Goal: Feedback & Contribution: Leave review/rating

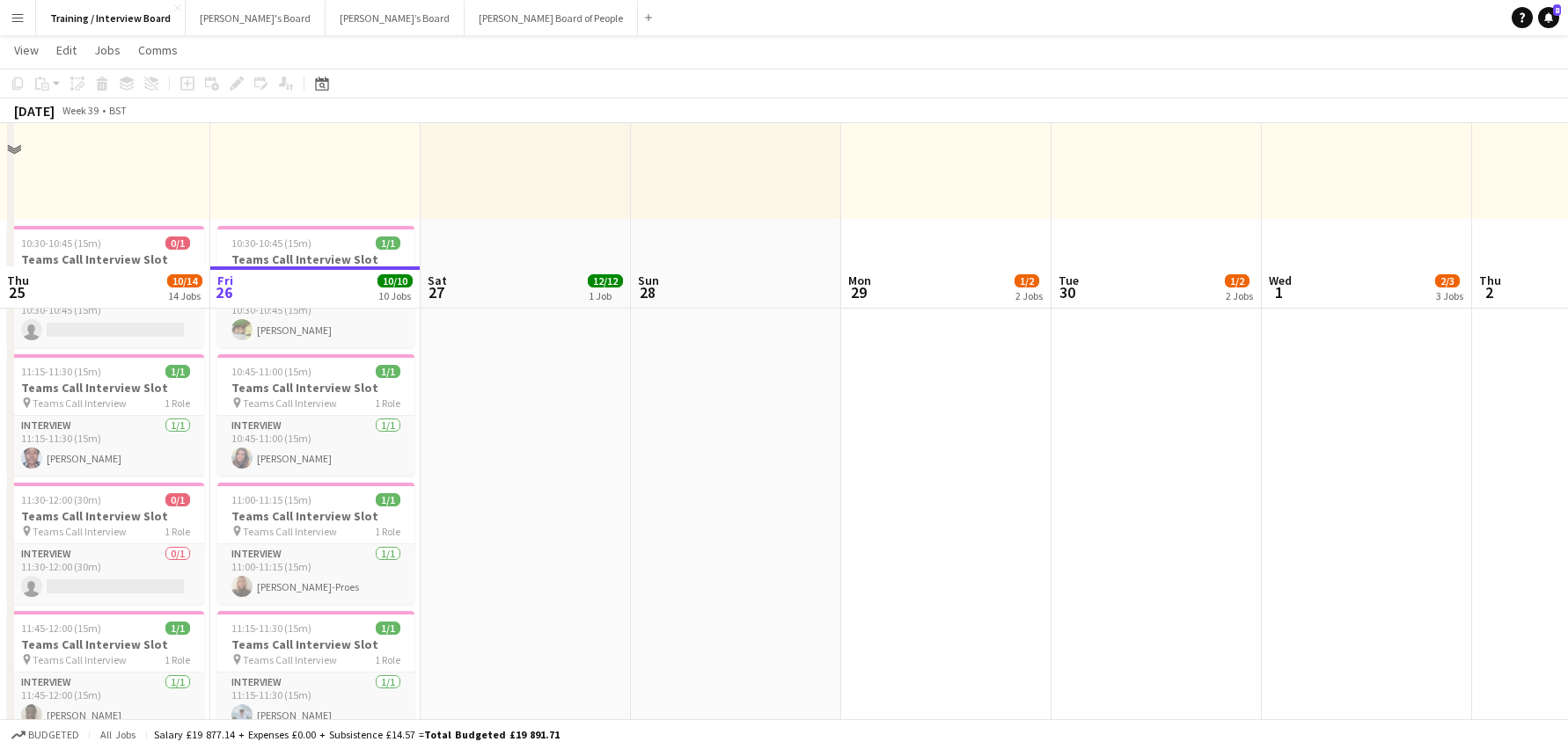
scroll to position [176, 0]
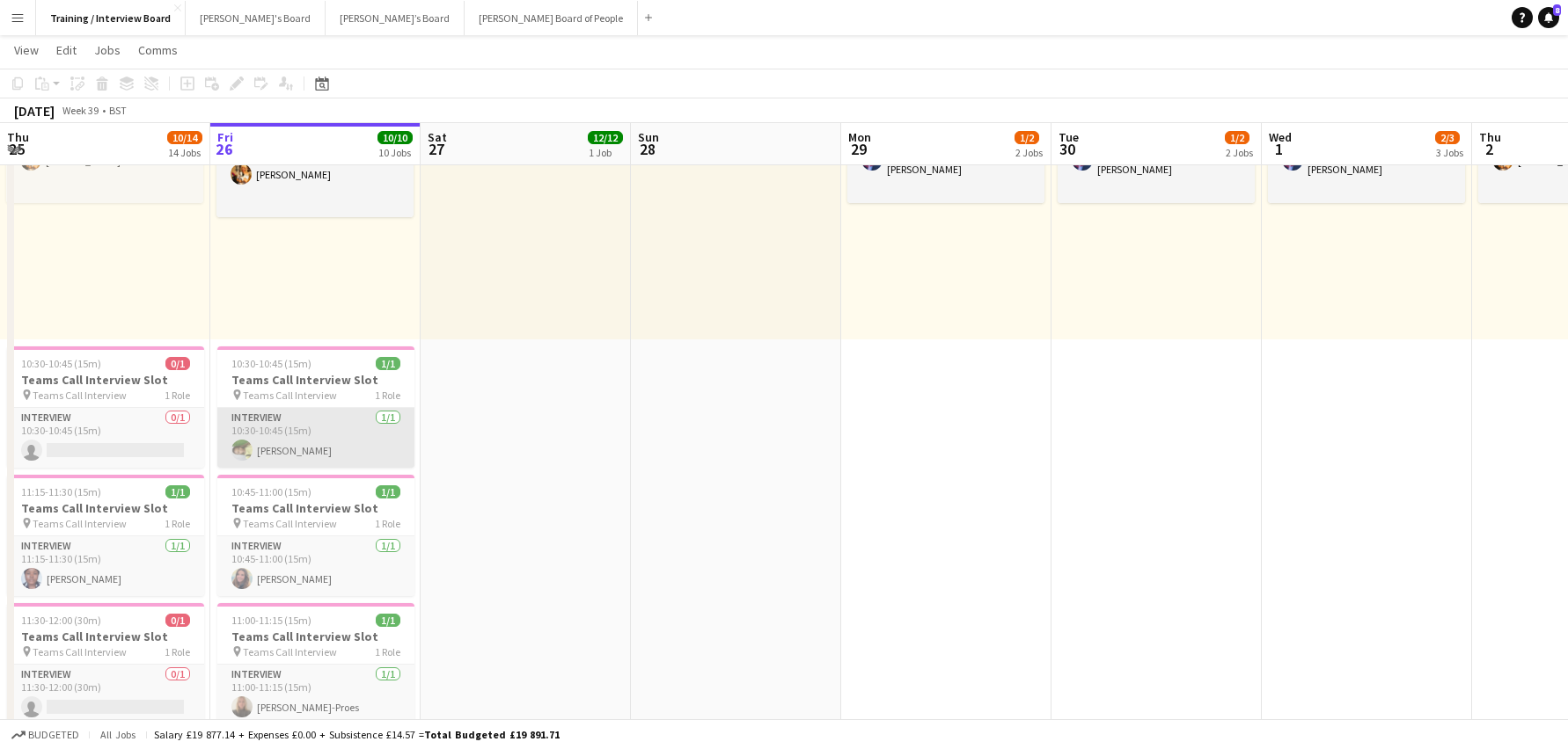
click at [284, 460] on app-card-role "Interview 1/1 10:30-10:45 (15m) Karen Kudela" at bounding box center [315, 438] width 197 height 60
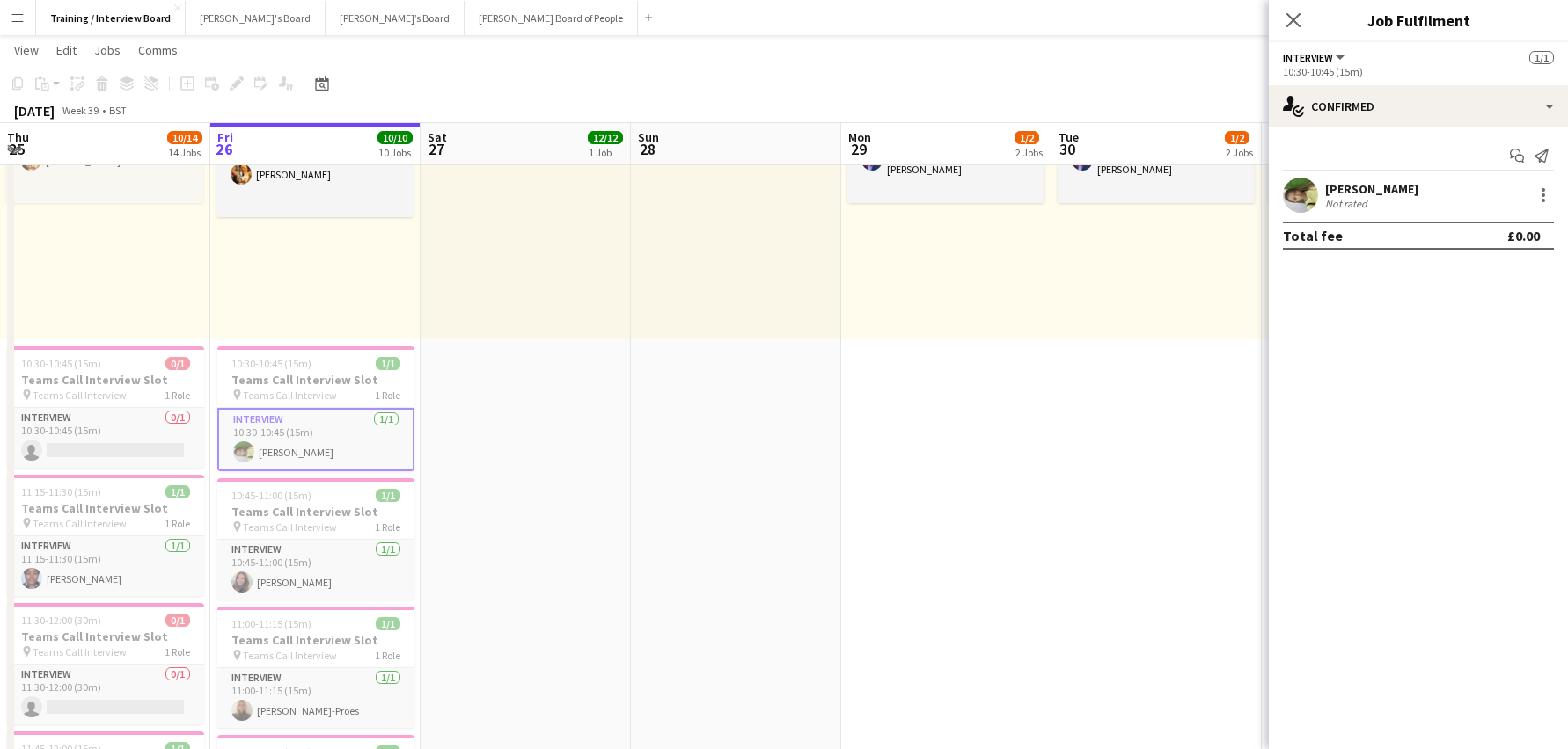
click at [1359, 187] on div "Karen Kudela" at bounding box center [1372, 189] width 93 height 16
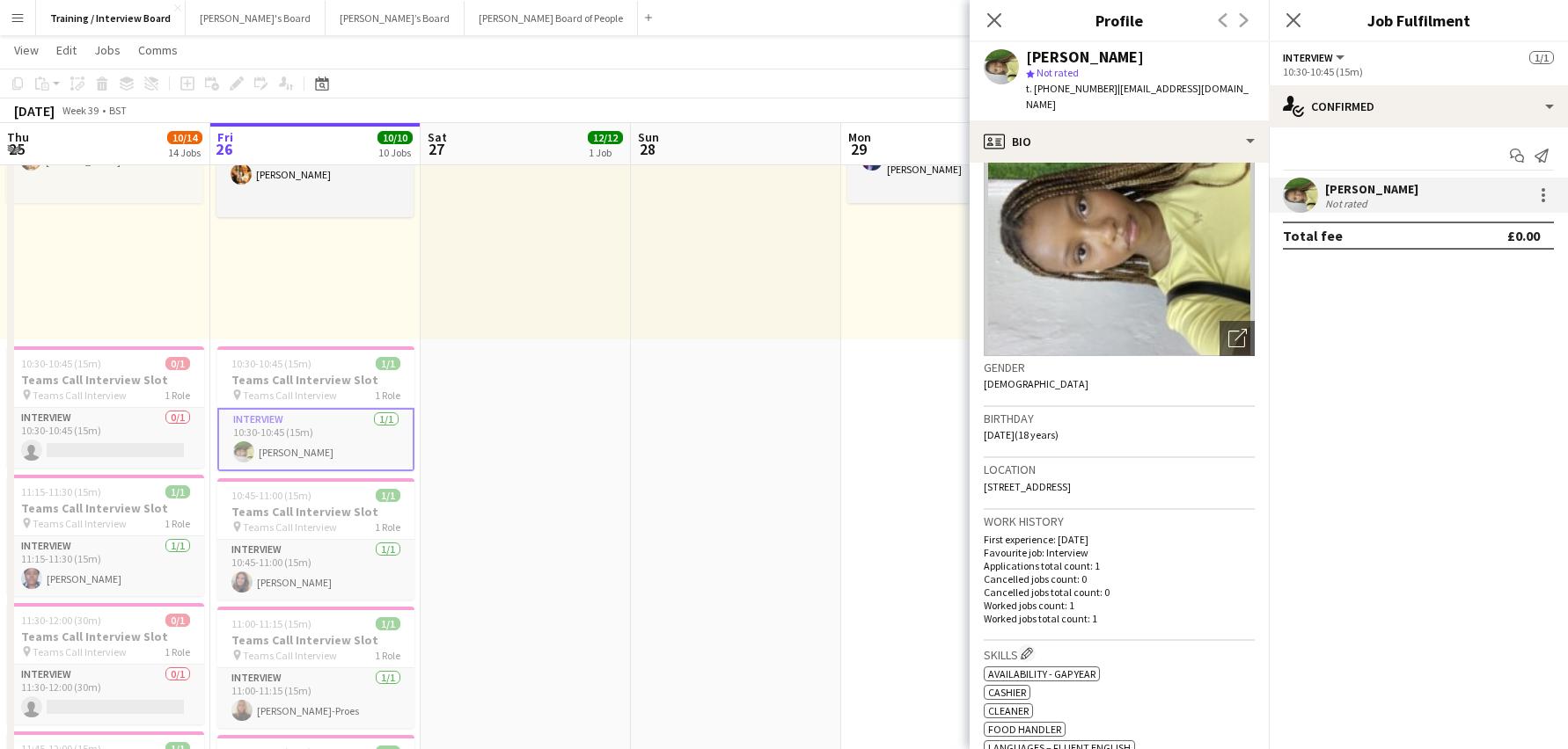
scroll to position [0, 0]
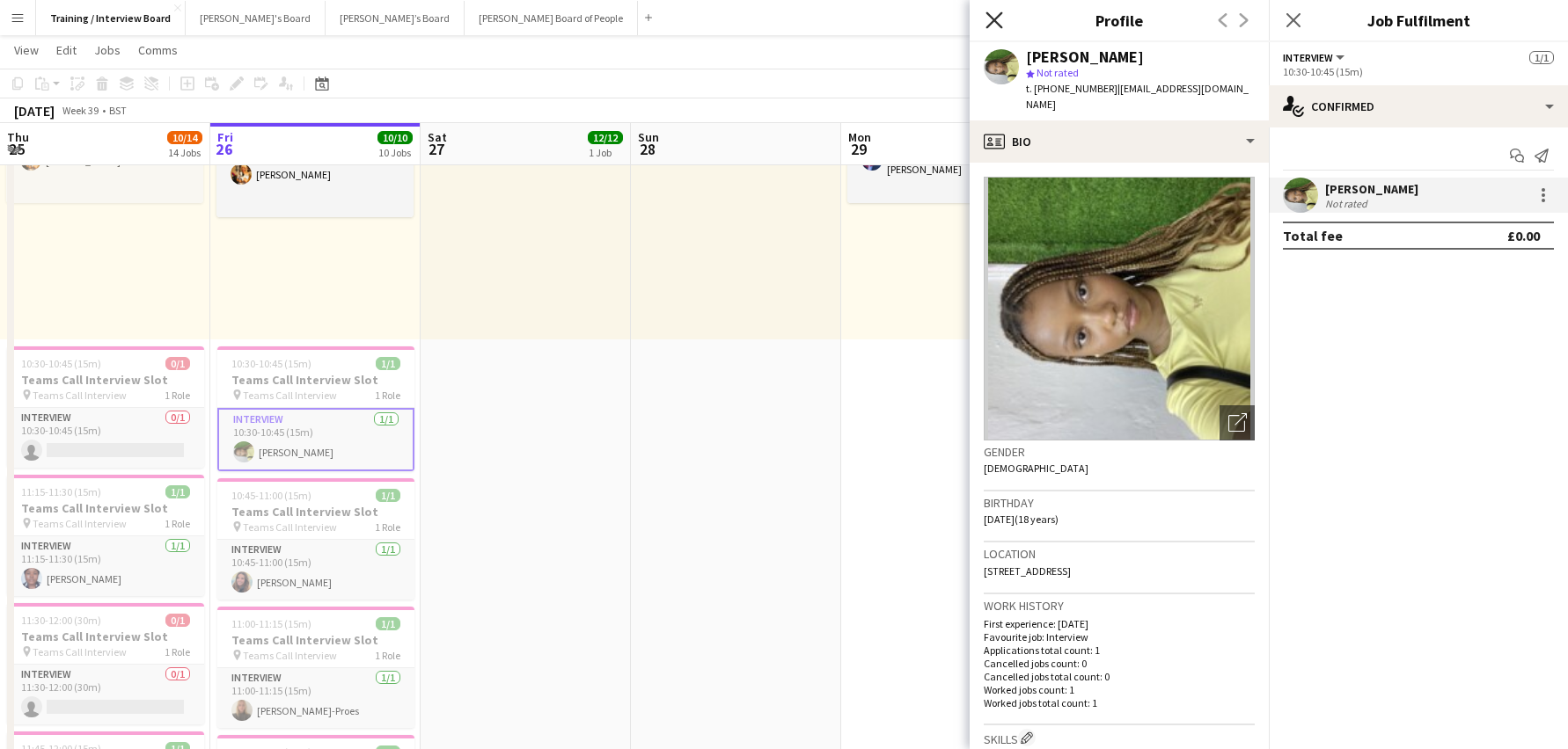
click at [989, 25] on icon at bounding box center [994, 19] width 16 height 16
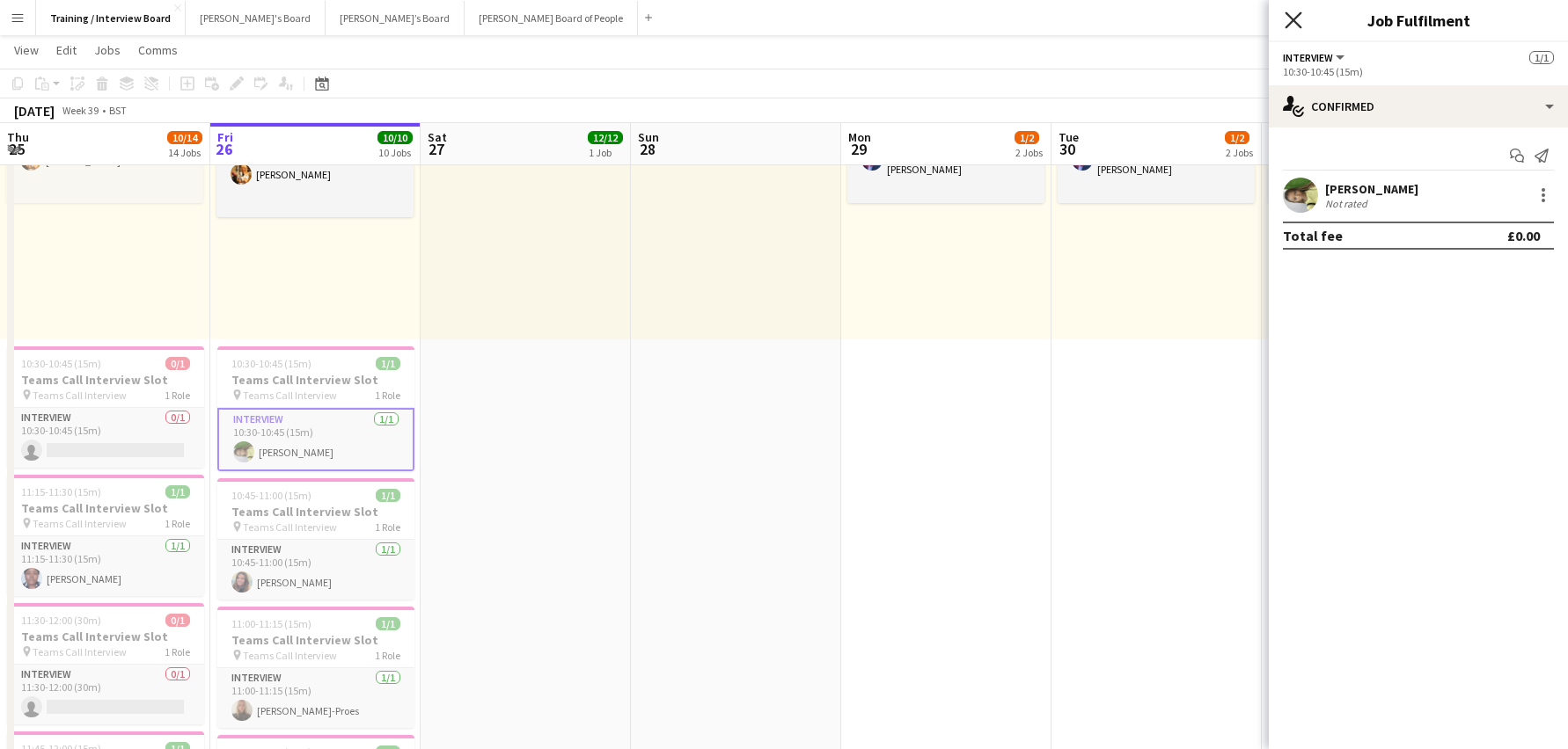
click at [1293, 15] on icon "Close pop-in" at bounding box center [1292, 19] width 16 height 16
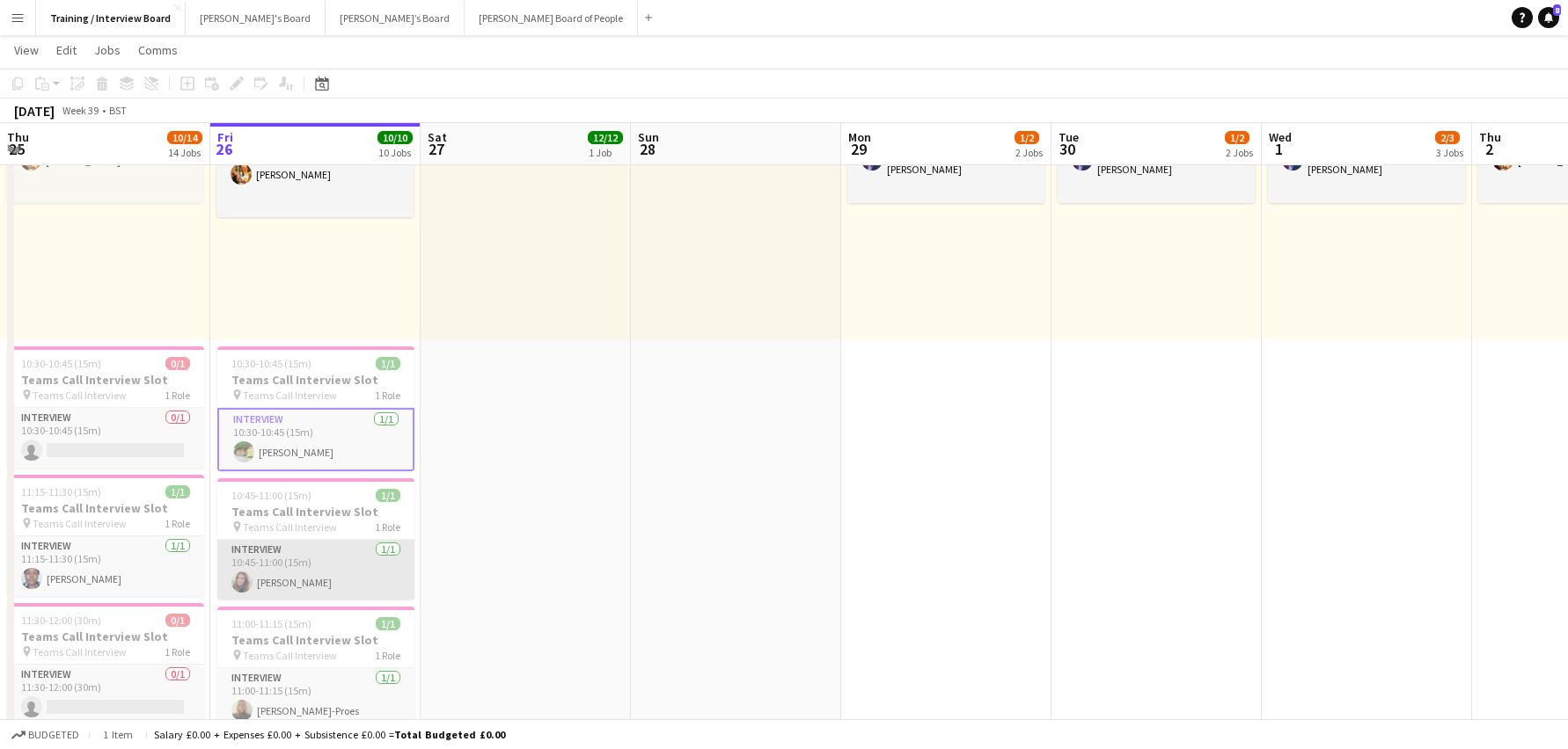
click at [278, 576] on app-card-role "Interview 1/1 10:45-11:00 (15m) Harriet Cope" at bounding box center [315, 570] width 197 height 60
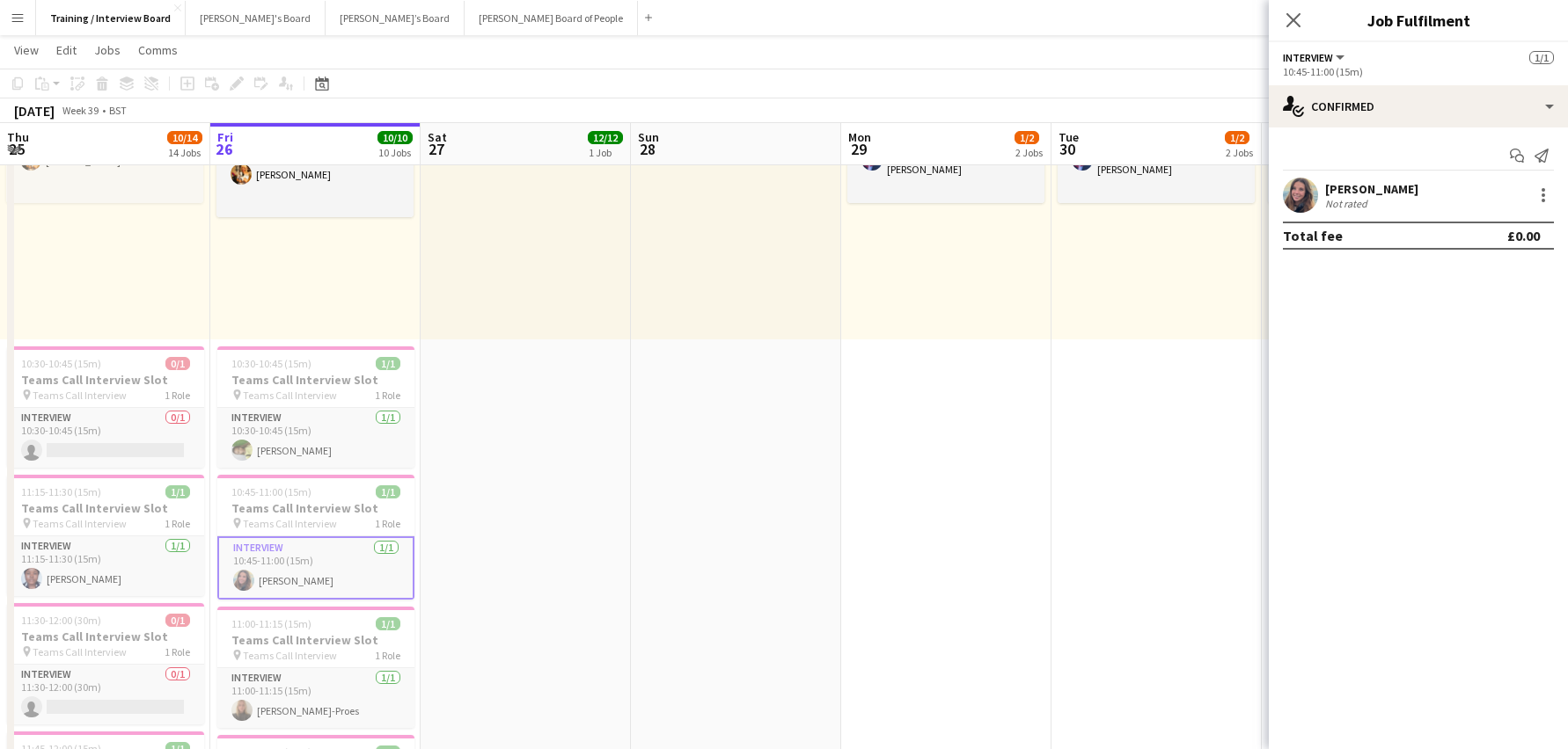
click at [1361, 192] on div "Harriet Cope" at bounding box center [1372, 189] width 93 height 16
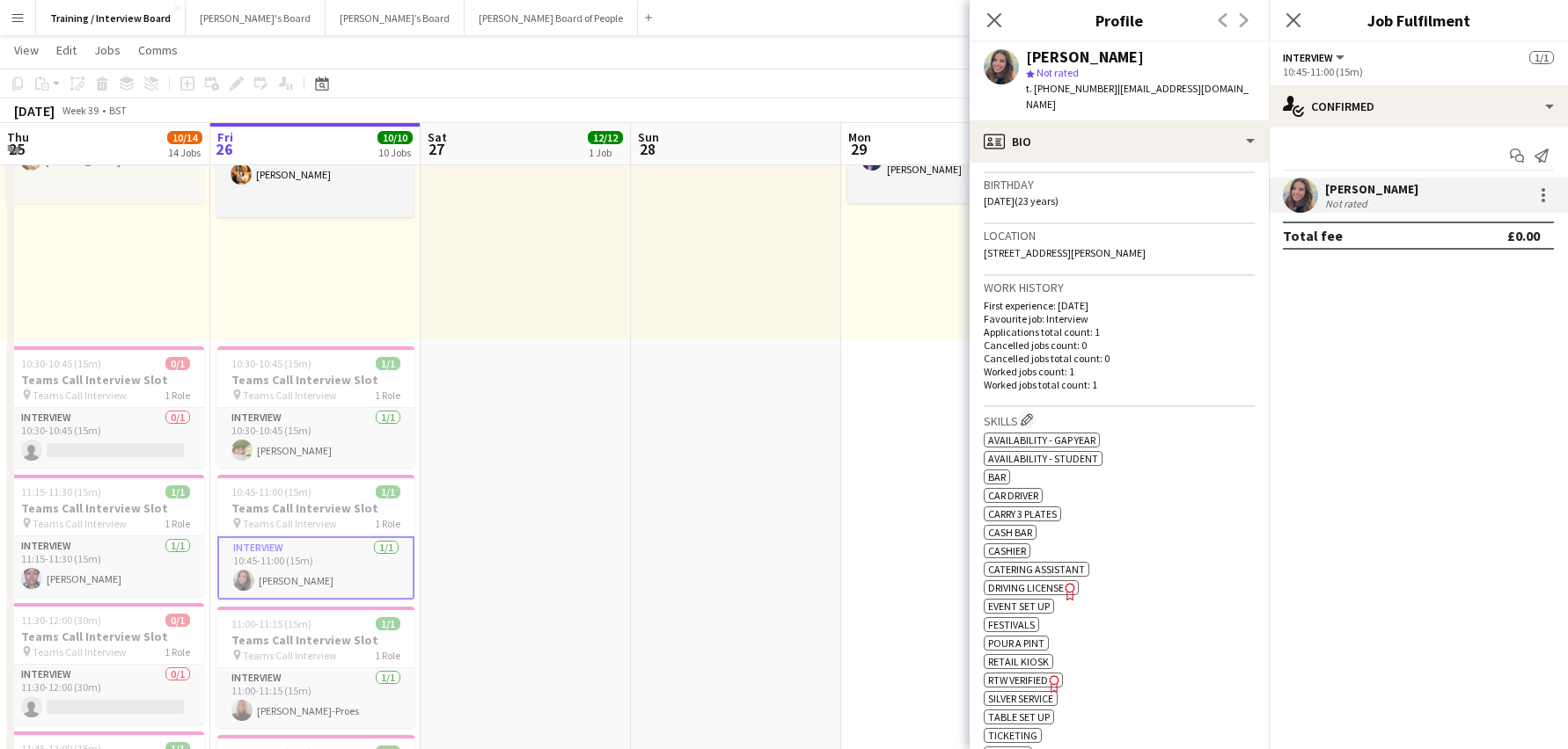
scroll to position [264, 0]
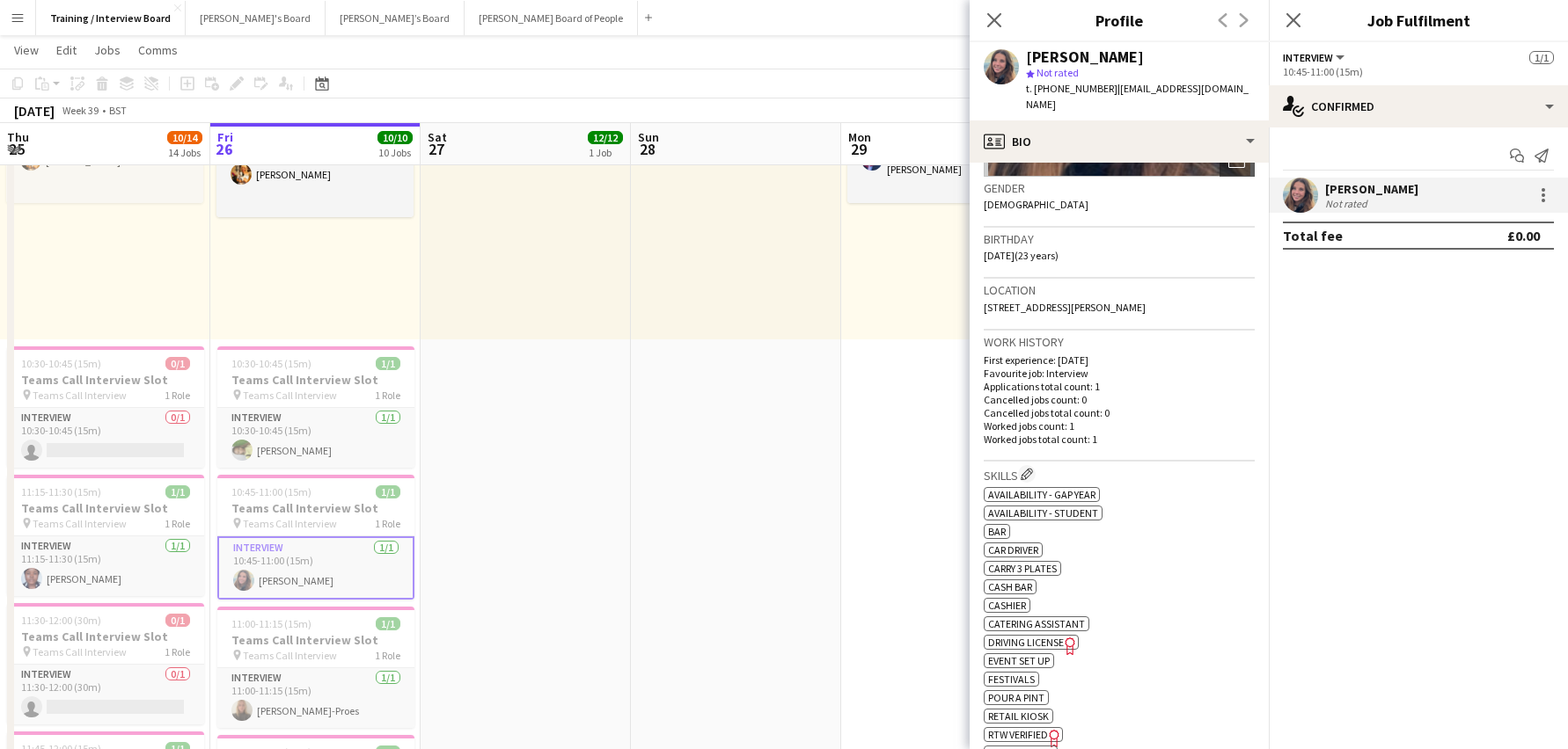
click at [983, 16] on div "Close pop-in" at bounding box center [995, 20] width 49 height 40
click at [989, 16] on icon "Close pop-in" at bounding box center [994, 19] width 16 height 16
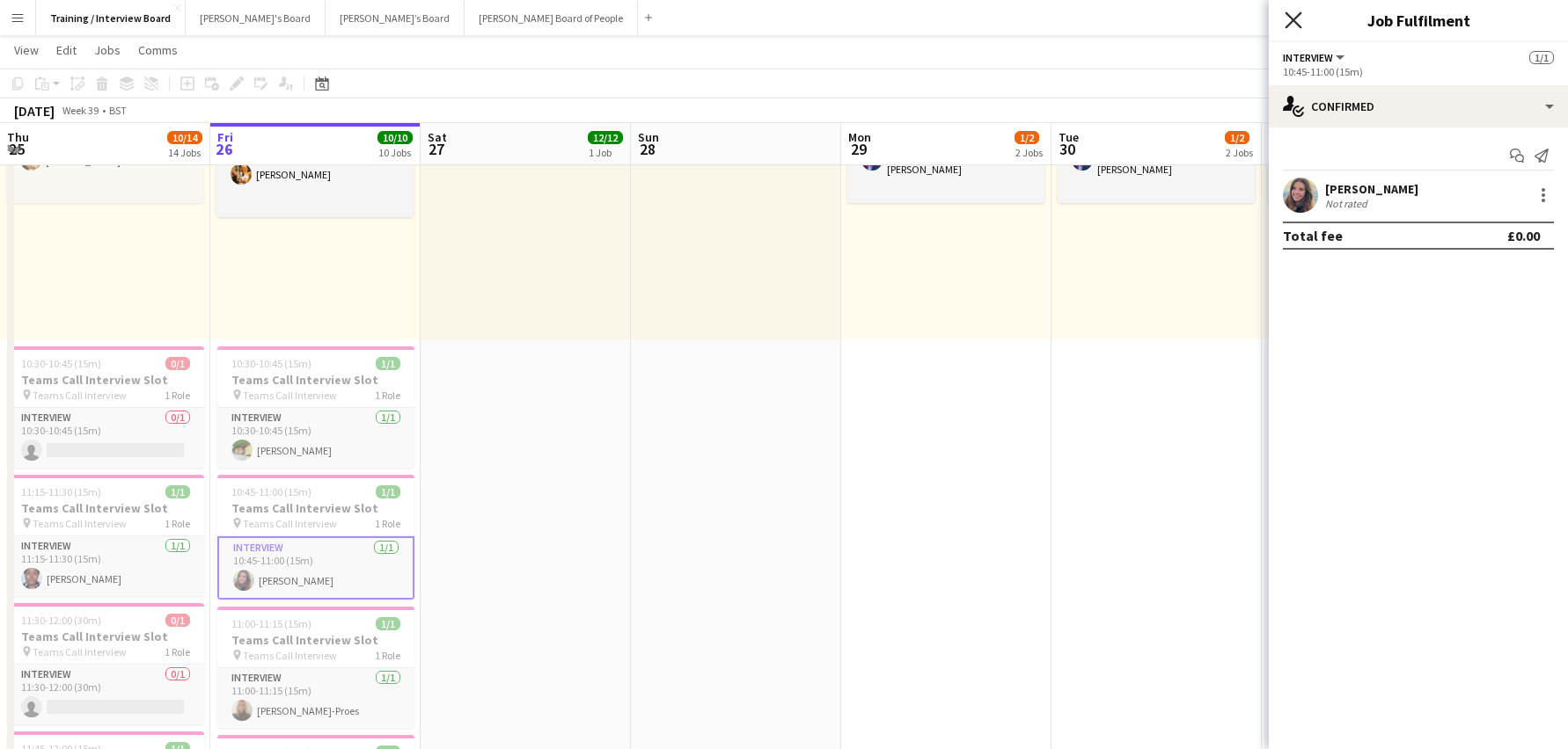
click at [1288, 16] on icon at bounding box center [1292, 19] width 16 height 16
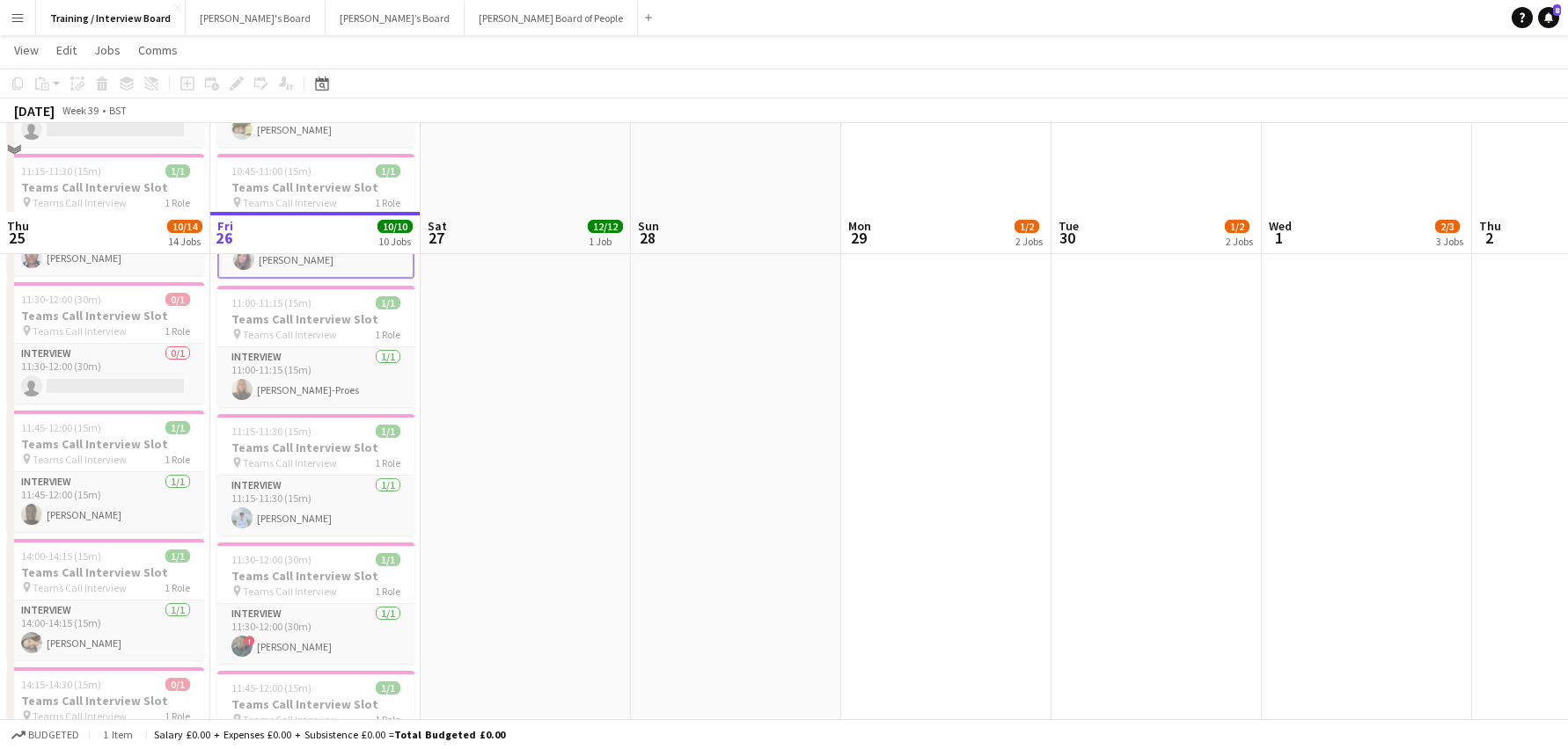
scroll to position [615, 0]
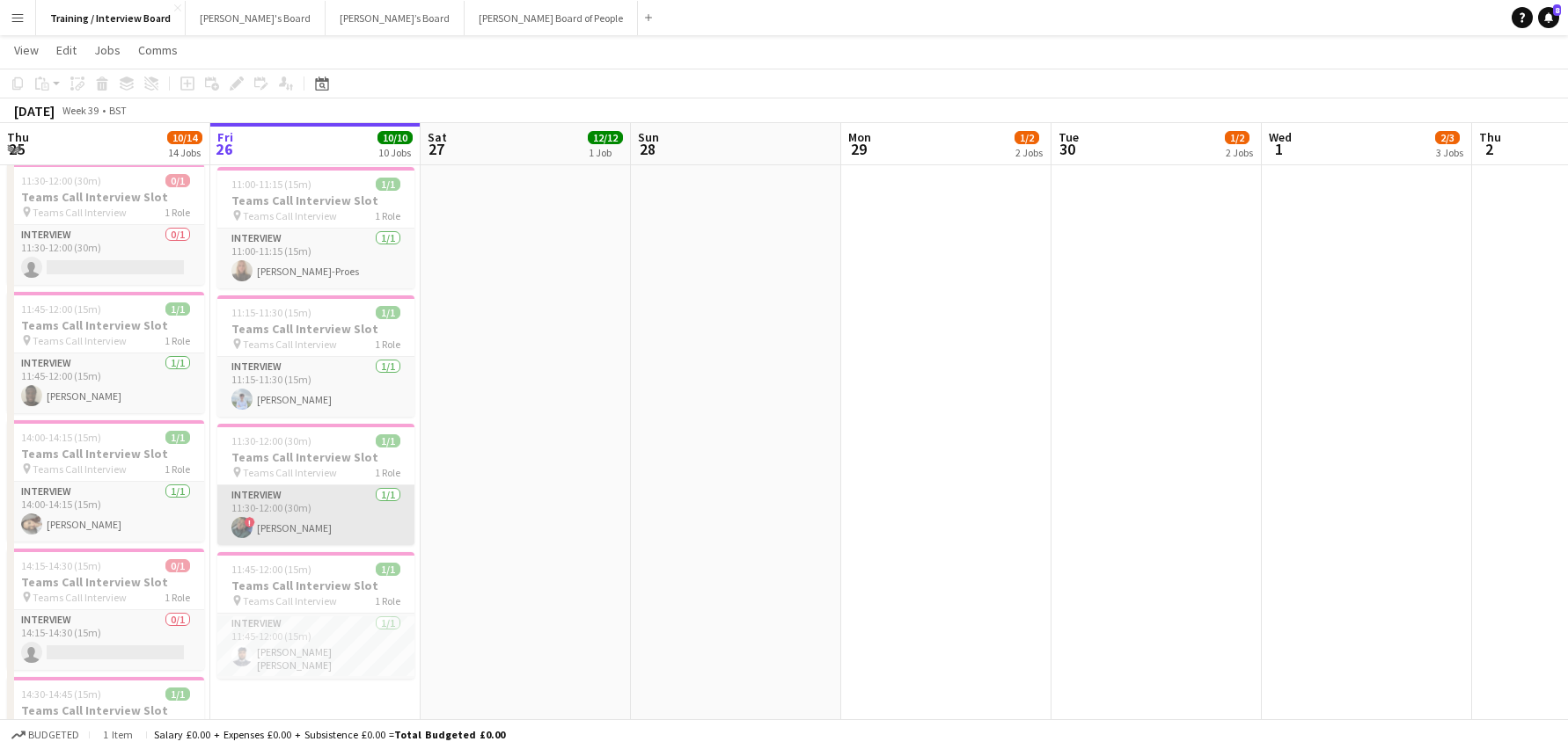
click at [260, 529] on app-card-role "Interview 1/1 11:30-12:00 (30m) ! kelsie o’neill" at bounding box center [315, 515] width 197 height 60
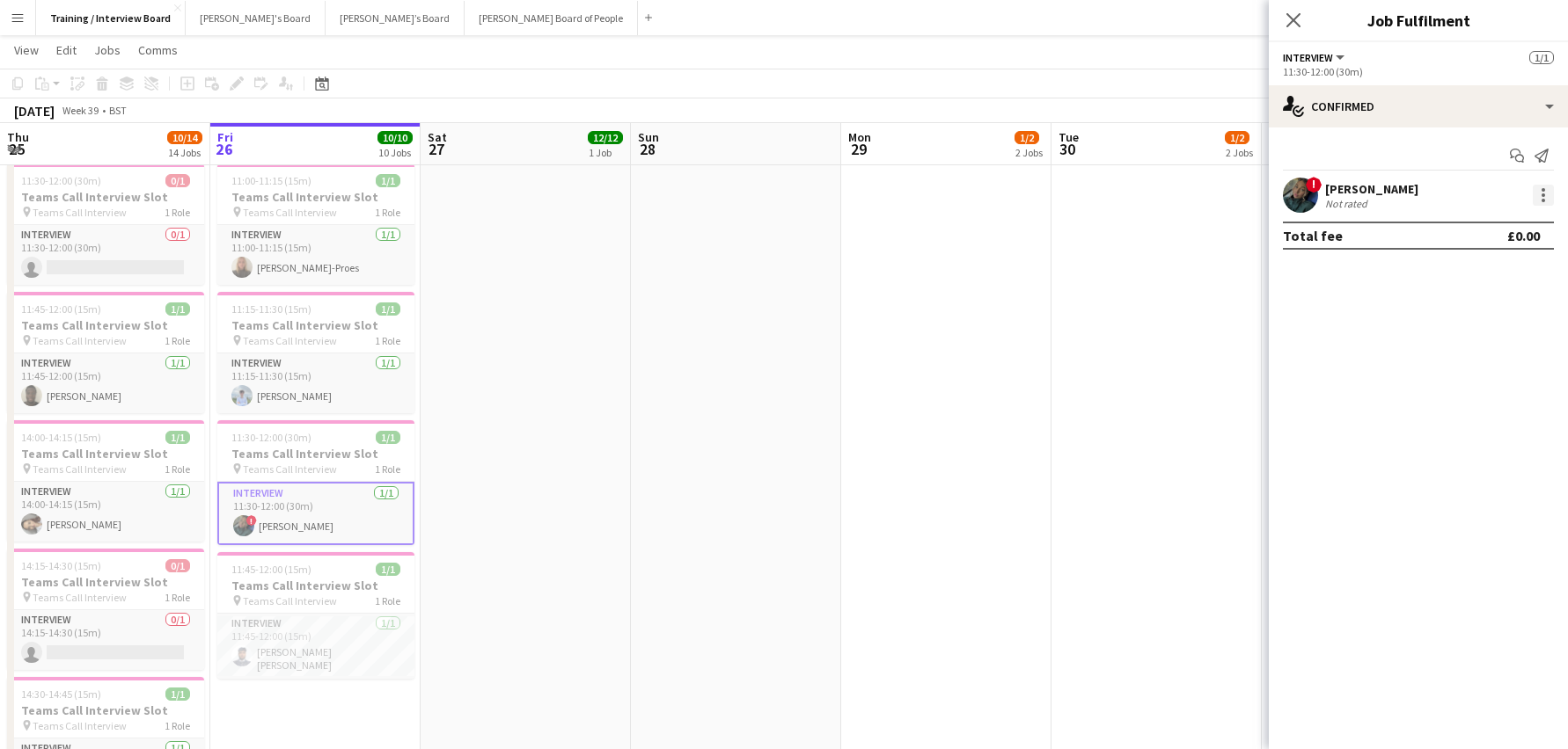
click at [1544, 188] on div at bounding box center [1542, 195] width 21 height 21
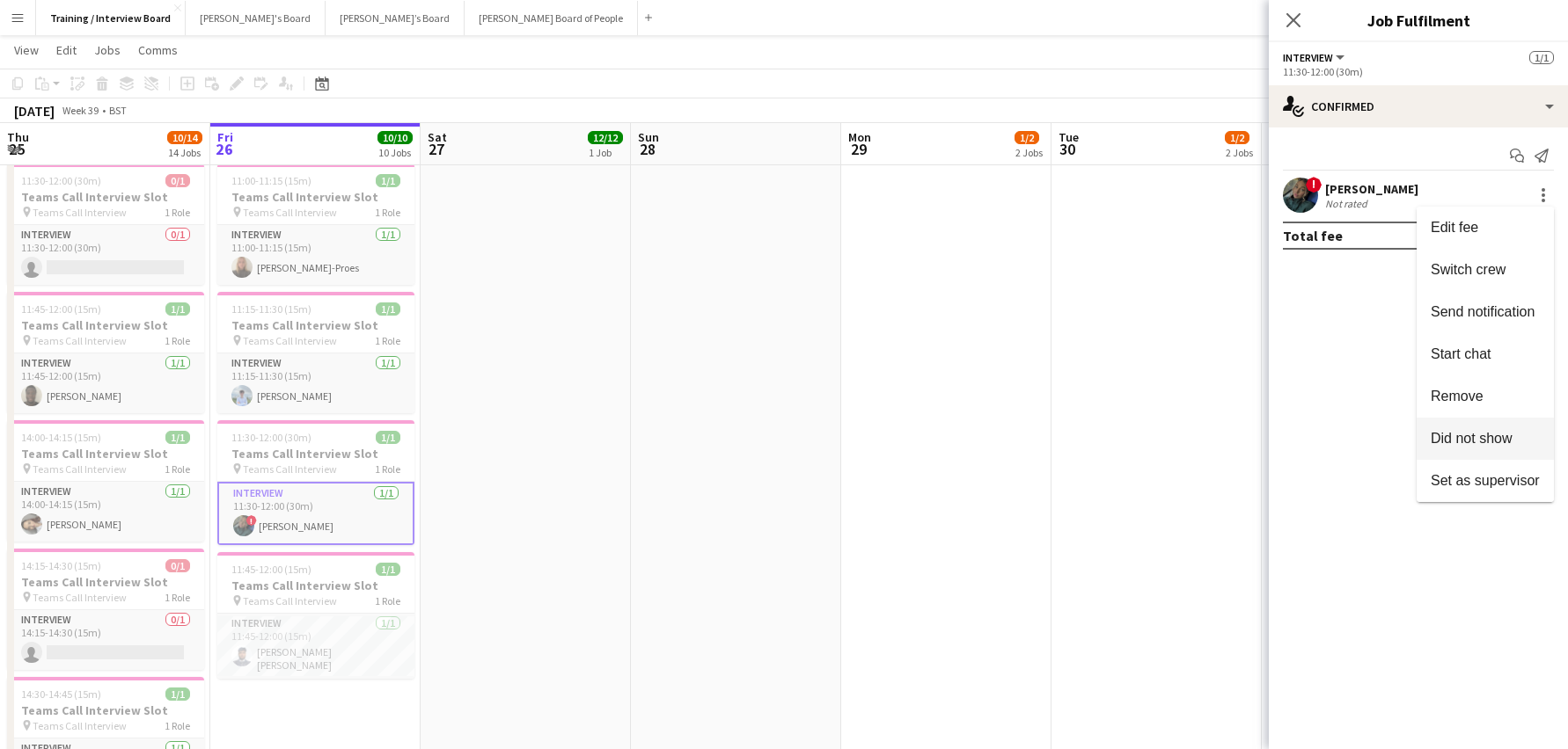
click at [1439, 439] on span "Did not show" at bounding box center [1471, 439] width 82 height 15
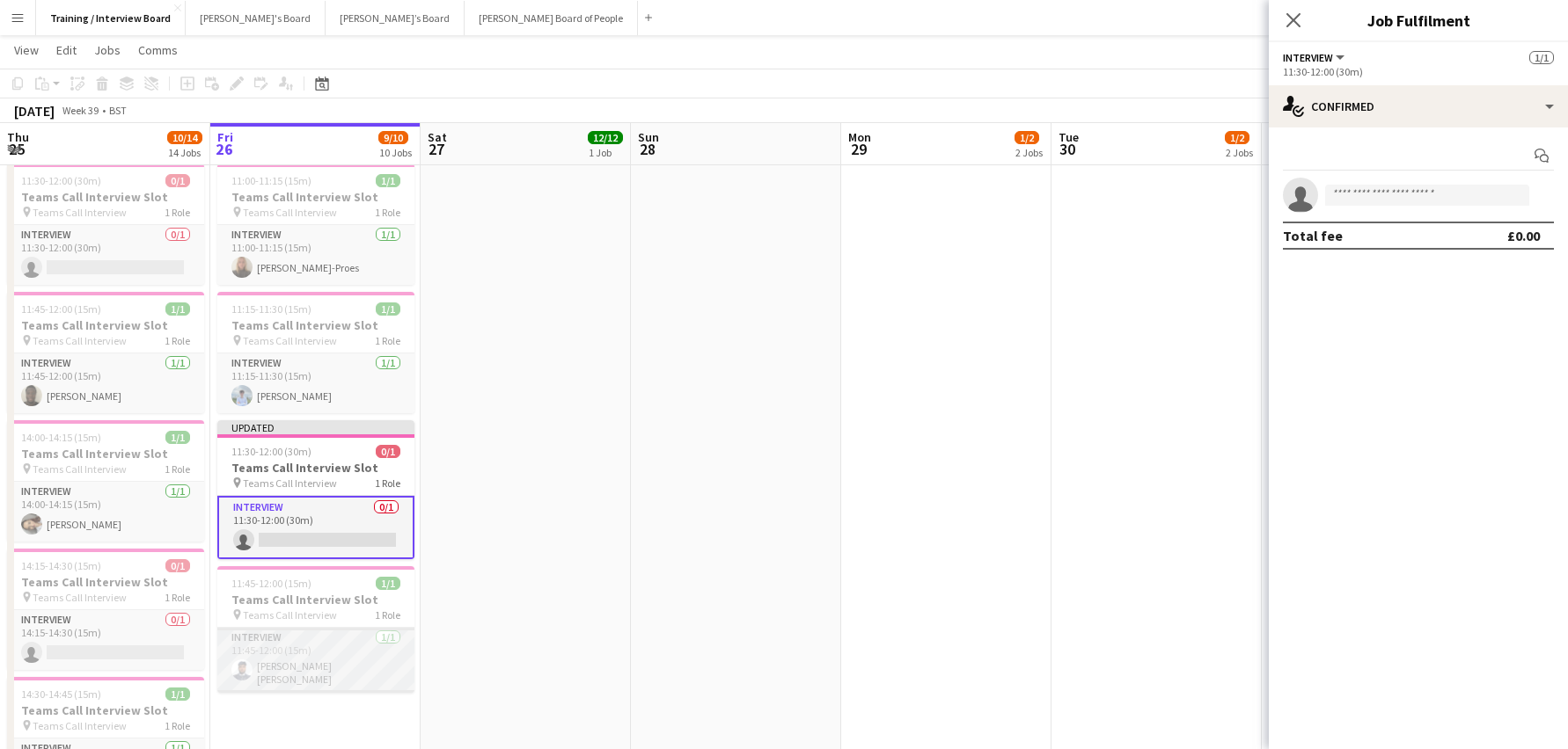
scroll to position [0, 418]
click at [327, 672] on app-card-role "Interview 1/1 11:45-12:00 (15m) Mohammed Hassan Shahzad" at bounding box center [318, 660] width 197 height 65
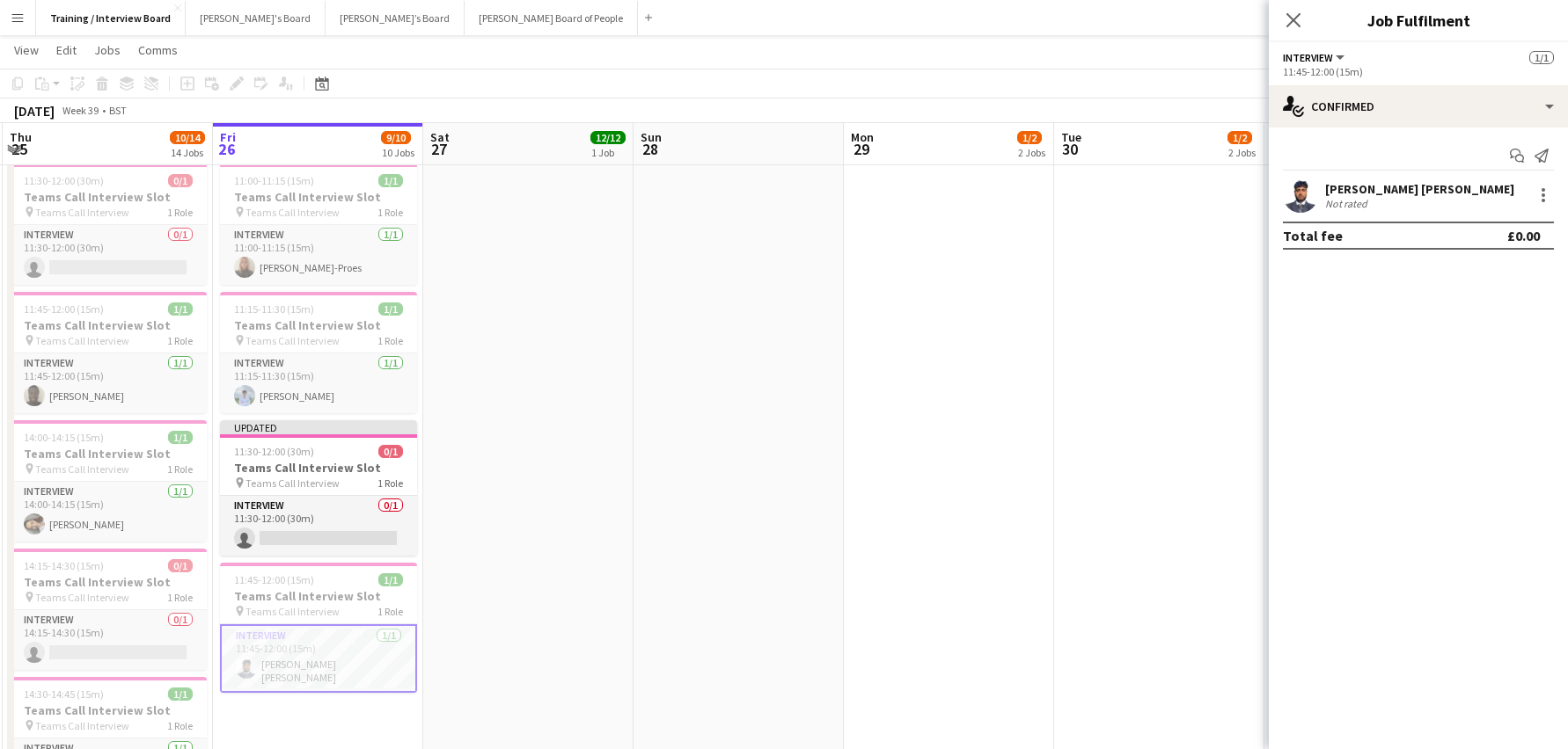
click at [1329, 187] on div "Mohammed Hassan Shahzad" at bounding box center [1420, 189] width 190 height 16
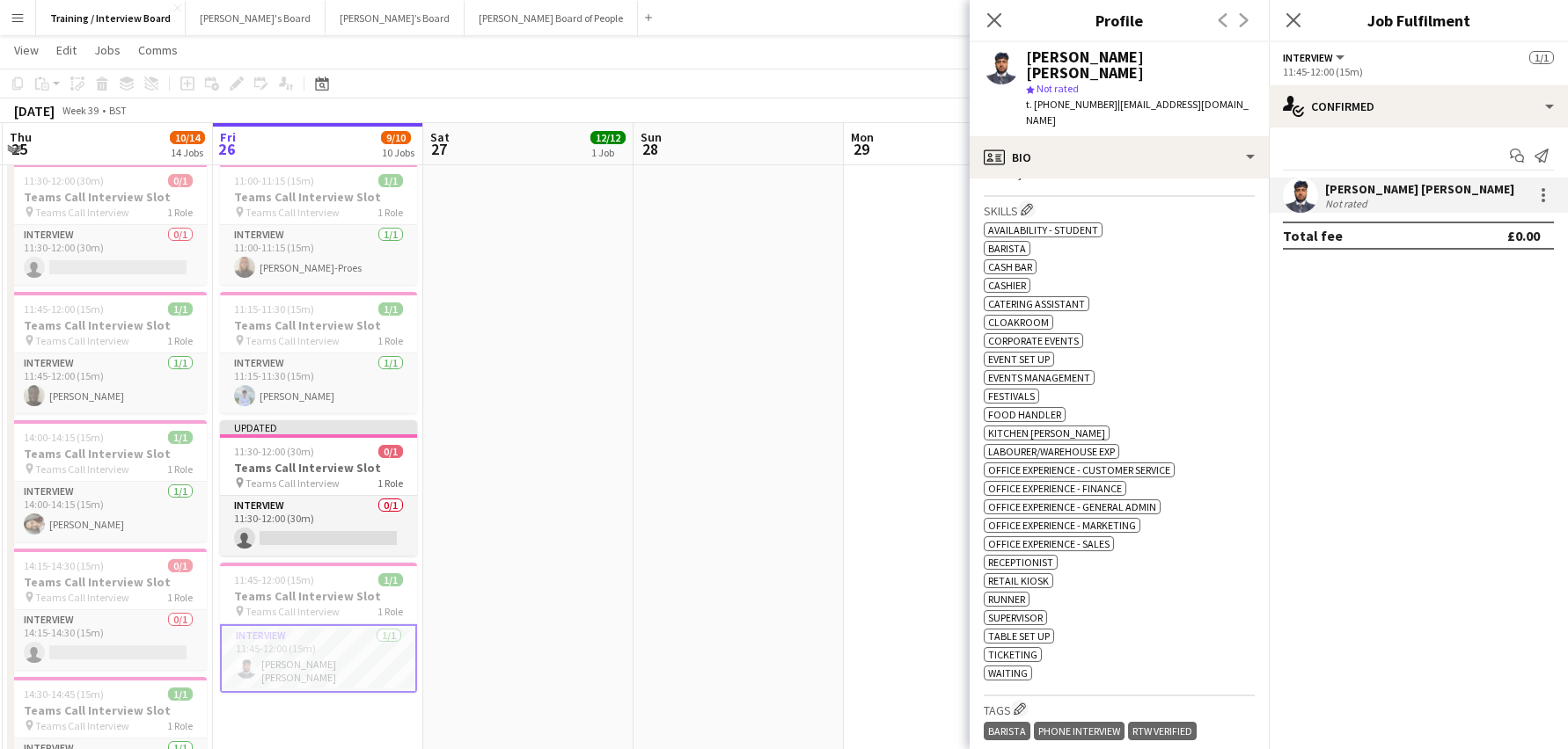
scroll to position [615, 0]
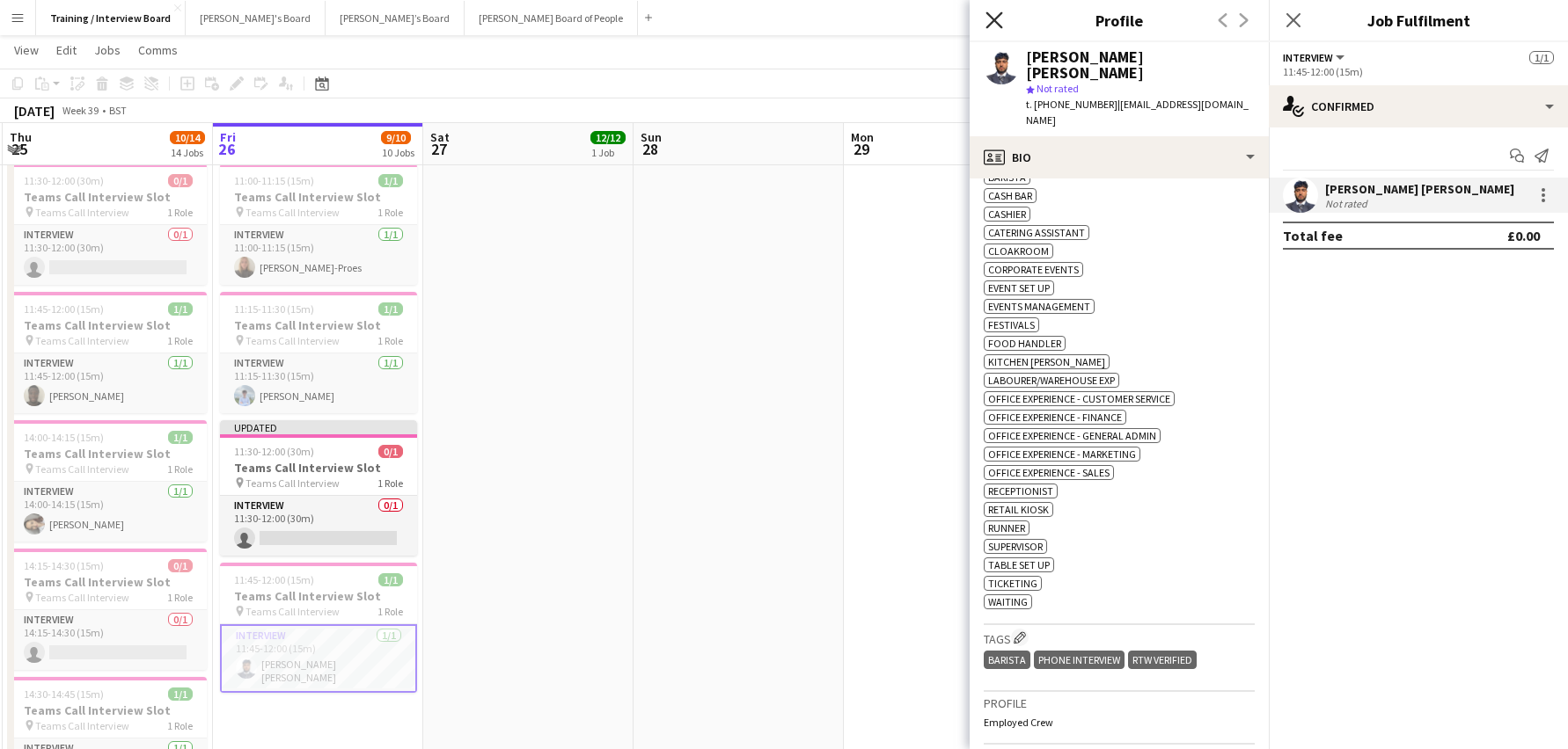
click at [991, 18] on icon "Close pop-in" at bounding box center [994, 19] width 16 height 16
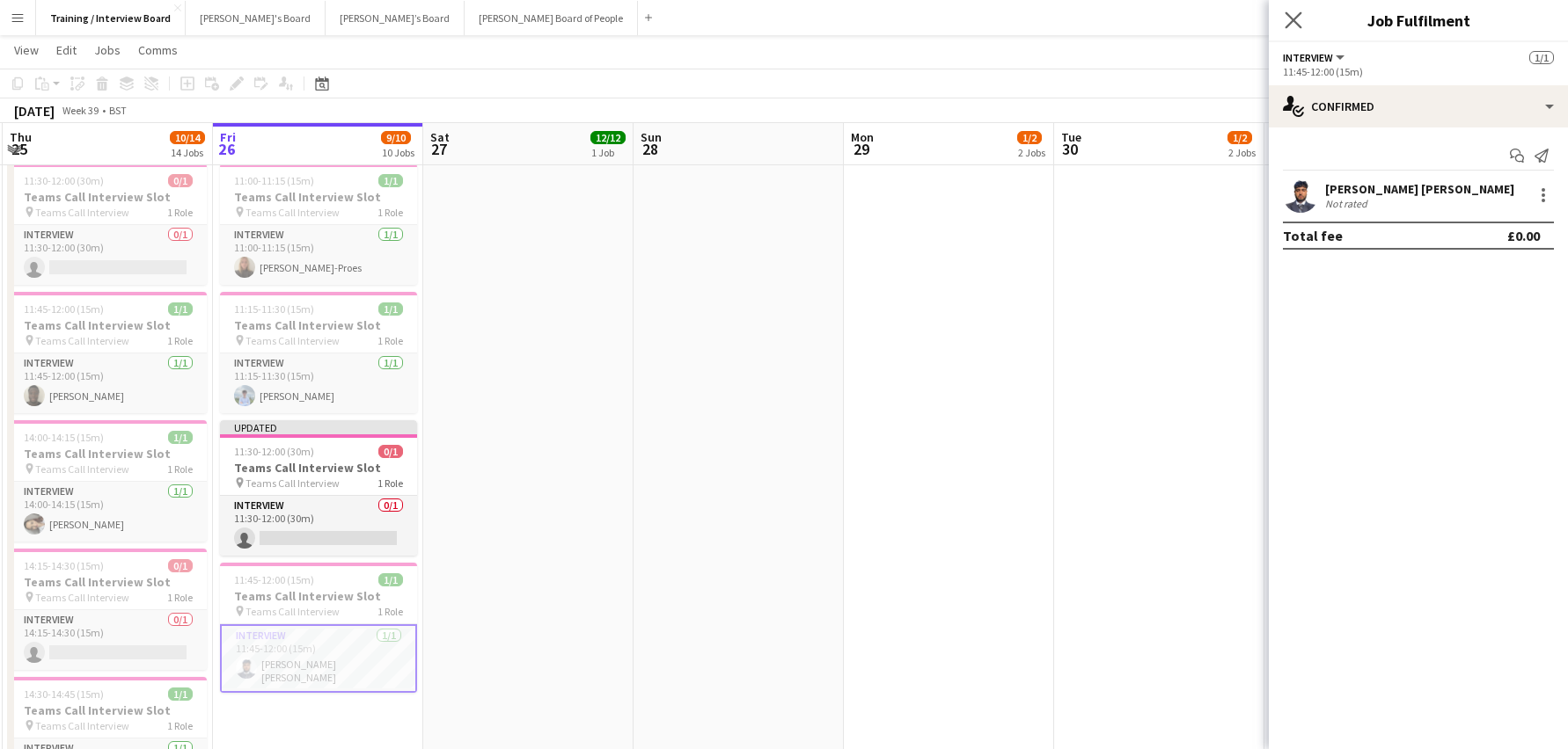
click at [1289, 11] on icon "Close pop-in" at bounding box center [1292, 19] width 16 height 16
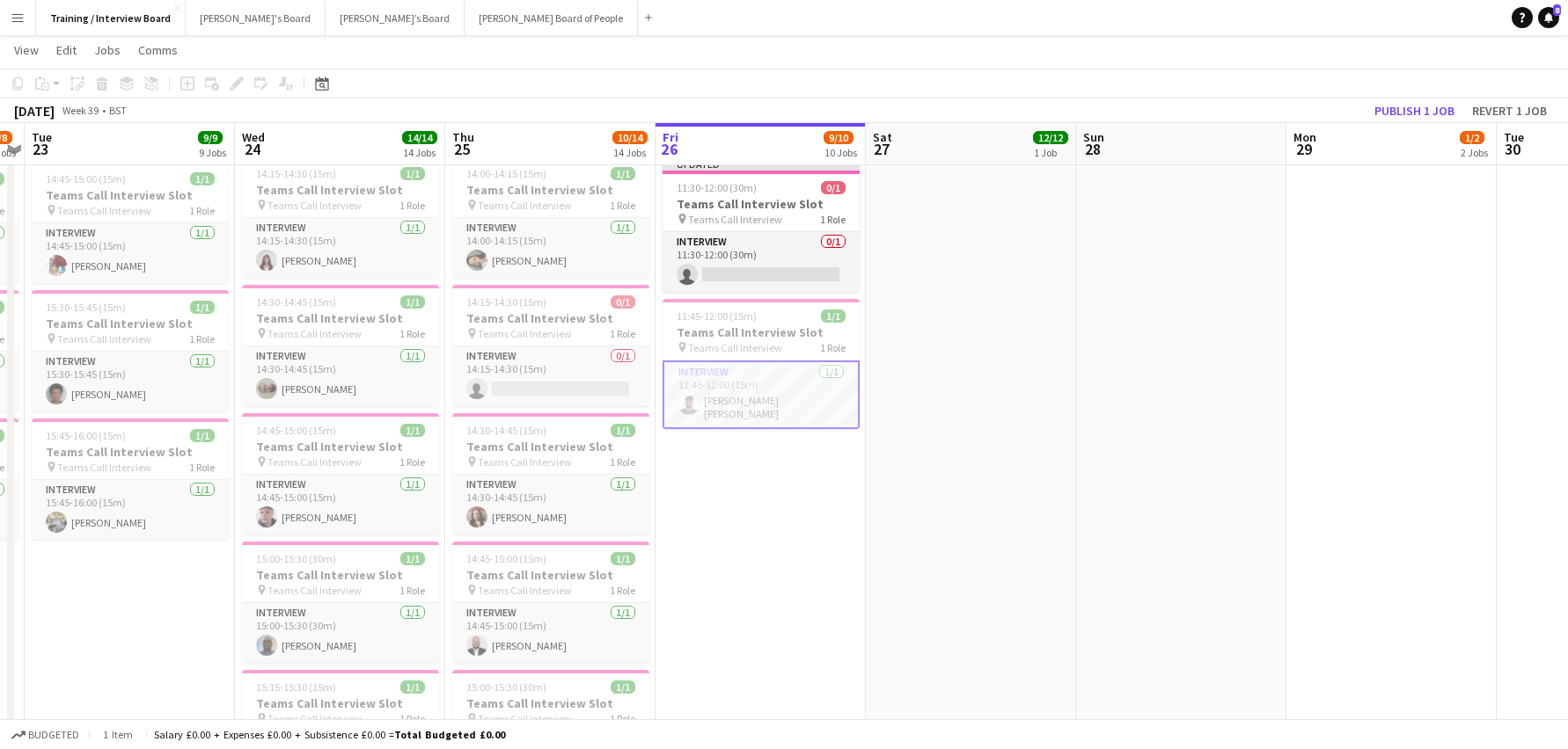
scroll to position [0, 377]
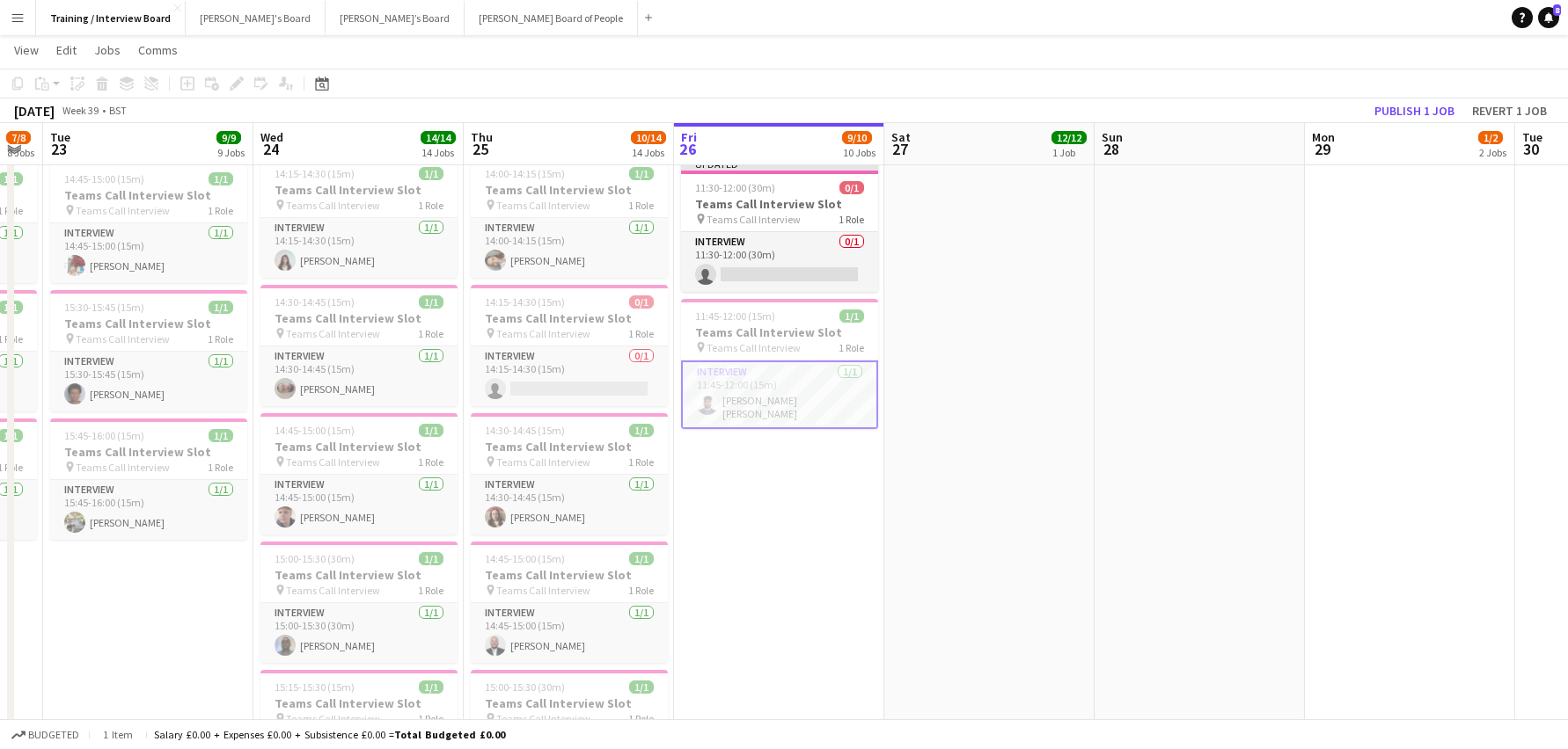
drag, startPoint x: 468, startPoint y: 151, endPoint x: 927, endPoint y: 158, distance: 459.1
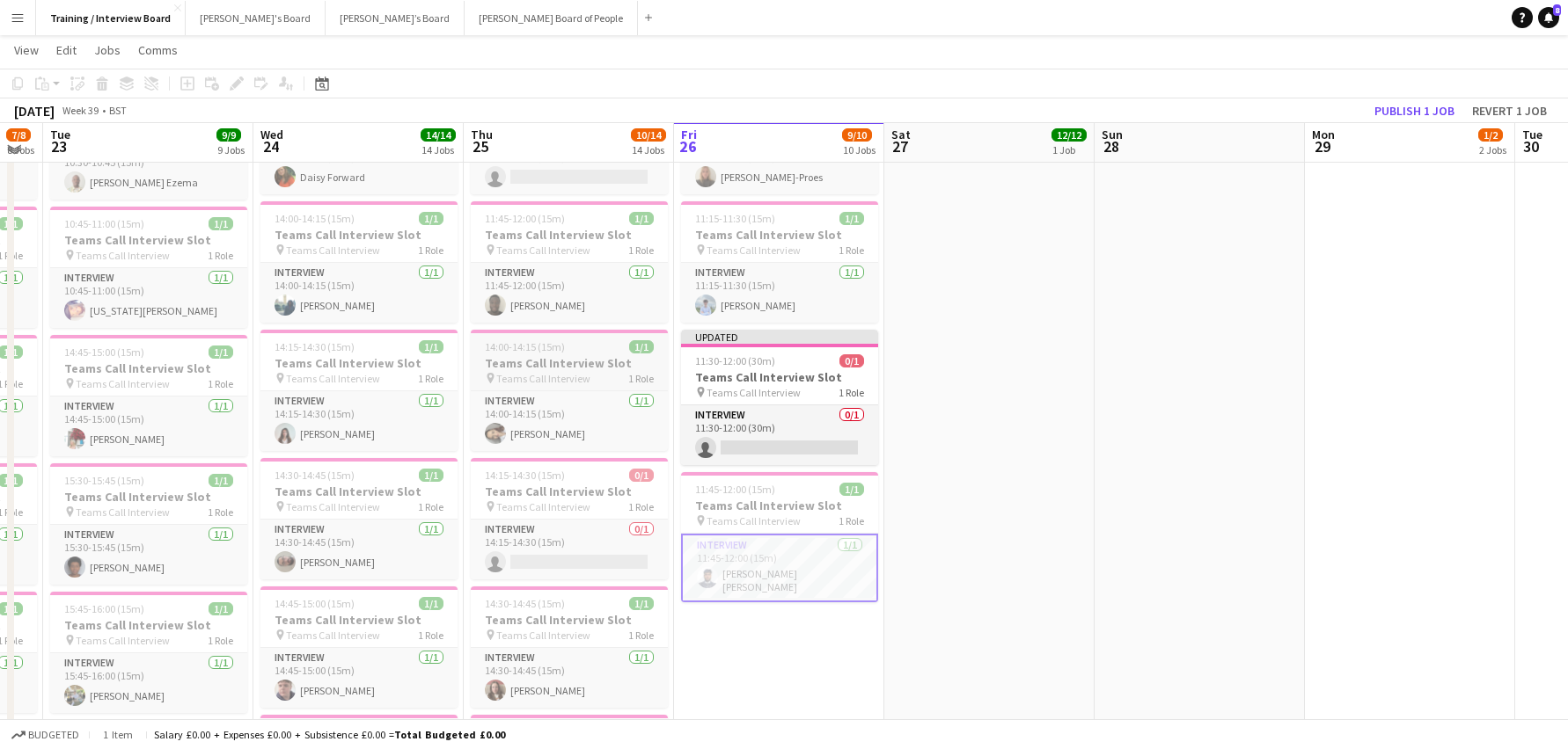
scroll to position [703, 0]
click at [528, 362] on h3 "Teams Call Interview Slot" at bounding box center [569, 365] width 197 height 16
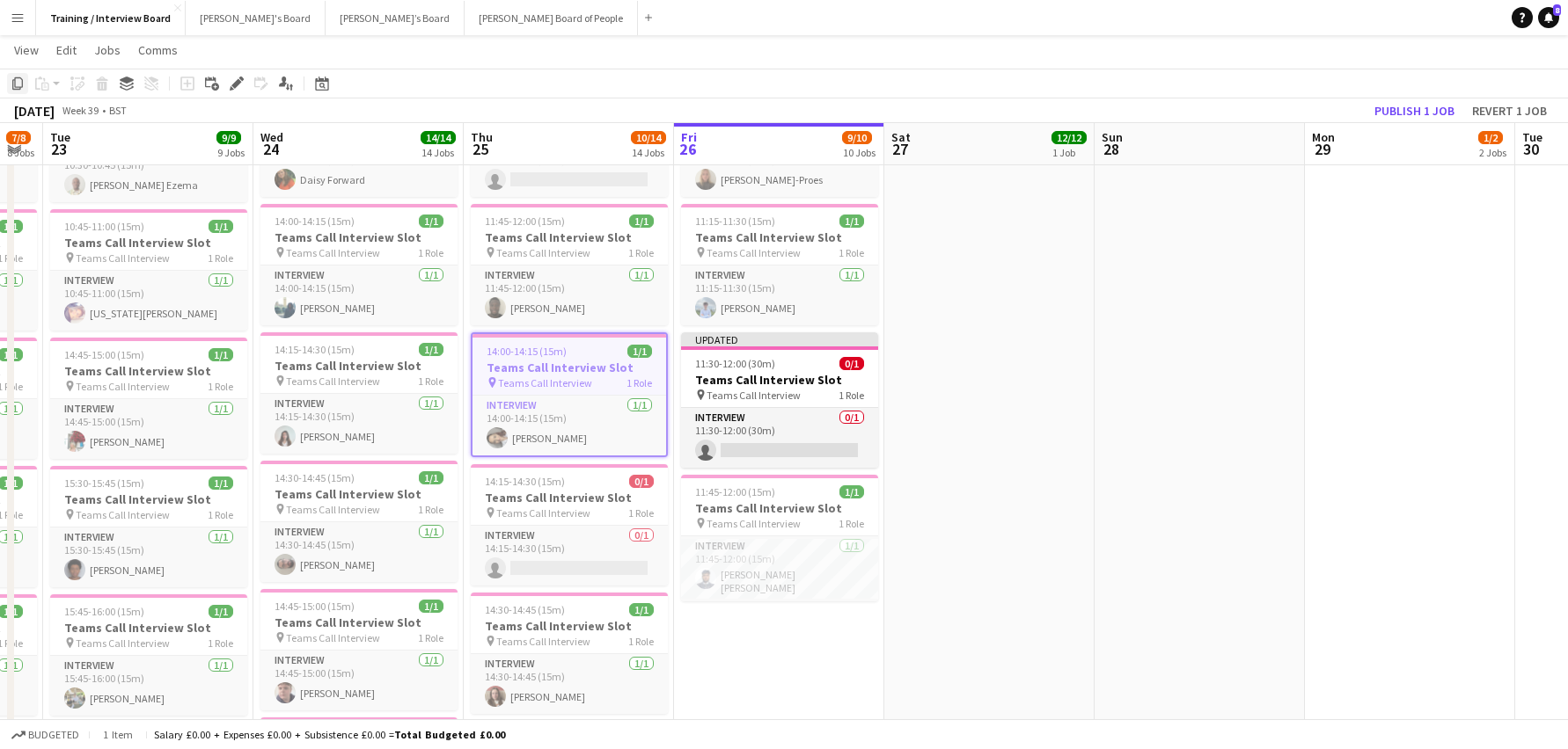
click at [15, 81] on icon at bounding box center [17, 83] width 11 height 12
click at [801, 646] on app-date-cell "In progress 10:00-16:00 (6h) 1/1 pin Profiles Personnel 1 Role Admin Assistant …" at bounding box center [779, 762] width 211 height 2537
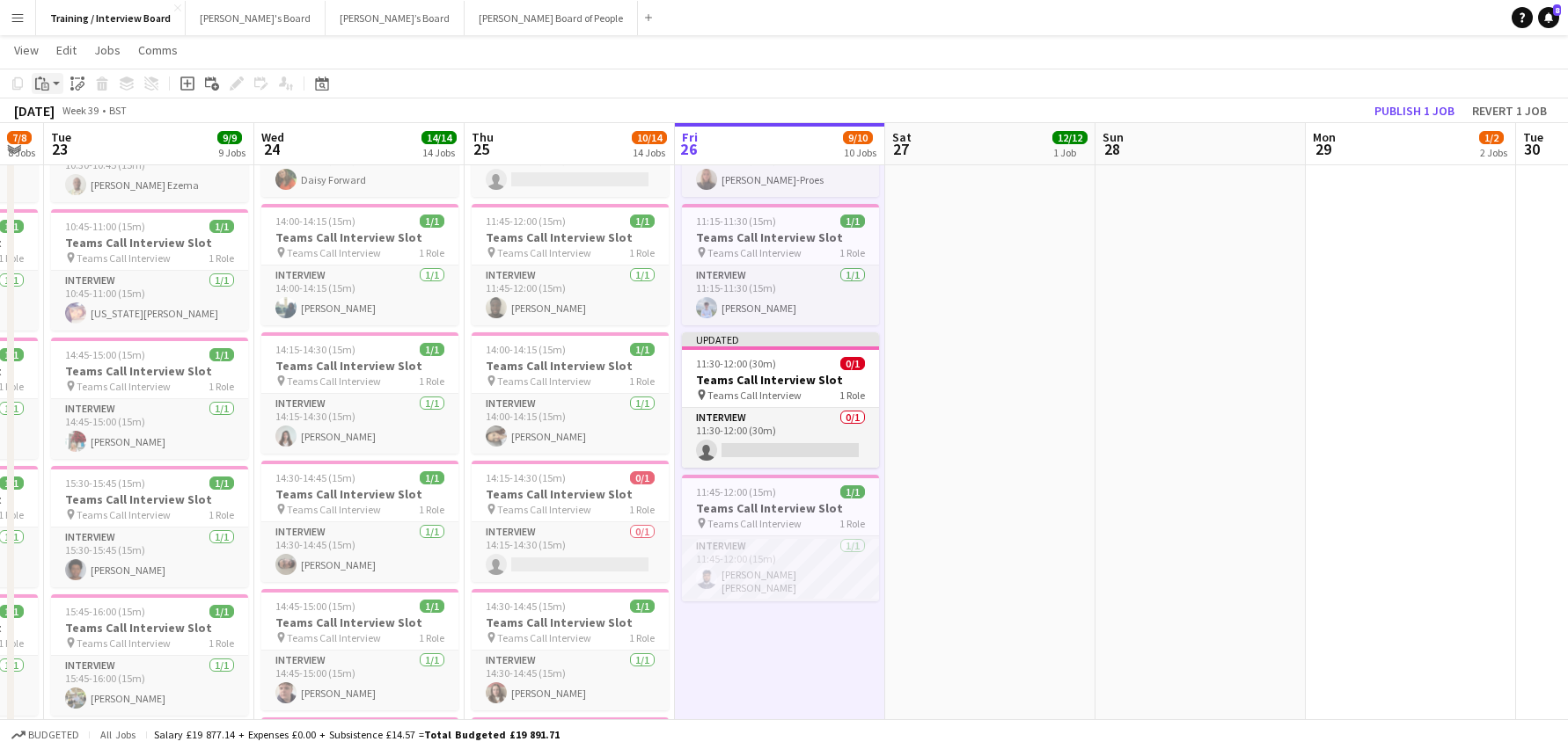
click at [39, 81] on icon "Paste" at bounding box center [41, 83] width 14 height 14
click at [60, 116] on link "Paste Ctrl+V" at bounding box center [129, 116] width 166 height 16
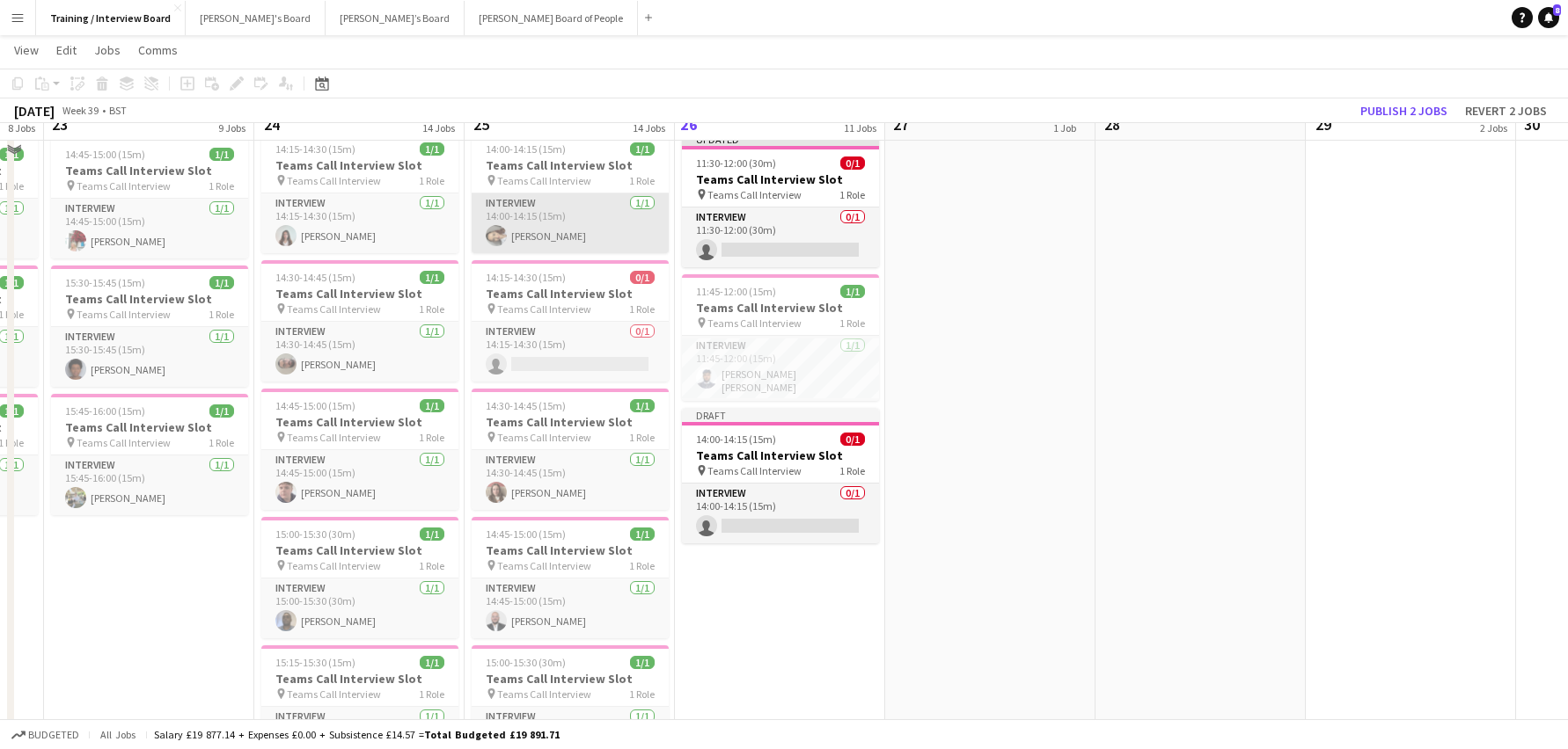
scroll to position [880, 0]
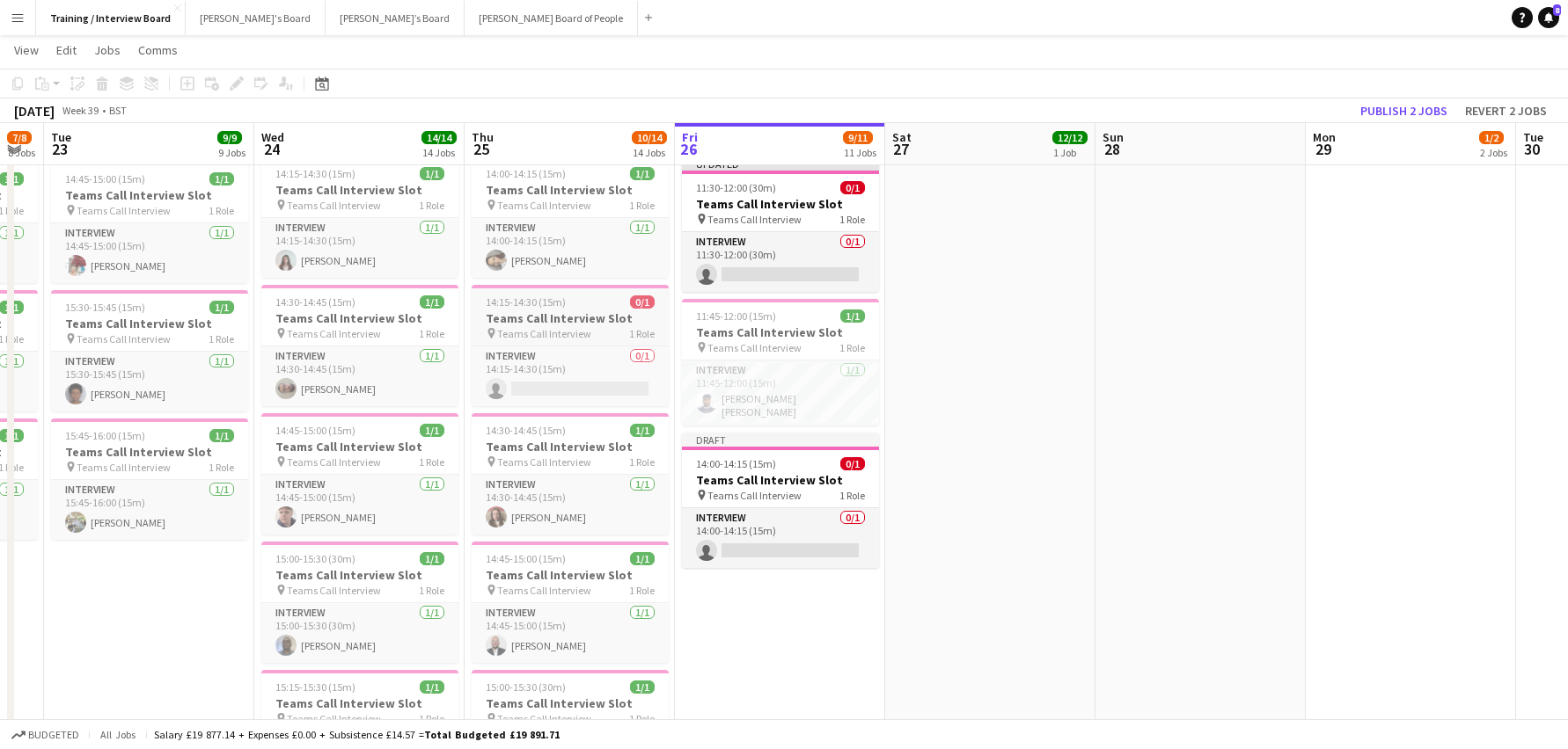
click at [521, 309] on app-job-card "14:15-14:30 (15m) 0/1 Teams Call Interview Slot pin Teams Call Interview 1 Role…" at bounding box center [570, 345] width 197 height 122
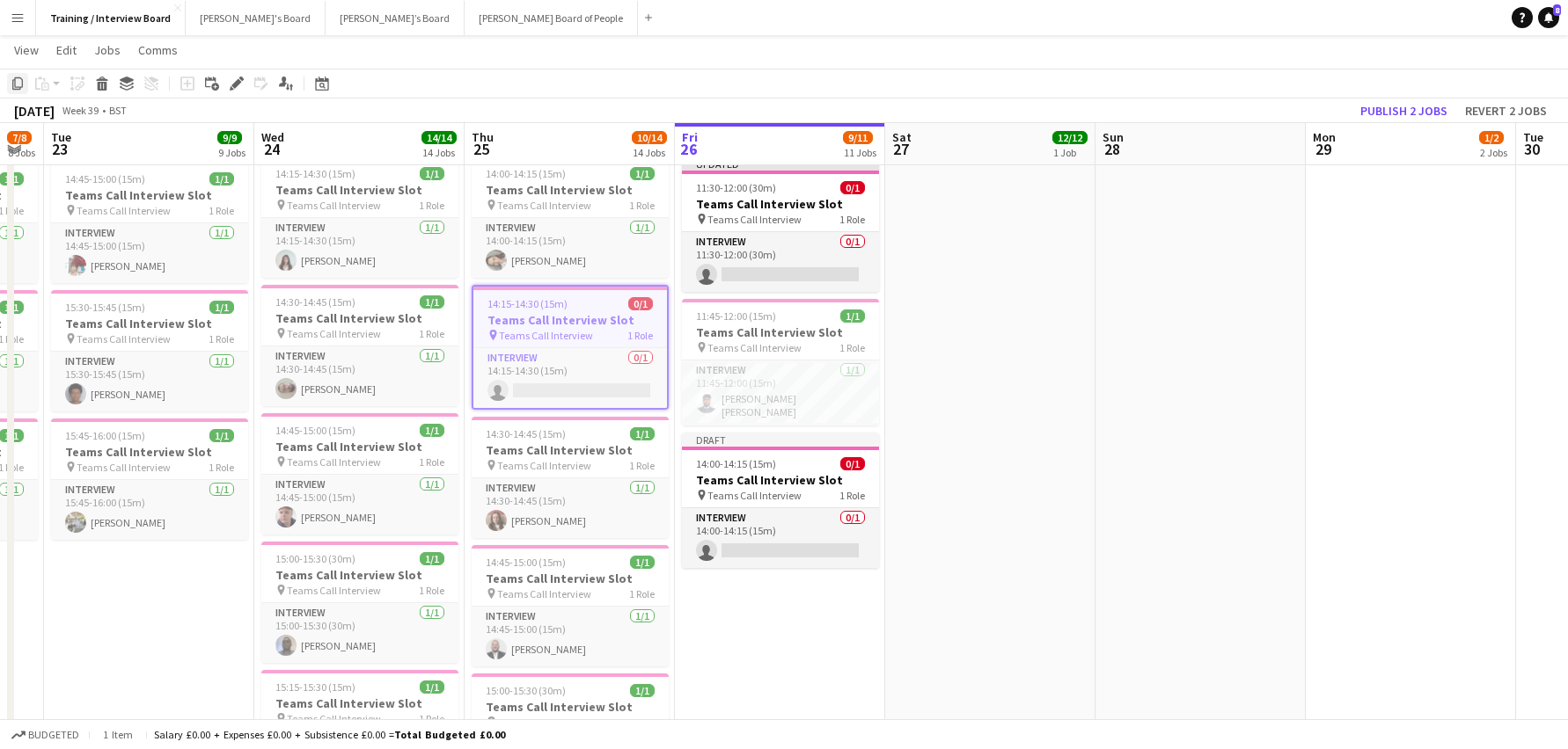
click at [16, 83] on icon "Copy" at bounding box center [17, 83] width 14 height 14
click at [800, 618] on app-date-cell "In progress 10:00-16:00 (6h) 1/1 pin Profiles Personnel 1 Role Admin Assistant …" at bounding box center [780, 586] width 211 height 2537
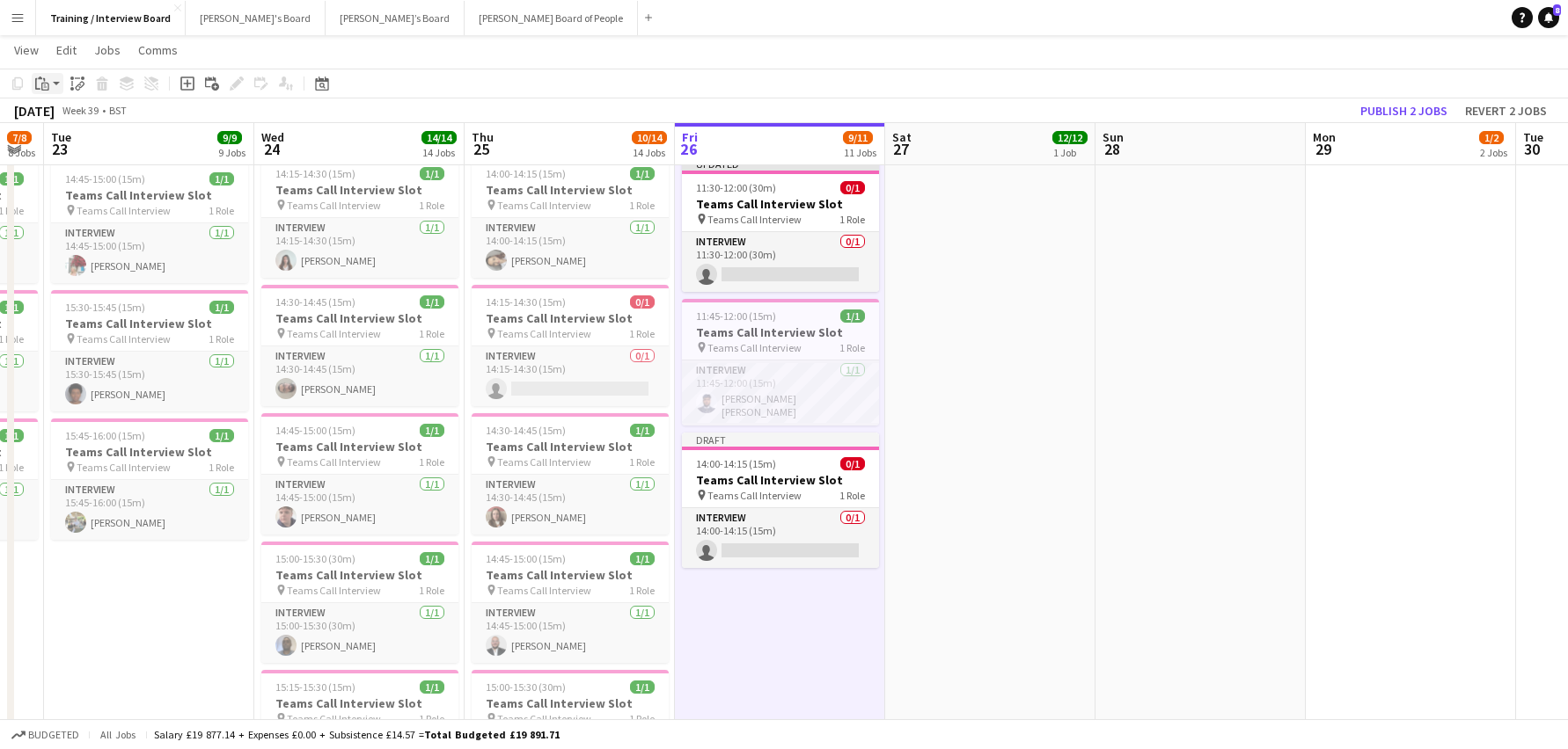
click at [37, 76] on div "Paste" at bounding box center [42, 83] width 21 height 21
click at [53, 110] on link "Paste Ctrl+V" at bounding box center [129, 116] width 166 height 16
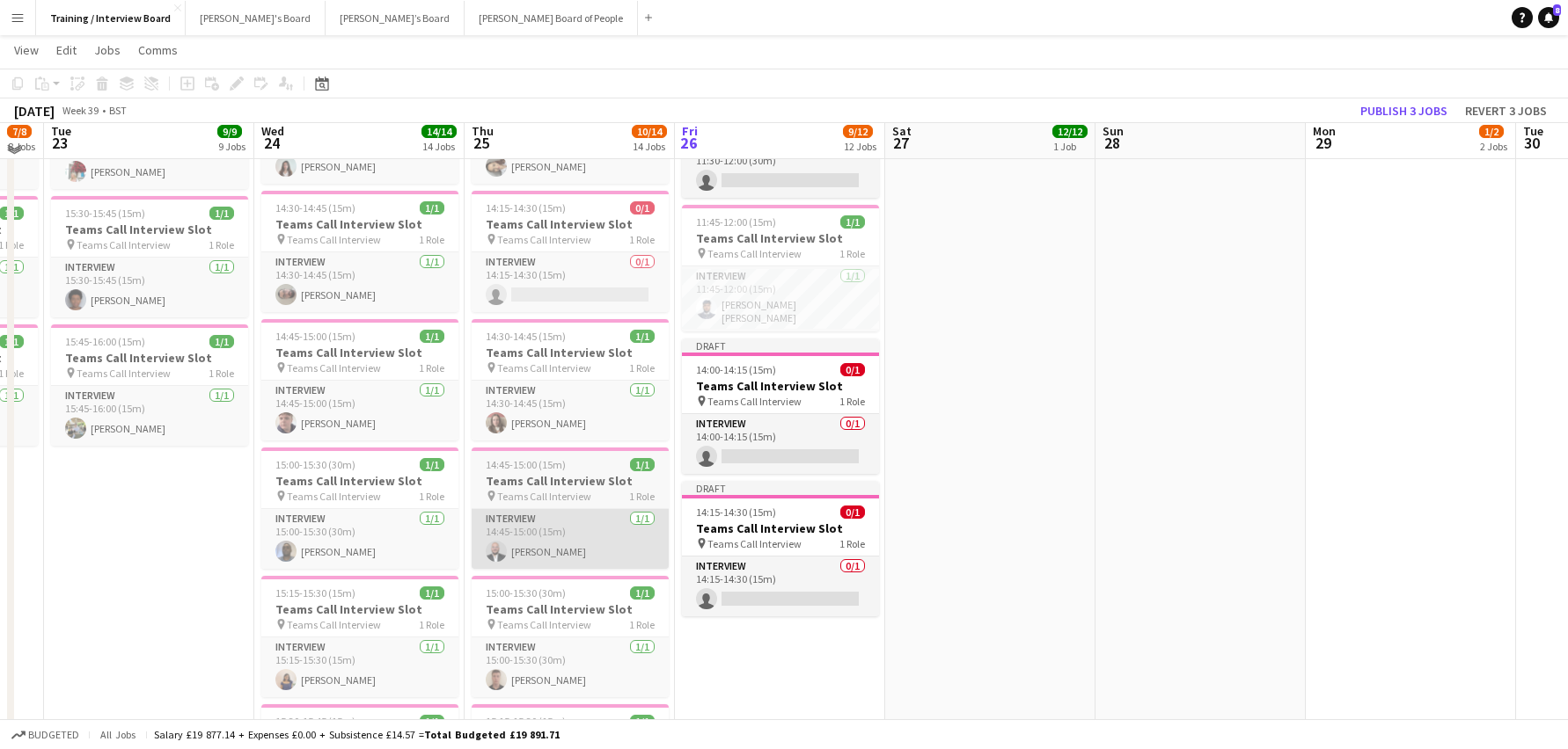
scroll to position [968, 0]
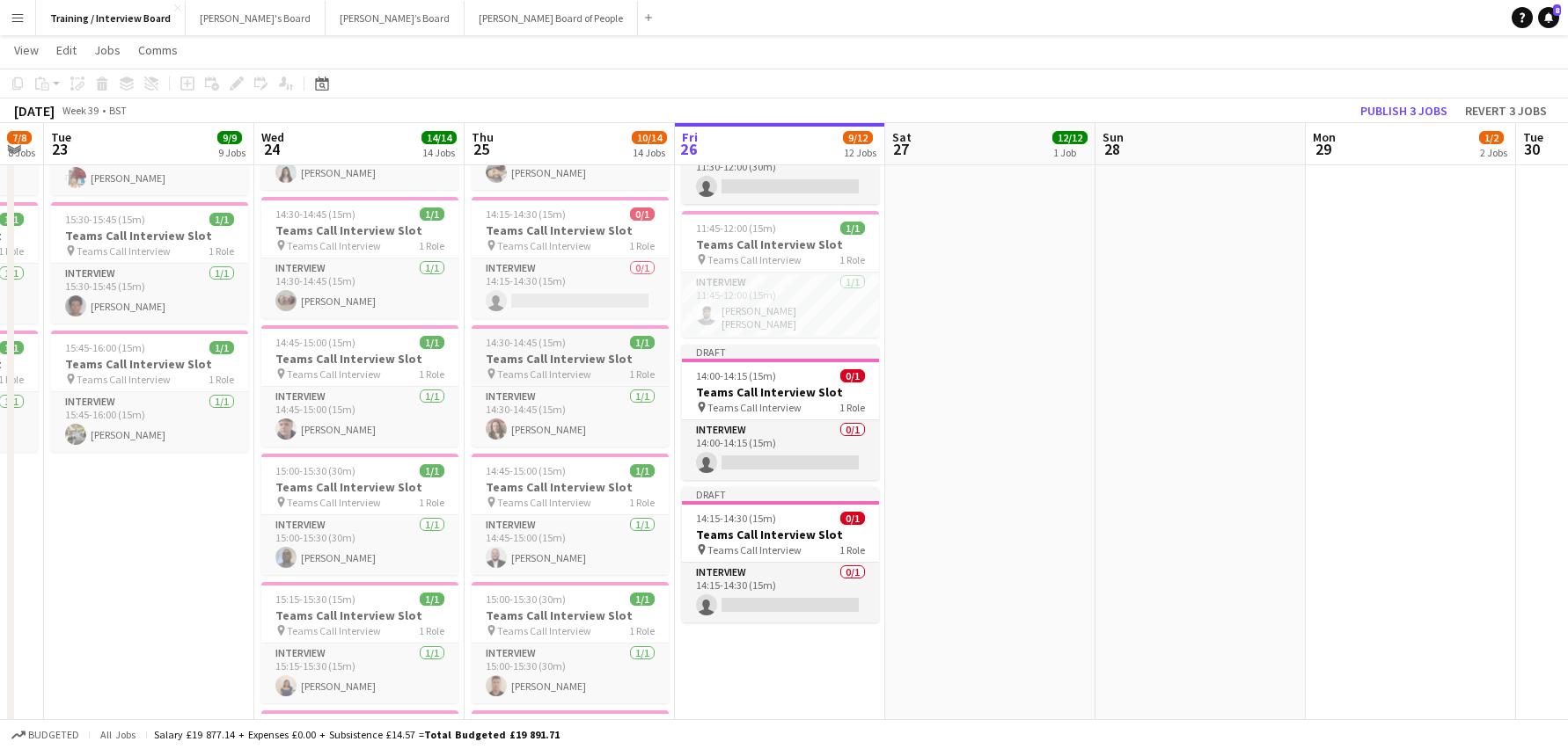
click at [521, 353] on h3 "Teams Call Interview Slot" at bounding box center [570, 358] width 197 height 16
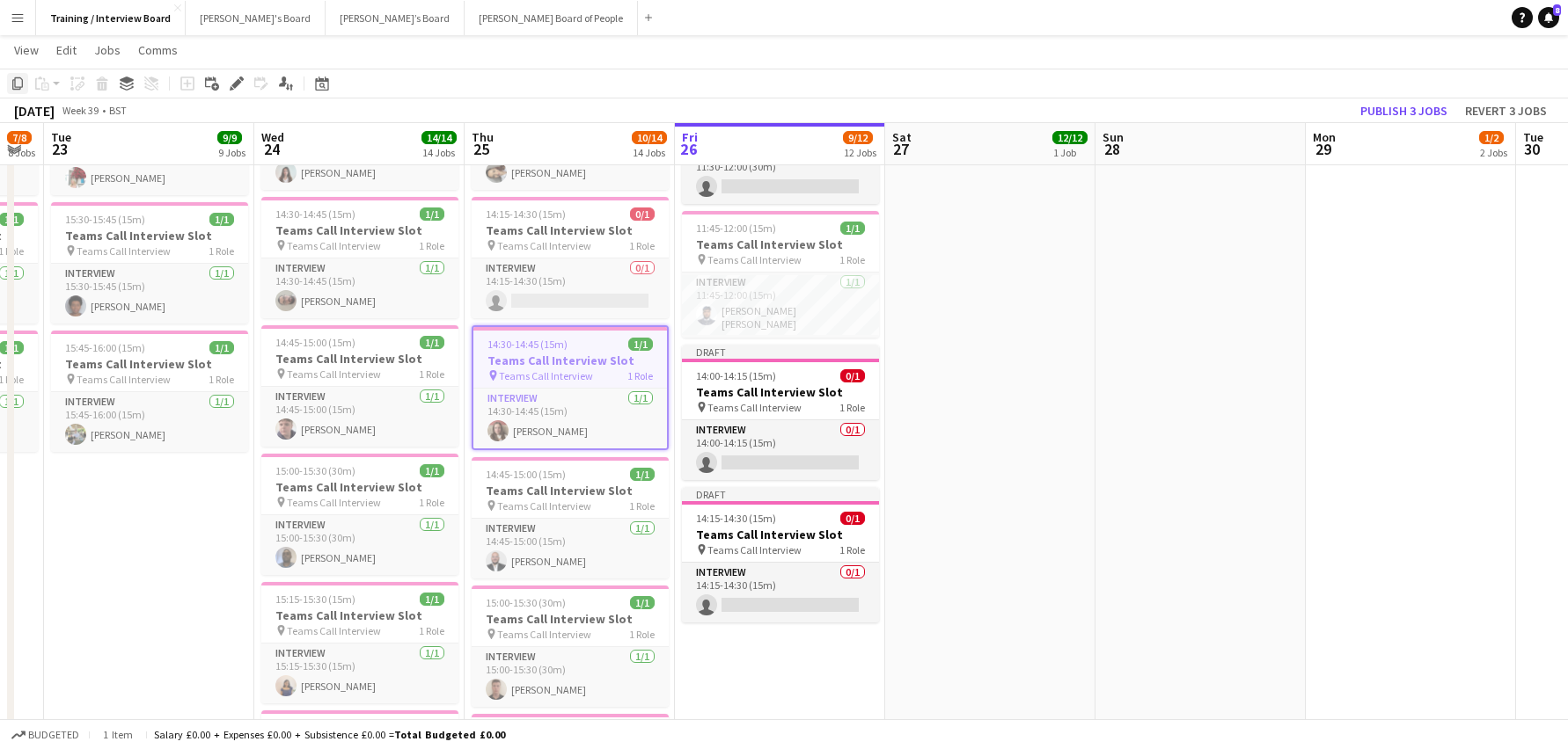
click at [16, 75] on div "Copy" at bounding box center [17, 83] width 21 height 21
click at [790, 648] on app-date-cell "In progress 10:00-16:00 (6h) 1/1 pin Profiles Personnel 1 Role Admin Assistant …" at bounding box center [780, 498] width 211 height 2537
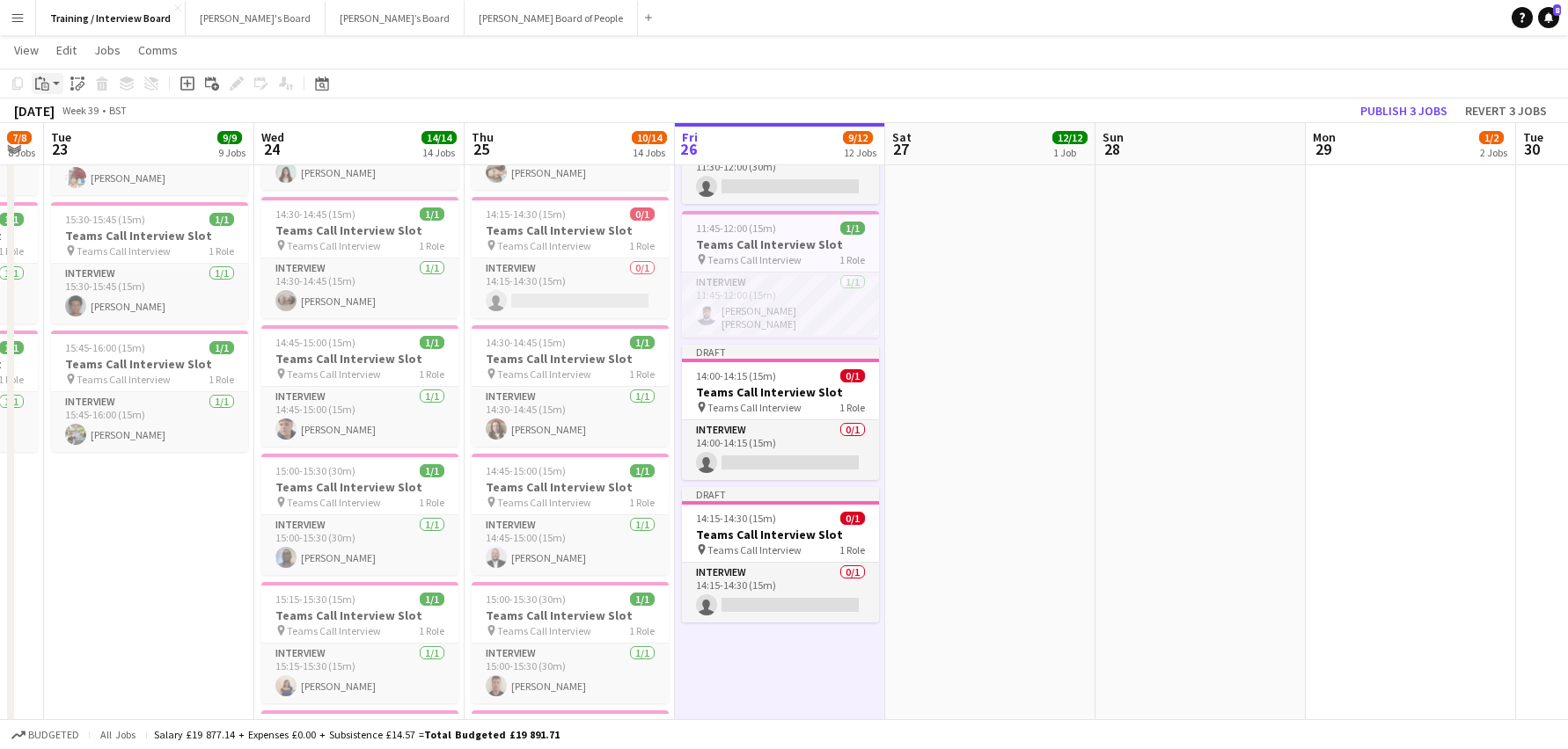
click at [36, 75] on div "Paste" at bounding box center [42, 83] width 21 height 21
click at [770, 646] on app-date-cell "In progress 10:00-16:00 (6h) 1/1 pin Profiles Personnel 1 Role Admin Assistant …" at bounding box center [780, 498] width 211 height 2537
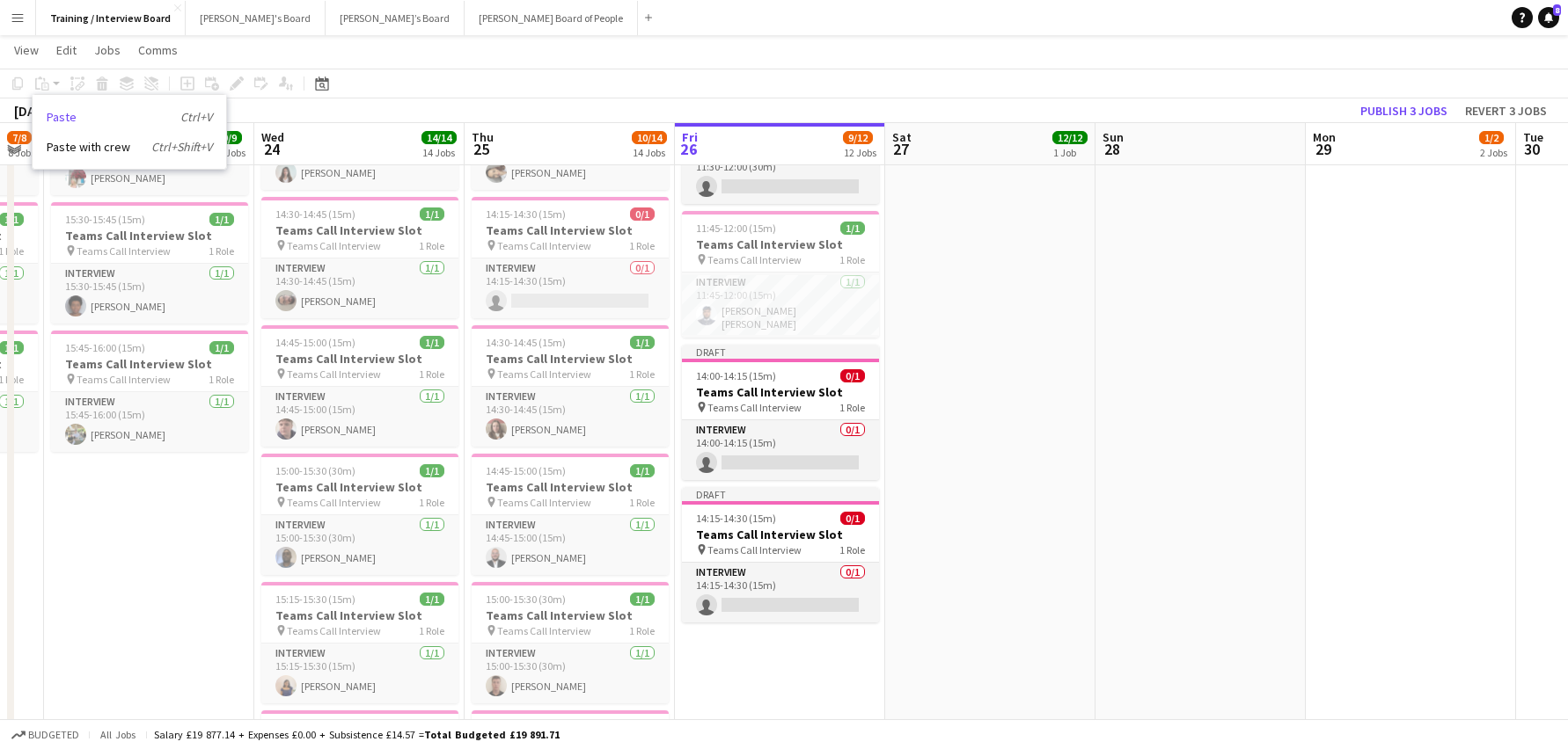
click at [72, 125] on link "Paste Ctrl+V" at bounding box center [129, 116] width 166 height 16
click at [1007, 527] on app-date-cell at bounding box center [990, 498] width 211 height 2537
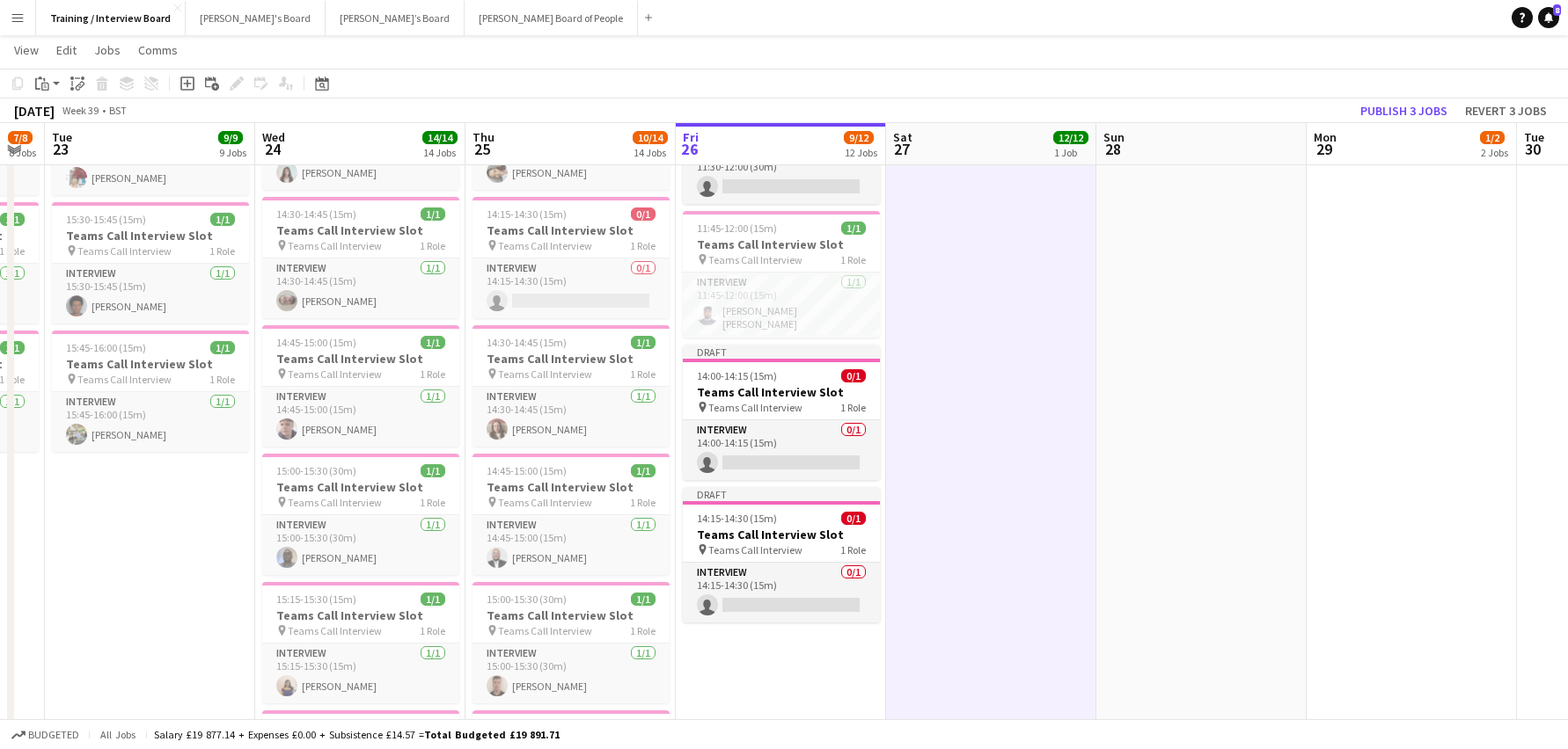
click at [746, 643] on app-date-cell "In progress 10:00-16:00 (6h) 1/1 pin Profiles Personnel 1 Role Admin Assistant …" at bounding box center [781, 498] width 211 height 2537
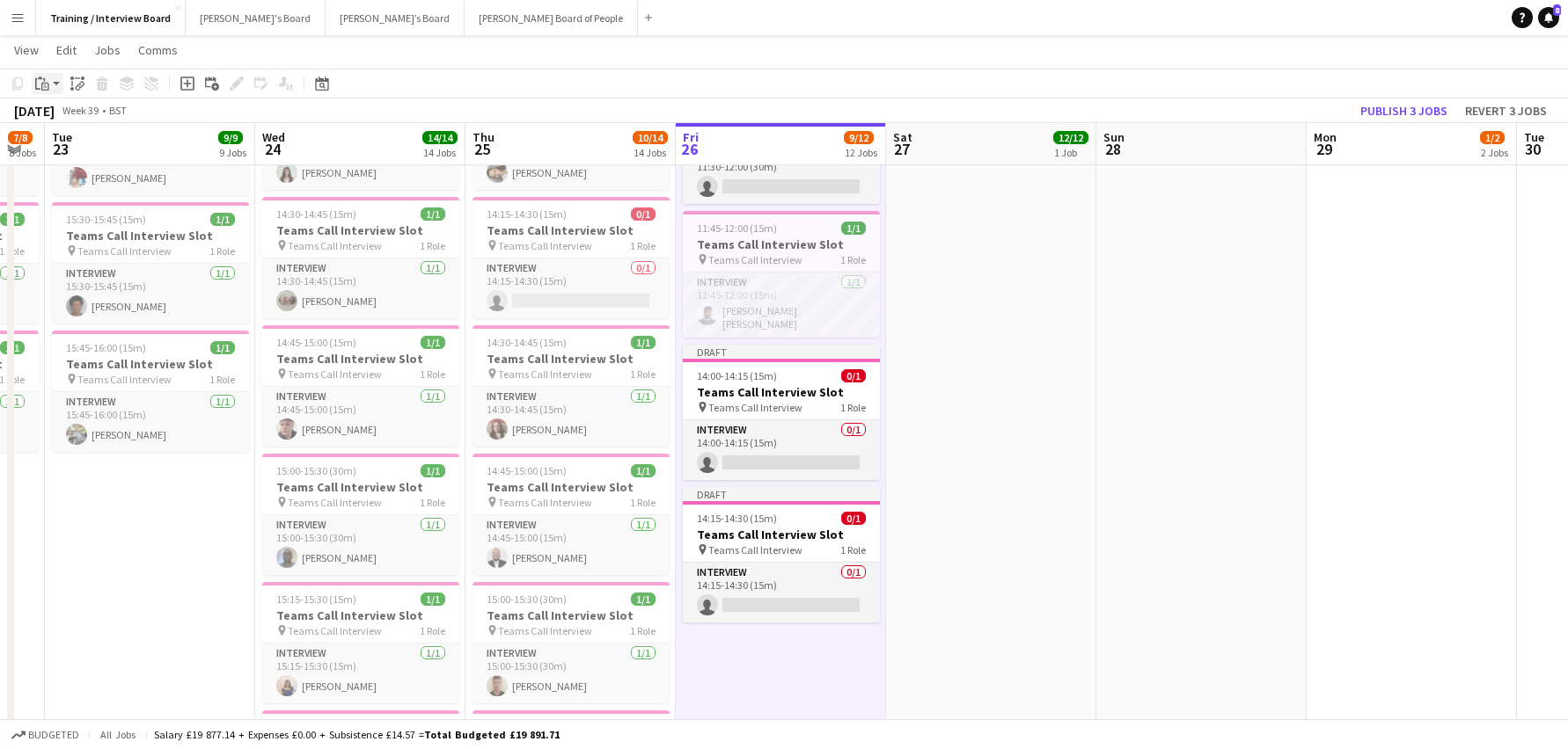
click at [38, 83] on icon "Paste" at bounding box center [41, 83] width 14 height 14
click at [46, 110] on div "Paste Ctrl+V Paste with crew Ctrl+Shift+V" at bounding box center [129, 132] width 193 height 74
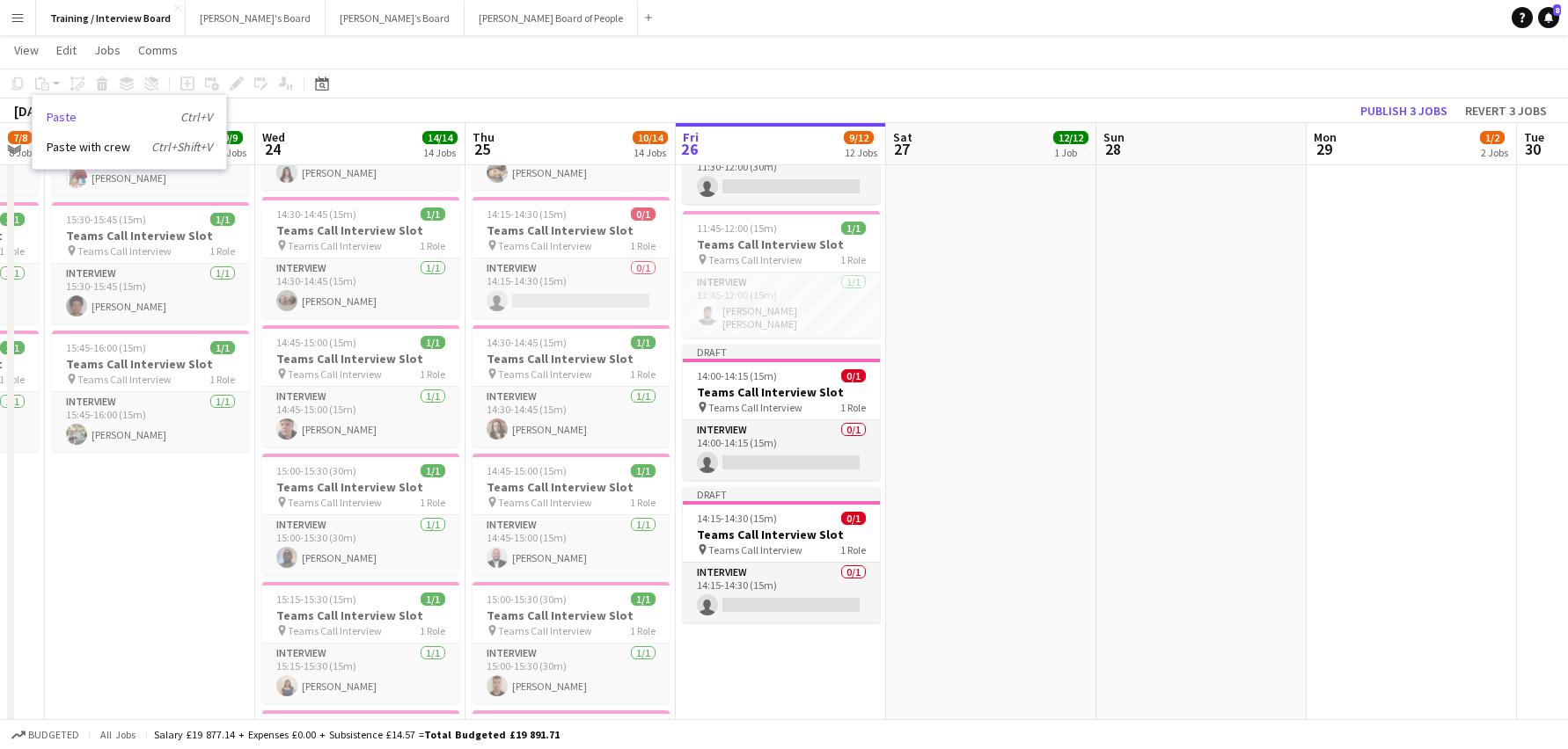
click at [81, 111] on link "Paste Ctrl+V" at bounding box center [129, 116] width 166 height 16
click at [986, 377] on app-date-cell at bounding box center [991, 498] width 211 height 2537
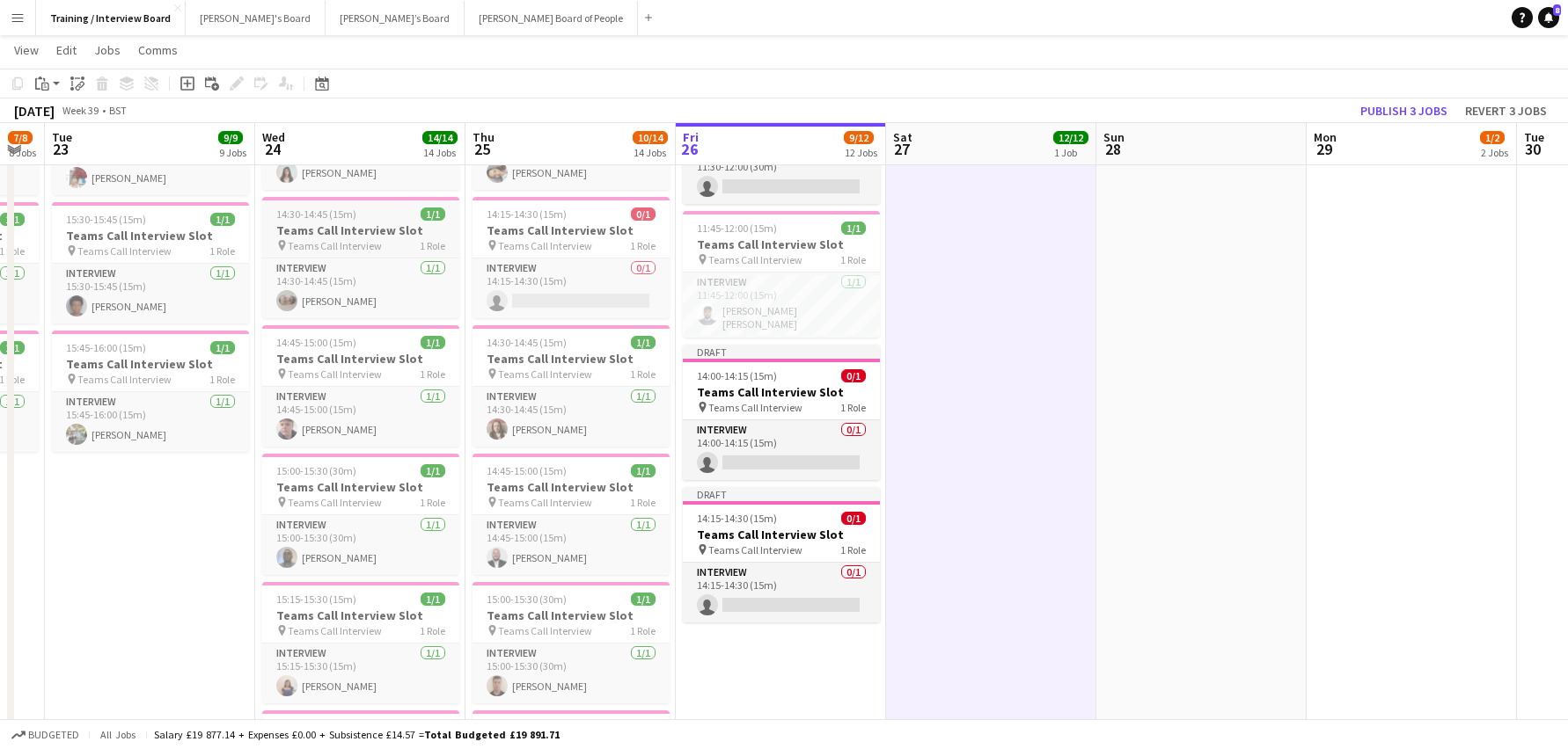
click at [312, 212] on span "14:30-14:45 (15m)" at bounding box center [316, 214] width 80 height 13
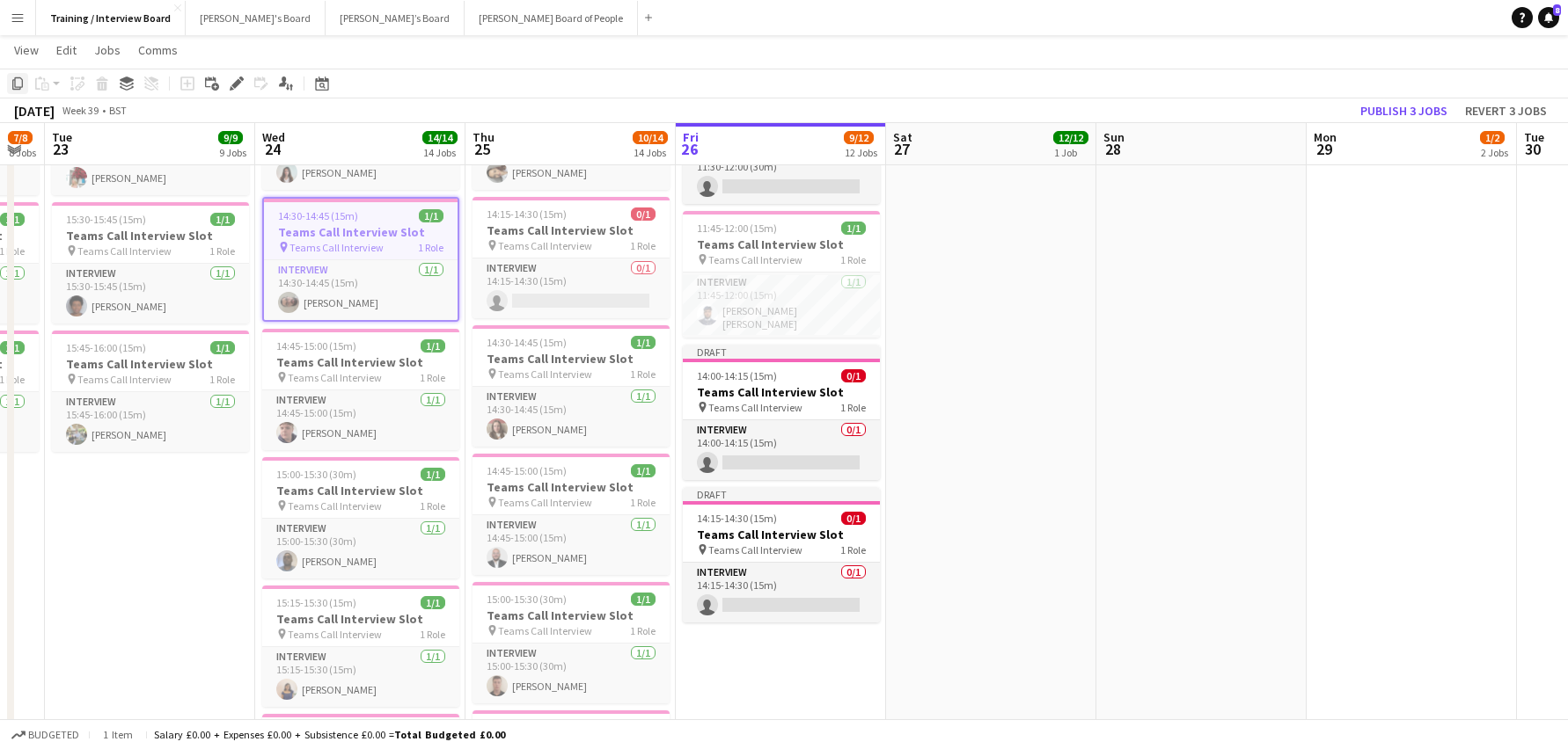
click at [17, 89] on icon at bounding box center [17, 83] width 11 height 12
click at [721, 652] on app-date-cell "In progress 10:00-16:00 (6h) 1/1 pin Profiles Personnel 1 Role Admin Assistant …" at bounding box center [781, 498] width 211 height 2537
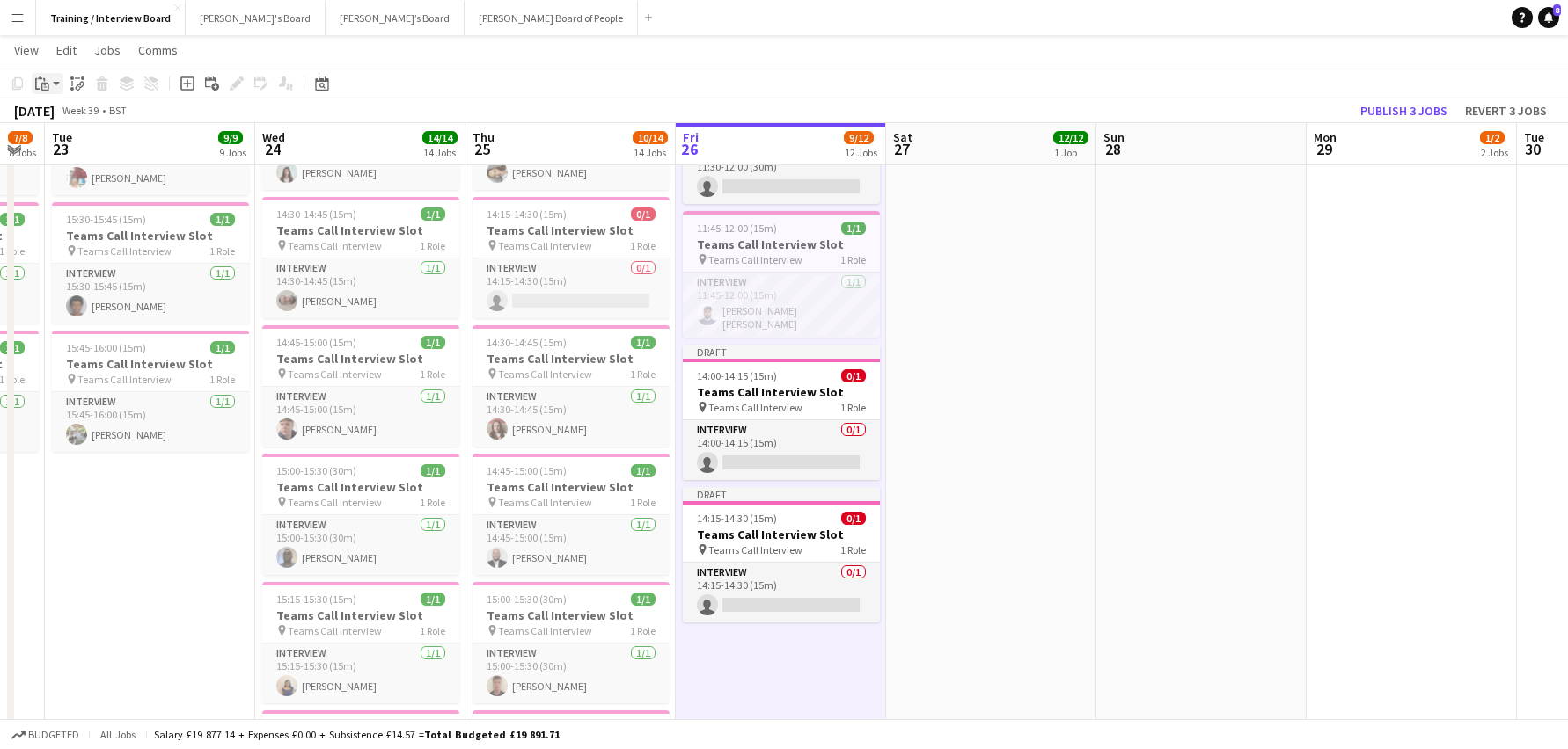
click at [40, 84] on icon "Paste" at bounding box center [41, 83] width 14 height 14
click at [61, 121] on link "Paste Ctrl+V" at bounding box center [129, 116] width 166 height 16
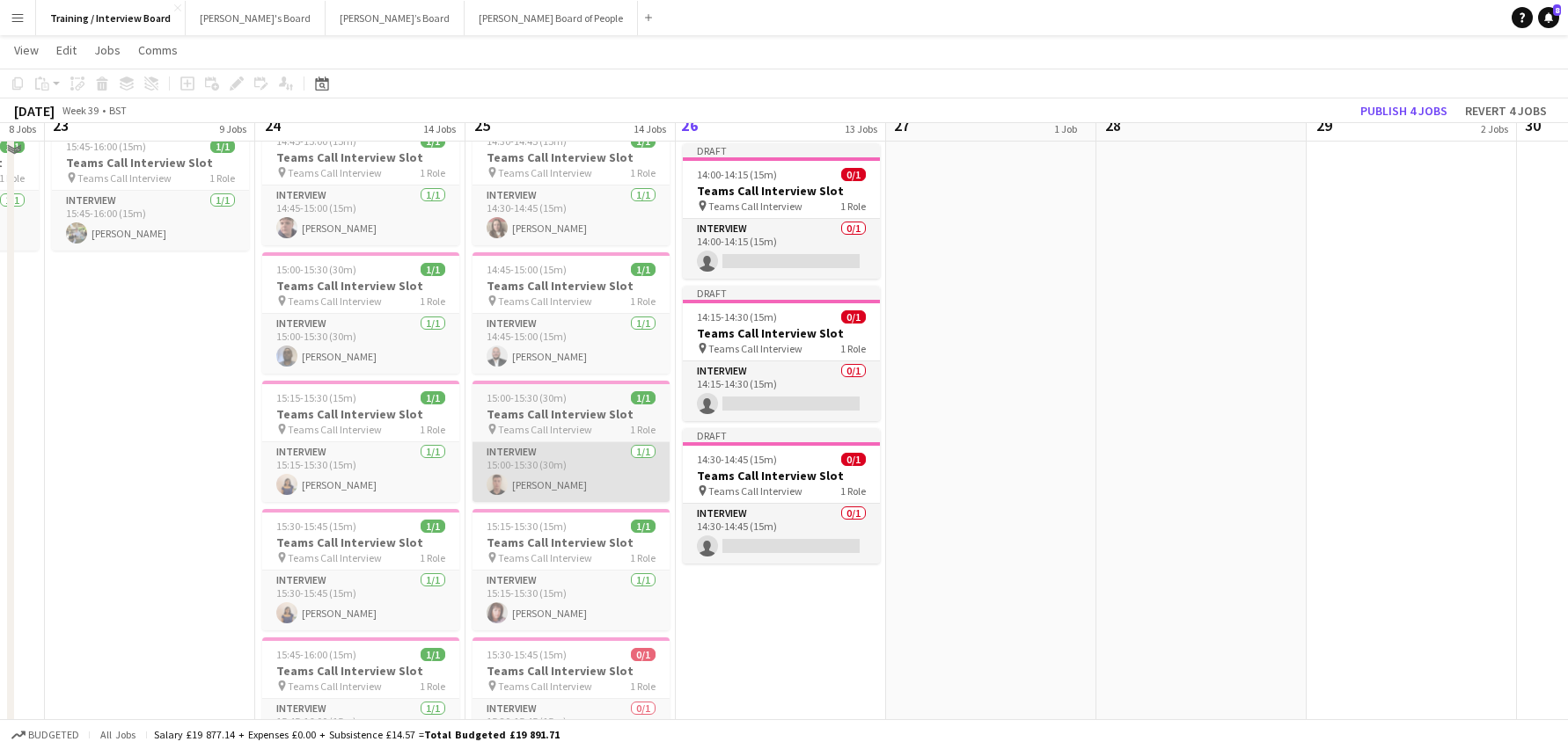
scroll to position [1144, 0]
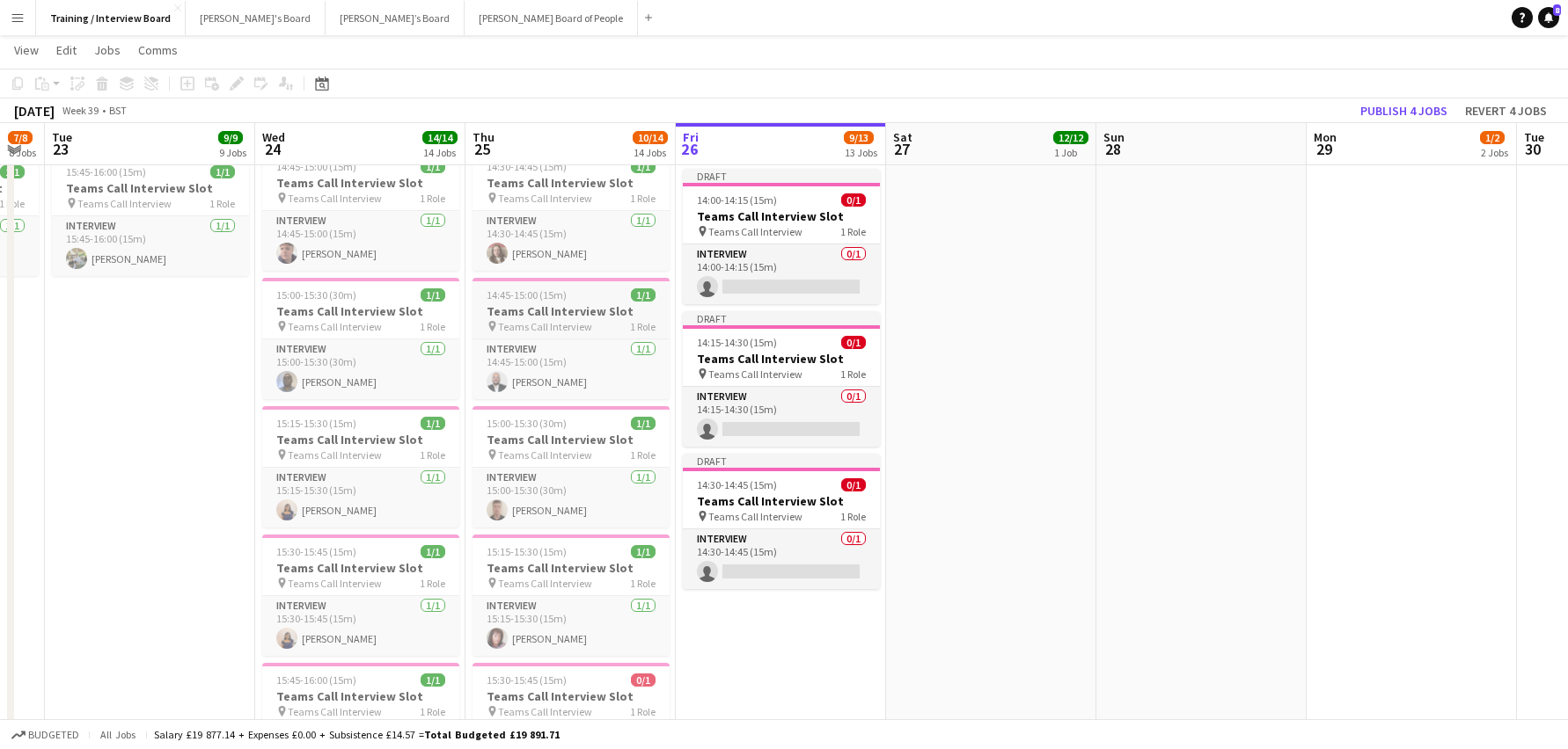
click at [528, 302] on app-job-card "14:45-15:00 (15m) 1/1 Teams Call Interview Slot pin Teams Call Interview 1 Role…" at bounding box center [571, 339] width 197 height 122
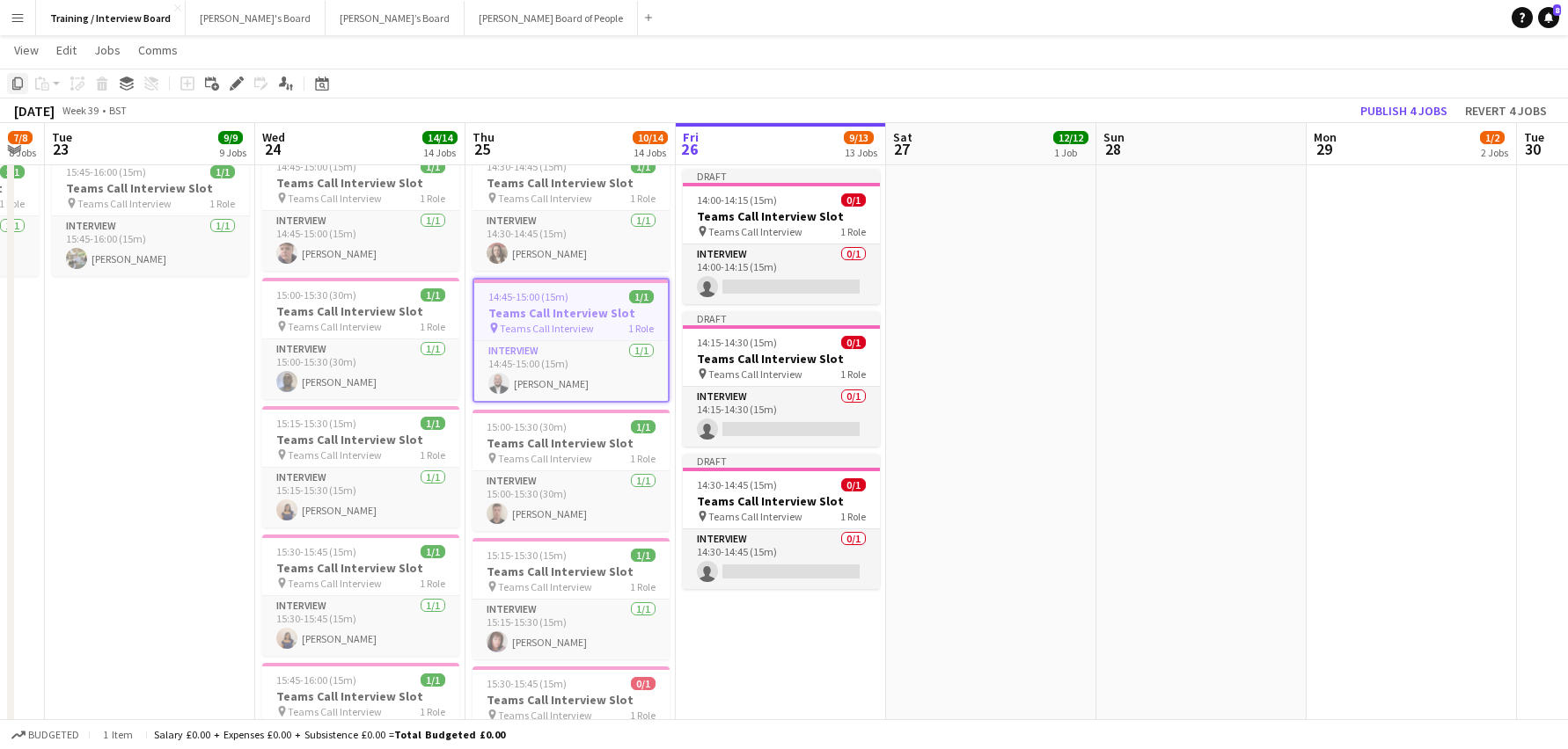
click at [14, 90] on icon at bounding box center [17, 83] width 11 height 12
click at [710, 619] on app-date-cell "In progress 10:00-16:00 (6h) 1/1 pin Profiles Personnel 1 Role Admin Assistant …" at bounding box center [781, 321] width 211 height 2537
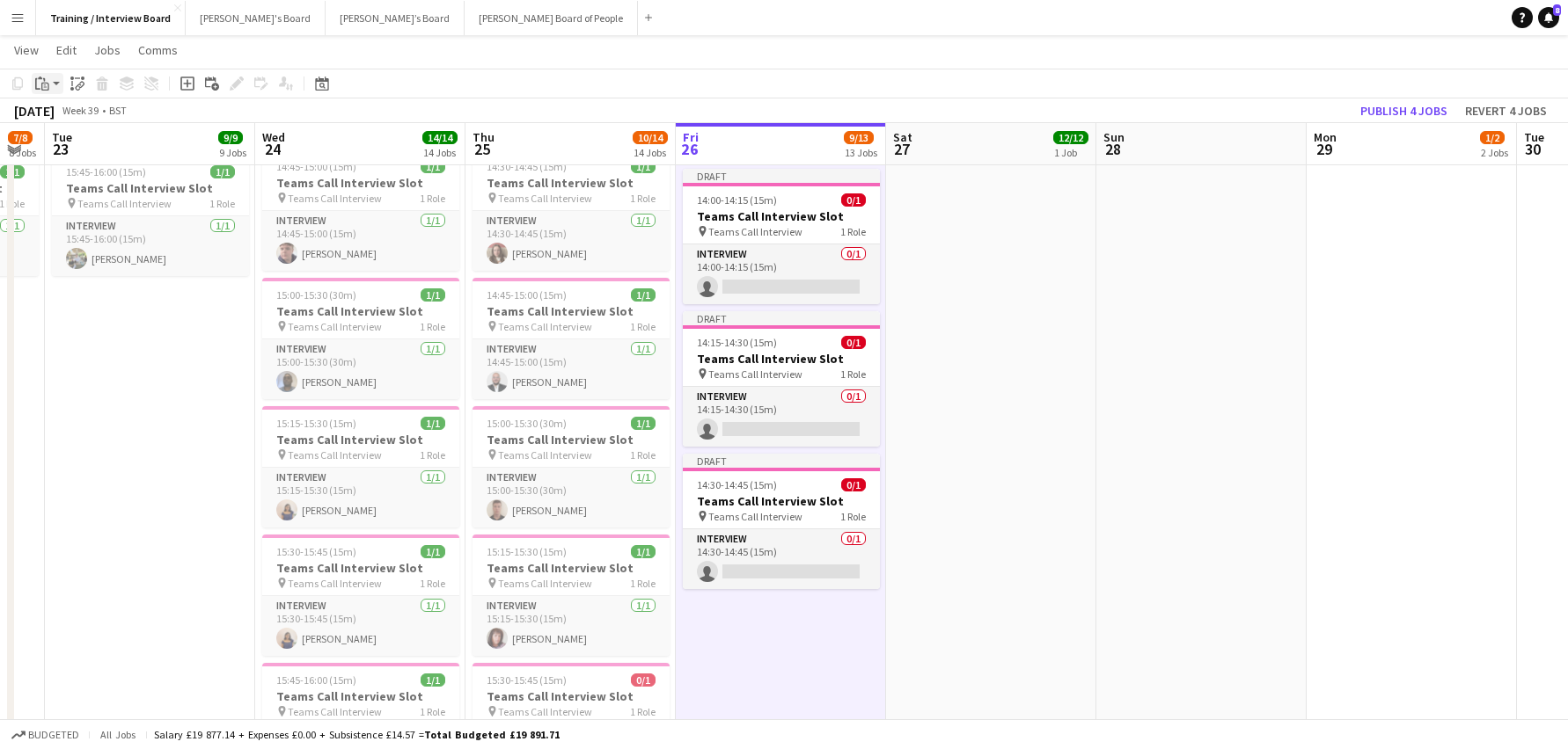
click at [49, 81] on icon "Paste" at bounding box center [41, 83] width 14 height 14
click at [58, 114] on link "Paste Ctrl+V" at bounding box center [129, 116] width 166 height 16
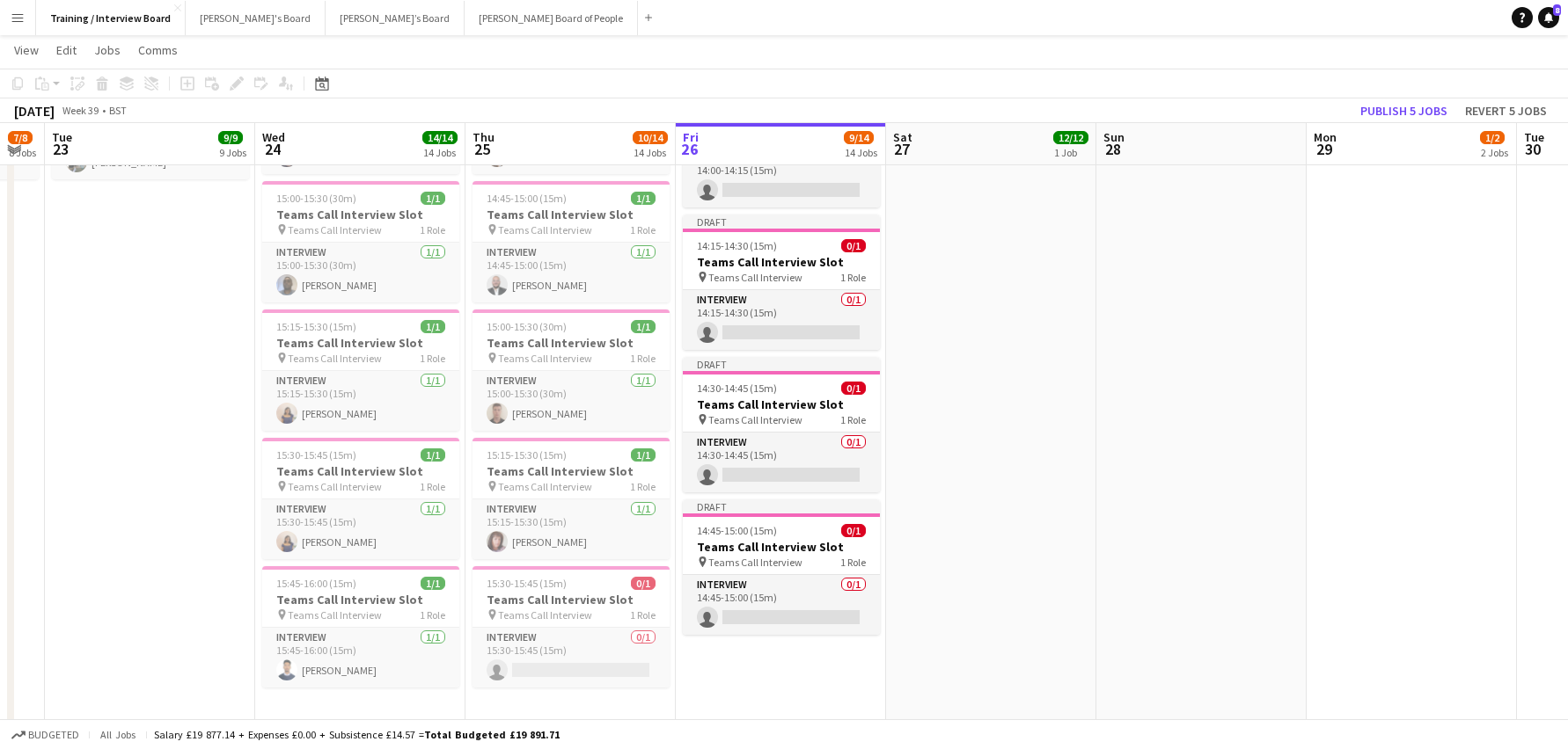
scroll to position [1319, 0]
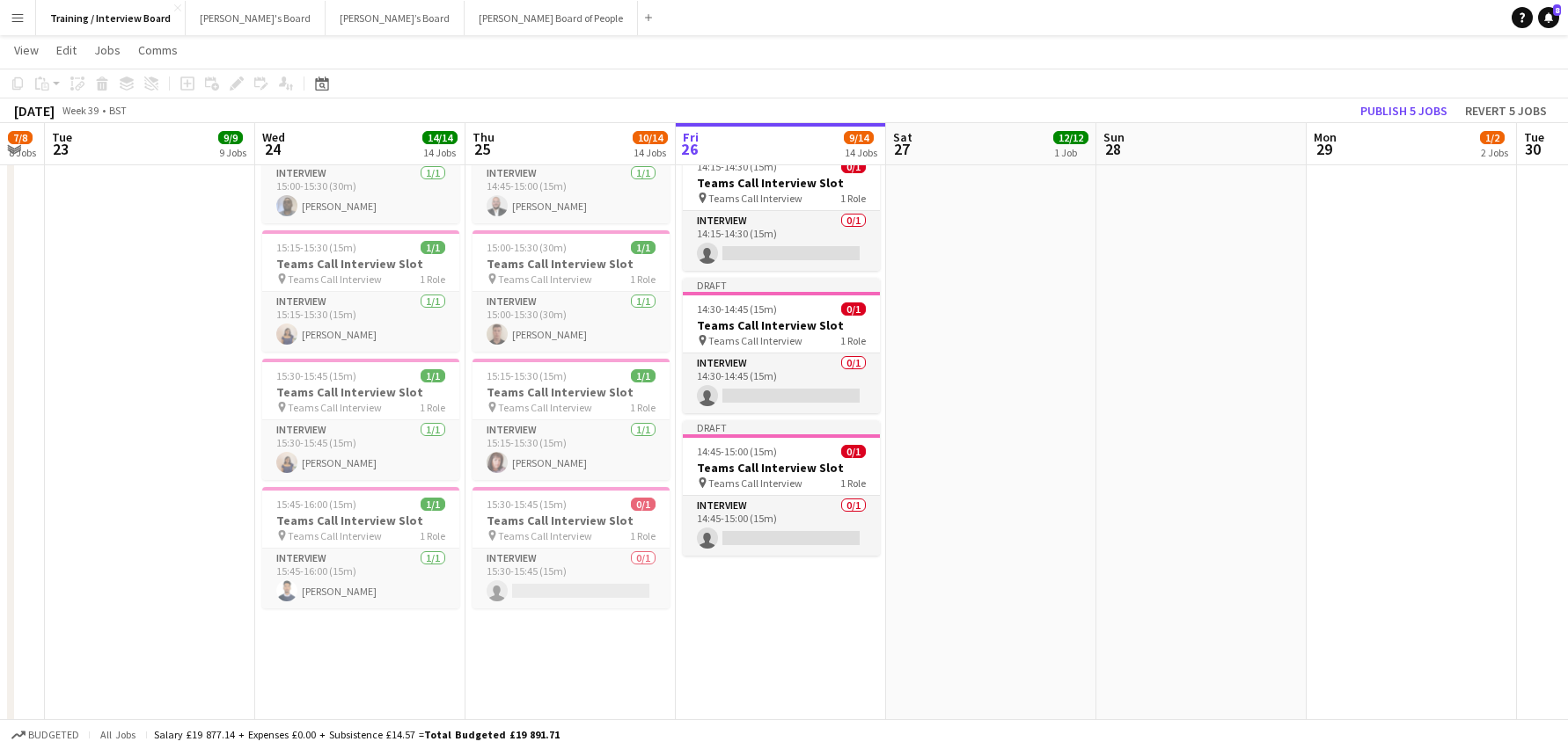
click at [768, 620] on app-date-cell "In progress 10:00-16:00 (6h) 1/1 pin Profiles Personnel 1 Role Admin Assistant …" at bounding box center [781, 146] width 211 height 2537
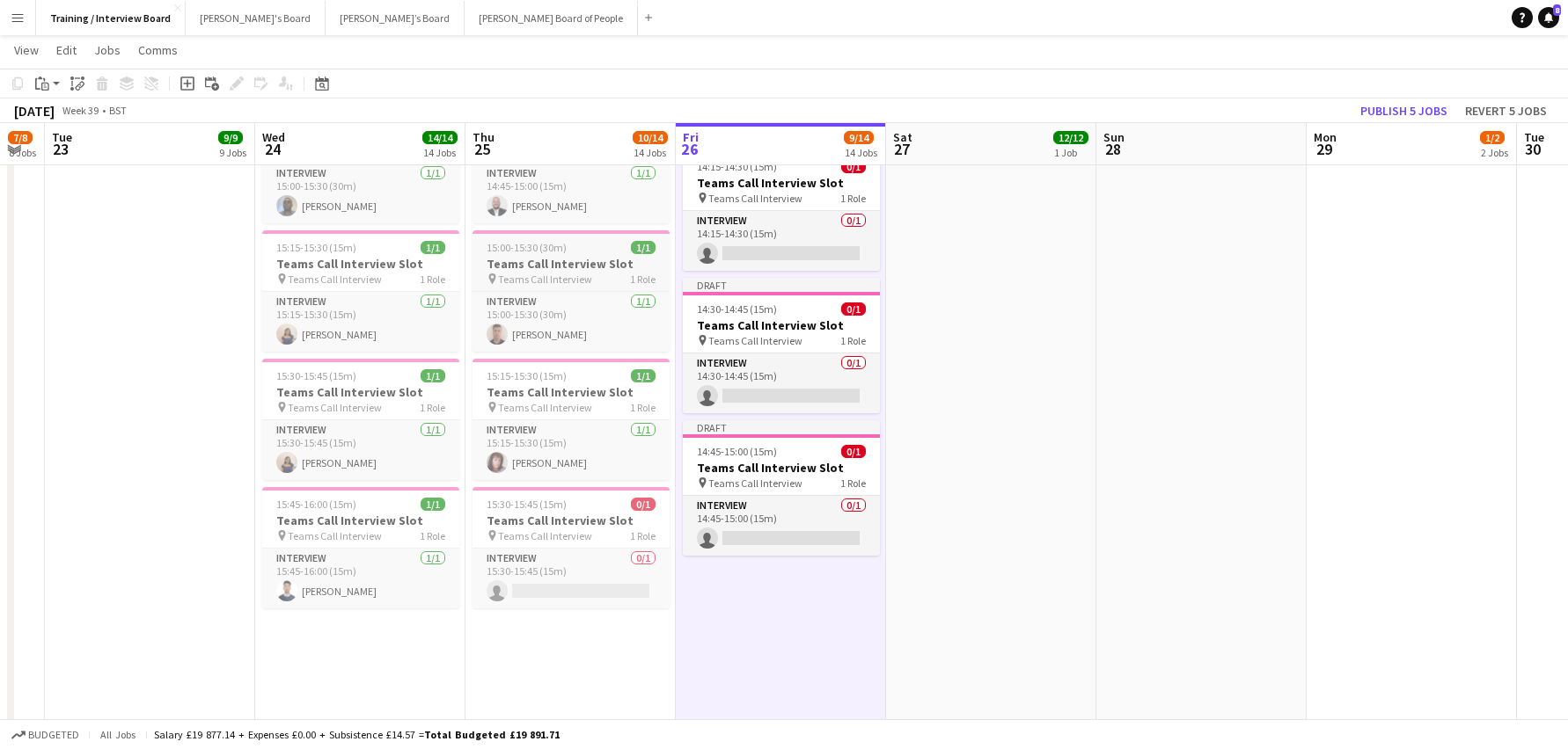
click at [525, 259] on h3 "Teams Call Interview Slot" at bounding box center [571, 264] width 197 height 16
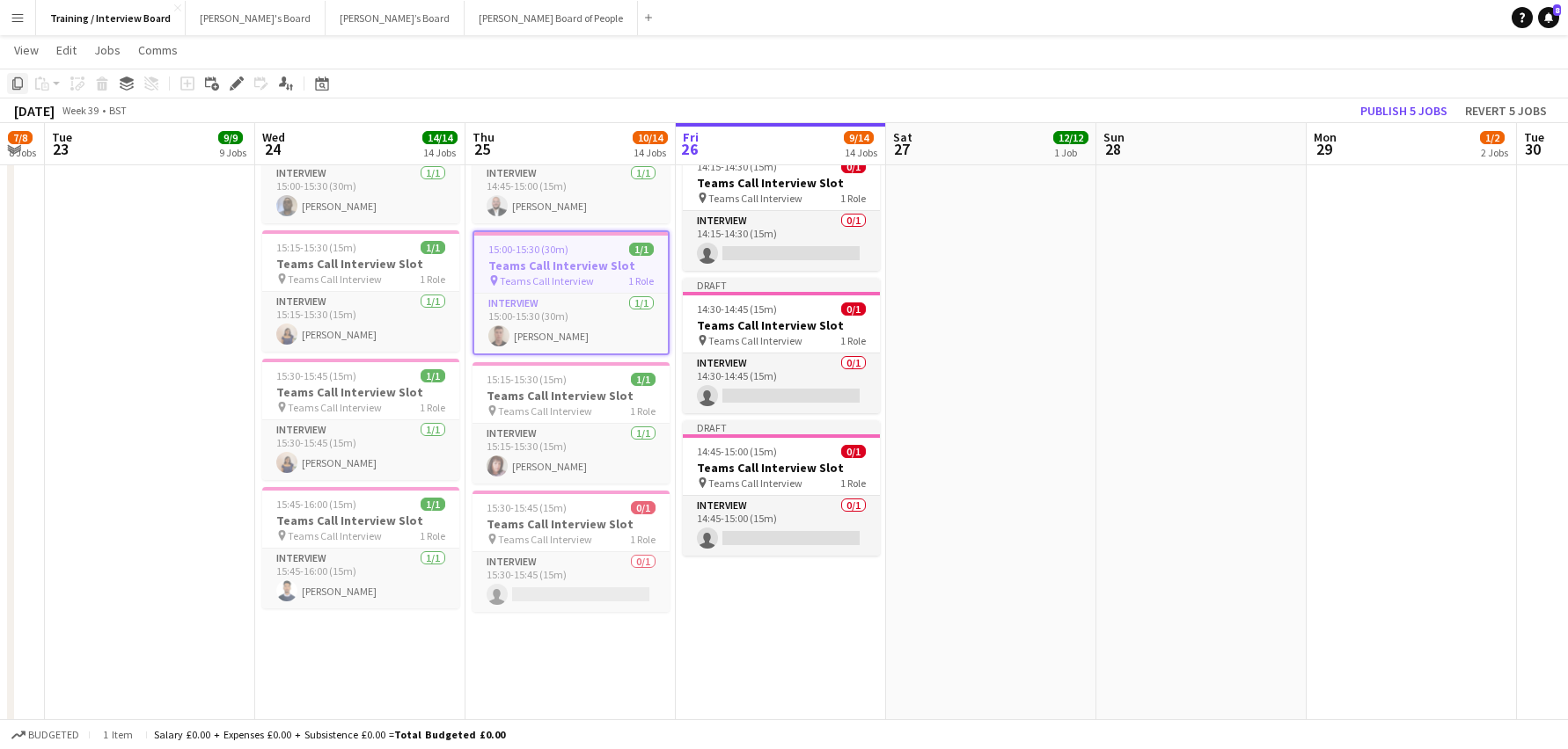
click at [13, 87] on icon at bounding box center [17, 83] width 11 height 12
click at [782, 622] on app-date-cell "In progress 10:00-16:00 (6h) 1/1 pin Profiles Personnel 1 Role Admin Assistant …" at bounding box center [781, 146] width 211 height 2537
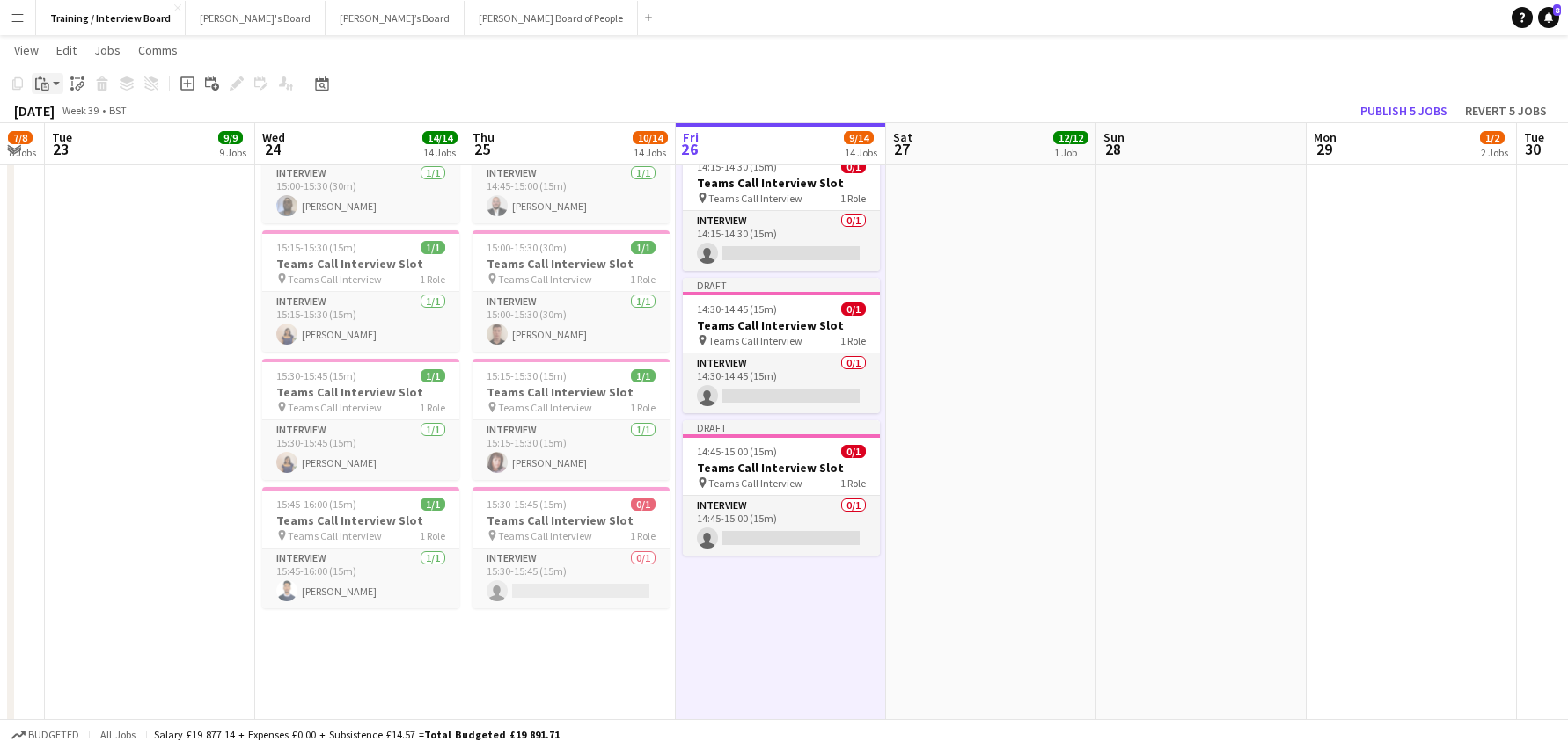
click at [49, 86] on icon at bounding box center [45, 86] width 8 height 8
click at [61, 110] on link "Paste Ctrl+V" at bounding box center [129, 116] width 166 height 16
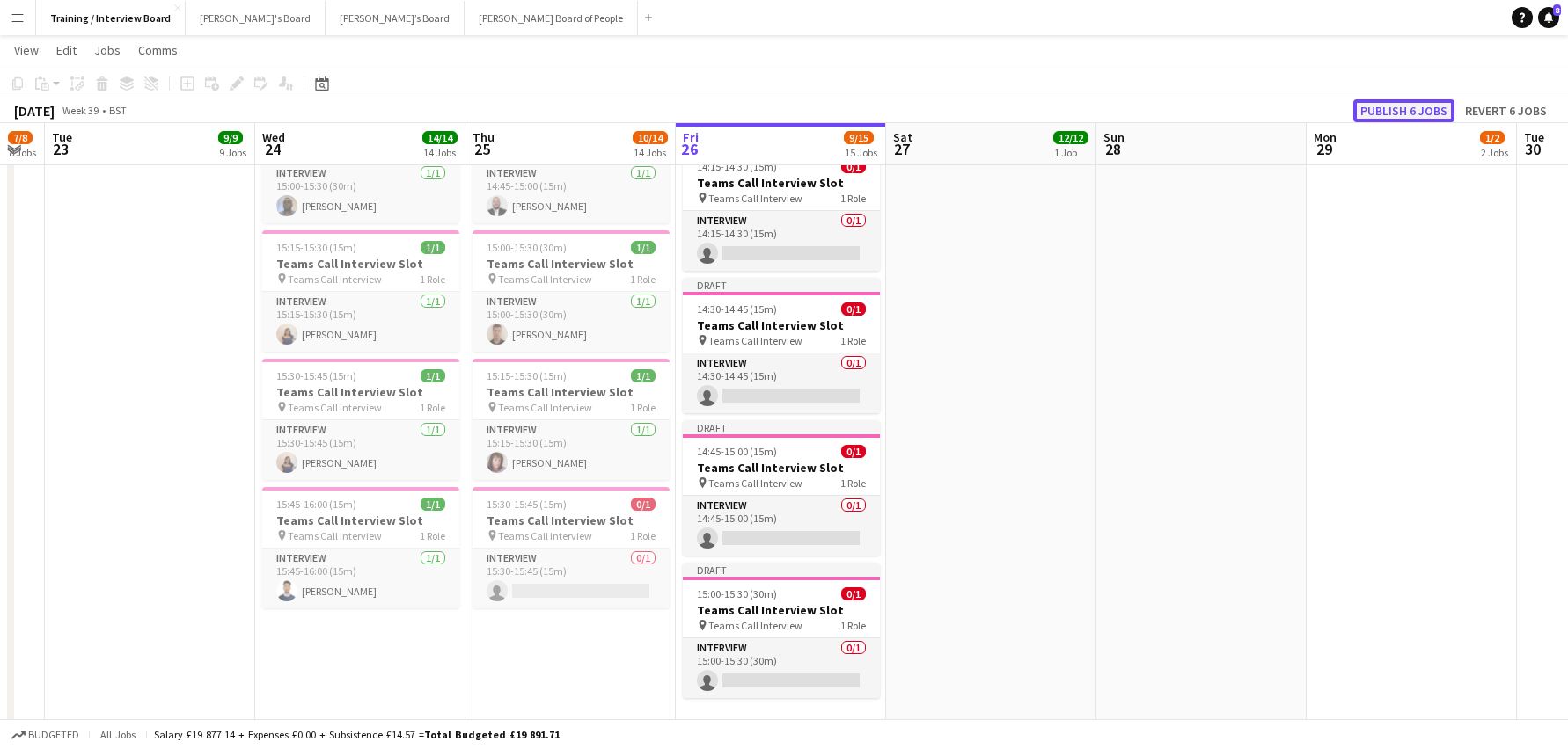
click at [1410, 105] on button "Publish 6 jobs" at bounding box center [1403, 111] width 101 height 23
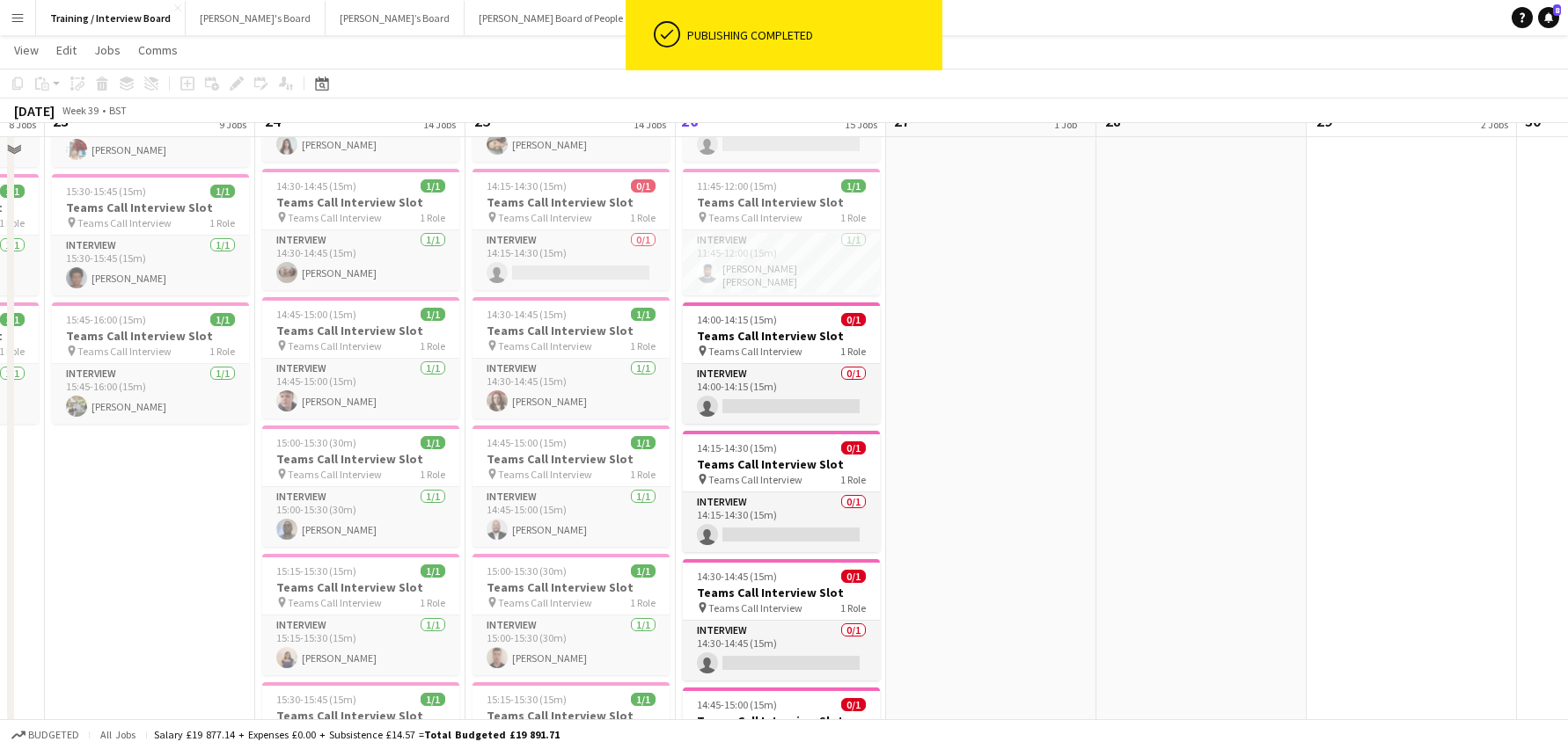
scroll to position [968, 0]
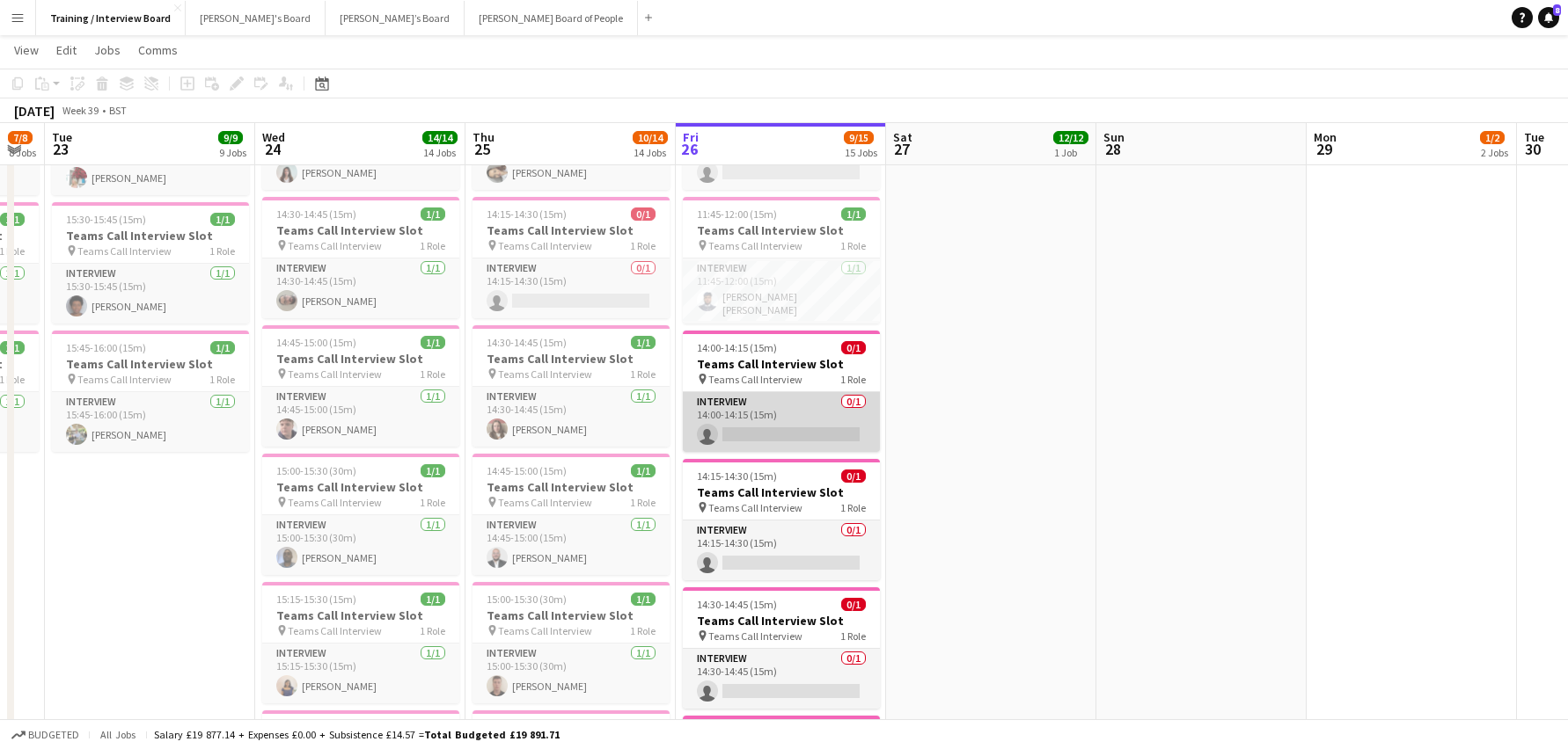
click at [784, 433] on app-card-role "Interview 0/1 14:00-14:15 (15m) single-neutral-actions" at bounding box center [780, 421] width 197 height 60
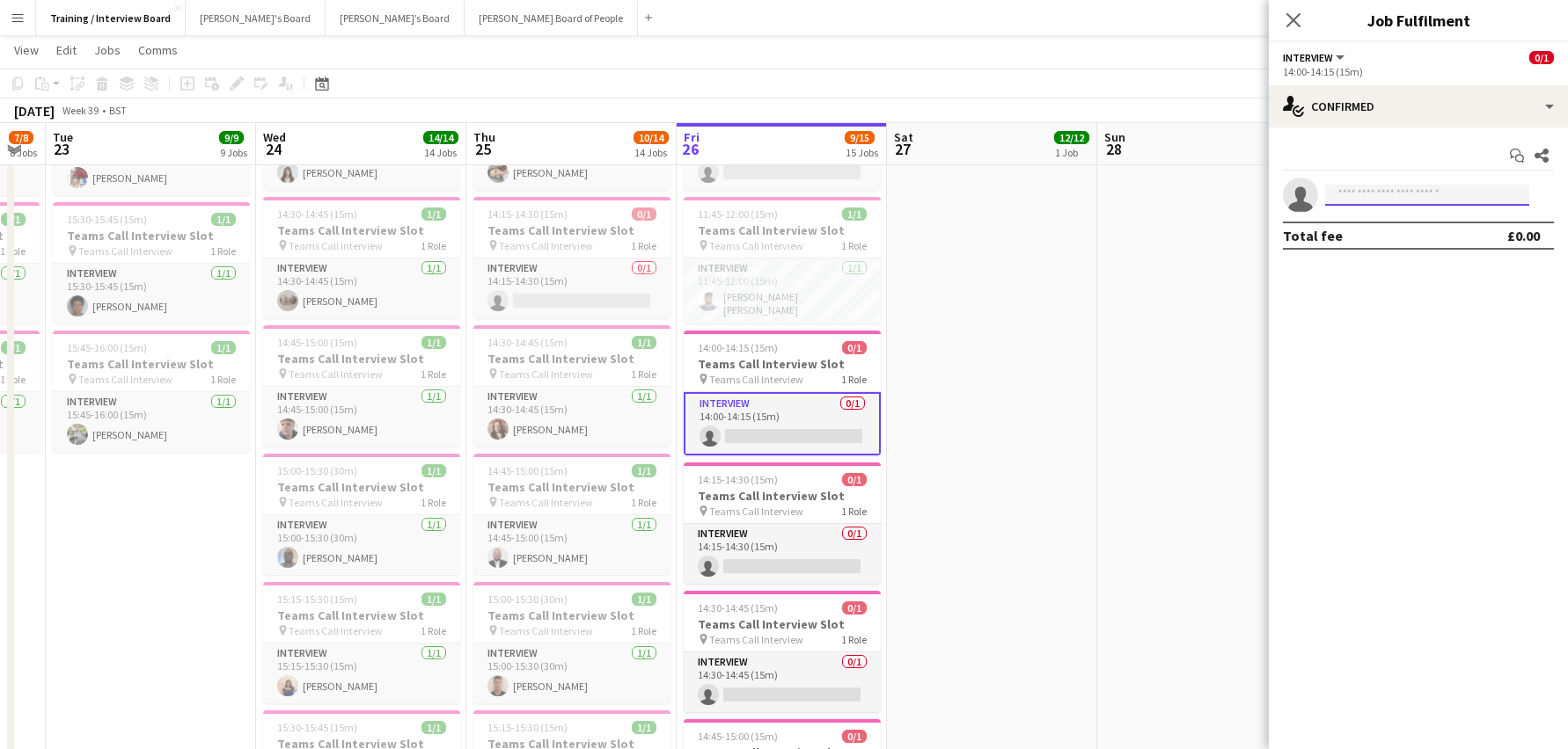
click at [1347, 190] on input at bounding box center [1427, 195] width 204 height 21
paste input "**********"
type input "**********"
click at [1351, 194] on input at bounding box center [1427, 195] width 204 height 21
paste input "**********"
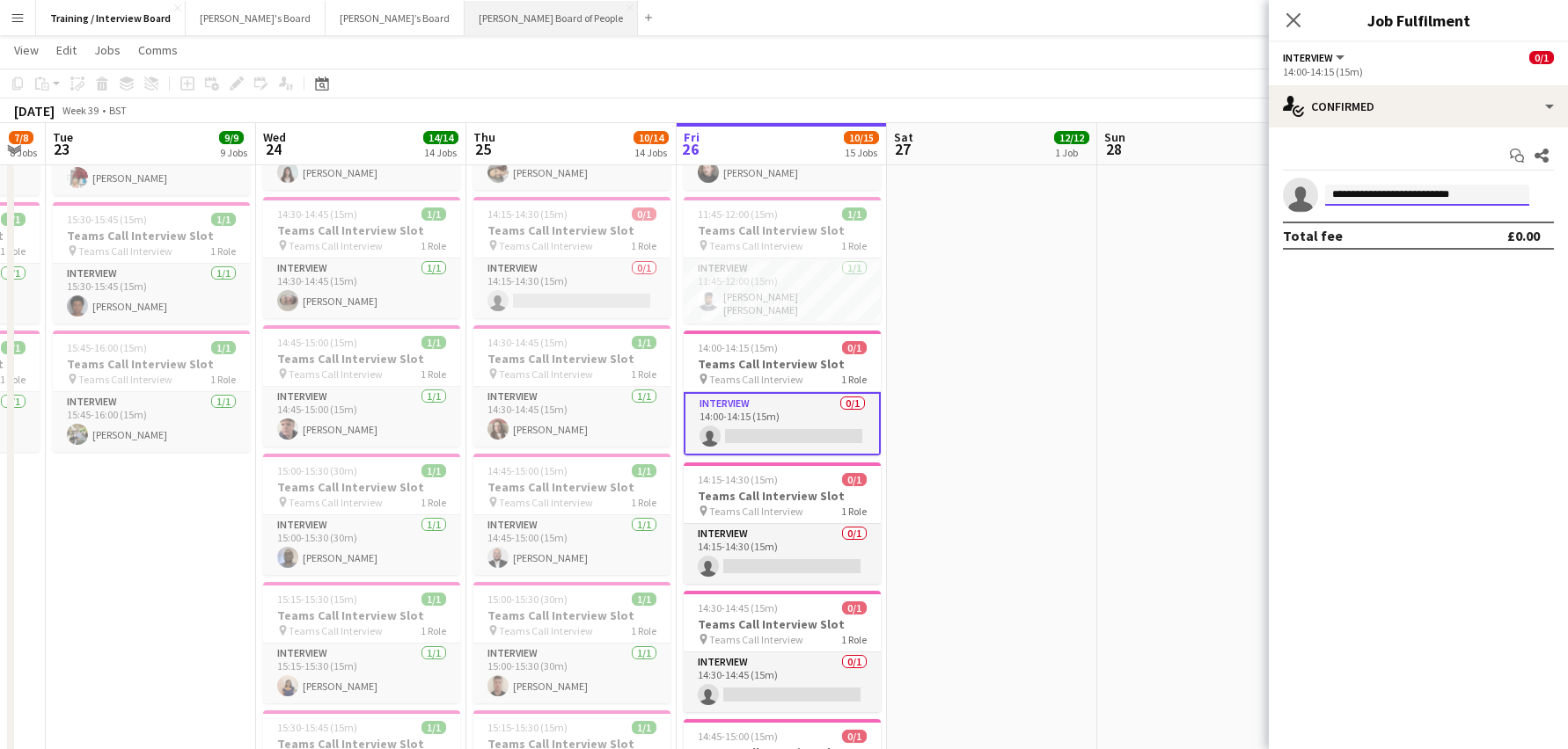
type input "**********"
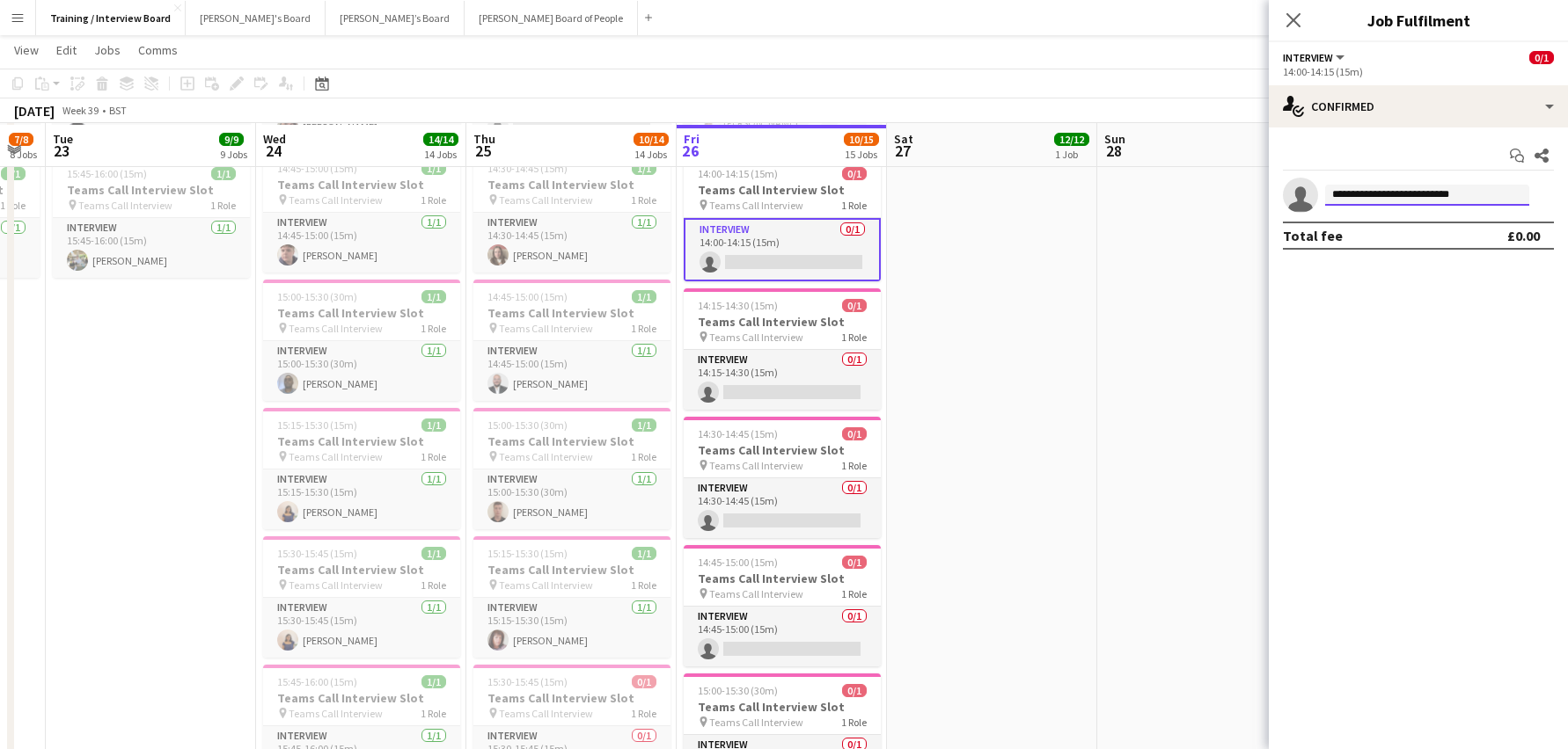
scroll to position [1144, 0]
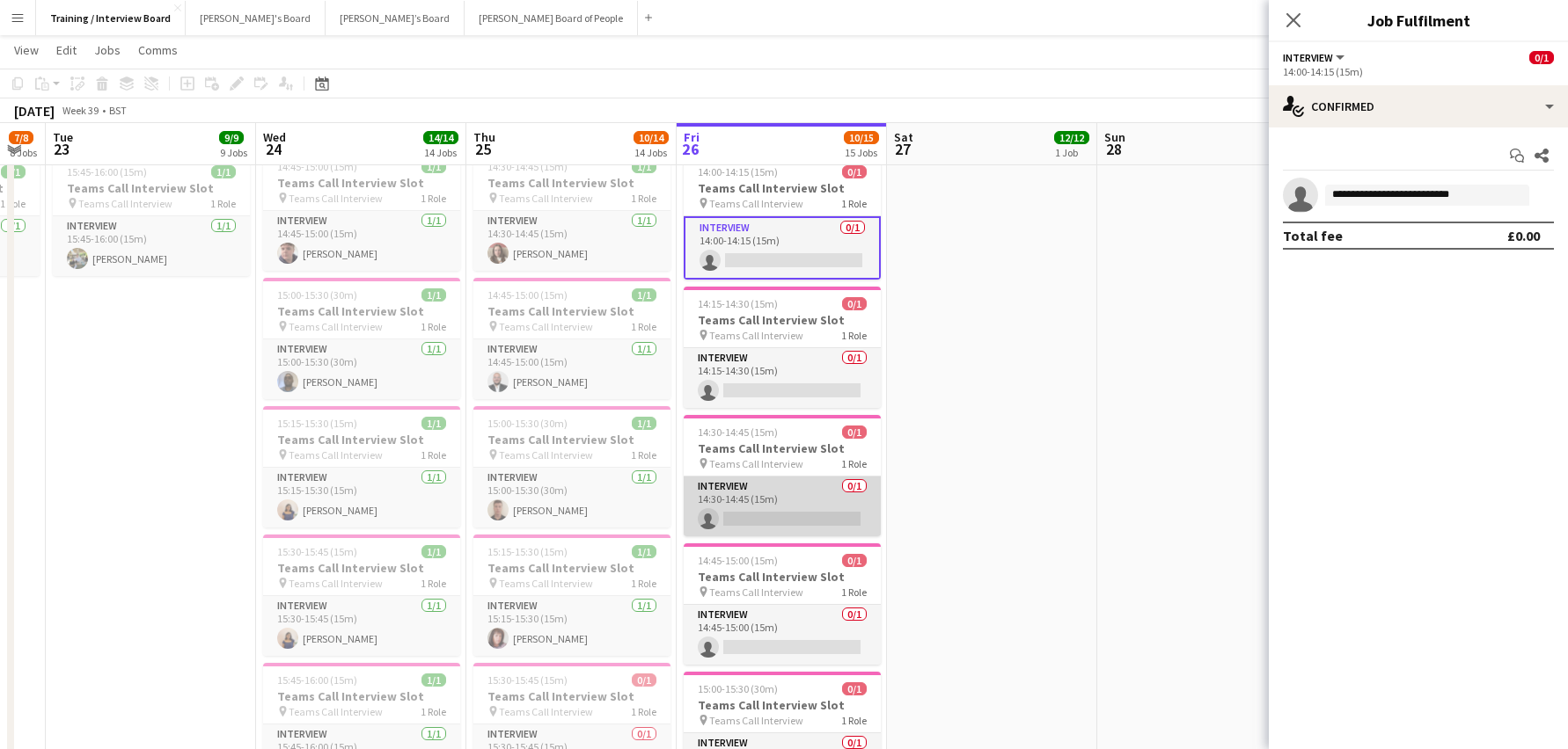
click at [766, 515] on app-card-role "Interview 0/1 14:30-14:45 (15m) single-neutral-actions" at bounding box center [781, 506] width 197 height 60
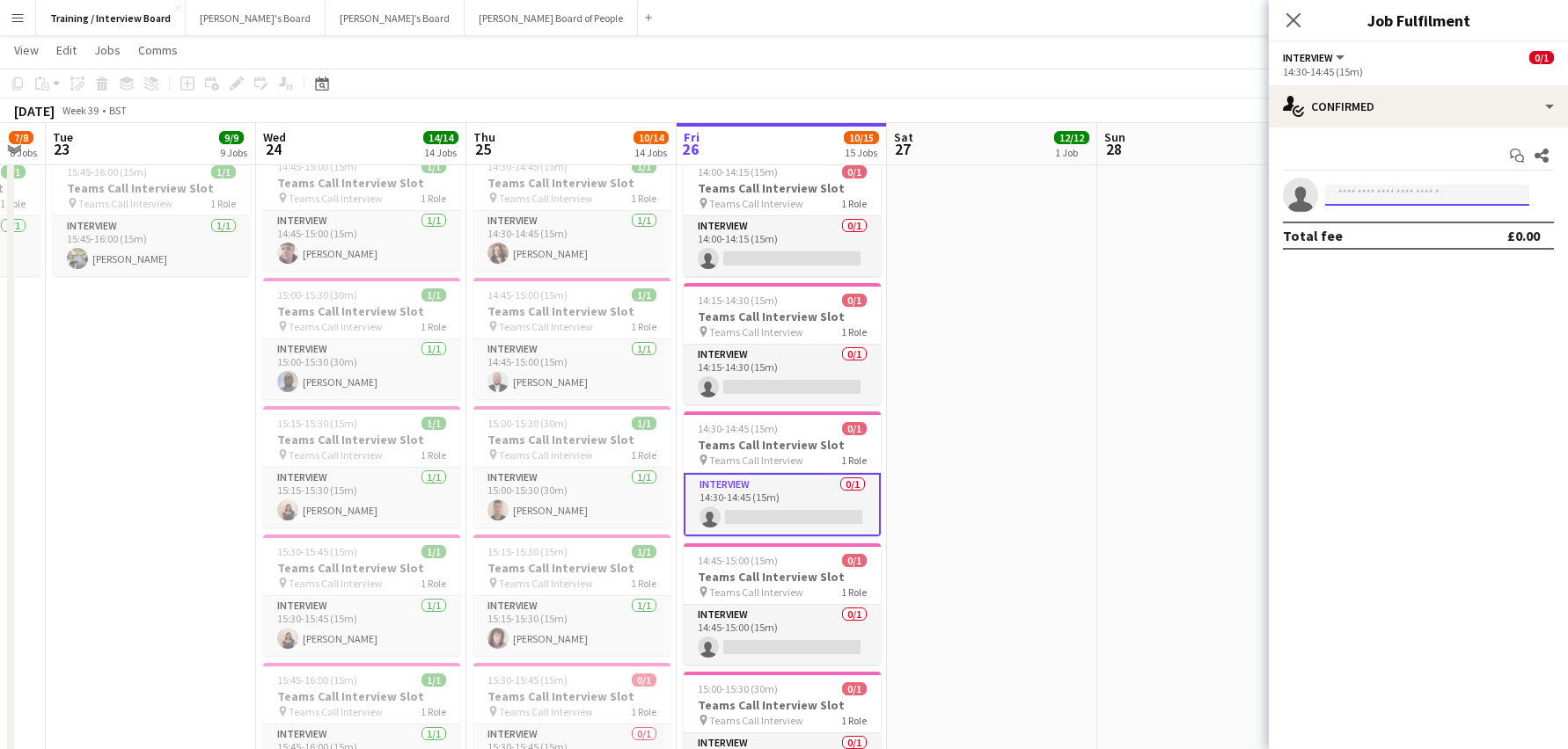
click at [1354, 201] on input at bounding box center [1427, 195] width 204 height 21
paste input "**********"
type input "**********"
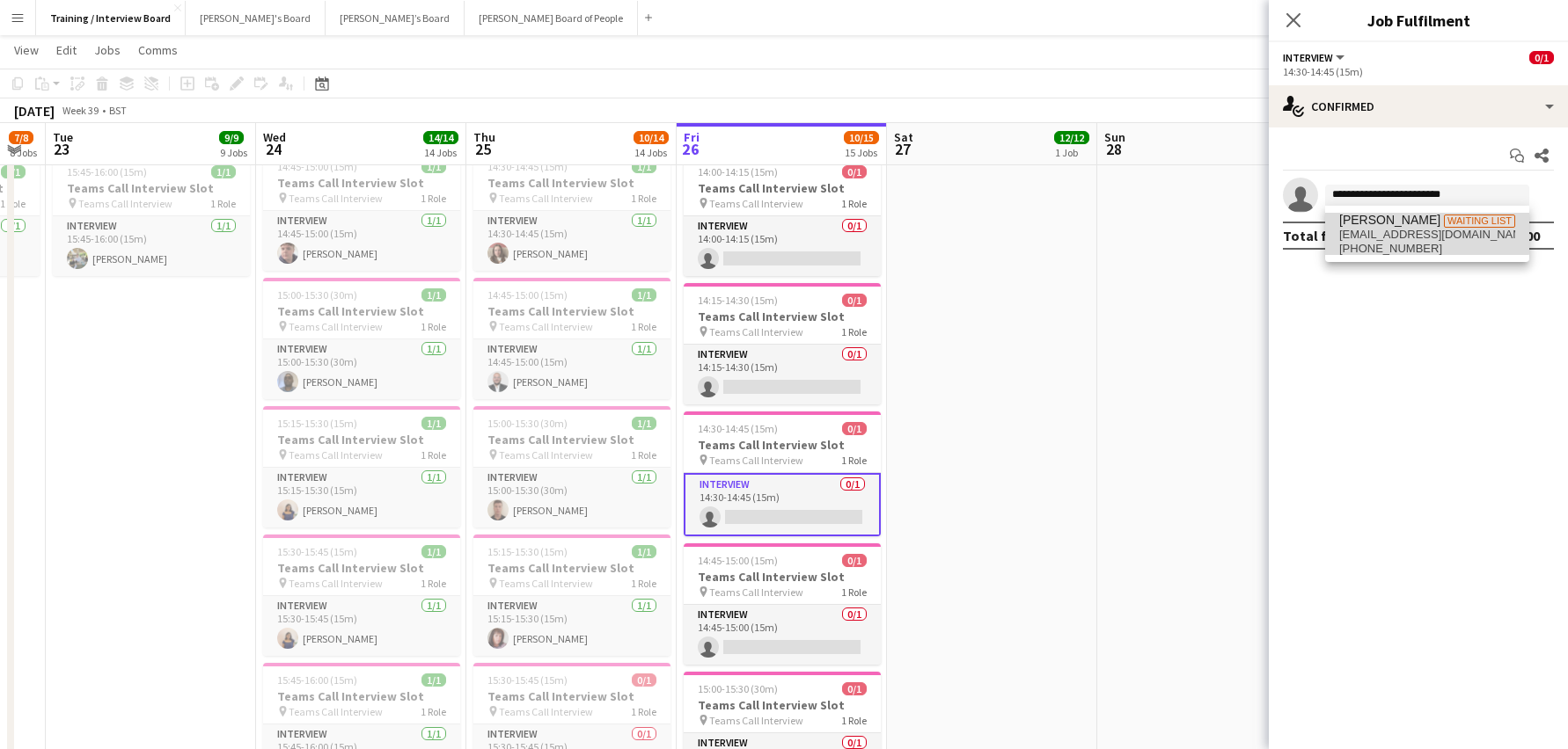
click at [1356, 223] on span "[PERSON_NAME]" at bounding box center [1389, 220] width 101 height 15
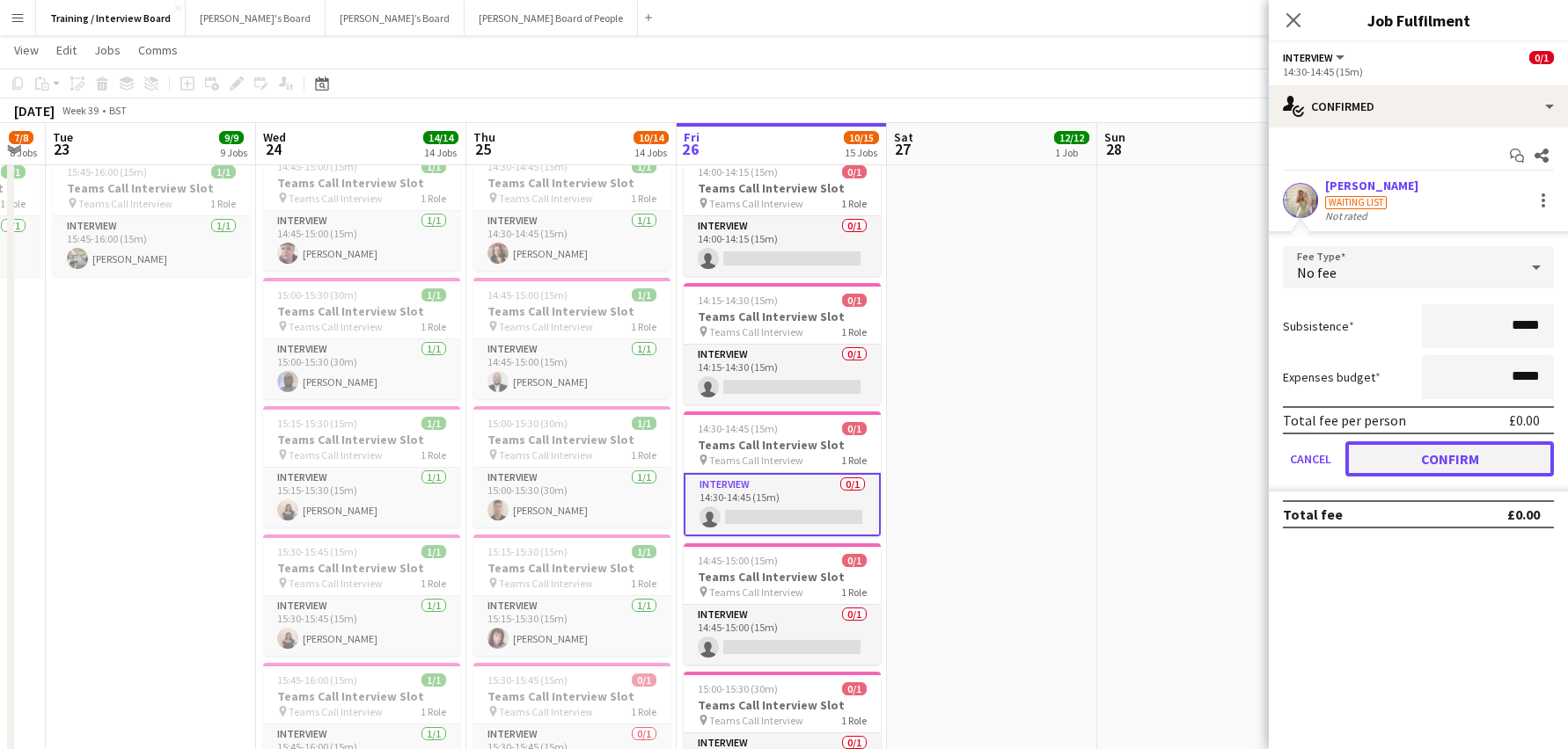
click at [1457, 463] on button "Confirm" at bounding box center [1450, 459] width 209 height 35
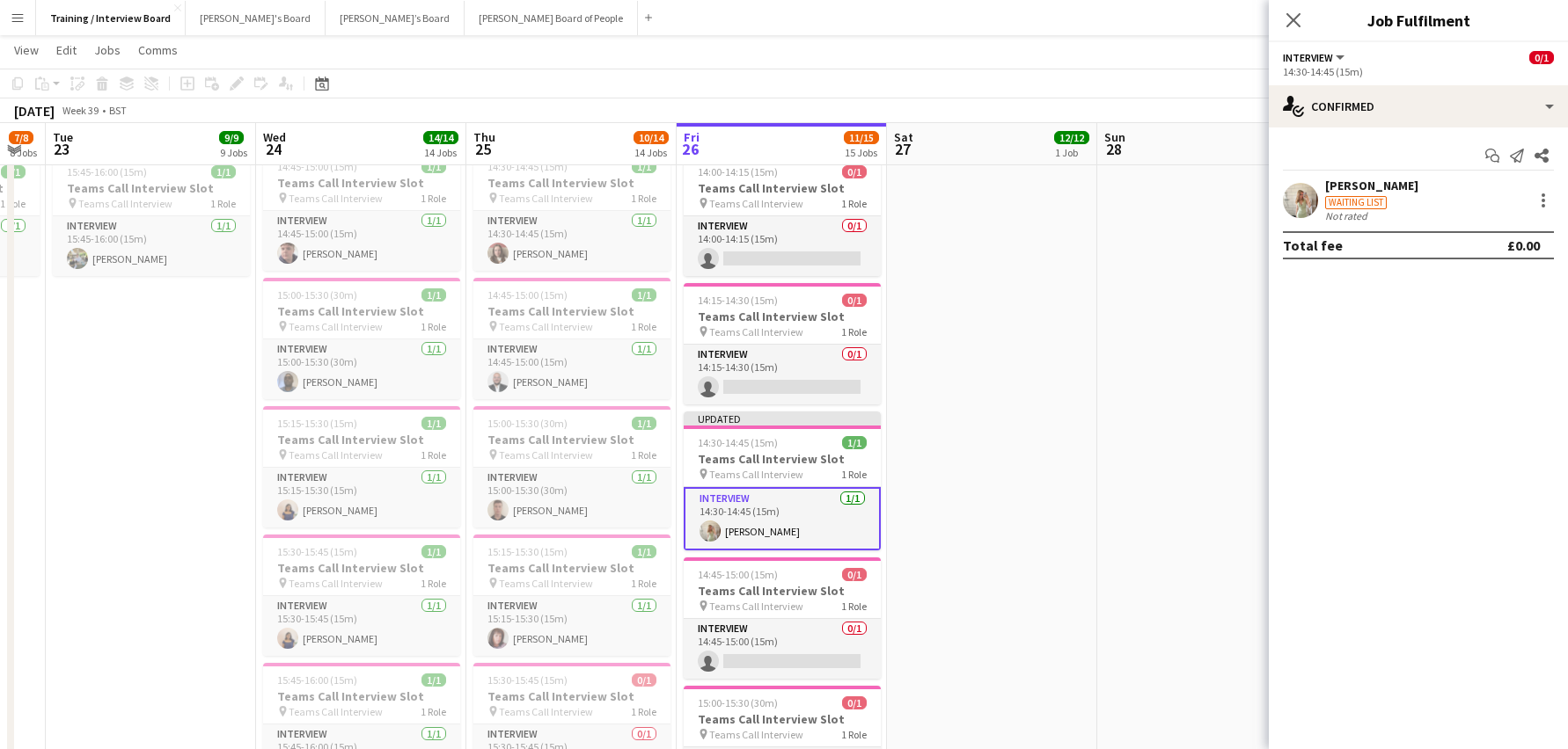
click at [1182, 91] on app-toolbar "Copy Paste Paste Ctrl+V Paste with crew Ctrl+Shift+V Paste linked Job Delete Gr…" at bounding box center [784, 83] width 1568 height 30
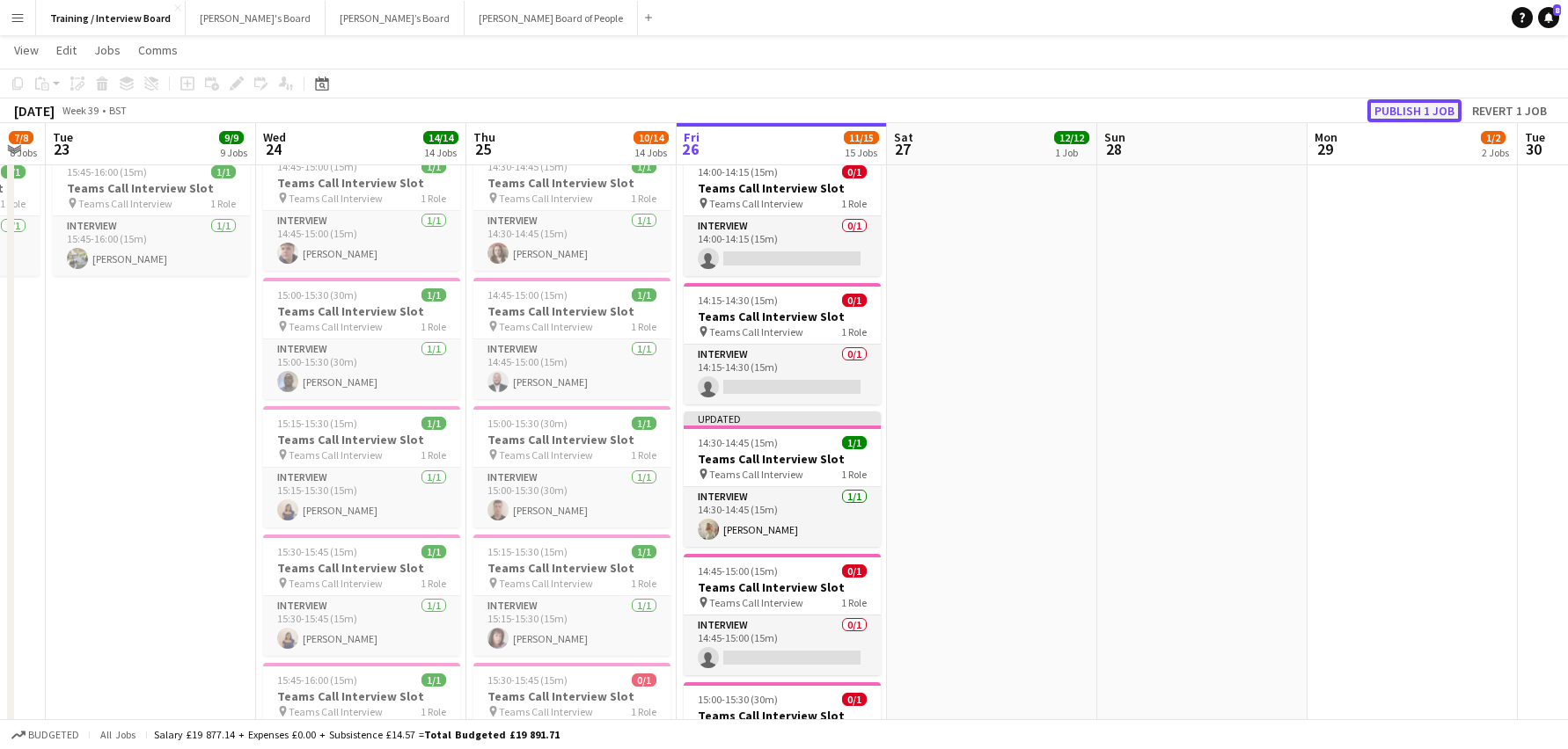
click at [1383, 104] on button "Publish 1 job" at bounding box center [1414, 111] width 94 height 23
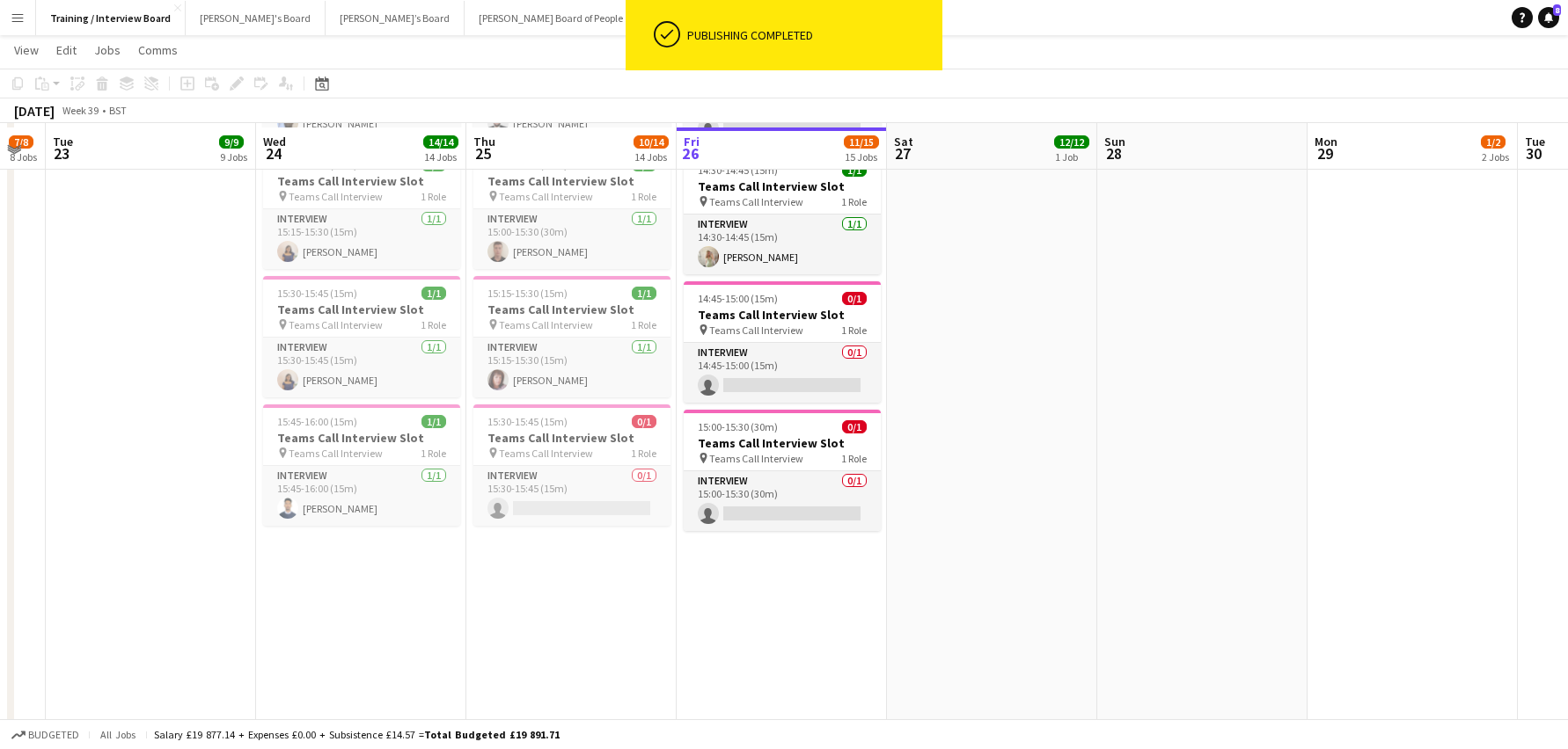
scroll to position [1407, 0]
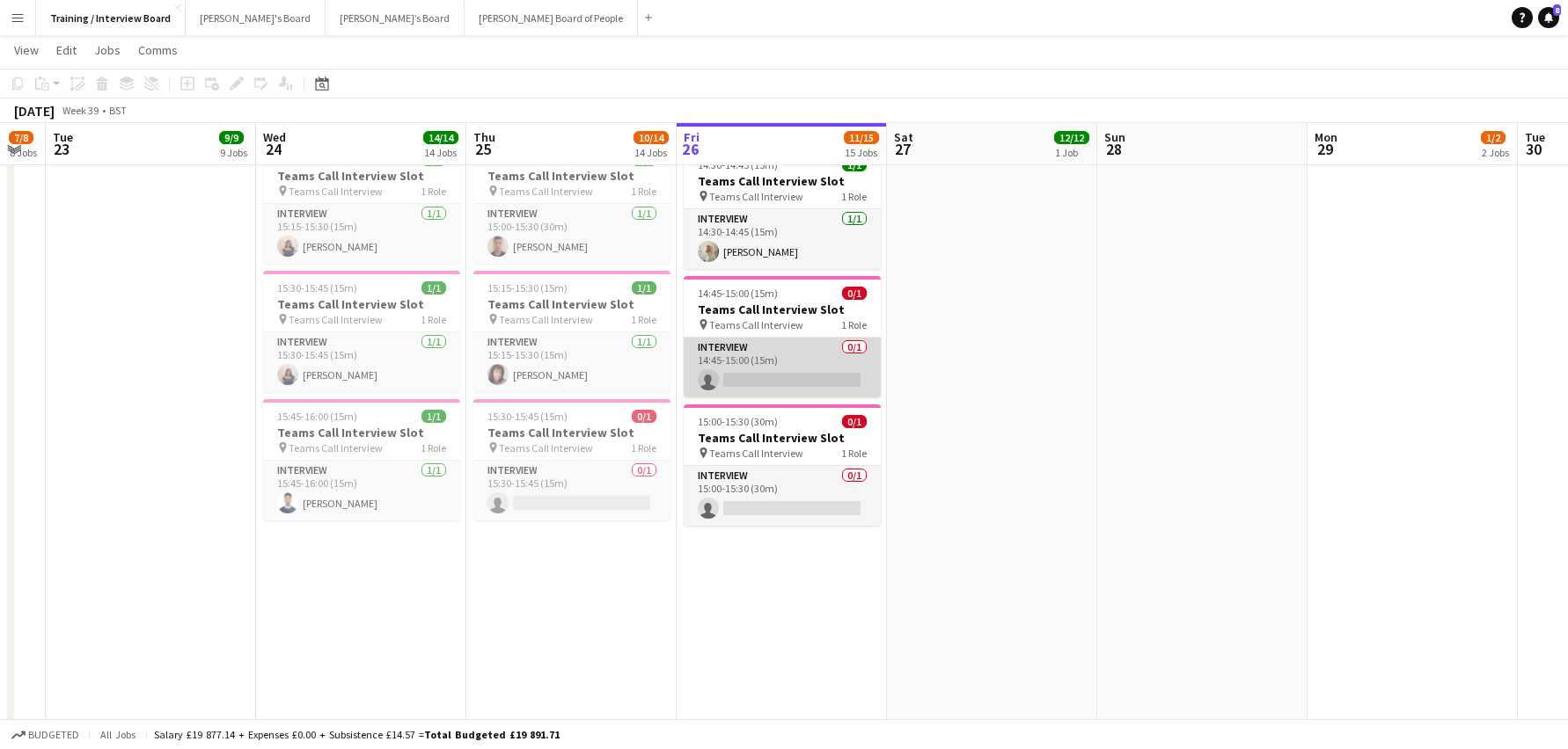
click at [794, 365] on app-card-role "Interview 0/1 14:45-15:00 (15m) single-neutral-actions" at bounding box center [781, 367] width 197 height 60
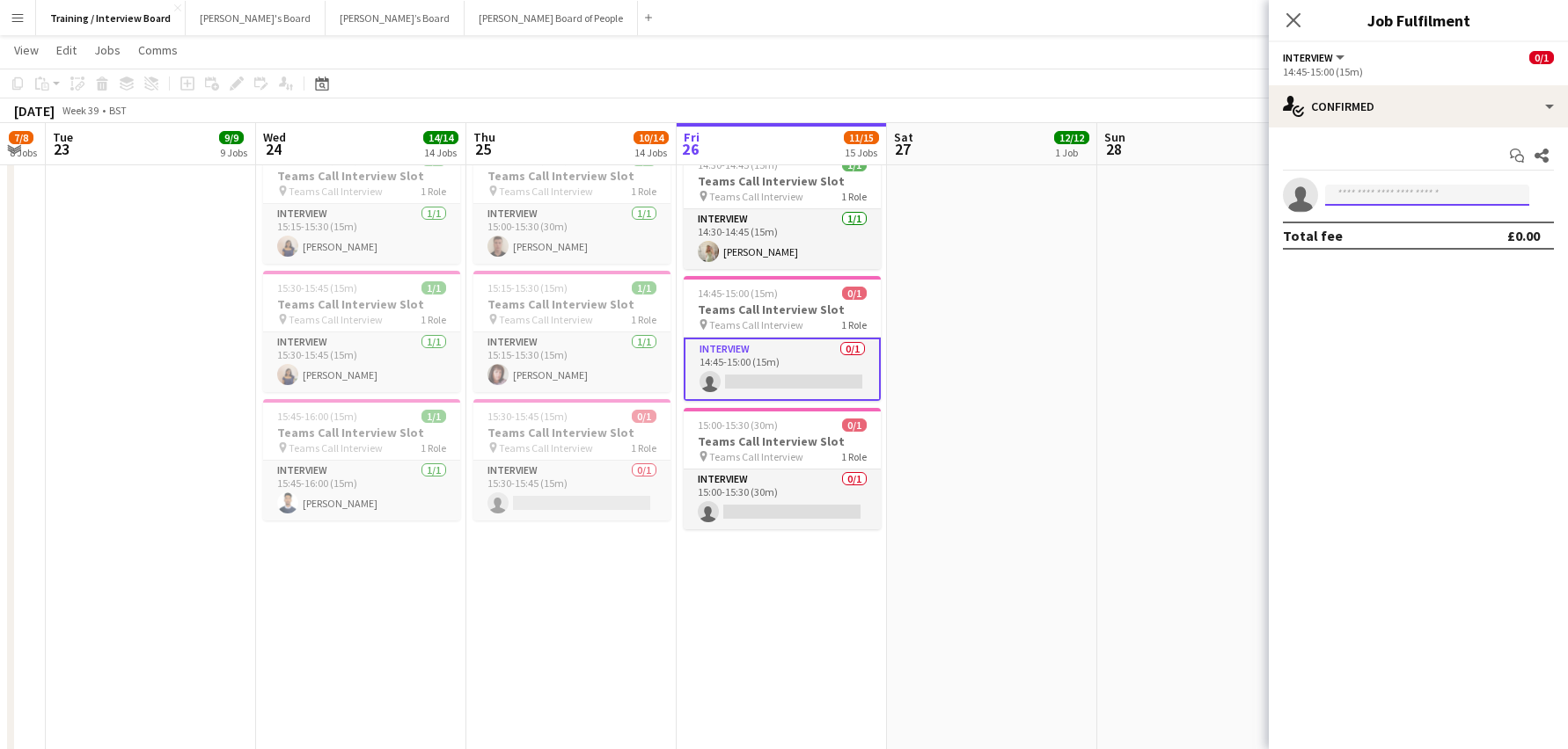
click at [1351, 190] on input at bounding box center [1427, 195] width 204 height 21
paste input "**********"
type input "**********"
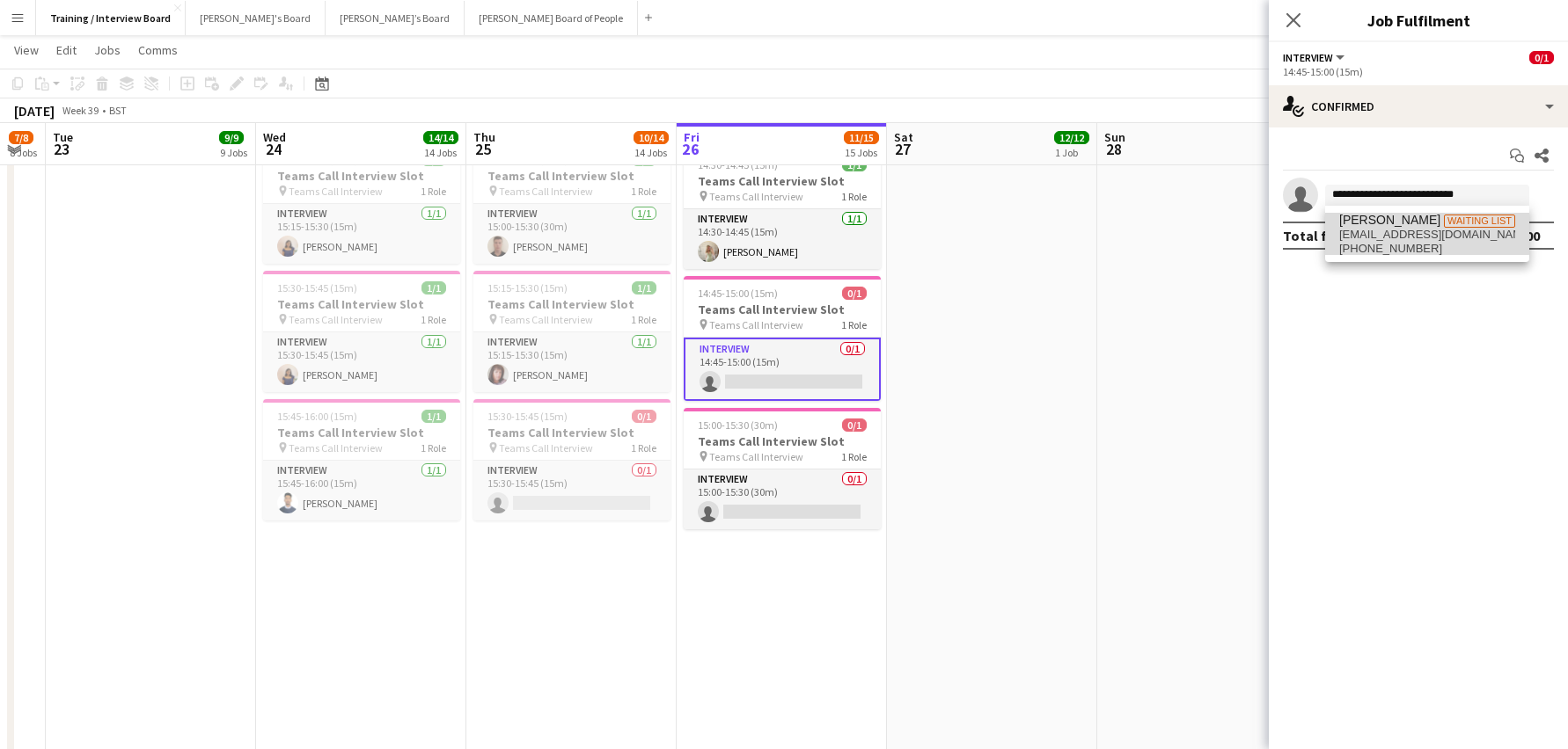
click at [1355, 224] on span "[PERSON_NAME]" at bounding box center [1389, 220] width 101 height 15
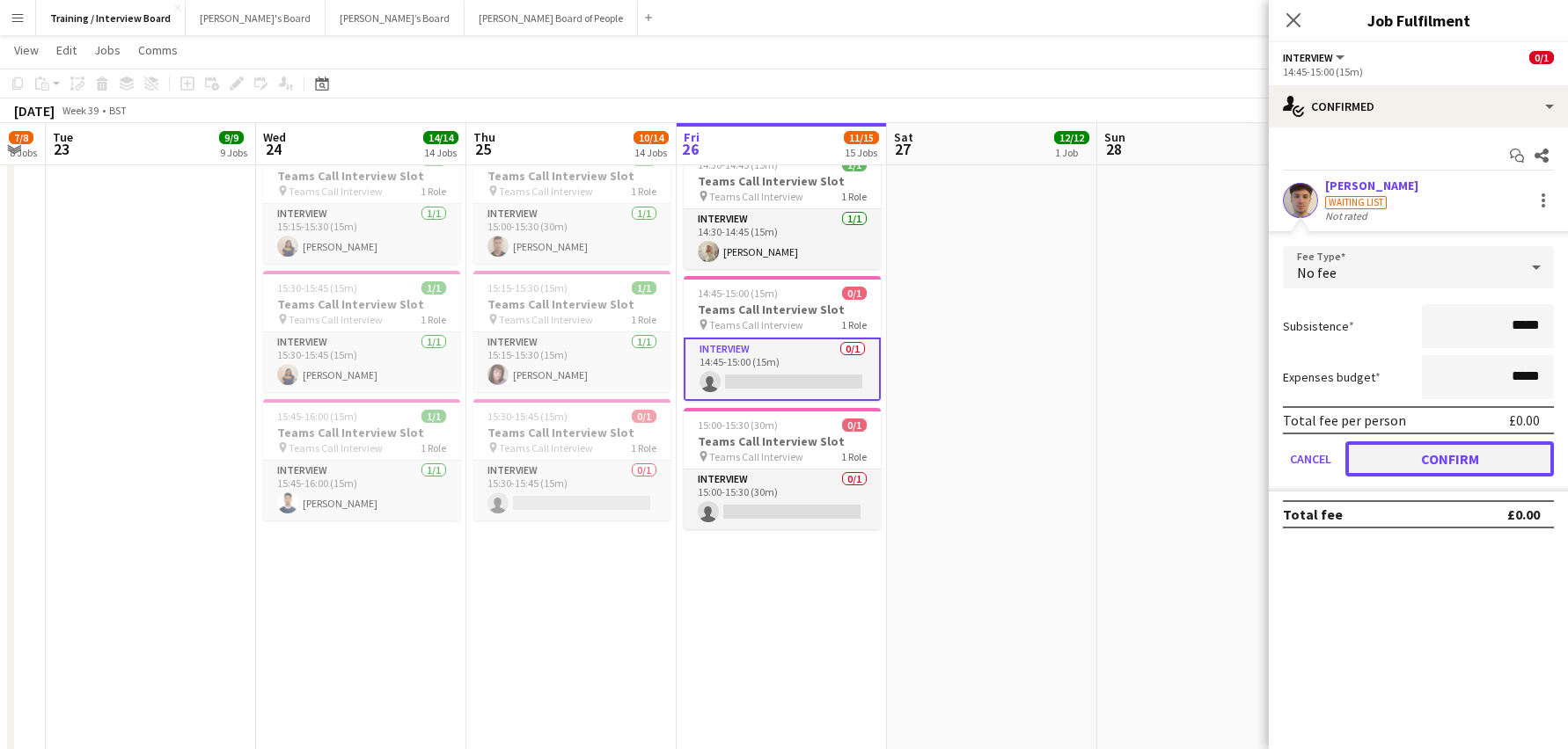
click at [1497, 453] on button "Confirm" at bounding box center [1450, 459] width 209 height 35
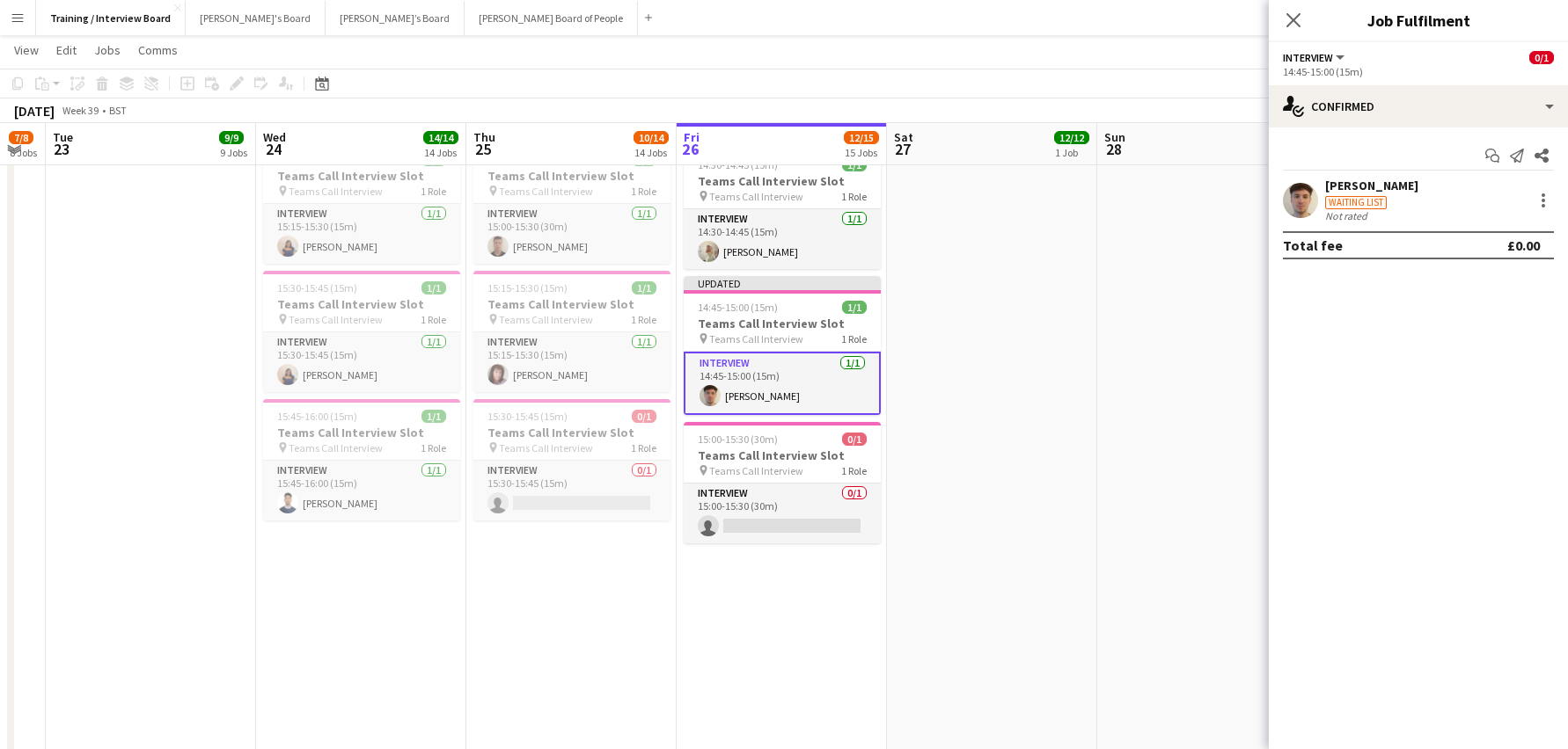
drag, startPoint x: 1210, startPoint y: 399, endPoint x: 1310, endPoint y: 316, distance: 130.0
click at [1211, 396] on app-date-cell at bounding box center [1203, 58] width 211 height 2537
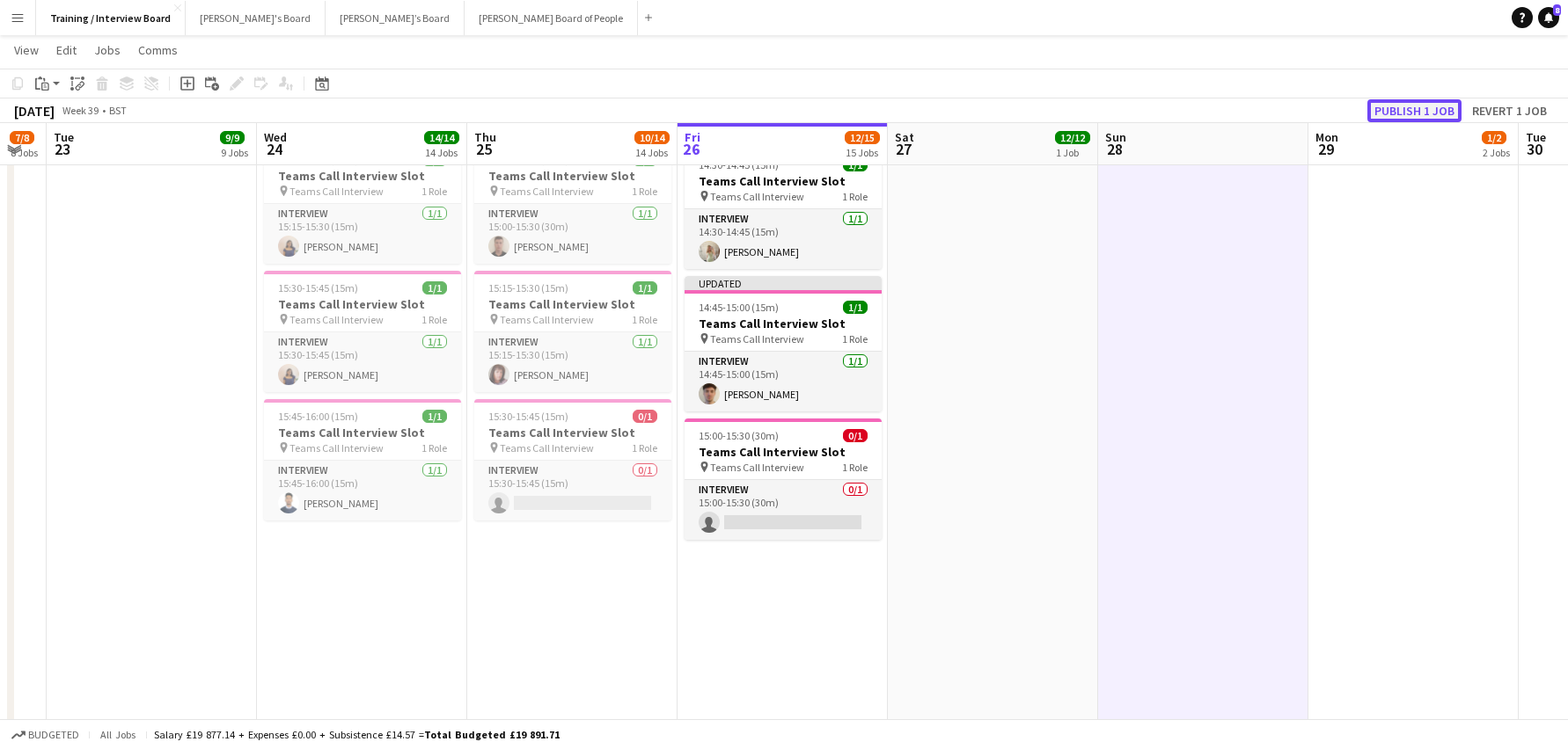
click at [1407, 113] on button "Publish 1 job" at bounding box center [1414, 111] width 94 height 23
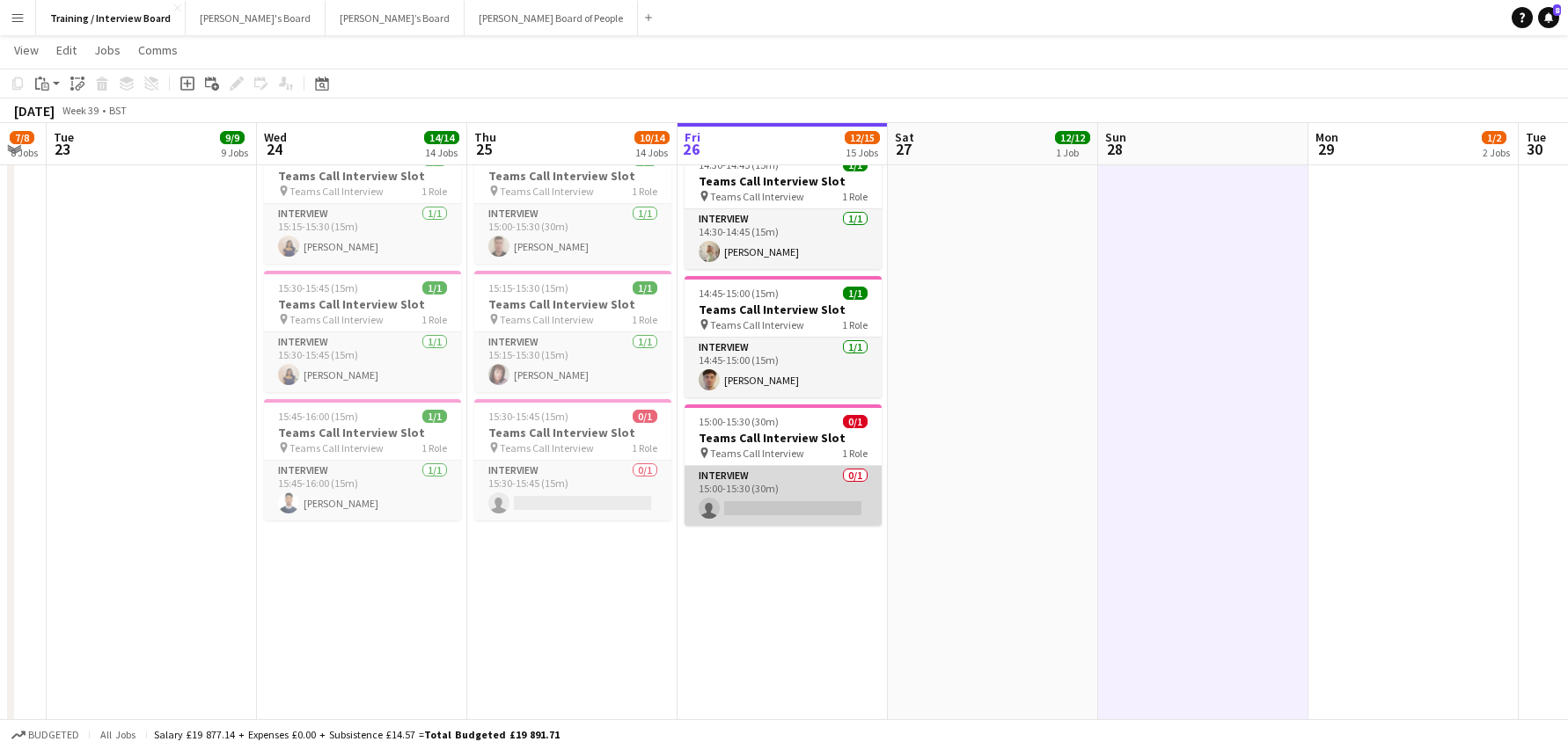
click at [807, 500] on app-card-role "Interview 0/1 15:00-15:30 (30m) single-neutral-actions" at bounding box center [782, 495] width 197 height 60
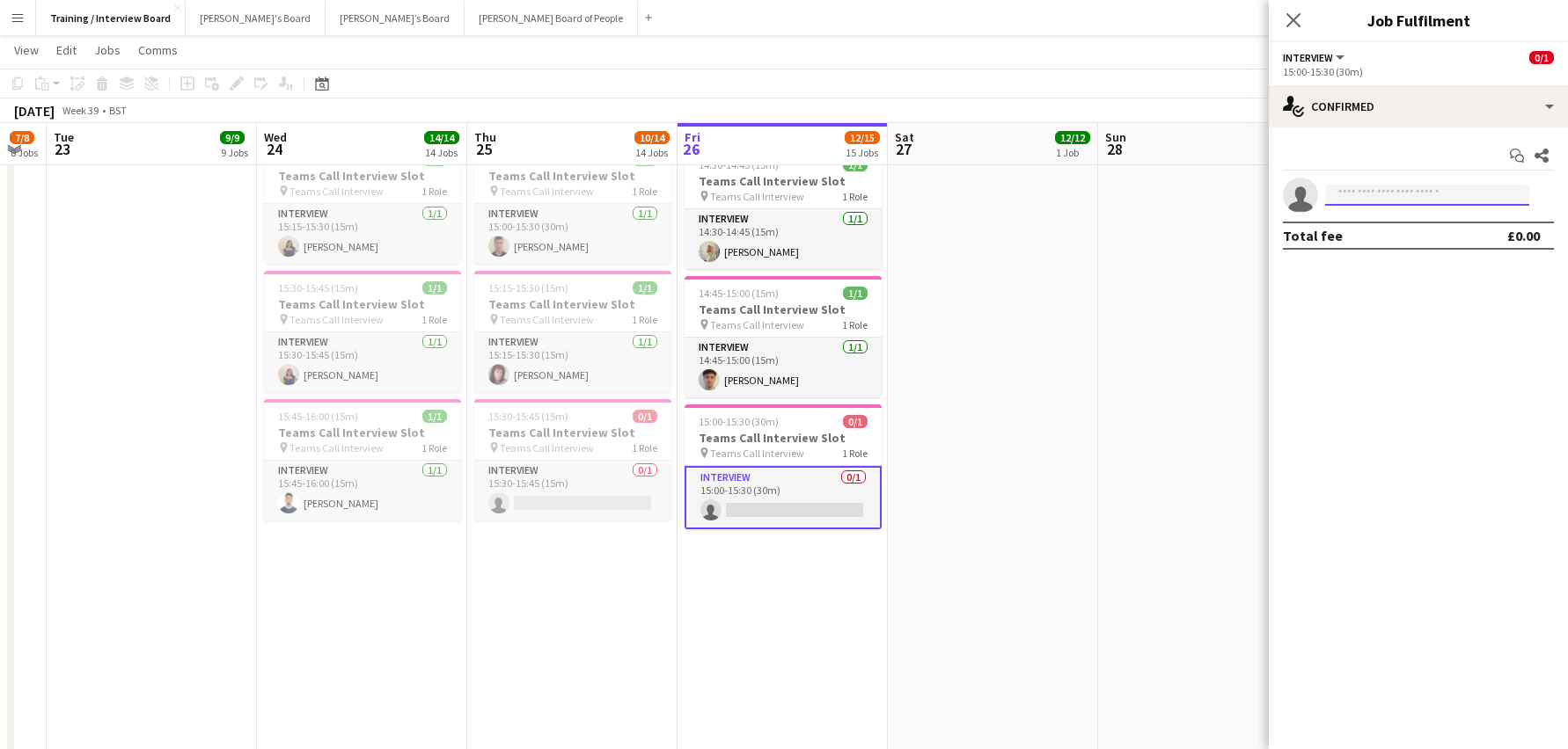
click at [1347, 200] on input at bounding box center [1427, 195] width 204 height 21
paste input "**********"
type input "**********"
click at [1289, 18] on icon "Close pop-in" at bounding box center [1292, 19] width 16 height 16
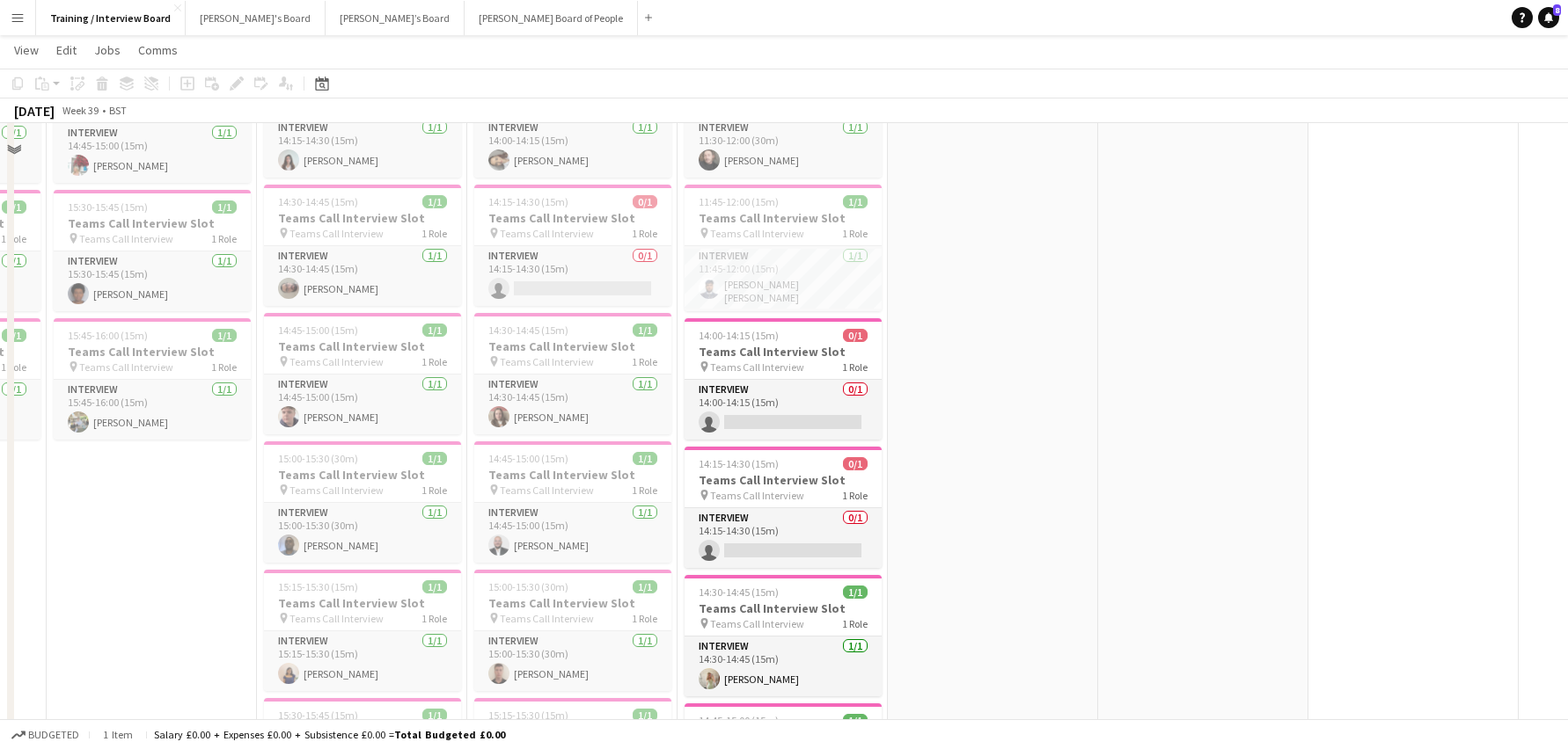
scroll to position [1056, 0]
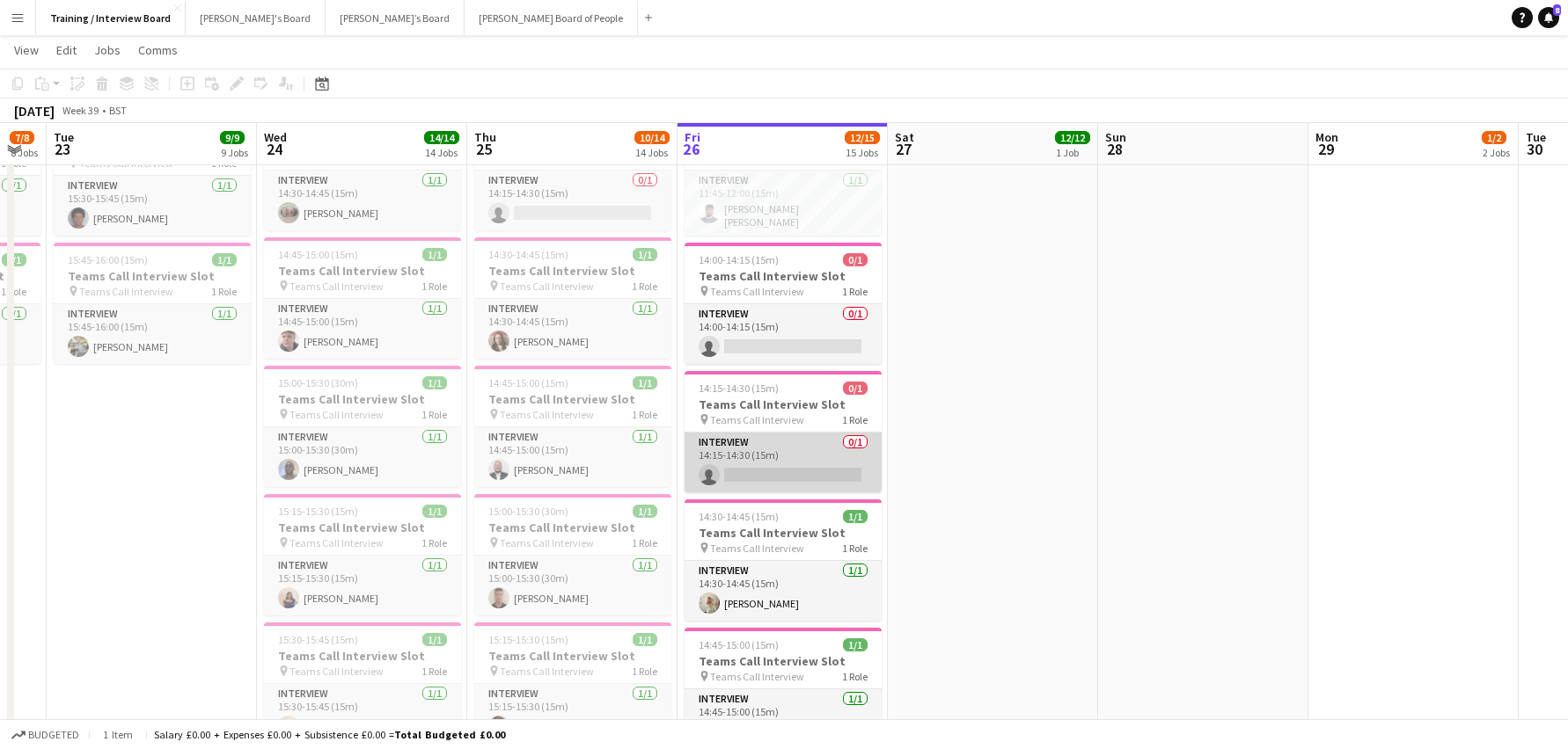
click at [786, 470] on app-card-role "Interview 0/1 14:15-14:30 (15m) single-neutral-actions" at bounding box center [782, 462] width 197 height 60
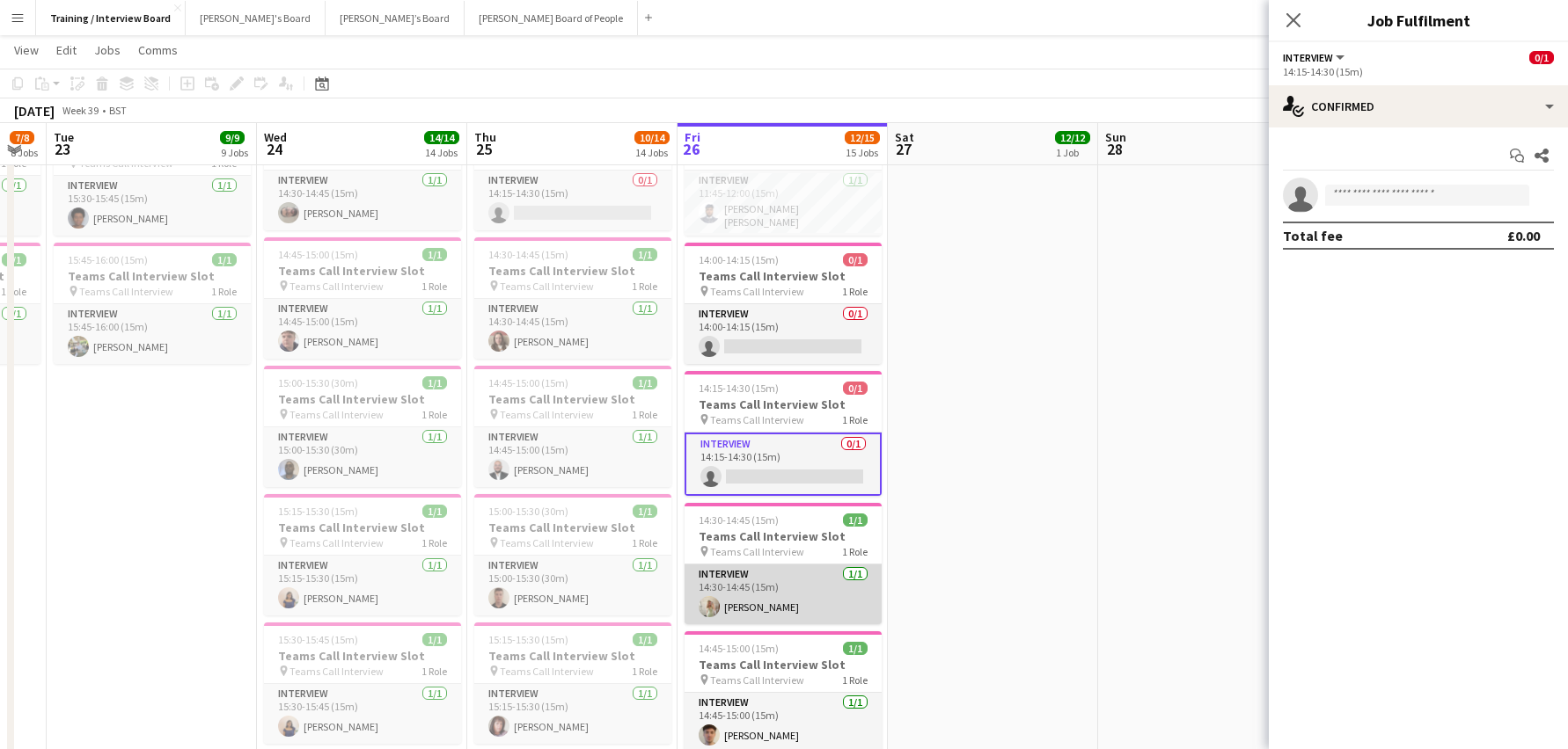
click at [753, 594] on app-card-role "Interview 1/1 14:30-14:45 (15m) Chloe Everley" at bounding box center [782, 594] width 197 height 60
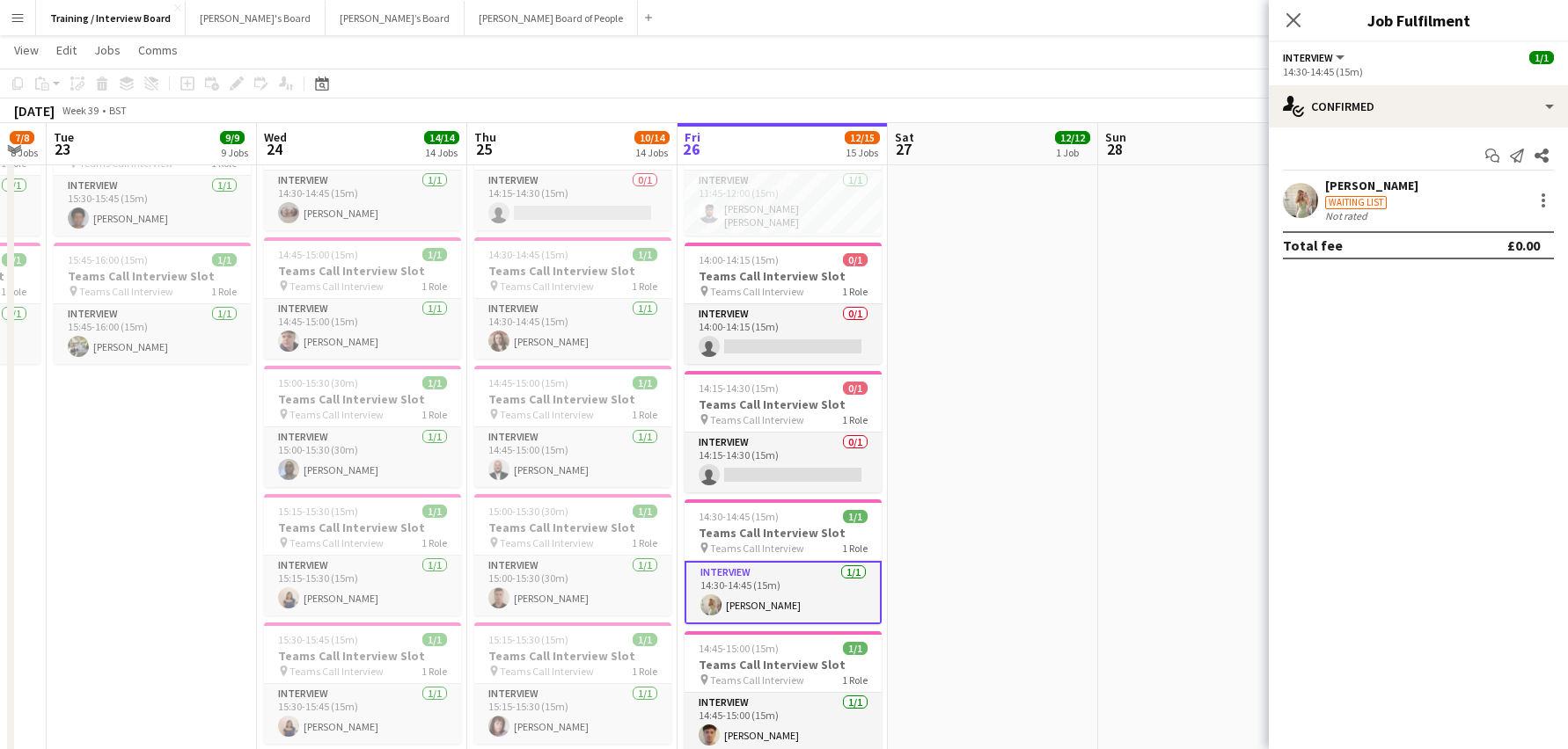
click at [1367, 190] on div "[PERSON_NAME]" at bounding box center [1372, 185] width 93 height 16
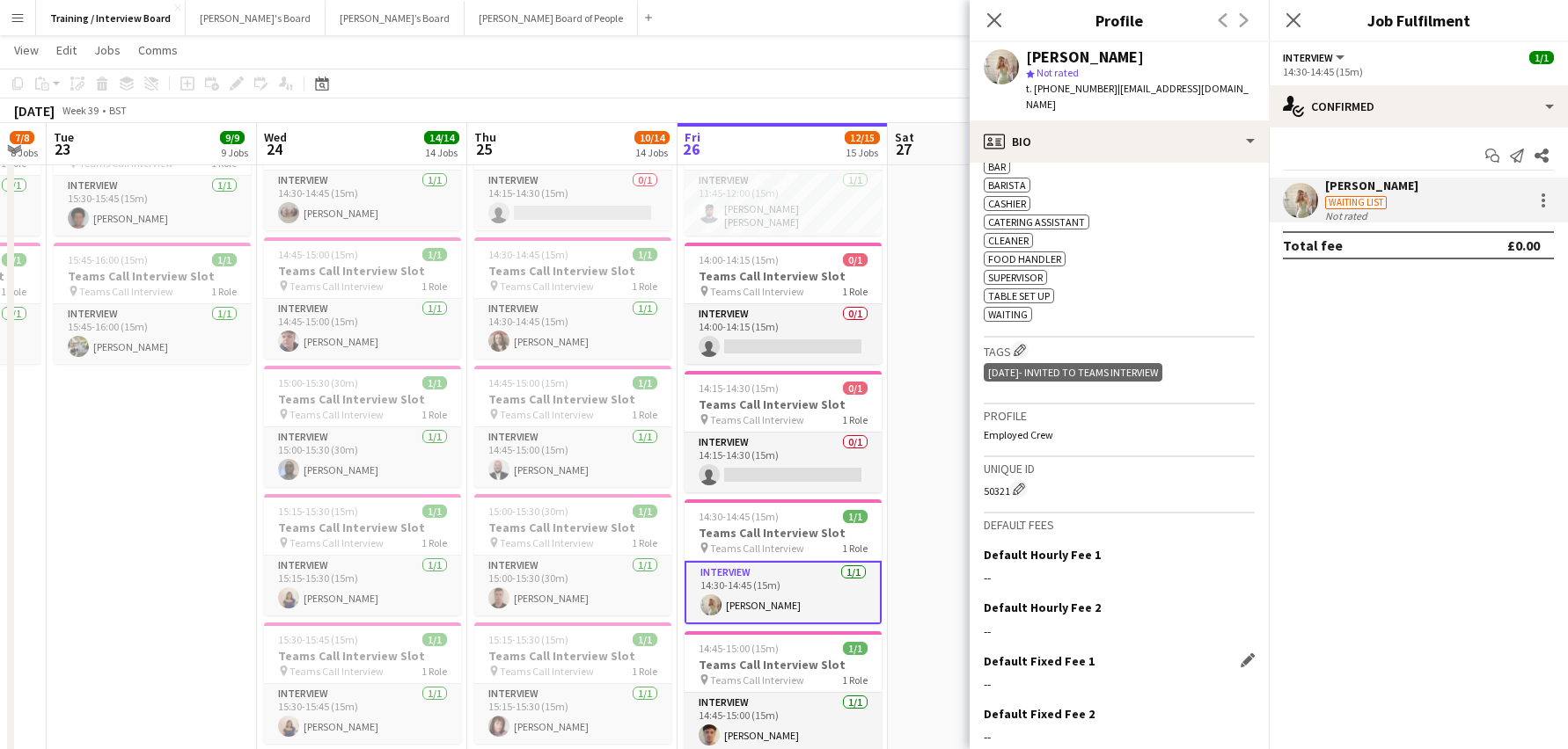
scroll to position [668, 0]
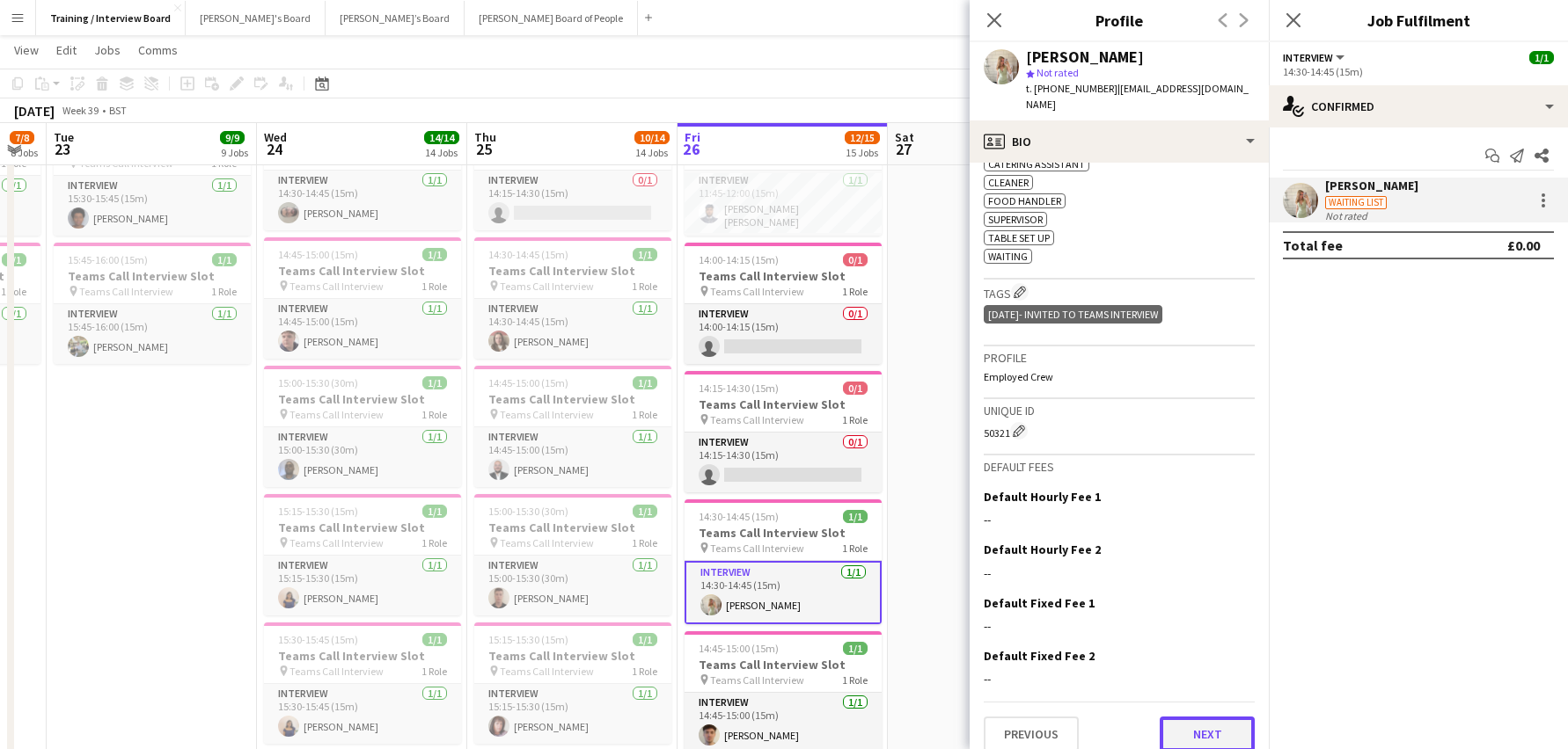
click at [1212, 717] on button "Next" at bounding box center [1207, 734] width 95 height 35
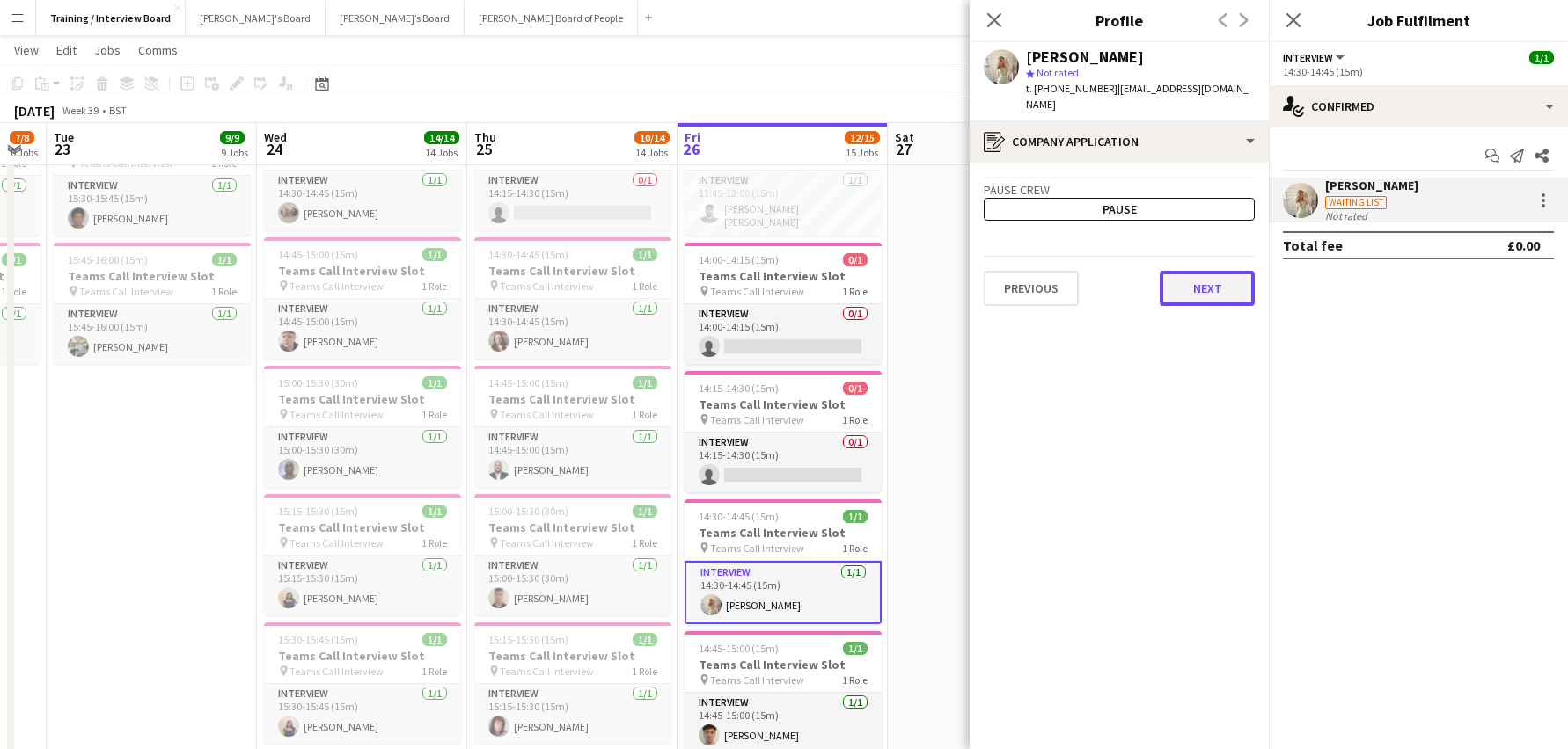
click at [1214, 283] on button "Next" at bounding box center [1207, 288] width 95 height 35
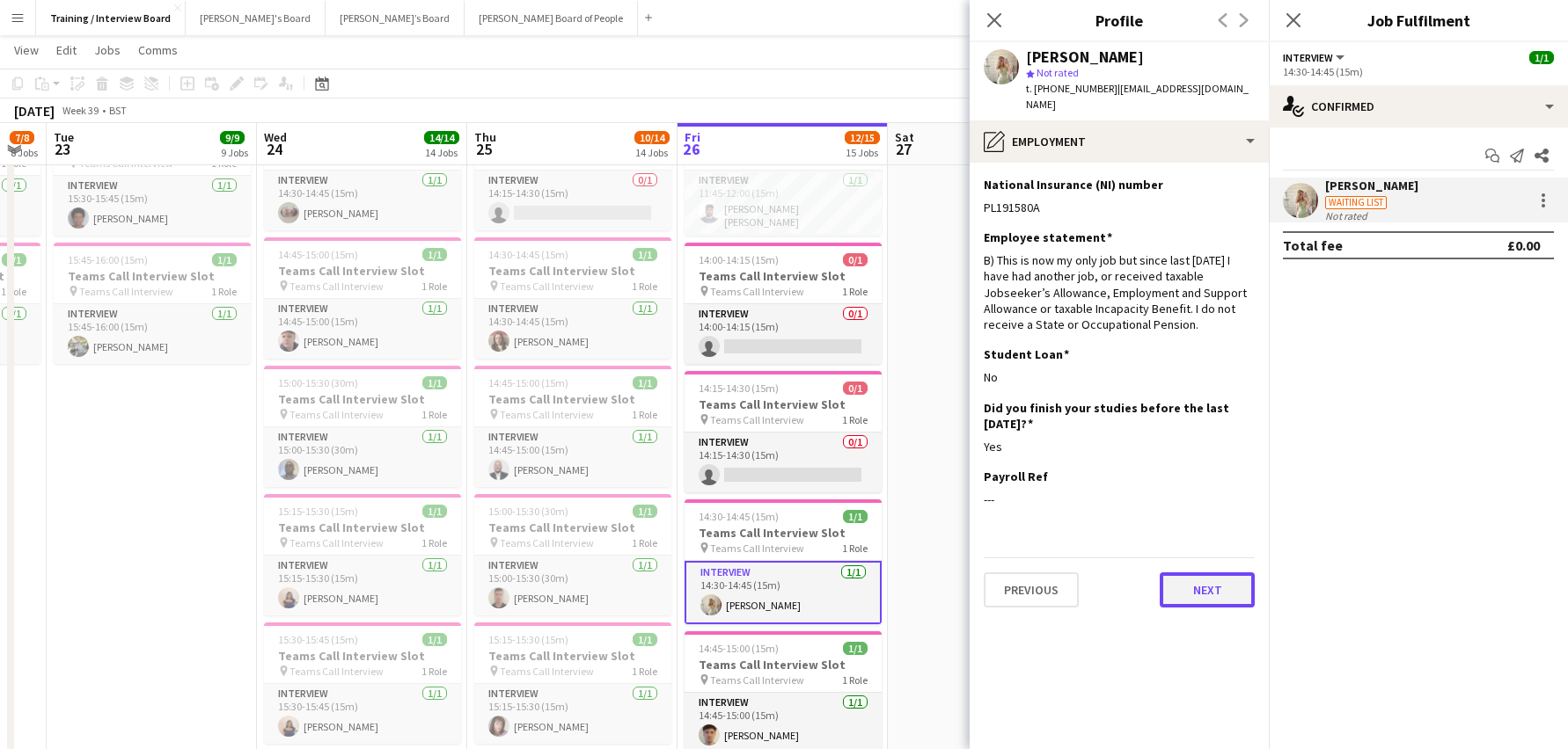
click at [1235, 572] on button "Next" at bounding box center [1207, 590] width 95 height 35
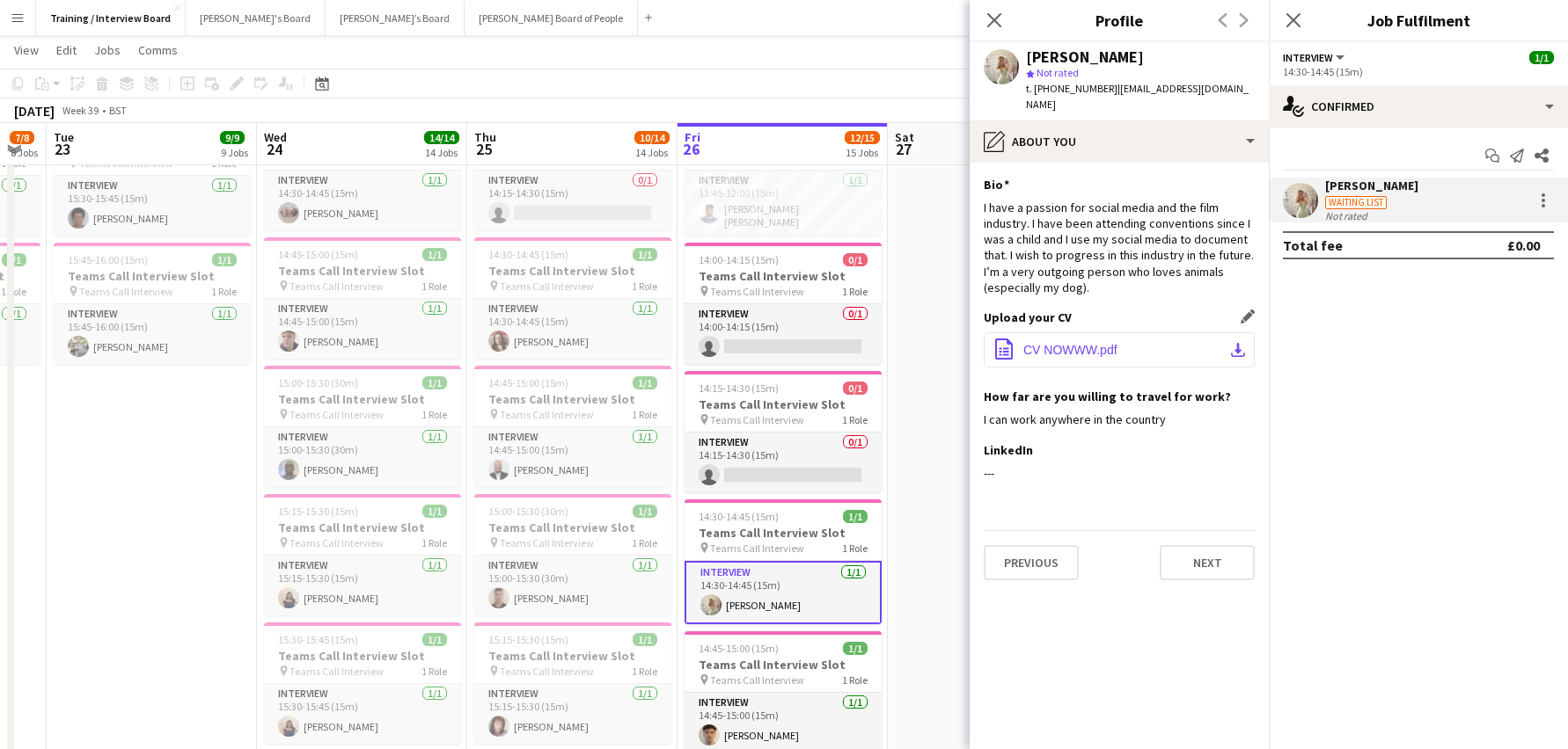
click at [1237, 343] on app-icon "download-bottom" at bounding box center [1237, 350] width 14 height 14
click at [1191, 549] on button "Next" at bounding box center [1207, 563] width 95 height 35
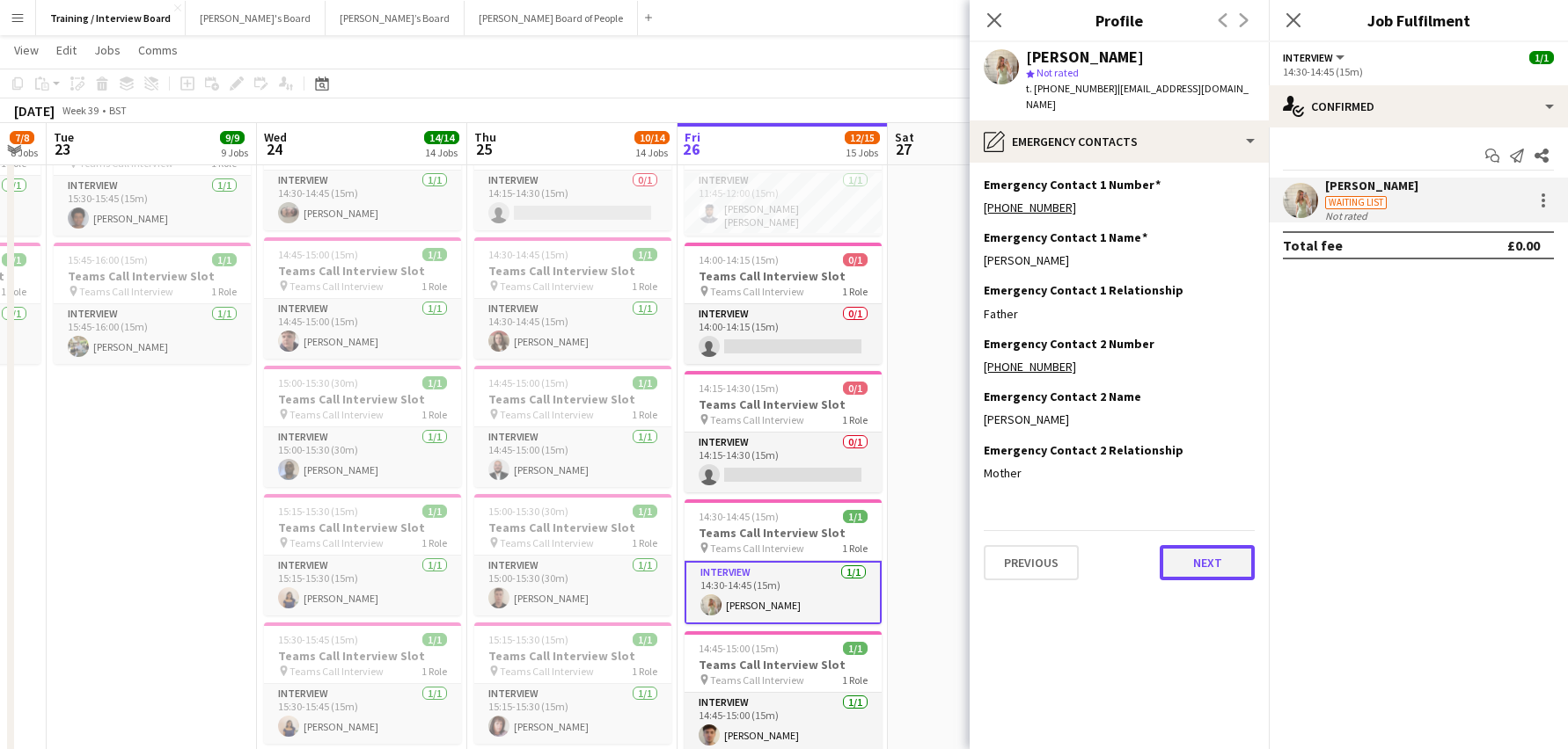
click at [1181, 546] on button "Next" at bounding box center [1207, 563] width 95 height 35
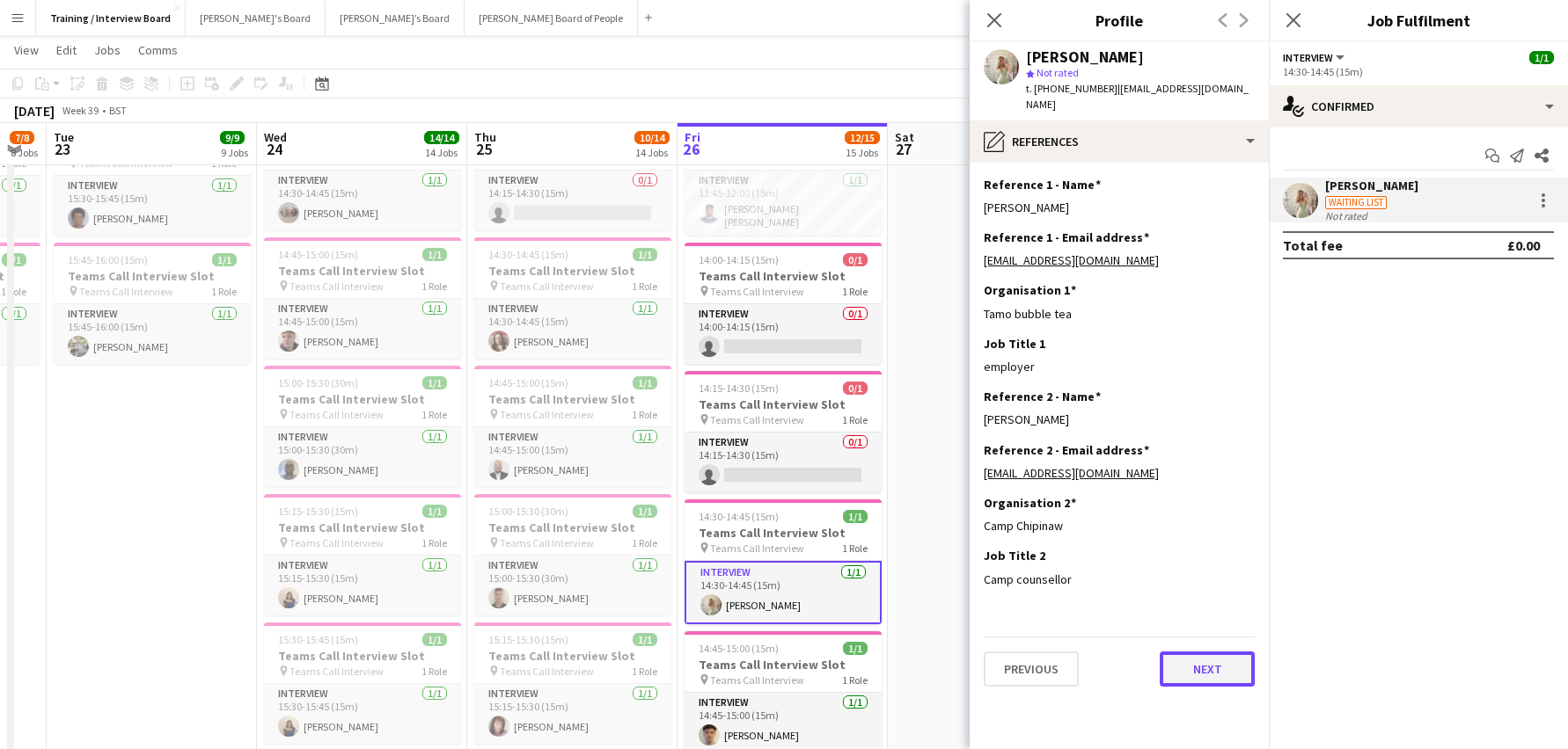
click at [1172, 656] on button "Next" at bounding box center [1207, 669] width 95 height 35
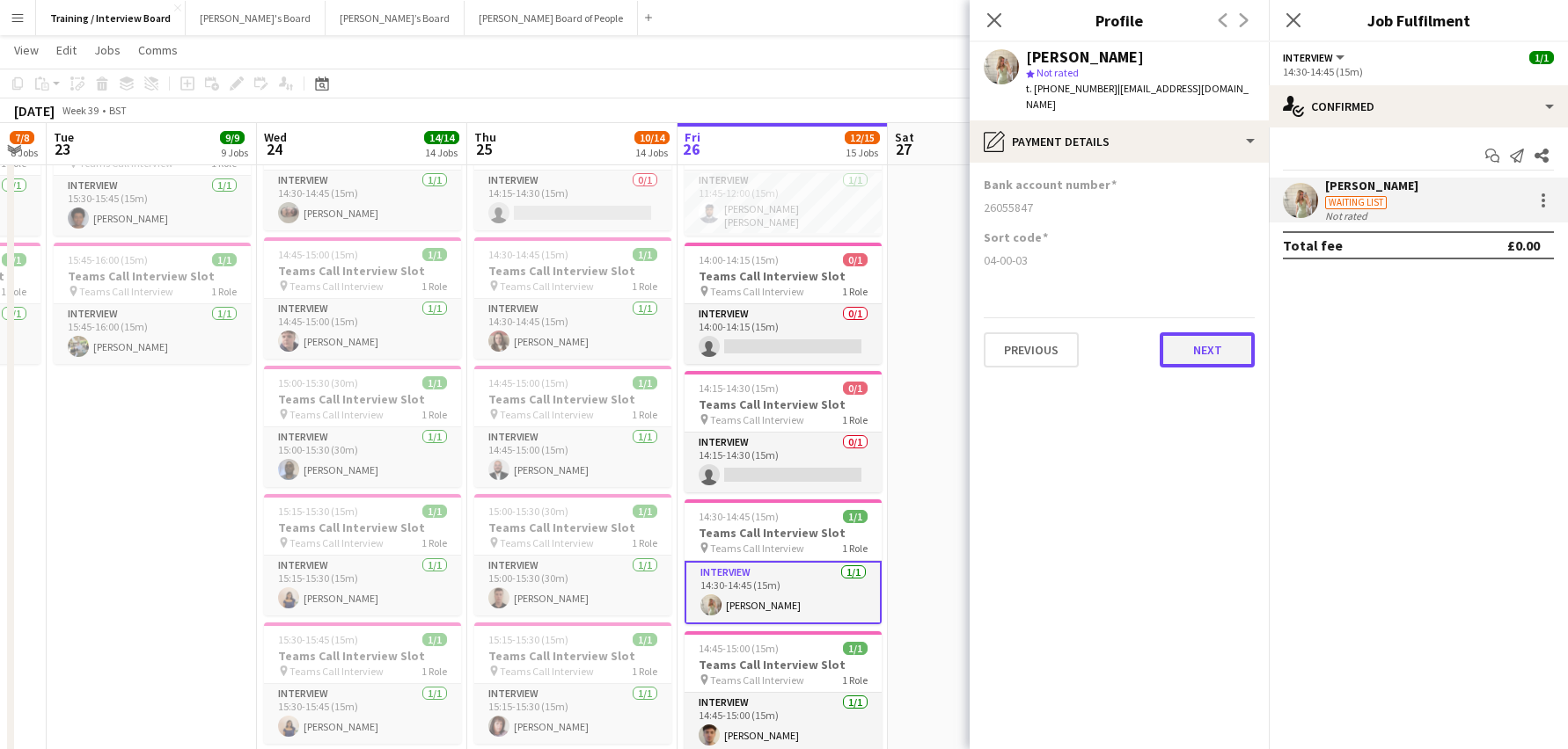
click at [1173, 339] on button "Next" at bounding box center [1207, 350] width 95 height 35
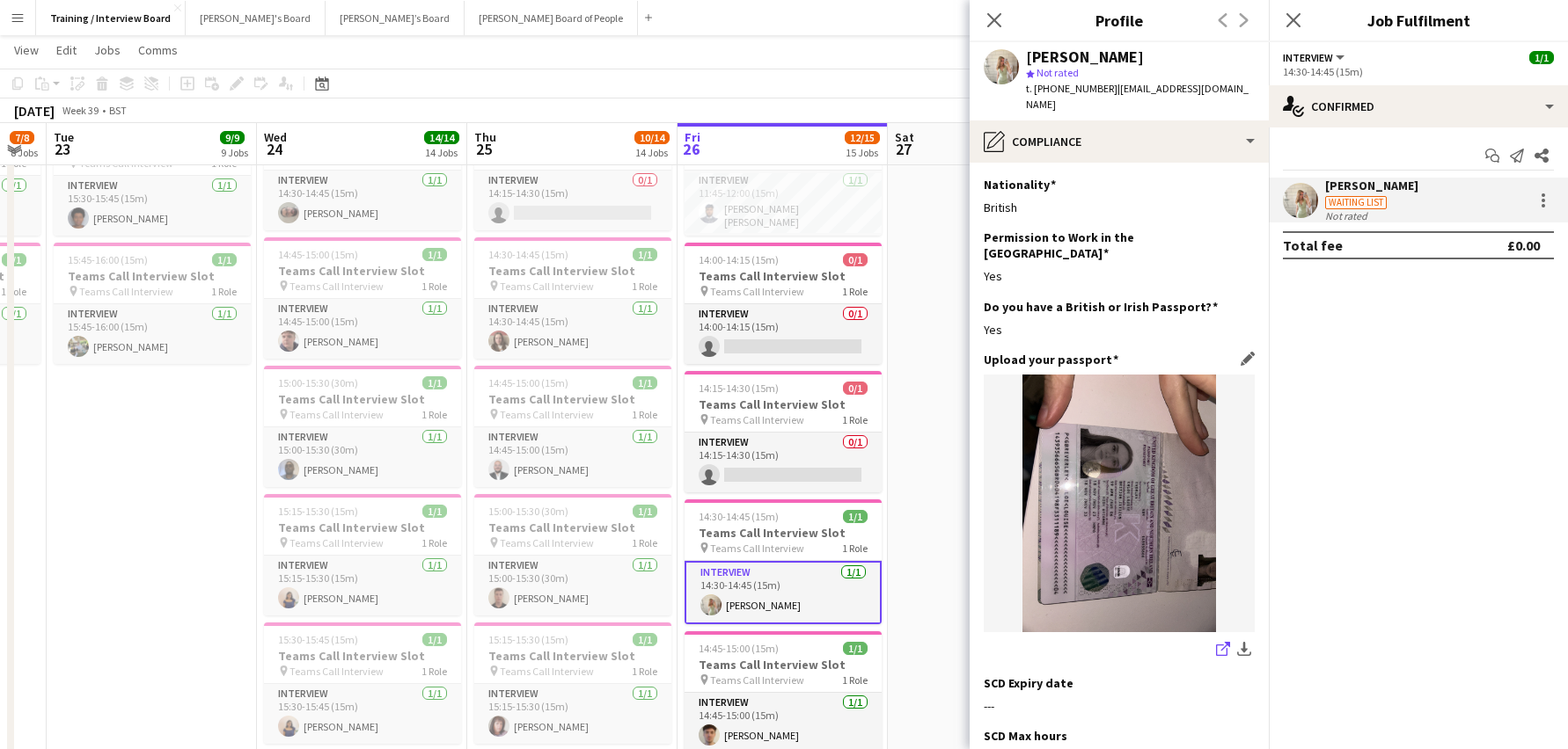
click at [1216, 642] on icon "share-external-link-1" at bounding box center [1223, 648] width 14 height 14
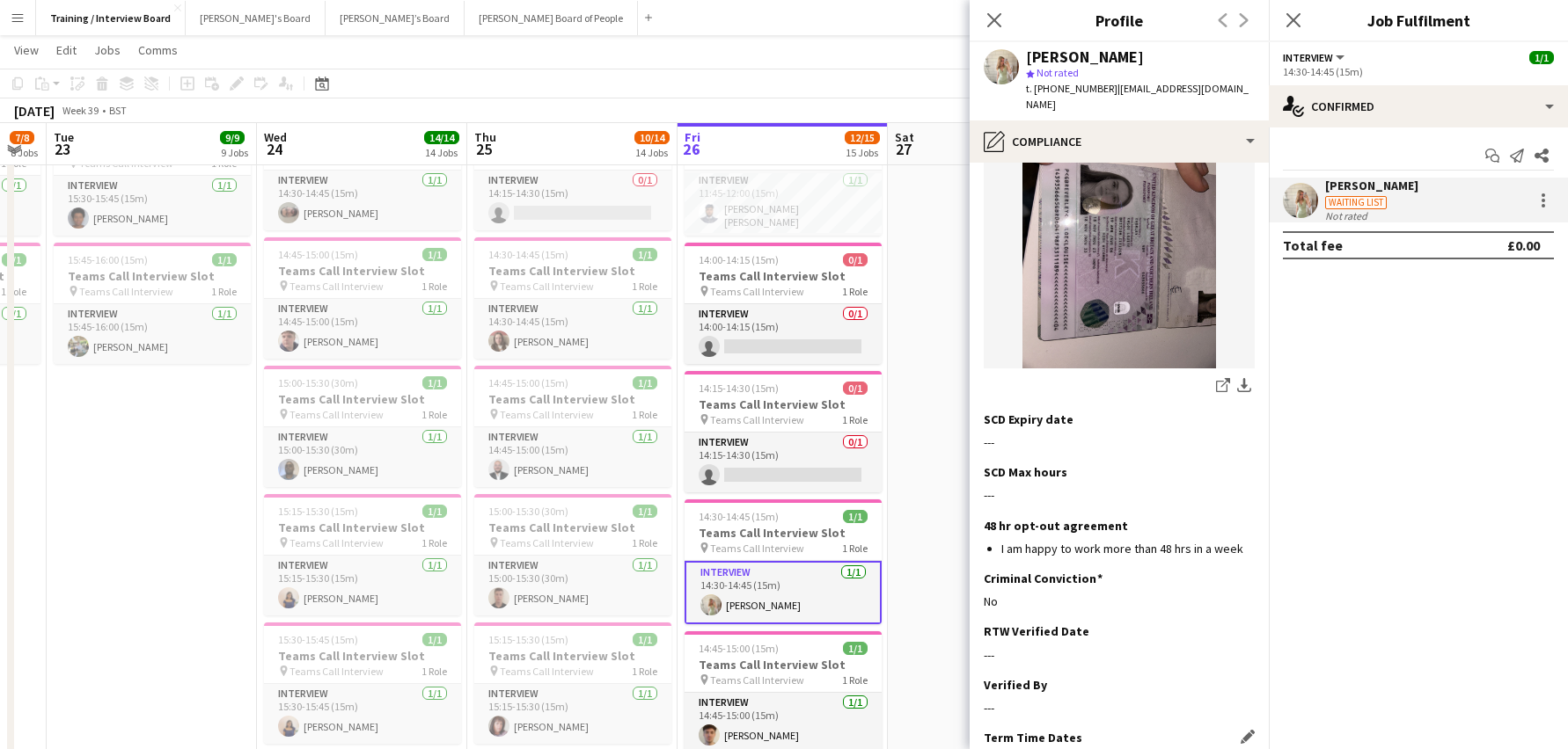
scroll to position [352, 0]
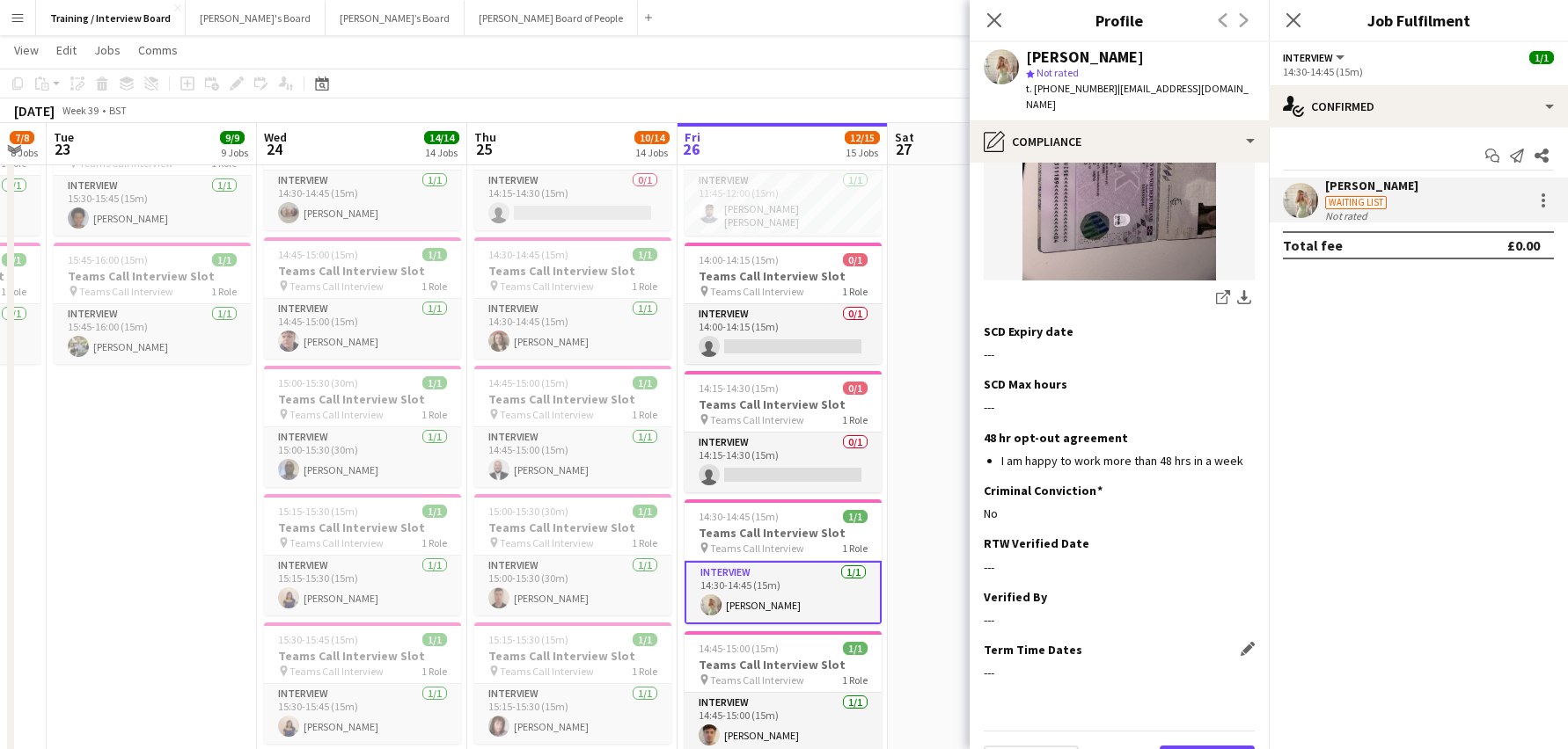
drag, startPoint x: 1217, startPoint y: 725, endPoint x: 1204, endPoint y: 635, distance: 90.9
click at [1222, 731] on div "Previous Next" at bounding box center [1119, 755] width 271 height 50
click at [1224, 746] on button "Next" at bounding box center [1207, 764] width 95 height 35
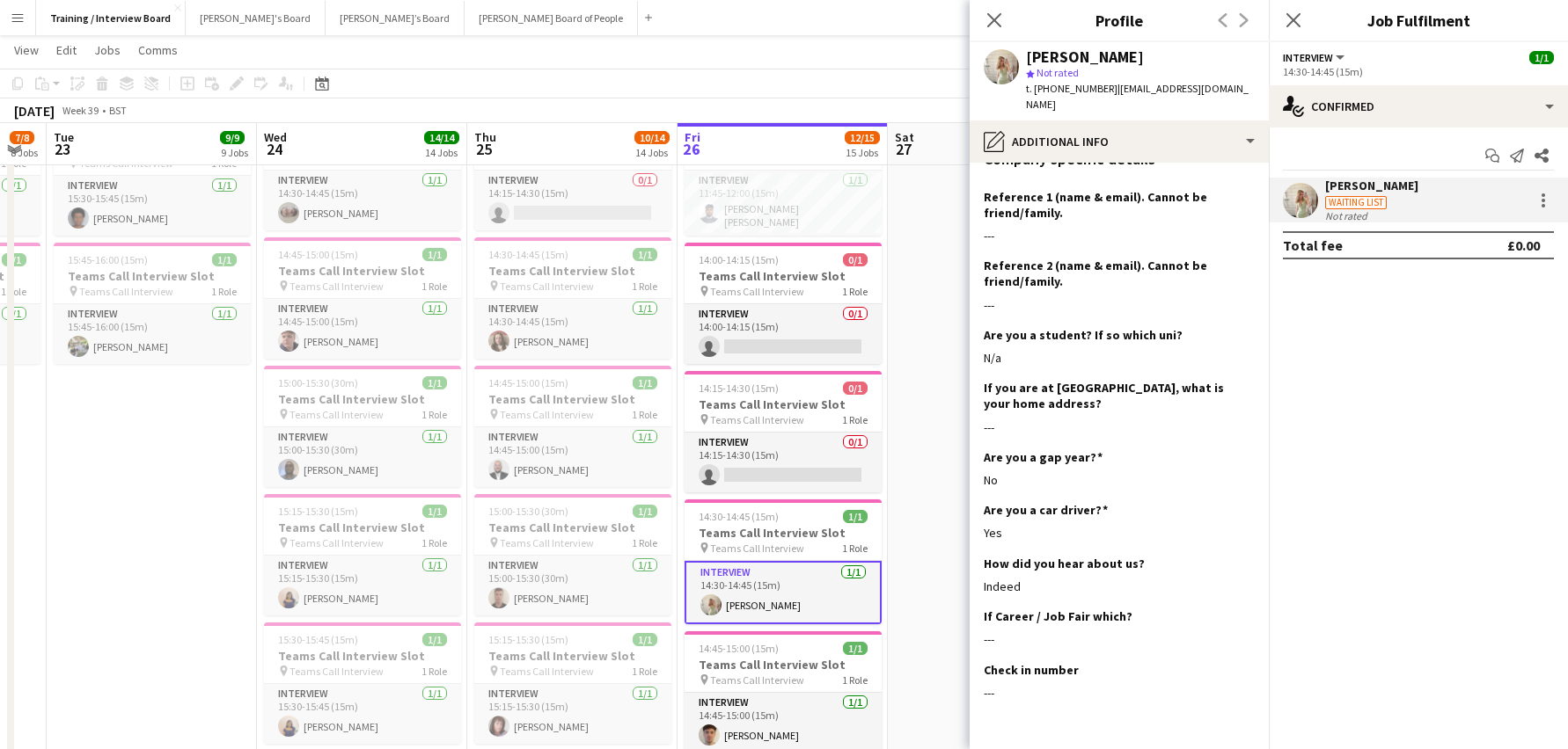
scroll to position [280, 0]
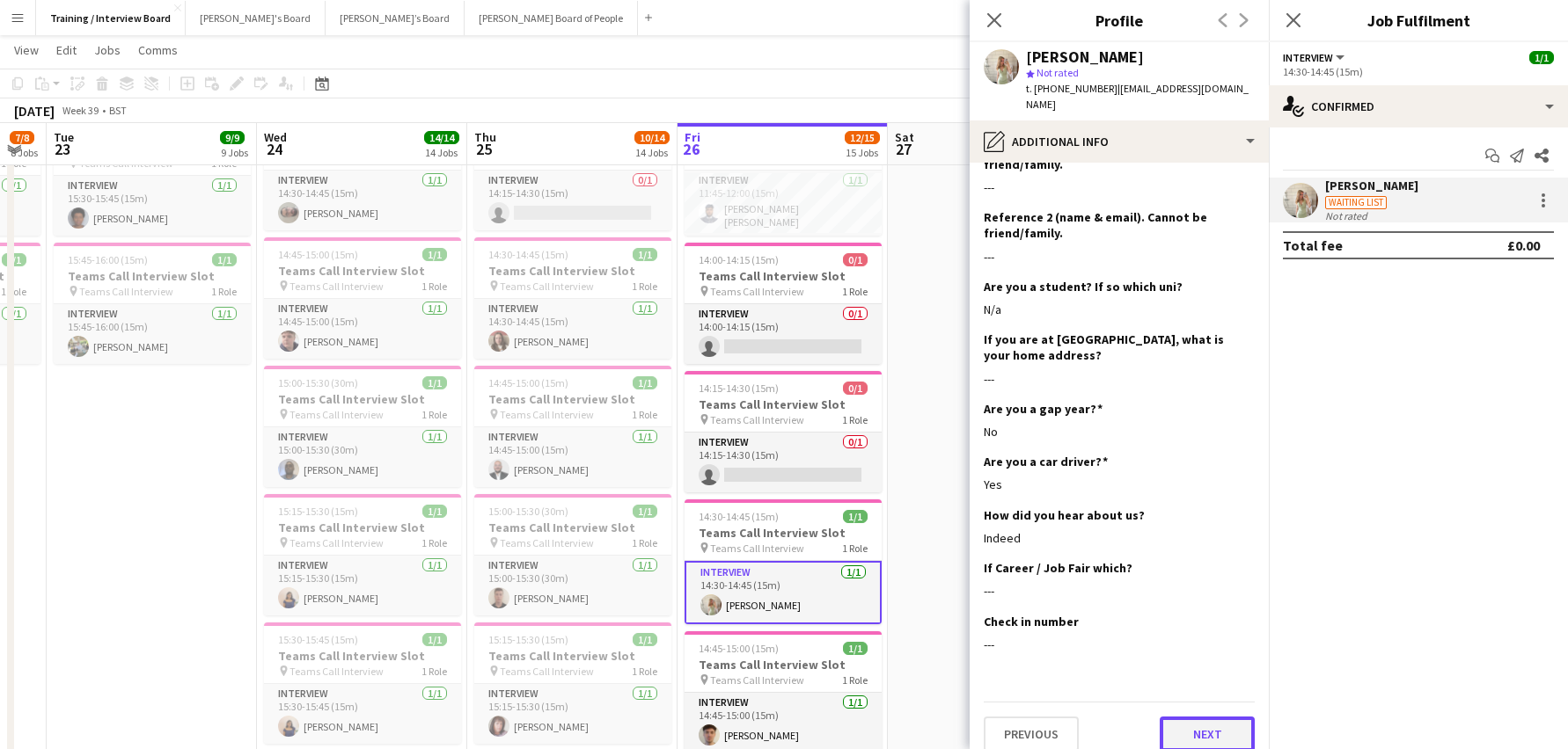
click at [1175, 725] on button "Next" at bounding box center [1207, 734] width 95 height 35
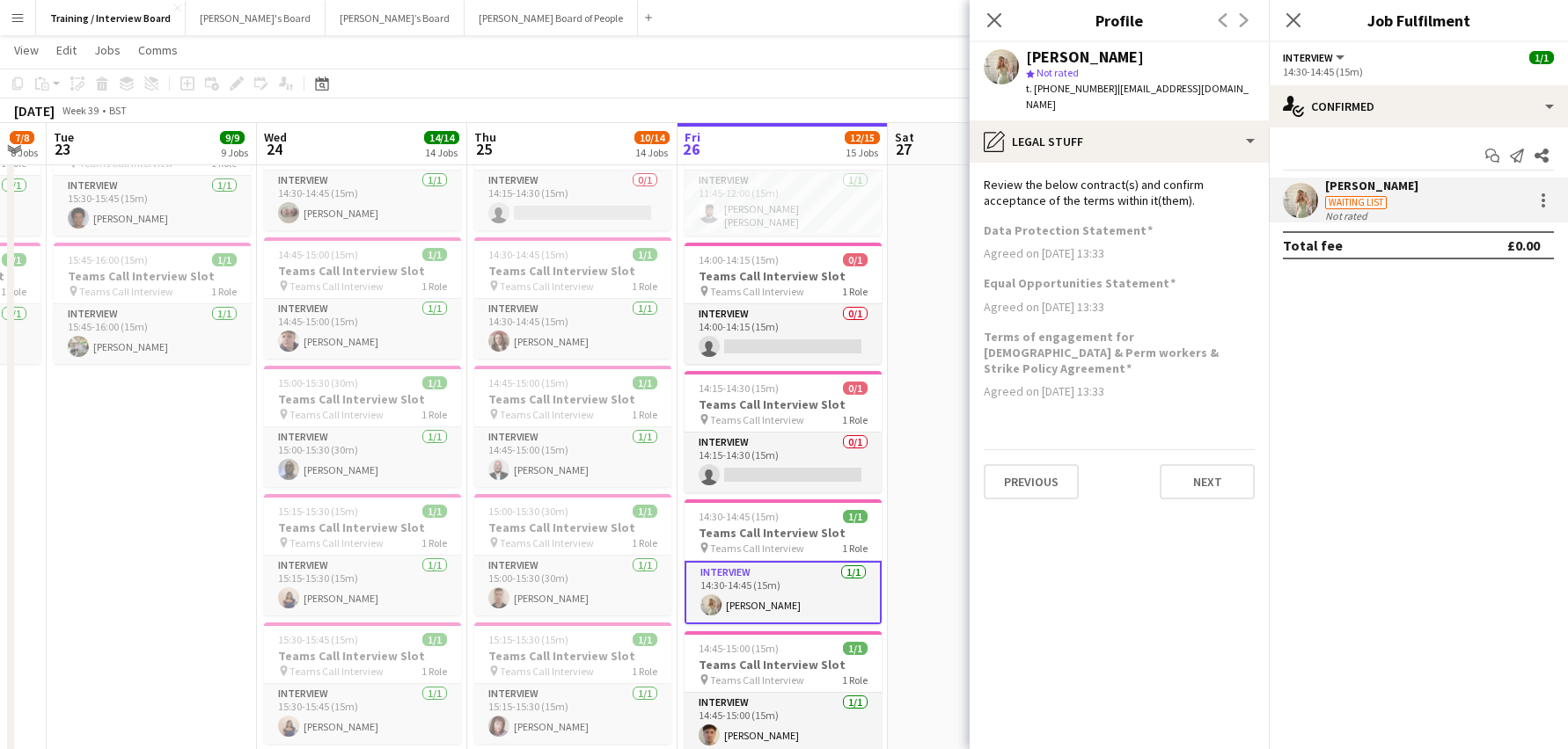
scroll to position [0, 0]
click at [1196, 464] on button "Next" at bounding box center [1207, 482] width 95 height 35
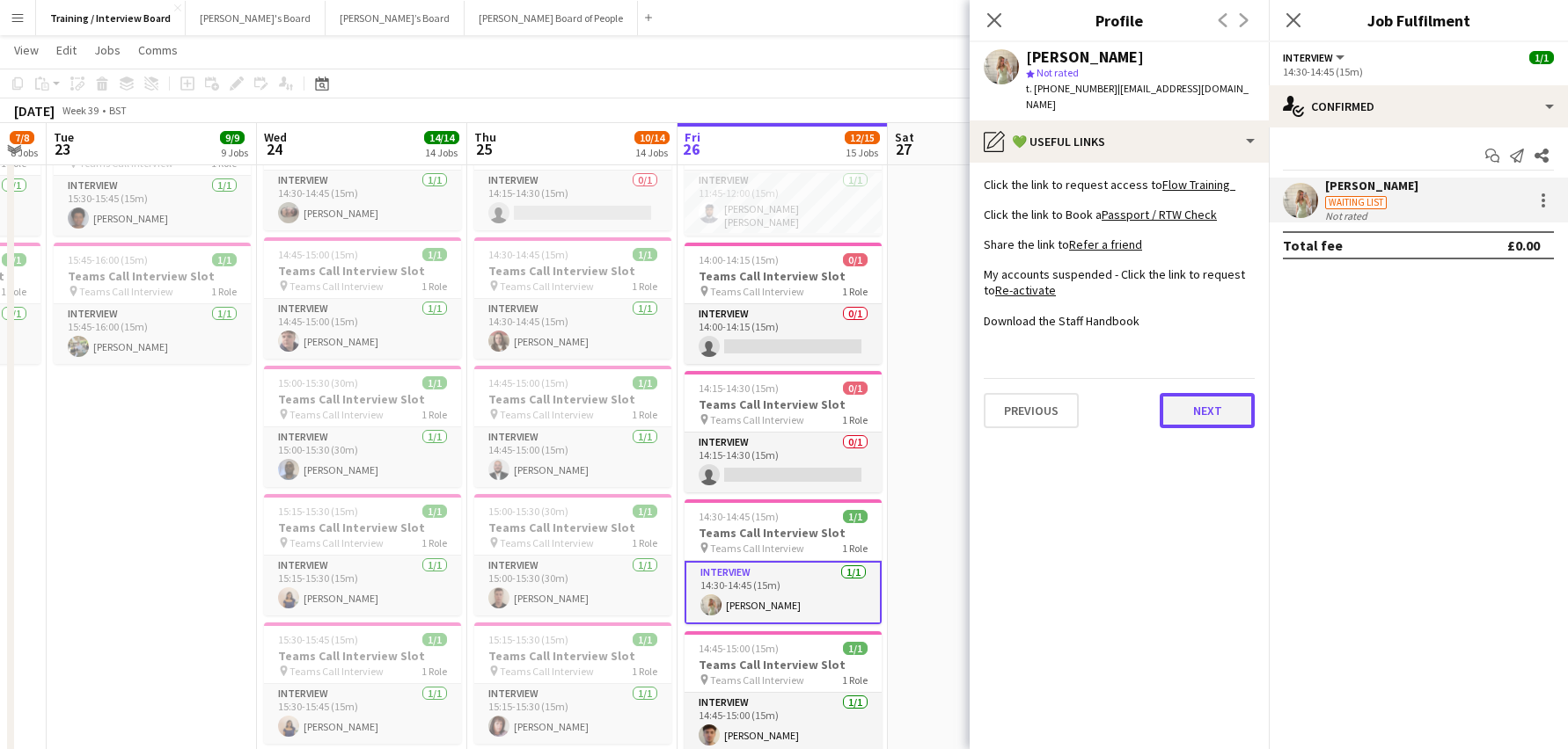
click at [1181, 393] on button "Next" at bounding box center [1207, 410] width 95 height 35
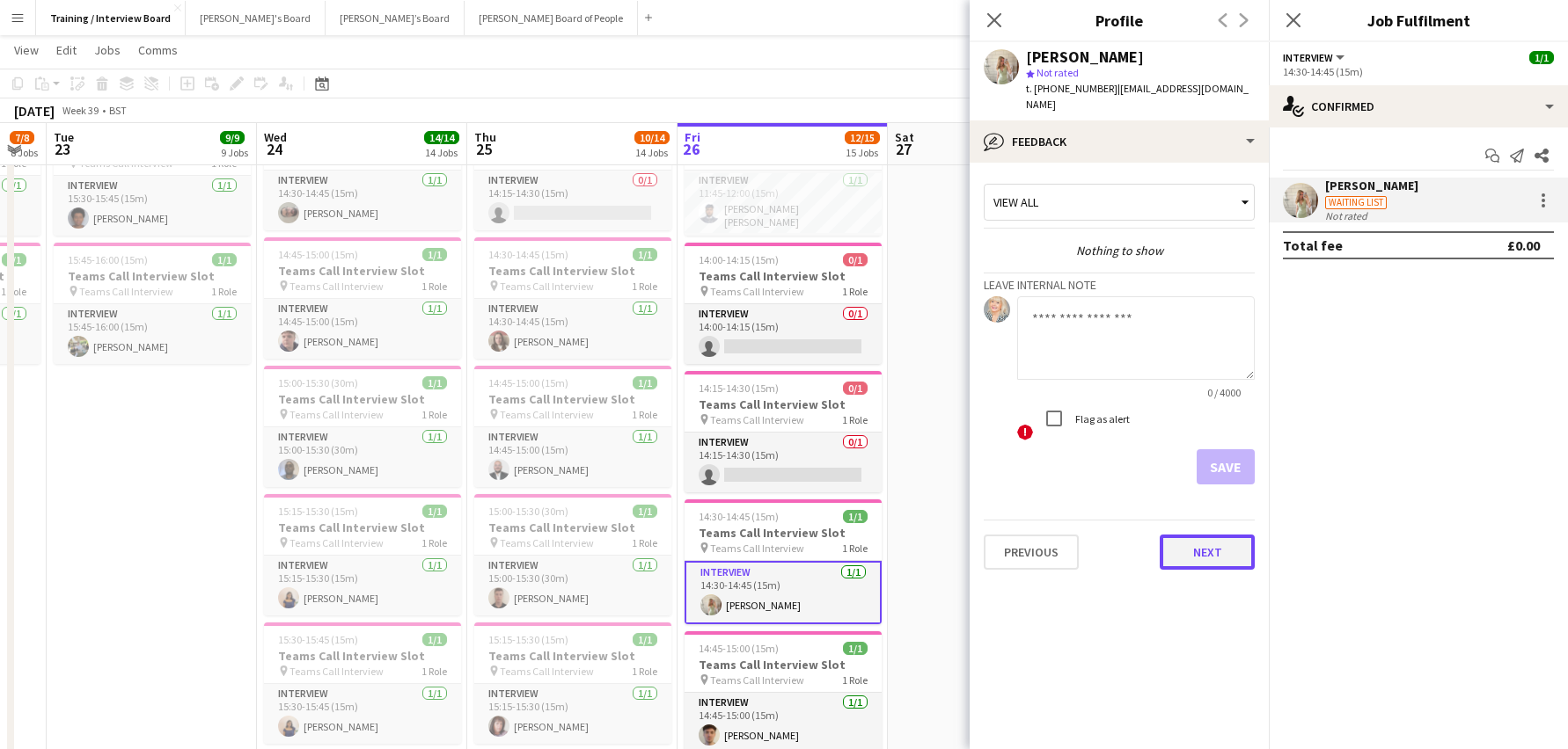
click at [1224, 535] on button "Next" at bounding box center [1207, 552] width 95 height 35
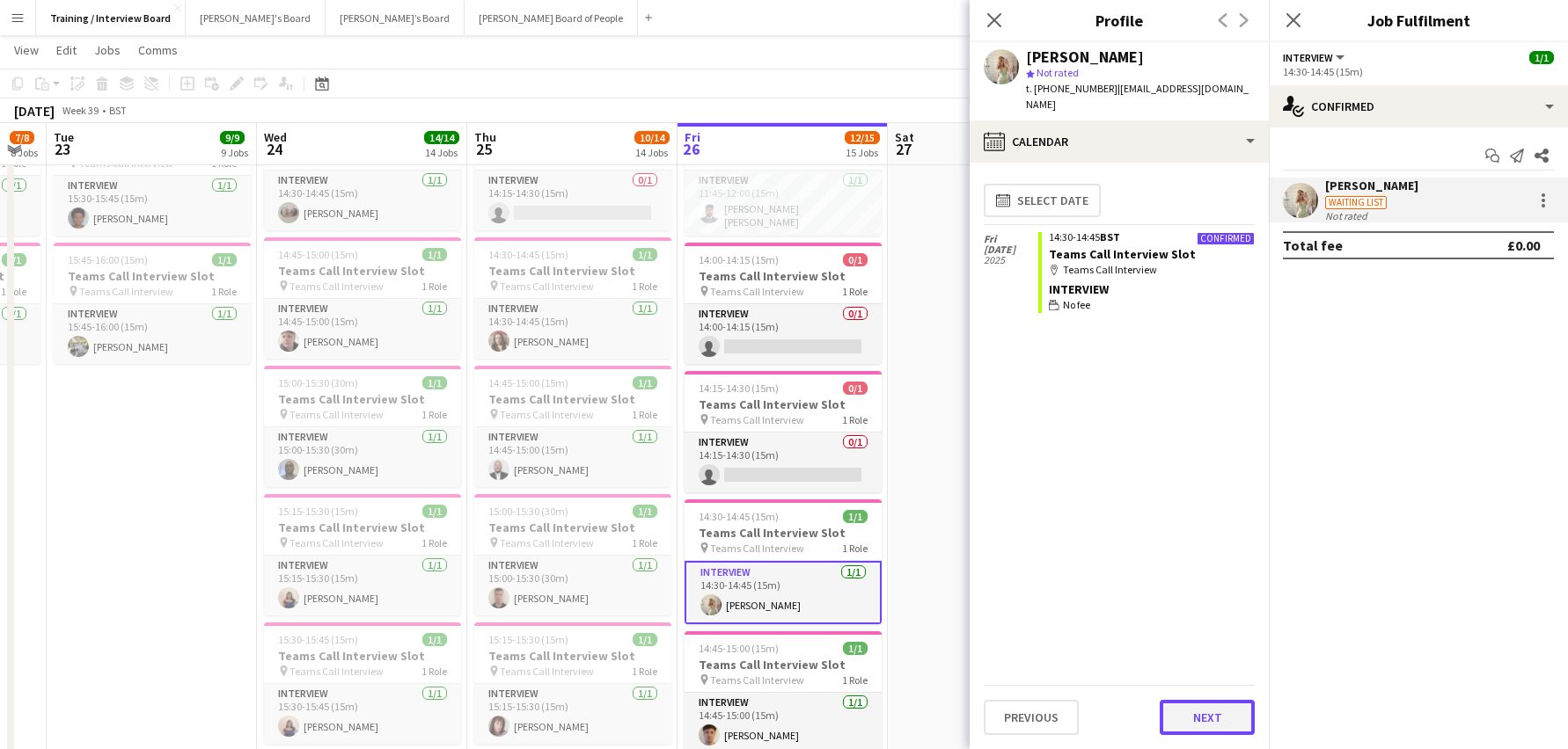
click at [1217, 711] on button "Next" at bounding box center [1207, 718] width 95 height 35
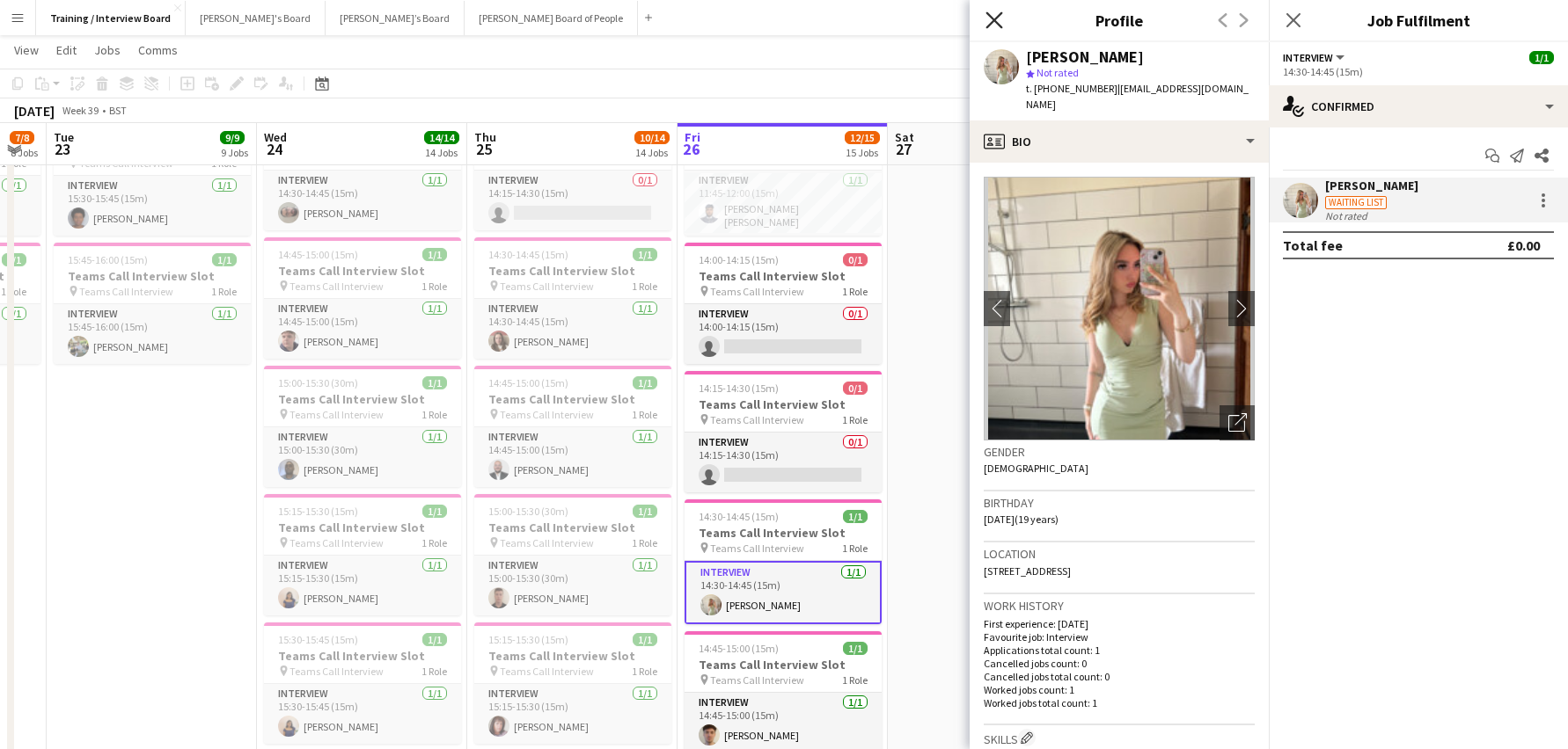
click at [991, 19] on icon "Close pop-in" at bounding box center [994, 19] width 16 height 16
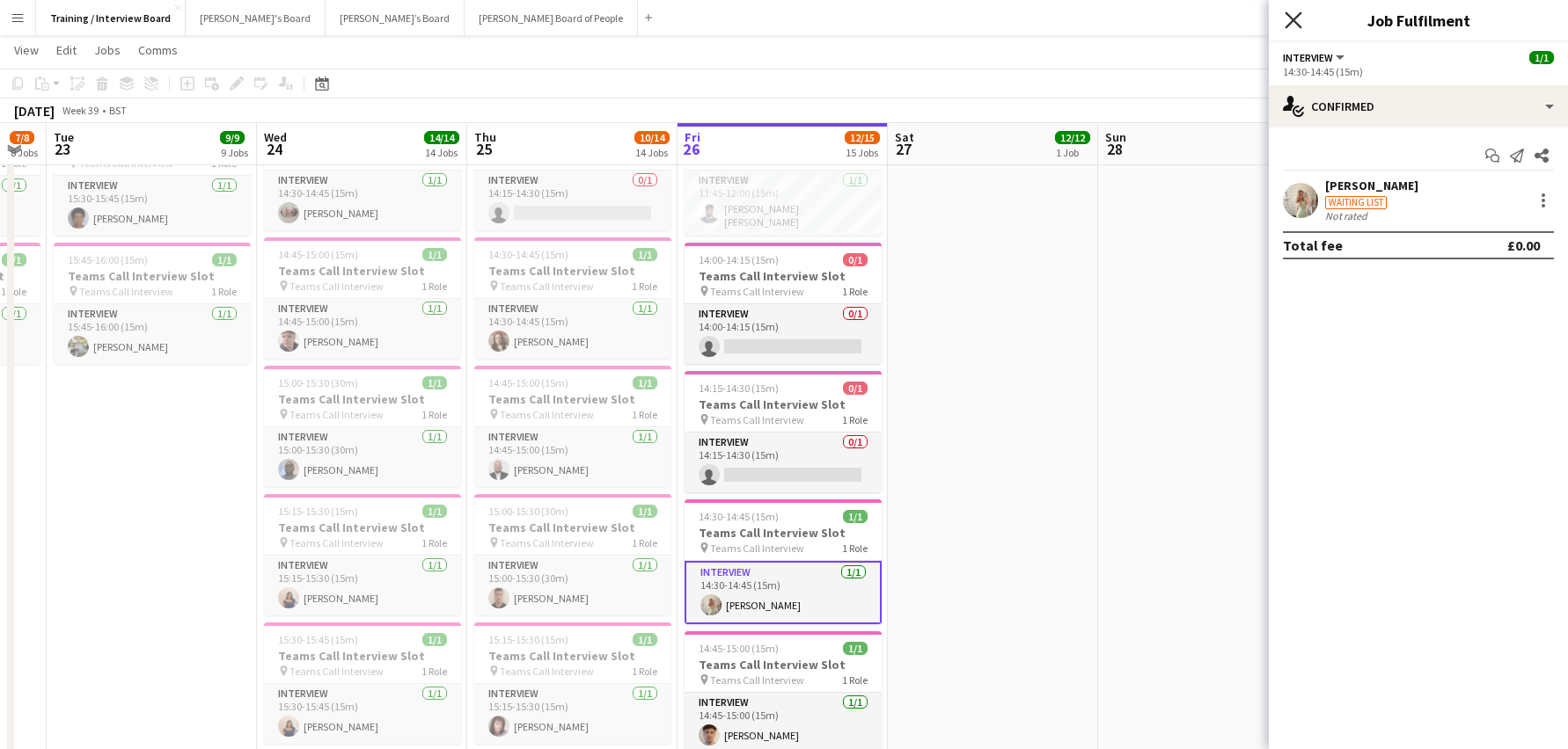
click at [1300, 27] on icon at bounding box center [1292, 19] width 16 height 16
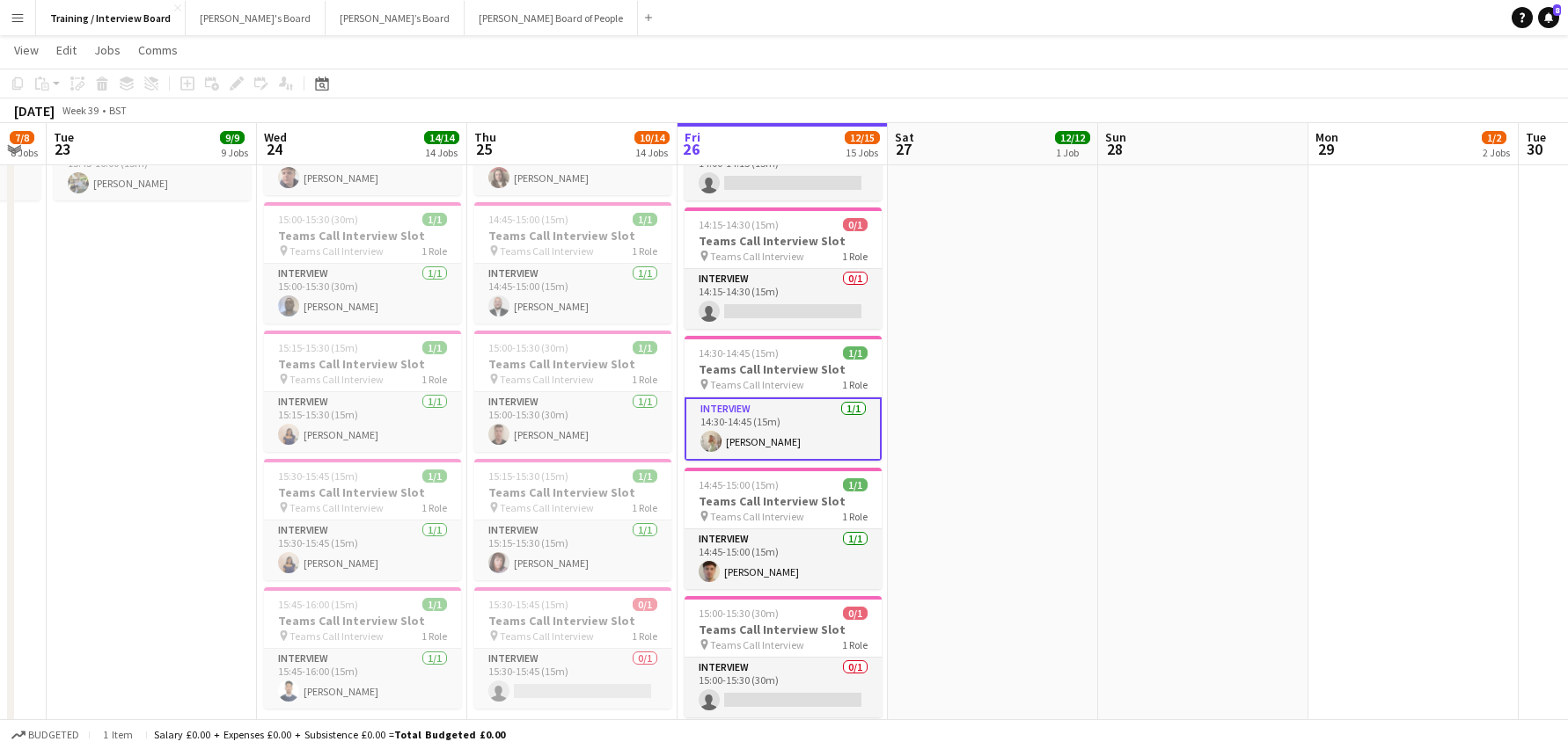
scroll to position [1319, 0]
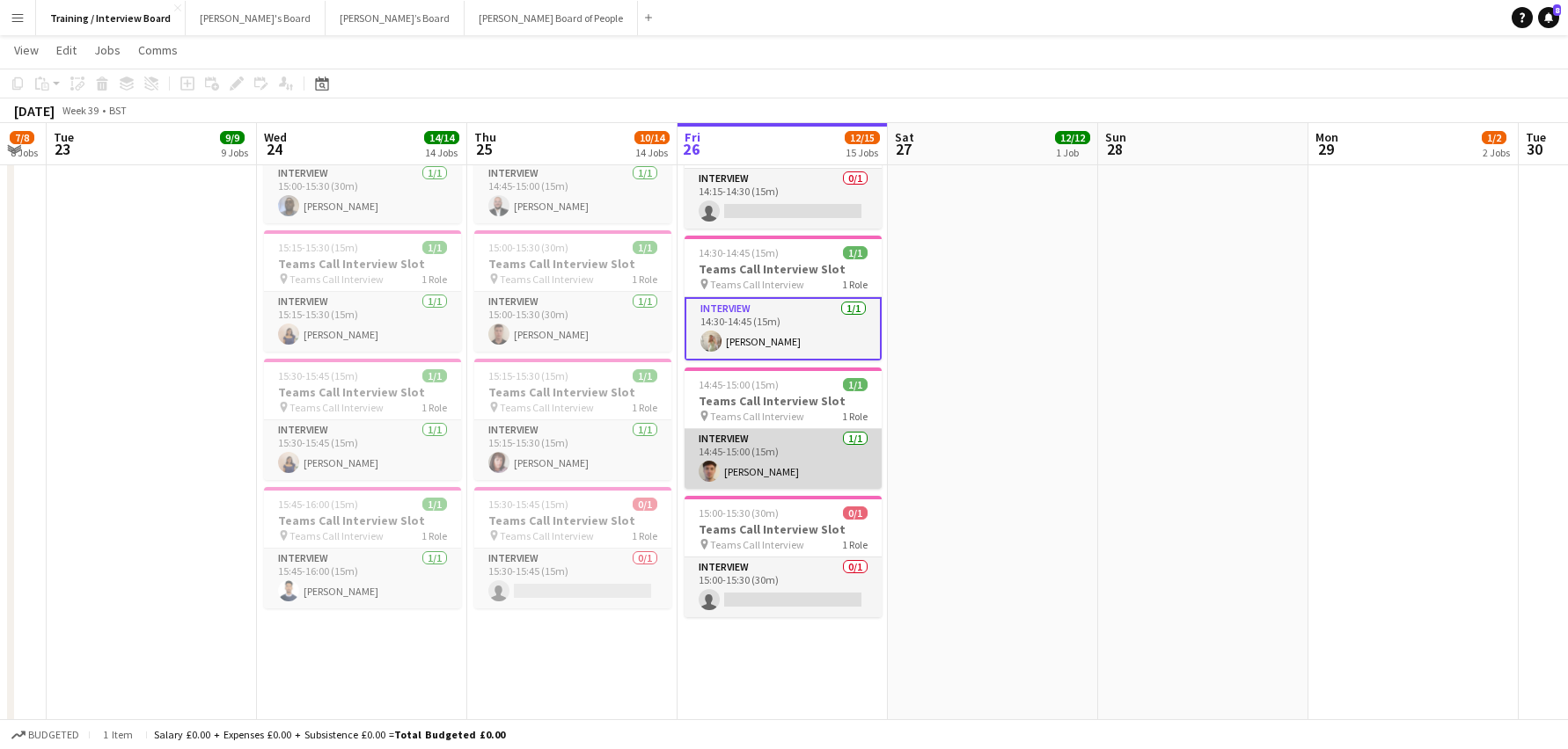
click at [769, 470] on app-card-role "Interview 1/1 14:45-15:00 (15m) Ben Rochford" at bounding box center [782, 459] width 197 height 60
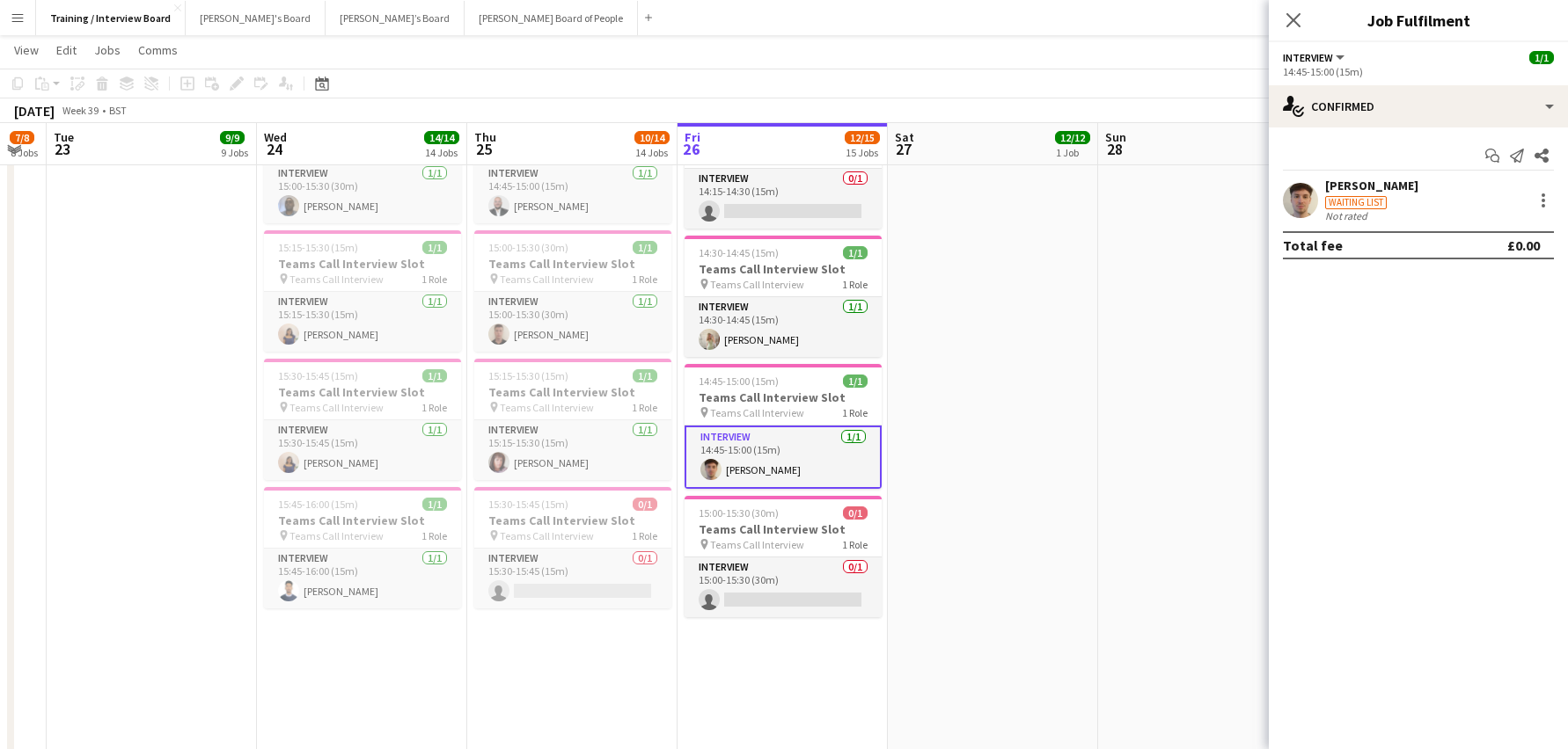
click at [1391, 181] on div "[PERSON_NAME]" at bounding box center [1372, 185] width 93 height 16
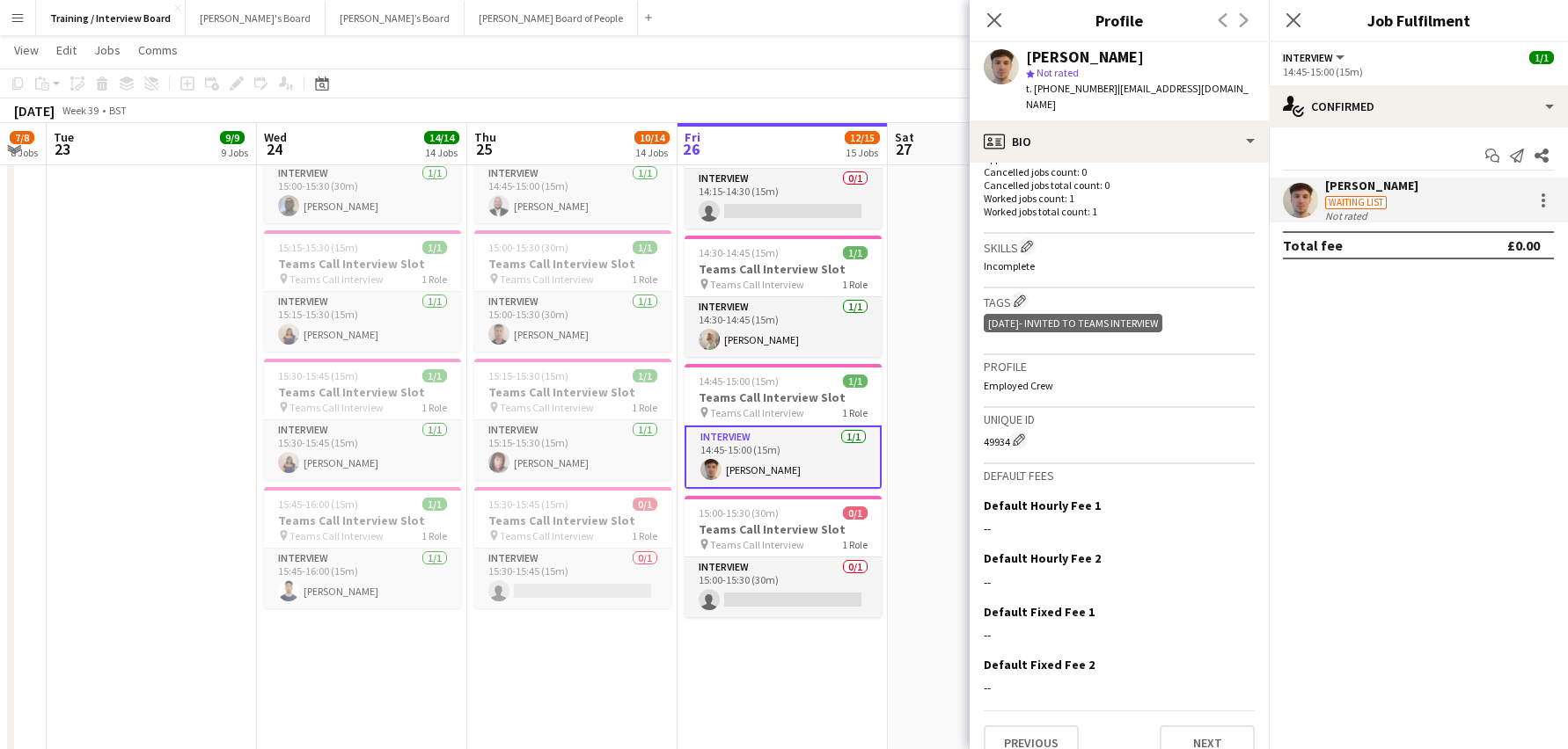
scroll to position [501, 0]
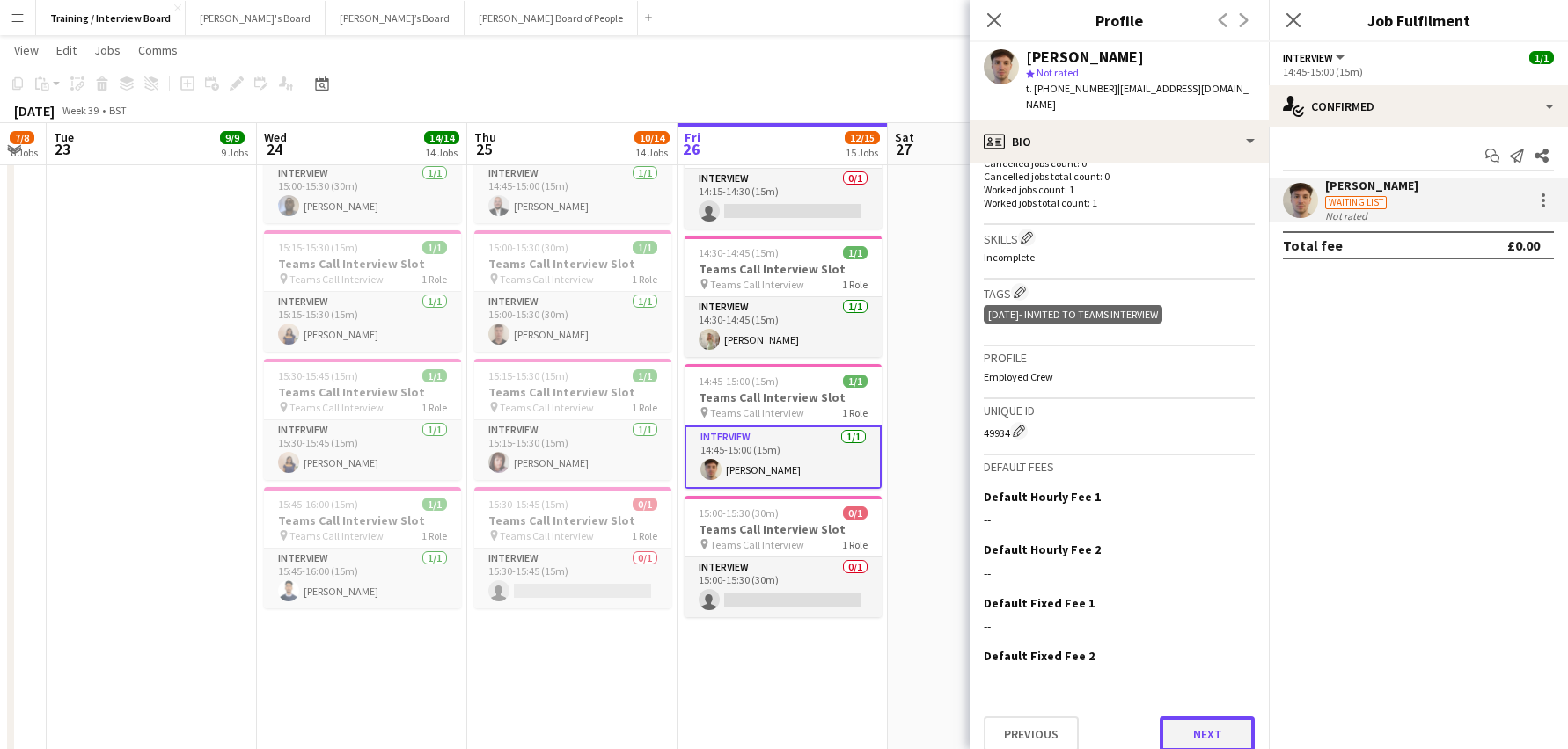
click at [1205, 722] on button "Next" at bounding box center [1207, 734] width 95 height 35
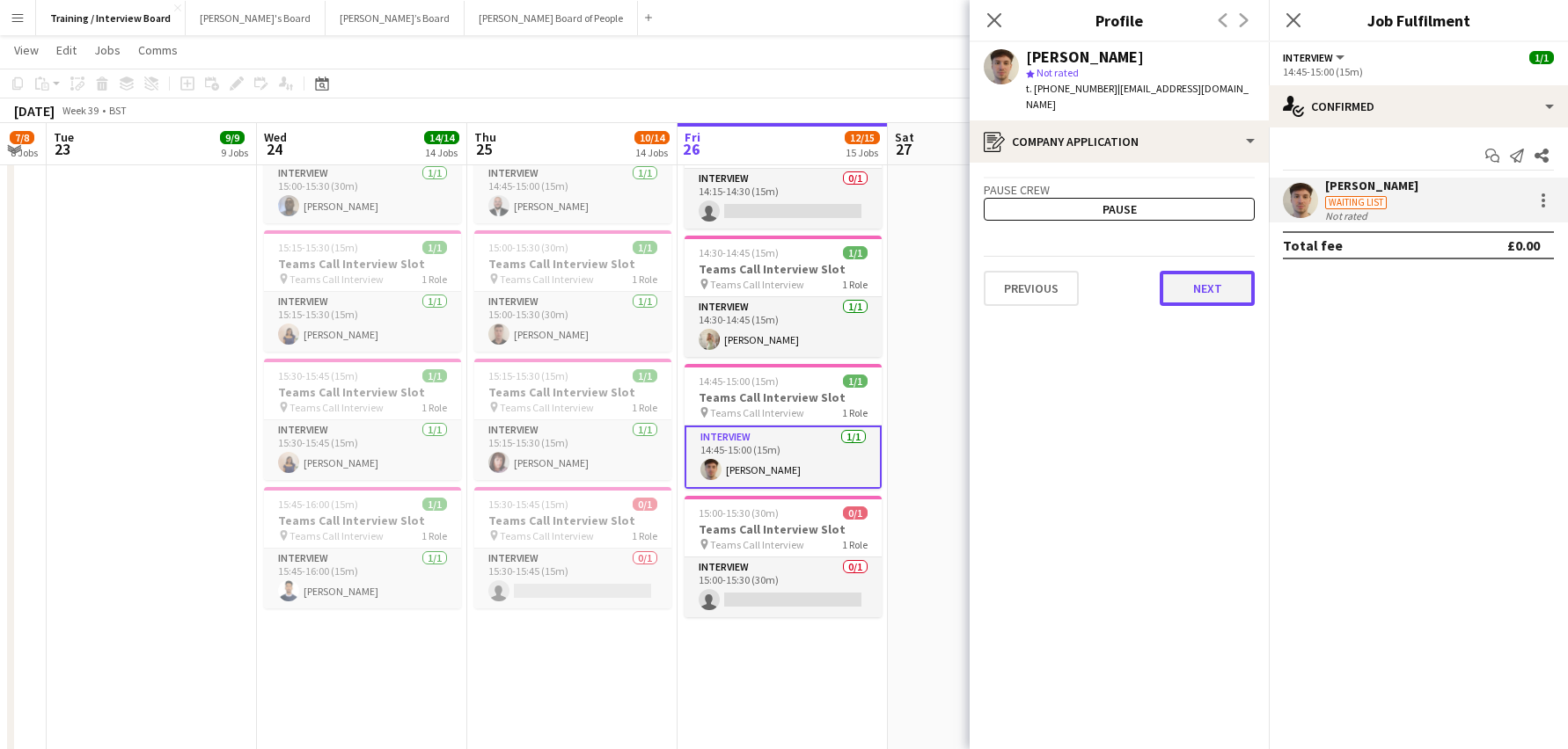
click at [1223, 280] on button "Next" at bounding box center [1207, 288] width 95 height 35
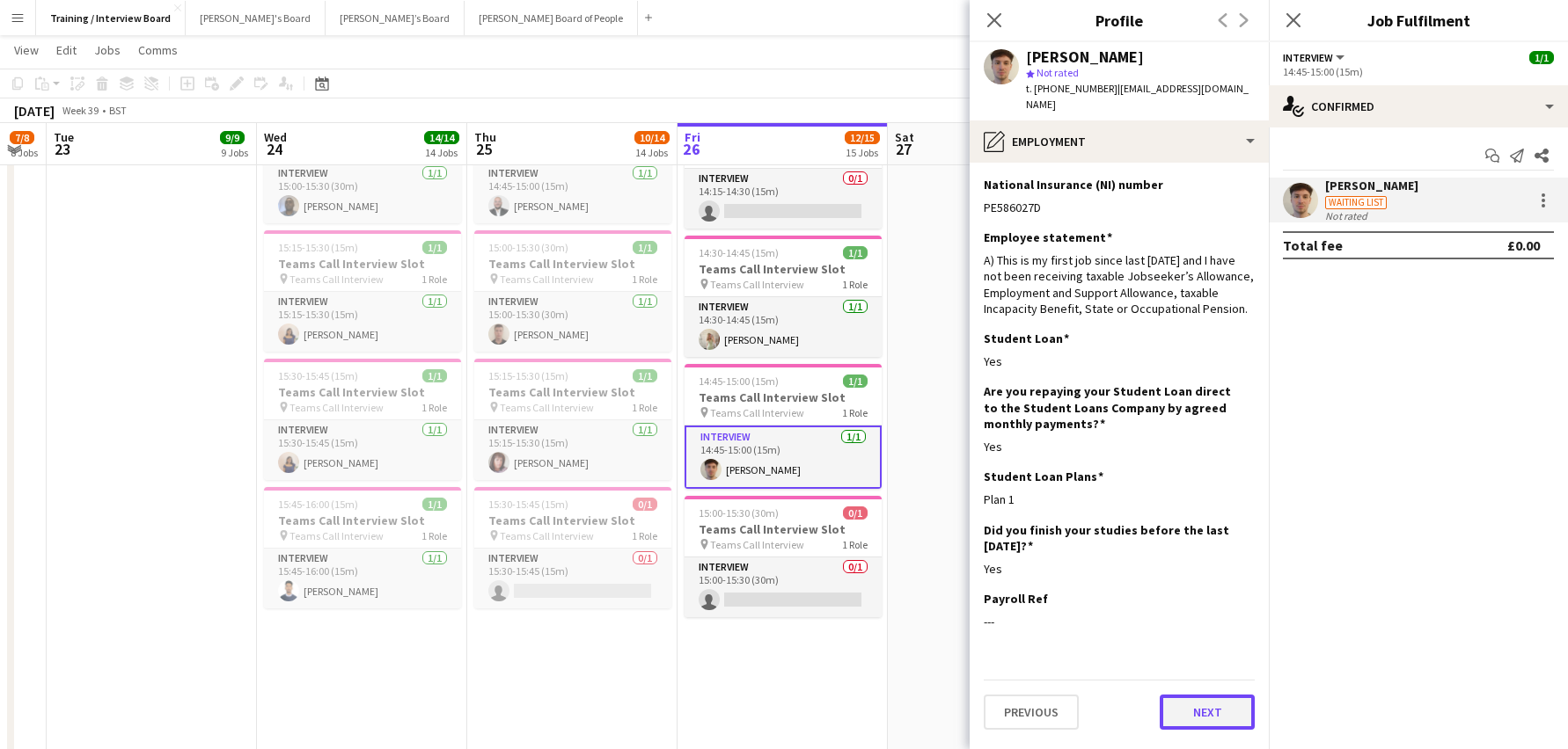
click at [1217, 695] on button "Next" at bounding box center [1207, 712] width 95 height 35
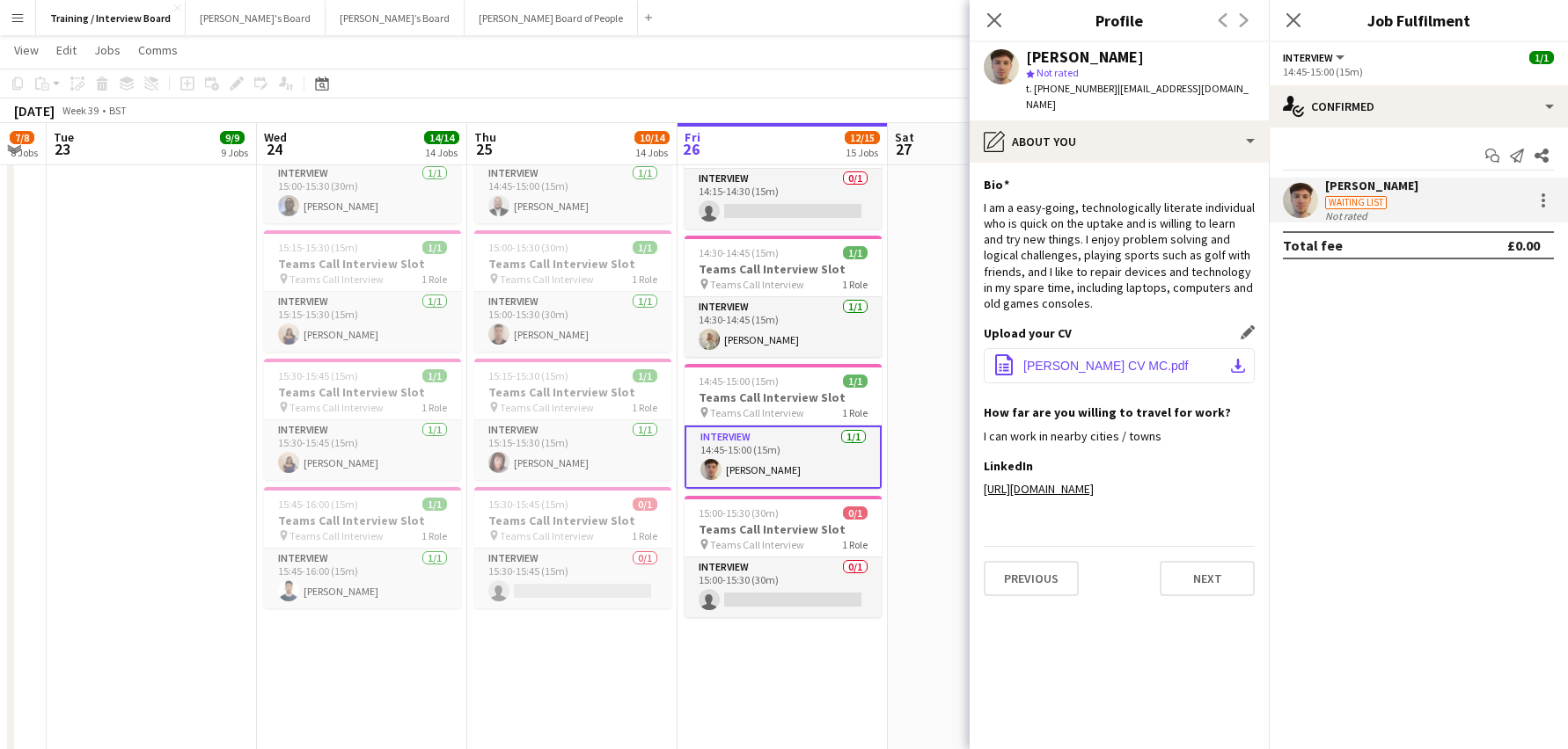
click at [1247, 348] on button "office-file-sheet Ben Rochford CV MC.pdf download-bottom" at bounding box center [1119, 365] width 271 height 35
click at [1166, 563] on button "Next" at bounding box center [1207, 579] width 95 height 35
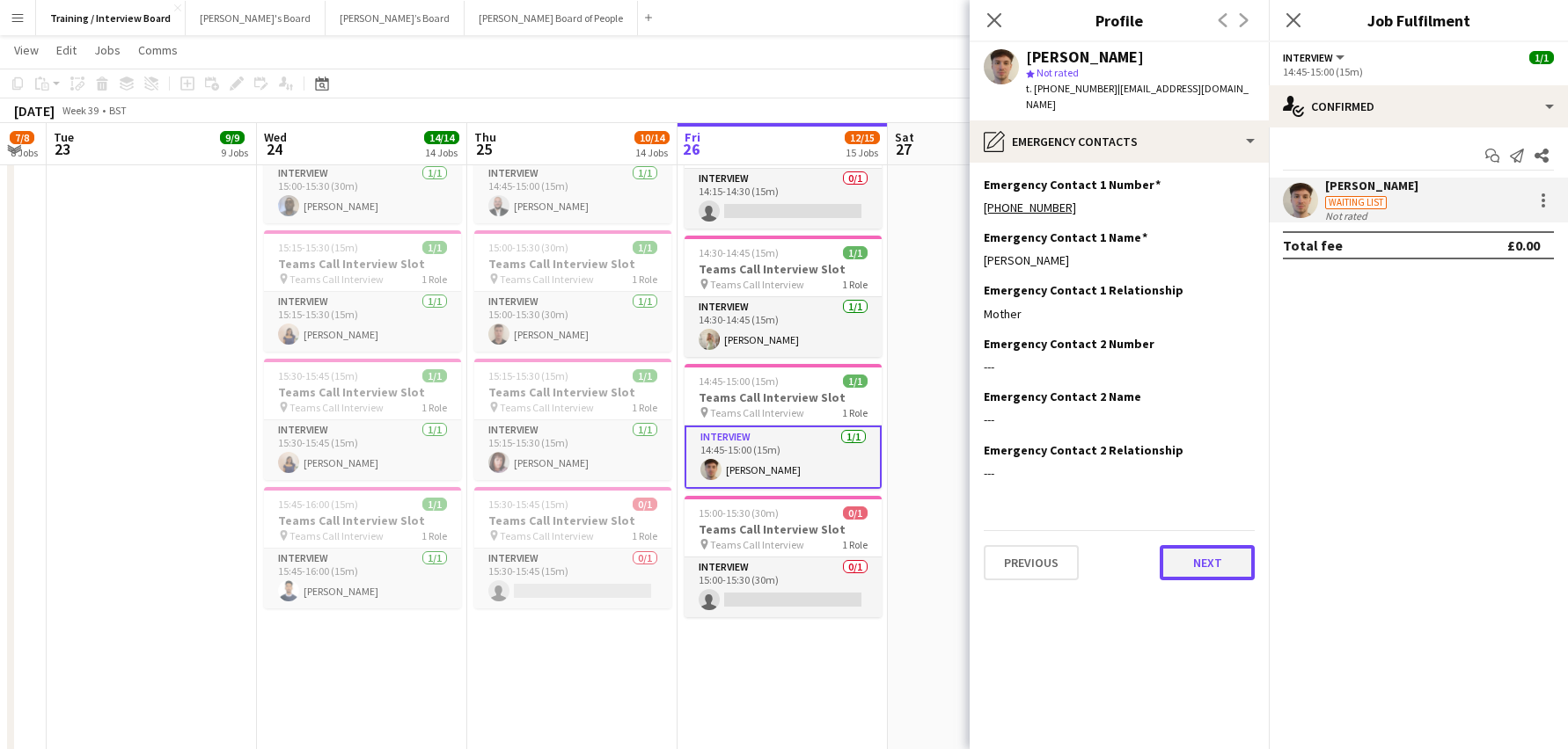
click at [1217, 550] on button "Next" at bounding box center [1207, 563] width 95 height 35
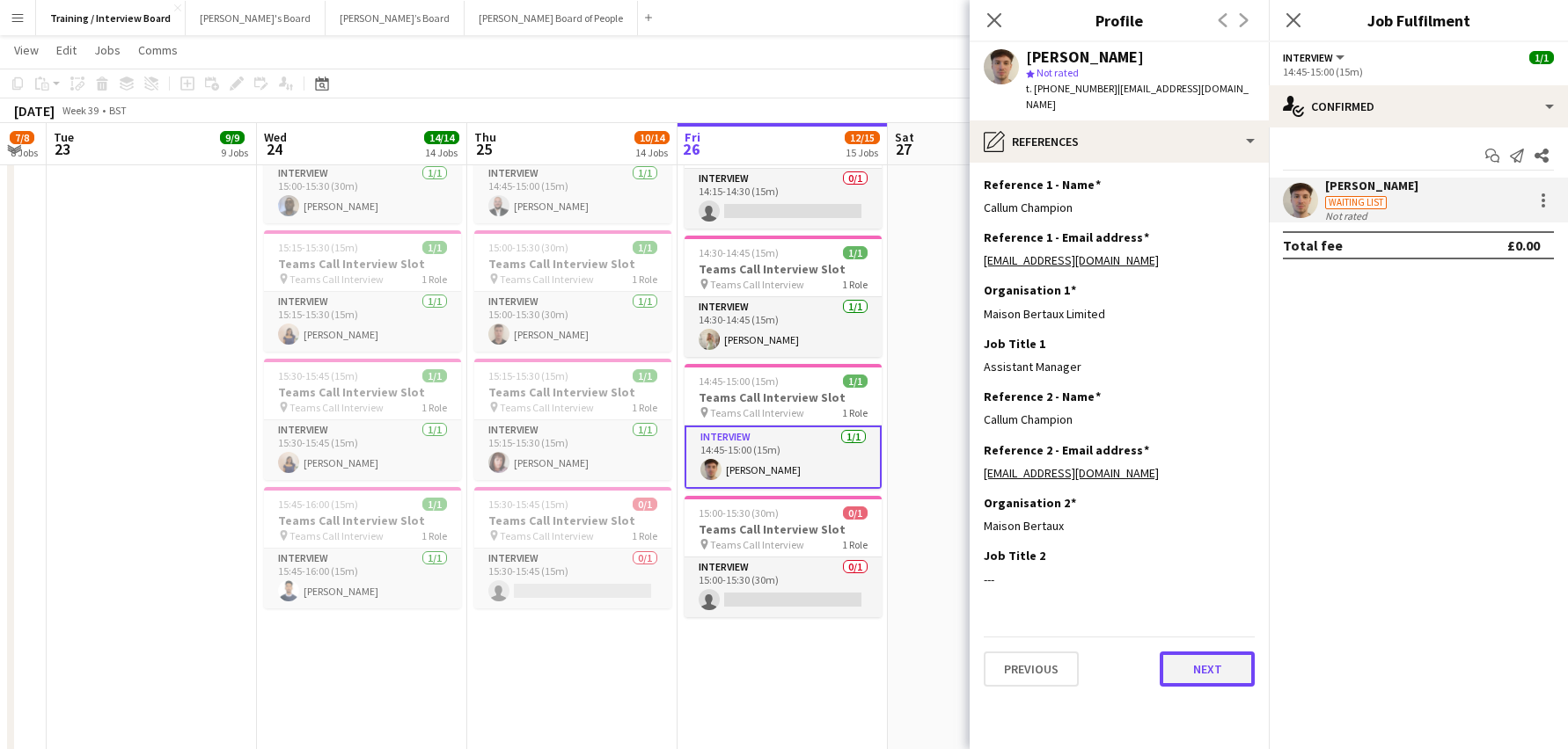
click at [1212, 662] on button "Next" at bounding box center [1207, 669] width 95 height 35
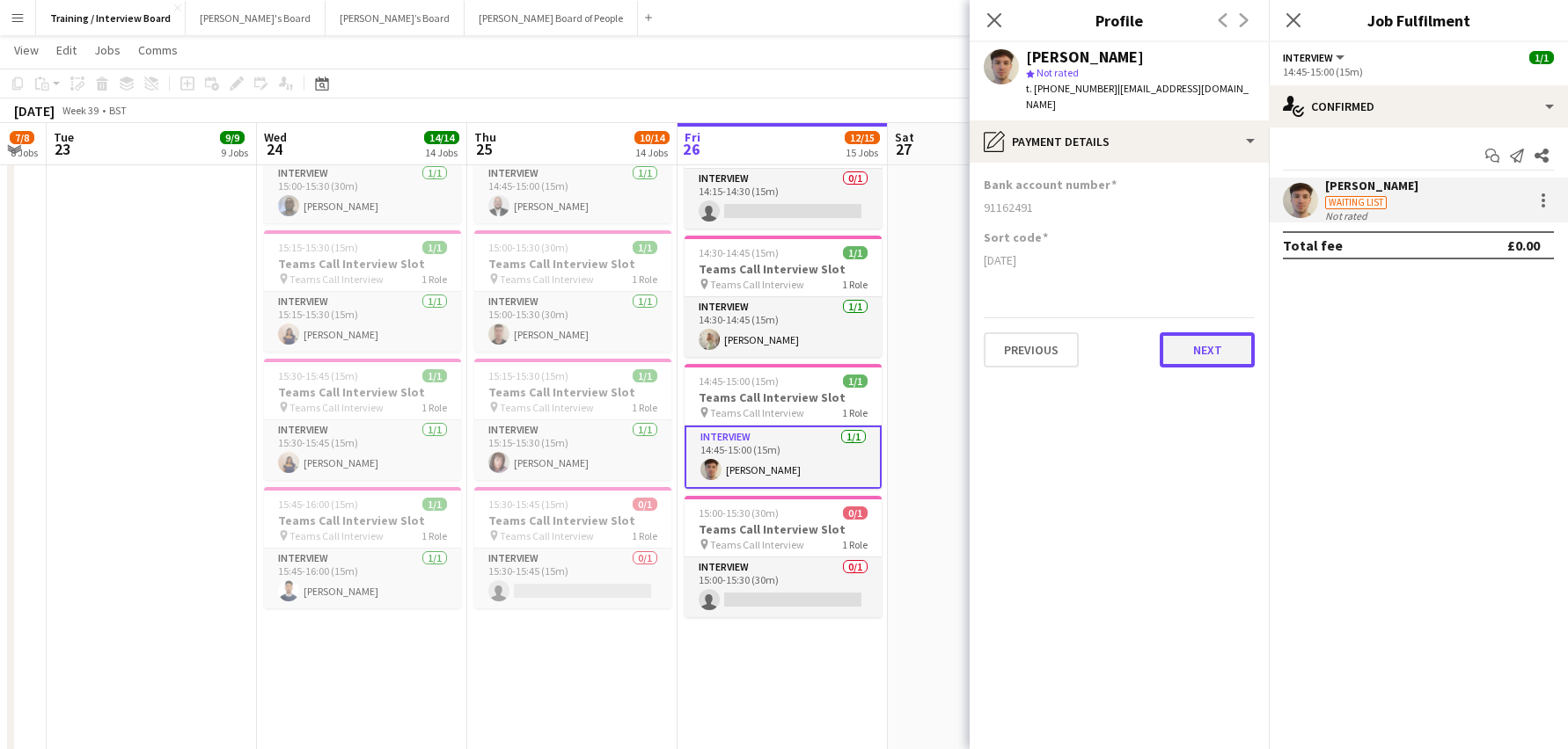
click at [1185, 332] on button "Next" at bounding box center [1207, 350] width 95 height 35
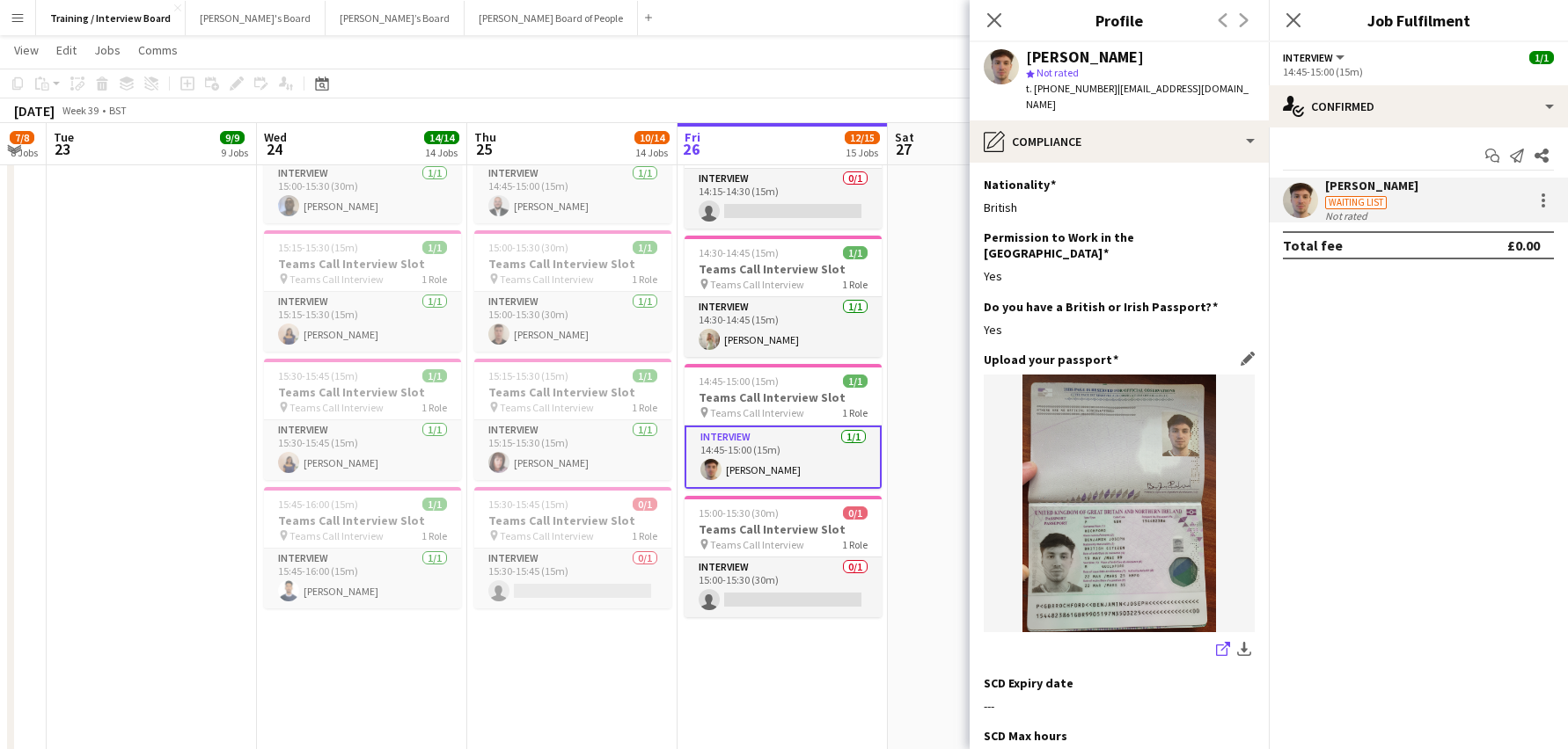
click at [1216, 642] on icon "share-external-link-1" at bounding box center [1223, 648] width 14 height 14
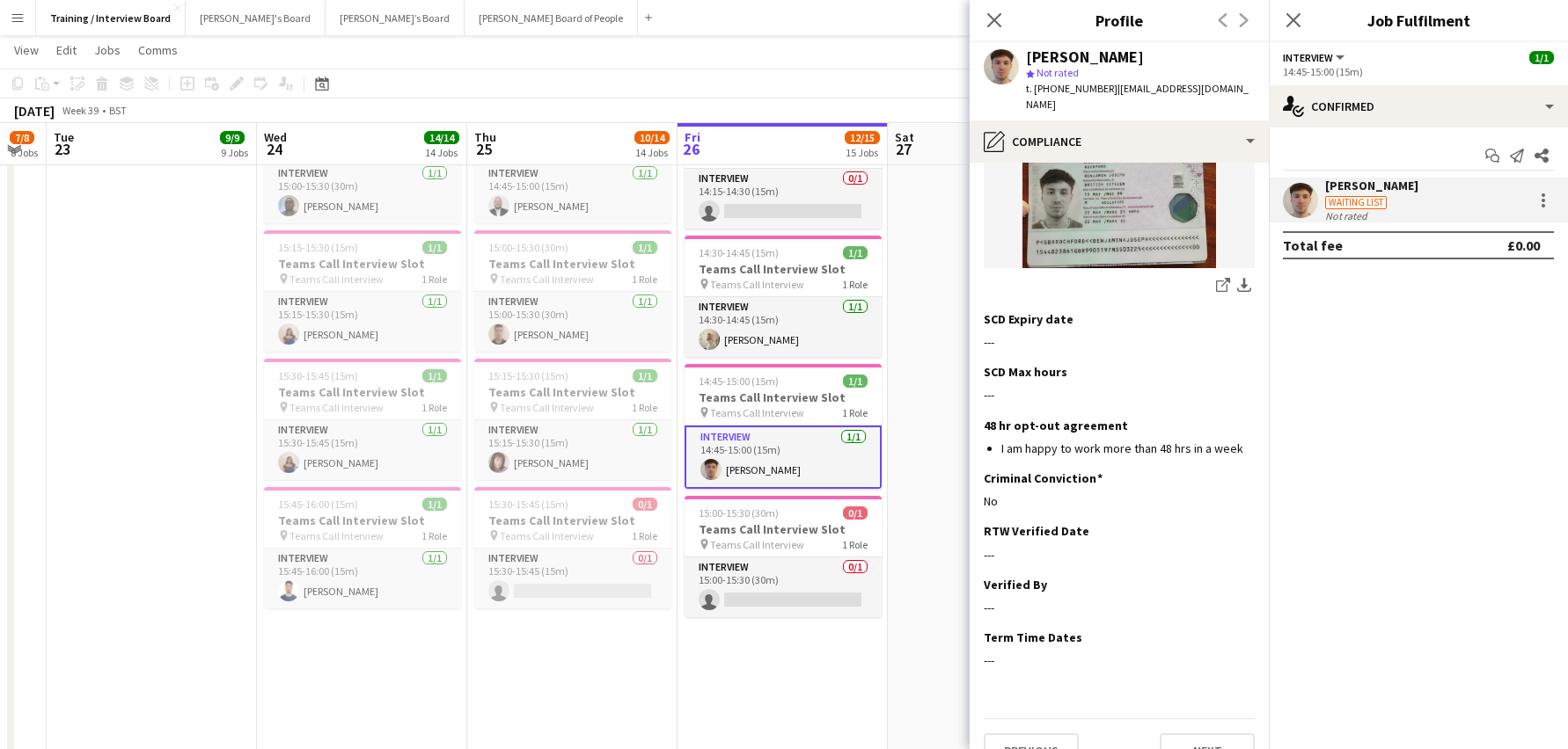
scroll to position [365, 0]
click at [1200, 733] on button "Next" at bounding box center [1207, 750] width 95 height 35
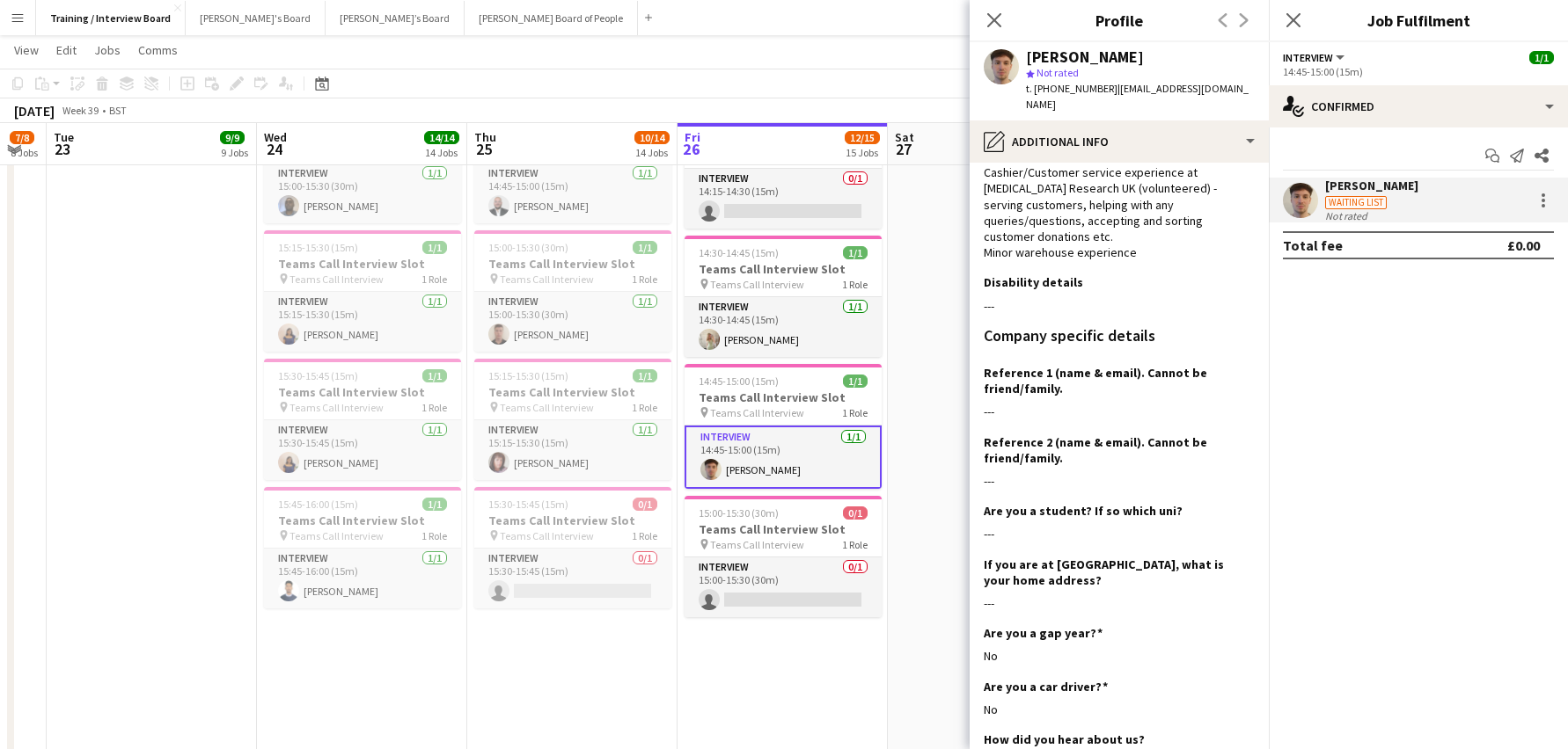
scroll to position [298, 0]
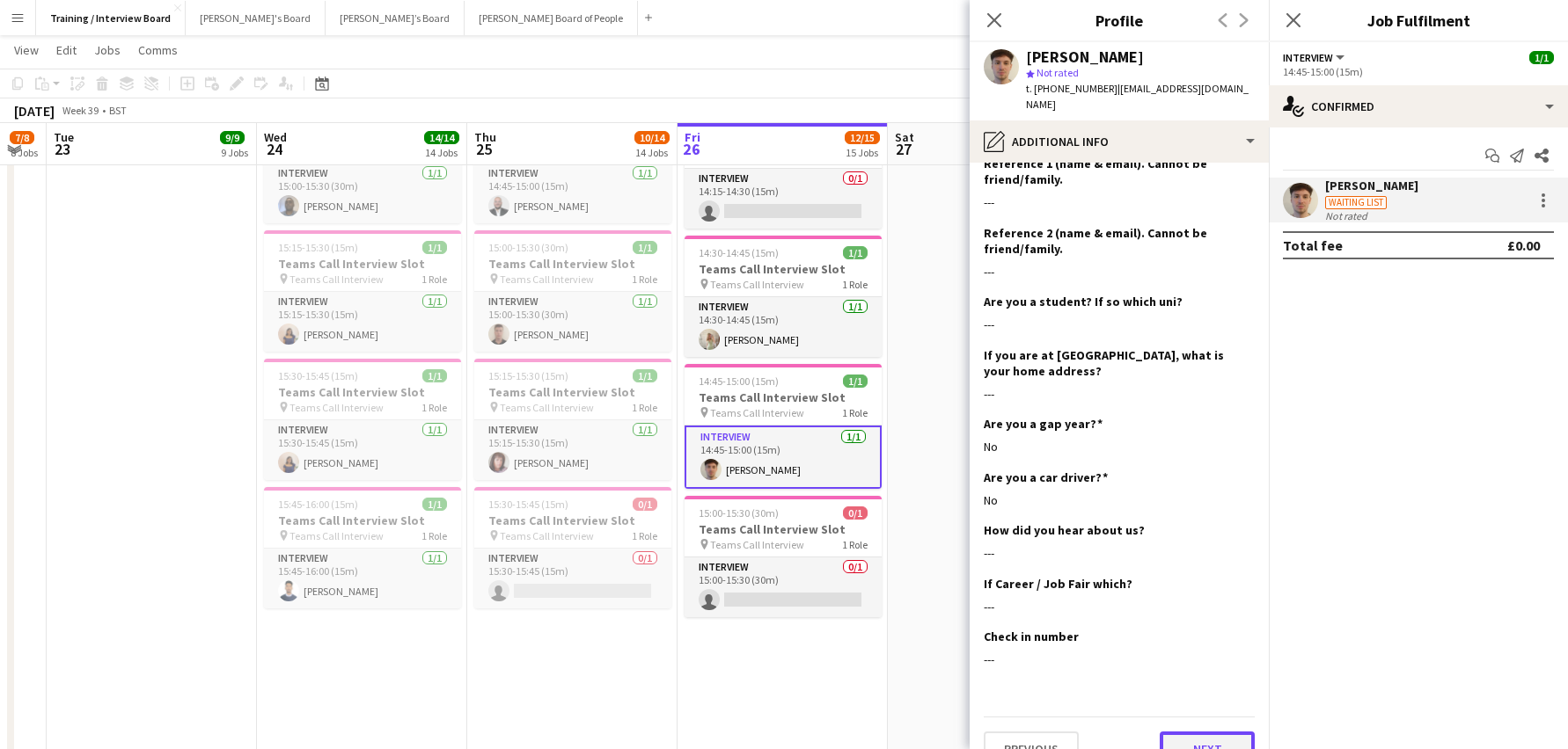
click at [1172, 732] on button "Next" at bounding box center [1207, 749] width 95 height 35
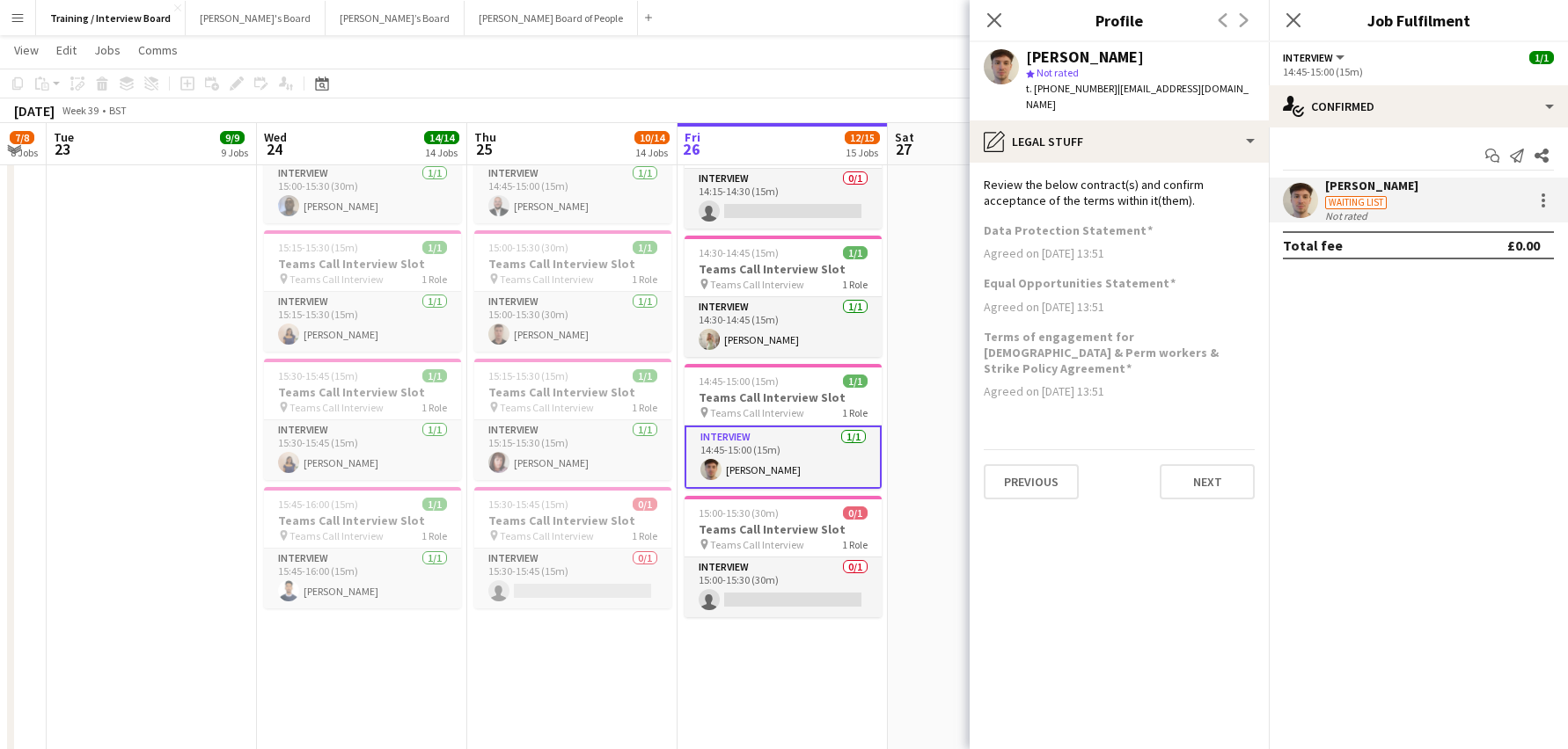
scroll to position [0, 0]
click at [1207, 464] on button "Next" at bounding box center [1207, 482] width 95 height 35
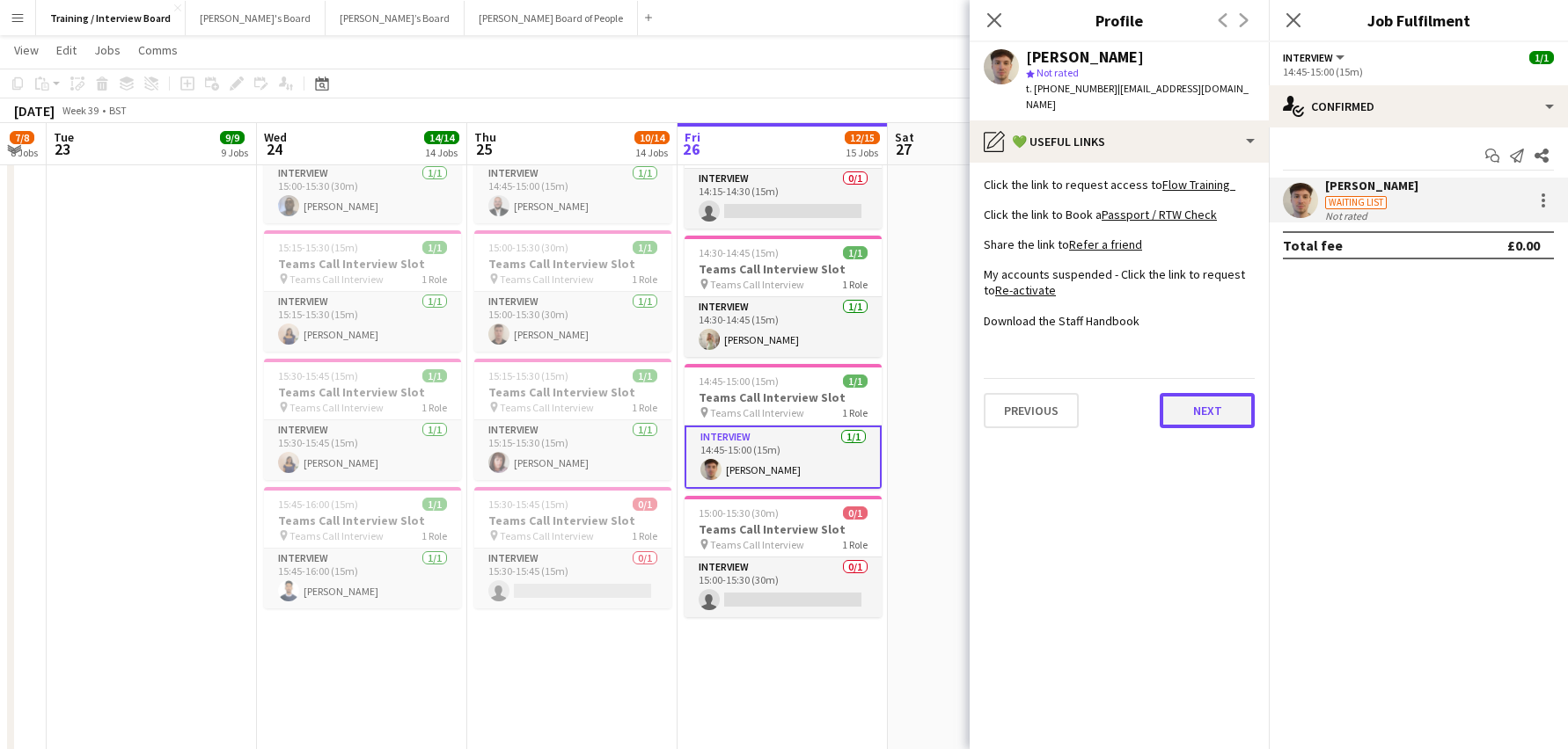
click at [1222, 398] on button "Next" at bounding box center [1207, 410] width 95 height 35
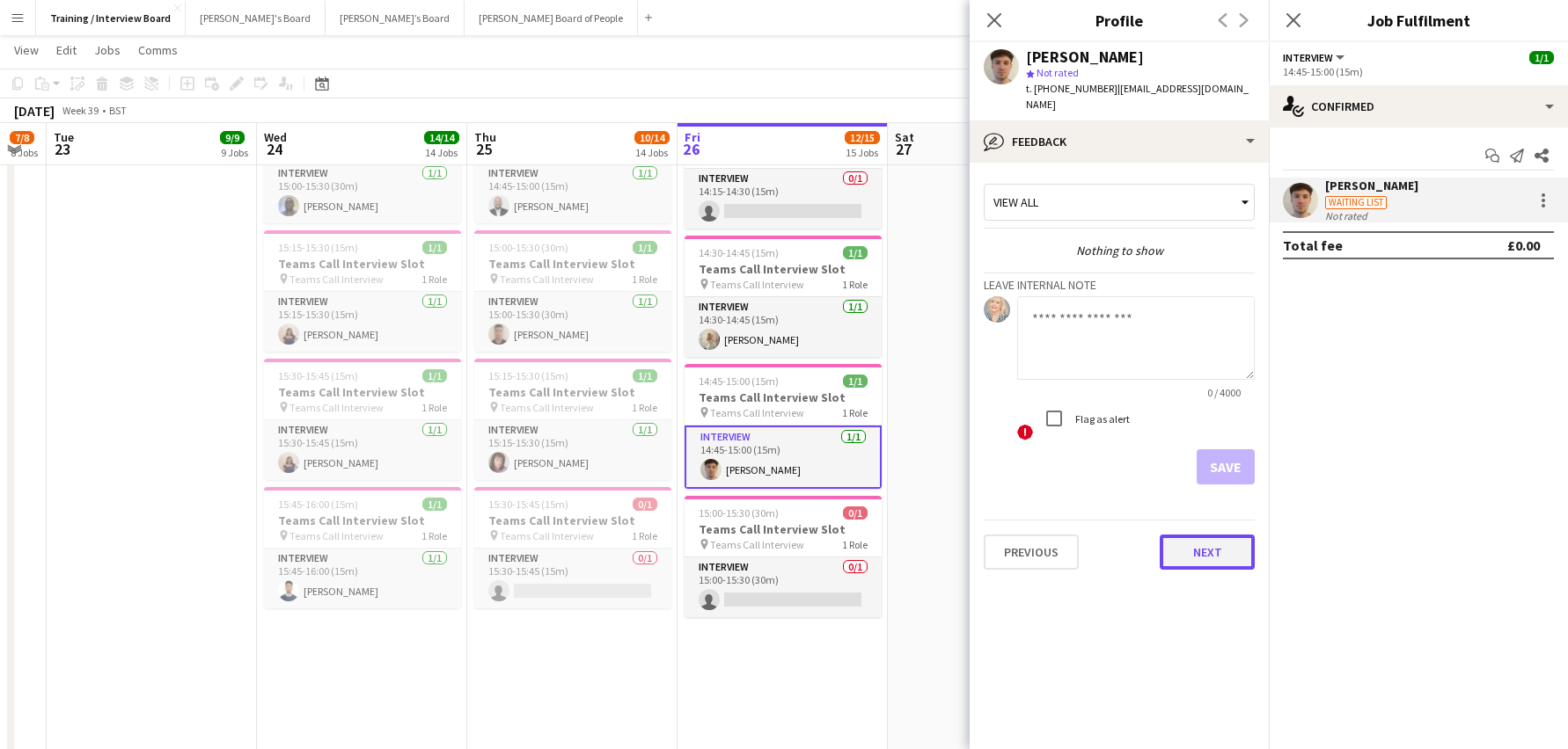
click at [1219, 538] on button "Next" at bounding box center [1207, 552] width 95 height 35
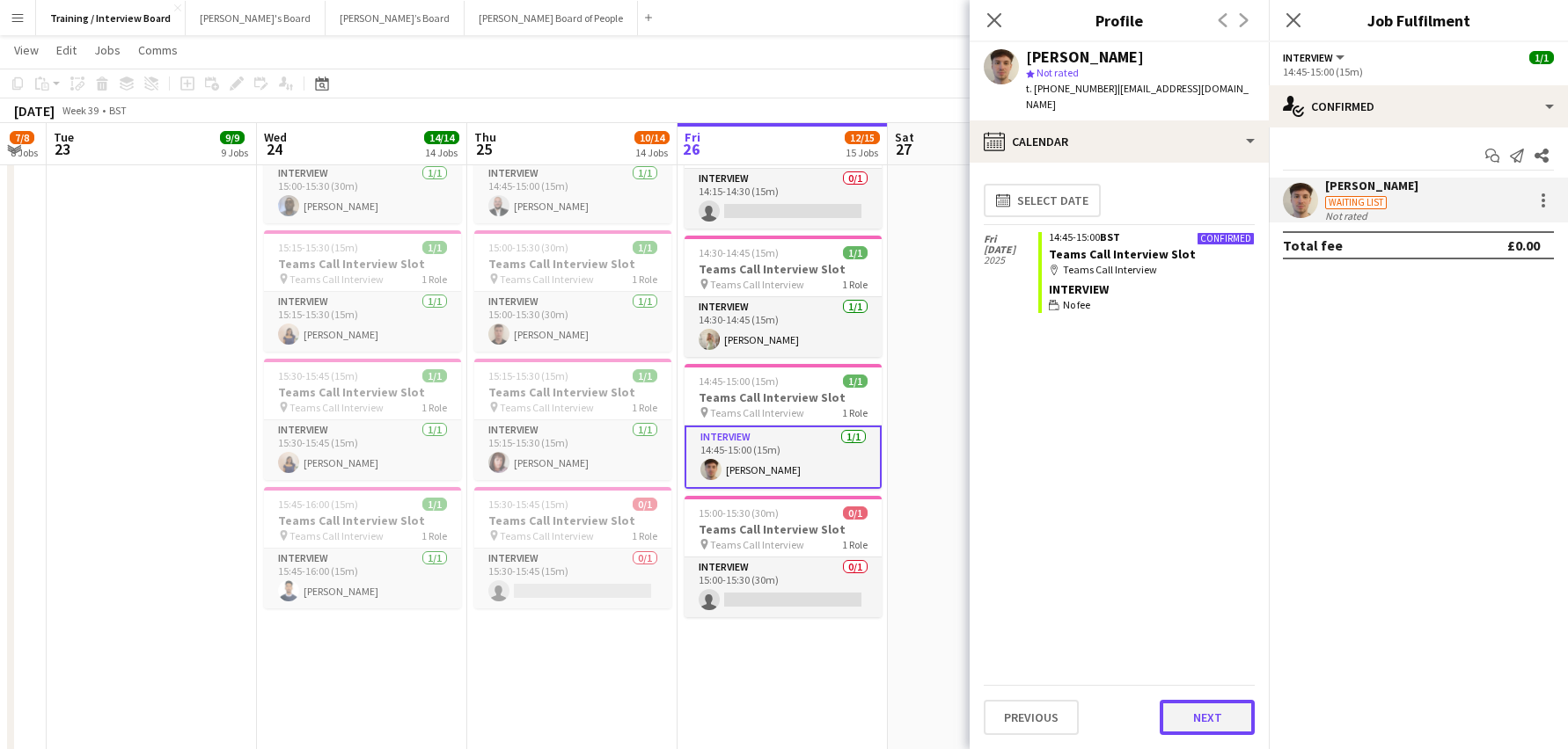
click at [1187, 711] on button "Next" at bounding box center [1207, 718] width 95 height 35
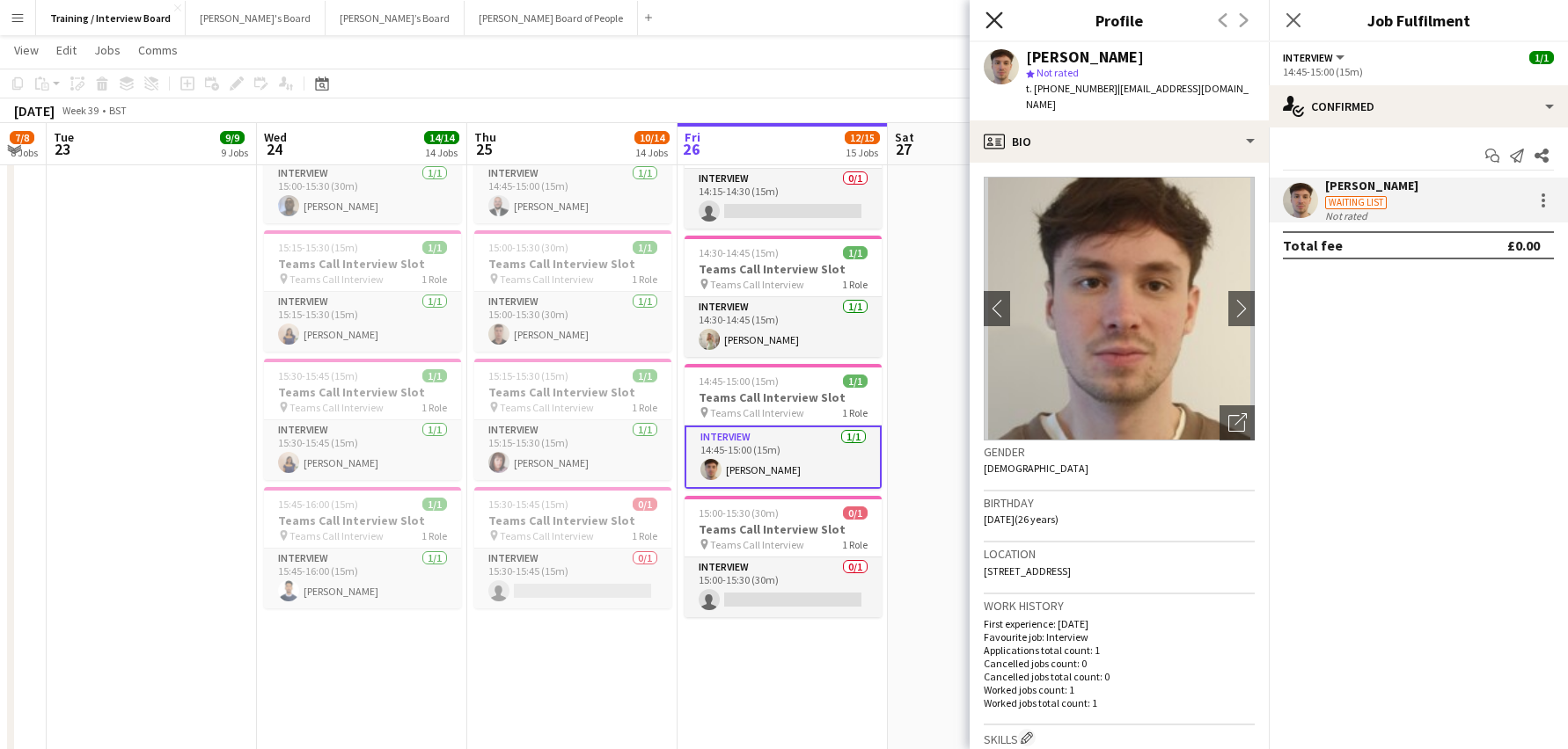
click at [998, 12] on icon "Close pop-in" at bounding box center [994, 19] width 16 height 16
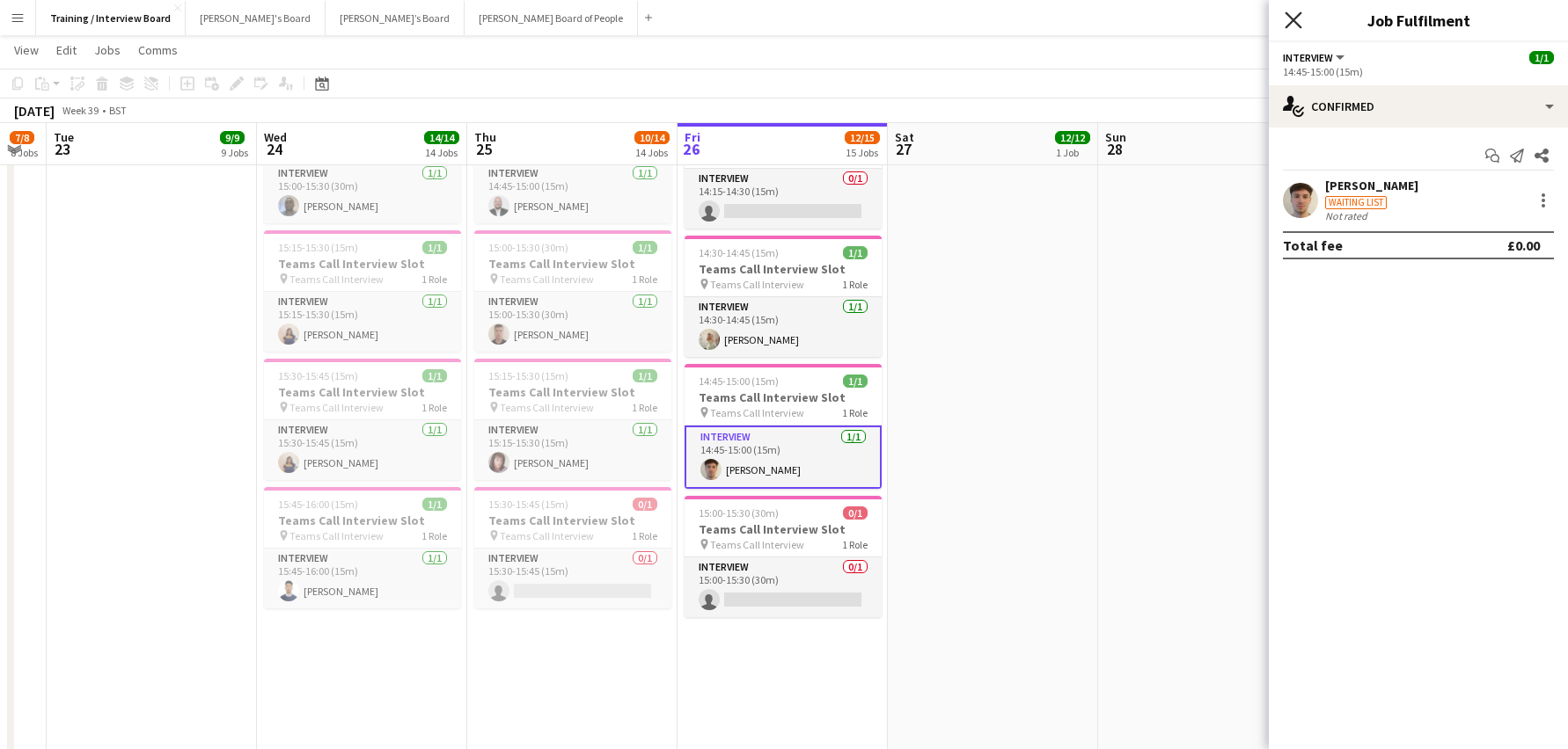
click at [1295, 22] on icon at bounding box center [1292, 19] width 16 height 16
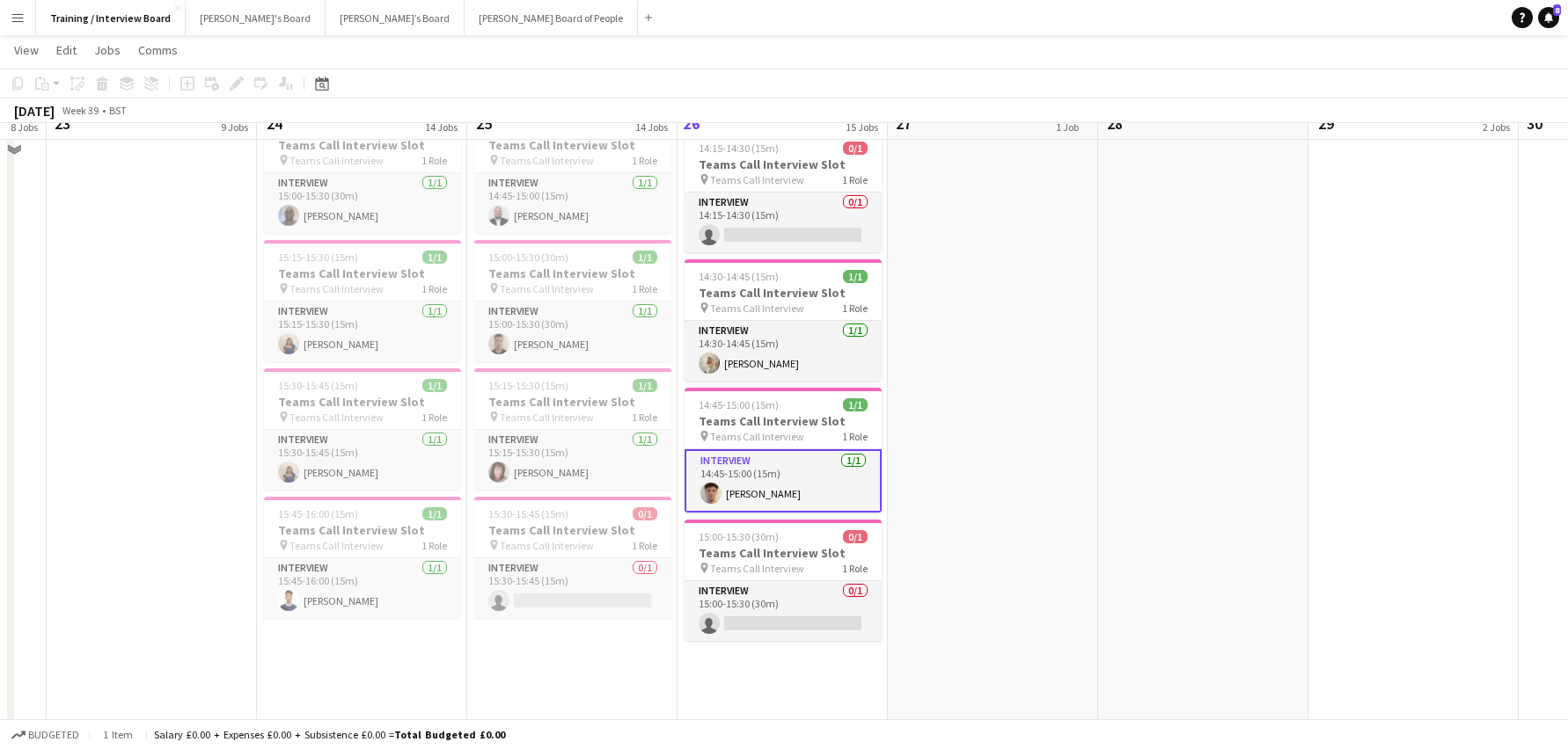
scroll to position [1232, 0]
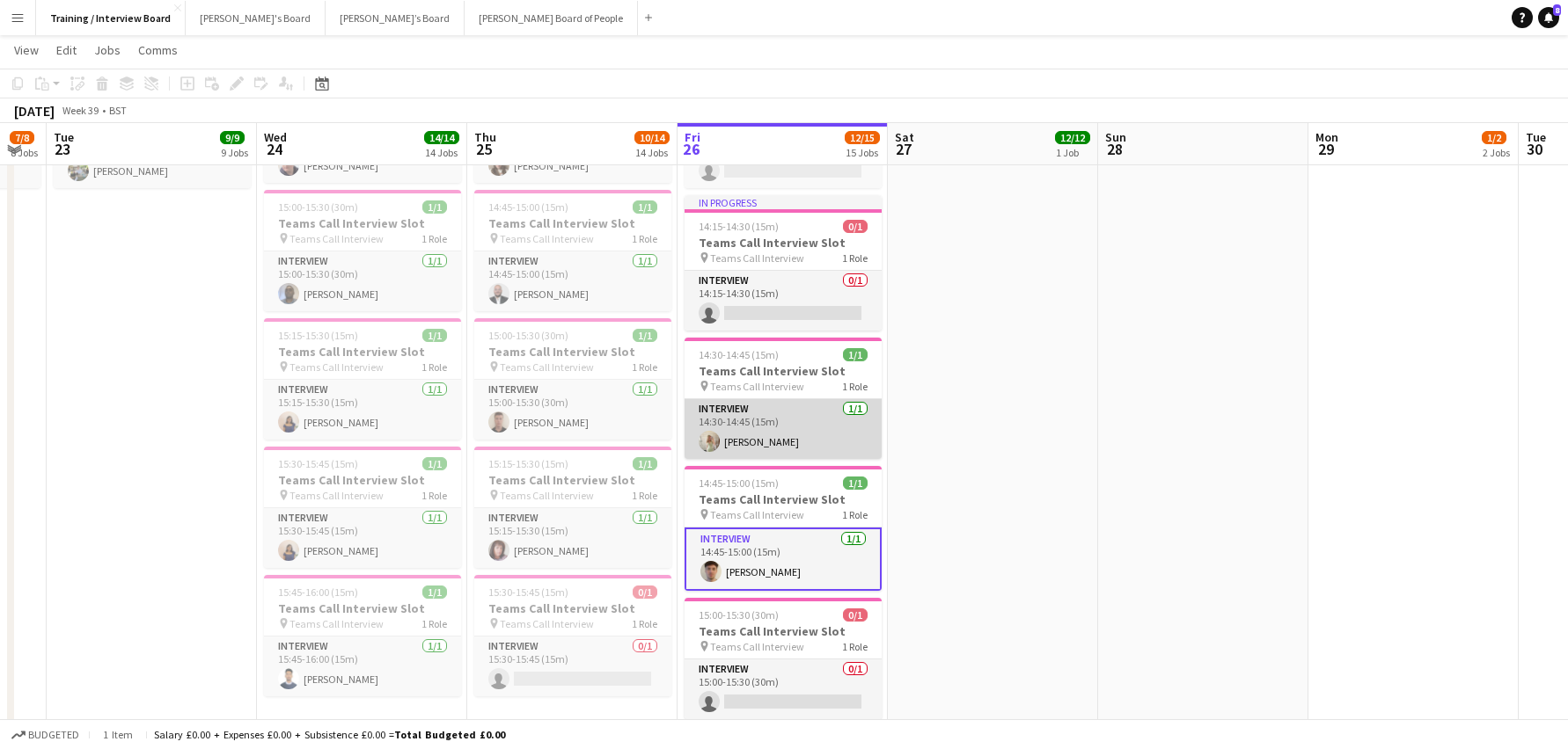
click at [753, 445] on app-card-role "Interview [DATE] 14:30-14:45 (15m) [PERSON_NAME]" at bounding box center [782, 429] width 197 height 60
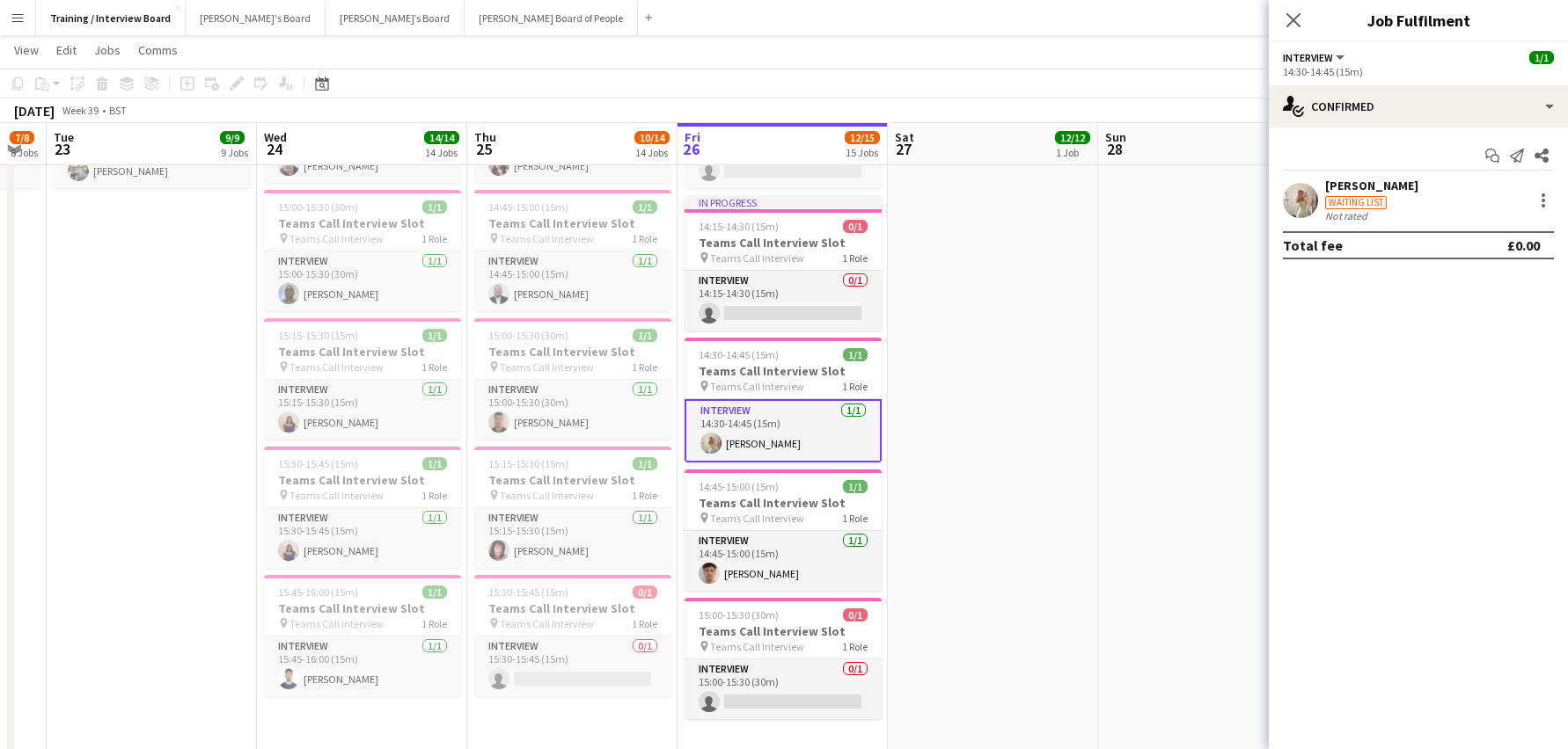
click at [1367, 182] on div "[PERSON_NAME]" at bounding box center [1372, 185] width 93 height 16
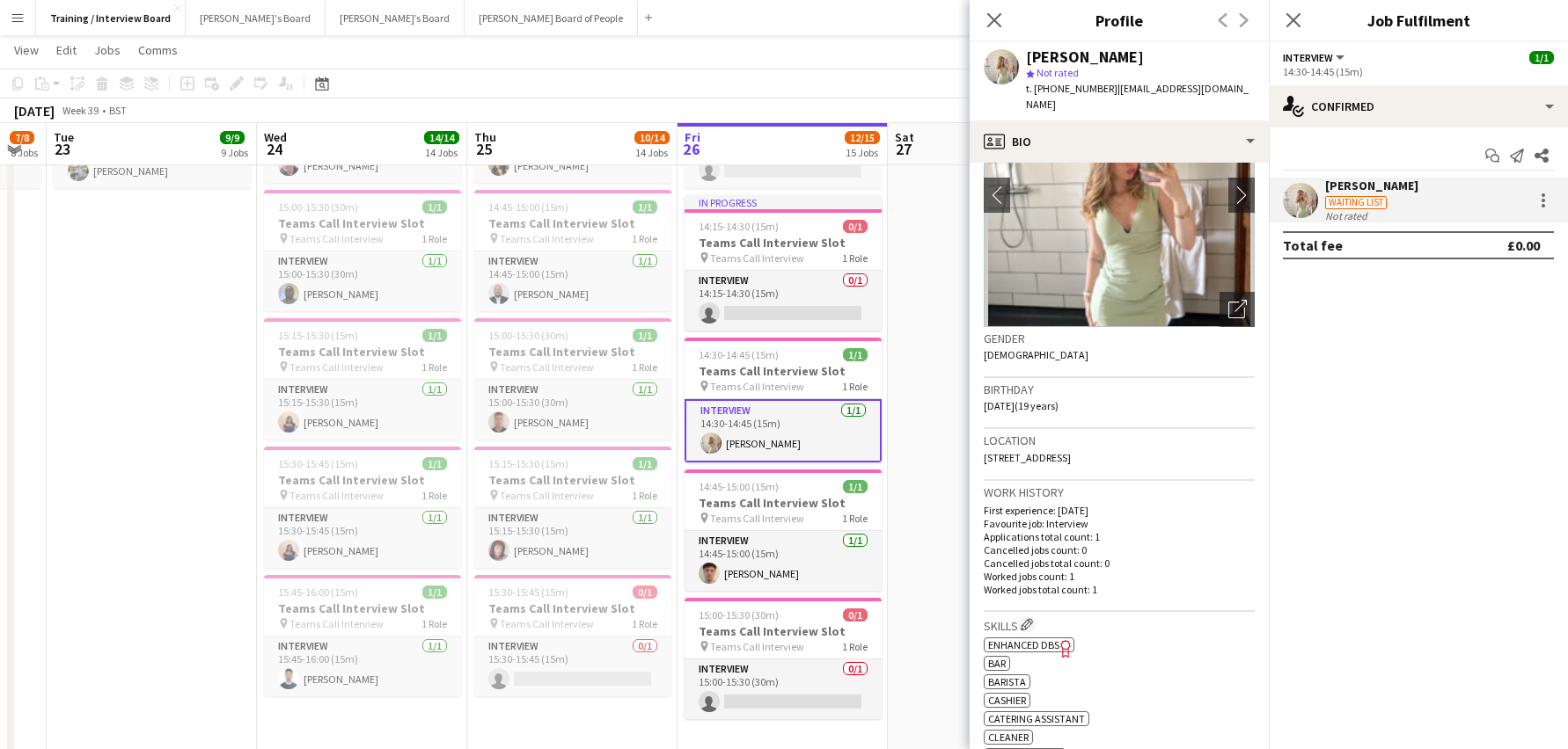
scroll to position [264, 0]
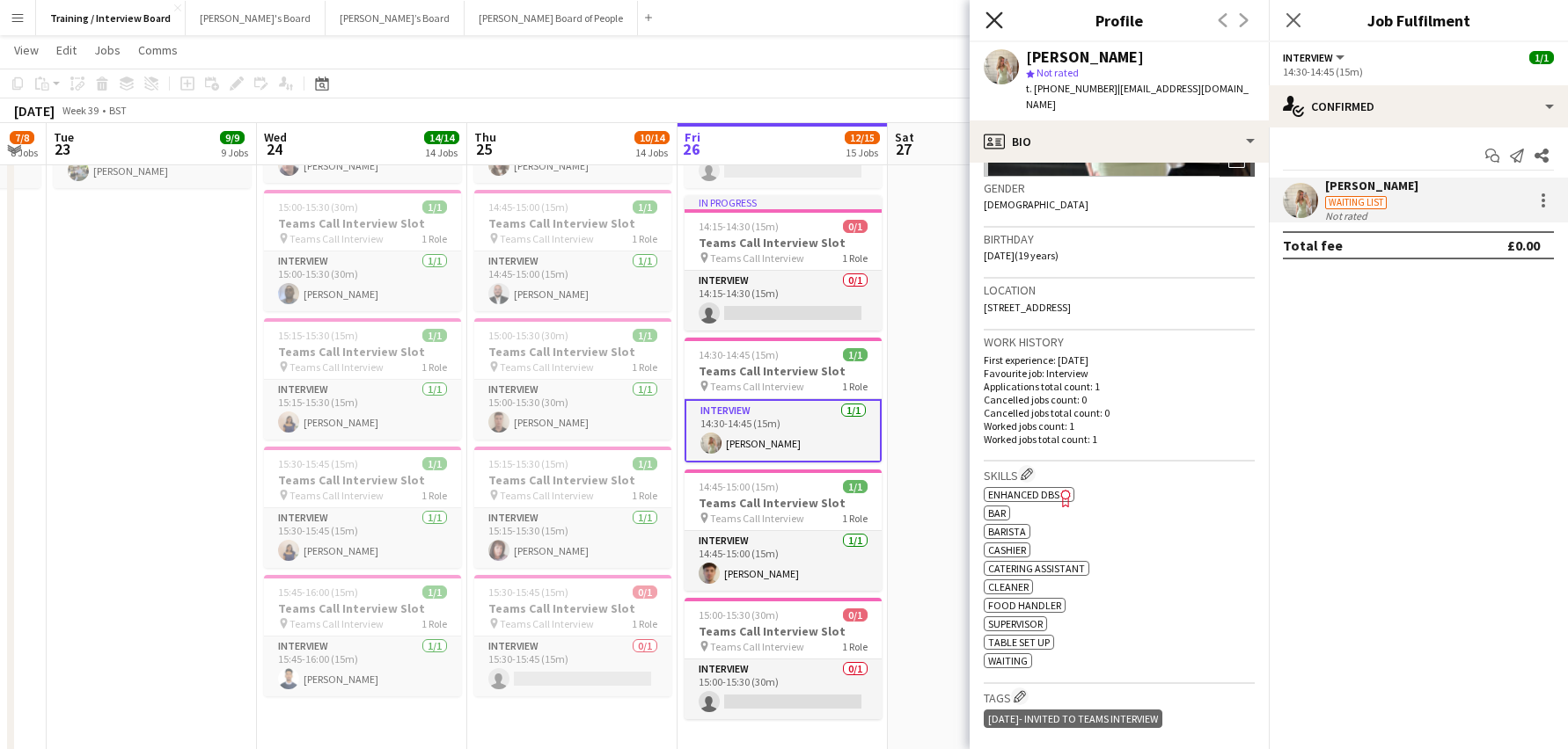
click at [994, 12] on icon "Close pop-in" at bounding box center [994, 19] width 16 height 16
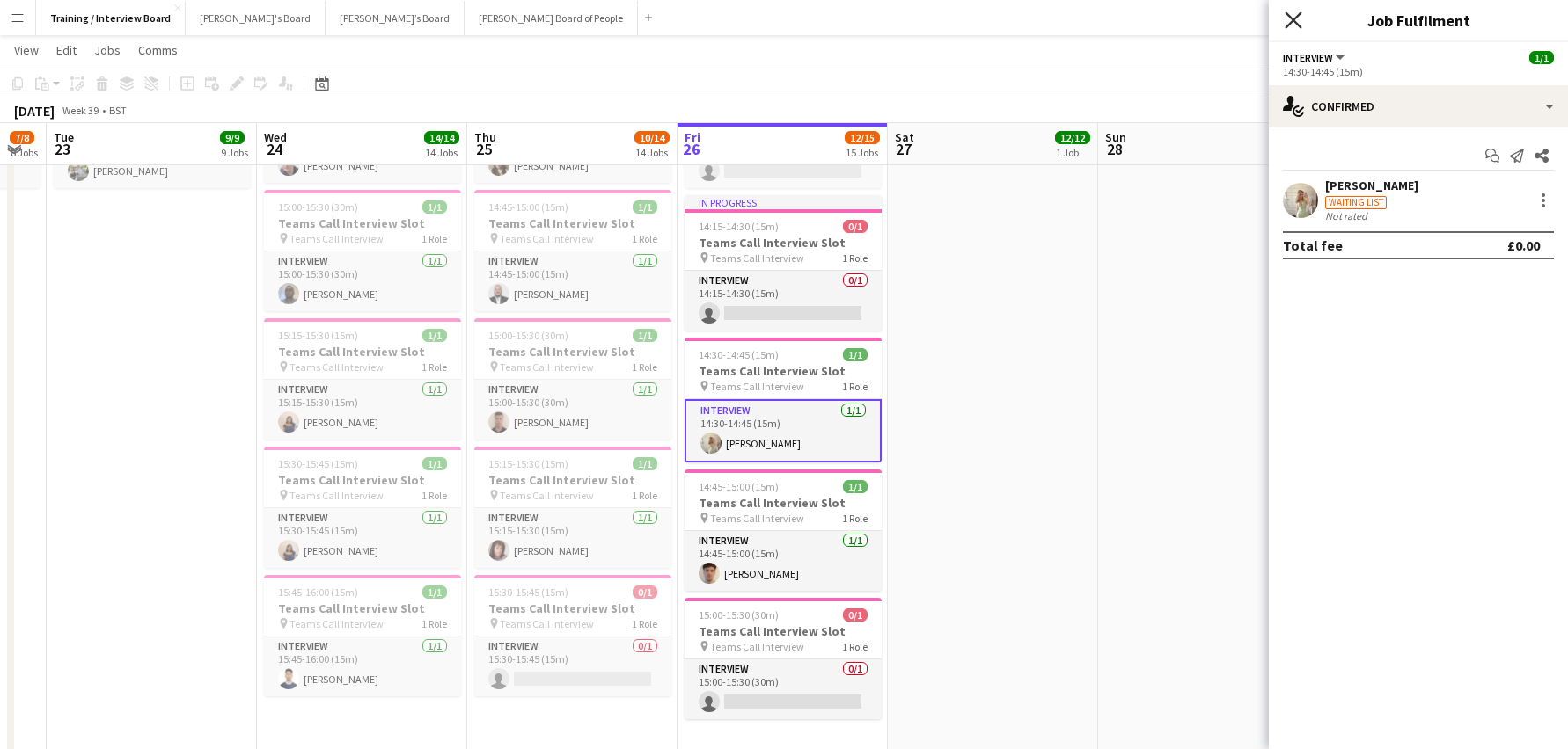
click at [1294, 16] on icon "Close pop-in" at bounding box center [1292, 19] width 16 height 16
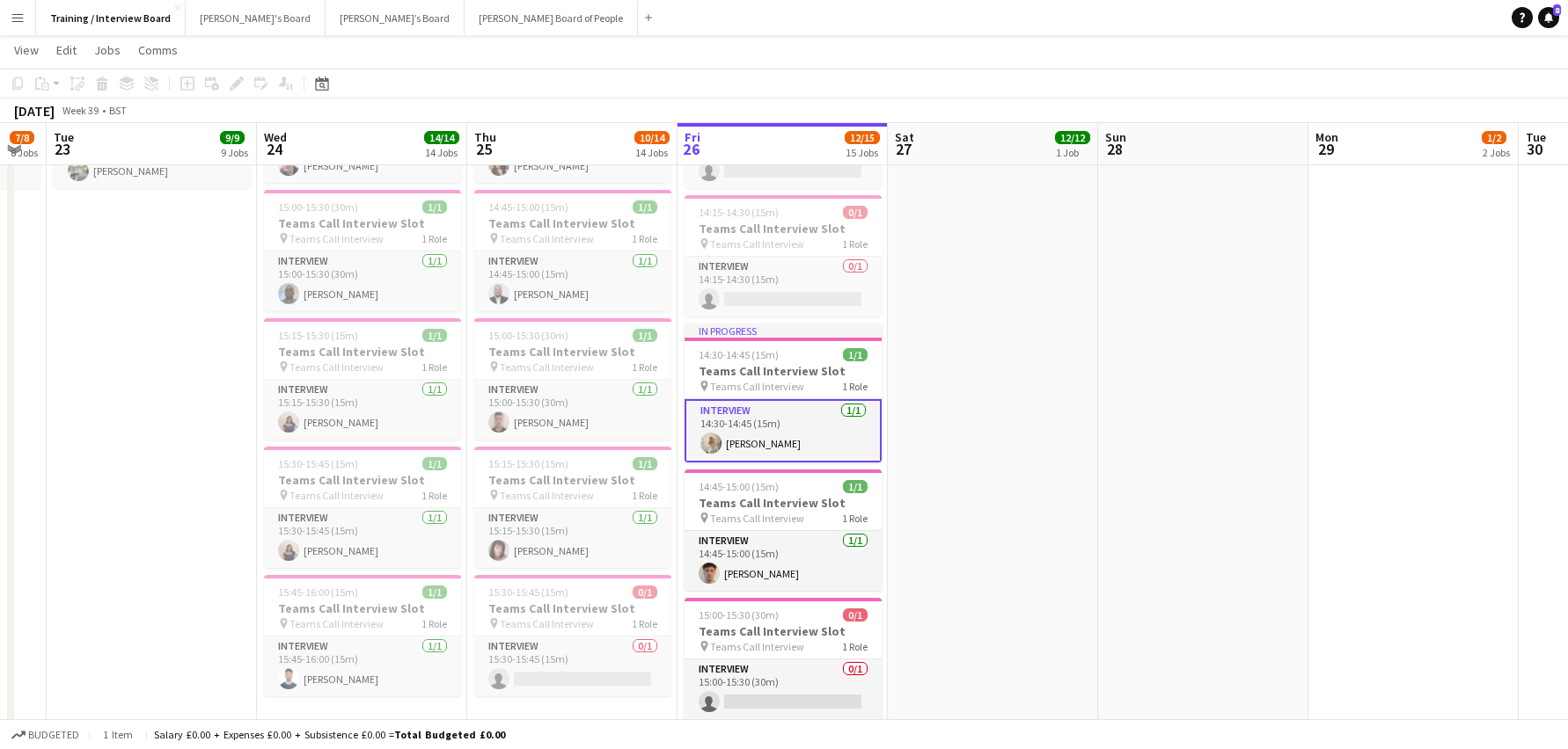
click at [740, 440] on app-card-role "Interview [DATE] 14:30-14:45 (15m) [PERSON_NAME]" at bounding box center [782, 430] width 197 height 63
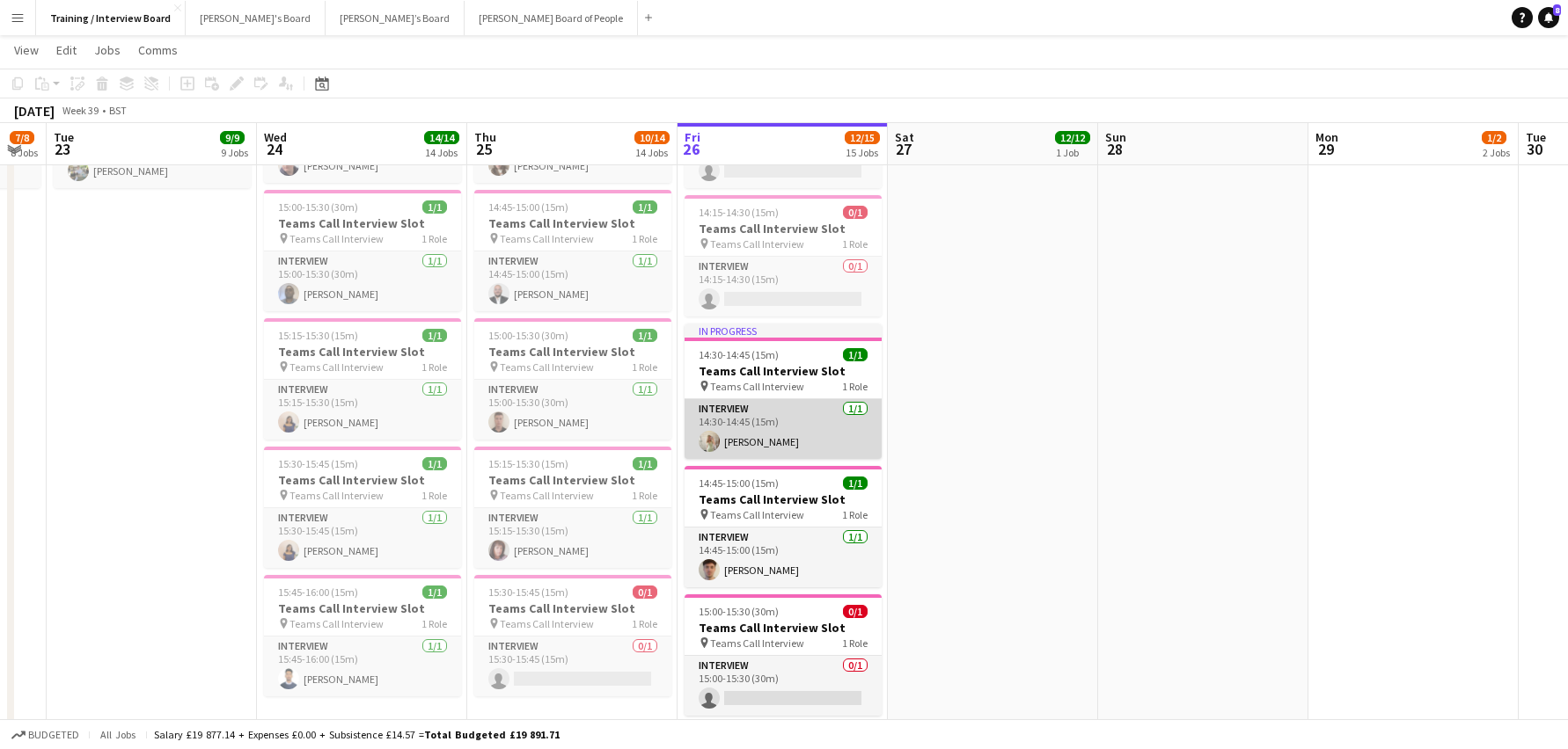
click at [773, 435] on app-card-role "Interview [DATE] 14:30-14:45 (15m) [PERSON_NAME]" at bounding box center [782, 429] width 197 height 60
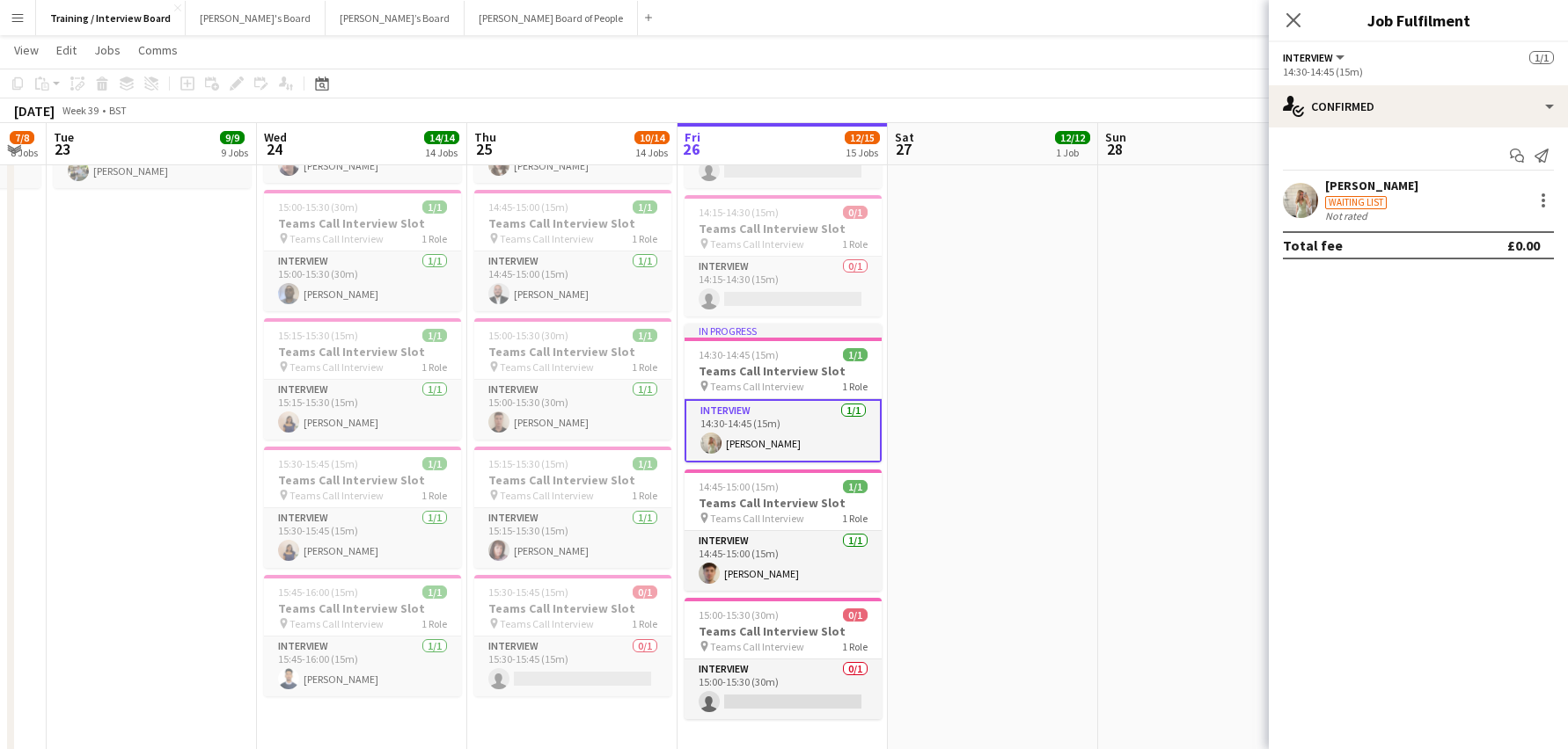
click at [1364, 190] on div "[PERSON_NAME]" at bounding box center [1372, 185] width 93 height 16
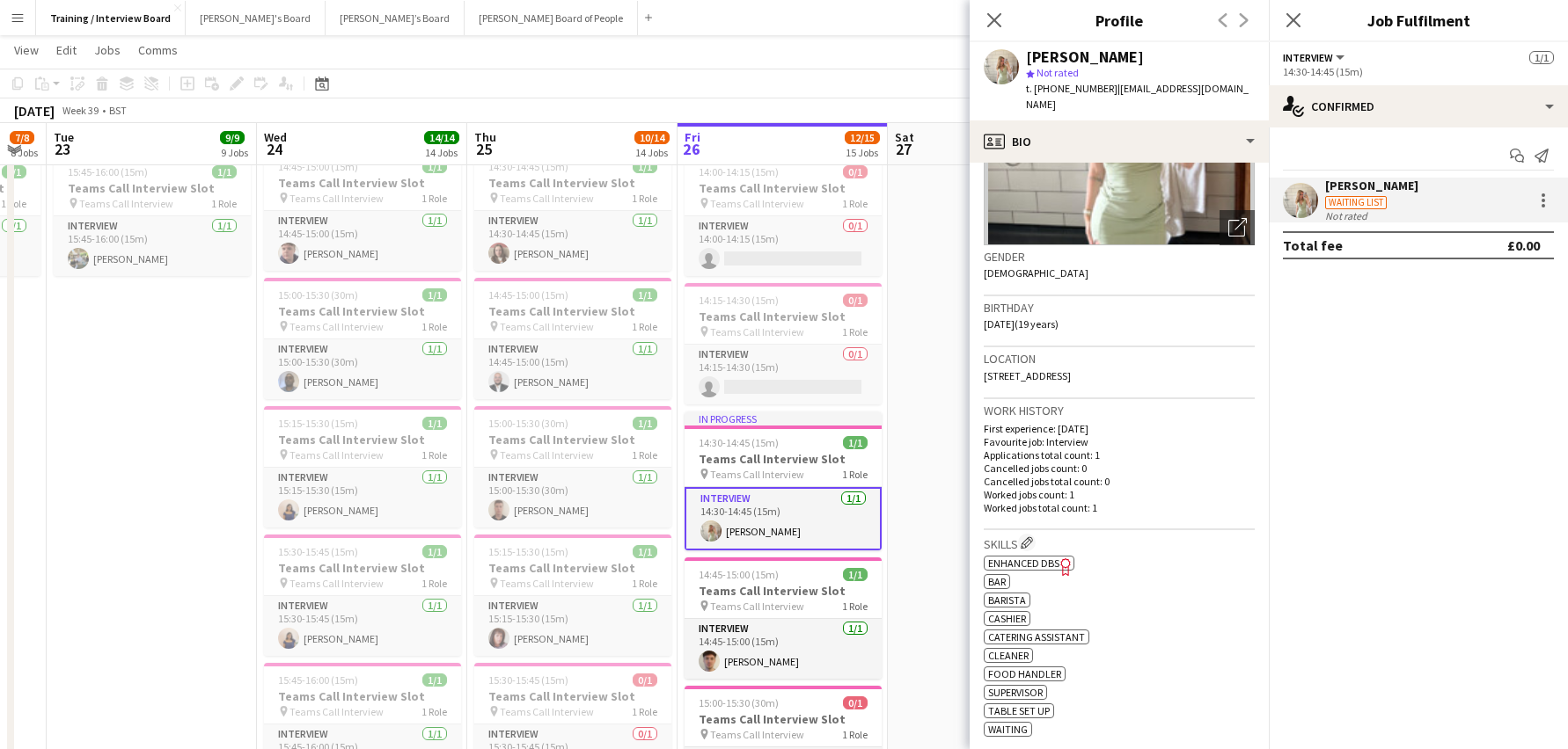
scroll to position [212, 0]
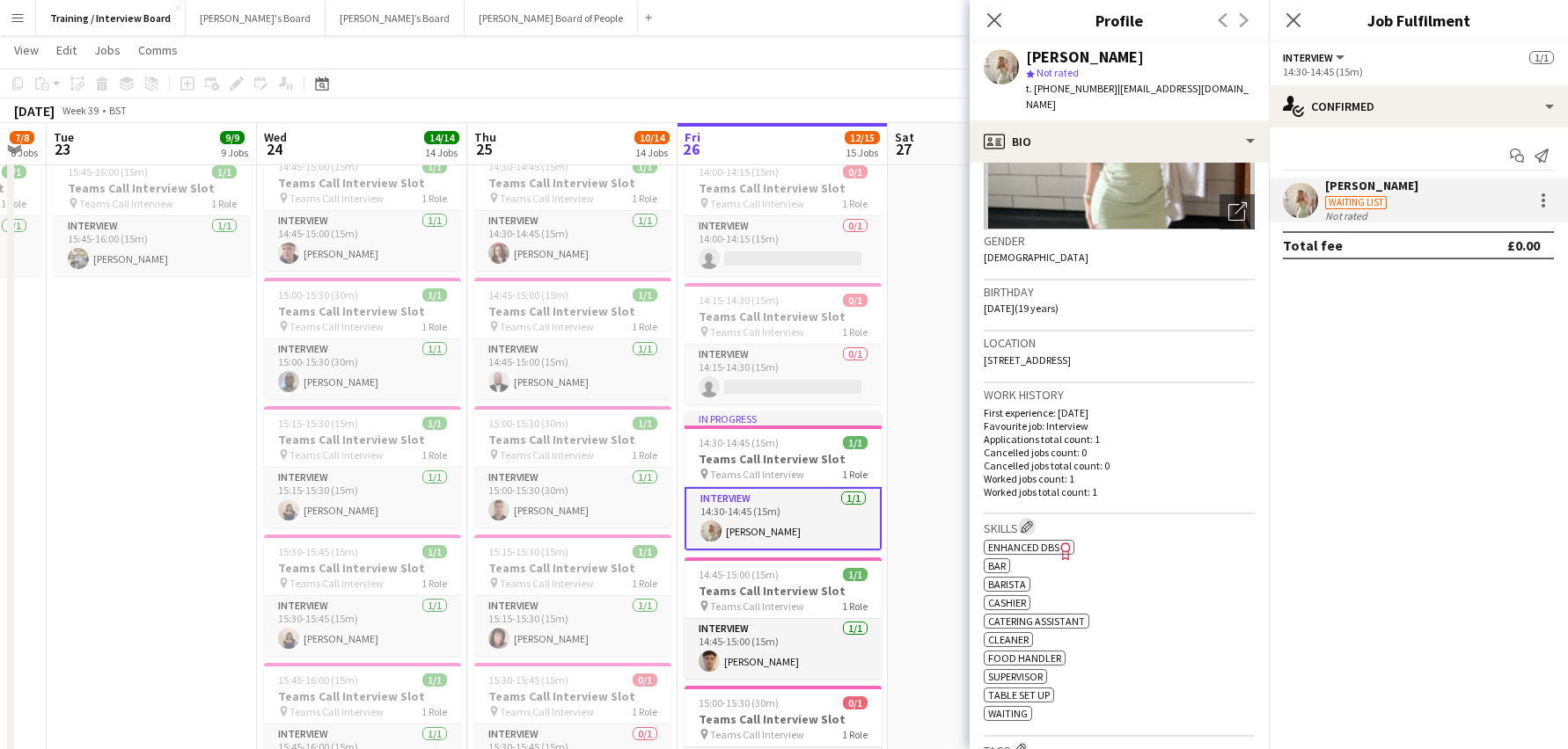
click at [1033, 521] on app-icon "Edit crew company skills" at bounding box center [1026, 526] width 12 height 12
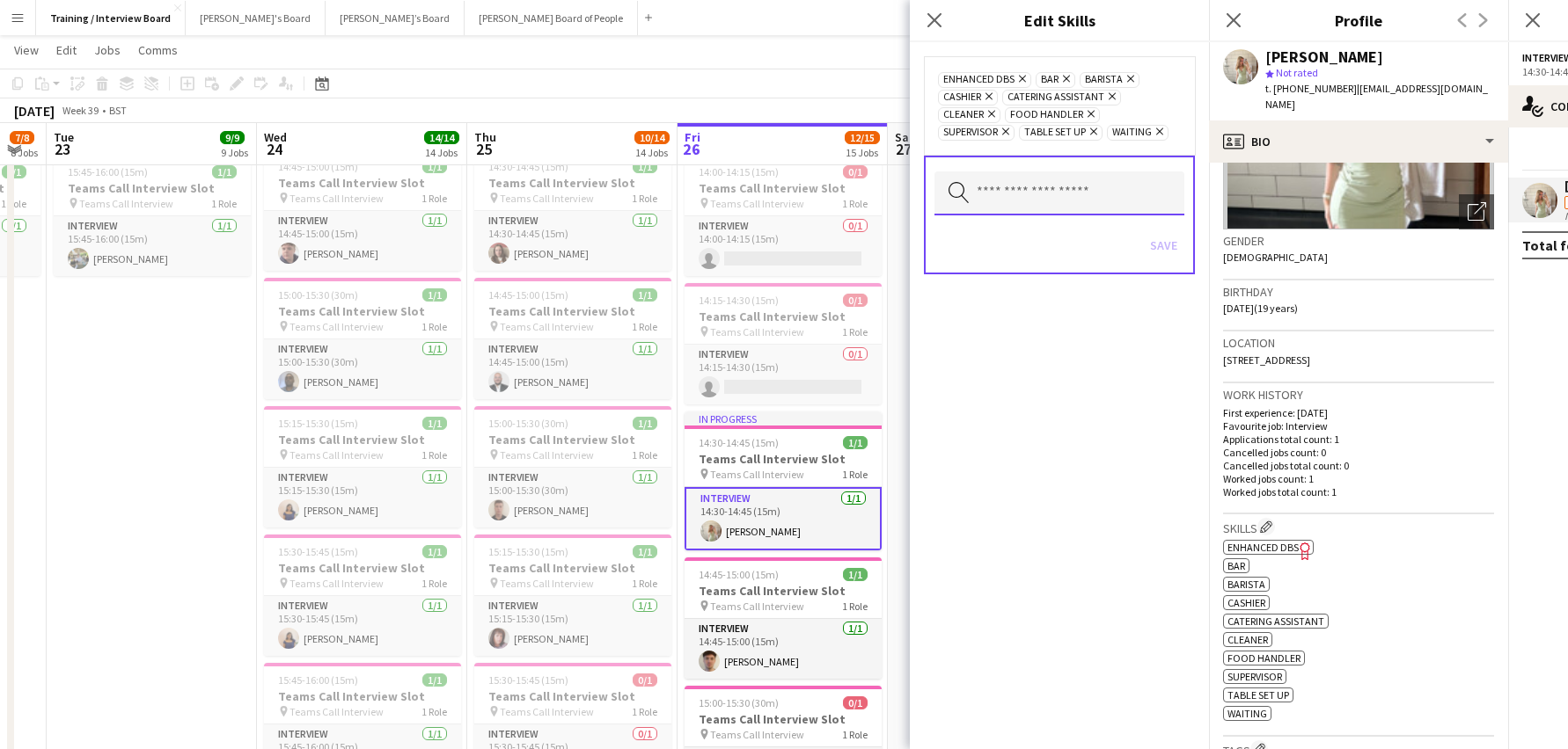
click at [1041, 209] on input "text" at bounding box center [1059, 193] width 250 height 44
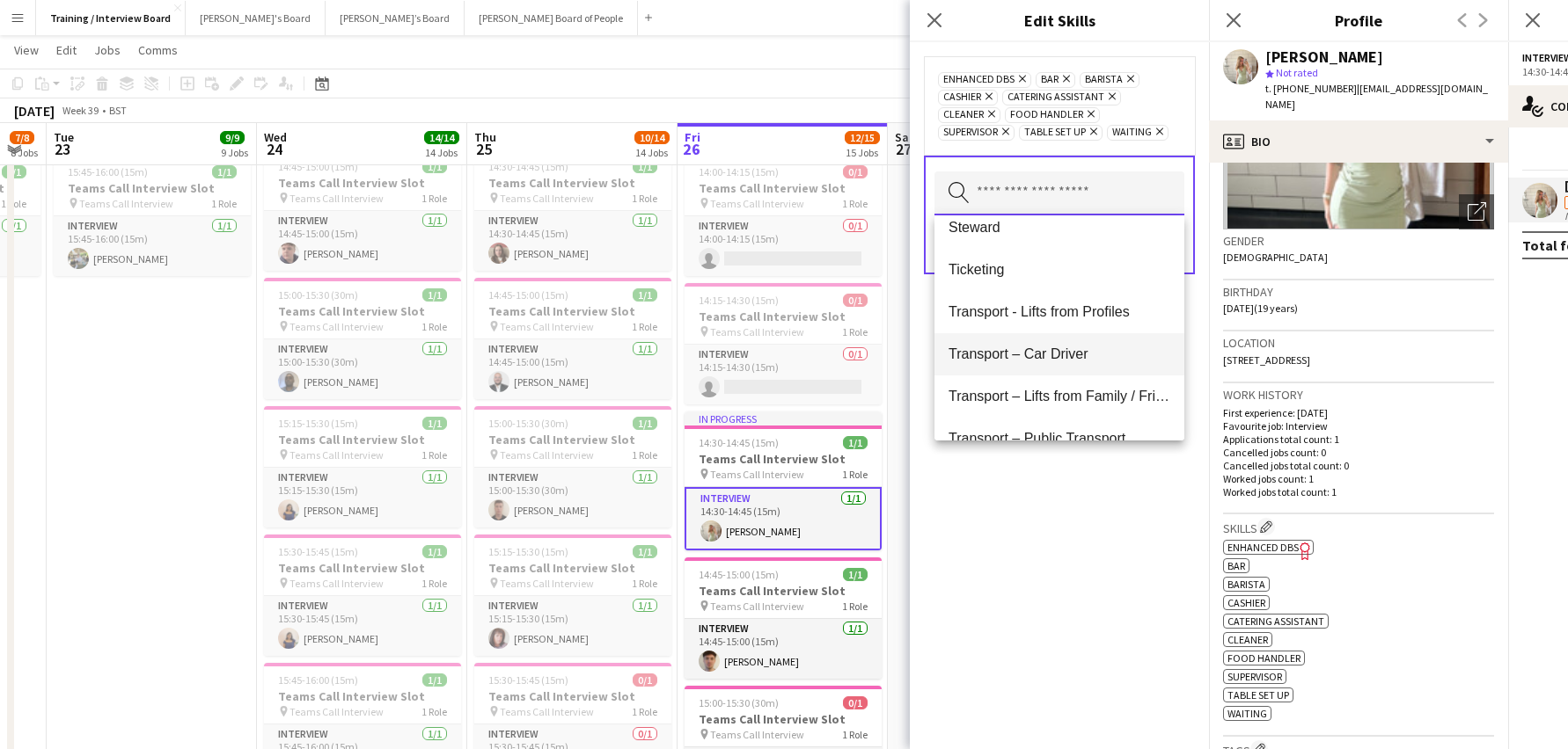
scroll to position [2199, 0]
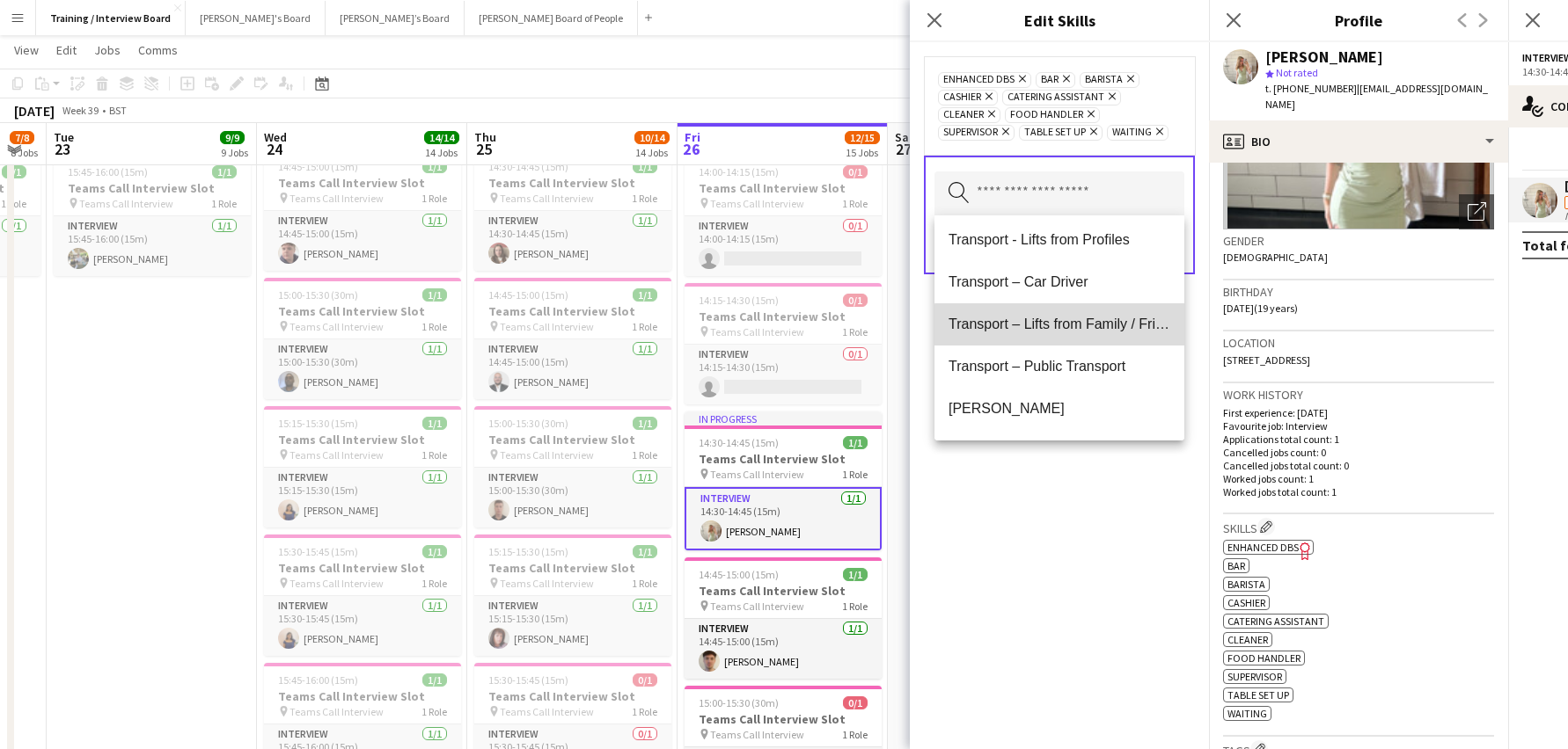
click at [1063, 325] on span "Transport – Lifts from Family / Friends" at bounding box center [1060, 324] width 222 height 16
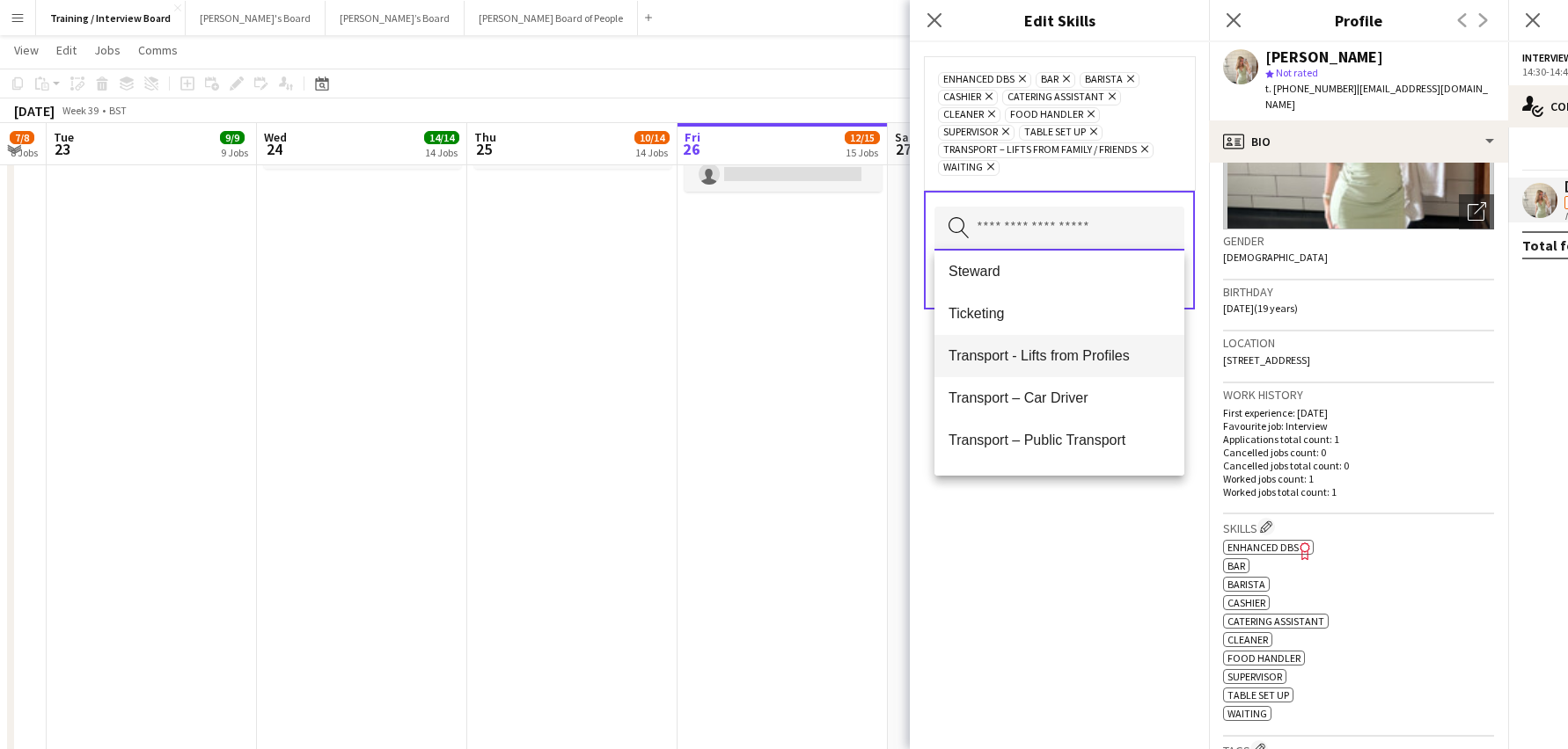
scroll to position [2146, 0]
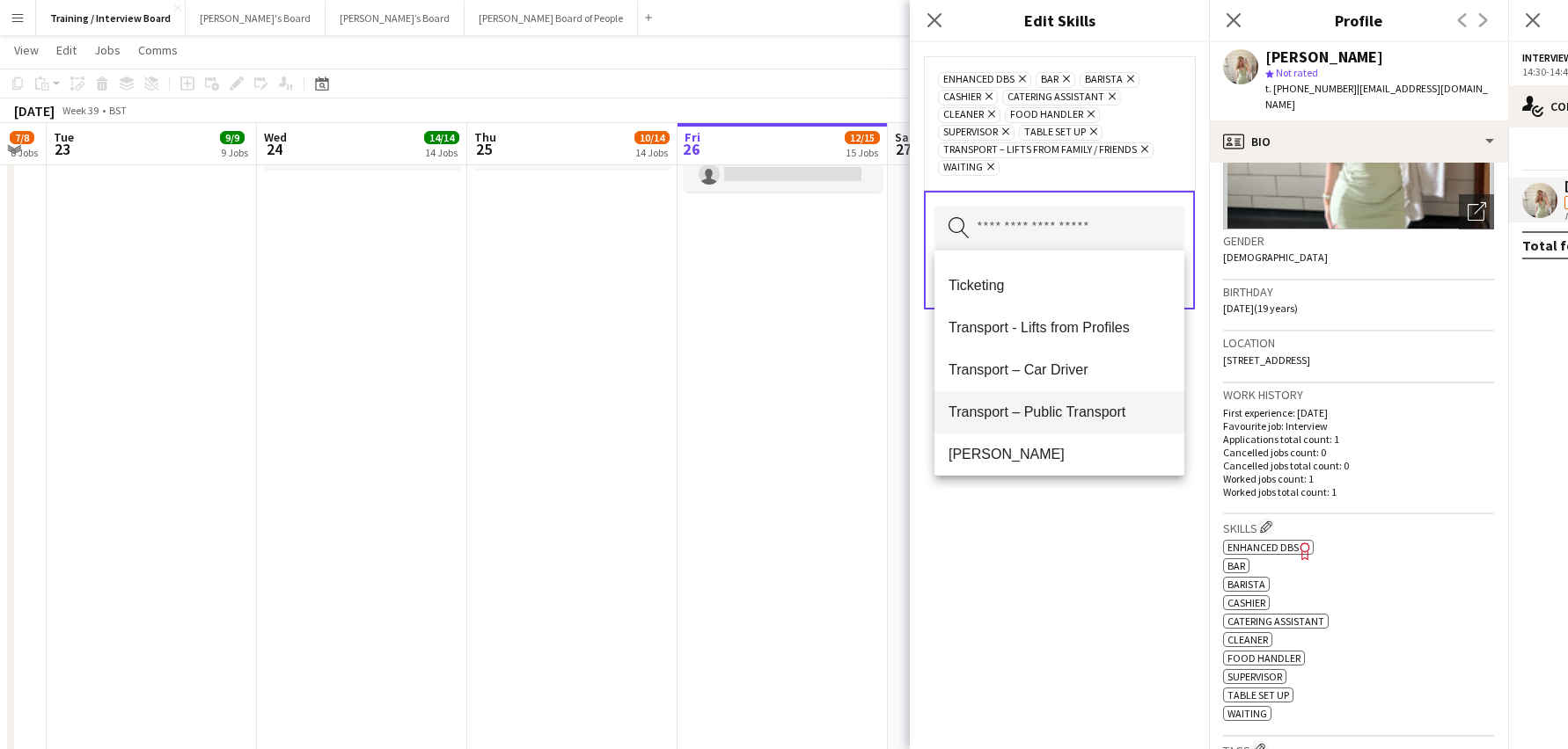
click at [1092, 418] on span "Transport – Public Transport" at bounding box center [1060, 412] width 222 height 16
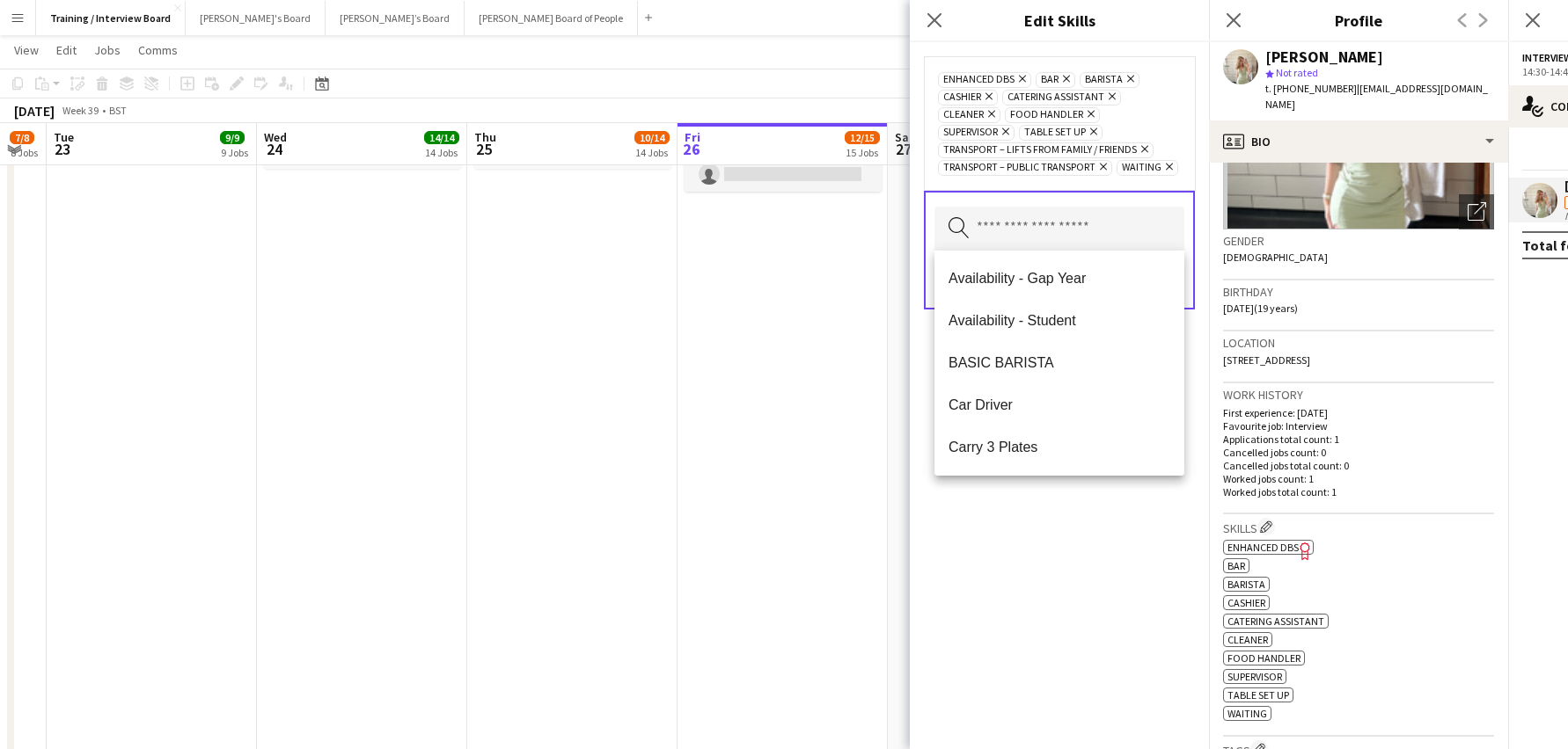
click at [999, 505] on div "Enhanced DBS Remove bar Remove Barista Remove Cashier Remove Catering Assistant…" at bounding box center [1059, 396] width 299 height 707
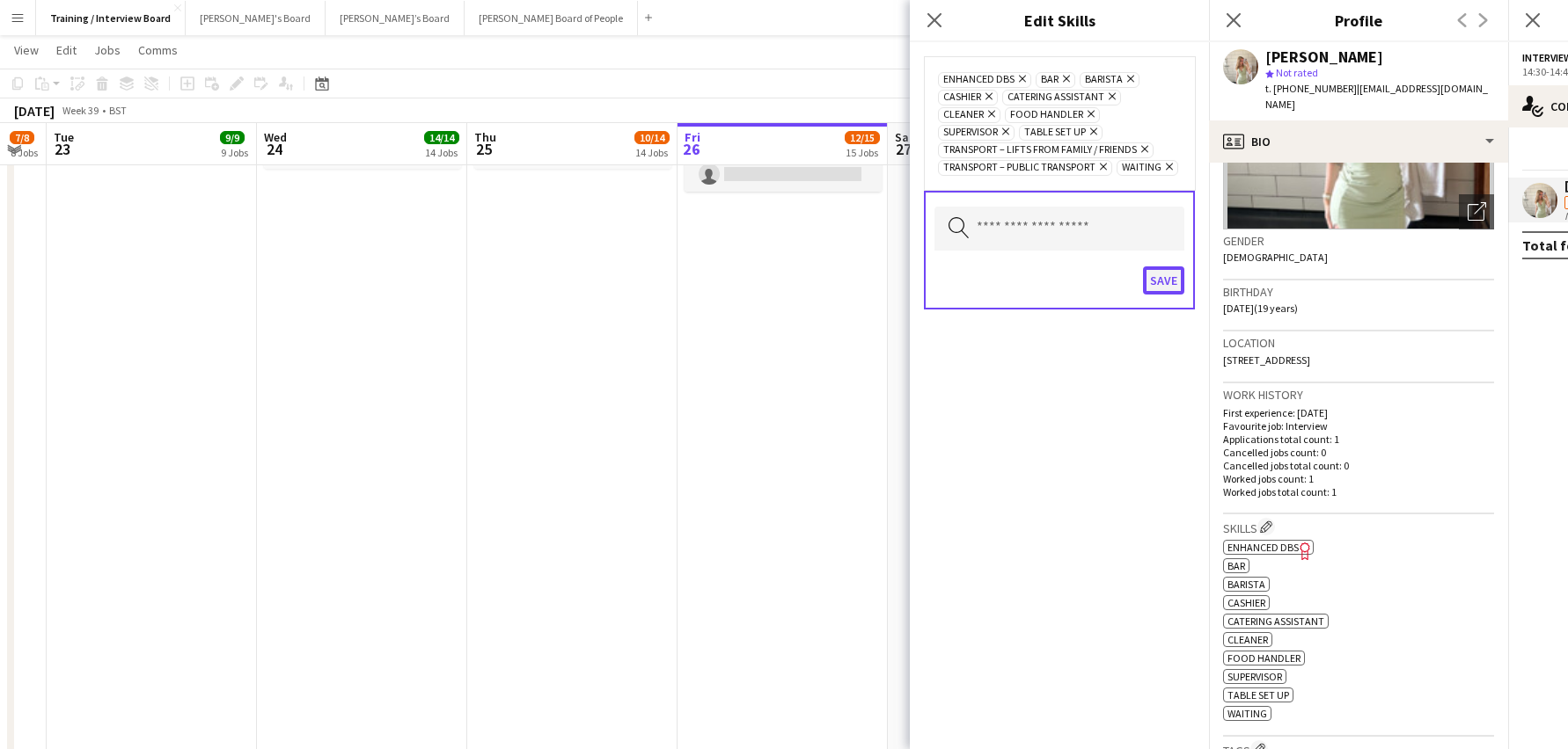
click at [1165, 282] on button "Save" at bounding box center [1163, 280] width 41 height 28
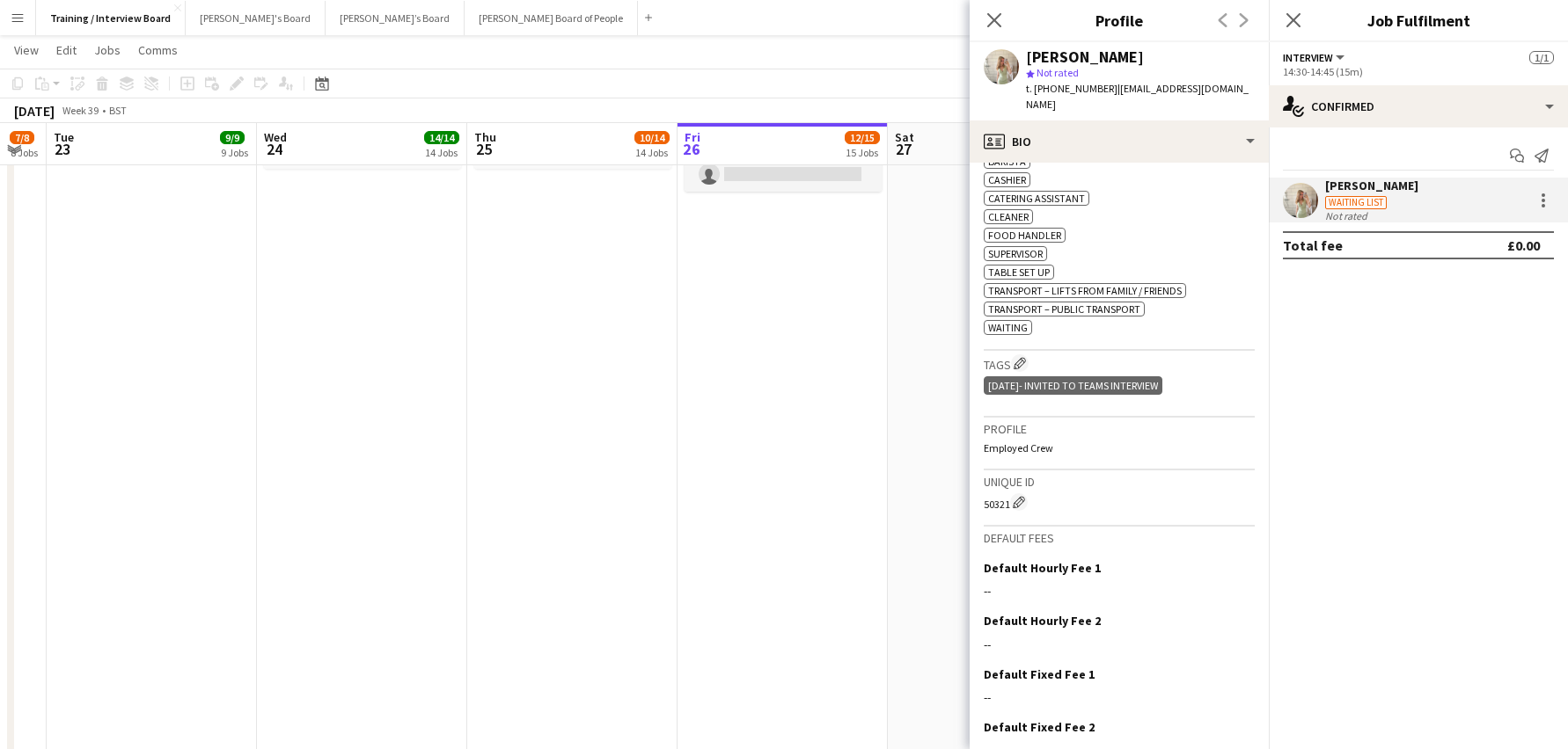
scroll to position [705, 0]
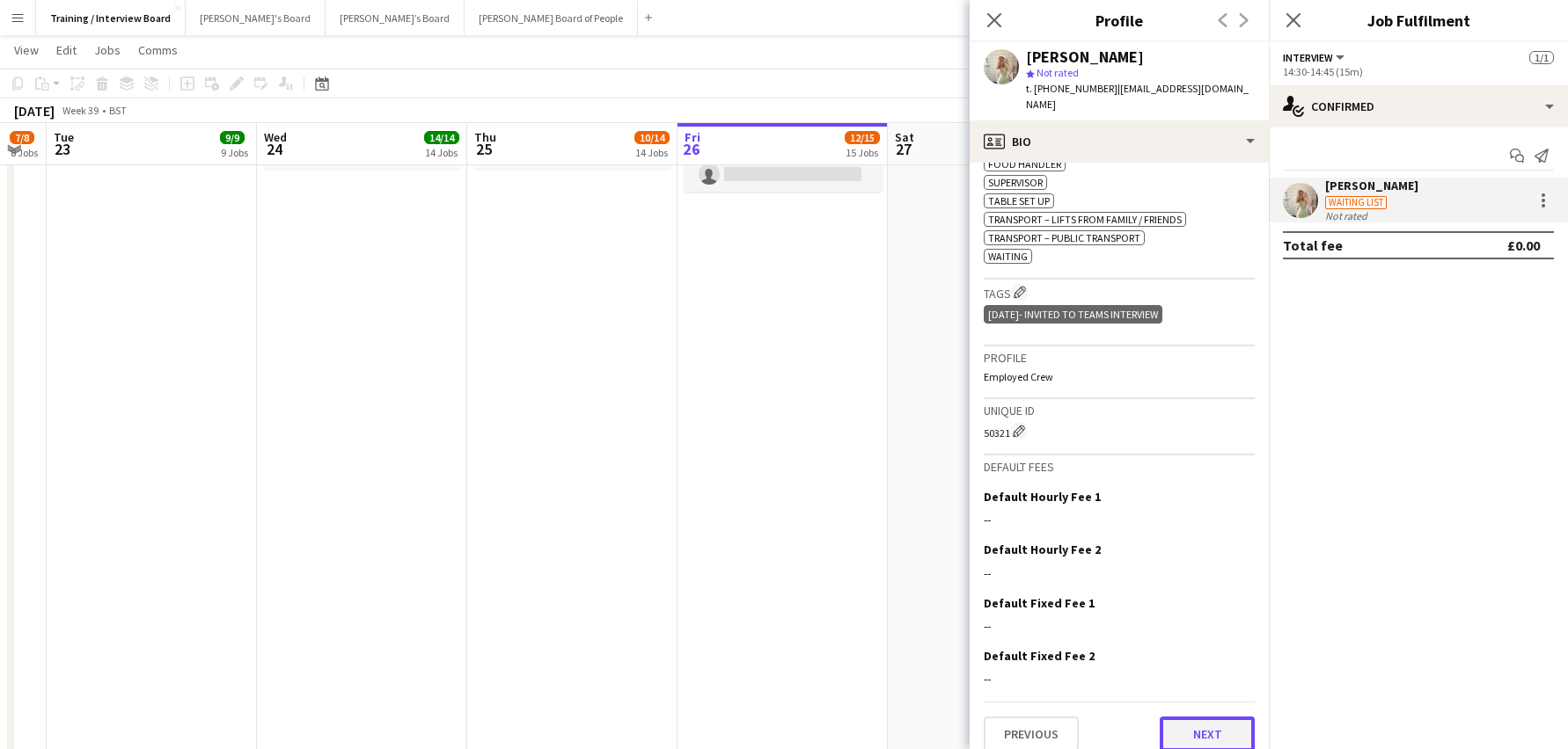
click at [1180, 717] on button "Next" at bounding box center [1207, 734] width 95 height 35
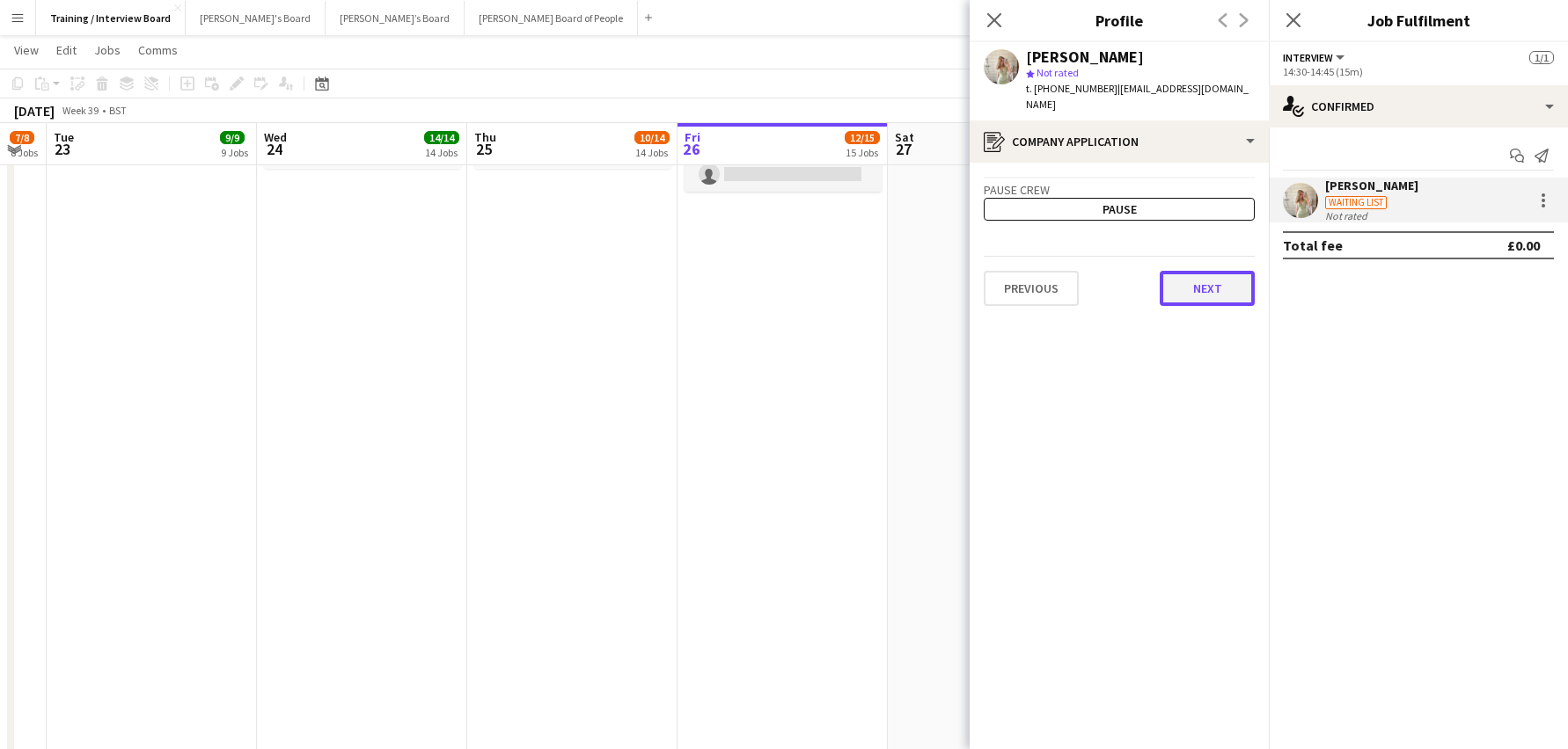
click at [1200, 279] on button "Next" at bounding box center [1207, 288] width 95 height 35
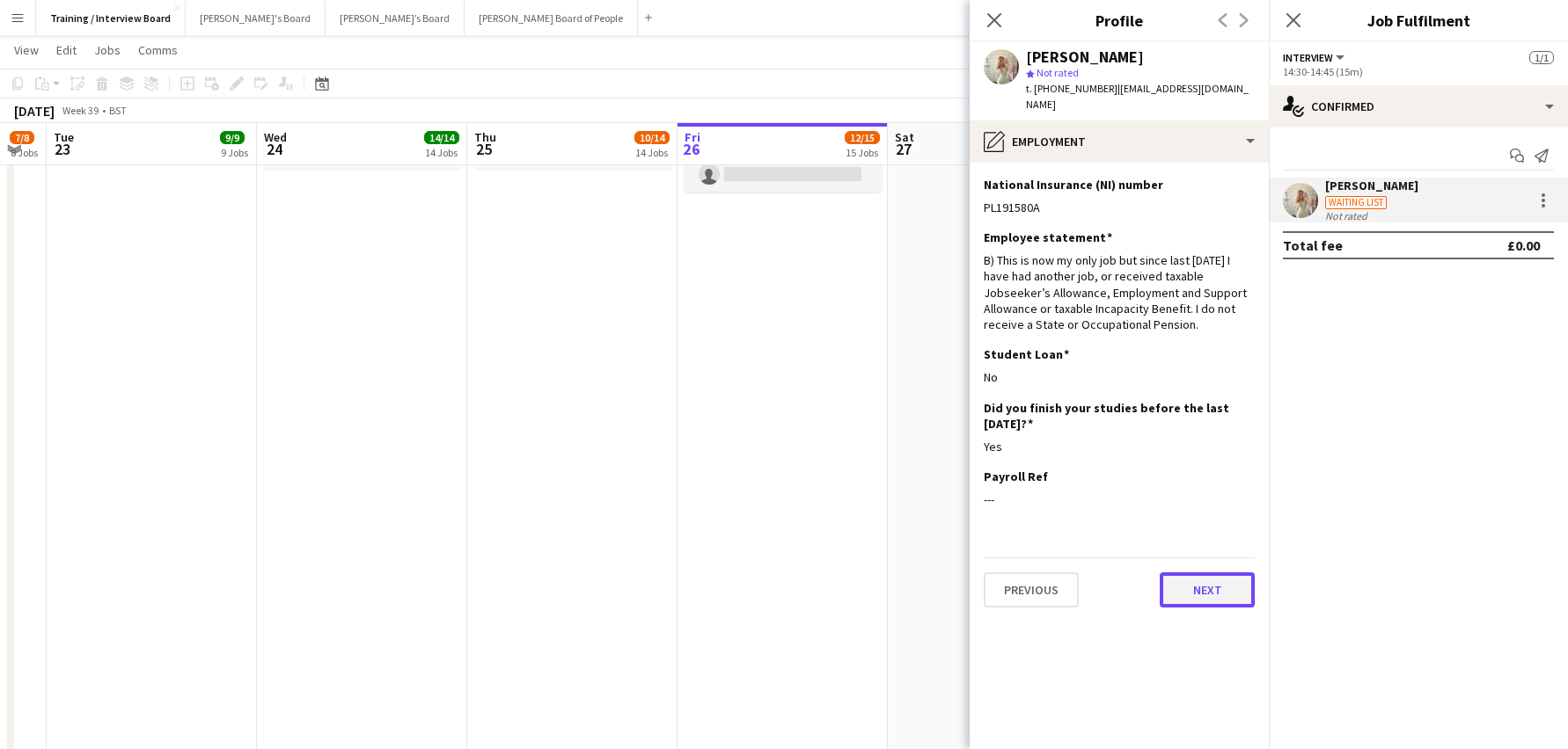
click at [1240, 572] on button "Next" at bounding box center [1207, 590] width 95 height 35
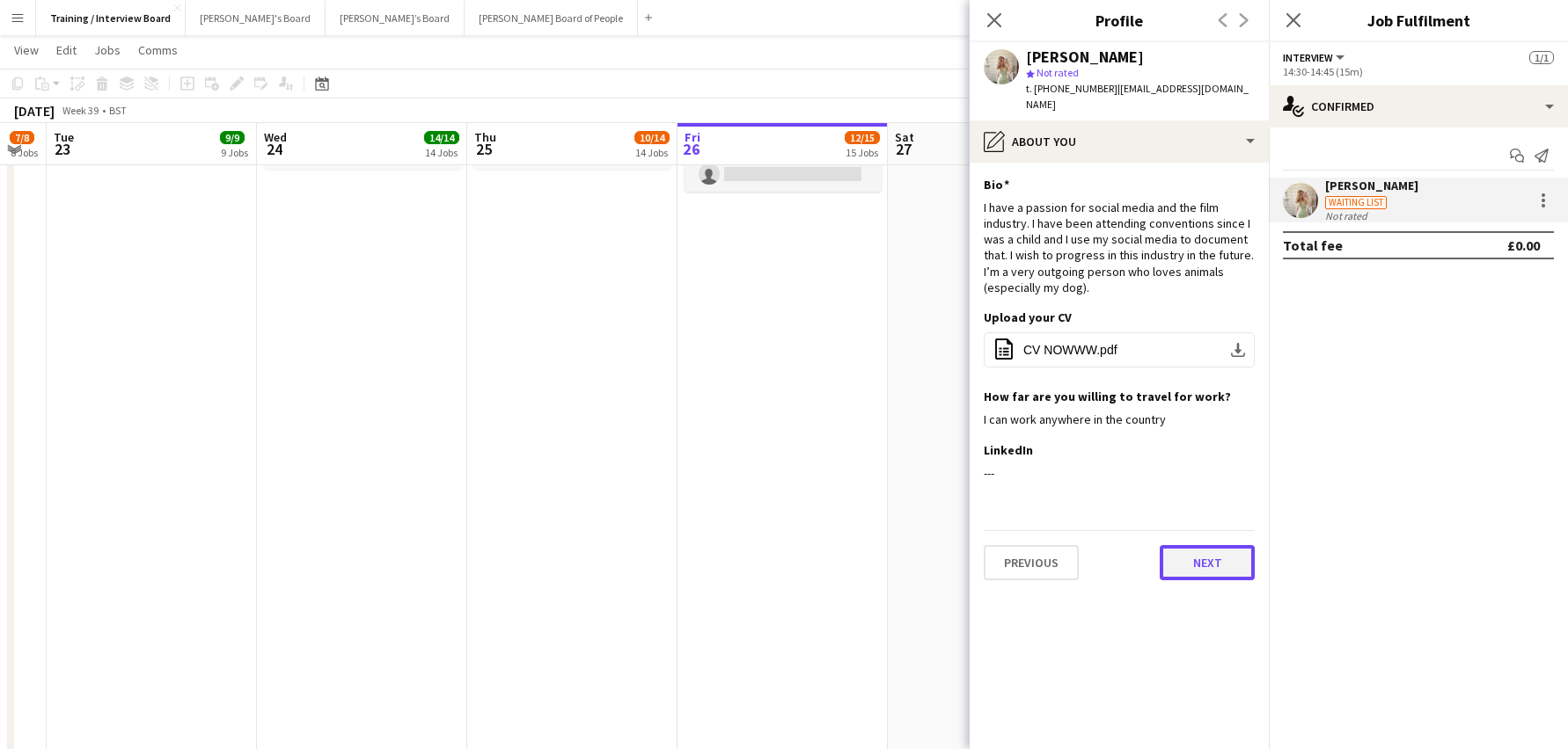
drag, startPoint x: 1199, startPoint y: 542, endPoint x: 1197, endPoint y: 518, distance: 24.1
click at [1201, 546] on button "Next" at bounding box center [1207, 563] width 95 height 35
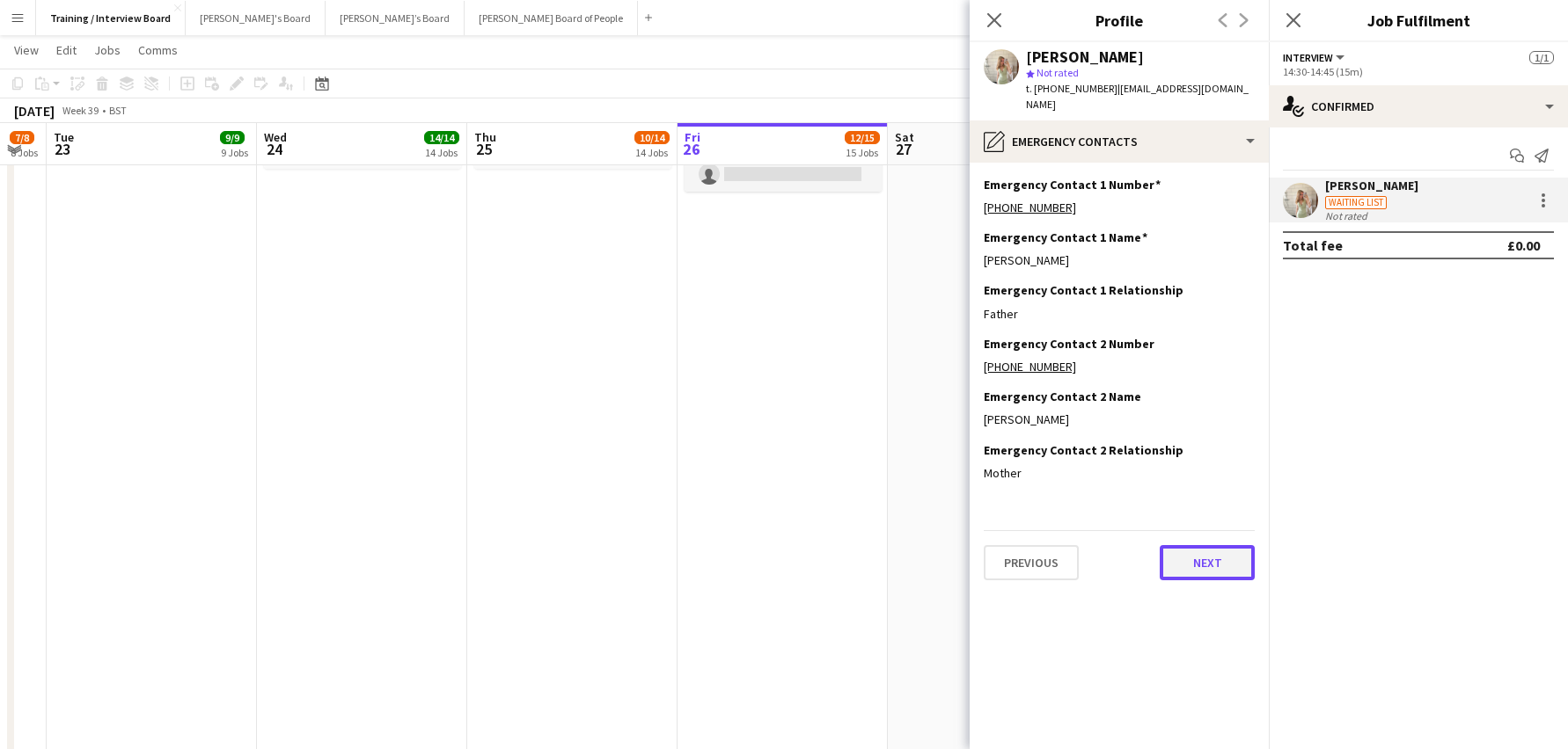
click at [1179, 546] on button "Next" at bounding box center [1207, 563] width 95 height 35
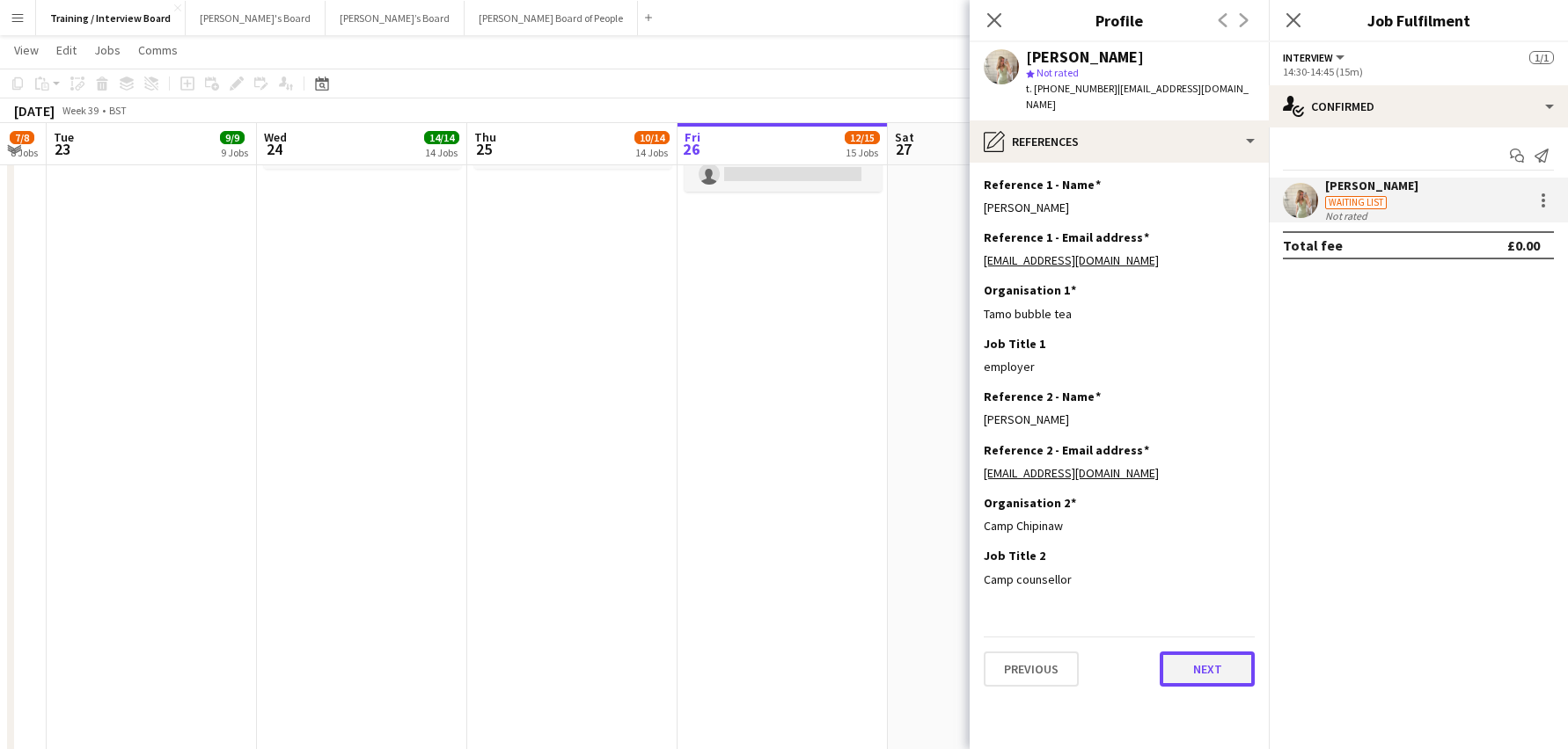
click at [1221, 652] on button "Next" at bounding box center [1207, 669] width 95 height 35
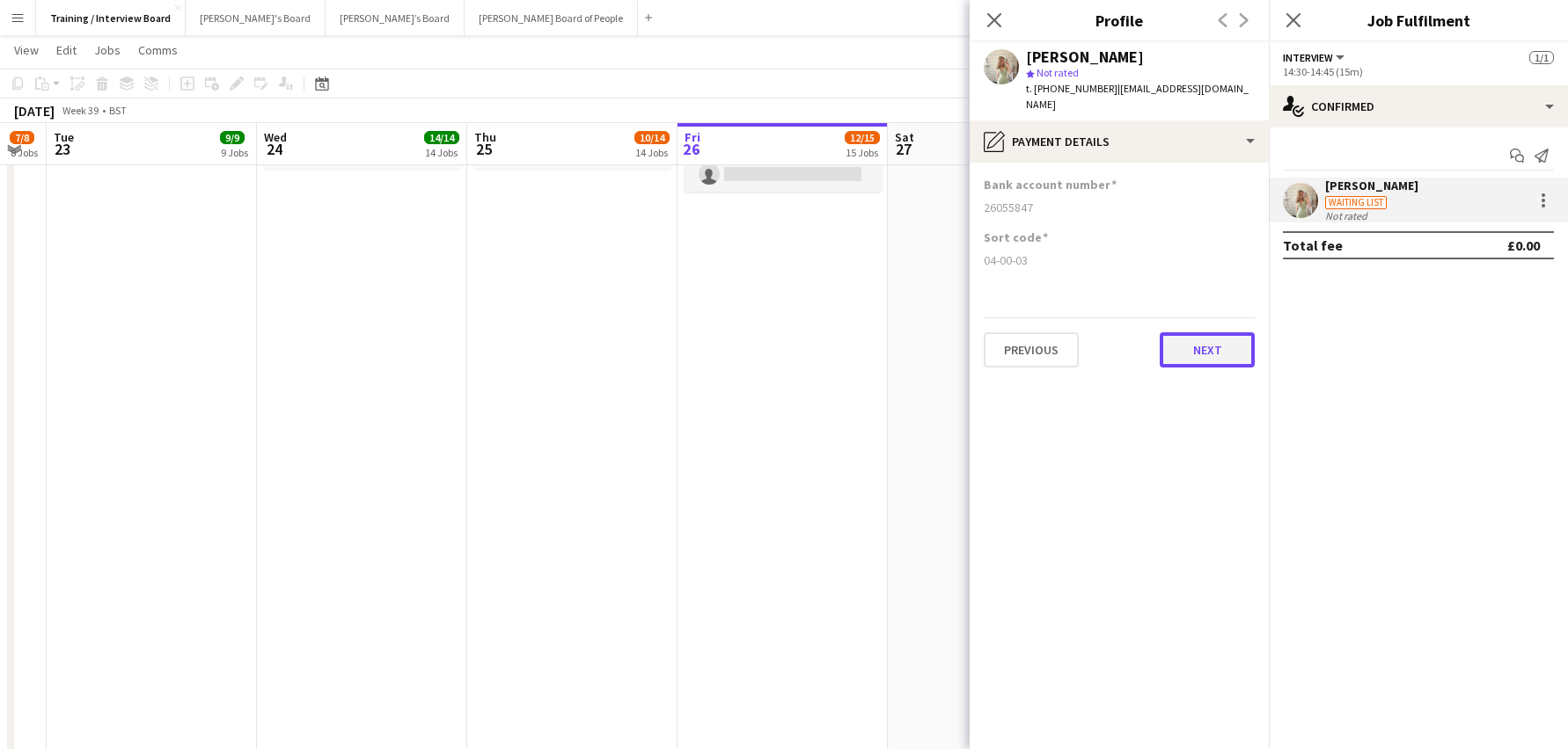
click at [1211, 332] on button "Next" at bounding box center [1207, 350] width 95 height 35
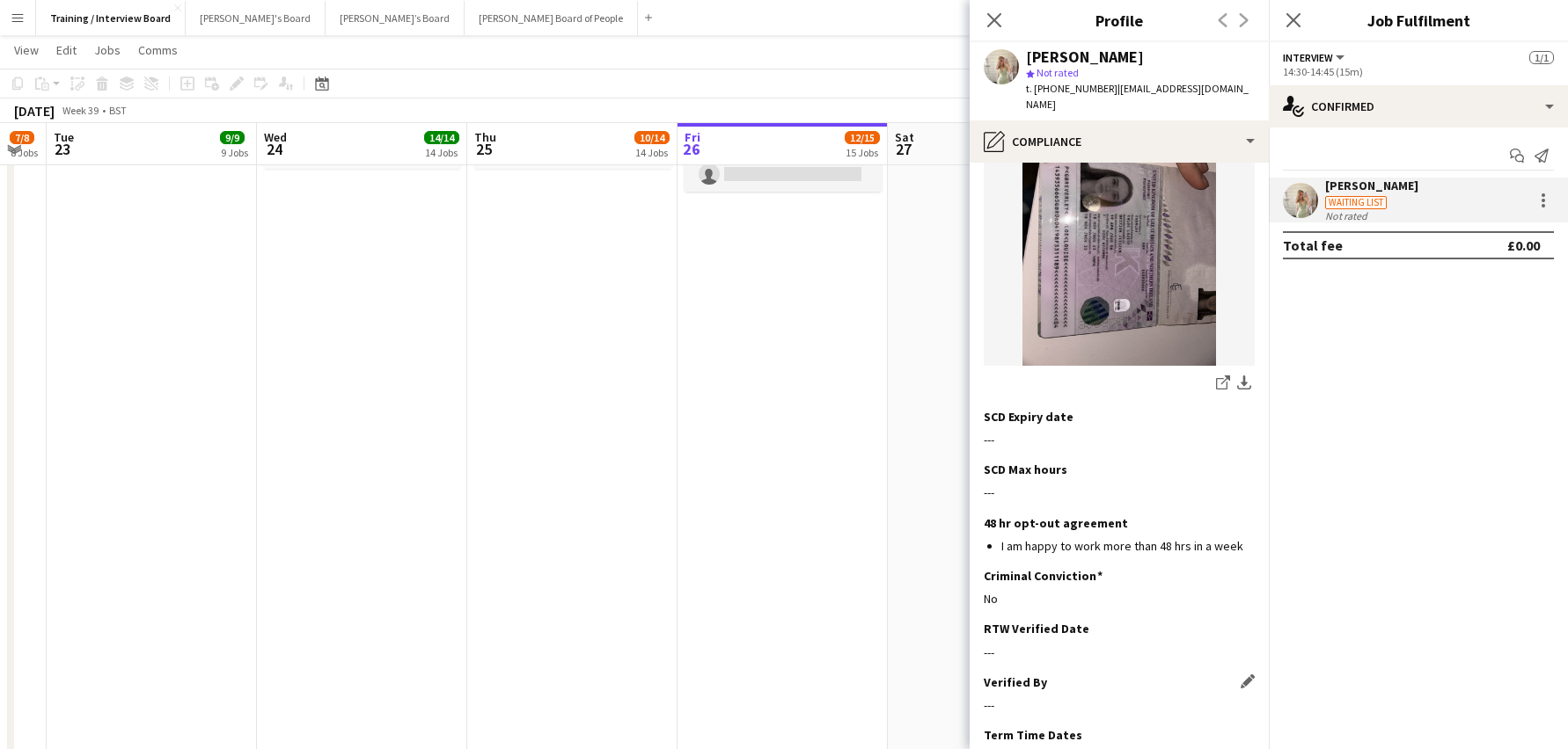
scroll to position [352, 0]
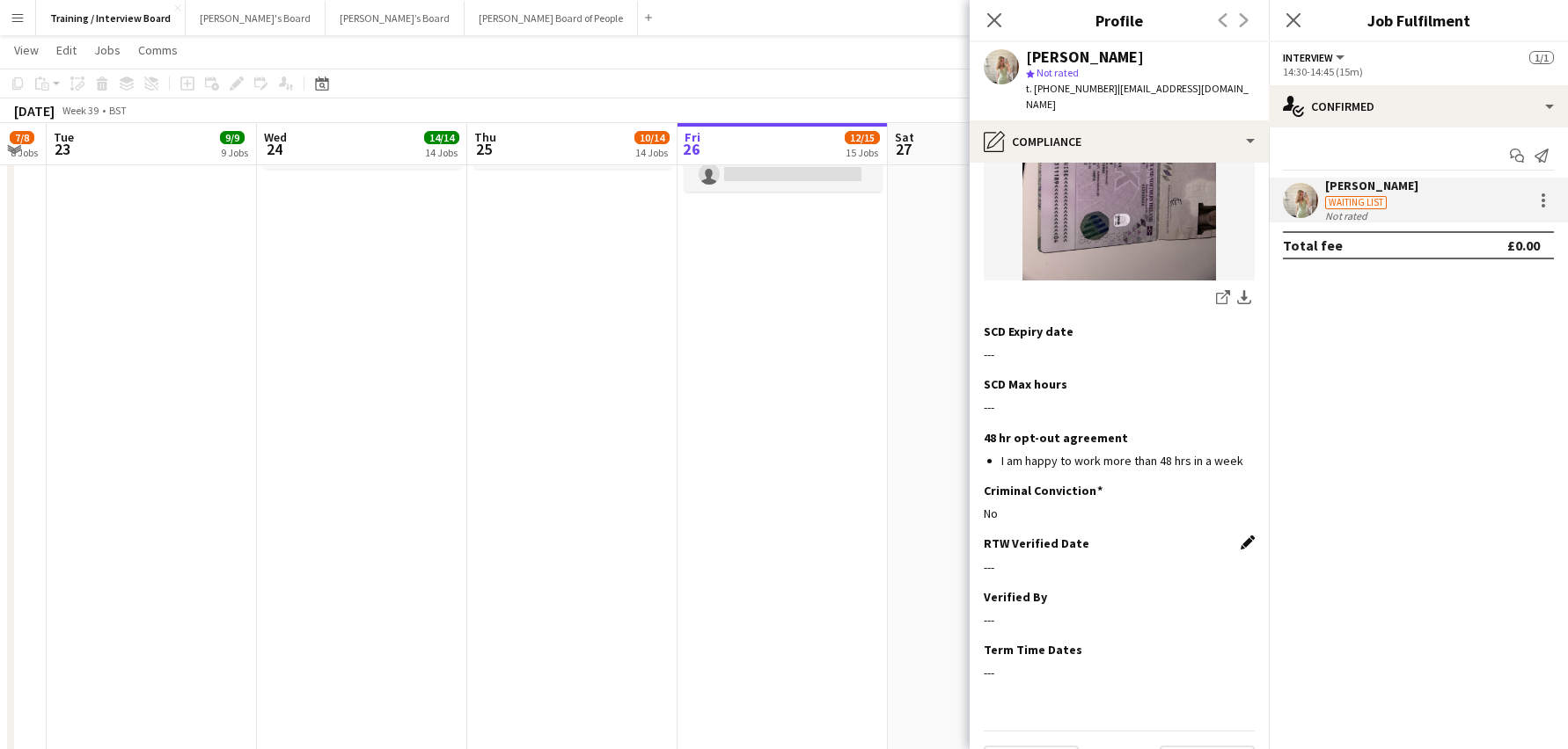
click at [1240, 536] on app-icon "Edit this field" at bounding box center [1247, 542] width 14 height 14
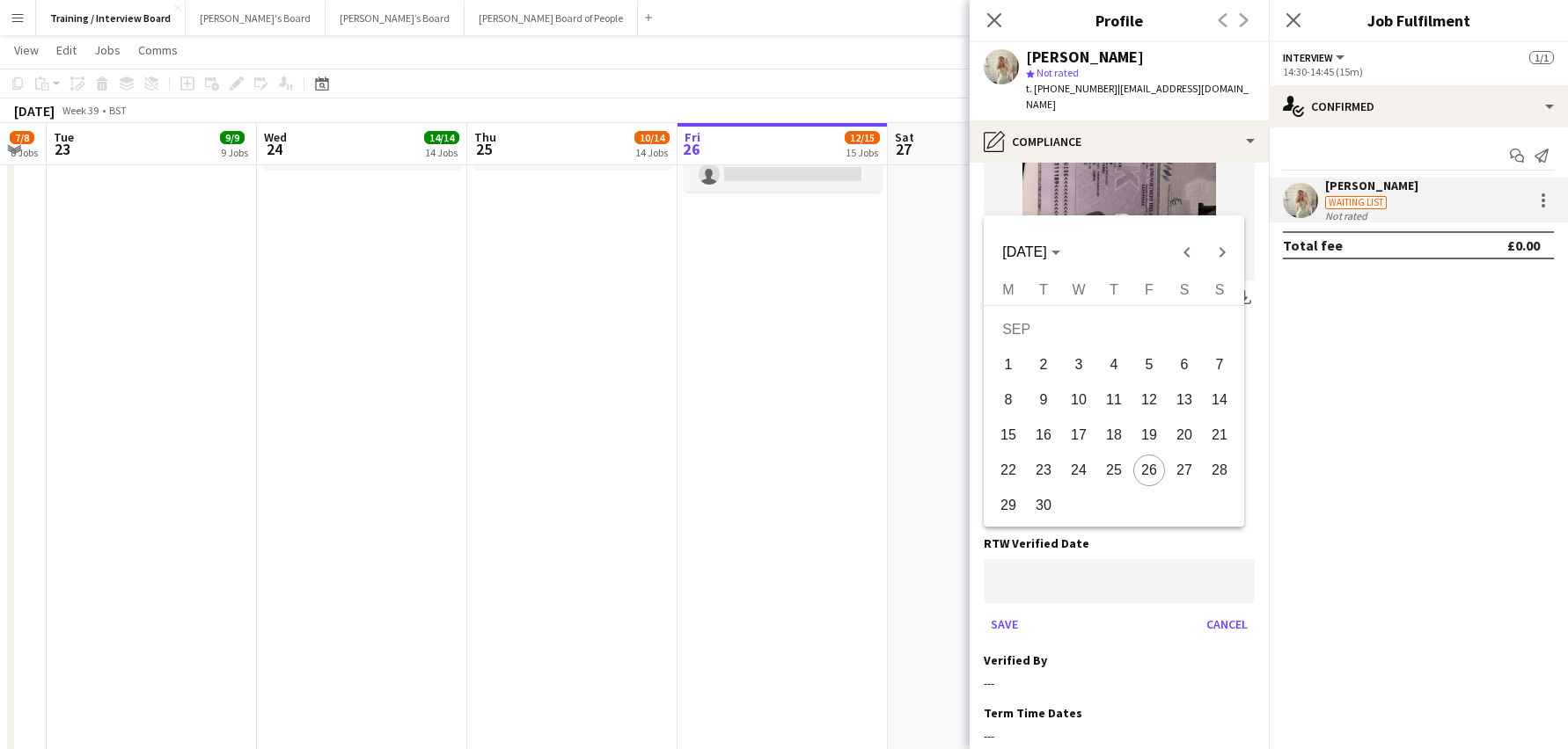
click at [1104, 542] on body "Menu Boards Boards Boards All jobs Status Workforce Workforce My Workforce Recr…" at bounding box center [784, 311] width 1568 height 4141
click at [1138, 469] on span "26" at bounding box center [1149, 471] width 32 height 32
type input "**********"
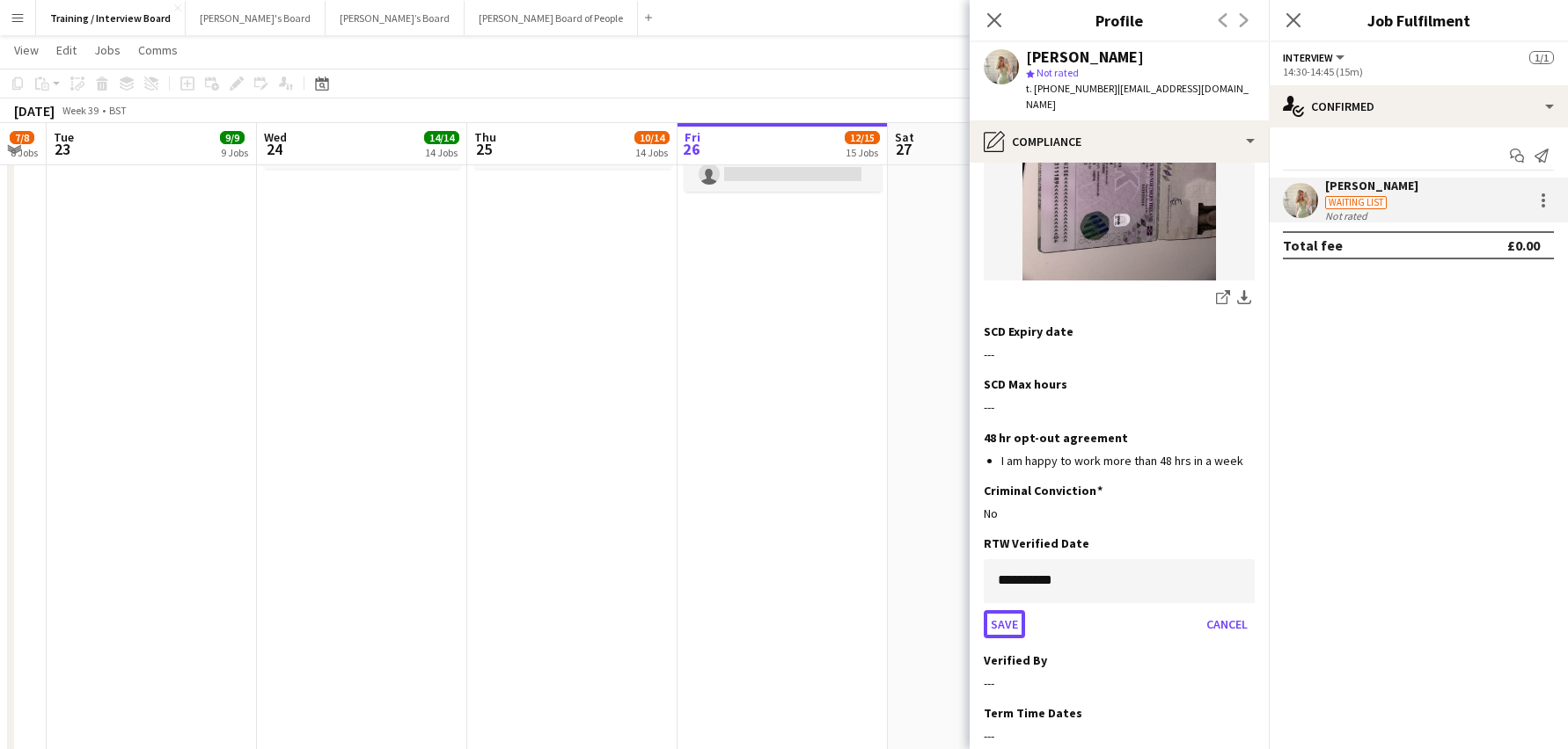
click at [1006, 611] on button "Save" at bounding box center [1004, 624] width 41 height 28
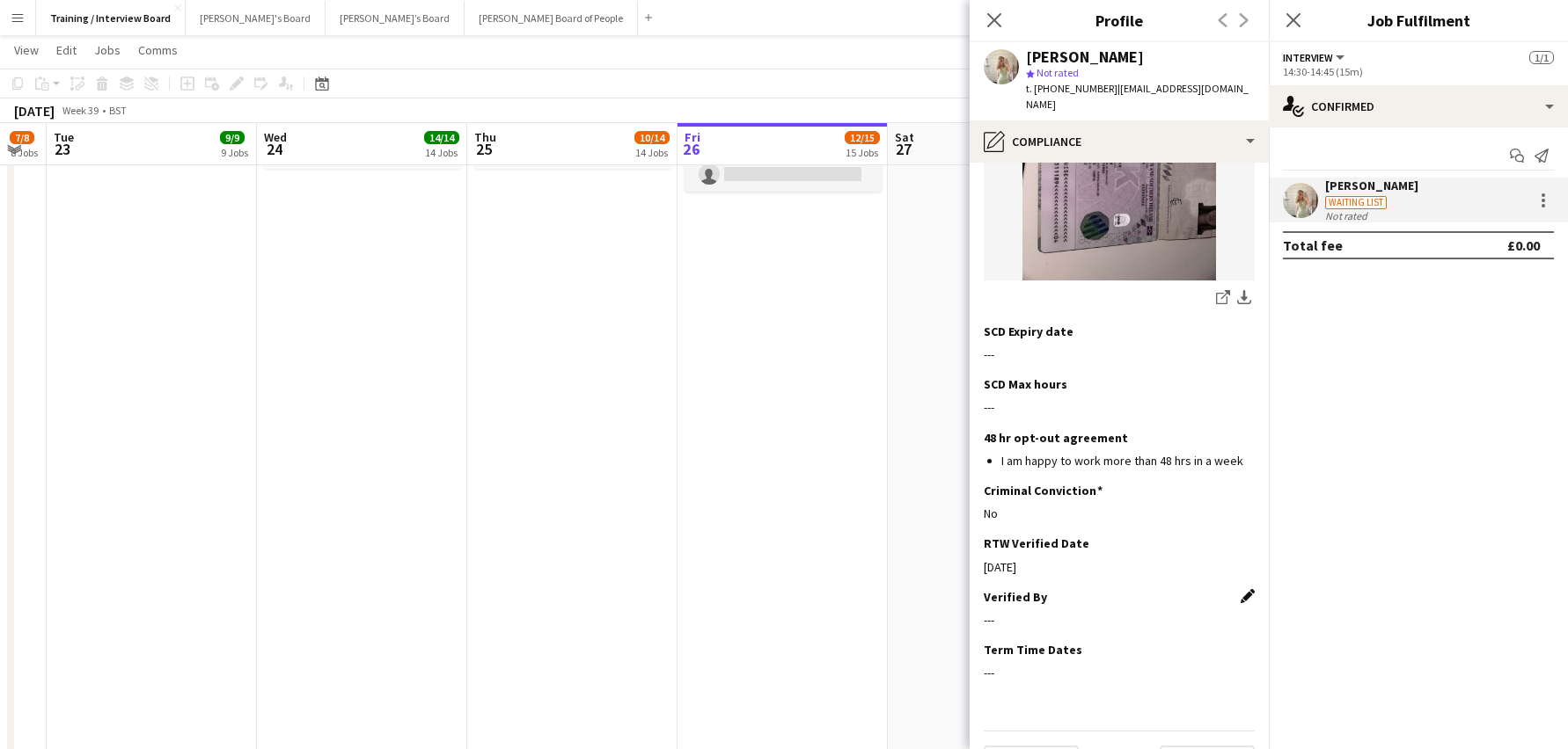
click at [1240, 590] on app-icon "Edit this field" at bounding box center [1247, 596] width 14 height 14
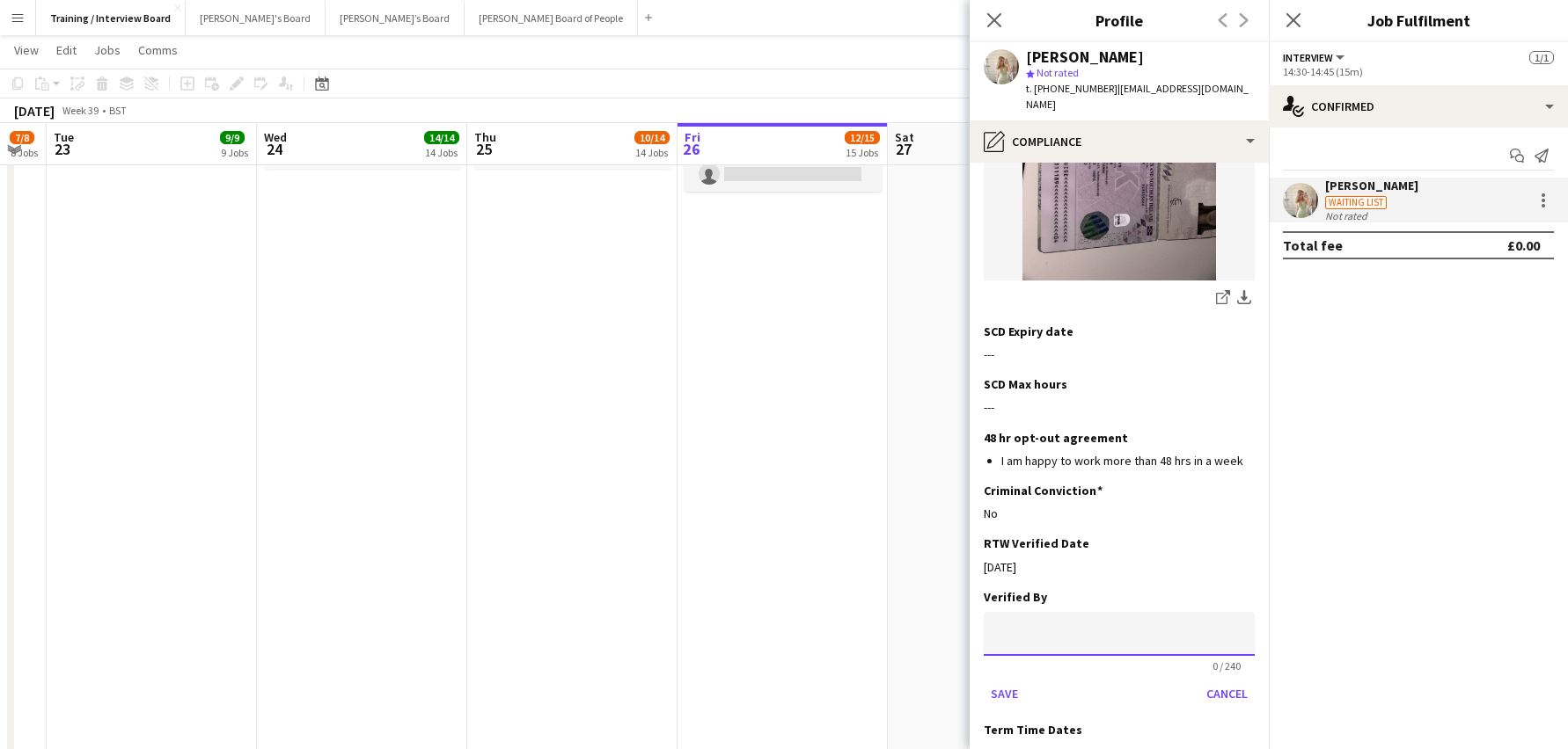
click at [1080, 613] on input at bounding box center [1119, 635] width 271 height 44
type input "**"
click at [1009, 680] on button "Save" at bounding box center [1004, 694] width 41 height 28
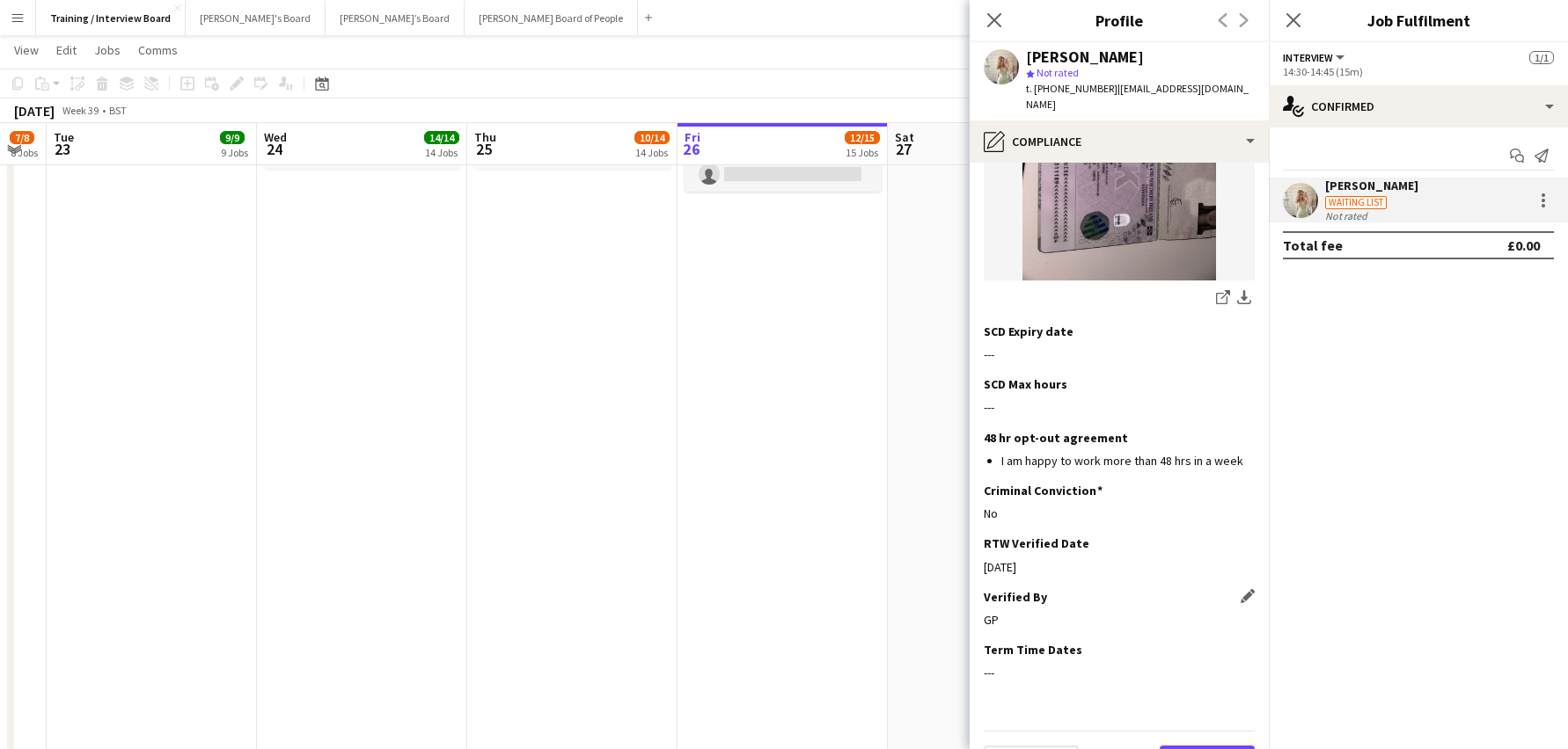
click at [1204, 746] on button "Next" at bounding box center [1207, 764] width 95 height 35
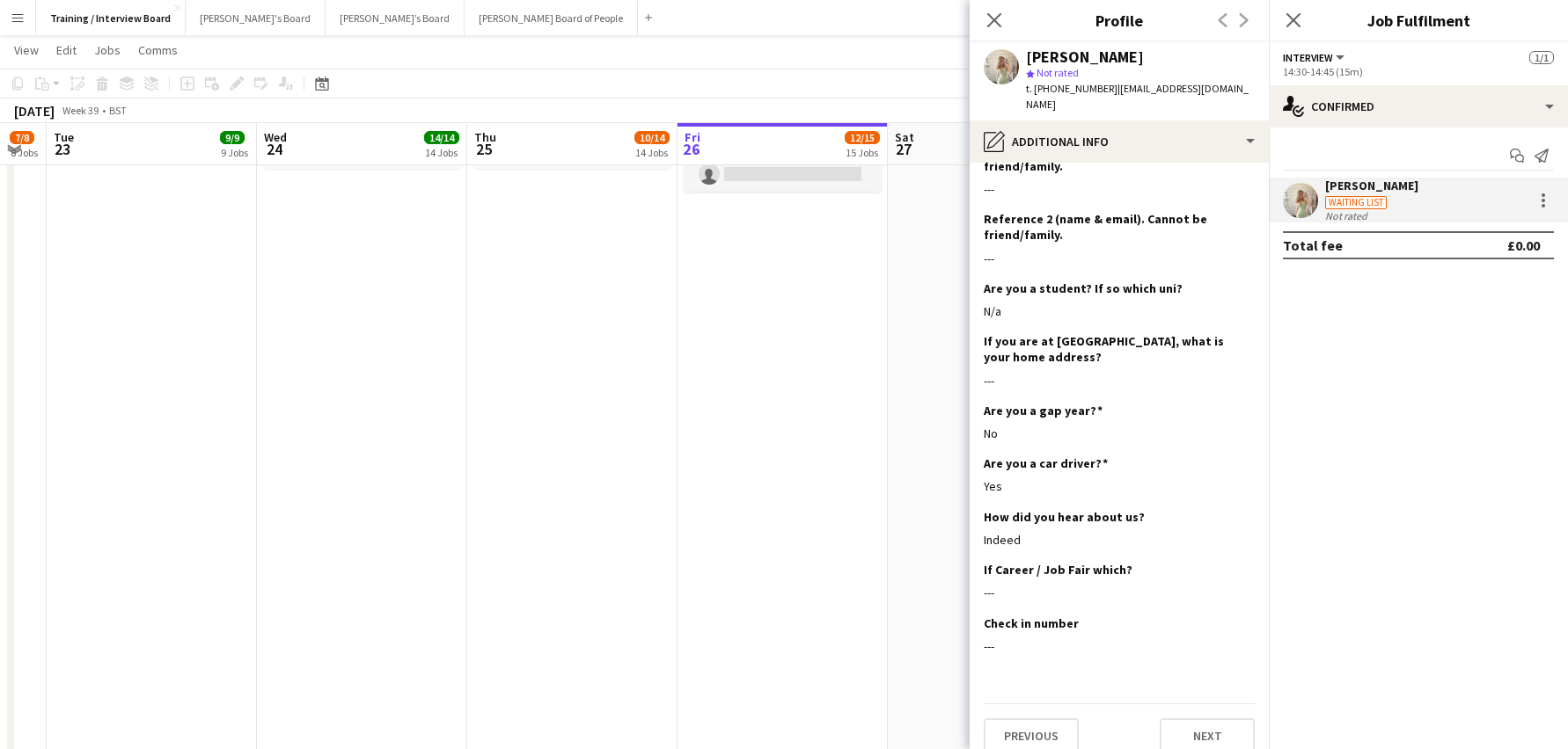
scroll to position [280, 0]
click at [1172, 717] on button "Next" at bounding box center [1207, 734] width 95 height 35
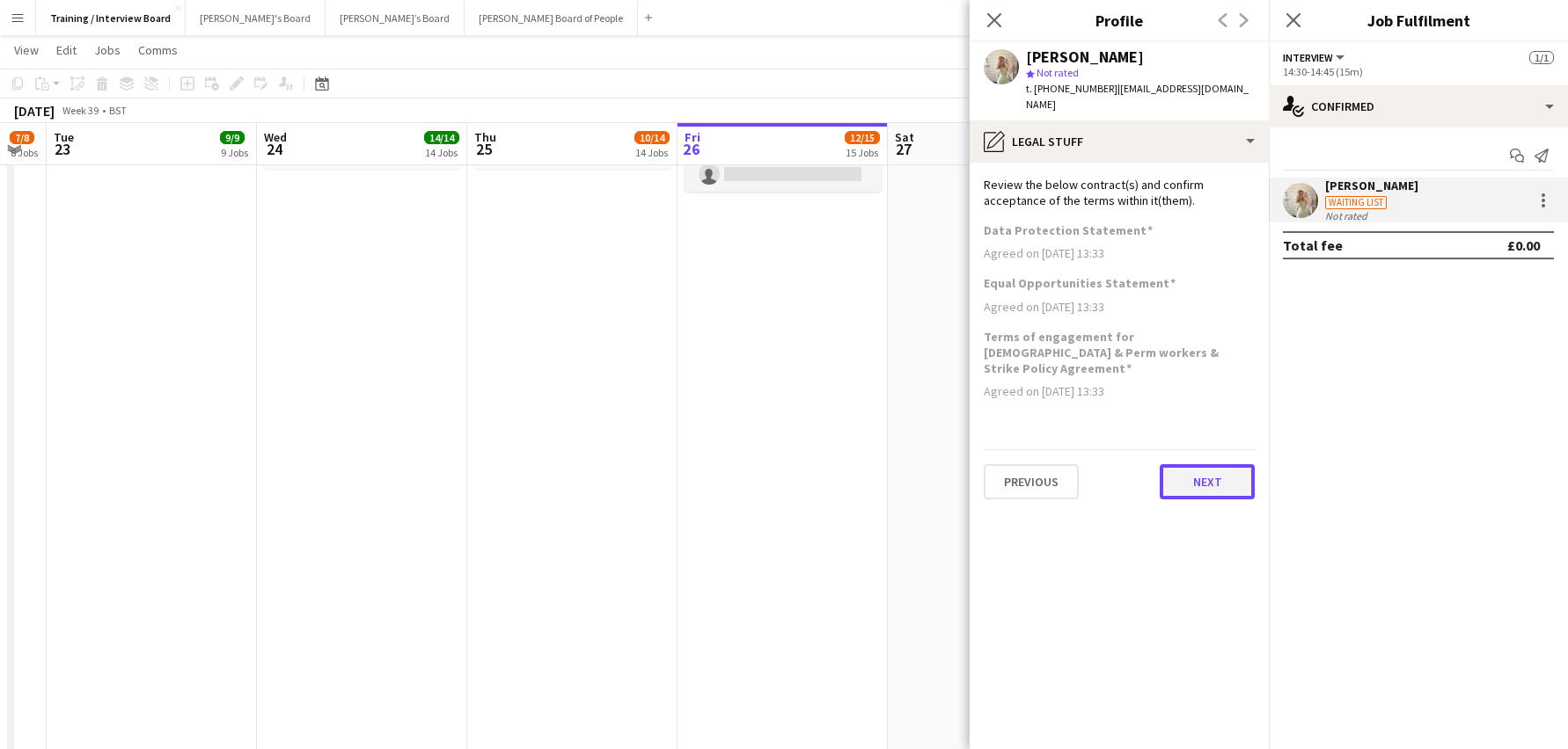
click at [1224, 464] on button "Next" at bounding box center [1207, 482] width 95 height 35
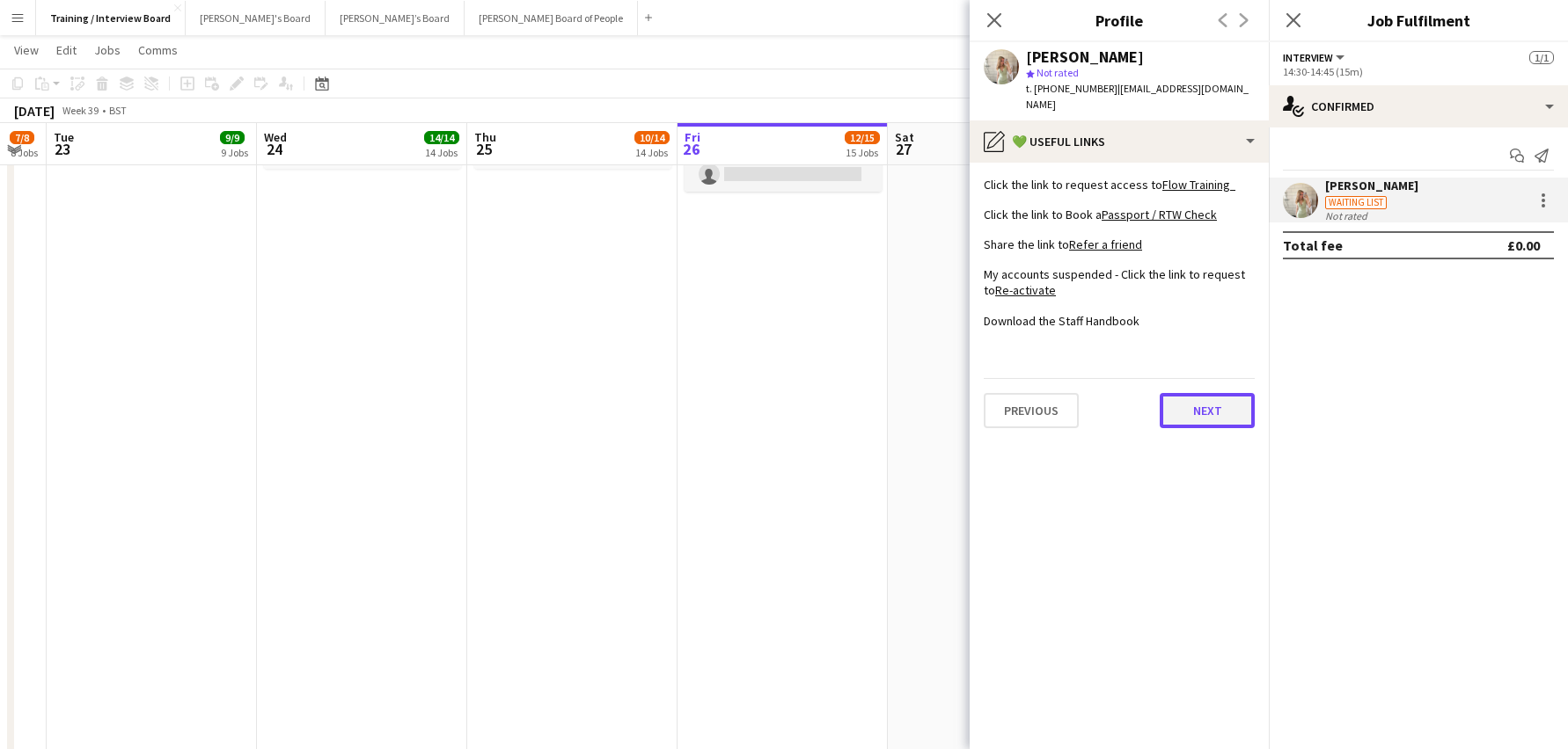
click at [1205, 393] on button "Next" at bounding box center [1207, 410] width 95 height 35
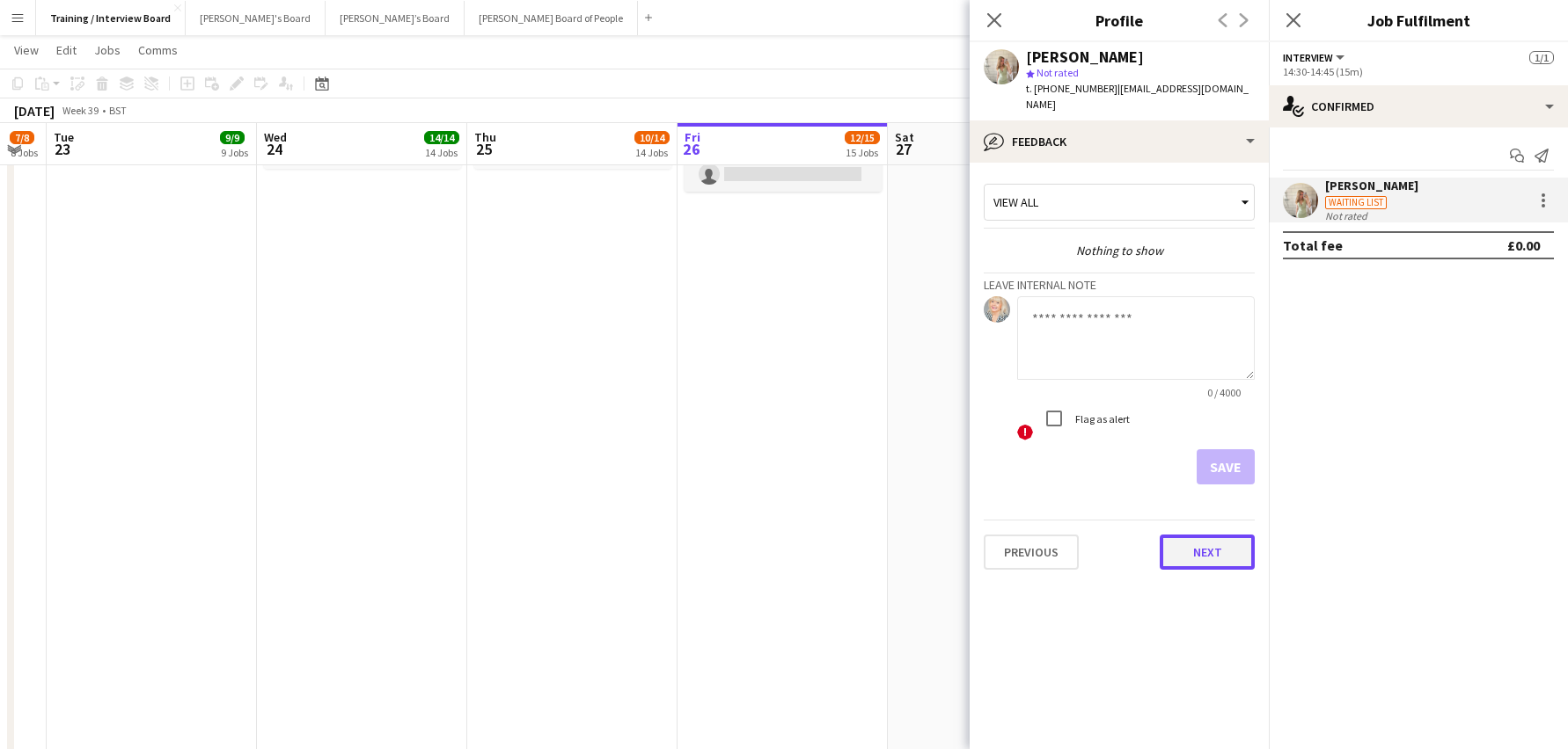
click at [1229, 540] on button "Next" at bounding box center [1207, 552] width 95 height 35
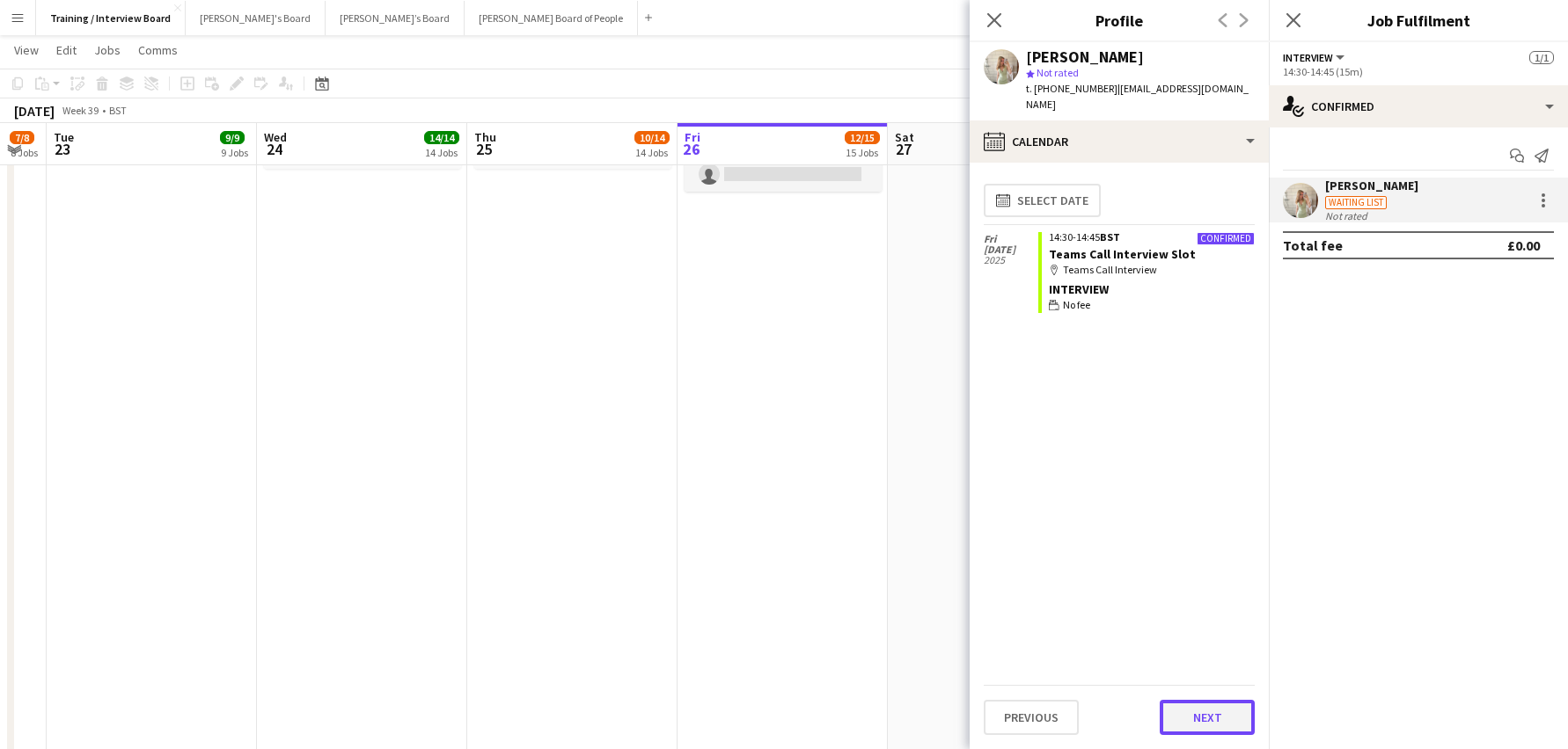
click at [1212, 719] on button "Next" at bounding box center [1207, 718] width 95 height 35
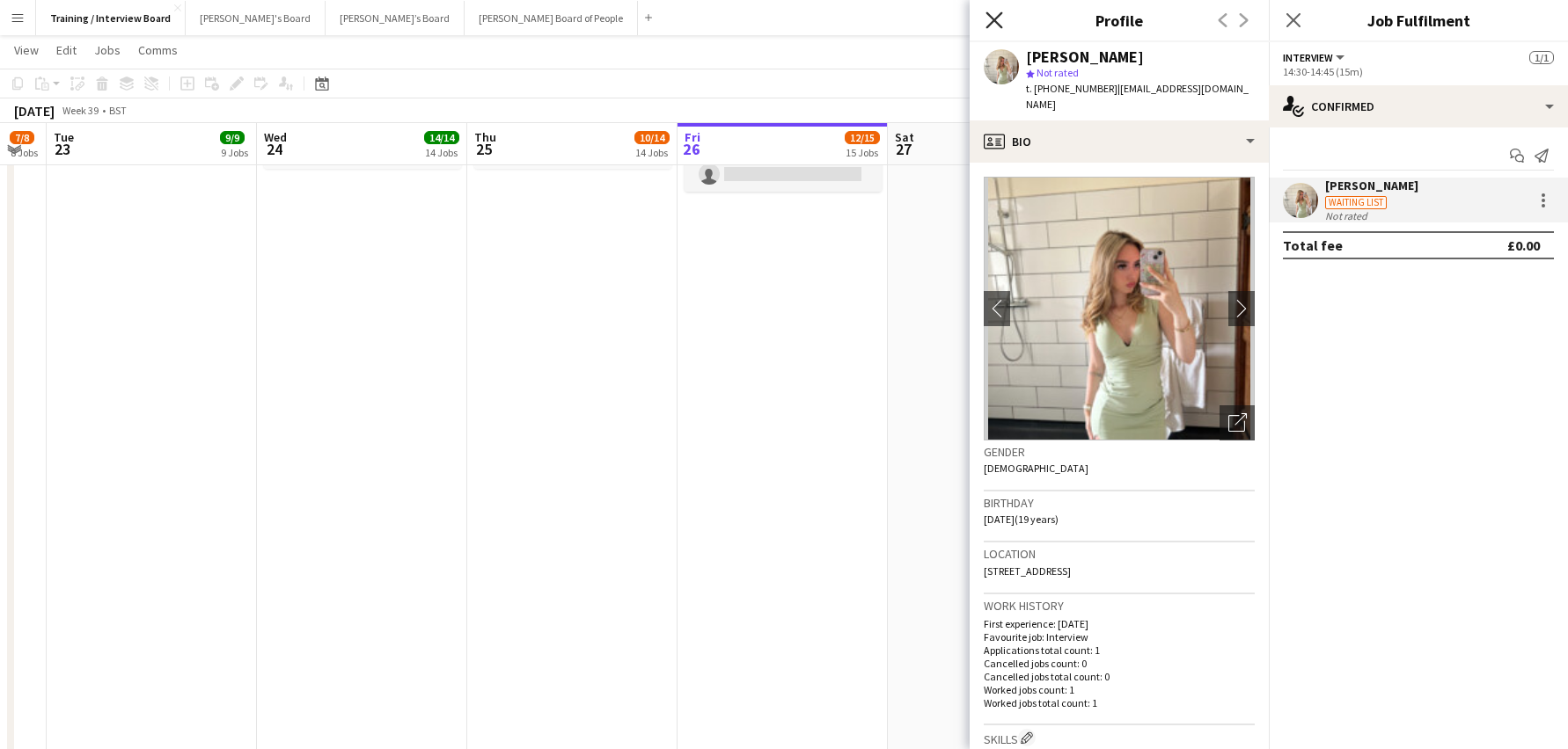
click at [1000, 18] on icon "Close pop-in" at bounding box center [994, 19] width 16 height 16
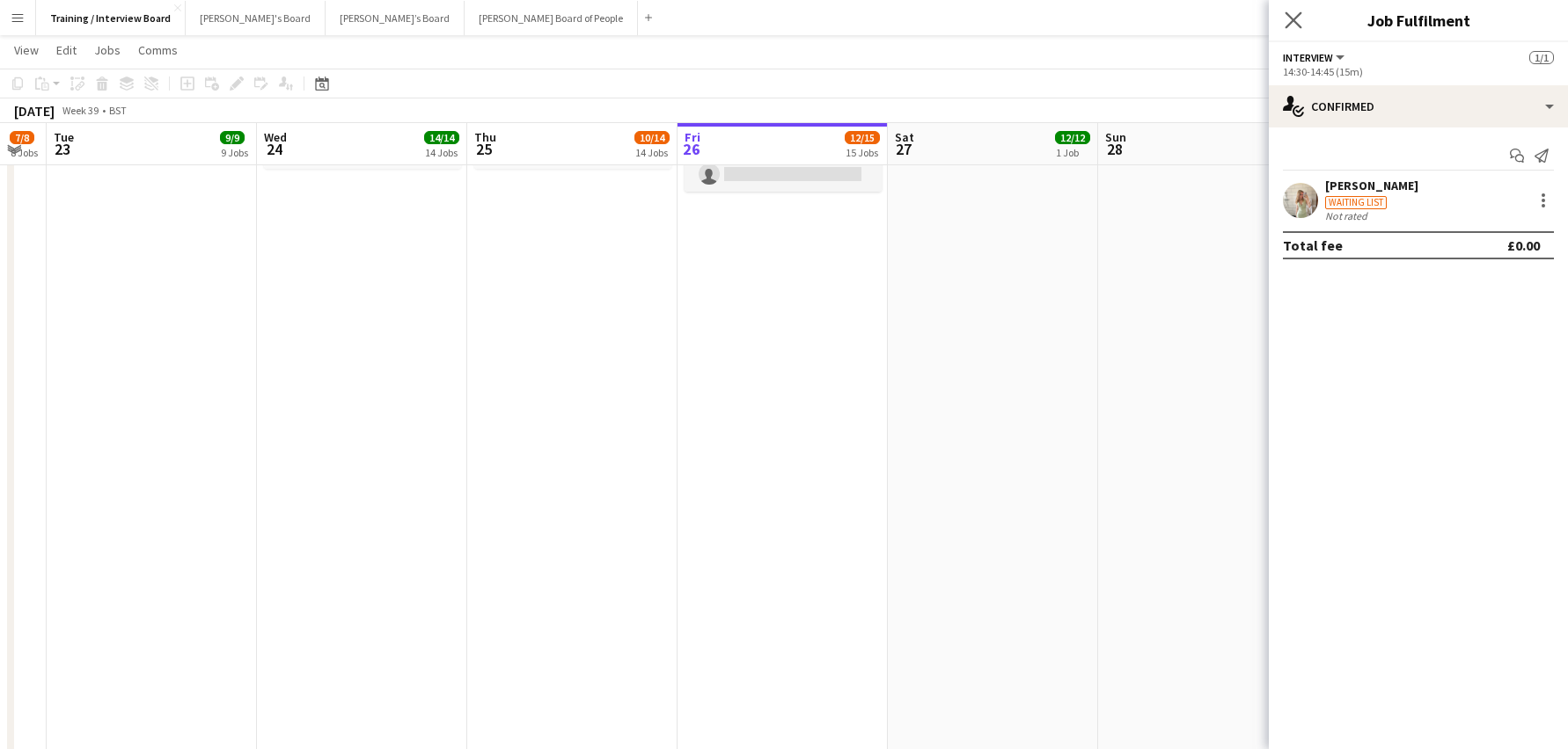
click at [1301, 24] on icon "Close pop-in" at bounding box center [1292, 19] width 16 height 16
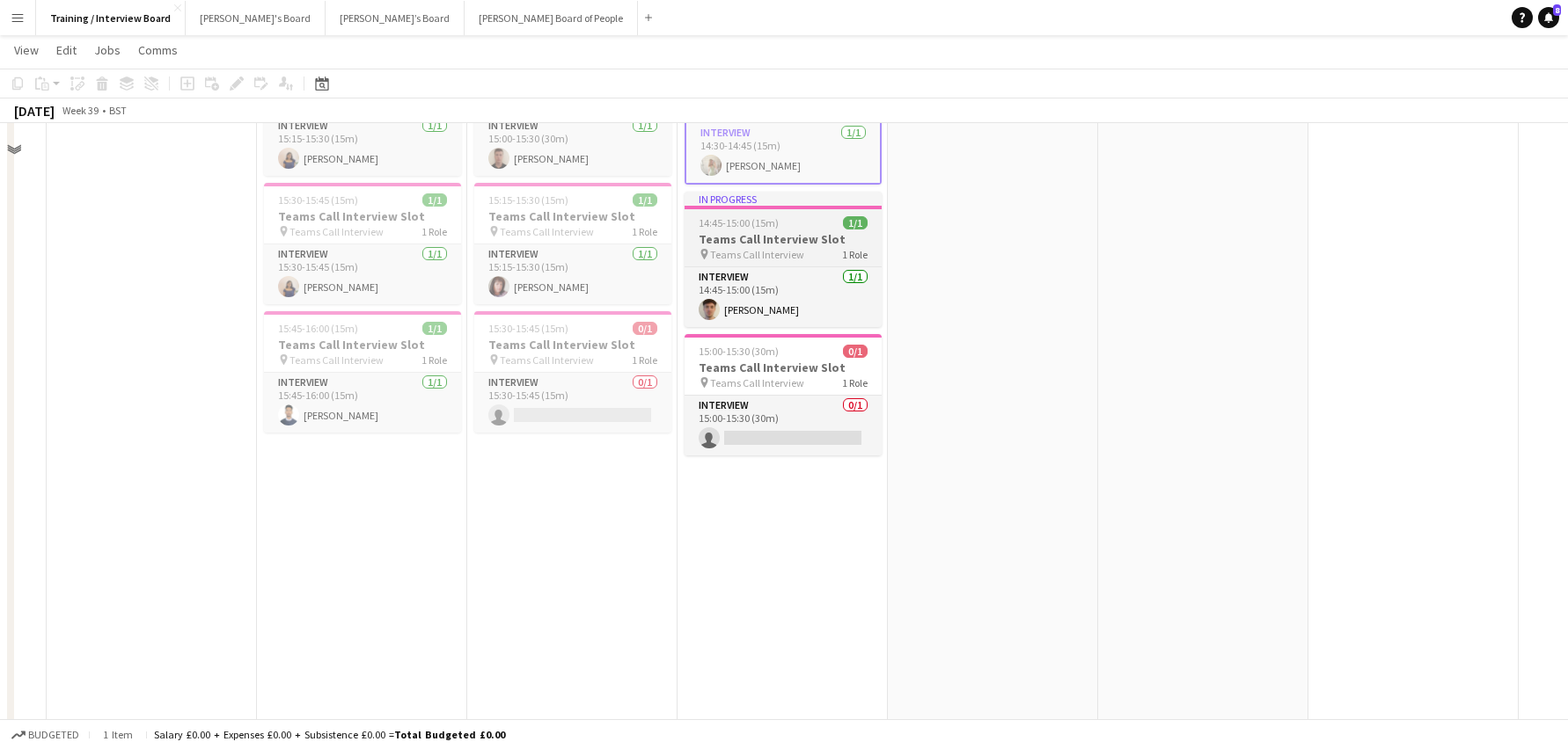
scroll to position [1407, 0]
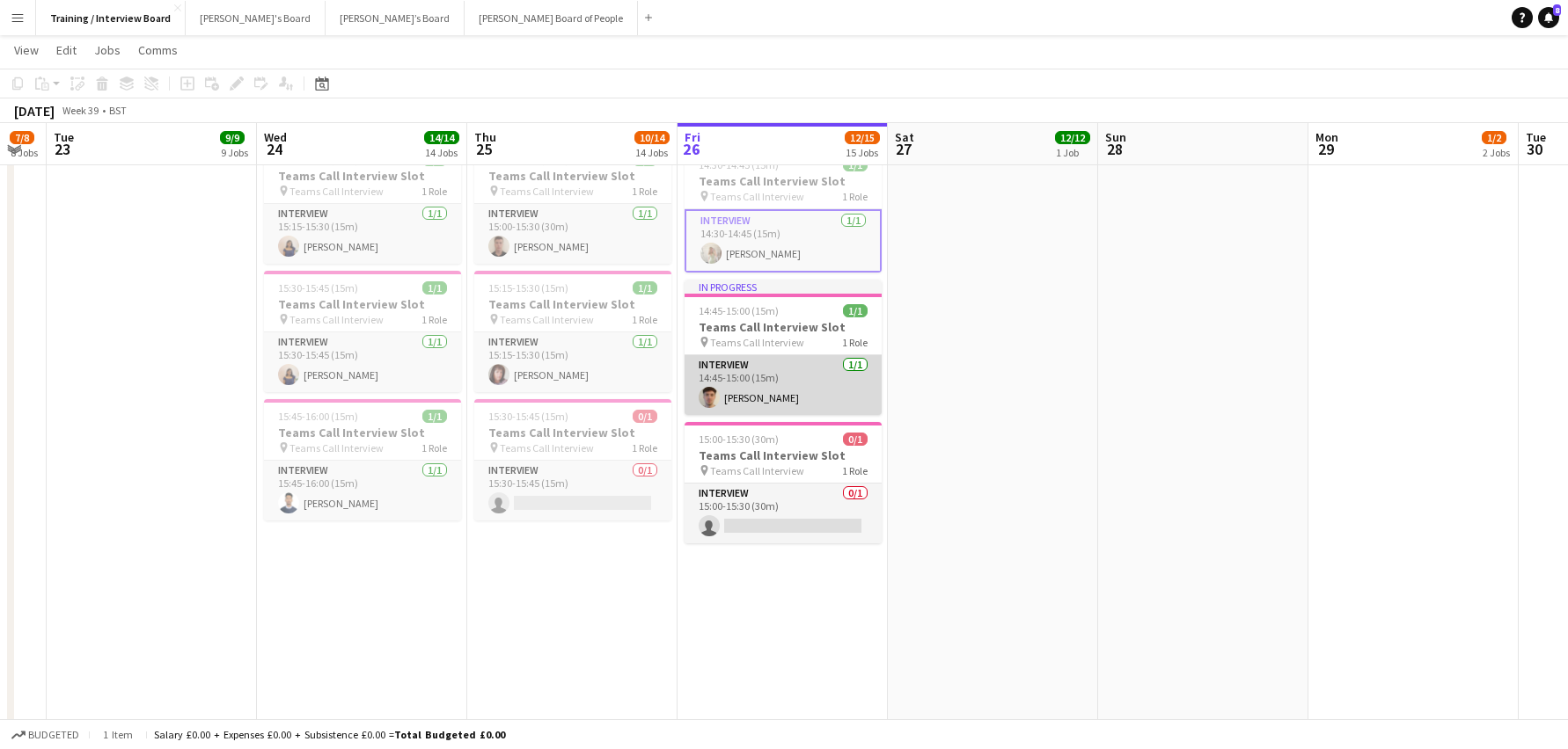
click at [769, 383] on app-card-role "Interview 1/1 14:45-15:00 (15m) Ben Rochford" at bounding box center [782, 385] width 197 height 60
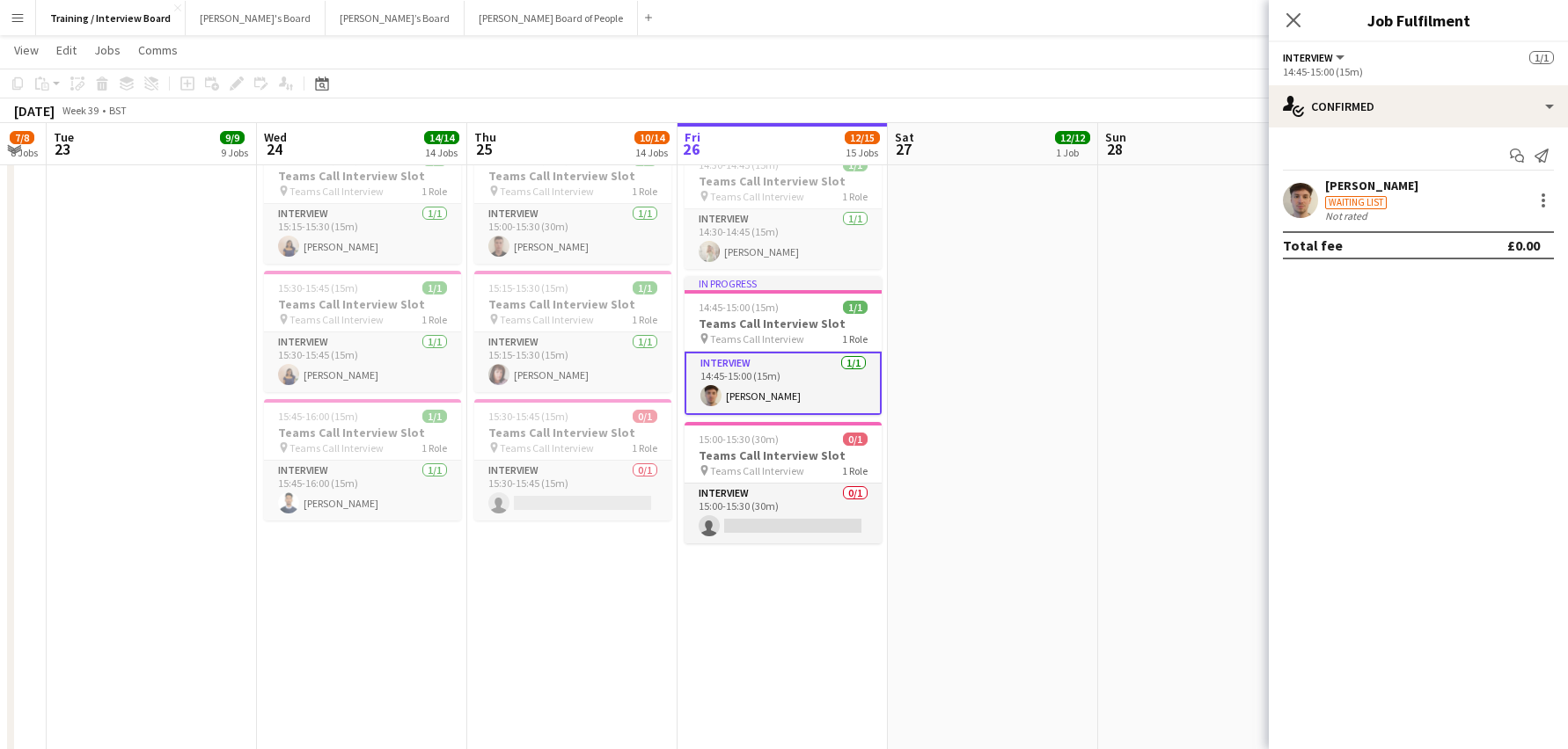
click at [1339, 190] on div "[PERSON_NAME]" at bounding box center [1372, 185] width 93 height 16
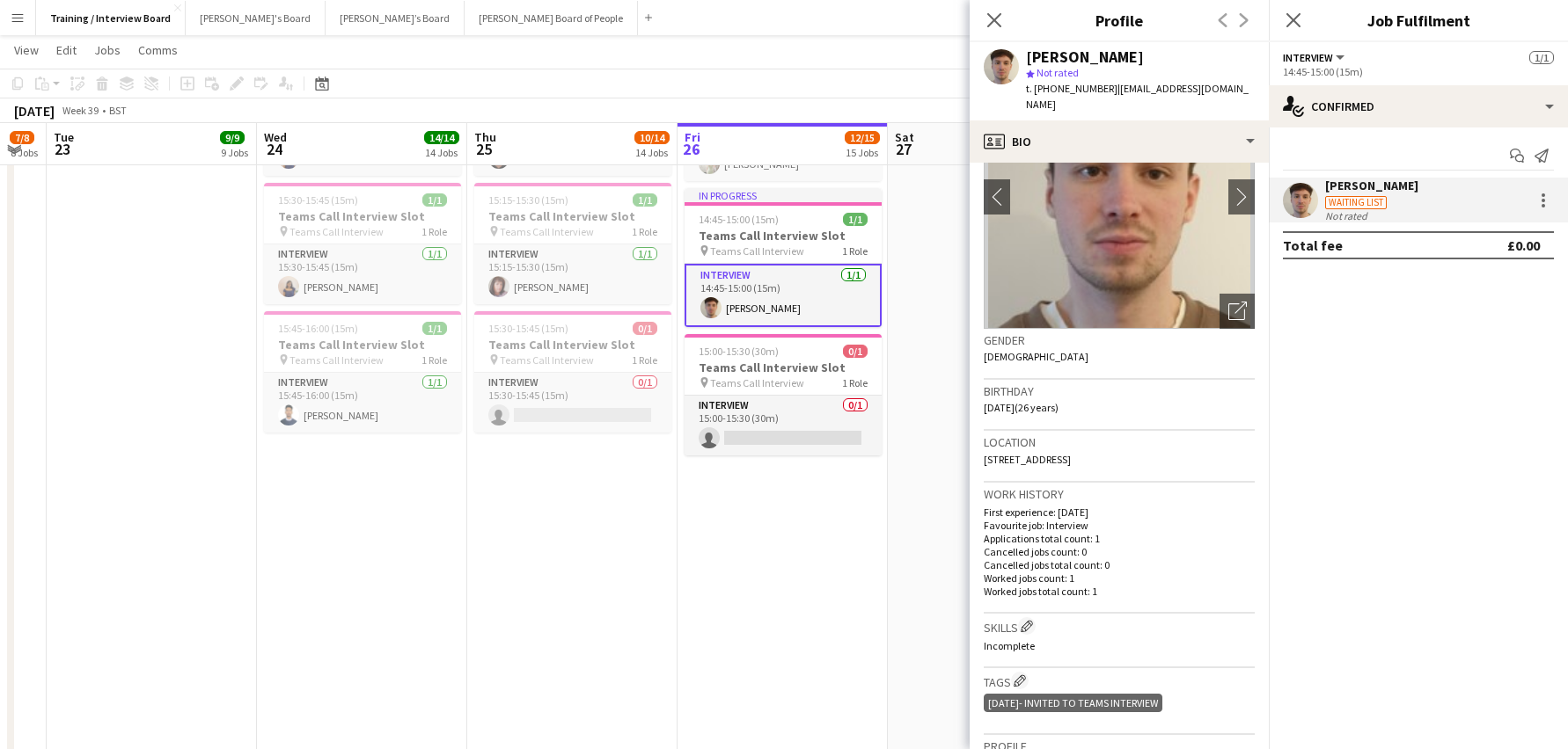
scroll to position [264, 0]
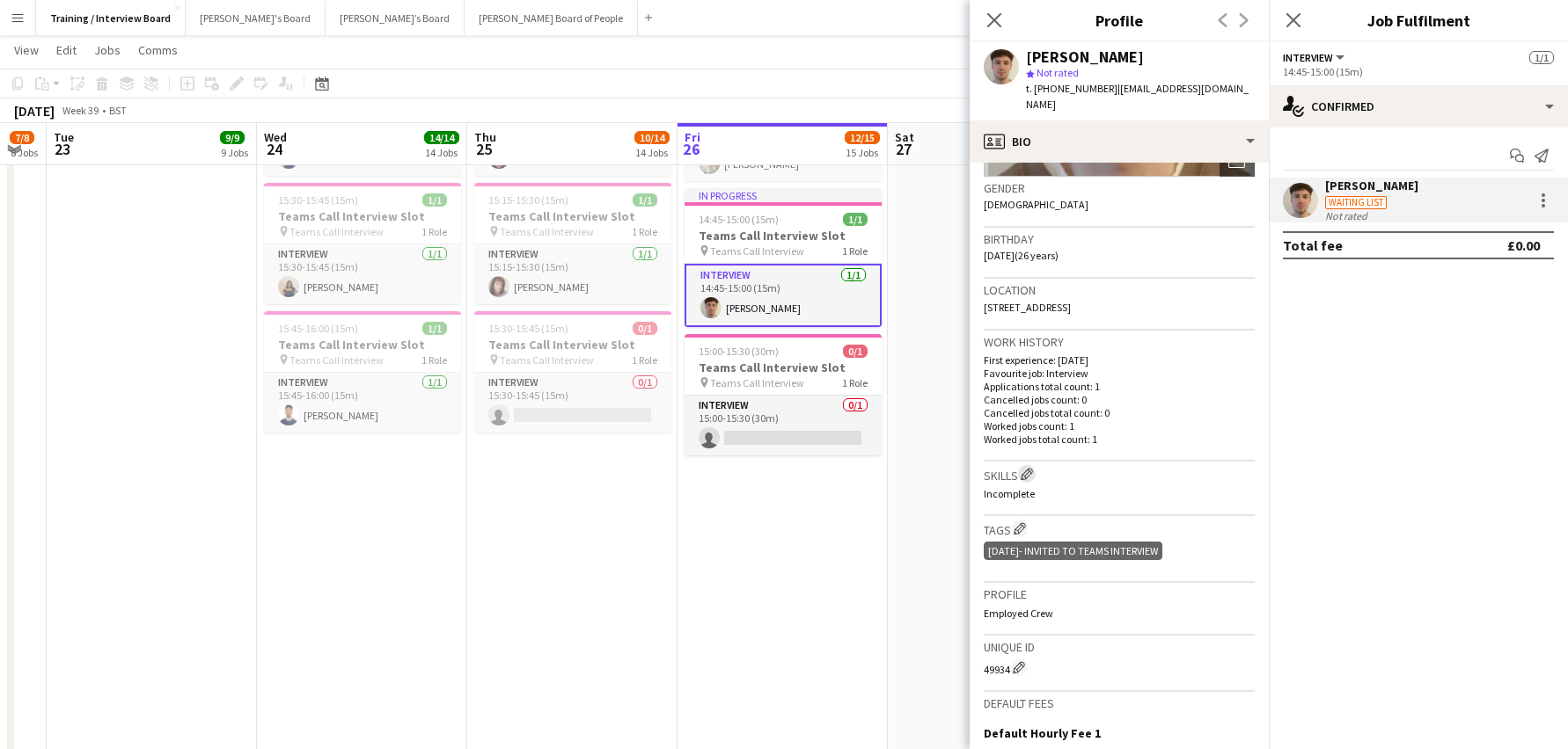
click at [1033, 468] on app-icon "Edit crew company skills" at bounding box center [1026, 473] width 12 height 12
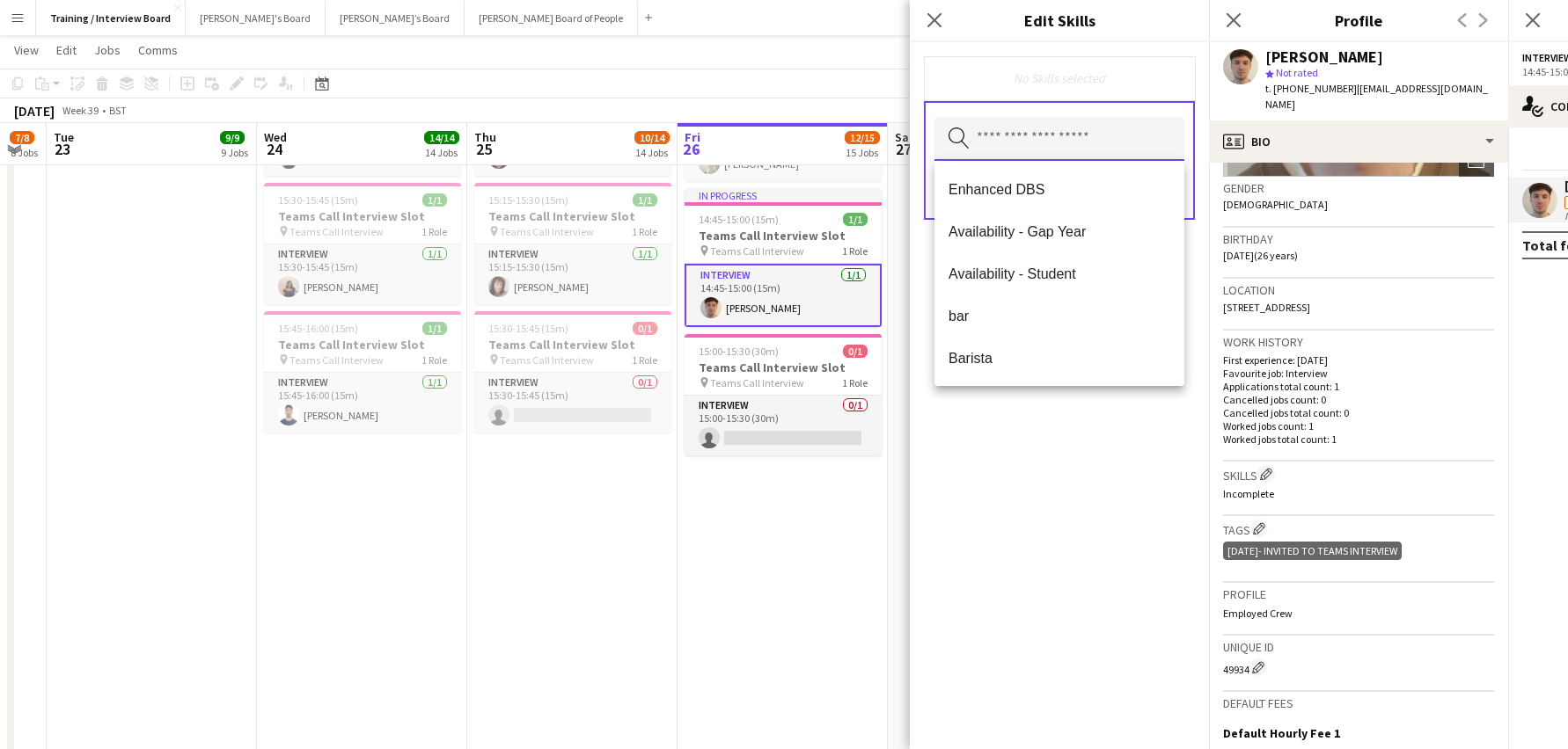
click at [1116, 151] on input "text" at bounding box center [1059, 139] width 250 height 44
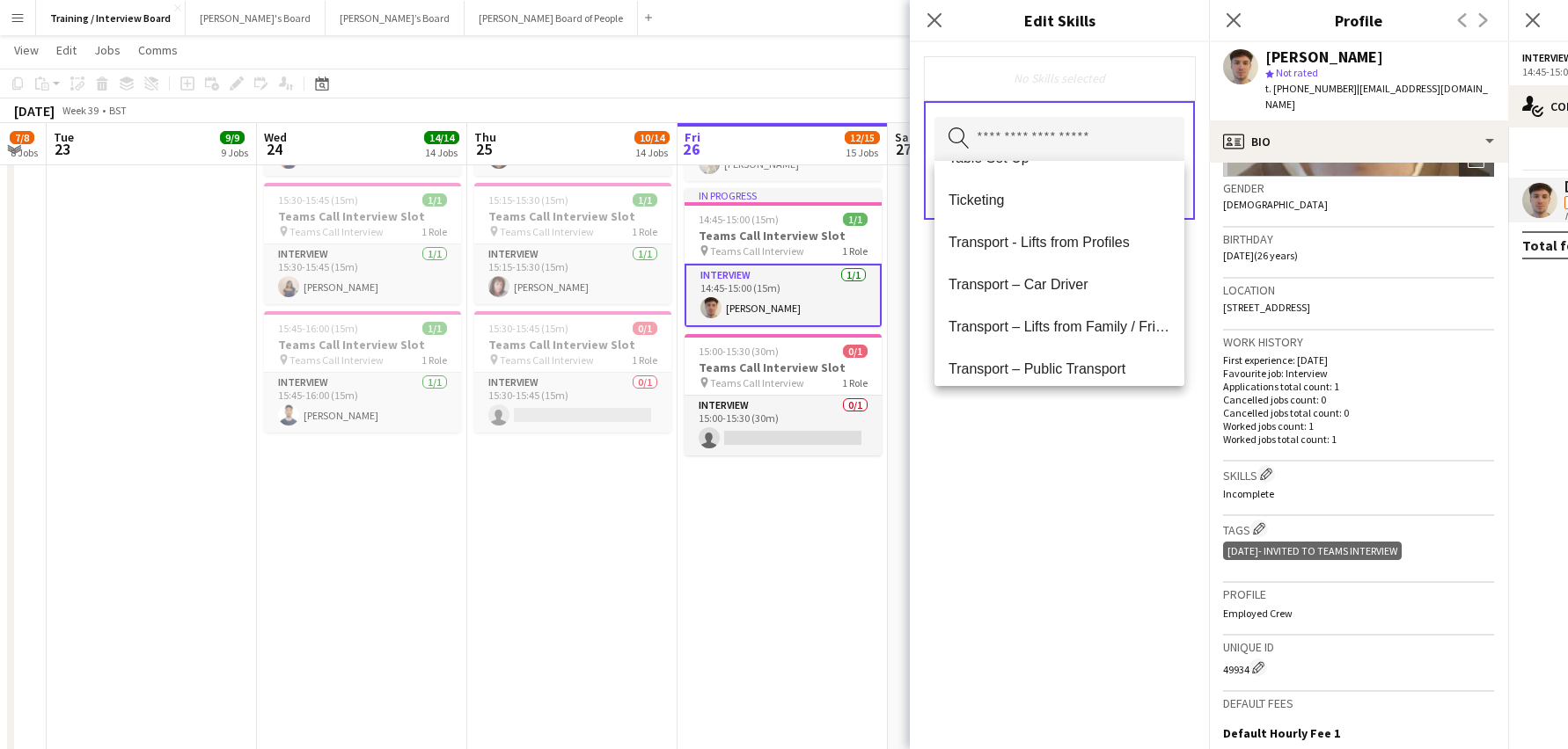
click at [1039, 363] on span "Transport – Public Transport" at bounding box center [1060, 369] width 222 height 16
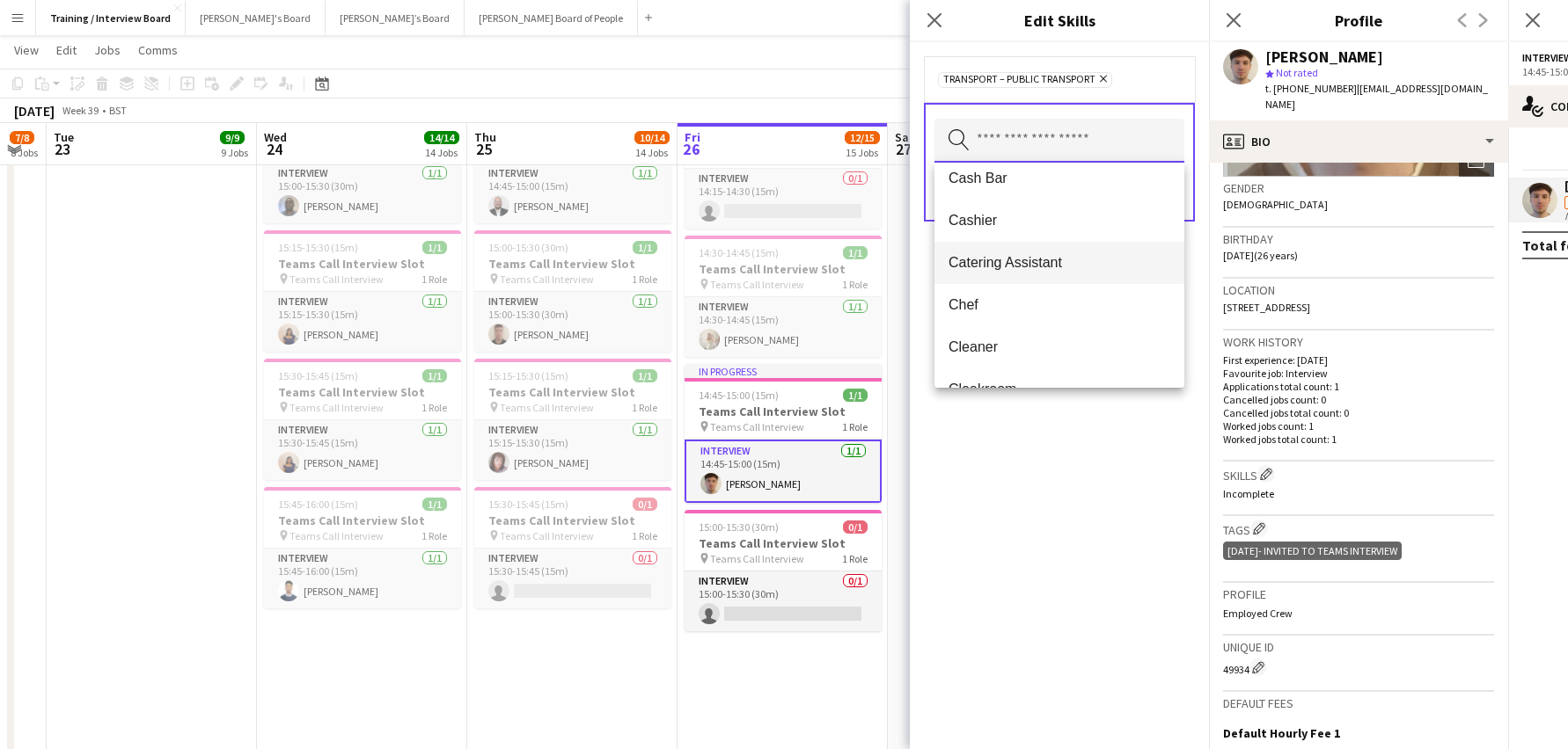
scroll to position [352, 0]
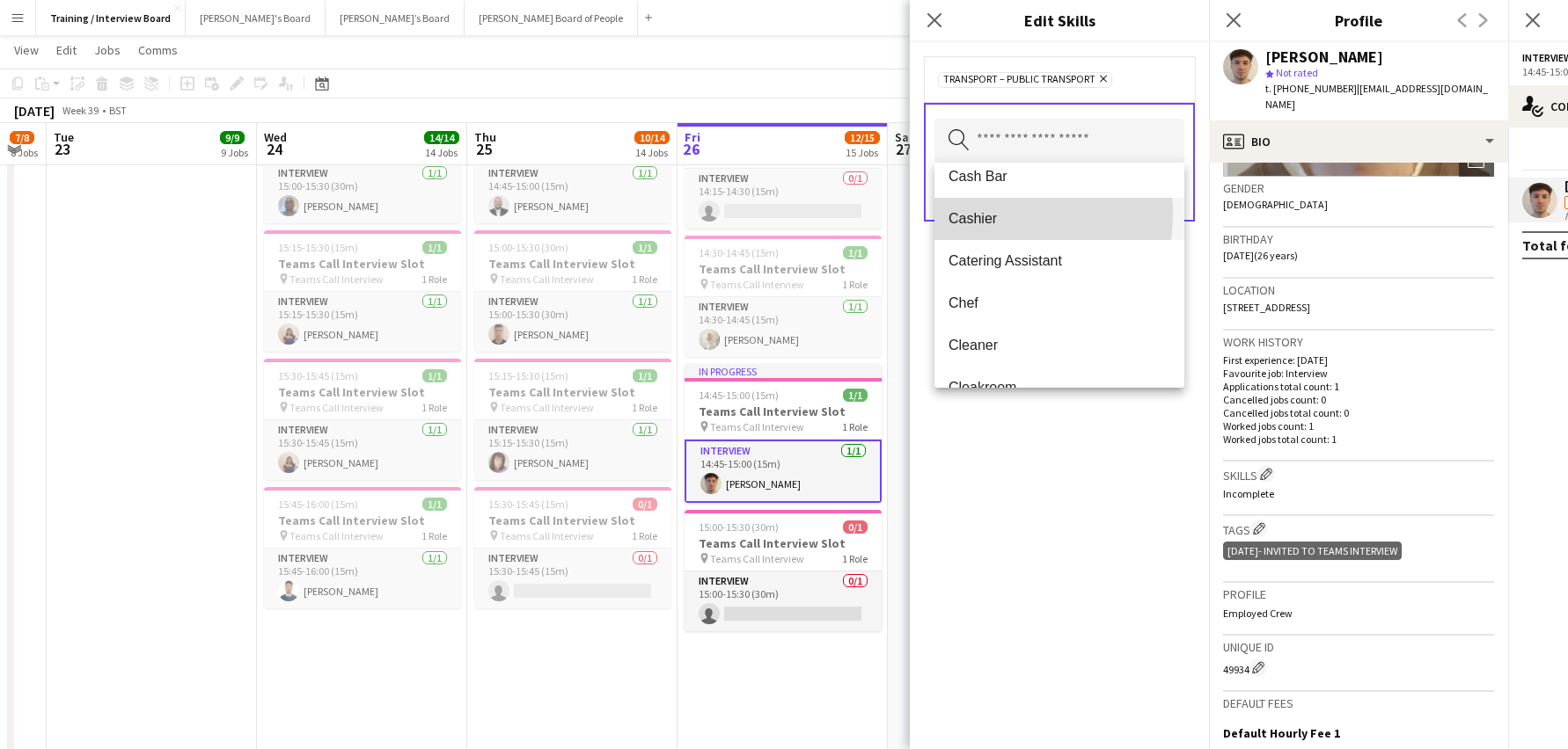
click at [985, 213] on span "Cashier" at bounding box center [1060, 219] width 222 height 16
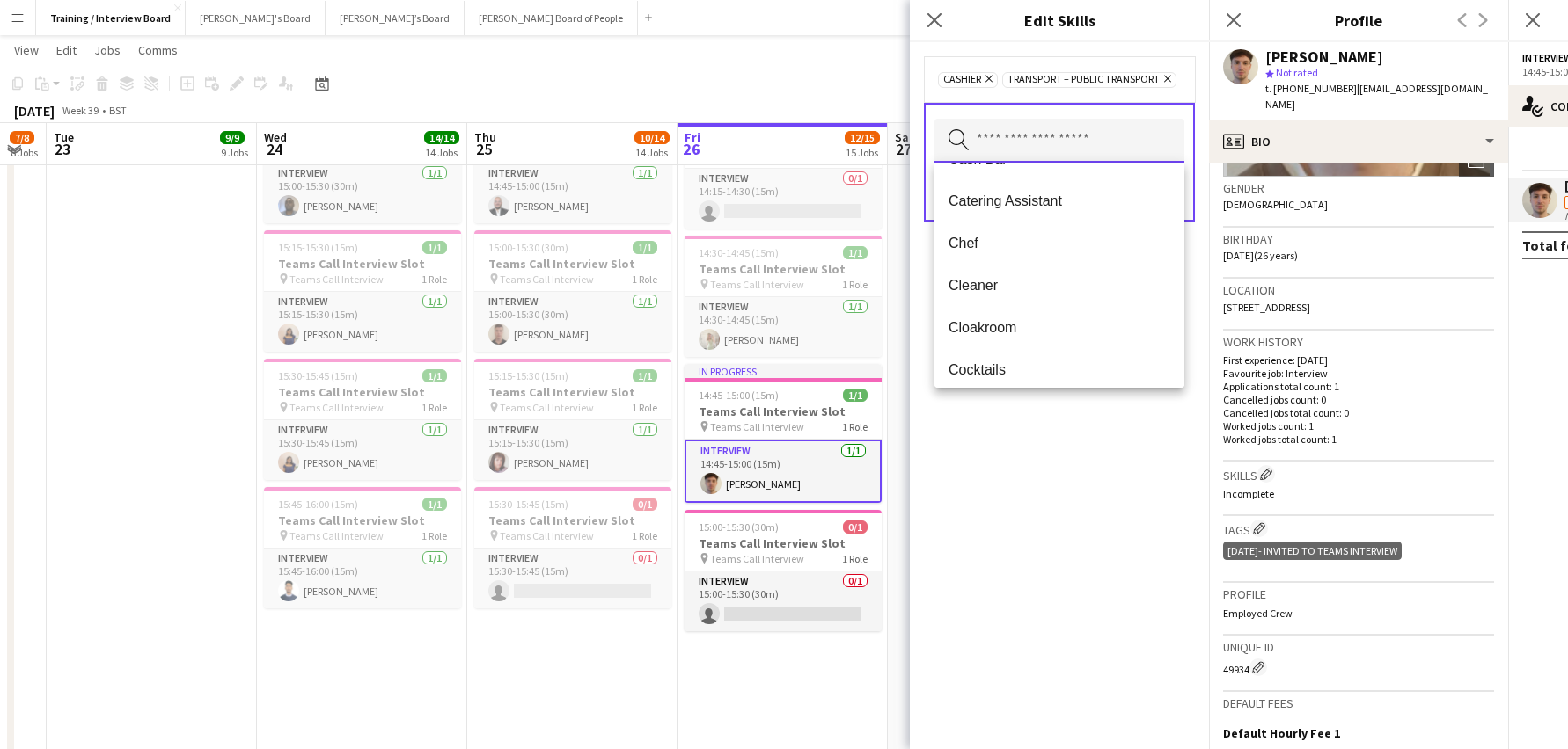
scroll to position [405, 0]
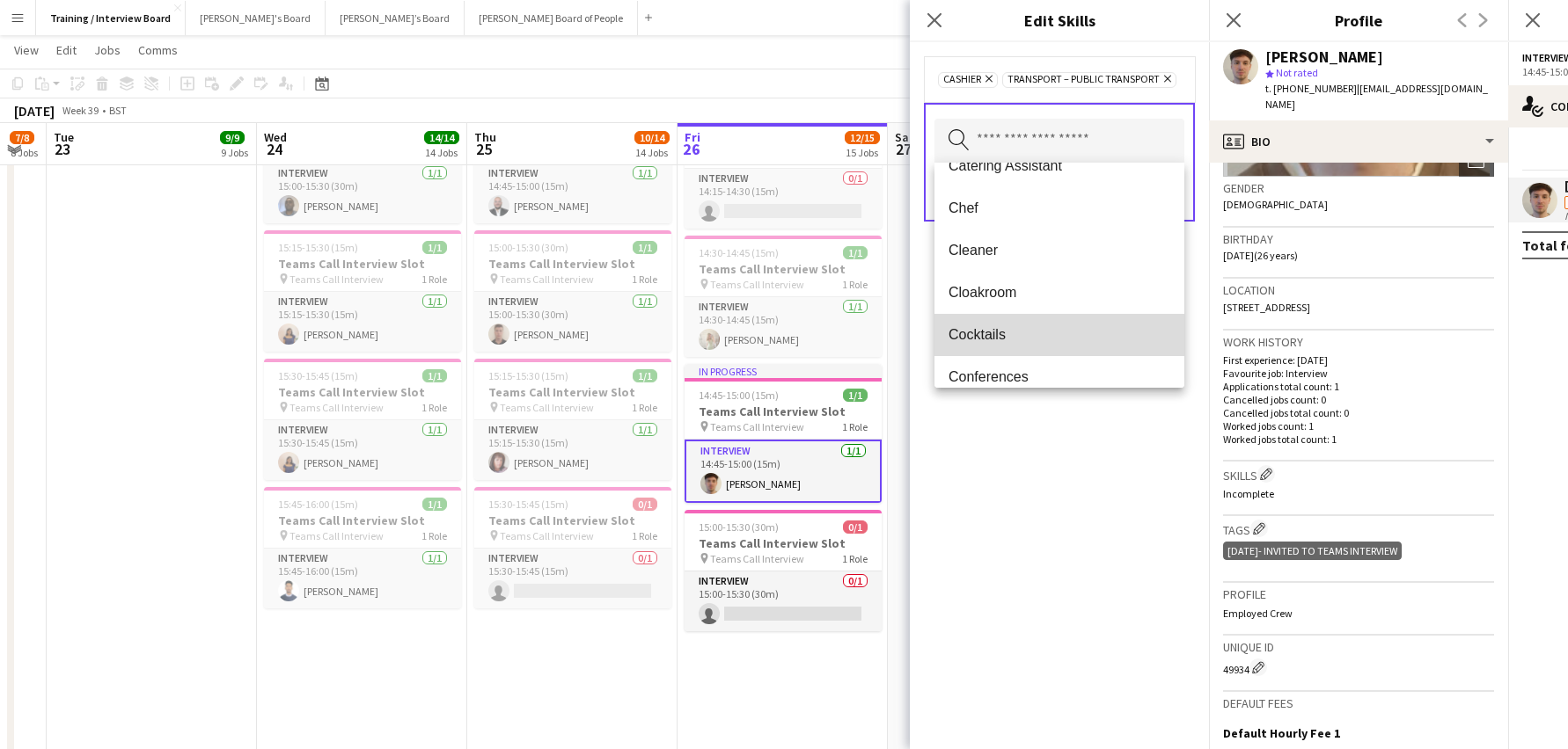
click at [1134, 315] on mat-option "Cocktails" at bounding box center [1059, 335] width 250 height 42
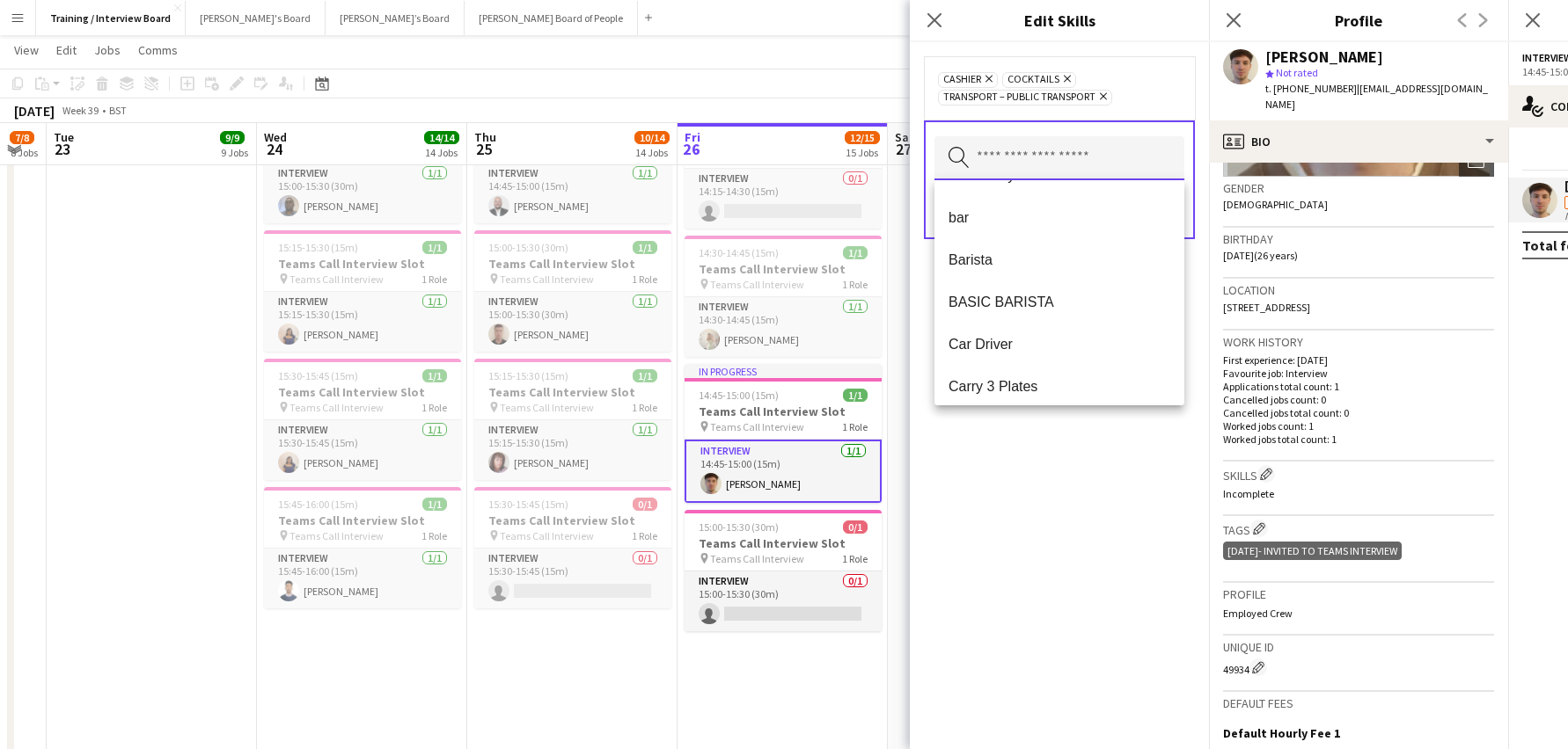
scroll to position [129, 0]
click at [1062, 75] on icon "Remove" at bounding box center [1065, 79] width 11 height 11
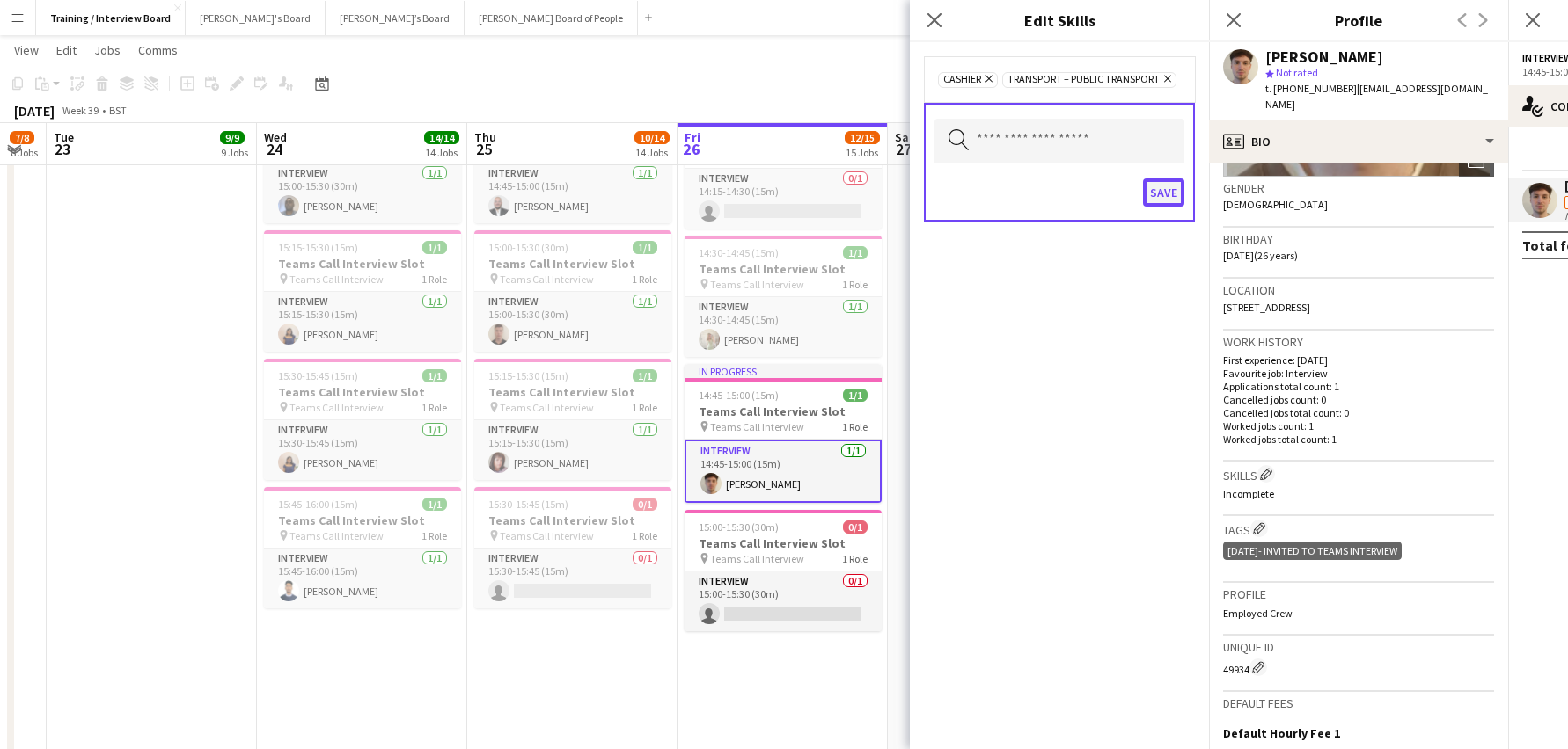
click at [1170, 189] on button "Save" at bounding box center [1163, 192] width 41 height 28
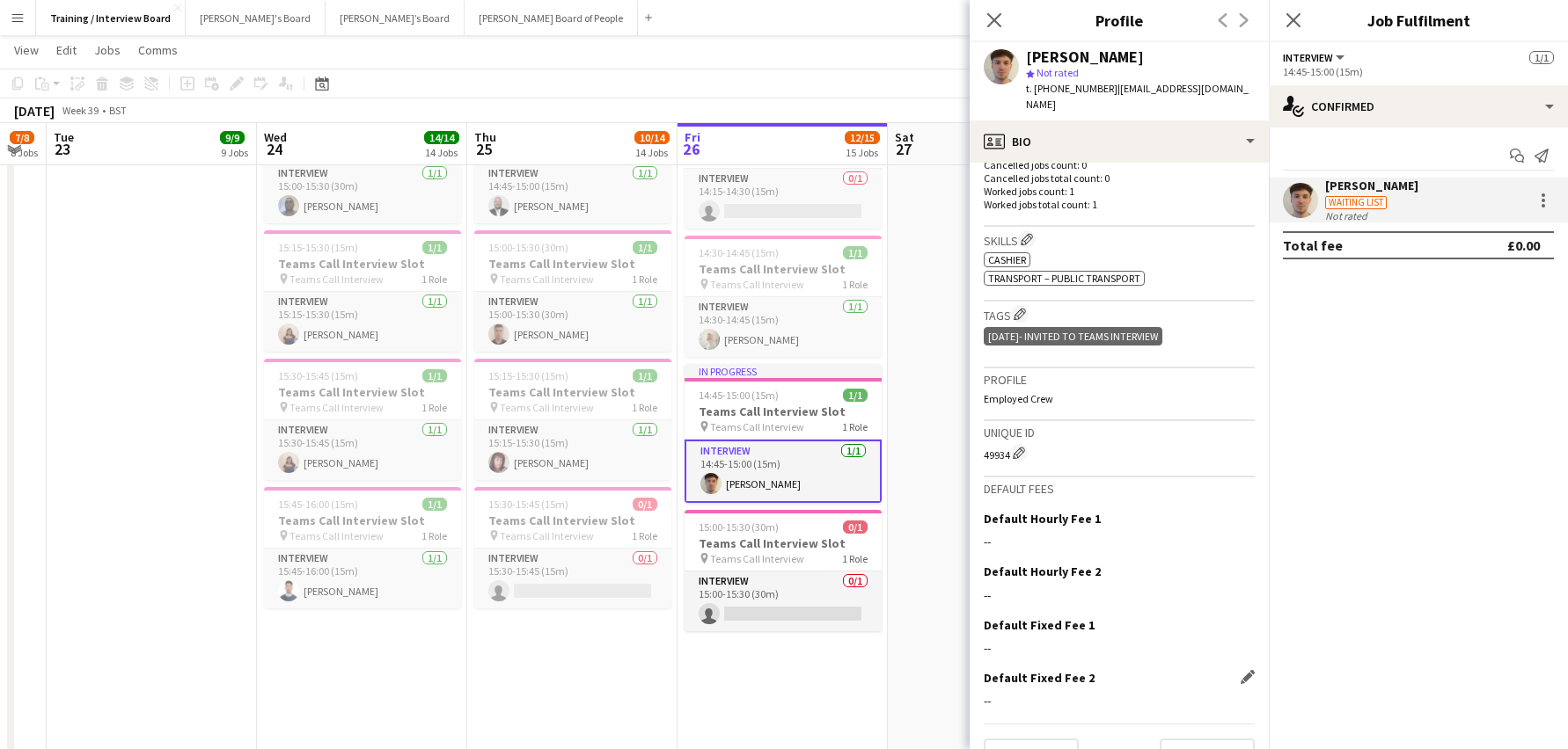
scroll to position [521, 0]
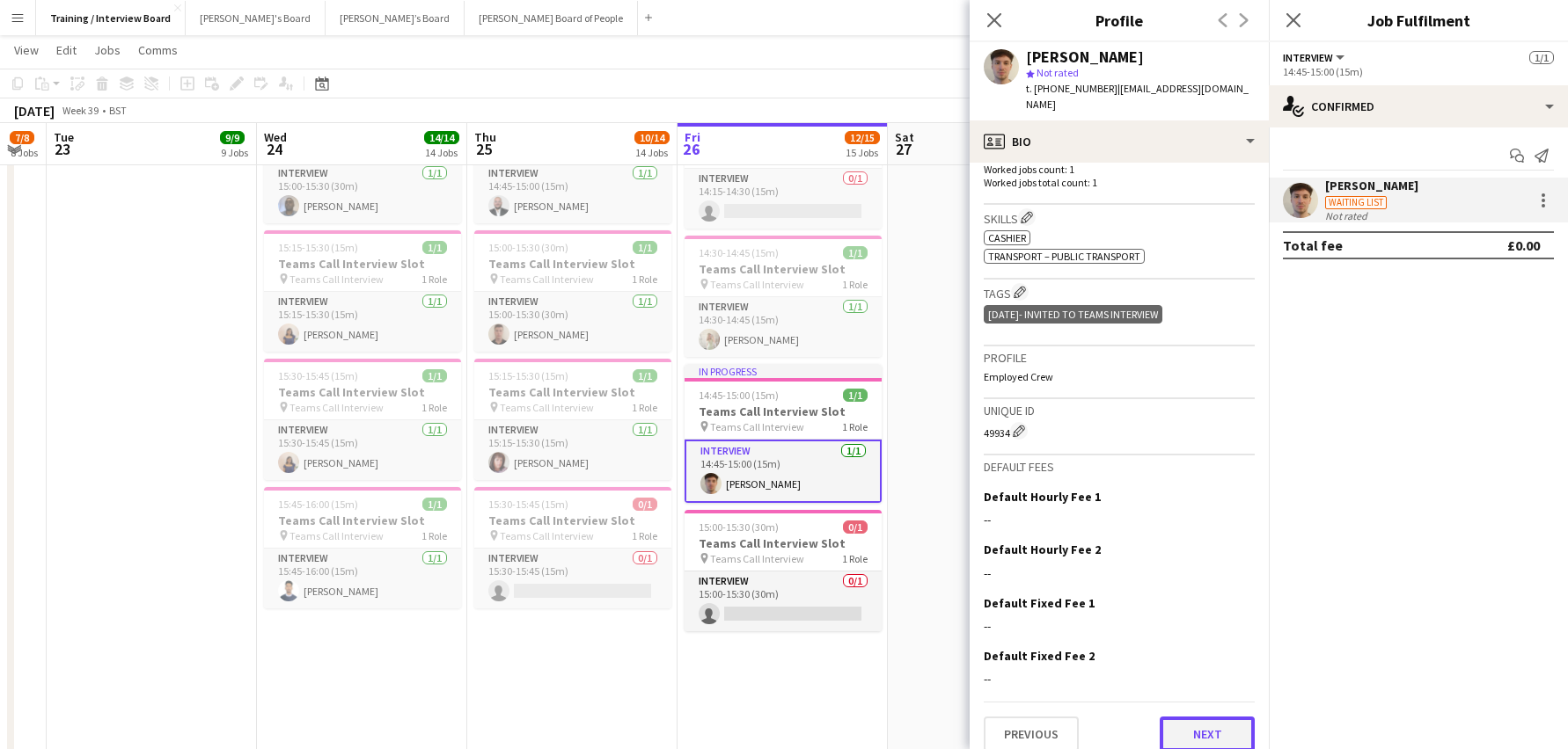
click at [1181, 717] on button "Next" at bounding box center [1207, 734] width 95 height 35
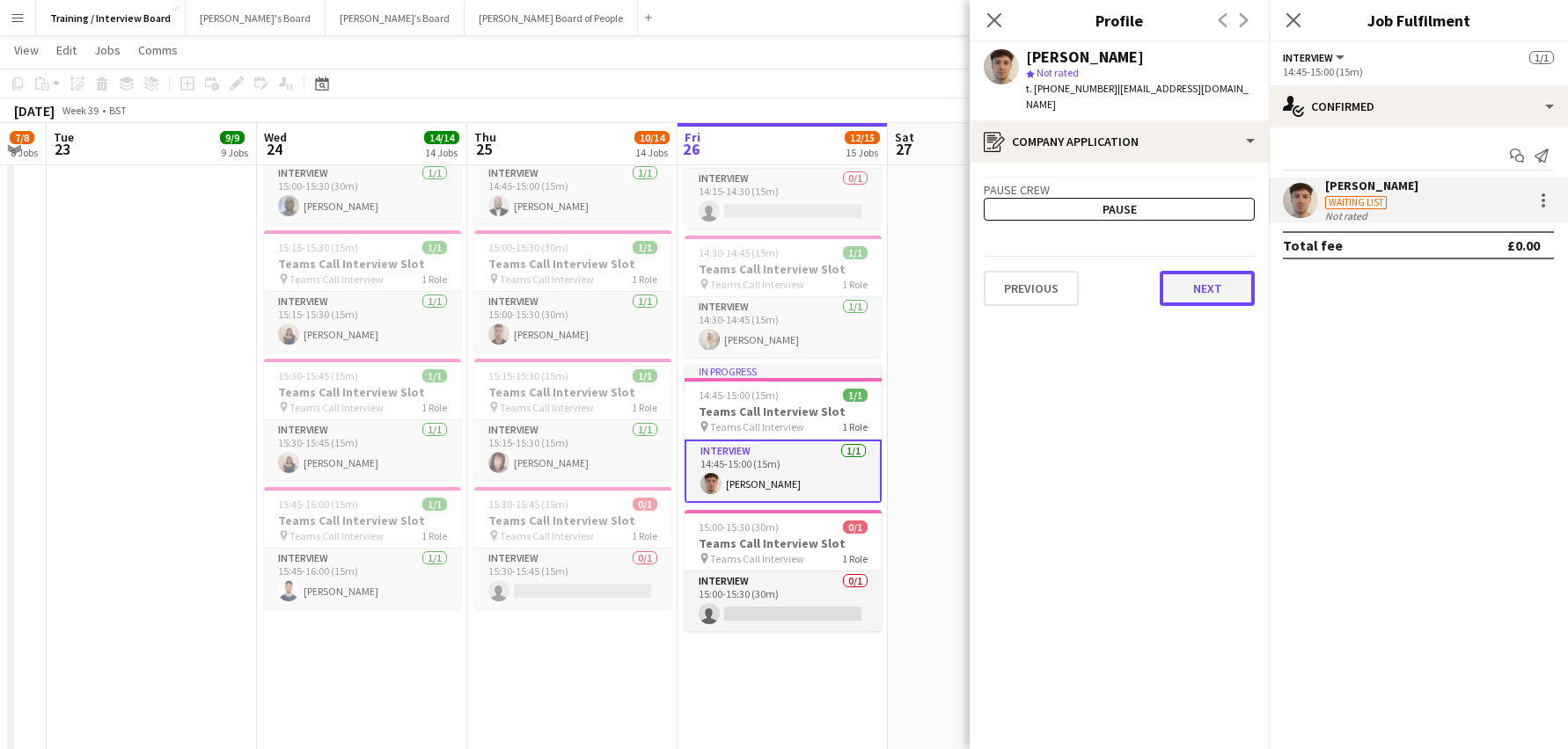
click at [1217, 277] on button "Next" at bounding box center [1207, 288] width 95 height 35
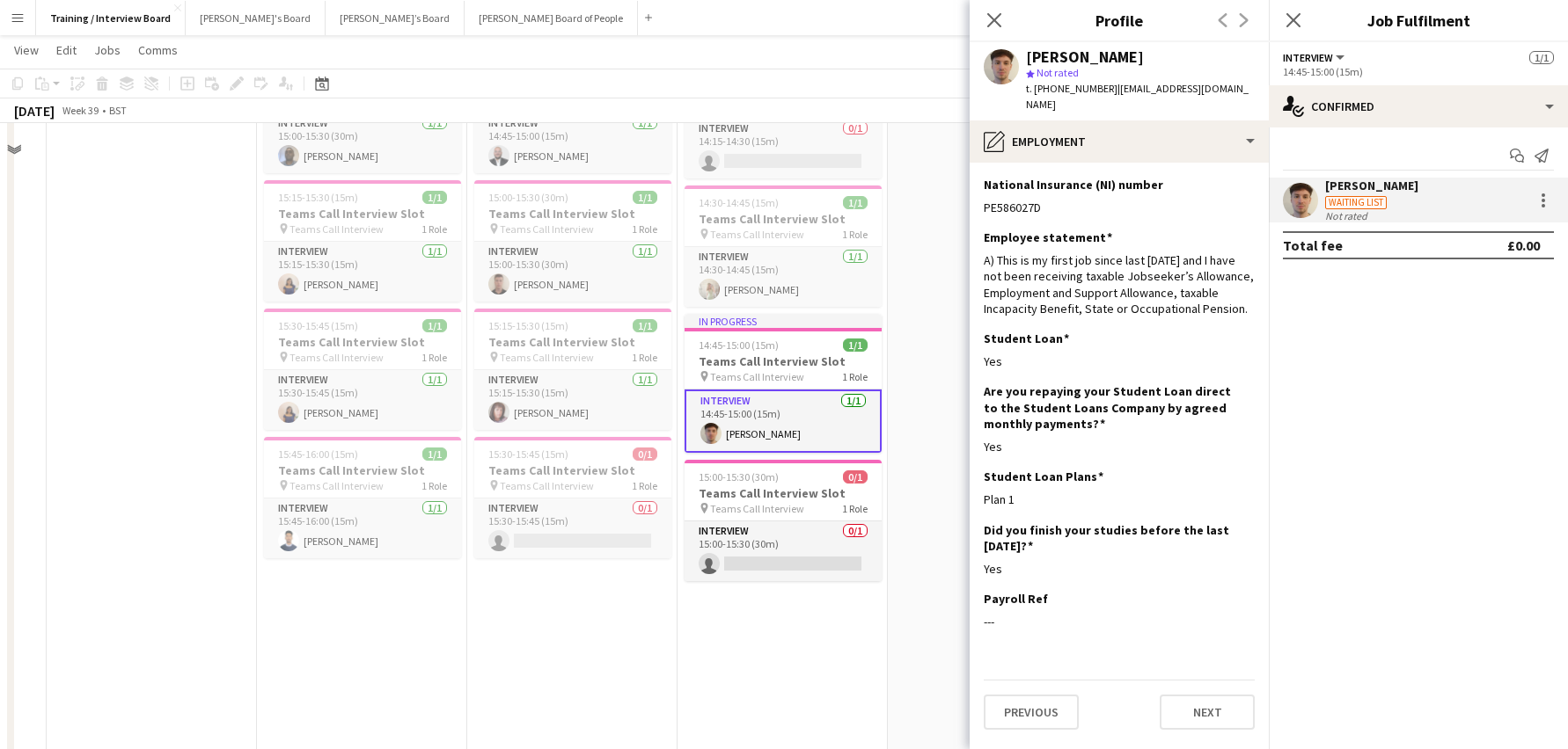
scroll to position [1495, 0]
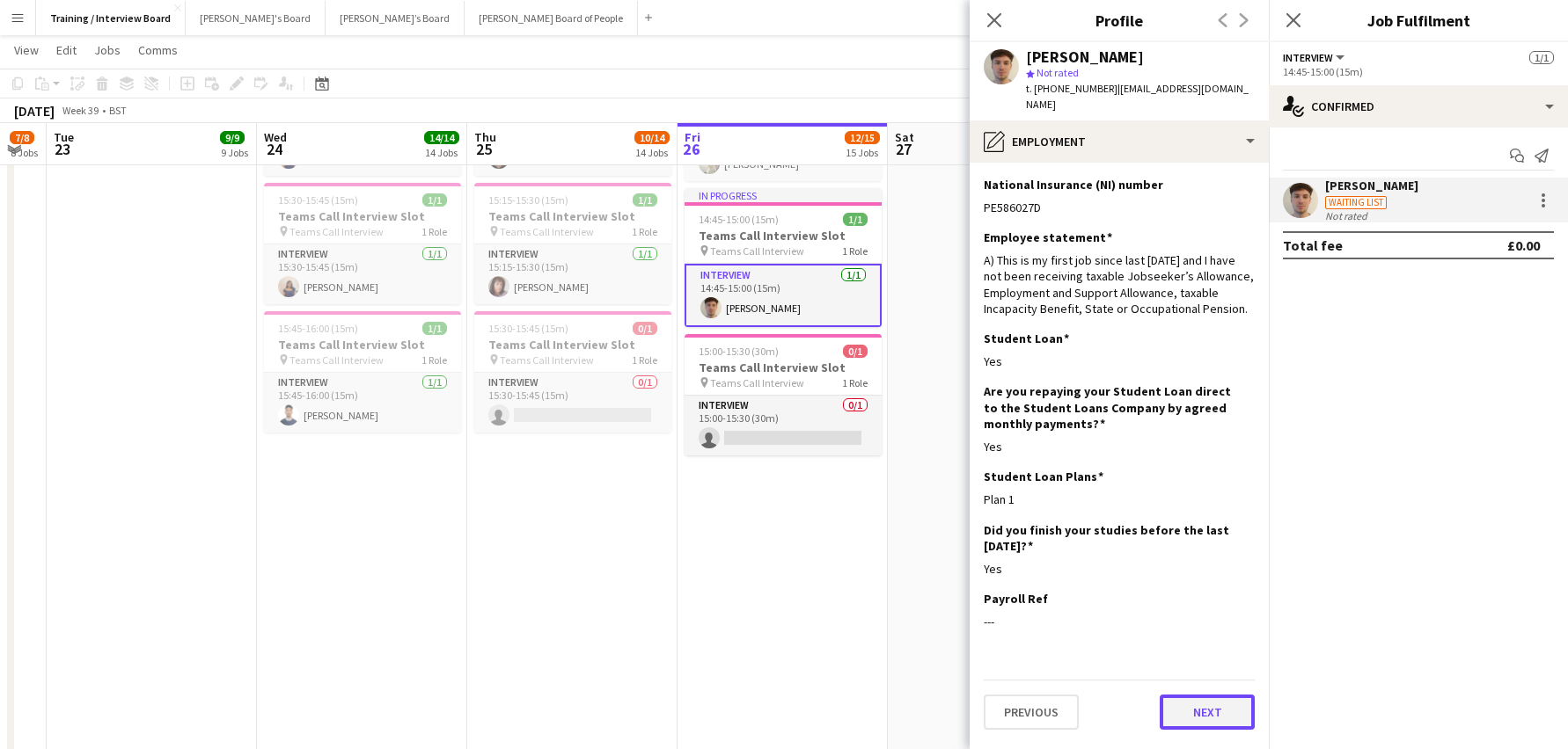
drag, startPoint x: 1203, startPoint y: 686, endPoint x: 1205, endPoint y: 668, distance: 18.1
click at [1204, 695] on button "Next" at bounding box center [1207, 712] width 95 height 35
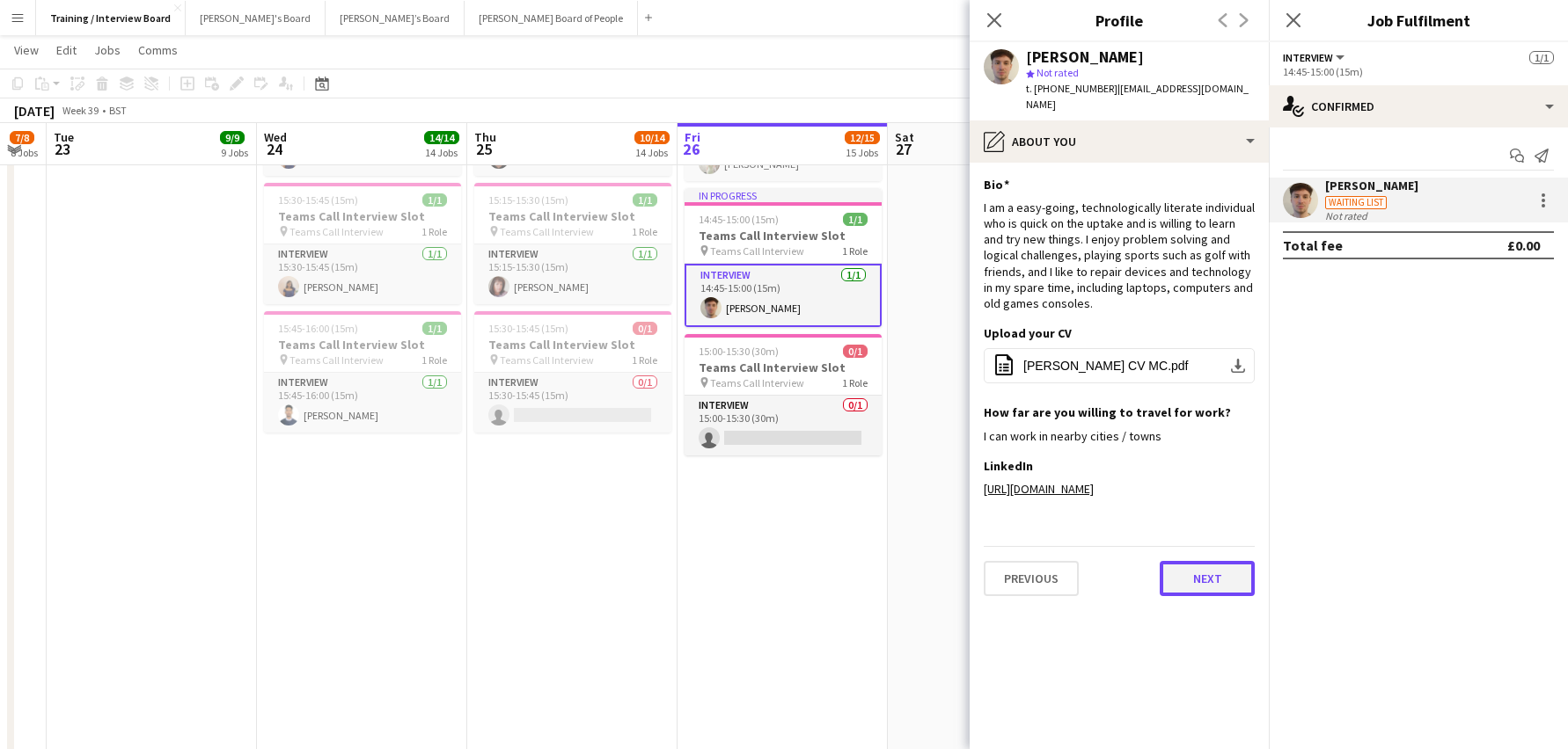
click at [1197, 561] on button "Next" at bounding box center [1207, 579] width 95 height 35
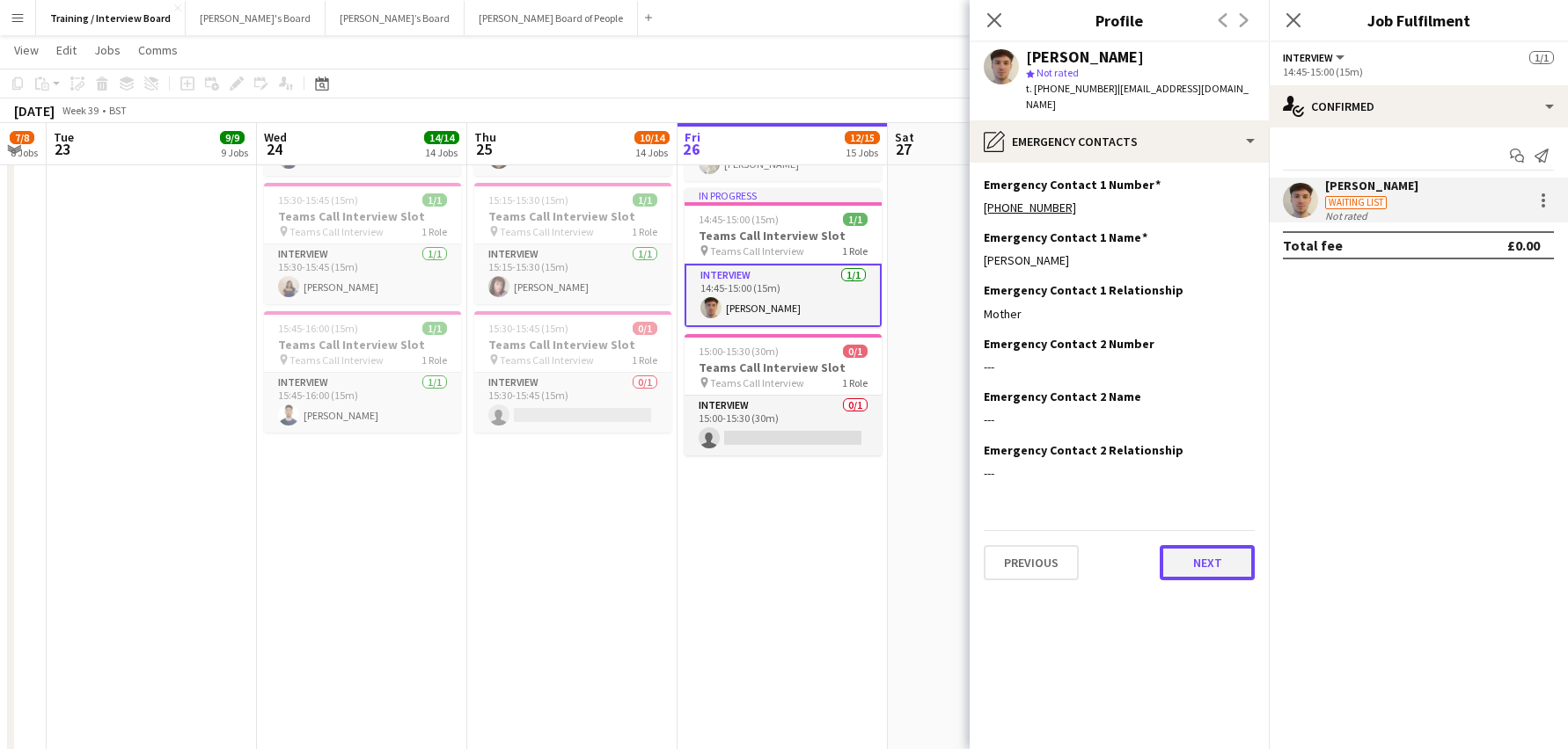
click at [1216, 546] on button "Next" at bounding box center [1207, 563] width 95 height 35
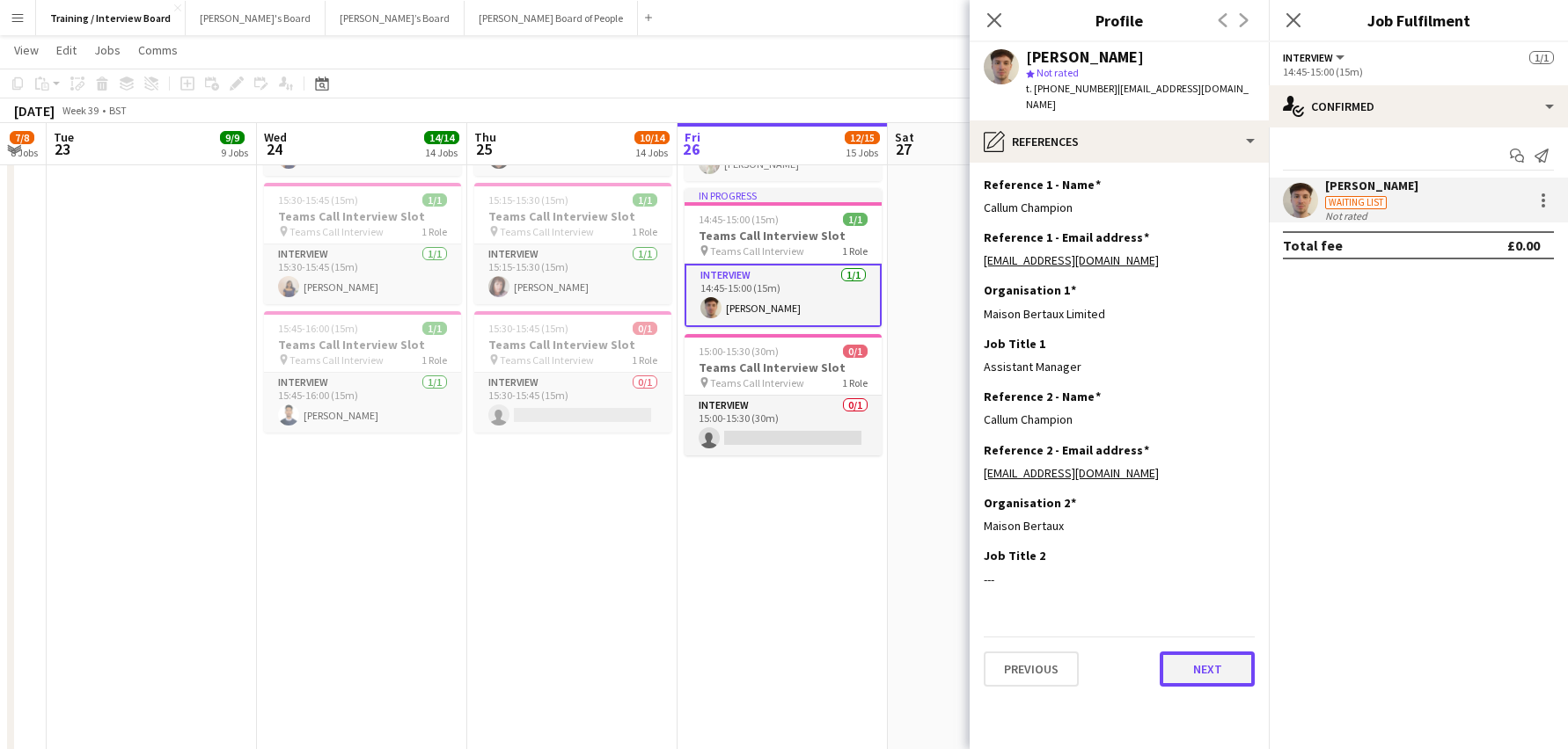
click at [1188, 658] on button "Next" at bounding box center [1207, 669] width 95 height 35
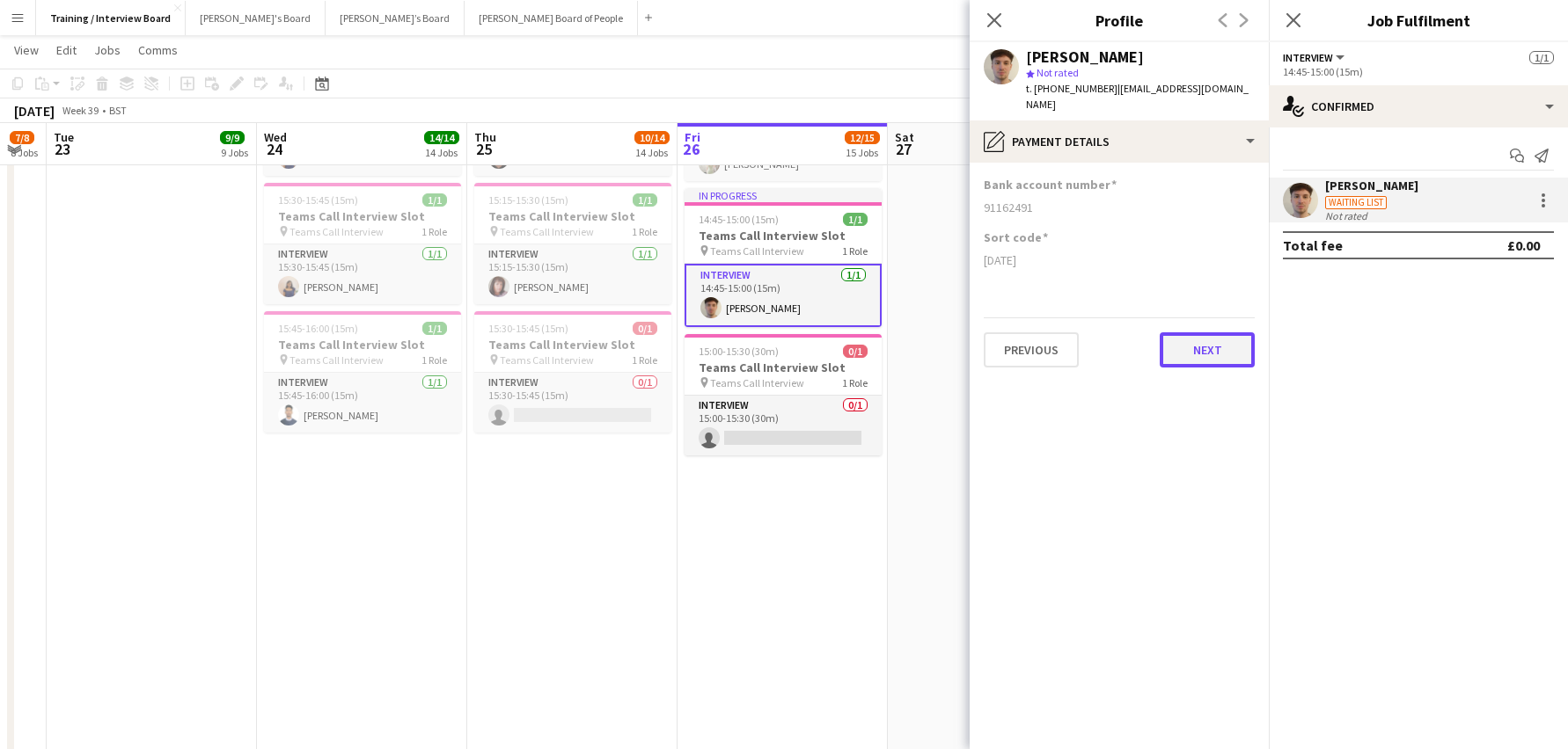
click at [1192, 332] on button "Next" at bounding box center [1207, 350] width 95 height 35
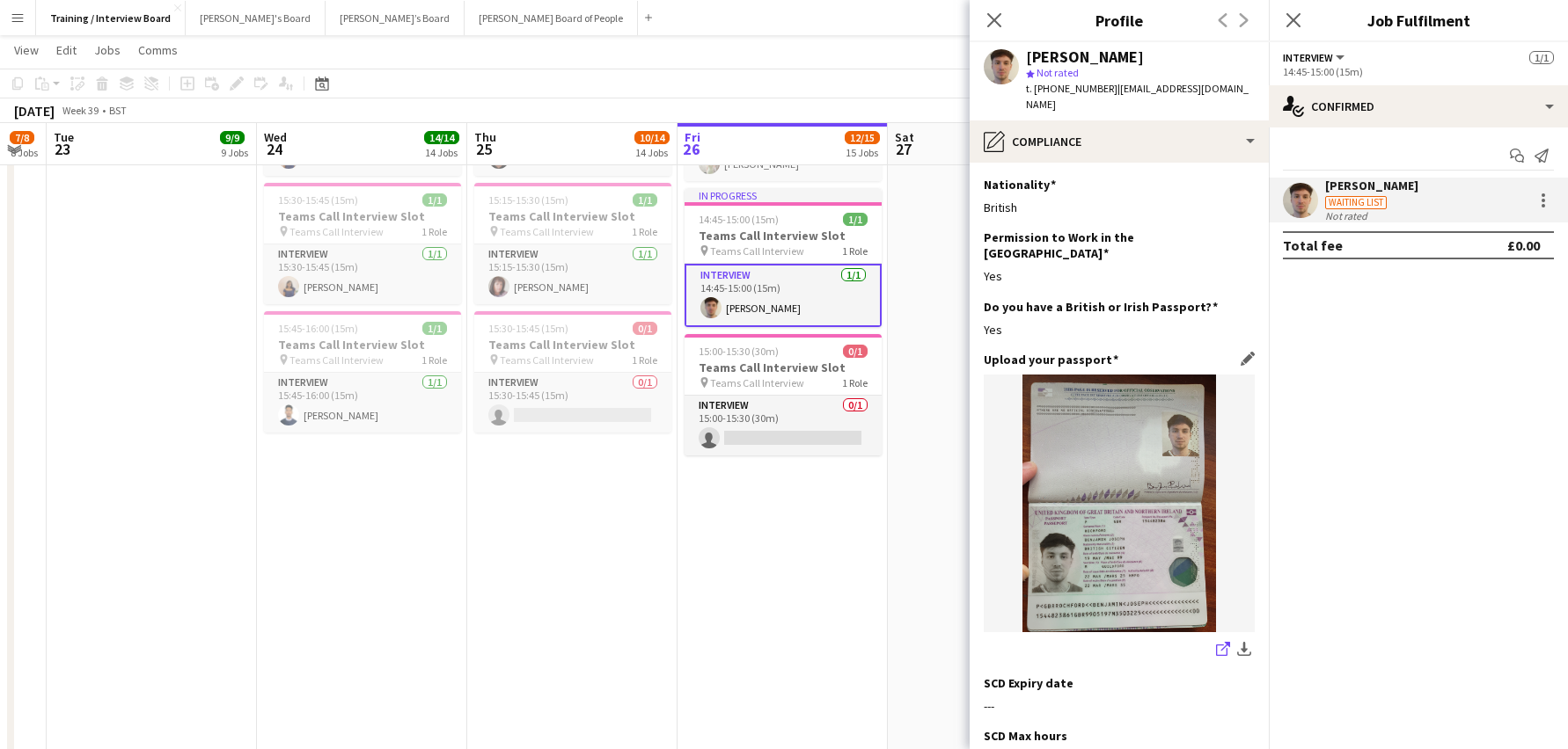
click at [1216, 642] on icon "share-external-link-1" at bounding box center [1223, 648] width 14 height 14
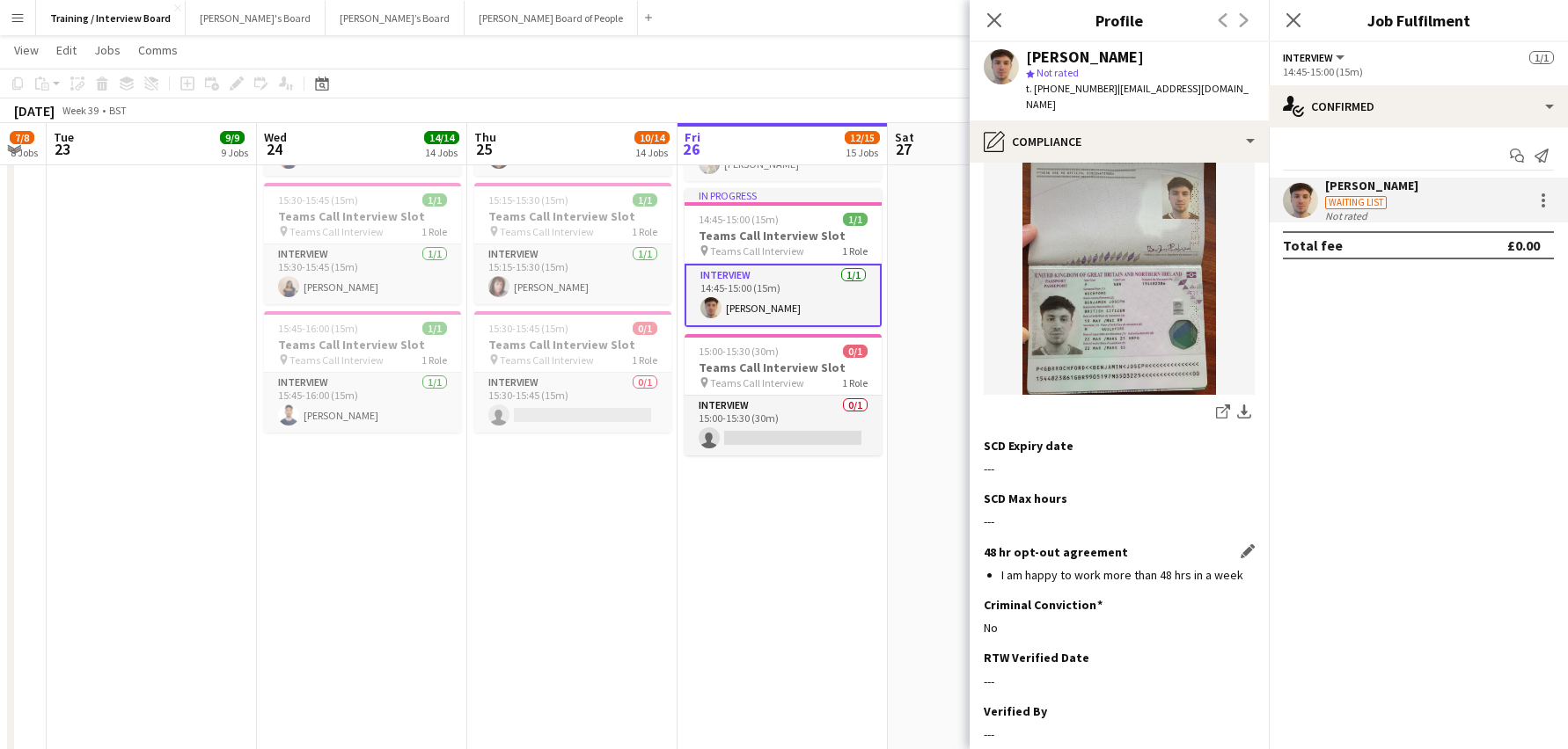
scroll to position [352, 0]
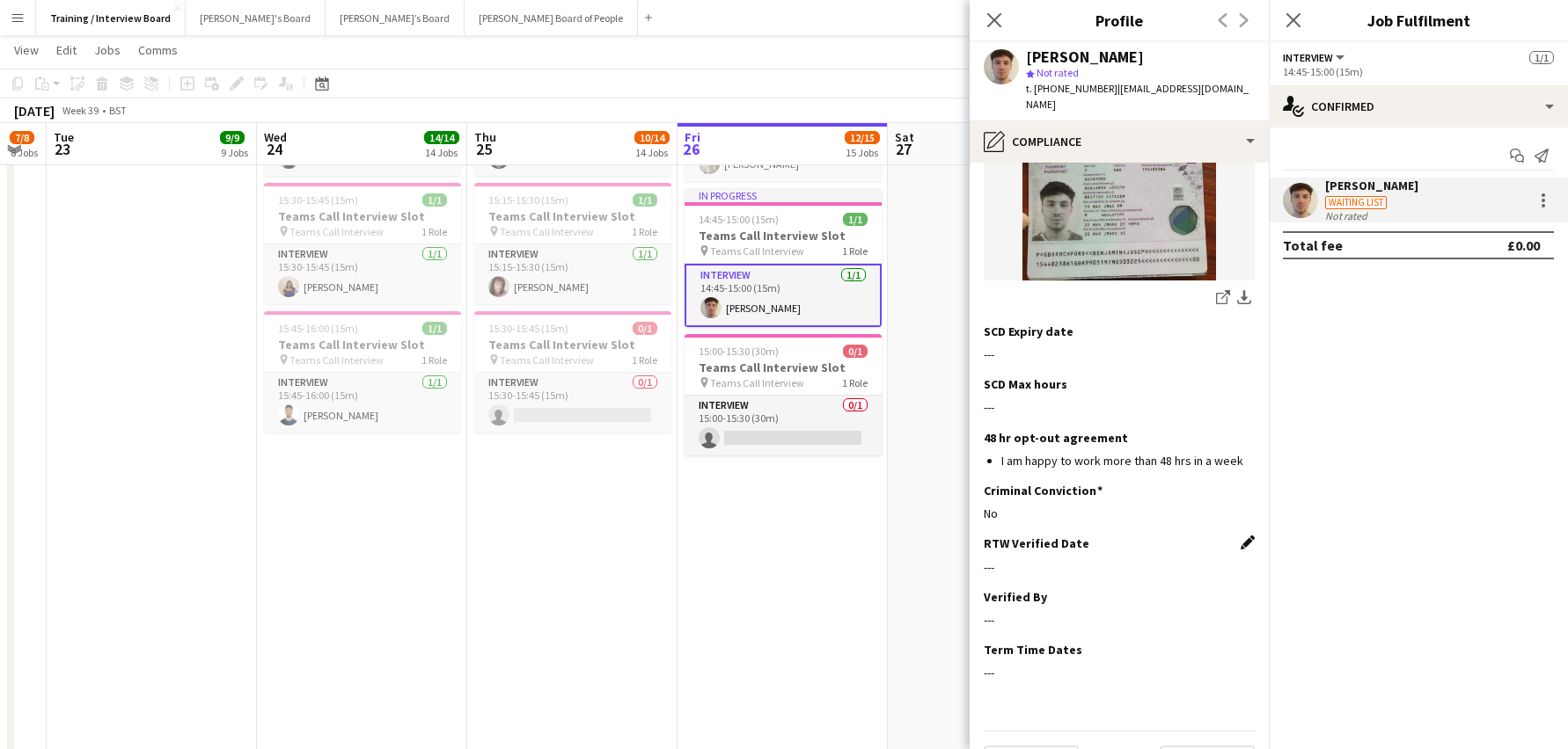
click at [1240, 536] on app-icon "Edit this field" at bounding box center [1247, 542] width 14 height 14
click at [1116, 556] on body "Menu Boards Boards Boards All jobs Status Workforce Workforce My Workforce Recr…" at bounding box center [784, 575] width 1568 height 4141
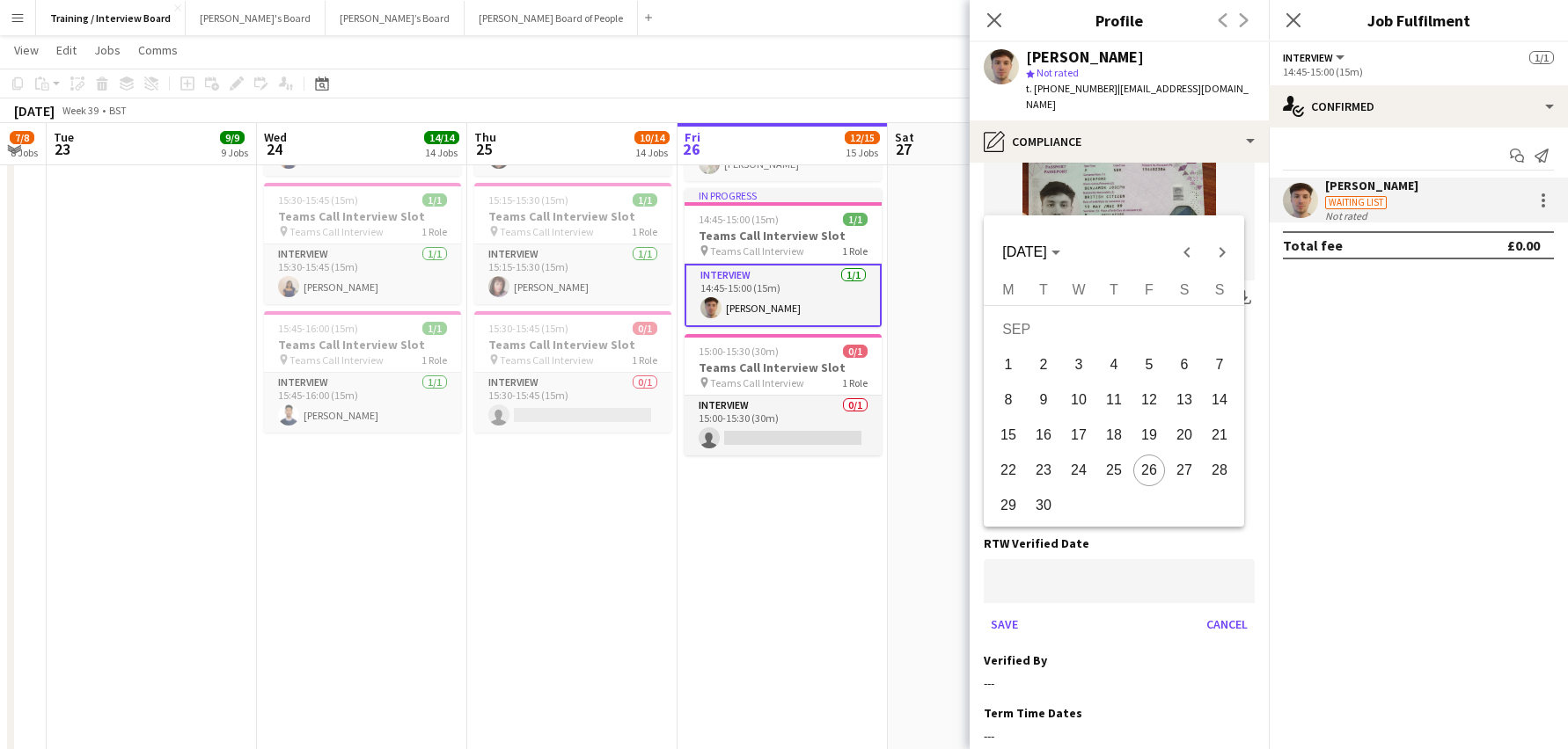
click at [1149, 472] on span "26" at bounding box center [1149, 471] width 32 height 32
type input "**********"
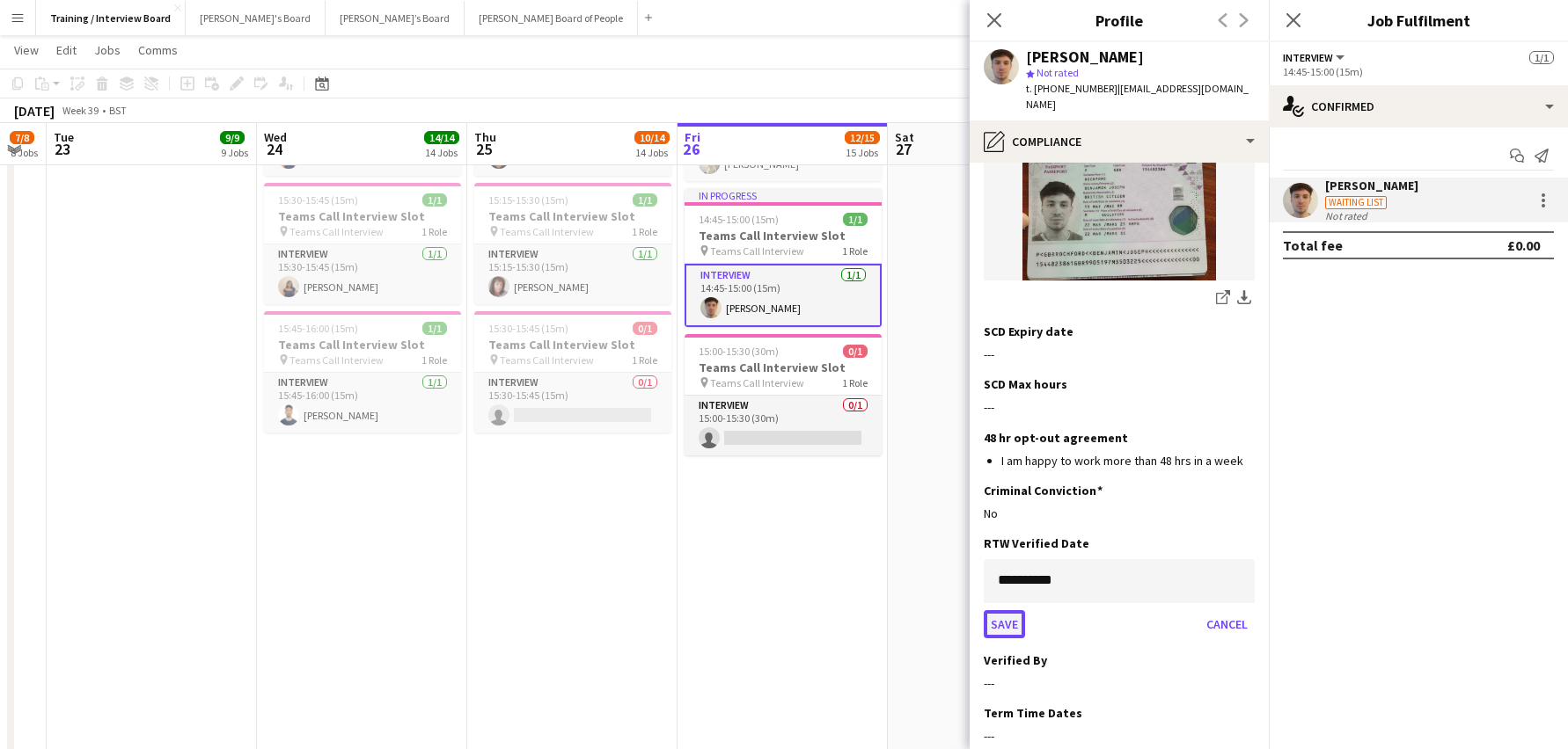
click at [1010, 611] on button "Save" at bounding box center [1004, 624] width 41 height 28
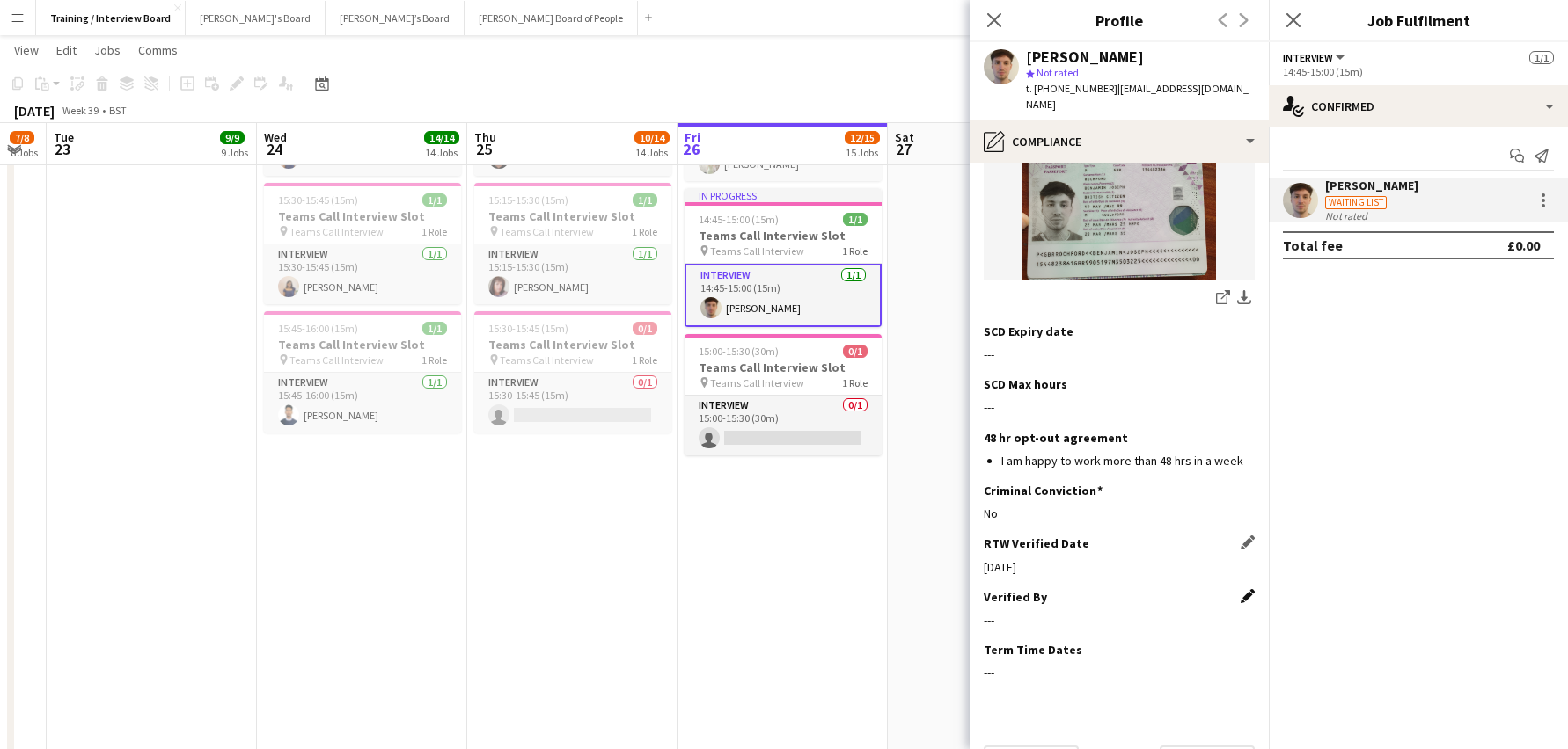
click at [1240, 590] on app-icon "Edit this field" at bounding box center [1247, 596] width 14 height 14
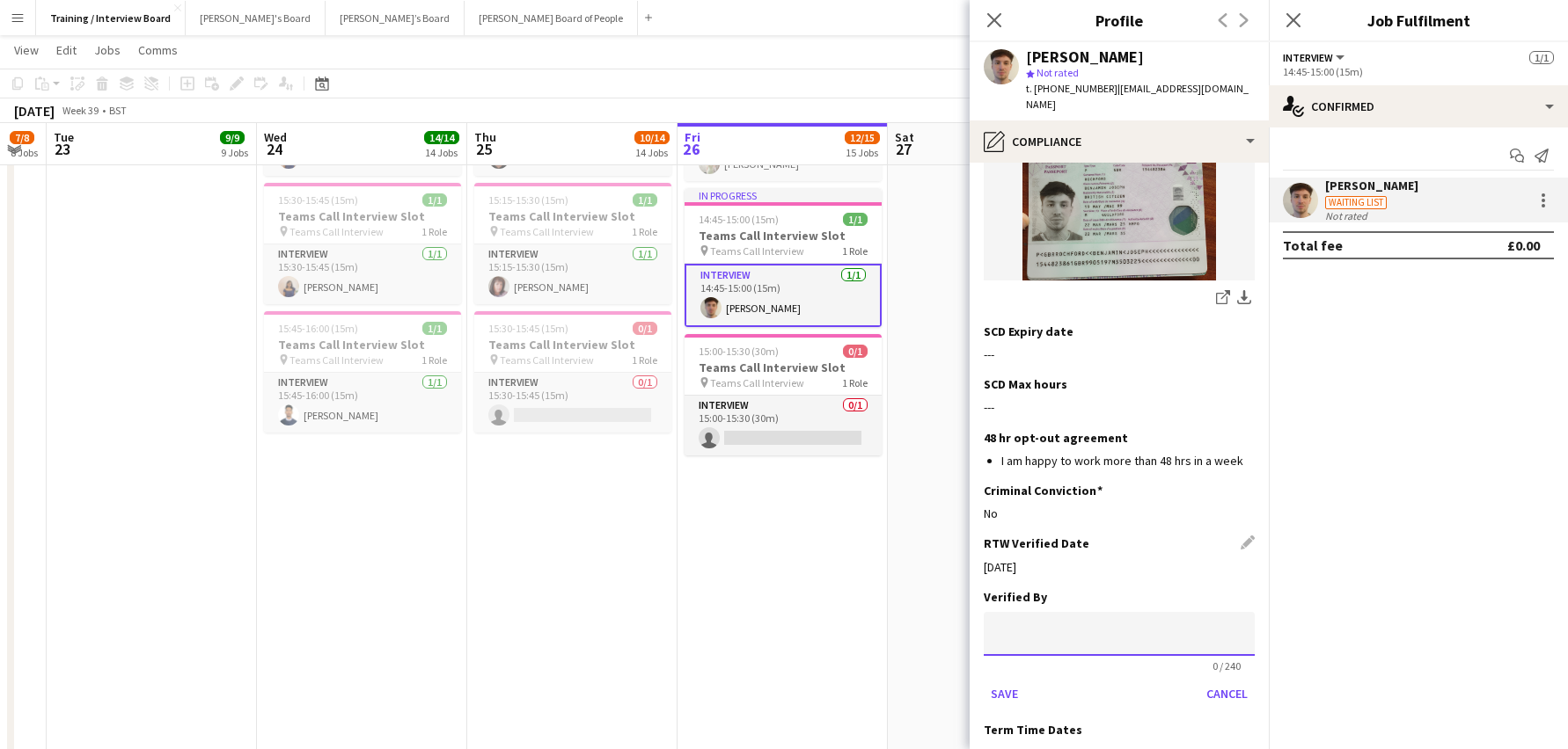
click at [993, 613] on input at bounding box center [1119, 635] width 271 height 44
type input "**"
click at [1003, 680] on button "Save" at bounding box center [1004, 694] width 41 height 28
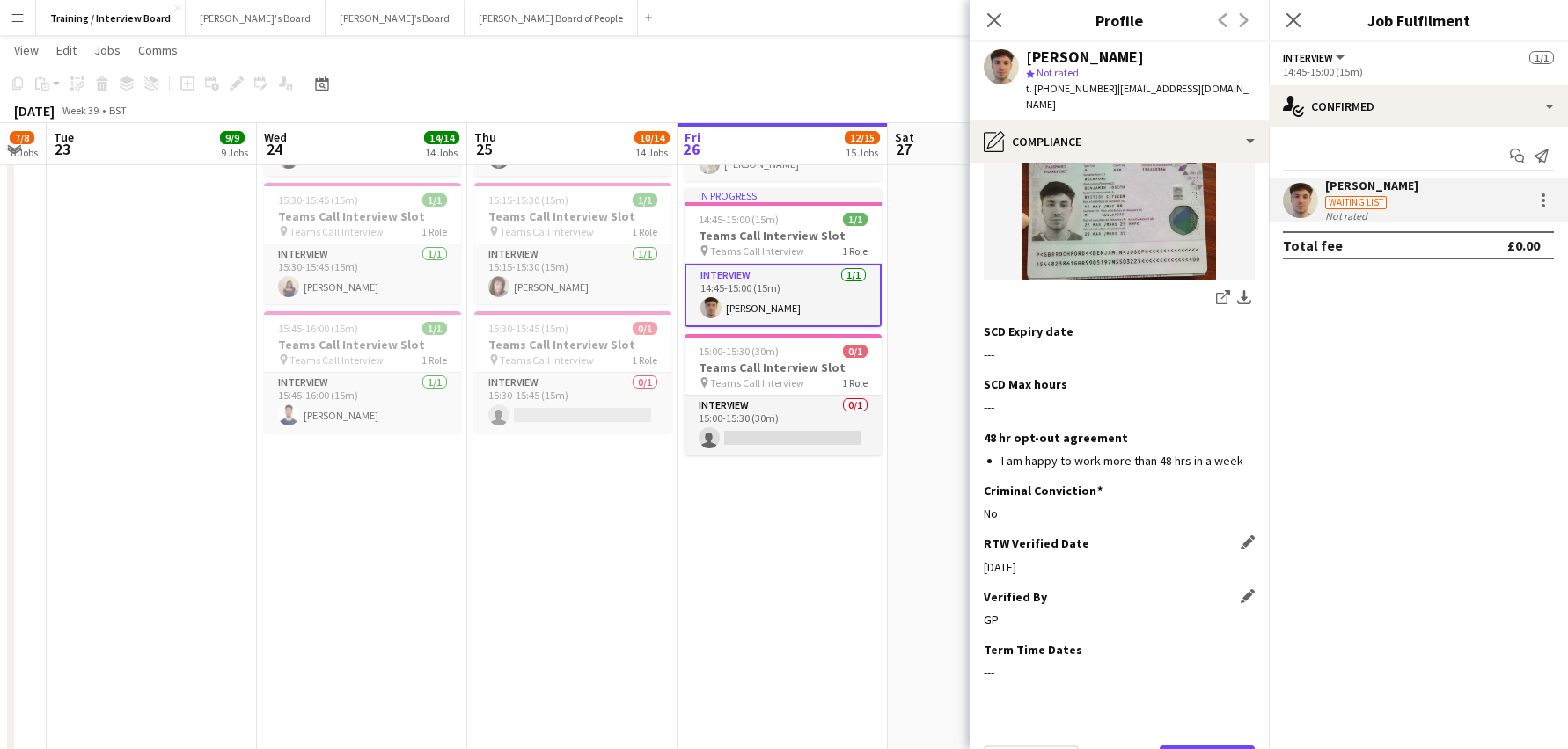
click at [1164, 746] on button "Next" at bounding box center [1207, 764] width 95 height 35
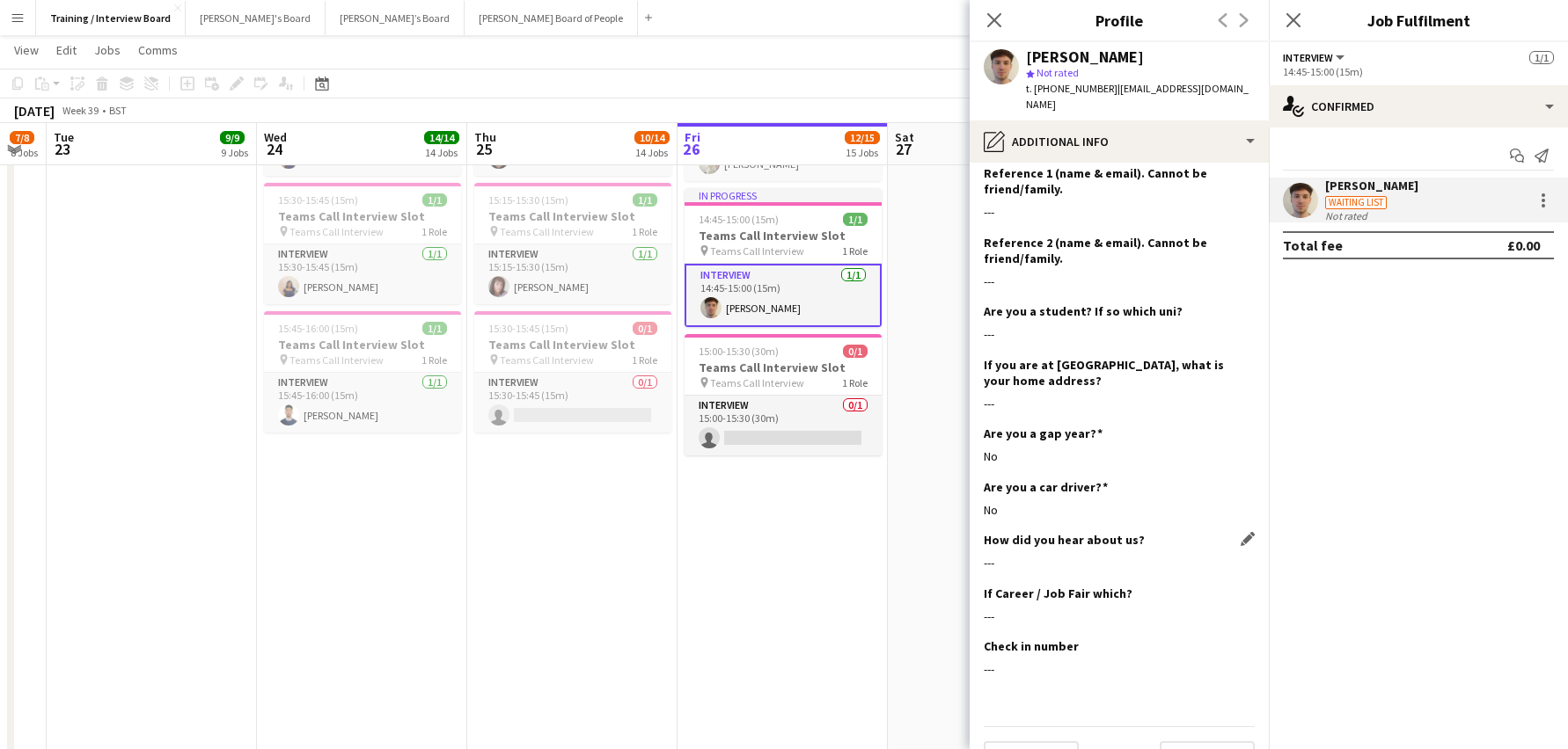
scroll to position [298, 0]
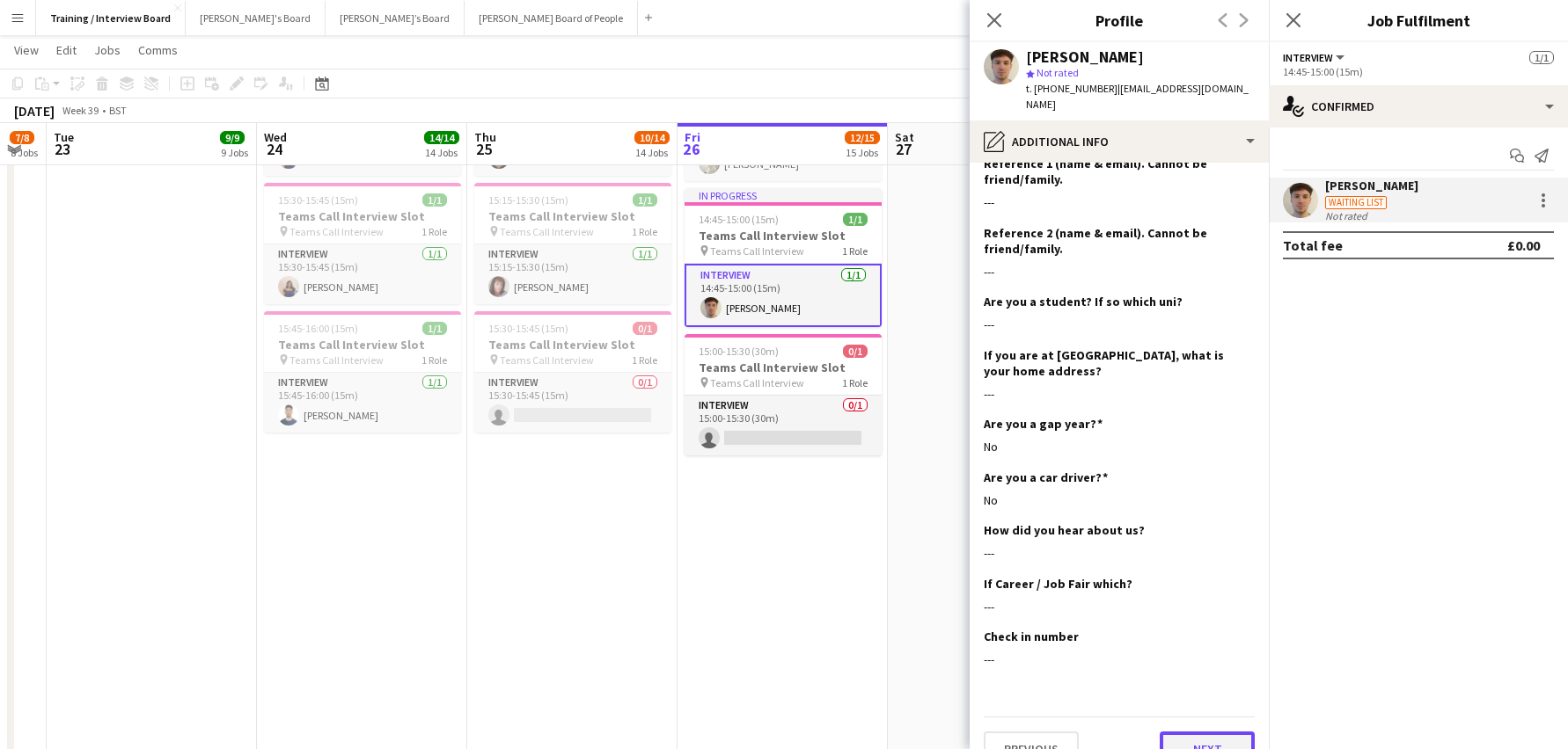
click at [1203, 732] on button "Next" at bounding box center [1207, 749] width 95 height 35
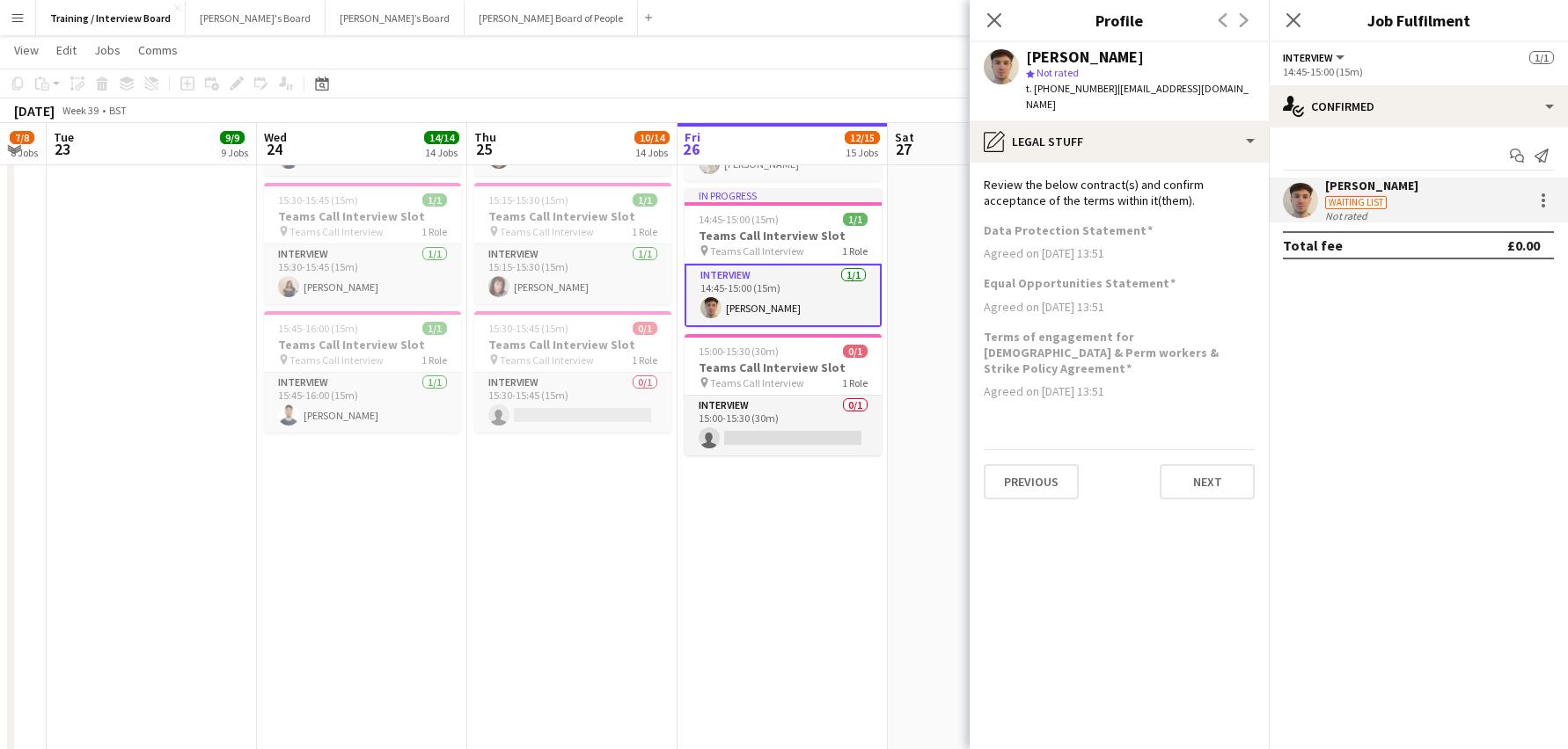
scroll to position [0, 0]
click at [1200, 464] on button "Next" at bounding box center [1207, 482] width 95 height 35
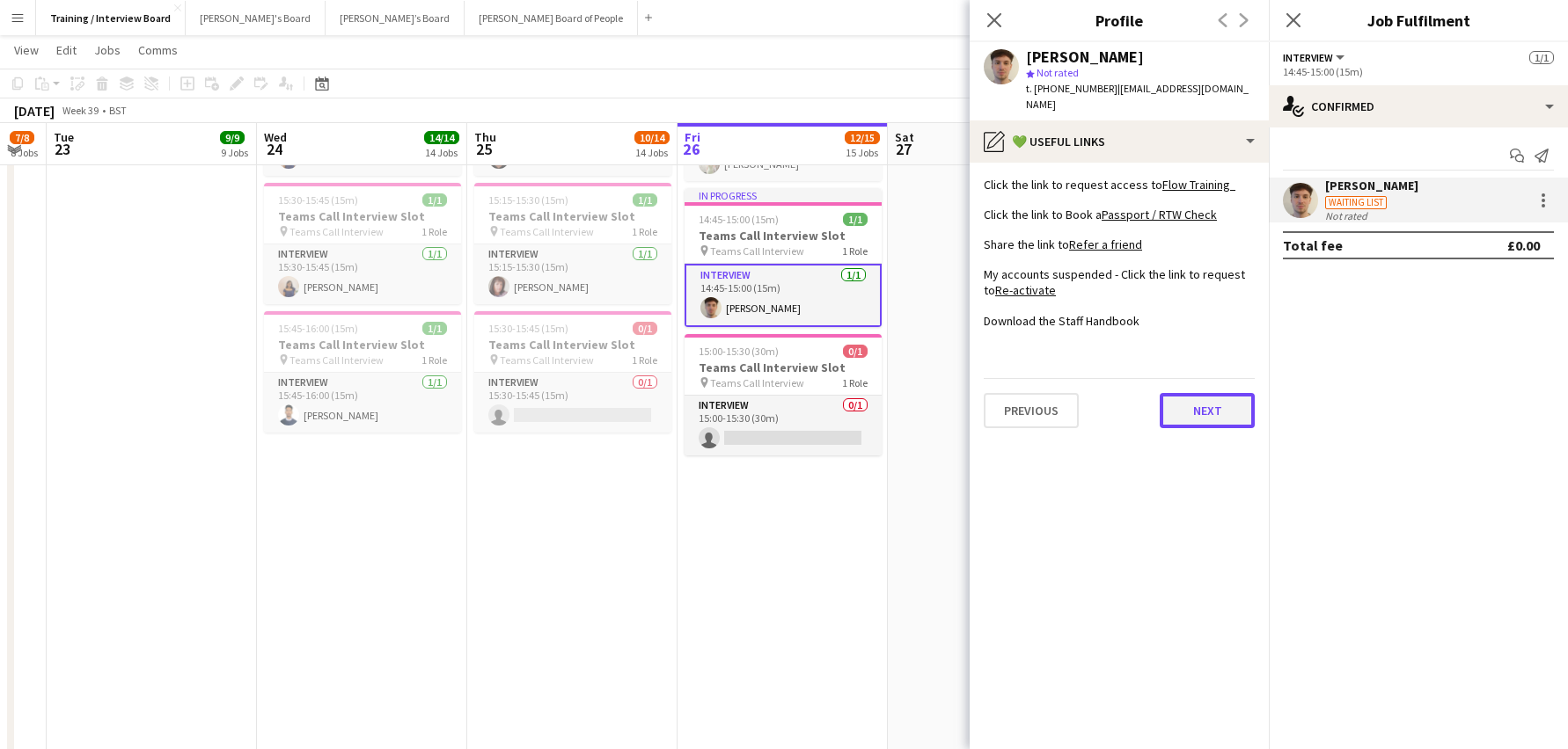
click at [1190, 393] on button "Next" at bounding box center [1207, 410] width 95 height 35
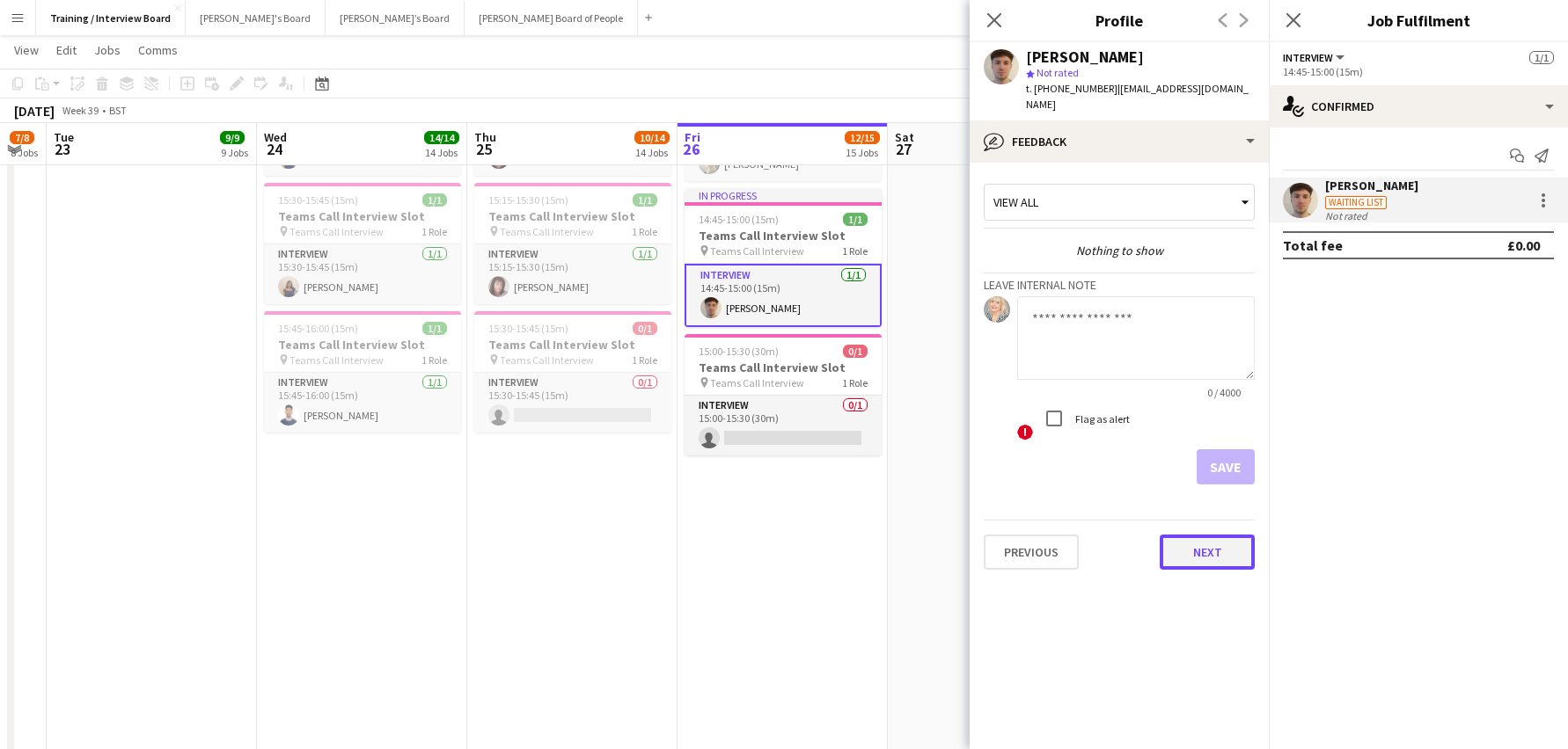
click at [1208, 535] on button "Next" at bounding box center [1207, 552] width 95 height 35
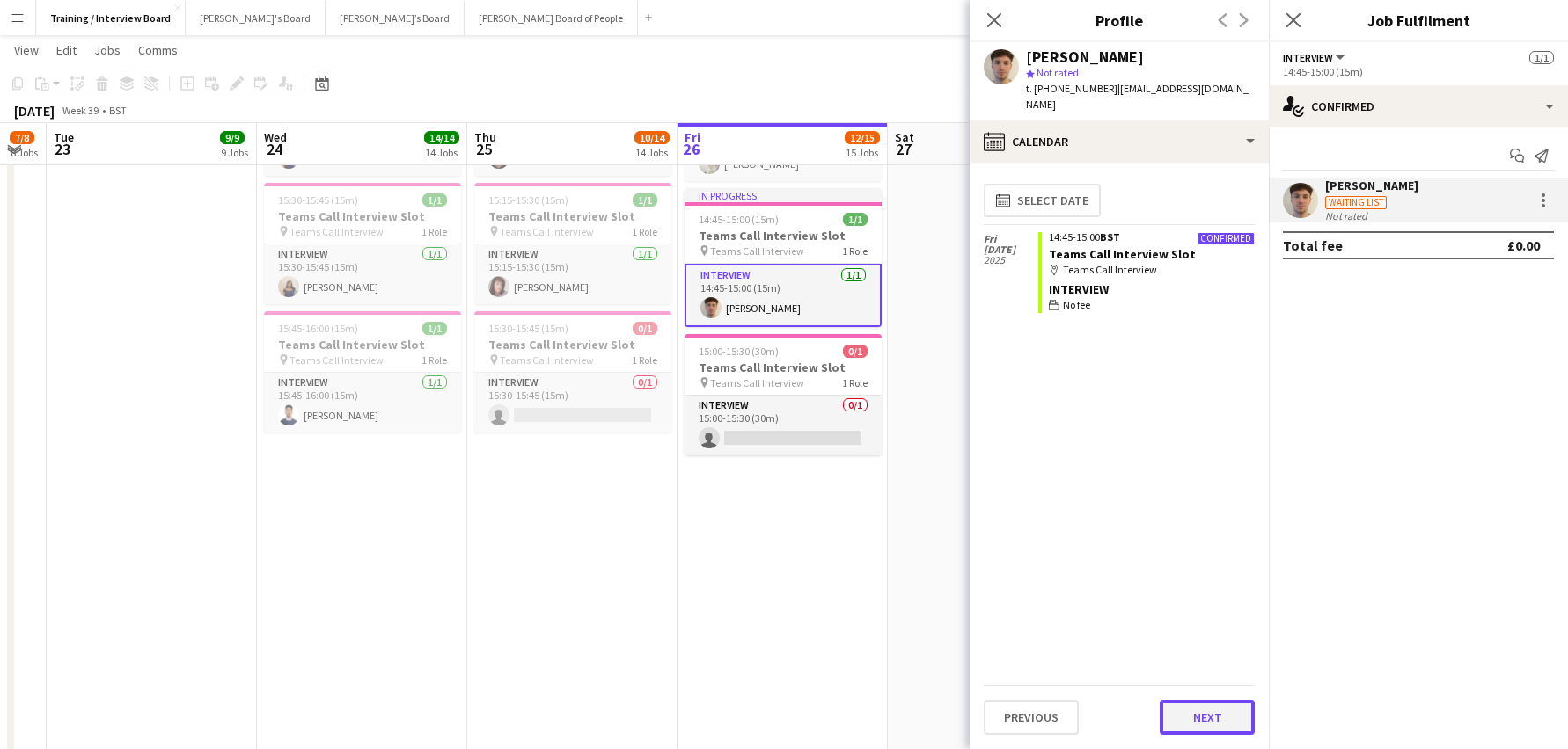
click at [1204, 707] on button "Next" at bounding box center [1207, 718] width 95 height 35
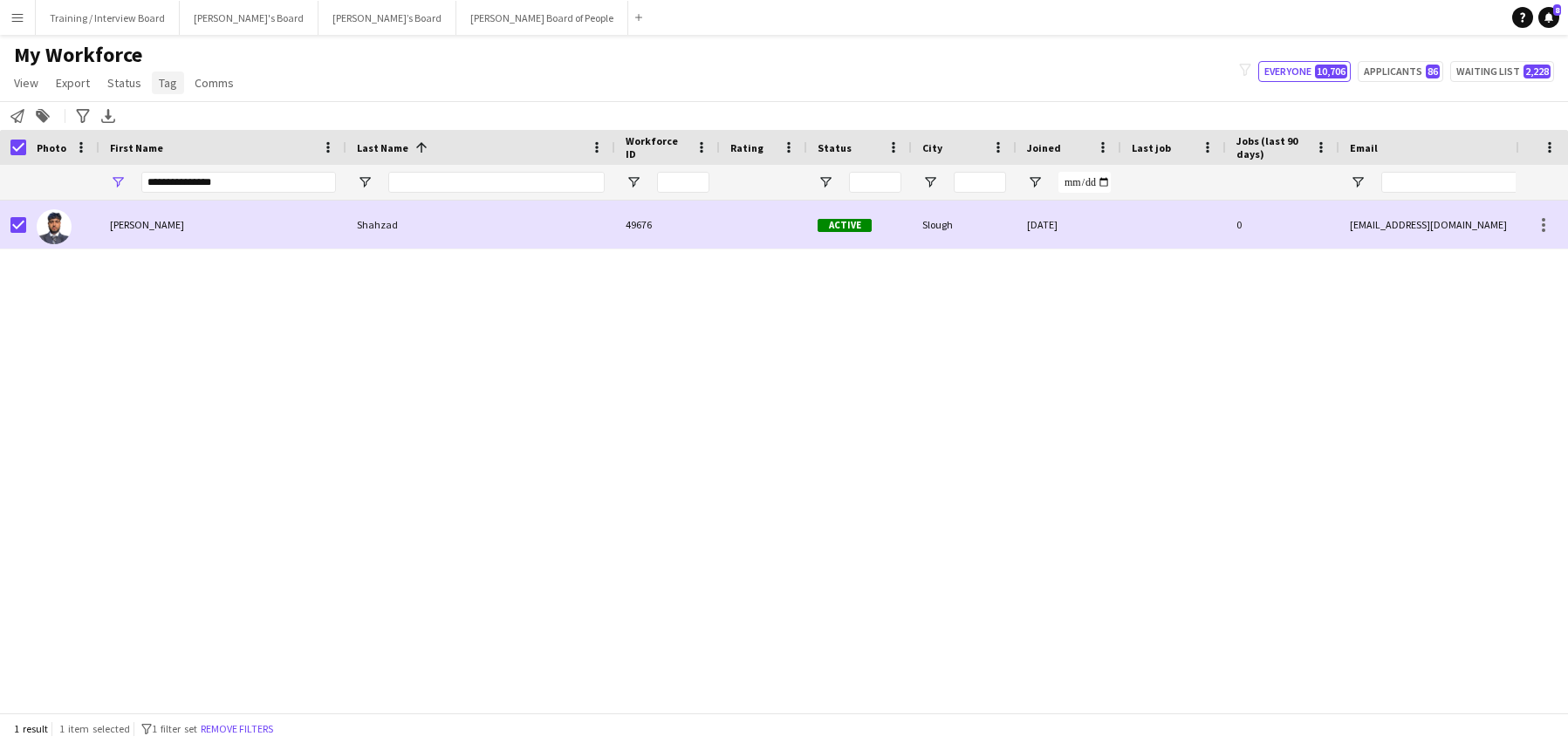
click at [159, 81] on span "Tag" at bounding box center [168, 83] width 18 height 15
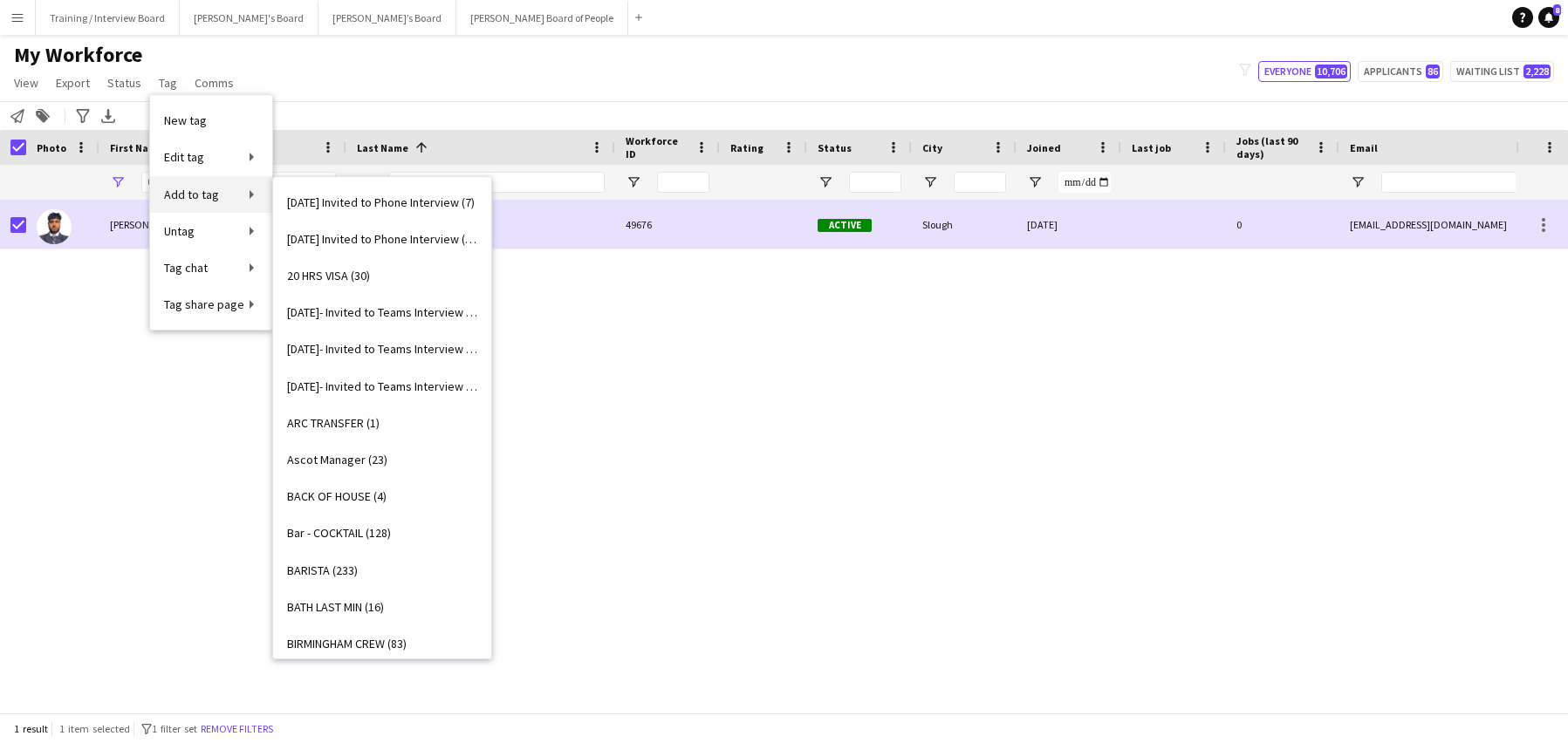
click at [180, 187] on span "Add to tag" at bounding box center [192, 194] width 55 height 15
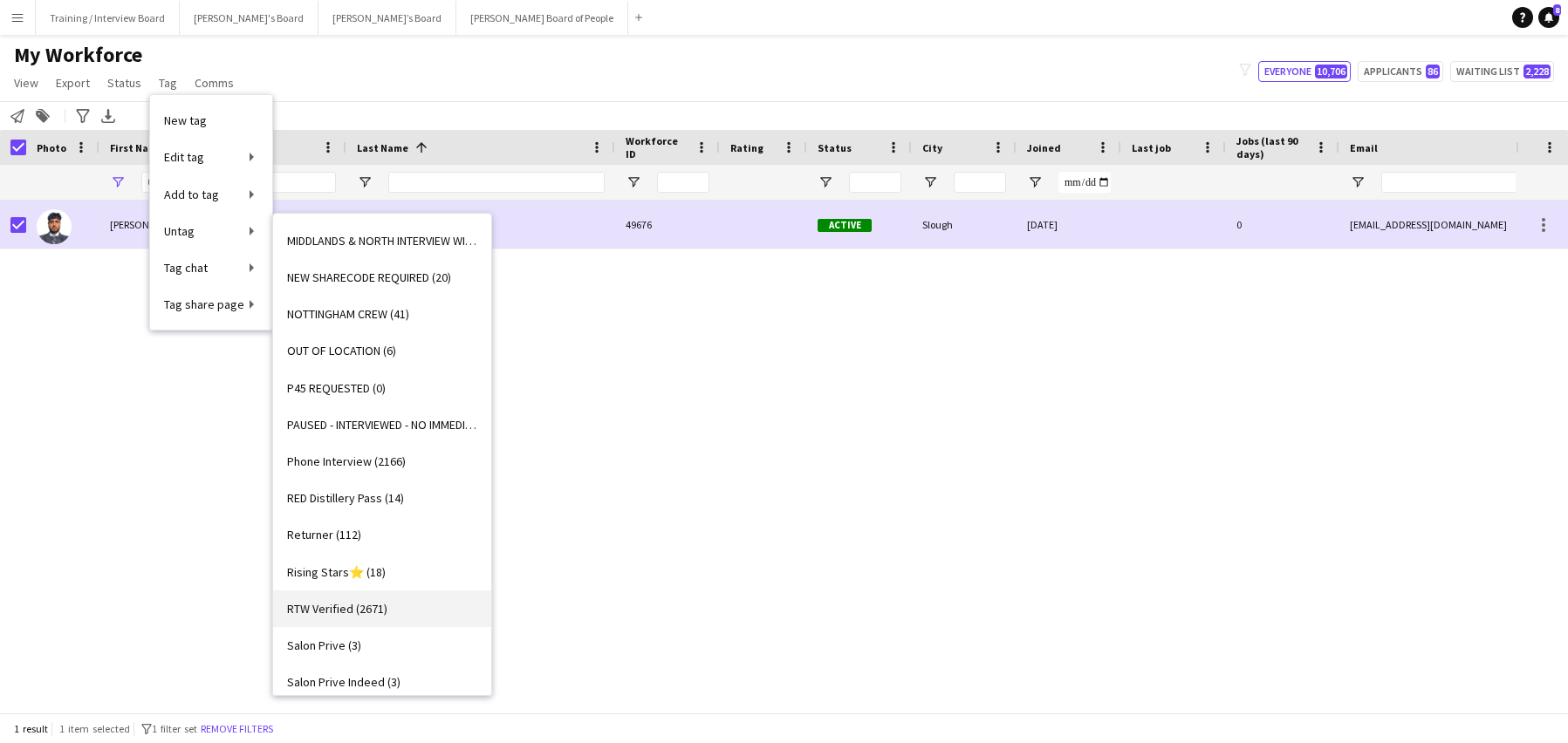
scroll to position [1919, 0]
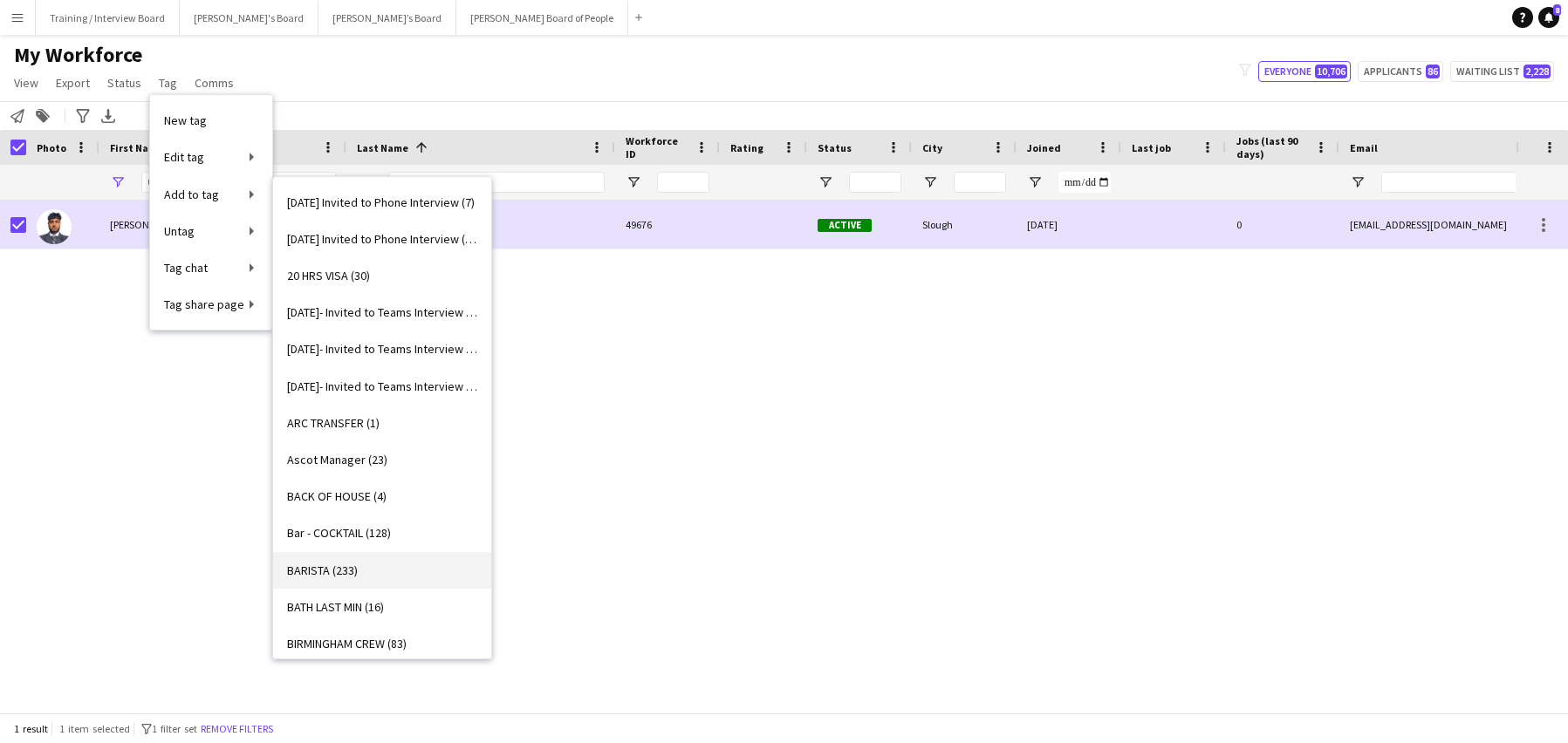
click at [326, 566] on span "BARISTA (233)" at bounding box center [323, 570] width 71 height 15
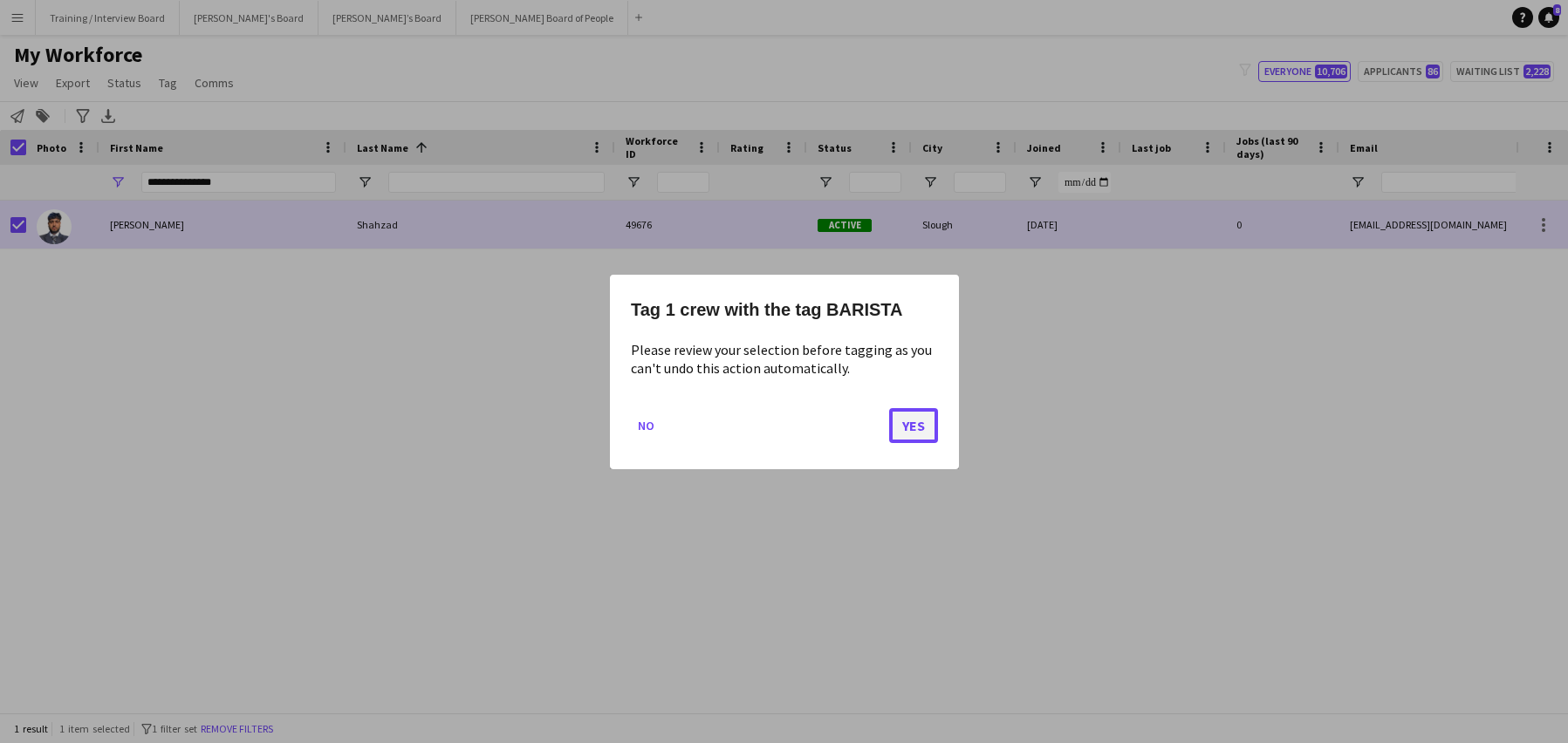
click at [918, 423] on button "Yes" at bounding box center [914, 425] width 49 height 35
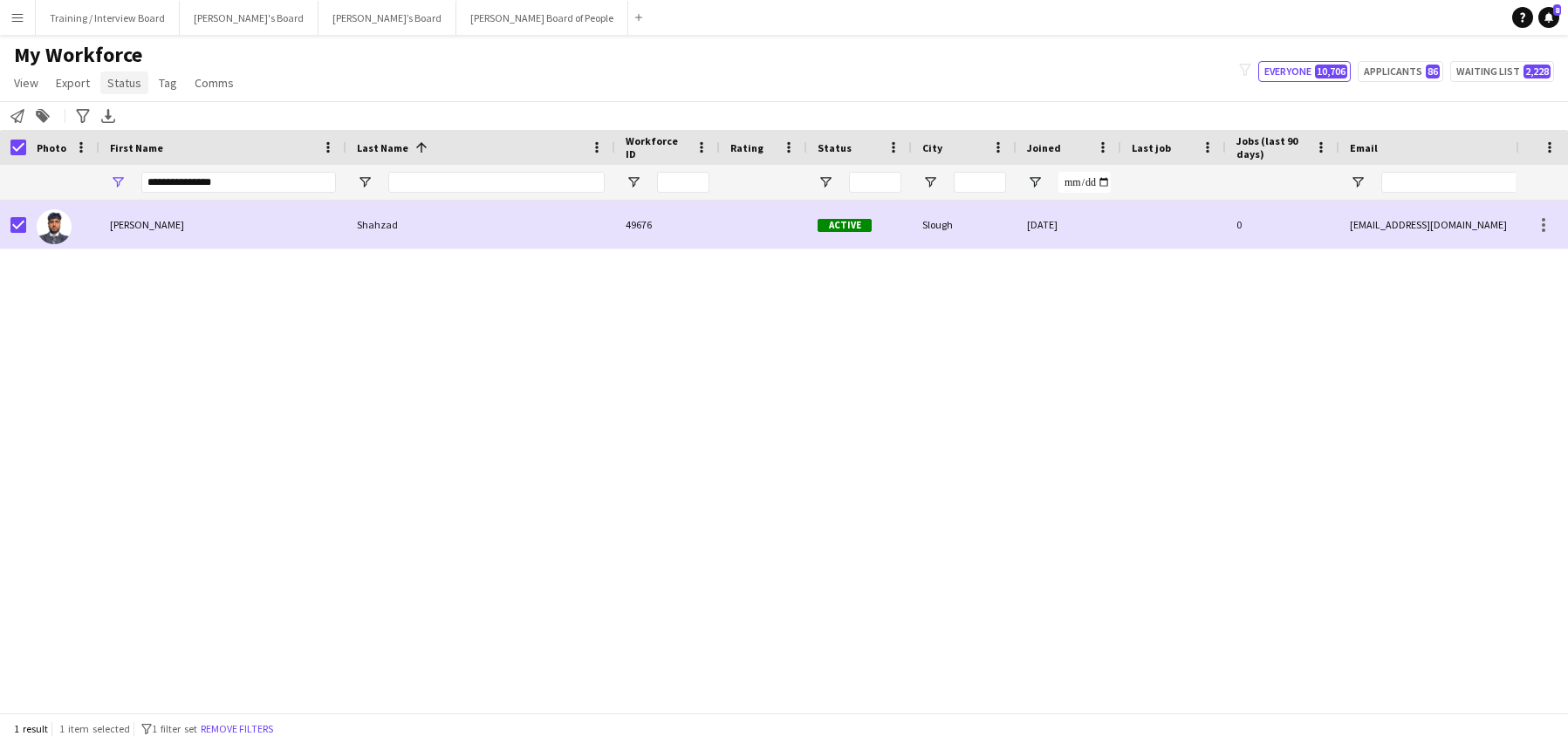
click at [144, 83] on link "Status" at bounding box center [124, 83] width 48 height 23
click at [161, 88] on span "Tag" at bounding box center [168, 83] width 18 height 15
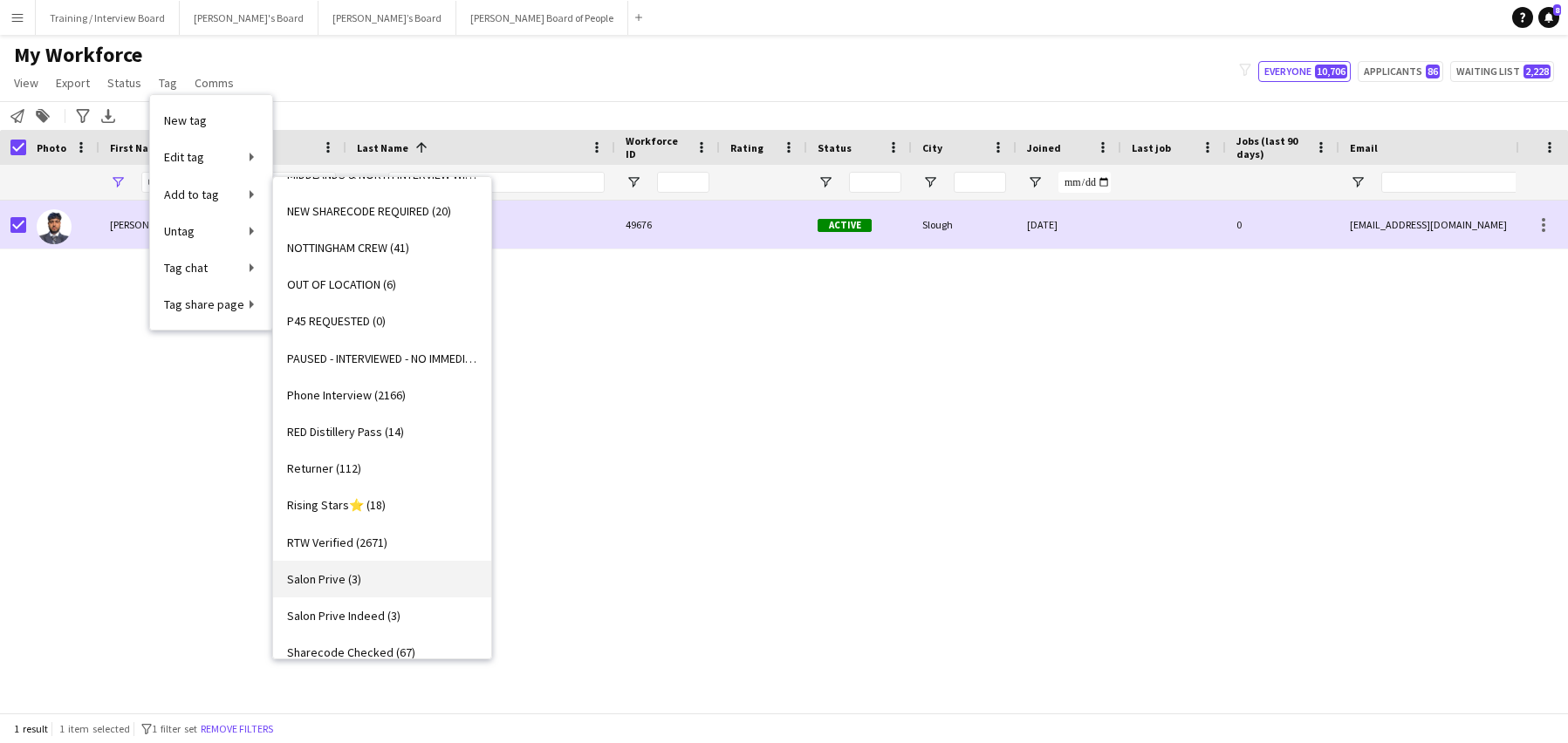
scroll to position [2006, 0]
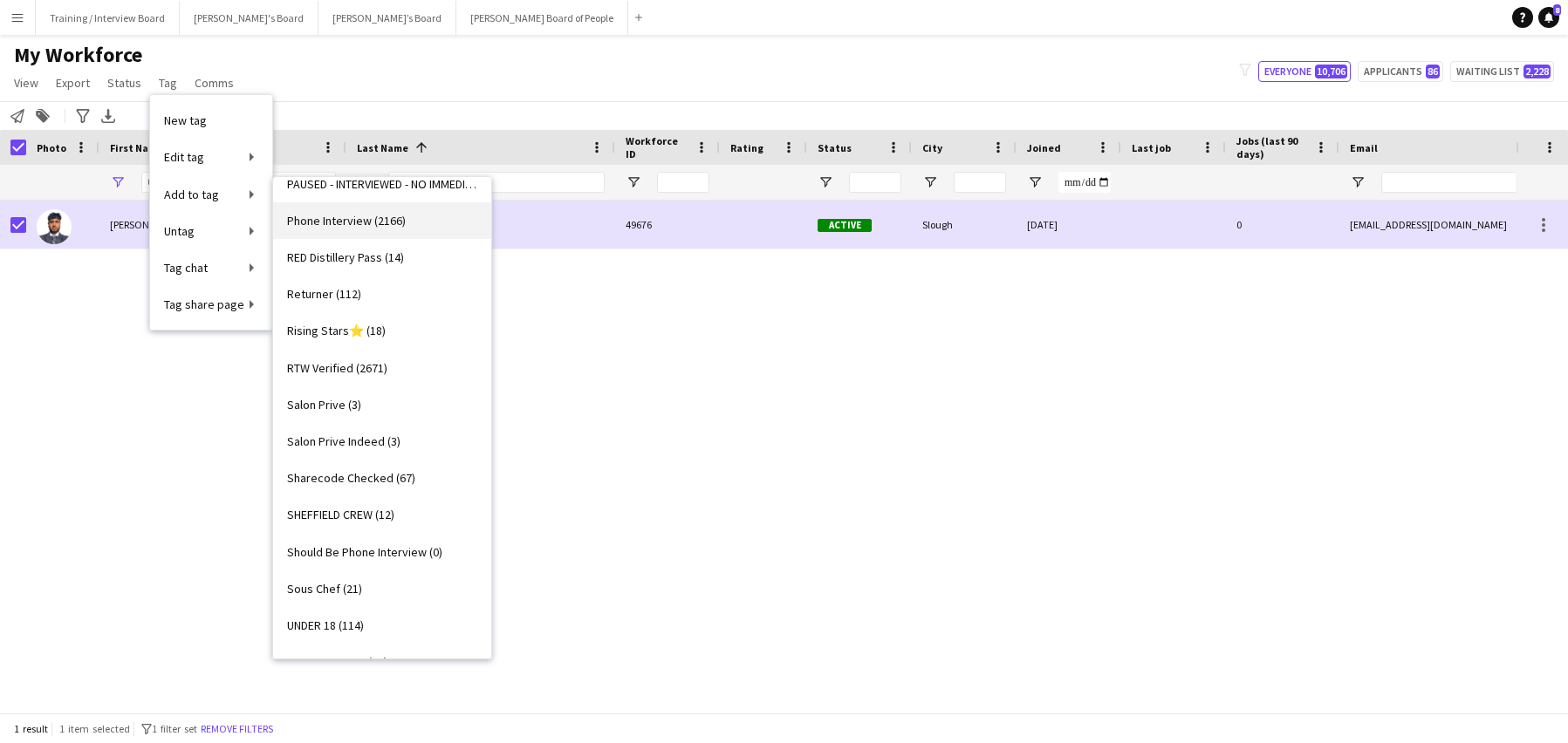
click at [360, 223] on span "Phone Interview (2166)" at bounding box center [346, 220] width 119 height 15
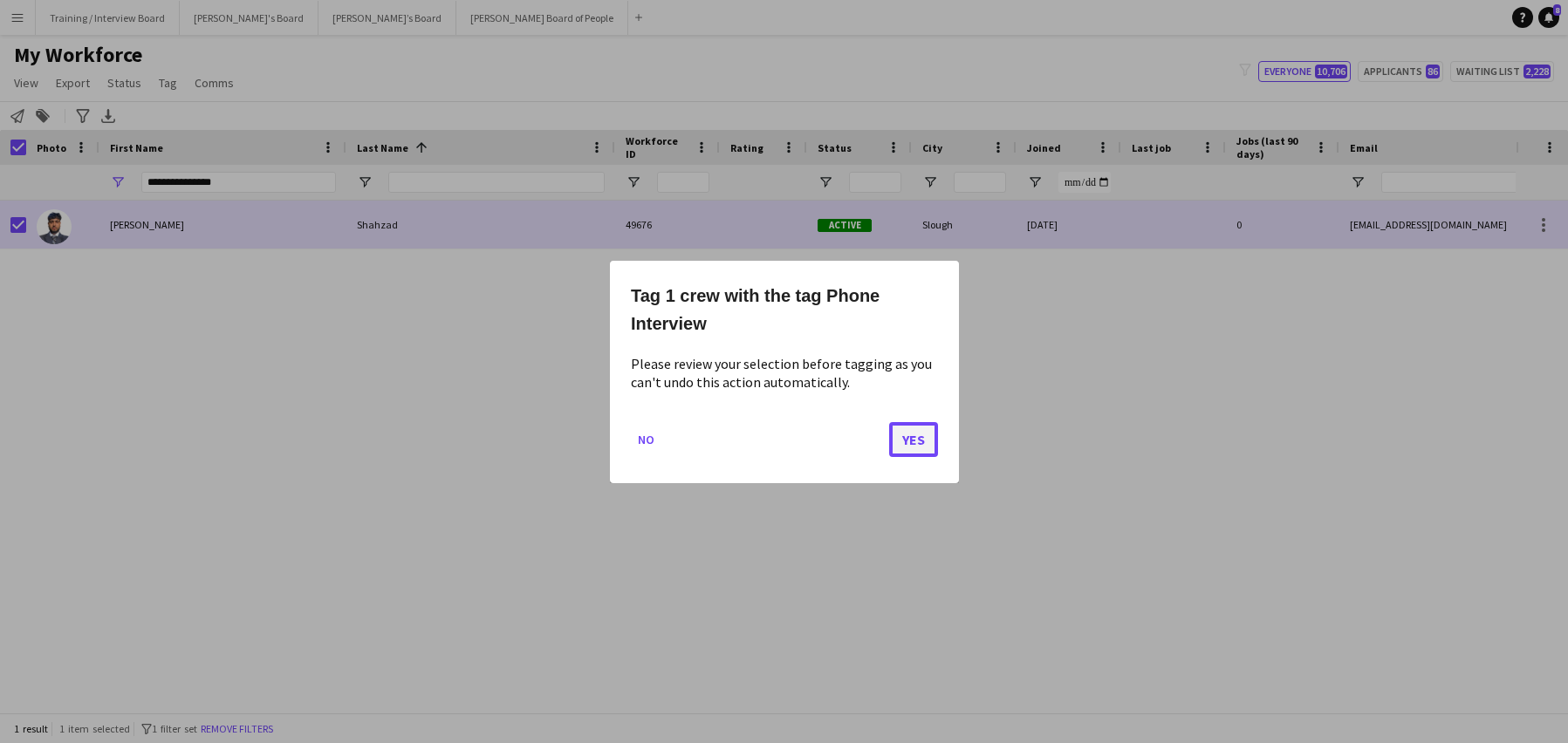
click at [911, 435] on button "Yes" at bounding box center [914, 439] width 49 height 35
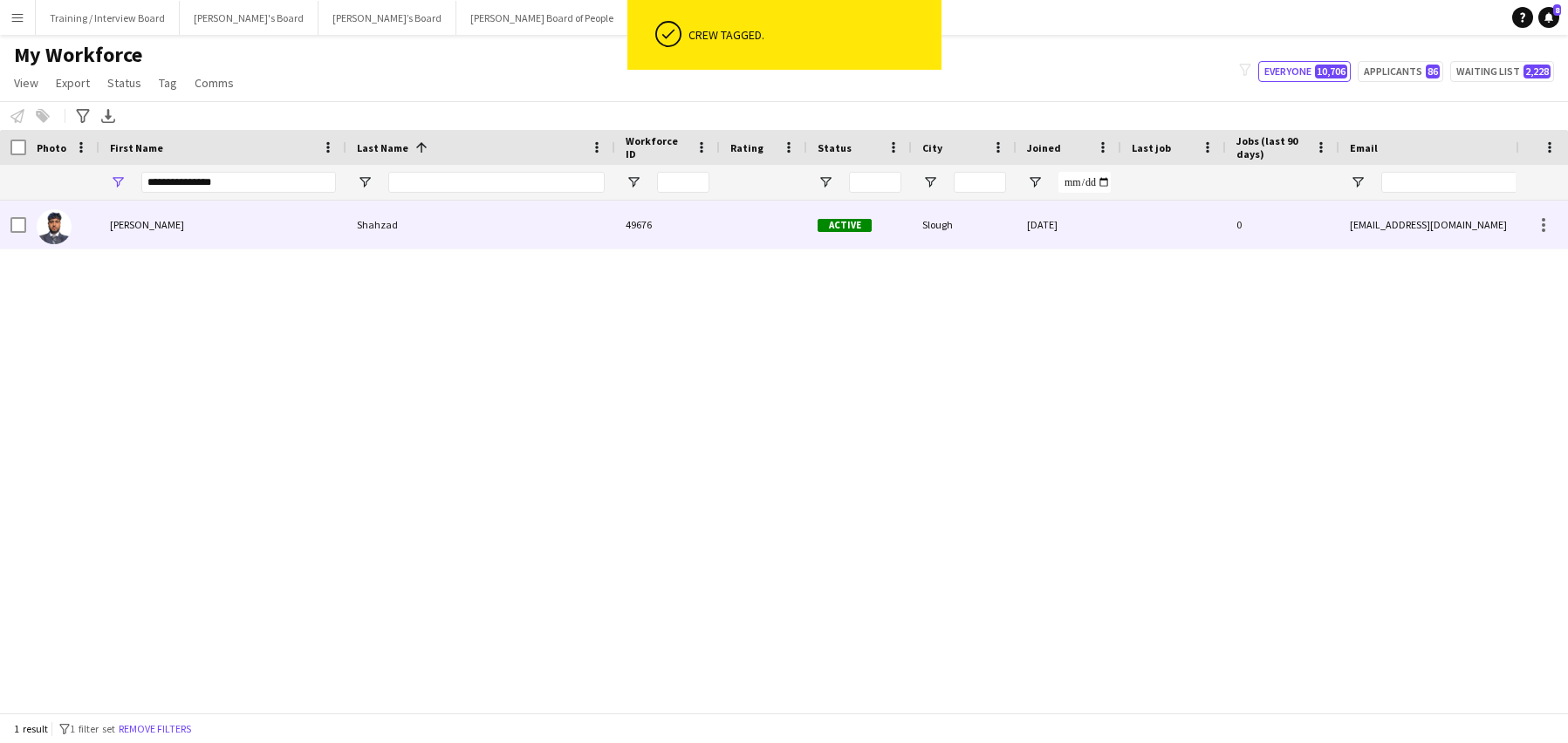
click at [10, 226] on div at bounding box center [13, 224] width 26 height 48
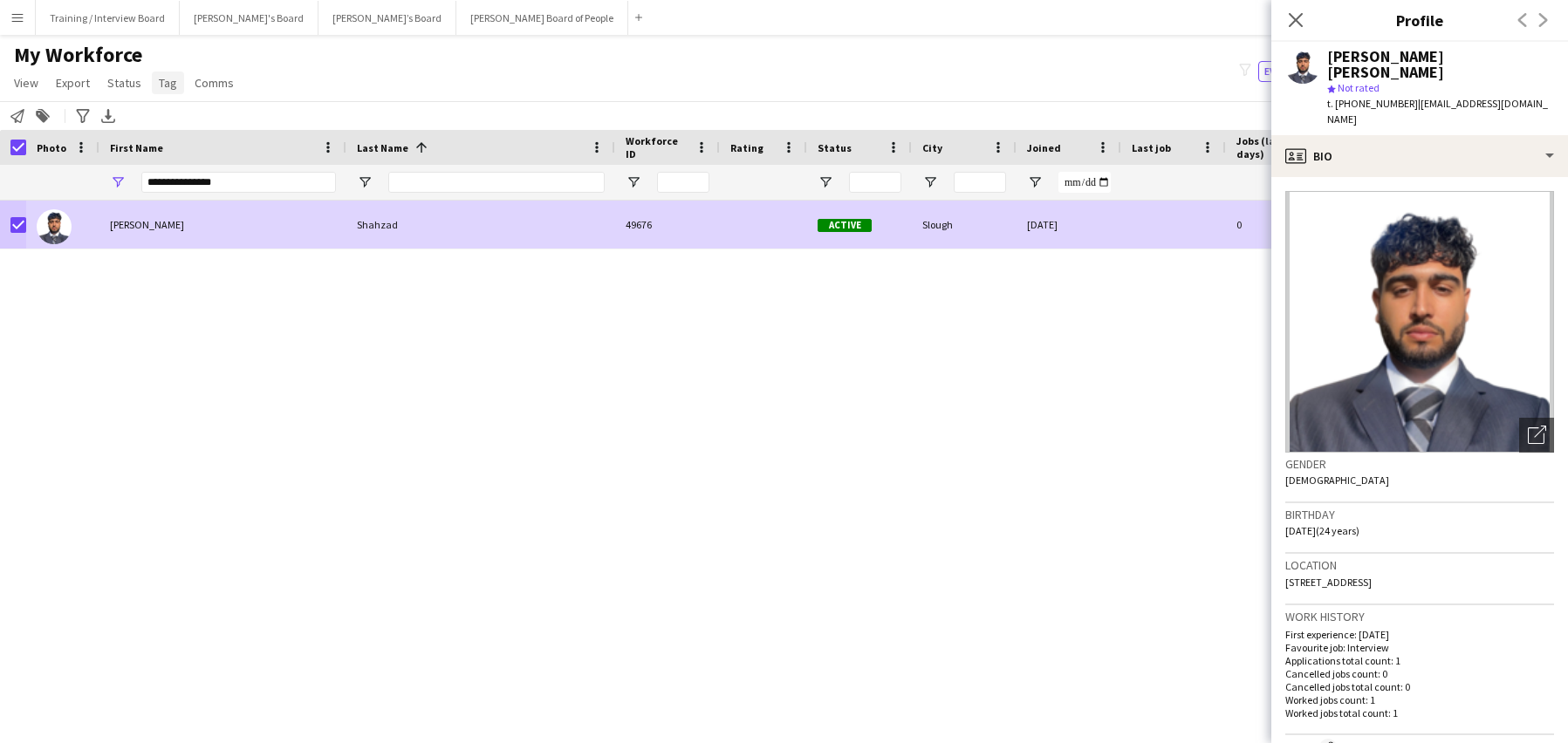
click at [164, 92] on link "Tag" at bounding box center [168, 83] width 33 height 23
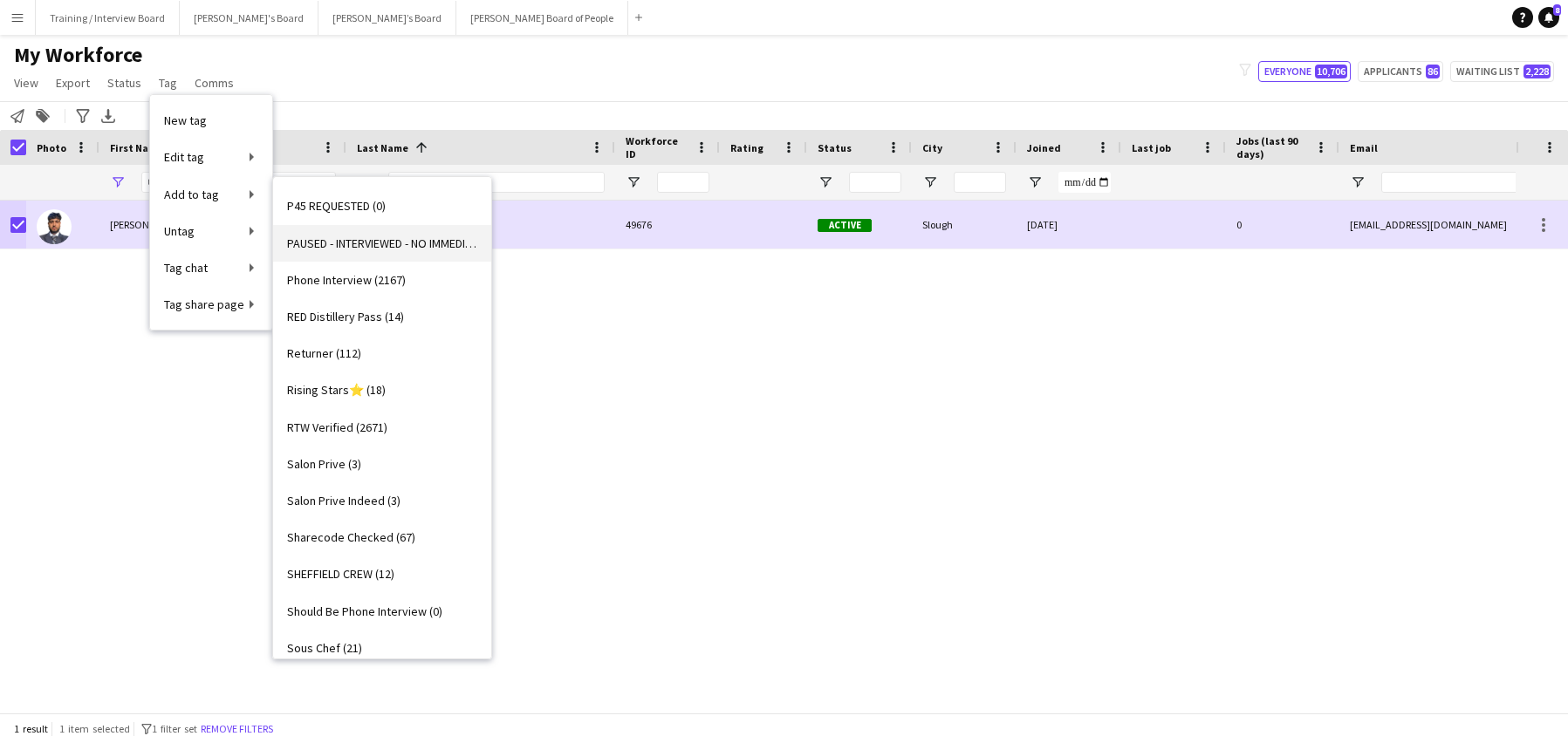
scroll to position [1919, 0]
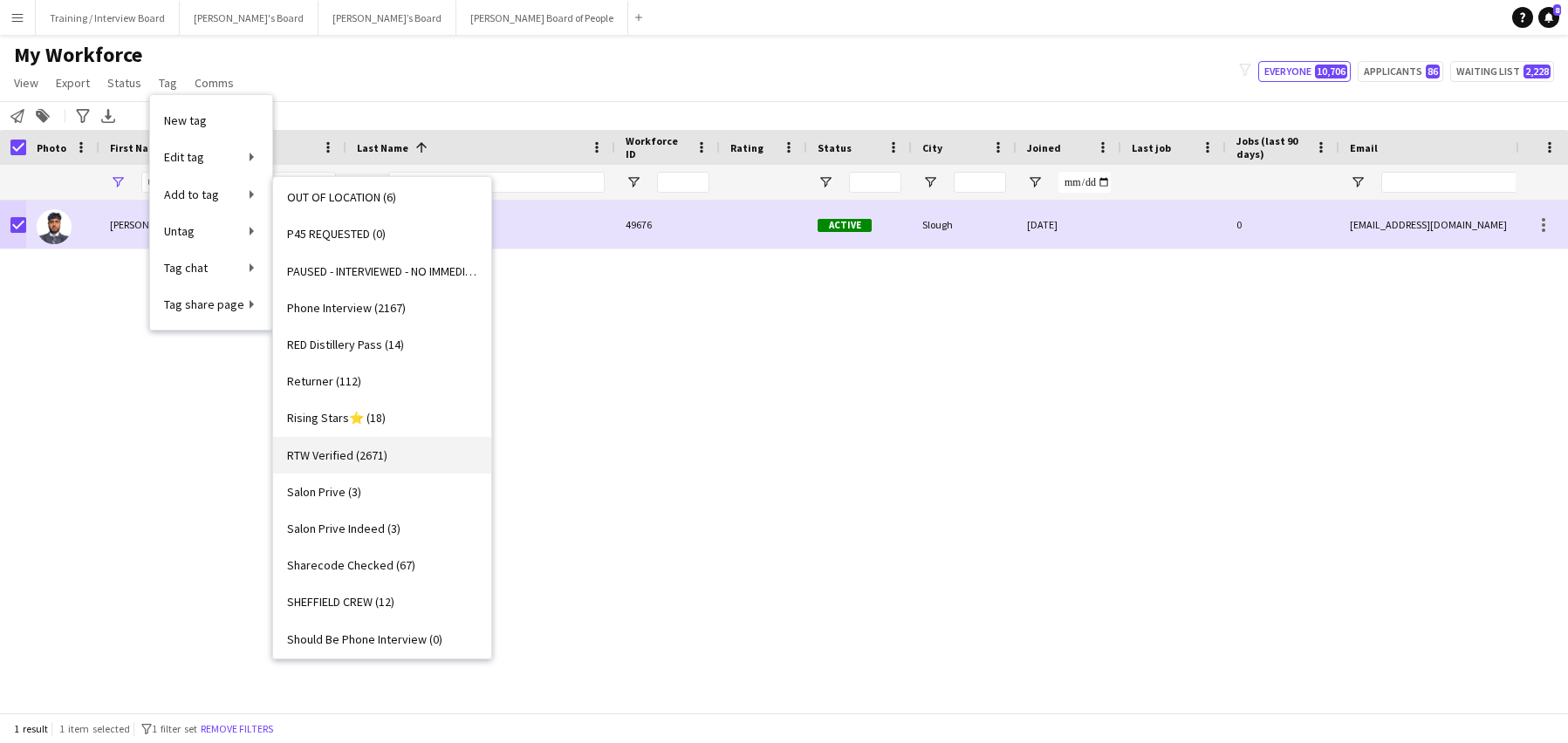
click at [319, 448] on span "RTW Verified (2671)" at bounding box center [337, 455] width 100 height 15
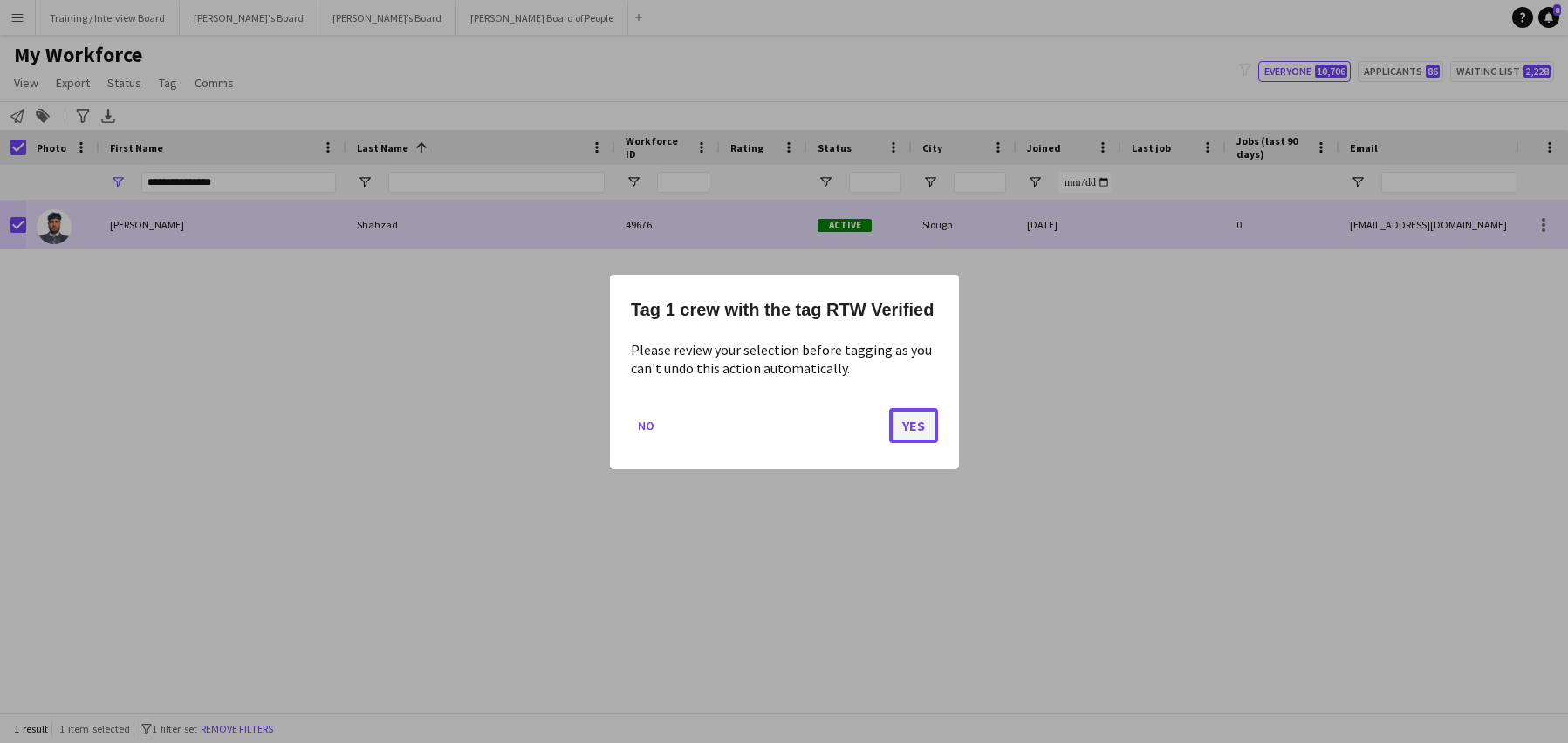
click at [913, 424] on button "Yes" at bounding box center [914, 425] width 49 height 35
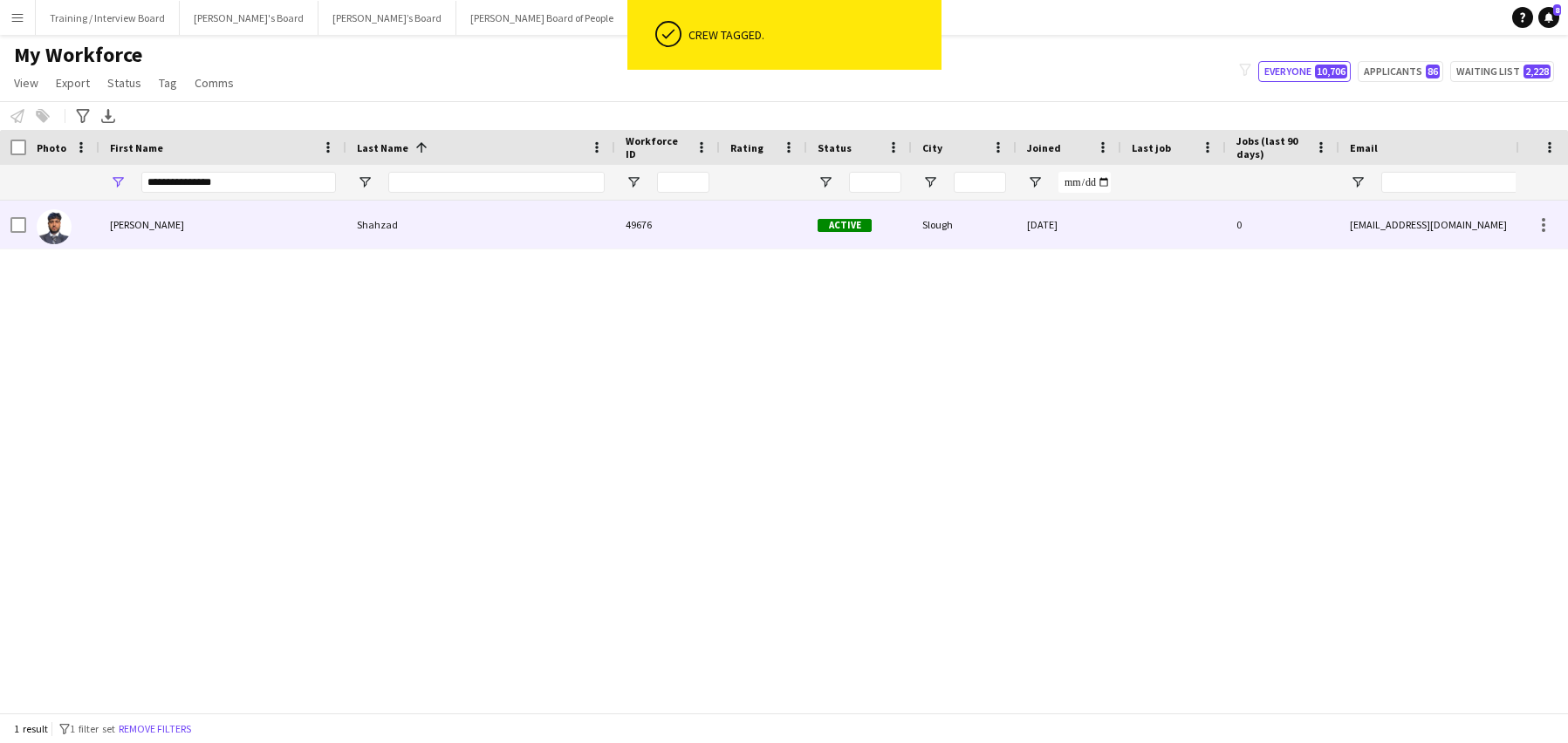
click at [304, 228] on div "Mohammed Hassan" at bounding box center [223, 224] width 247 height 48
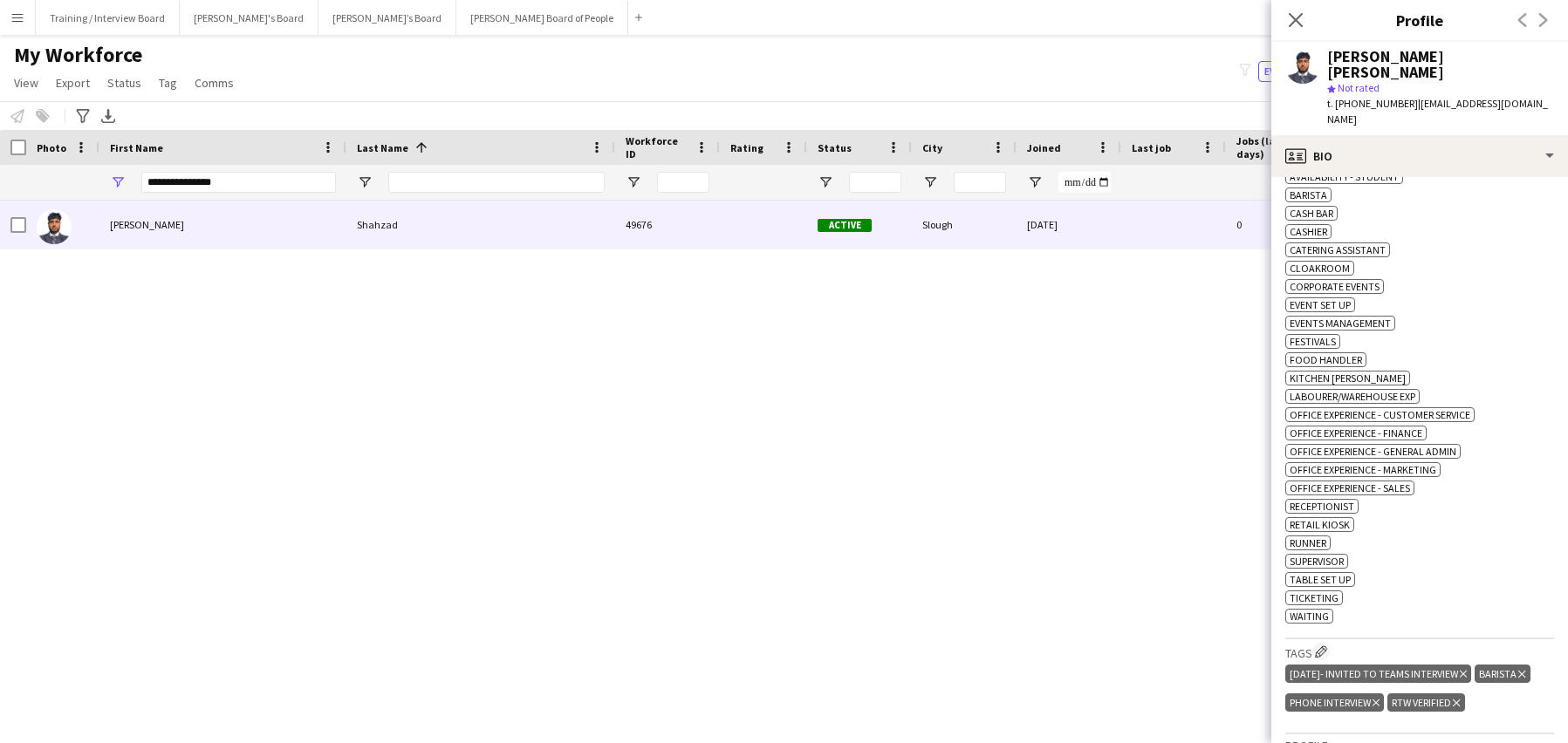
scroll to position [610, 0]
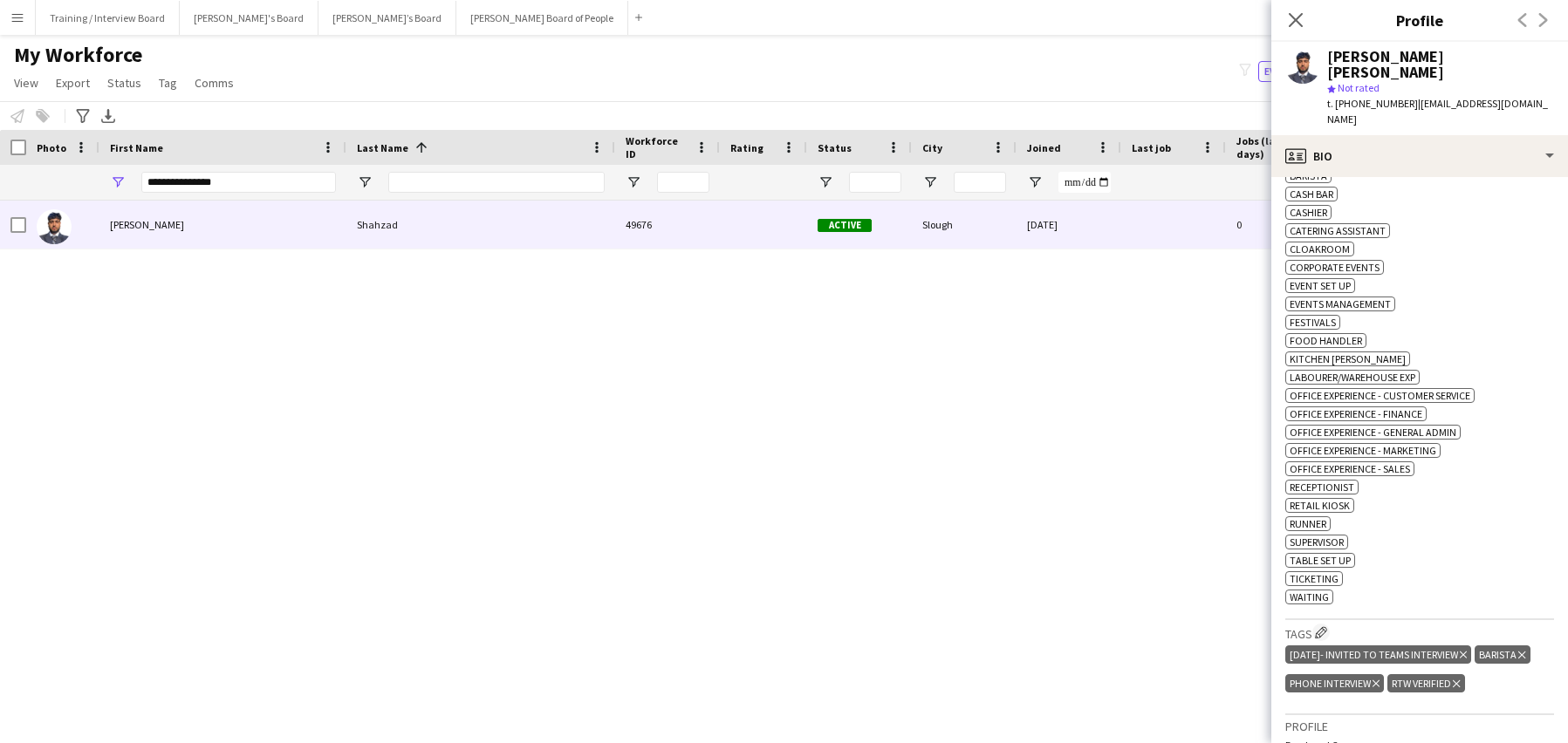
click at [1467, 652] on icon at bounding box center [1464, 656] width 7 height 7
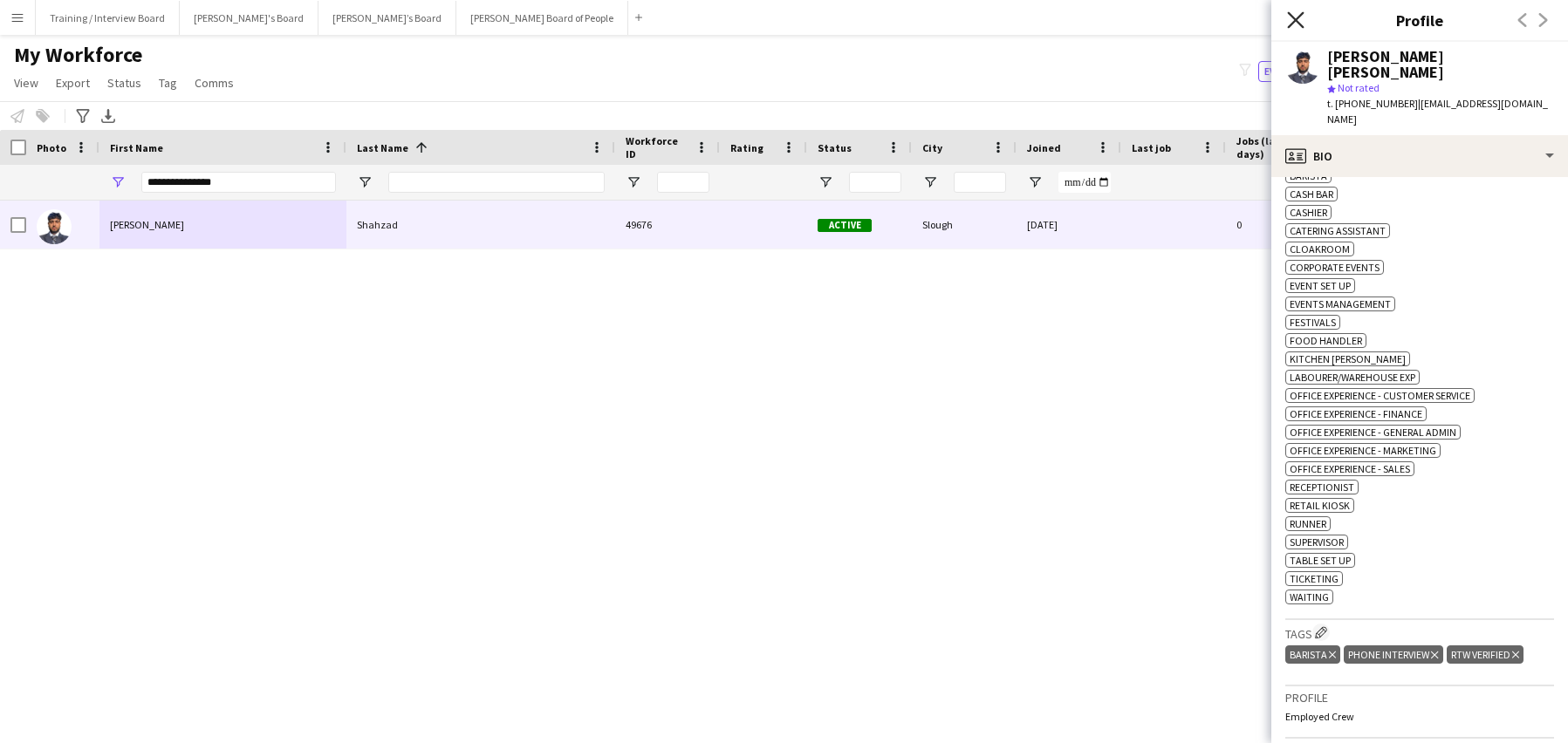
click at [1295, 12] on icon "Close pop-in" at bounding box center [1295, 19] width 16 height 16
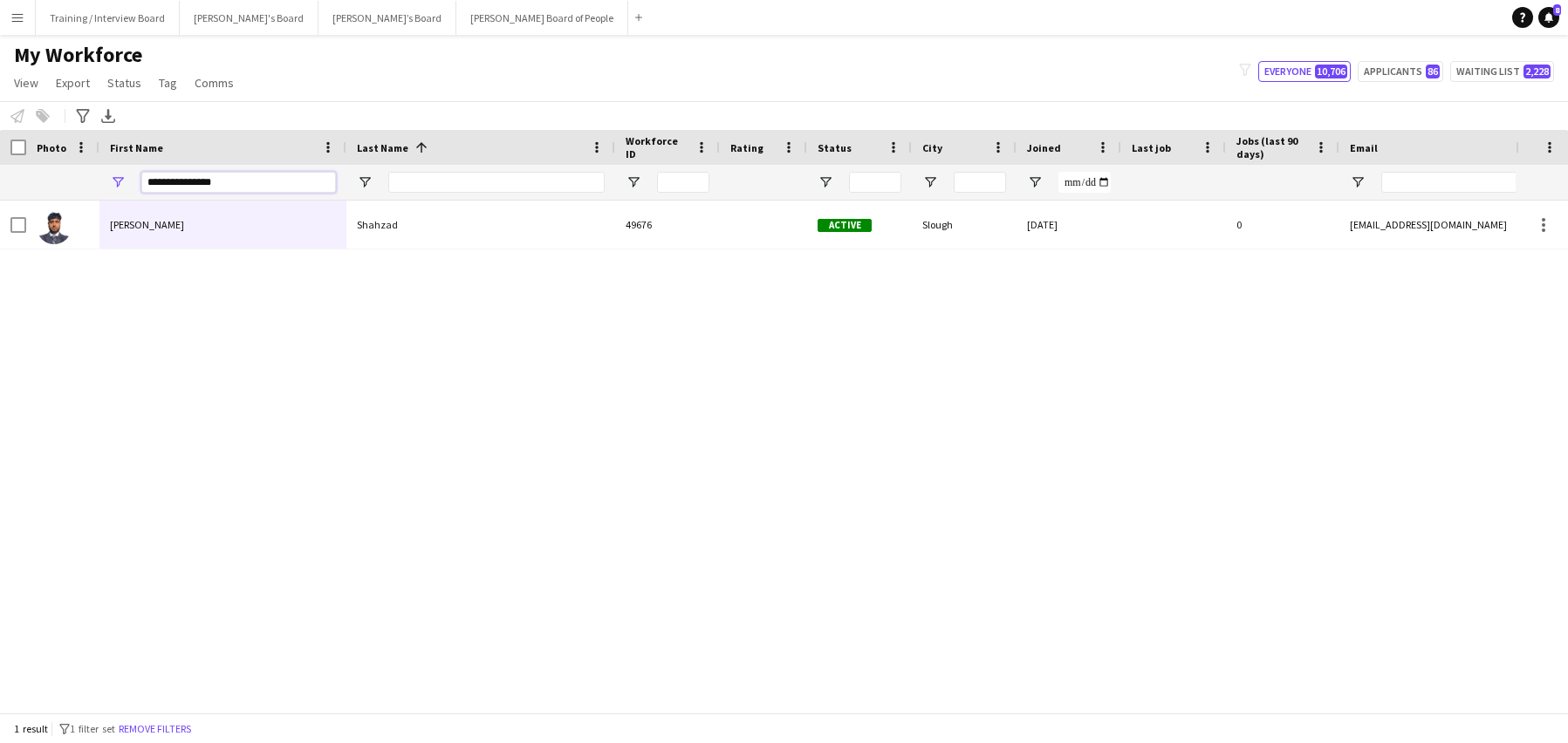
click at [244, 183] on input "**********" at bounding box center [239, 182] width 194 height 21
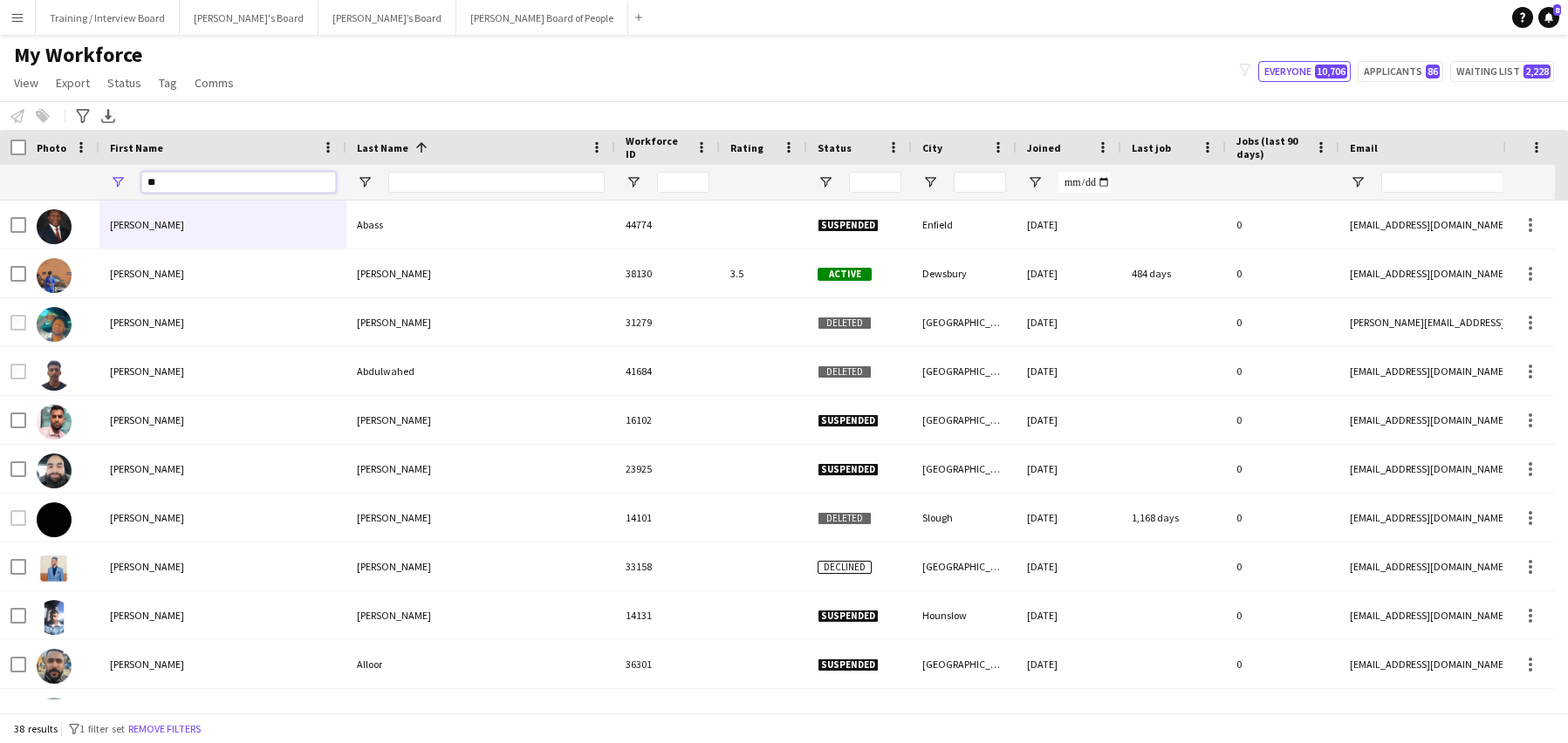
type input "*"
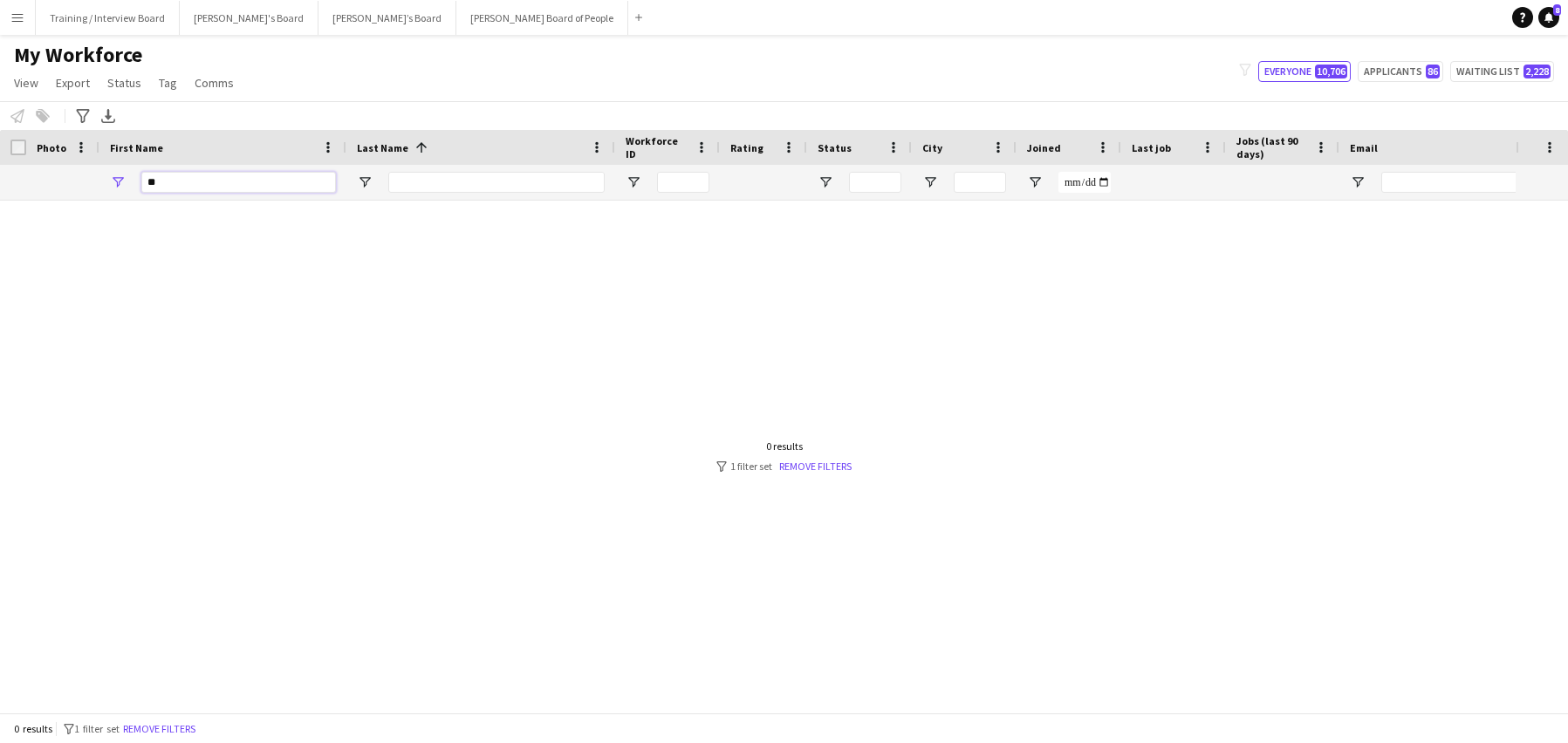
type input "*"
type input "******"
click at [479, 203] on div at bounding box center [758, 450] width 1516 height 499
click at [458, 181] on input "Last Name Filter Input" at bounding box center [496, 182] width 216 height 21
type input "*"
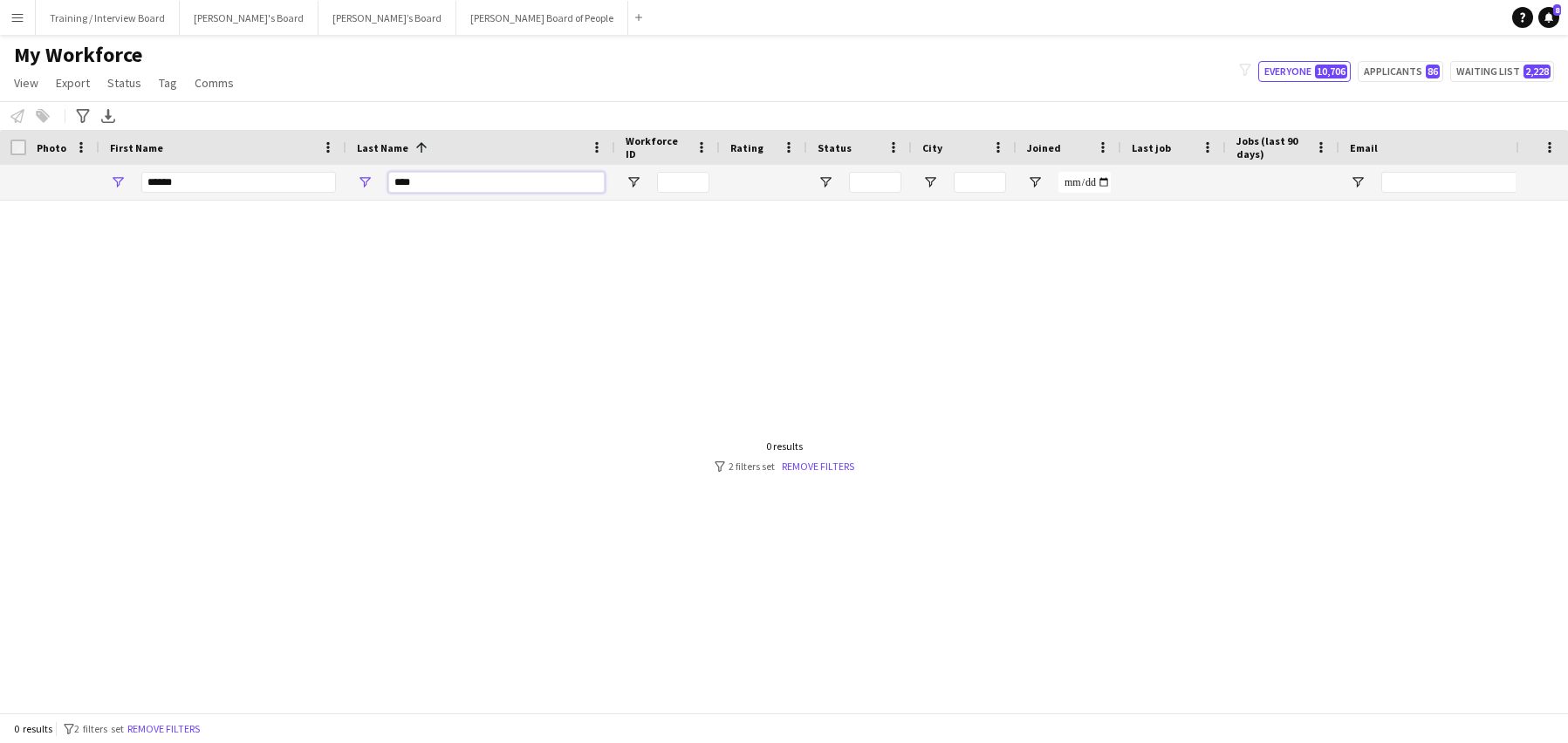
type input "****"
click at [203, 185] on input "******" at bounding box center [239, 182] width 194 height 21
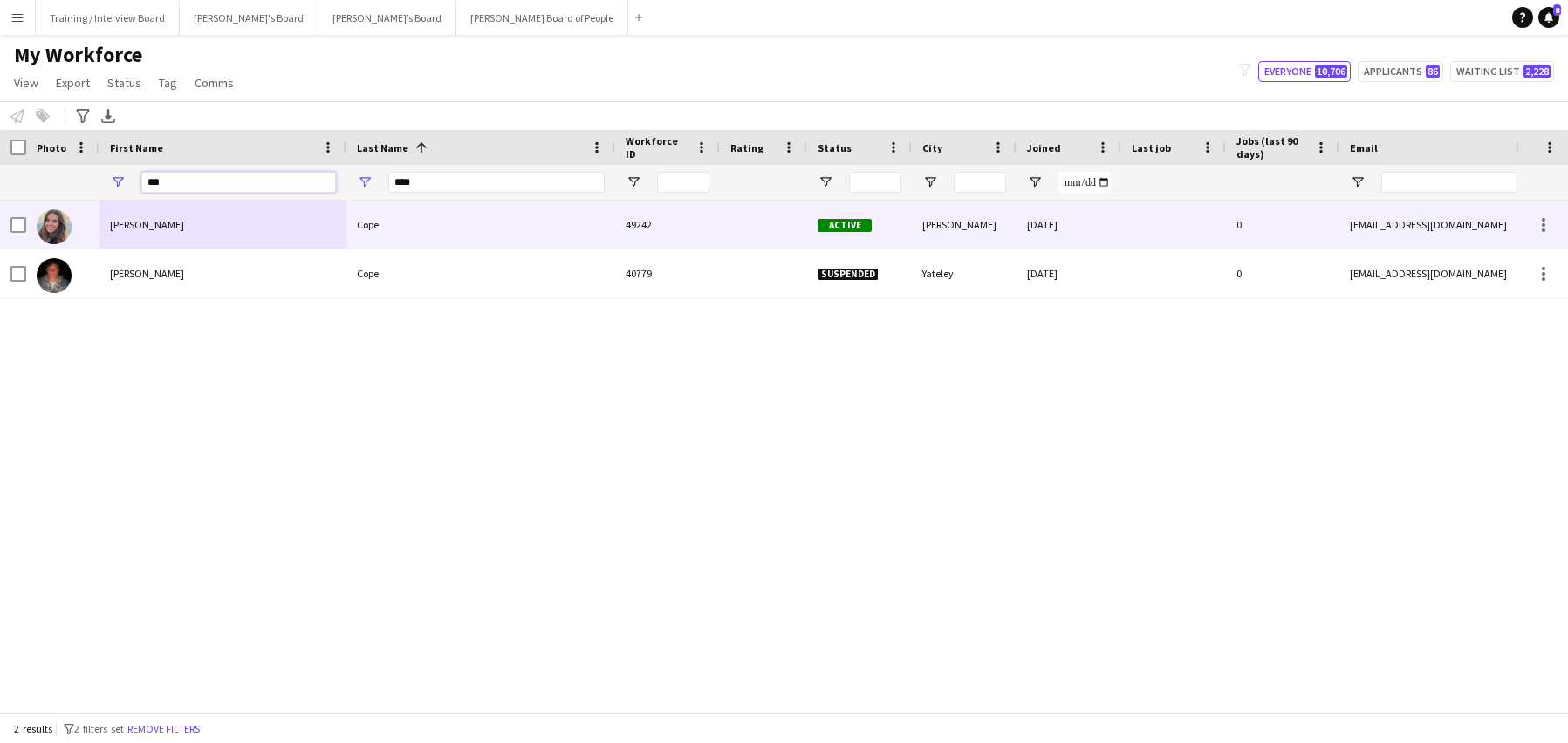
type input "***"
click at [247, 226] on div "Harriet" at bounding box center [223, 224] width 247 height 48
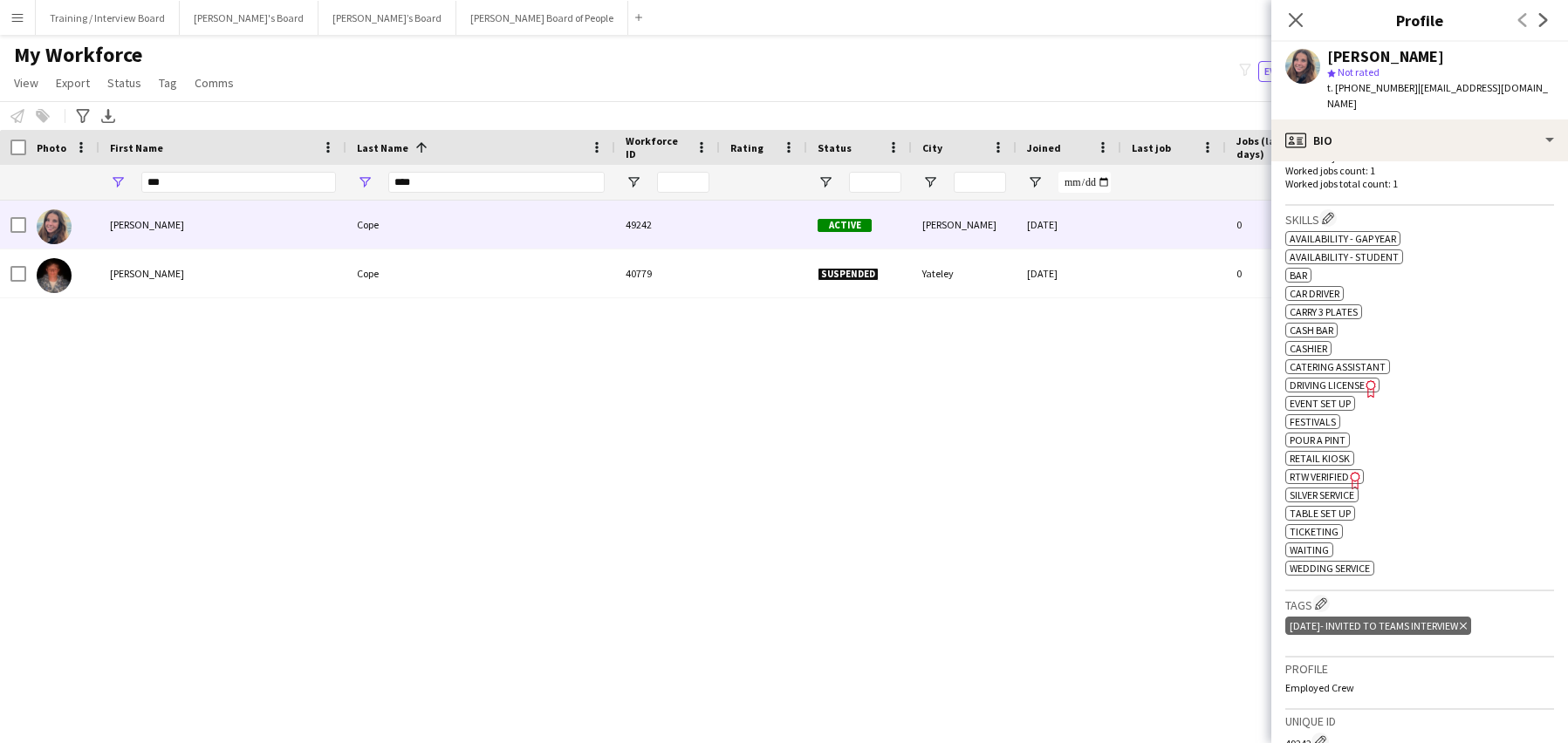
scroll to position [523, 0]
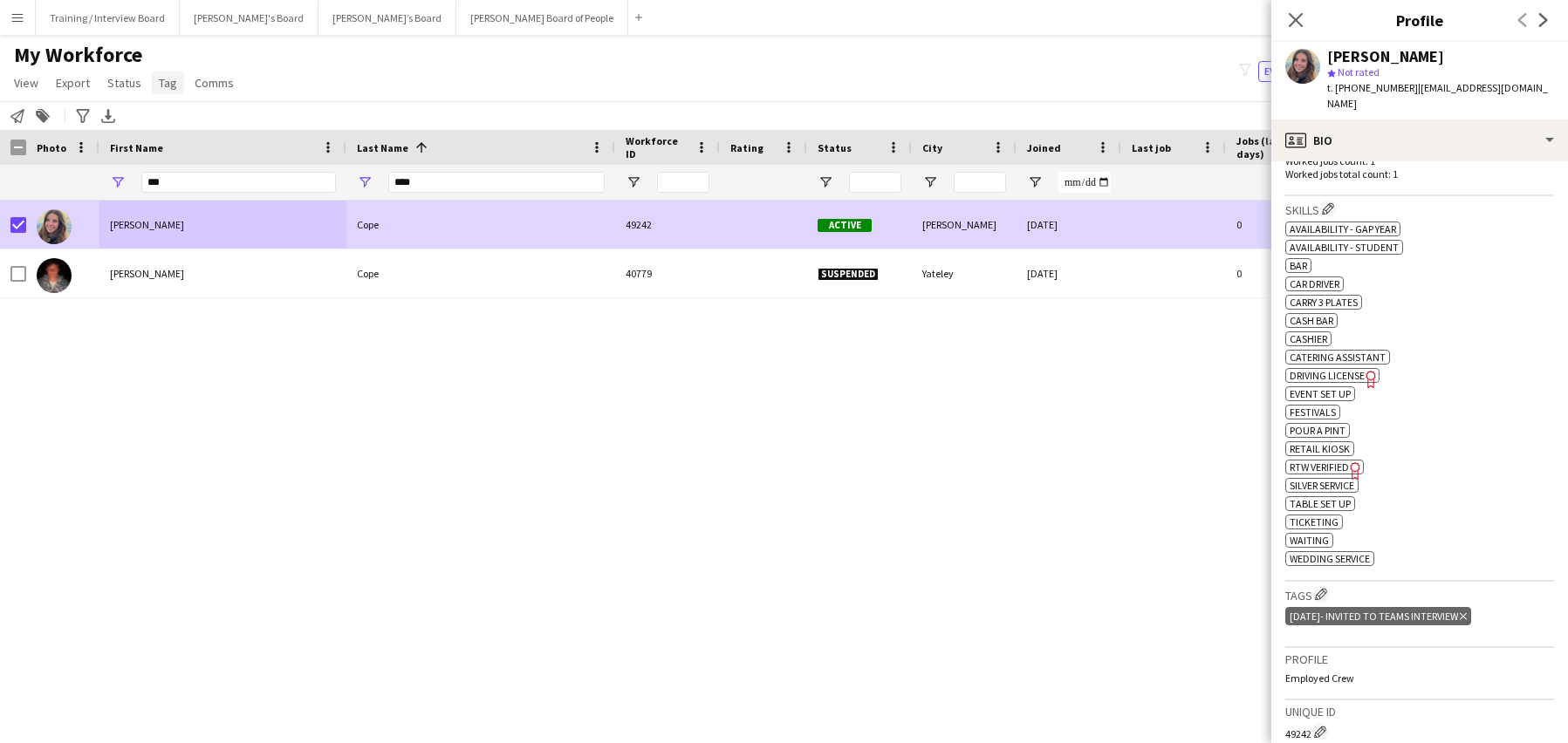
click at [159, 82] on span "Tag" at bounding box center [168, 83] width 18 height 15
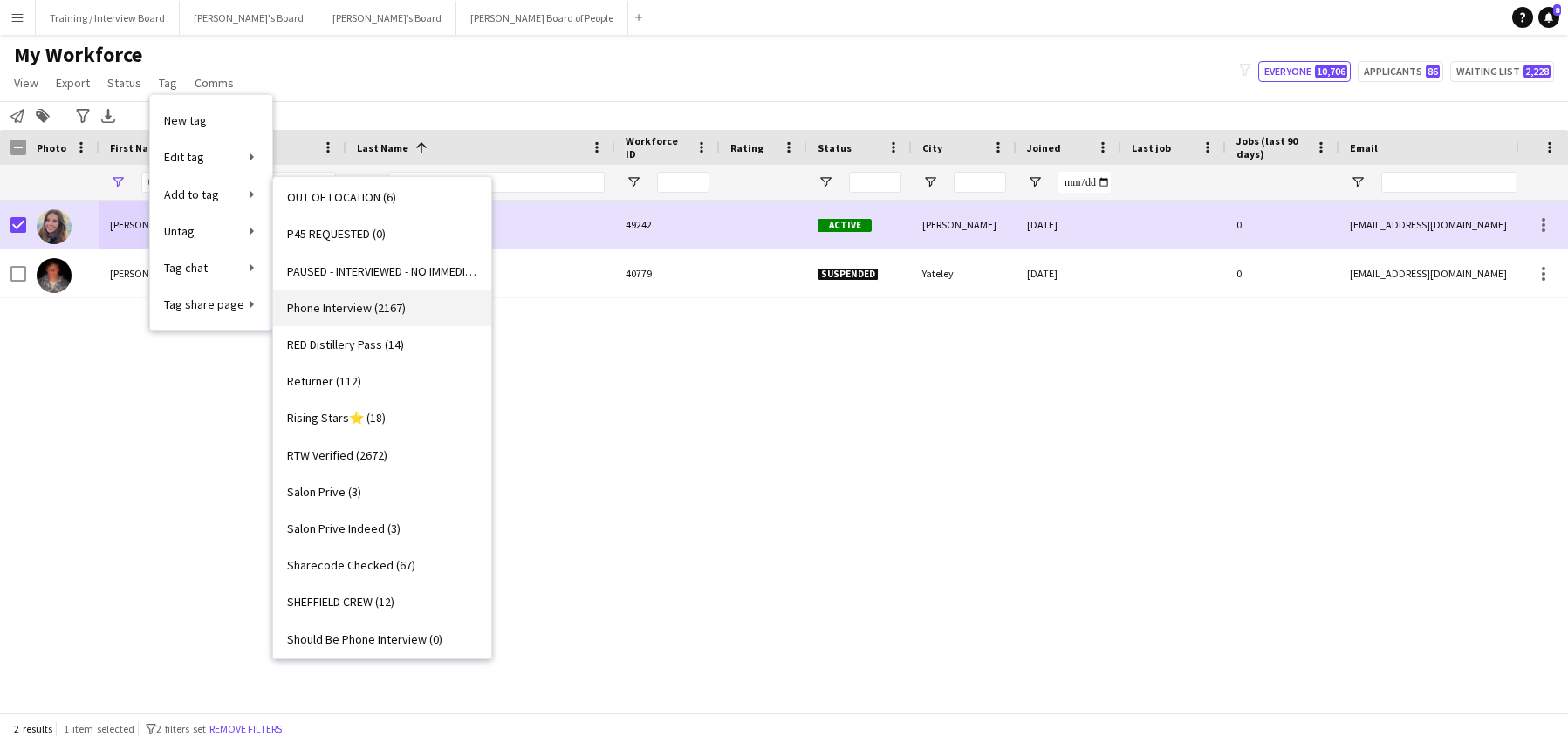
click at [346, 307] on span "Phone Interview (2167)" at bounding box center [346, 307] width 119 height 15
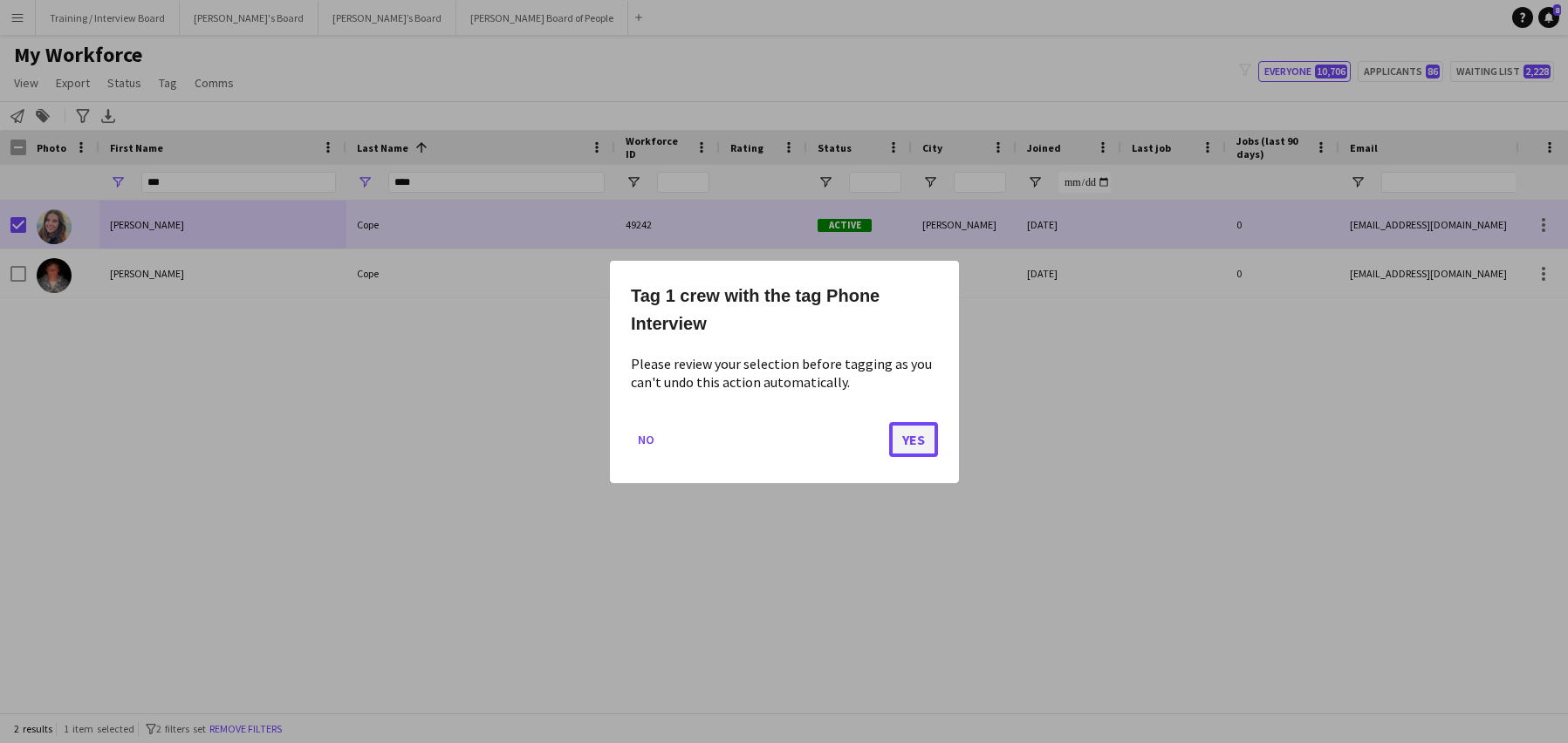
click at [921, 434] on button "Yes" at bounding box center [914, 439] width 49 height 35
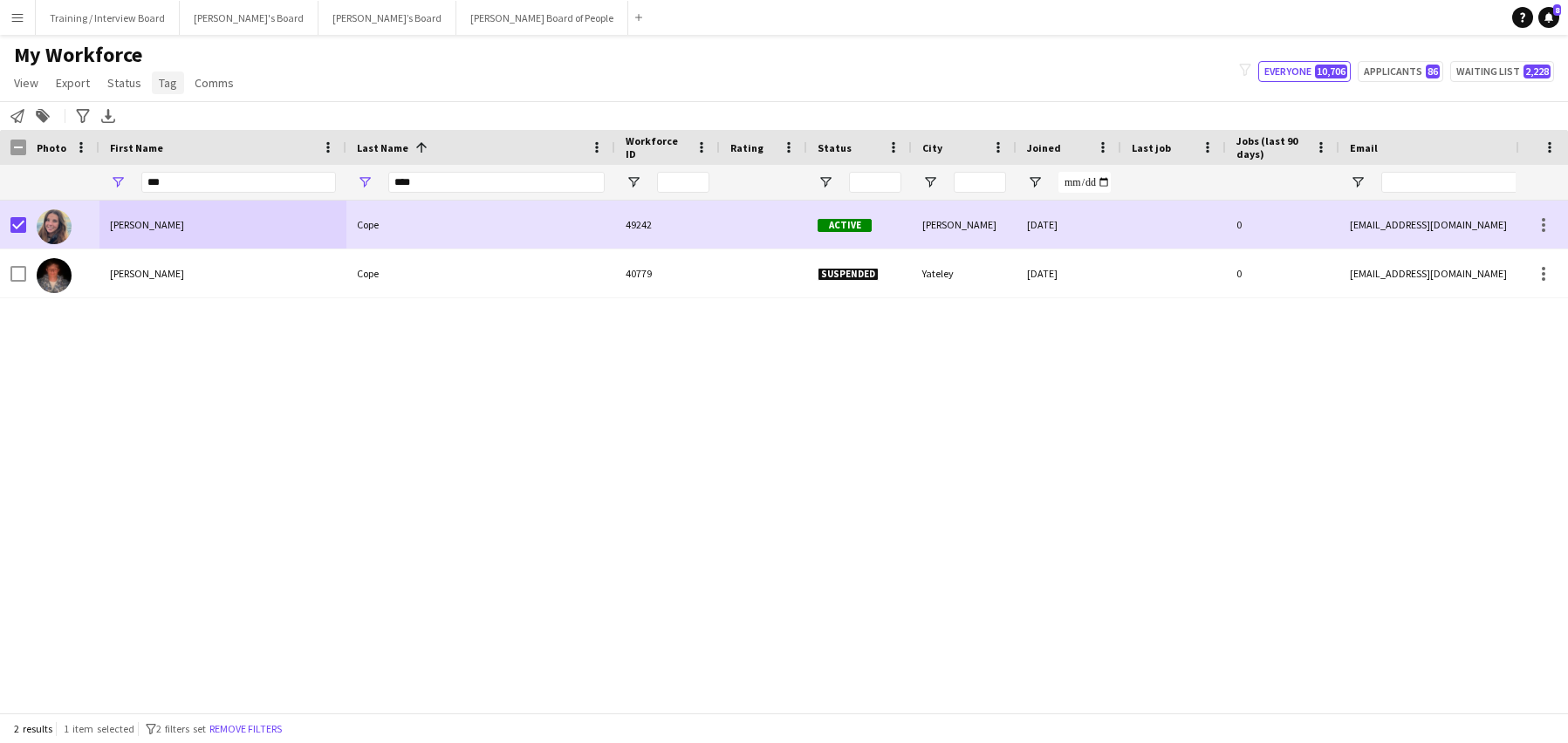
click at [165, 84] on span "Tag" at bounding box center [168, 83] width 18 height 15
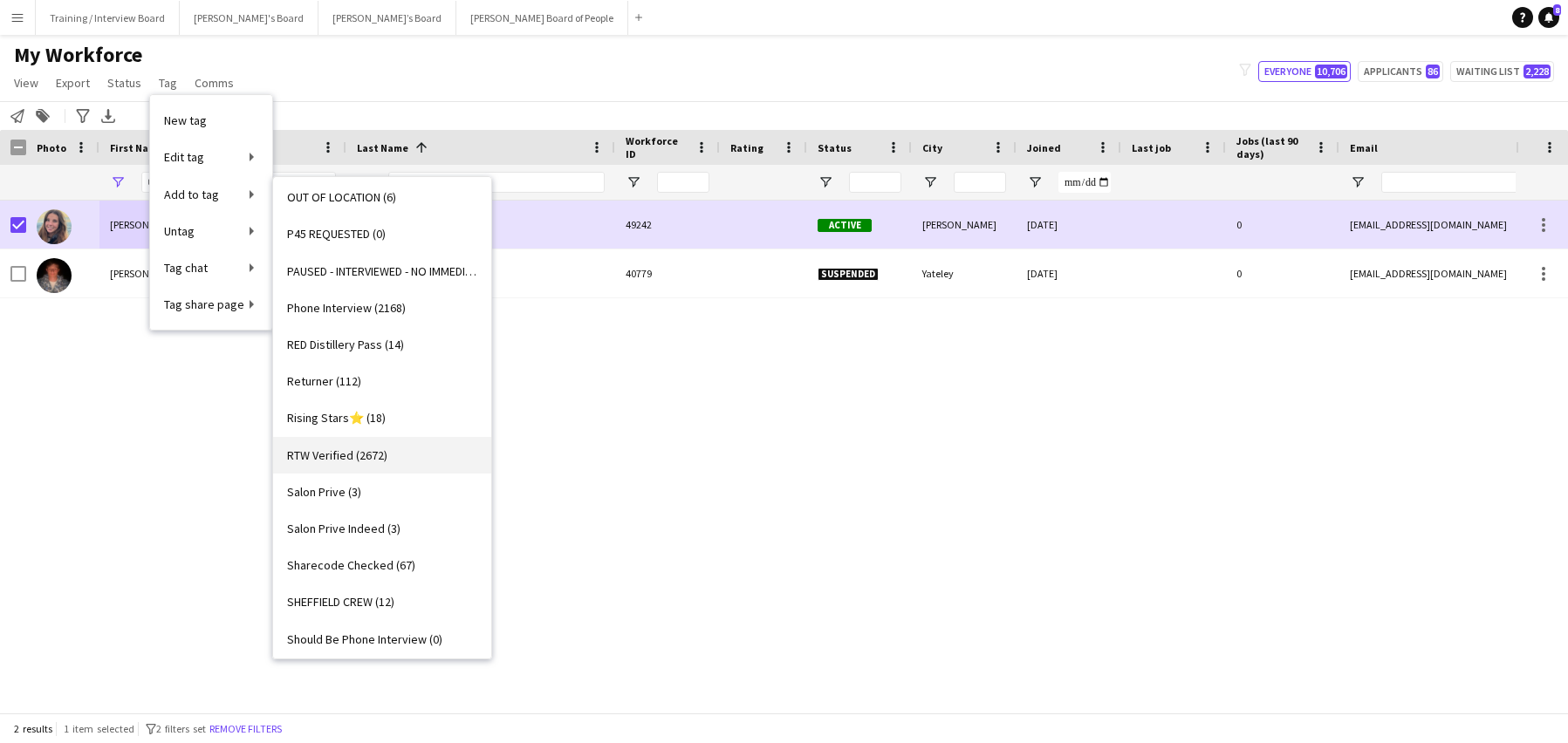
click at [326, 450] on span "RTW Verified (2672)" at bounding box center [337, 455] width 100 height 15
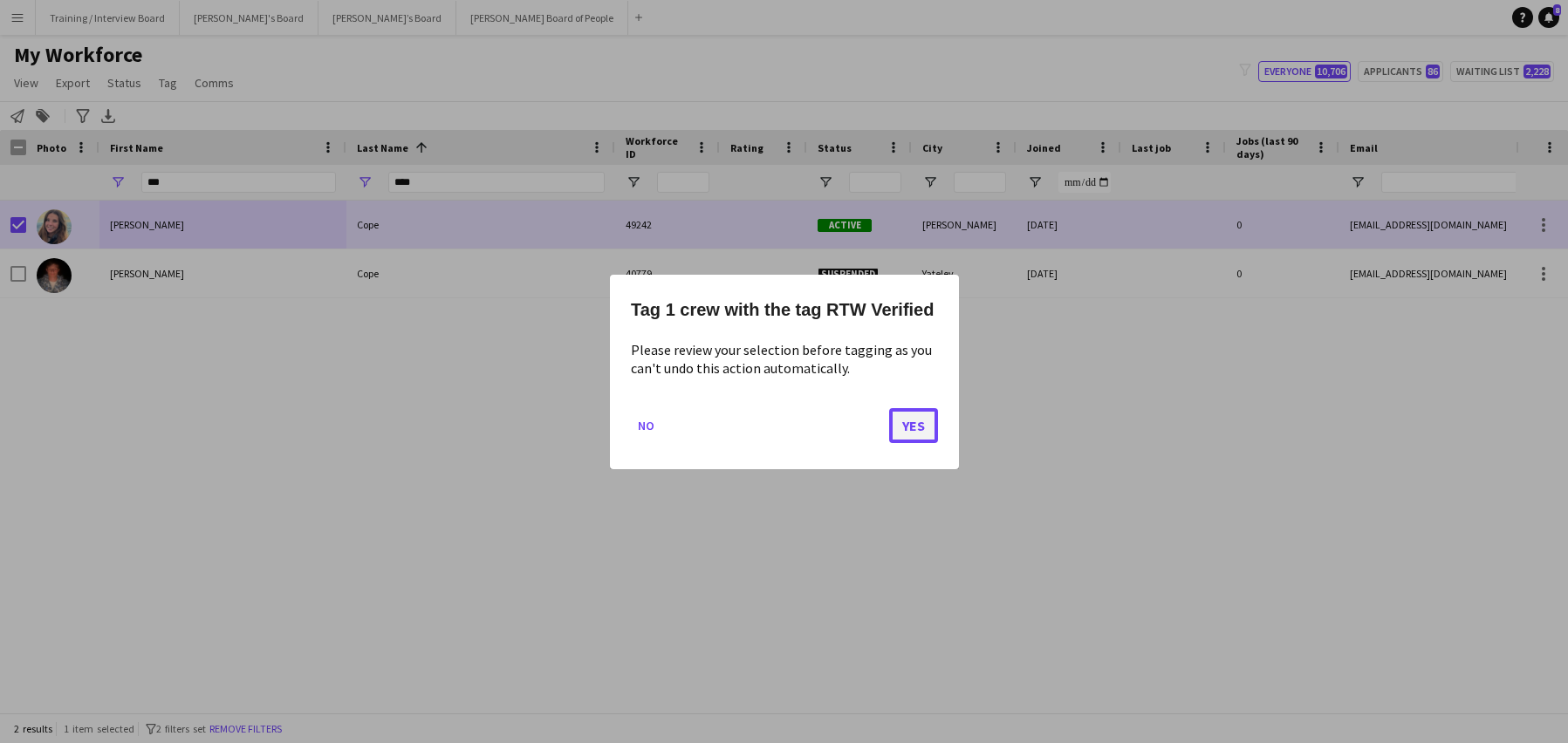
click at [902, 425] on button "Yes" at bounding box center [914, 425] width 49 height 35
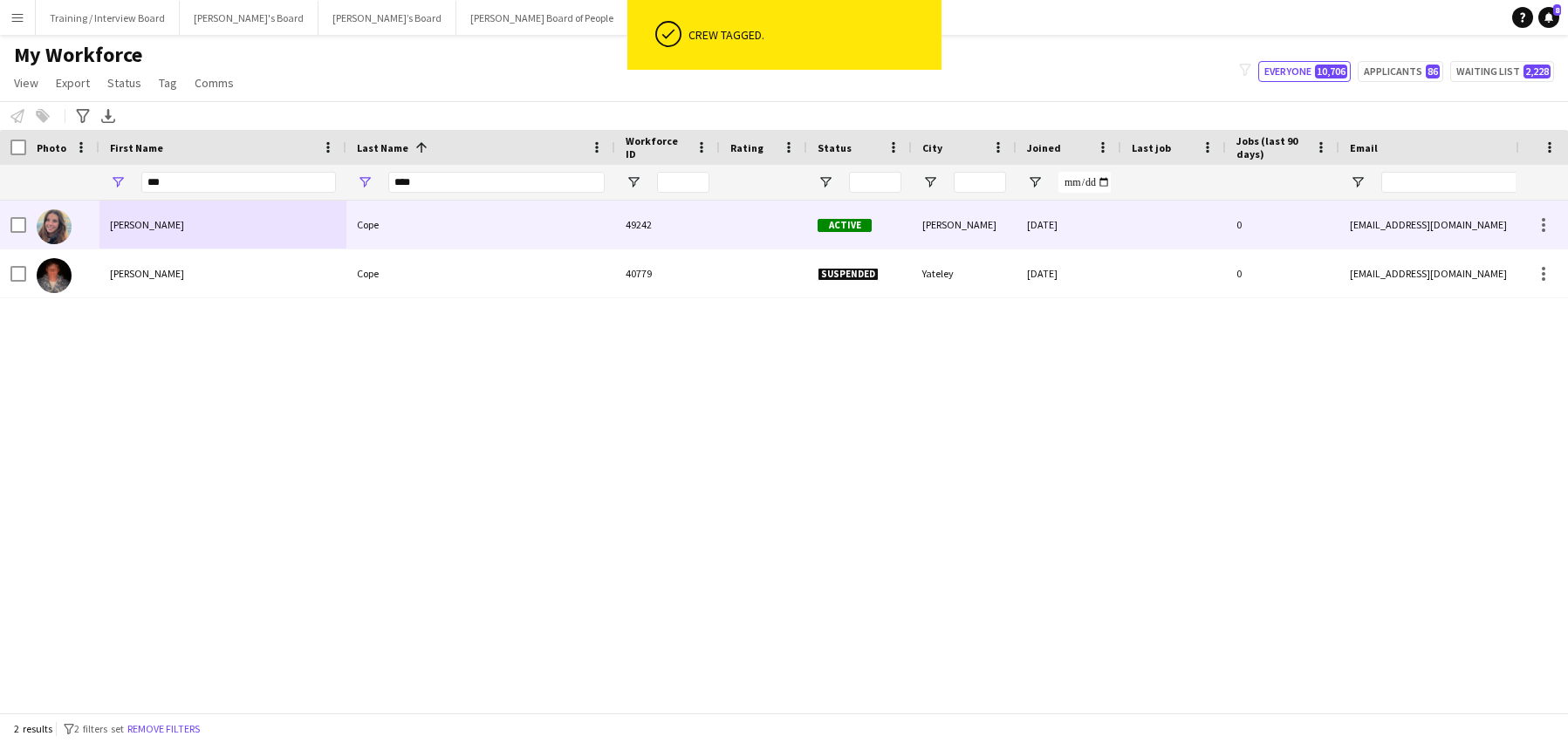
click at [440, 216] on div "Cope" at bounding box center [481, 224] width 269 height 48
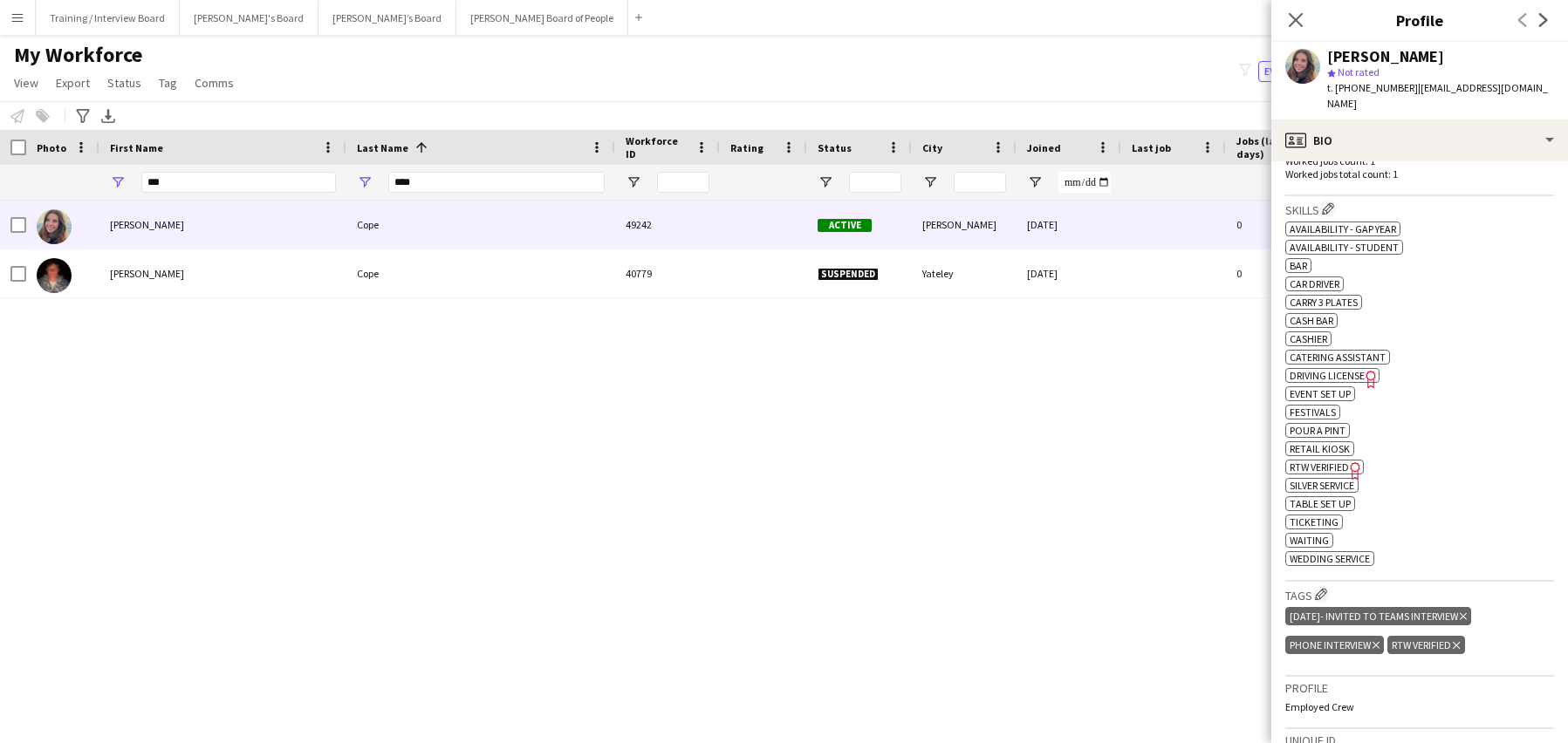
click at [1467, 618] on icon "Delete tag" at bounding box center [1464, 617] width 7 height 11
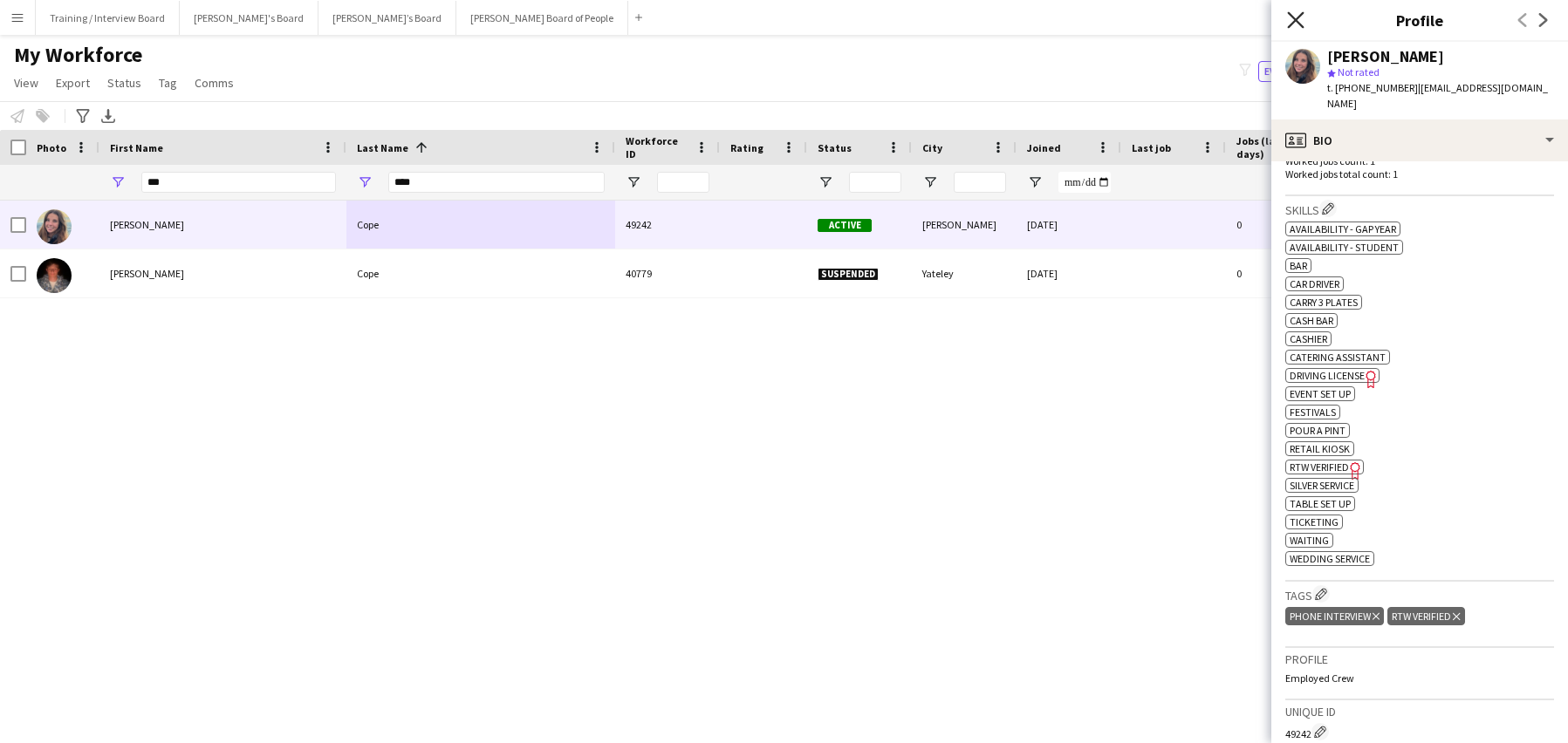
click at [1294, 15] on icon "Close pop-in" at bounding box center [1295, 19] width 16 height 16
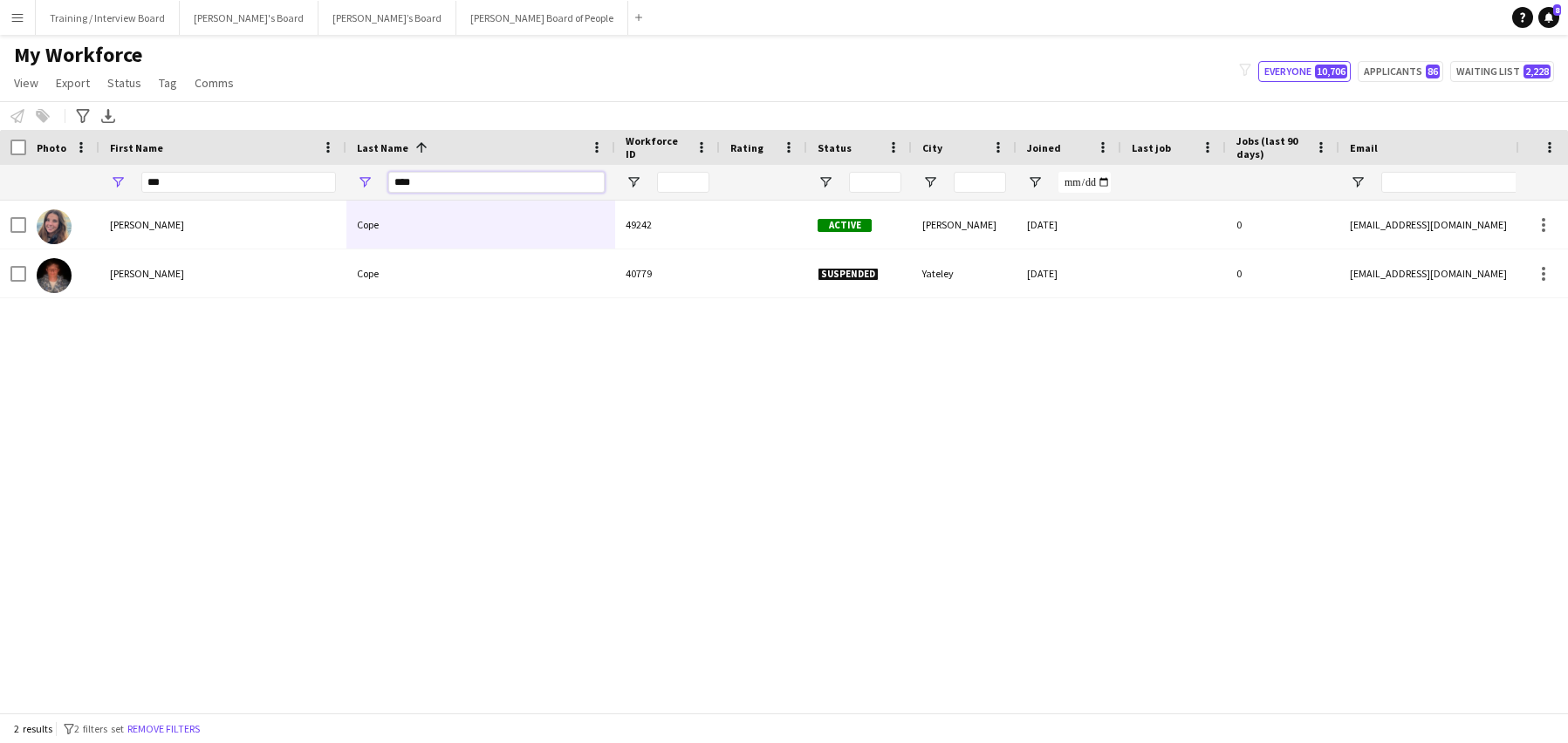
click at [457, 183] on input "****" at bounding box center [496, 182] width 216 height 21
type input "*"
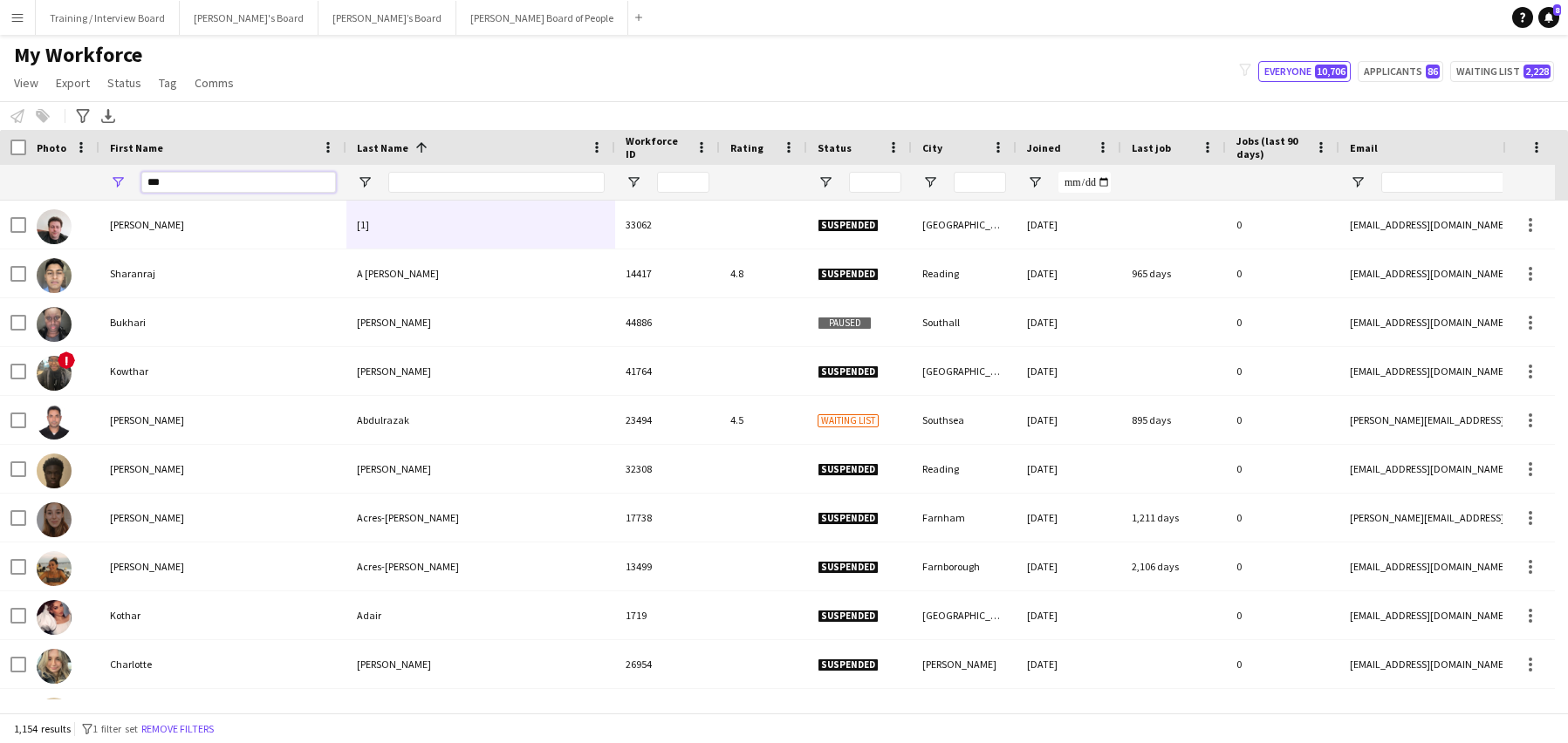
click at [182, 180] on input "***" at bounding box center [239, 182] width 194 height 21
type input "*"
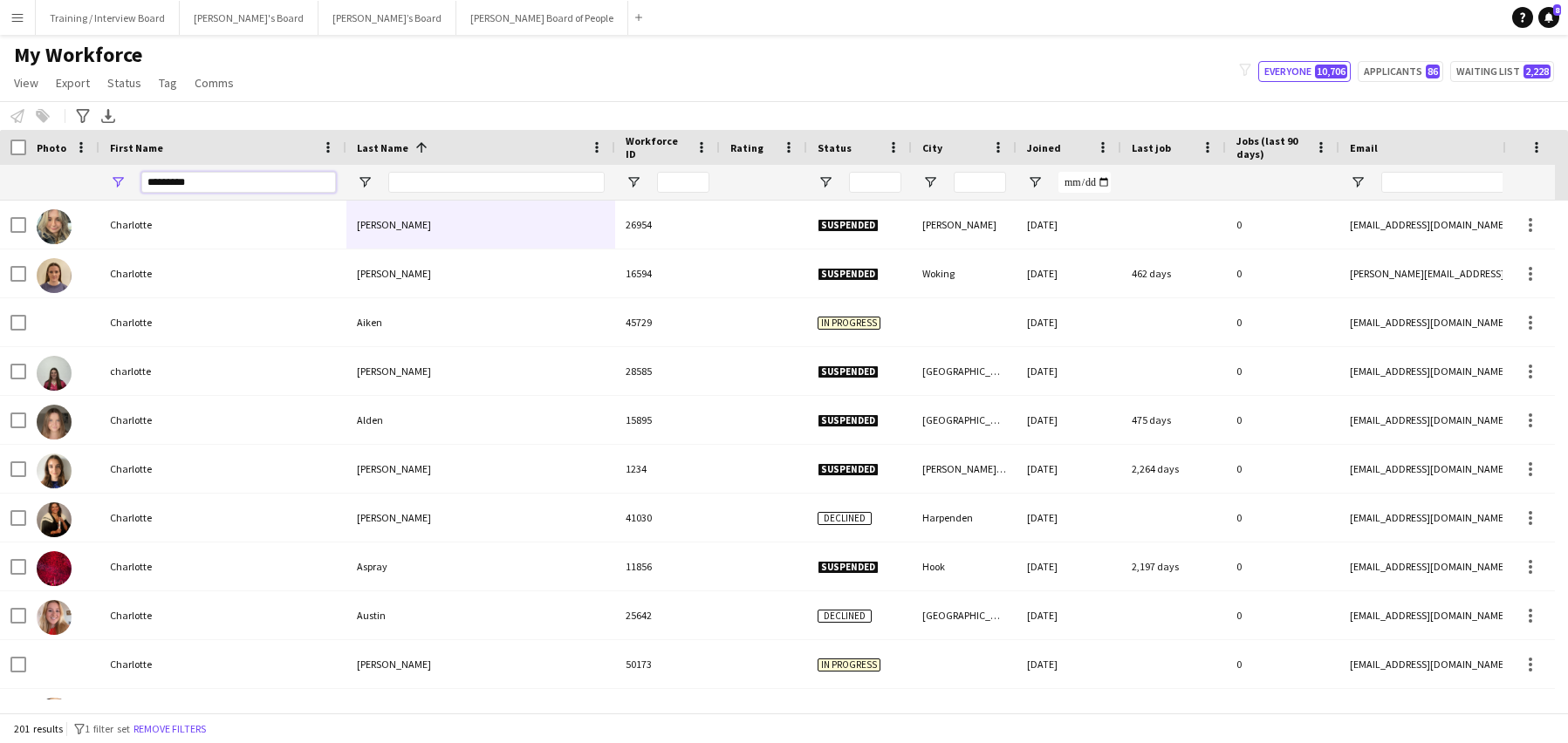
type input "*********"
click at [465, 181] on input "Last Name Filter Input" at bounding box center [496, 182] width 216 height 21
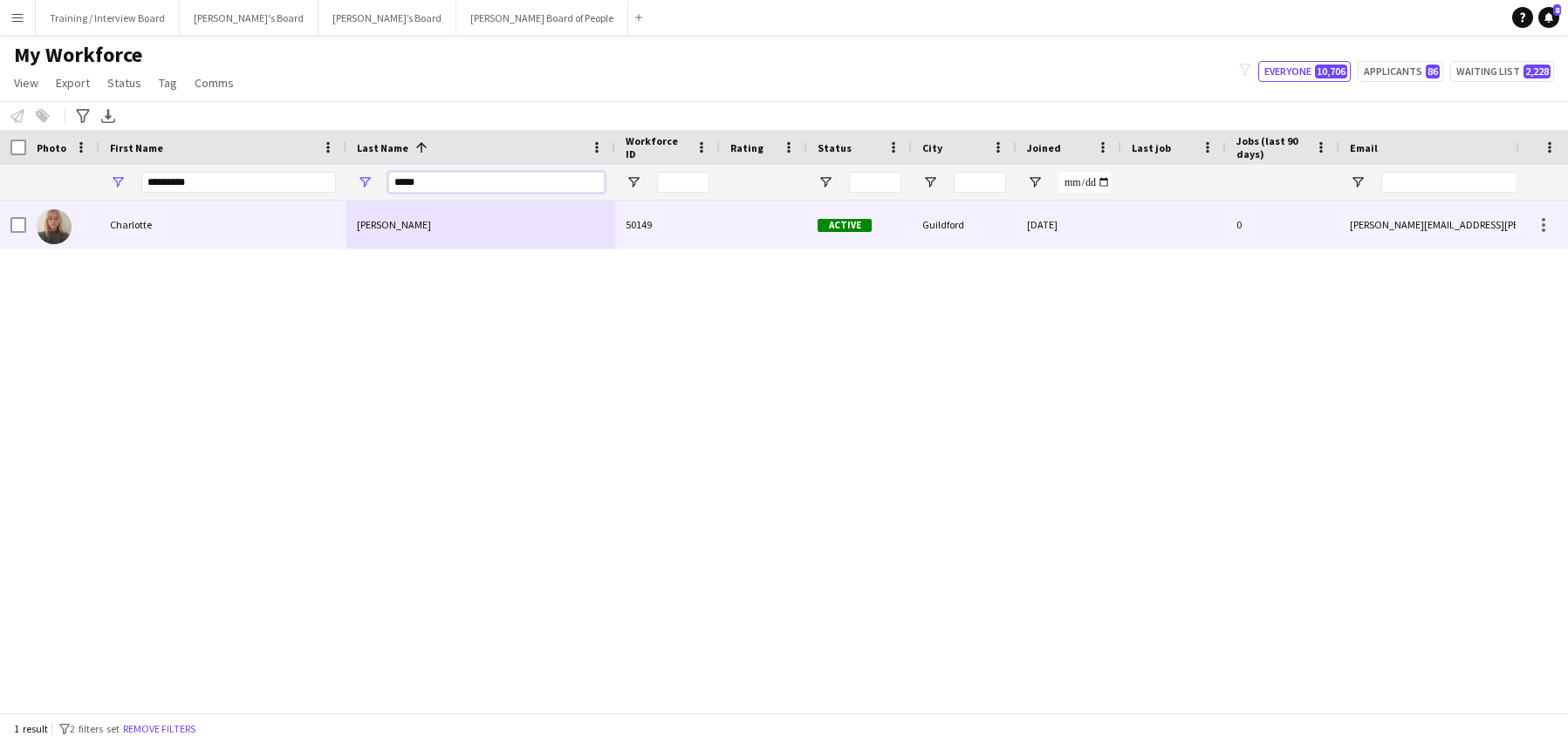
type input "*****"
click at [154, 225] on div "Charlotte" at bounding box center [223, 224] width 247 height 48
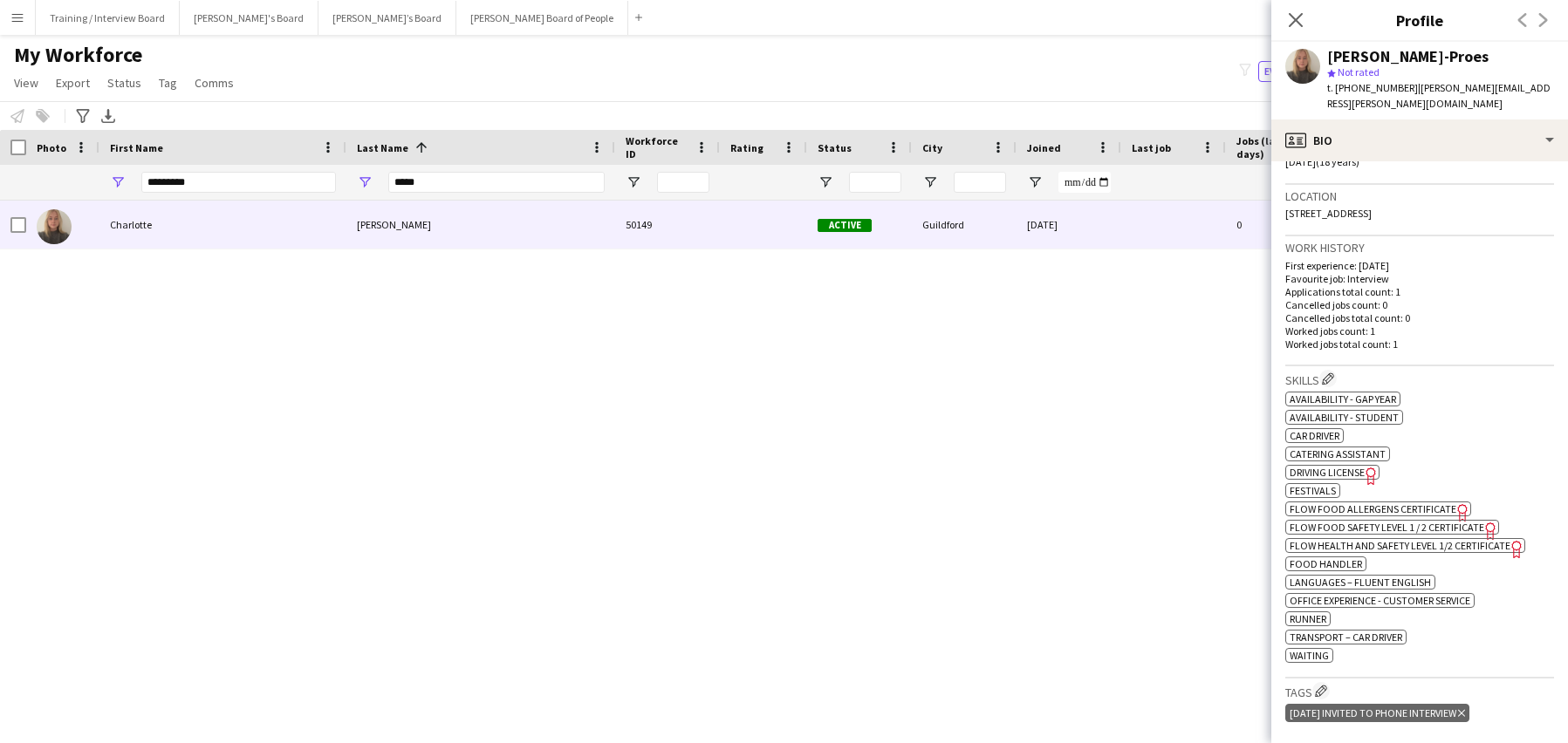
scroll to position [436, 0]
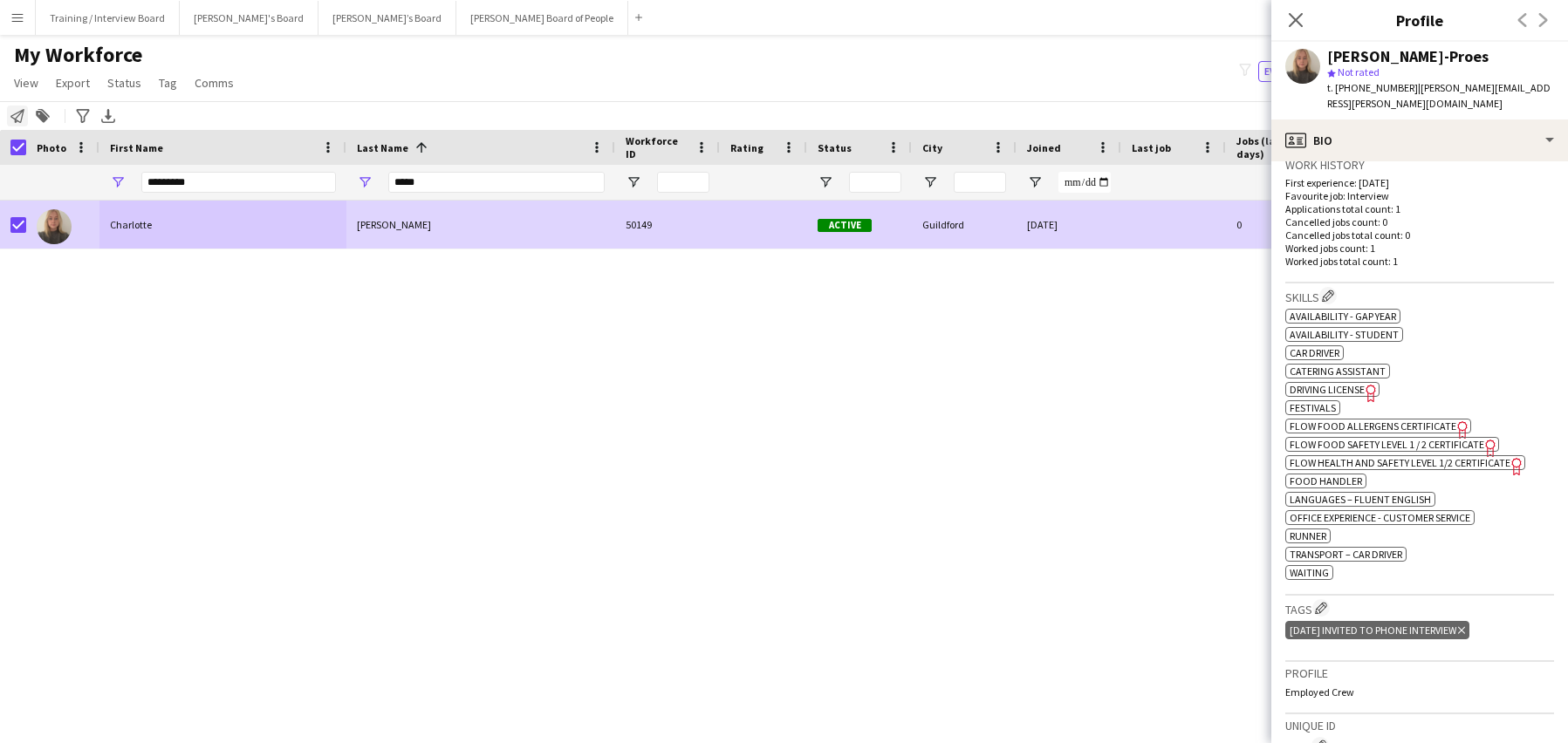
click at [15, 116] on icon "Notify workforce" at bounding box center [17, 115] width 14 height 14
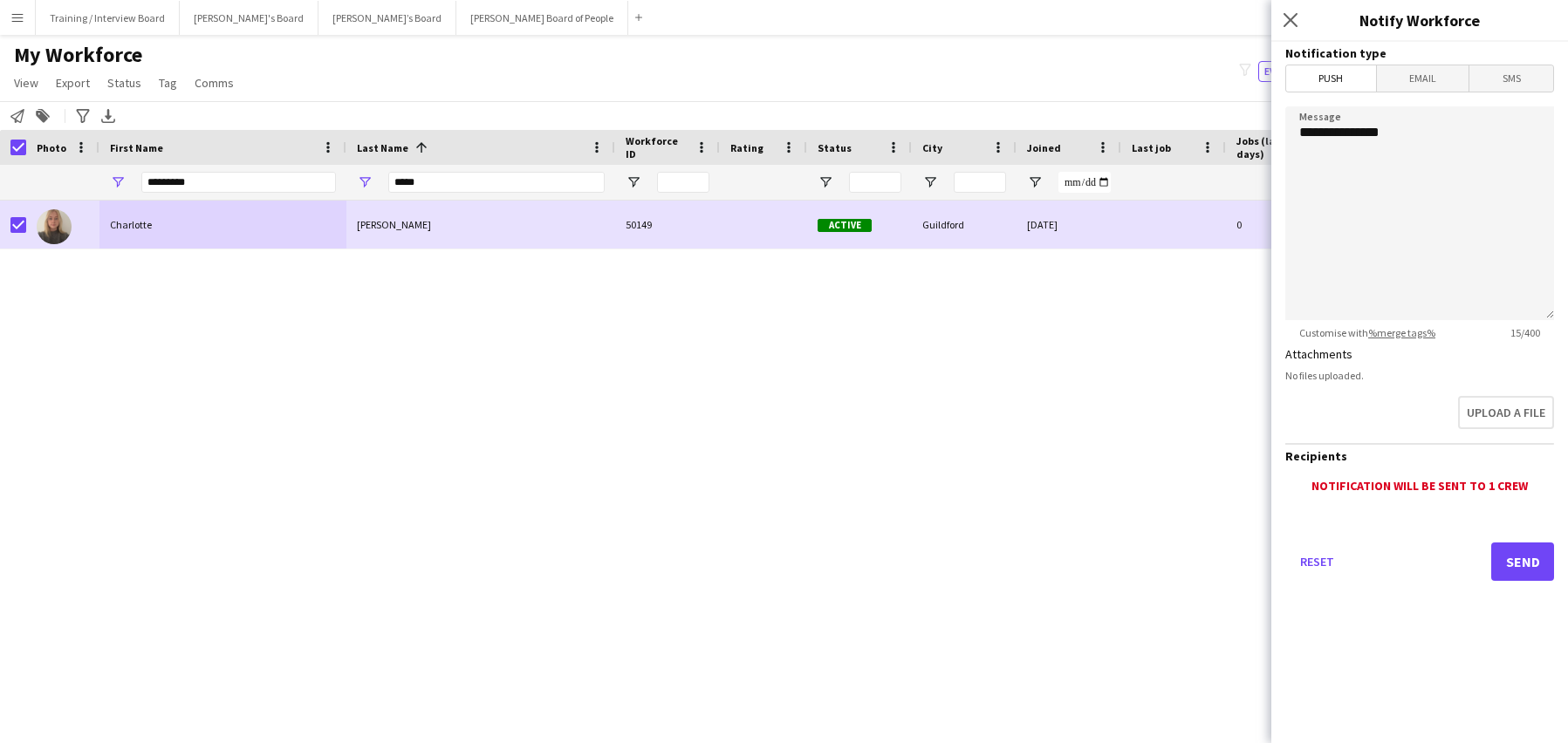
click at [1427, 72] on span "Email" at bounding box center [1424, 78] width 93 height 26
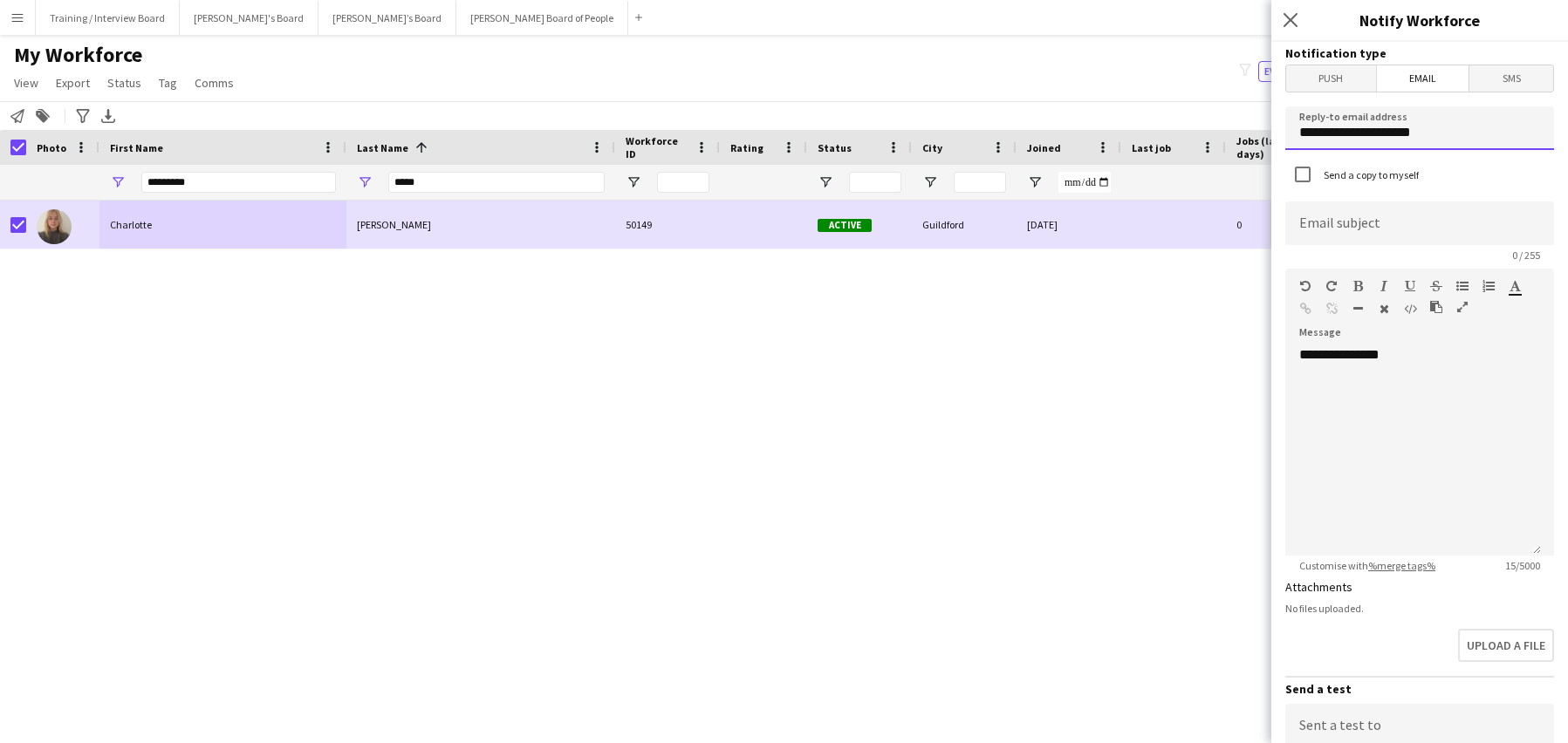
click at [1437, 138] on input "**********" at bounding box center [1420, 128] width 269 height 44
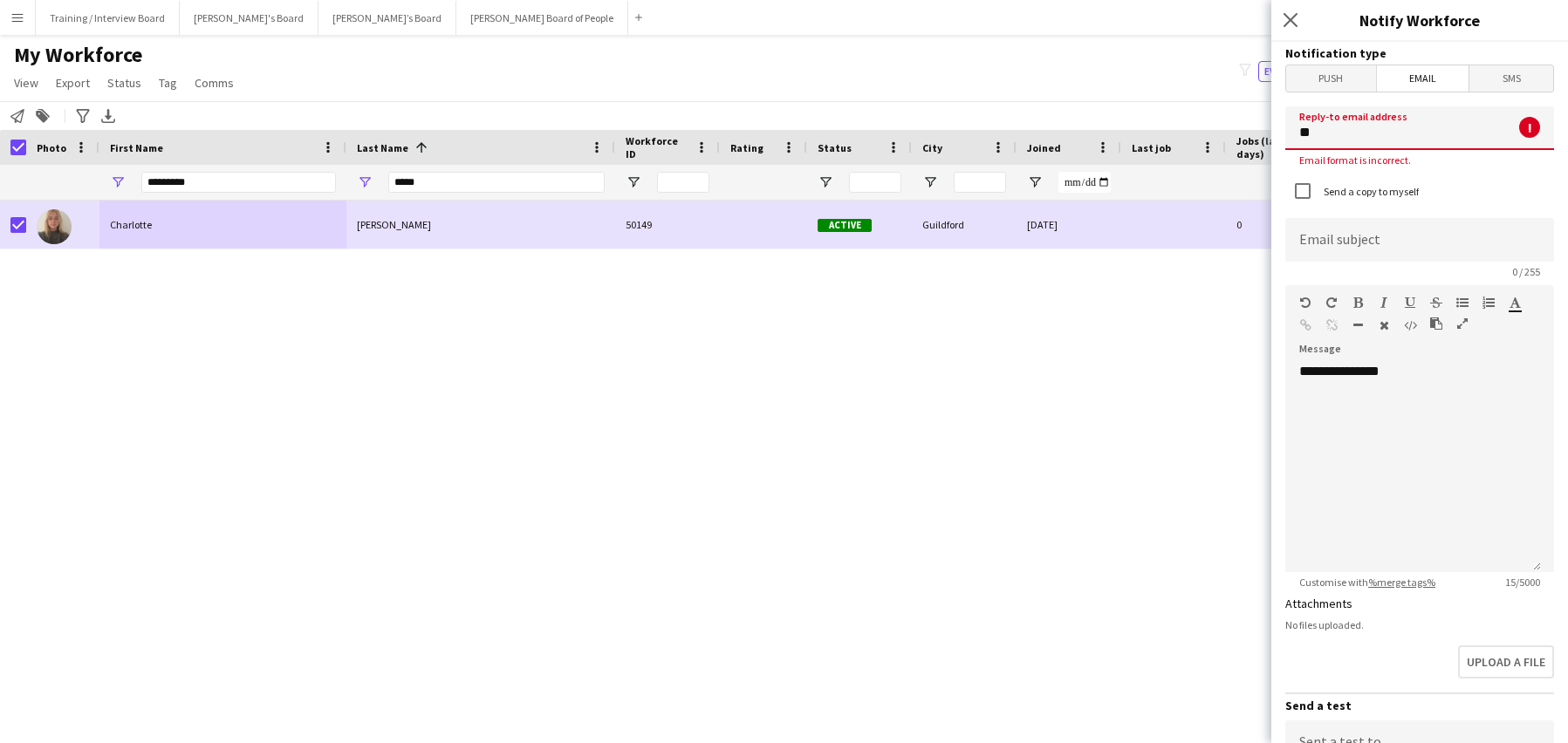
type input "*"
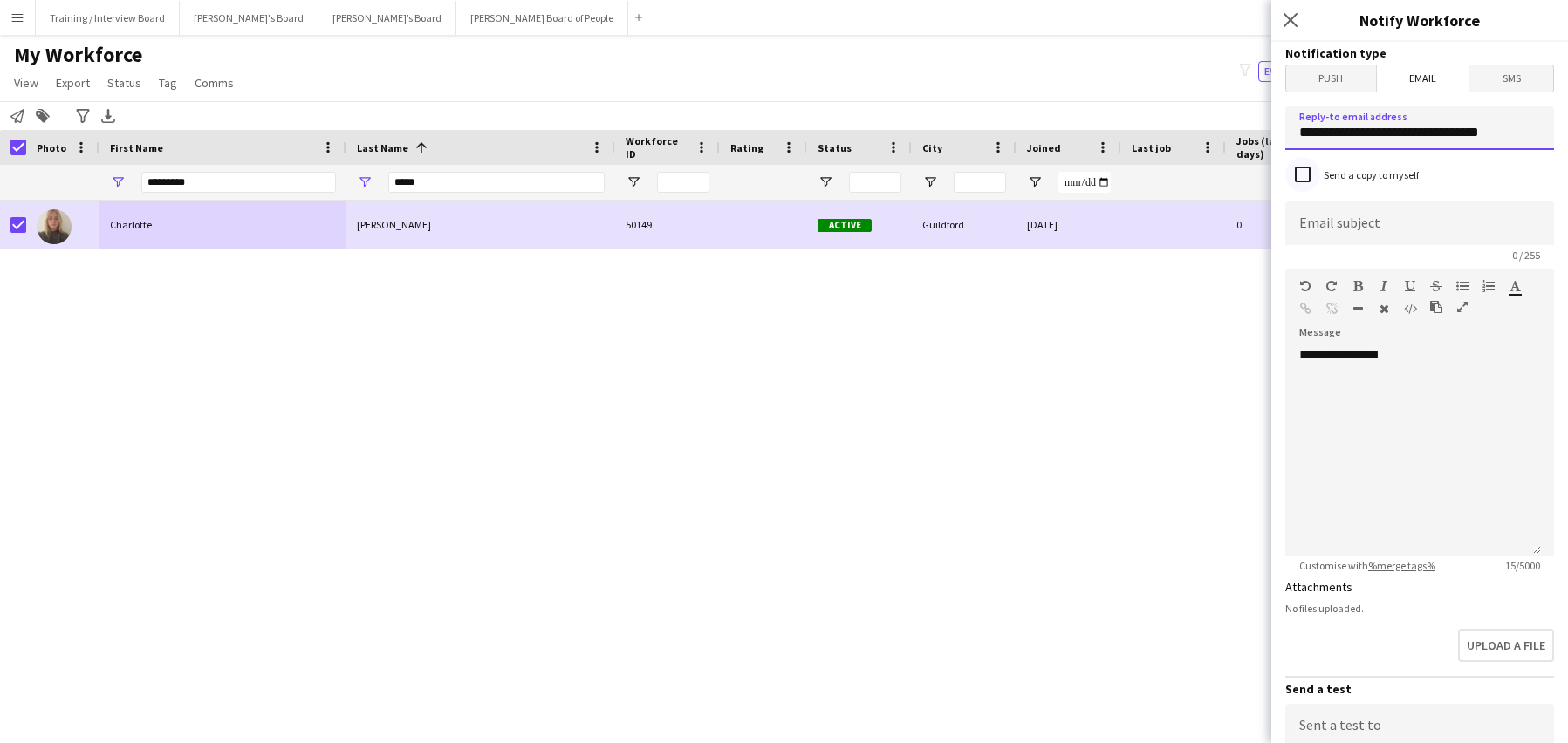
type input "**********"
click at [1325, 230] on input at bounding box center [1420, 223] width 269 height 44
type input "**********"
click at [1405, 354] on div "**********" at bounding box center [1413, 451] width 255 height 210
click at [1341, 401] on div "**********" at bounding box center [1413, 451] width 255 height 210
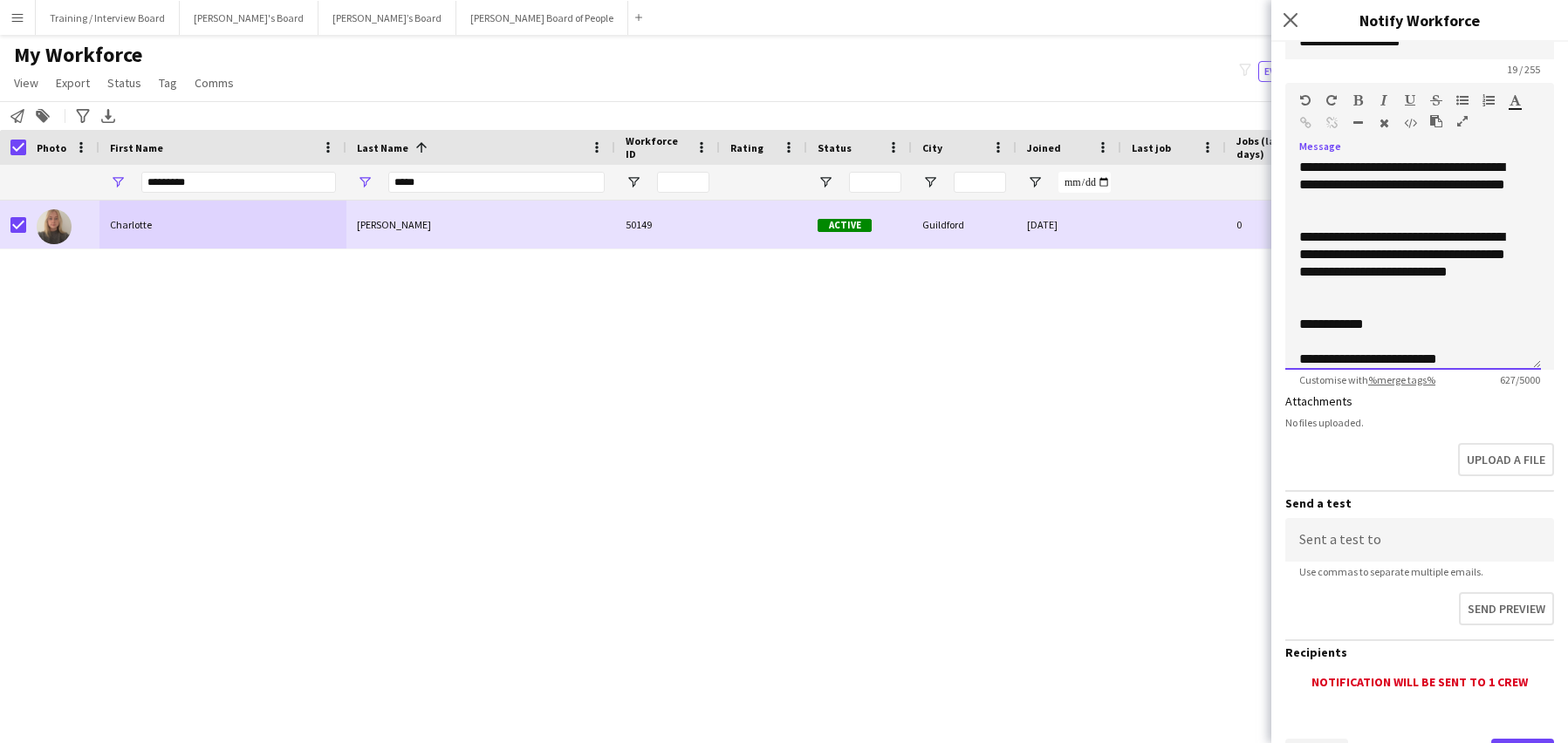
scroll to position [262, 0]
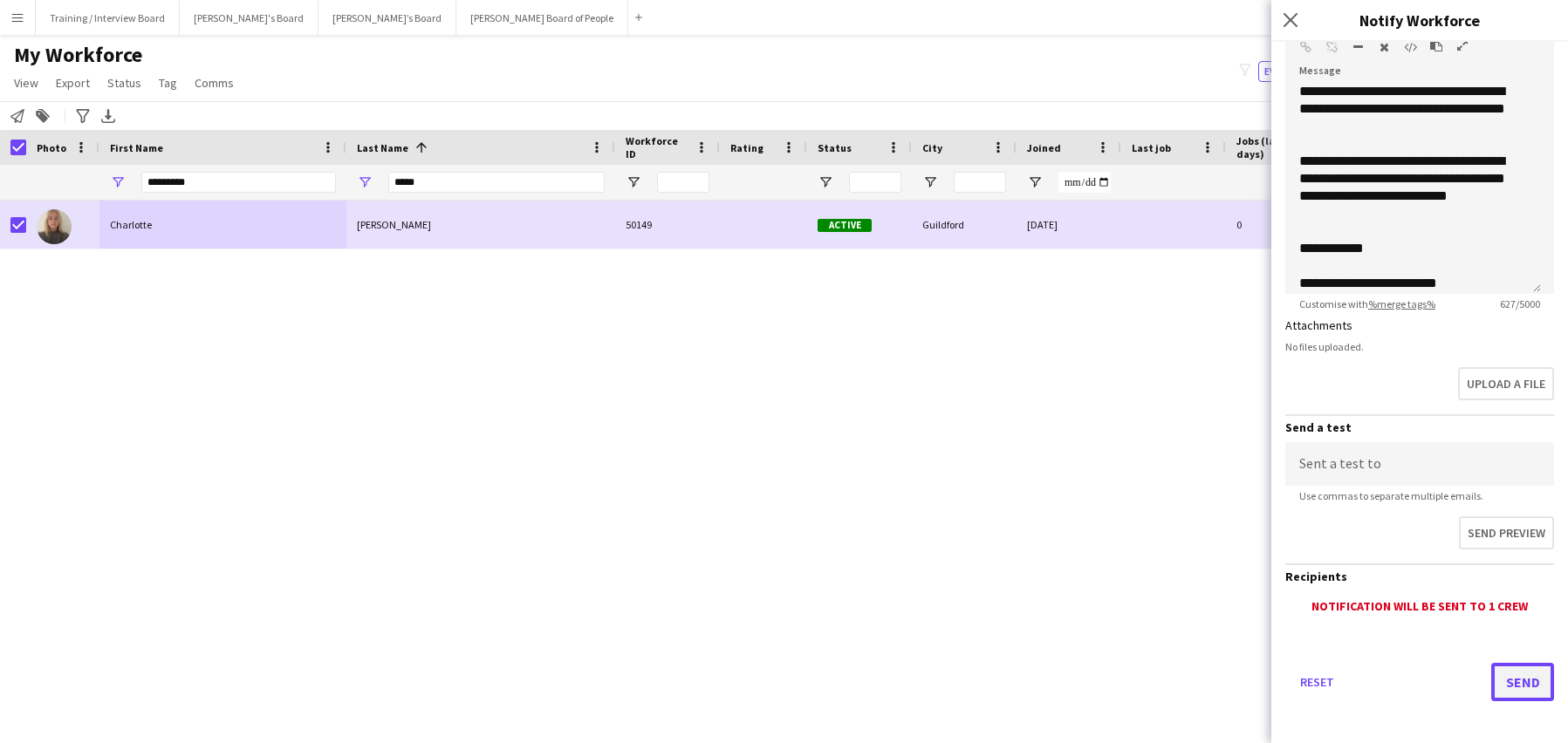
click at [1513, 679] on button "Send" at bounding box center [1523, 682] width 63 height 38
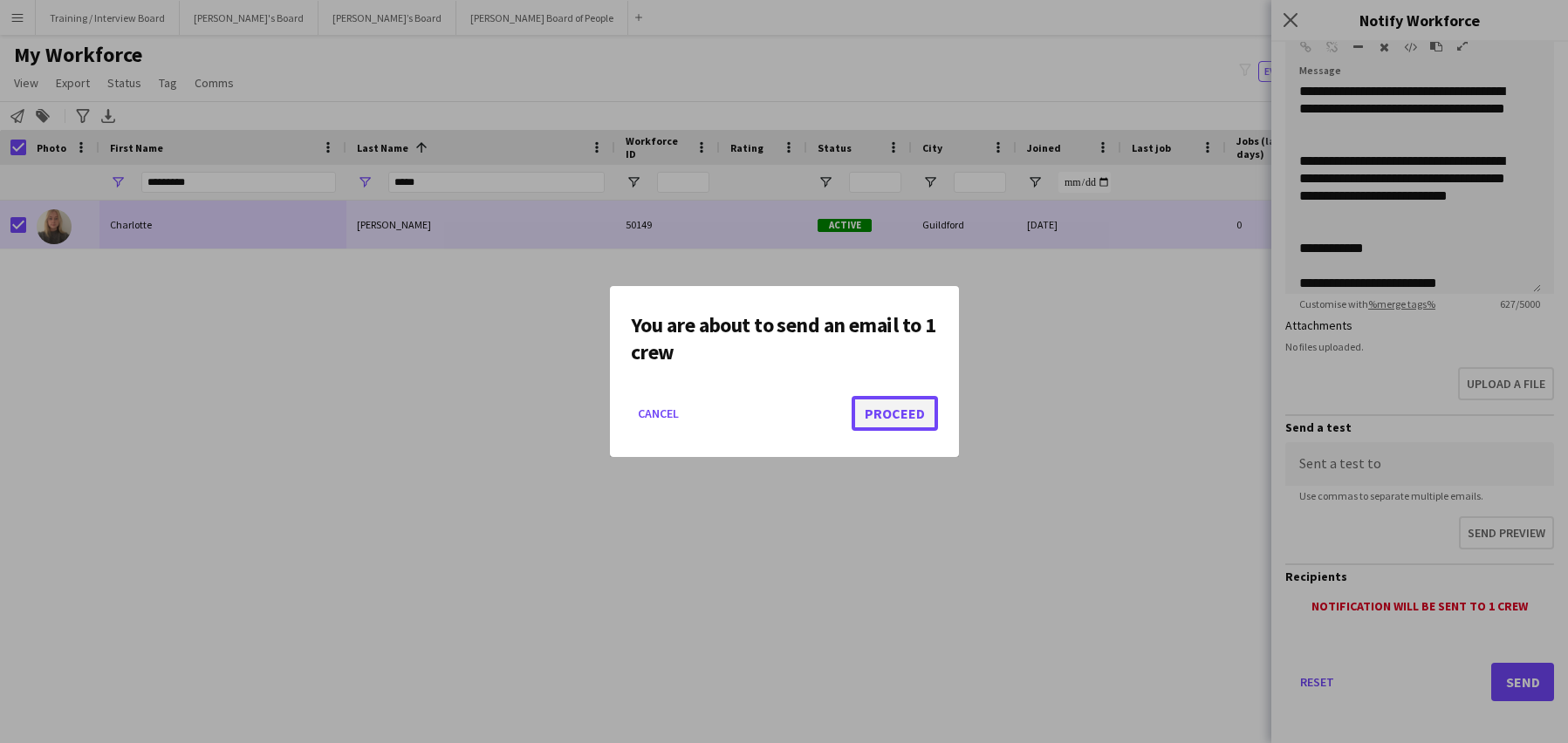
click at [891, 407] on button "Proceed" at bounding box center [895, 413] width 86 height 35
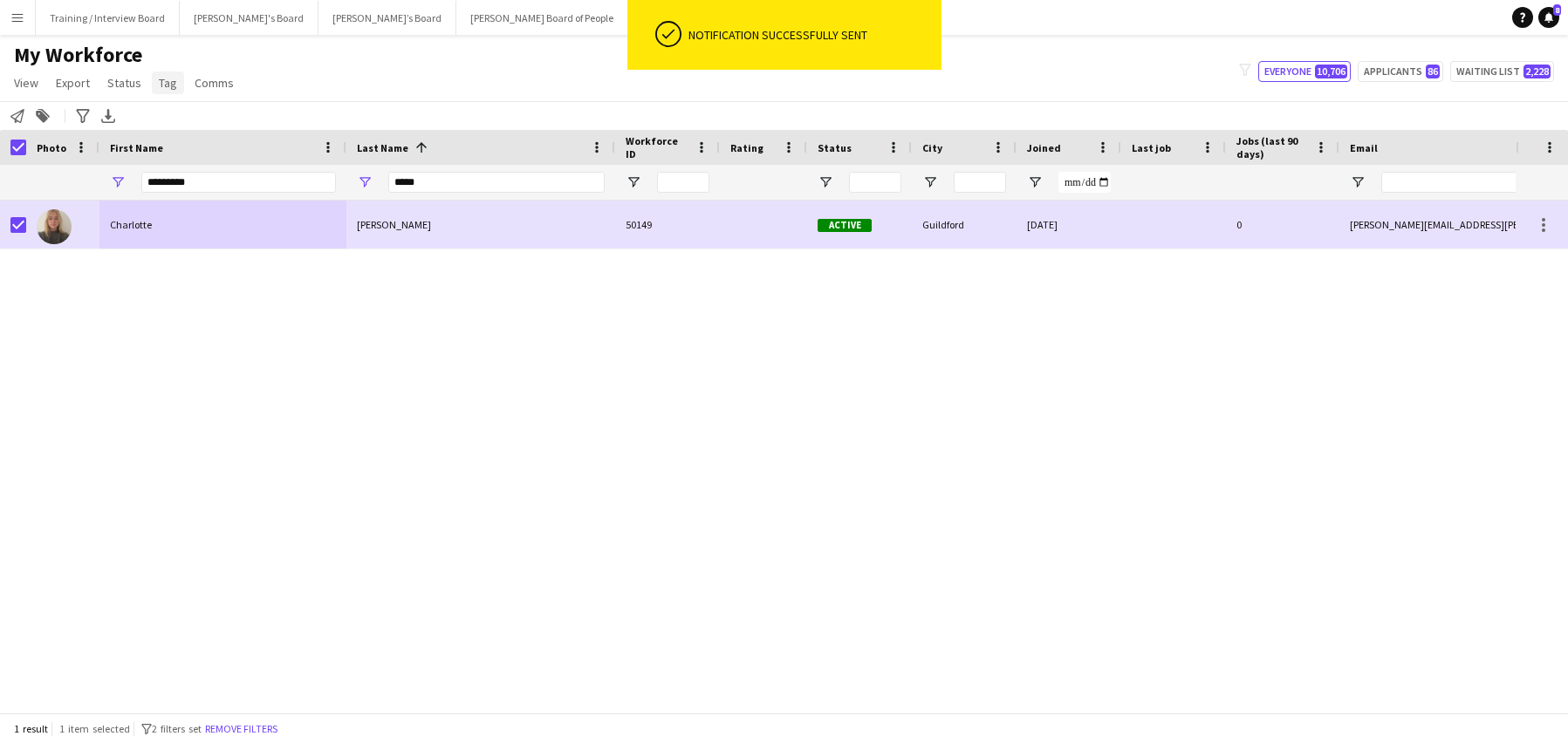
click at [166, 88] on span "Tag" at bounding box center [168, 83] width 18 height 15
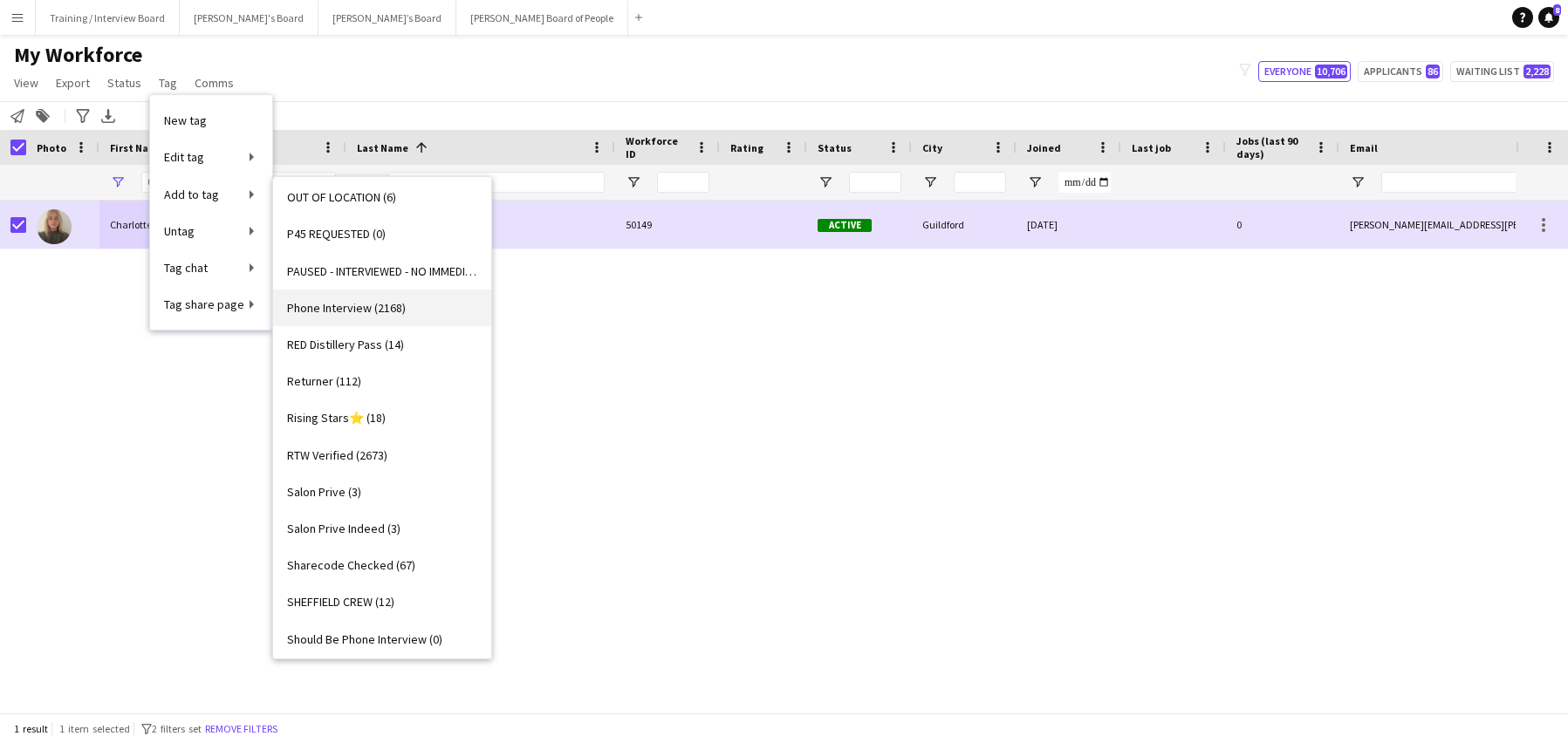
click at [338, 307] on span "Phone Interview (2168)" at bounding box center [346, 307] width 119 height 15
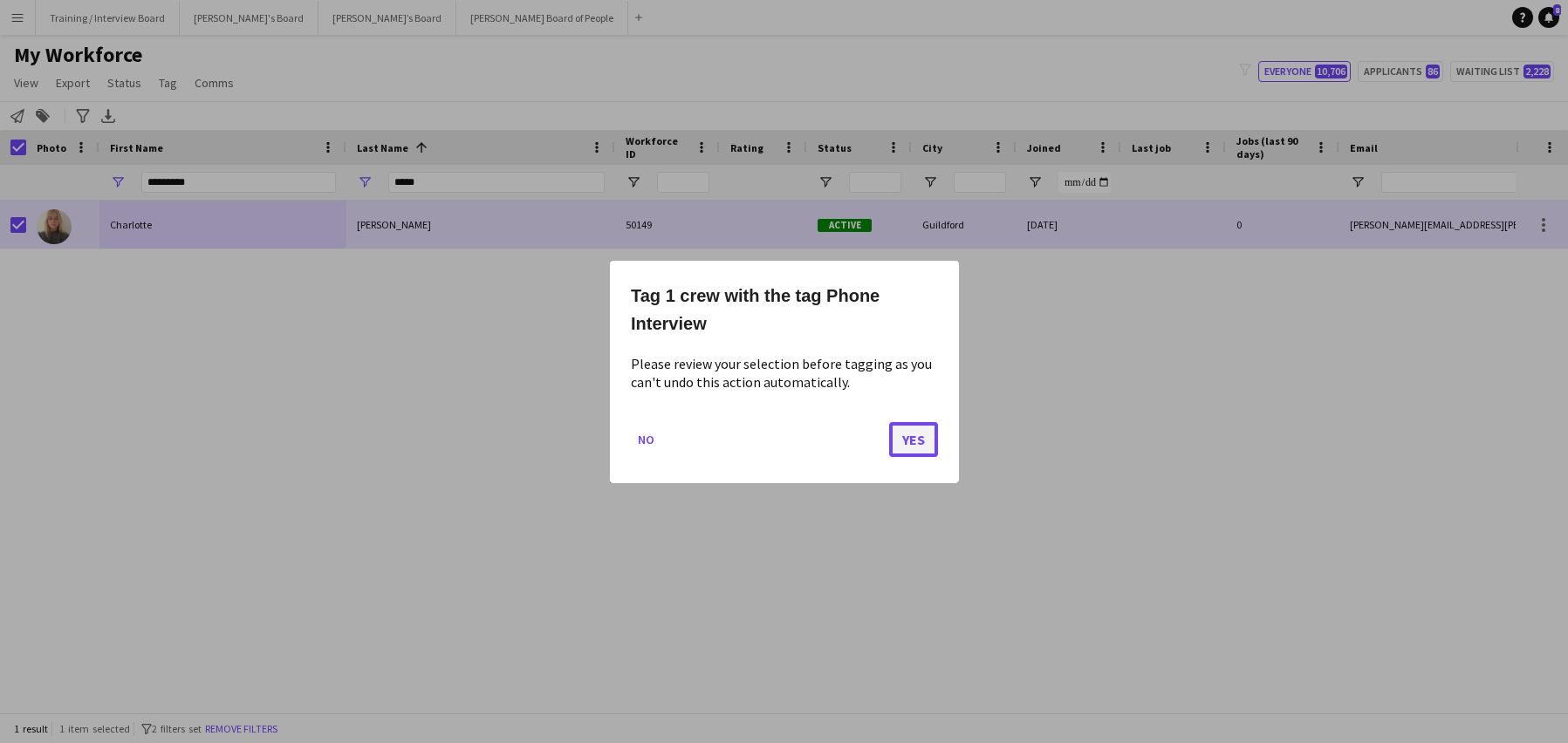
click at [904, 431] on button "Yes" at bounding box center [914, 439] width 49 height 35
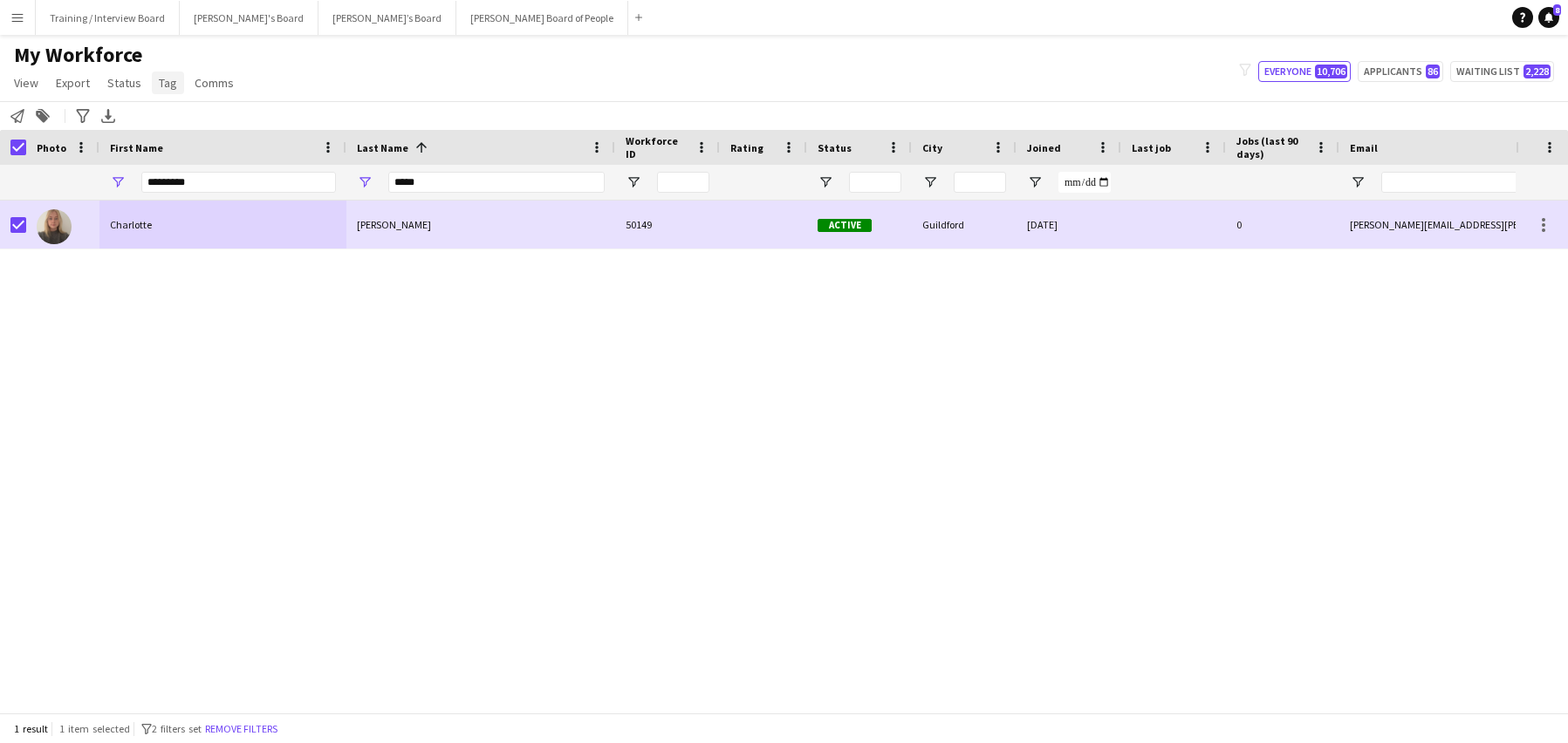
click at [164, 83] on span "Tag" at bounding box center [168, 83] width 18 height 15
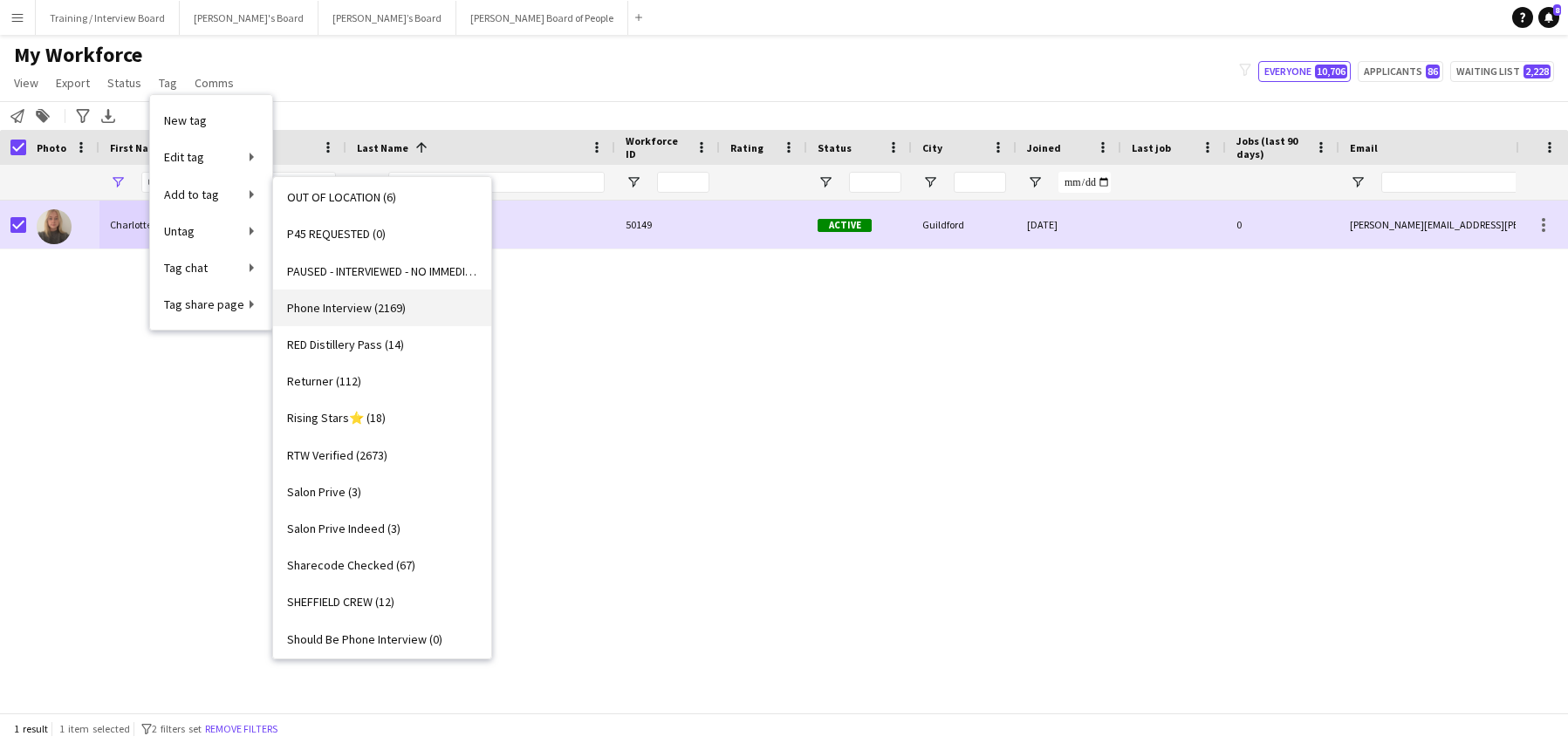
click at [348, 301] on span "Phone Interview (2169)" at bounding box center [346, 307] width 119 height 15
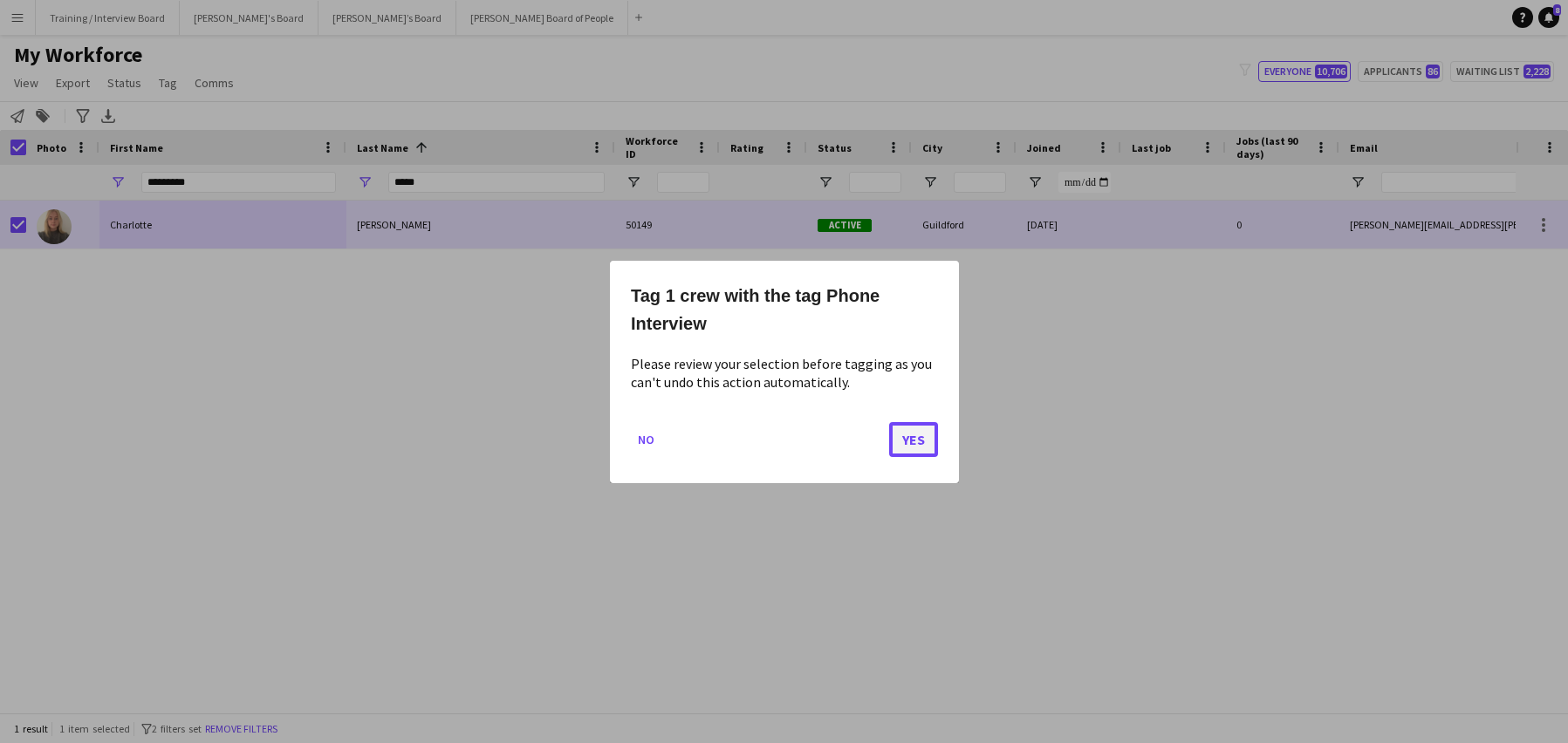
click at [908, 430] on button "Yes" at bounding box center [914, 439] width 49 height 35
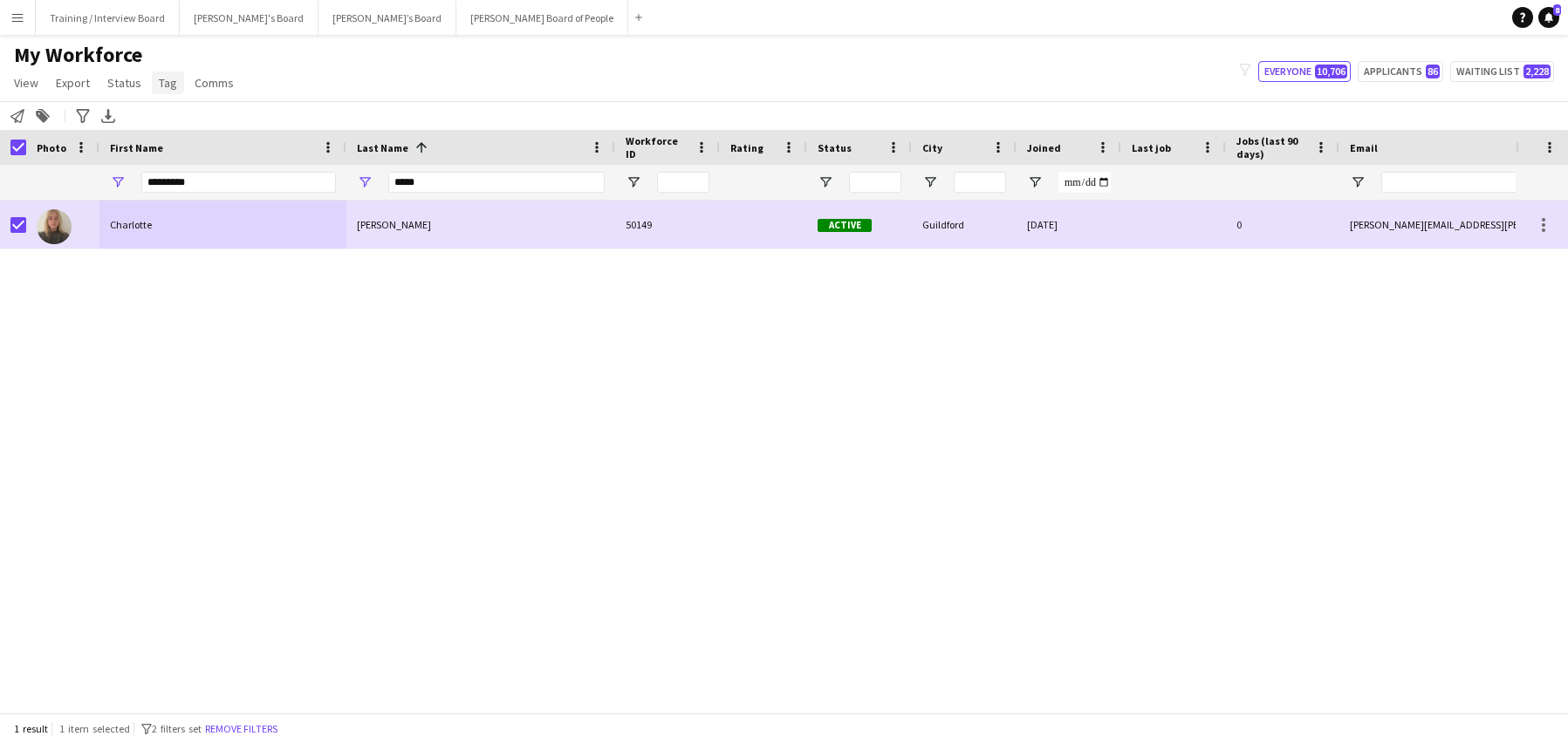
click at [169, 85] on span "Tag" at bounding box center [168, 83] width 18 height 15
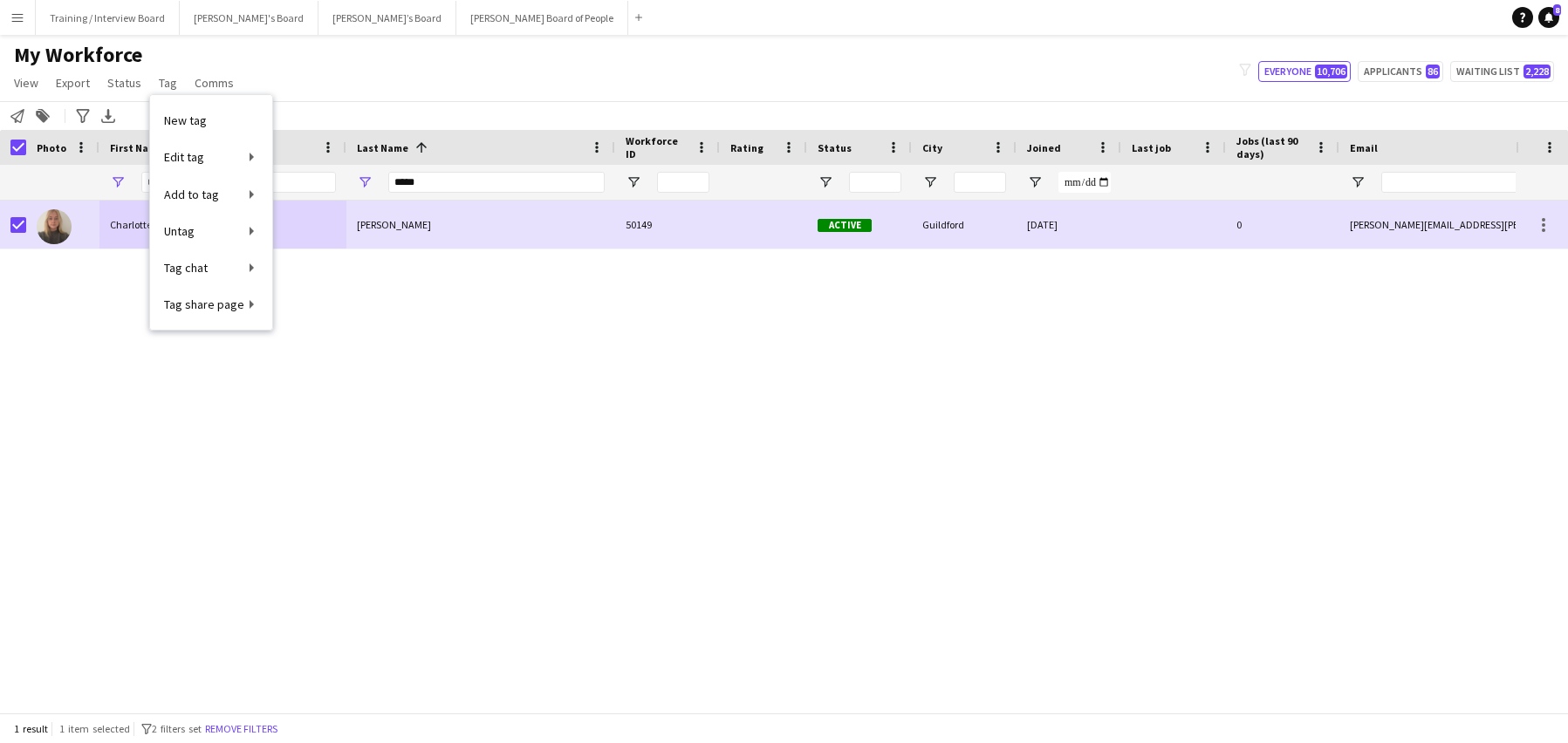
scroll to position [0, 0]
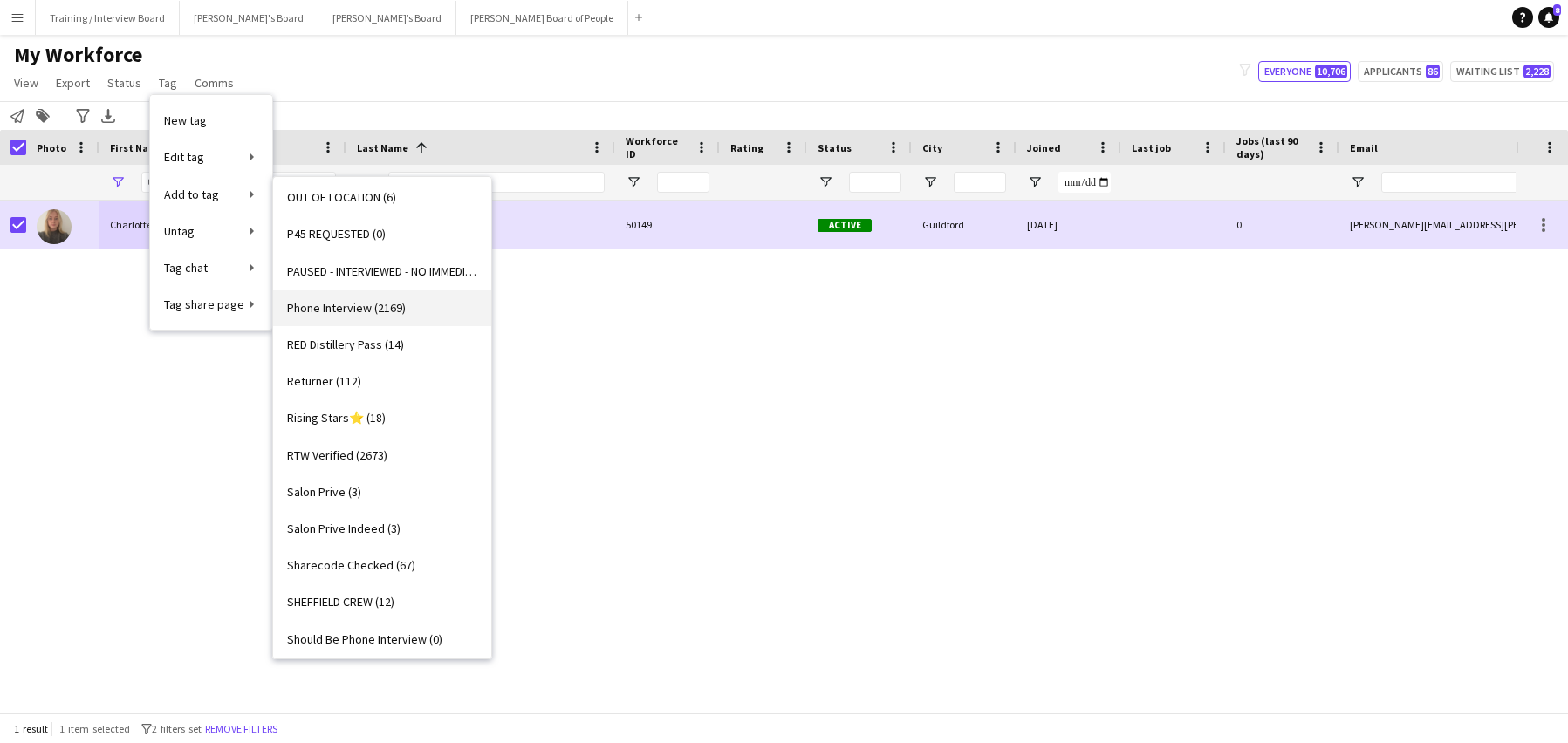
click at [366, 303] on span "Phone Interview (2169)" at bounding box center [346, 307] width 119 height 15
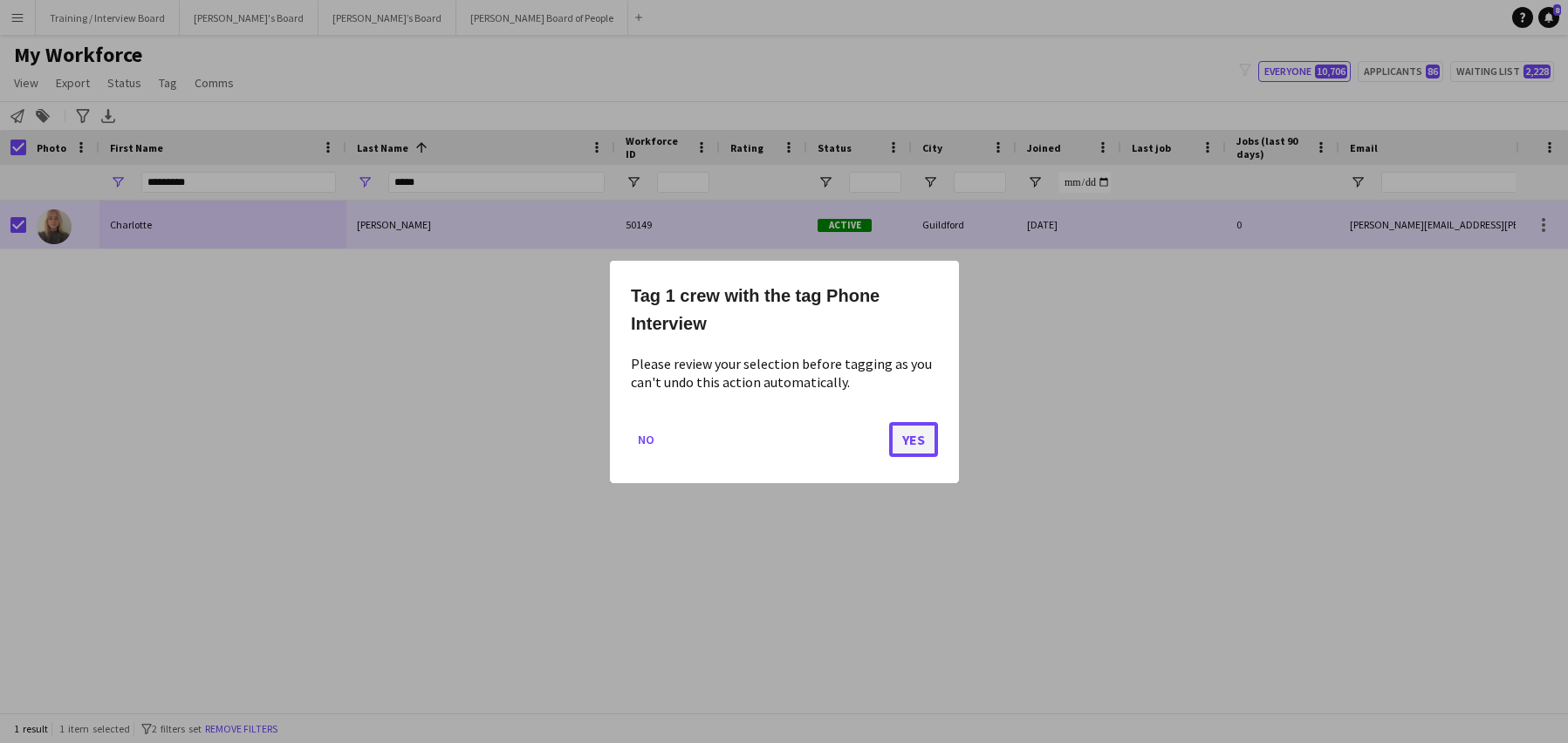
click at [912, 434] on button "Yes" at bounding box center [914, 439] width 49 height 35
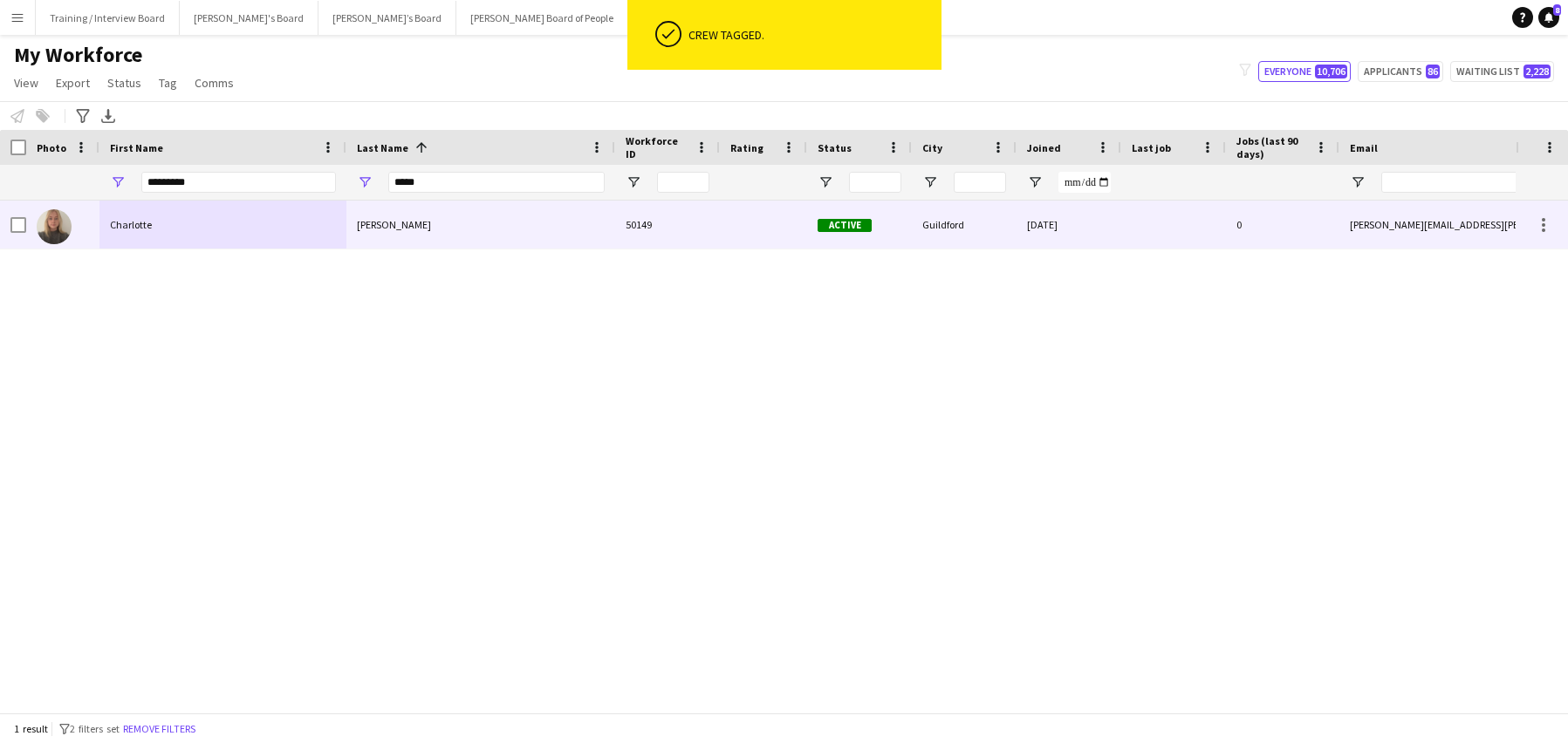
click at [469, 225] on div "Jackson-Proes" at bounding box center [481, 224] width 269 height 48
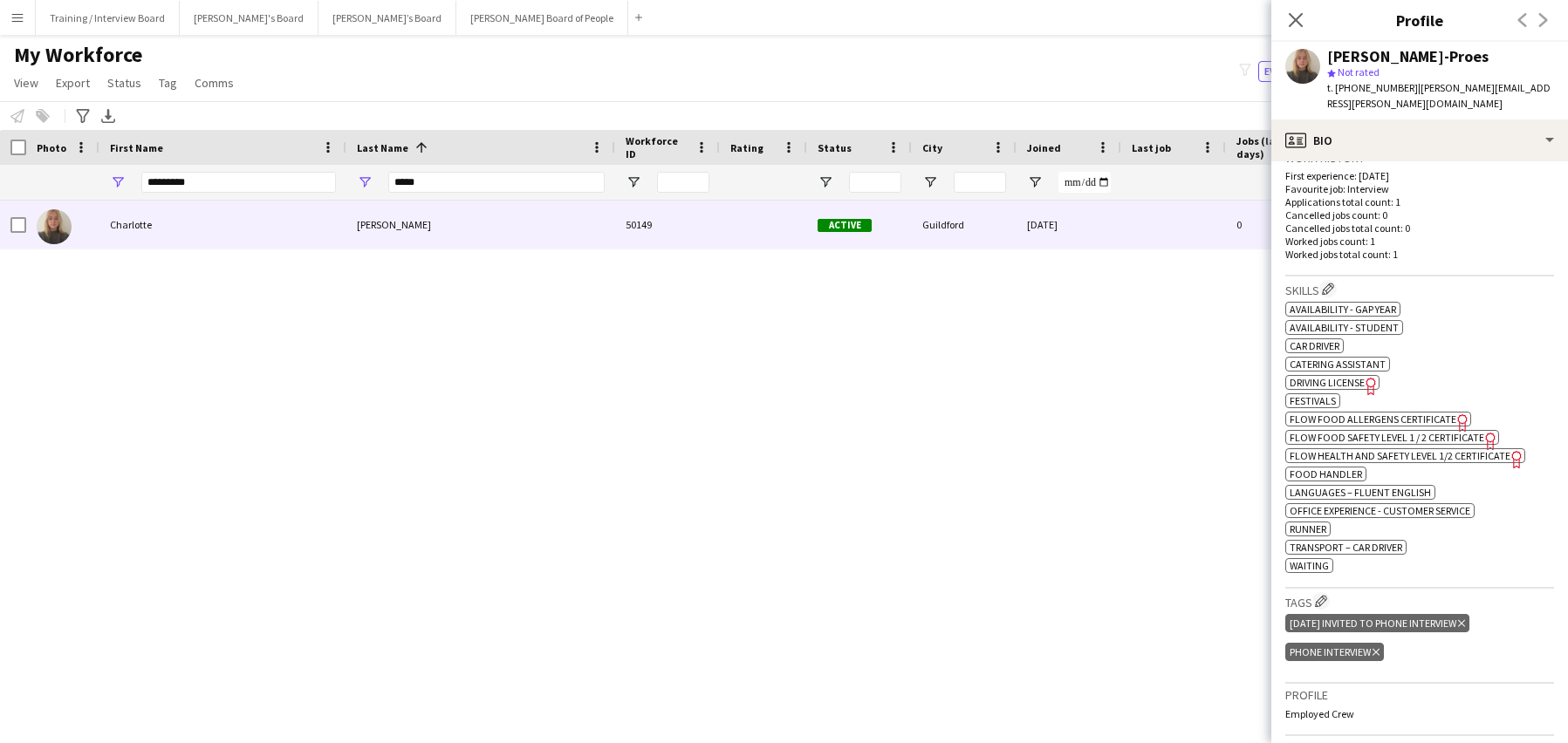
scroll to position [610, 0]
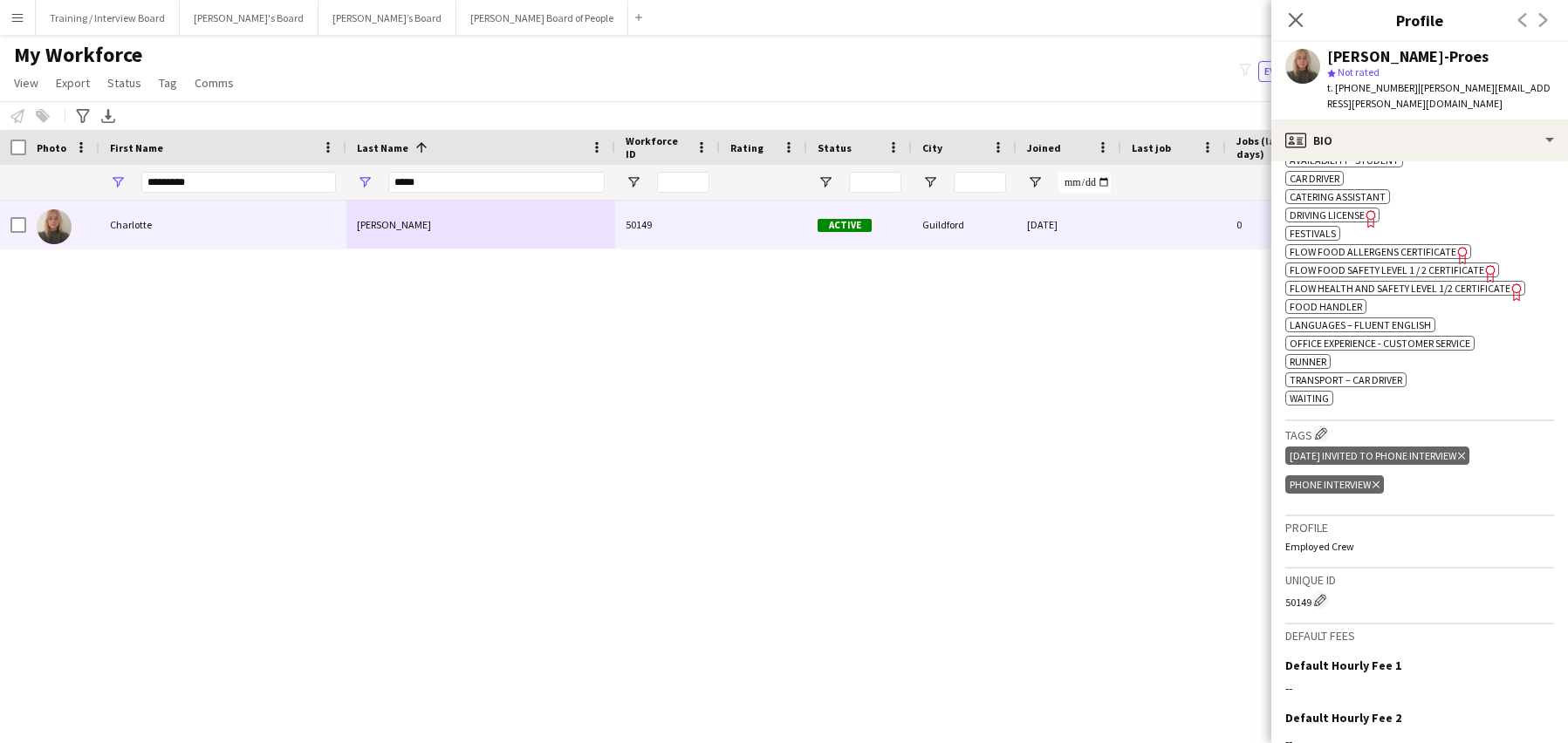
click at [1465, 451] on icon "Delete tag" at bounding box center [1462, 457] width 7 height 11
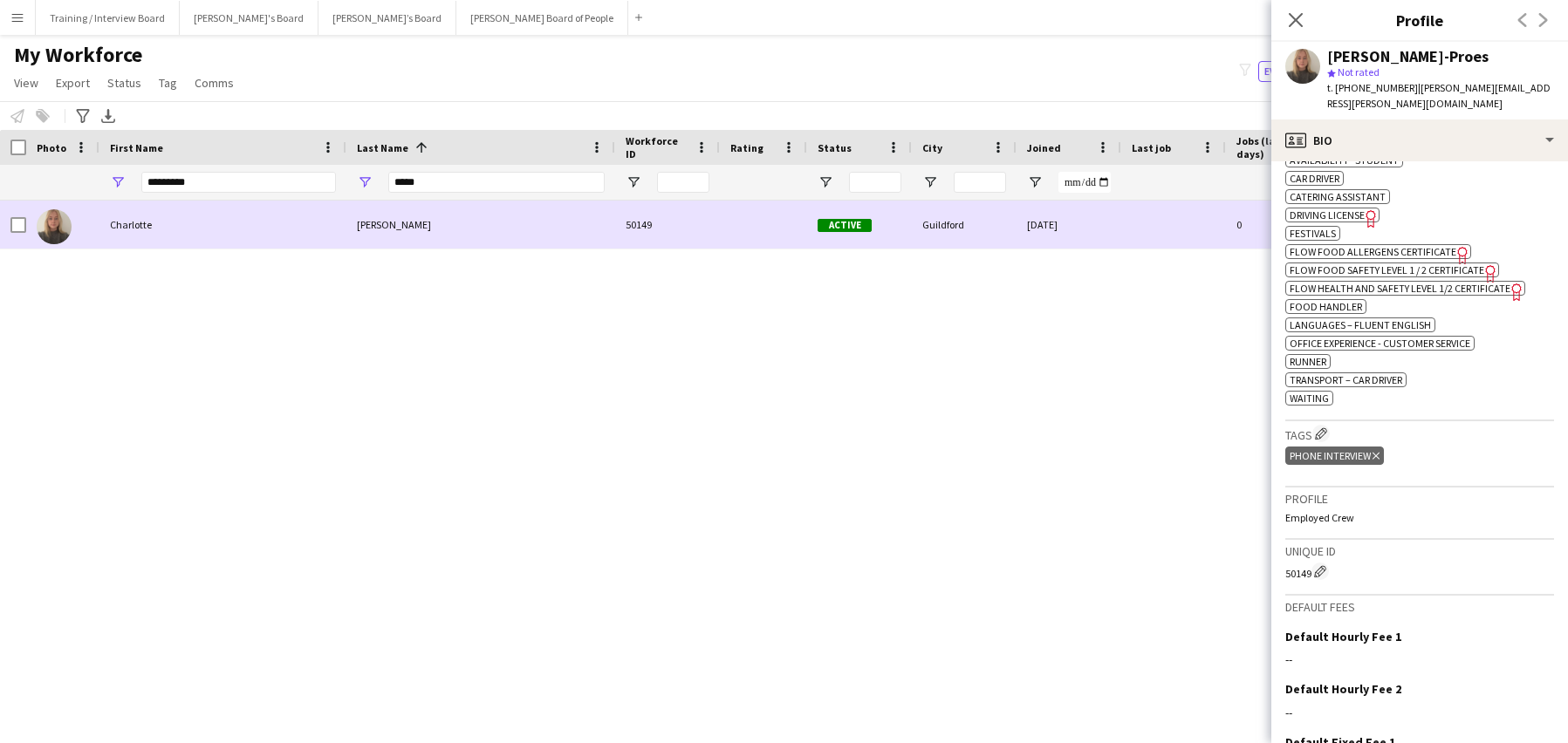
click at [10, 219] on div at bounding box center [13, 224] width 26 height 48
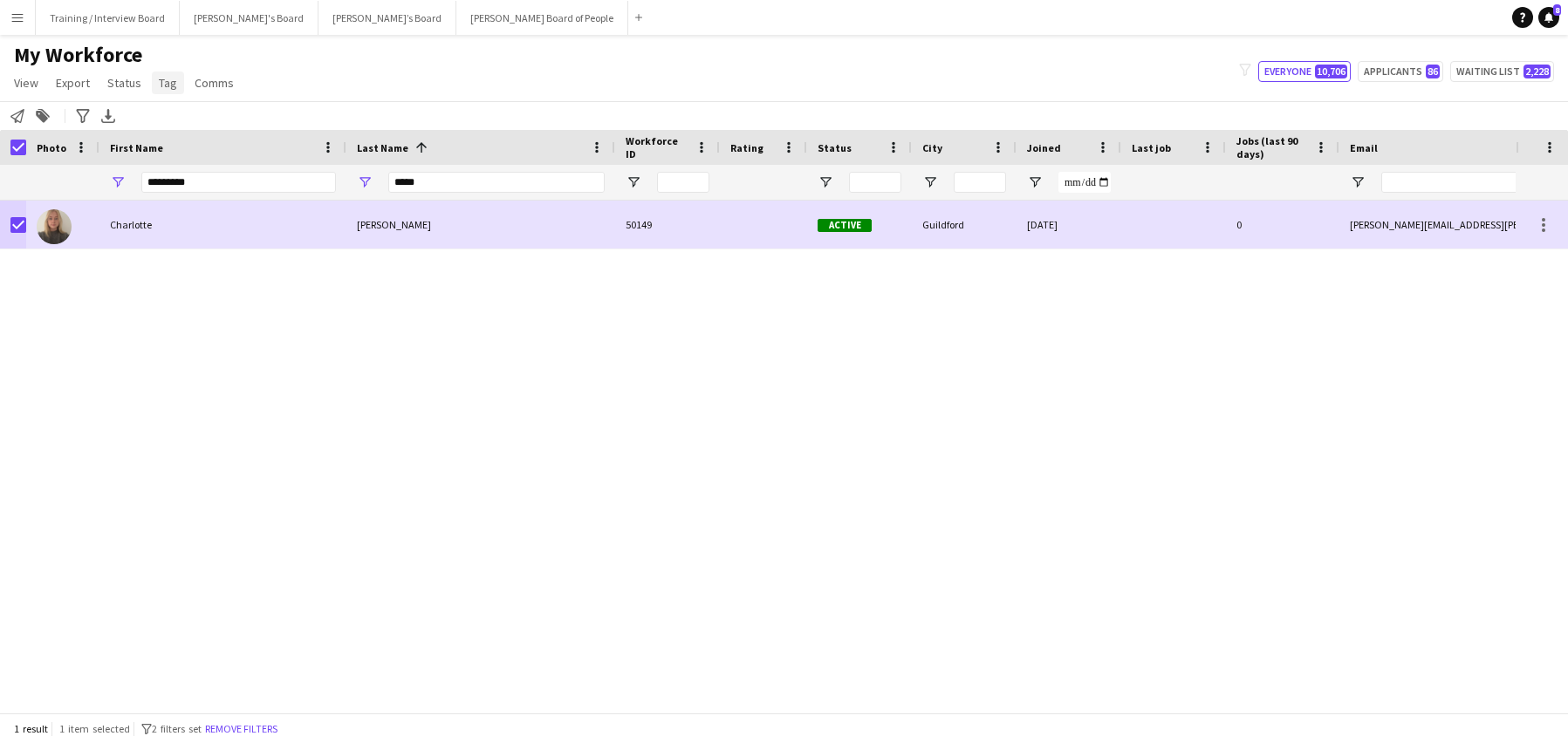
click at [164, 87] on span "Tag" at bounding box center [168, 83] width 18 height 15
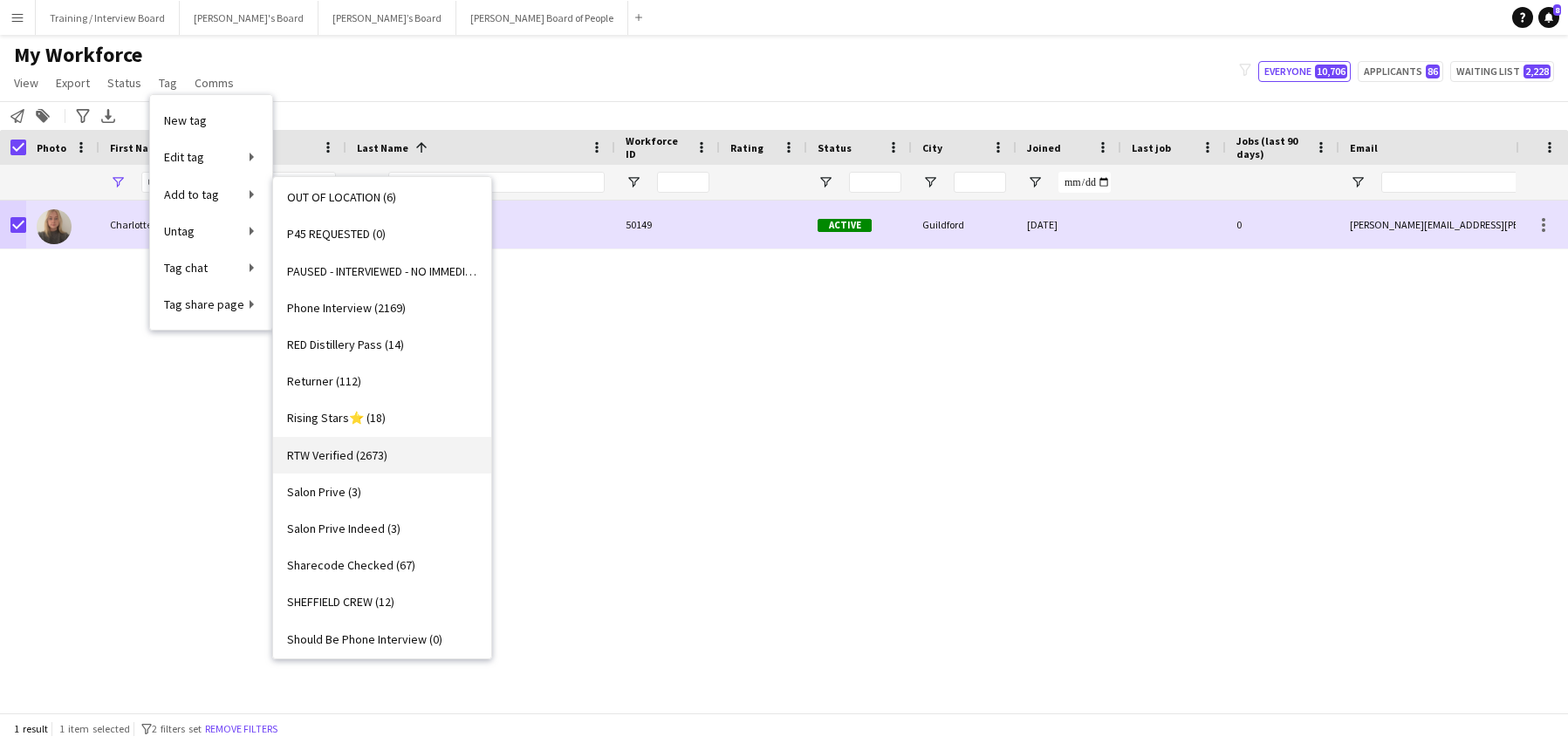
click at [336, 451] on span "RTW Verified (2673)" at bounding box center [337, 455] width 100 height 15
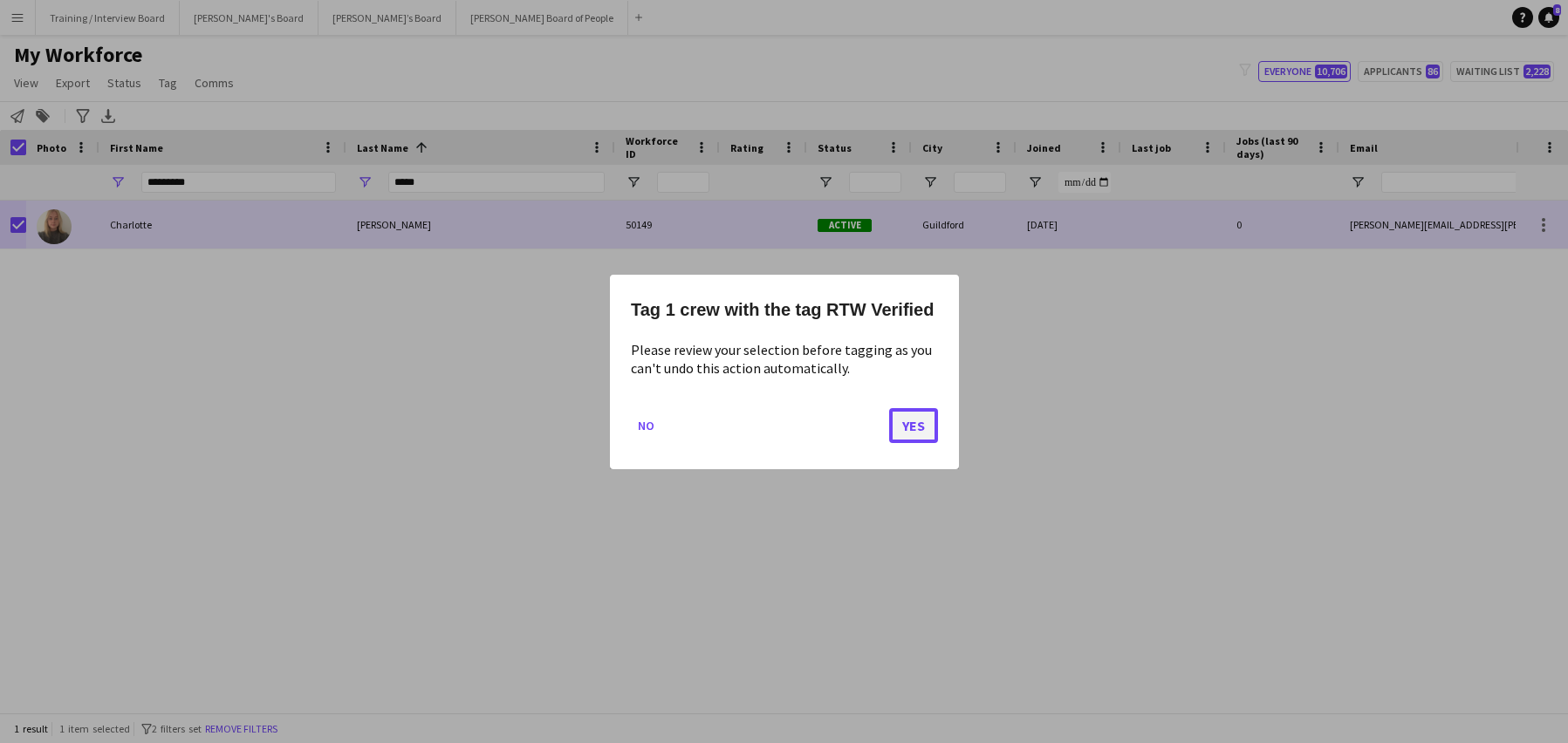
click at [906, 415] on button "Yes" at bounding box center [914, 425] width 49 height 35
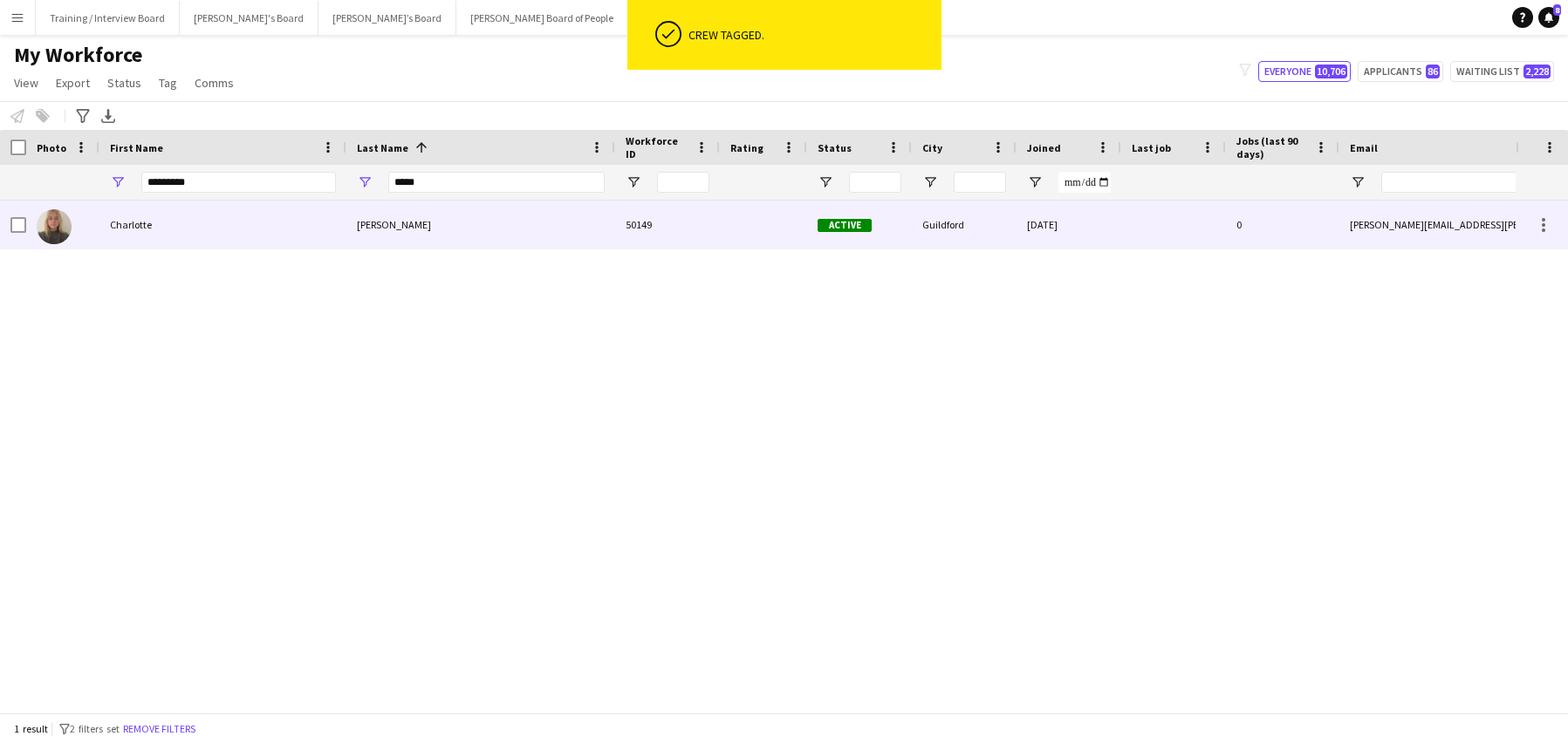
click at [167, 236] on div "Charlotte" at bounding box center [223, 224] width 247 height 48
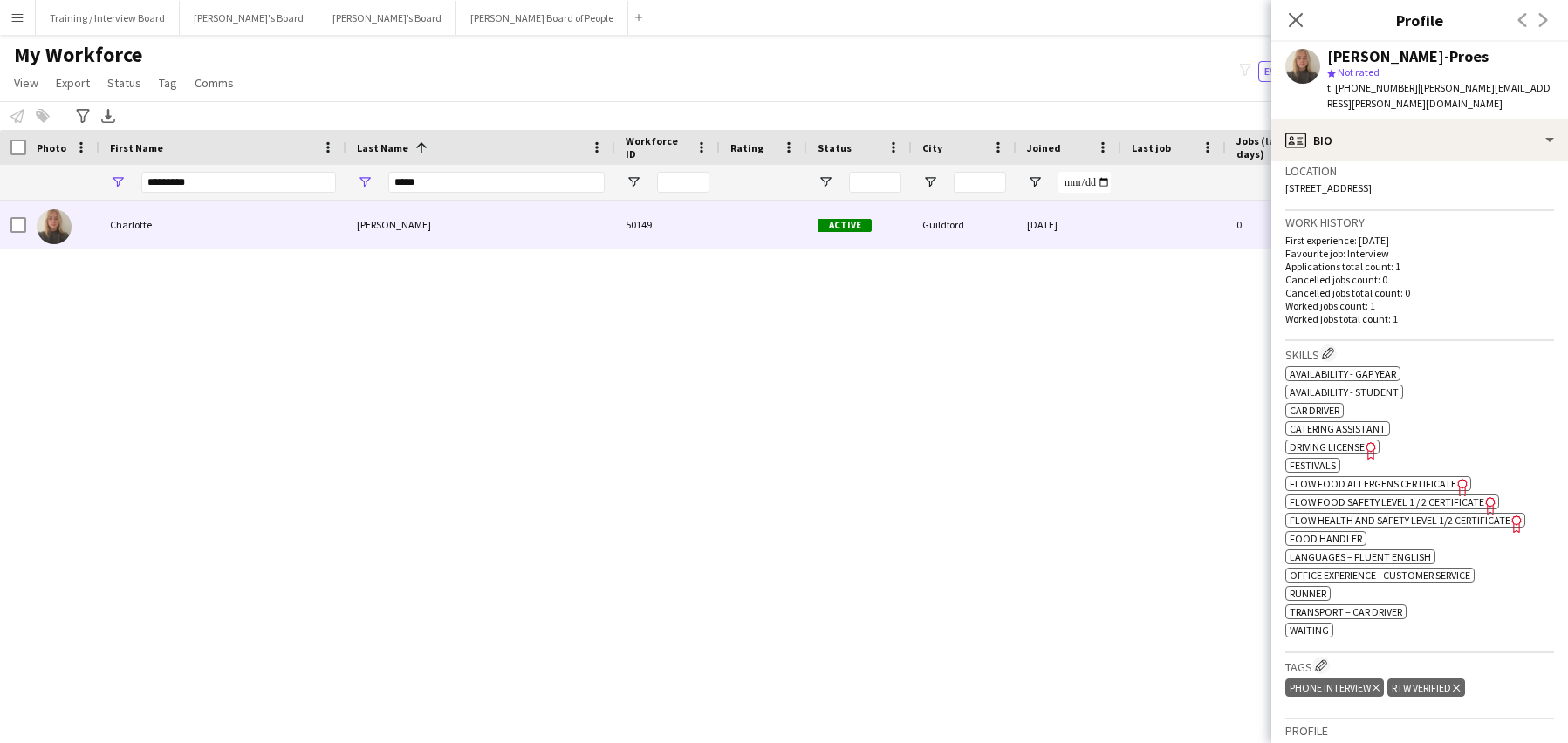
scroll to position [523, 0]
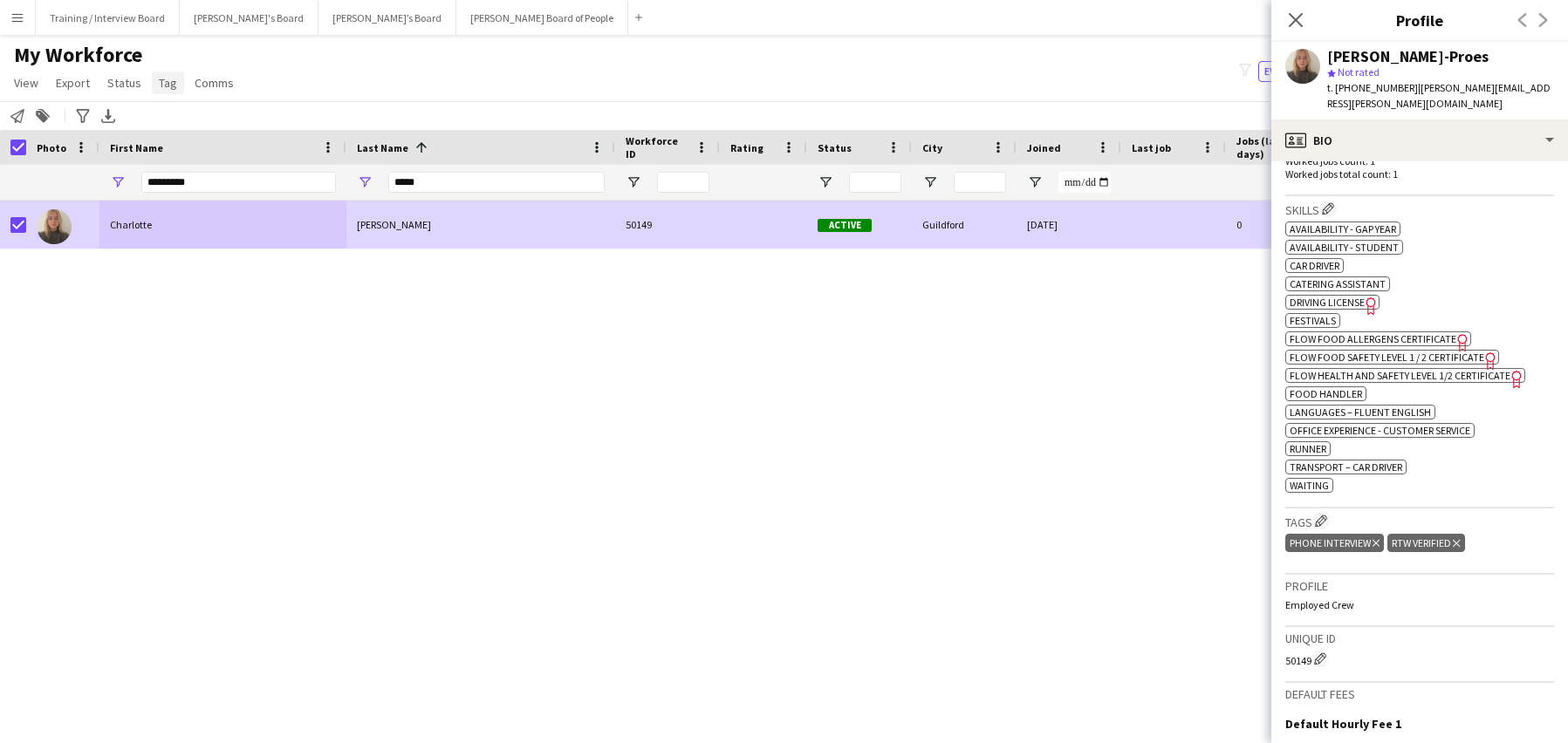
click at [168, 77] on span "Tag" at bounding box center [168, 83] width 18 height 15
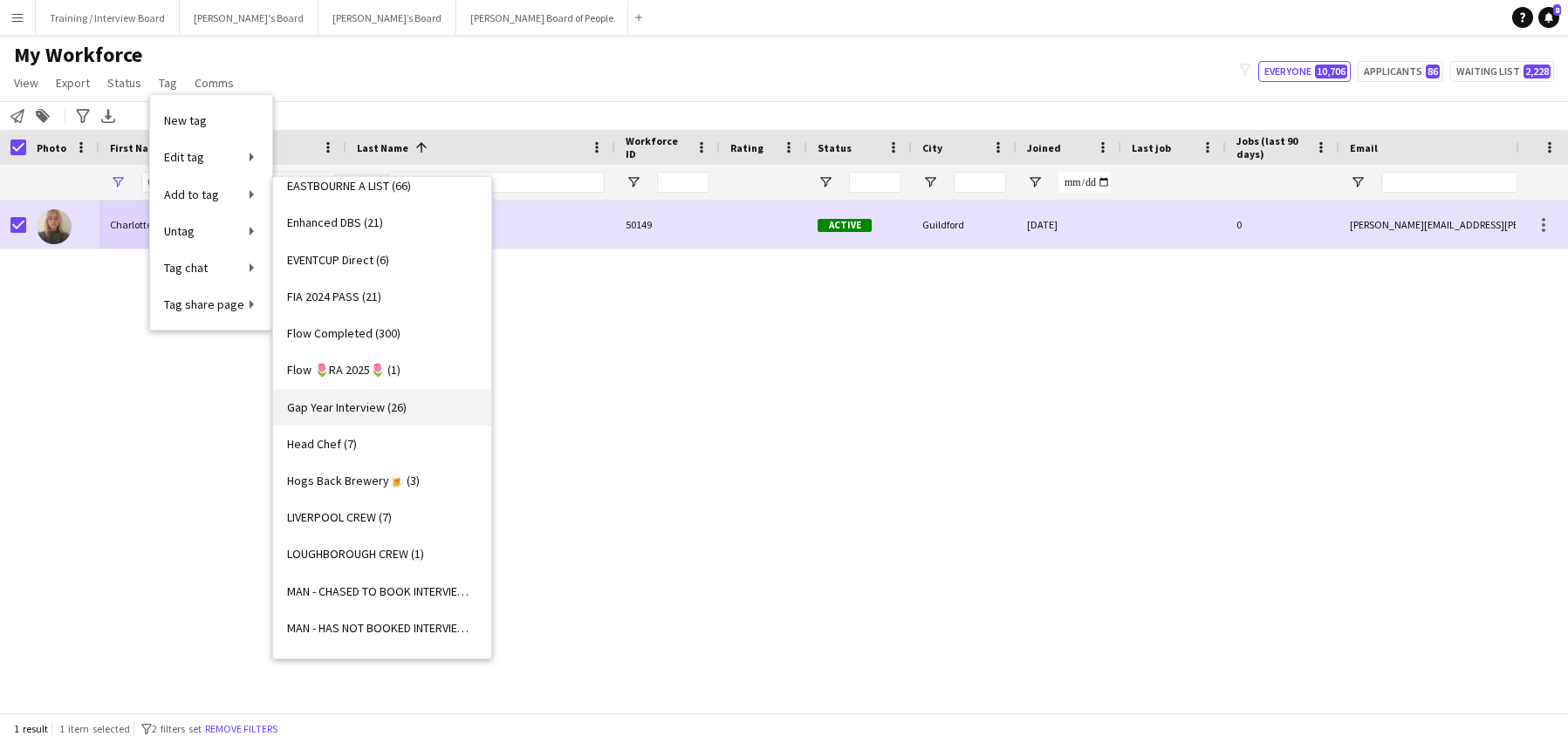
scroll to position [1047, 0]
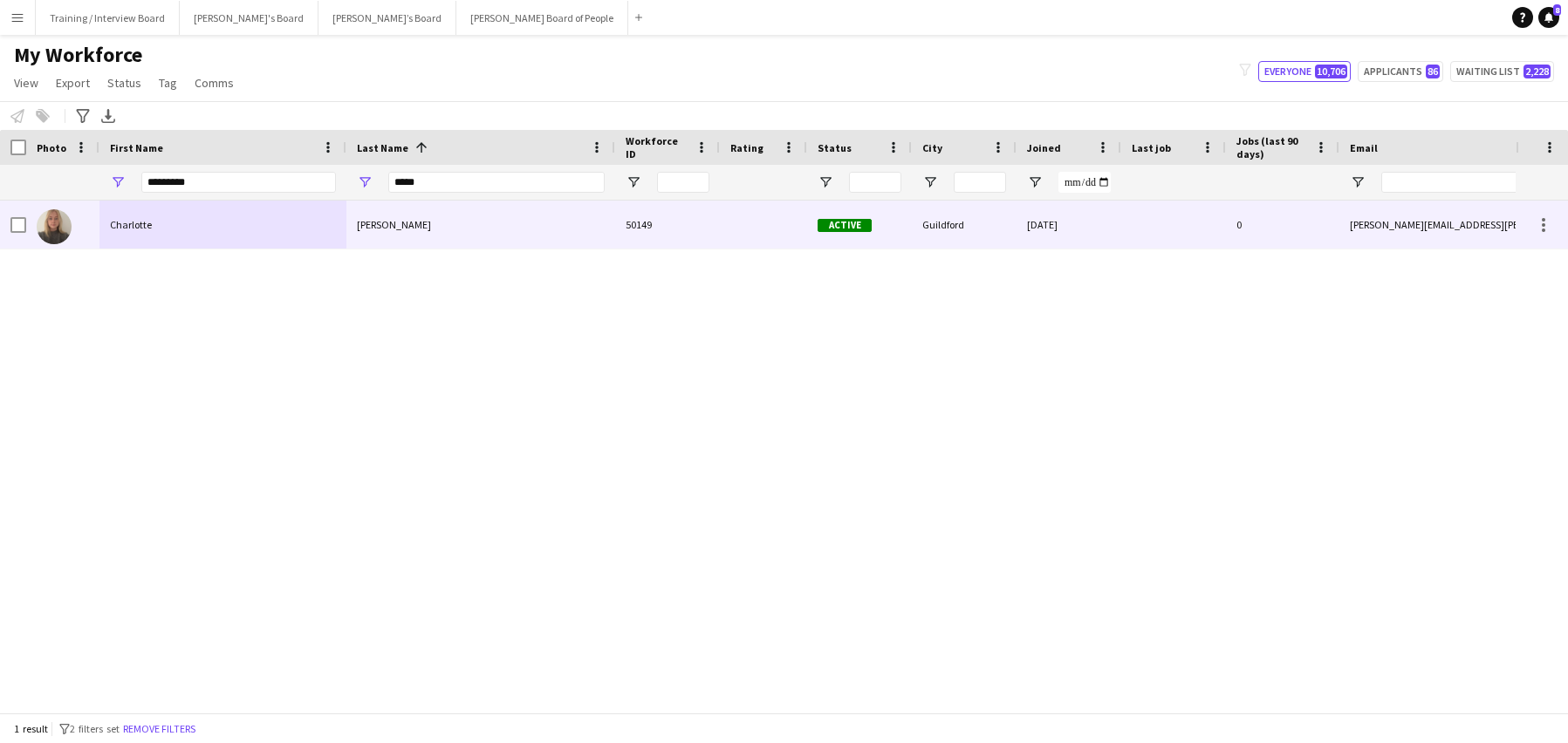
click at [518, 234] on div "Jackson-Proes" at bounding box center [481, 224] width 269 height 48
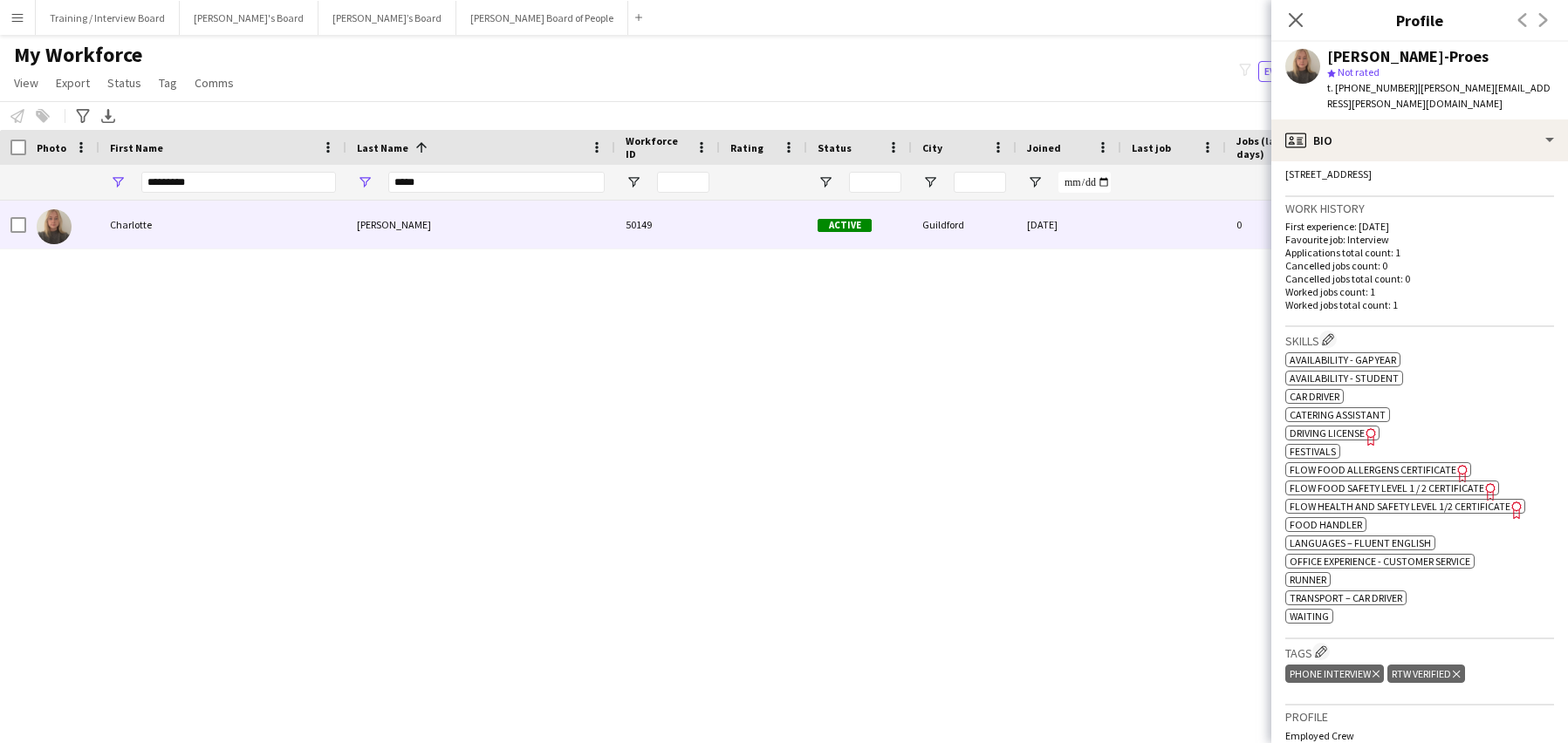
scroll to position [523, 0]
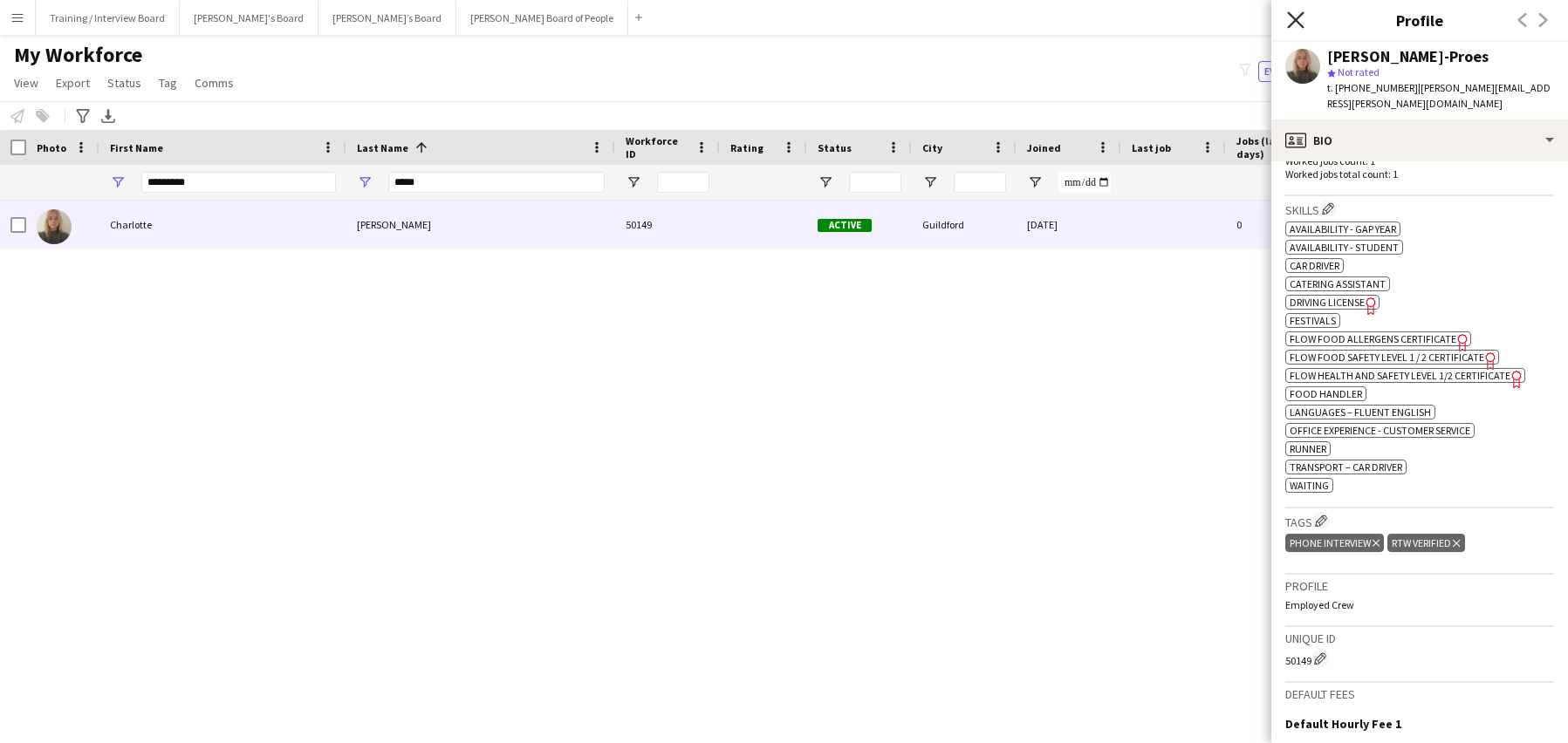
click at [1298, 19] on icon "Close pop-in" at bounding box center [1295, 19] width 16 height 16
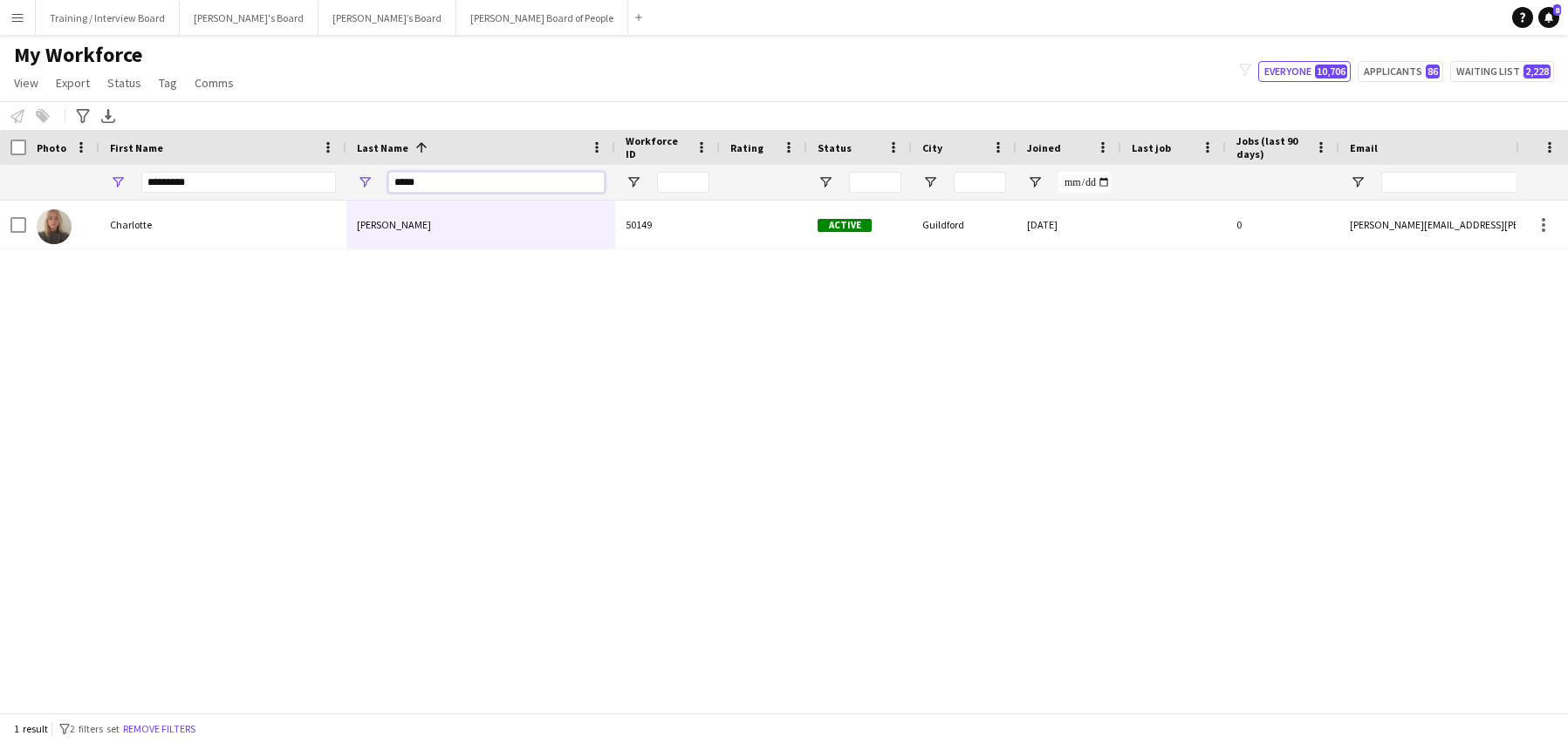
click at [495, 180] on input "*****" at bounding box center [496, 182] width 216 height 21
type input "*"
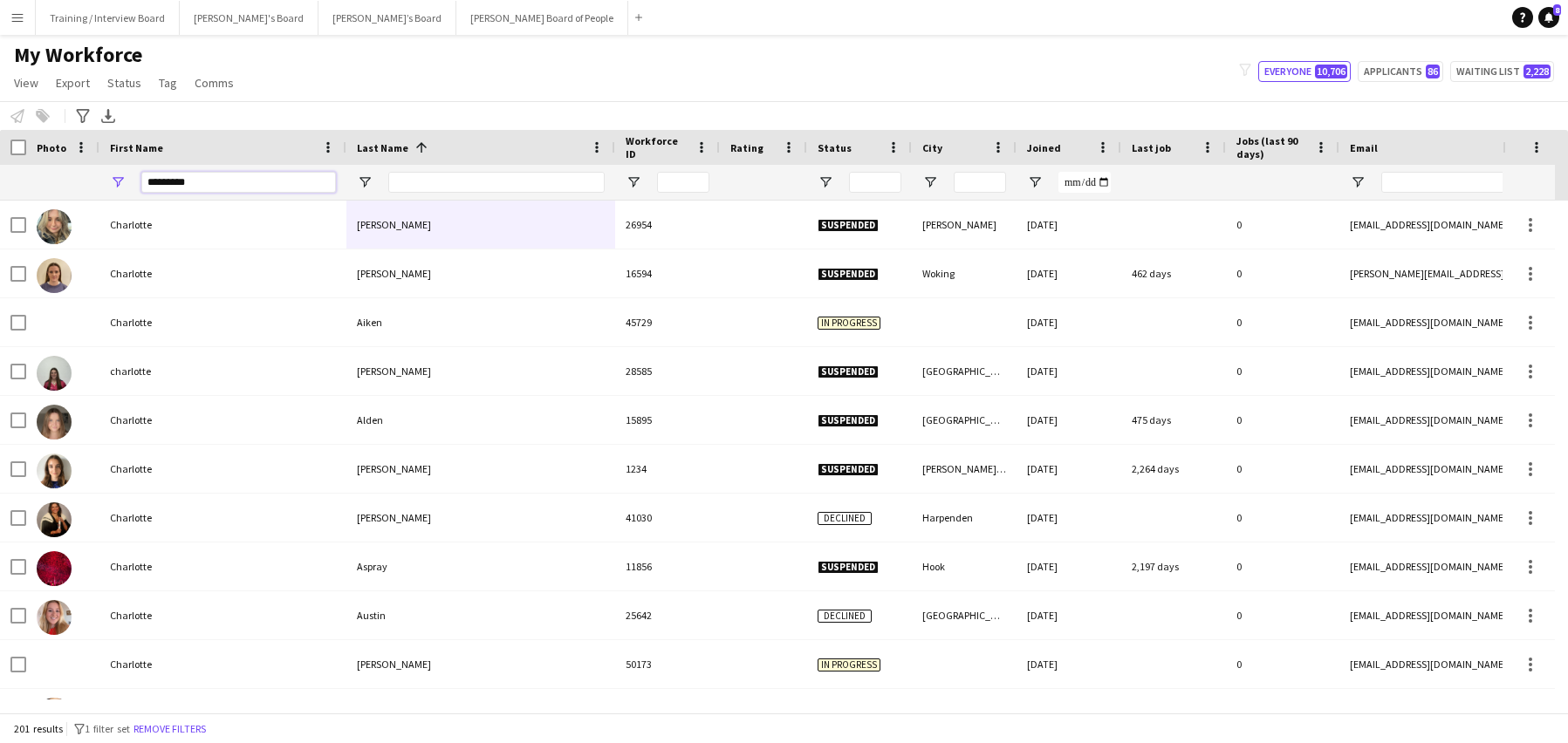
click at [229, 184] on input "*********" at bounding box center [239, 182] width 194 height 21
type input "*"
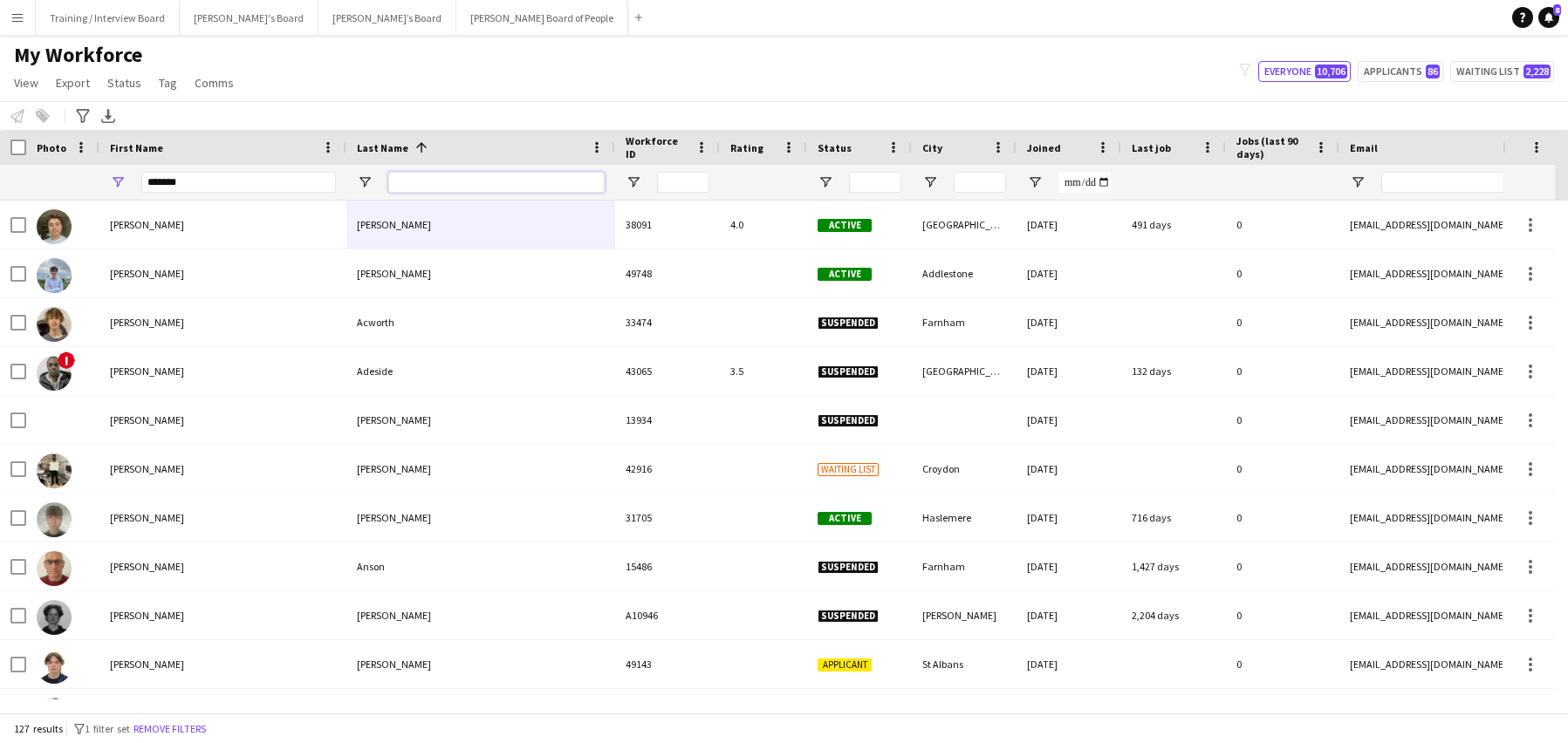
click at [417, 188] on input "Last Name Filter Input" at bounding box center [496, 182] width 216 height 21
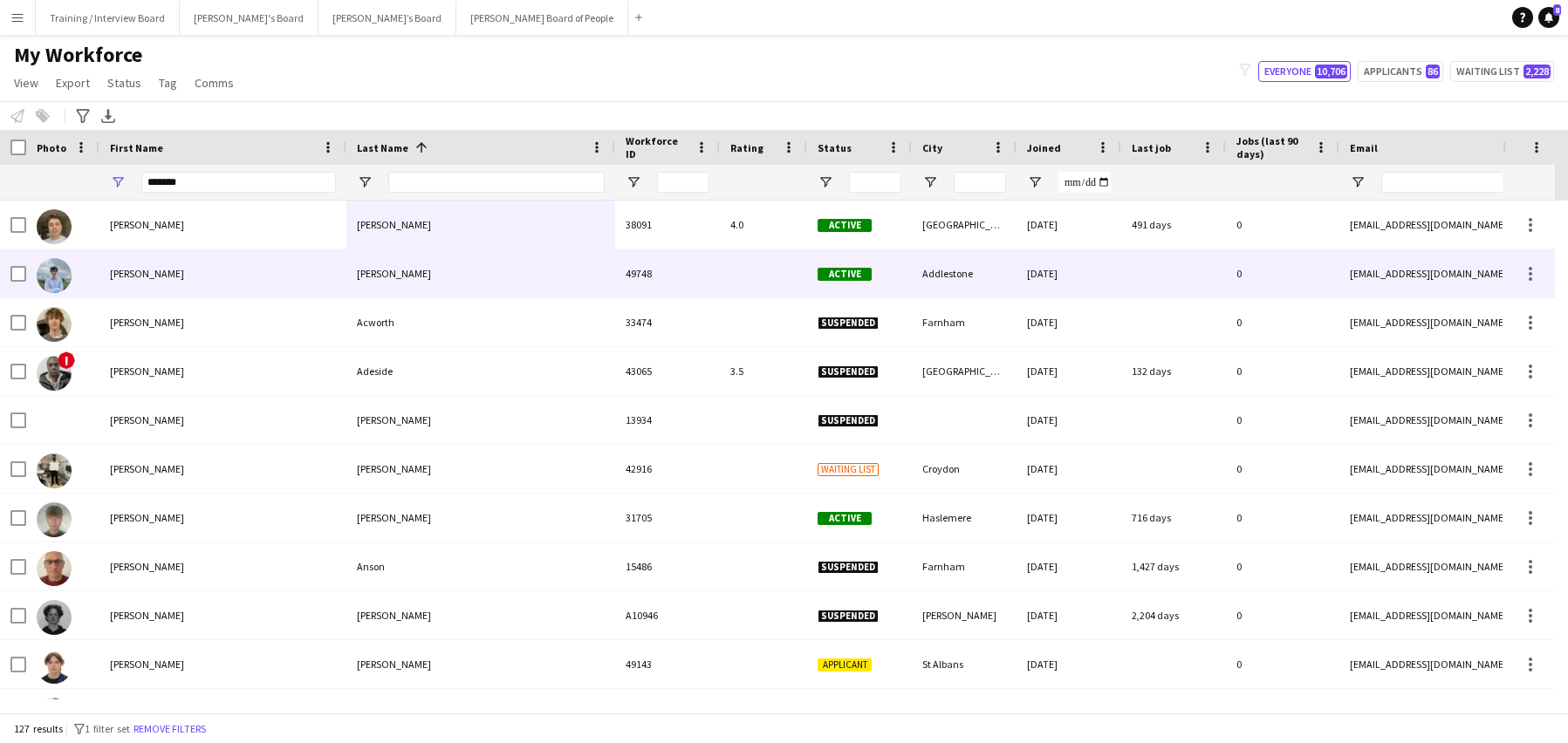
click at [352, 272] on div "Acharyya" at bounding box center [481, 273] width 269 height 48
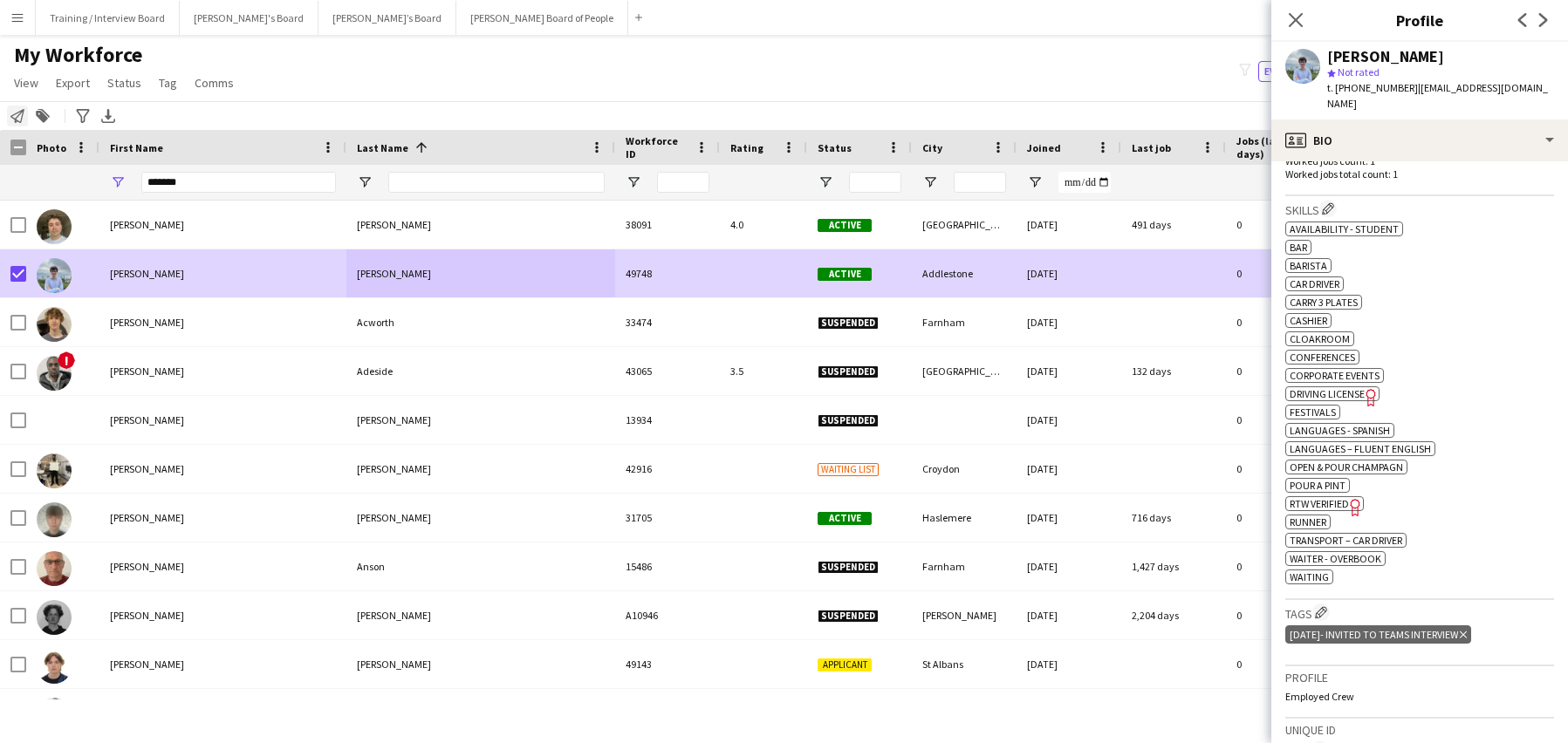
click at [15, 114] on icon at bounding box center [17, 115] width 14 height 14
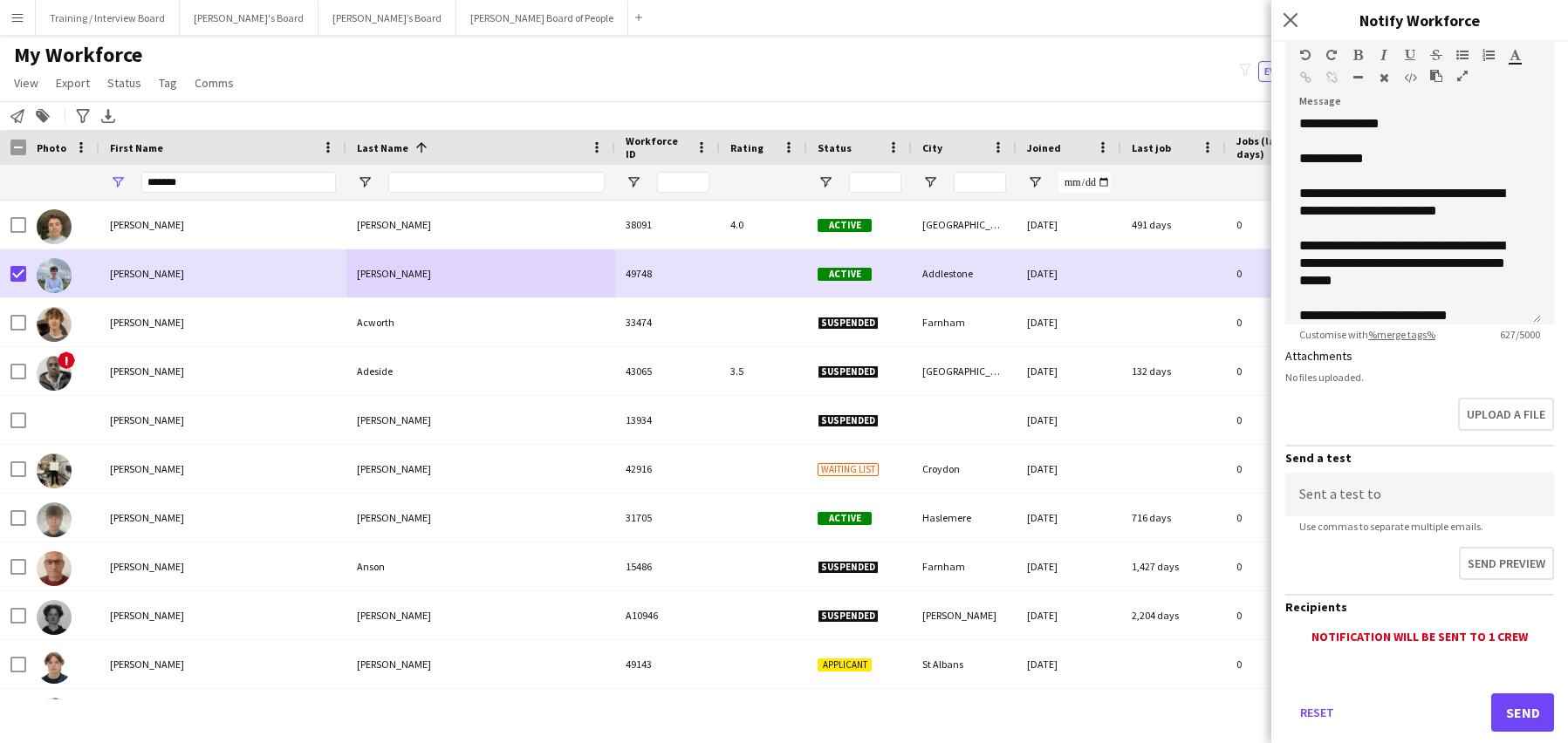
scroll to position [269, 0]
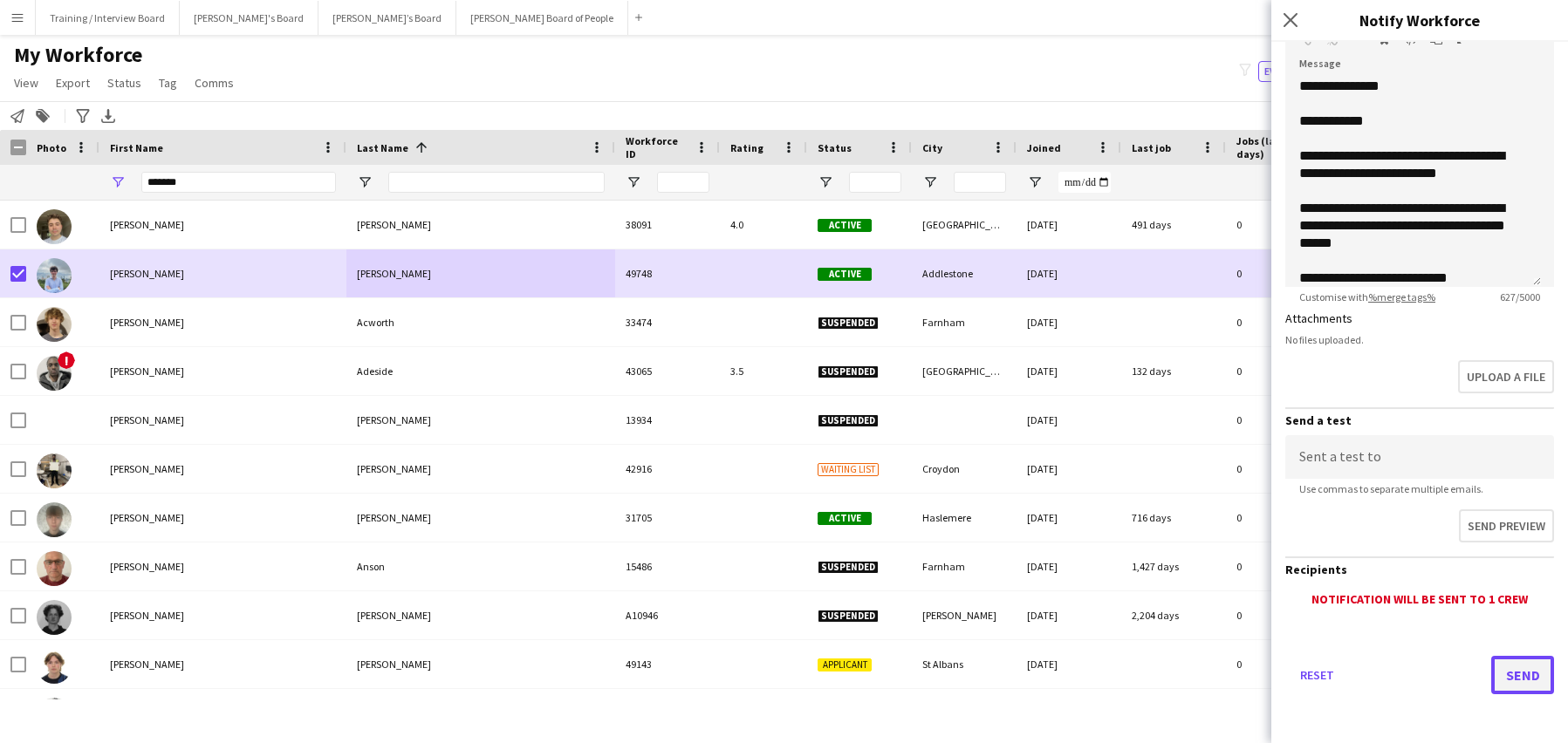
click at [1503, 671] on button "Send" at bounding box center [1523, 675] width 63 height 38
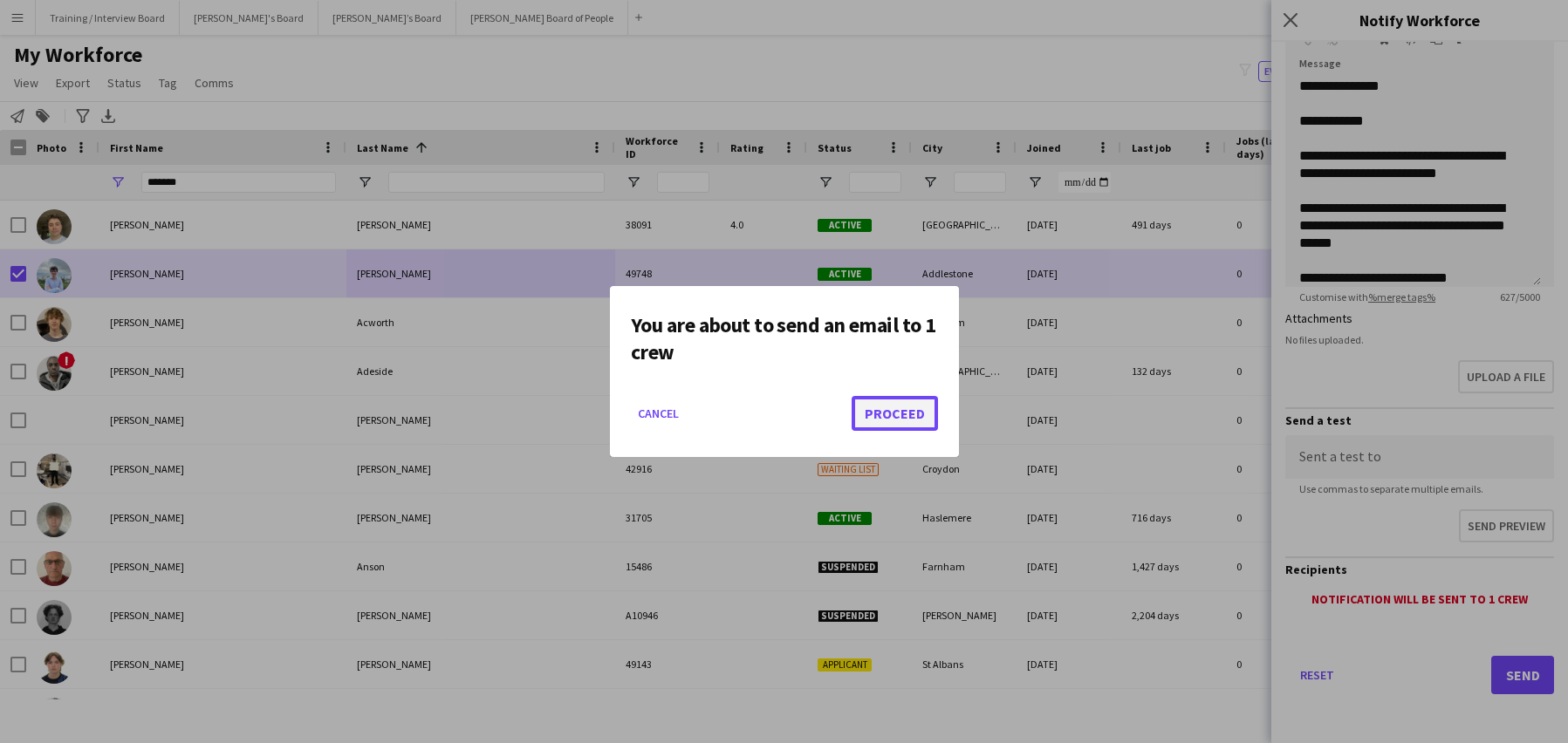
click at [921, 422] on button "Proceed" at bounding box center [895, 413] width 86 height 35
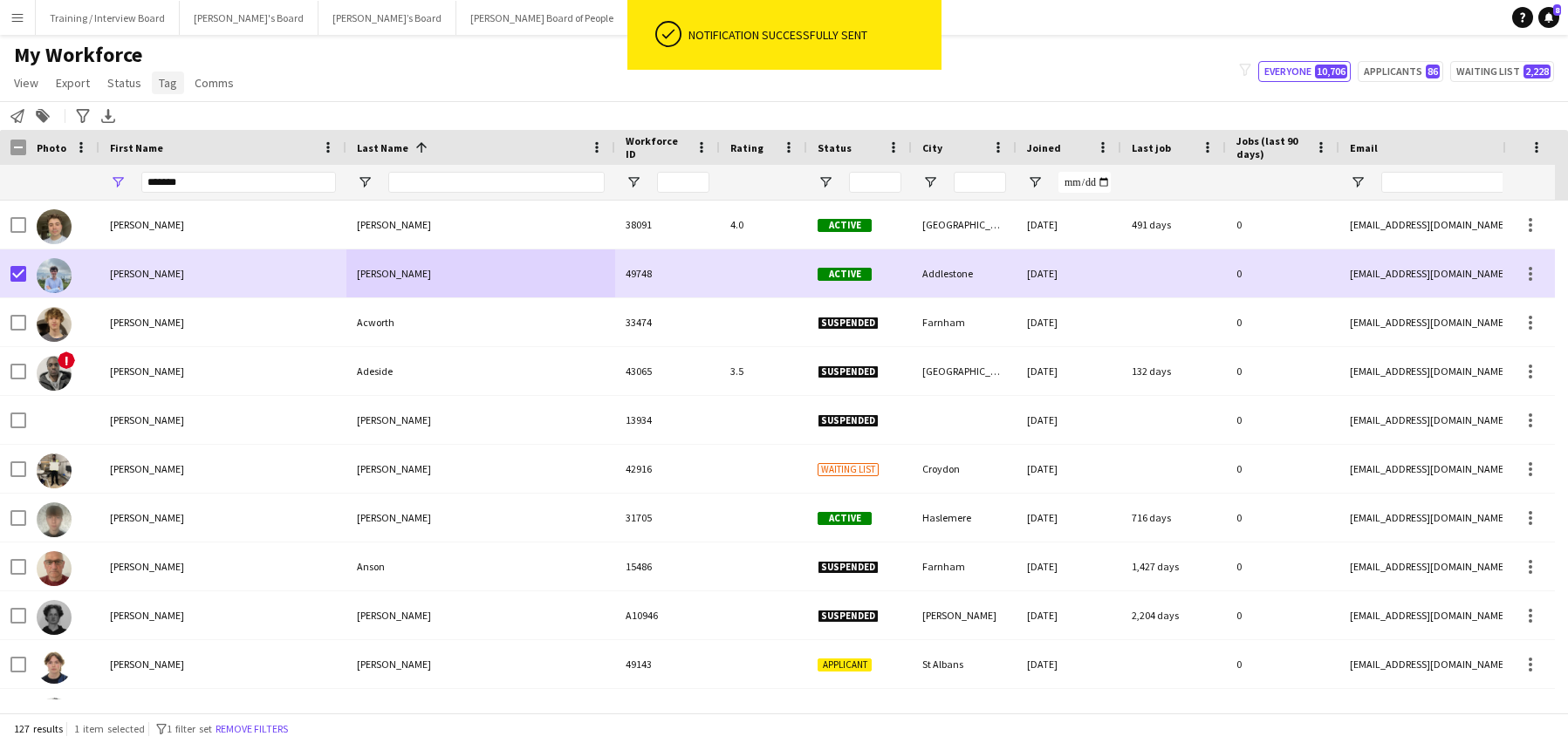
click at [174, 85] on link "Tag" at bounding box center [168, 83] width 33 height 23
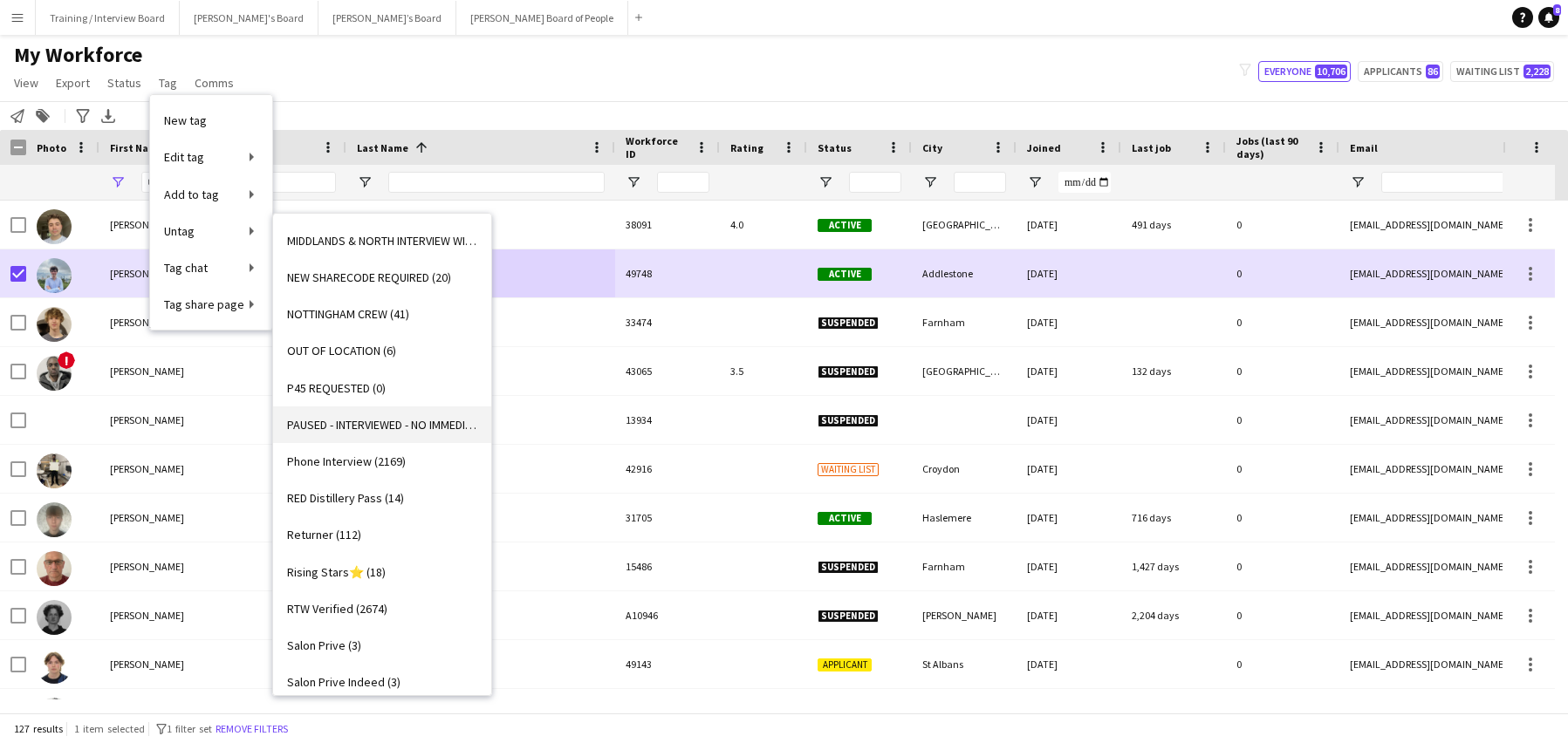
scroll to position [1832, 0]
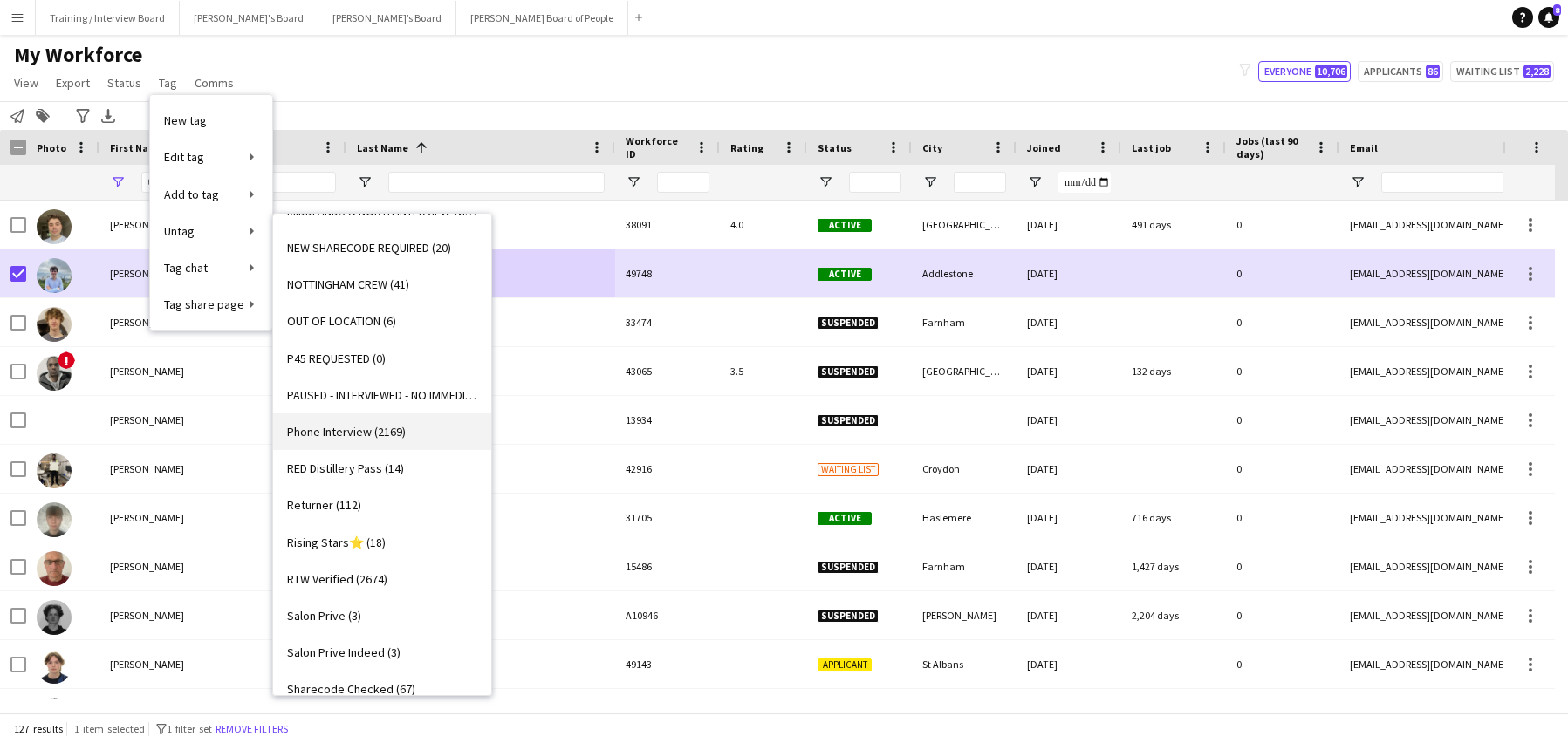
click at [343, 426] on span "Phone Interview (2169)" at bounding box center [346, 431] width 119 height 15
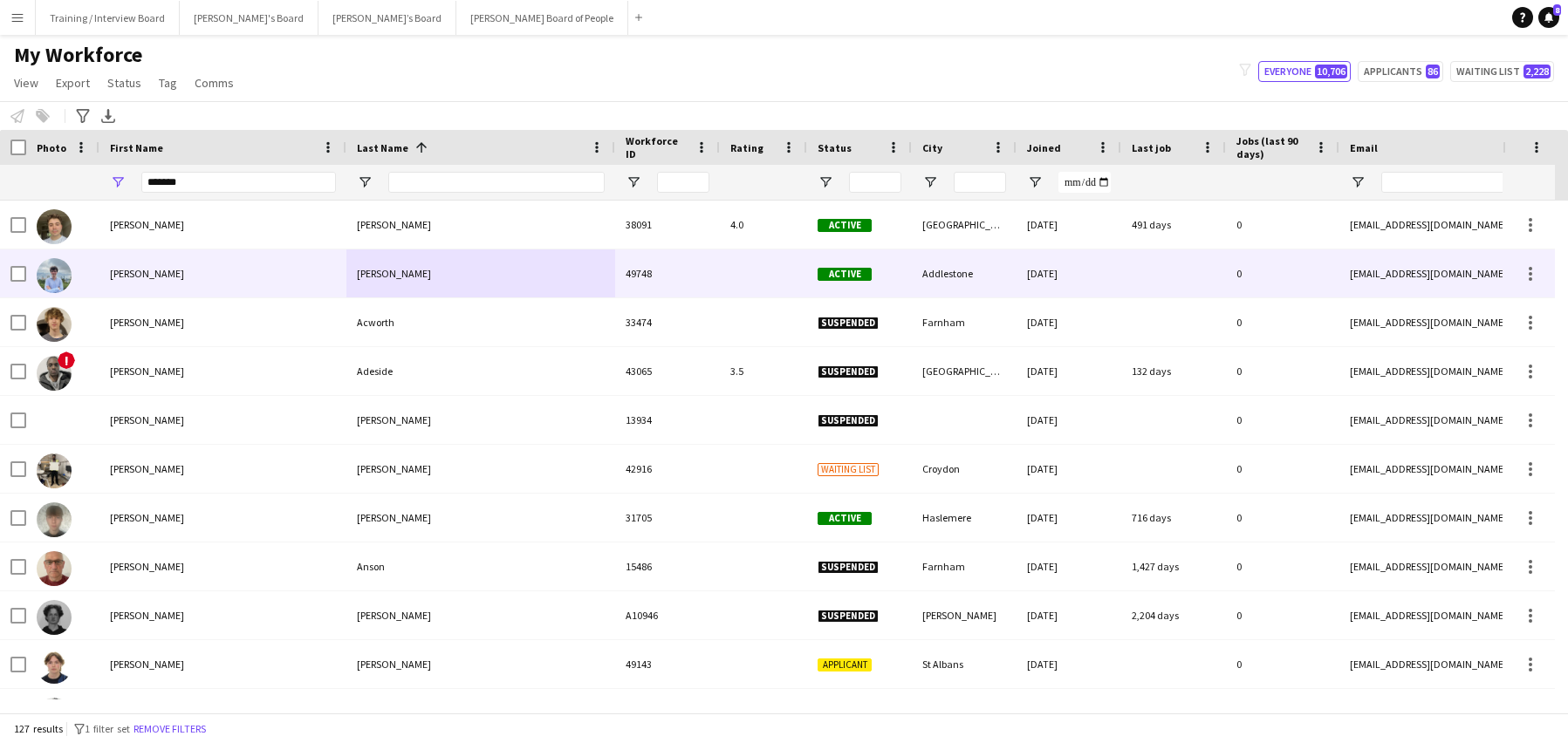
click at [25, 265] on div at bounding box center [18, 274] width 15 height 49
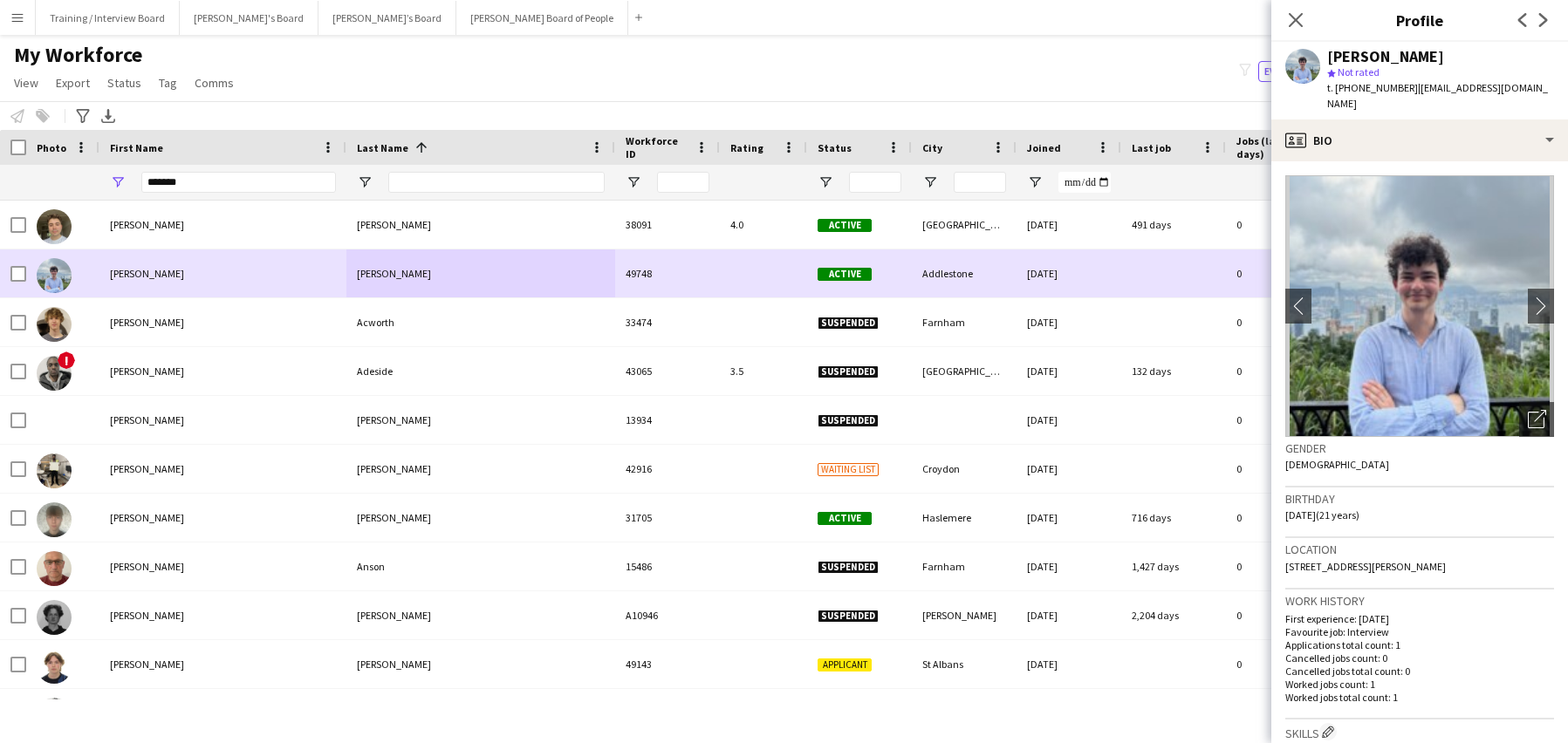
click at [18, 265] on div at bounding box center [18, 274] width 15 height 49
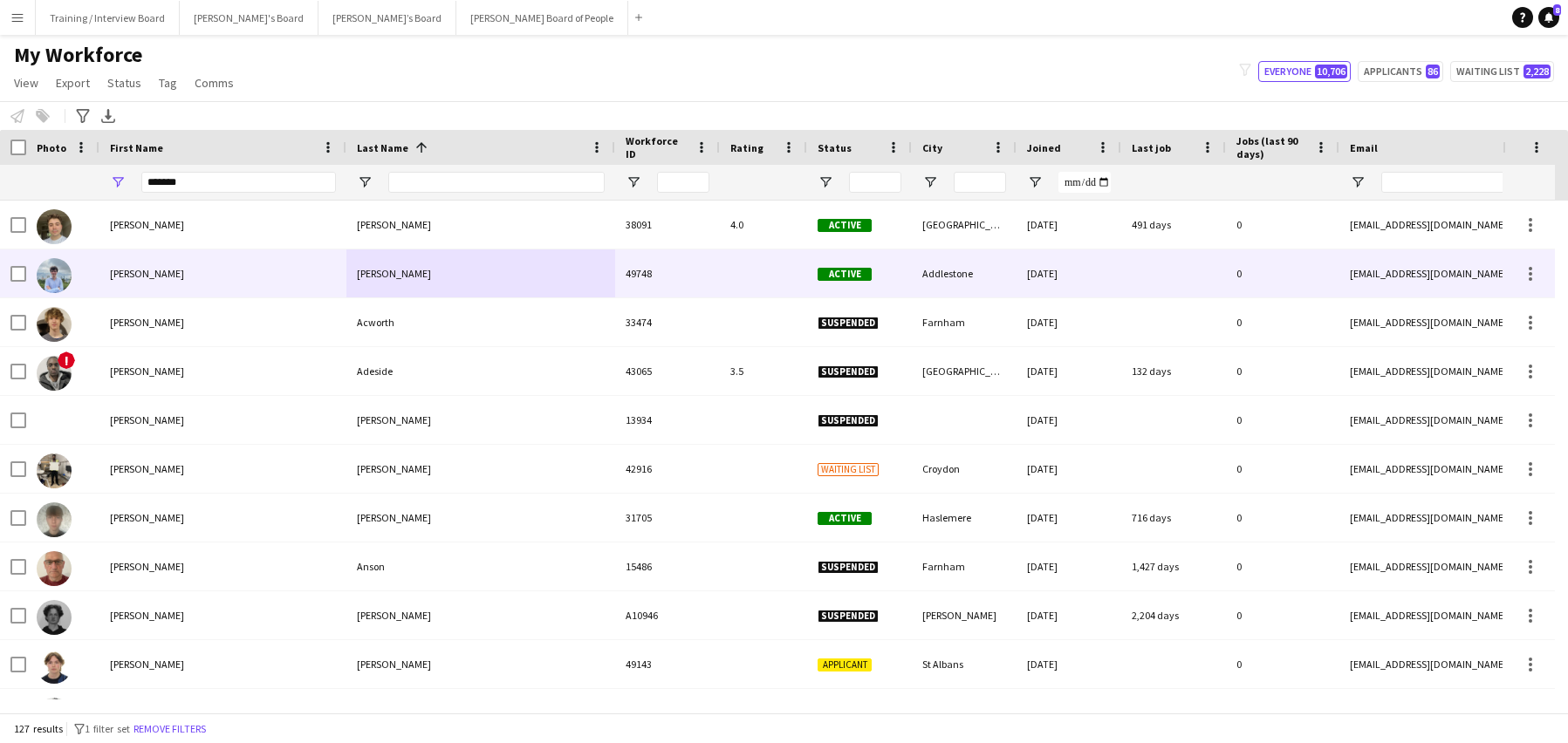
click at [18, 265] on div at bounding box center [18, 274] width 15 height 49
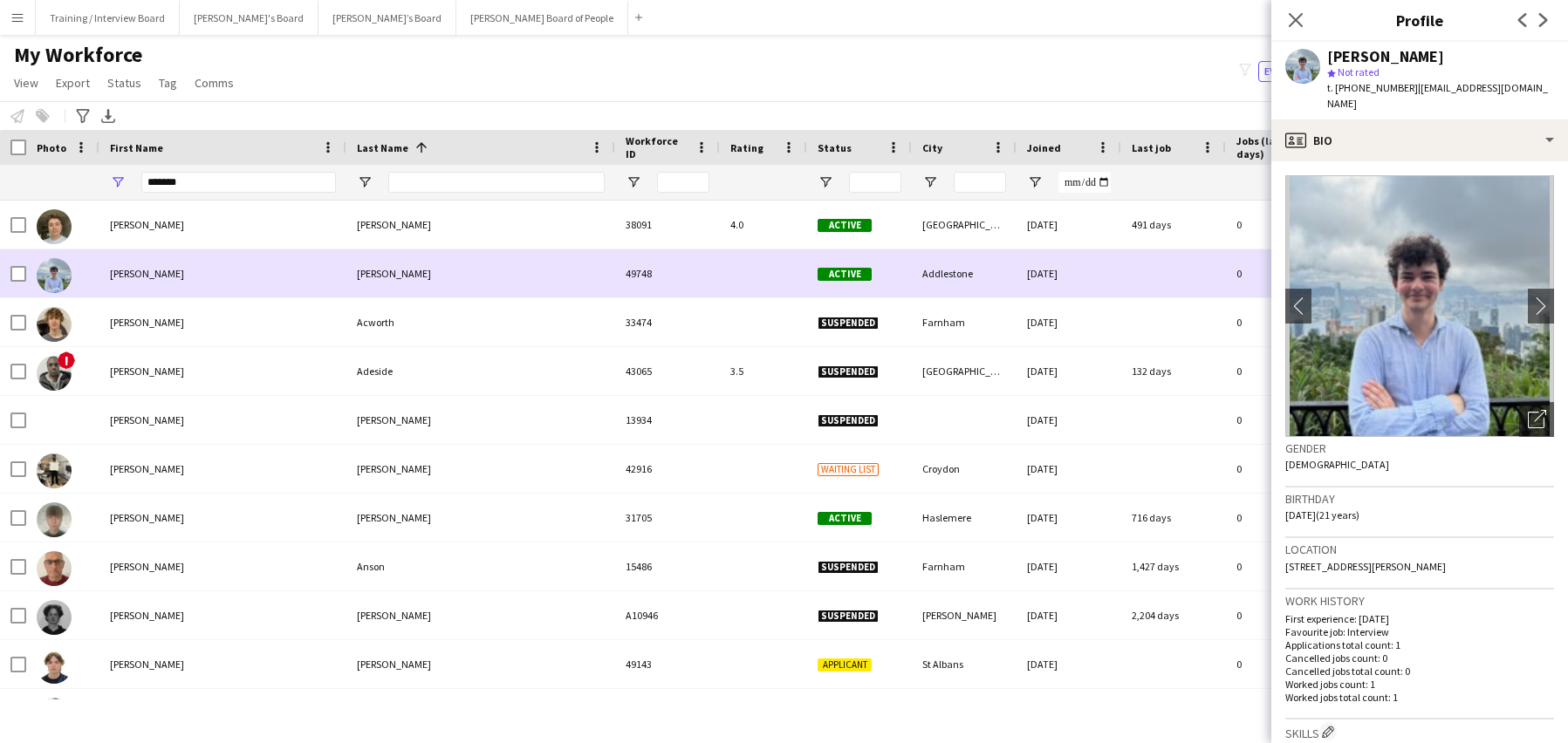
click at [35, 271] on div at bounding box center [63, 273] width 74 height 48
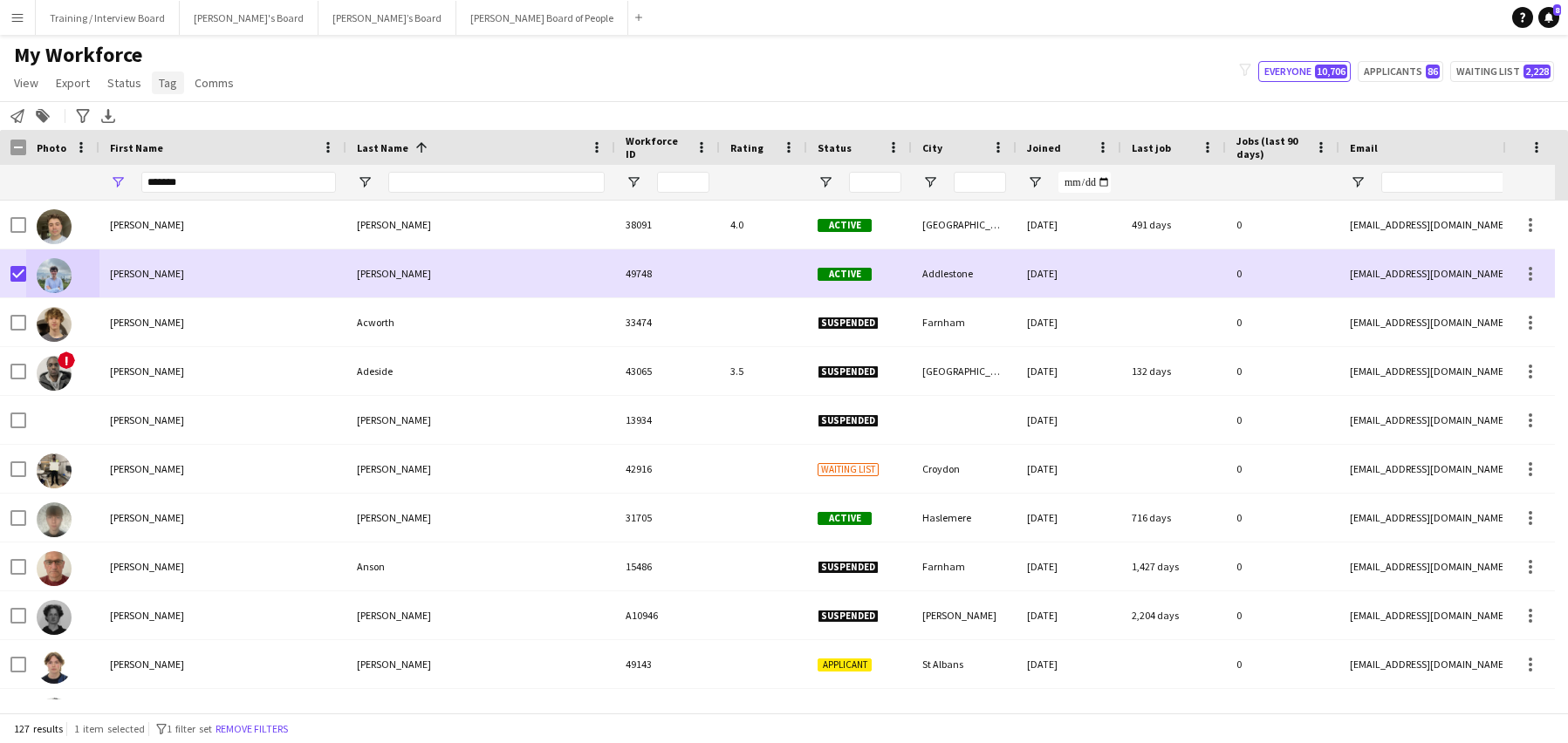
click at [168, 84] on span "Tag" at bounding box center [168, 83] width 18 height 15
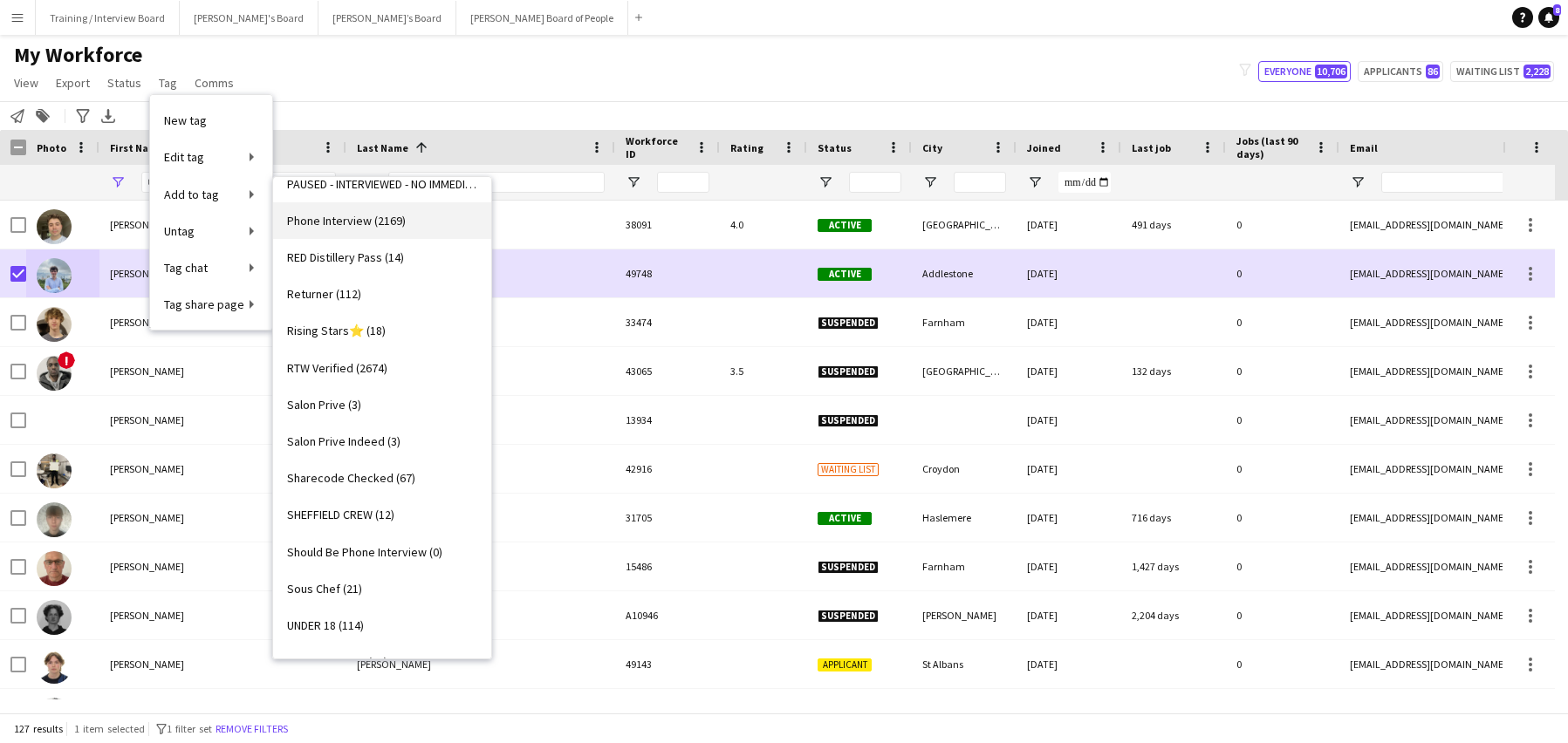
click at [366, 215] on span "Phone Interview (2169)" at bounding box center [346, 220] width 119 height 15
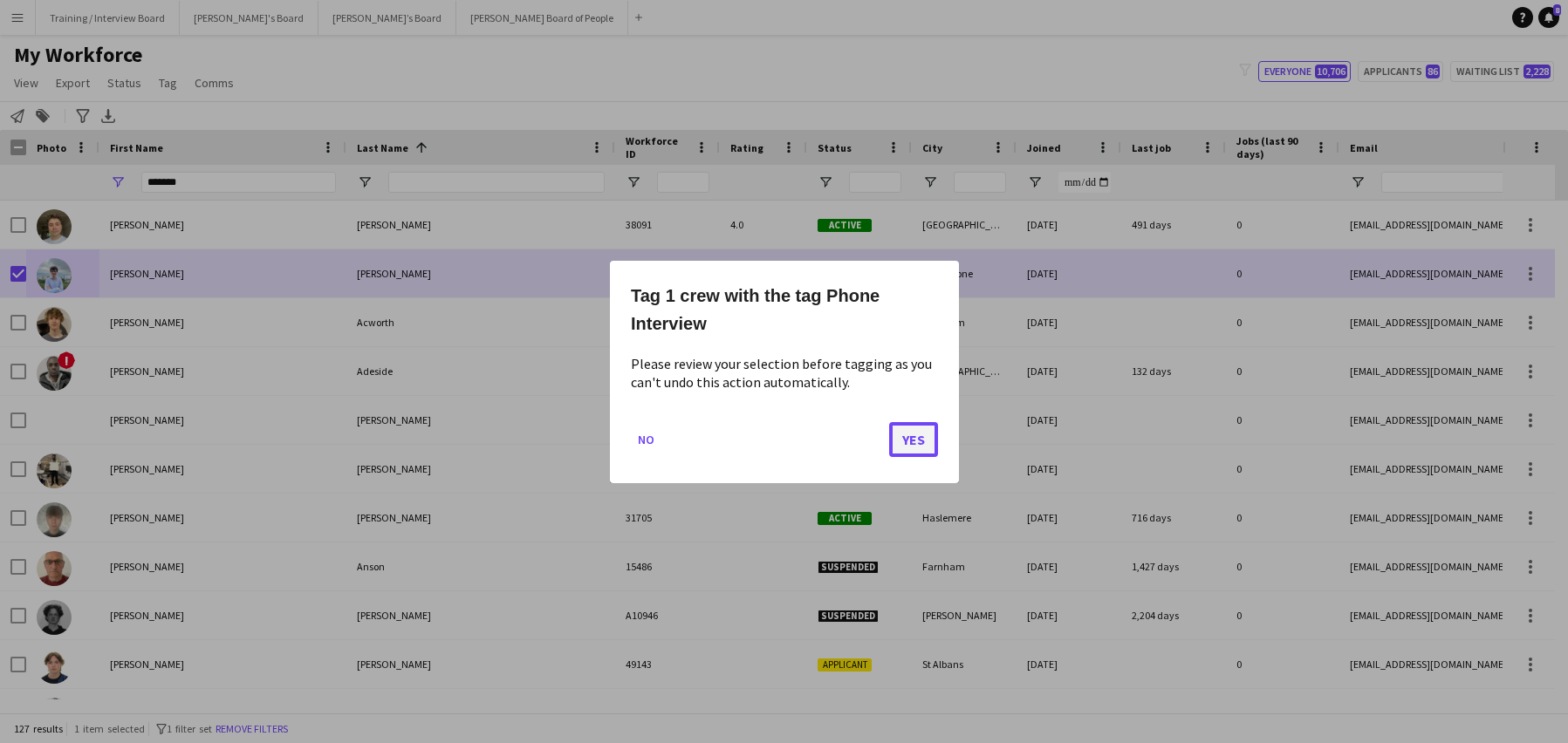
click at [906, 444] on button "Yes" at bounding box center [914, 439] width 49 height 35
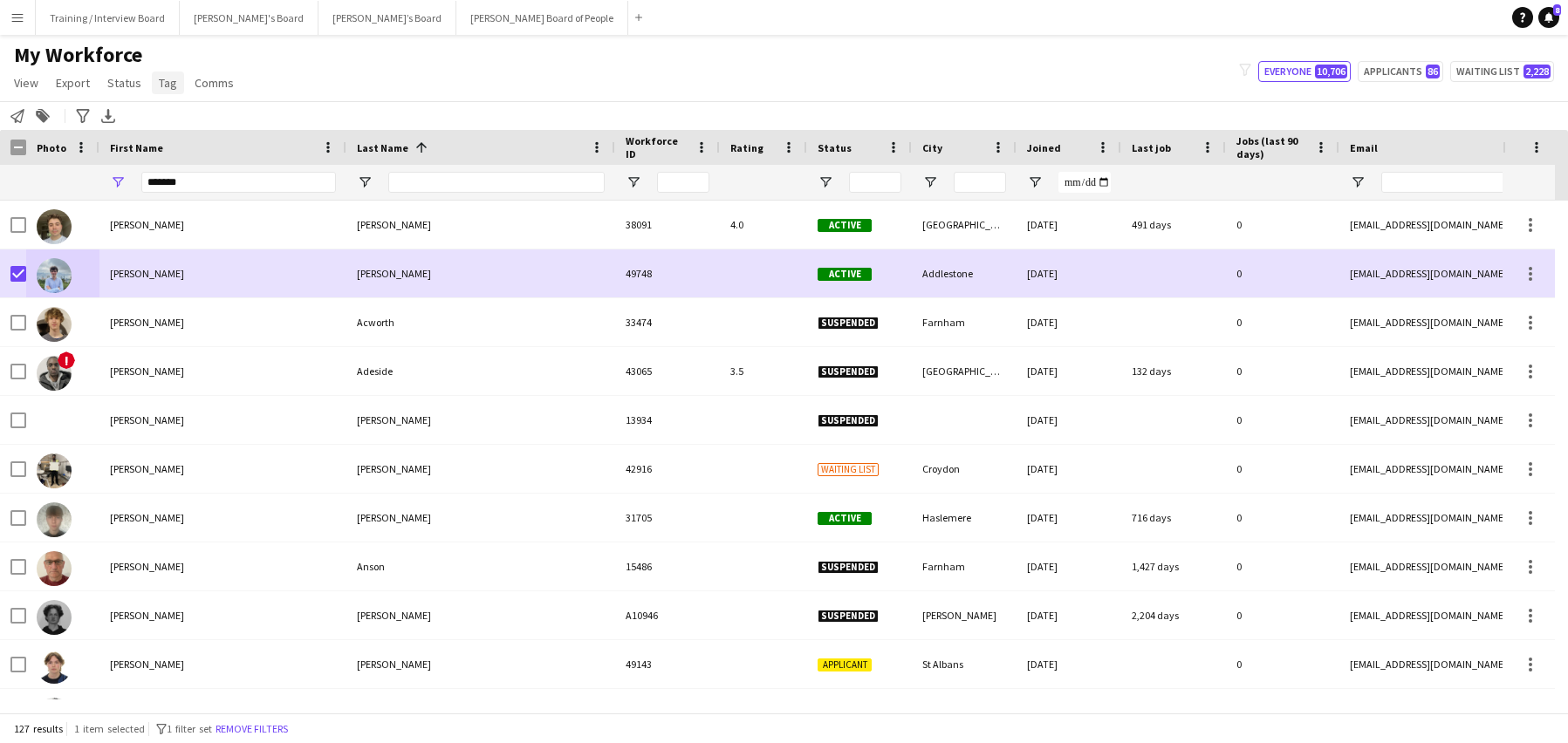
click at [165, 84] on span "Tag" at bounding box center [168, 83] width 18 height 15
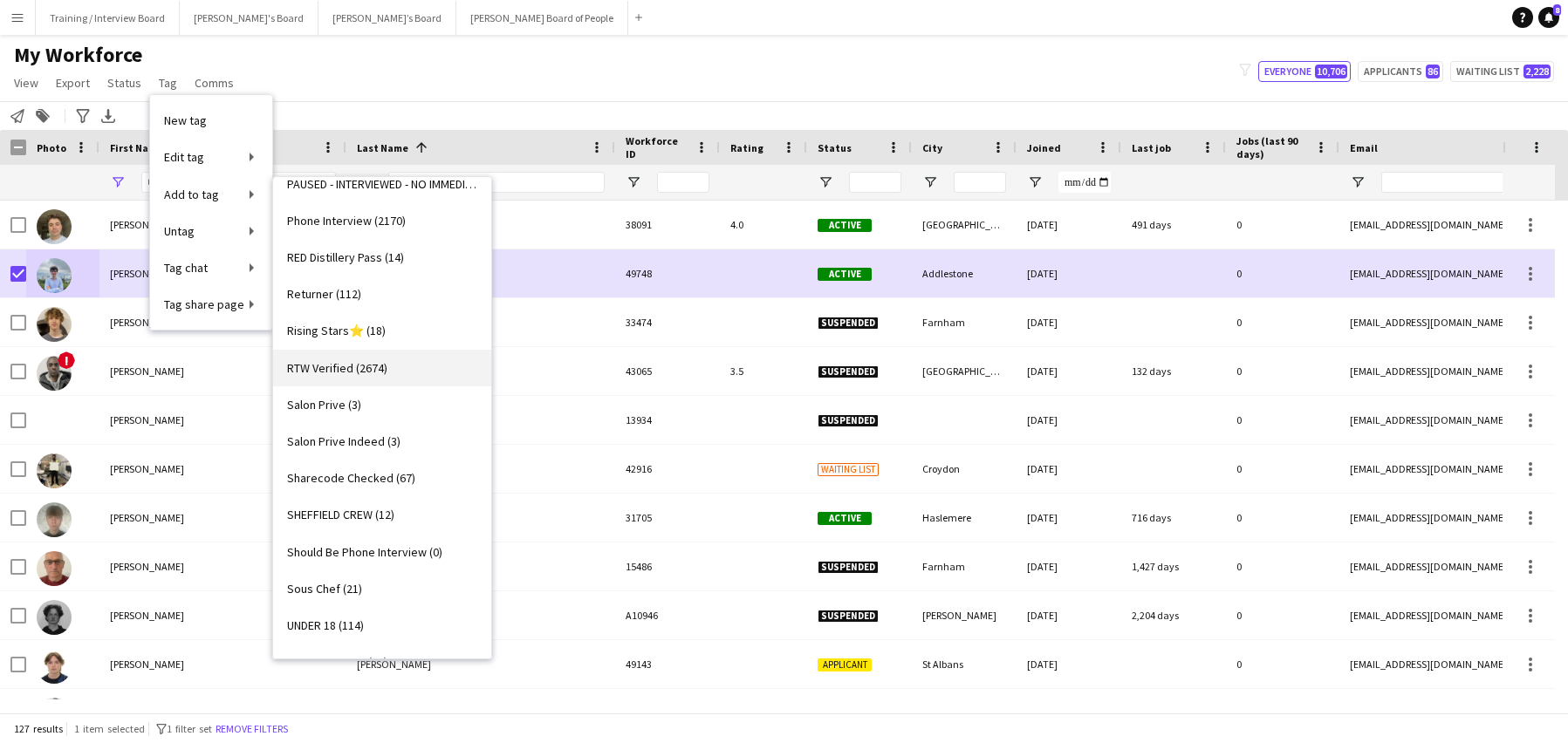
click at [332, 365] on span "RTW Verified (2674)" at bounding box center [337, 368] width 100 height 15
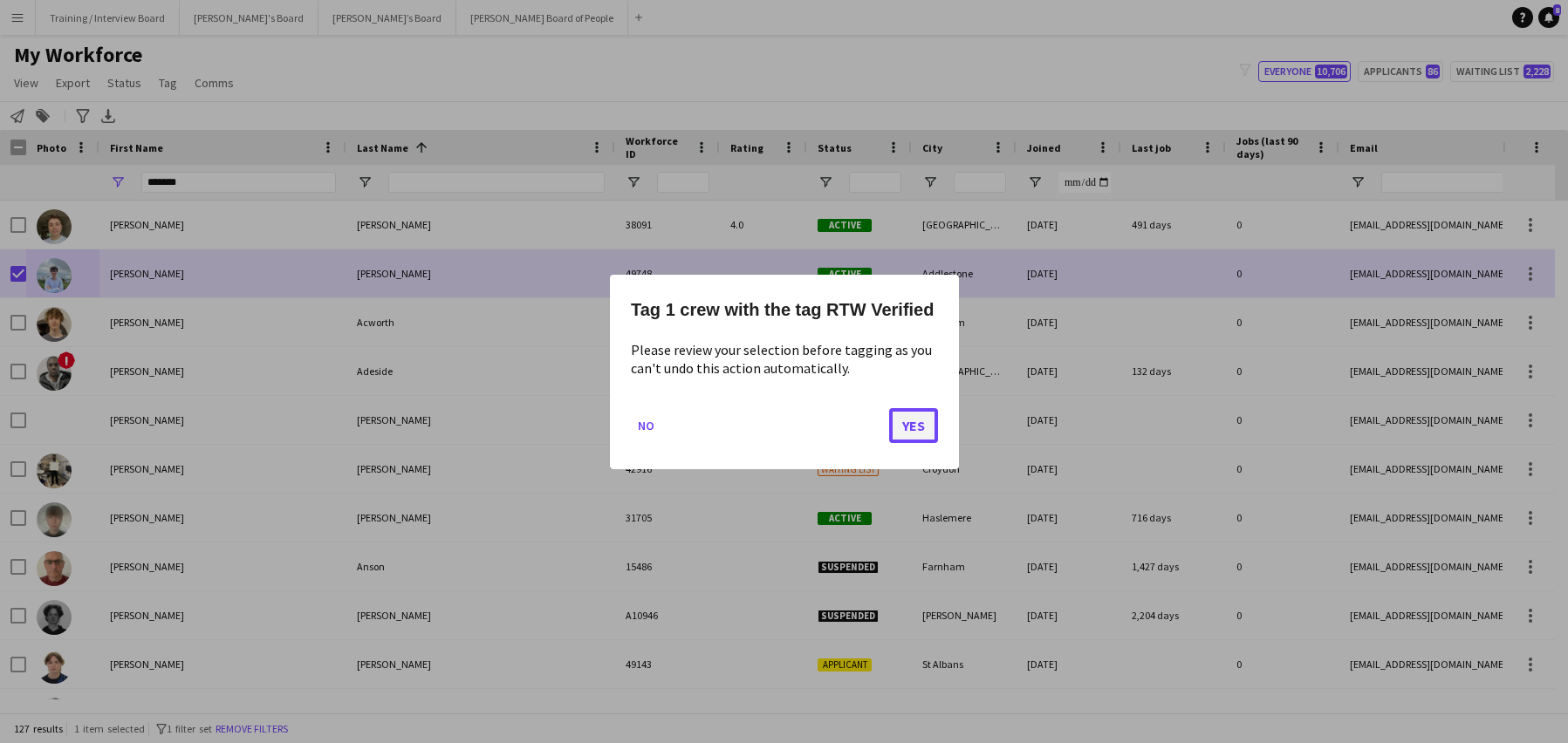
click at [909, 414] on button "Yes" at bounding box center [914, 425] width 49 height 35
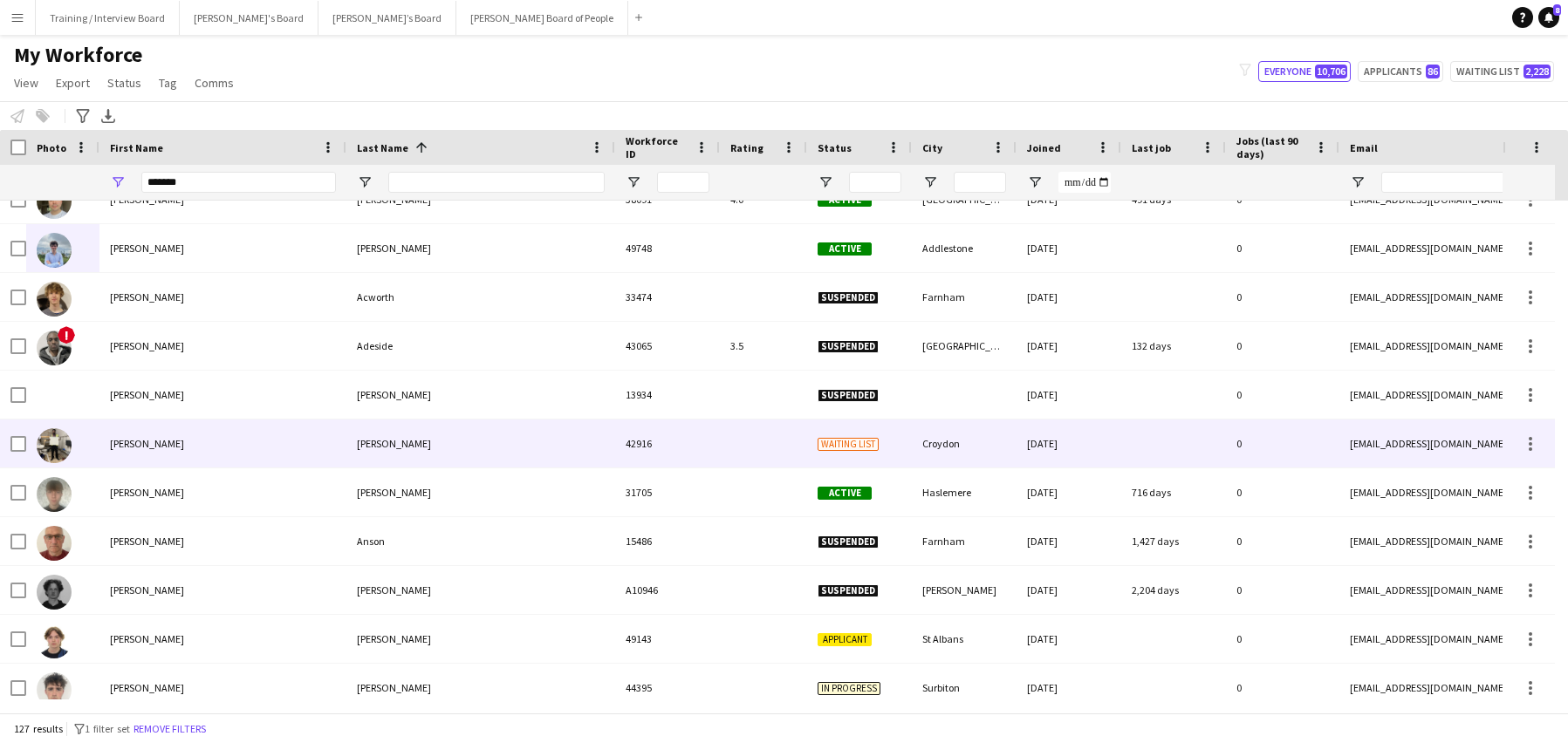
scroll to position [0, 0]
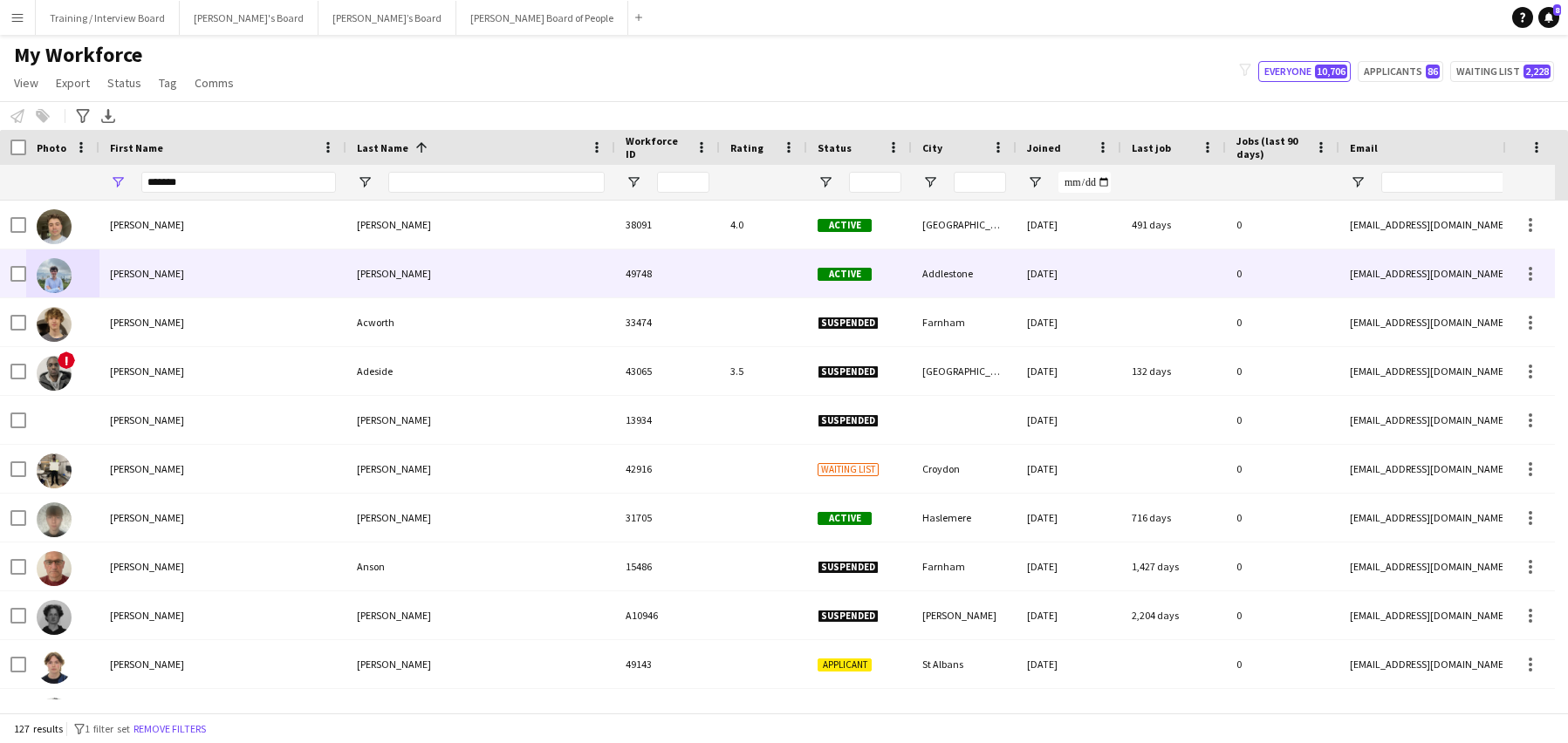
click at [194, 282] on div "William" at bounding box center [223, 273] width 247 height 48
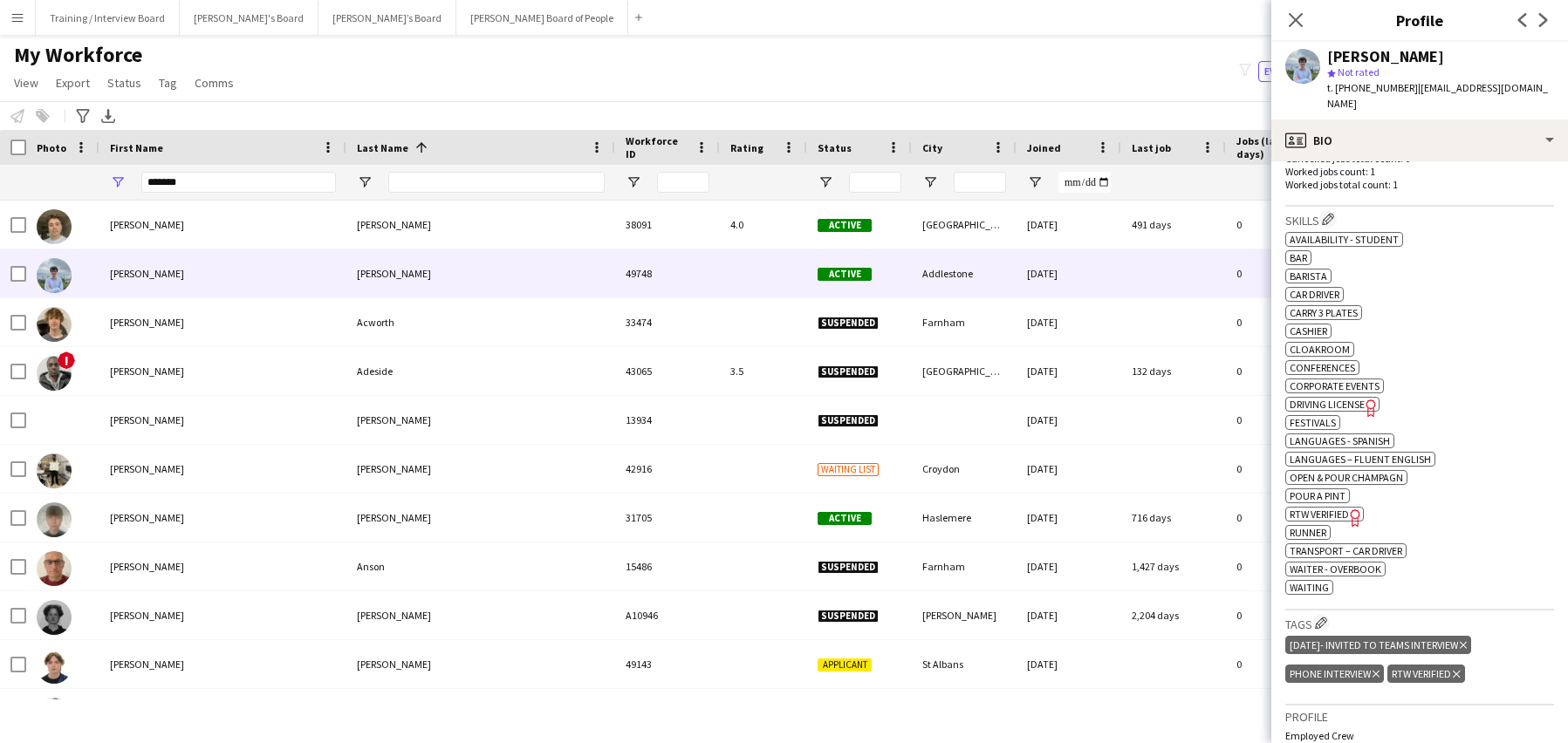
scroll to position [523, 0]
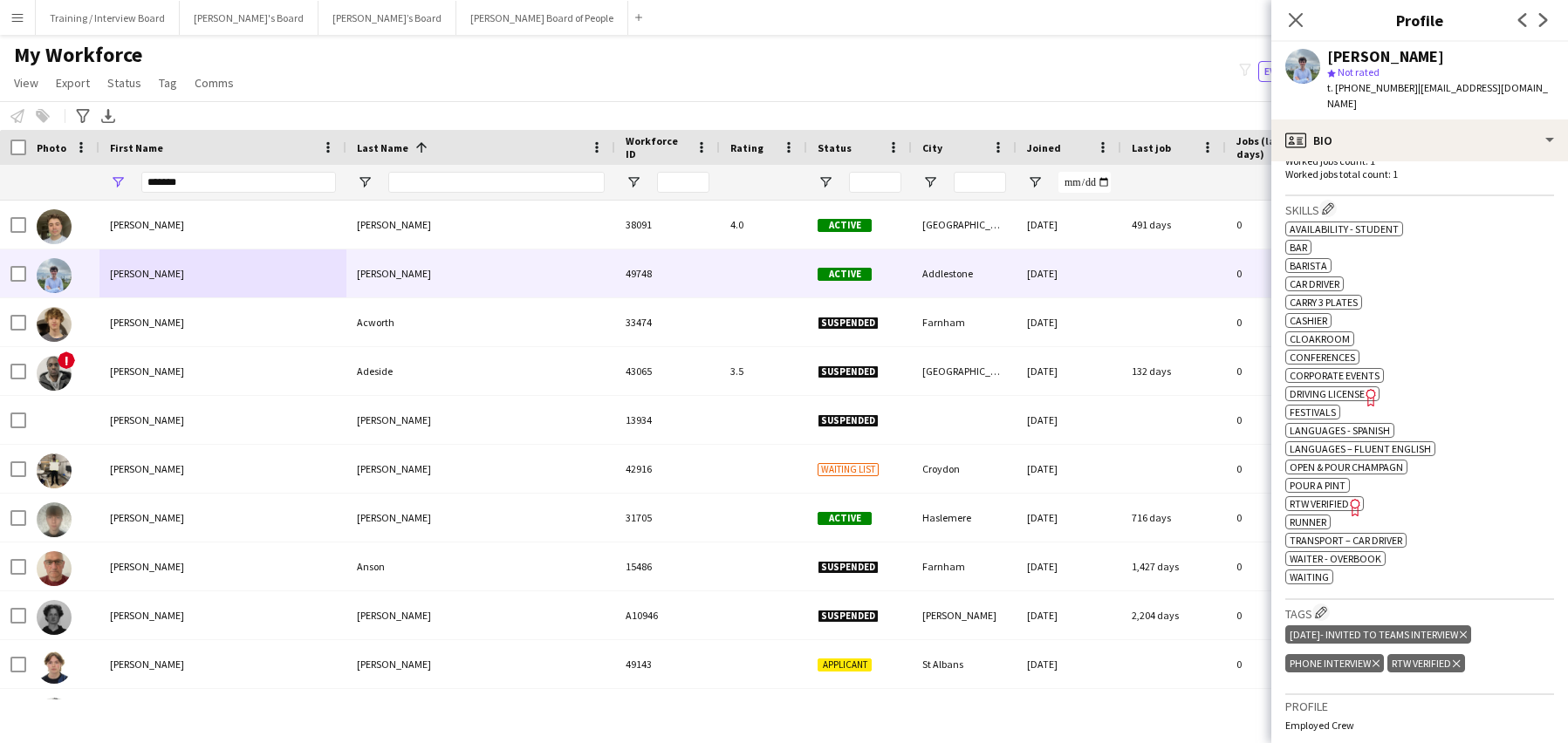
click at [1467, 630] on icon "Delete tag" at bounding box center [1464, 636] width 7 height 11
click at [1304, 15] on icon "Close pop-in" at bounding box center [1295, 19] width 16 height 16
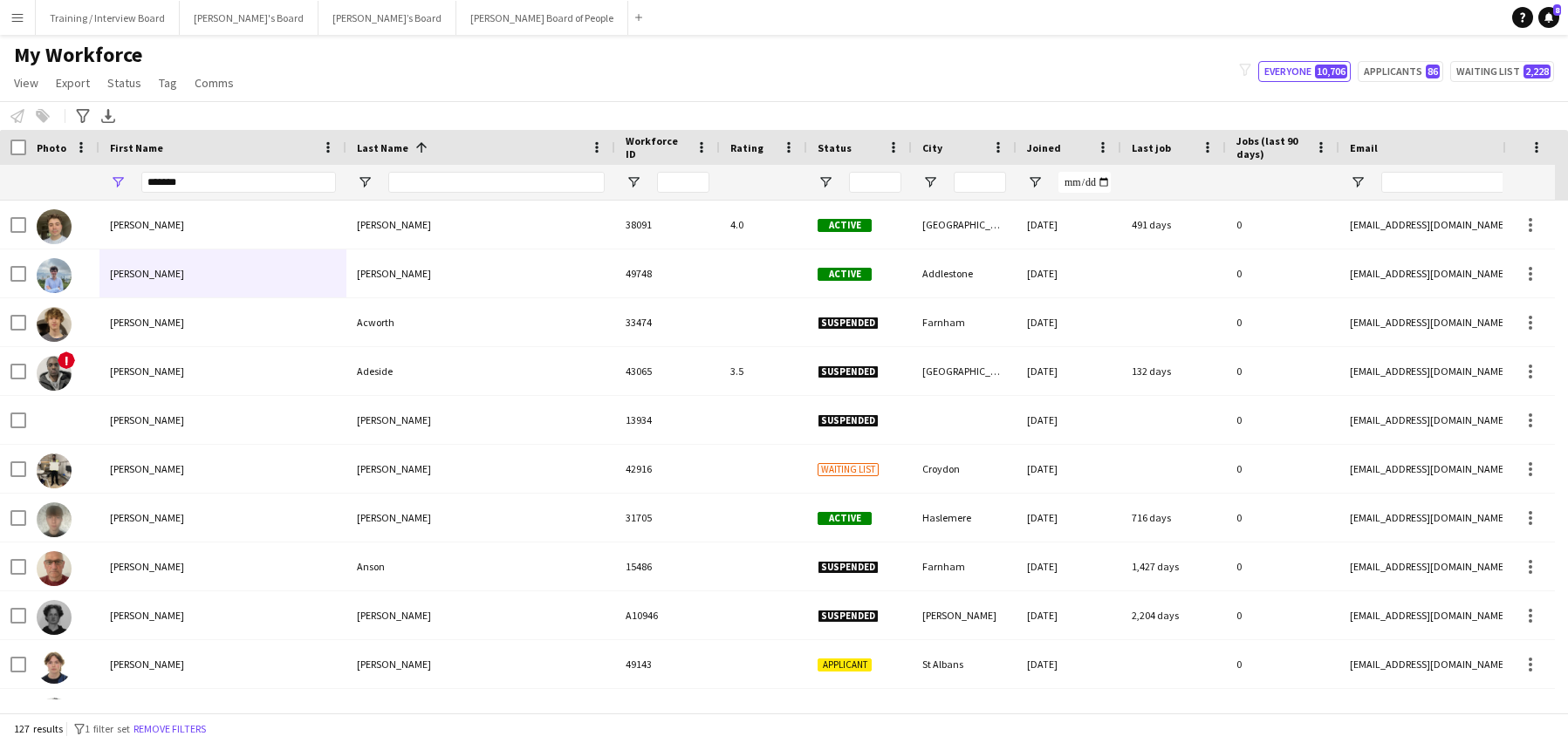
click at [205, 171] on div "*******" at bounding box center [239, 183] width 194 height 35
click at [194, 183] on input "*******" at bounding box center [239, 182] width 194 height 21
type input "*"
click at [1415, 190] on input "Email Filter Input" at bounding box center [1530, 182] width 297 height 21
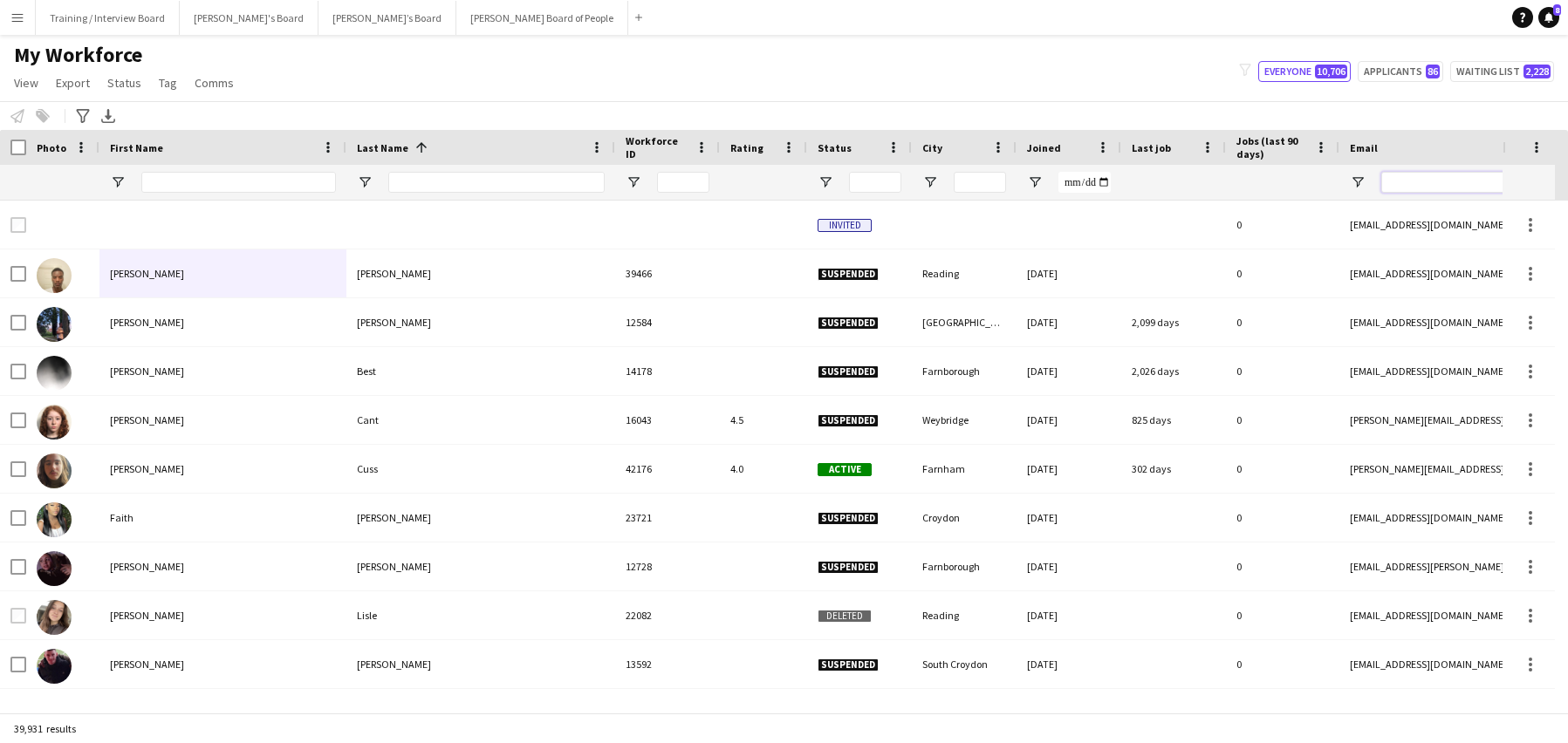
click at [1408, 175] on input "Email Filter Input" at bounding box center [1530, 182] width 297 height 21
paste input "**********"
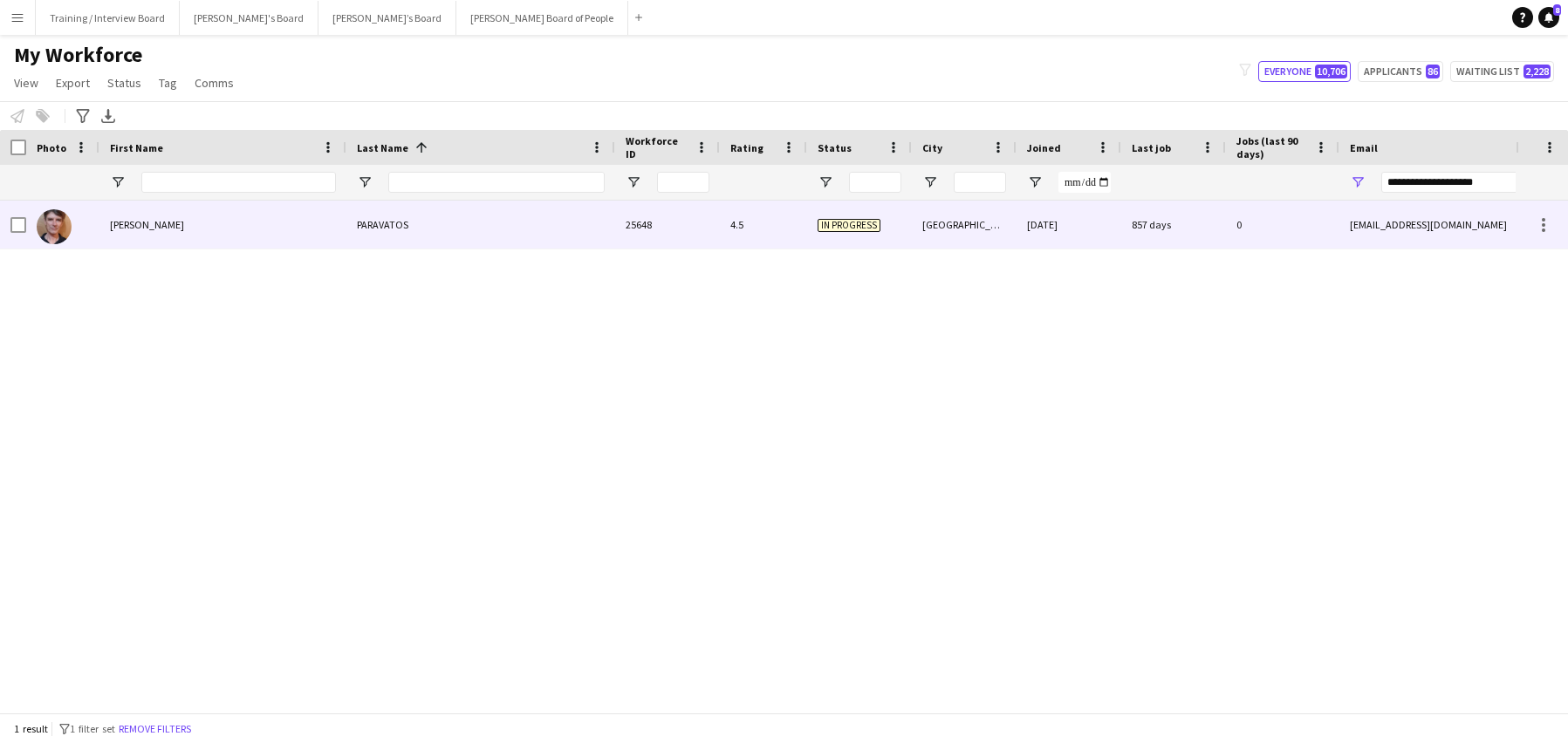
click at [253, 216] on div "NICK" at bounding box center [223, 224] width 247 height 48
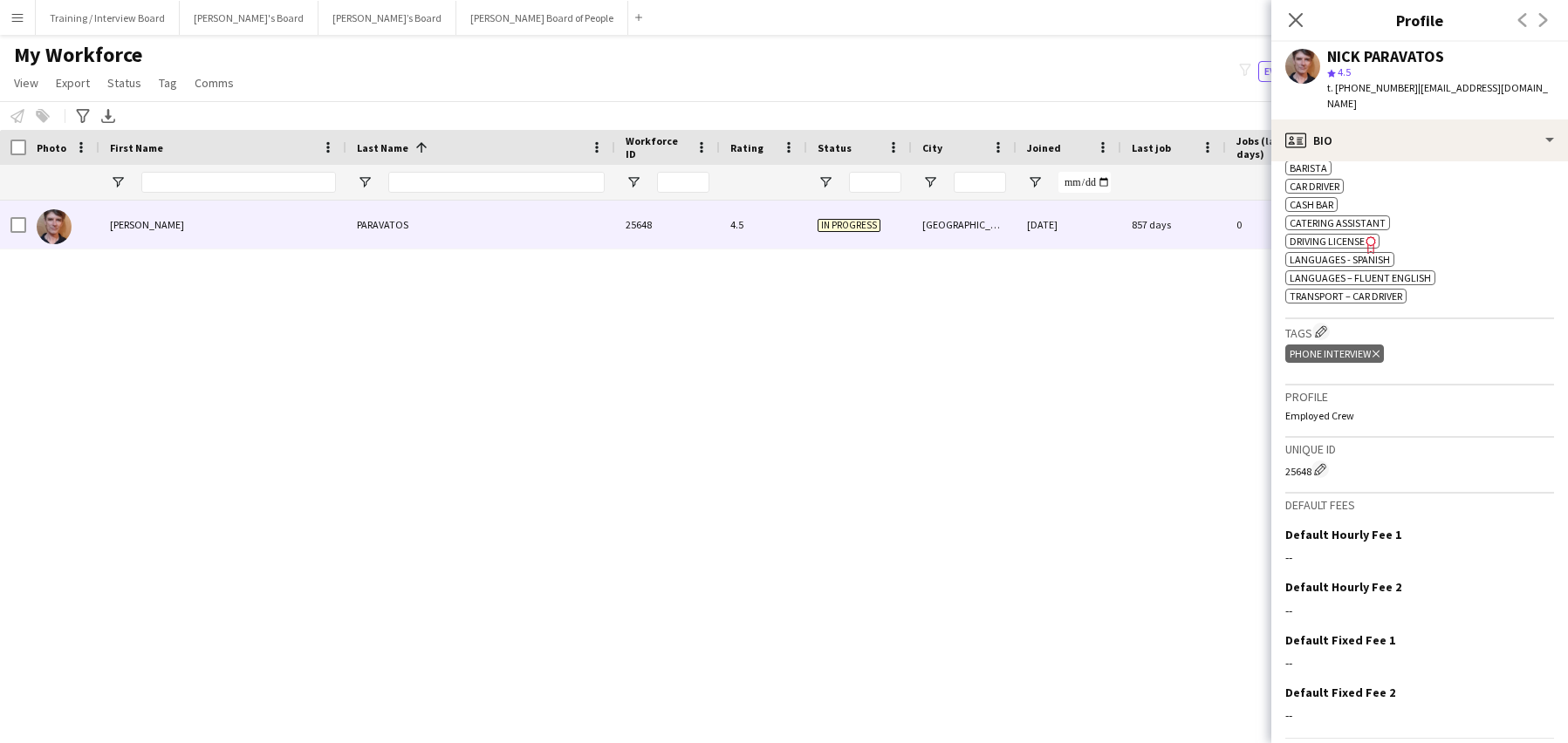
scroll to position [603, 0]
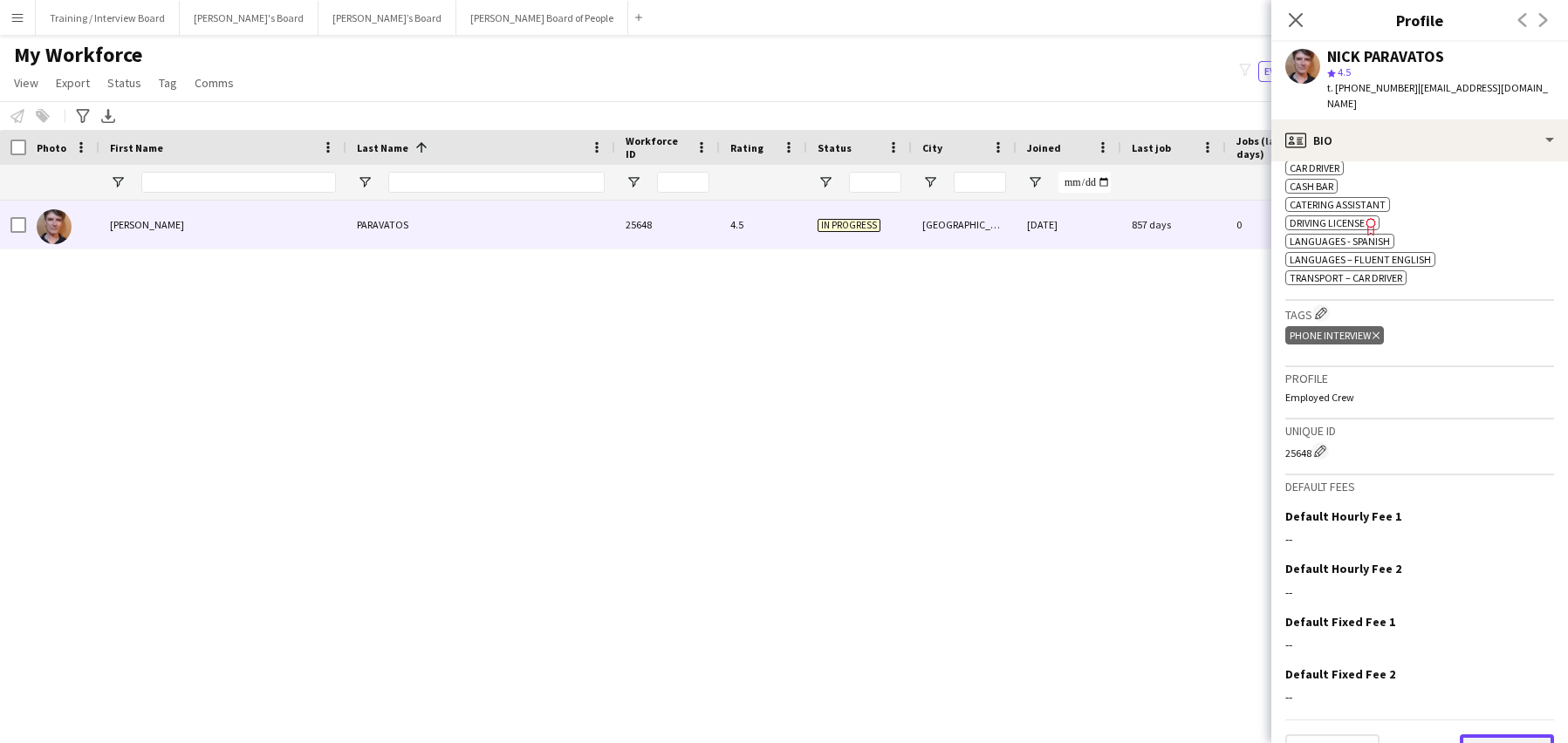
click at [1515, 735] on button "Next" at bounding box center [1507, 752] width 94 height 35
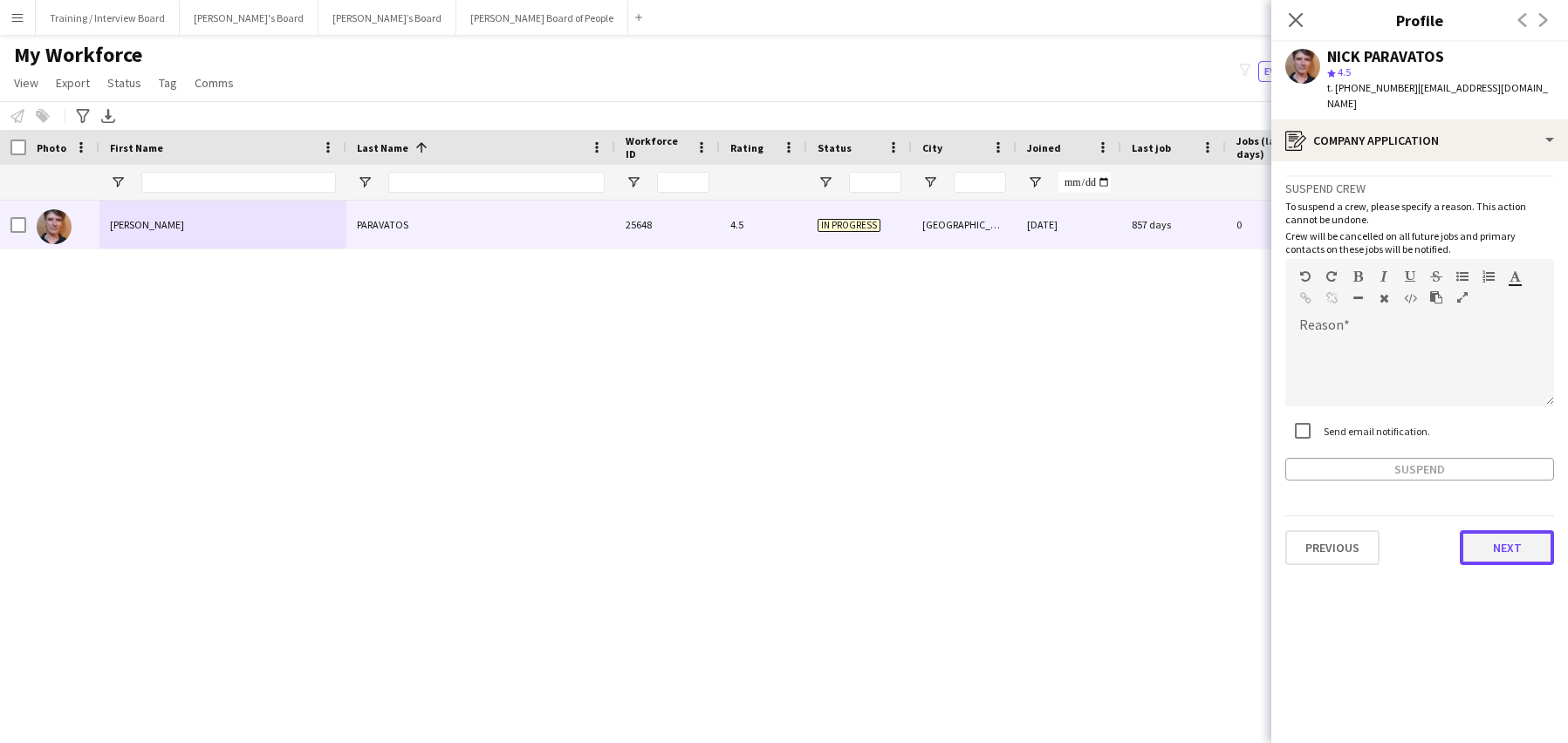
click at [1498, 530] on button "Next" at bounding box center [1507, 548] width 94 height 35
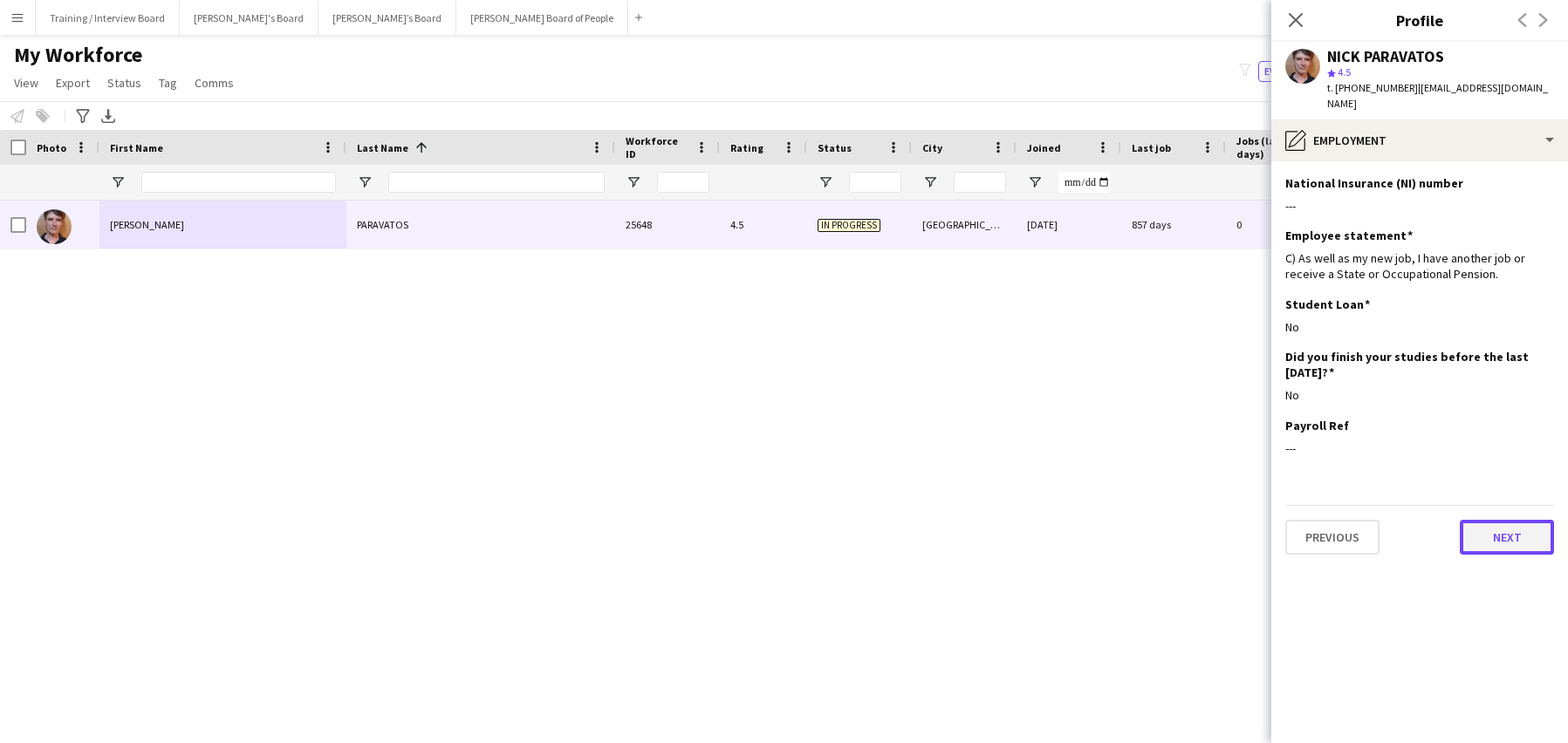
click at [1506, 520] on button "Next" at bounding box center [1507, 538] width 94 height 35
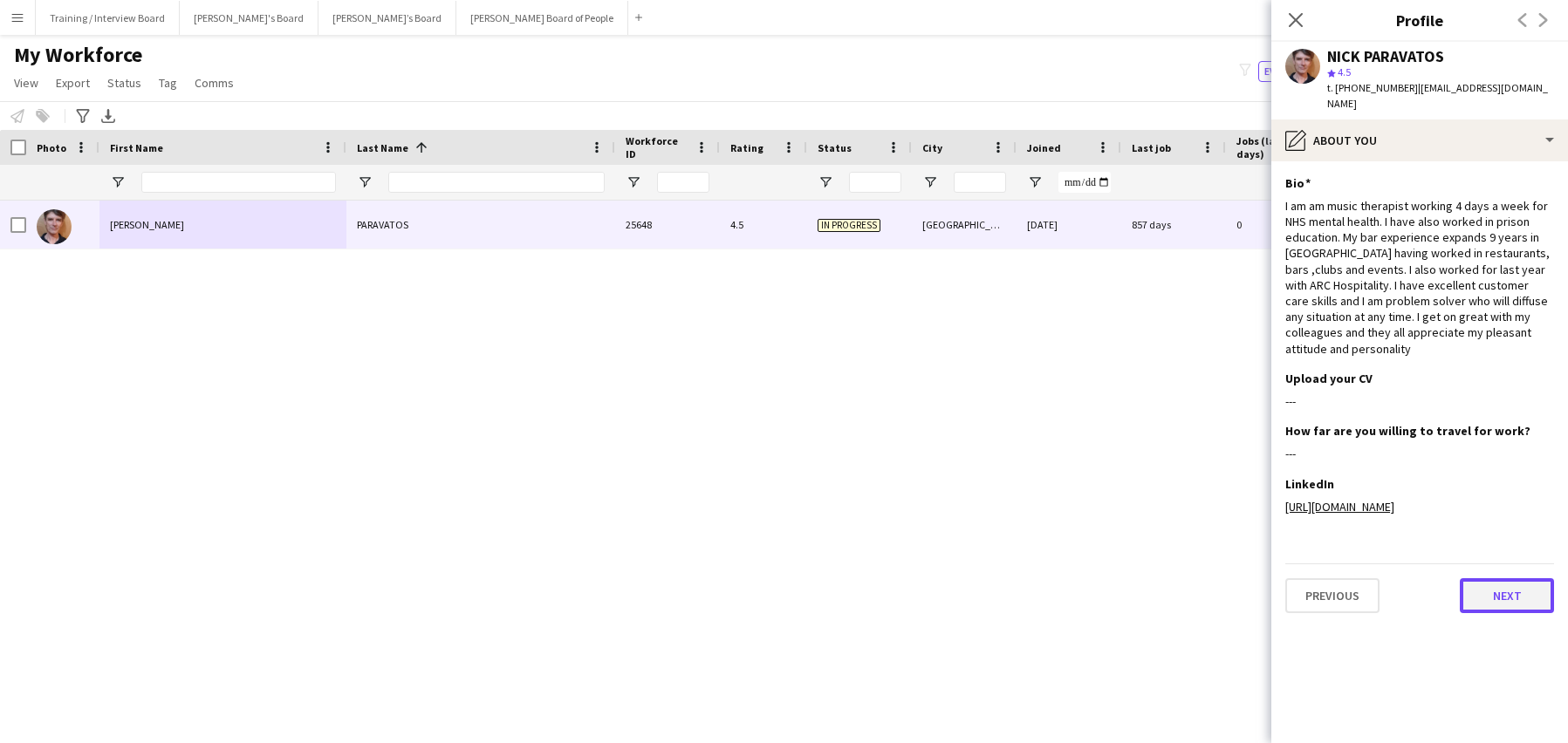
click at [1490, 579] on button "Next" at bounding box center [1507, 596] width 94 height 35
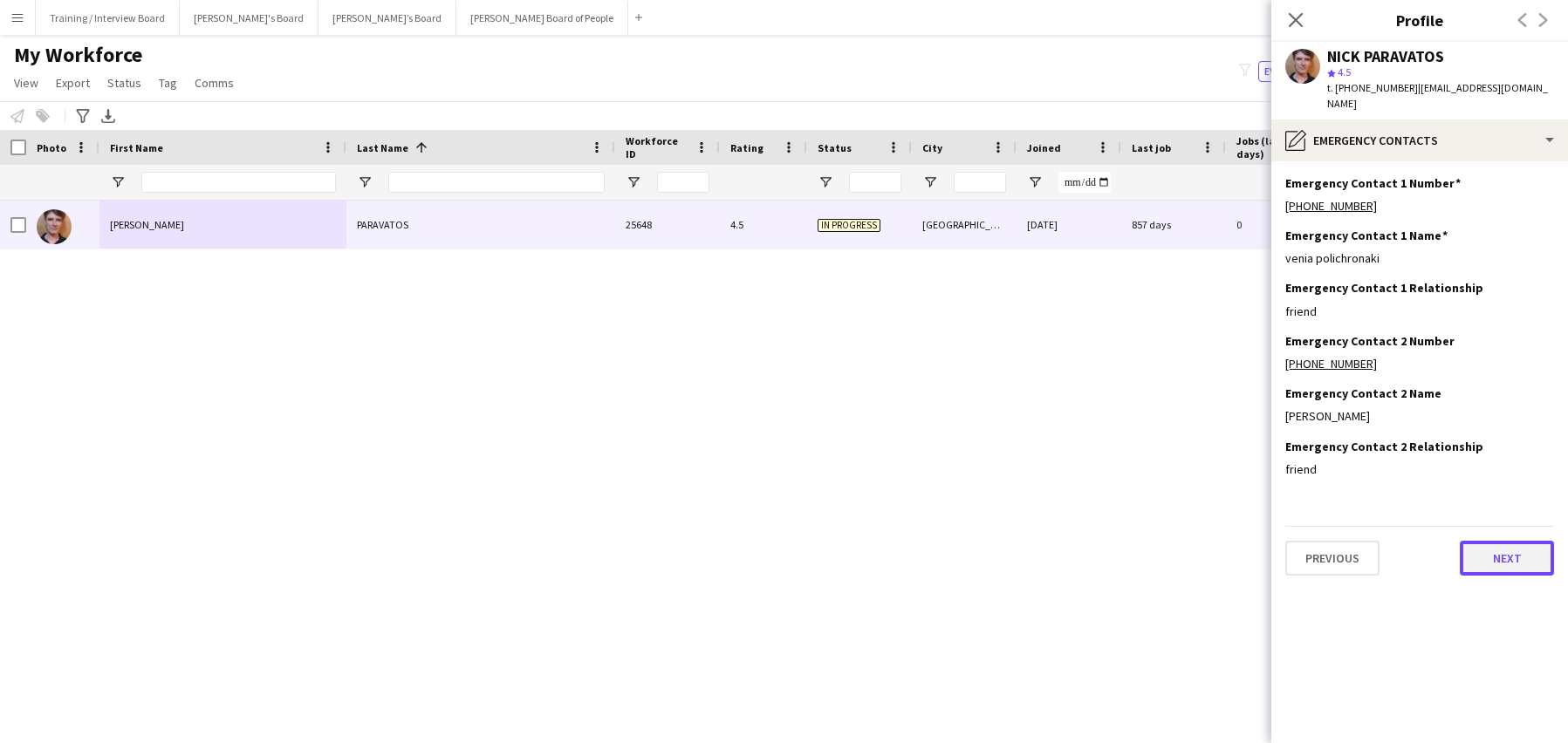
click at [1511, 544] on button "Next" at bounding box center [1507, 559] width 94 height 35
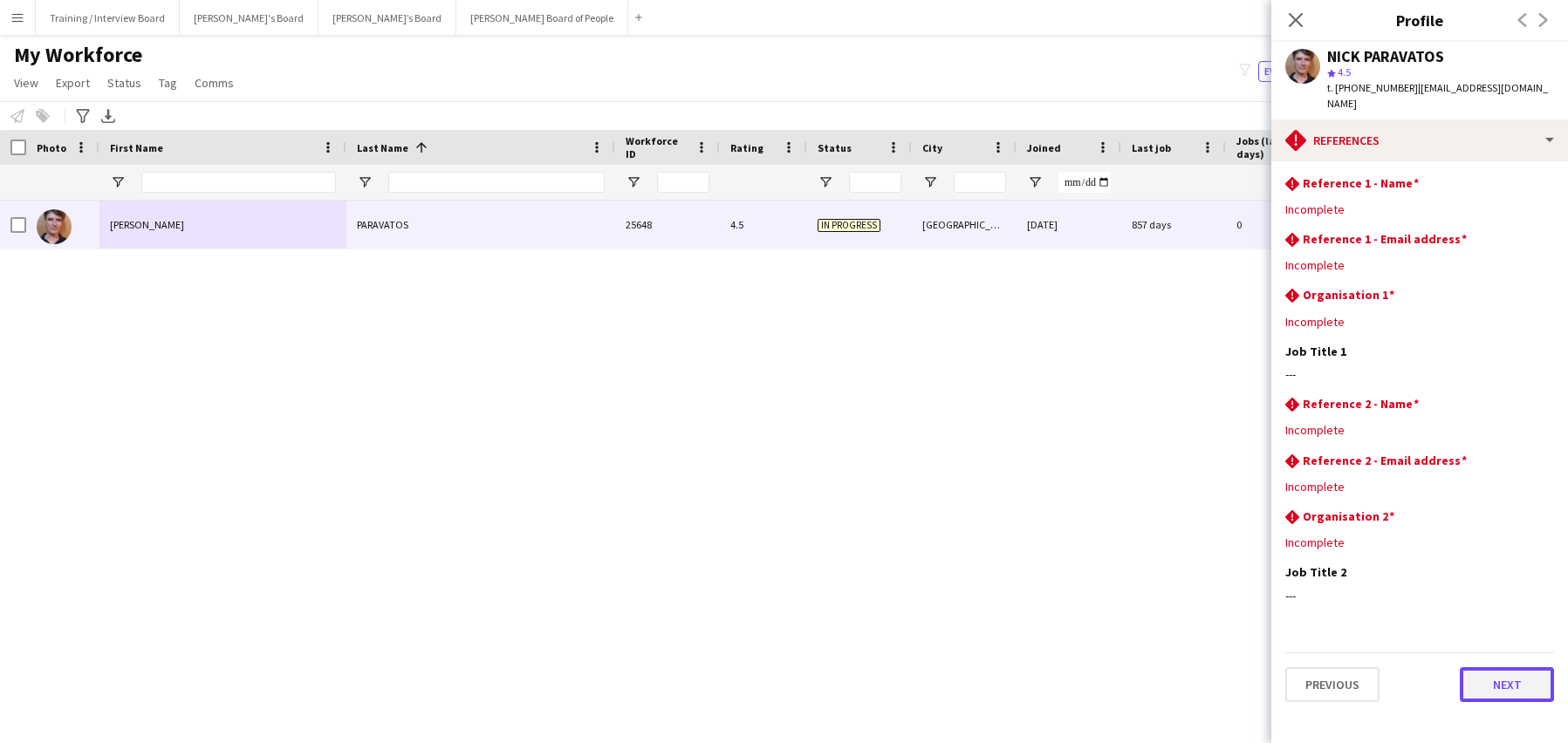
click at [1516, 673] on button "Next" at bounding box center [1507, 685] width 94 height 35
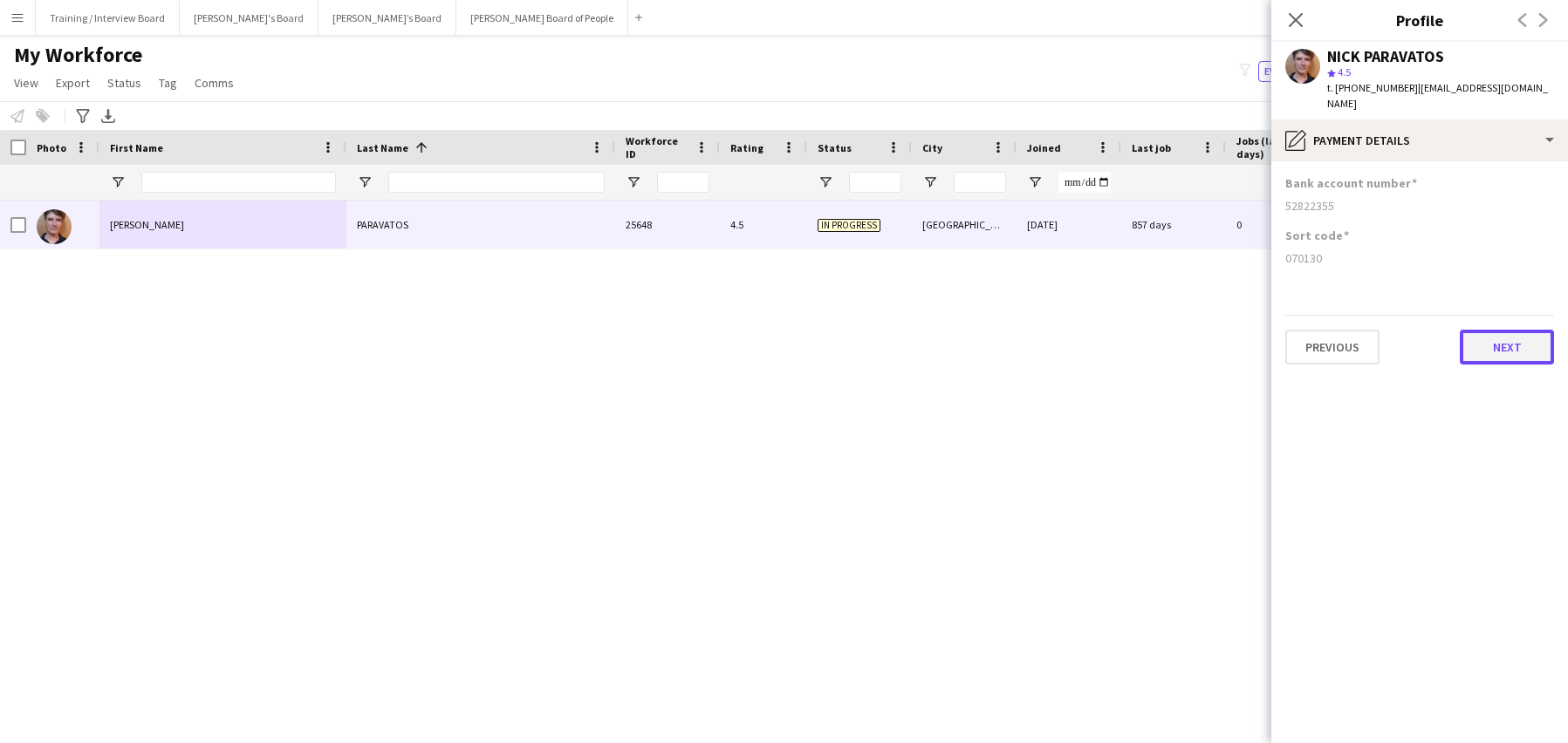
click at [1530, 336] on button "Next" at bounding box center [1507, 347] width 94 height 35
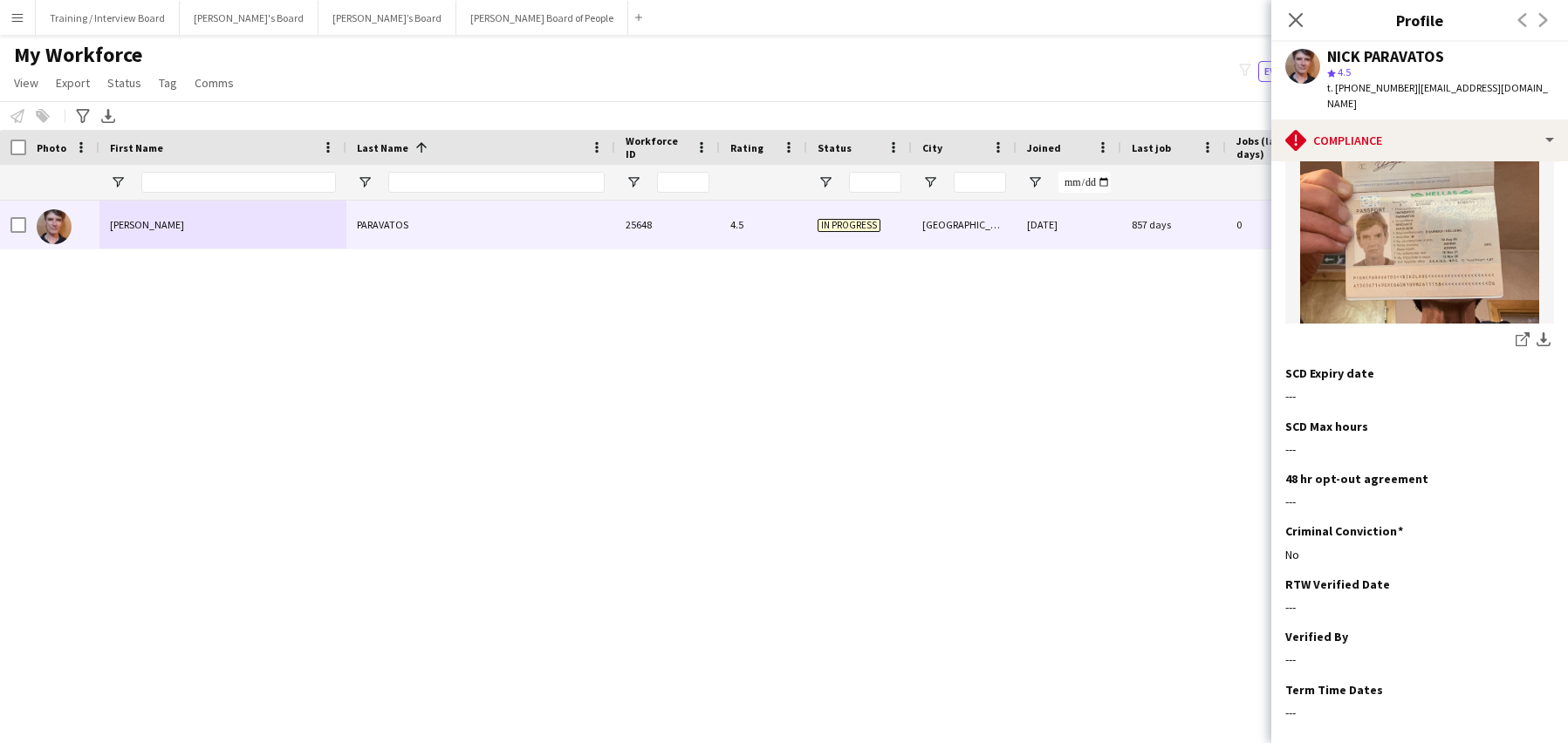
scroll to position [418, 0]
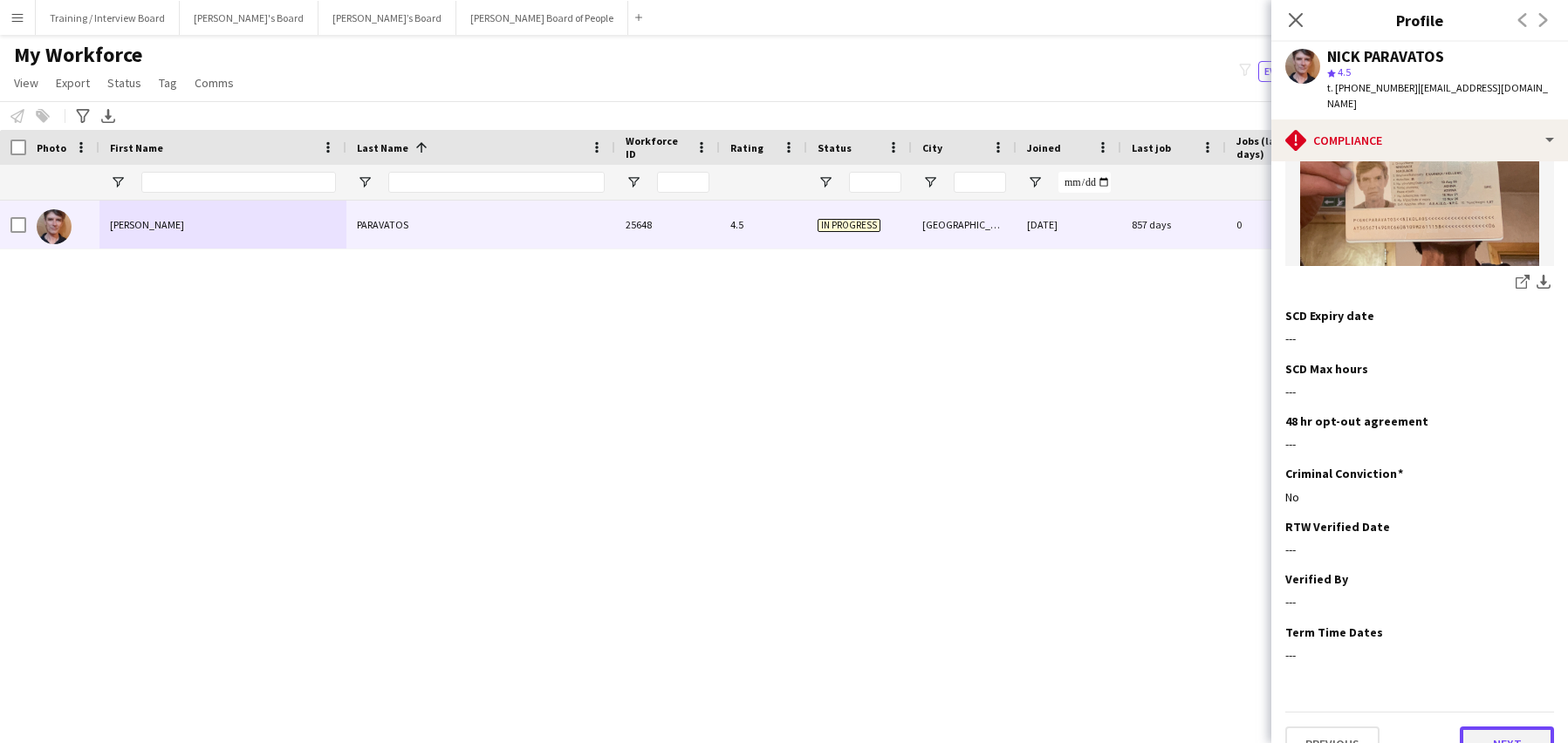
click at [1496, 727] on button "Next" at bounding box center [1507, 744] width 94 height 35
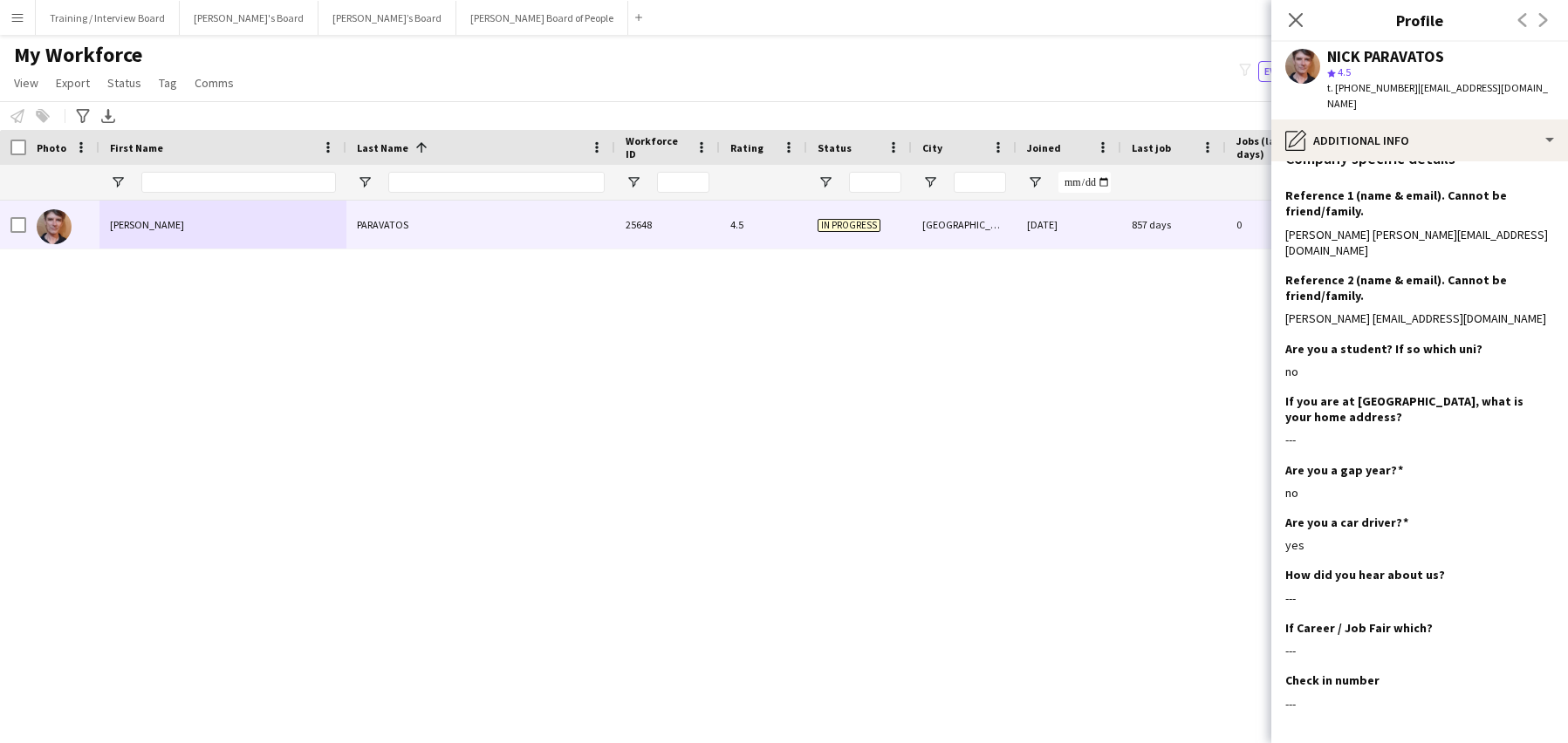
scroll to position [247, 0]
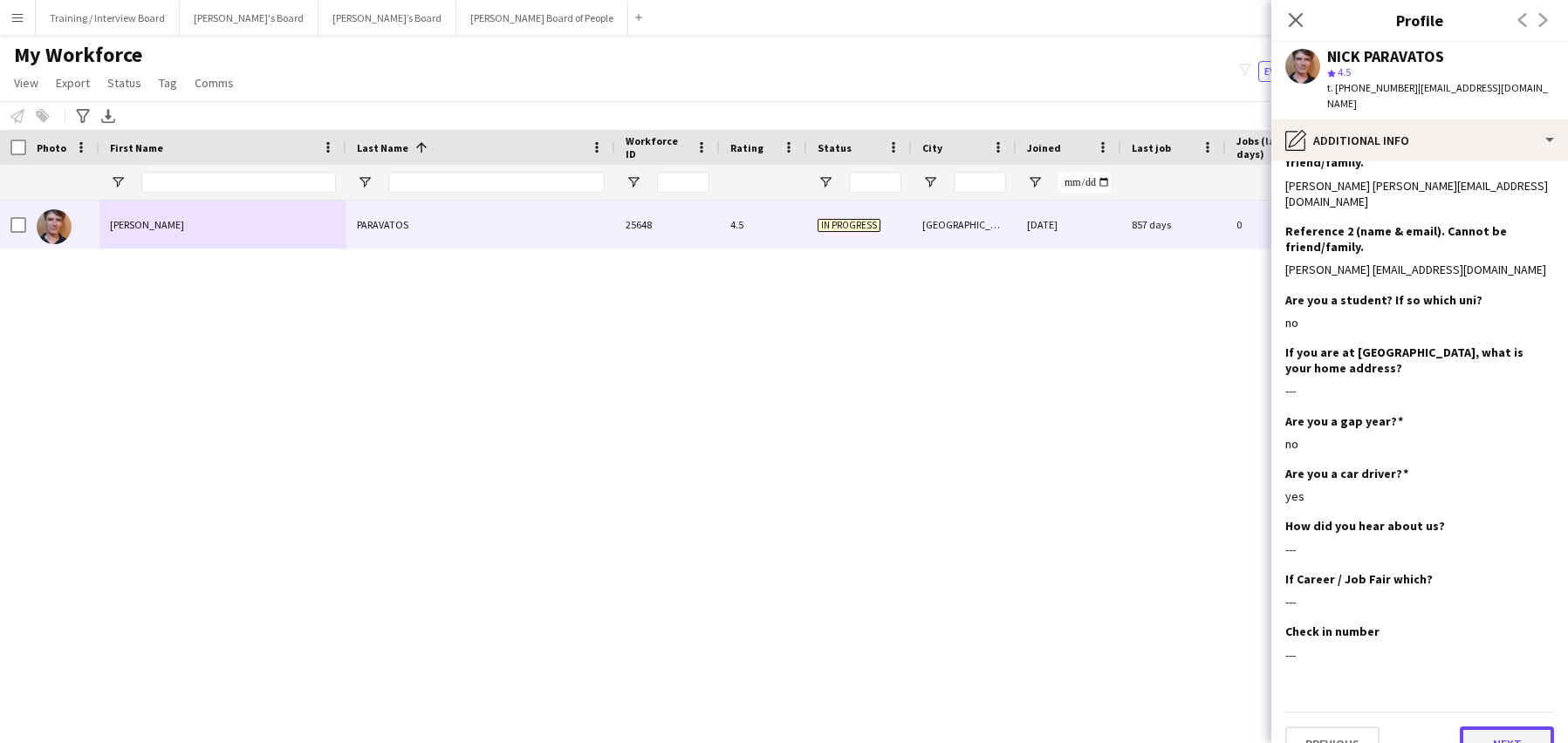
click at [1484, 727] on button "Next" at bounding box center [1507, 744] width 94 height 35
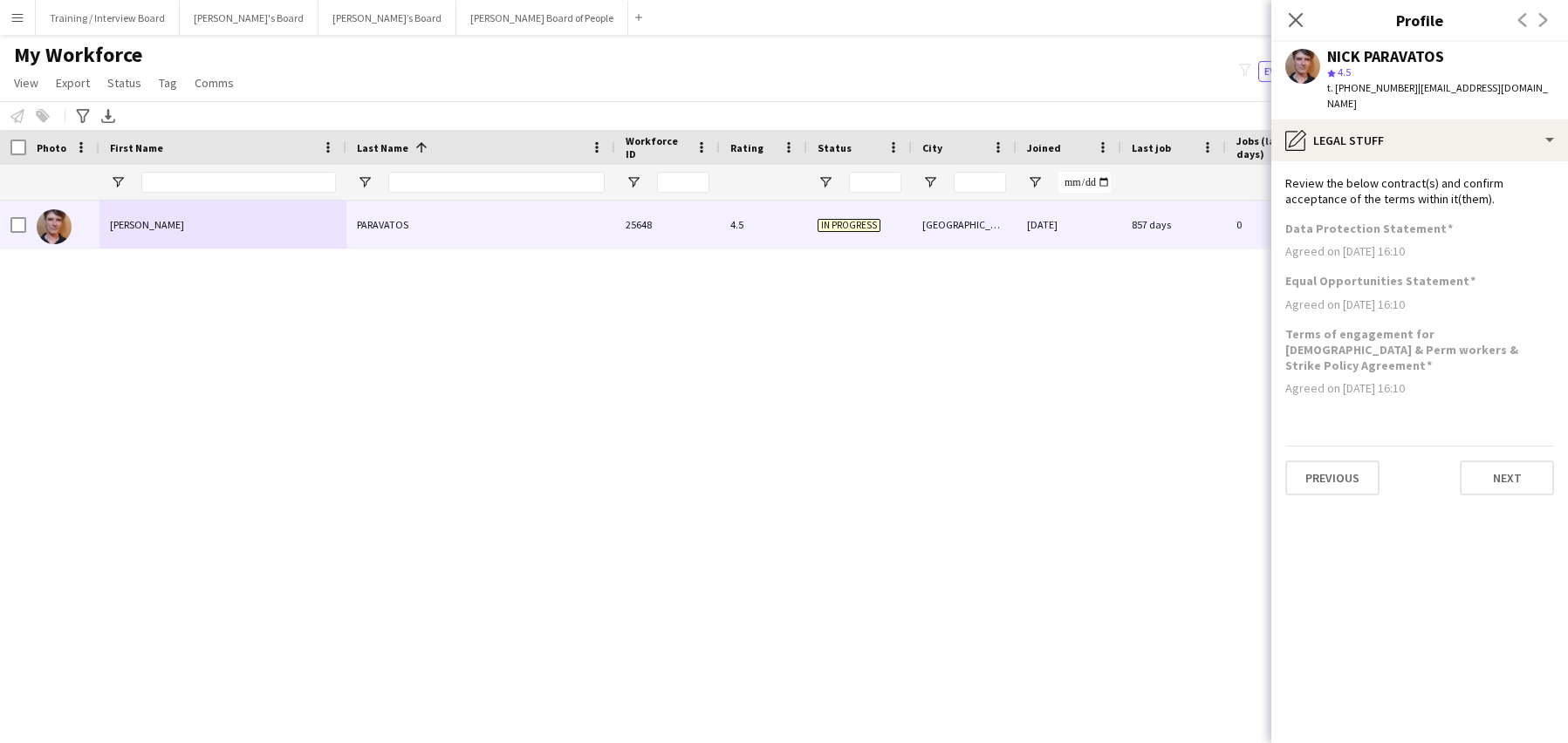
scroll to position [0, 0]
click at [1479, 461] on button "Next" at bounding box center [1507, 478] width 94 height 35
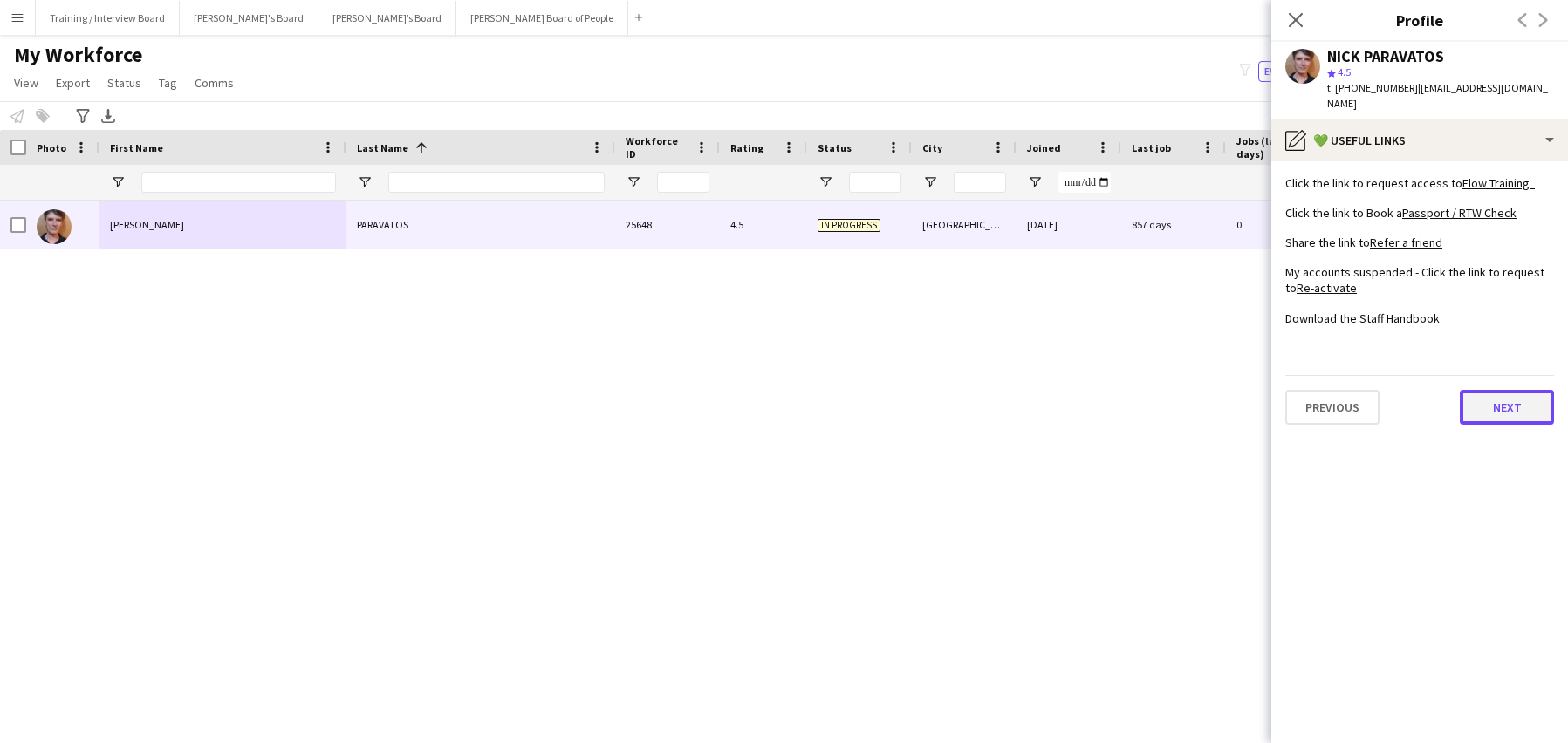
click at [1494, 390] on button "Next" at bounding box center [1507, 407] width 94 height 35
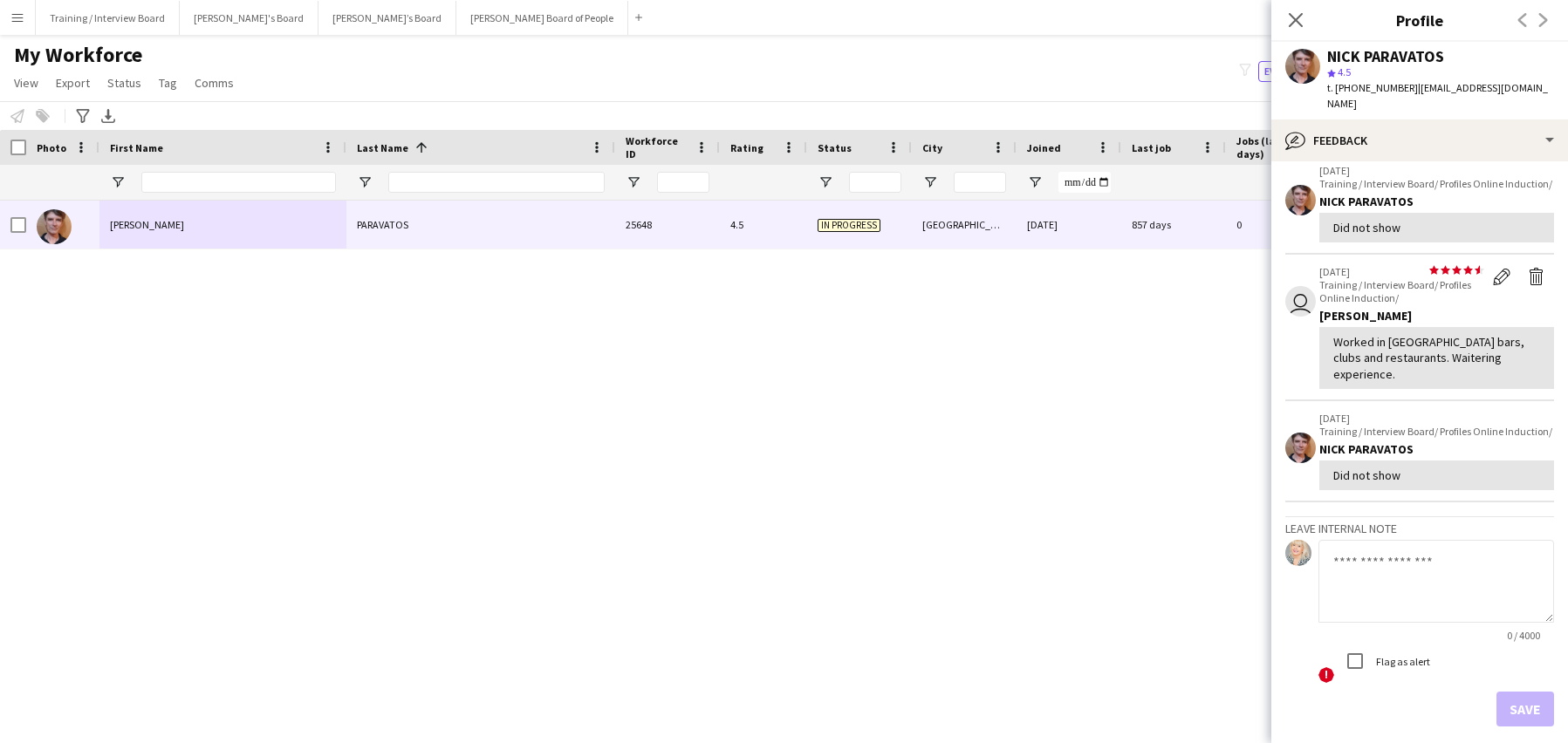
scroll to position [153, 0]
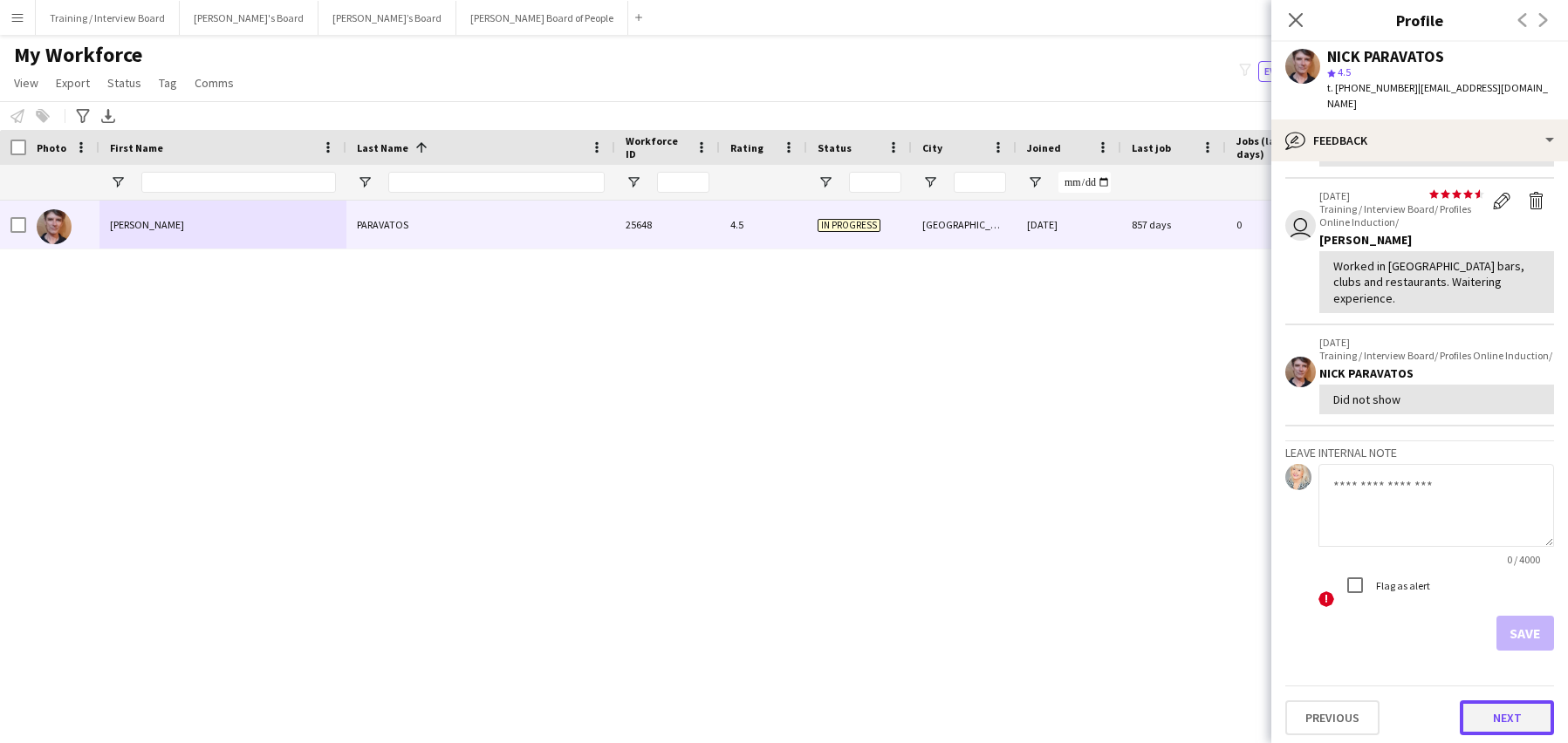
click at [1474, 708] on button "Next" at bounding box center [1507, 718] width 94 height 35
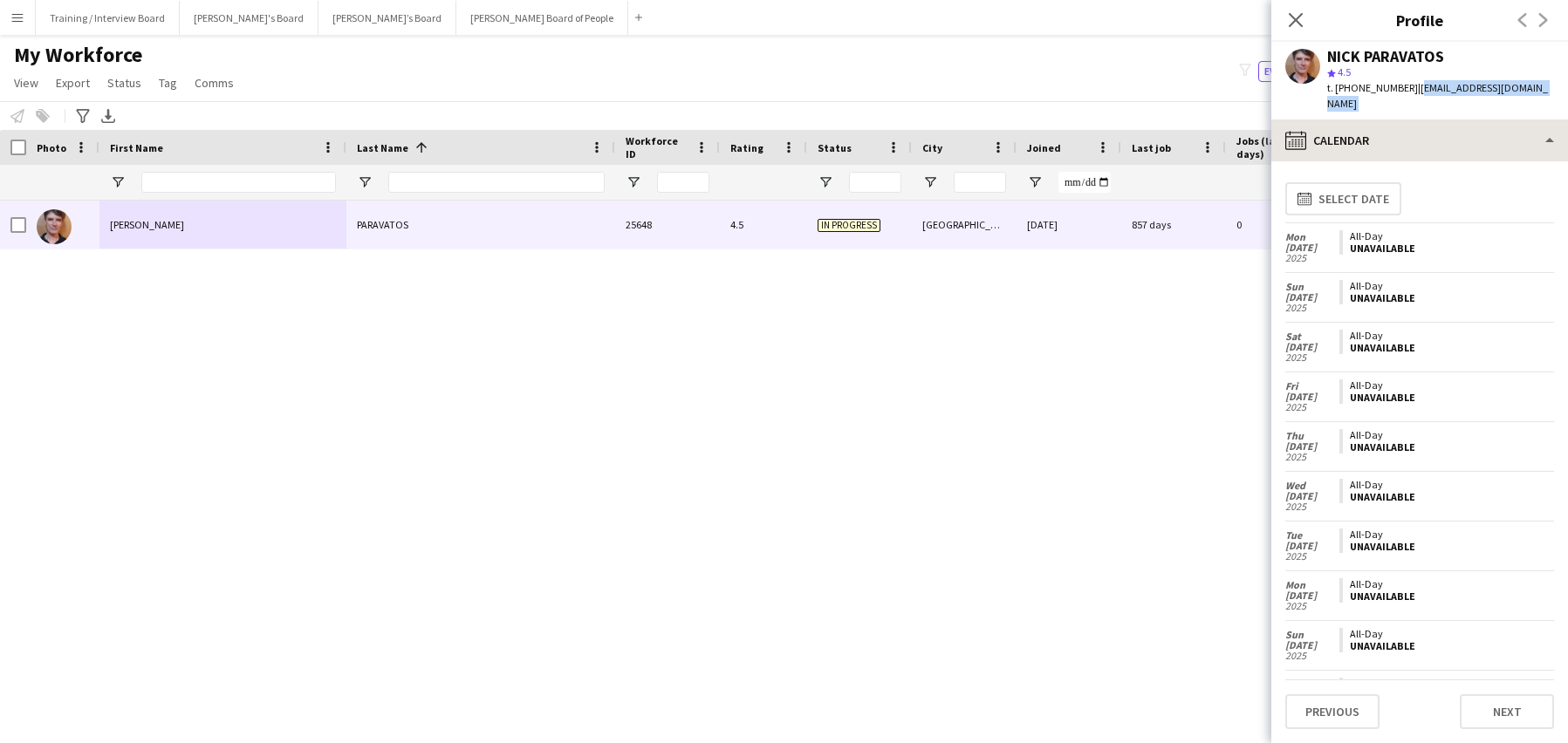
drag, startPoint x: 1409, startPoint y: 87, endPoint x: 1483, endPoint y: 106, distance: 76.4
click at [1483, 106] on app-crew-profile "Close pop-in Profile Previous Next NICK PARAVATOS star 4.5 t. +447765087094 | n…" at bounding box center [1420, 372] width 297 height 743
copy app-crew-profile "nikonkei@yahoo.co.uk calendar-full"
click at [1303, 27] on icon at bounding box center [1295, 19] width 16 height 16
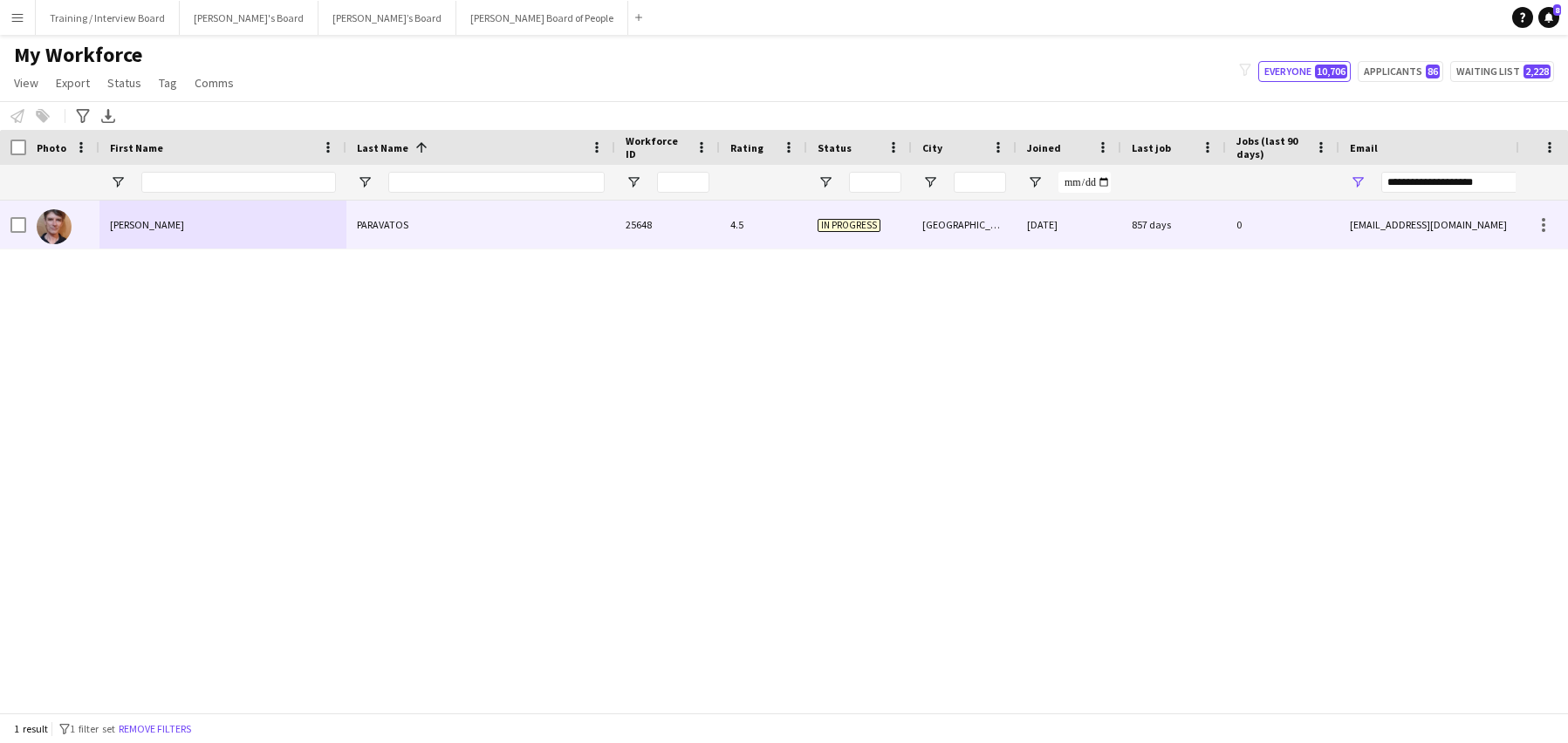
click at [300, 212] on div "NICK" at bounding box center [223, 224] width 247 height 48
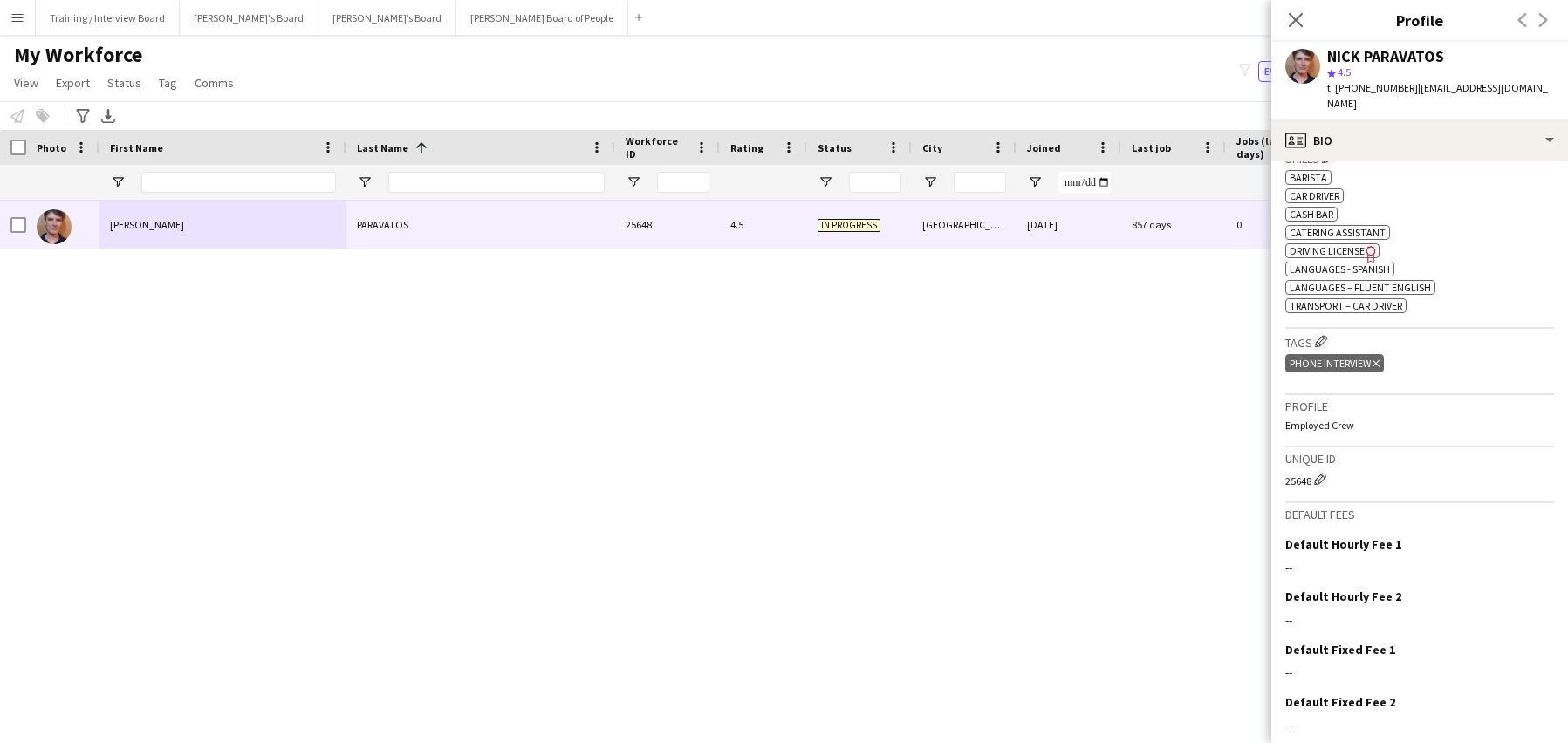
scroll to position [627, 0]
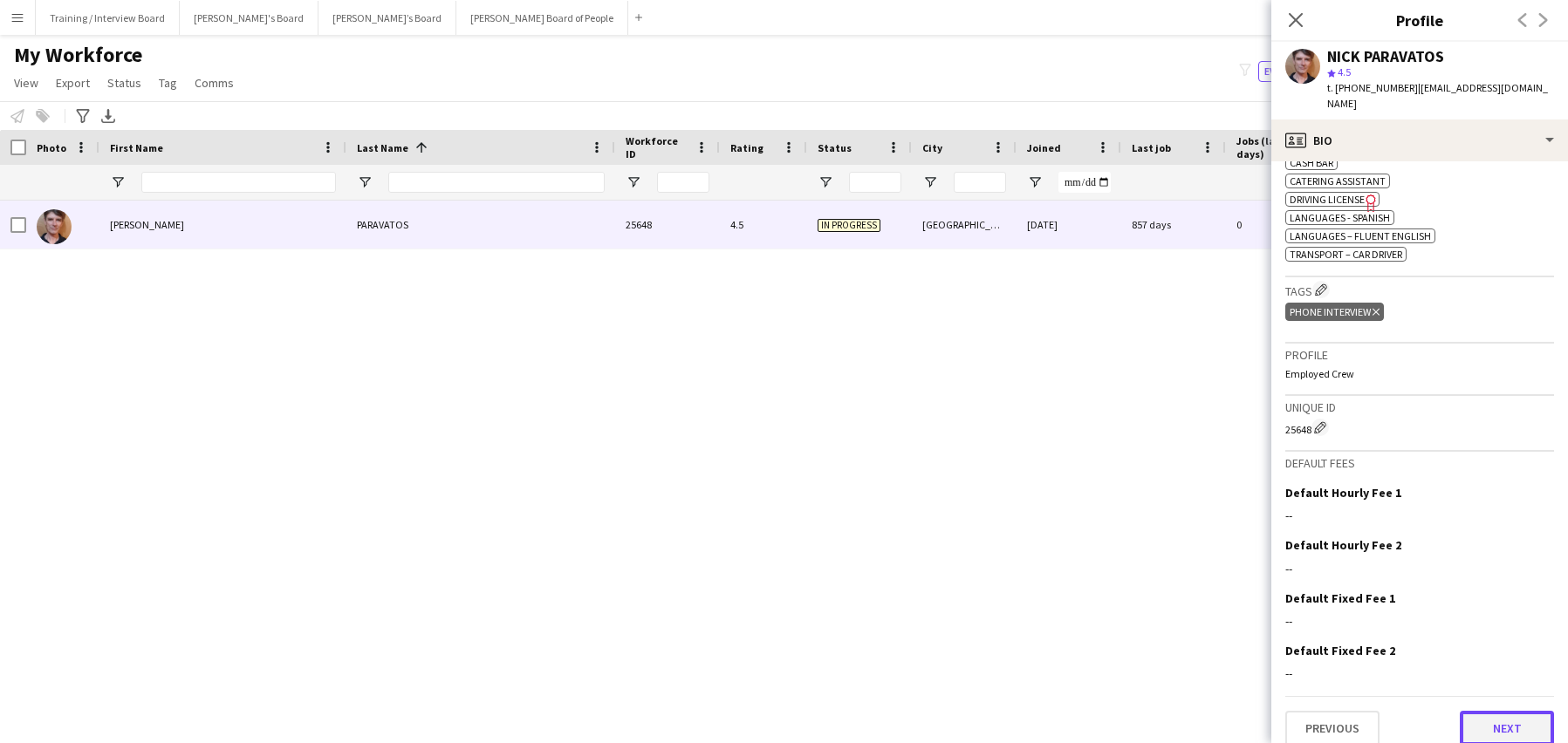
click at [1477, 711] on button "Next" at bounding box center [1507, 728] width 94 height 35
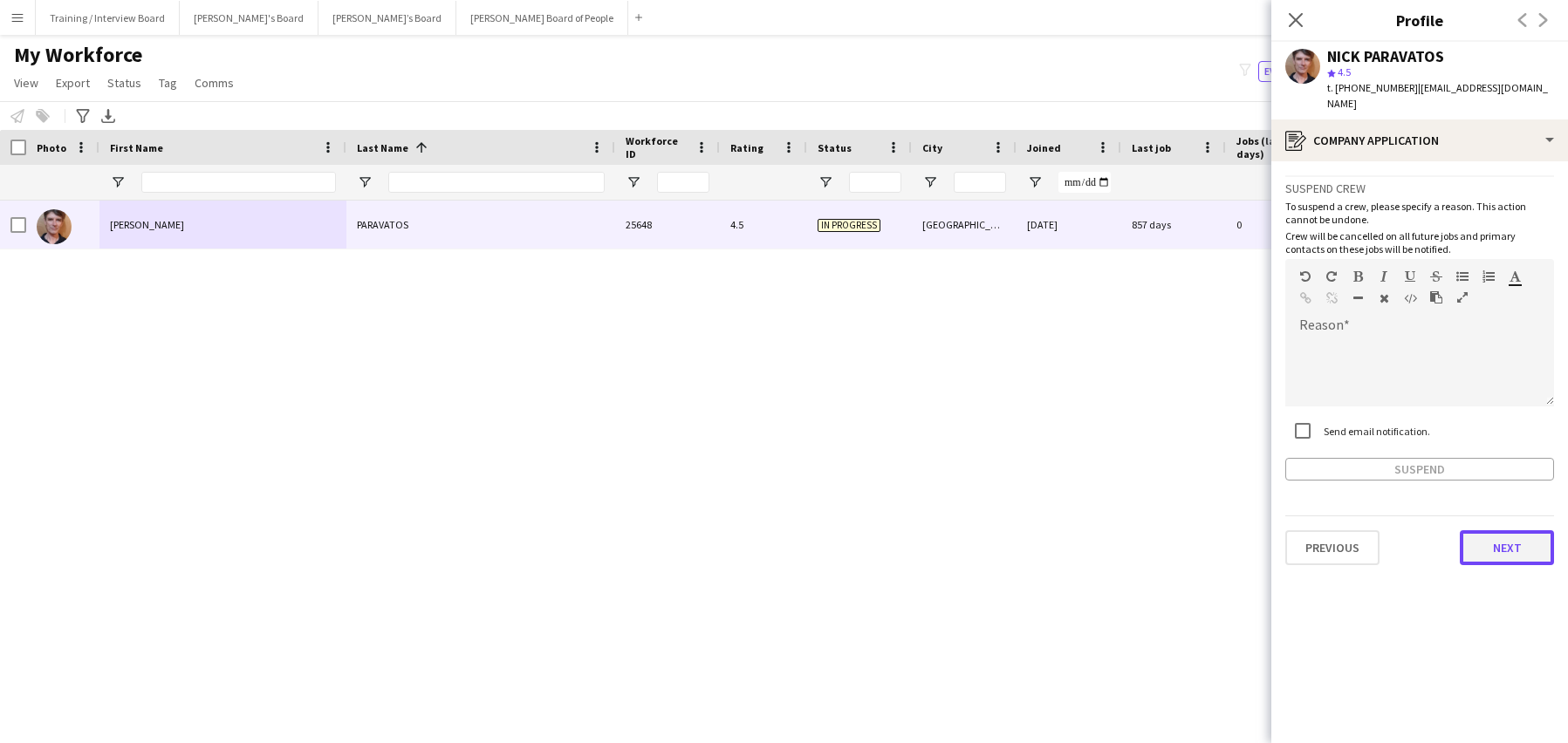
click at [1495, 530] on button "Next" at bounding box center [1507, 548] width 94 height 35
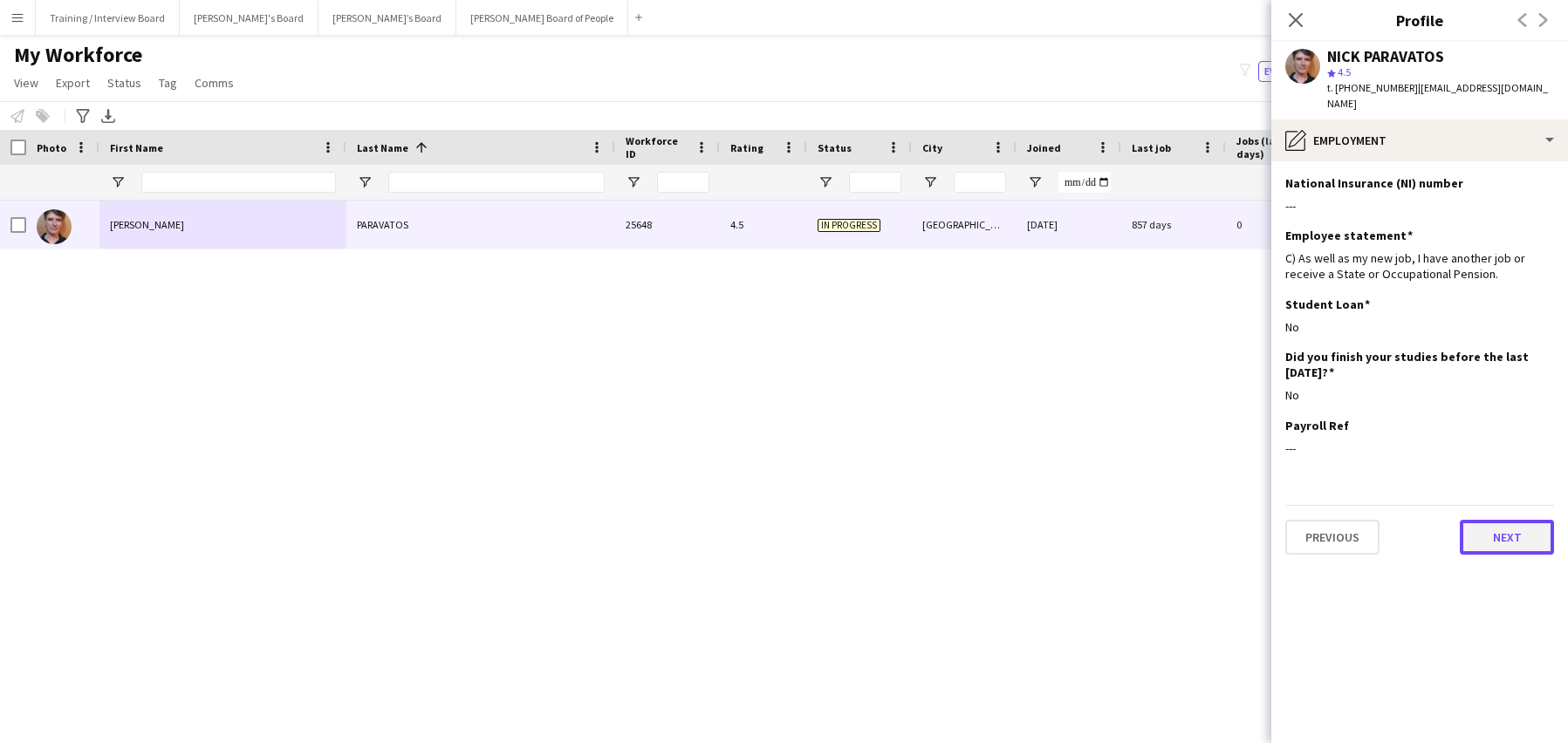
click at [1478, 520] on button "Next" at bounding box center [1507, 538] width 94 height 35
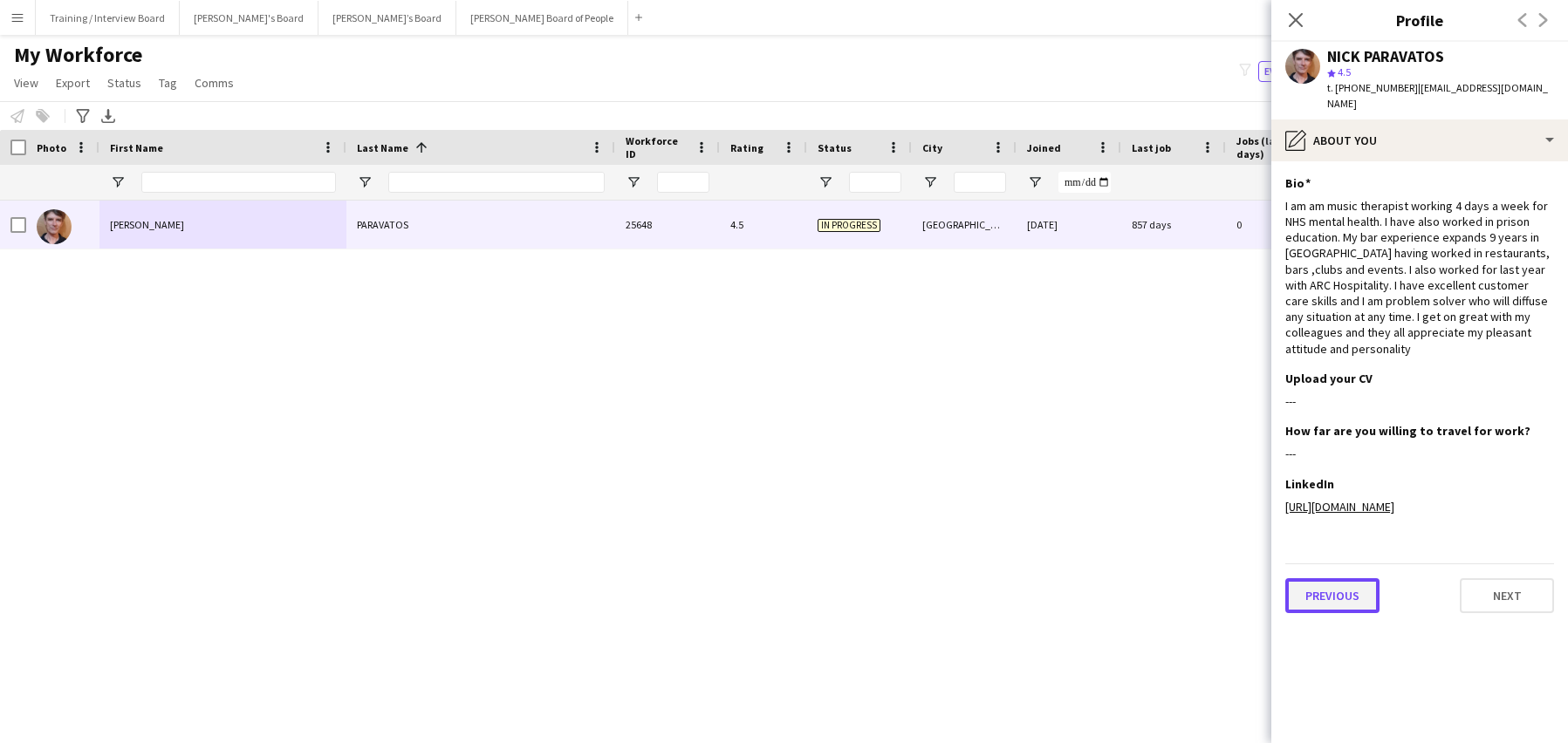
click at [1323, 579] on button "Previous" at bounding box center [1333, 596] width 94 height 35
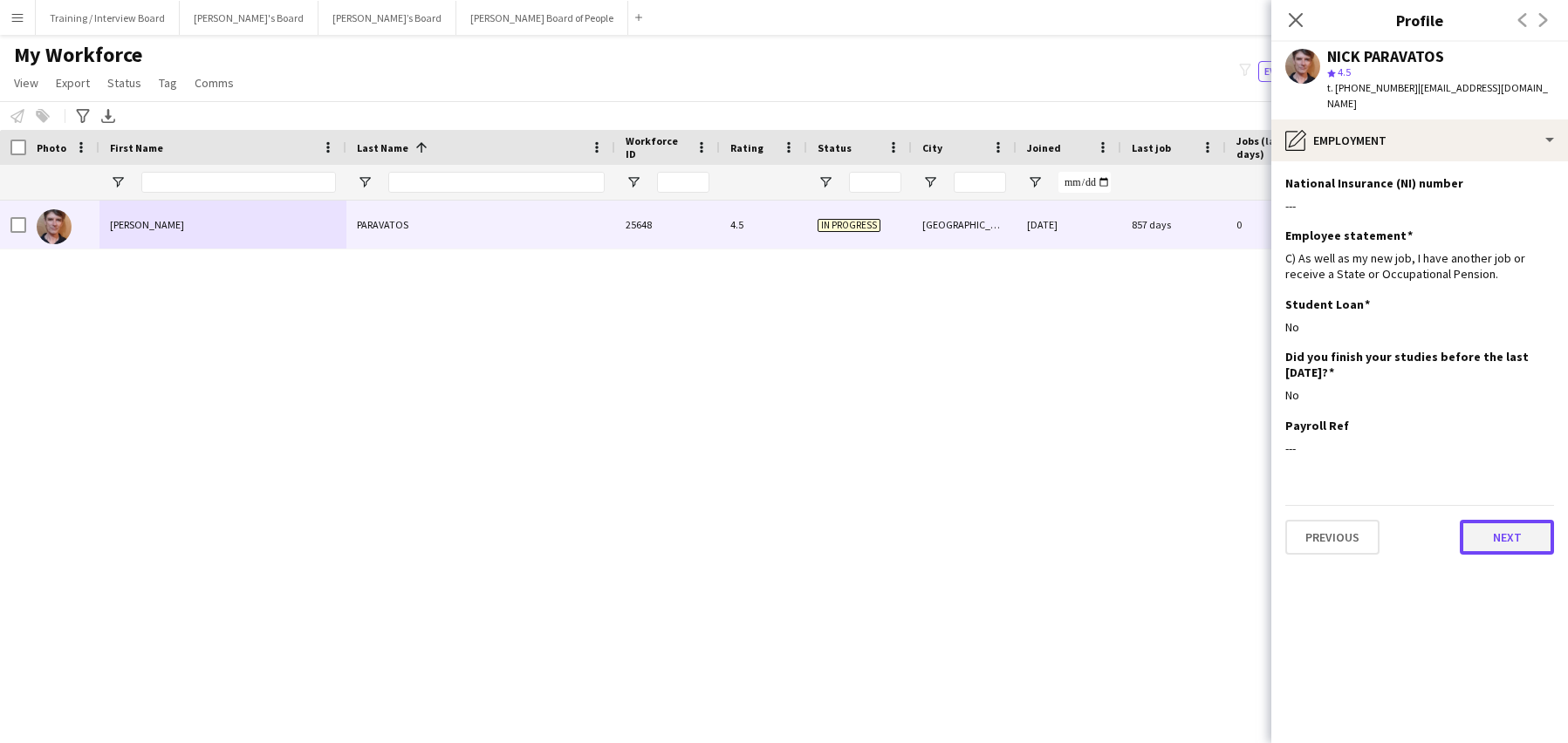
click at [1516, 520] on button "Next" at bounding box center [1507, 538] width 94 height 35
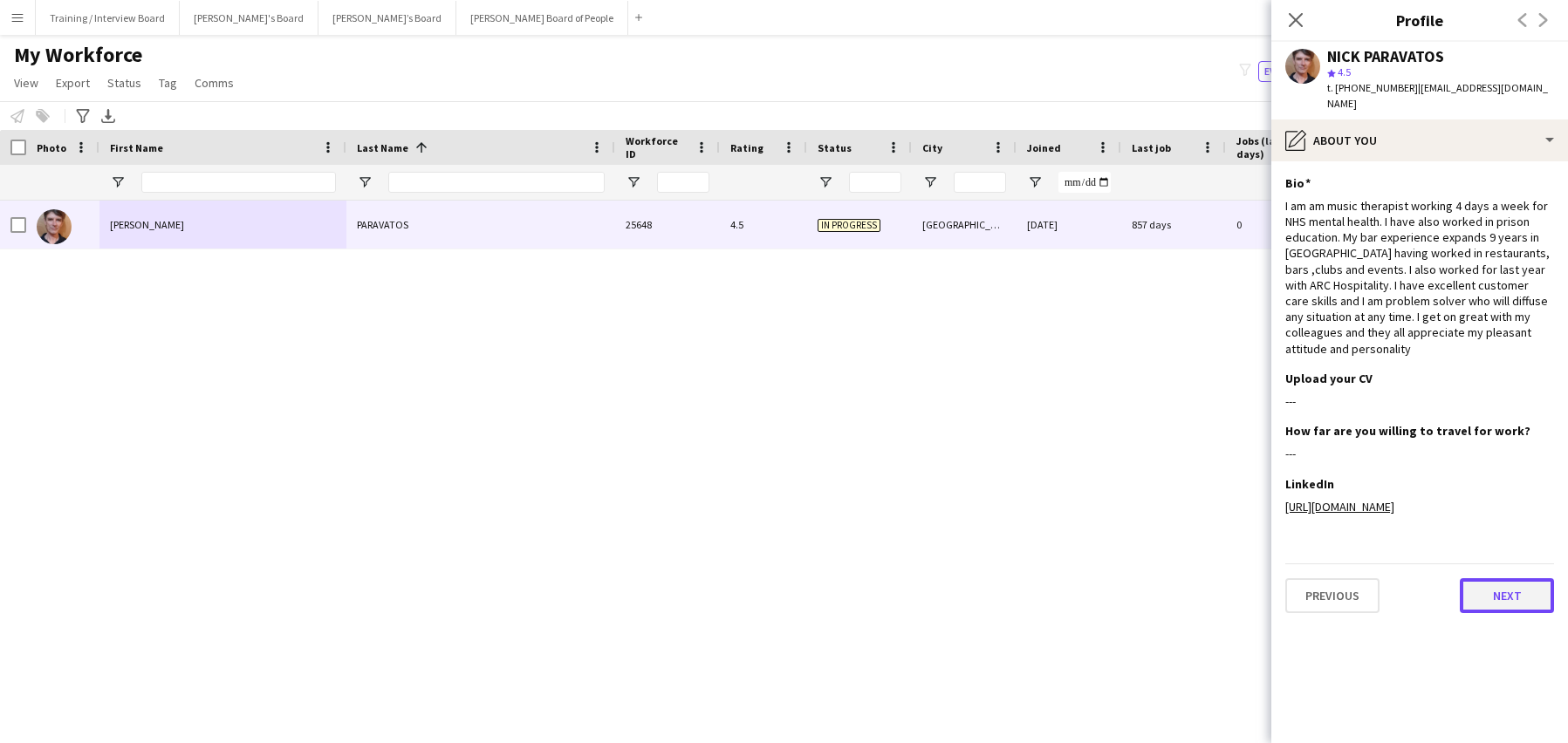
click at [1498, 586] on button "Next" at bounding box center [1507, 596] width 94 height 35
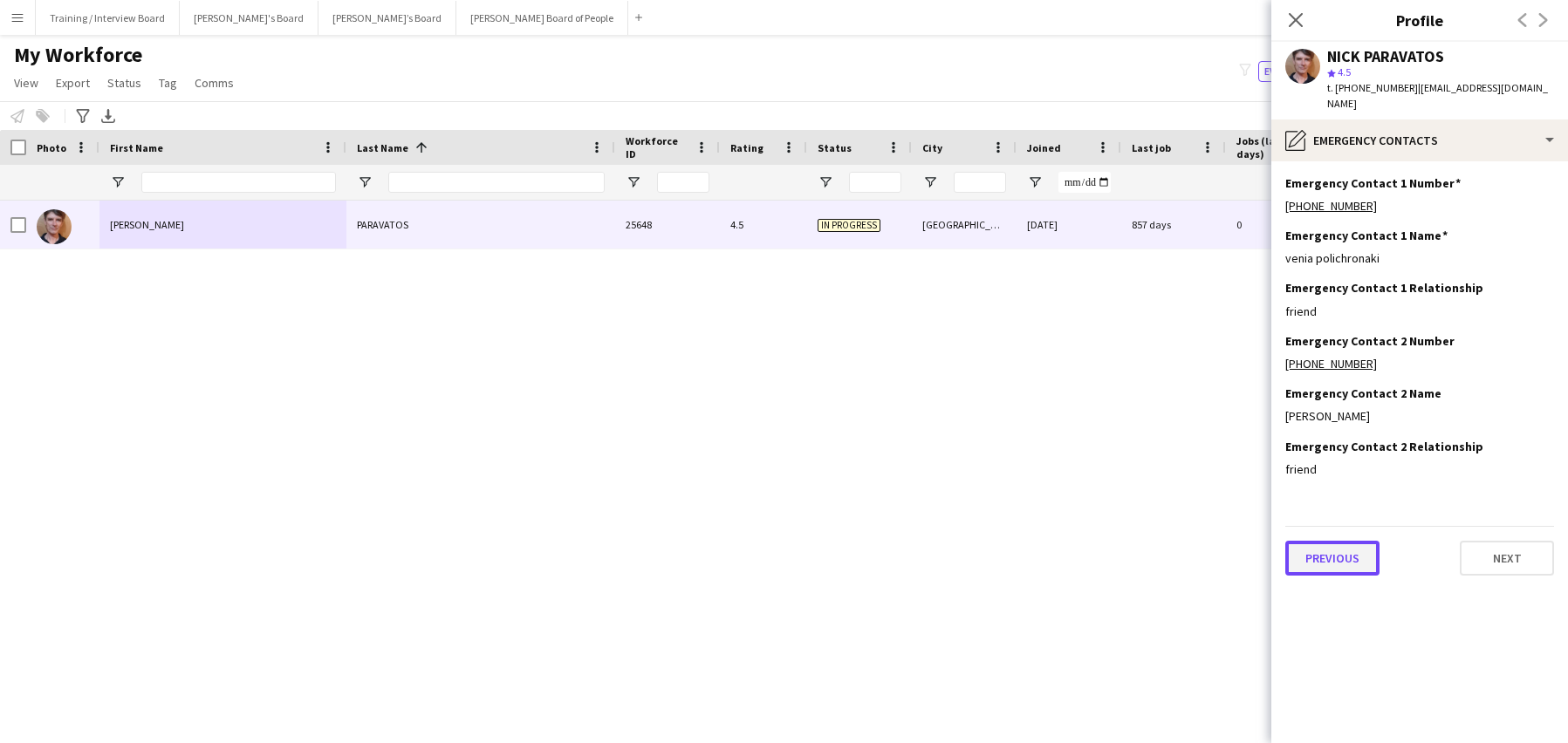
click at [1327, 547] on button "Previous" at bounding box center [1333, 559] width 94 height 35
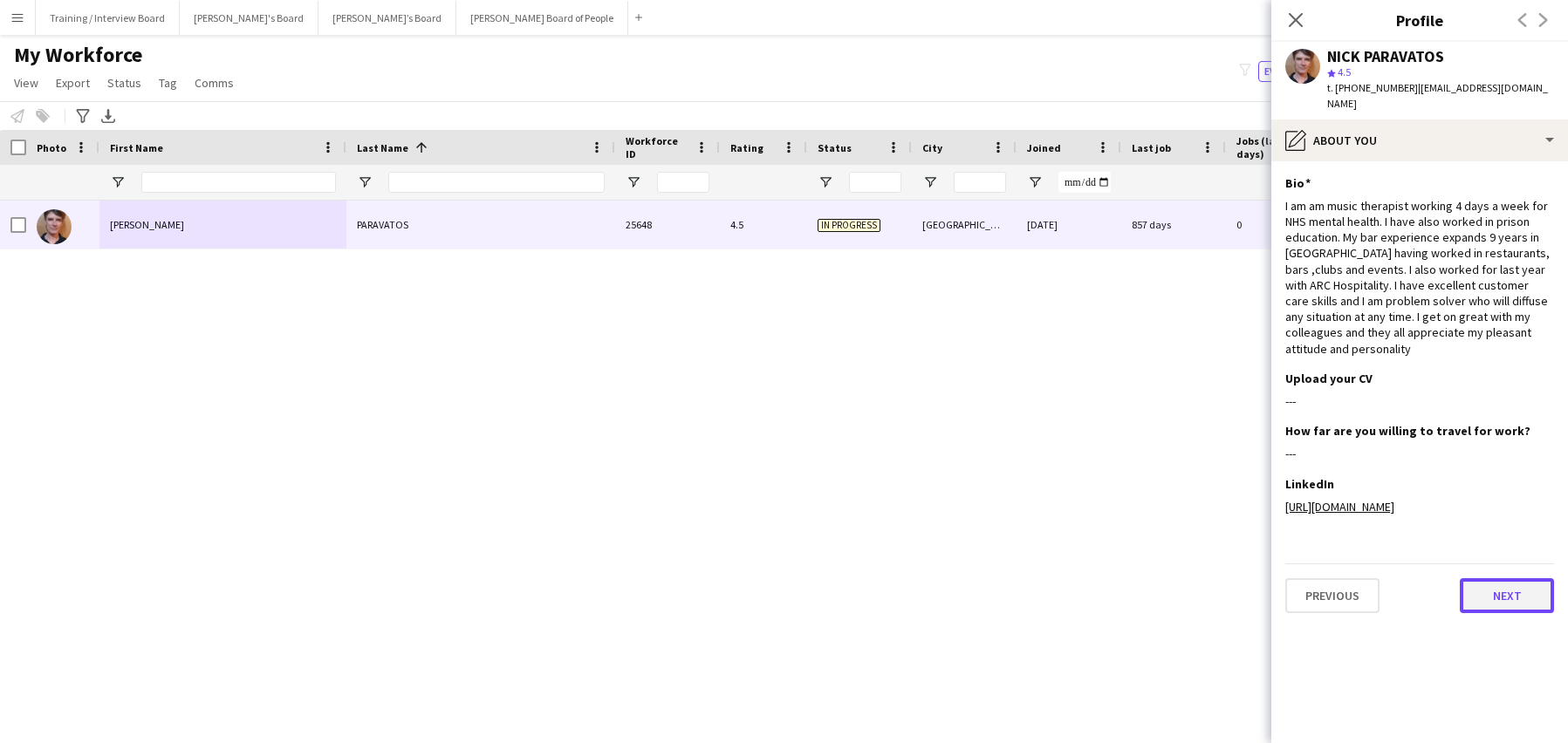
click at [1483, 582] on button "Next" at bounding box center [1507, 596] width 94 height 35
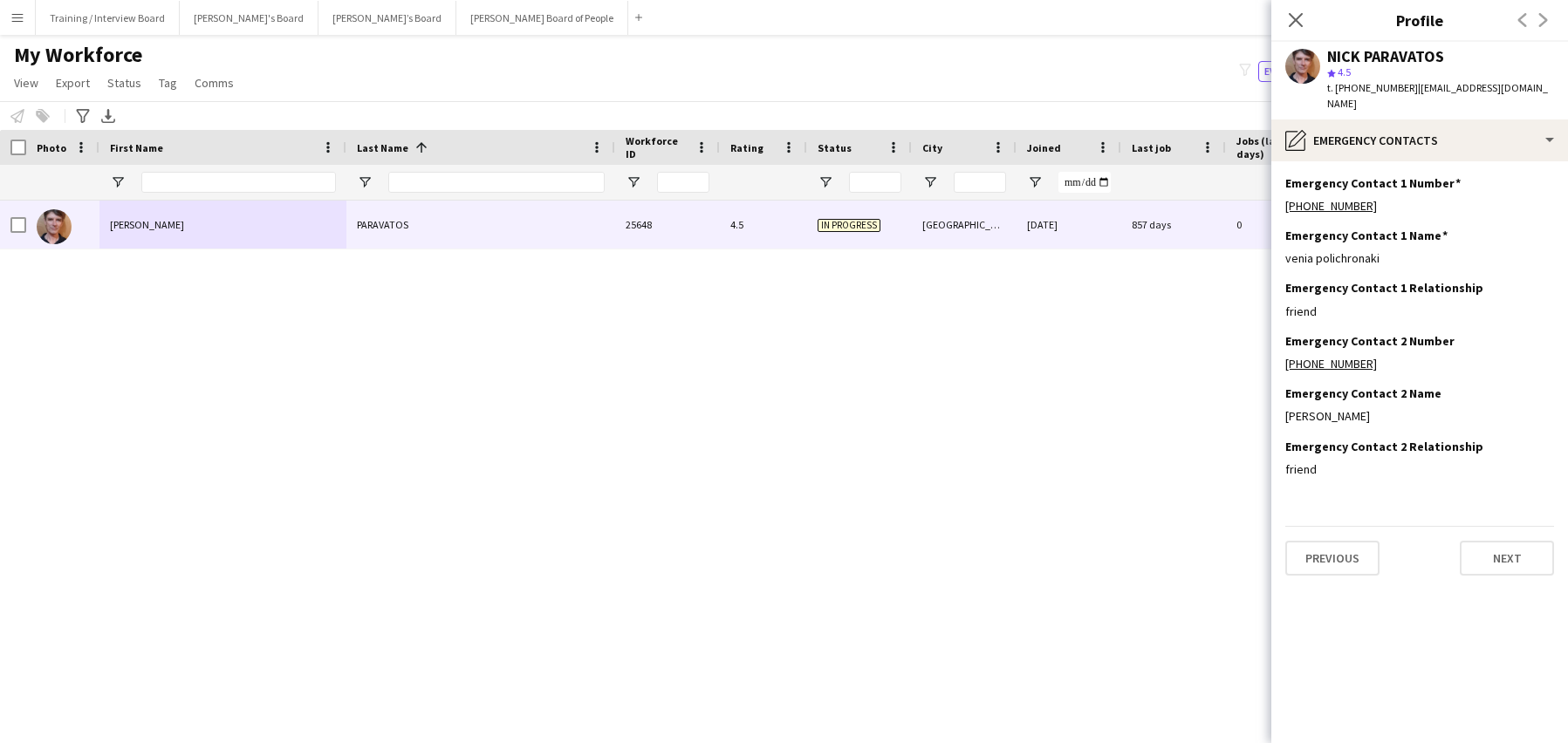
click at [1509, 565] on app-section-data-types "Emergency Contact 1 Number Edit this field +447956191771 Emergency Contact 1 Na…" at bounding box center [1420, 452] width 297 height 582
click at [1539, 550] on button "Next" at bounding box center [1507, 559] width 94 height 35
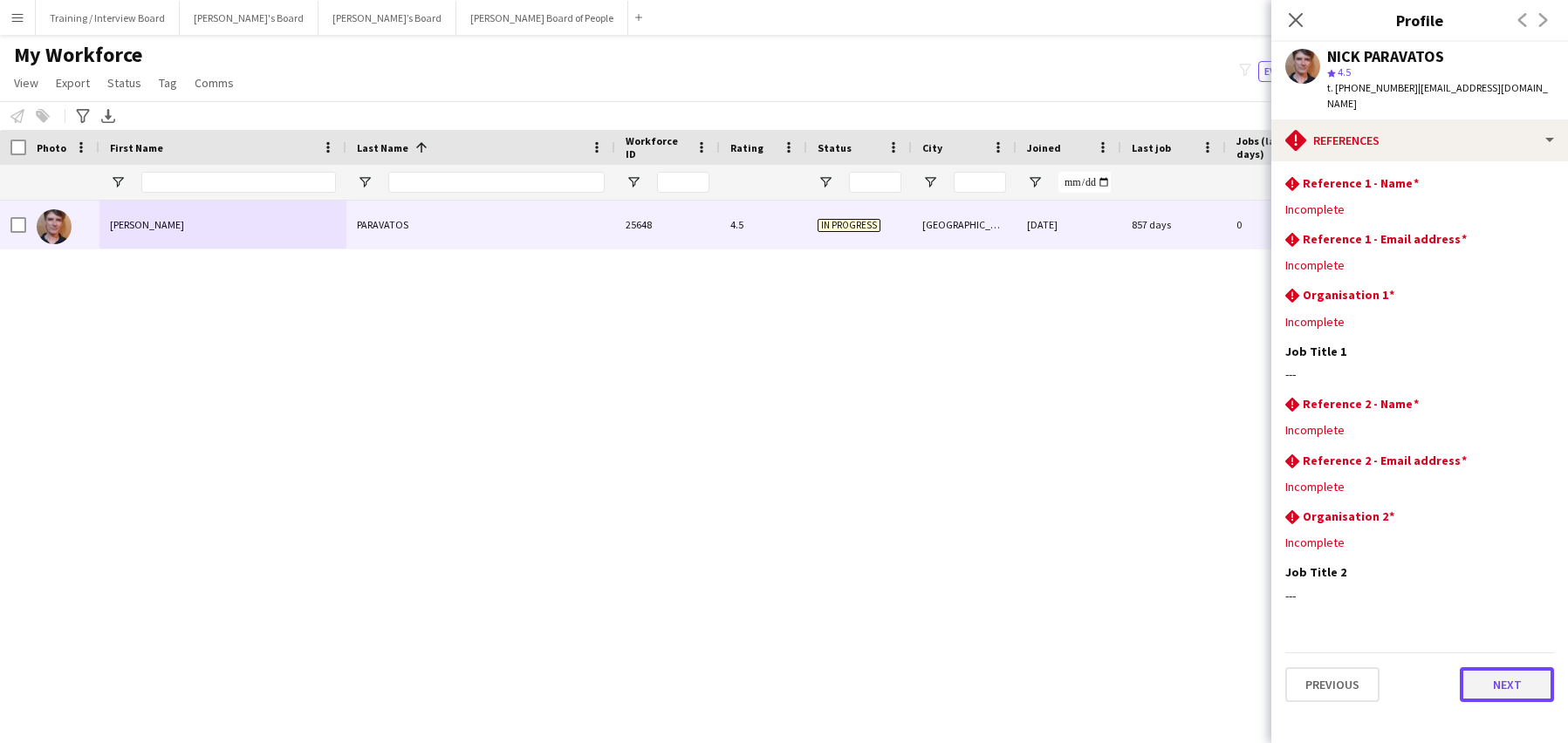
click at [1474, 668] on button "Next" at bounding box center [1507, 685] width 94 height 35
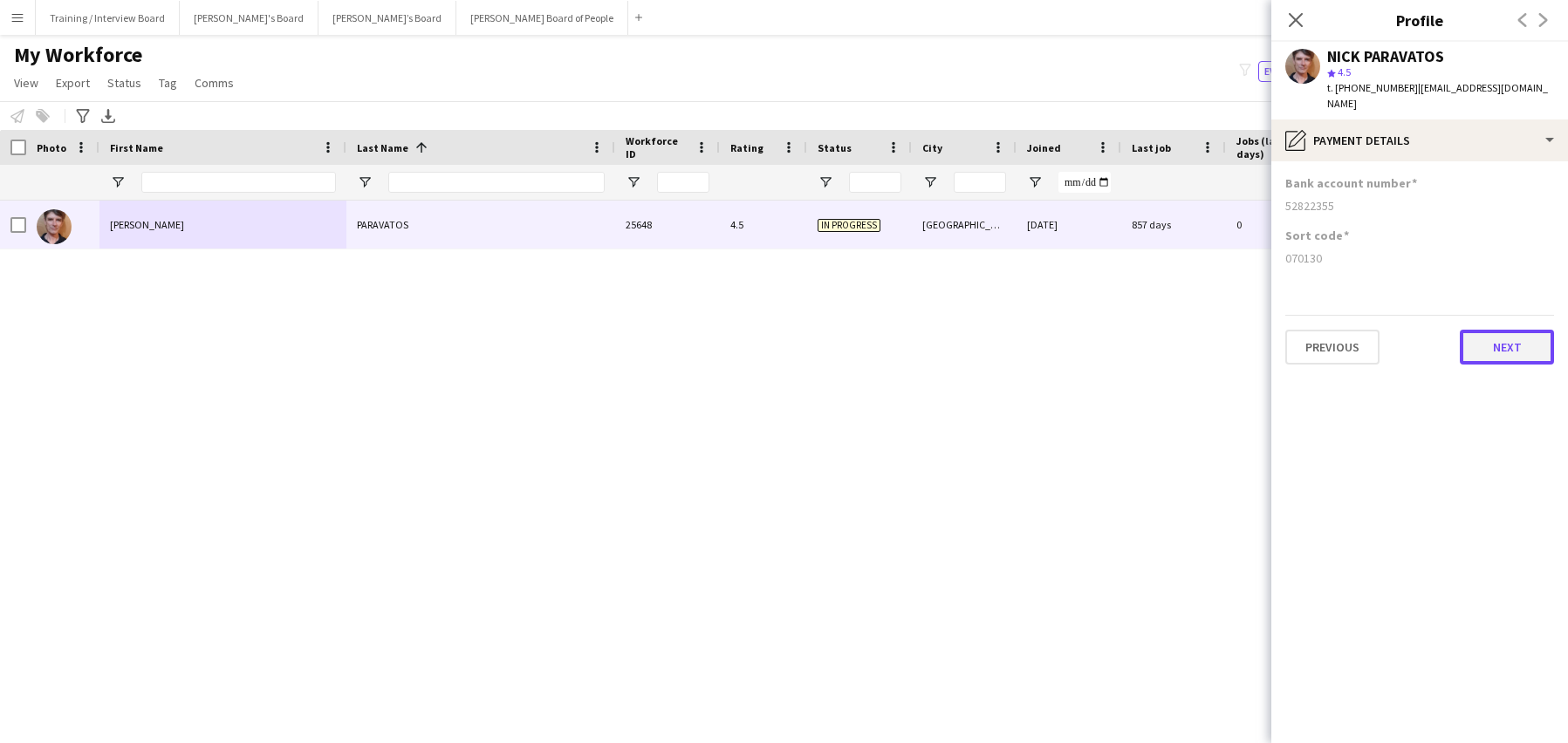
click at [1478, 334] on button "Next" at bounding box center [1507, 347] width 94 height 35
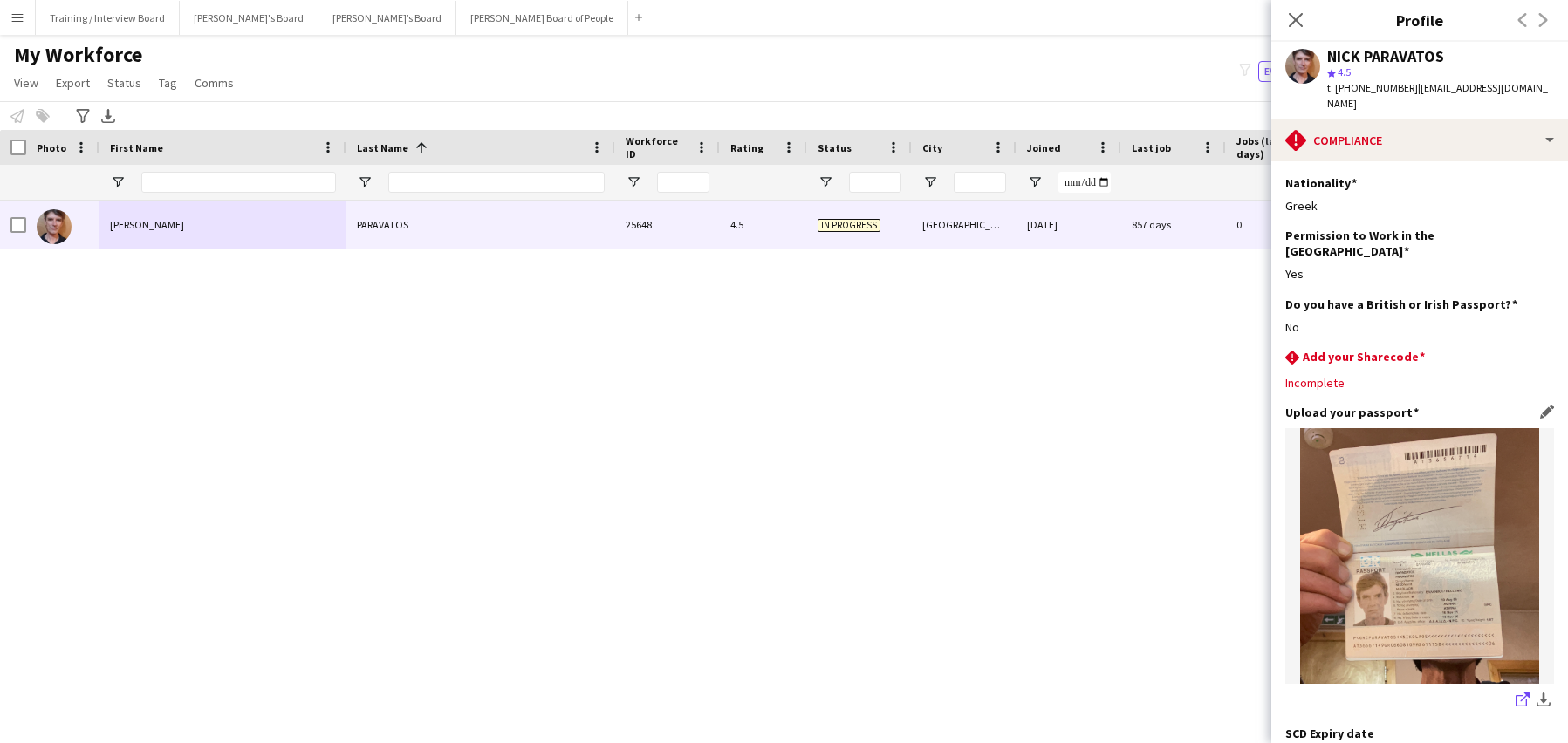
click at [1513, 691] on link "share-external-link-1" at bounding box center [1523, 701] width 21 height 21
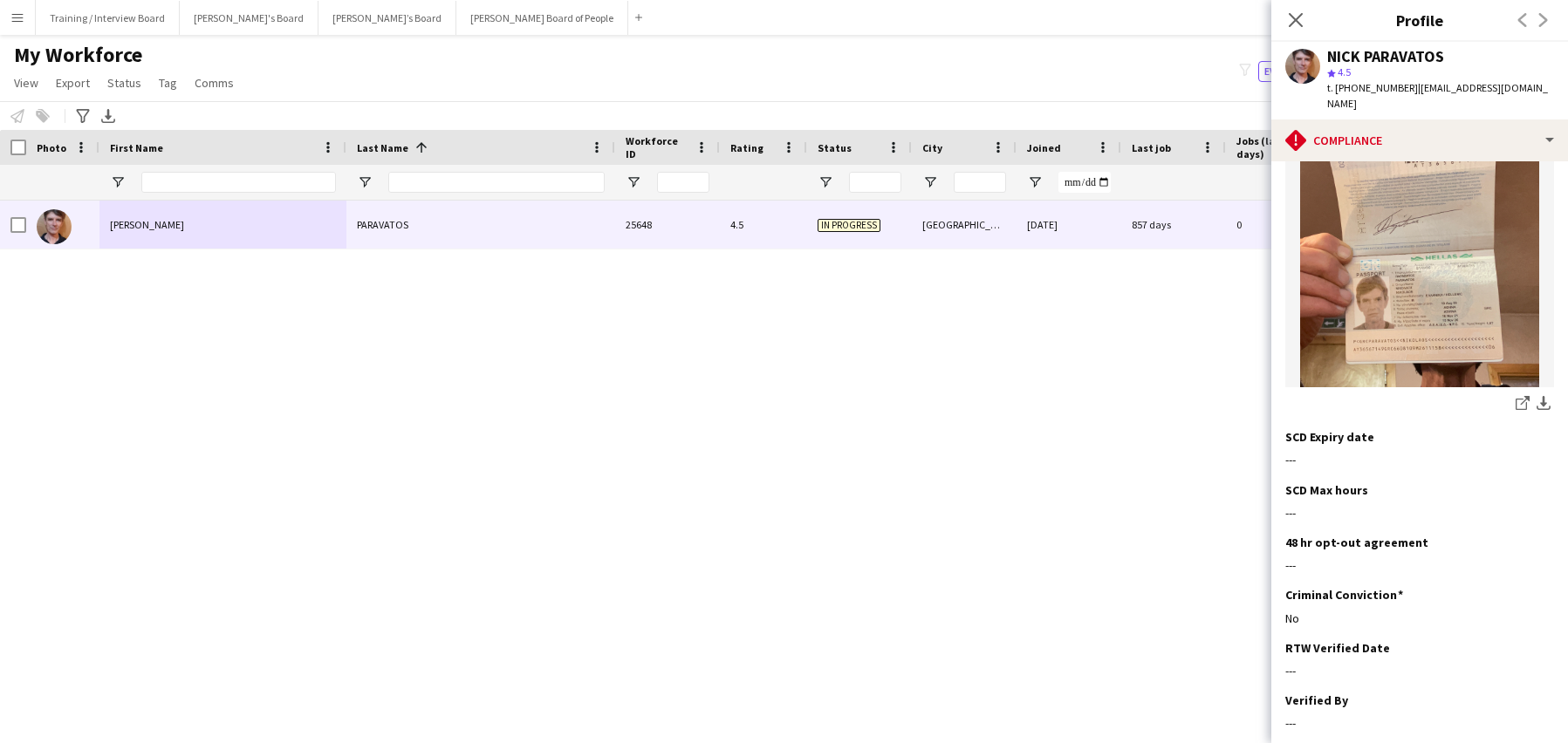
scroll to position [418, 0]
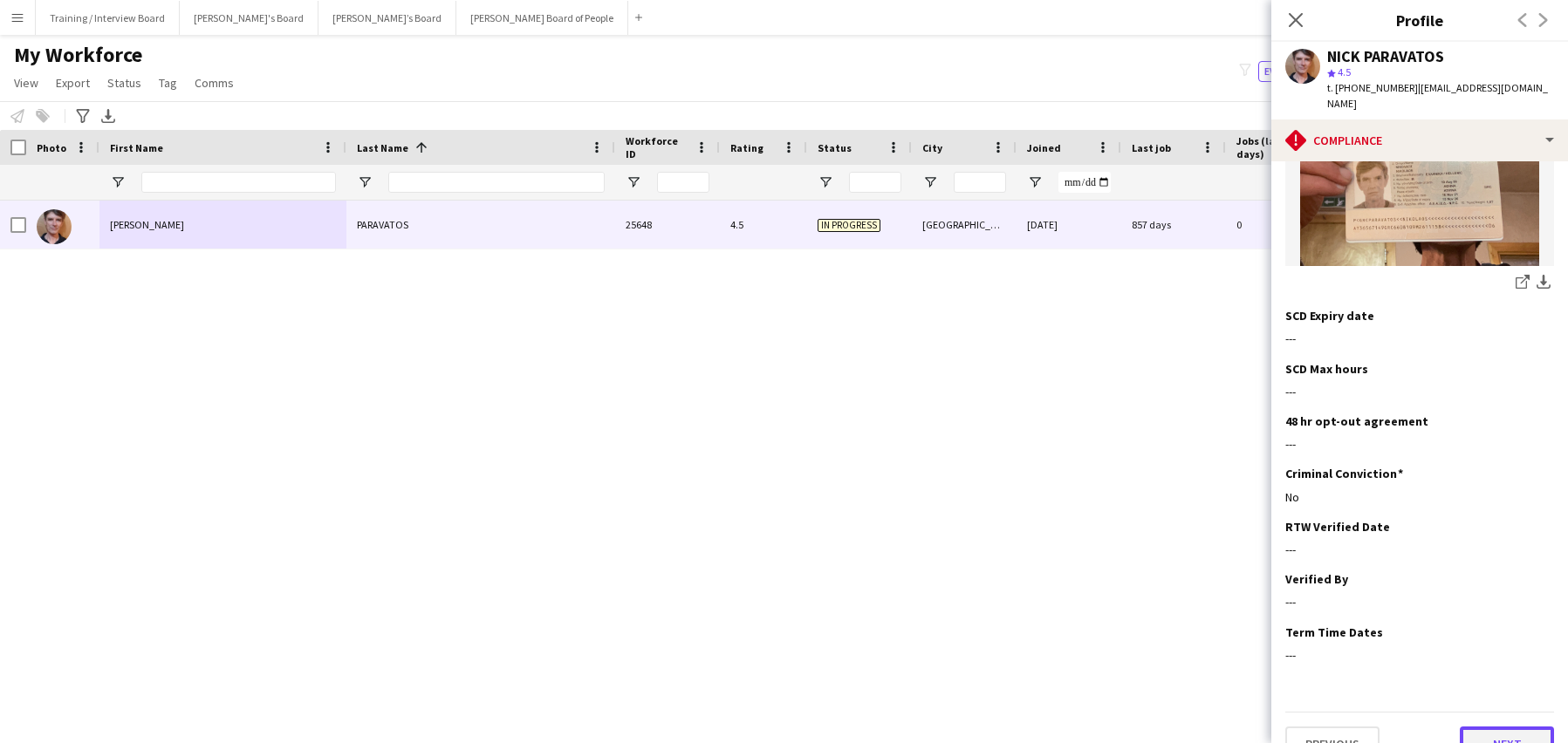
click at [1487, 727] on button "Next" at bounding box center [1507, 744] width 94 height 35
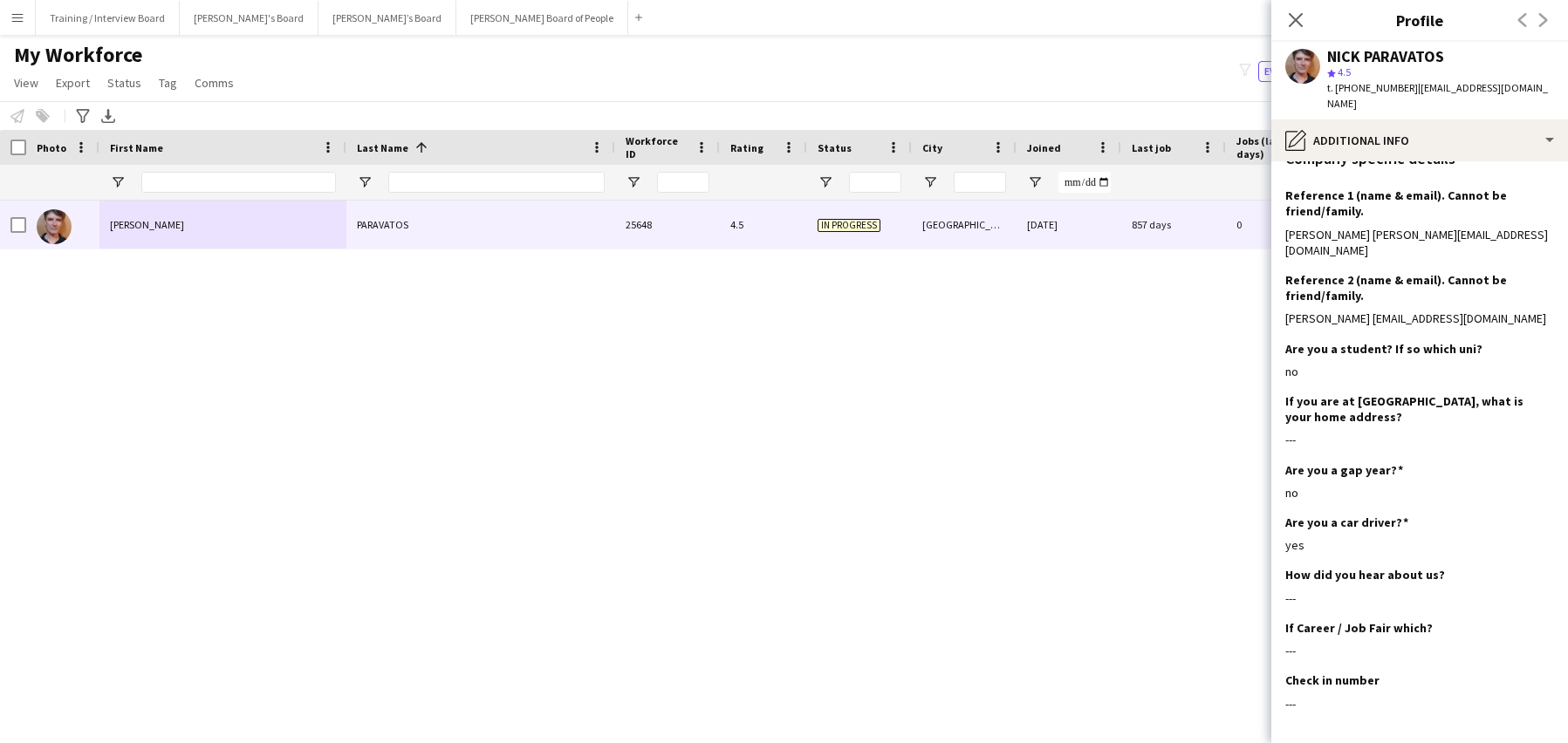
scroll to position [247, 0]
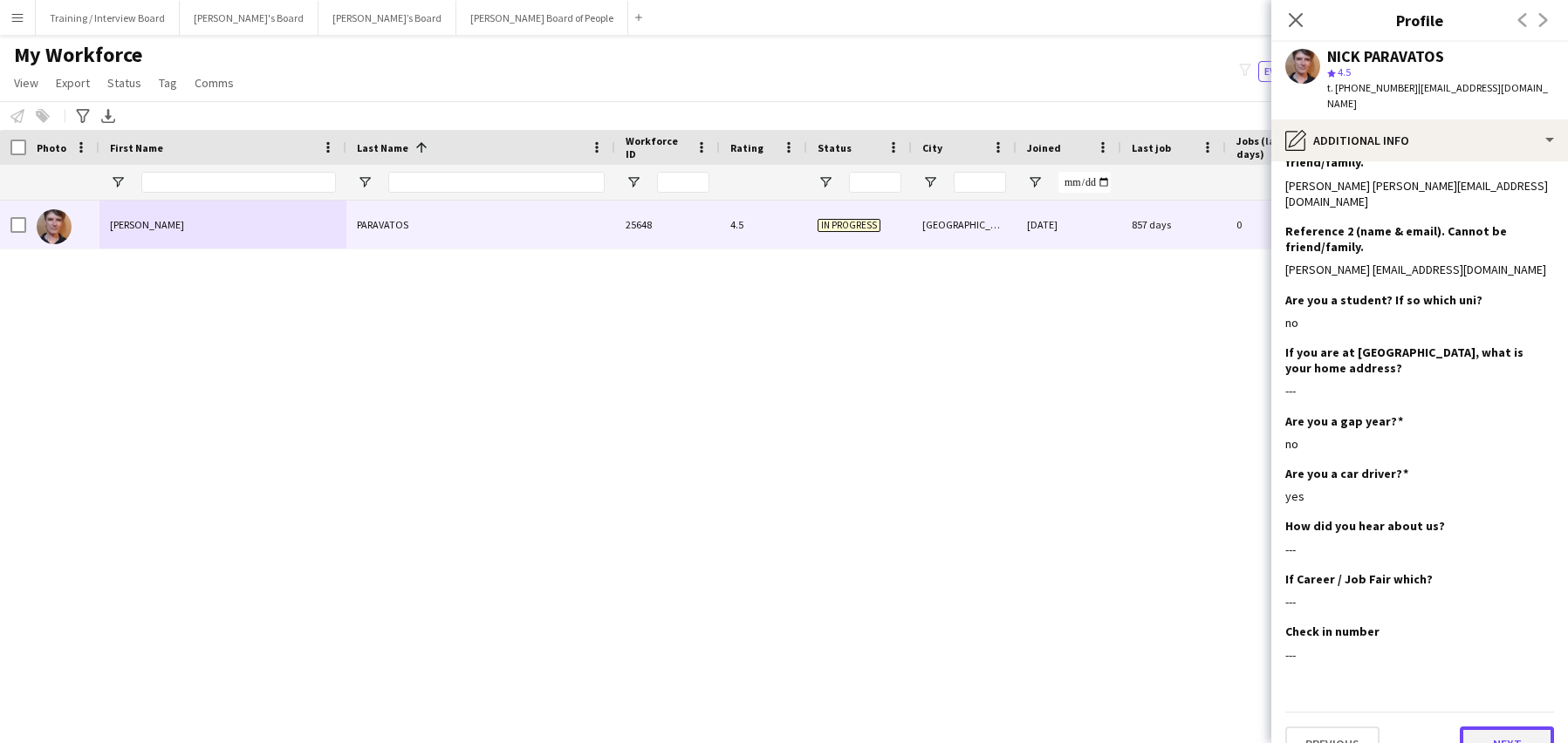
click at [1511, 727] on button "Next" at bounding box center [1507, 744] width 94 height 35
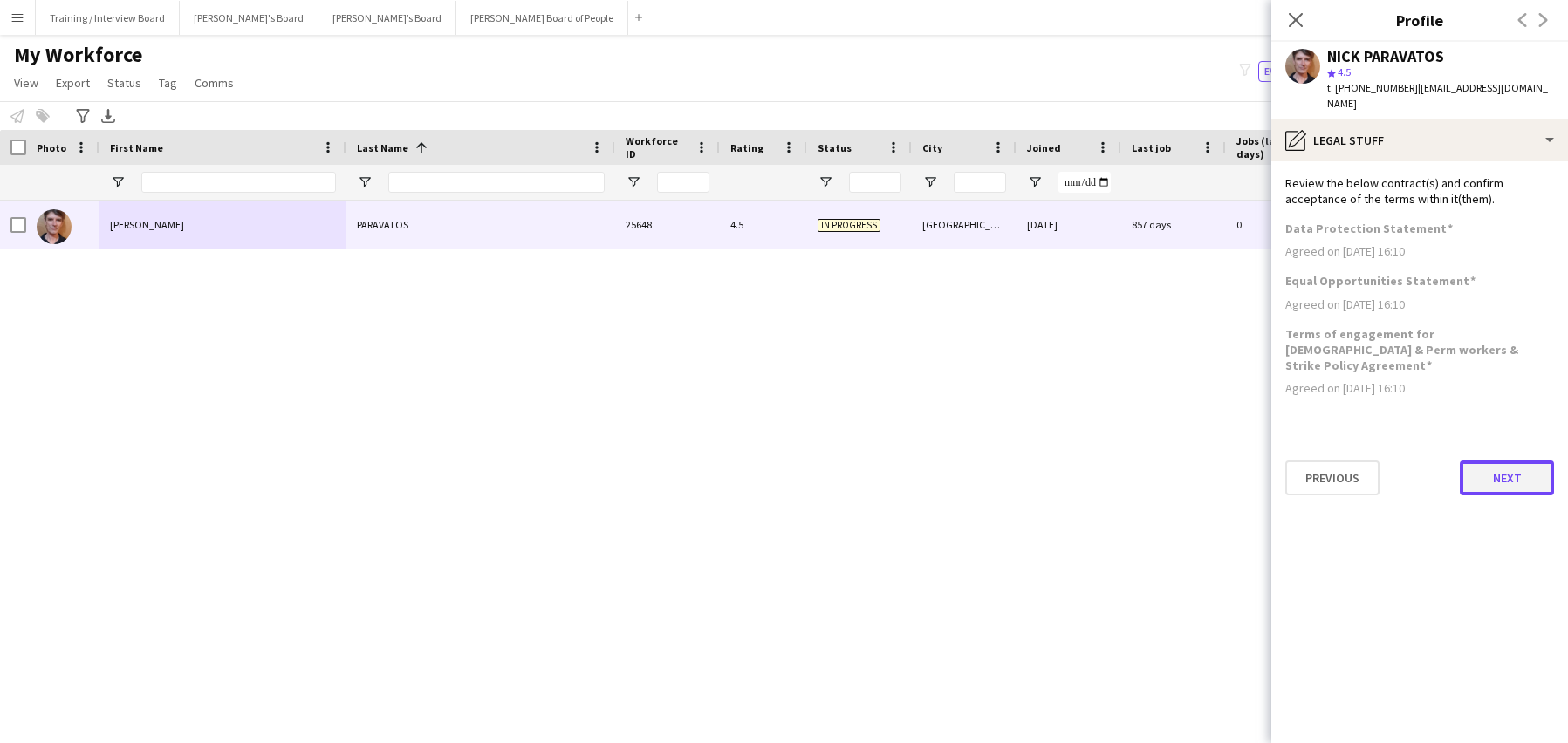
click at [1475, 461] on button "Next" at bounding box center [1507, 478] width 94 height 35
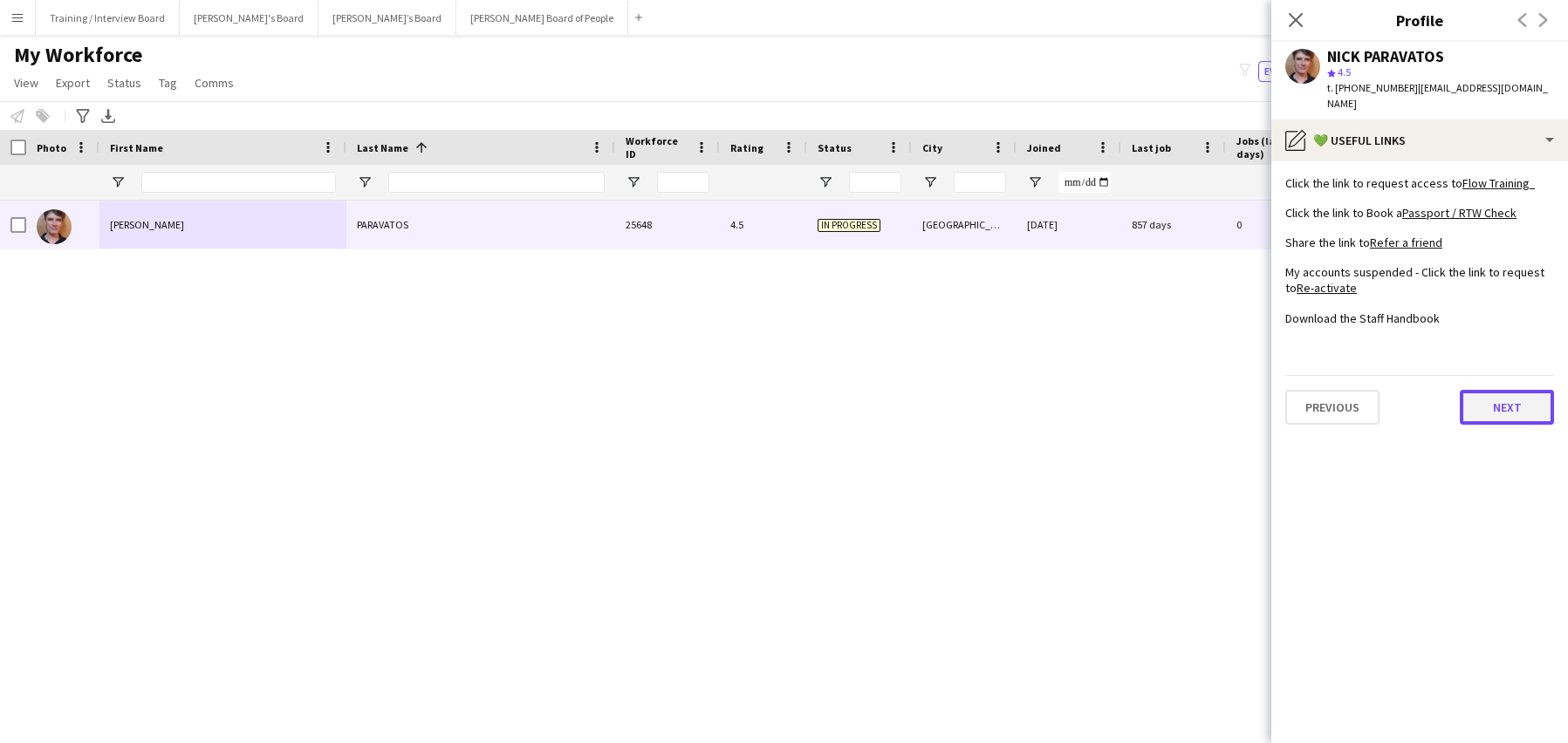
click at [1503, 390] on button "Next" at bounding box center [1507, 407] width 94 height 35
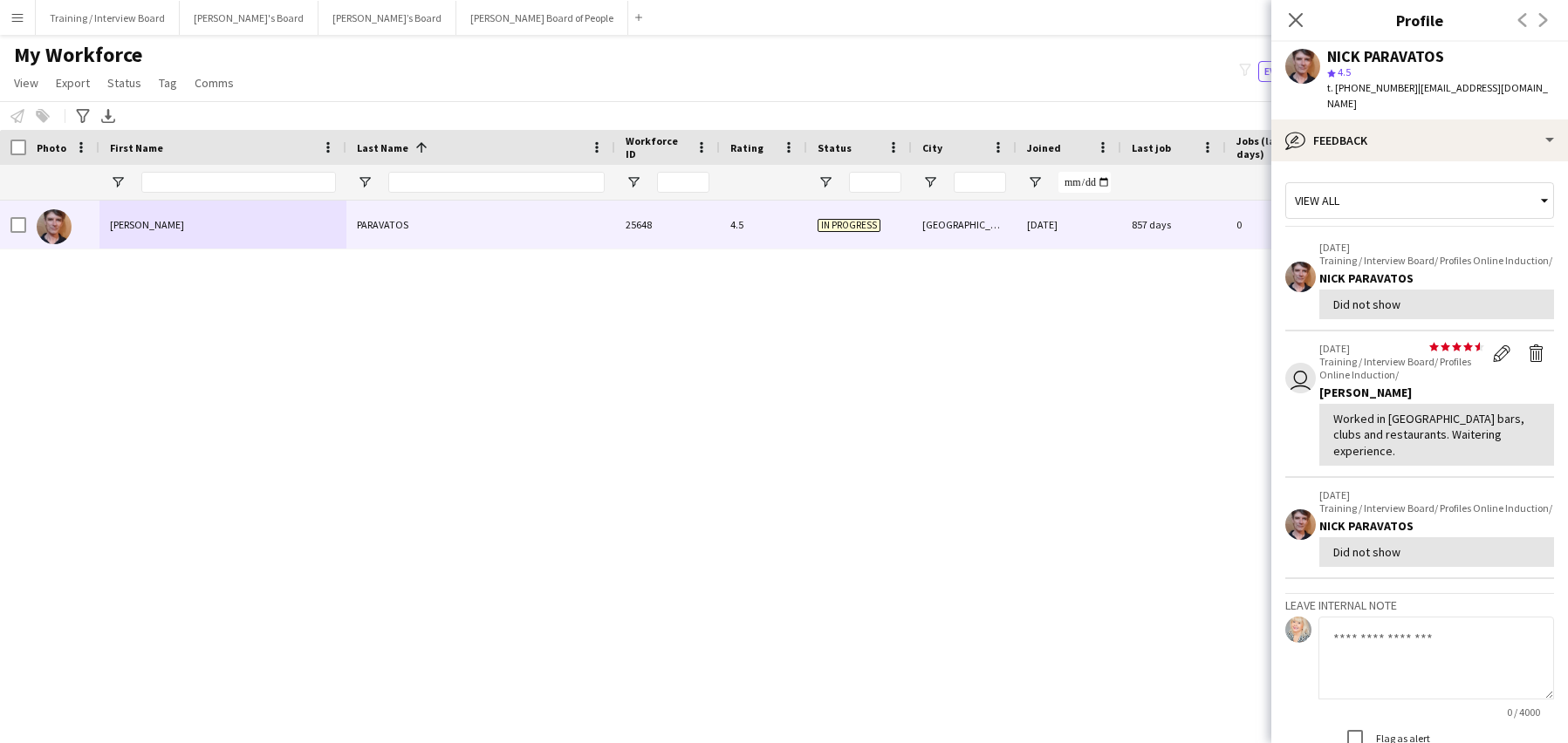
click at [1493, 622] on textarea at bounding box center [1435, 658] width 235 height 83
click at [1298, 14] on icon "Close pop-in" at bounding box center [1295, 19] width 16 height 16
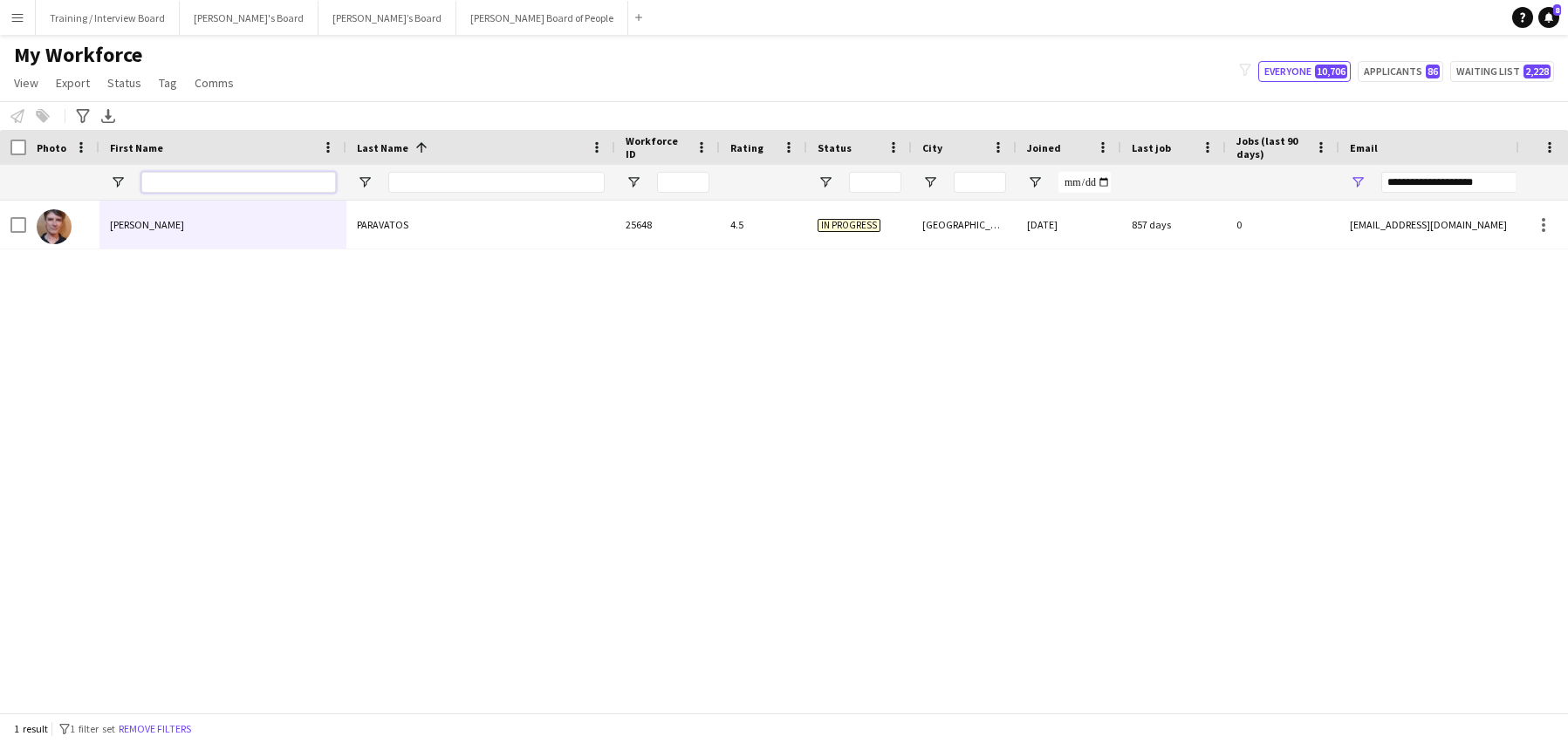
click at [191, 181] on input "First Name Filter Input" at bounding box center [239, 182] width 194 height 21
click at [1494, 187] on input "**********" at bounding box center [1530, 182] width 297 height 21
type input "*"
click at [1398, 175] on input "Email Filter Input" at bounding box center [1530, 182] width 297 height 21
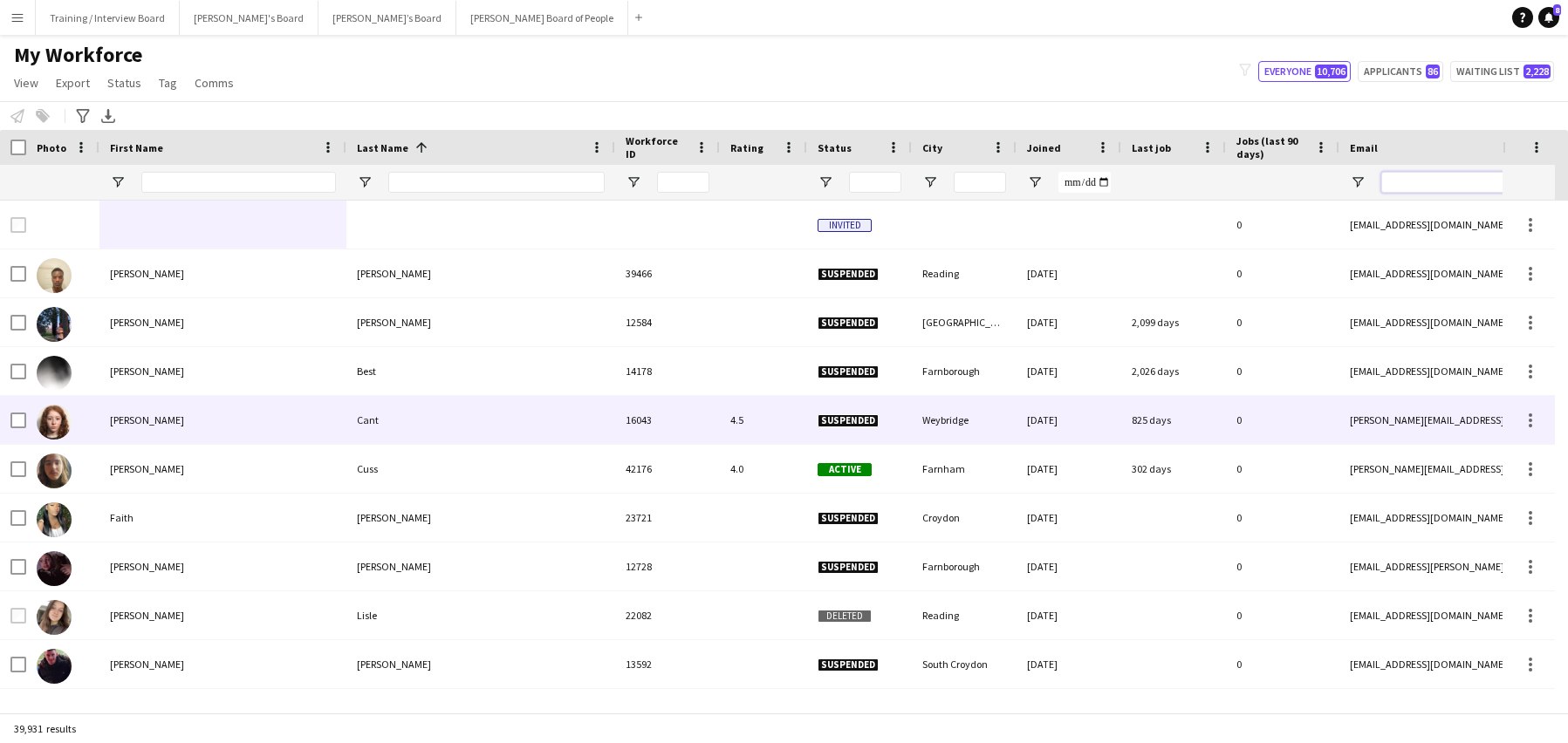
paste input "**********"
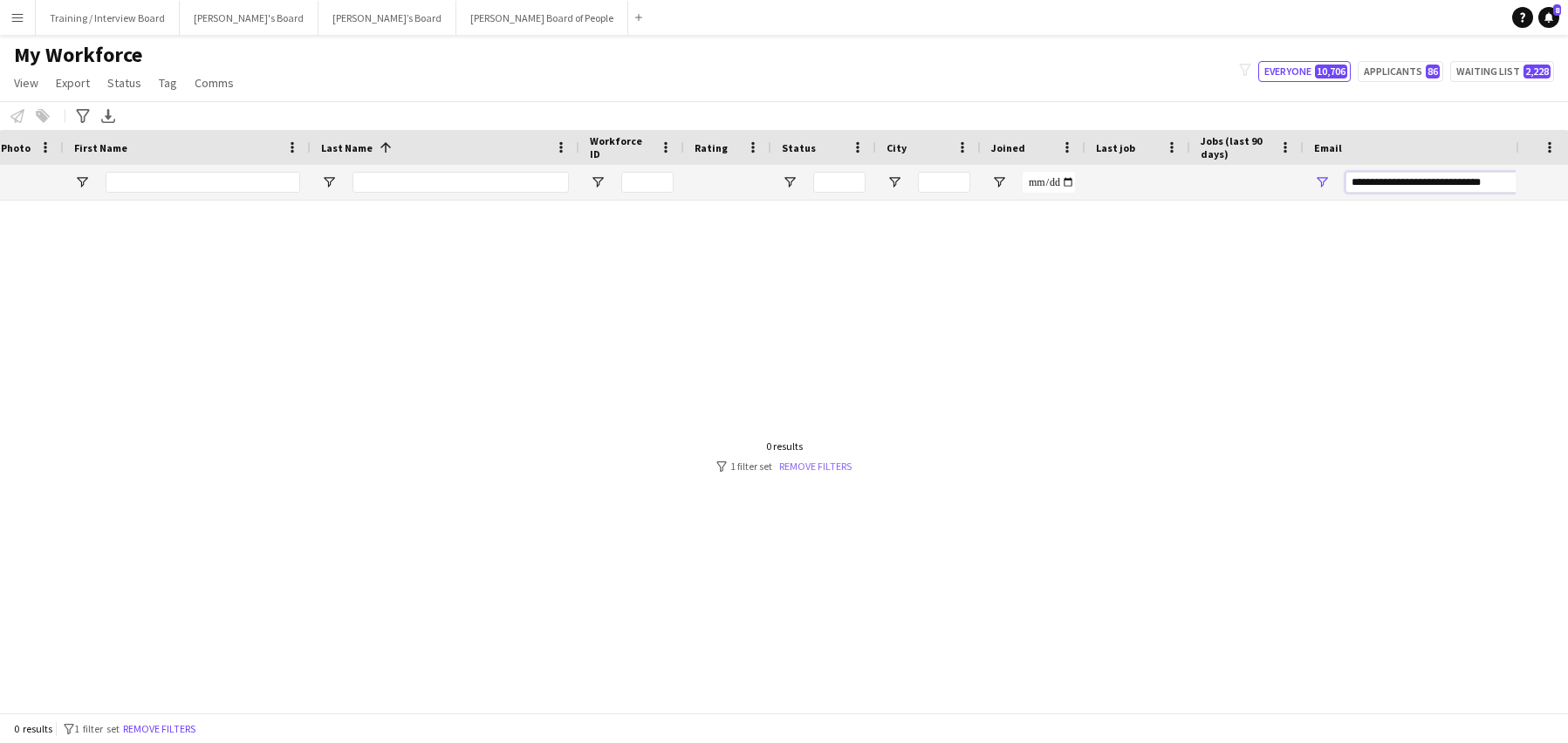
type input "**********"
drag, startPoint x: 805, startPoint y: 471, endPoint x: 1221, endPoint y: 158, distance: 520.6
click at [805, 471] on link "Remove filters" at bounding box center [816, 466] width 73 height 13
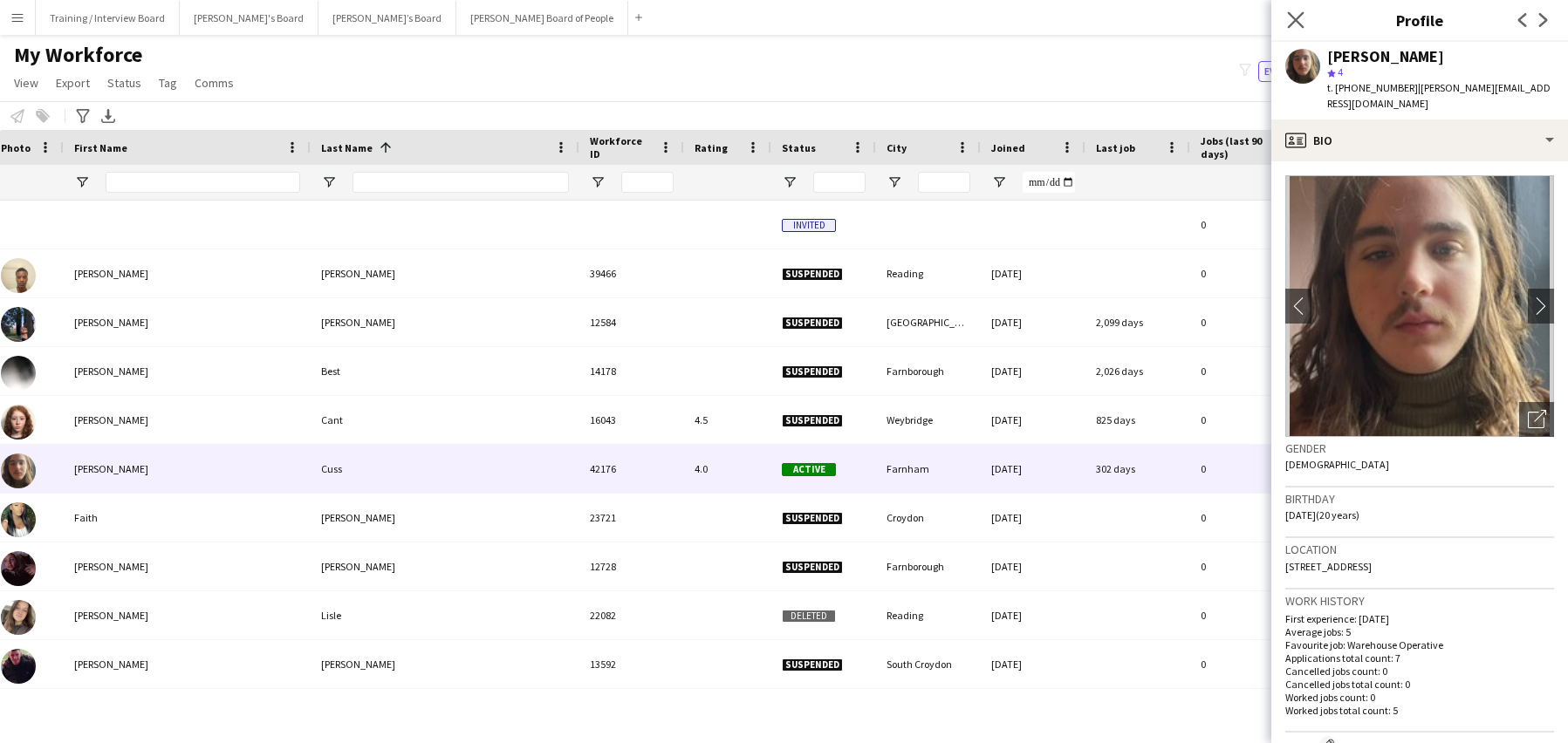
click at [1305, 12] on app-icon "Close pop-in" at bounding box center [1296, 21] width 25 height 25
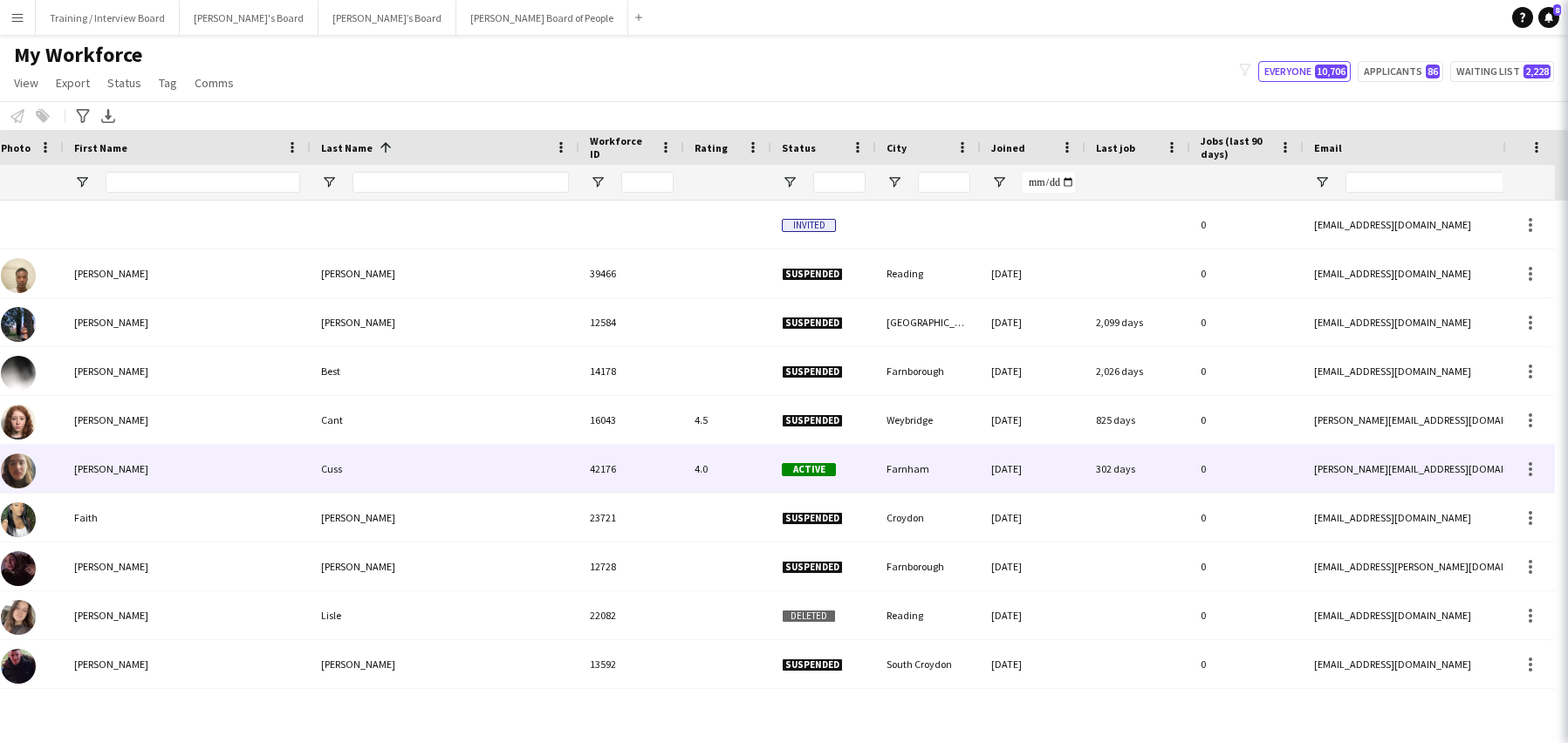
click at [1567, 11] on app-icon "Close pop-in" at bounding box center [1593, 21] width 25 height 25
click at [1567, 19] on icon at bounding box center [1592, 19] width 16 height 16
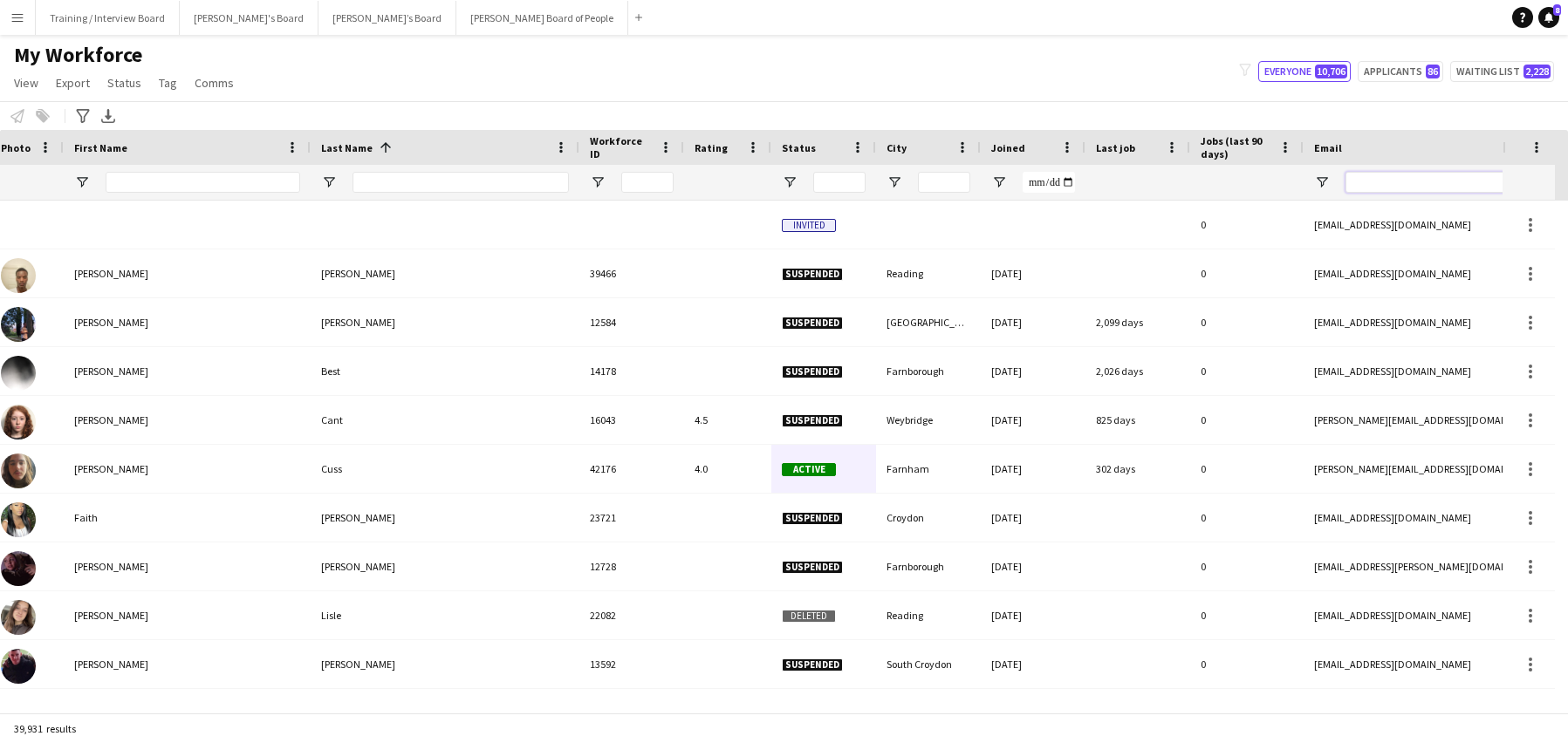
click at [1382, 183] on input "Email Filter Input" at bounding box center [1494, 182] width 297 height 21
paste input "**********"
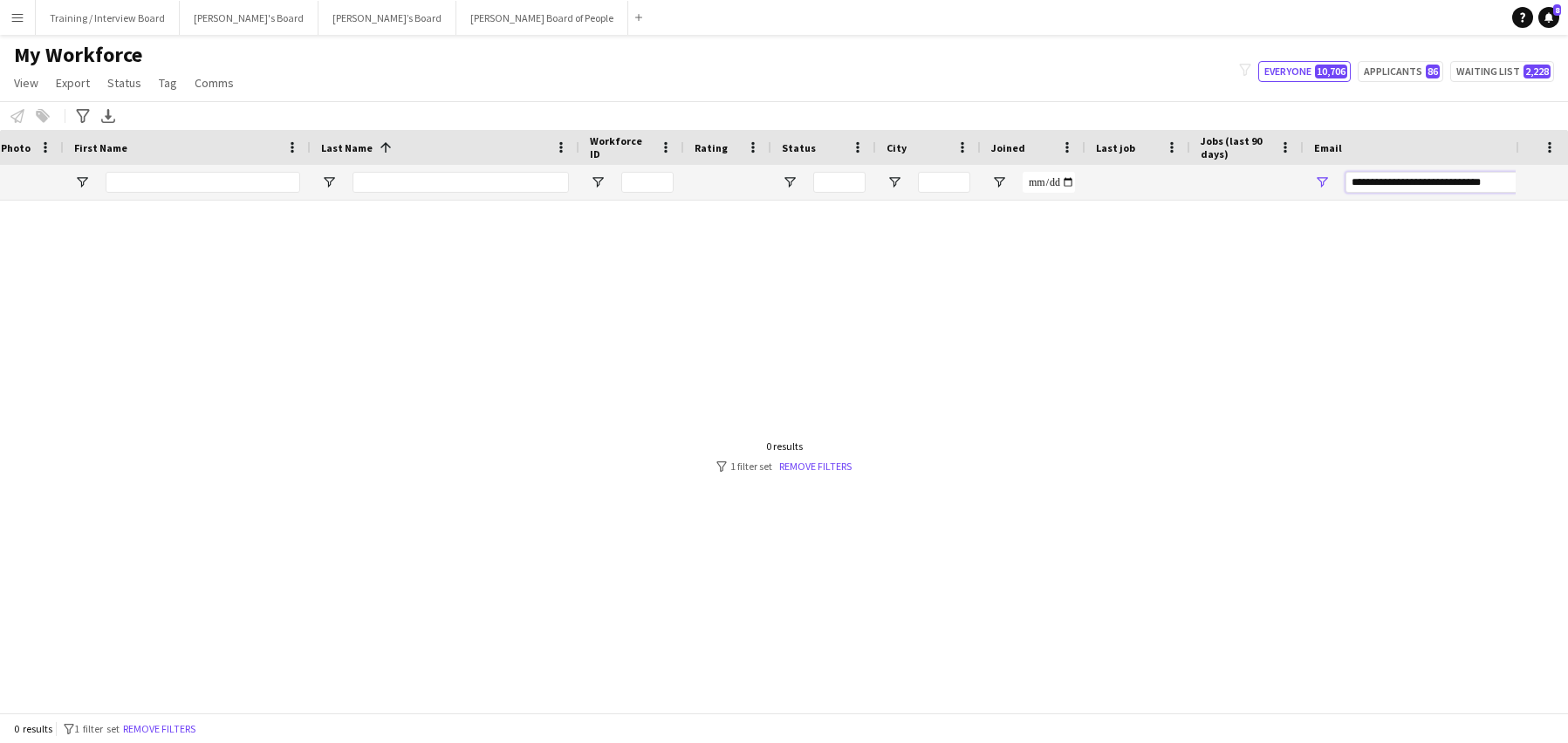
type input "**********"
click at [123, 184] on input "First Name Filter Input" at bounding box center [203, 182] width 194 height 21
type input "*******"
click at [374, 191] on input "Last Name Filter Input" at bounding box center [461, 182] width 216 height 21
type input "****"
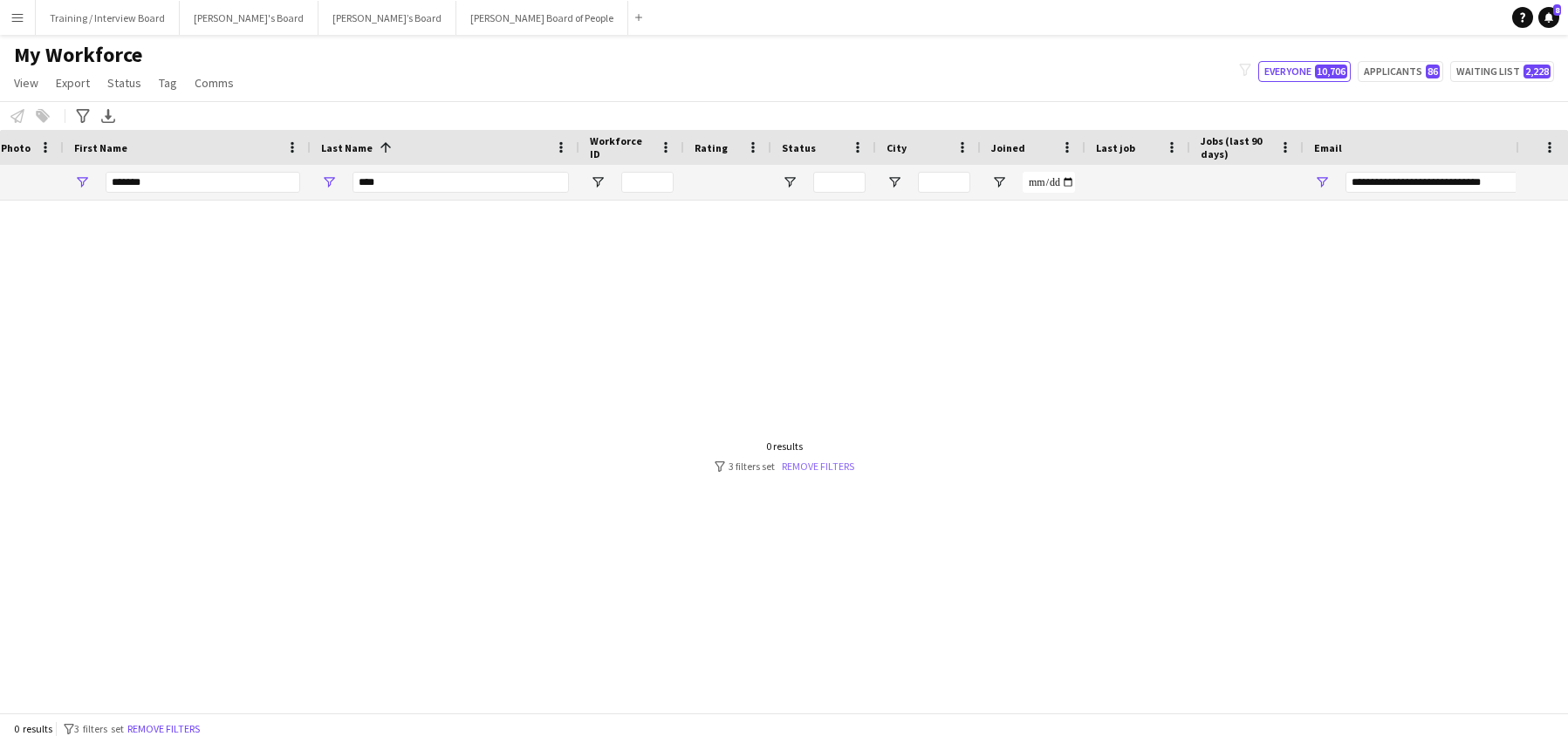
click at [789, 473] on link "Remove filters" at bounding box center [819, 466] width 73 height 13
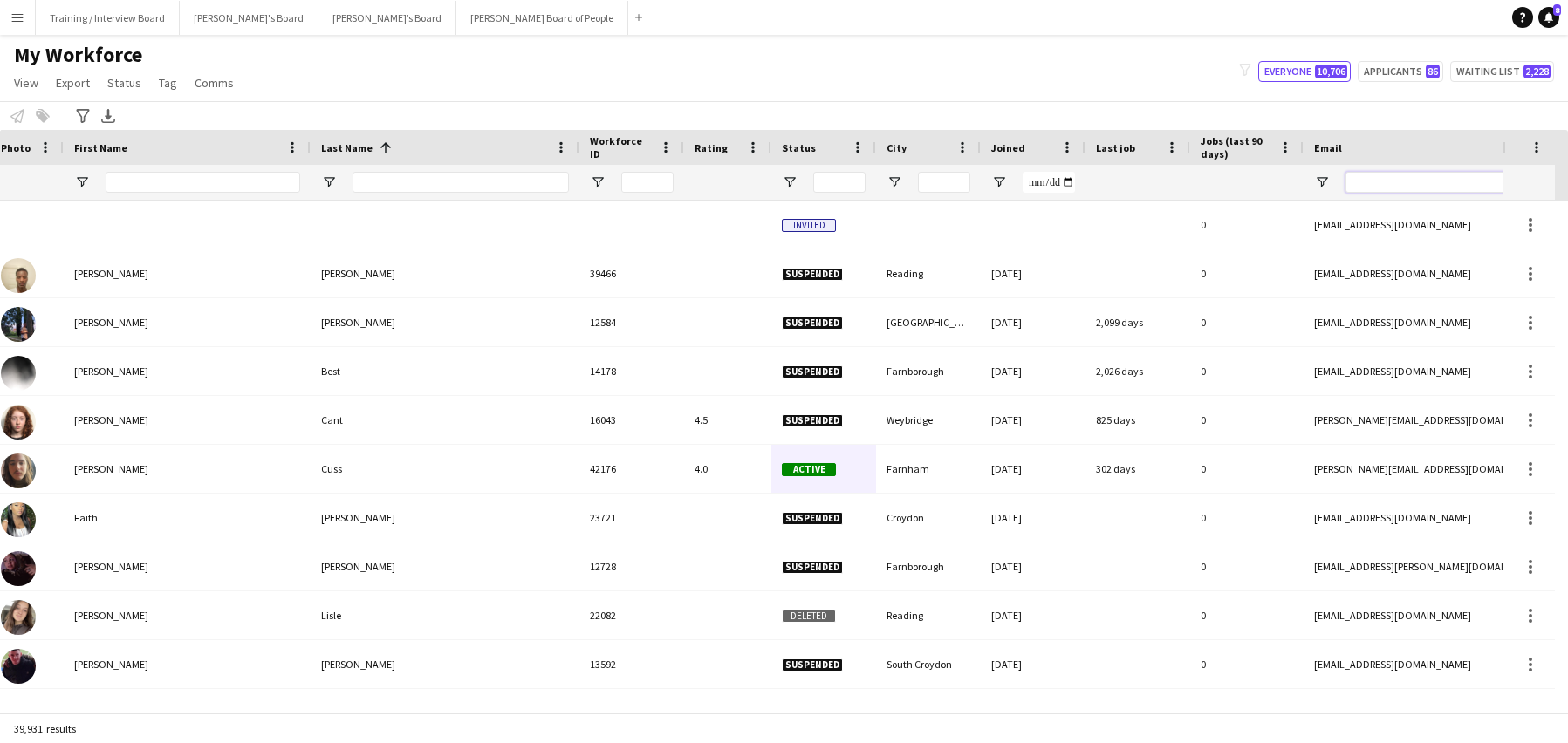
click at [1357, 180] on input "Email Filter Input" at bounding box center [1494, 182] width 297 height 21
paste input "**********"
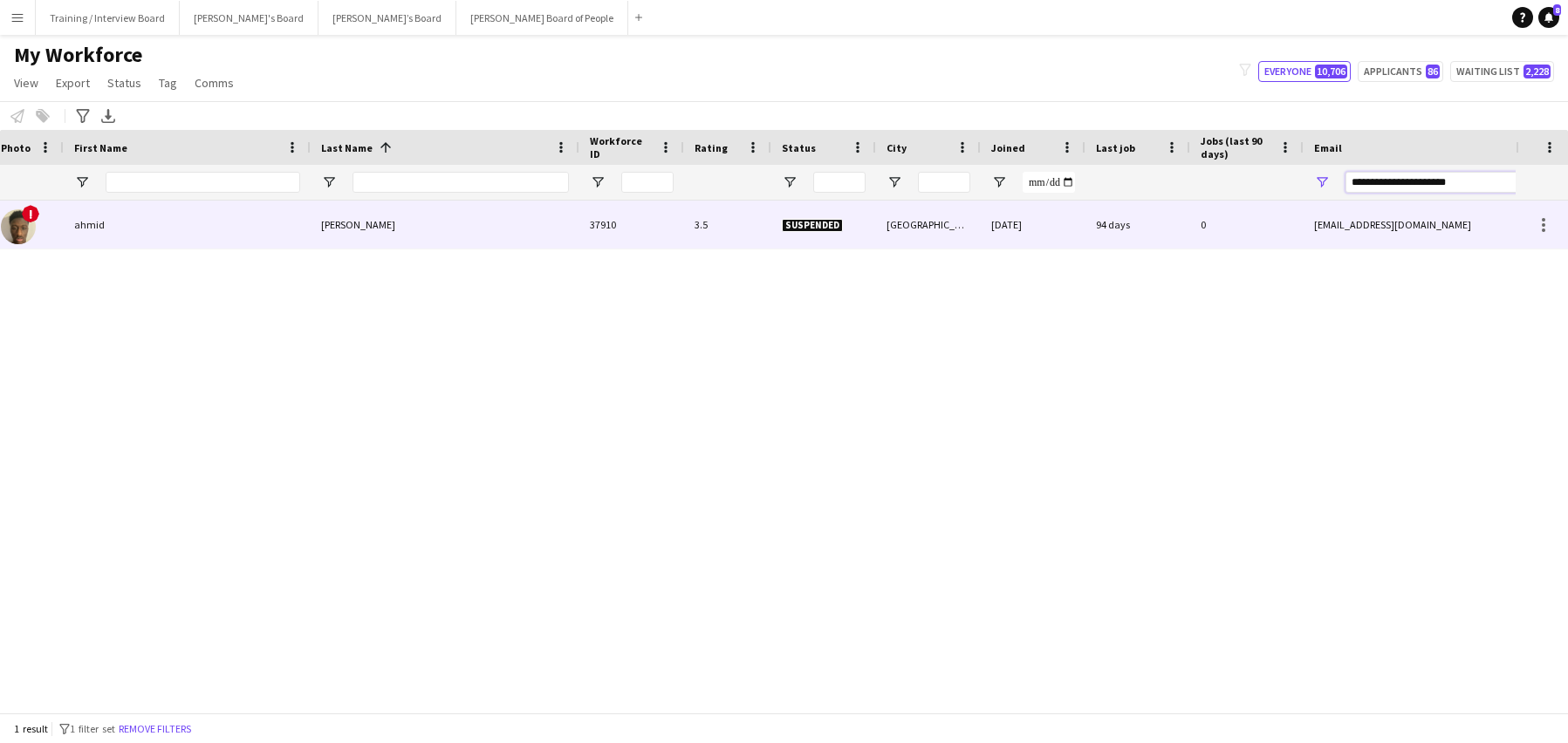
type input "**********"
click at [122, 228] on div "ahmid" at bounding box center [187, 224] width 247 height 48
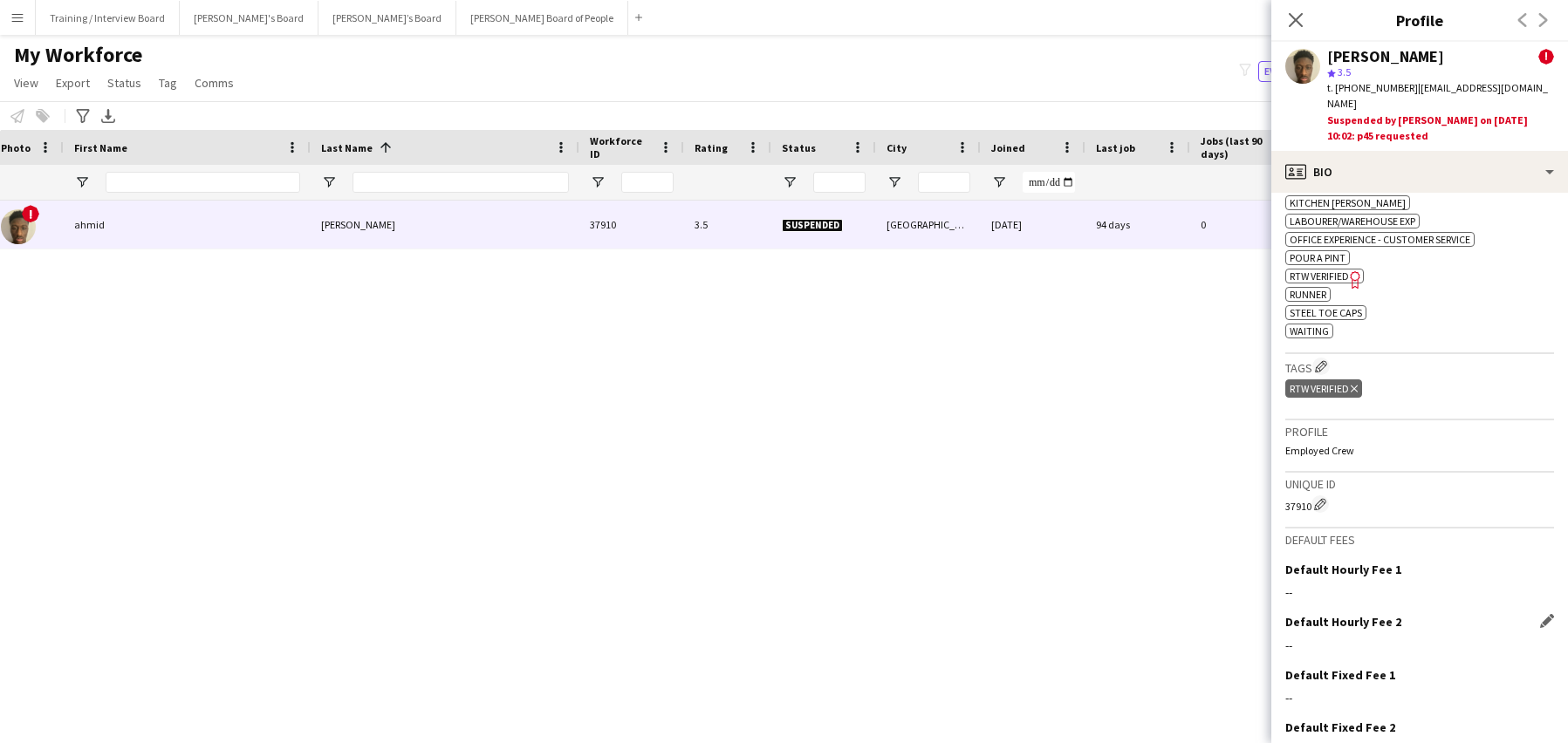
scroll to position [1098, 0]
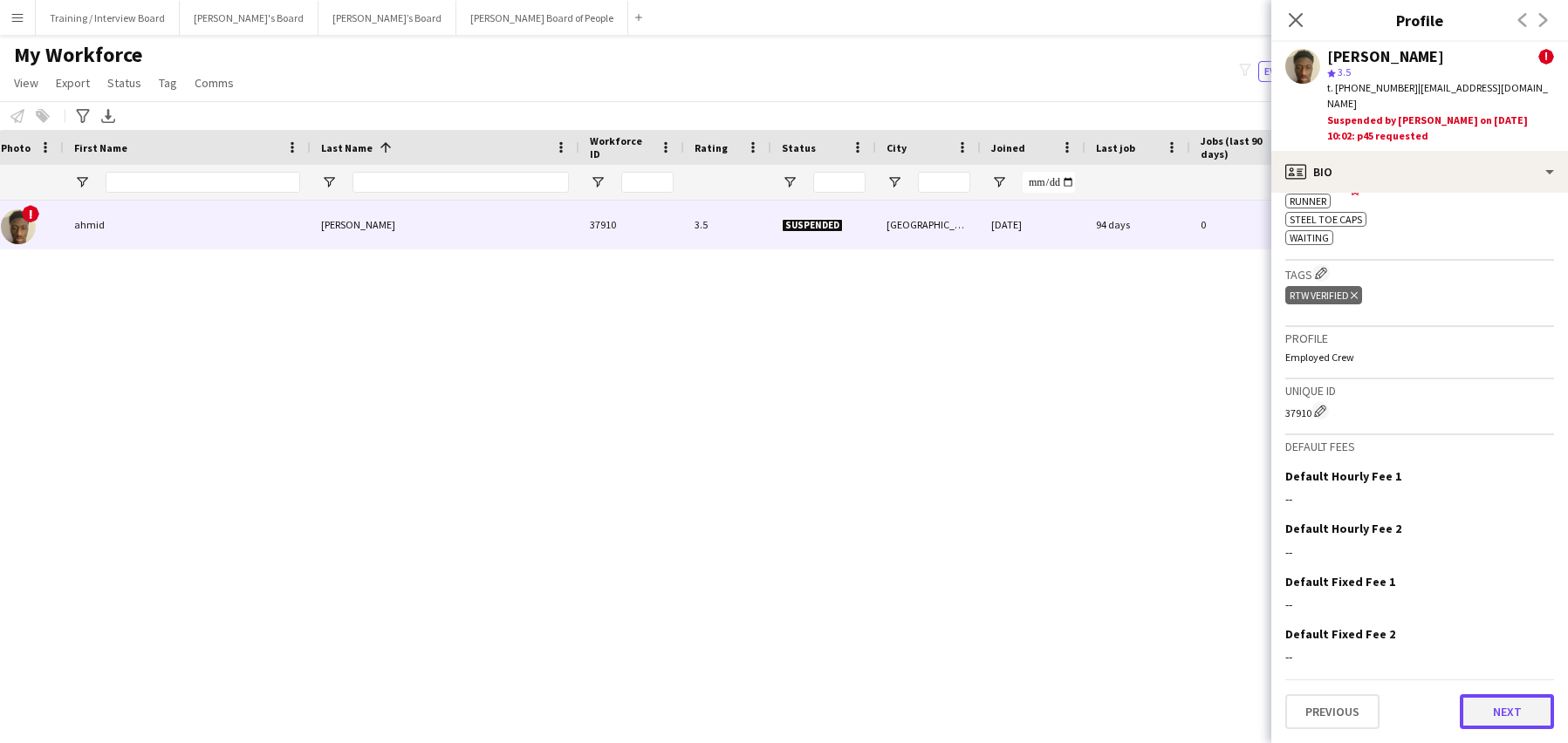
click at [1506, 713] on button "Next" at bounding box center [1507, 712] width 94 height 35
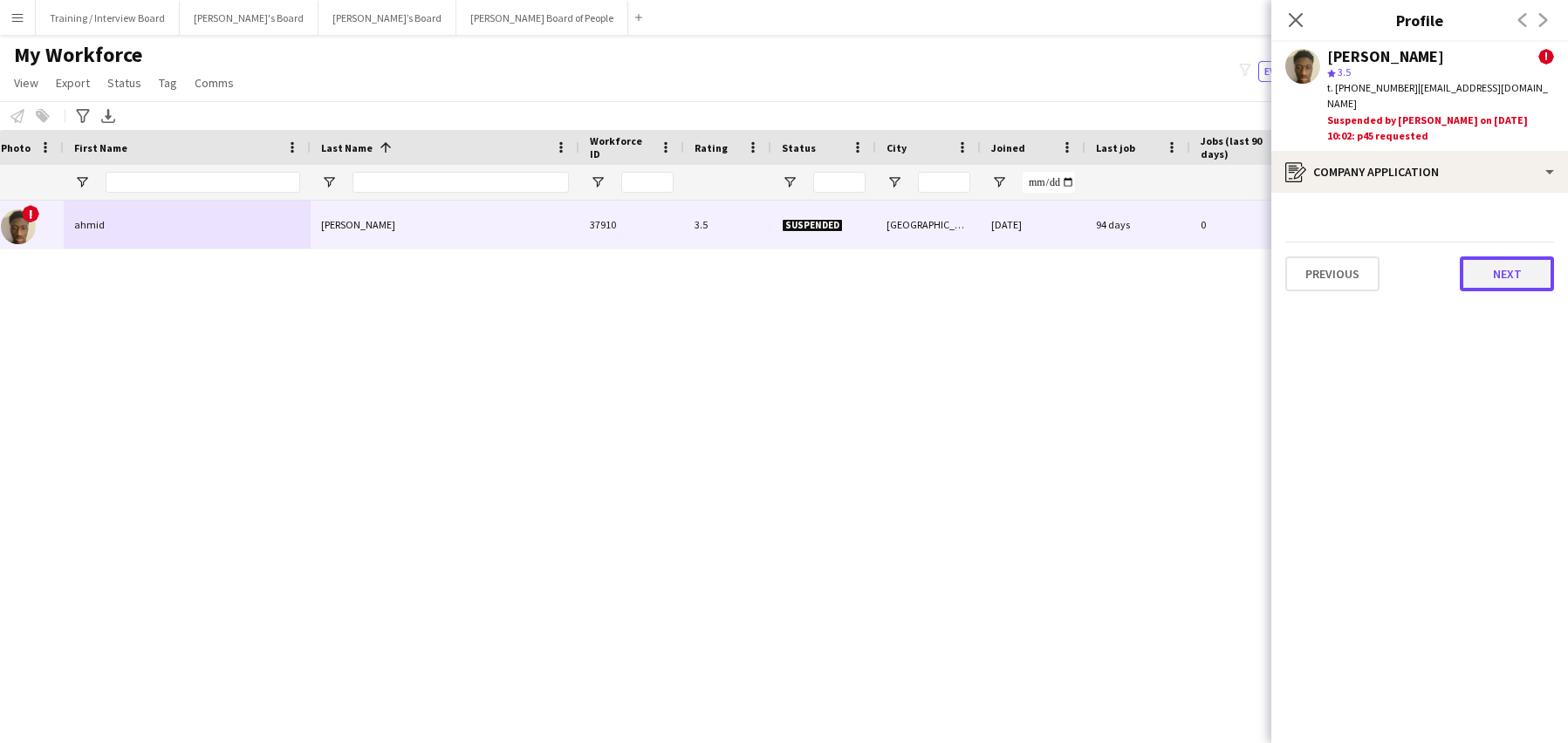
click at [1465, 261] on button "Next" at bounding box center [1507, 273] width 94 height 35
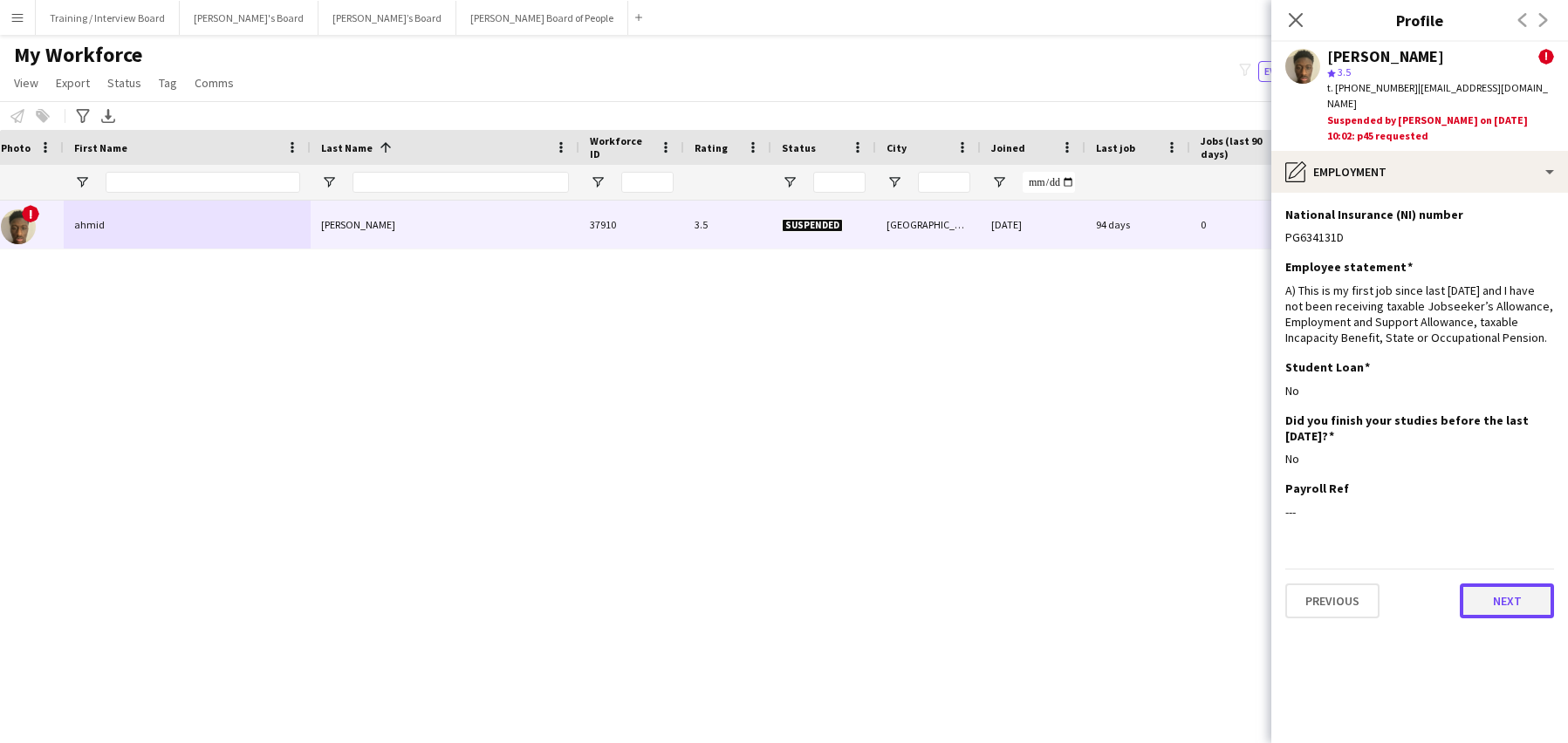
click at [1526, 584] on button "Next" at bounding box center [1507, 601] width 94 height 35
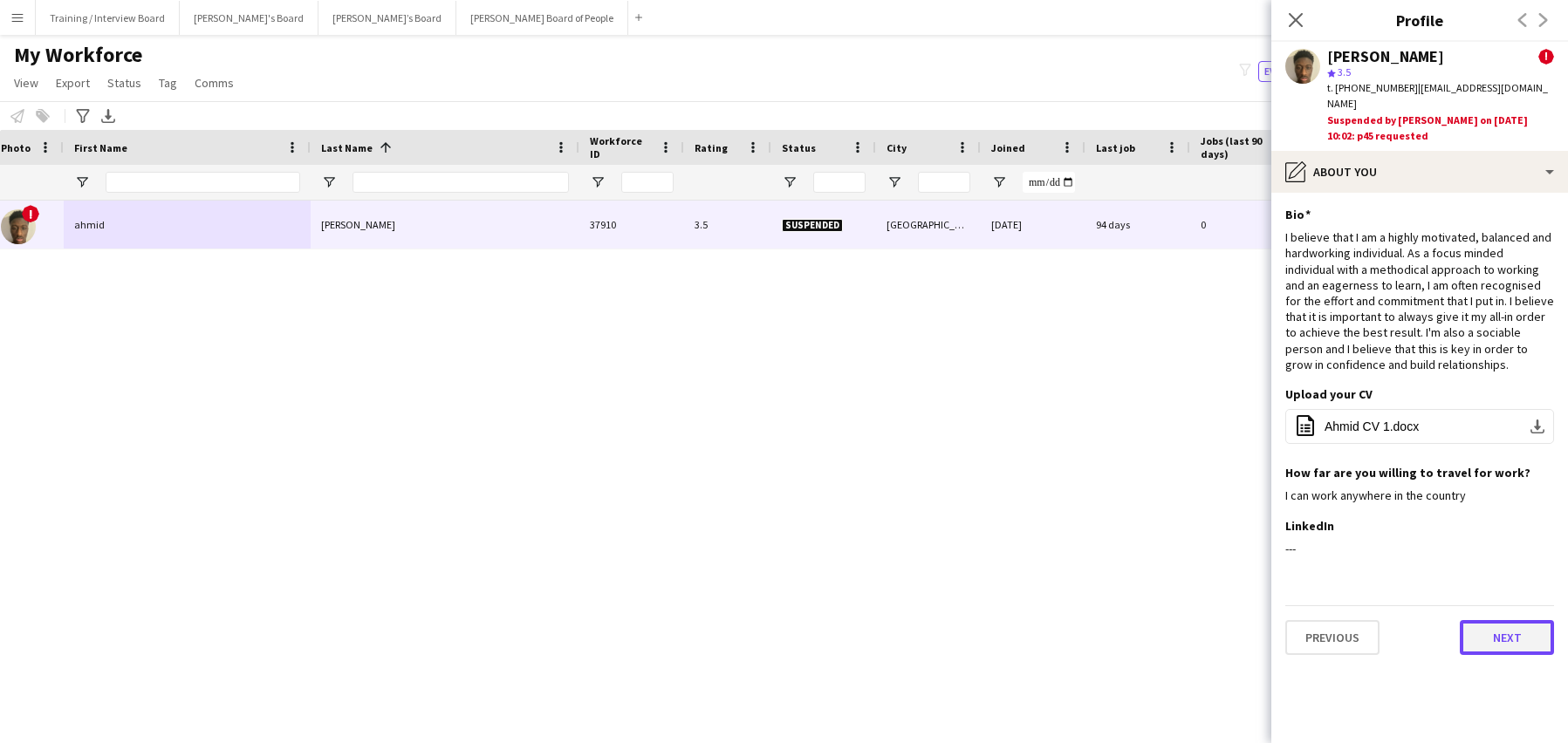
click at [1525, 628] on button "Next" at bounding box center [1507, 638] width 94 height 35
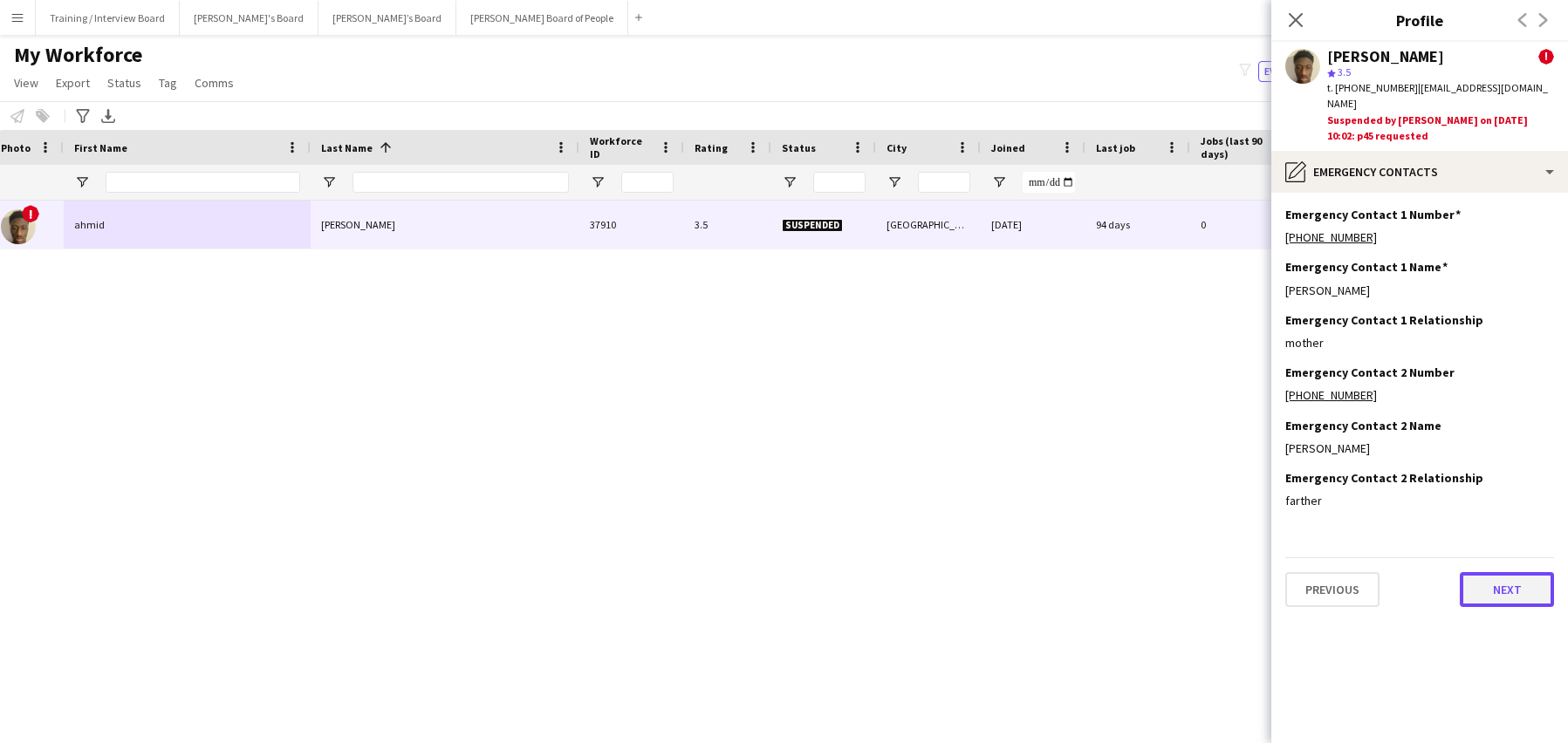
click at [1522, 572] on button "Next" at bounding box center [1507, 589] width 94 height 35
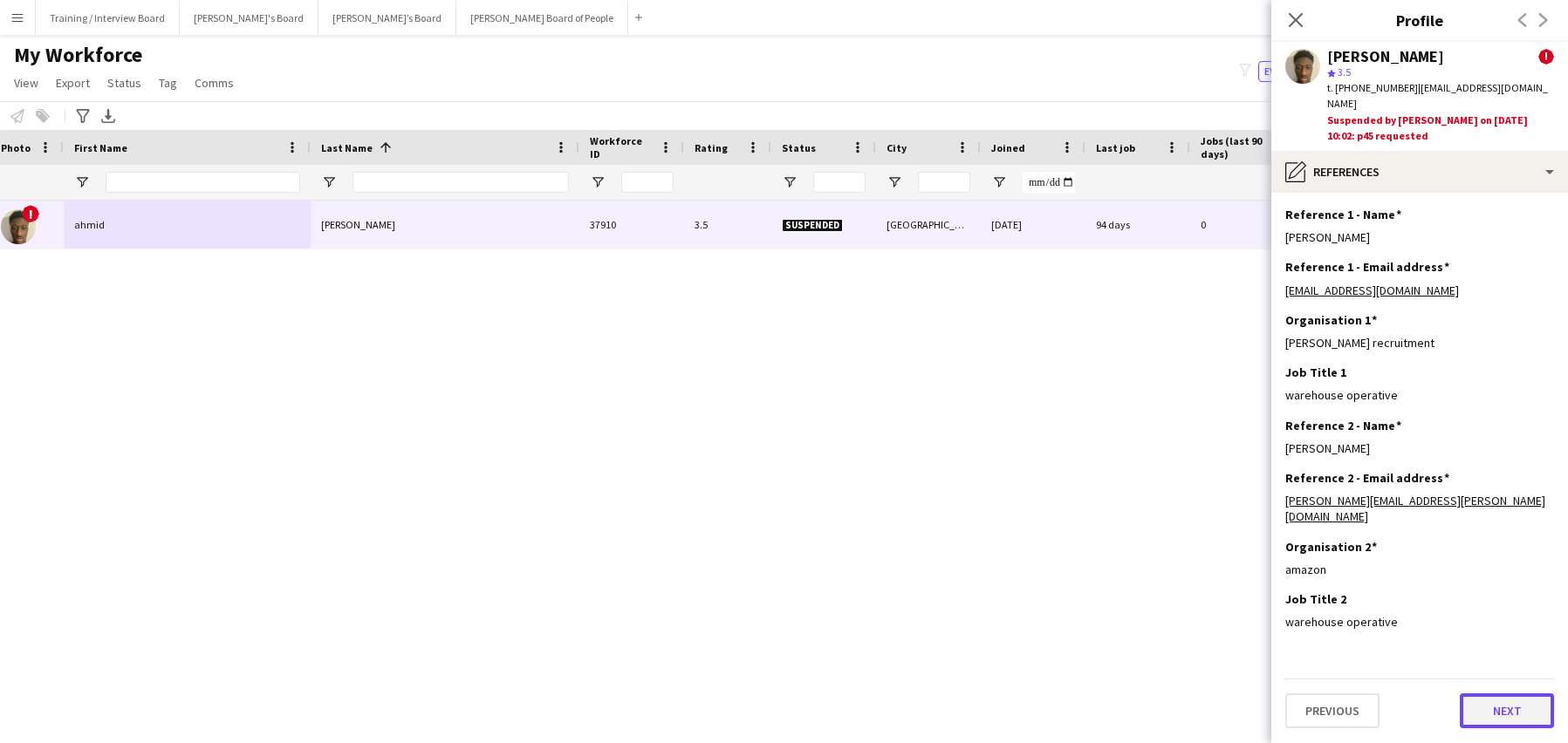
click at [1522, 694] on button "Next" at bounding box center [1507, 711] width 94 height 35
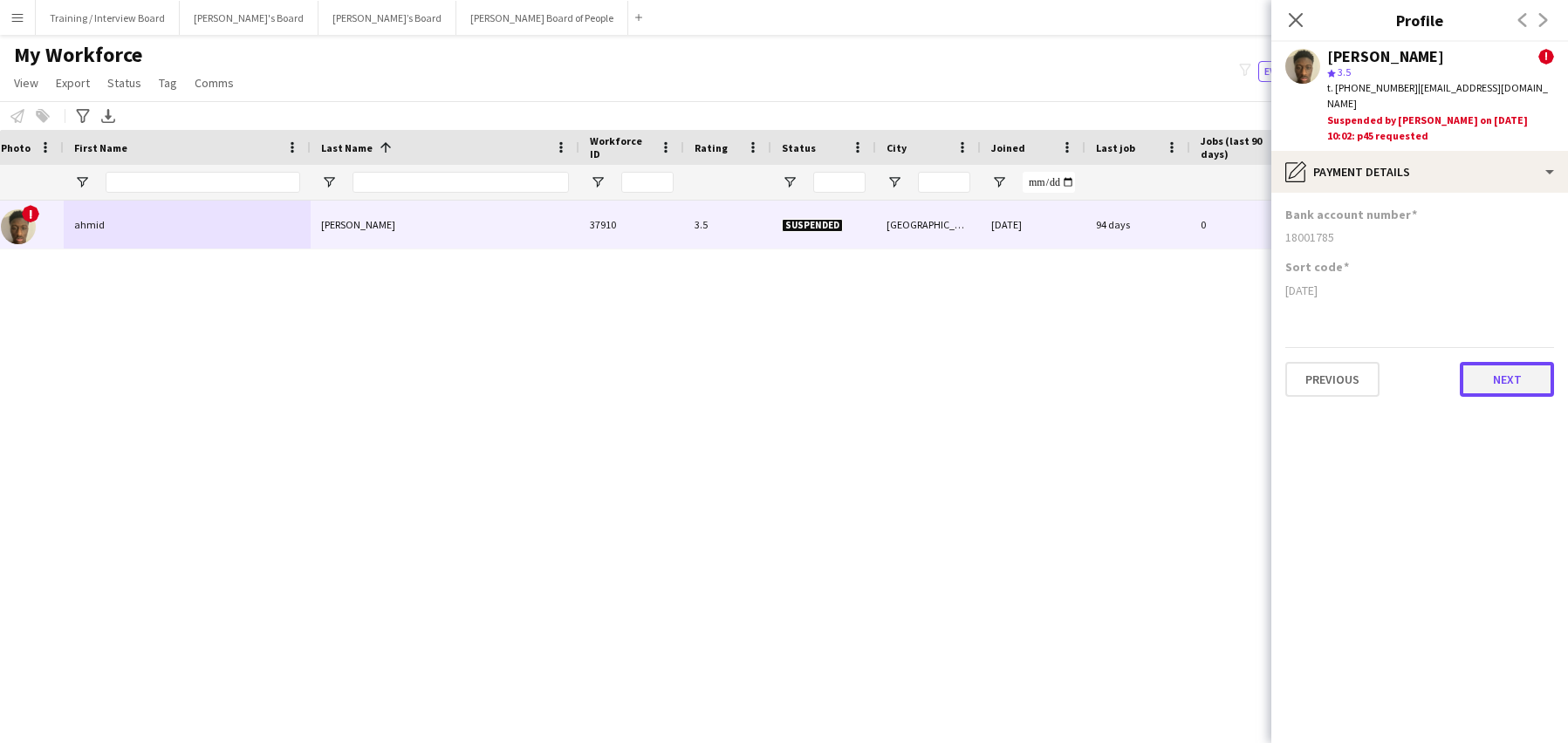
click at [1524, 362] on button "Next" at bounding box center [1507, 380] width 94 height 35
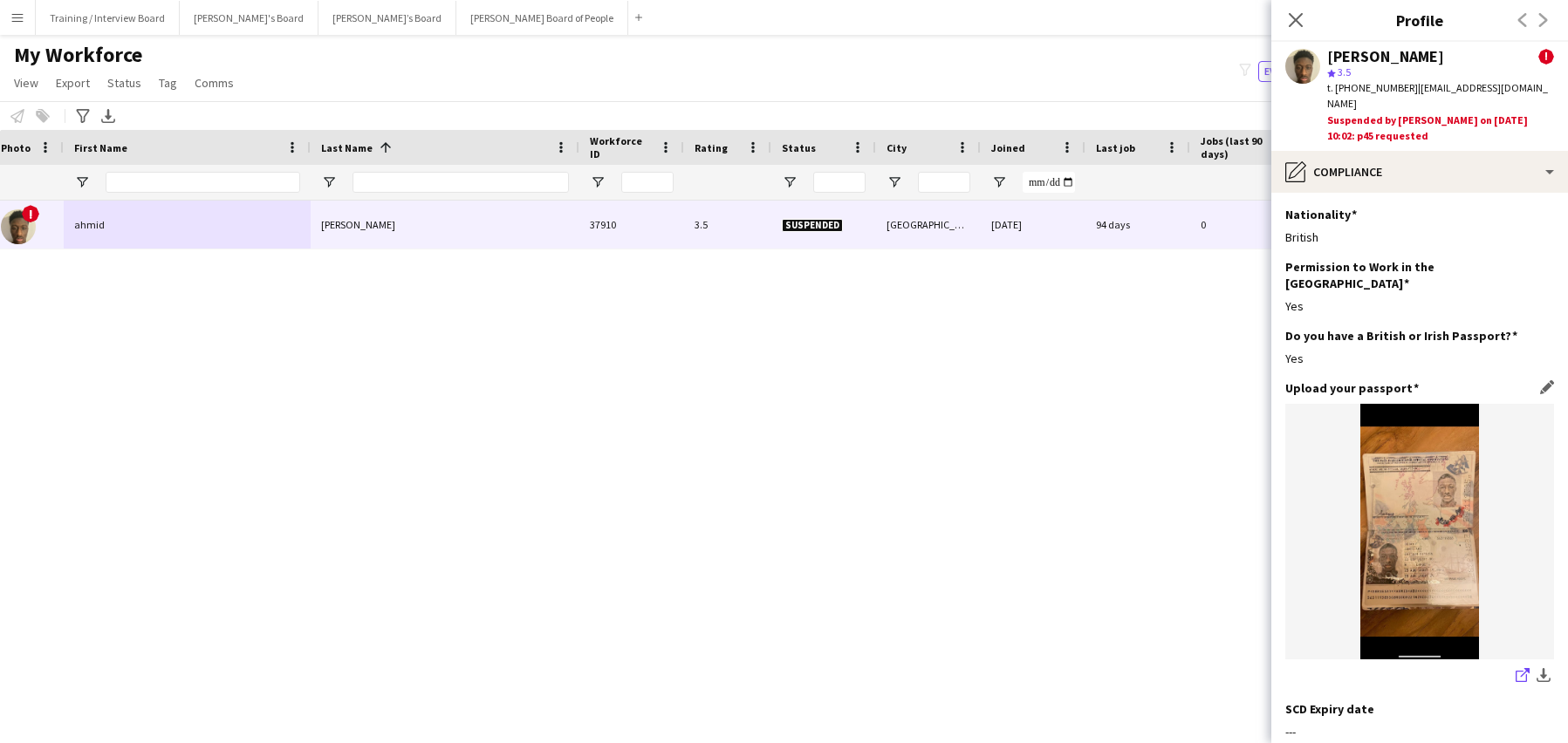
click at [1516, 669] on icon "share-external-link-1" at bounding box center [1523, 675] width 14 height 14
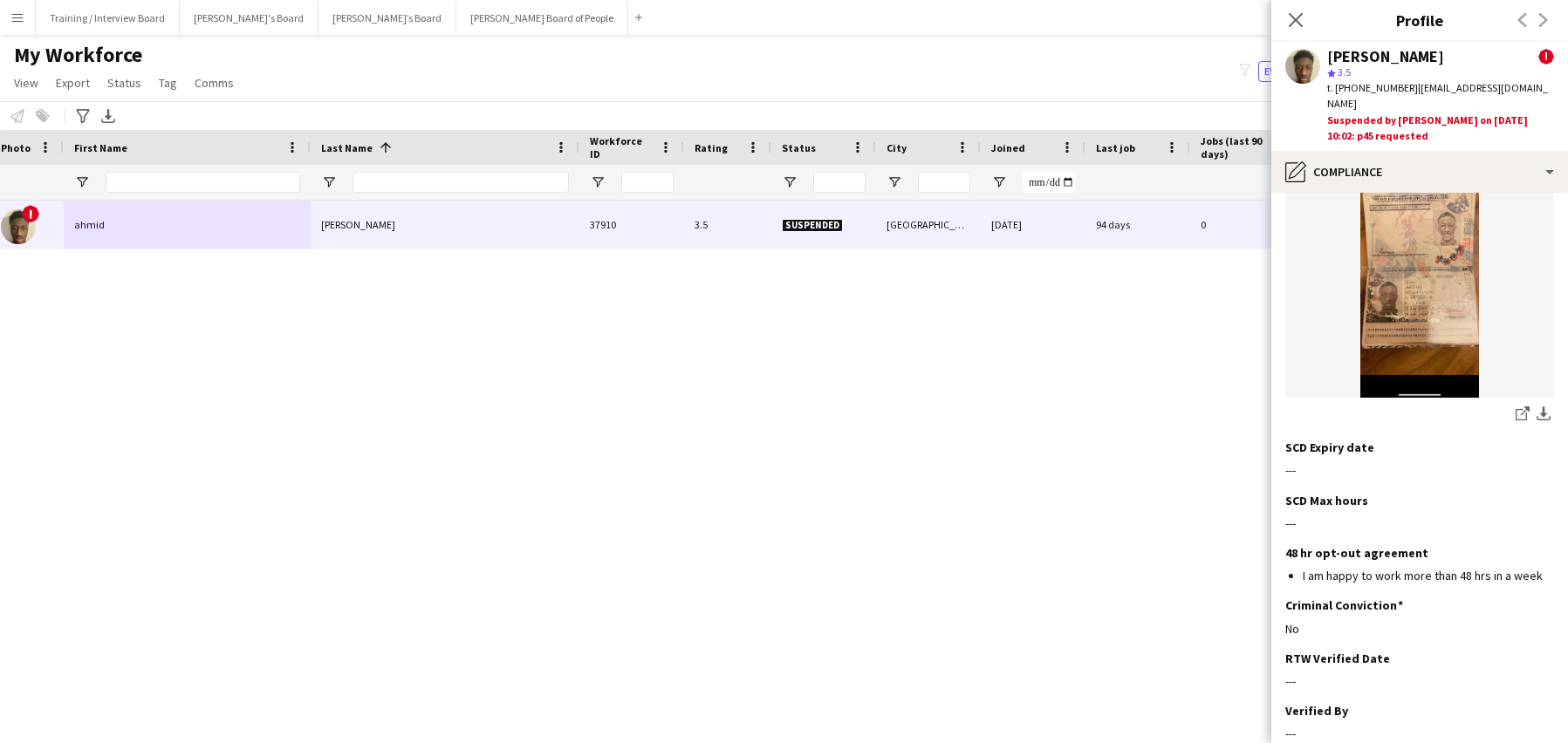
scroll to position [394, 0]
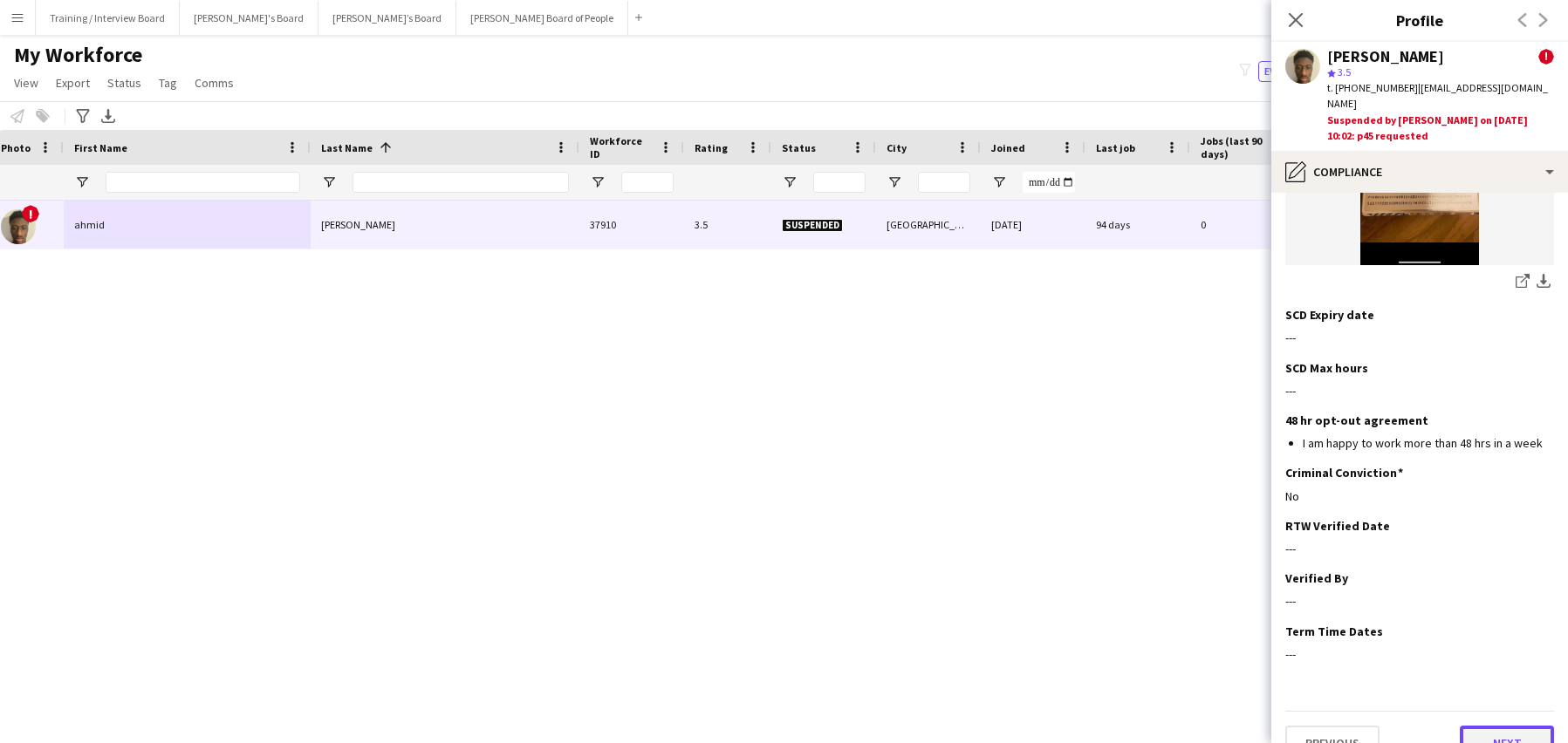
click at [1484, 726] on button "Next" at bounding box center [1507, 743] width 94 height 35
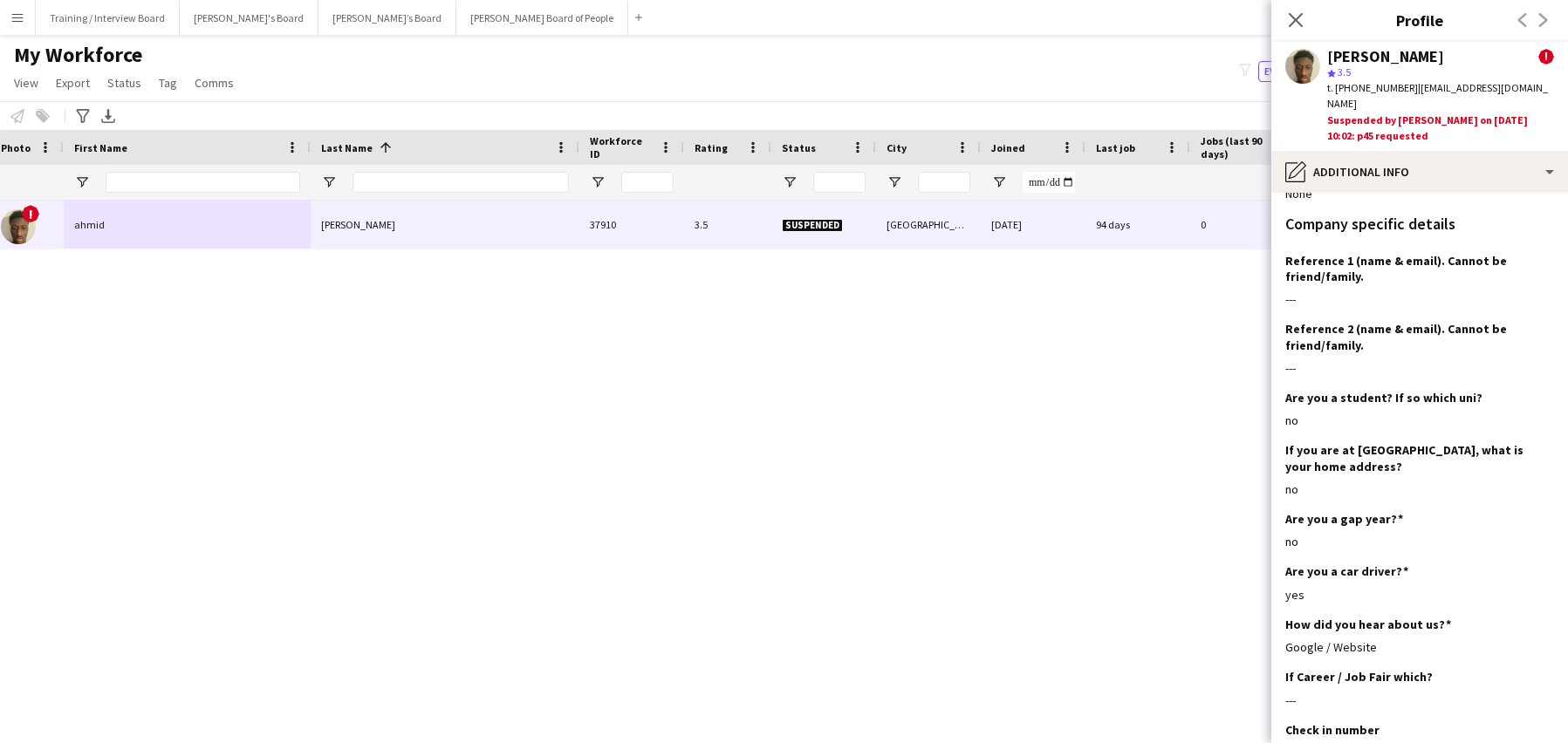
scroll to position [295, 0]
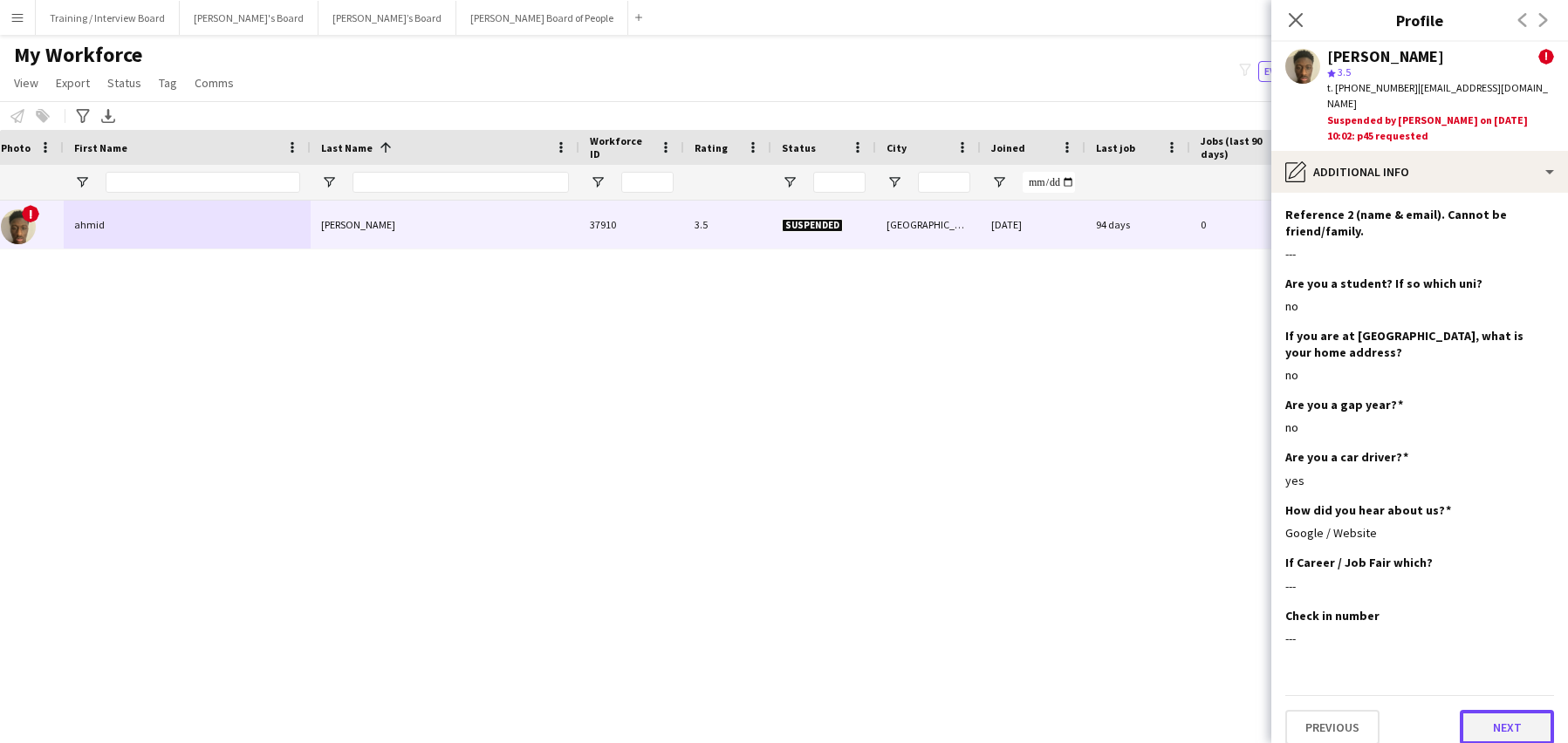
click at [1484, 710] on button "Next" at bounding box center [1507, 728] width 94 height 35
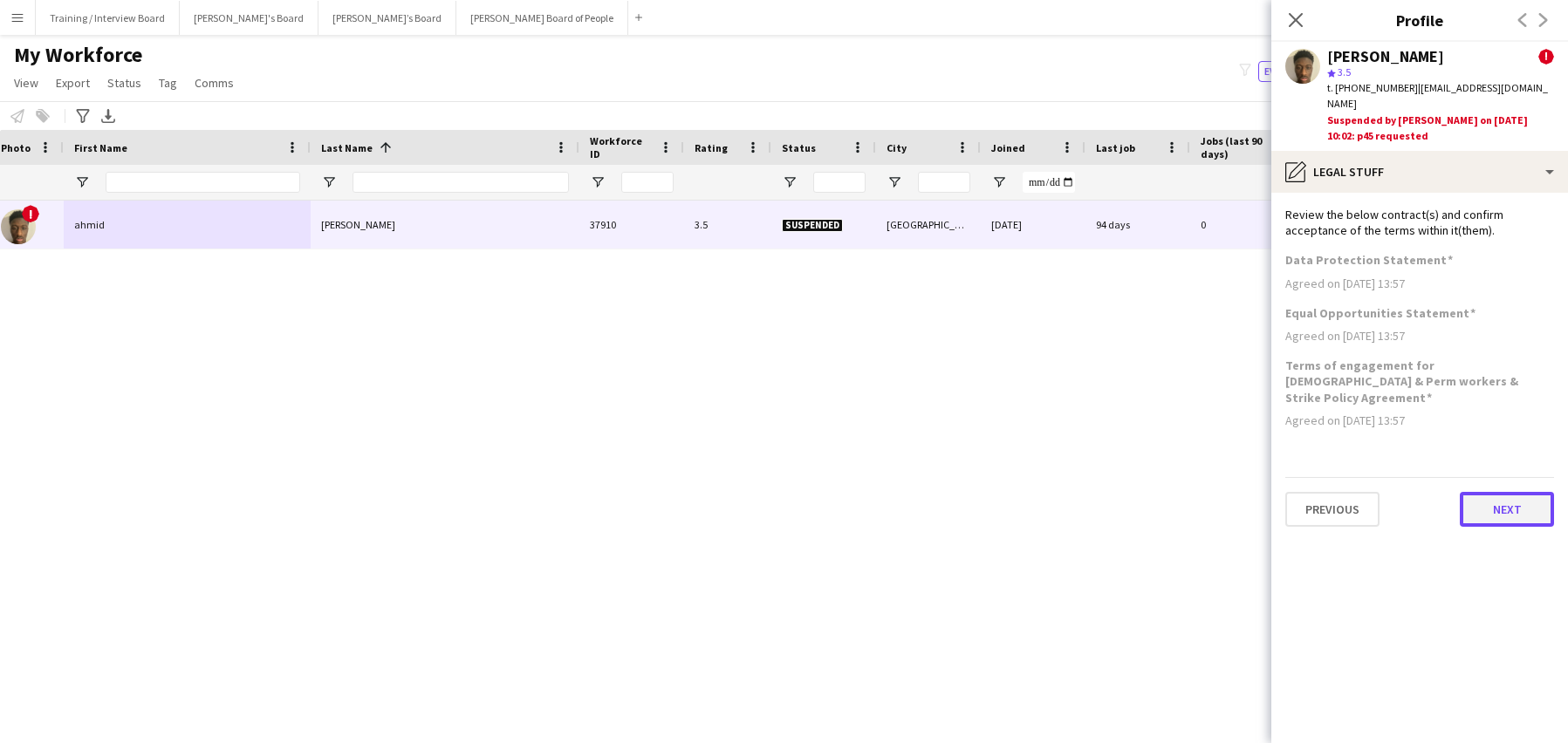
click at [1516, 492] on button "Next" at bounding box center [1507, 510] width 94 height 35
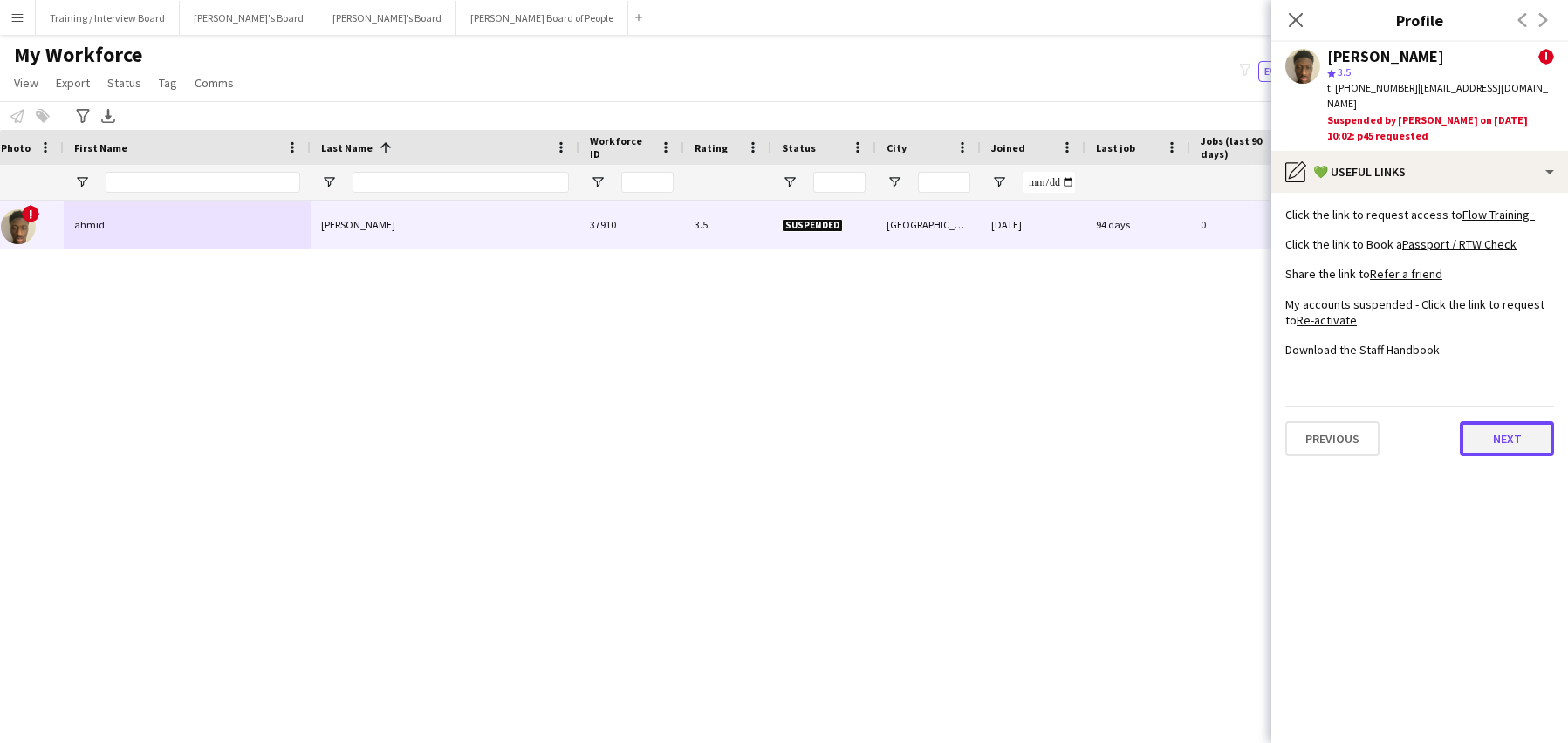
click at [1520, 431] on button "Next" at bounding box center [1507, 439] width 94 height 35
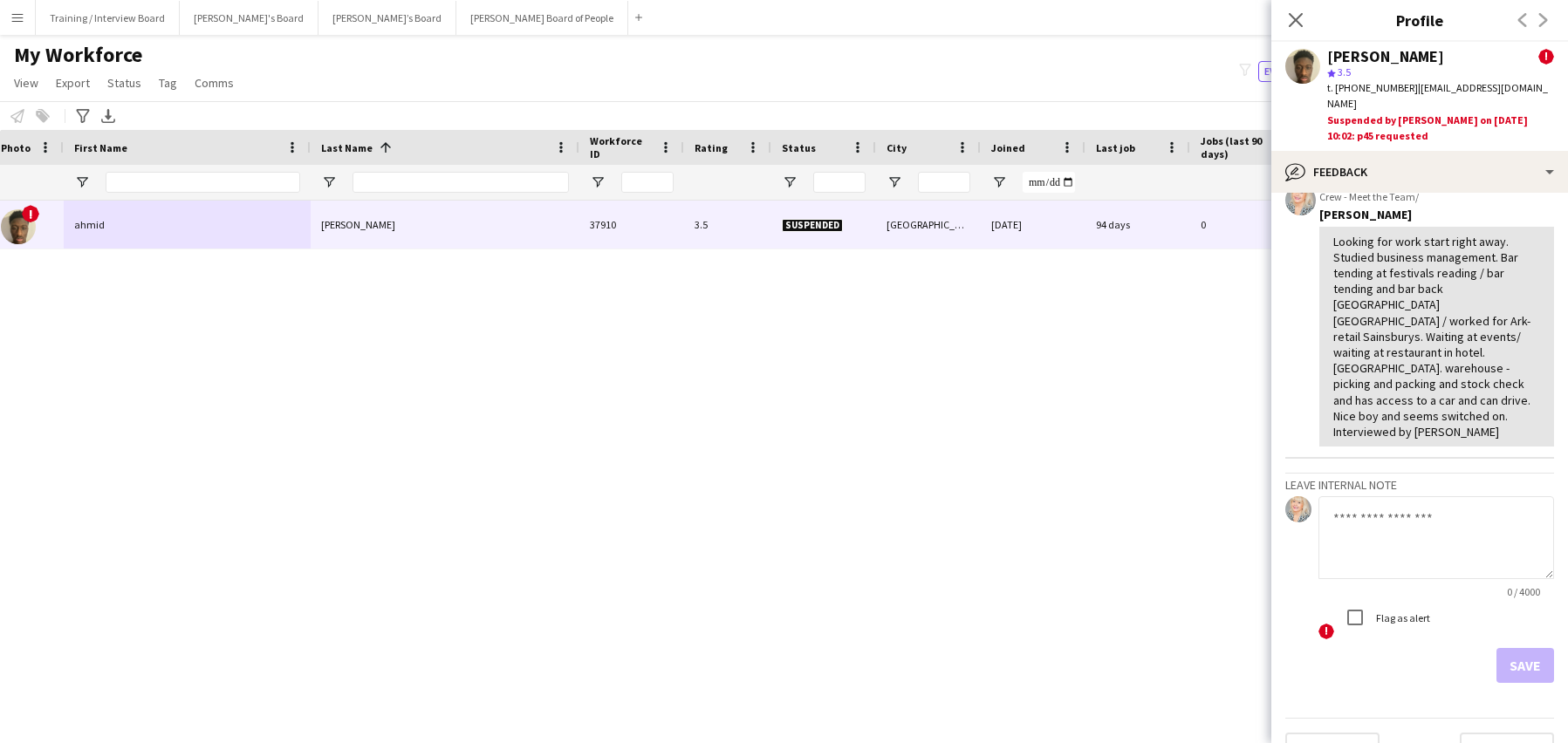
scroll to position [249, 0]
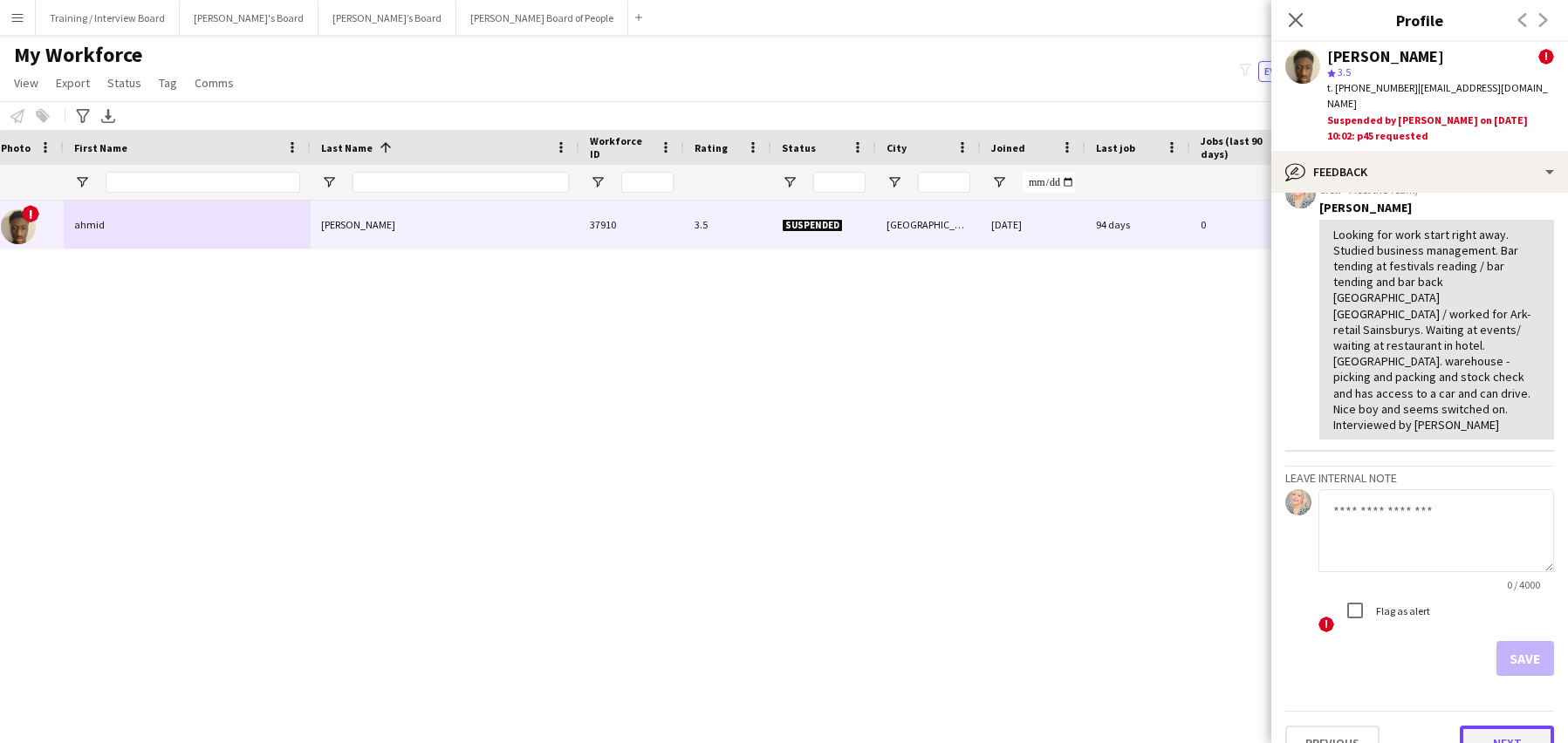
click at [1487, 726] on button "Next" at bounding box center [1507, 743] width 94 height 35
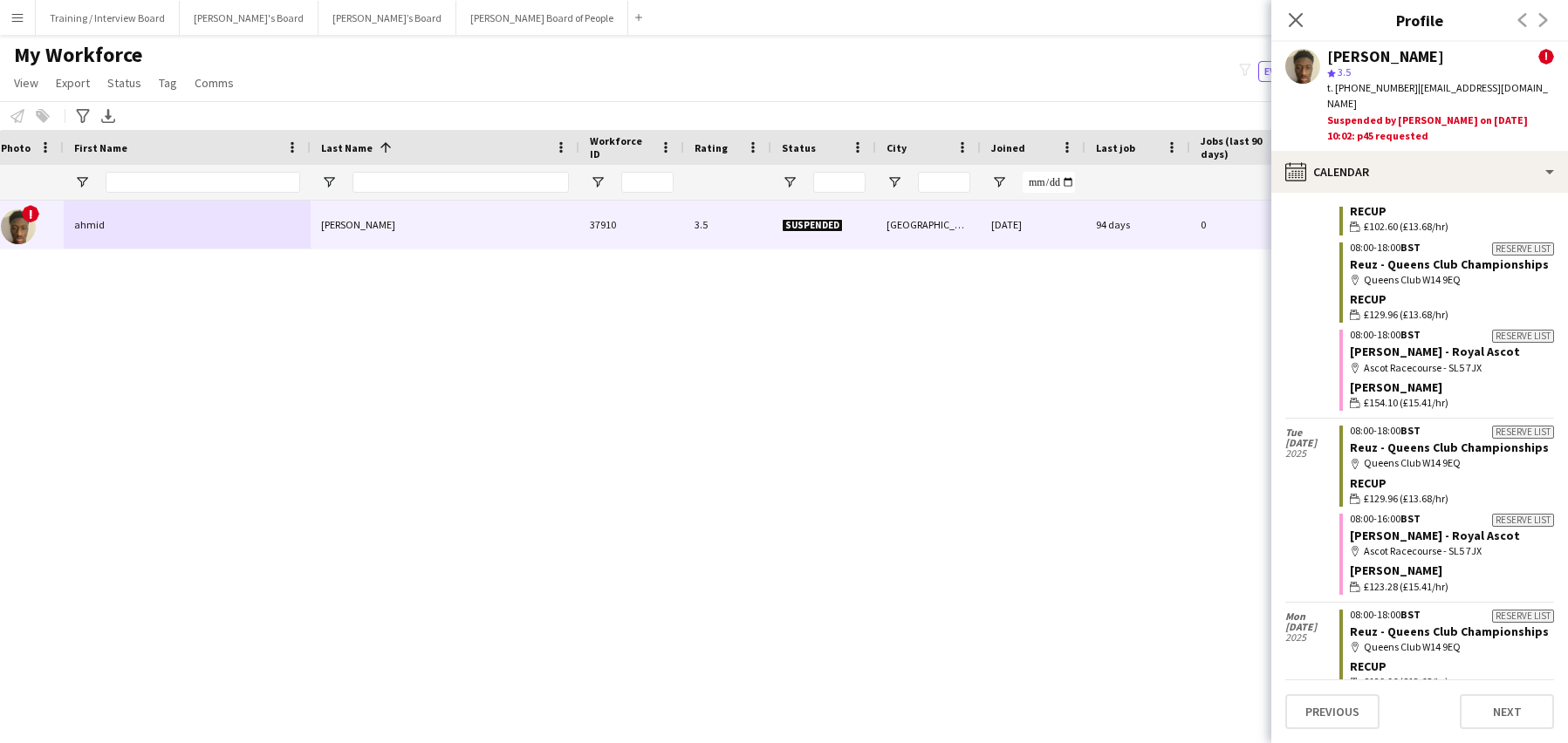
scroll to position [4007, 0]
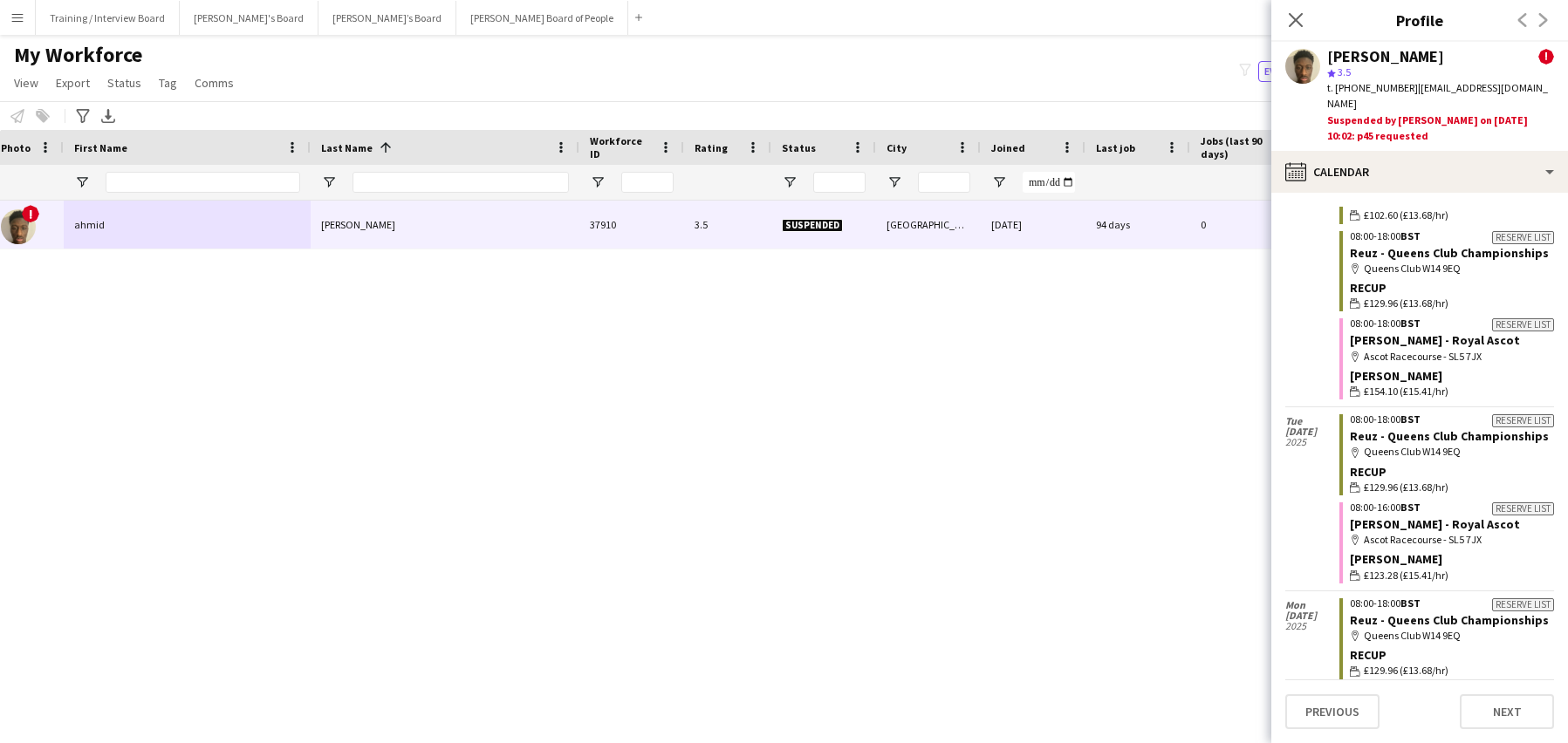
click at [890, 573] on div "! ahmid sesay 37910 3.5 Suspended London 08-05-2024 94 days 0 ahmidsesay99@gmai…" at bounding box center [758, 450] width 1516 height 499
click at [1294, 21] on icon "Close pop-in" at bounding box center [1295, 19] width 16 height 16
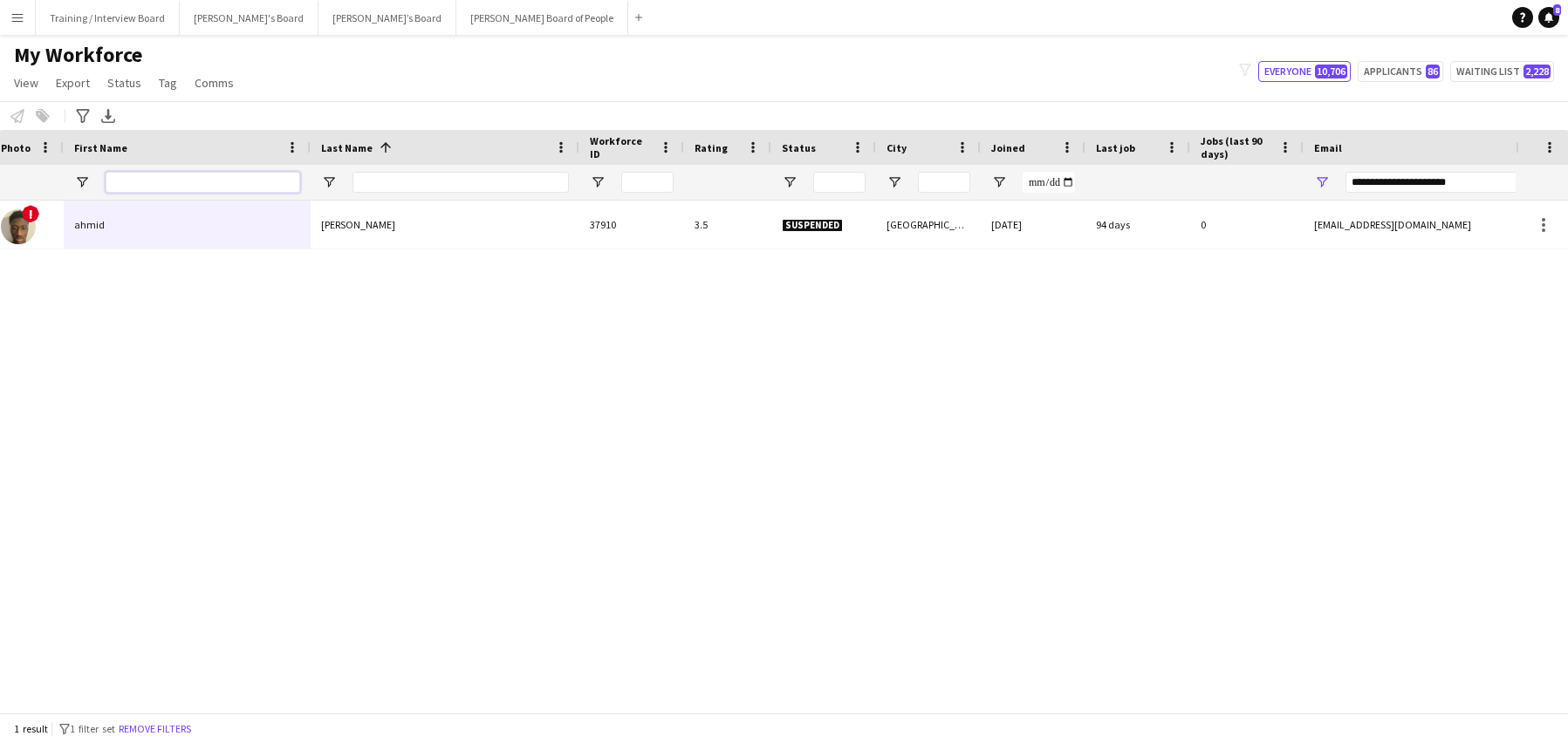
click at [130, 185] on input "First Name Filter Input" at bounding box center [203, 182] width 194 height 21
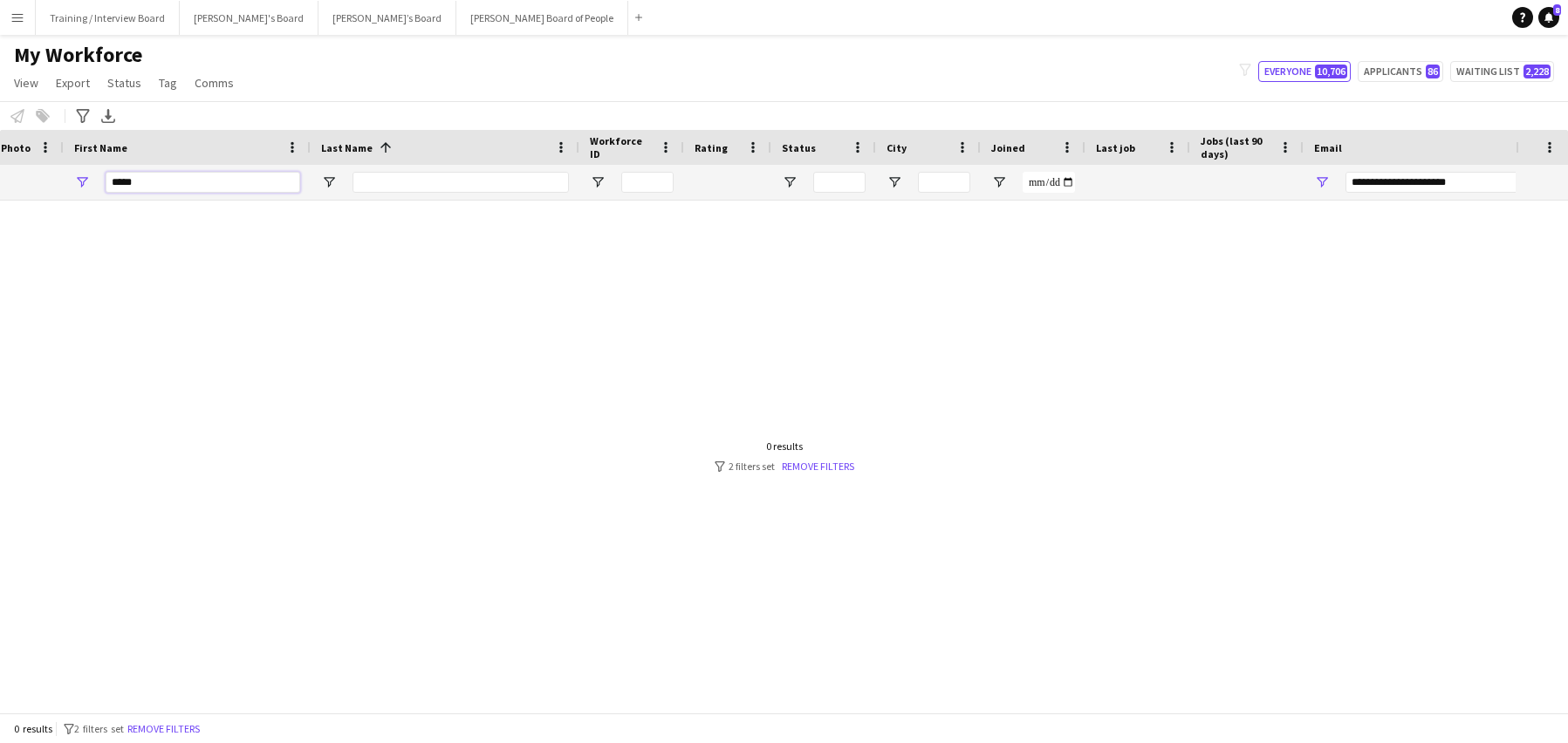
type input "****"
click at [393, 187] on input "Last Name Filter Input" at bounding box center [461, 182] width 216 height 21
type input "*********"
click at [134, 179] on input "****" at bounding box center [203, 182] width 194 height 21
click at [1477, 184] on input "**********" at bounding box center [1494, 182] width 297 height 21
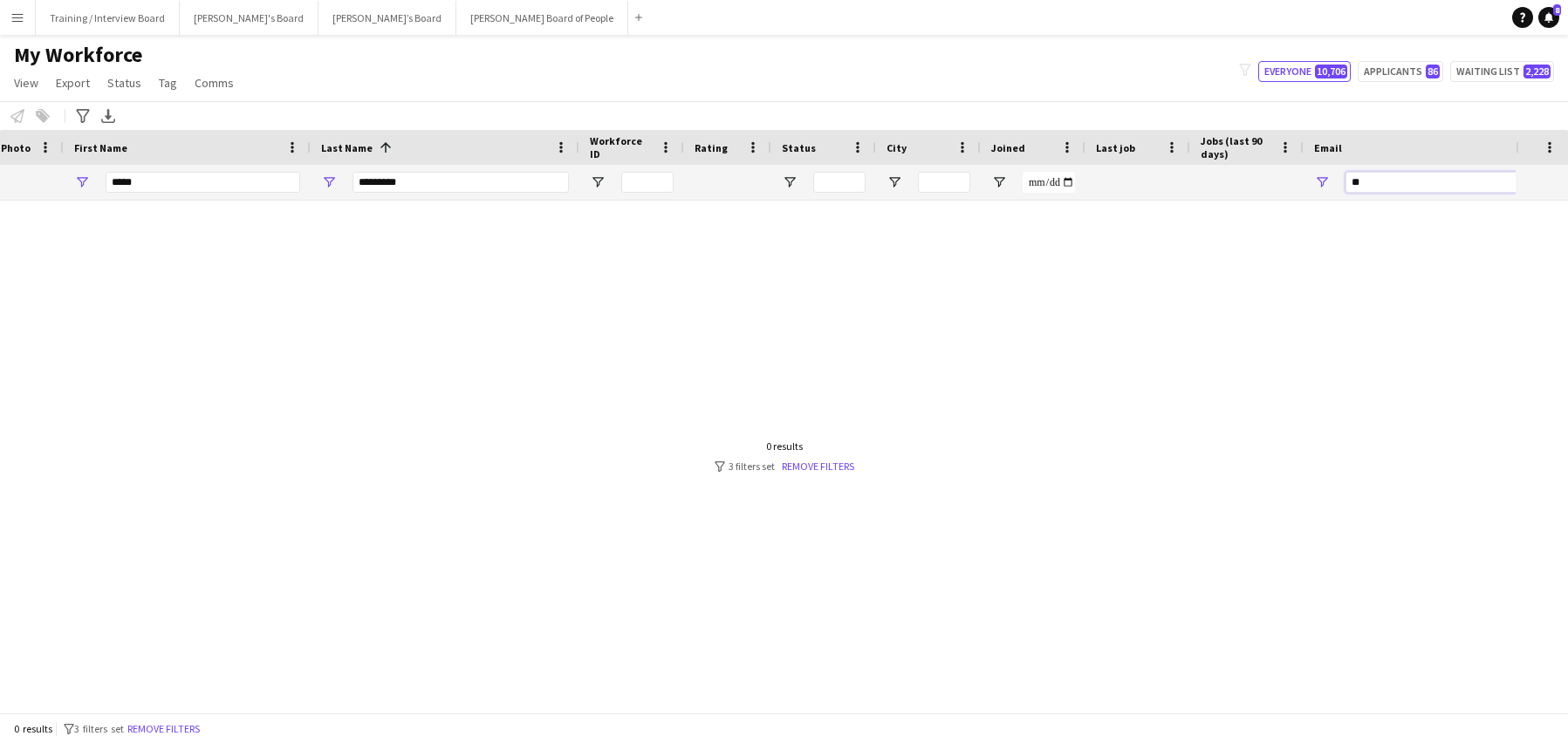
type input "*"
click at [816, 463] on link "Remove filters" at bounding box center [819, 466] width 73 height 13
click at [154, 179] on input "****" at bounding box center [203, 182] width 194 height 21
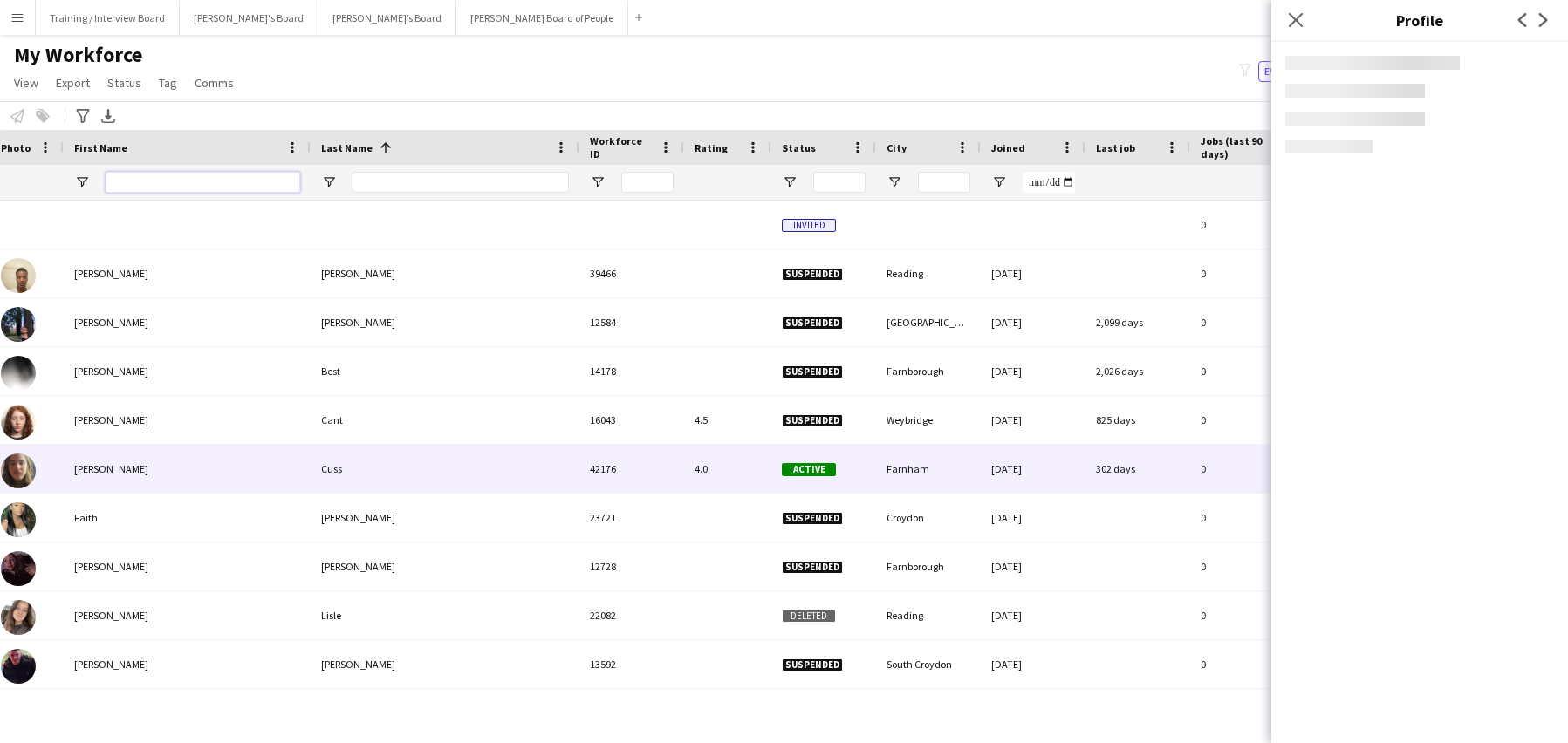
click at [137, 183] on input "First Name Filter Input" at bounding box center [203, 182] width 194 height 21
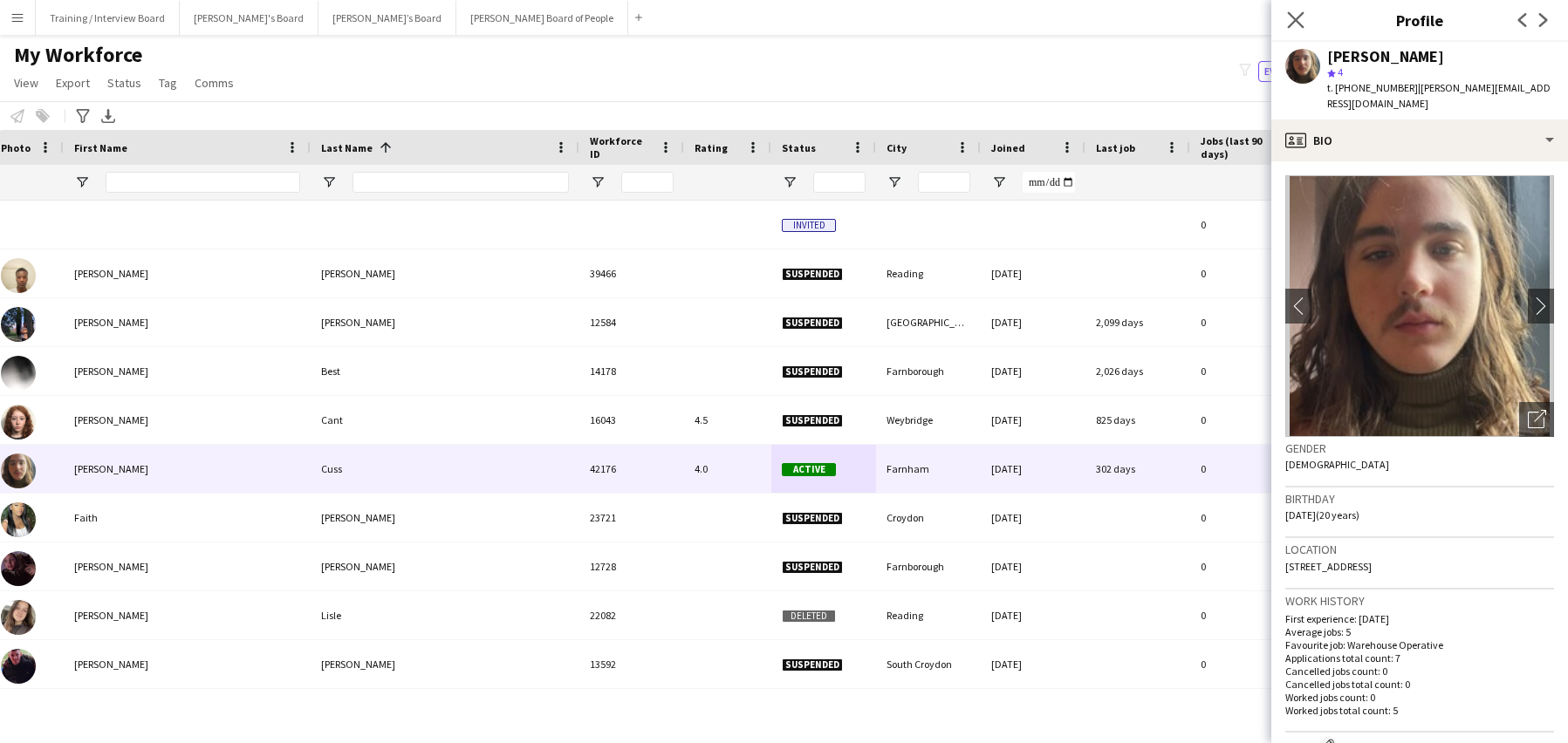
click at [1295, 11] on app-icon "Close pop-in" at bounding box center [1296, 21] width 25 height 25
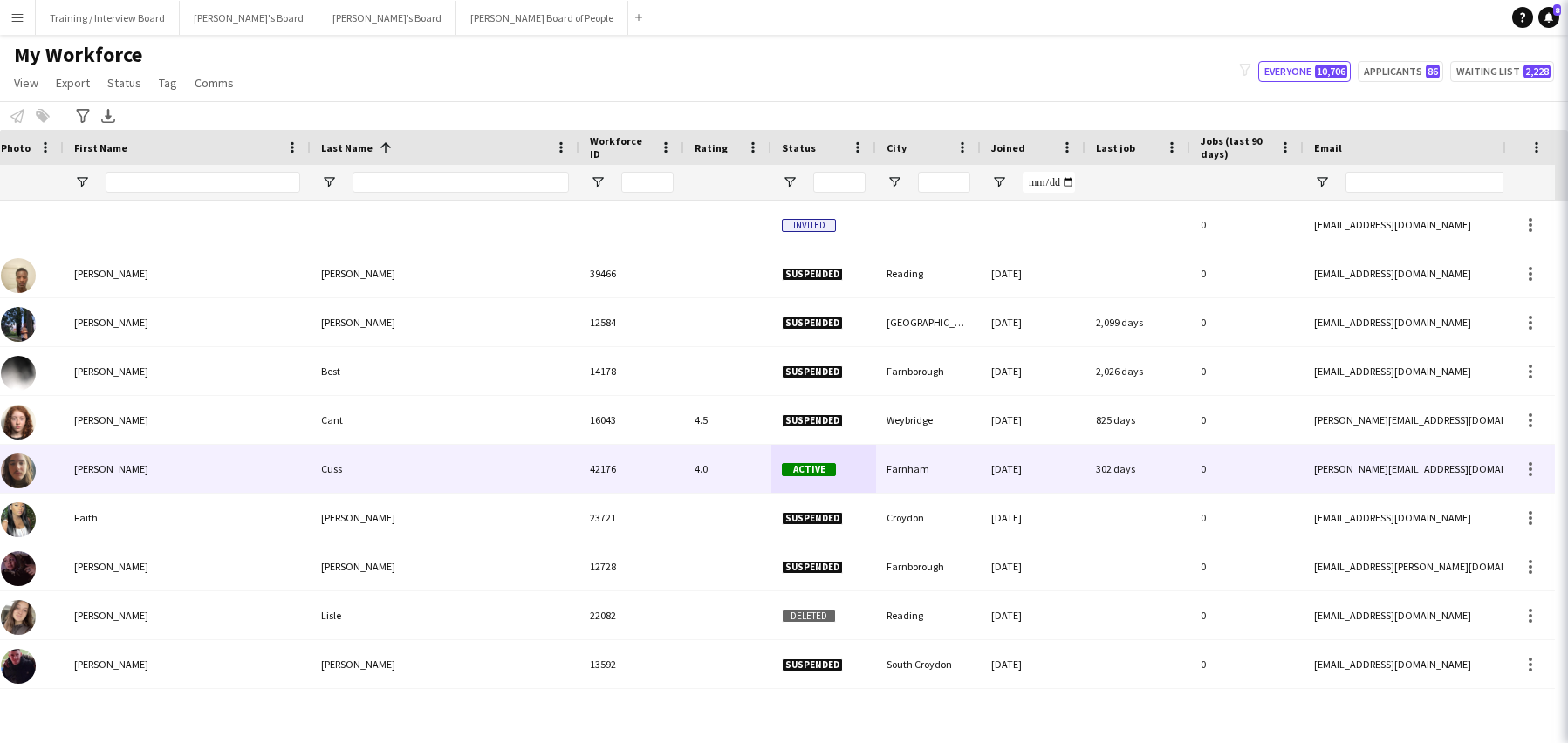
drag, startPoint x: 1295, startPoint y: 27, endPoint x: 1297, endPoint y: 18, distance: 9.2
click at [1567, 27] on icon "Close pop-in" at bounding box center [1592, 19] width 16 height 16
click at [1567, 18] on icon at bounding box center [1592, 19] width 16 height 16
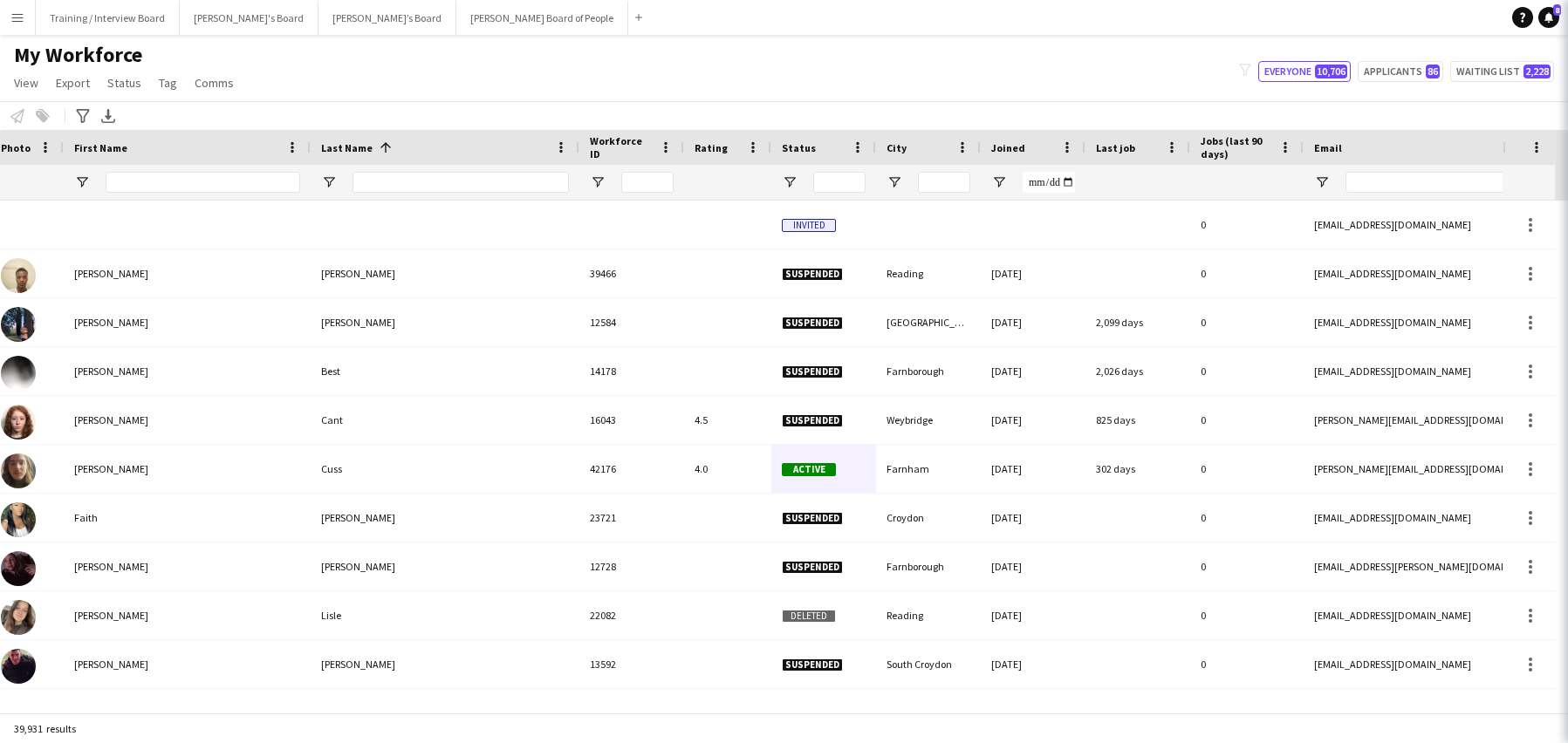
click at [1297, 18] on app-navbar "Menu Boards Boards Boards All jobs Status Workforce Workforce My Workforce Recr…" at bounding box center [784, 17] width 1568 height 35
click at [150, 175] on input "First Name Filter Input" at bounding box center [203, 182] width 194 height 21
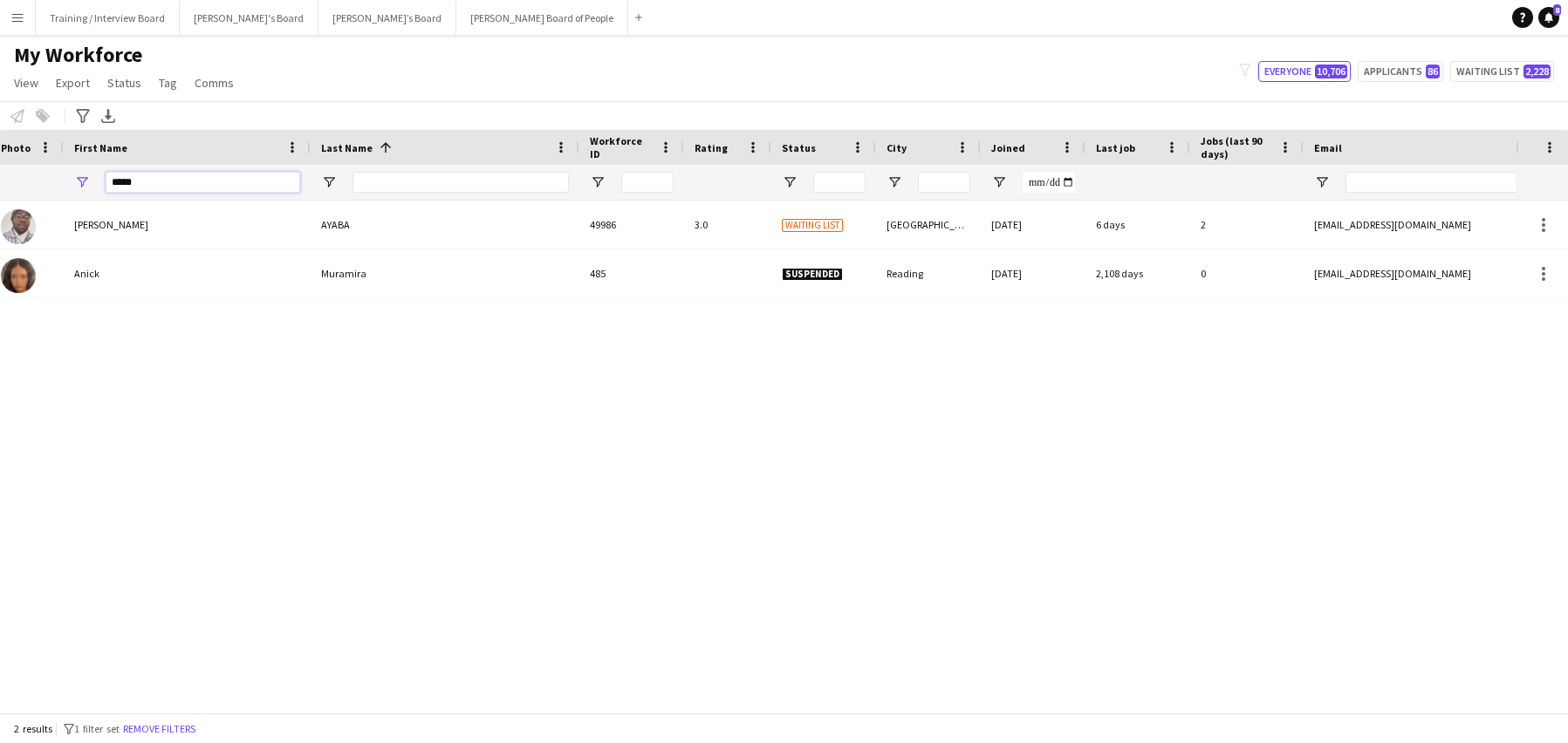
type input "****"
click at [402, 186] on input "Last Name Filter Input" at bounding box center [461, 182] width 216 height 21
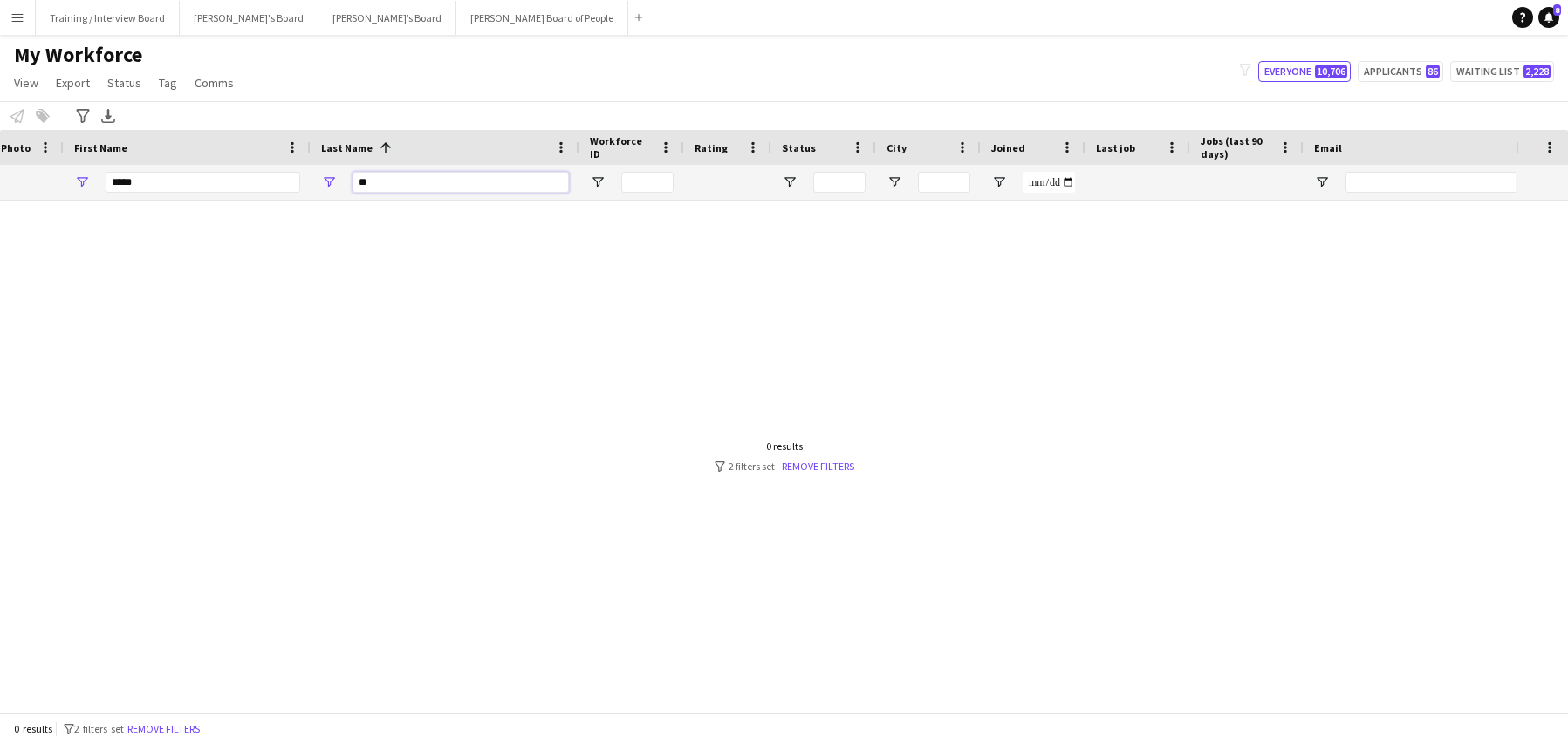
type input "*"
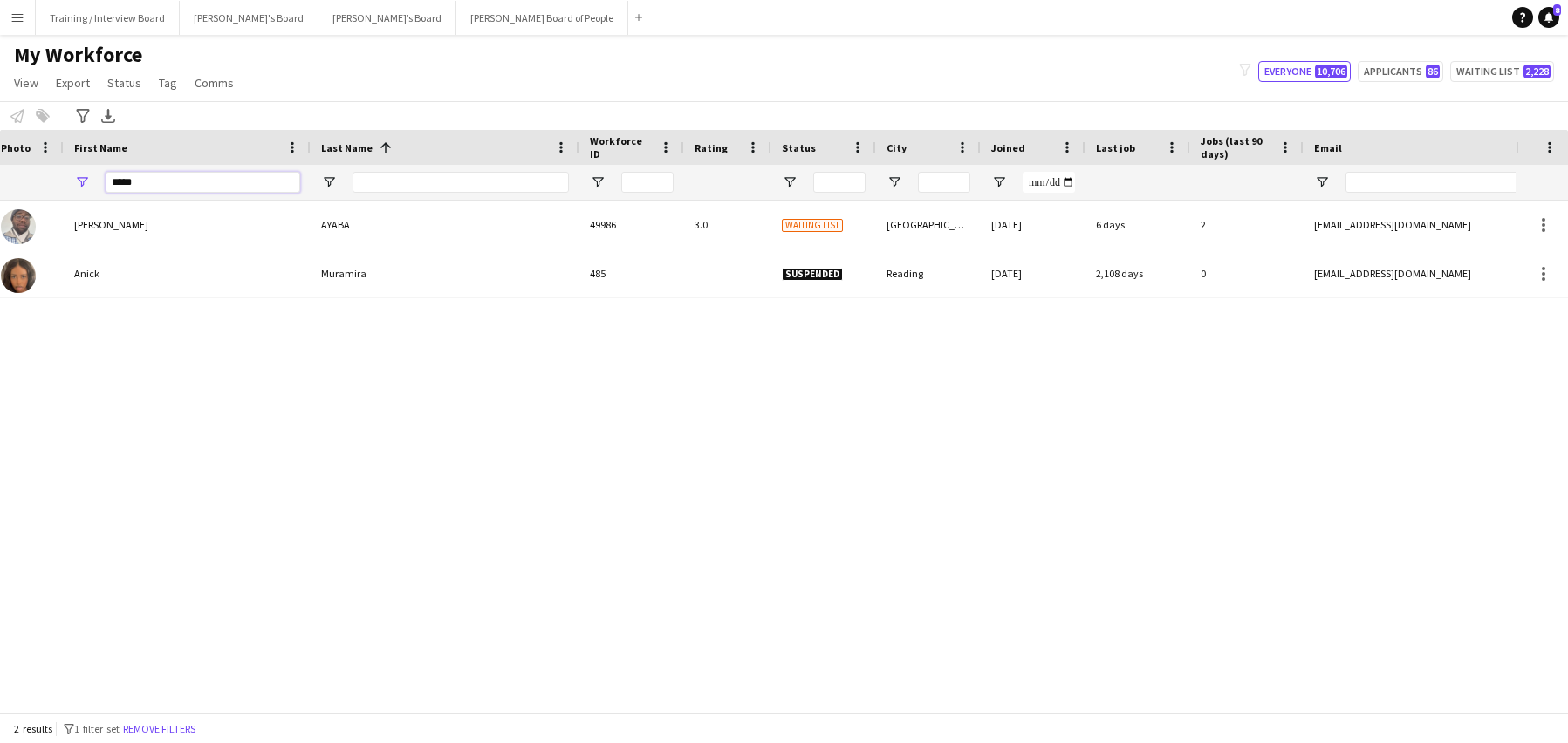
click at [163, 183] on input "****" at bounding box center [203, 182] width 194 height 21
type input "*"
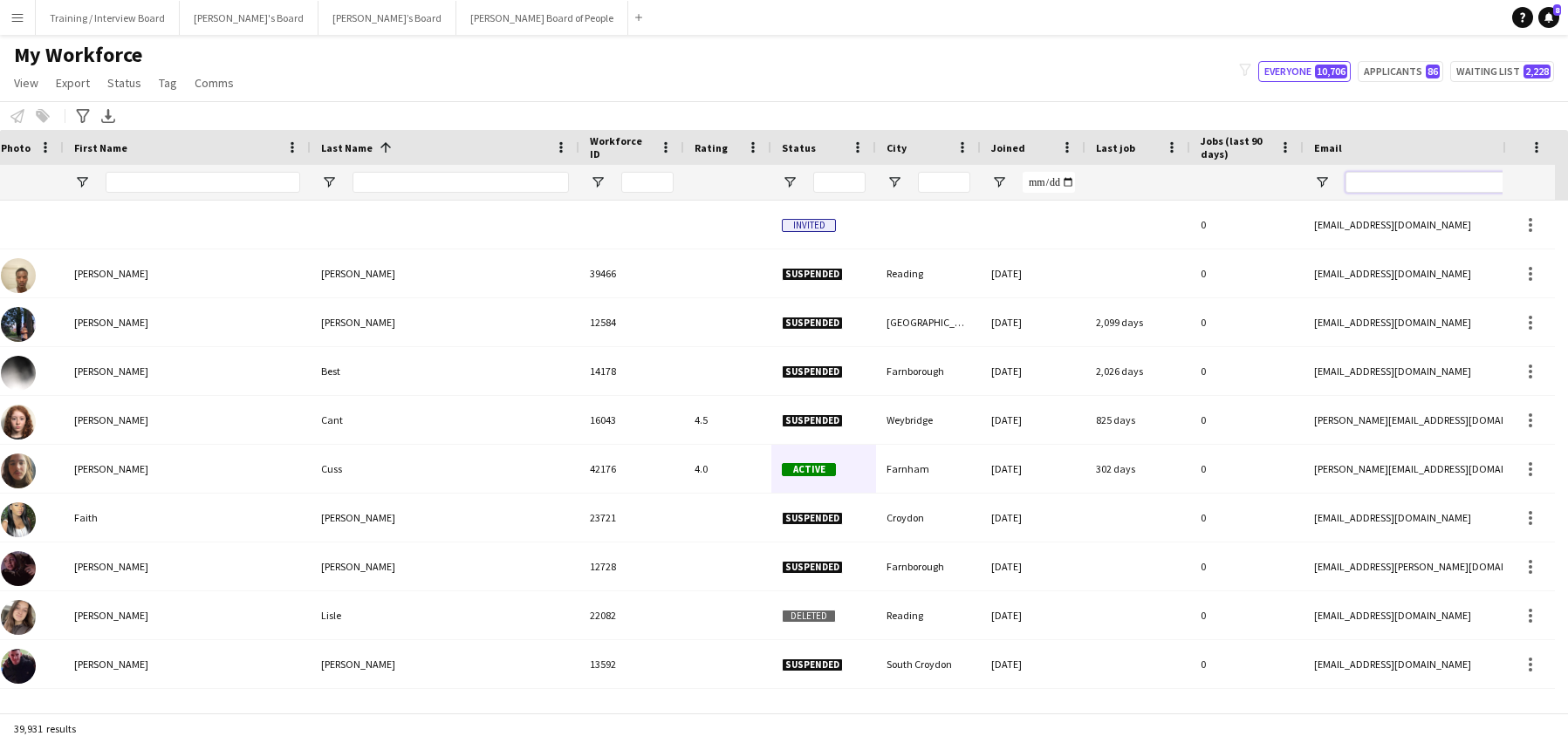
click at [1386, 188] on input "Email Filter Input" at bounding box center [1494, 182] width 297 height 21
paste input "**********"
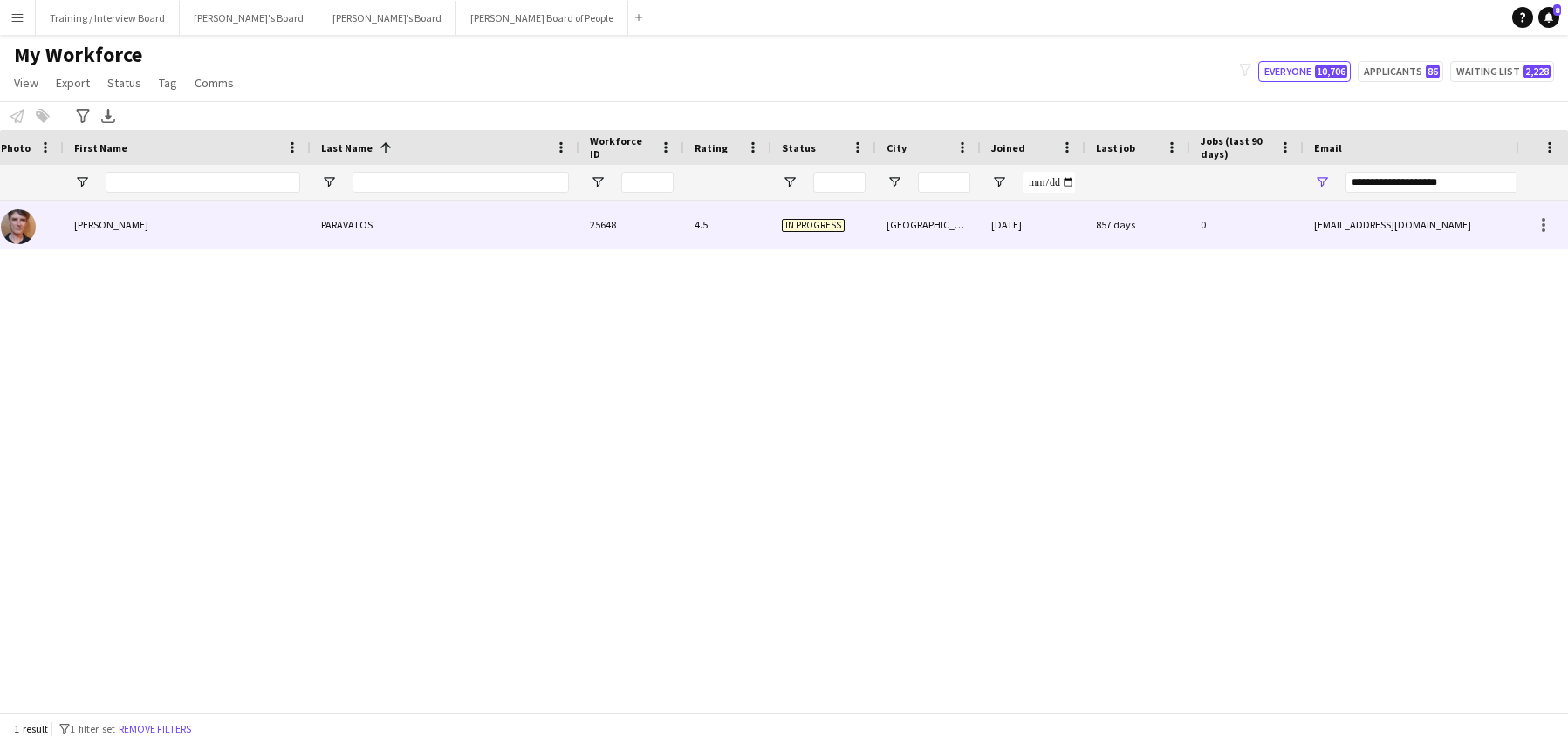
click at [252, 219] on div "NICK" at bounding box center [187, 224] width 247 height 48
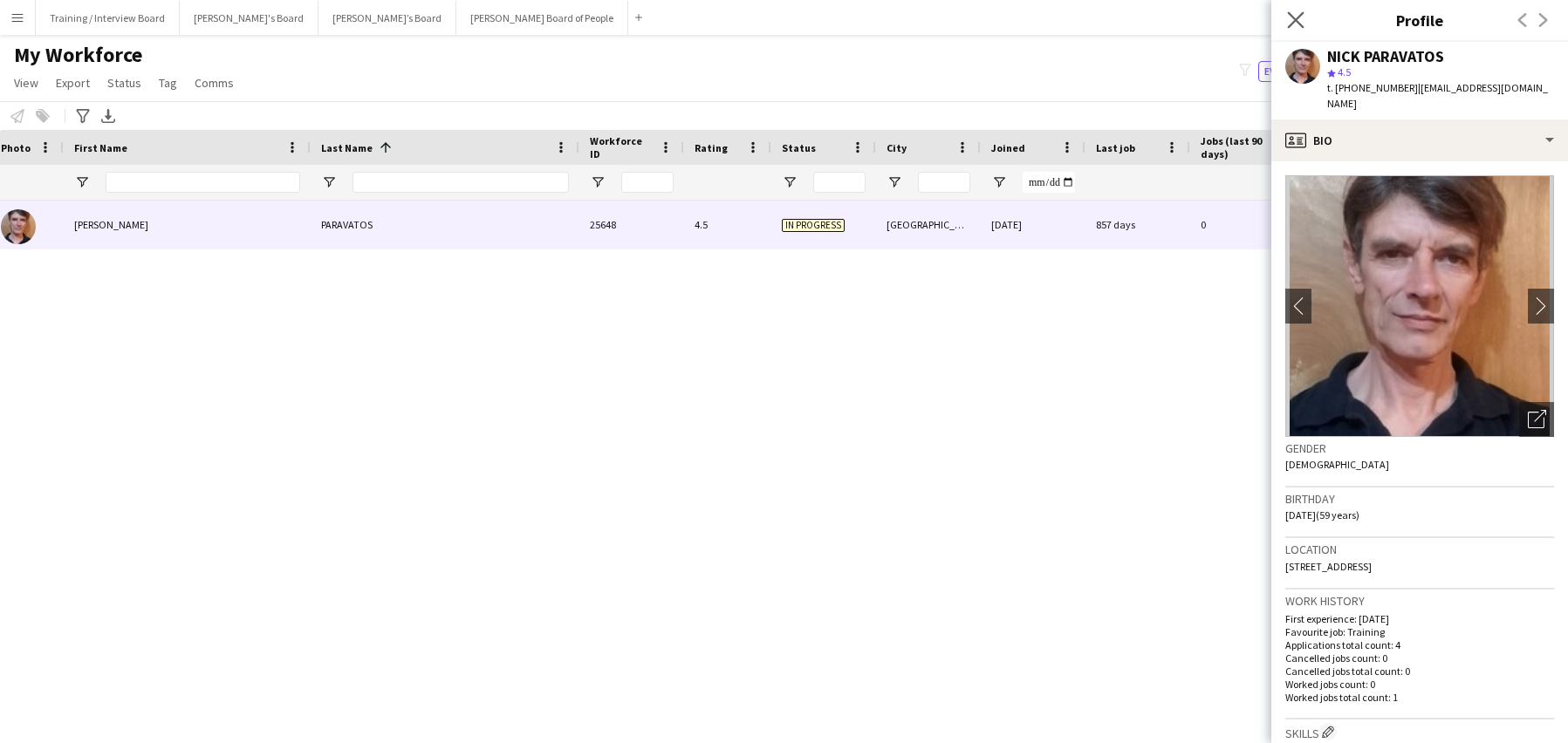
click at [1290, 11] on app-icon "Close pop-in" at bounding box center [1296, 21] width 25 height 25
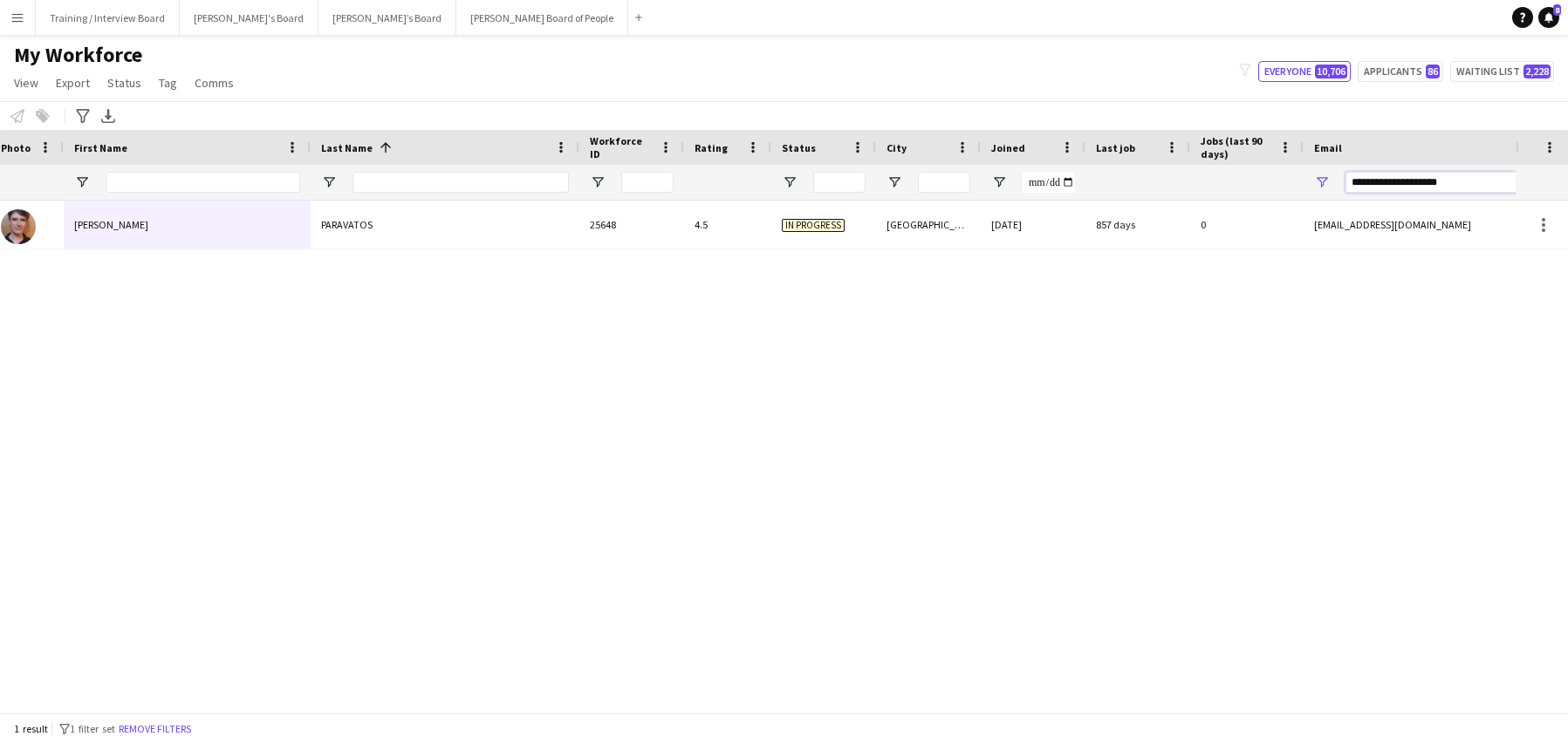
click at [1484, 188] on input "**********" at bounding box center [1494, 182] width 297 height 21
type input "*"
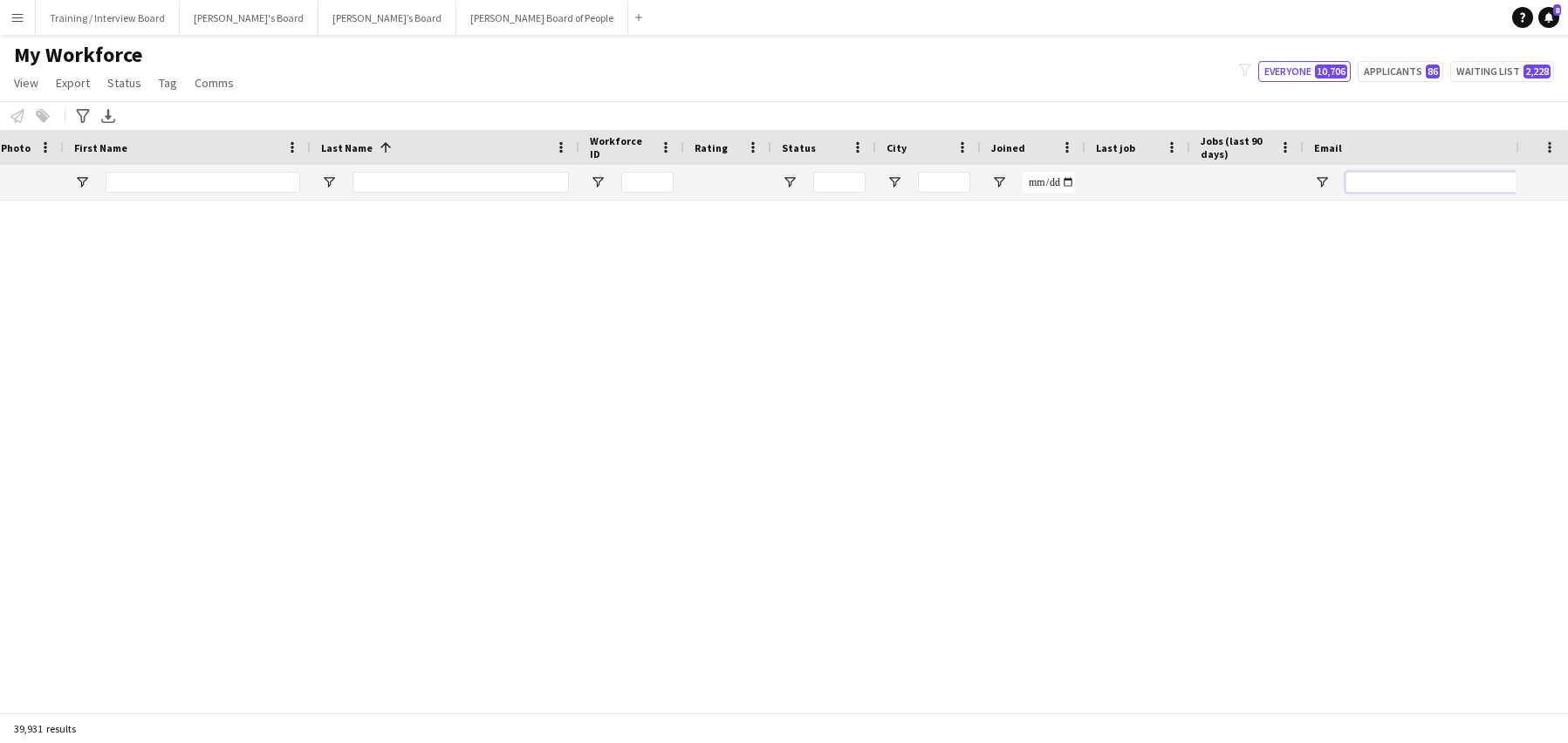
click at [1378, 183] on input "Email Filter Input" at bounding box center [1494, 182] width 297 height 21
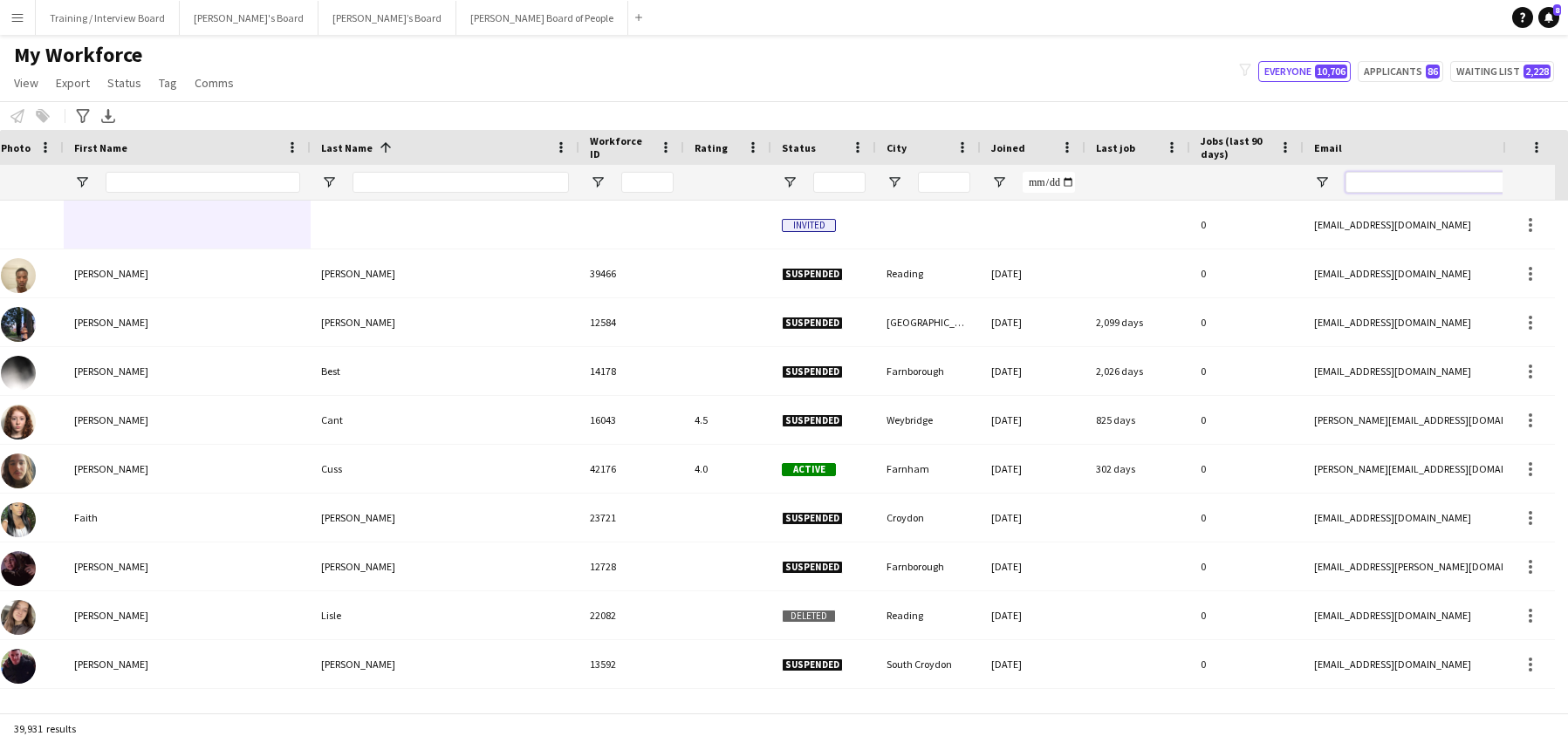
paste input "**********"
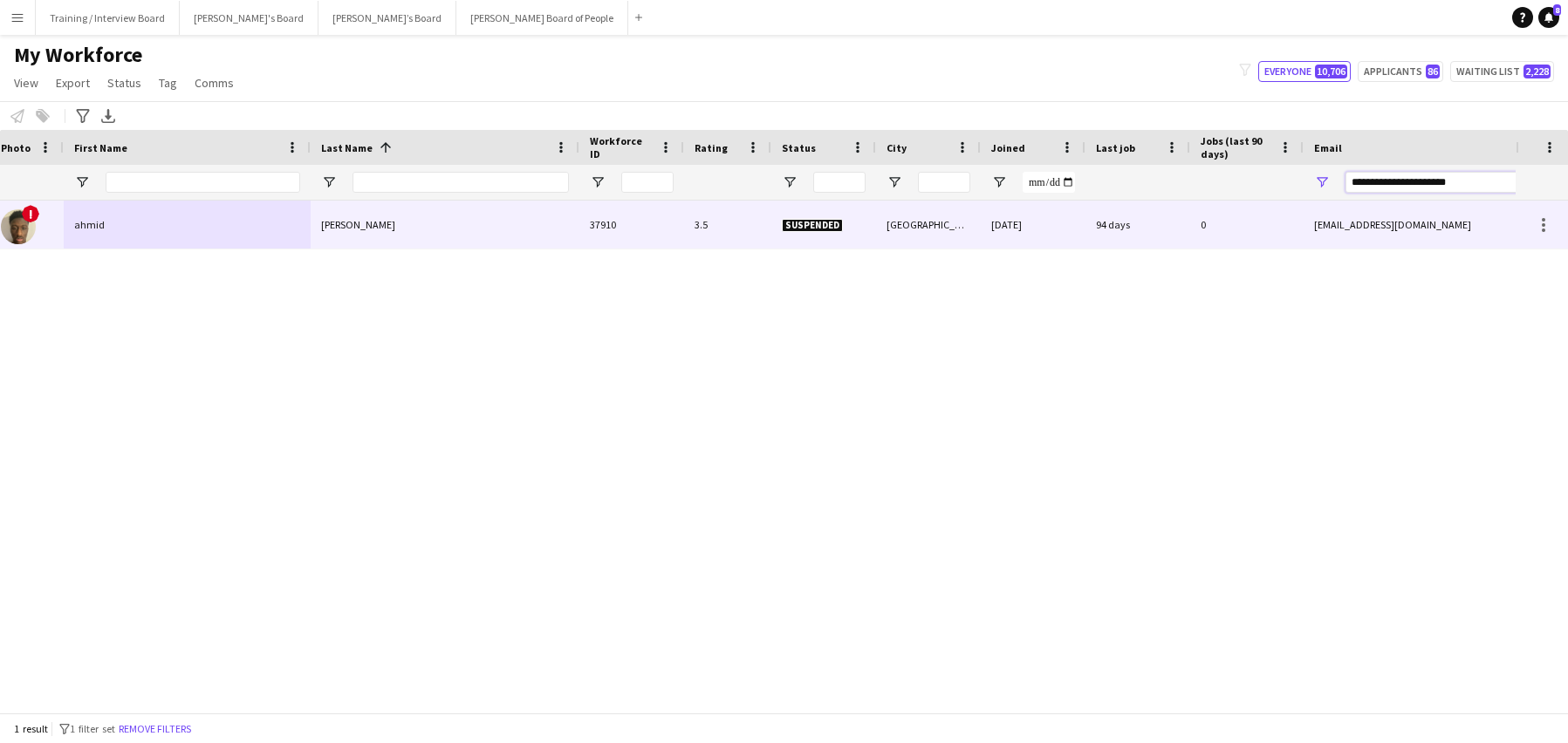
type input "**********"
click at [401, 213] on div "sesay" at bounding box center [445, 224] width 269 height 48
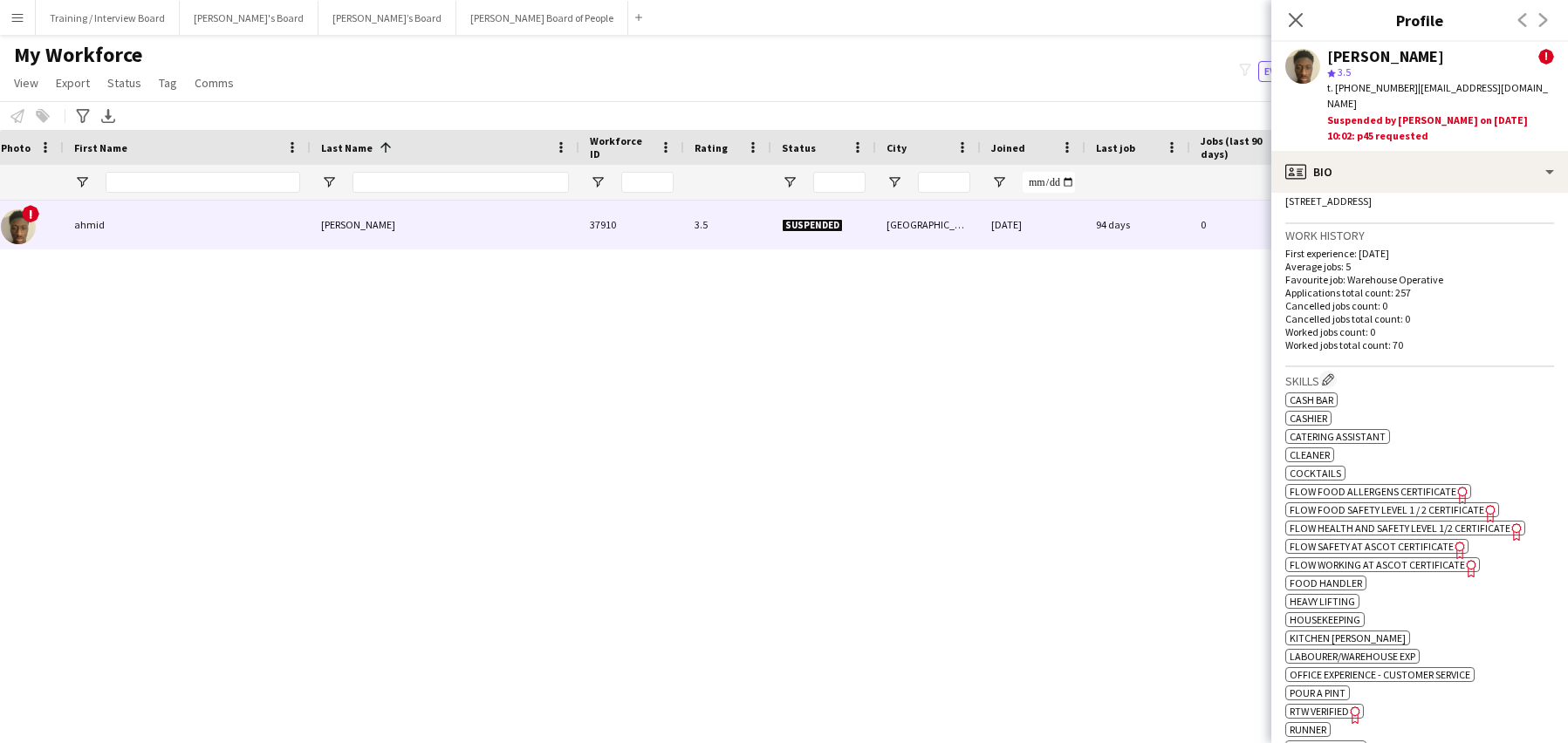
scroll to position [512, 0]
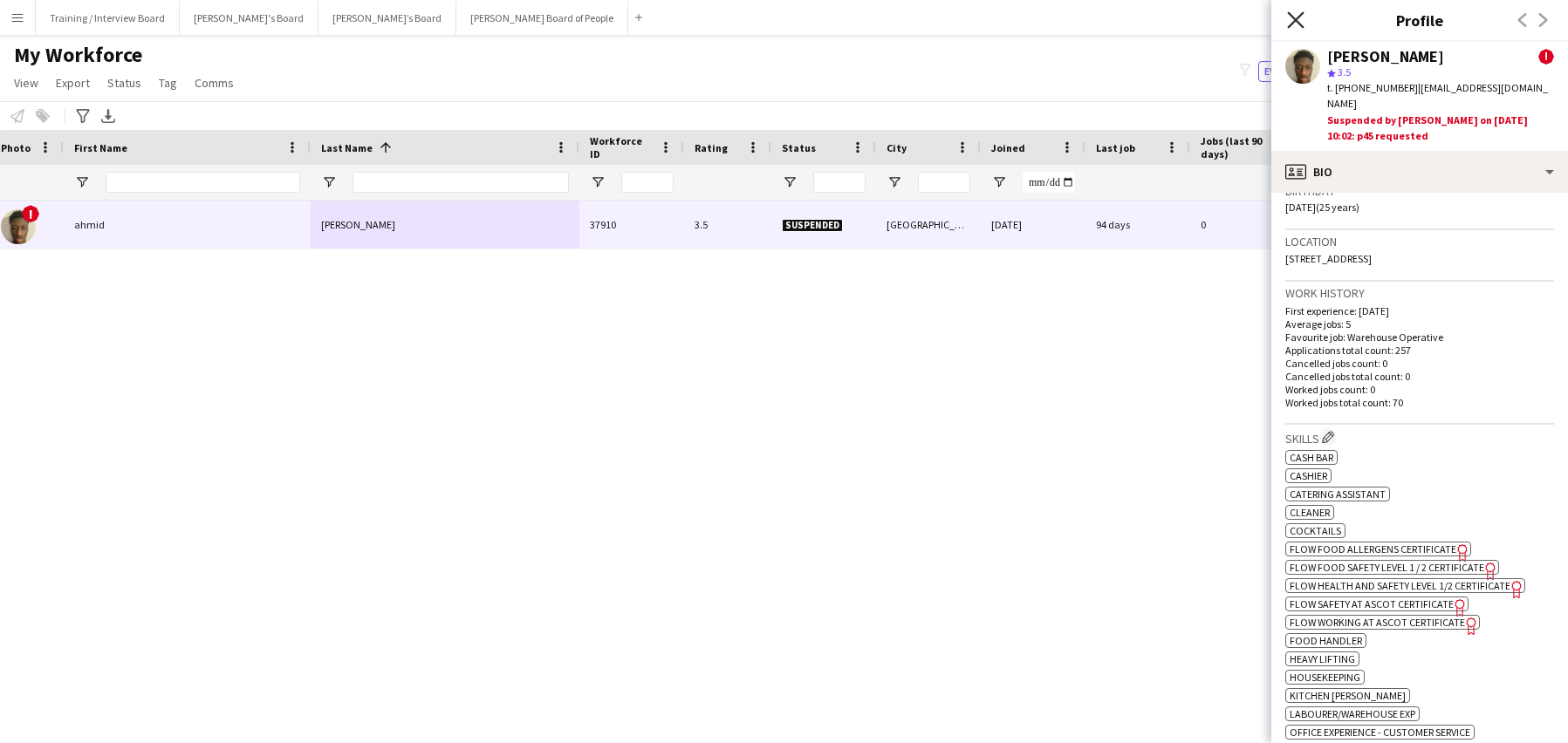
click at [1296, 21] on icon at bounding box center [1295, 19] width 16 height 16
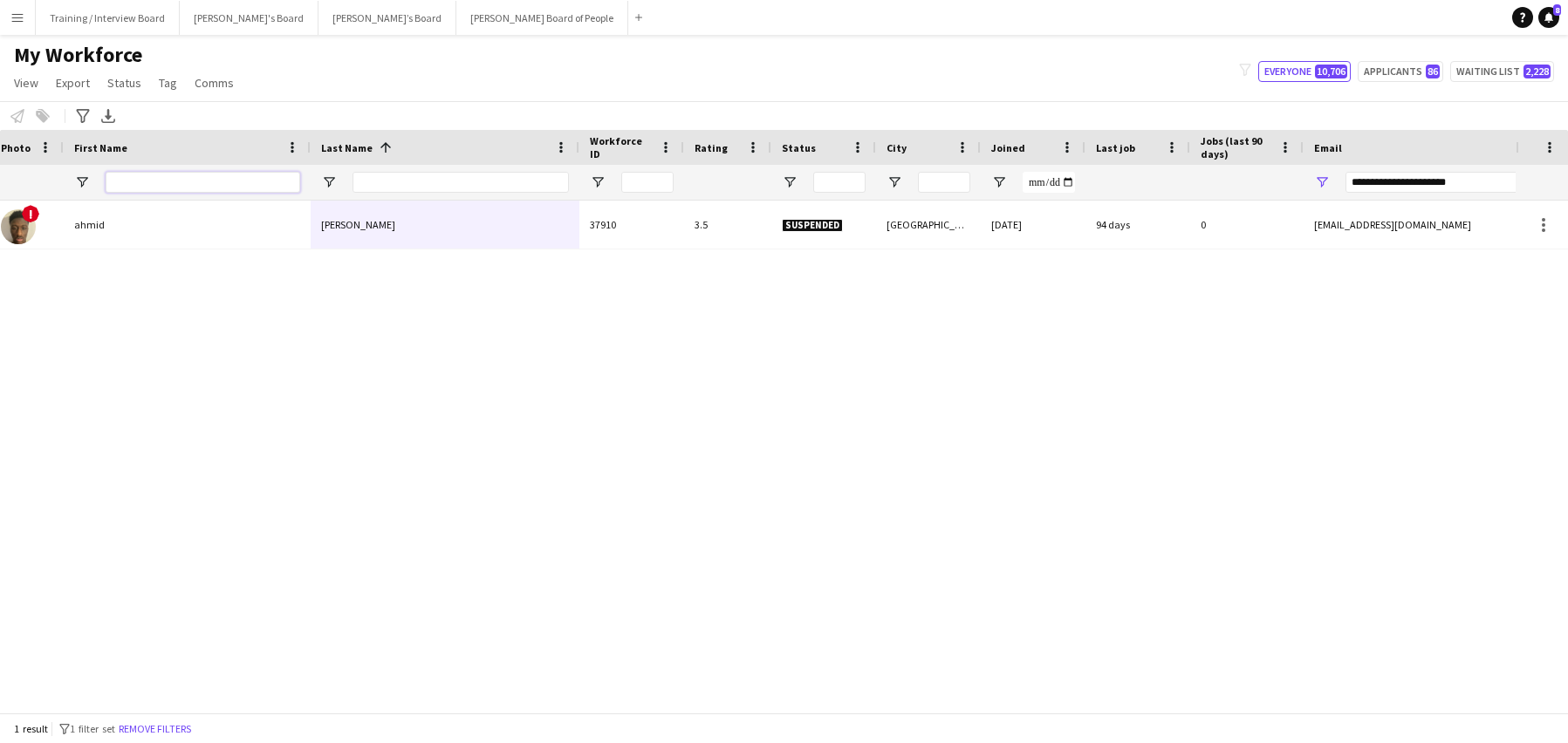
click at [144, 177] on input "First Name Filter Input" at bounding box center [203, 182] width 194 height 21
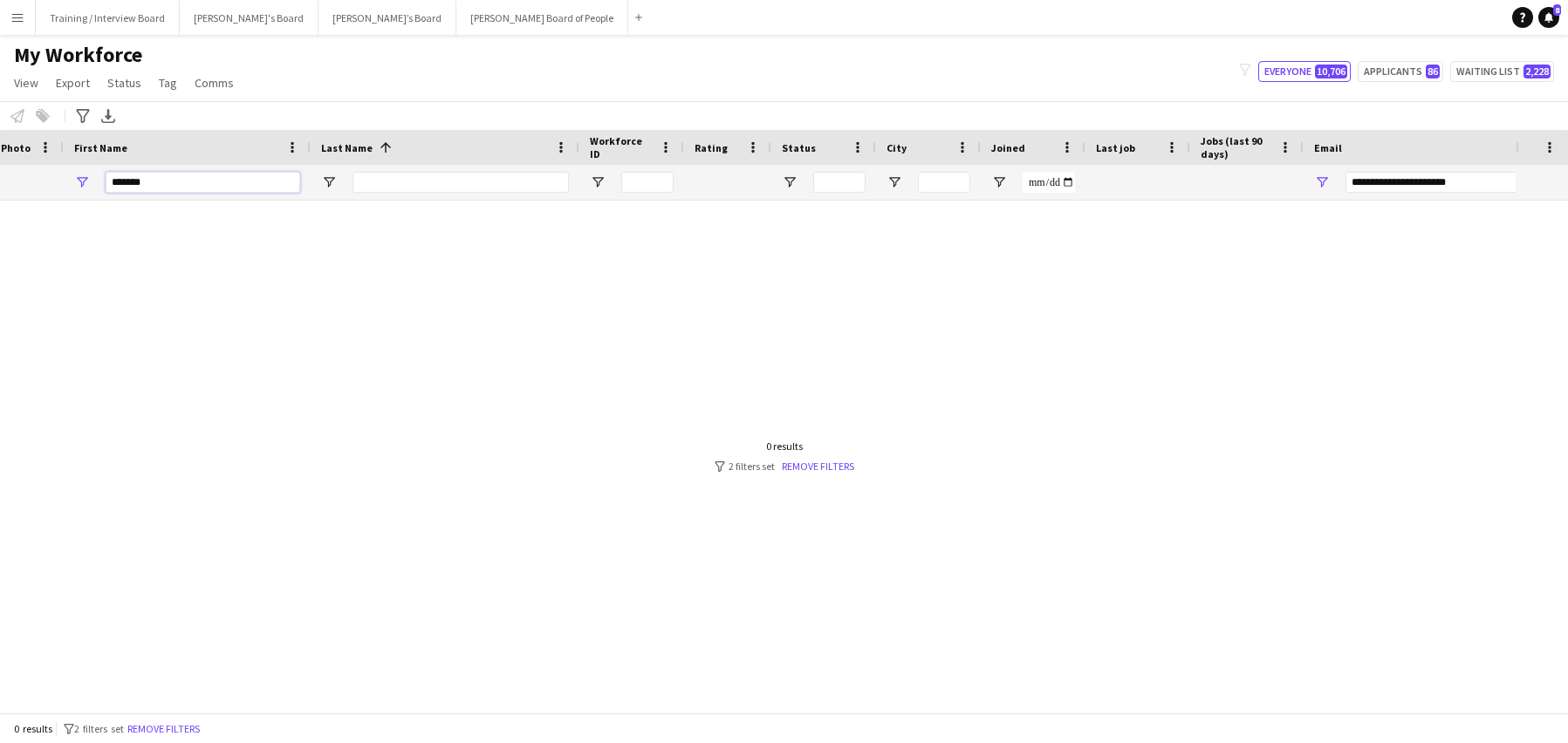
type input "*******"
click at [390, 171] on div at bounding box center [461, 183] width 216 height 35
click at [390, 177] on input "Last Name Filter Input" at bounding box center [461, 182] width 216 height 21
type input "*"
click at [798, 471] on link "Remove filters" at bounding box center [819, 466] width 73 height 13
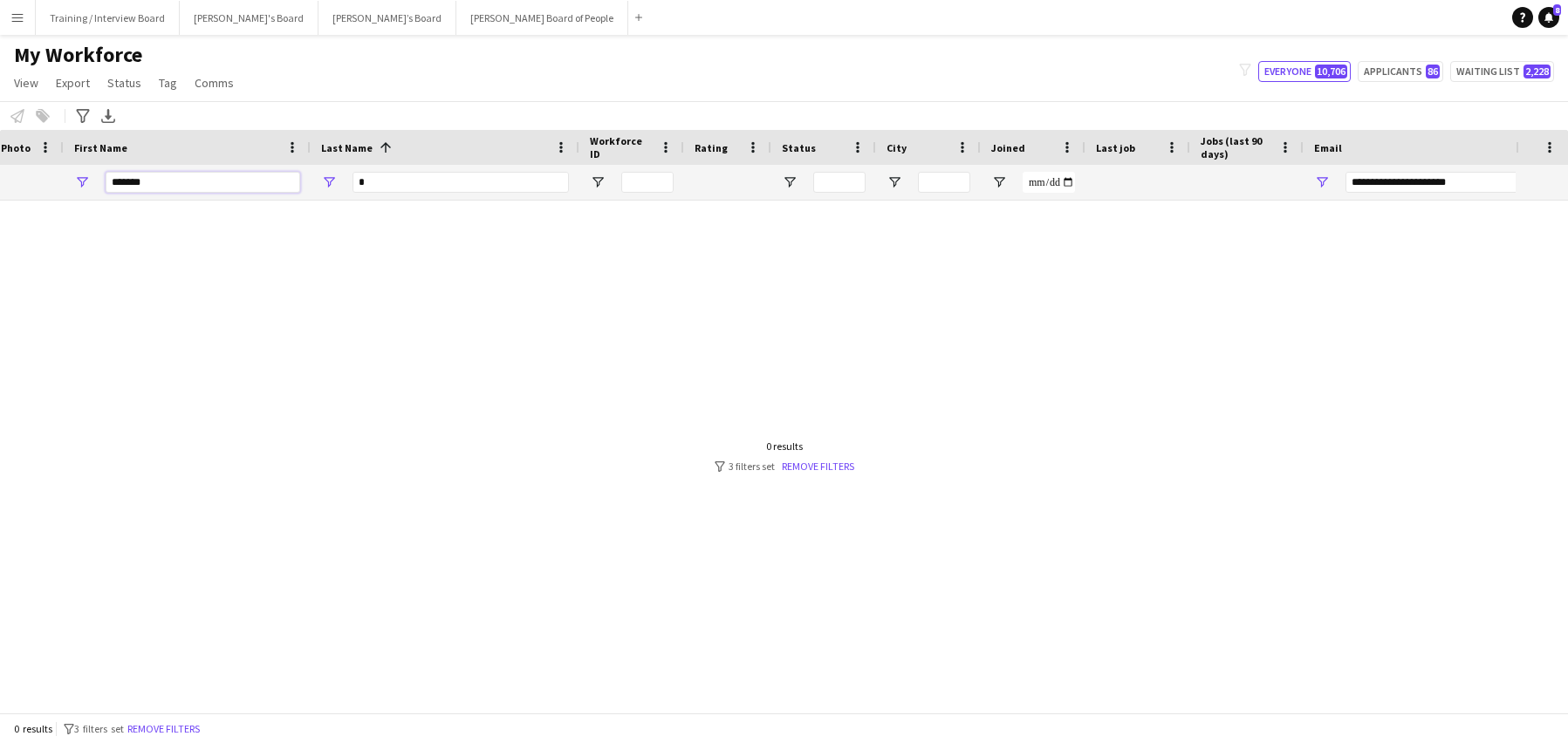
click at [168, 178] on input "*******" at bounding box center [203, 182] width 194 height 21
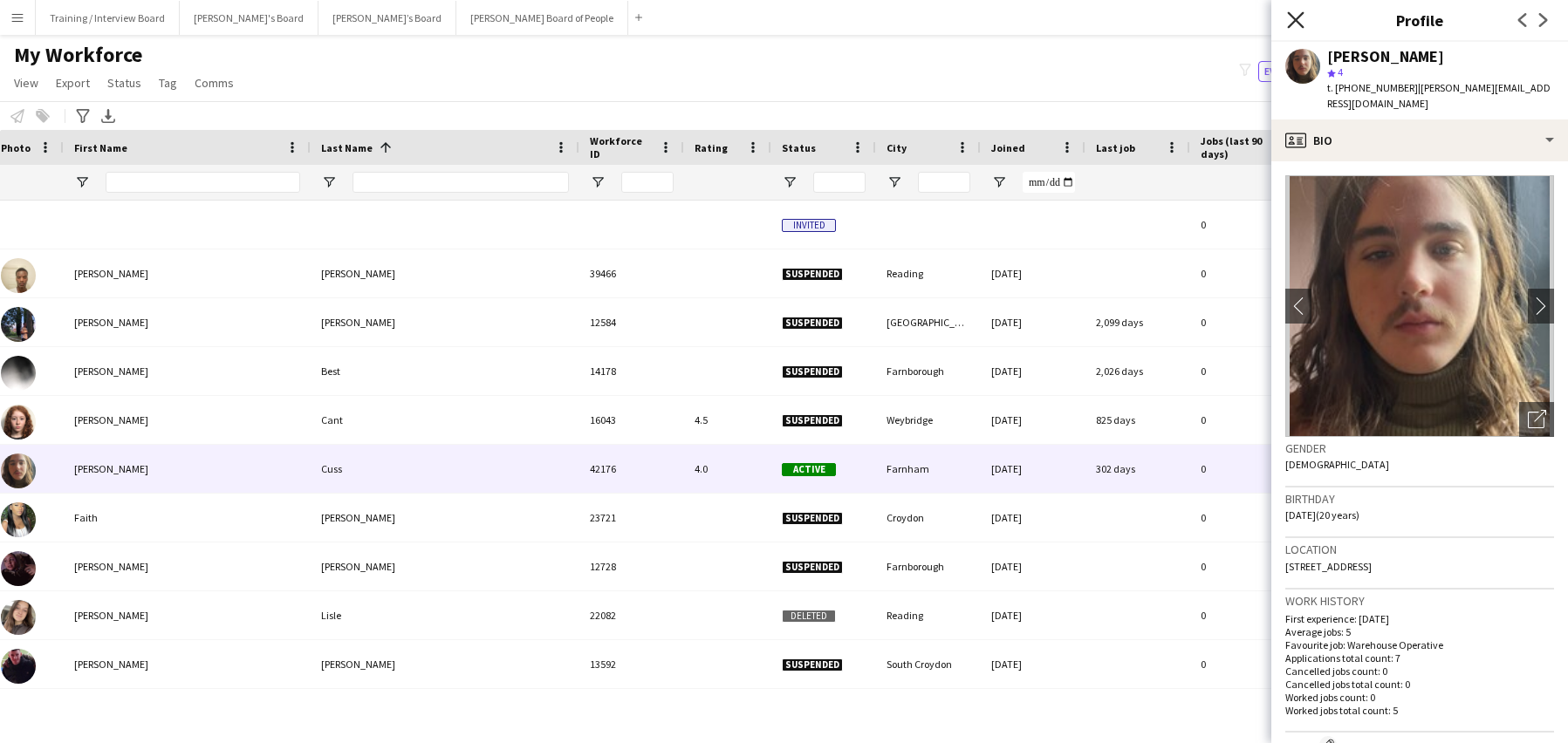
click at [1291, 24] on icon "Close pop-in" at bounding box center [1295, 19] width 16 height 16
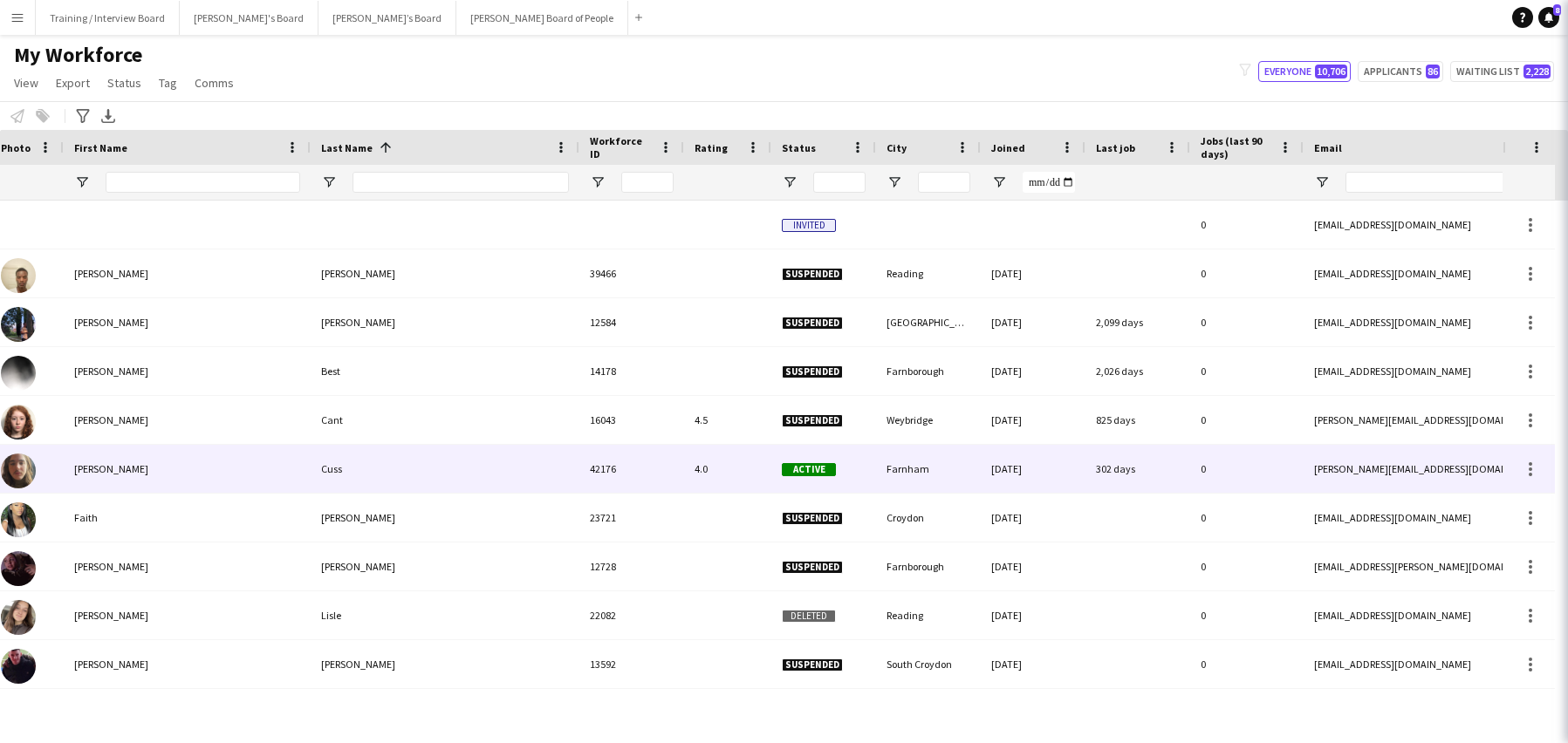
click at [1567, 21] on icon "Close pop-in" at bounding box center [1592, 19] width 16 height 16
click at [1567, 21] on icon at bounding box center [1592, 19] width 16 height 16
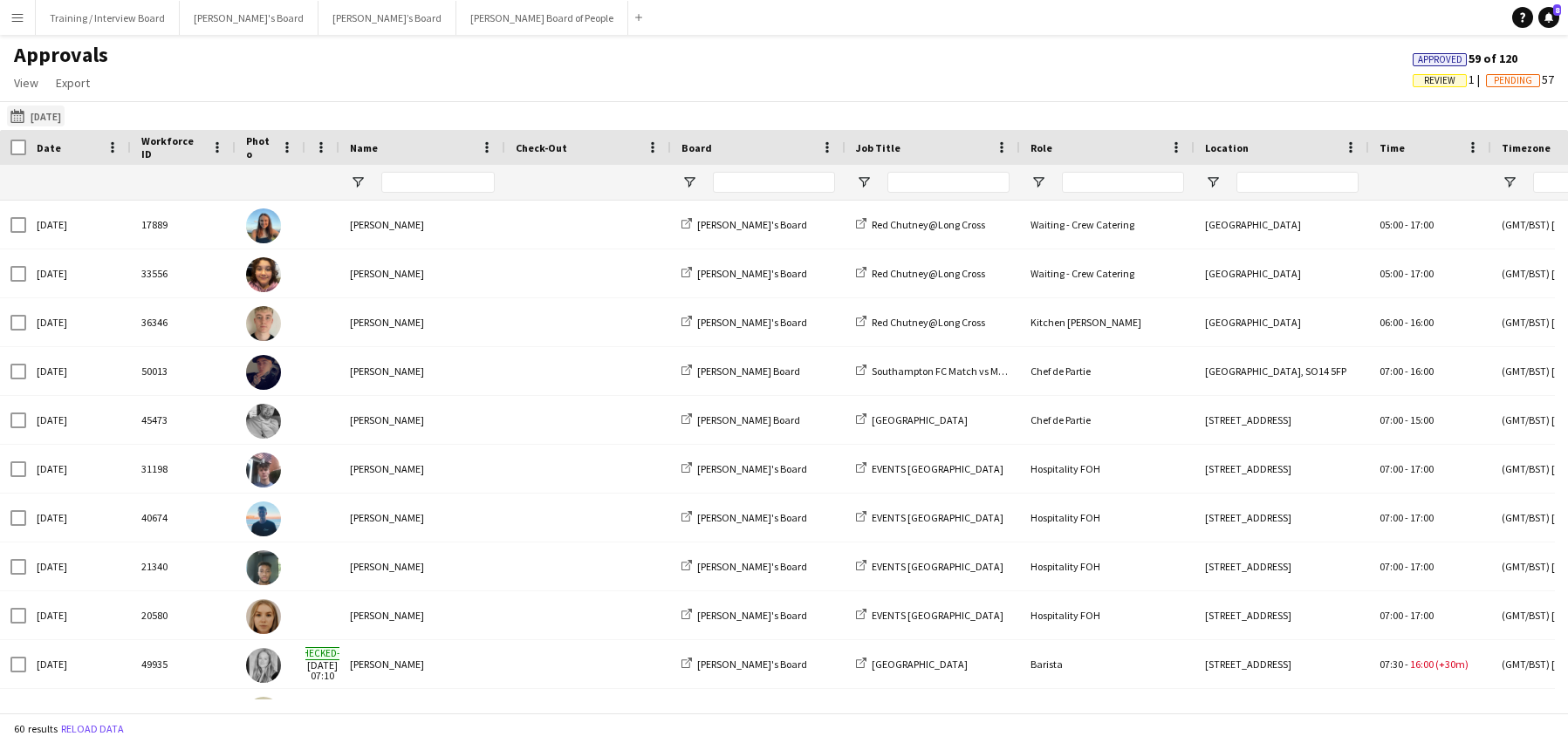
click at [22, 112] on app-icon "Yesterday" at bounding box center [21, 115] width 20 height 14
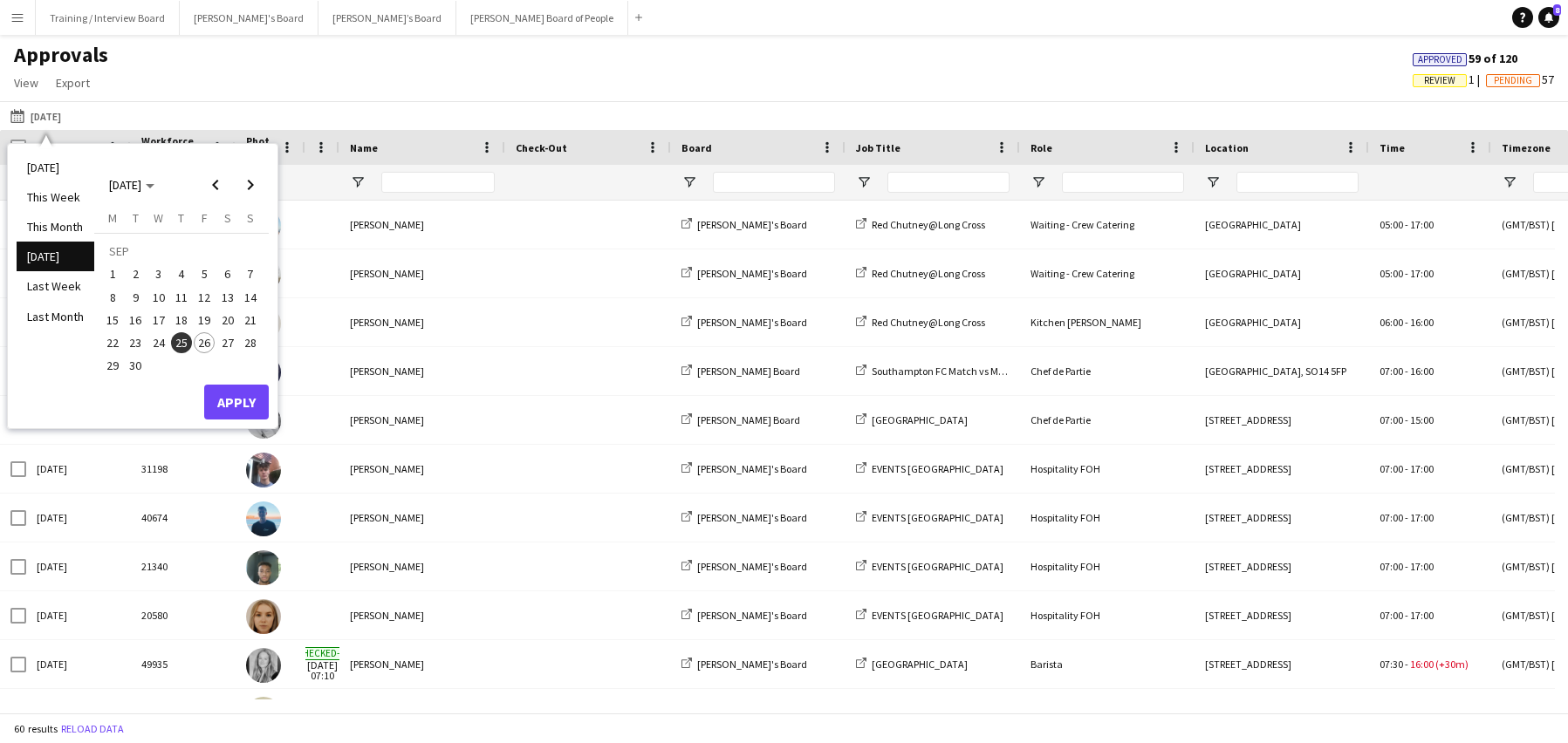
click at [209, 343] on span "26" at bounding box center [203, 342] width 21 height 21
click at [225, 407] on button "Apply" at bounding box center [236, 402] width 65 height 35
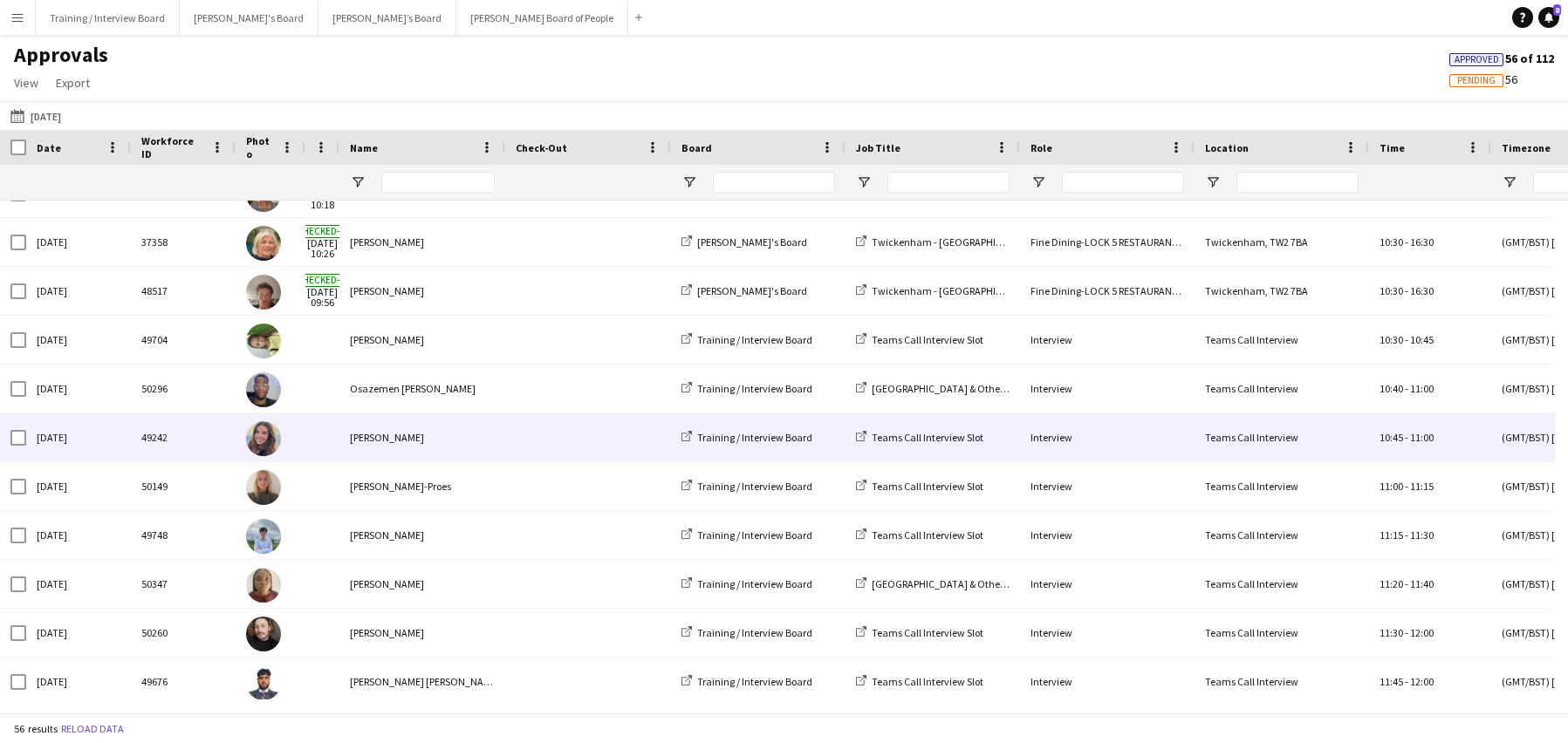
click at [361, 434] on div "Harriet Cope" at bounding box center [422, 437] width 166 height 48
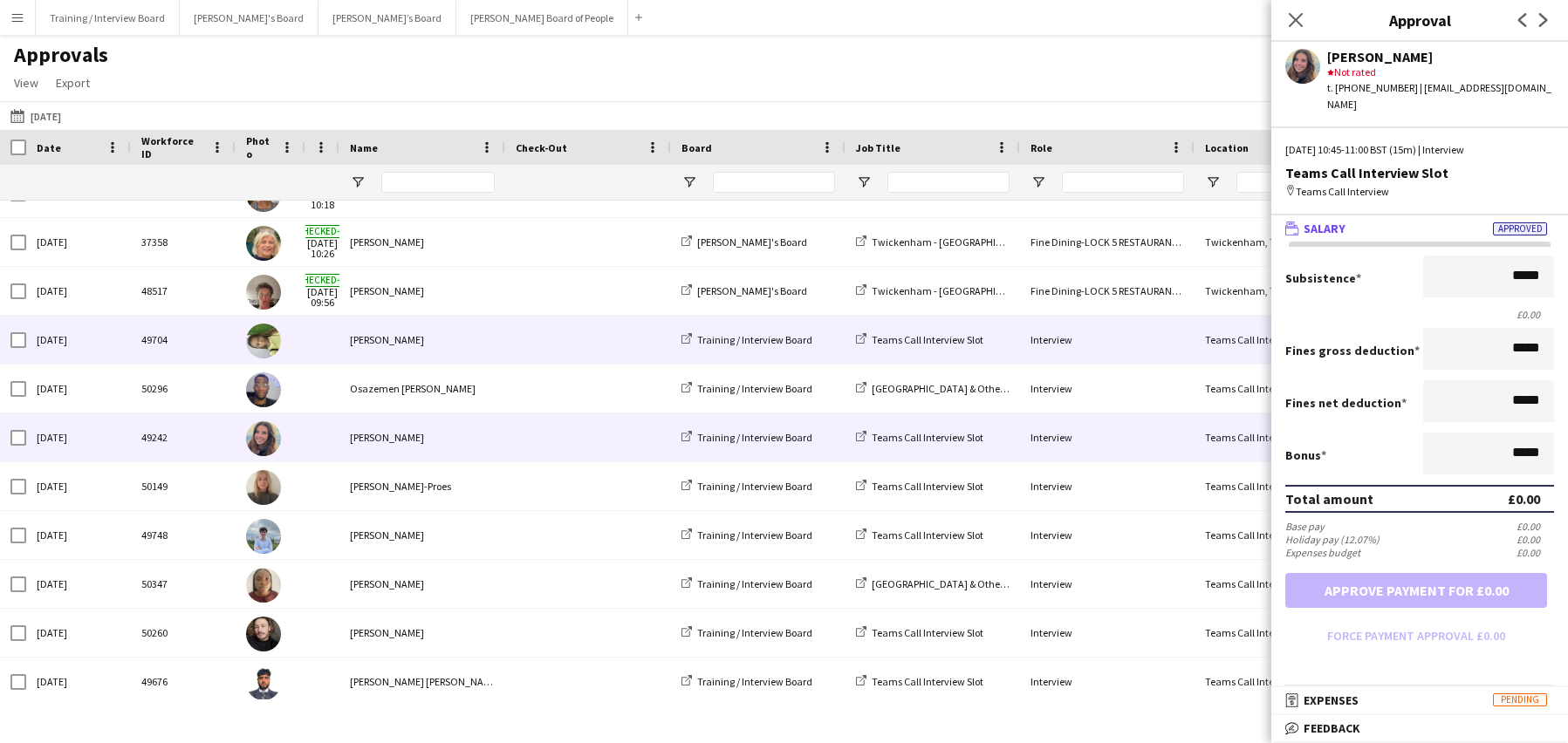
click at [350, 332] on div "Karen Kudela" at bounding box center [422, 340] width 166 height 48
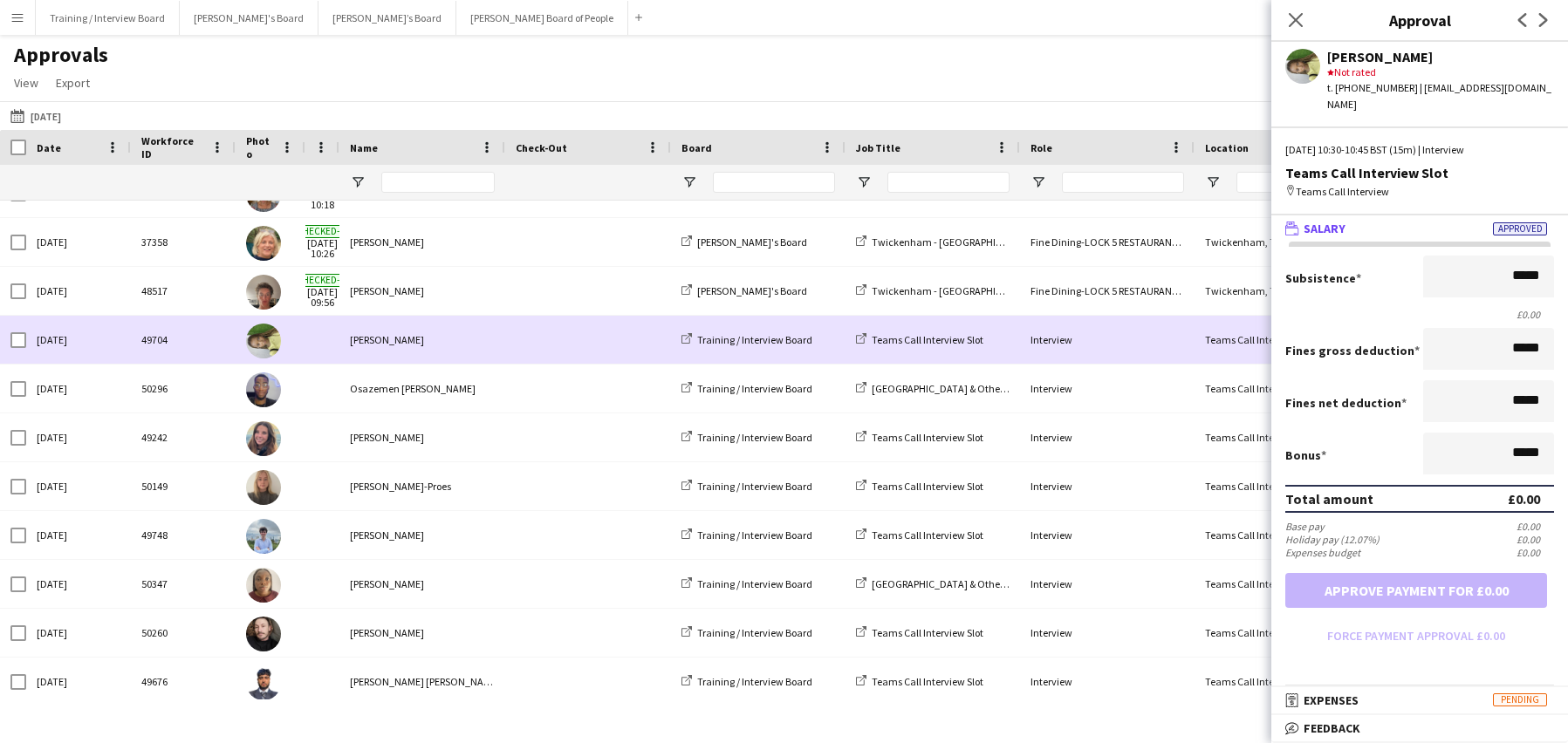
click at [367, 337] on div "Karen Kudela" at bounding box center [422, 340] width 166 height 48
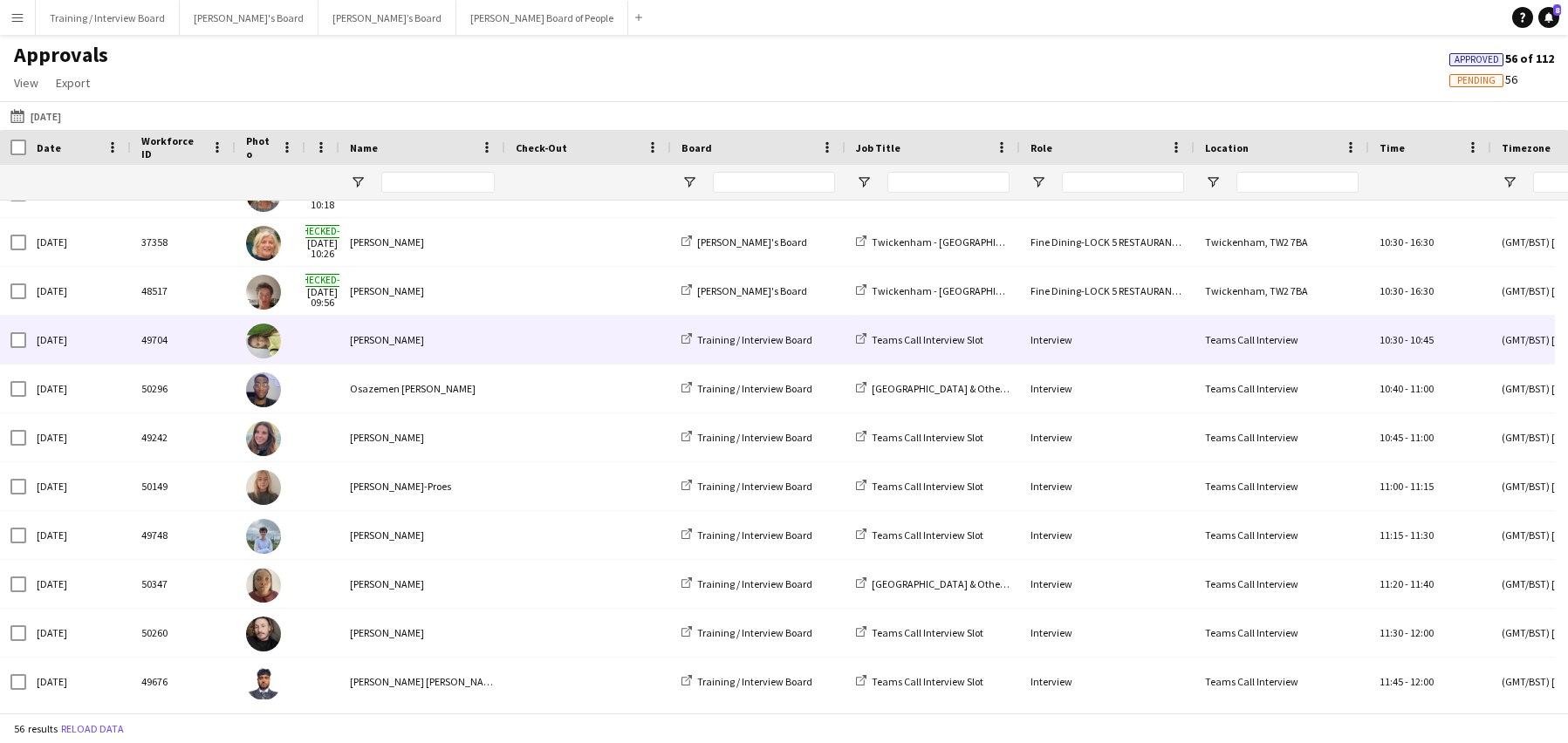
click at [371, 333] on div "Karen Kudela" at bounding box center [422, 340] width 166 height 48
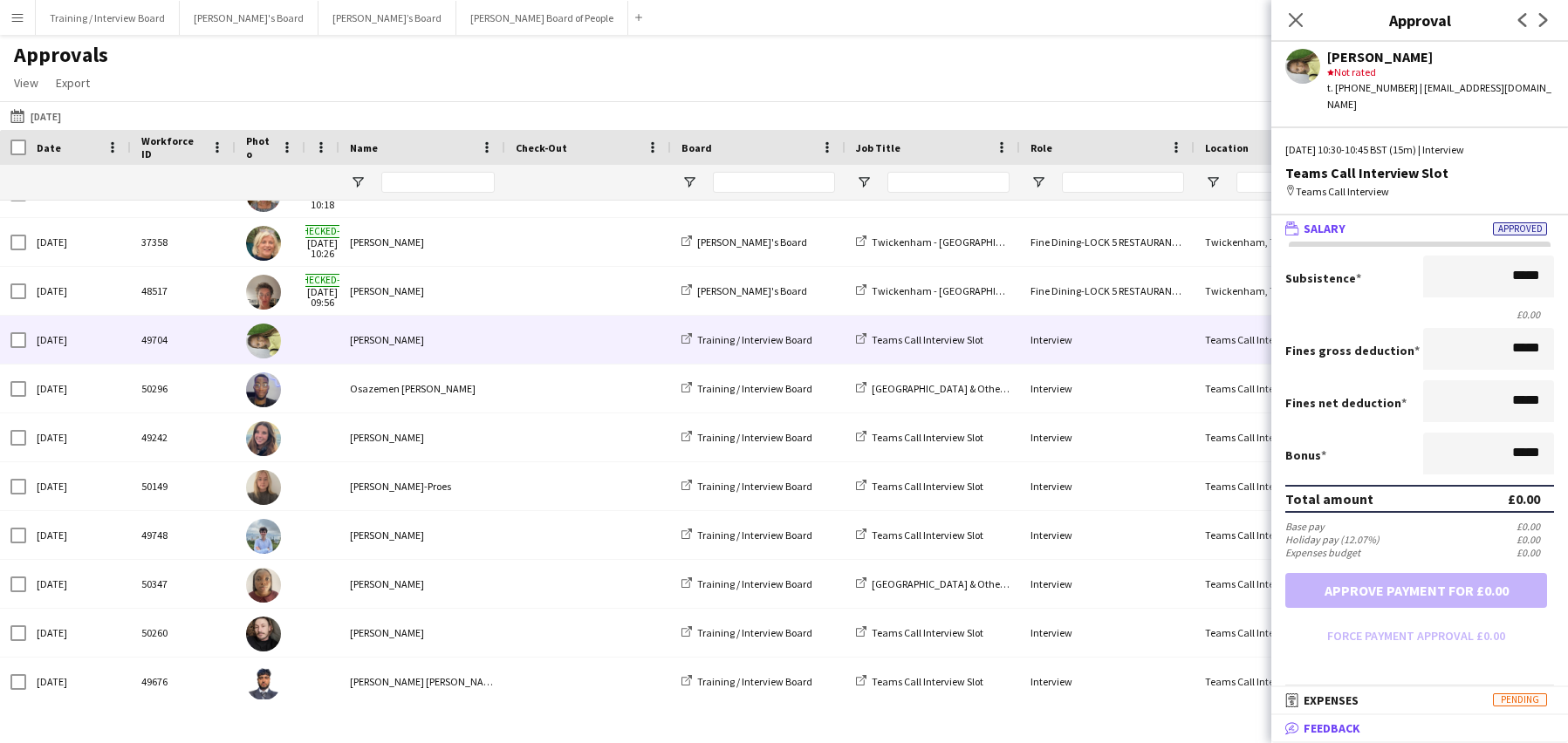
click at [1356, 724] on span "Feedback" at bounding box center [1332, 728] width 56 height 15
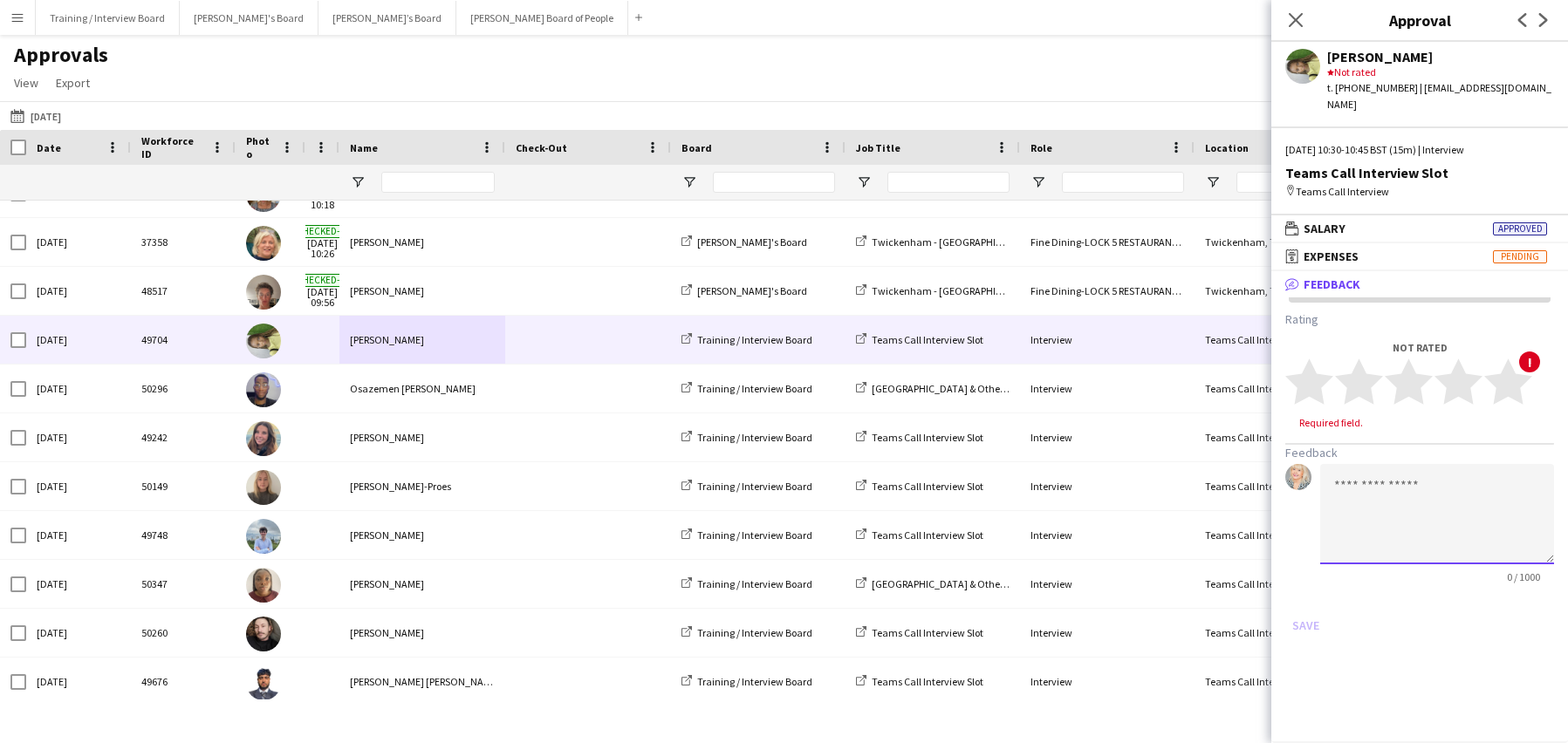
click at [1326, 470] on textarea at bounding box center [1436, 514] width 233 height 100
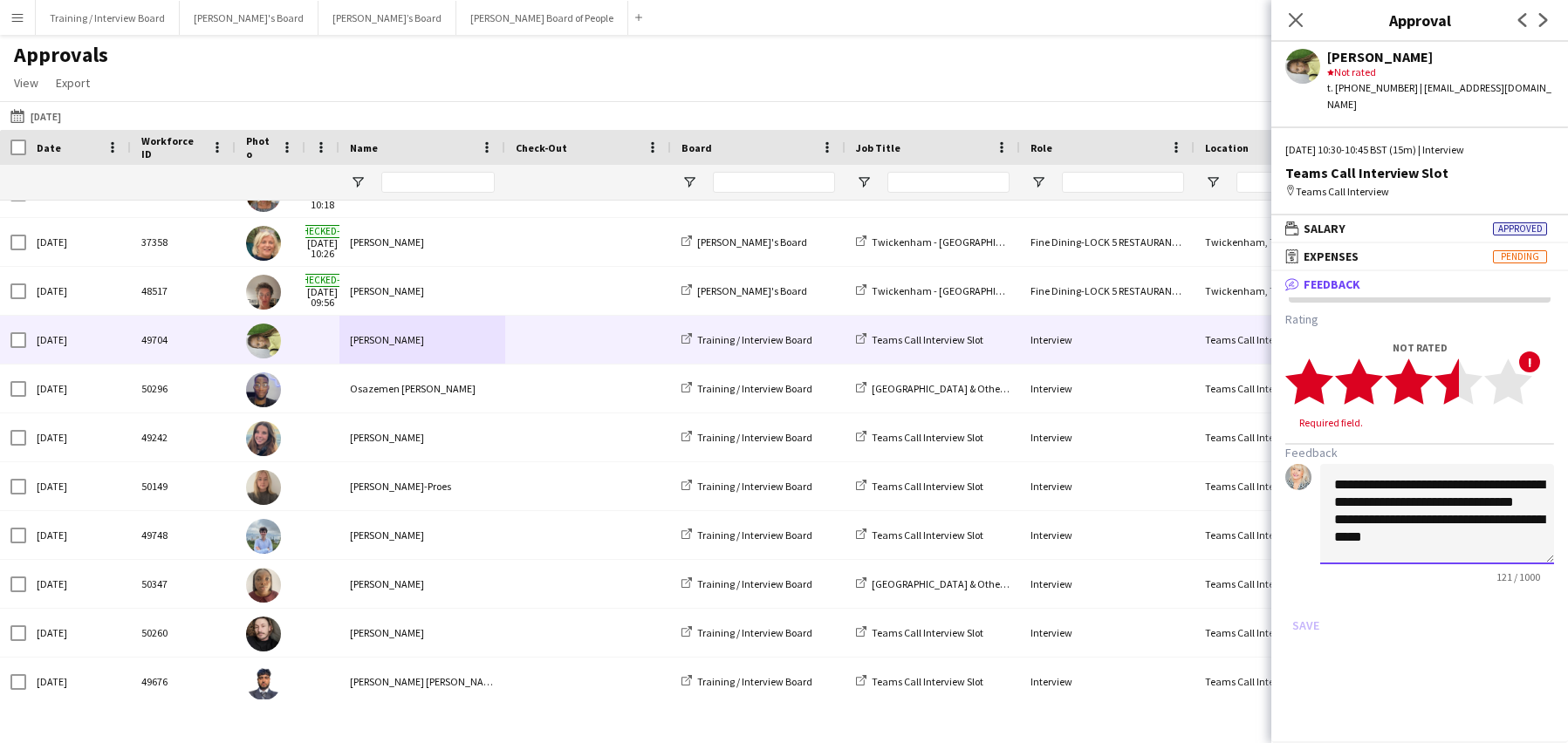
type textarea "**********"
click at [1441, 359] on icon "star" at bounding box center [1458, 381] width 48 height 48
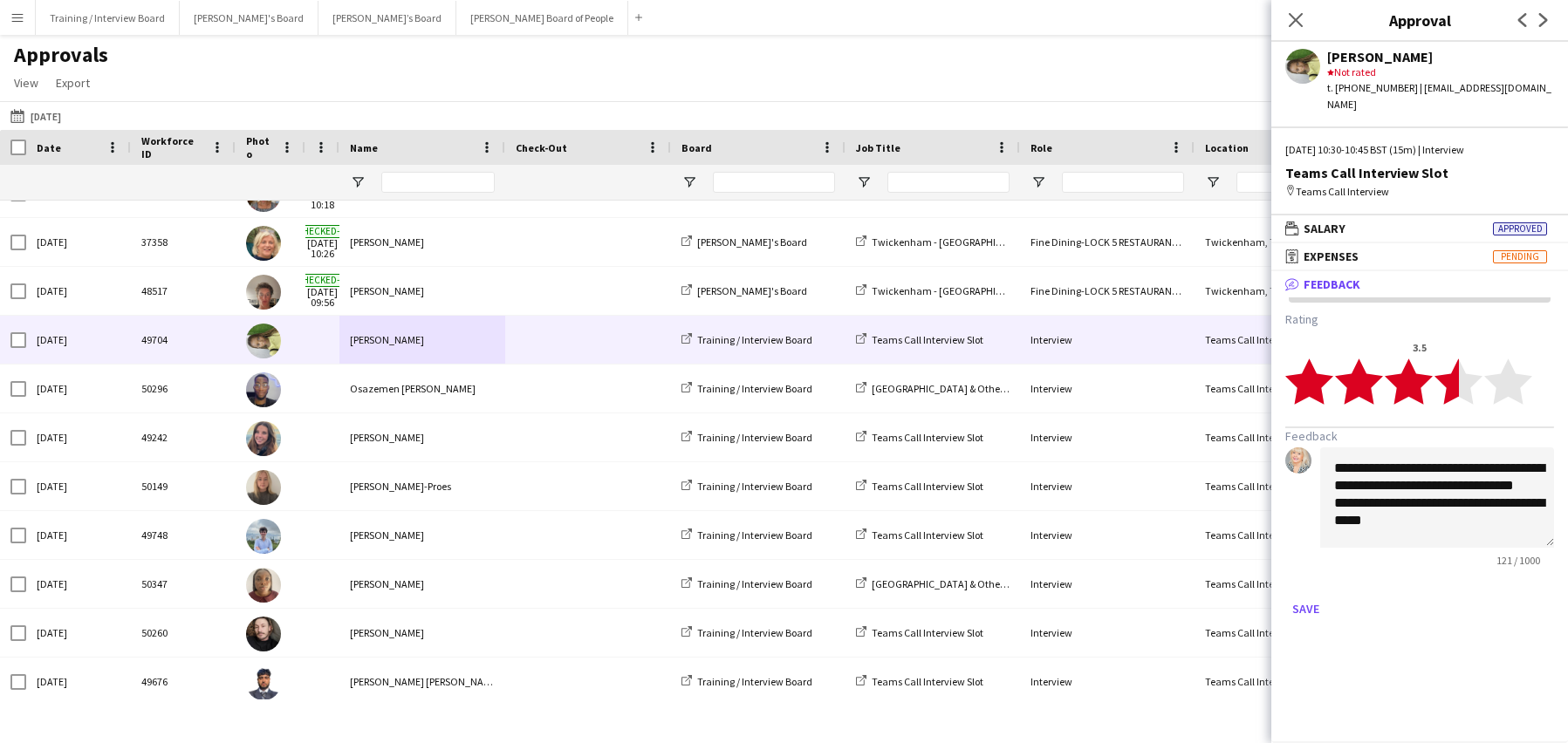
click at [1295, 574] on form "**********" at bounding box center [1420, 467] width 269 height 312
click at [1295, 595] on button "Save" at bounding box center [1305, 609] width 41 height 28
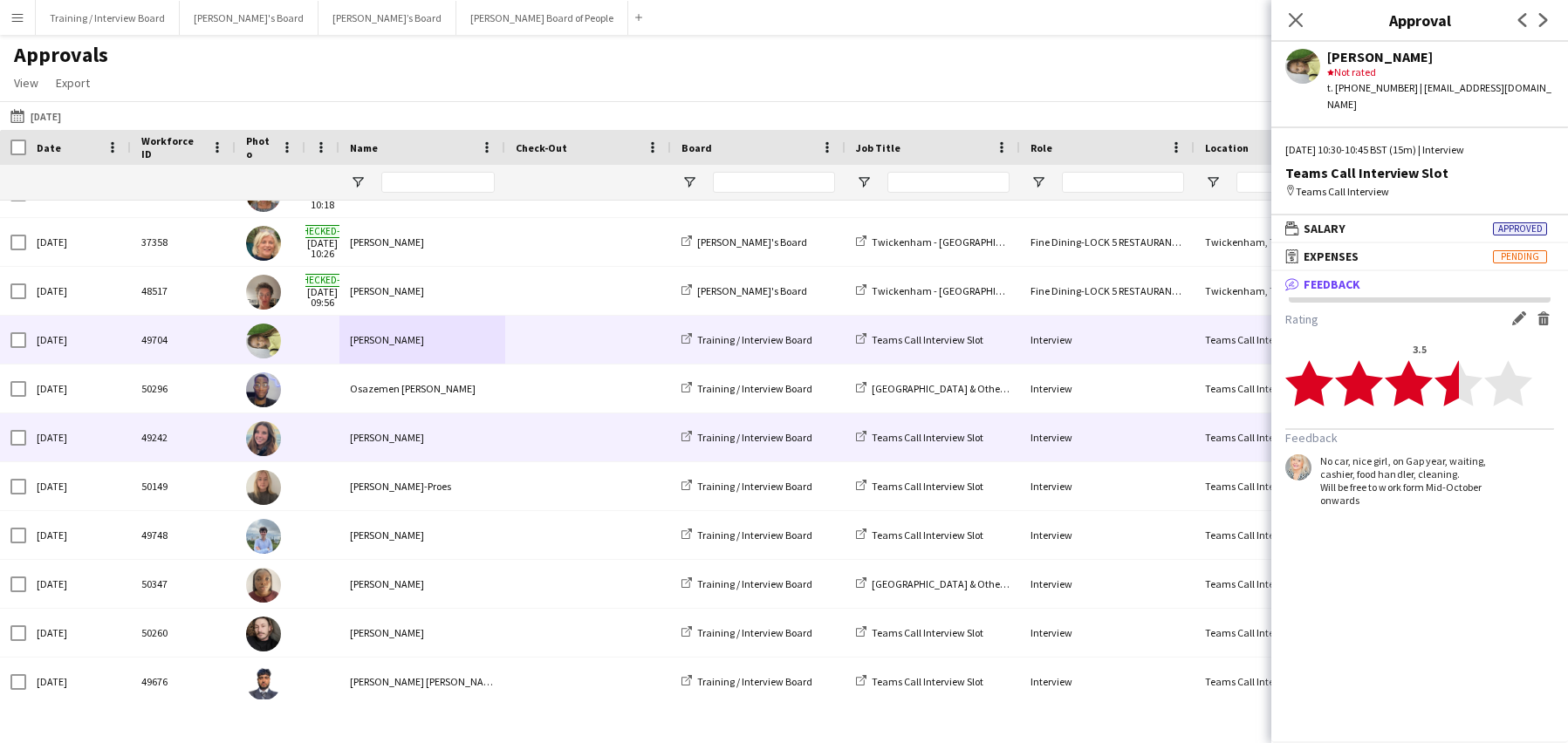
click at [367, 433] on div "Harriet Cope" at bounding box center [422, 437] width 166 height 48
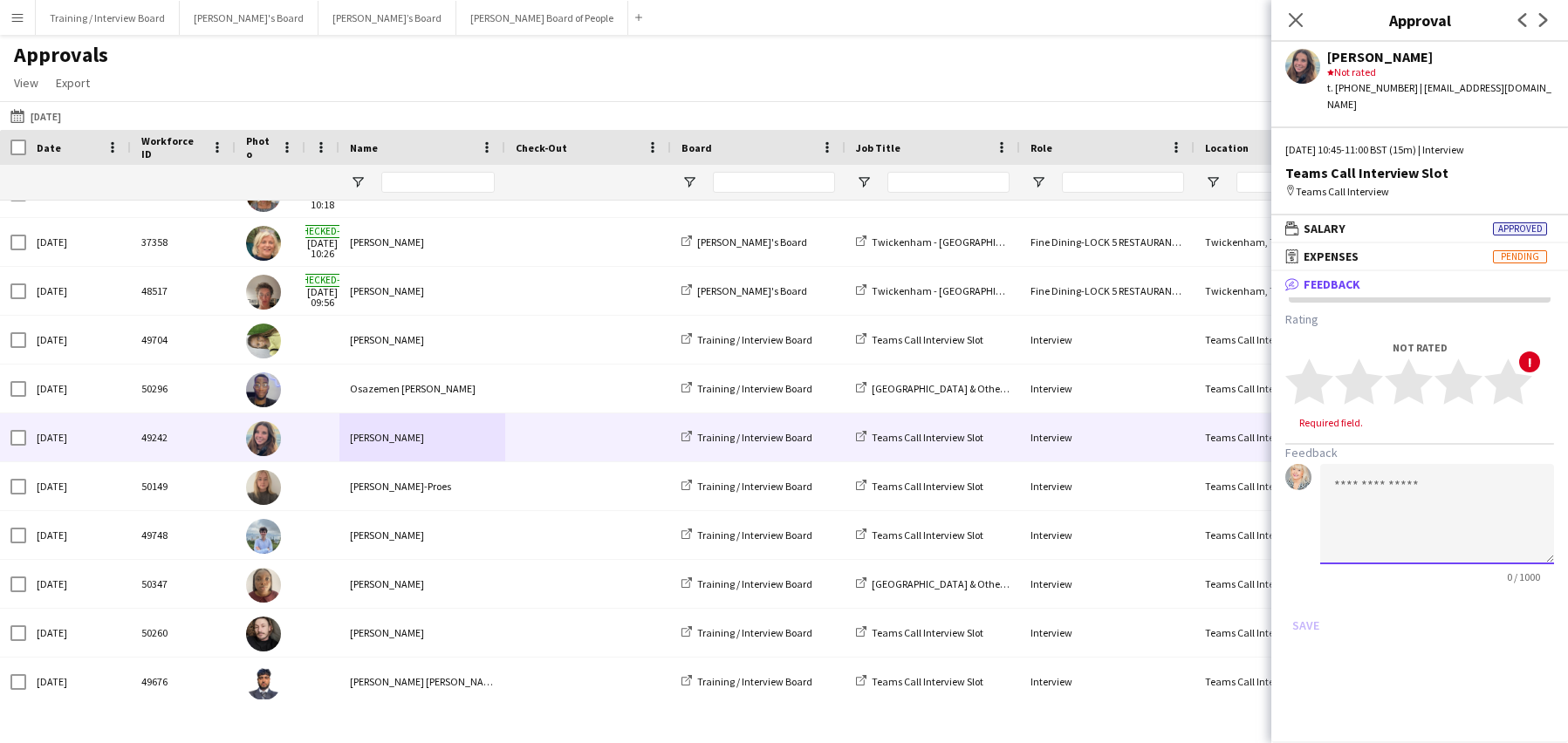
click at [1386, 482] on textarea at bounding box center [1436, 514] width 233 height 100
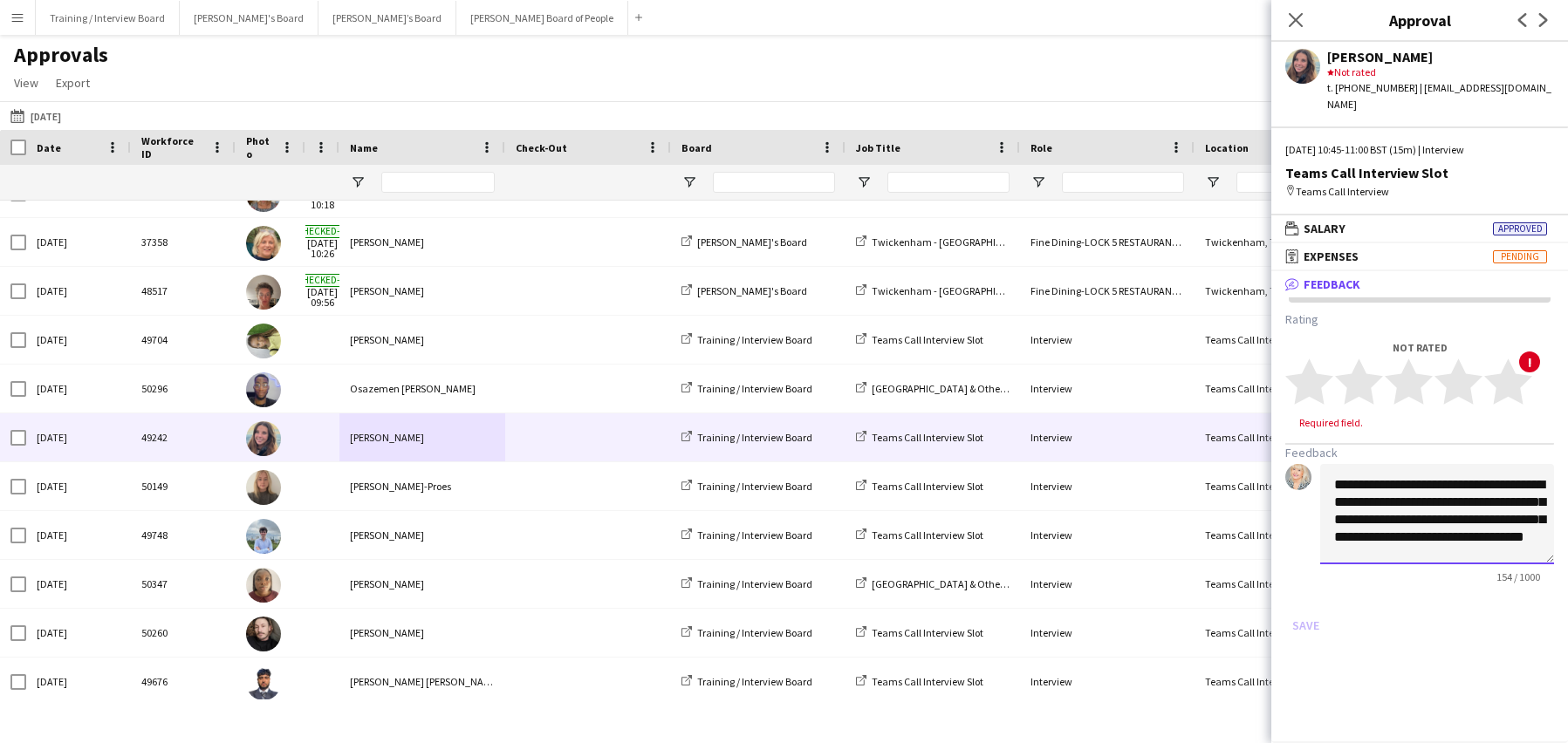
scroll to position [19, 0]
click at [1441, 469] on textarea "**********" at bounding box center [1436, 514] width 233 height 100
click at [1458, 484] on textarea "**********" at bounding box center [1436, 514] width 233 height 100
click at [1465, 520] on textarea "**********" at bounding box center [1436, 514] width 233 height 100
click at [1496, 512] on textarea "**********" at bounding box center [1436, 514] width 233 height 100
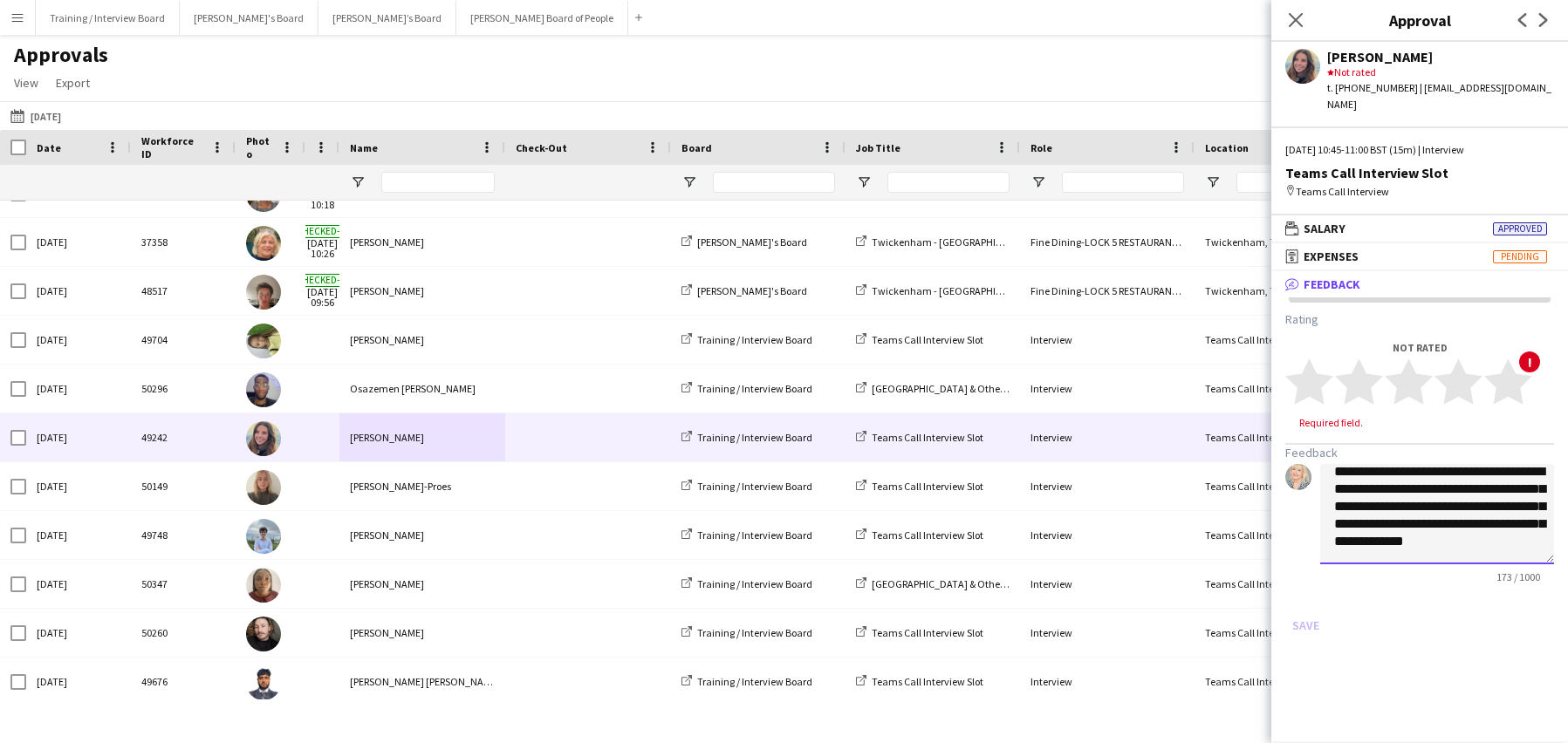
click at [1479, 536] on textarea "**********" at bounding box center [1436, 514] width 233 height 100
click at [1463, 365] on polygon at bounding box center [1458, 382] width 48 height 45
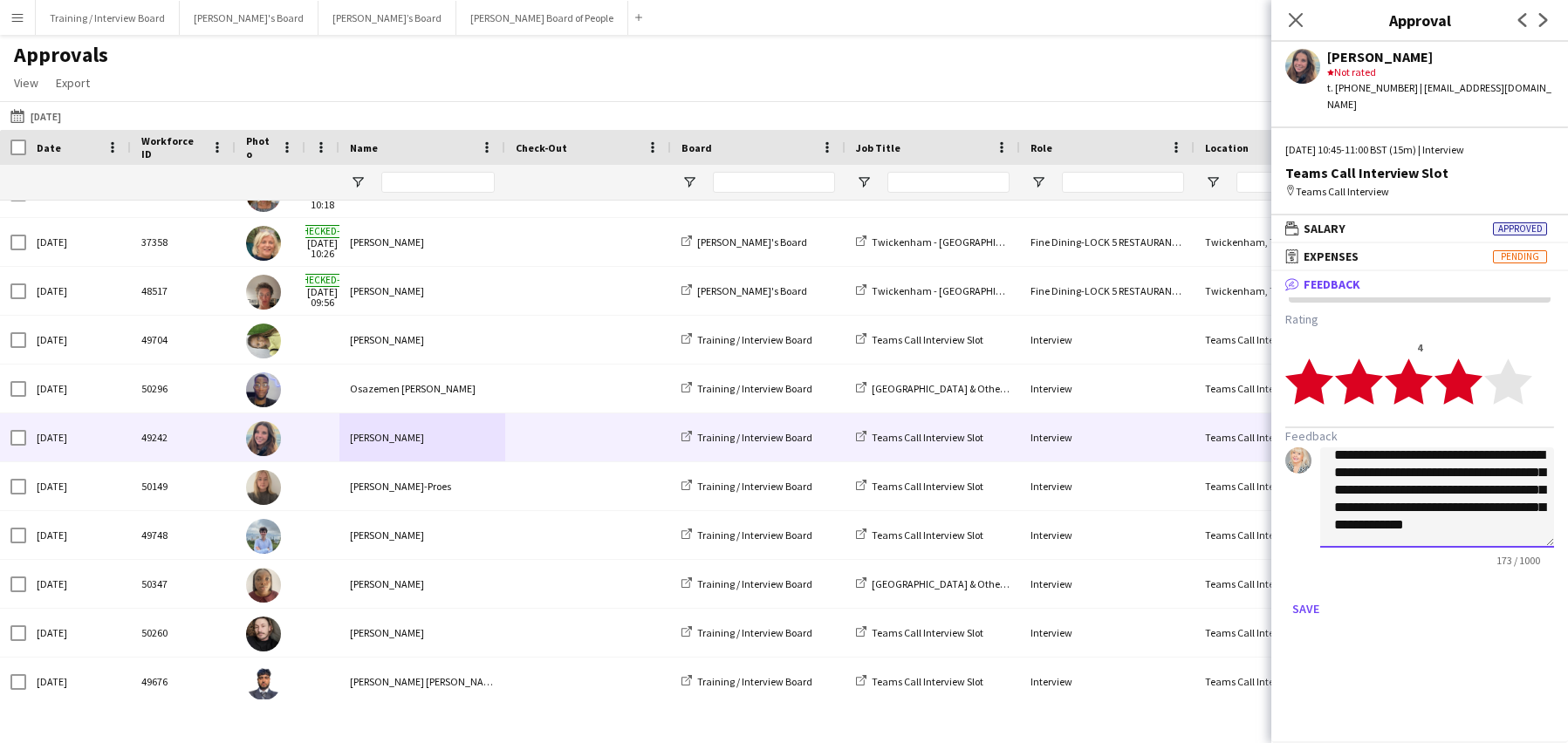
click at [1459, 514] on textarea "**********" at bounding box center [1436, 498] width 233 height 100
type textarea "**********"
click at [1297, 595] on button "Save" at bounding box center [1305, 609] width 41 height 28
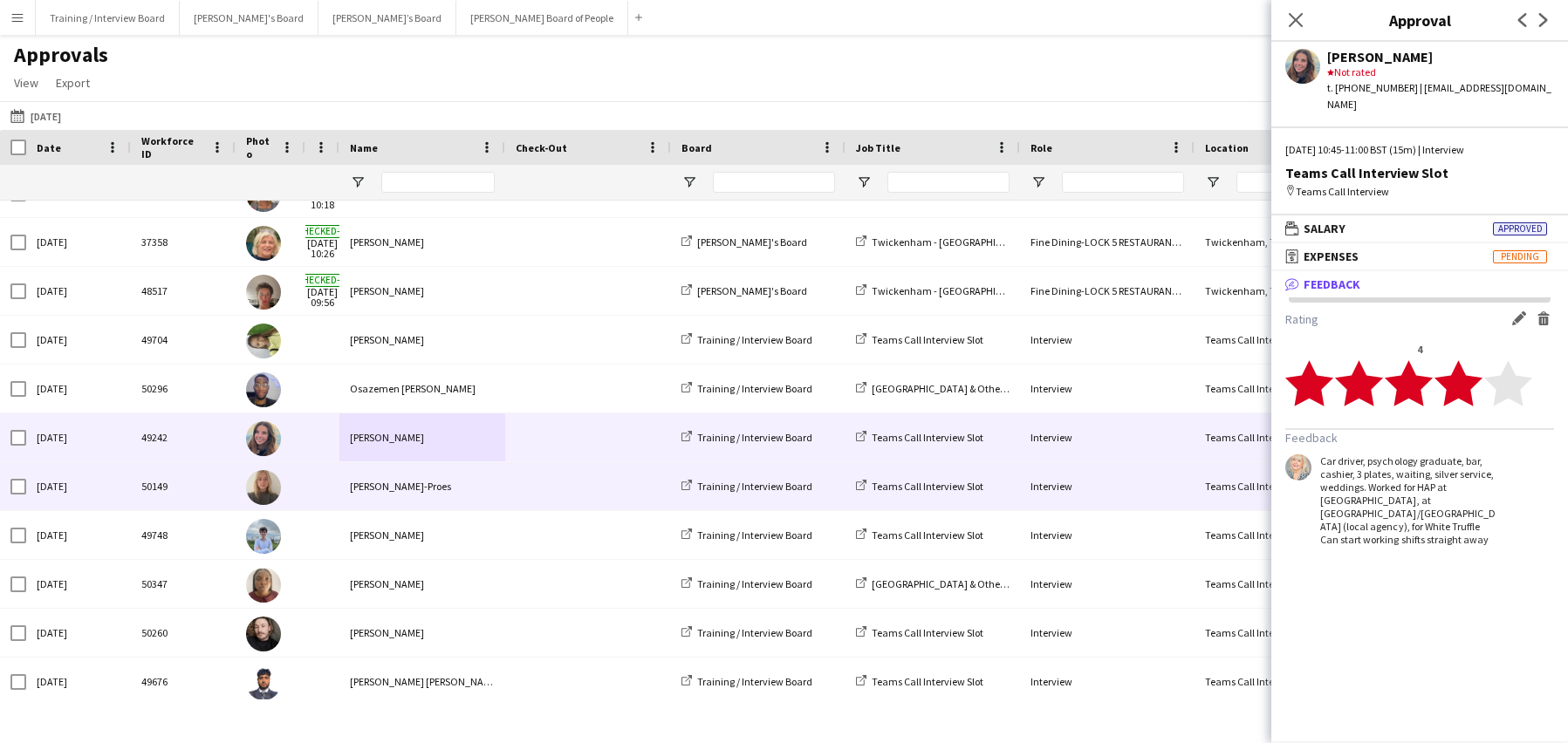
click at [365, 479] on div "Charlotte Jackson-Proes" at bounding box center [422, 486] width 166 height 48
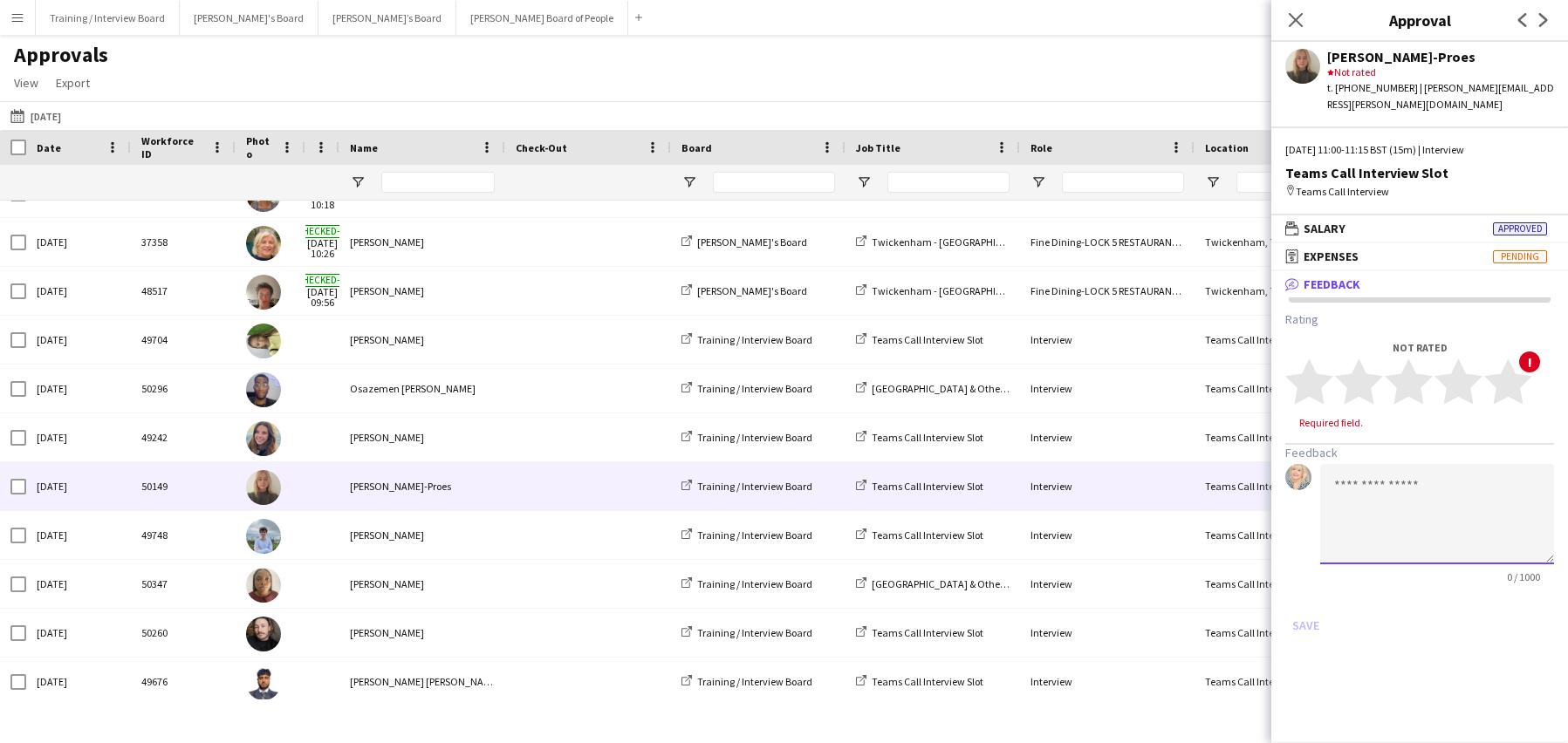
click at [1373, 481] on textarea at bounding box center [1436, 514] width 233 height 100
type textarea "*"
click at [1365, 655] on mat-expansion-panel "**********" at bounding box center [1420, 508] width 297 height 472
click at [1461, 471] on textarea "**********" at bounding box center [1436, 514] width 233 height 100
click at [1396, 464] on textarea "**********" at bounding box center [1436, 514] width 233 height 100
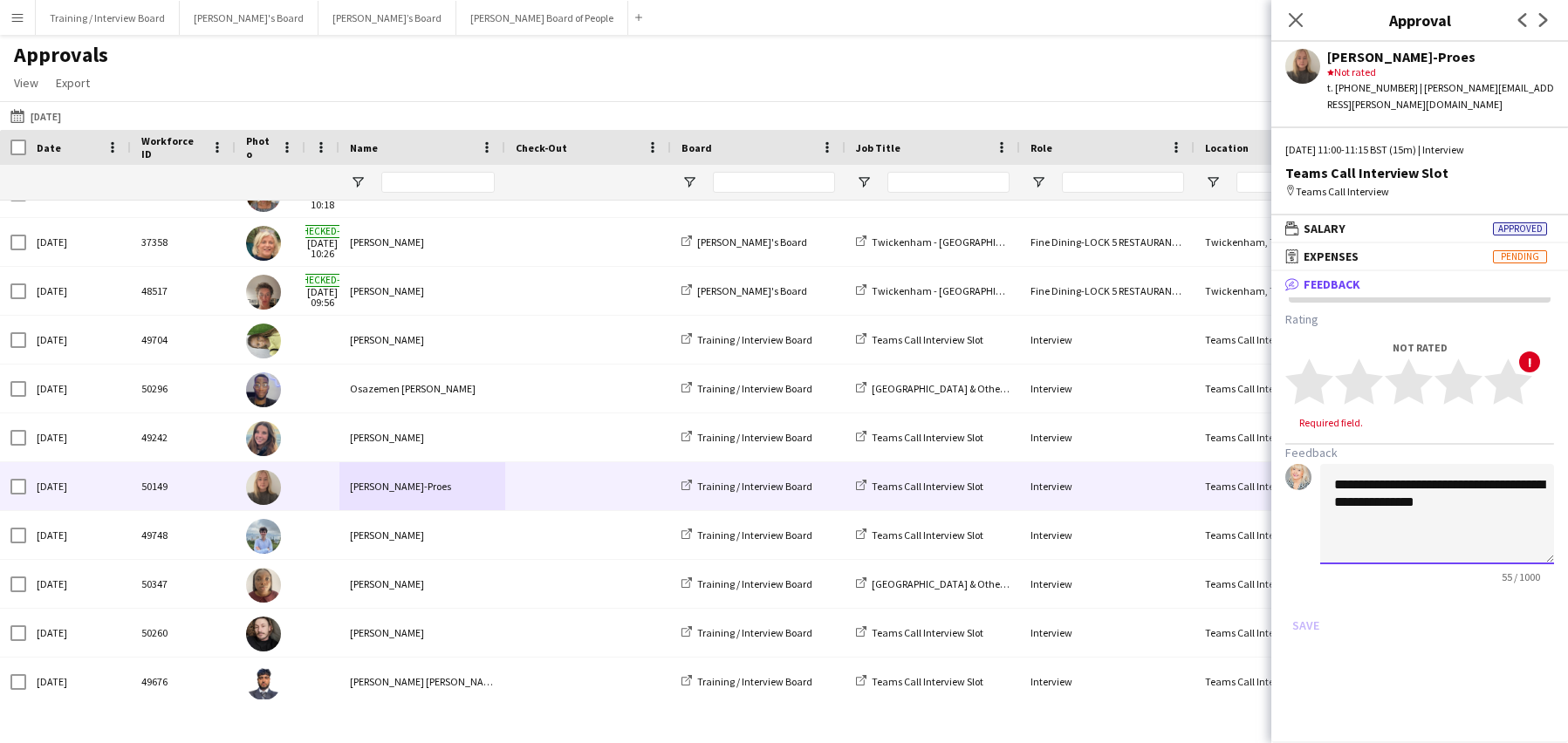
click at [1541, 464] on textarea "**********" at bounding box center [1436, 514] width 233 height 100
click at [1336, 503] on textarea "**********" at bounding box center [1436, 514] width 233 height 100
click at [1458, 503] on textarea "**********" at bounding box center [1436, 514] width 233 height 100
click at [1553, 494] on textarea "**********" at bounding box center [1436, 514] width 233 height 100
click at [1413, 506] on textarea "**********" at bounding box center [1436, 514] width 233 height 100
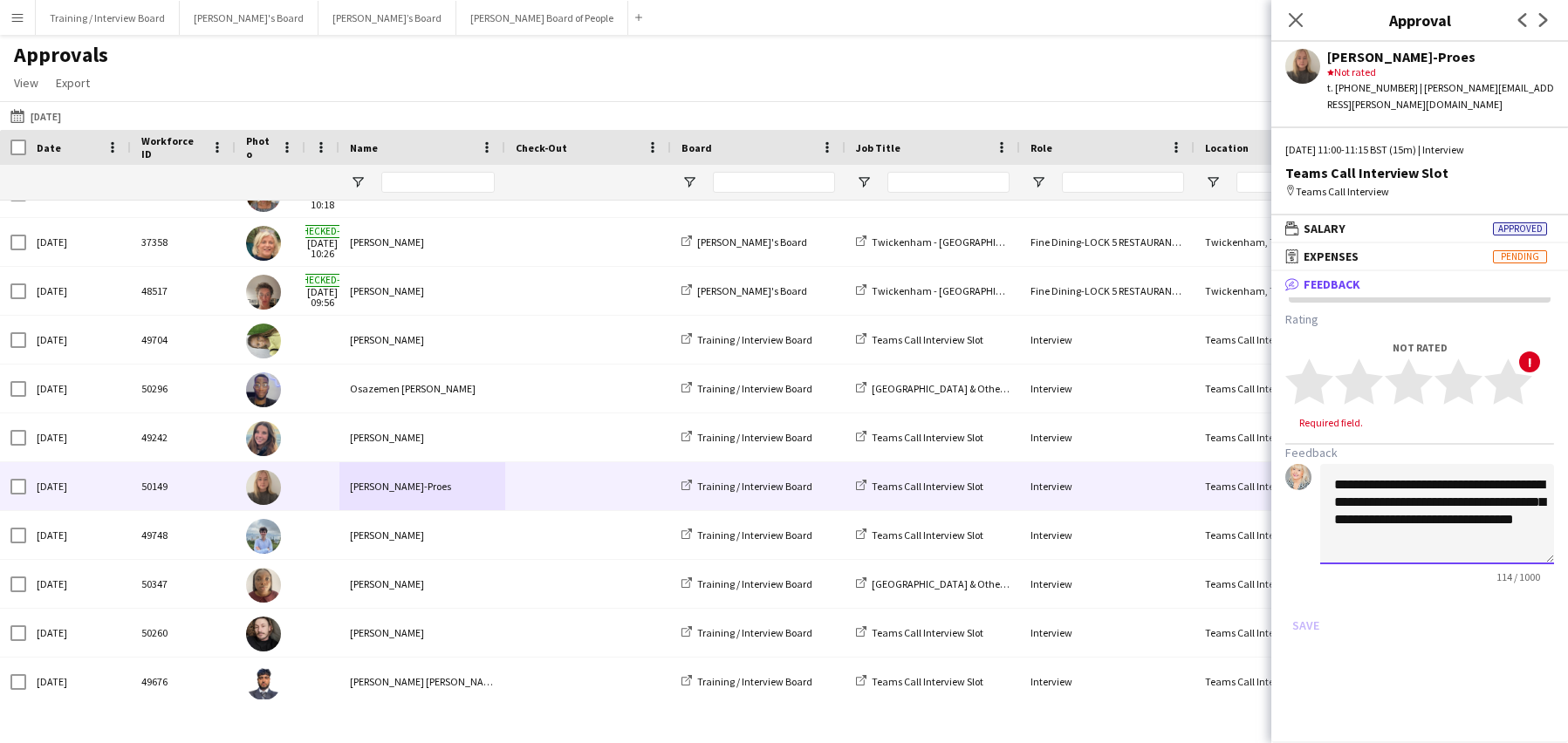
click at [1397, 520] on textarea "**********" at bounding box center [1436, 514] width 233 height 100
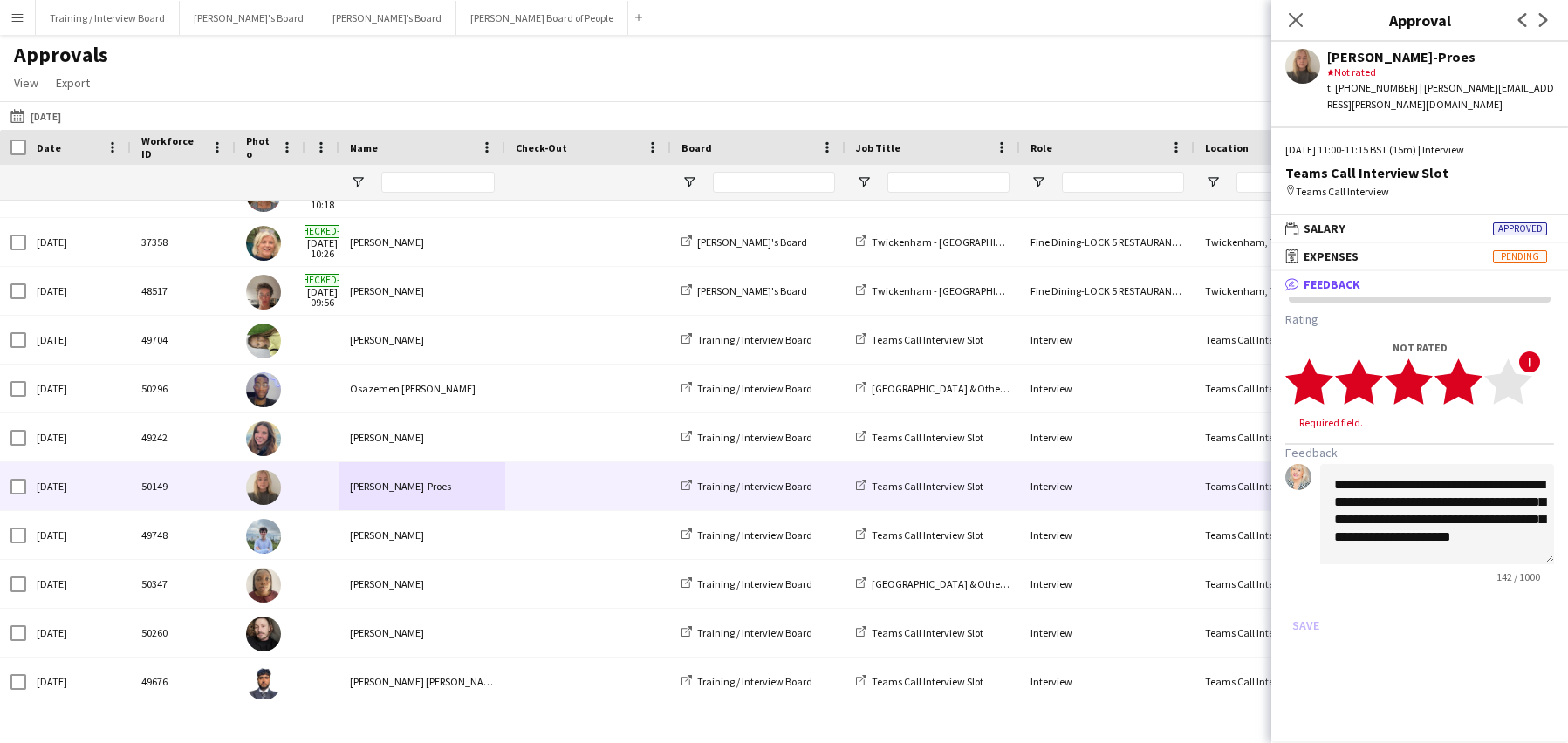
click at [1462, 370] on polygon at bounding box center [1458, 382] width 48 height 45
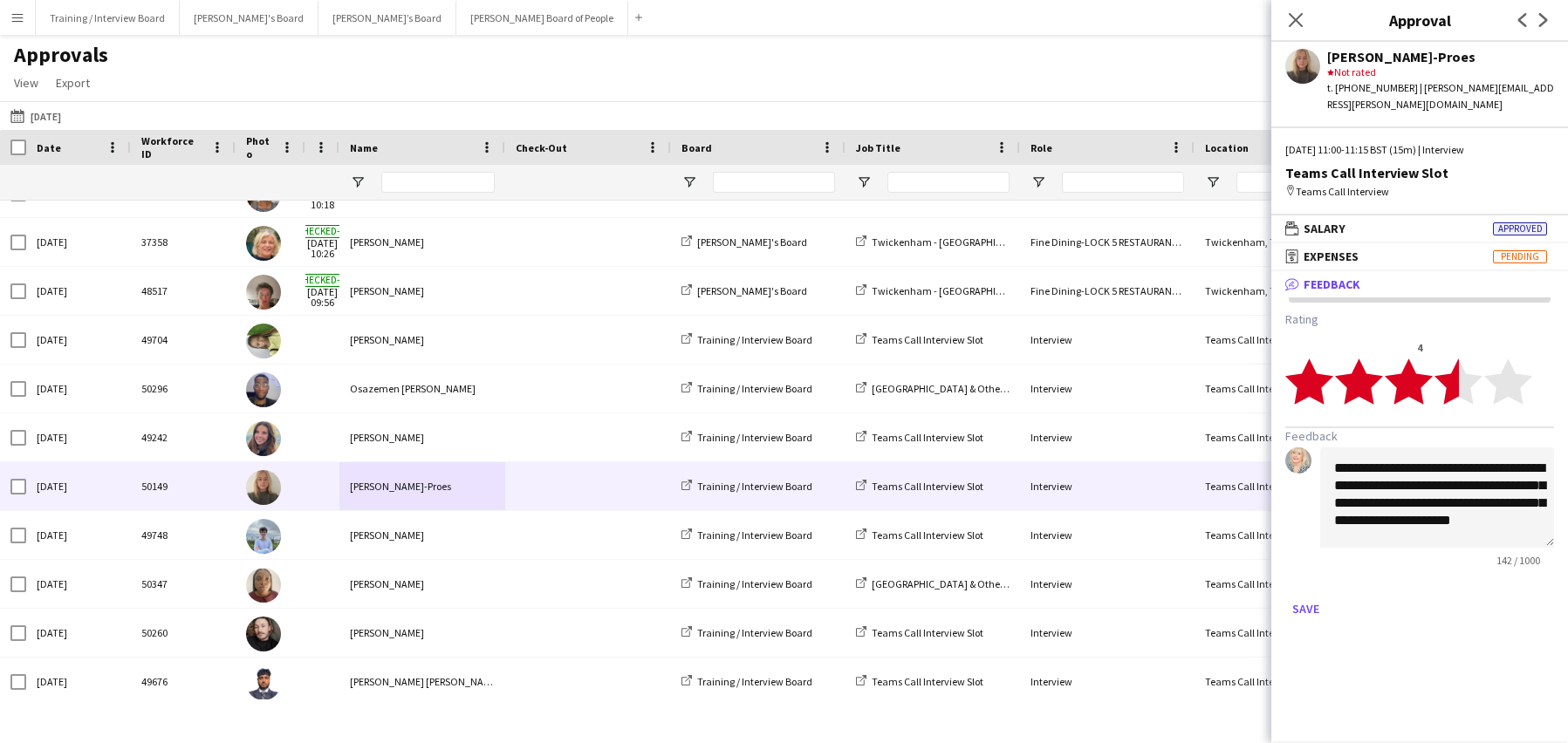
click at [1451, 368] on polygon at bounding box center [1458, 382] width 48 height 45
click at [1491, 529] on textarea "**********" at bounding box center [1436, 498] width 233 height 100
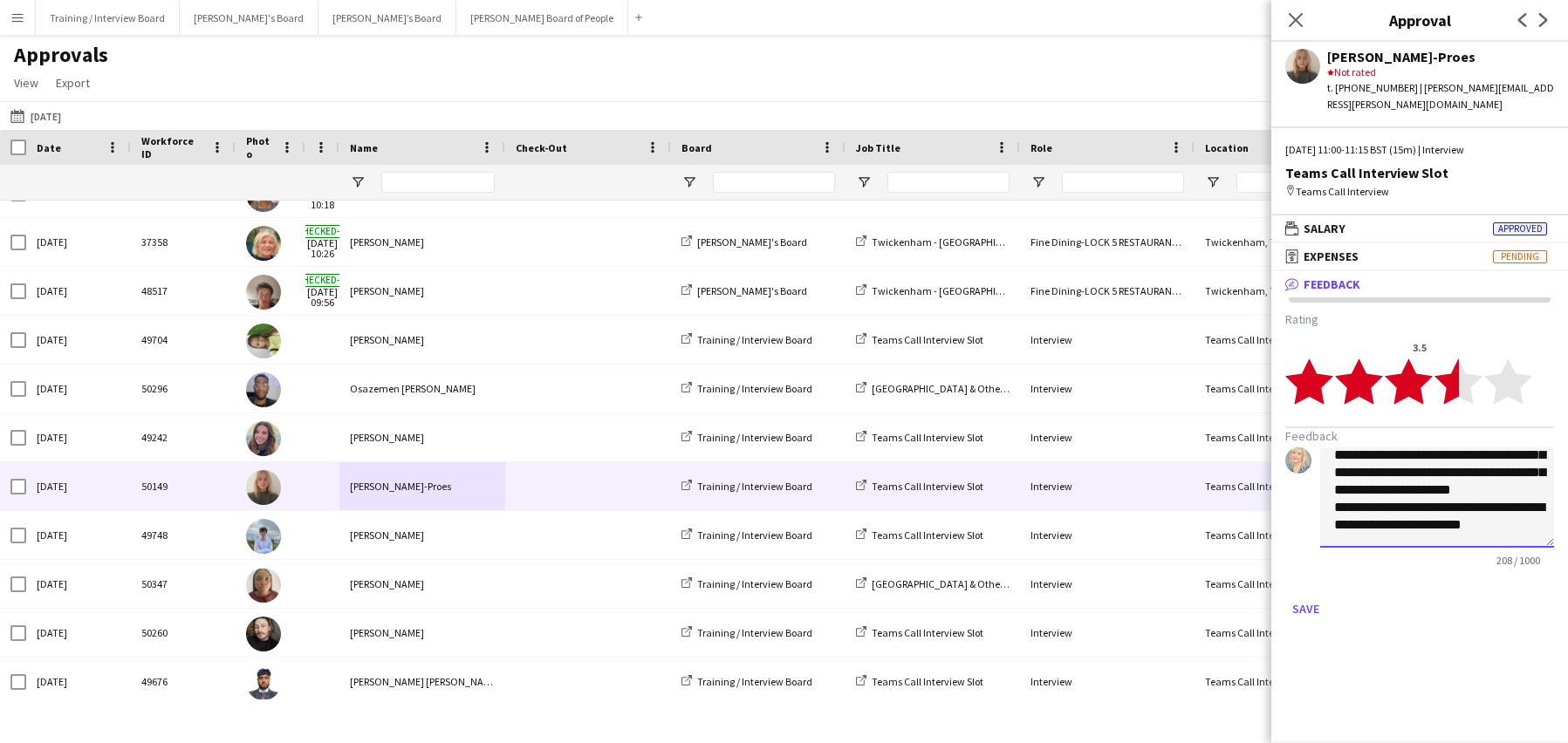
scroll to position [54, 0]
type textarea "**********"
click at [1304, 595] on button "Save" at bounding box center [1305, 609] width 41 height 28
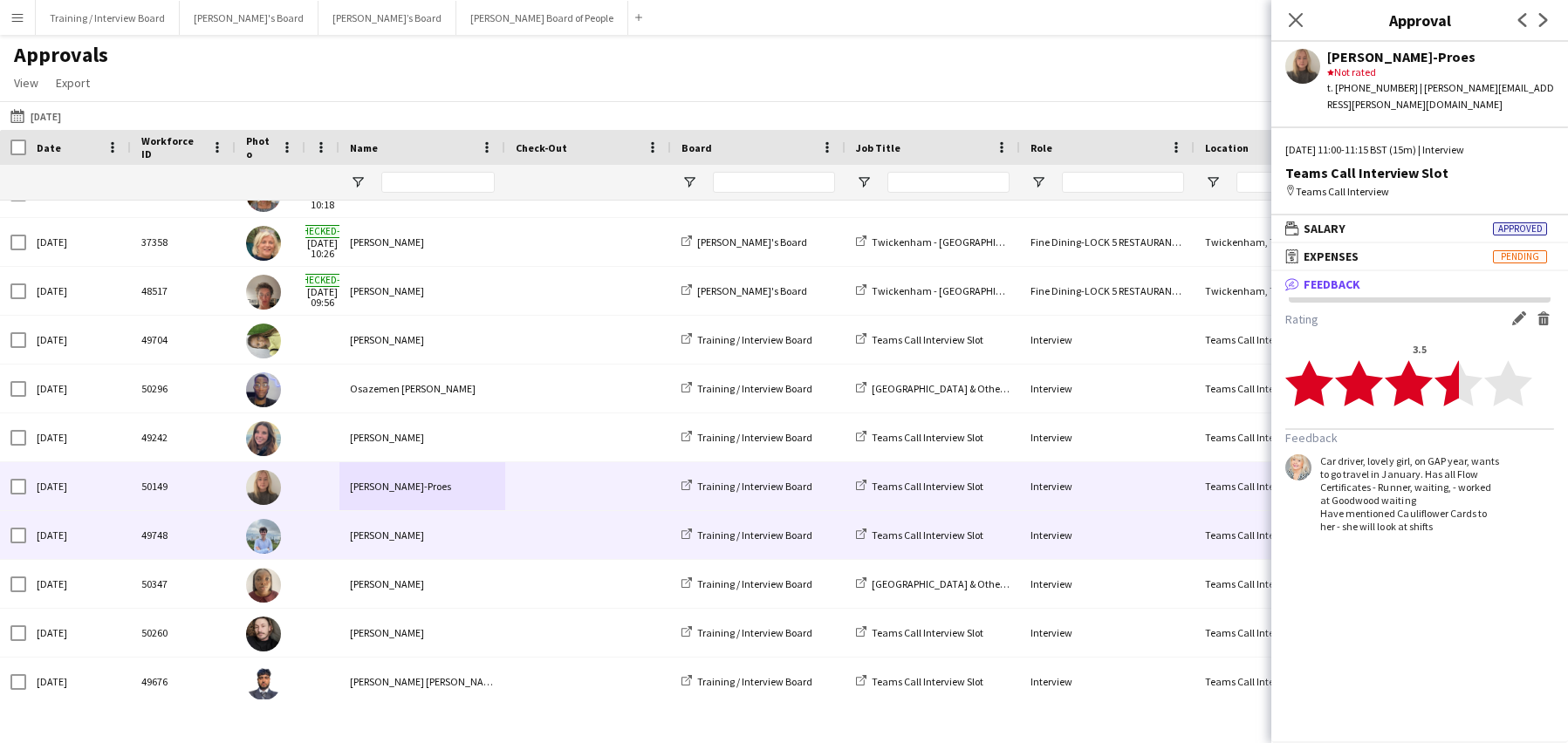
click at [392, 539] on div "William Acharyya" at bounding box center [422, 535] width 166 height 48
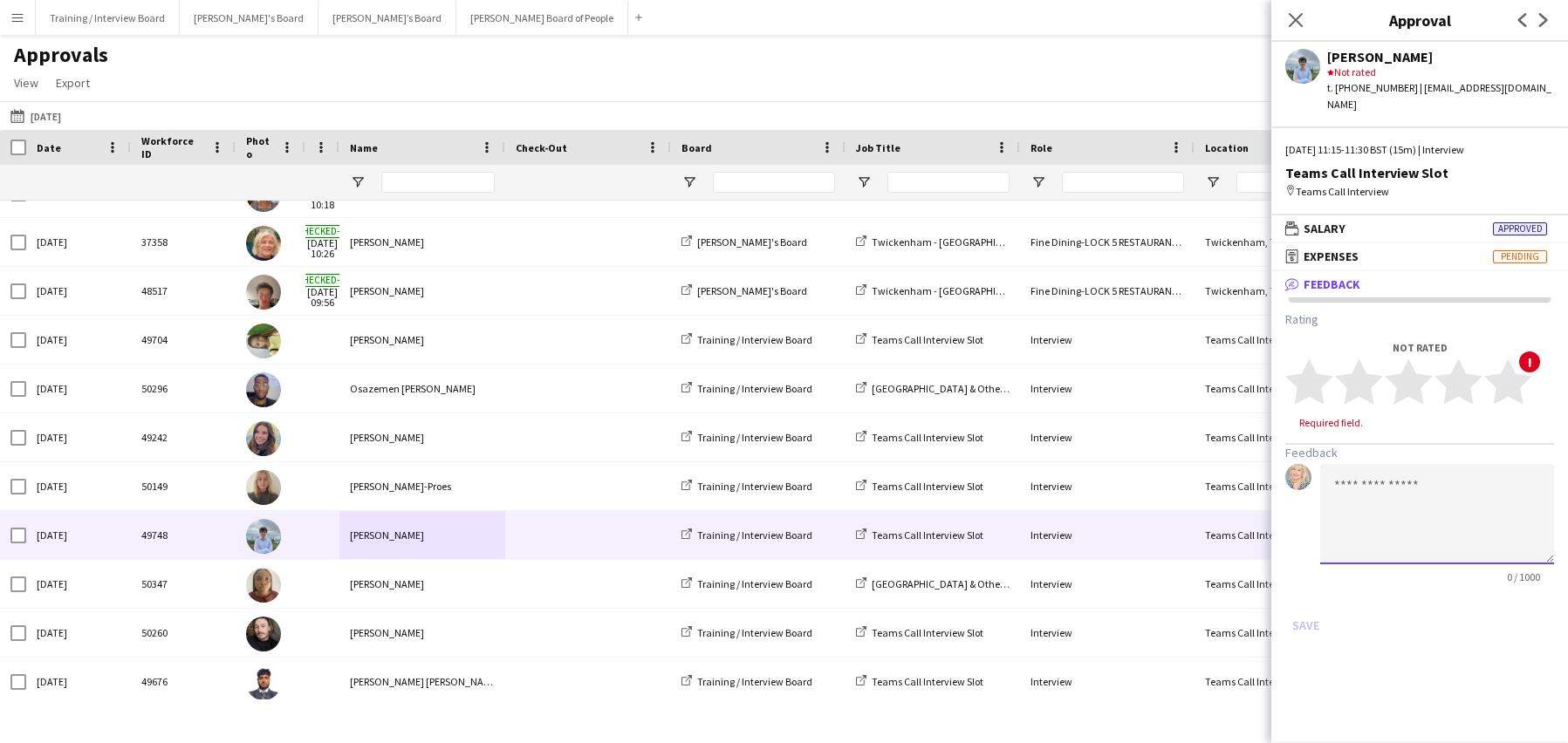
click at [1347, 478] on textarea at bounding box center [1436, 514] width 233 height 100
click at [1390, 520] on textarea "**********" at bounding box center [1436, 514] width 233 height 100
click at [1504, 524] on textarea "**********" at bounding box center [1436, 514] width 233 height 100
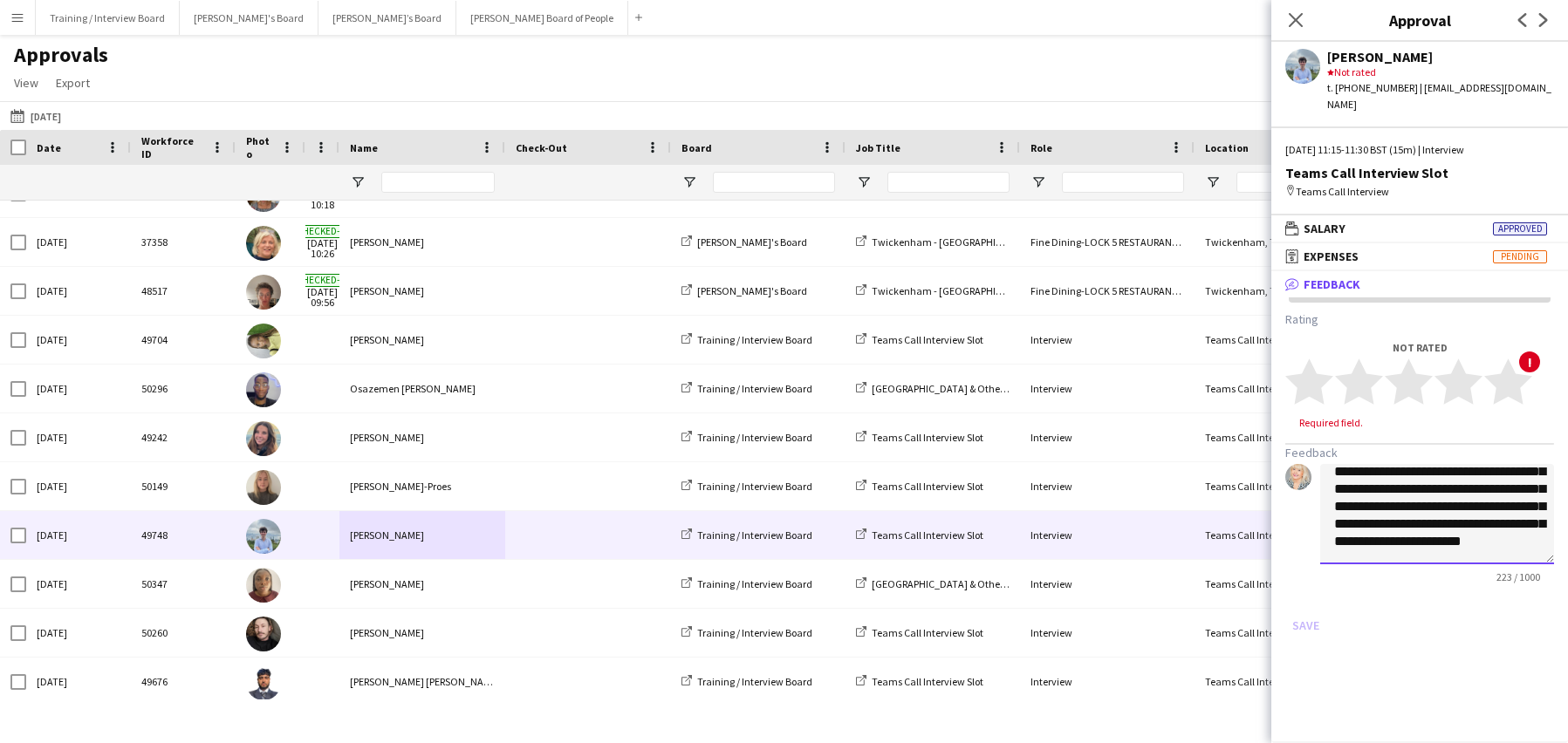
scroll to position [72, 0]
type textarea "**********"
click at [1451, 363] on polygon at bounding box center [1458, 382] width 48 height 45
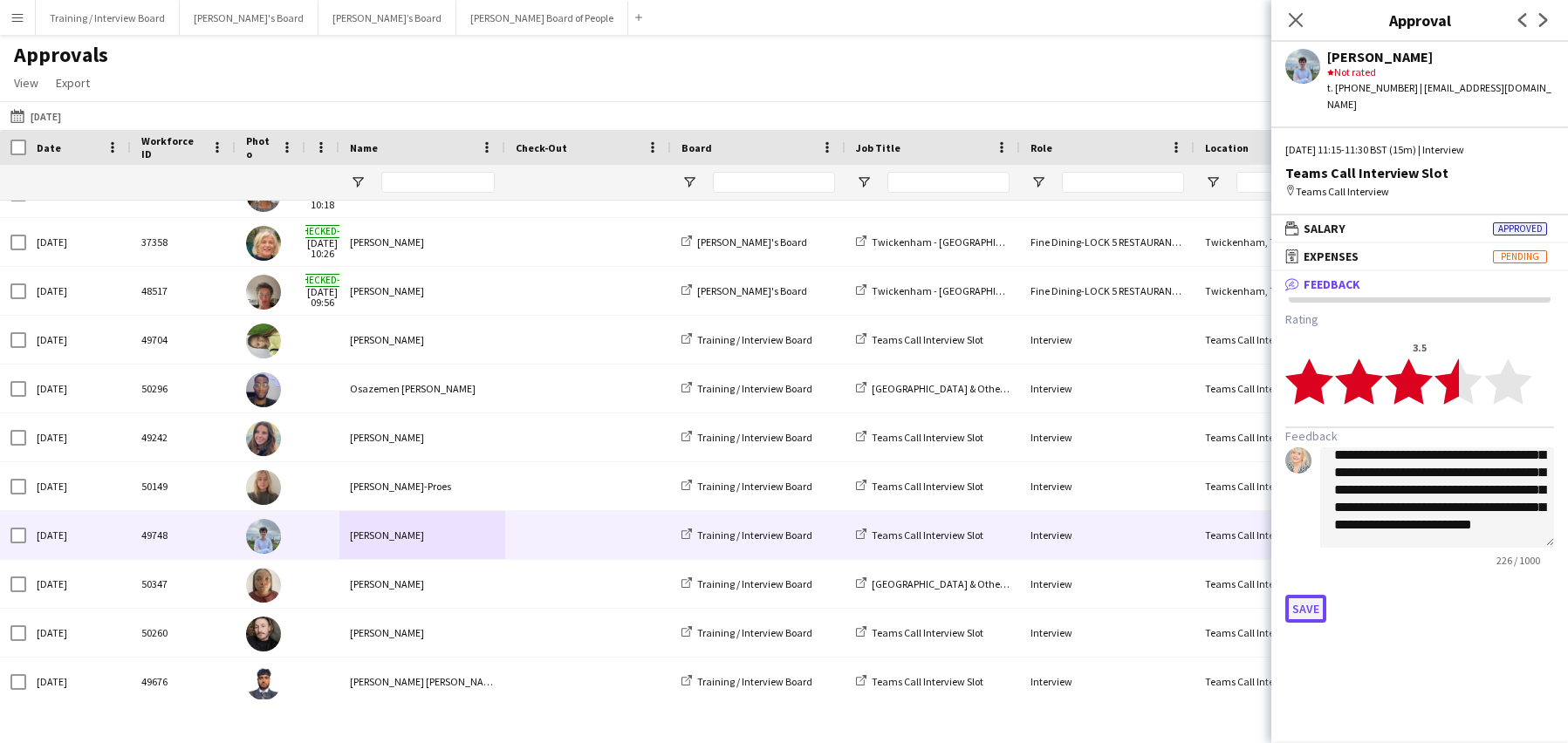
click at [1305, 595] on button "Save" at bounding box center [1305, 609] width 41 height 28
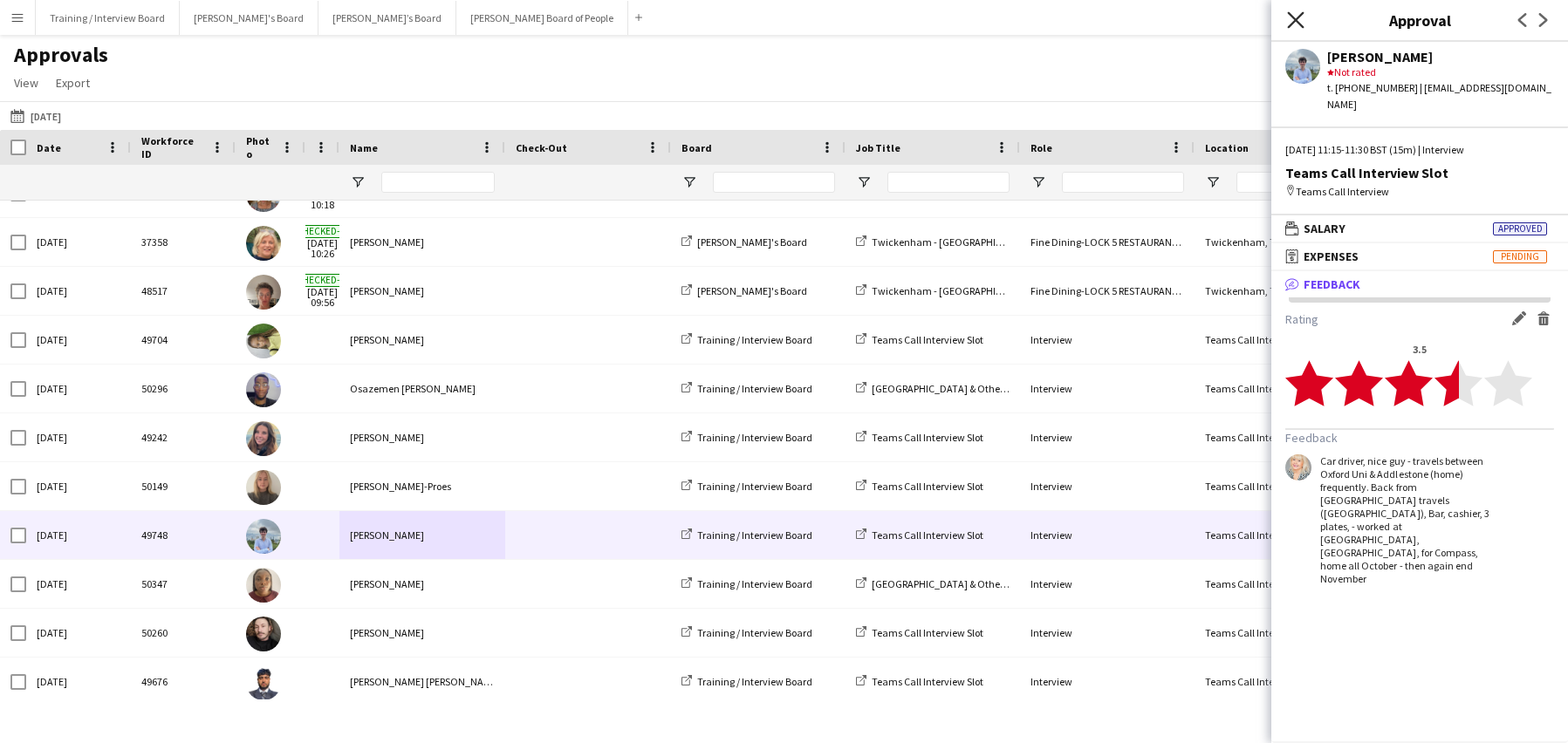
click at [1295, 13] on icon "Close pop-in" at bounding box center [1295, 19] width 16 height 16
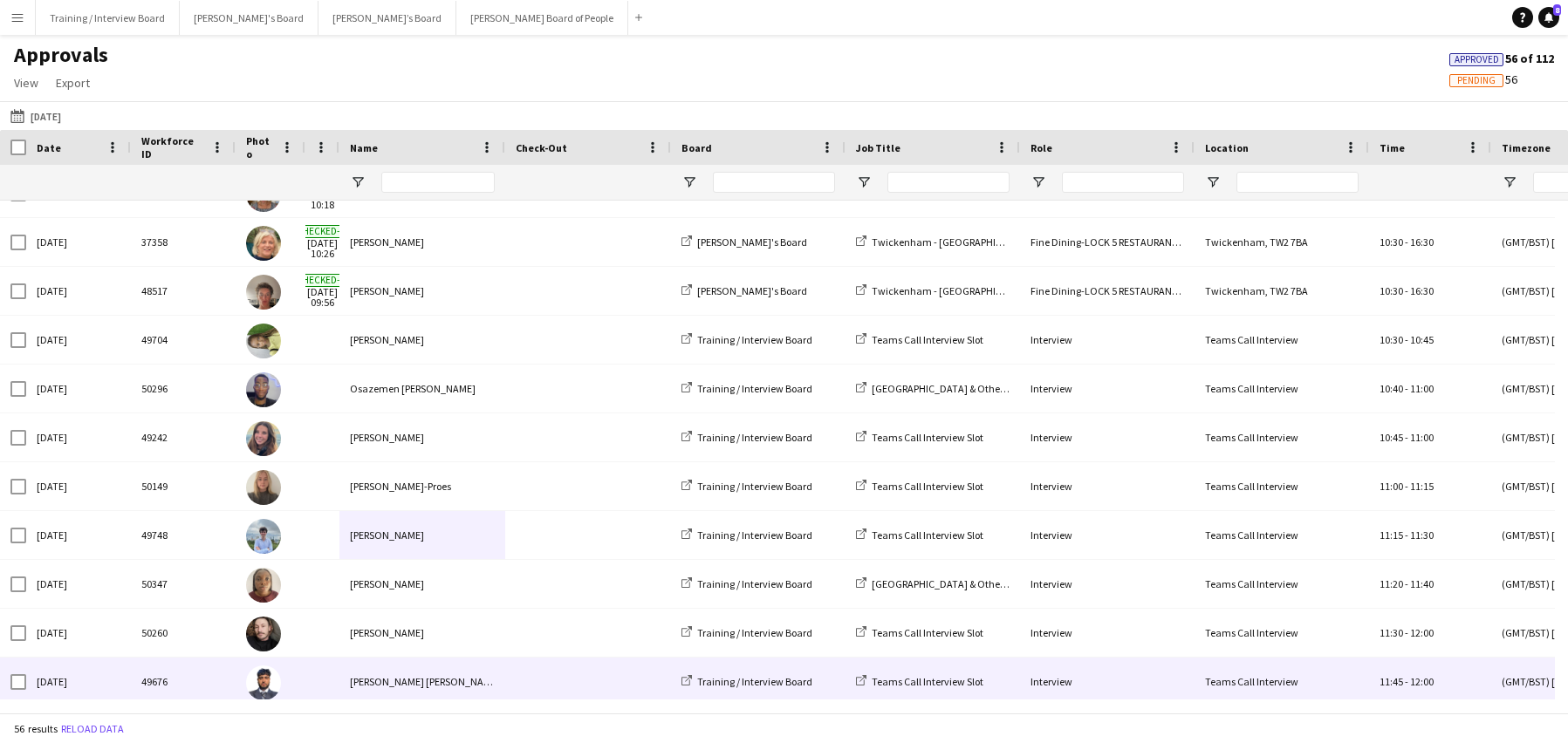
click at [417, 689] on div "Mohammed Hassan Shahzad" at bounding box center [422, 681] width 166 height 48
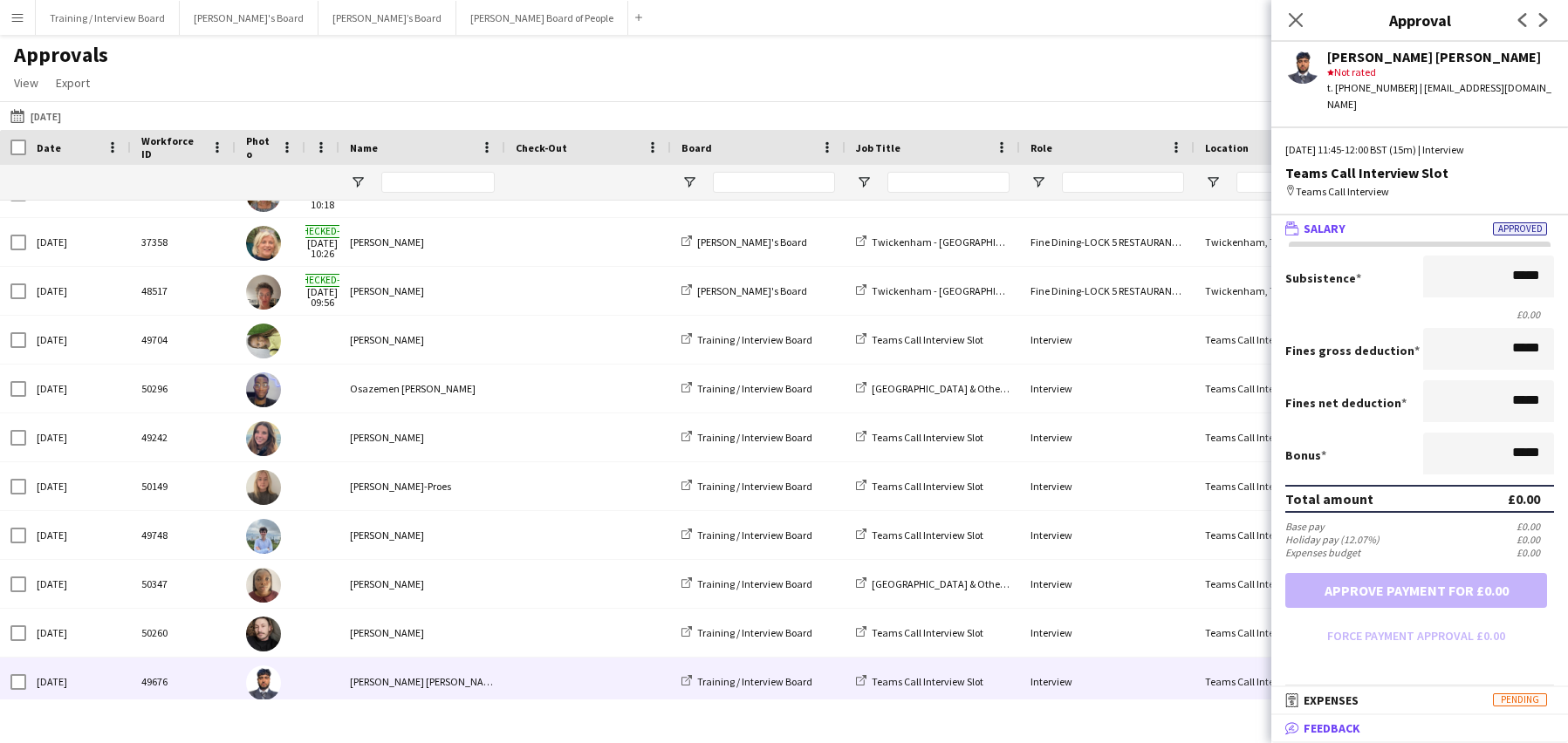
click at [1368, 738] on mat-expansion-panel-header "bubble-pencil Feedback" at bounding box center [1420, 728] width 297 height 26
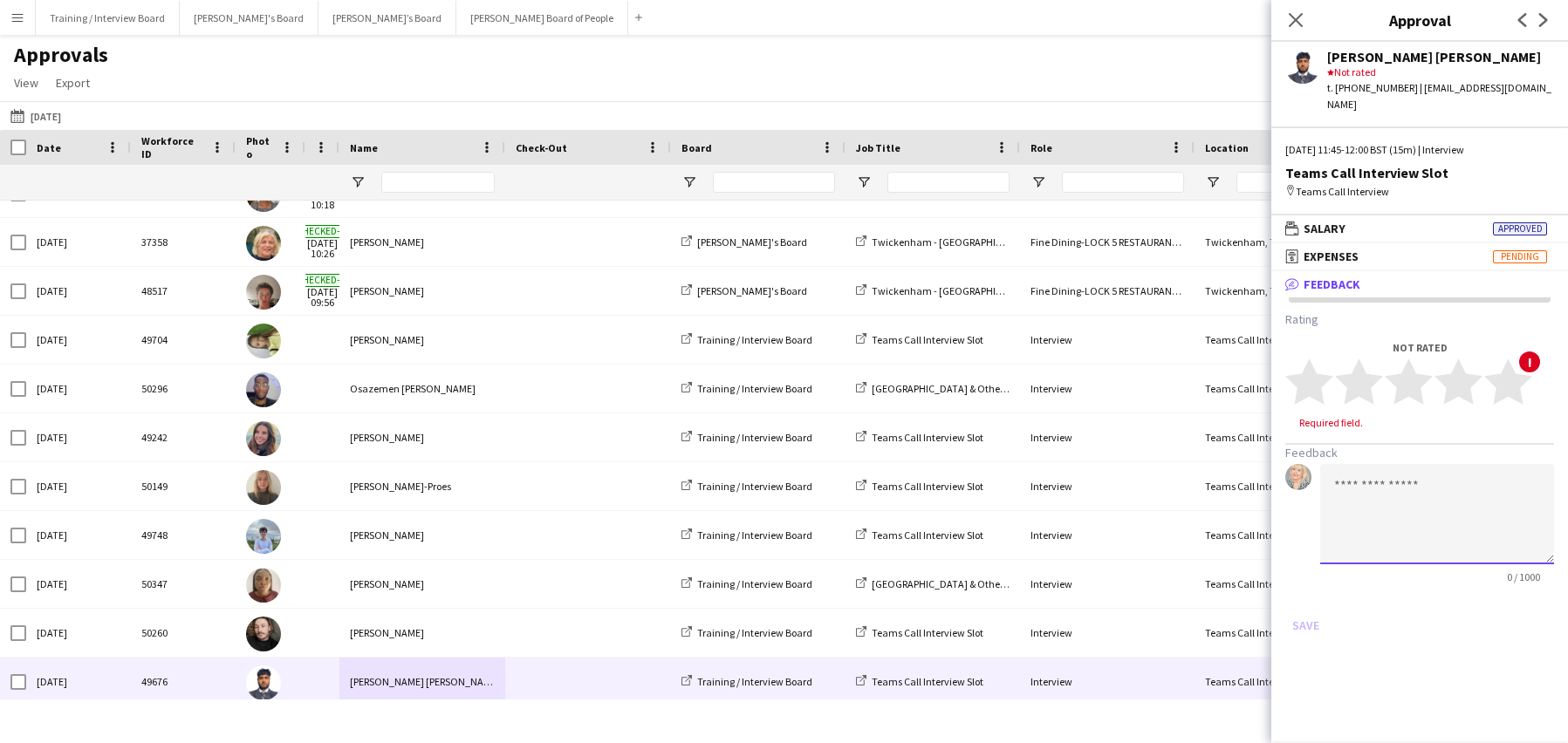
click at [1323, 489] on textarea at bounding box center [1436, 514] width 233 height 100
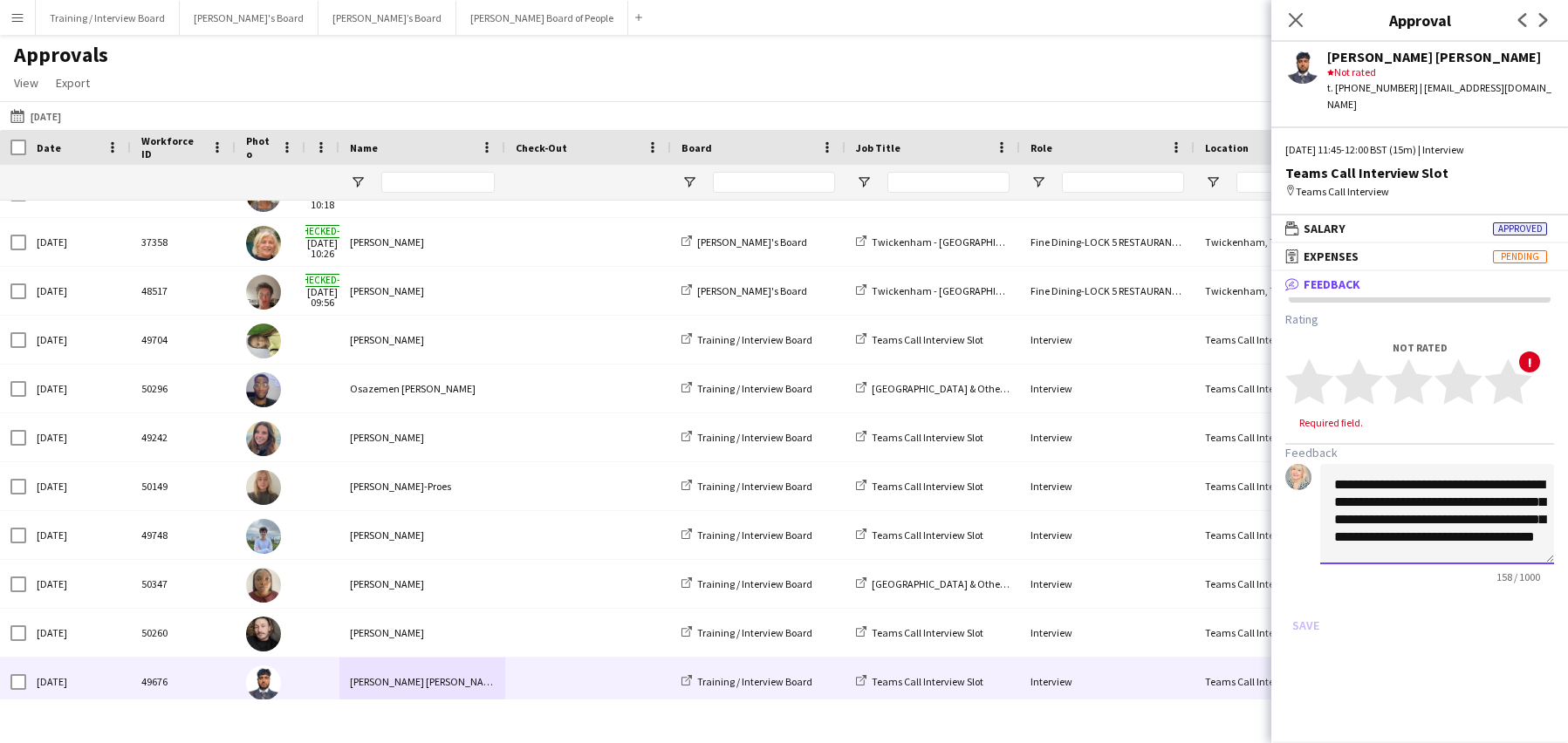
scroll to position [13, 0]
click at [1486, 521] on textarea "**********" at bounding box center [1436, 514] width 233 height 100
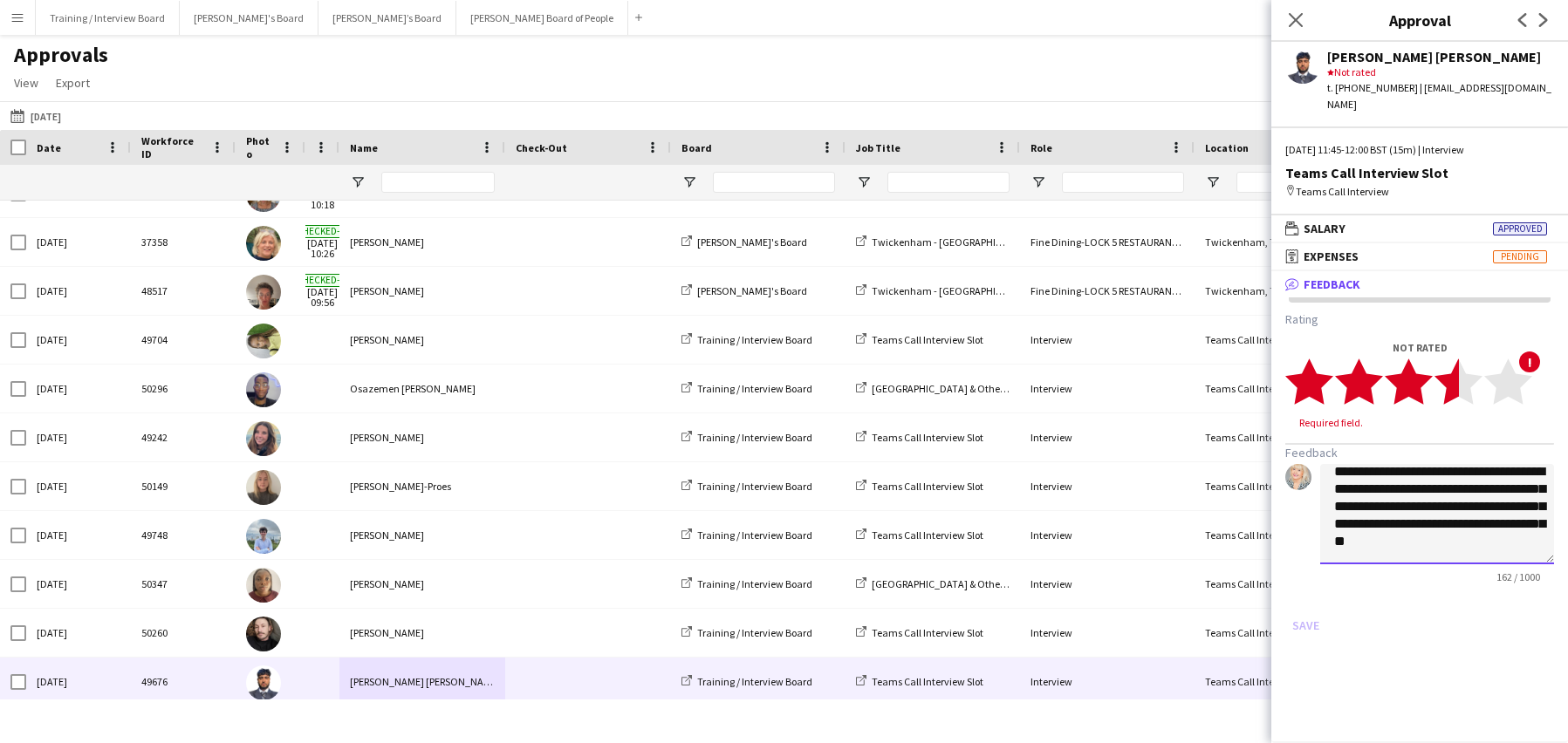
type textarea "**********"
click at [1446, 377] on polygon at bounding box center [1458, 382] width 48 height 45
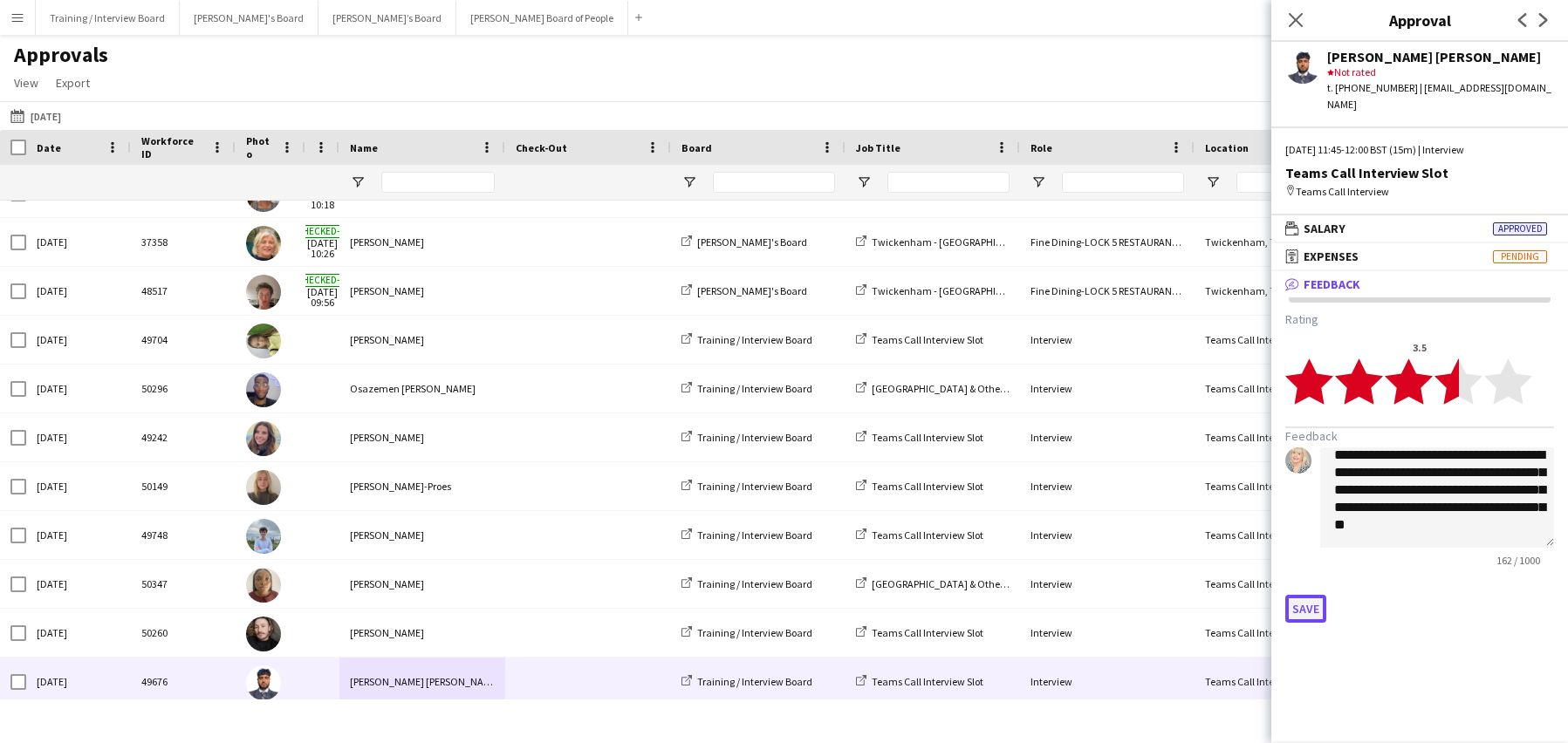
click at [1321, 607] on button "Save" at bounding box center [1305, 609] width 41 height 28
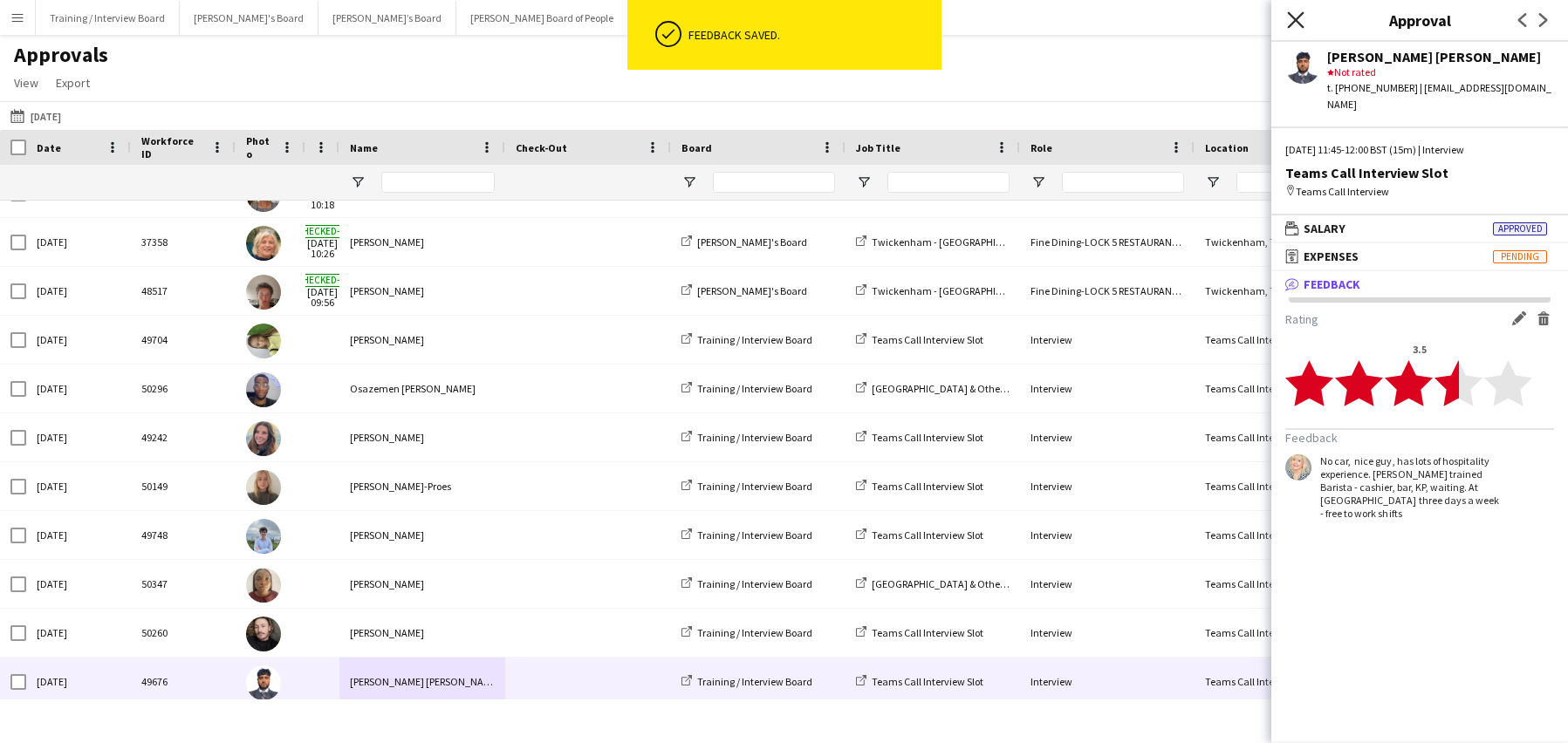
click at [1297, 19] on icon at bounding box center [1295, 19] width 16 height 16
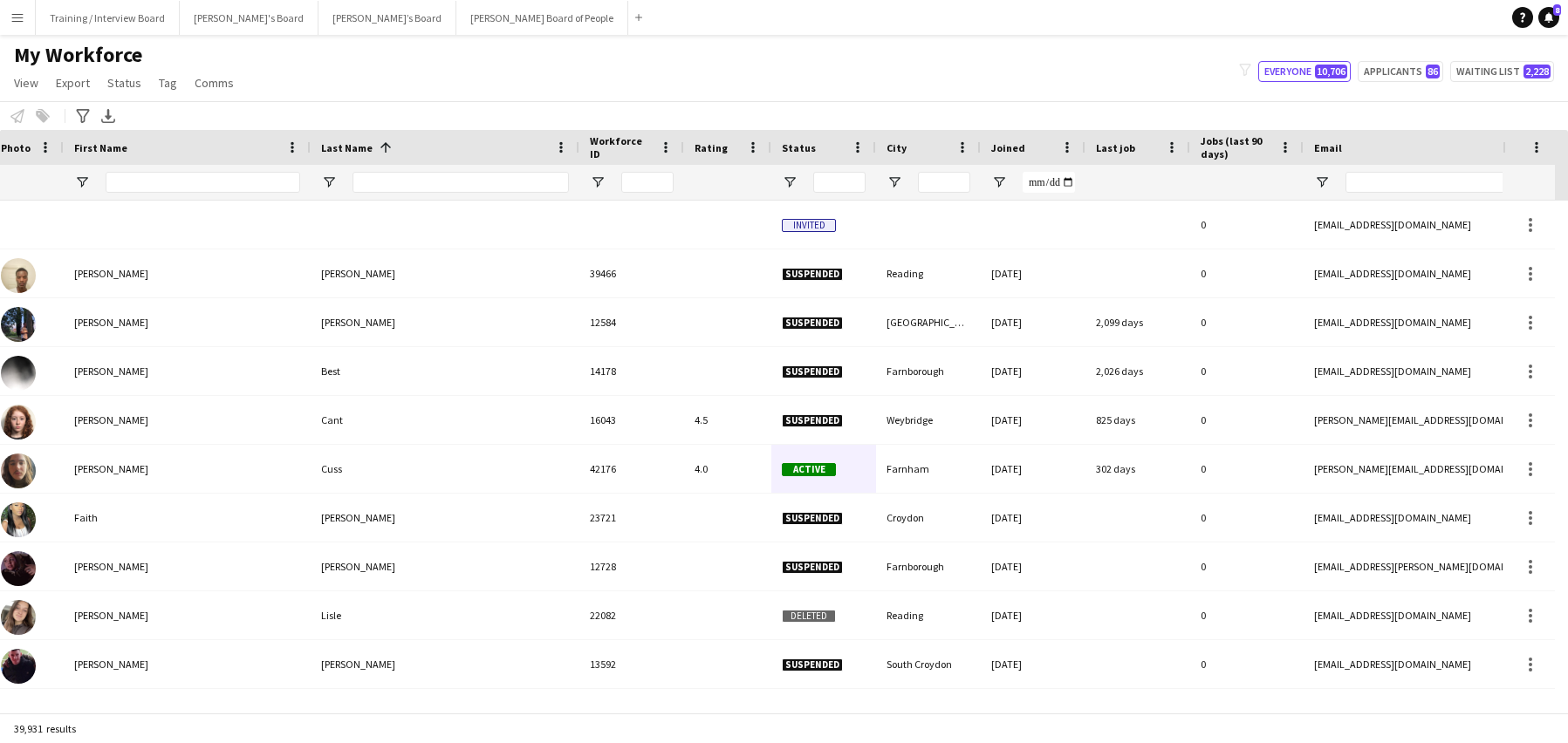
scroll to position [0, 35]
click at [133, 177] on input "First Name Filter Input" at bounding box center [203, 182] width 194 height 21
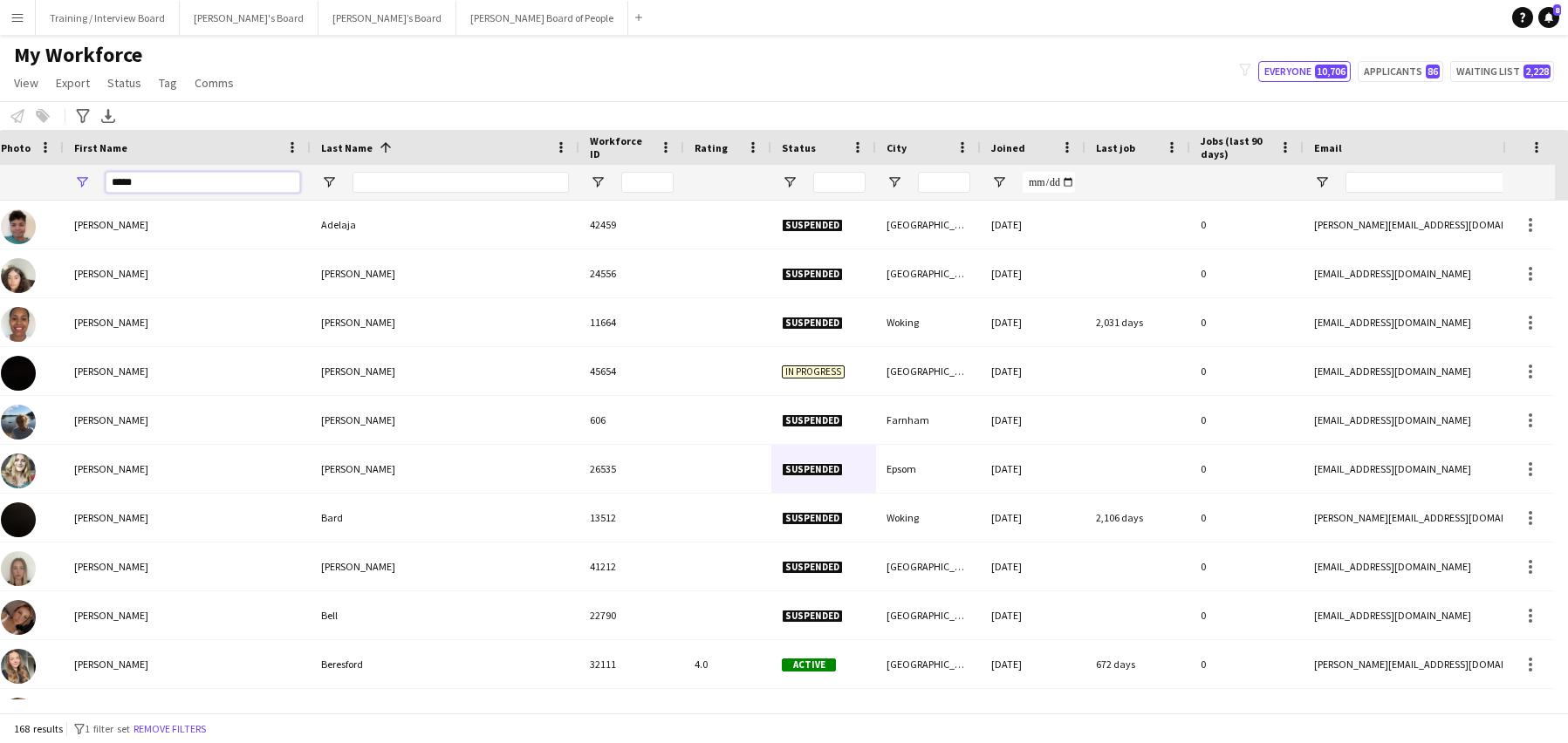
type input "*****"
click at [365, 183] on input "Last Name Filter Input" at bounding box center [461, 182] width 216 height 21
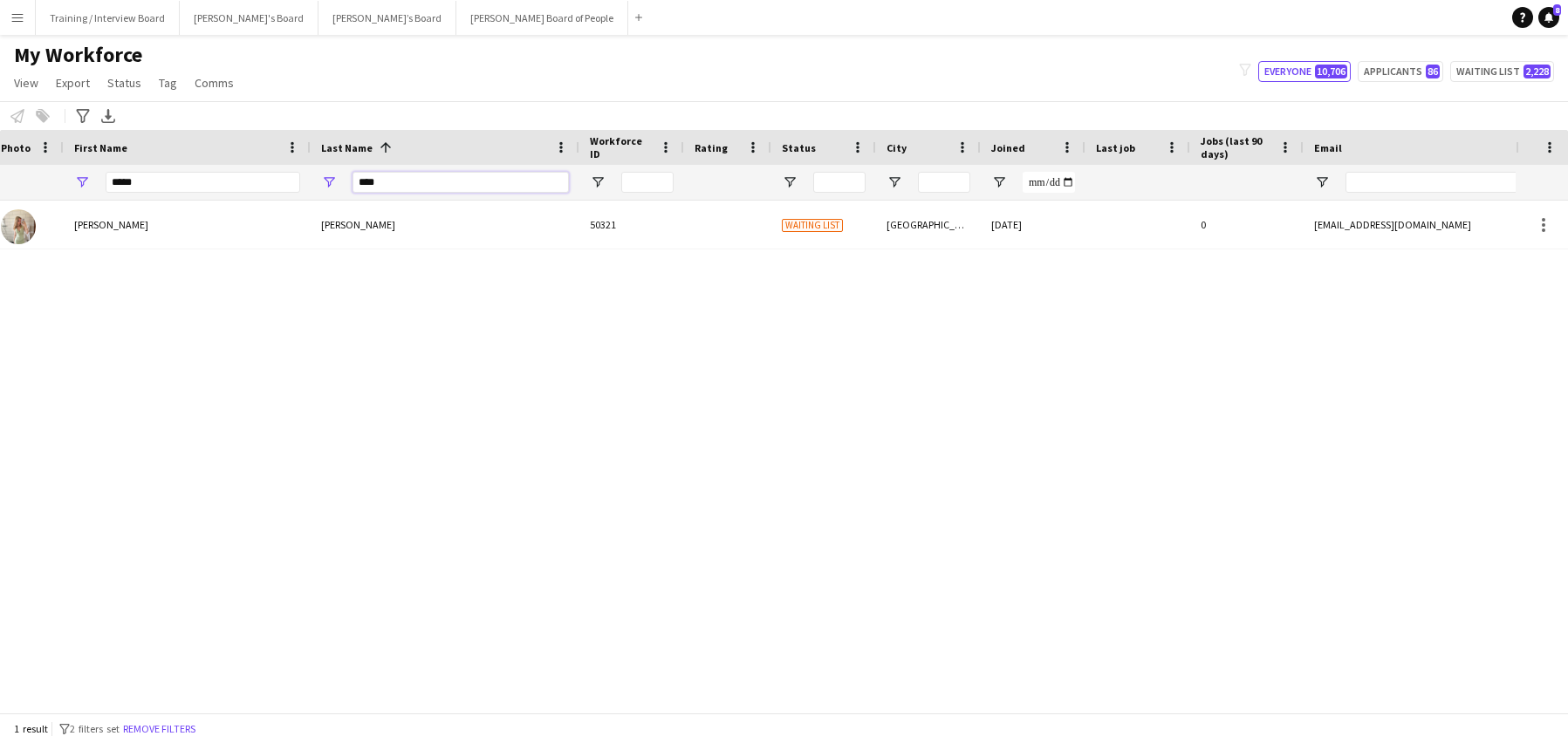
scroll to position [0, 0]
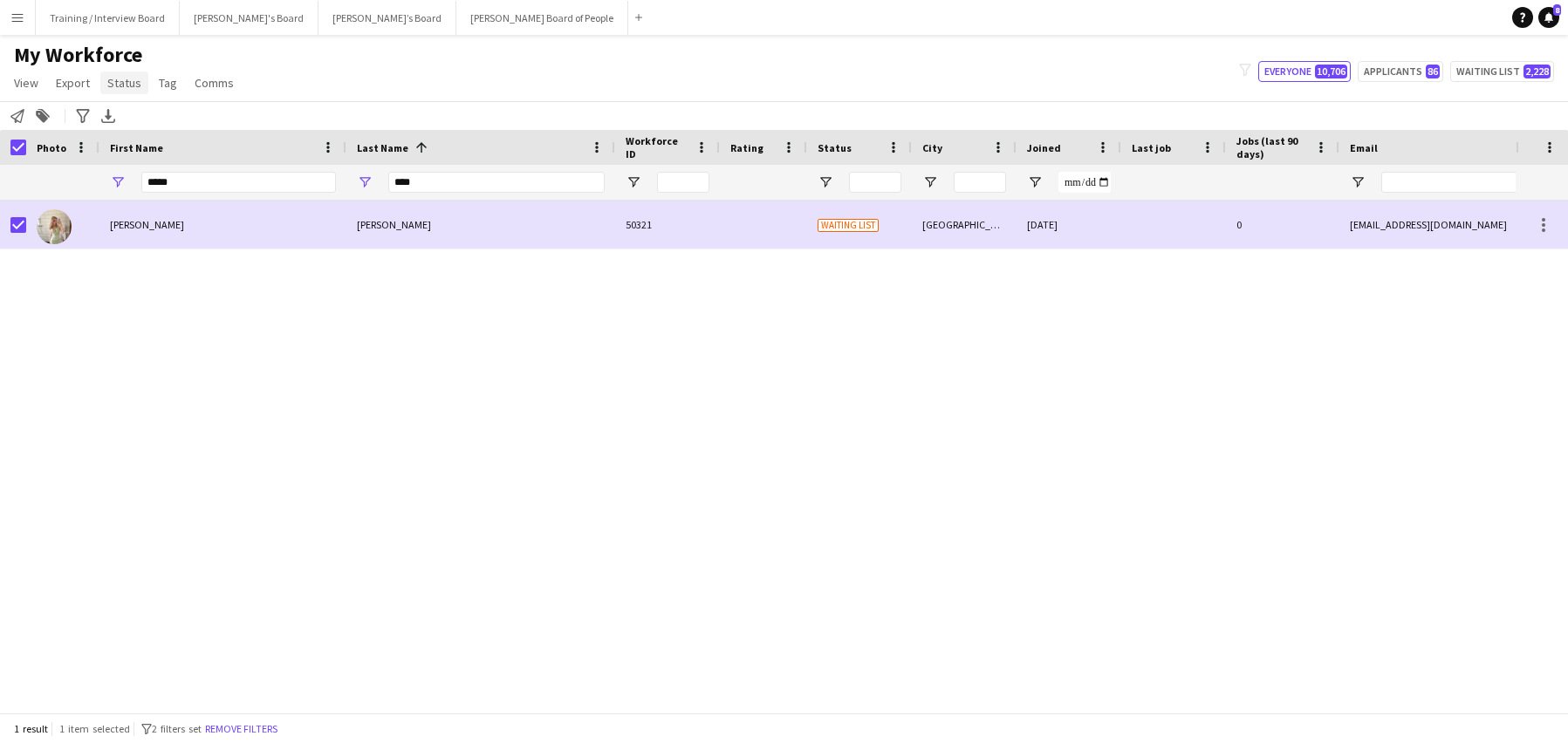
click at [121, 81] on span "Status" at bounding box center [124, 83] width 34 height 15
click at [170, 81] on span "Tag" at bounding box center [168, 83] width 18 height 15
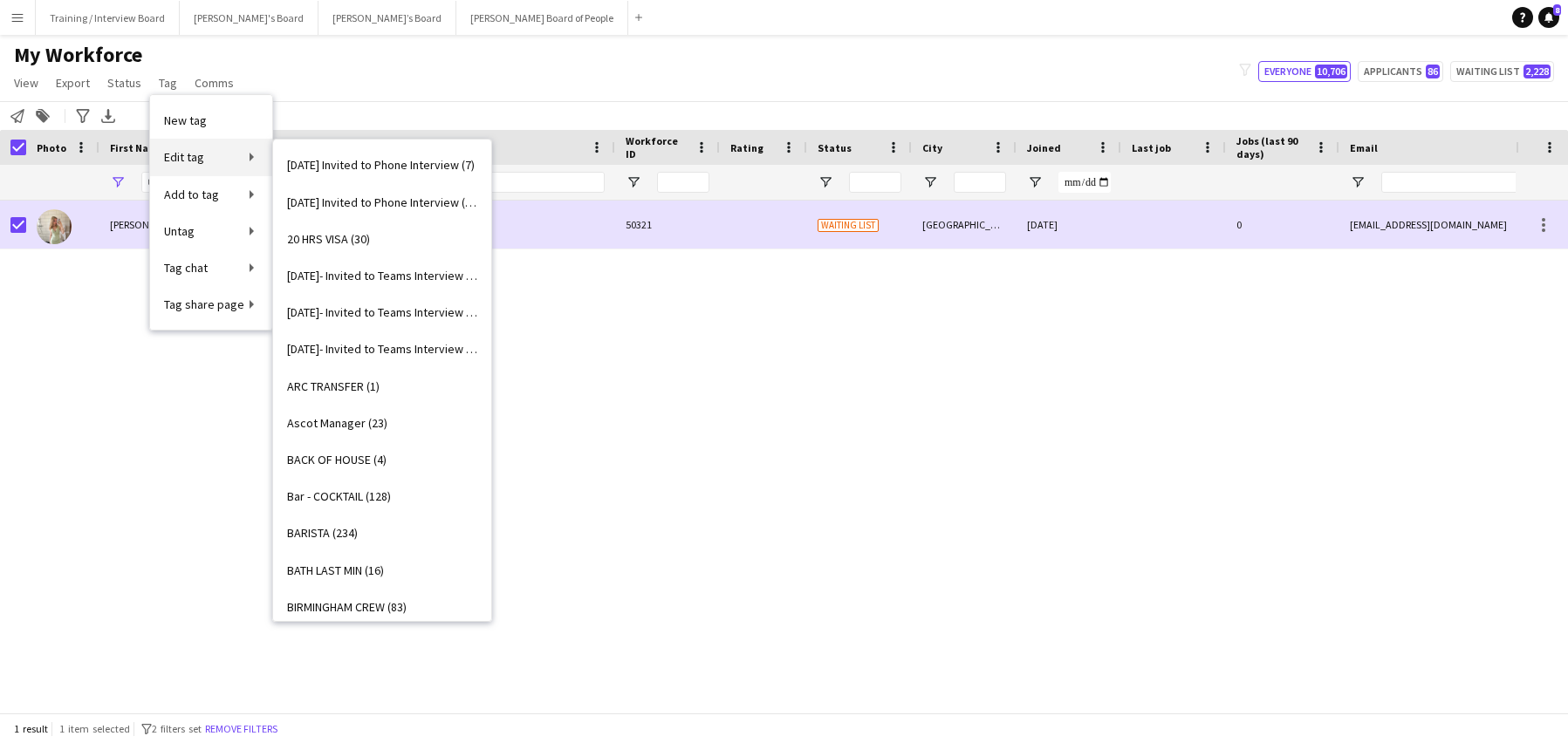
click at [204, 152] on link "Edit tag" at bounding box center [211, 157] width 122 height 36
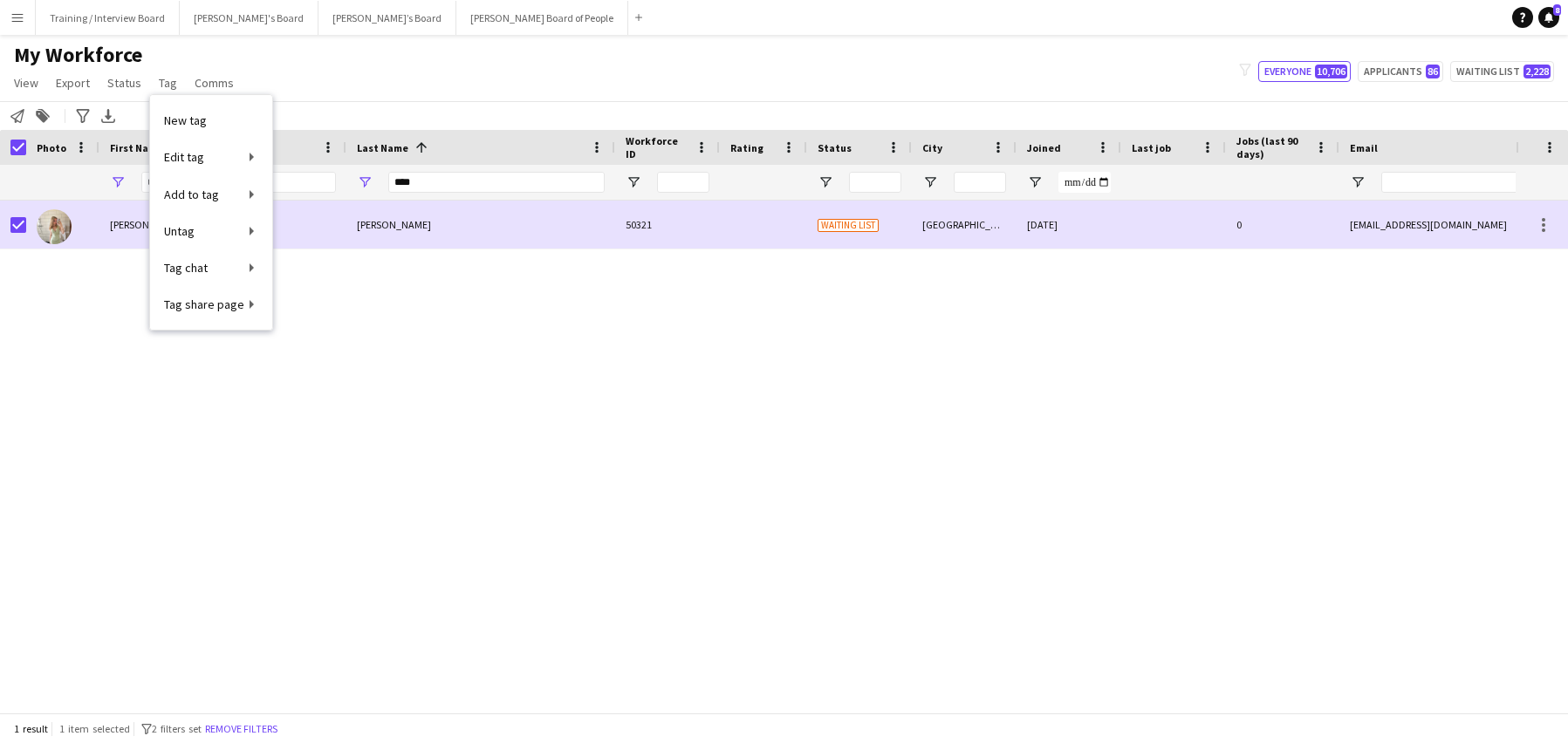
drag, startPoint x: 271, startPoint y: 489, endPoint x: 223, endPoint y: 407, distance: 95.0
click at [272, 489] on div "[PERSON_NAME] 50321 Waiting list Windsor [DATE] 0 [EMAIL_ADDRESS][DOMAIN_NAME] …" at bounding box center [758, 450] width 1516 height 499
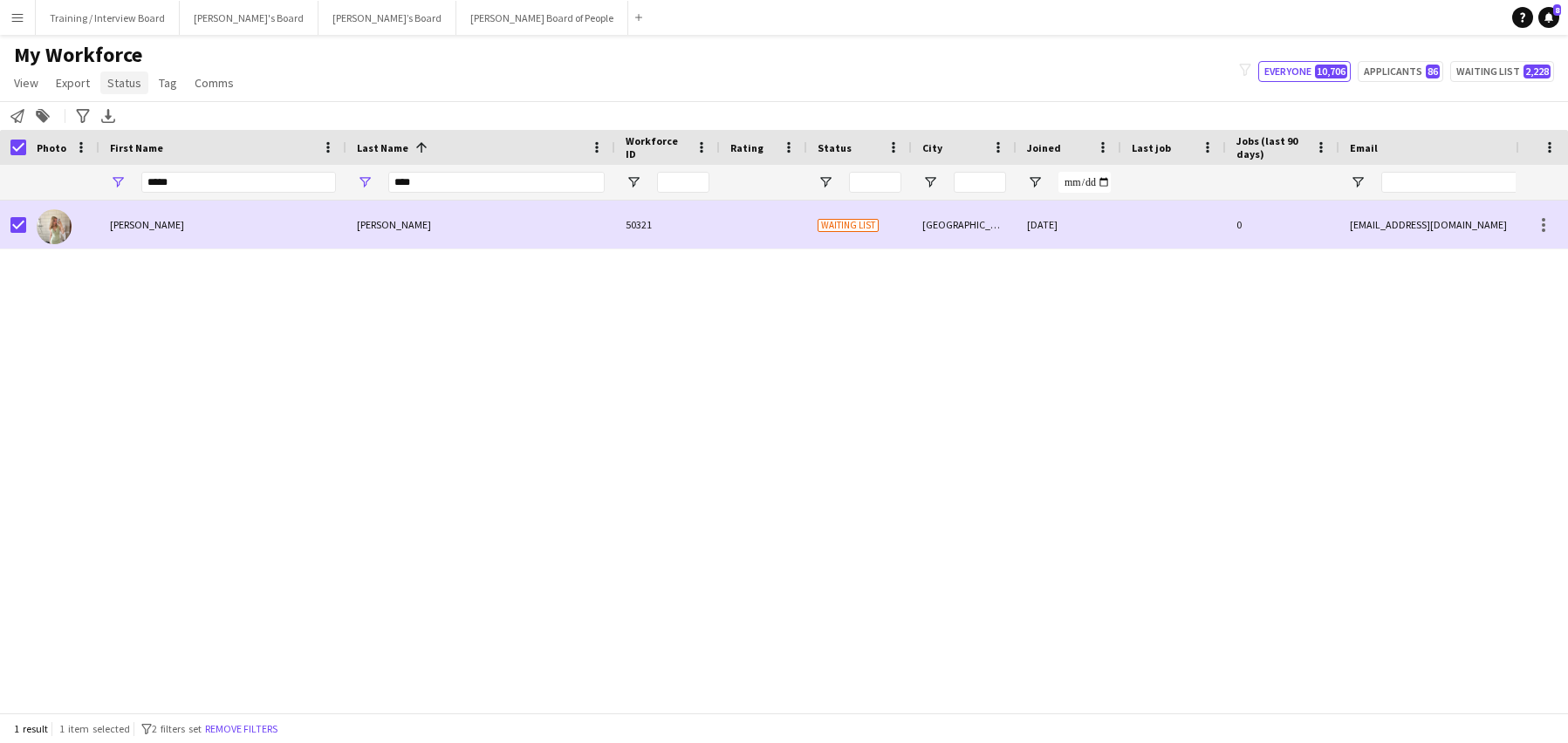
click at [107, 78] on span "Status" at bounding box center [124, 83] width 34 height 15
click at [122, 109] on link "Edit" at bounding box center [161, 120] width 122 height 36
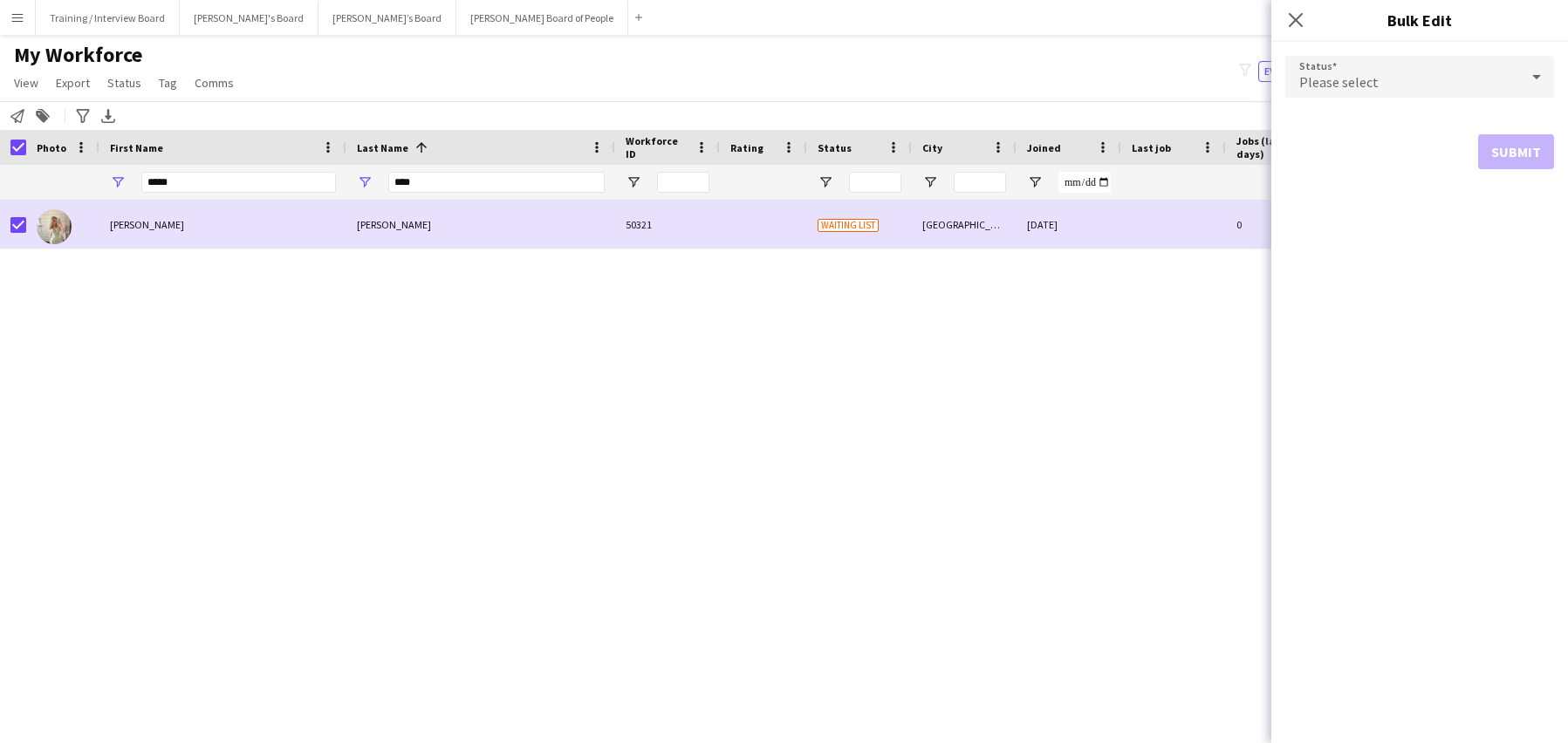
click at [1519, 76] on div at bounding box center [1536, 76] width 35 height 35
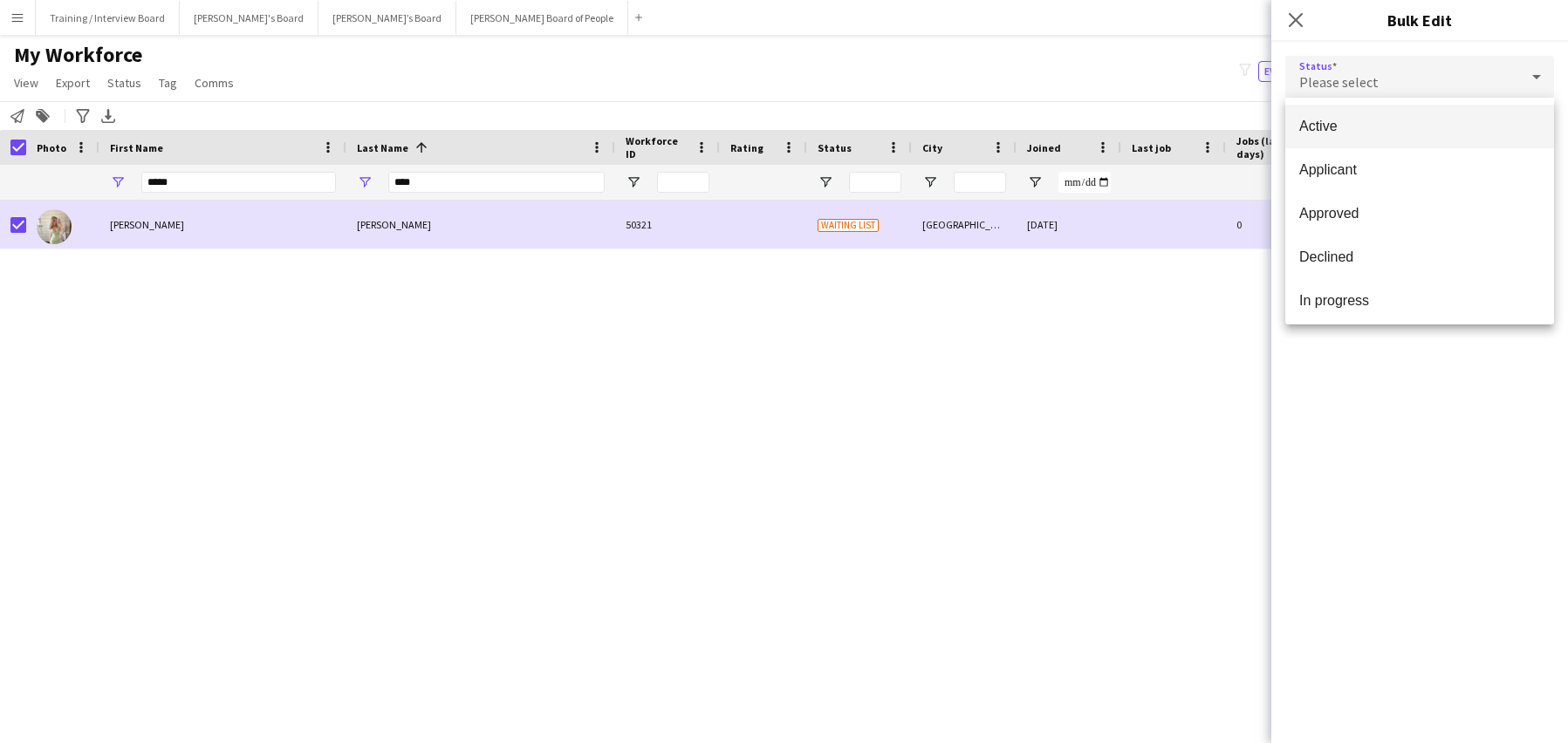
click at [1426, 121] on span "Active" at bounding box center [1419, 126] width 241 height 16
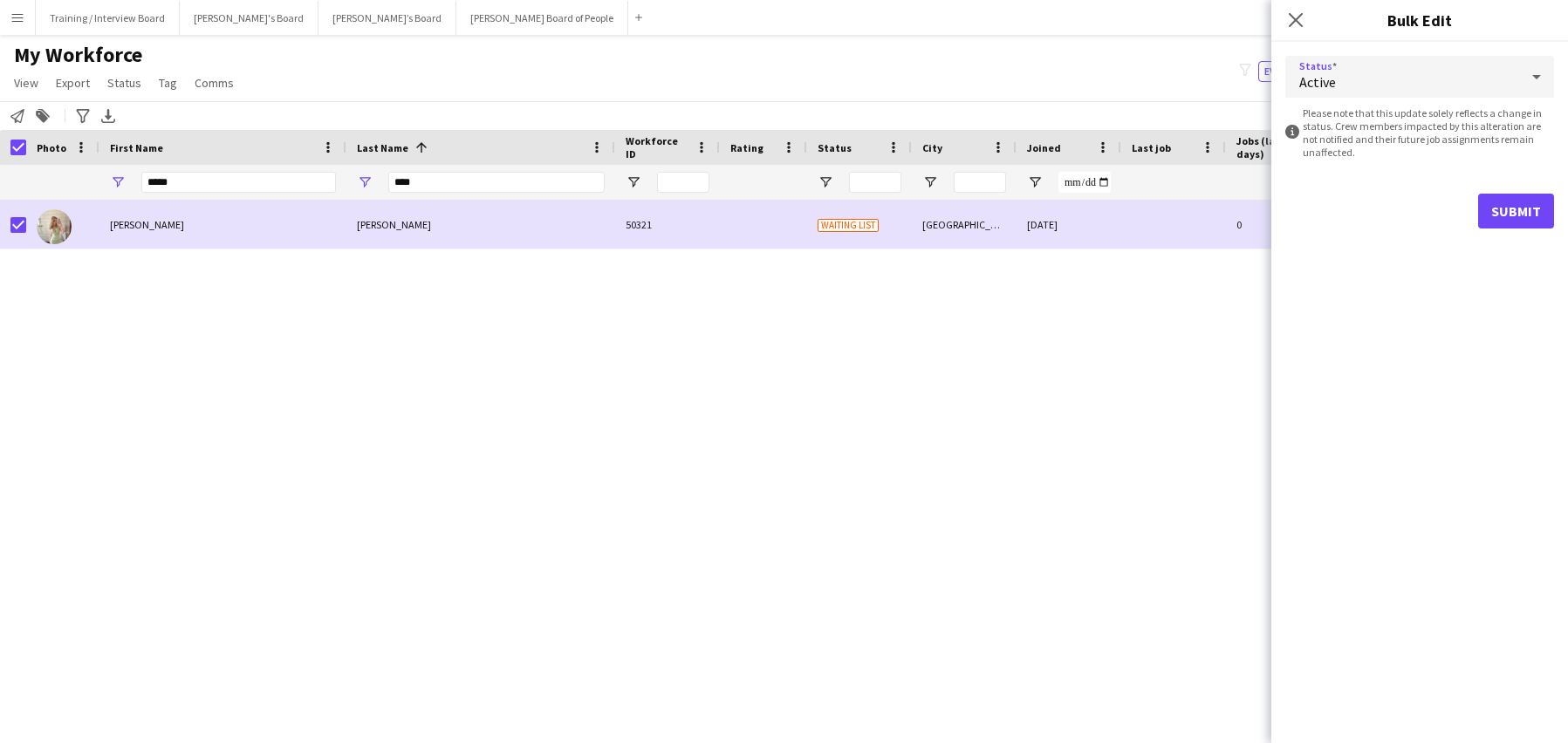
click at [1519, 192] on form "Status Active information-circle Please note that this update solely reflects a…" at bounding box center [1420, 142] width 269 height 201
click at [1542, 217] on button "Submit" at bounding box center [1516, 211] width 76 height 35
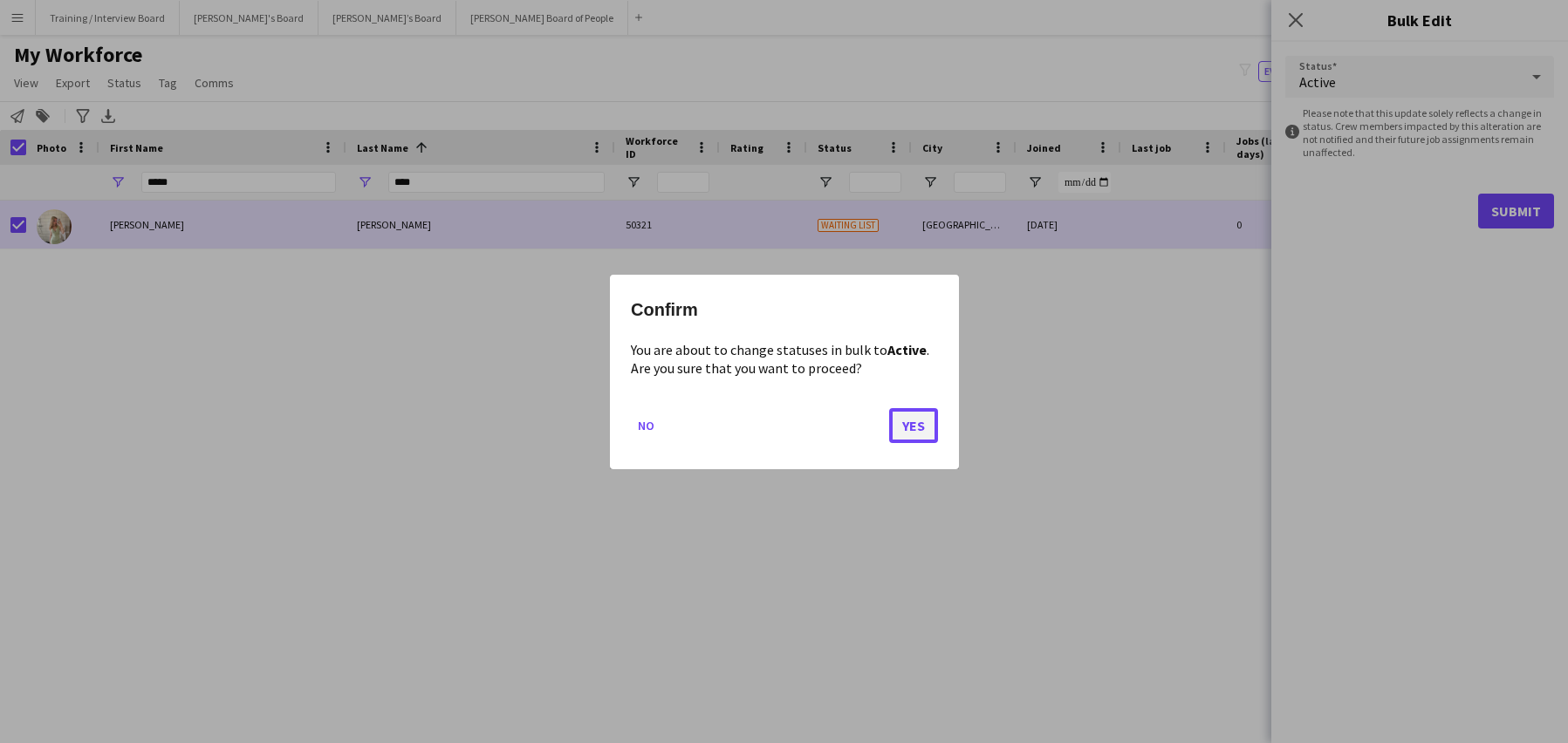
click at [931, 429] on button "Yes" at bounding box center [914, 425] width 49 height 35
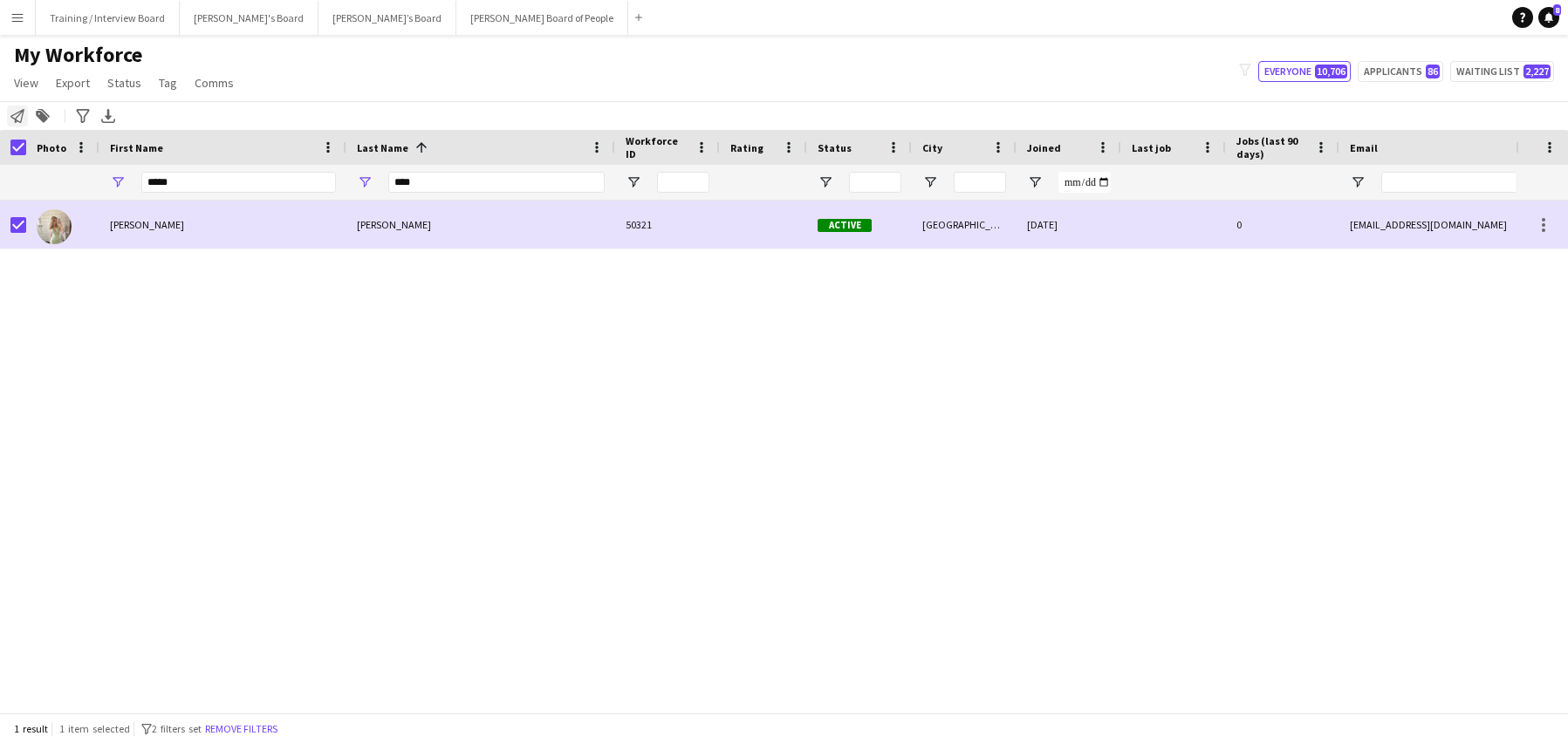
click at [17, 108] on div "Notify workforce" at bounding box center [17, 115] width 21 height 21
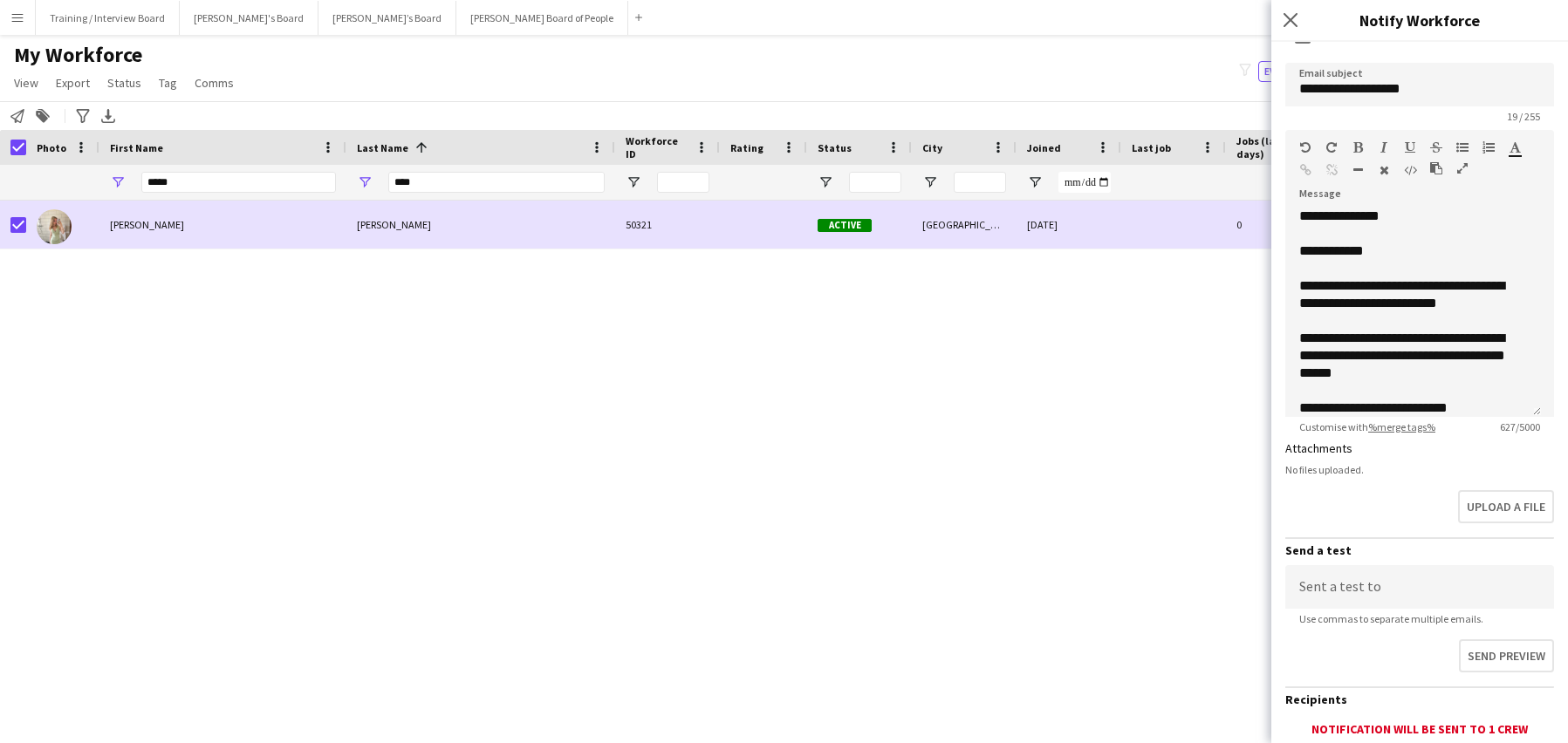
scroll to position [269, 0]
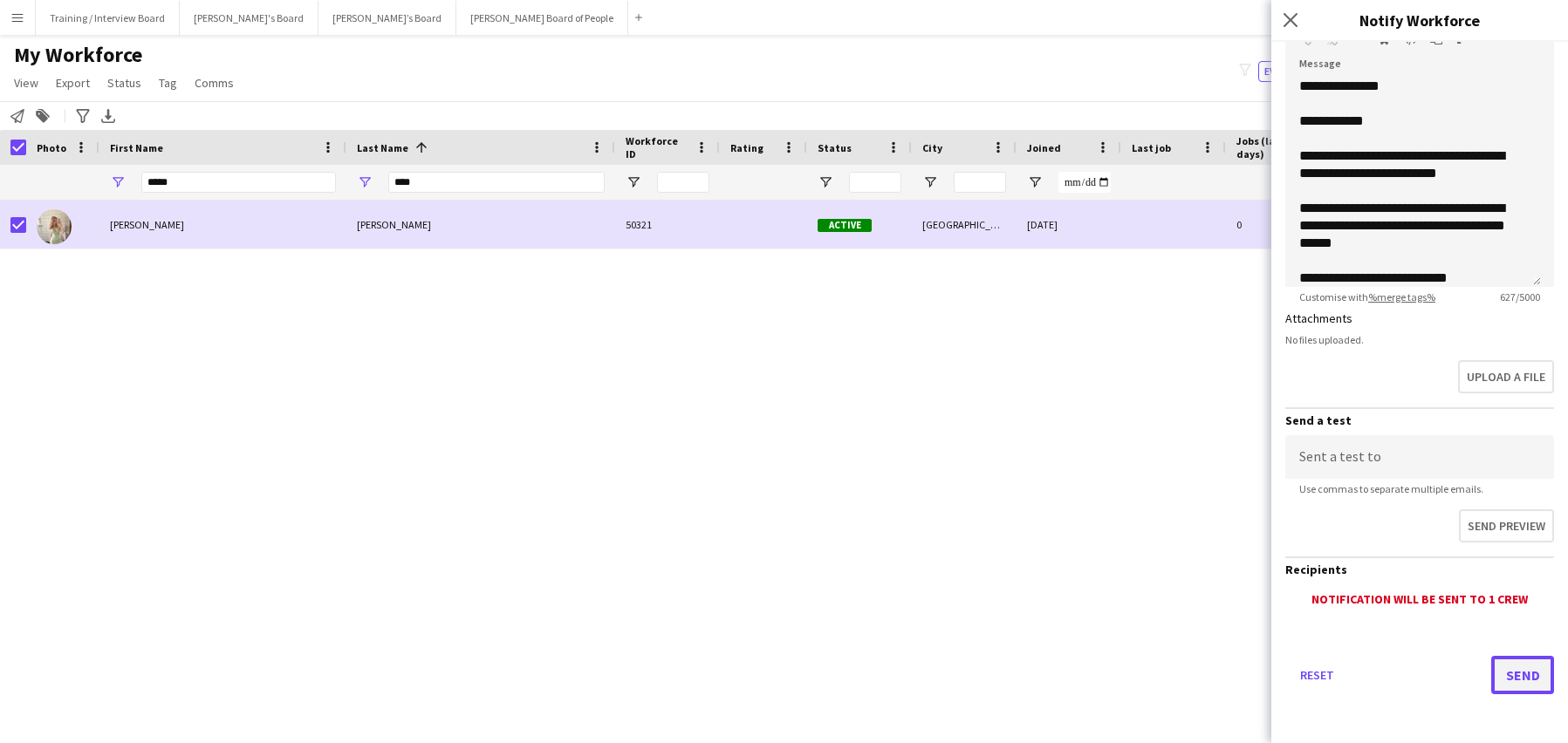
click at [1512, 686] on button "Send" at bounding box center [1523, 675] width 63 height 38
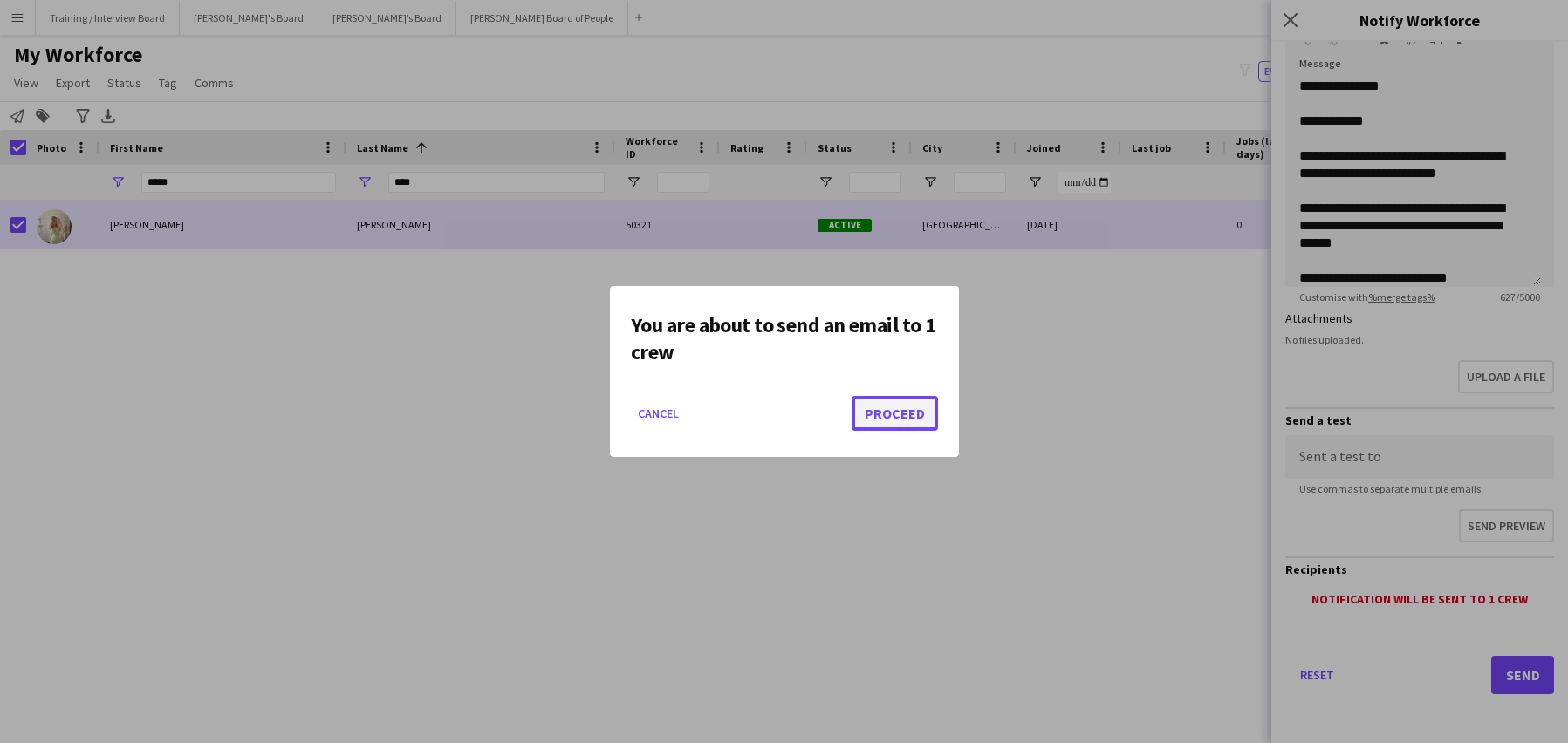
click at [898, 411] on button "Proceed" at bounding box center [895, 413] width 86 height 35
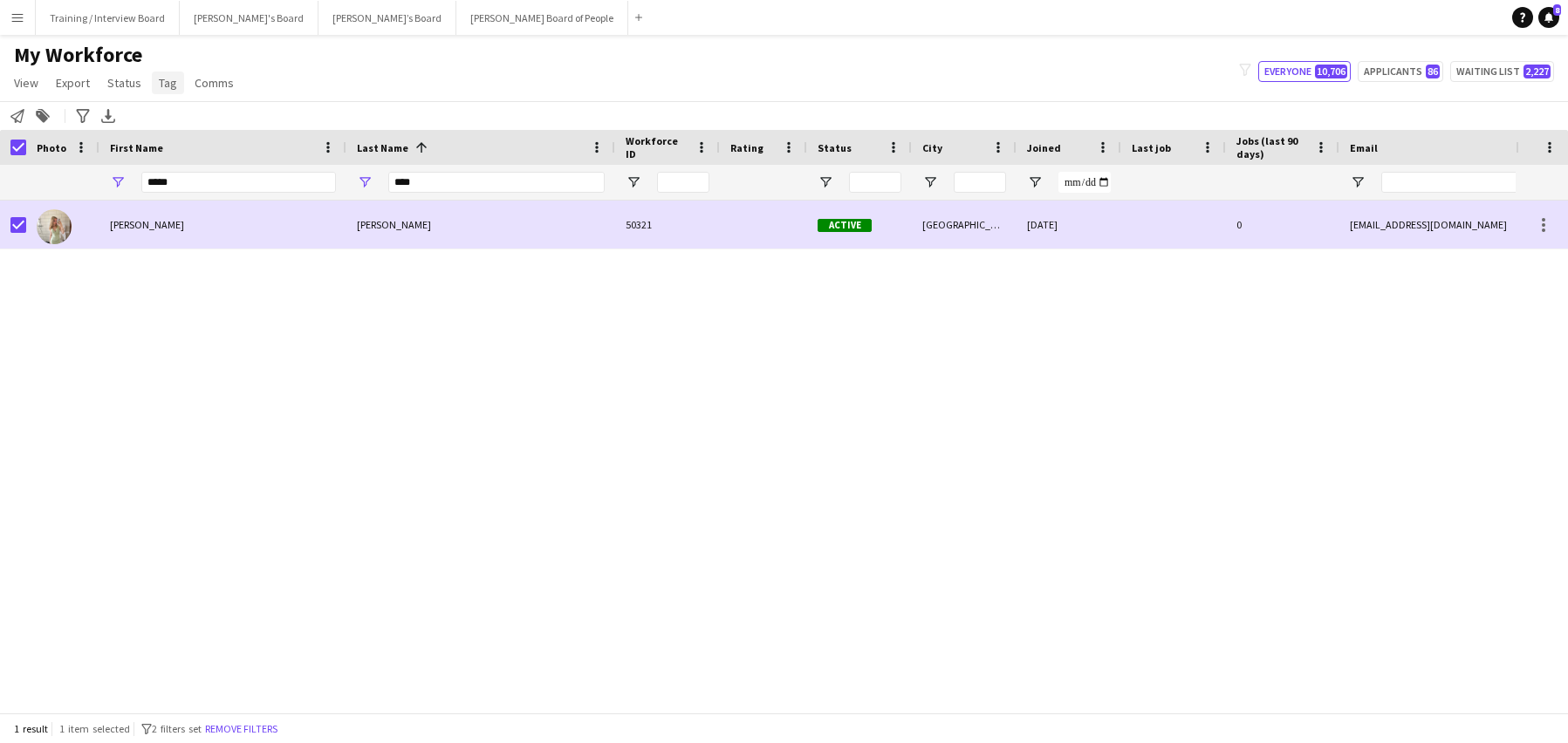
click at [164, 84] on span "Tag" at bounding box center [168, 83] width 18 height 15
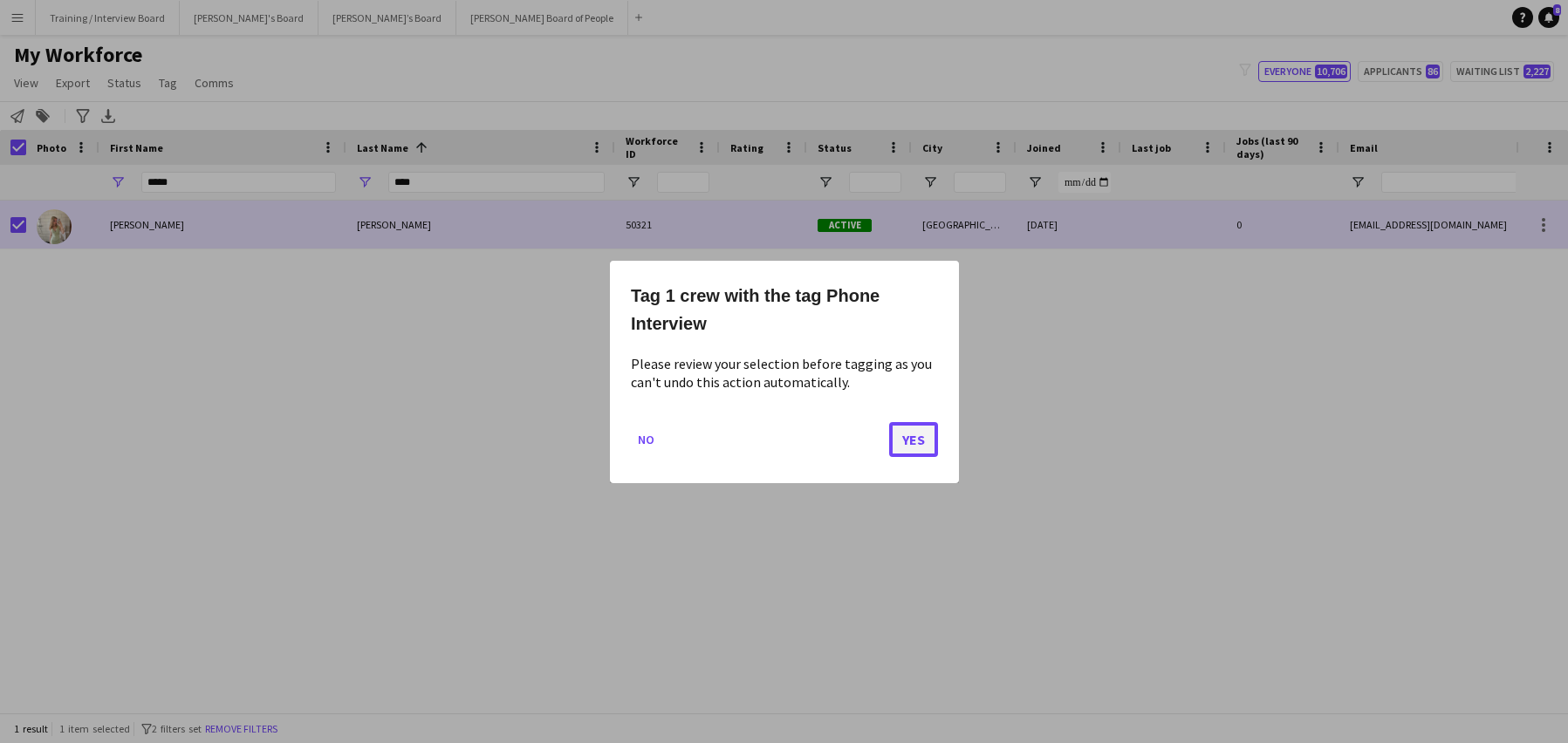
click at [898, 433] on button "Yes" at bounding box center [914, 439] width 49 height 35
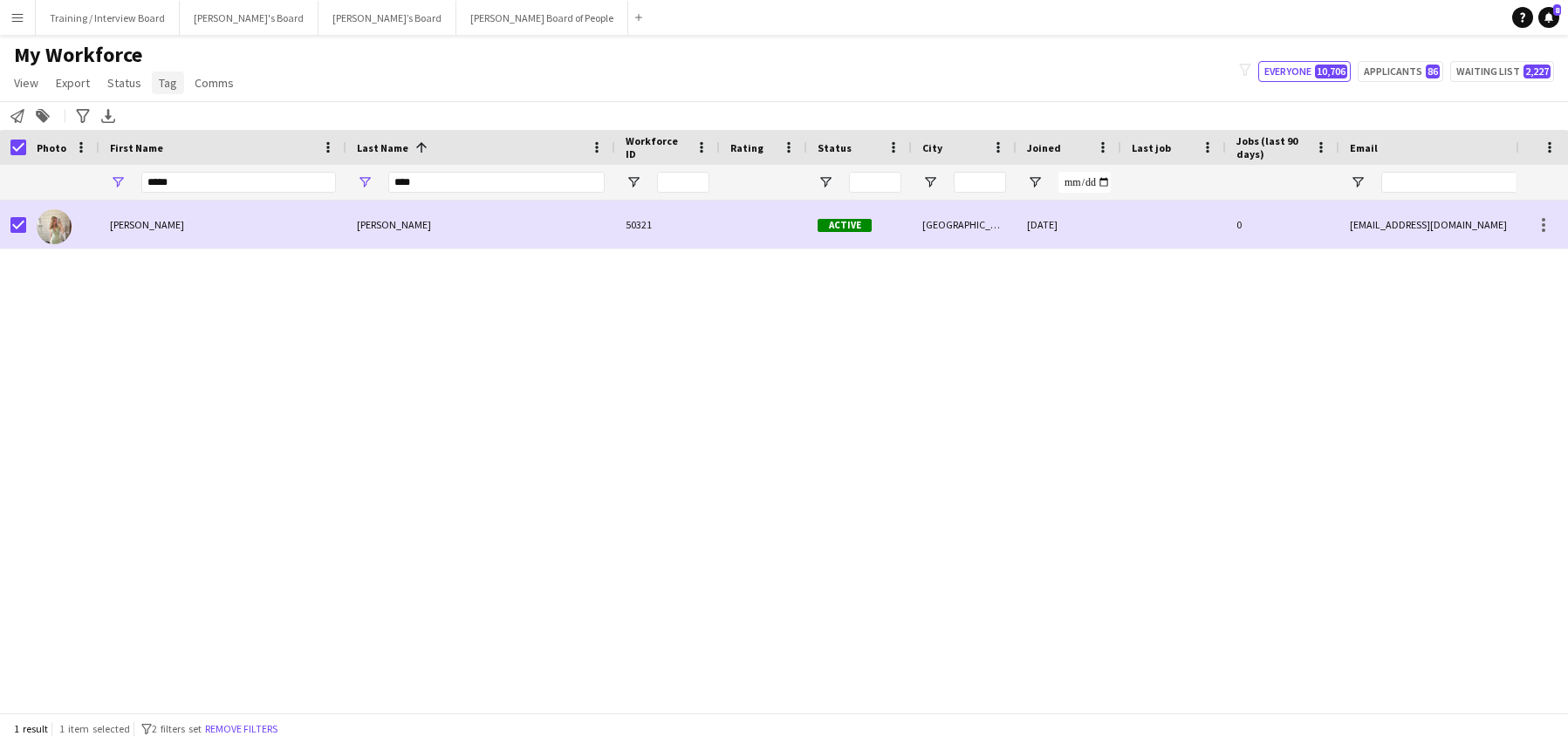
click at [179, 81] on link "Tag" at bounding box center [168, 83] width 33 height 23
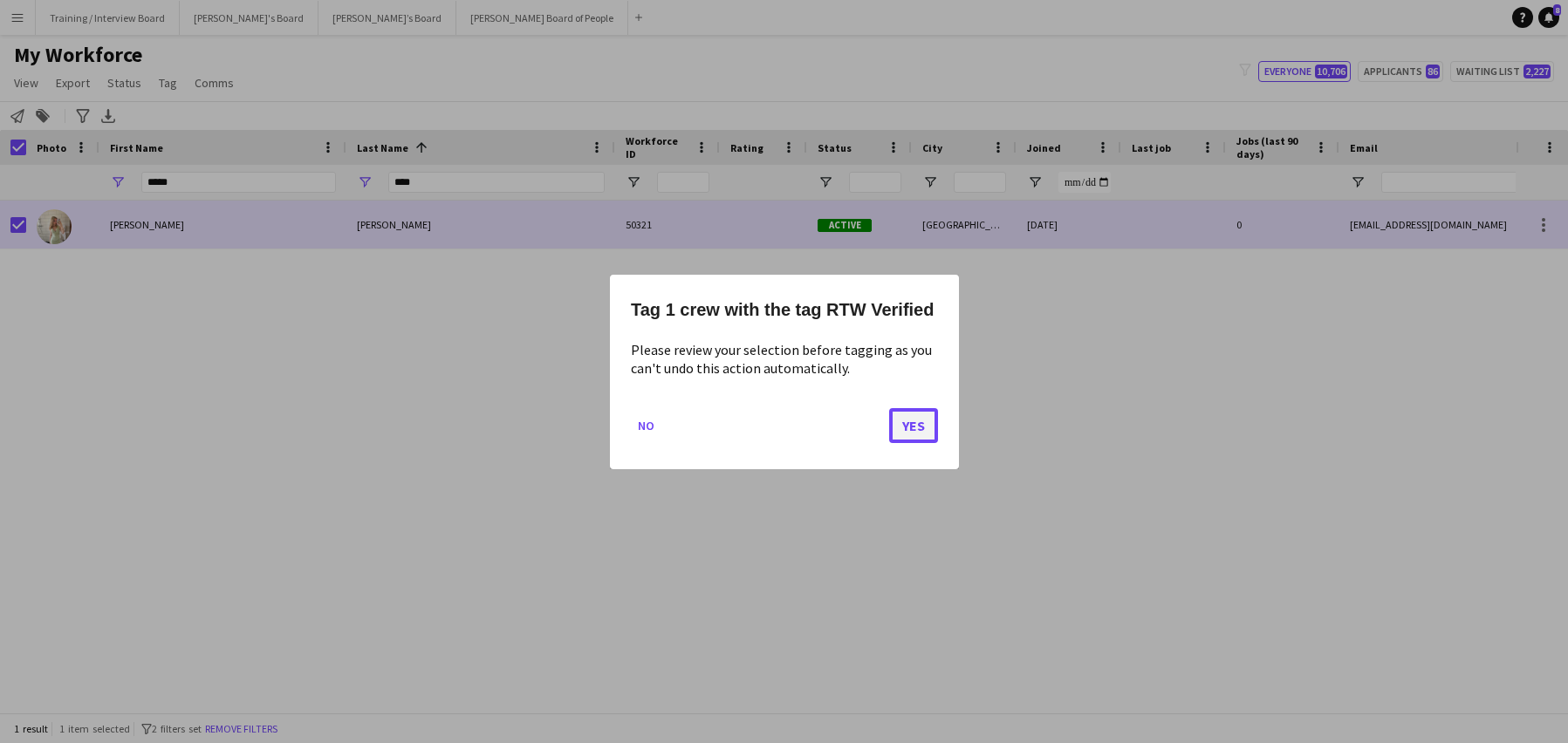
click at [927, 414] on button "Yes" at bounding box center [914, 425] width 49 height 35
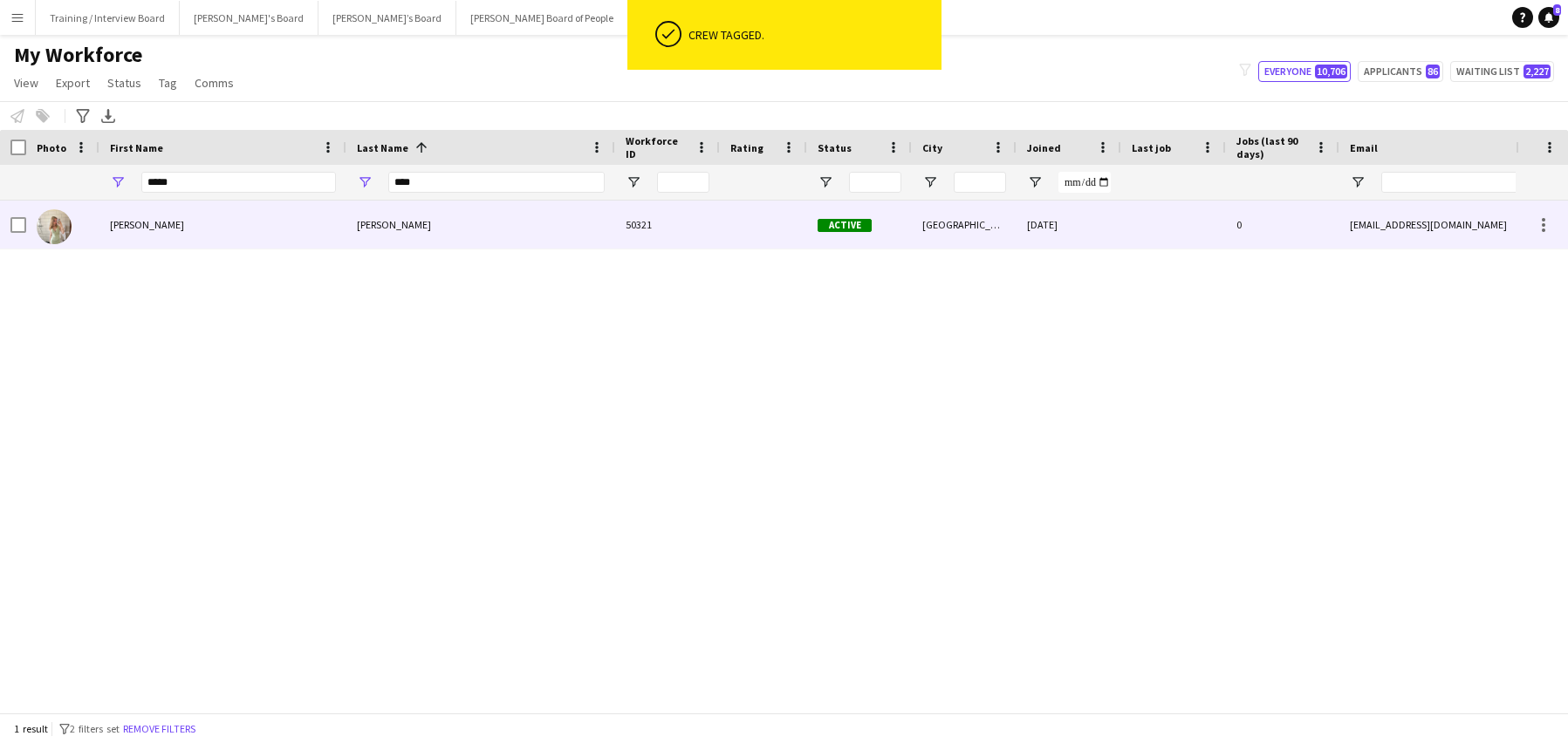
click at [490, 232] on div "[PERSON_NAME]" at bounding box center [481, 224] width 269 height 48
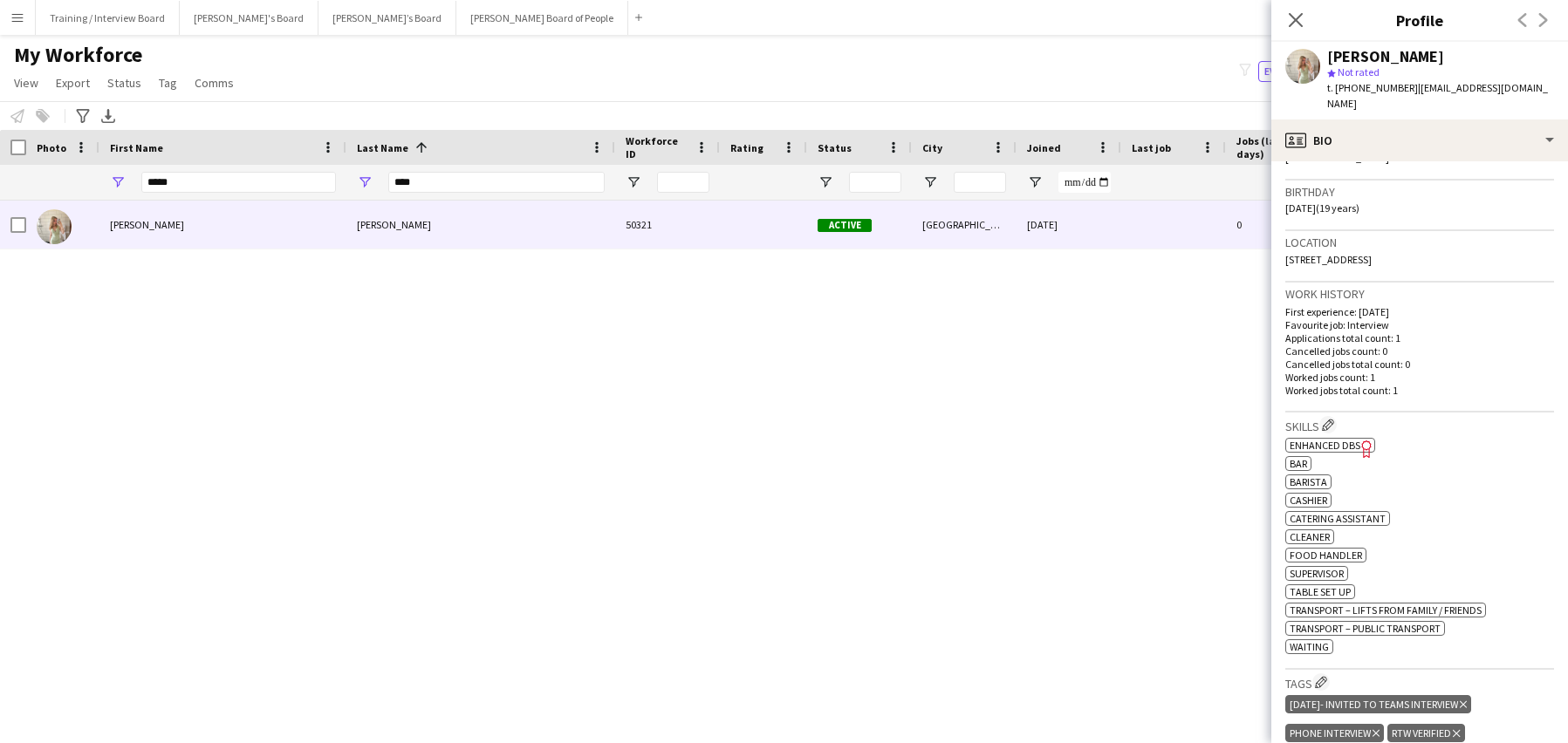
scroll to position [436, 0]
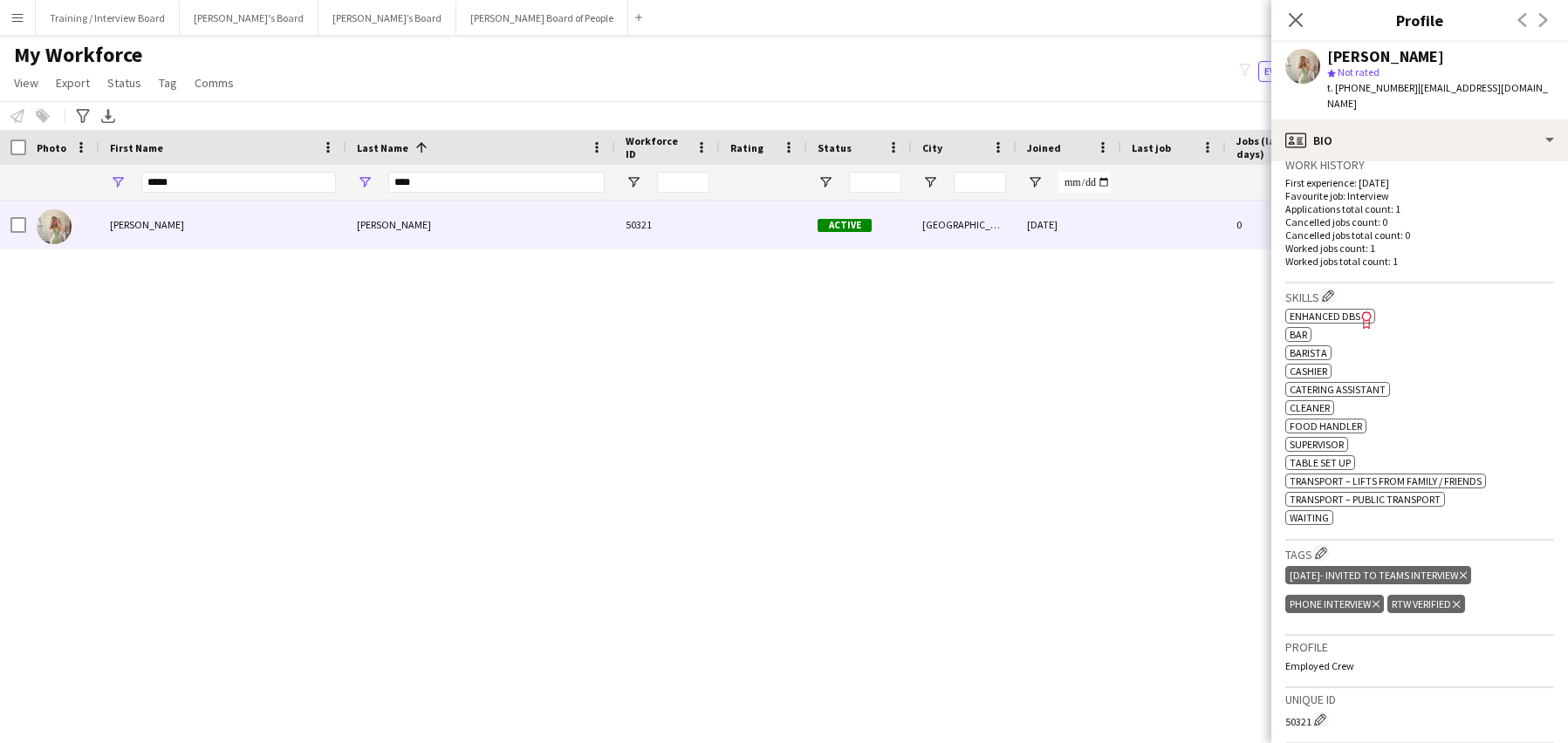
click at [1467, 572] on icon at bounding box center [1464, 576] width 7 height 7
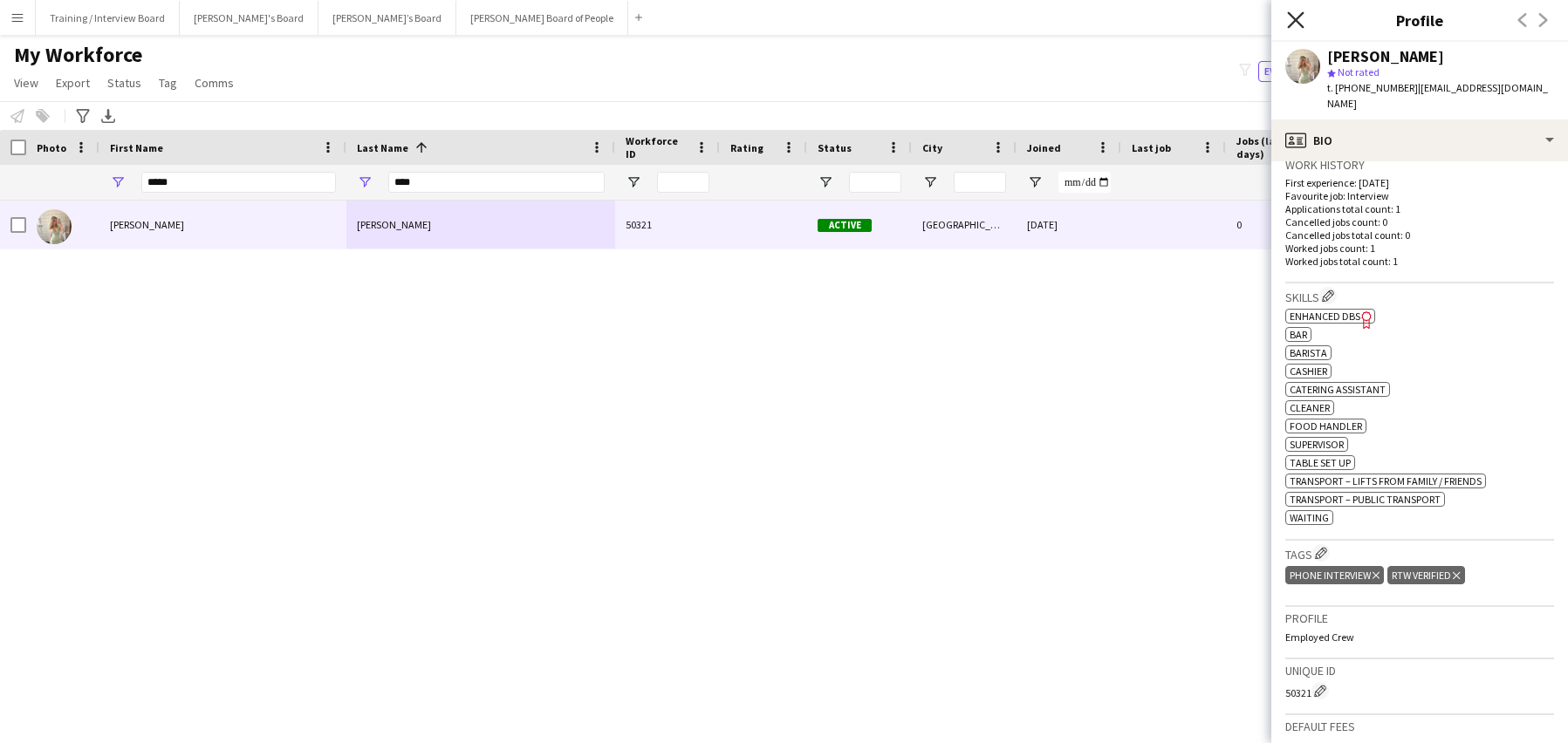
click at [1295, 15] on icon "Close pop-in" at bounding box center [1295, 19] width 16 height 16
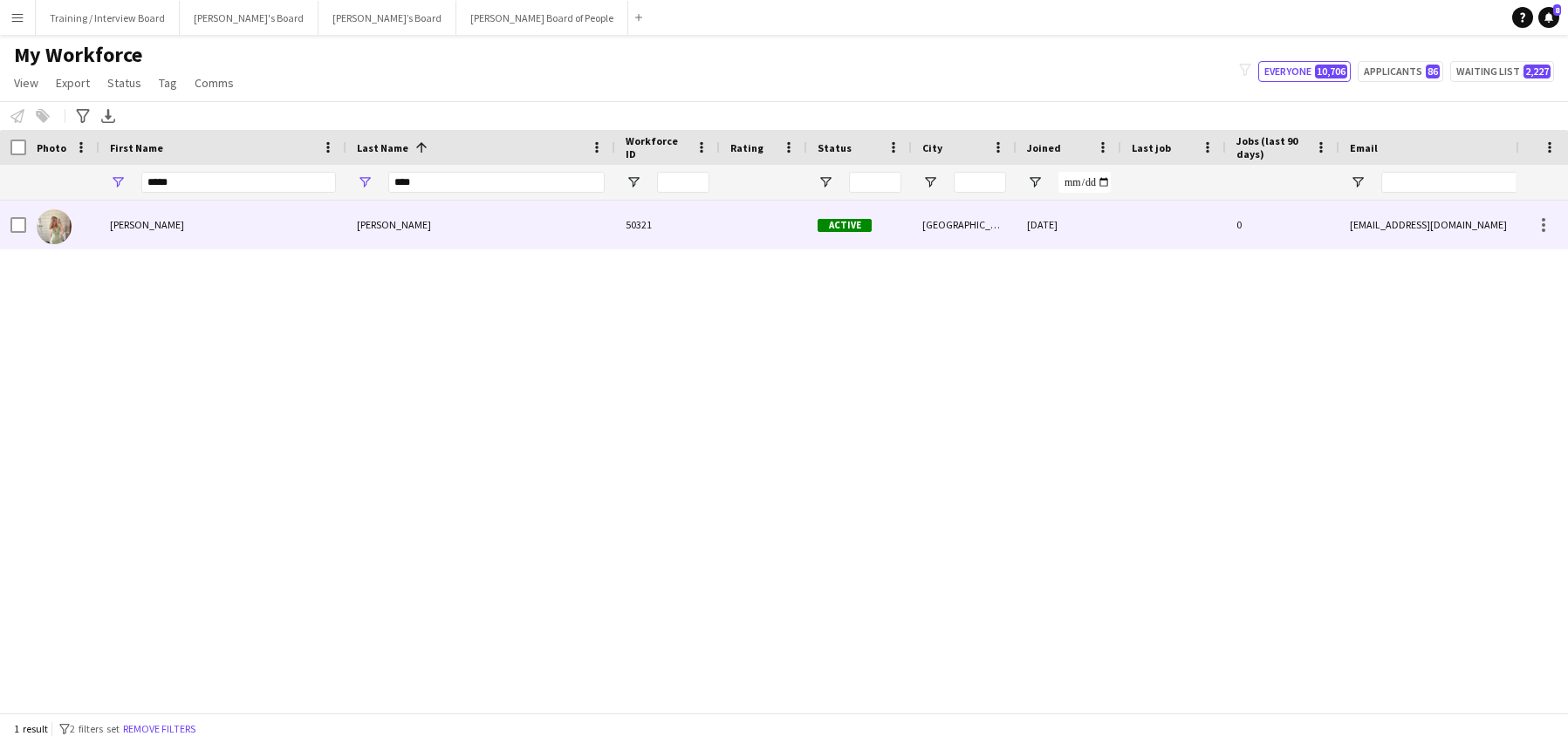
click at [169, 223] on div "[PERSON_NAME]" at bounding box center [223, 224] width 247 height 48
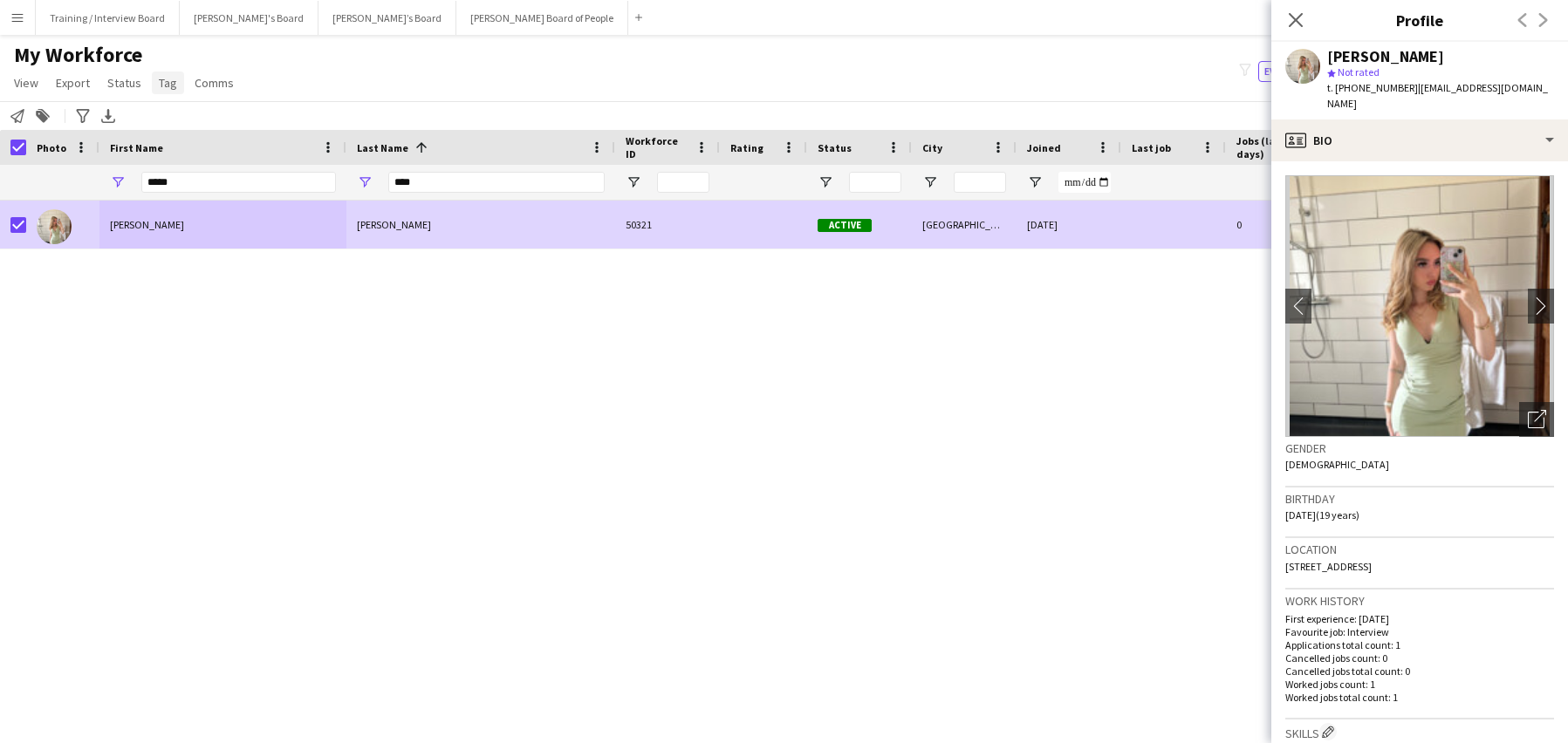
click at [171, 79] on span "Tag" at bounding box center [168, 83] width 18 height 15
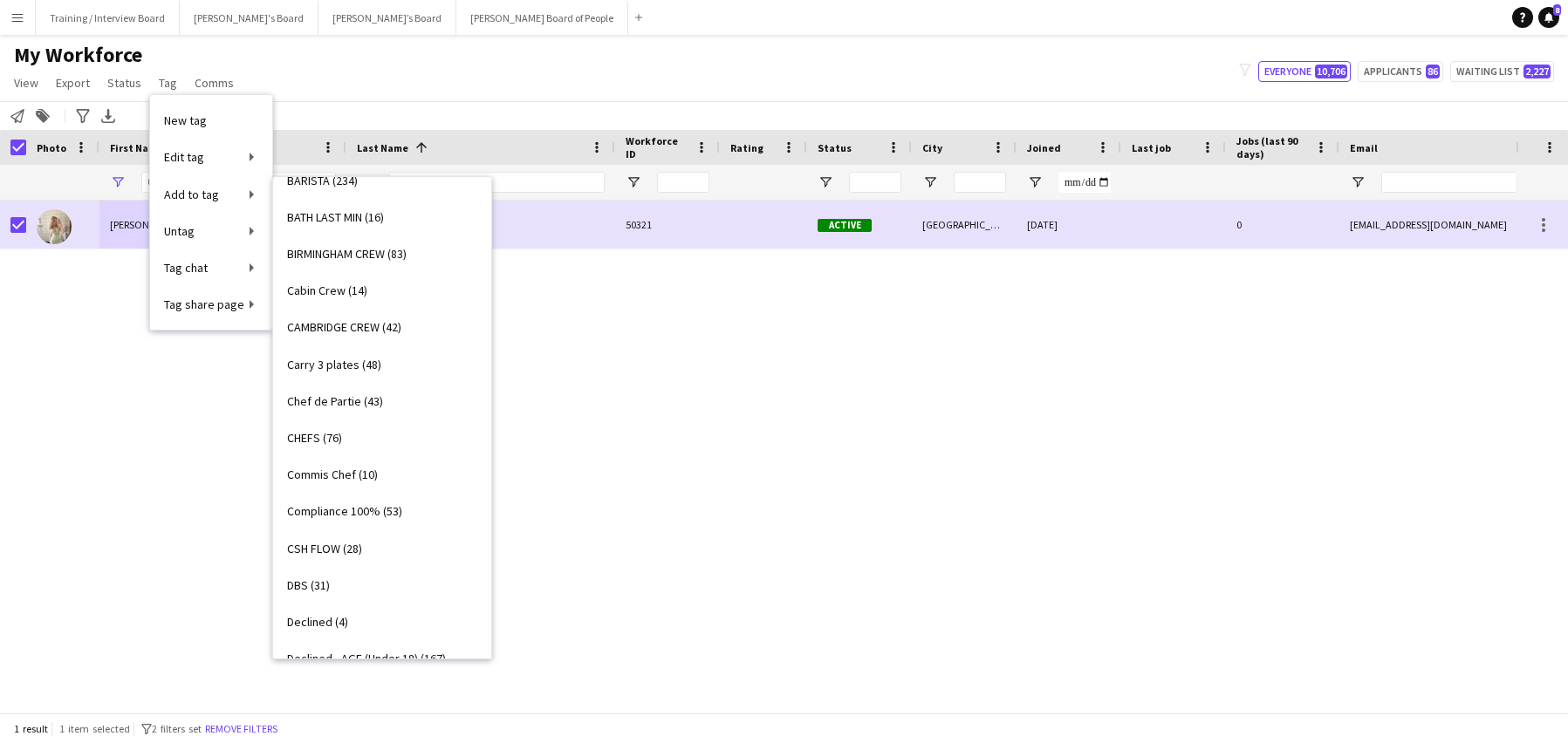
scroll to position [355, 0]
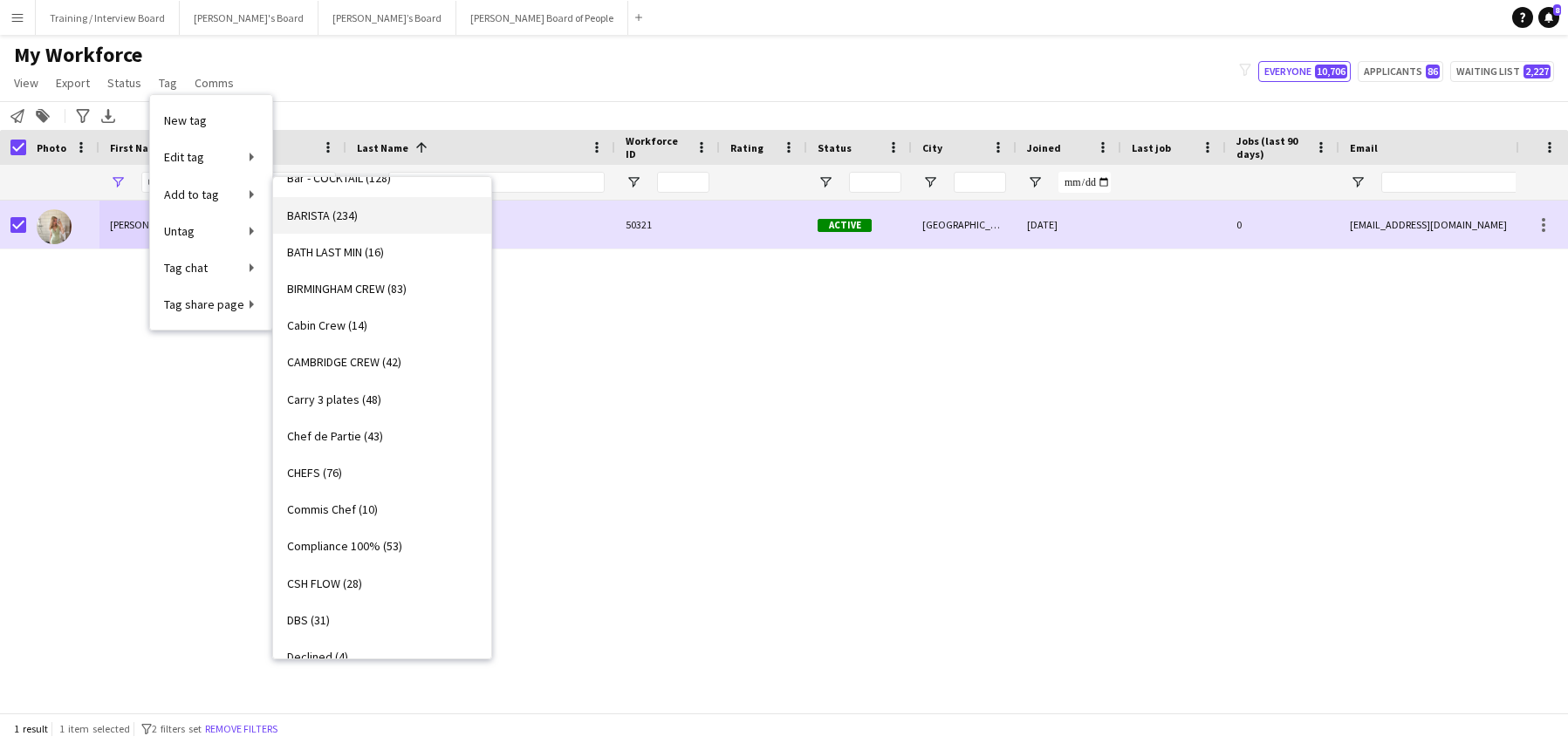
click at [319, 209] on span "BARISTA (234)" at bounding box center [323, 215] width 71 height 15
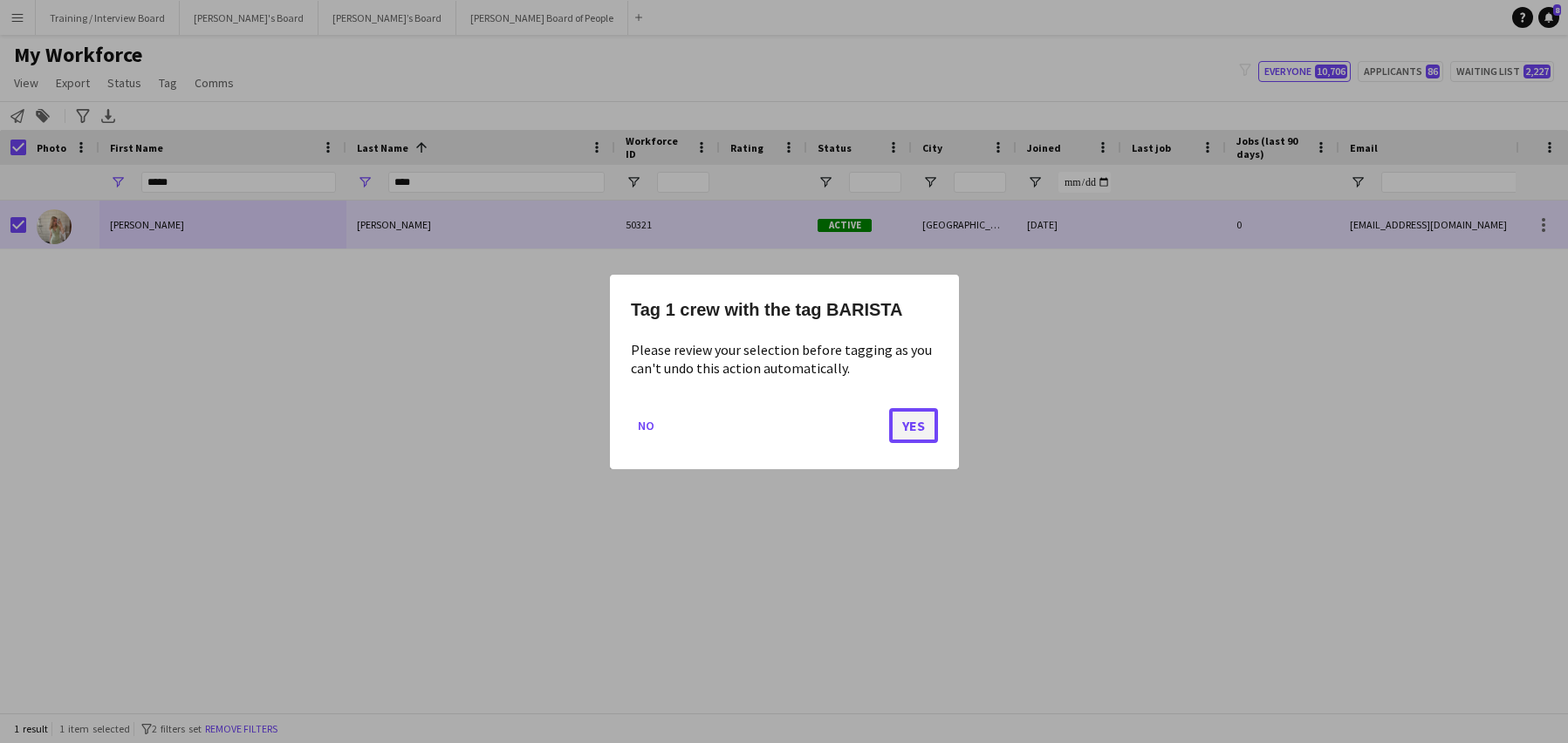
click at [936, 422] on button "Yes" at bounding box center [914, 425] width 49 height 35
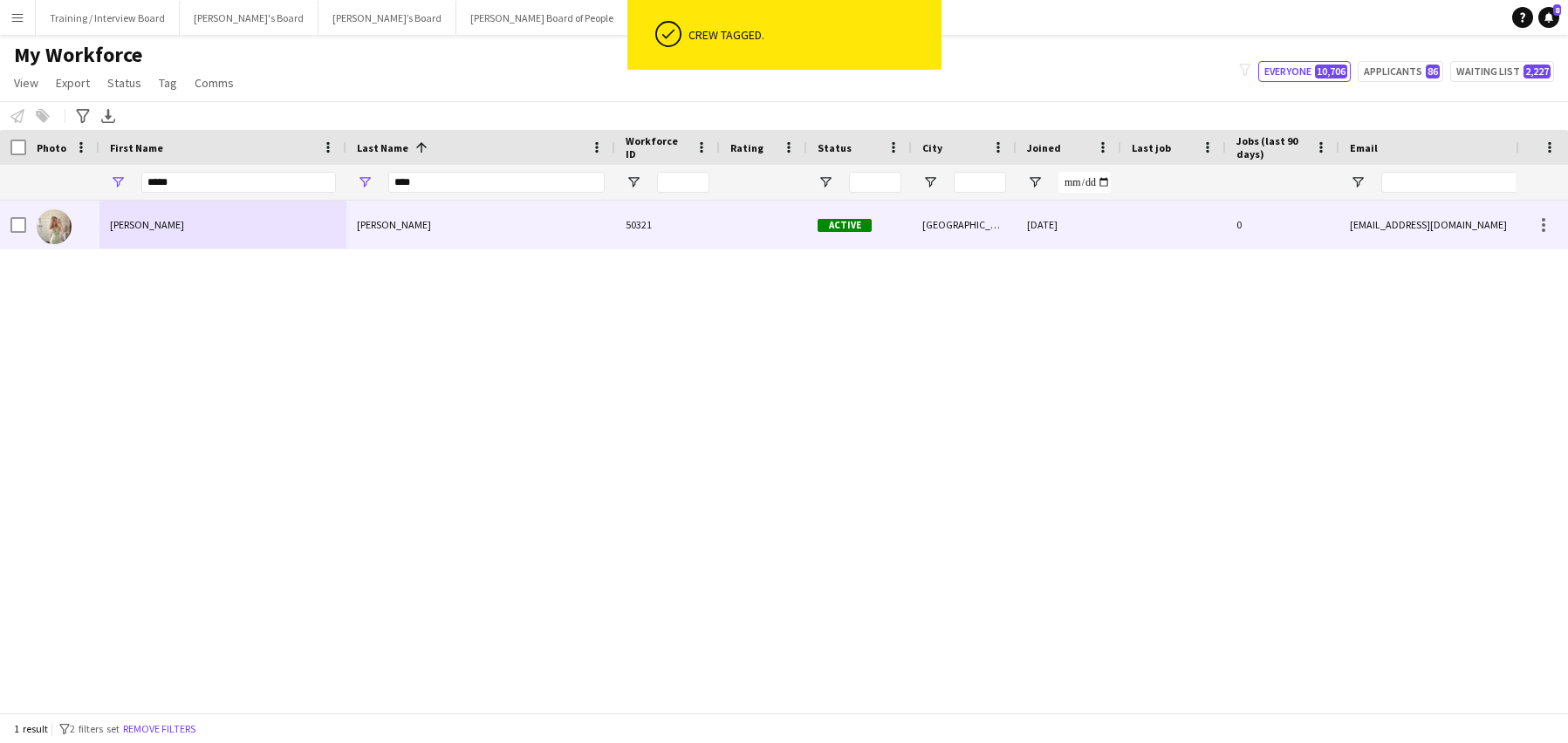
click at [471, 235] on div "[PERSON_NAME]" at bounding box center [481, 224] width 269 height 48
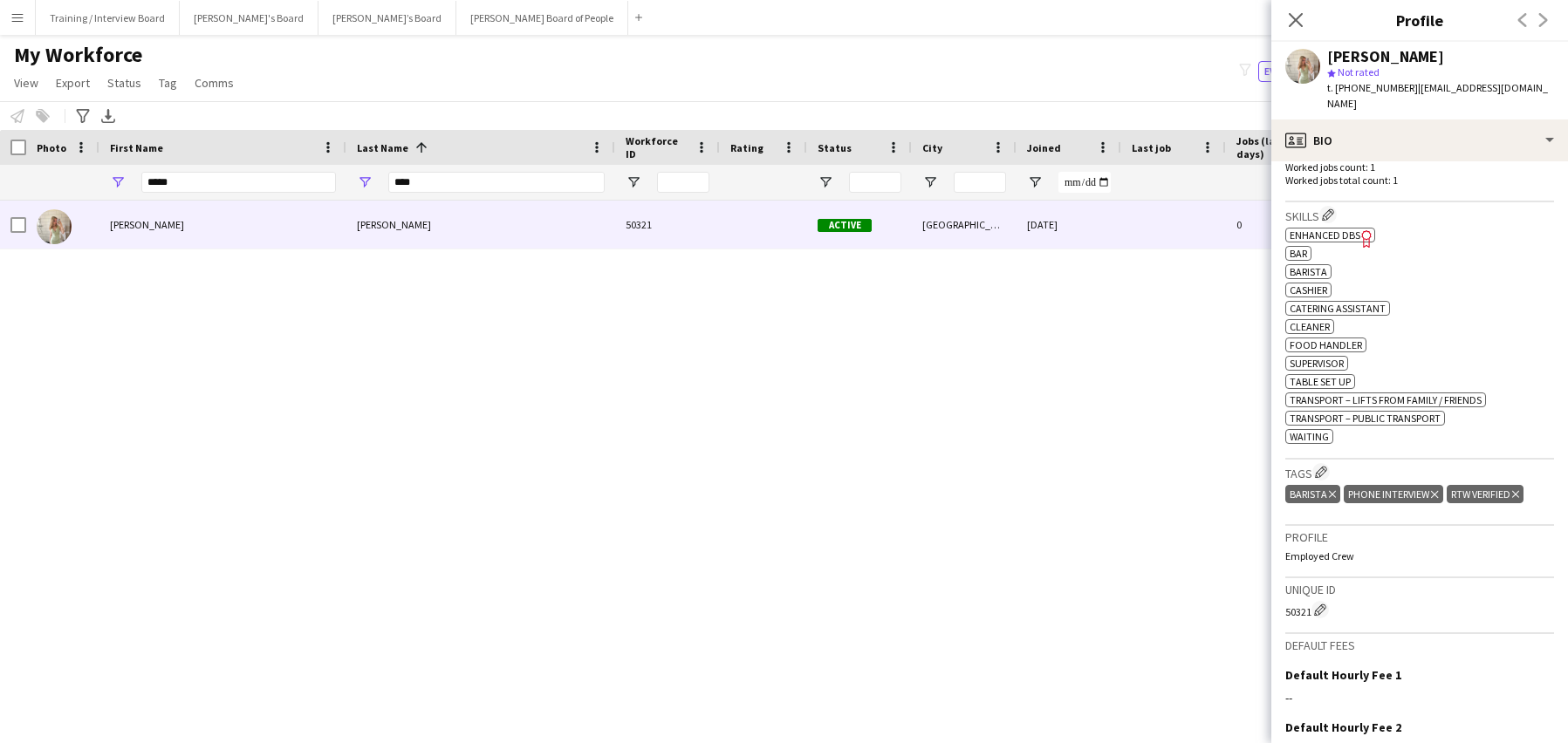
scroll to position [523, 0]
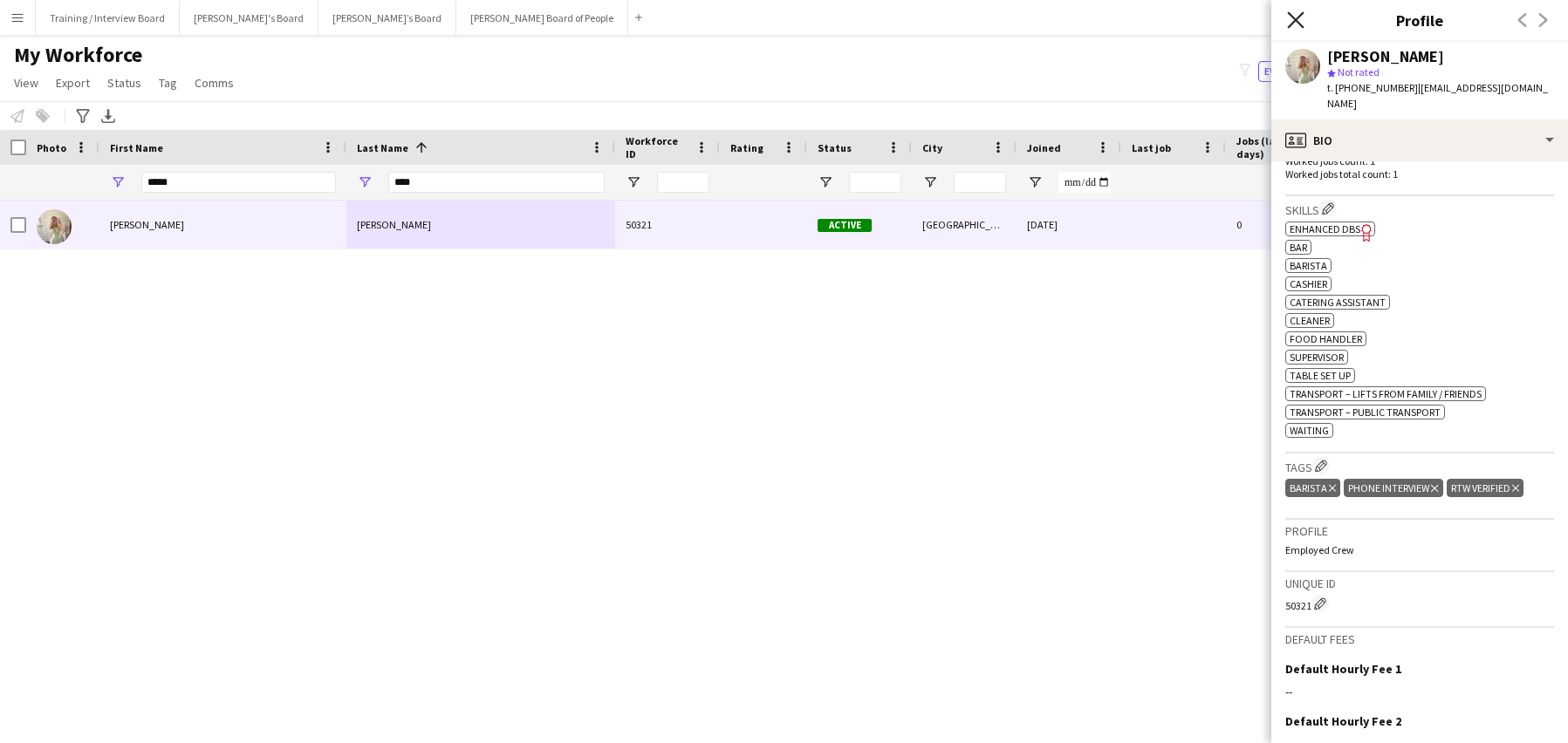
click at [1292, 23] on icon "Close pop-in" at bounding box center [1295, 19] width 16 height 16
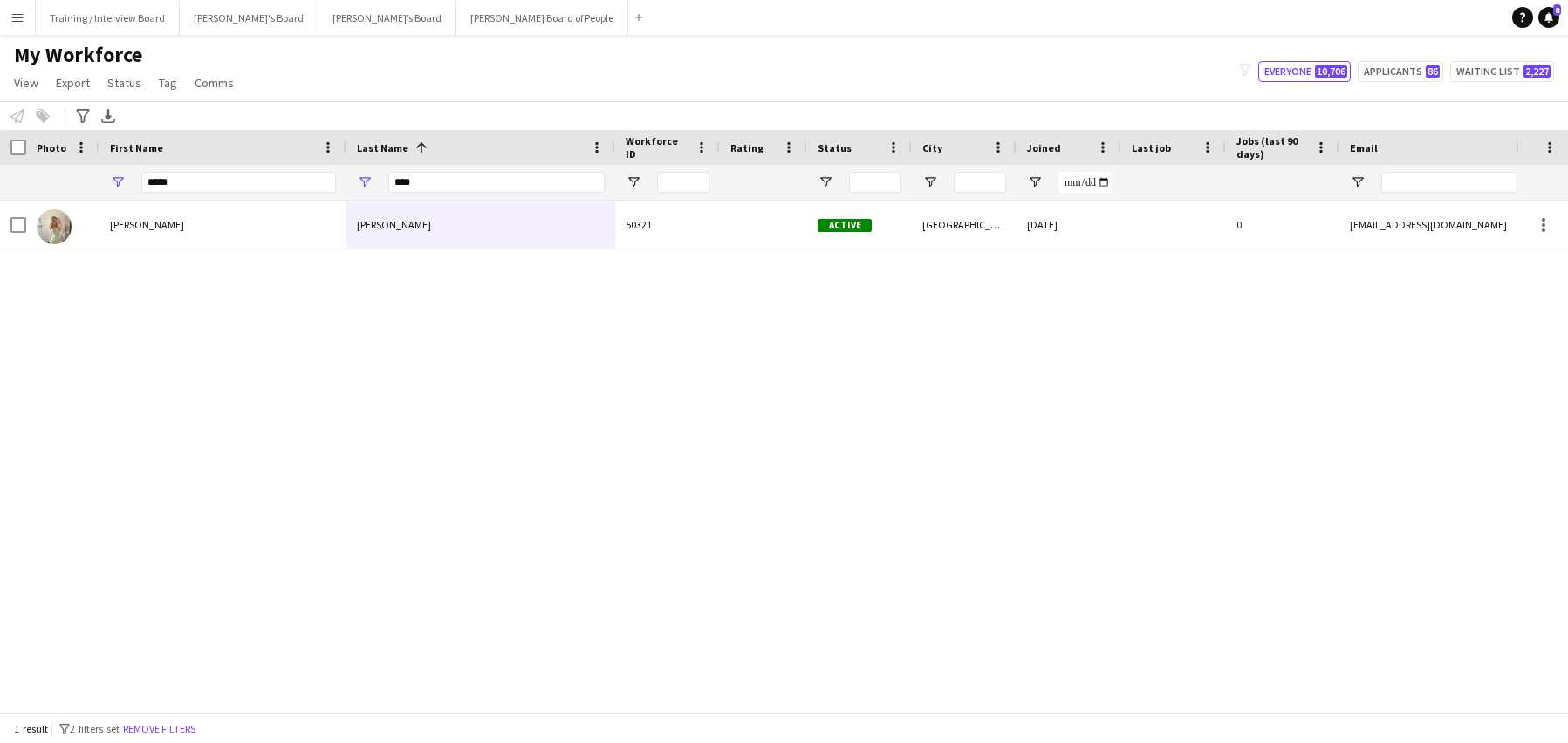
click at [472, 165] on div "****" at bounding box center [496, 183] width 216 height 35
click at [454, 181] on input "****" at bounding box center [496, 182] width 216 height 21
type input "*"
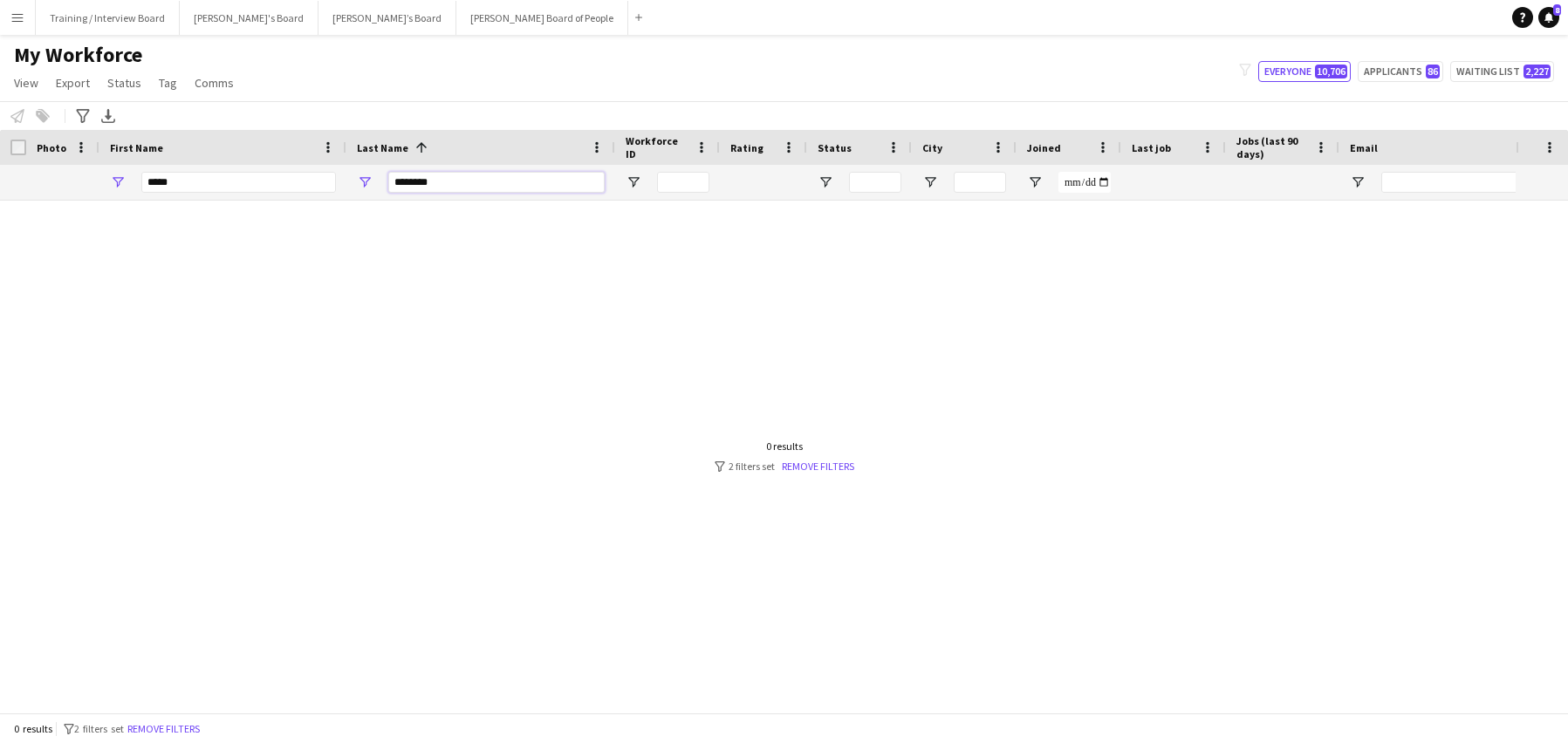
type input "********"
click at [187, 177] on input "*****" at bounding box center [239, 182] width 194 height 21
type input "*"
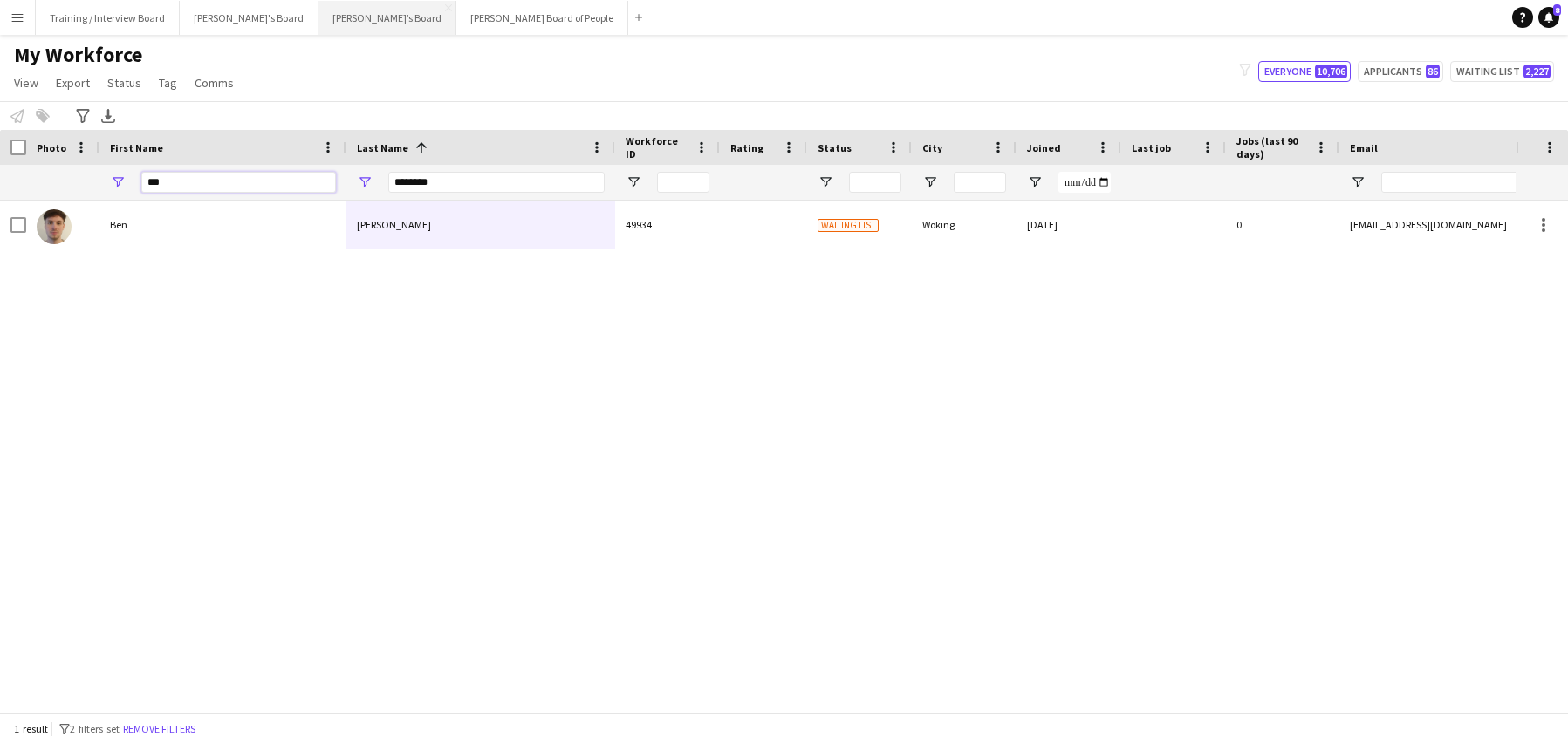
type input "***"
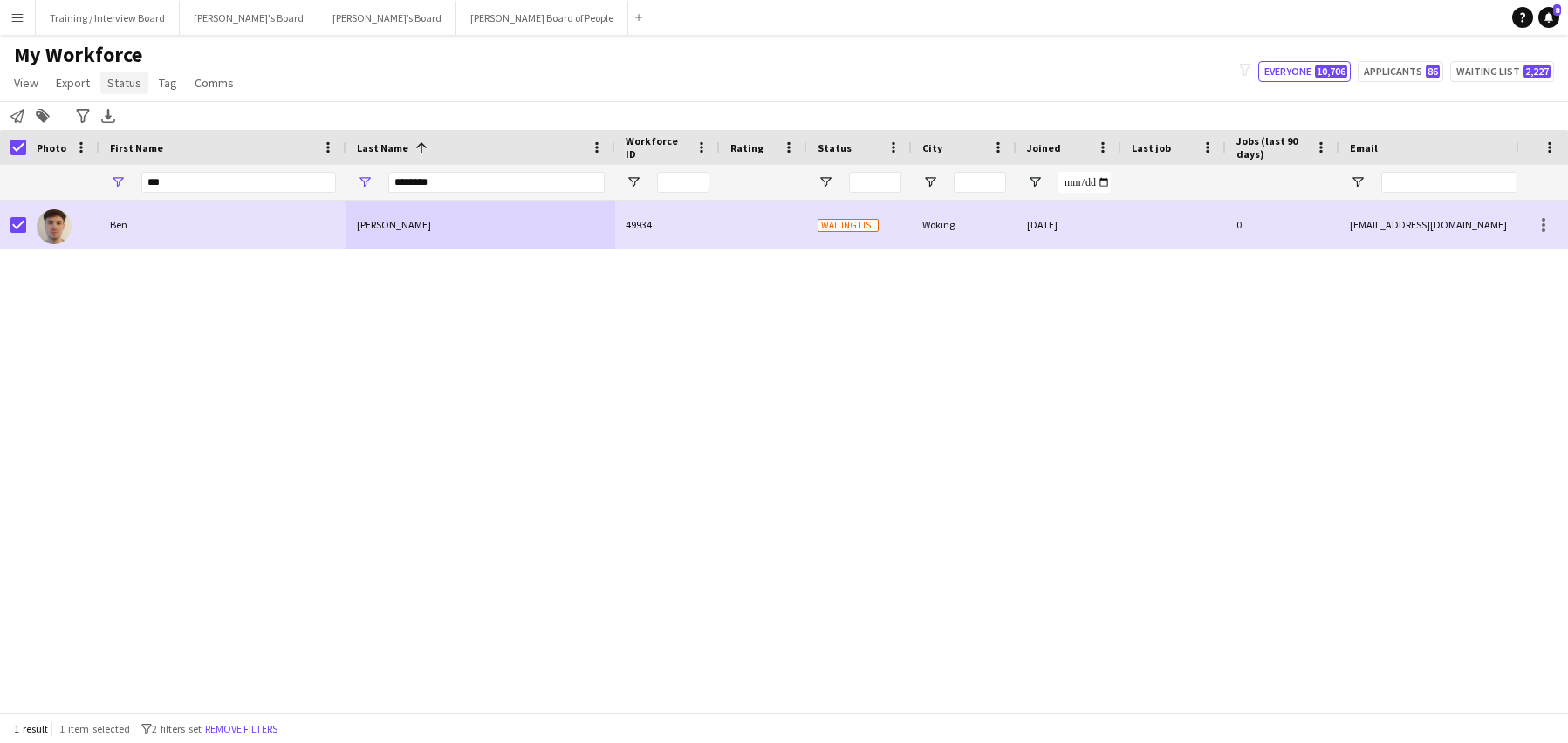
click at [134, 84] on span "Status" at bounding box center [124, 83] width 34 height 15
click at [158, 115] on link "Edit" at bounding box center [161, 120] width 122 height 36
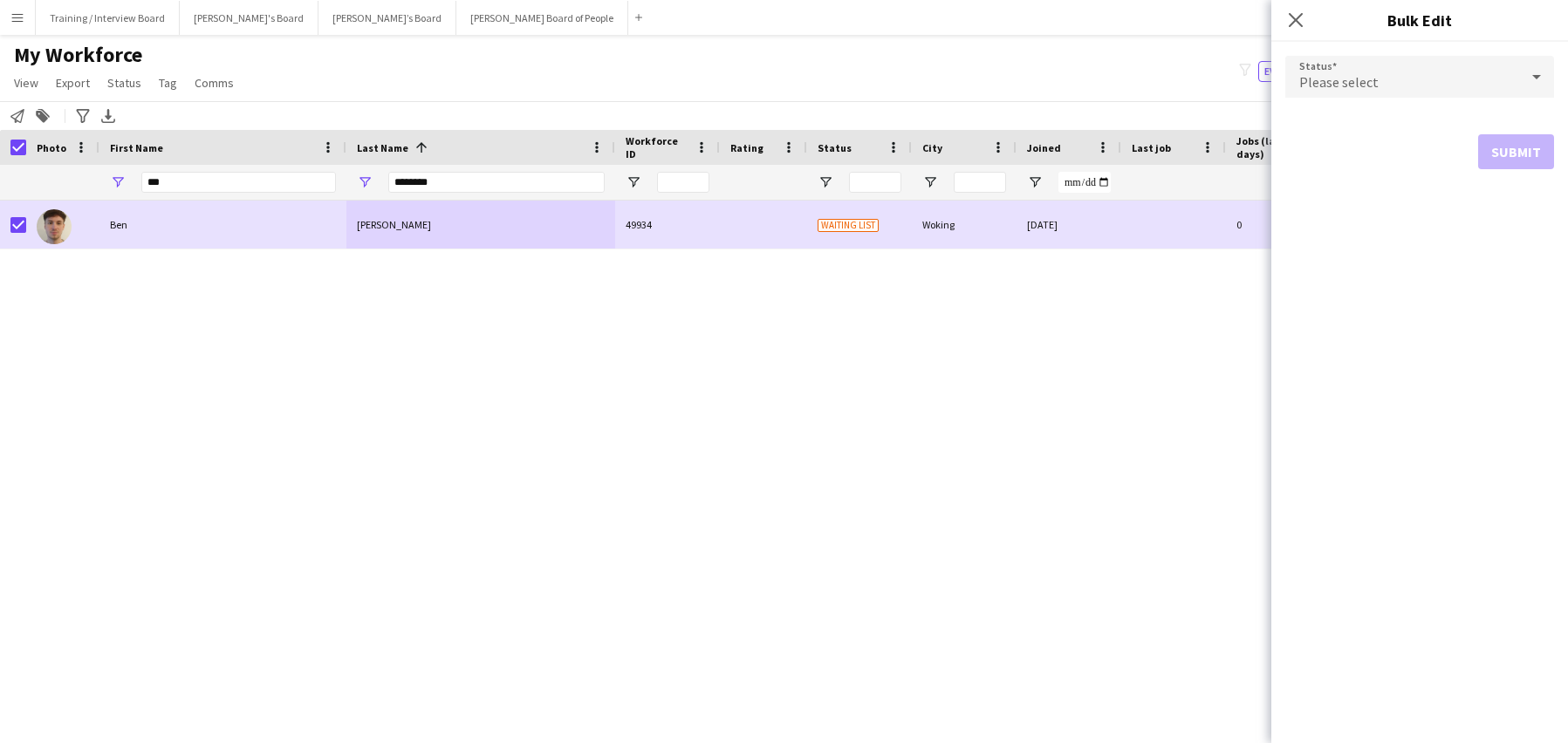
click at [1533, 71] on icon at bounding box center [1536, 76] width 21 height 35
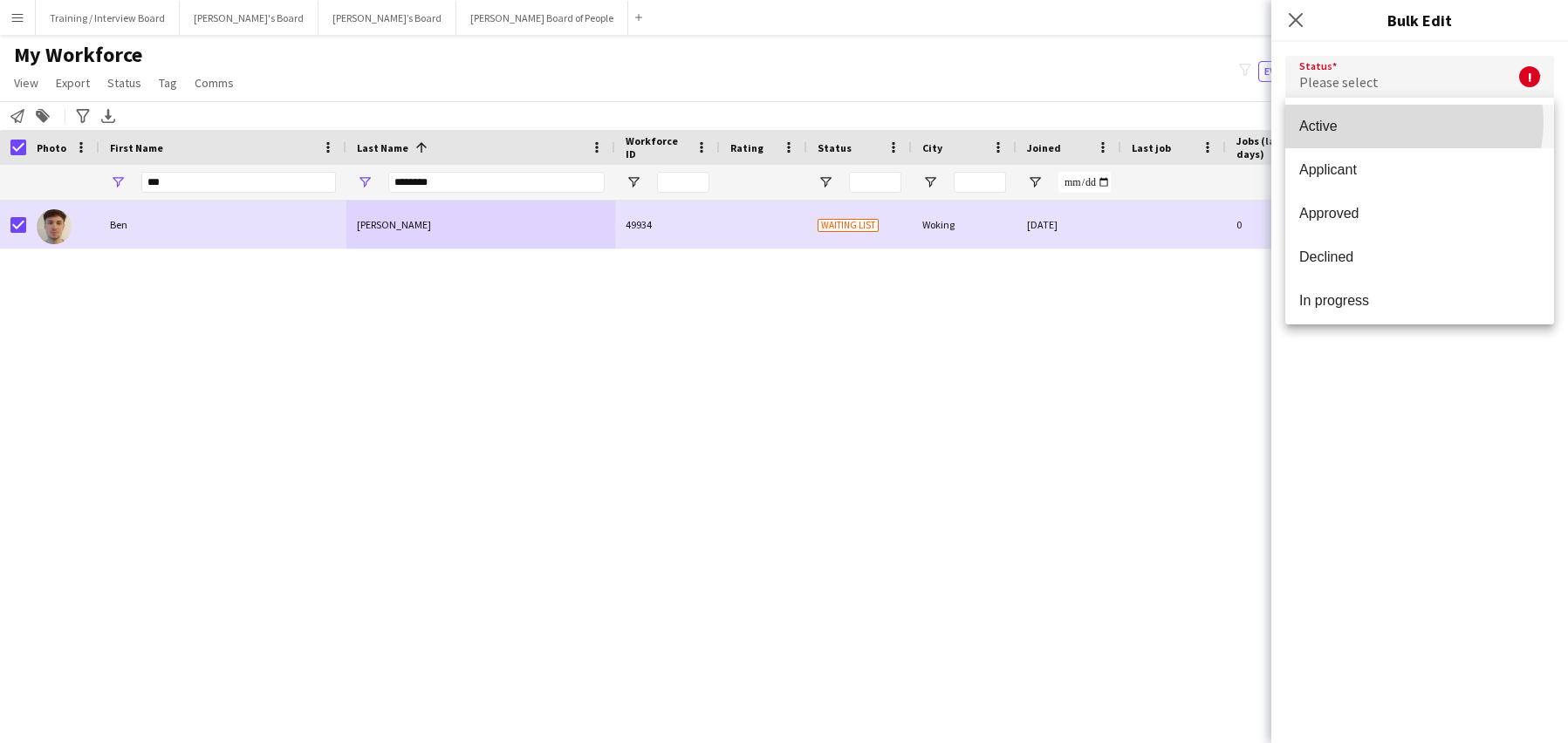
click at [1410, 122] on span "Active" at bounding box center [1419, 126] width 241 height 16
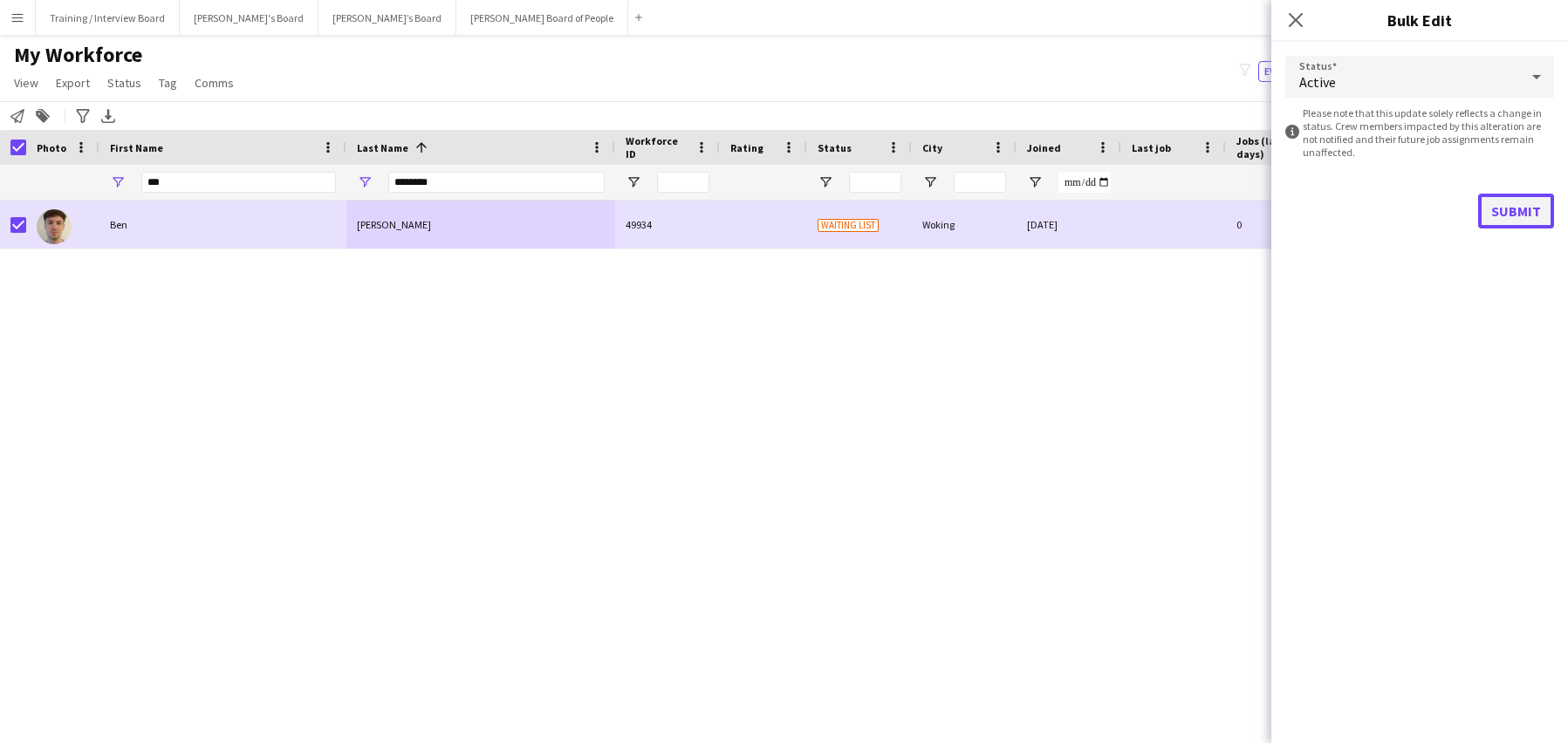
click at [1532, 220] on button "Submit" at bounding box center [1516, 211] width 76 height 35
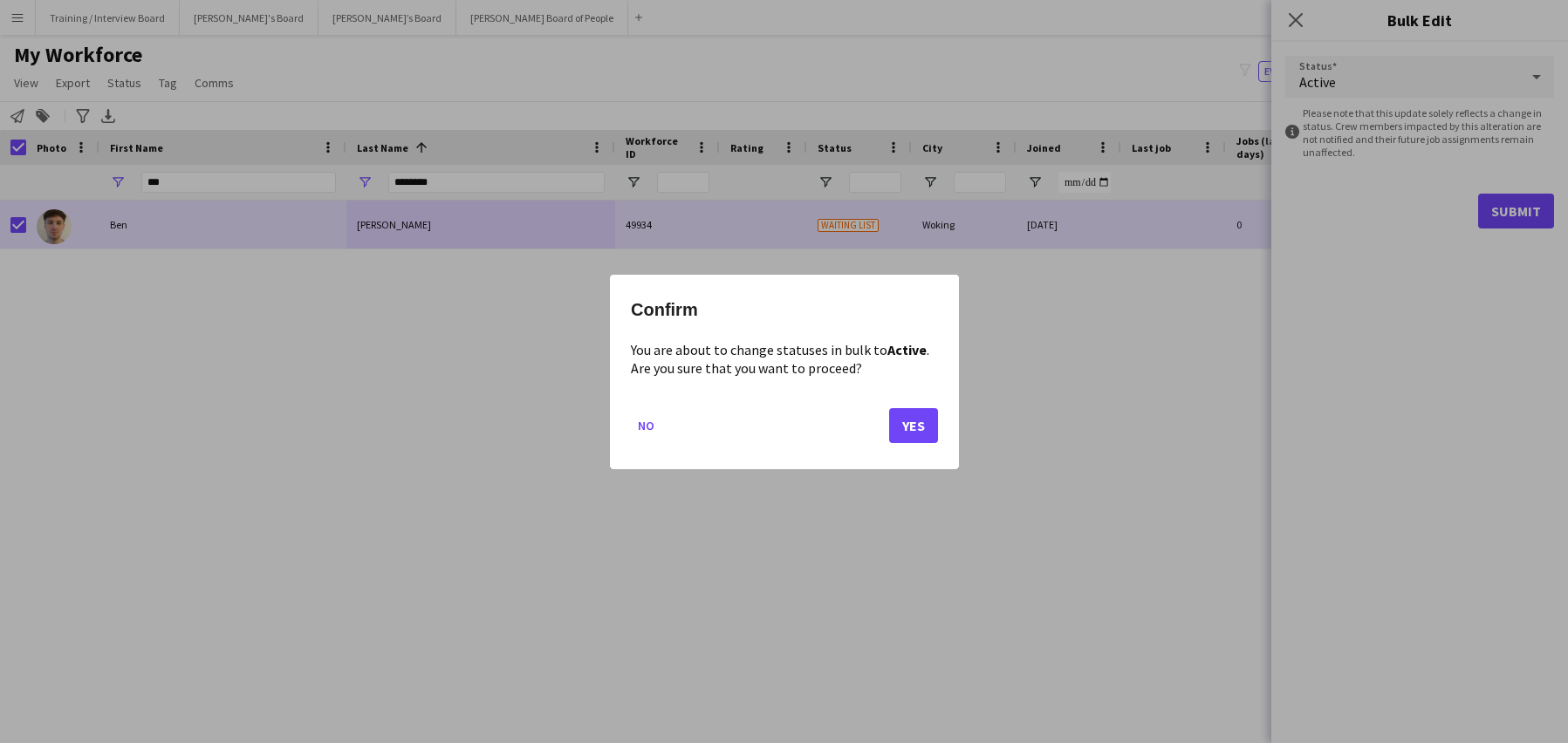
click at [910, 443] on mat-dialog-actions "No Yes" at bounding box center [785, 431] width 307 height 74
click at [911, 421] on button "Yes" at bounding box center [914, 425] width 49 height 35
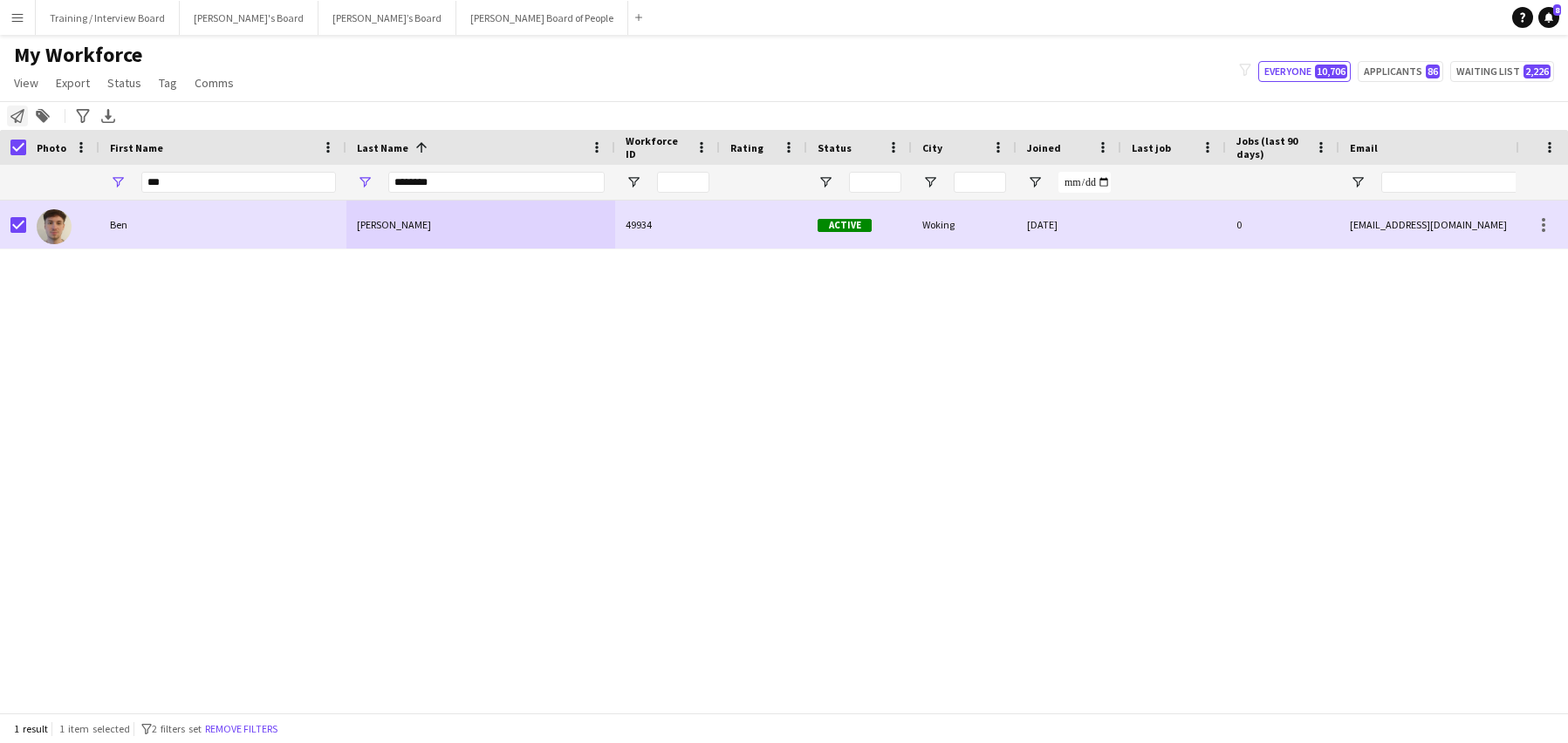
click at [25, 122] on div "Notify workforce" at bounding box center [17, 115] width 21 height 21
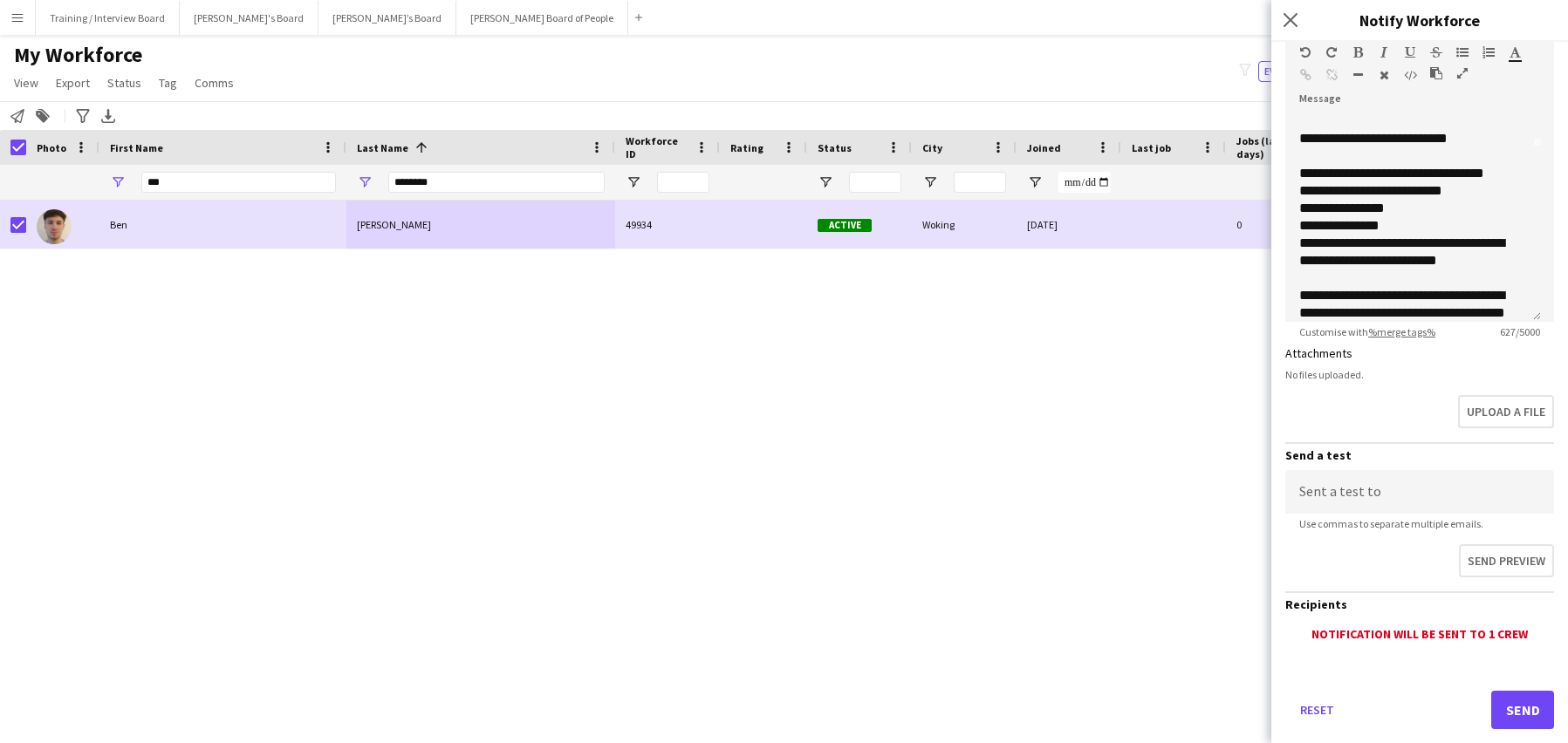
scroll to position [269, 0]
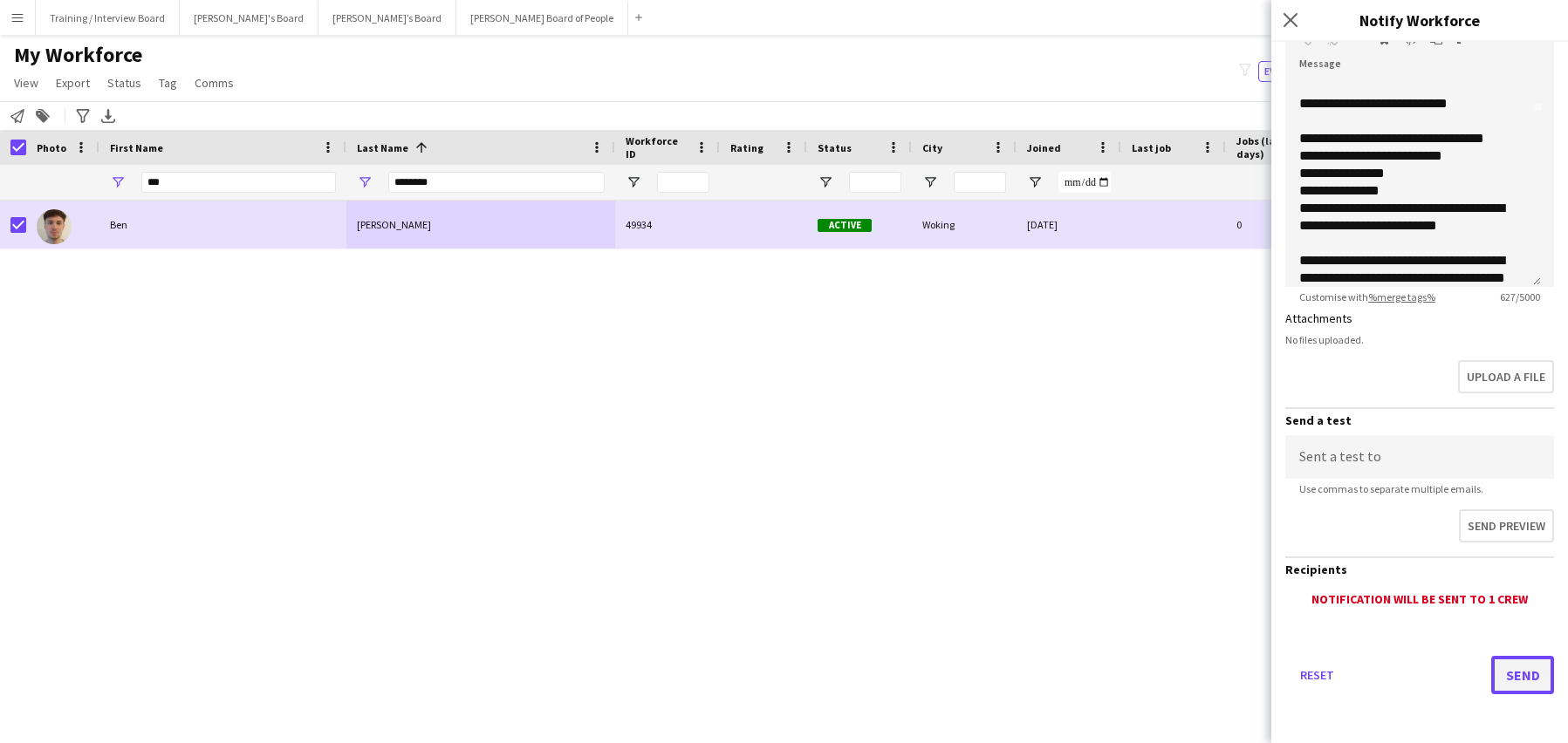
click at [1510, 676] on button "Send" at bounding box center [1523, 675] width 63 height 38
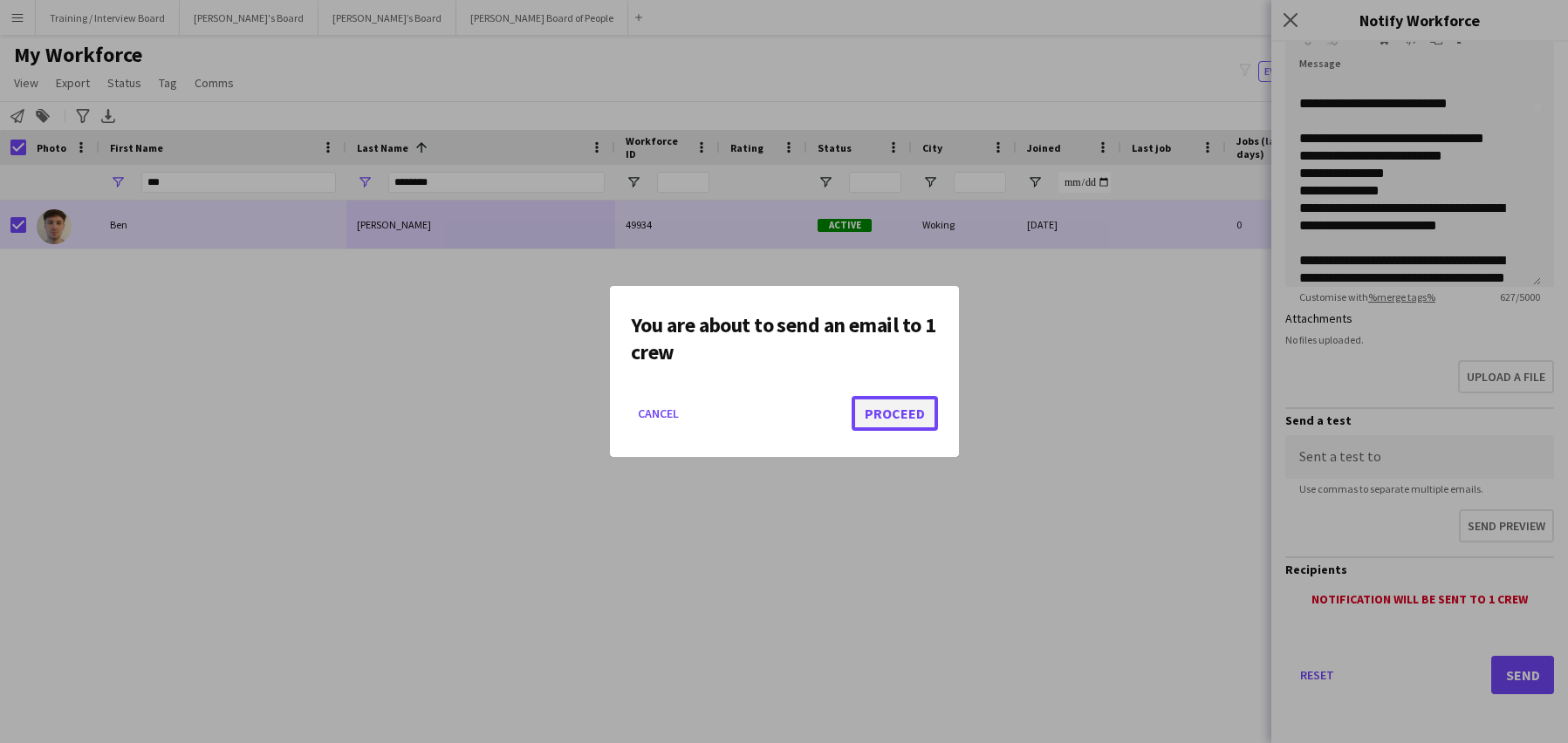
click at [892, 410] on button "Proceed" at bounding box center [895, 413] width 86 height 35
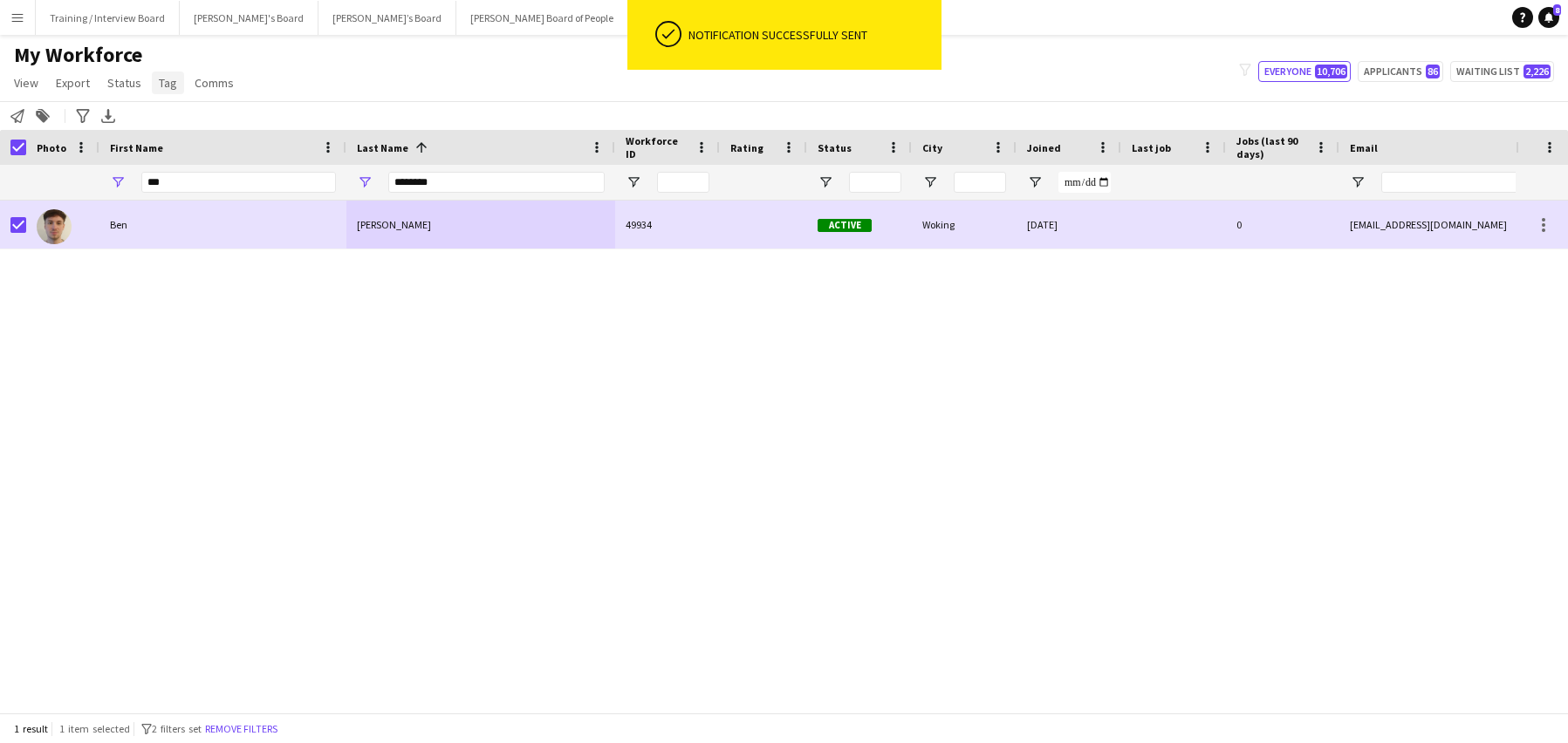
click at [177, 84] on link "Tag" at bounding box center [168, 83] width 33 height 23
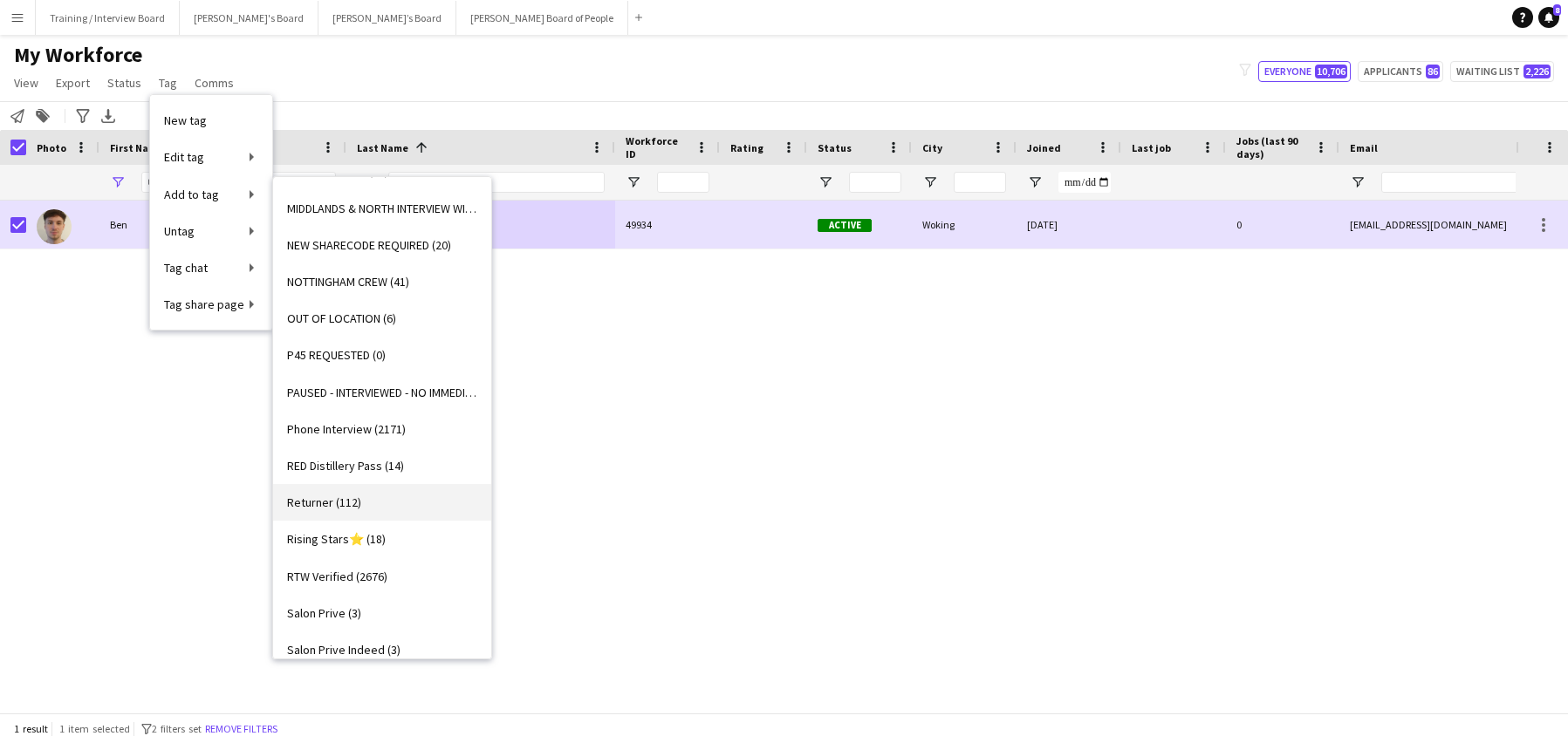
scroll to position [1838, 0]
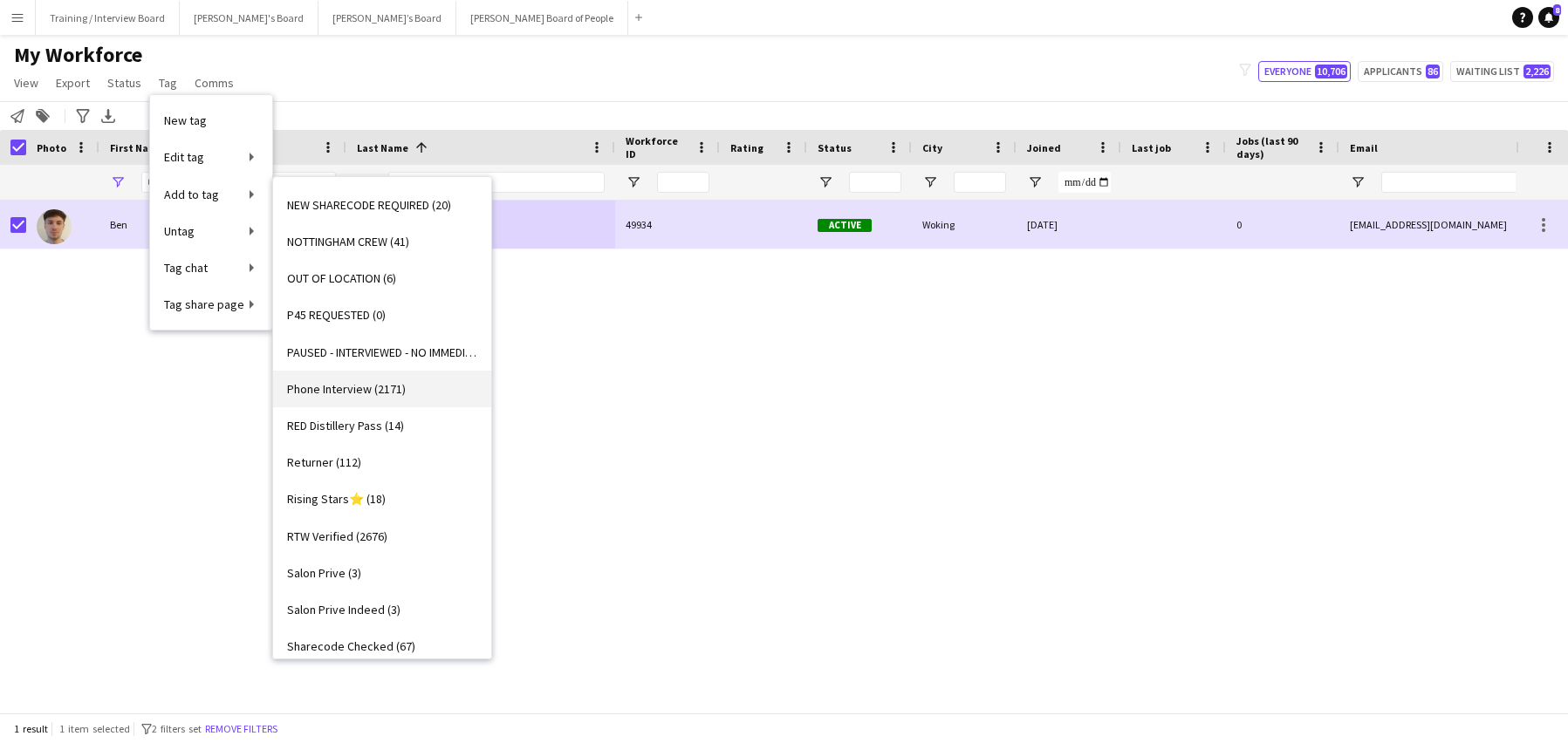
click at [360, 400] on link "Phone Interview (2171)" at bounding box center [382, 389] width 218 height 36
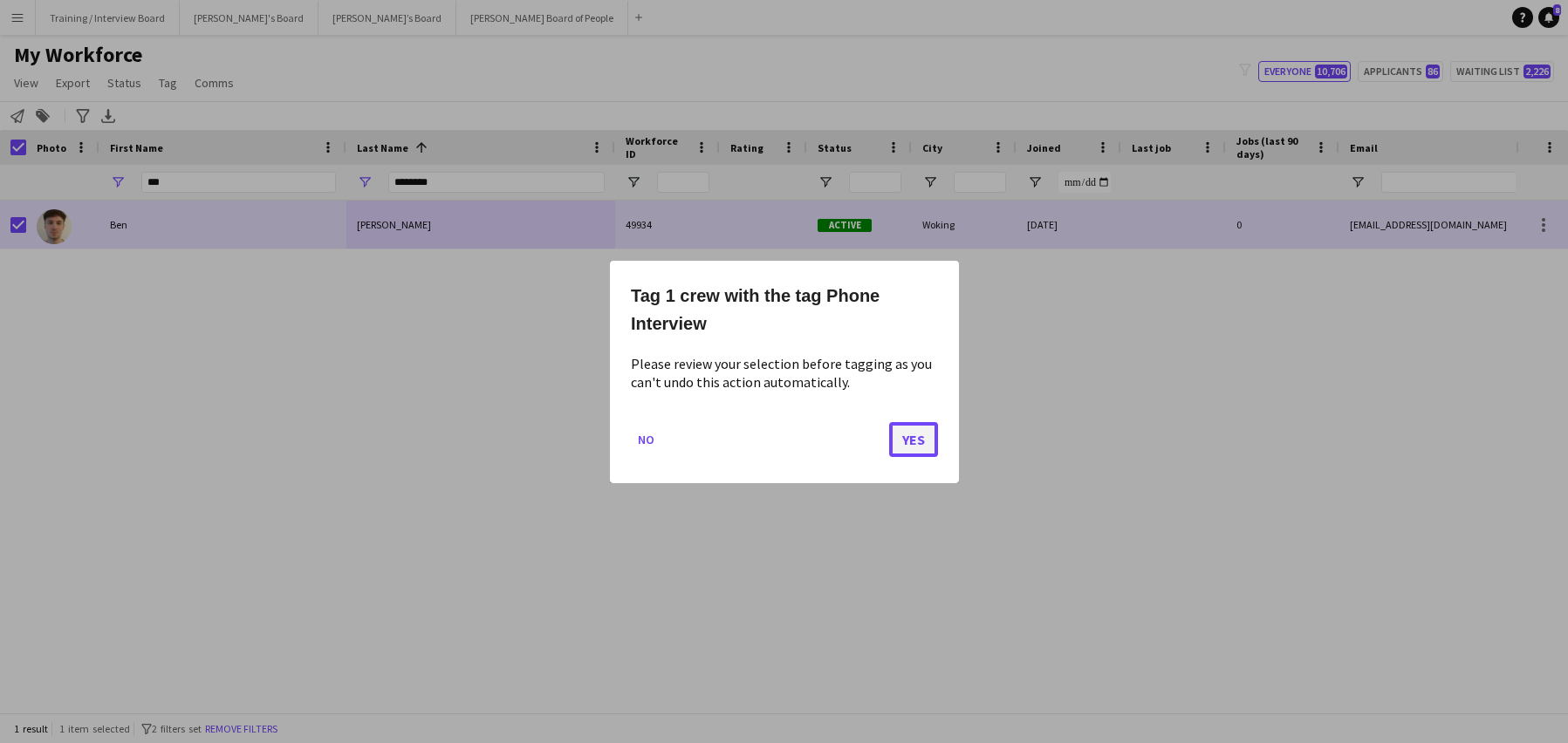
click at [908, 450] on button "Yes" at bounding box center [914, 439] width 49 height 35
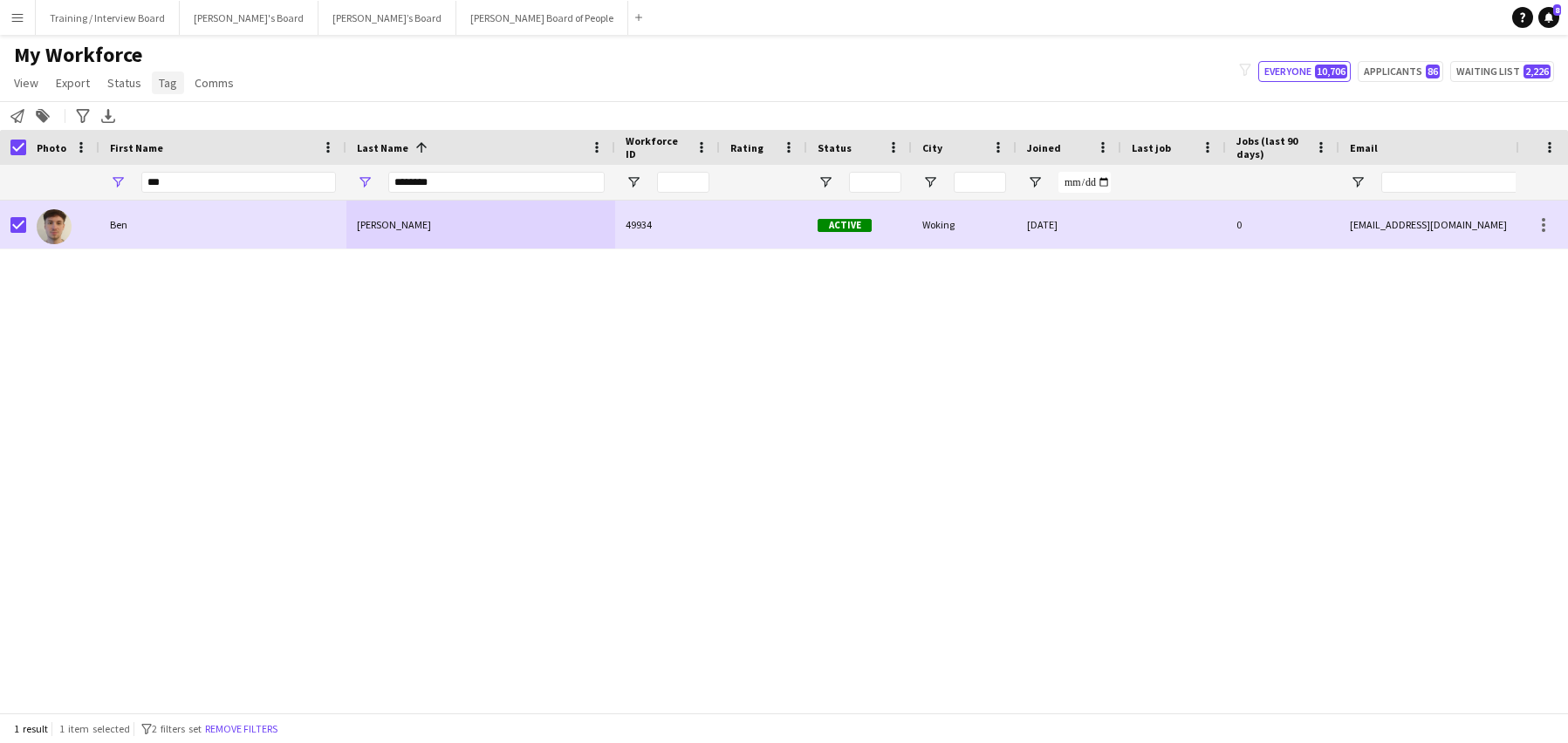
click at [159, 83] on span "Tag" at bounding box center [168, 83] width 18 height 15
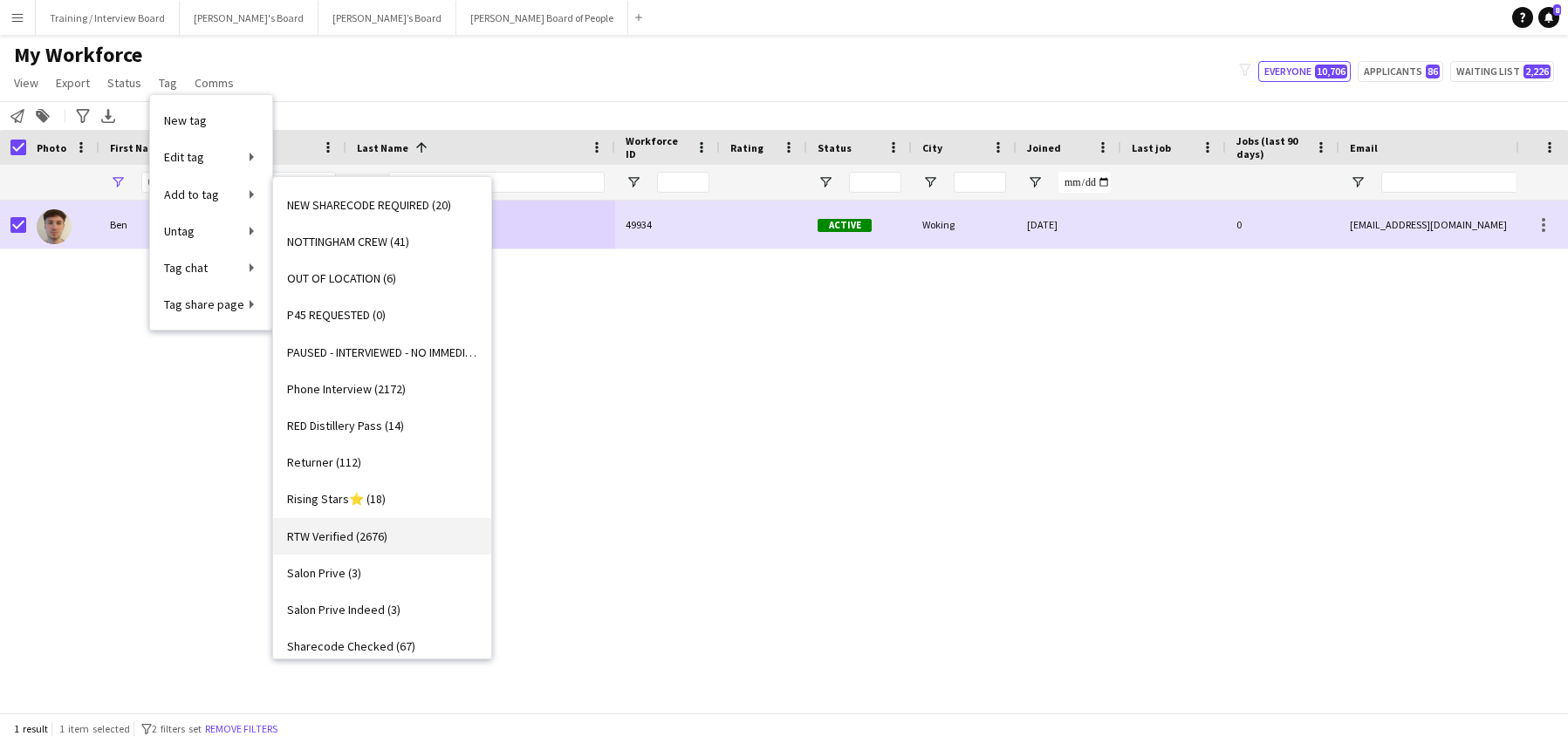
click at [344, 532] on span "RTW Verified (2676)" at bounding box center [337, 536] width 100 height 15
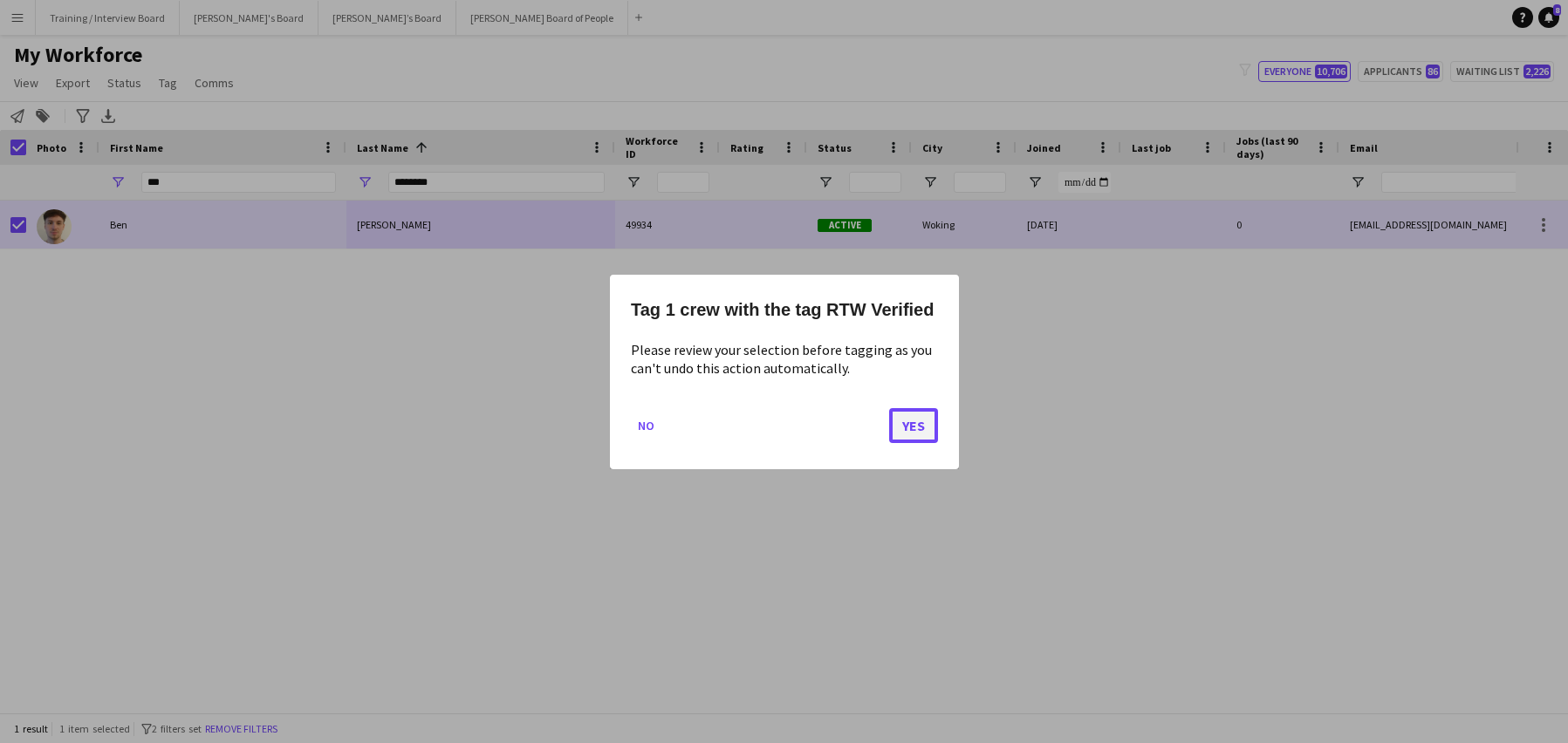
click at [908, 420] on button "Yes" at bounding box center [914, 425] width 49 height 35
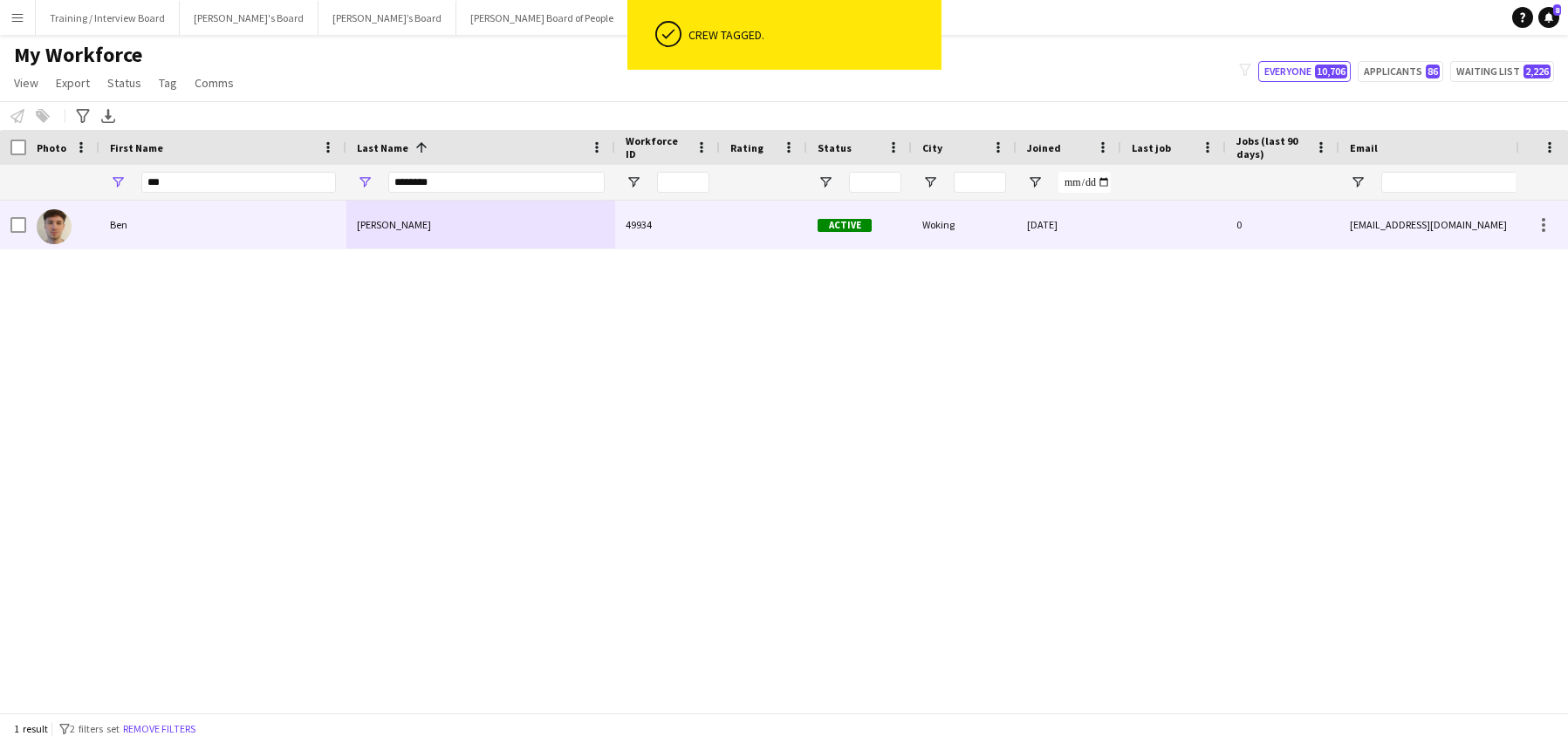
click at [254, 235] on div "Ben" at bounding box center [223, 224] width 247 height 48
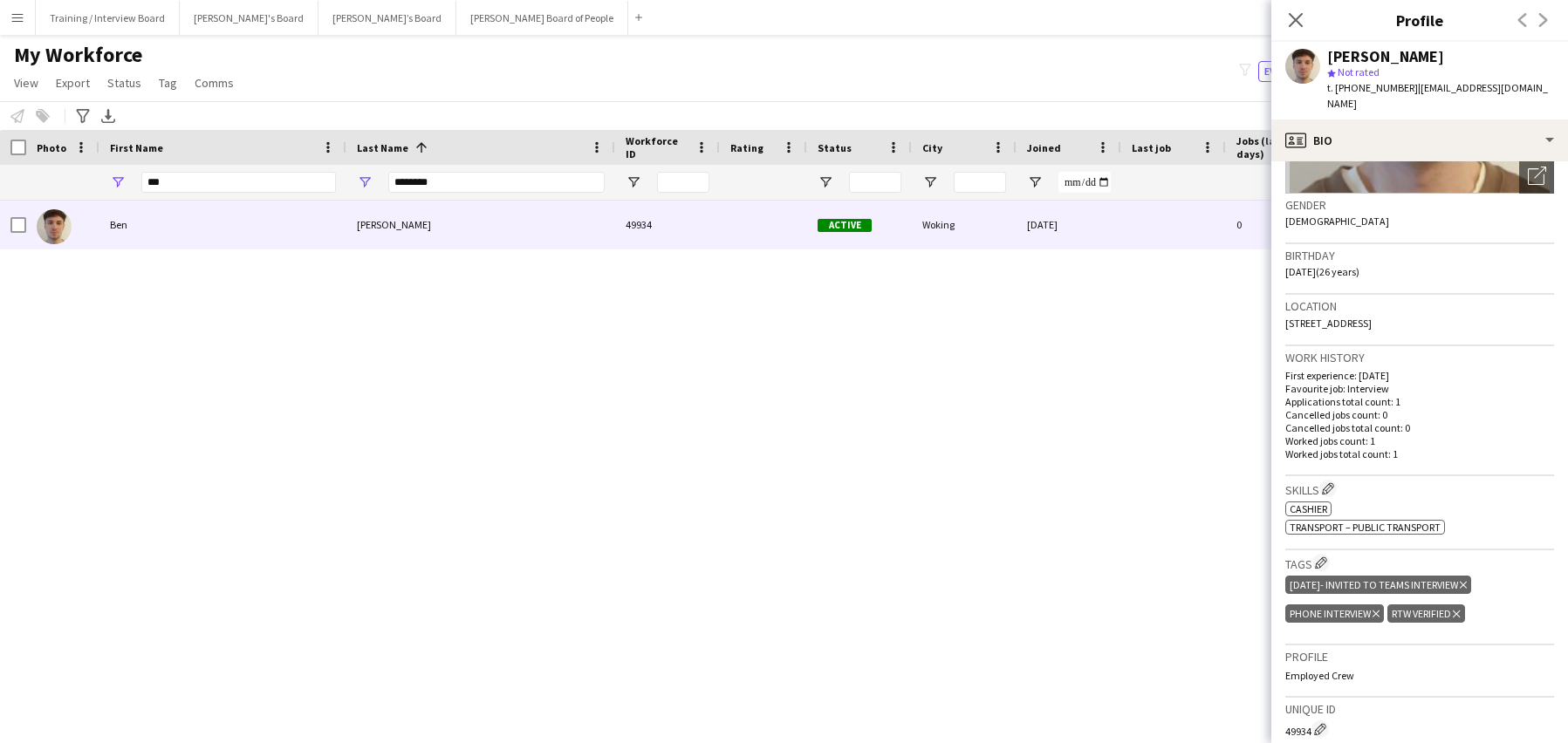
scroll to position [436, 0]
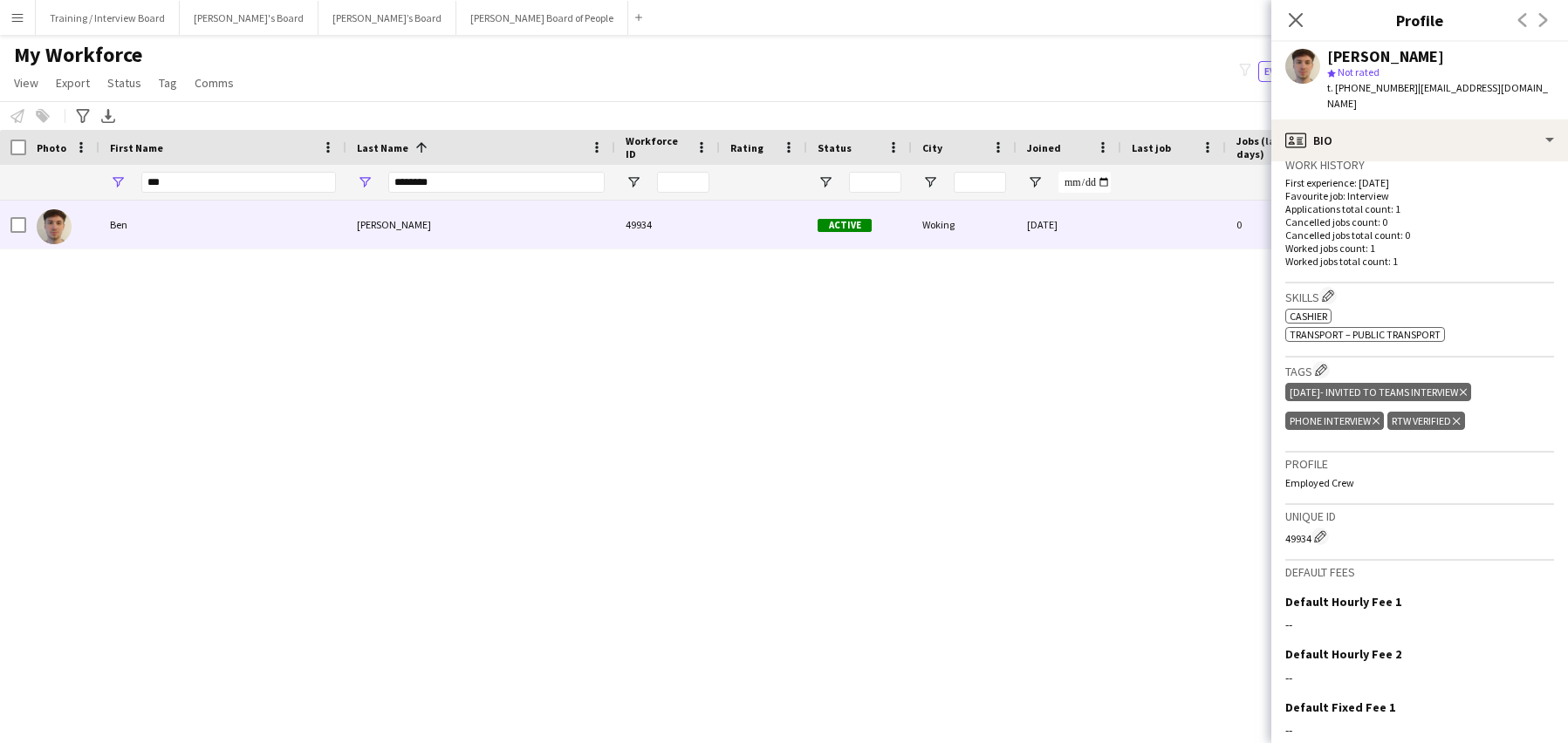
click at [1467, 389] on icon at bounding box center [1464, 392] width 7 height 7
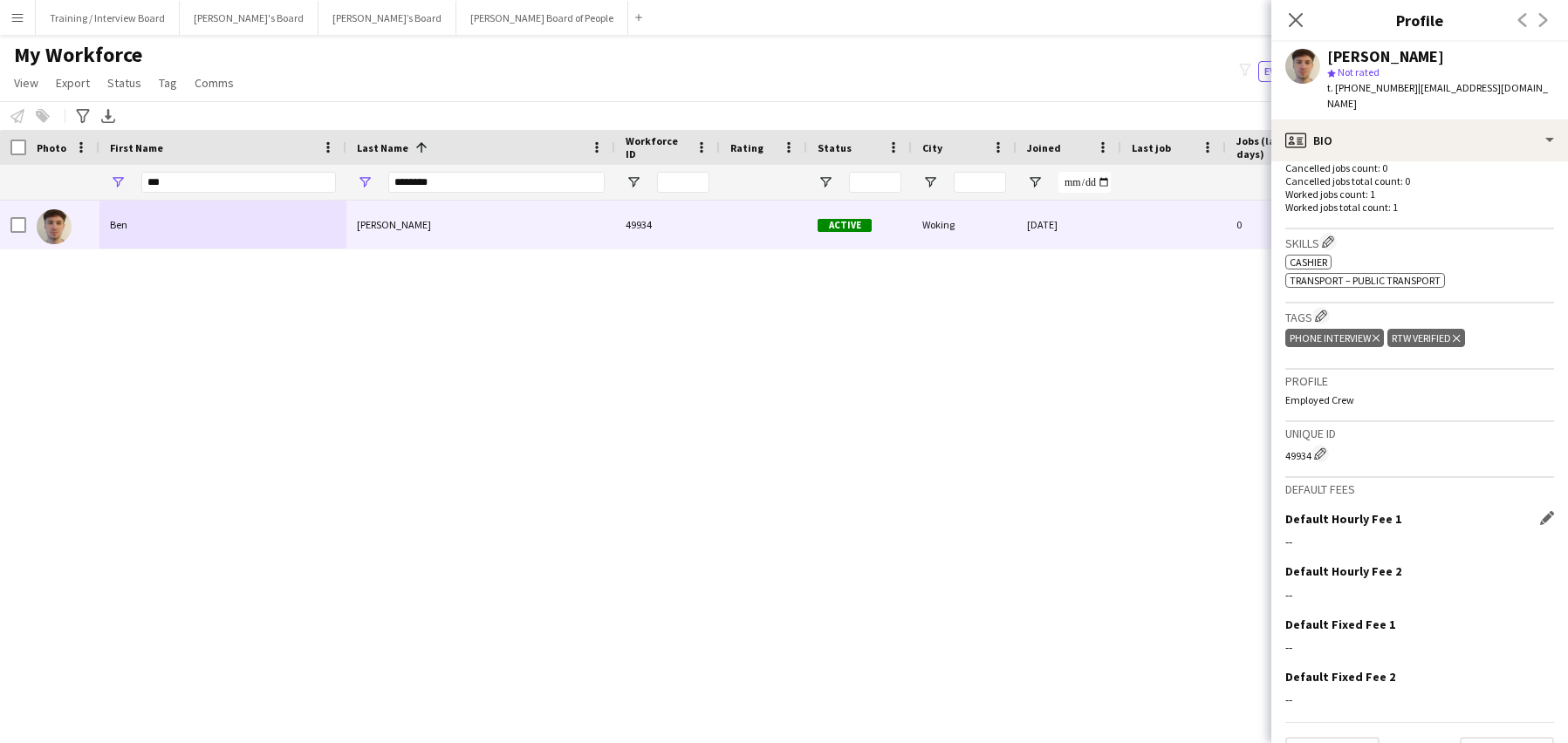
scroll to position [517, 0]
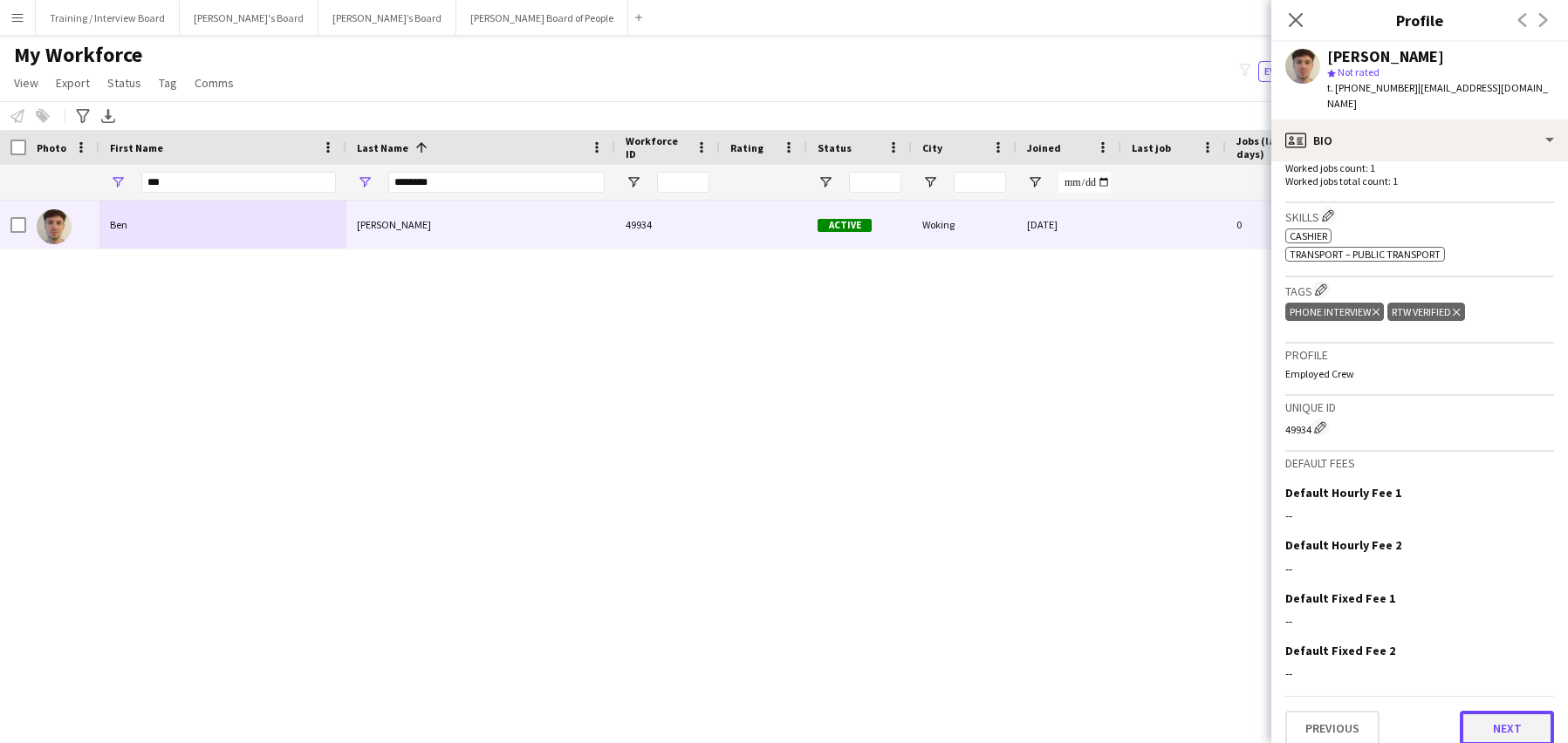
click at [1484, 711] on button "Next" at bounding box center [1507, 728] width 94 height 35
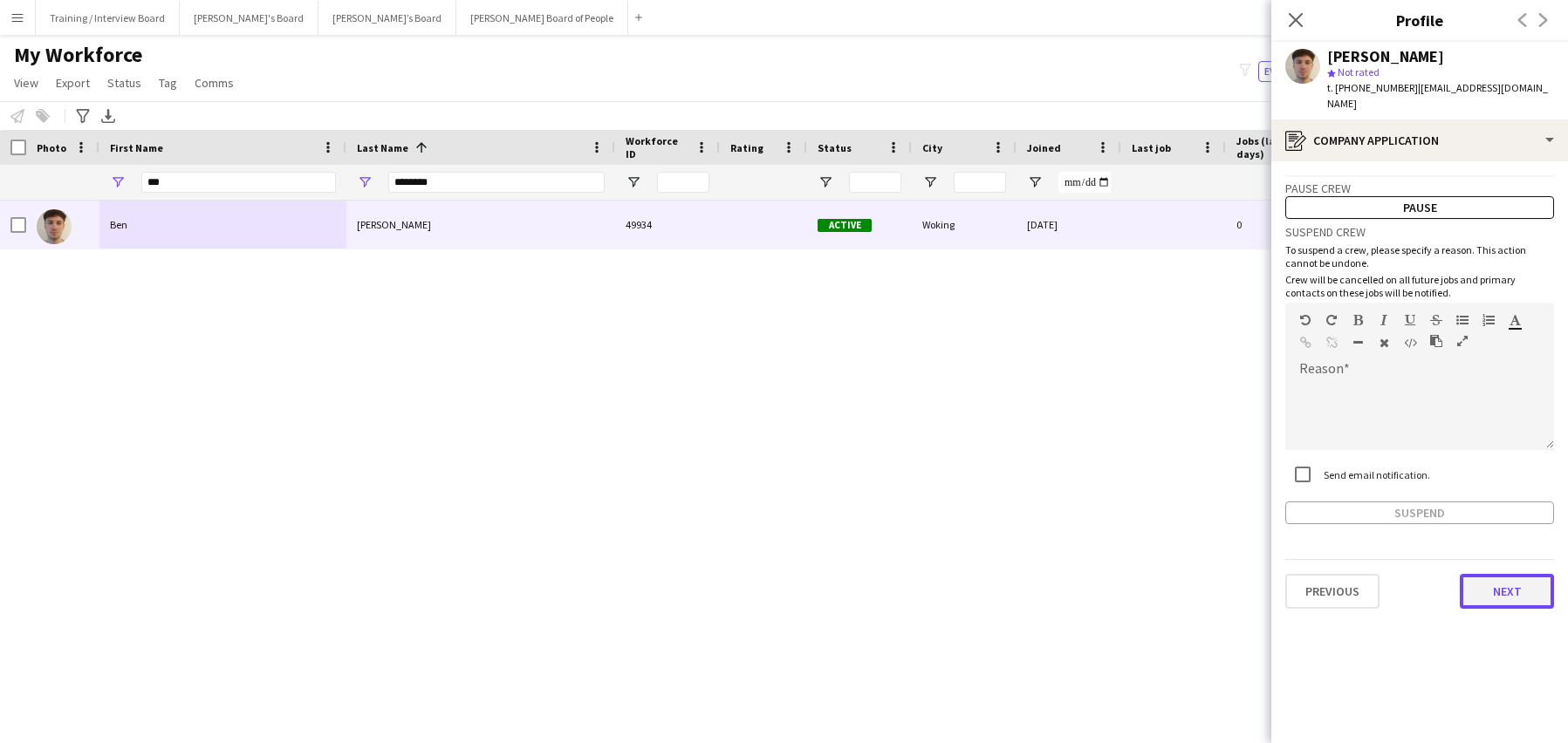
click at [1494, 574] on button "Next" at bounding box center [1507, 591] width 94 height 35
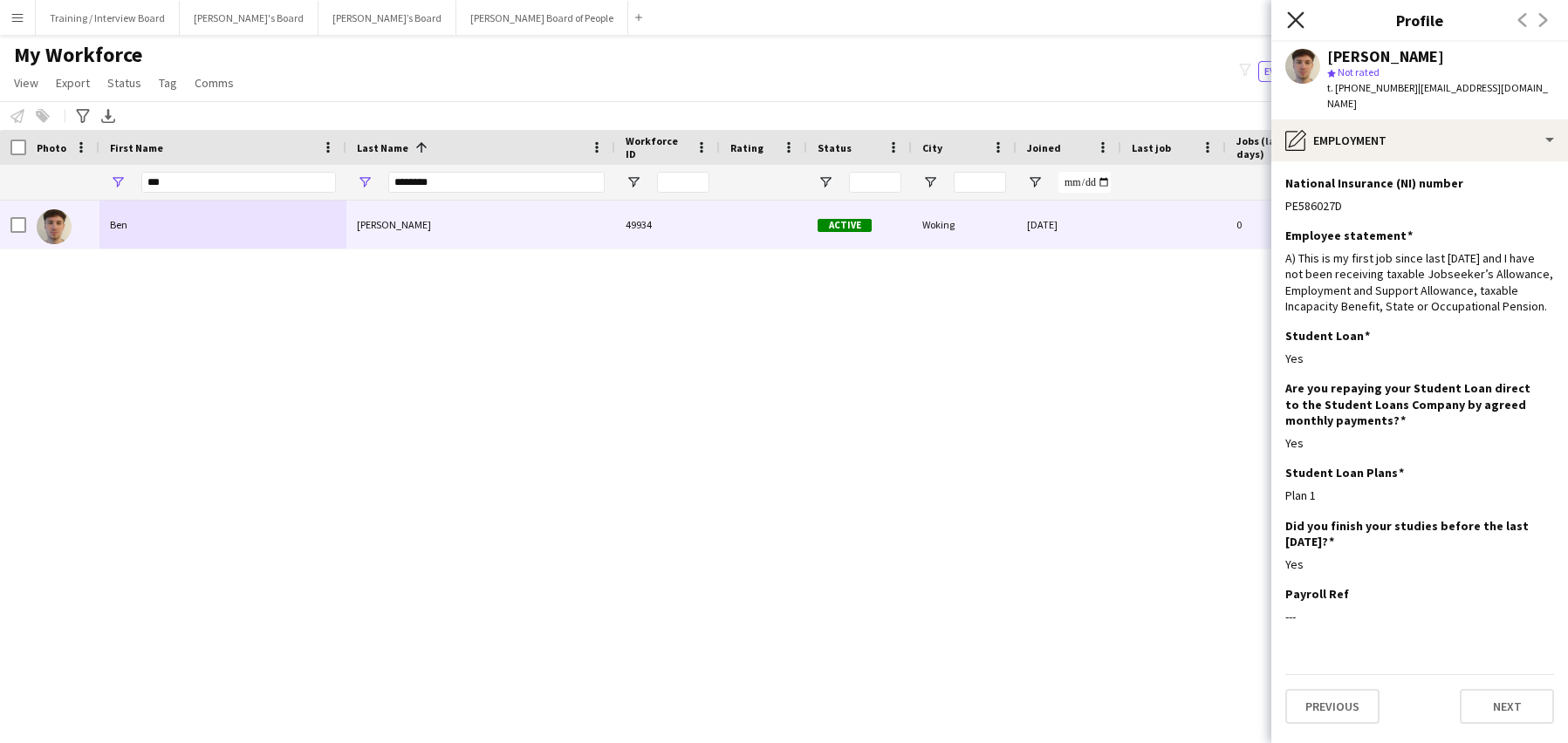
click at [1300, 17] on icon "Close pop-in" at bounding box center [1295, 19] width 16 height 16
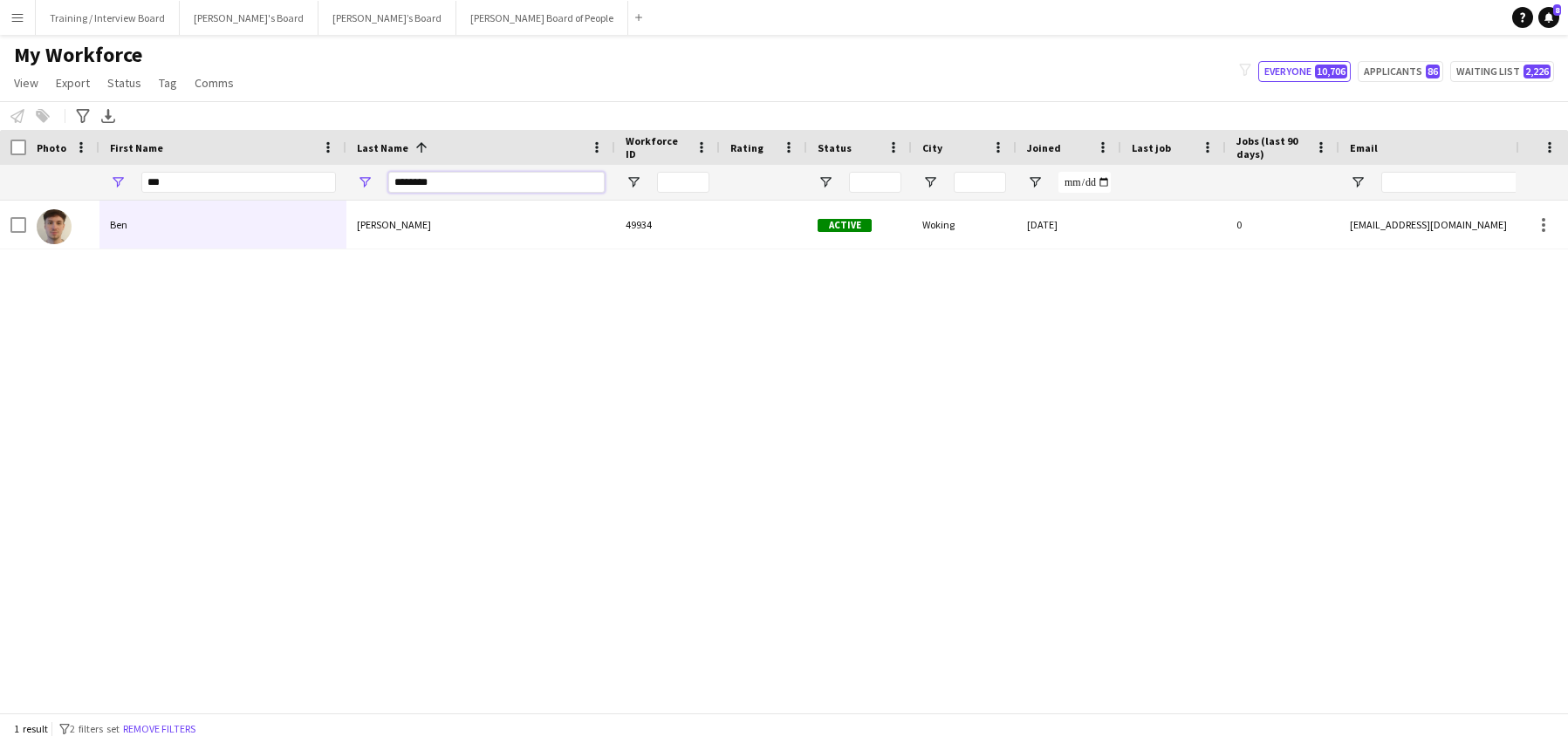
click at [465, 193] on input "********" at bounding box center [496, 182] width 216 height 21
type input "*"
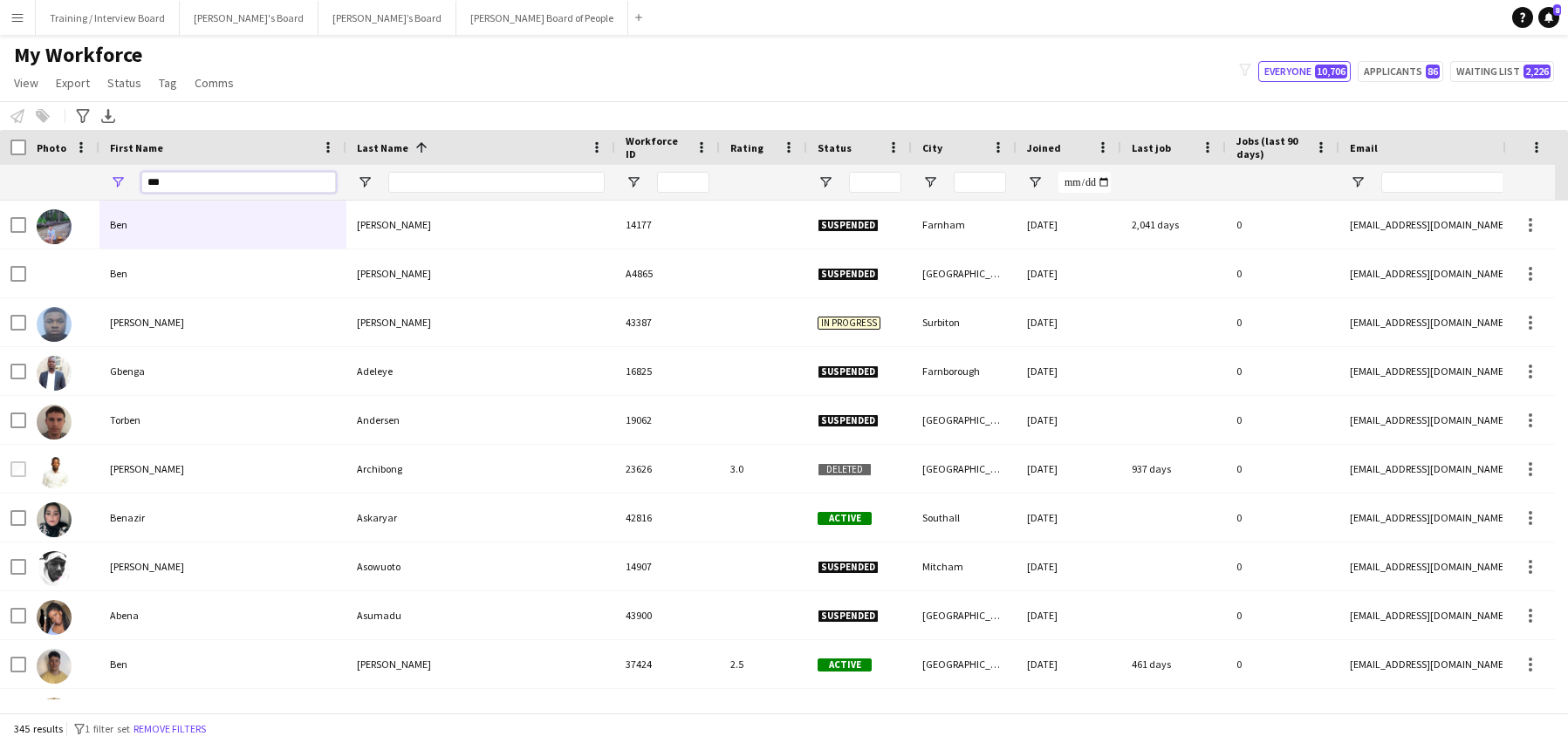
click at [201, 189] on input "***" at bounding box center [239, 182] width 194 height 21
type input "*"
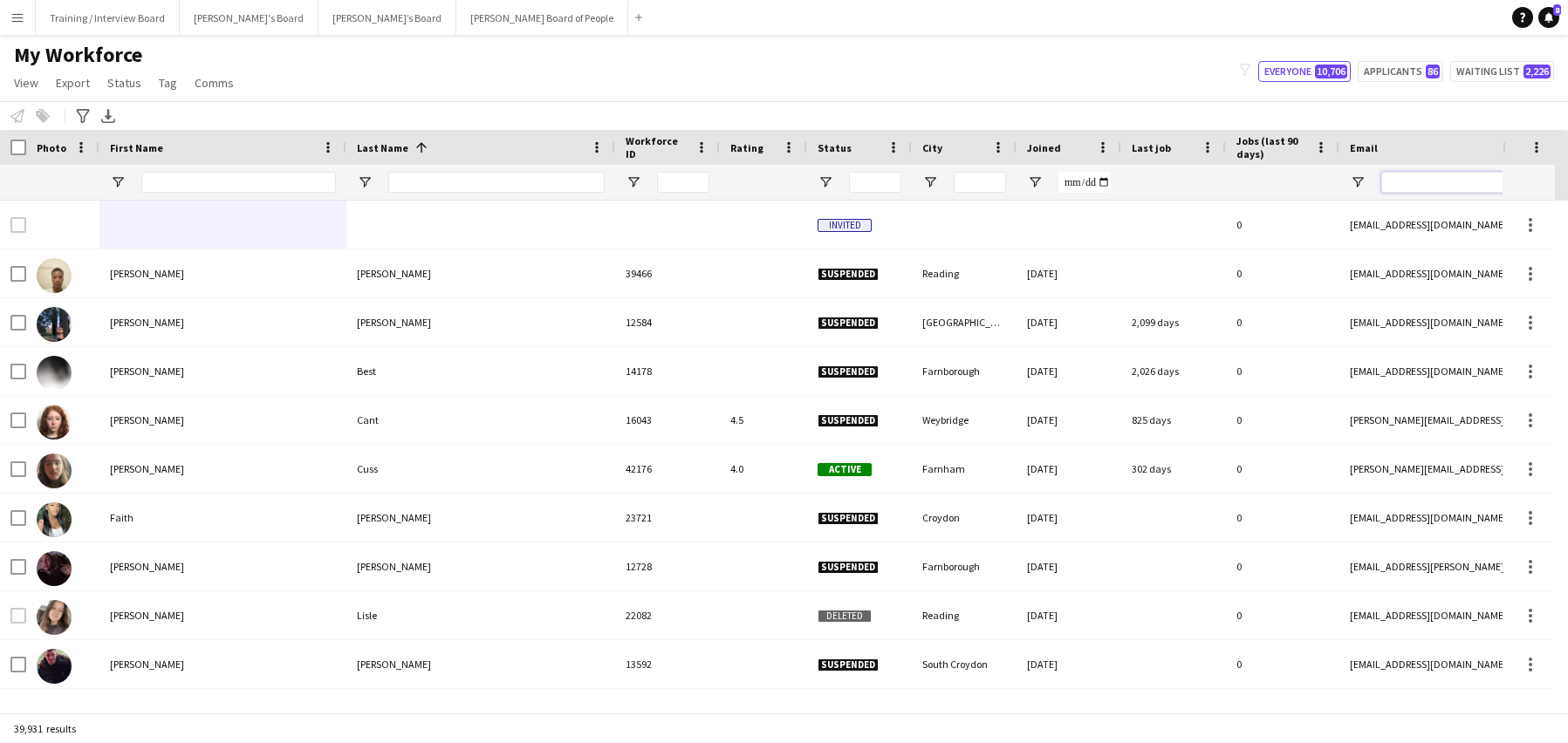
click at [1404, 173] on input "Email Filter Input" at bounding box center [1530, 182] width 297 height 21
paste input "**********"
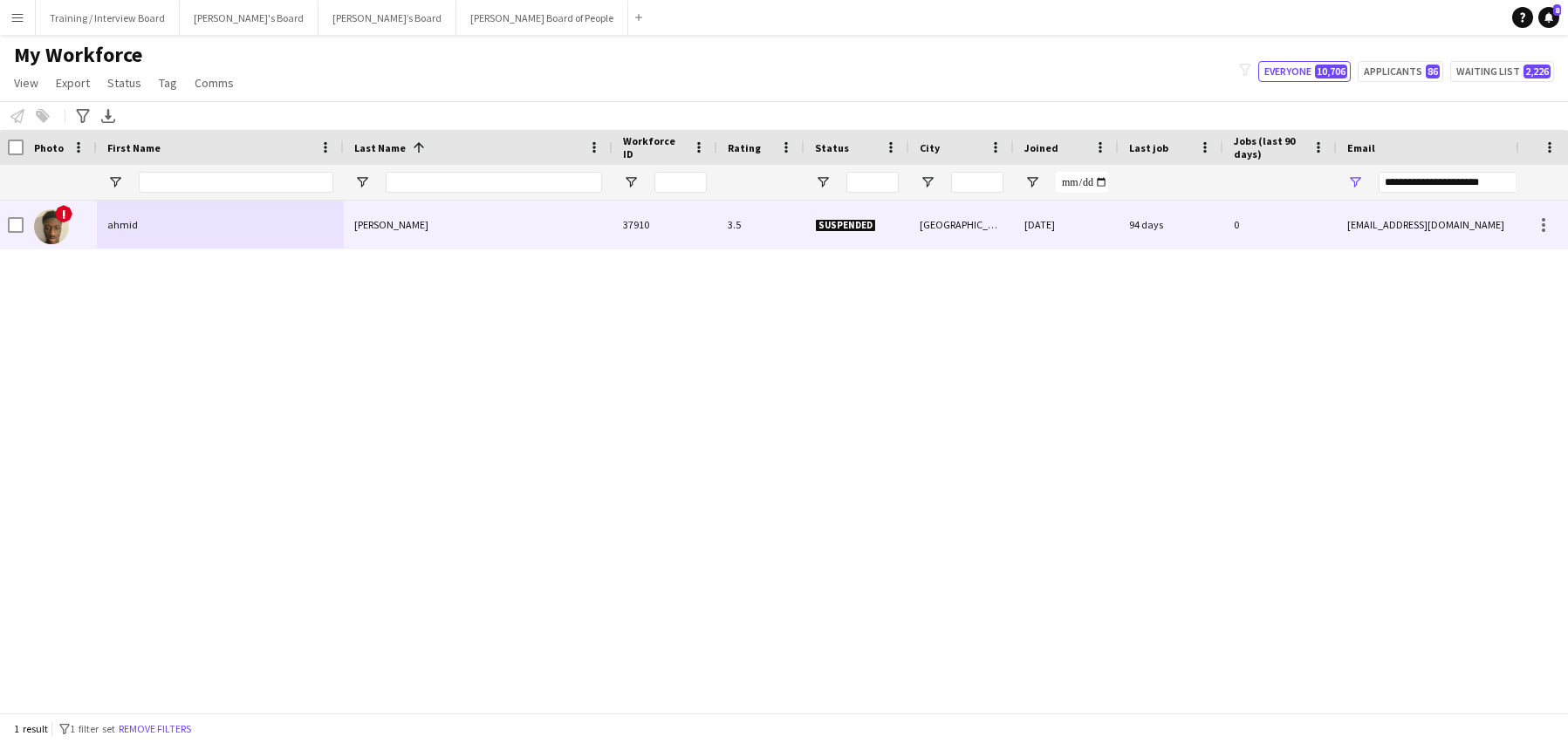
click at [447, 230] on div "sesay" at bounding box center [478, 224] width 269 height 48
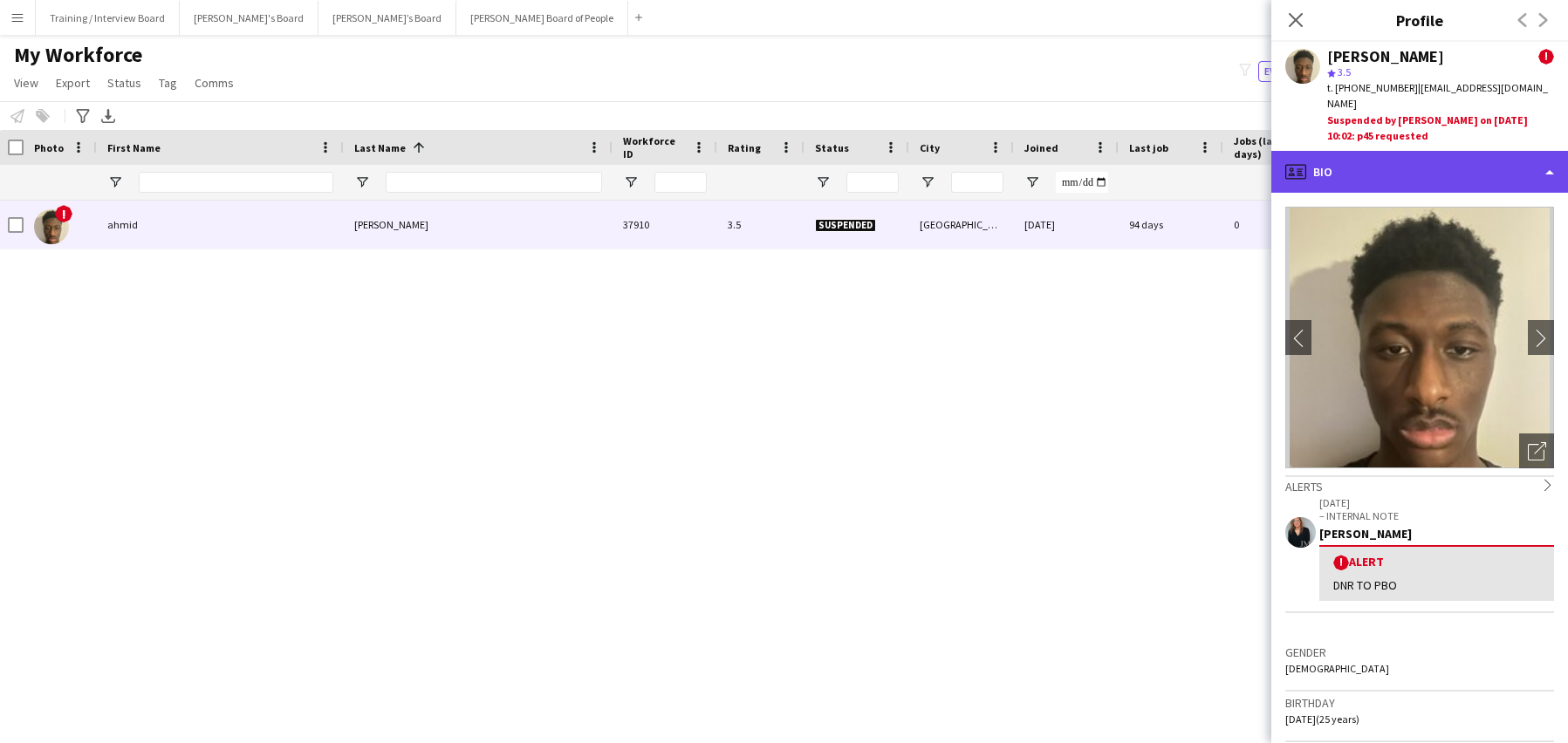
click at [1548, 152] on div "profile Bio" at bounding box center [1420, 172] width 297 height 42
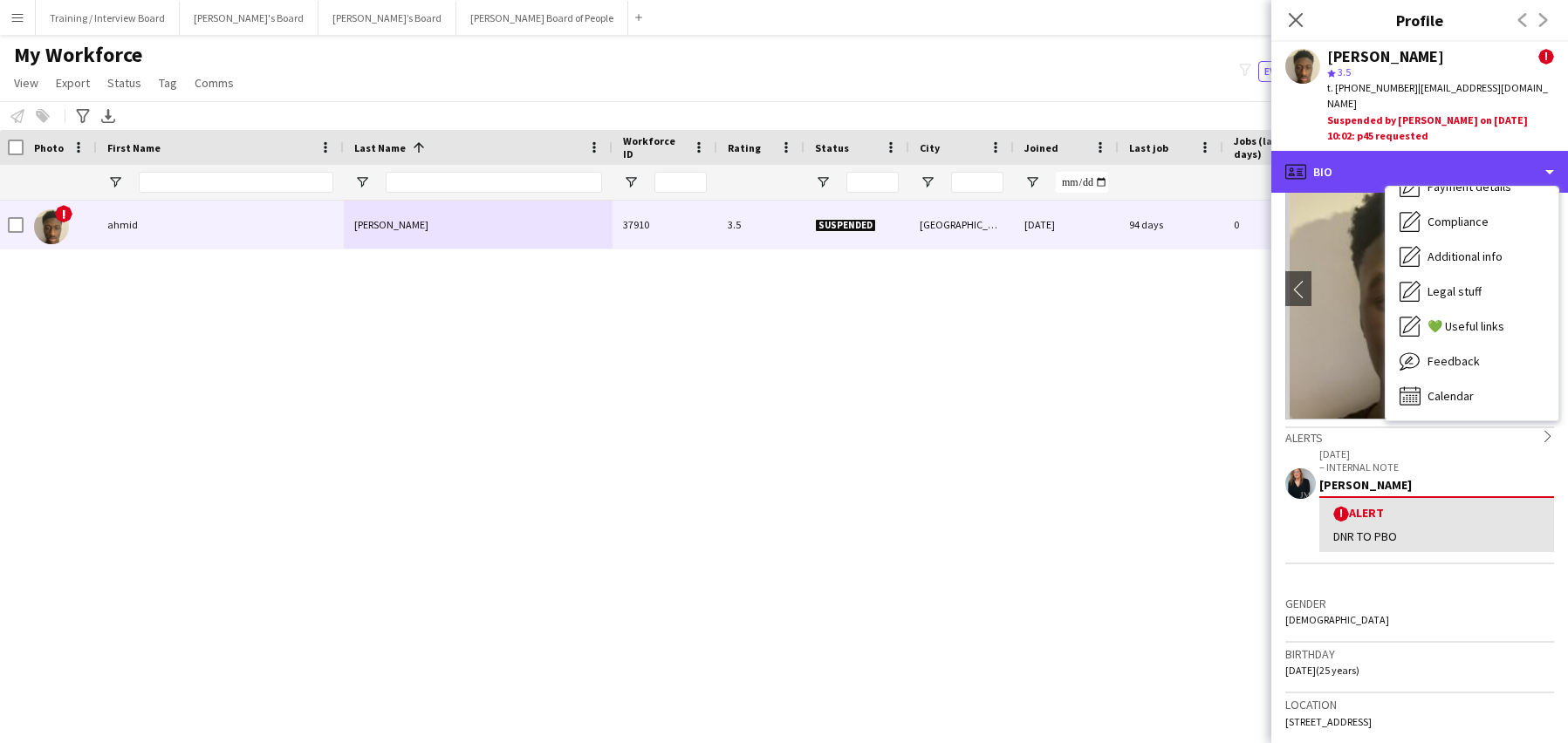
scroll to position [87, 0]
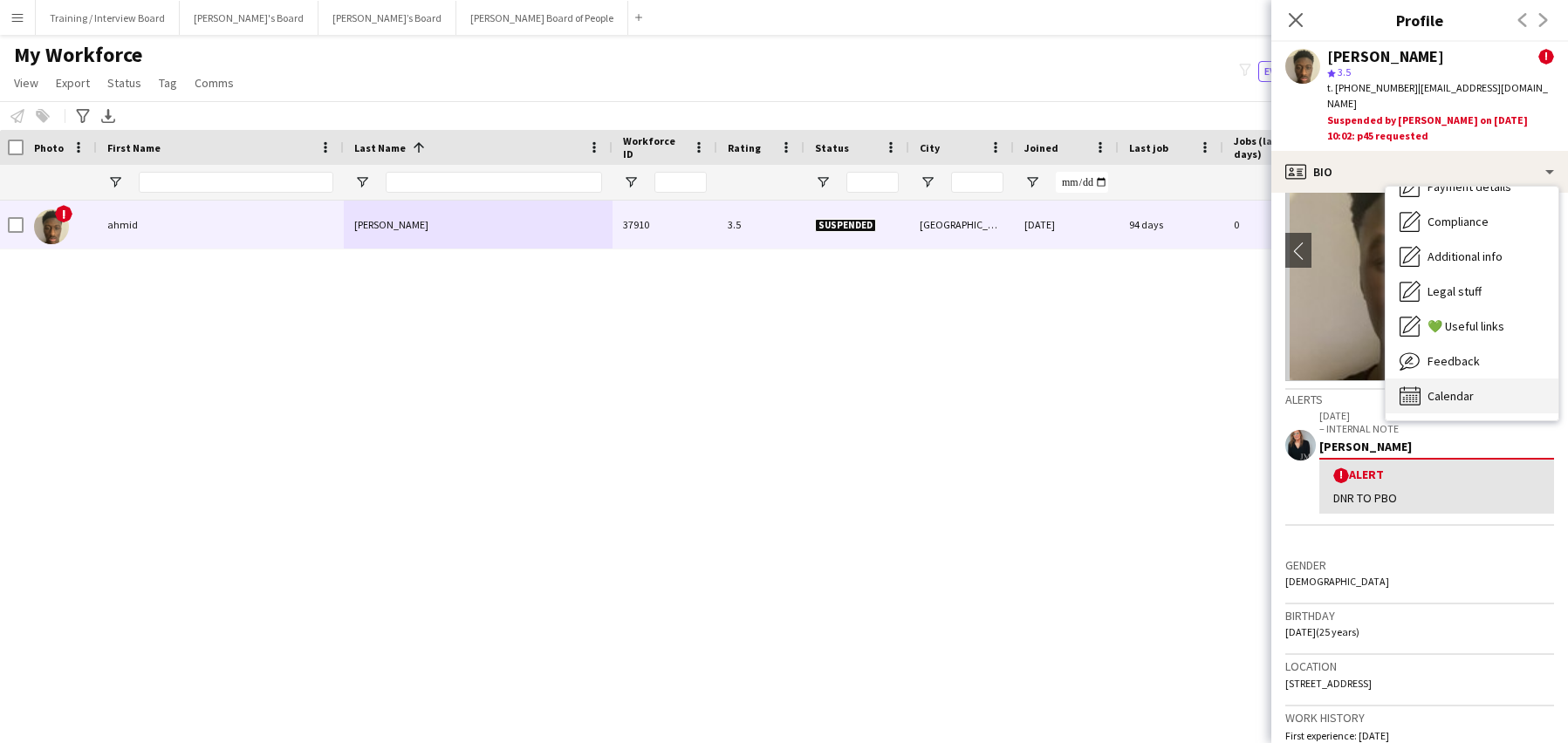
click at [1450, 388] on span "Calendar" at bounding box center [1451, 395] width 46 height 15
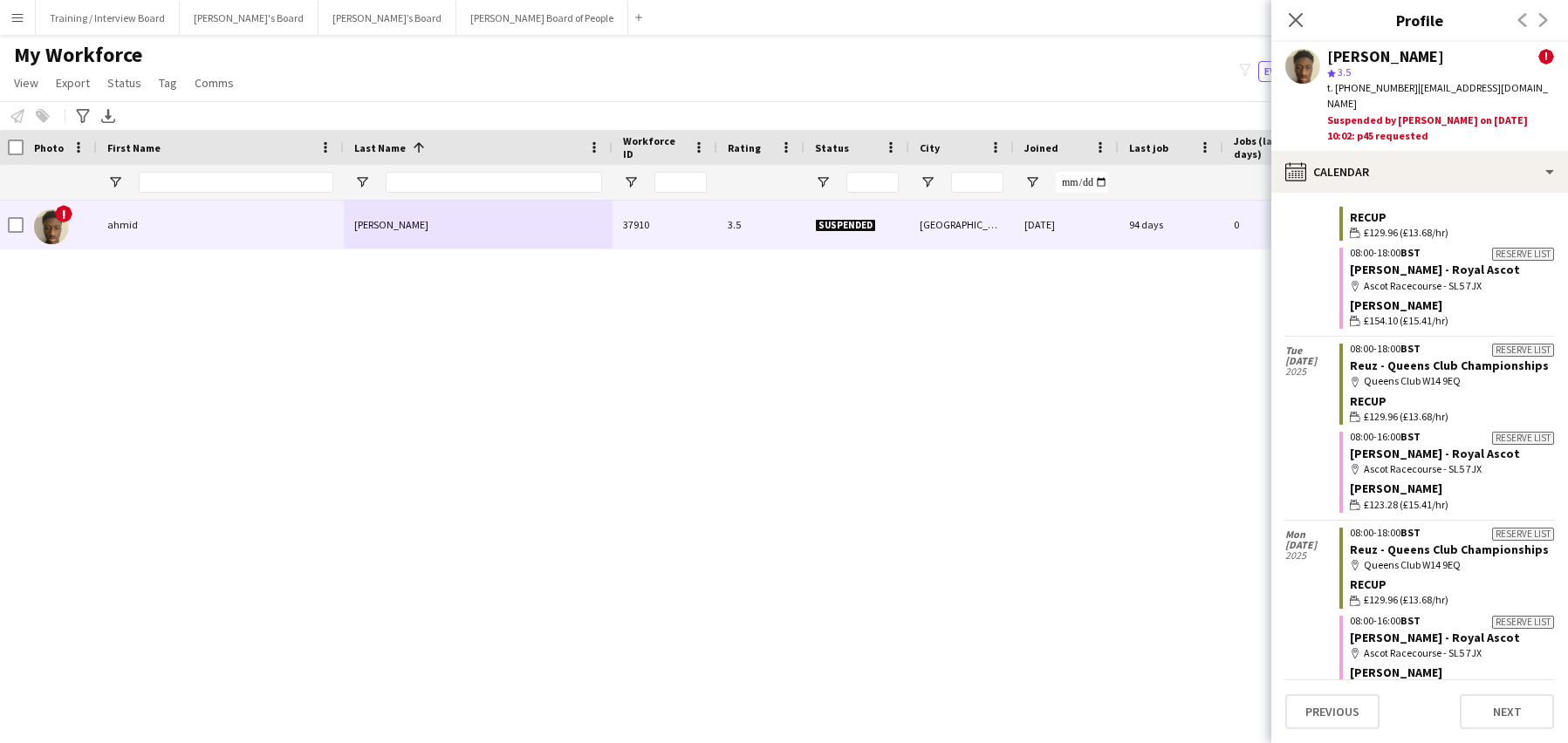
scroll to position [4051, 0]
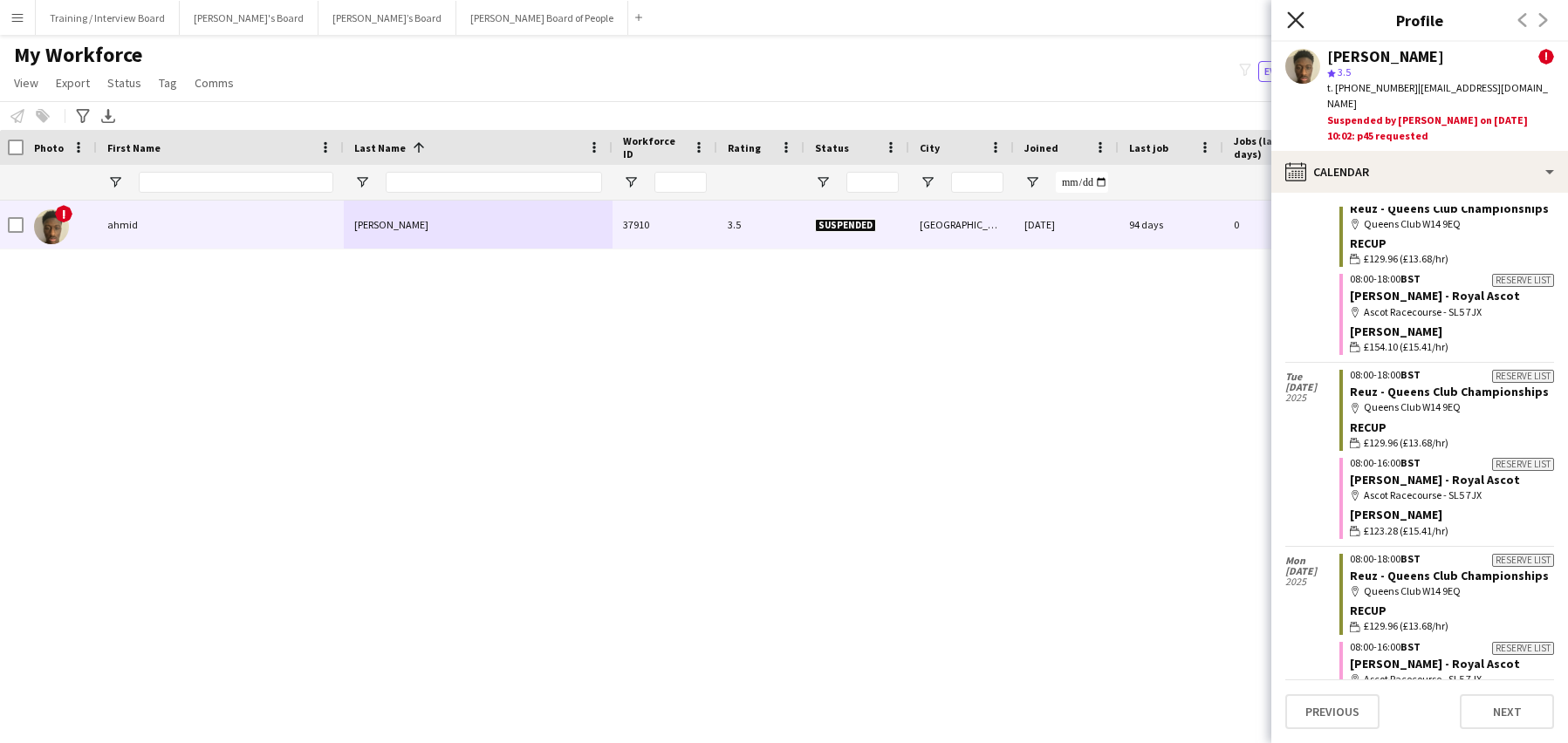
click at [1294, 17] on icon at bounding box center [1295, 19] width 16 height 16
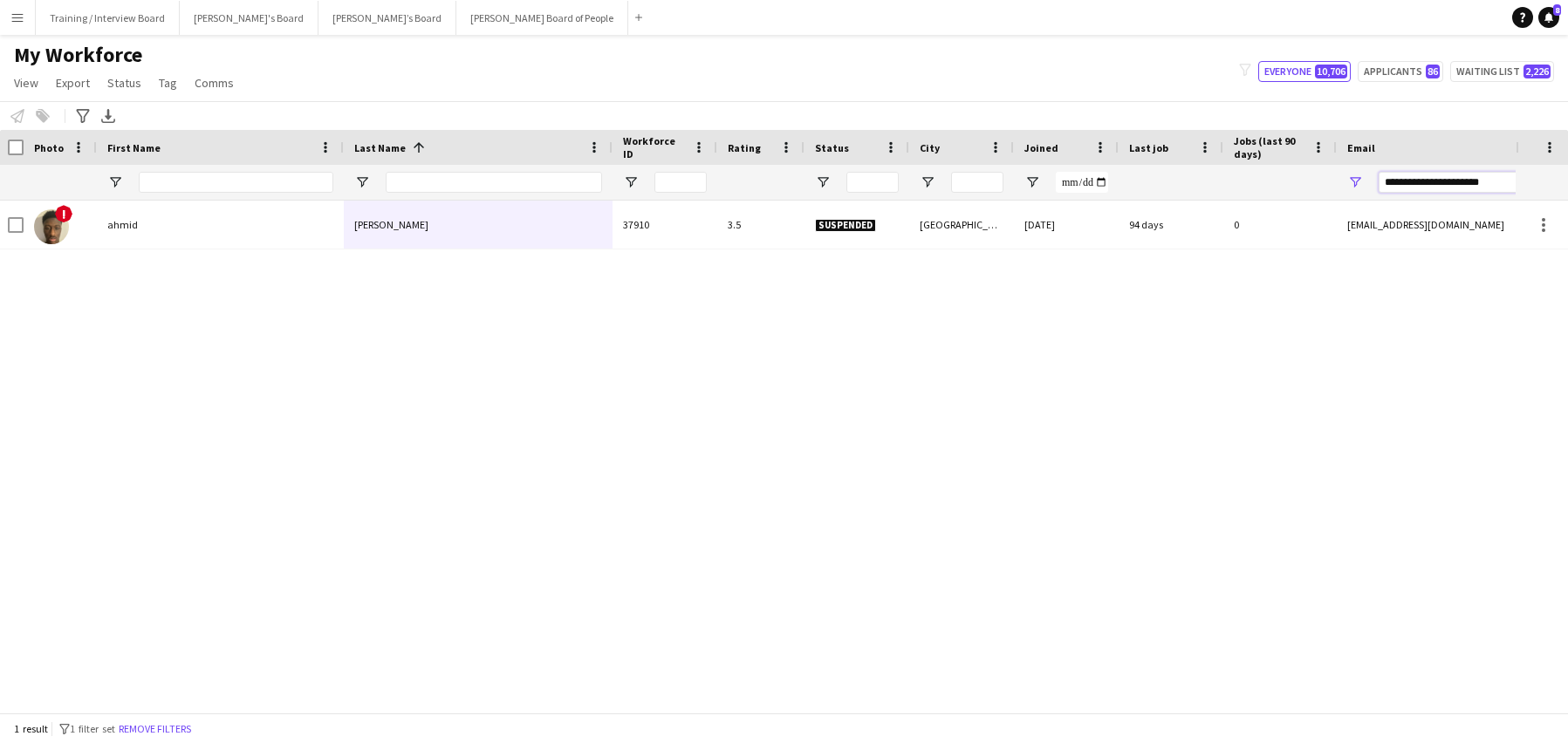
click at [1510, 182] on input "**********" at bounding box center [1527, 182] width 297 height 21
type input "*"
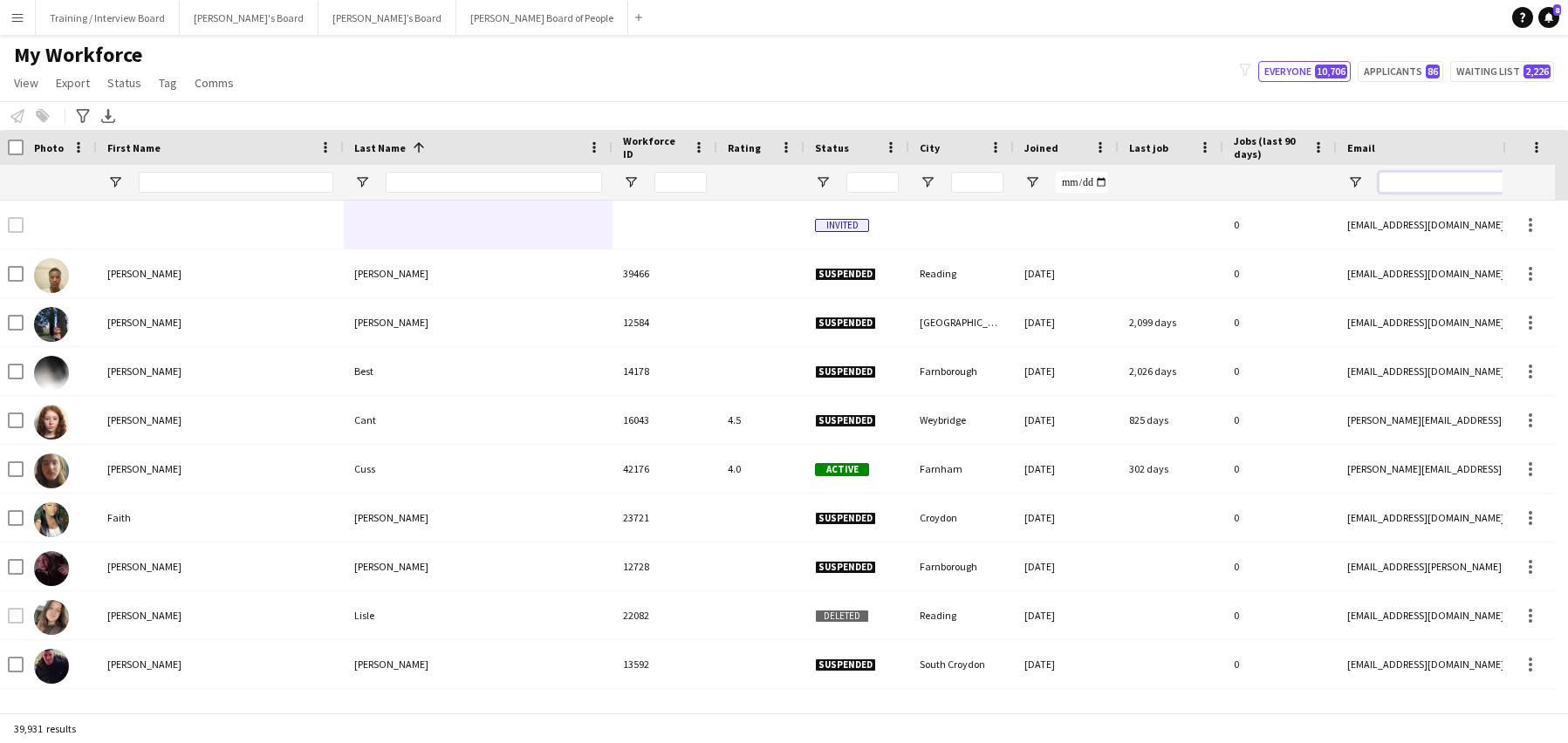
paste input "**********"
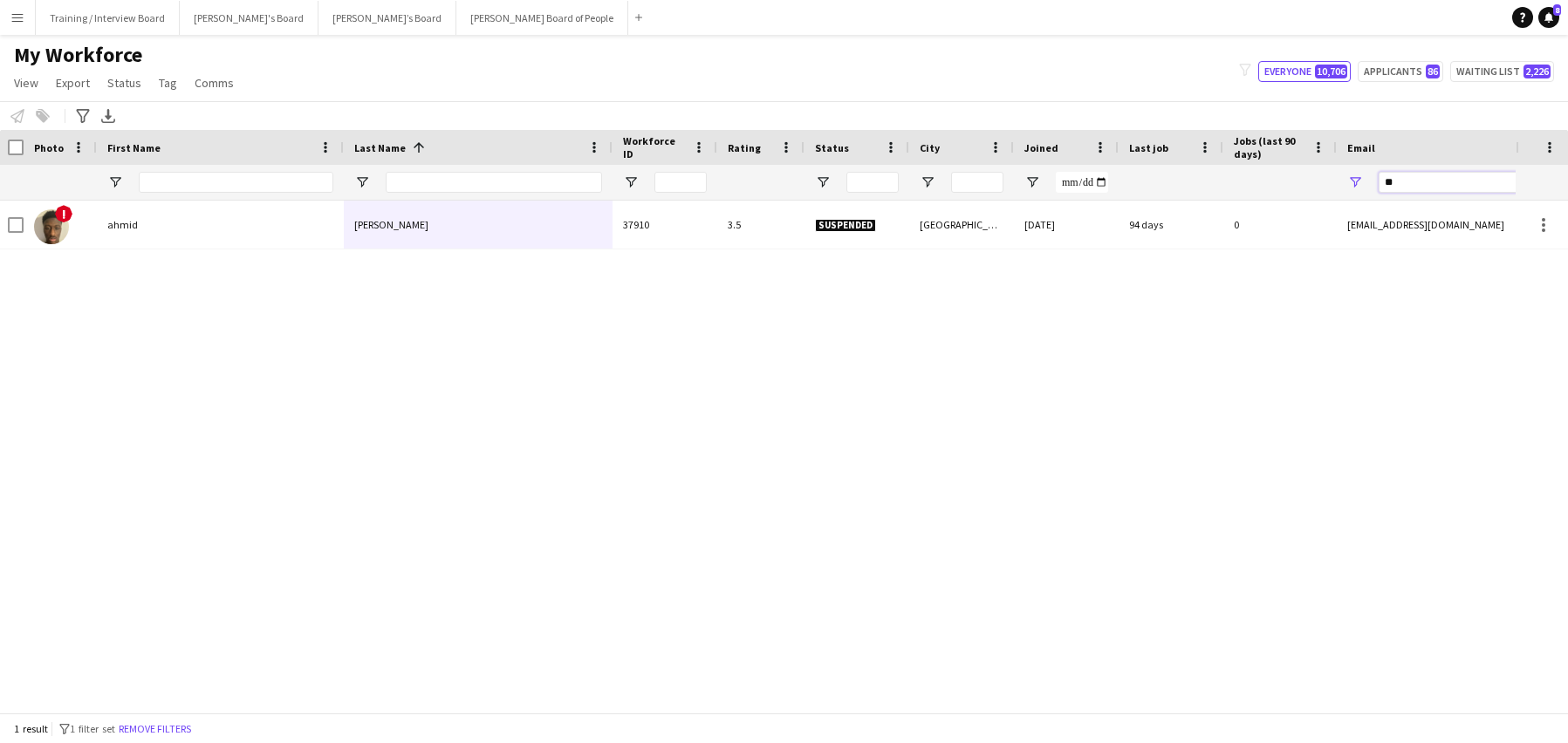
type input "*"
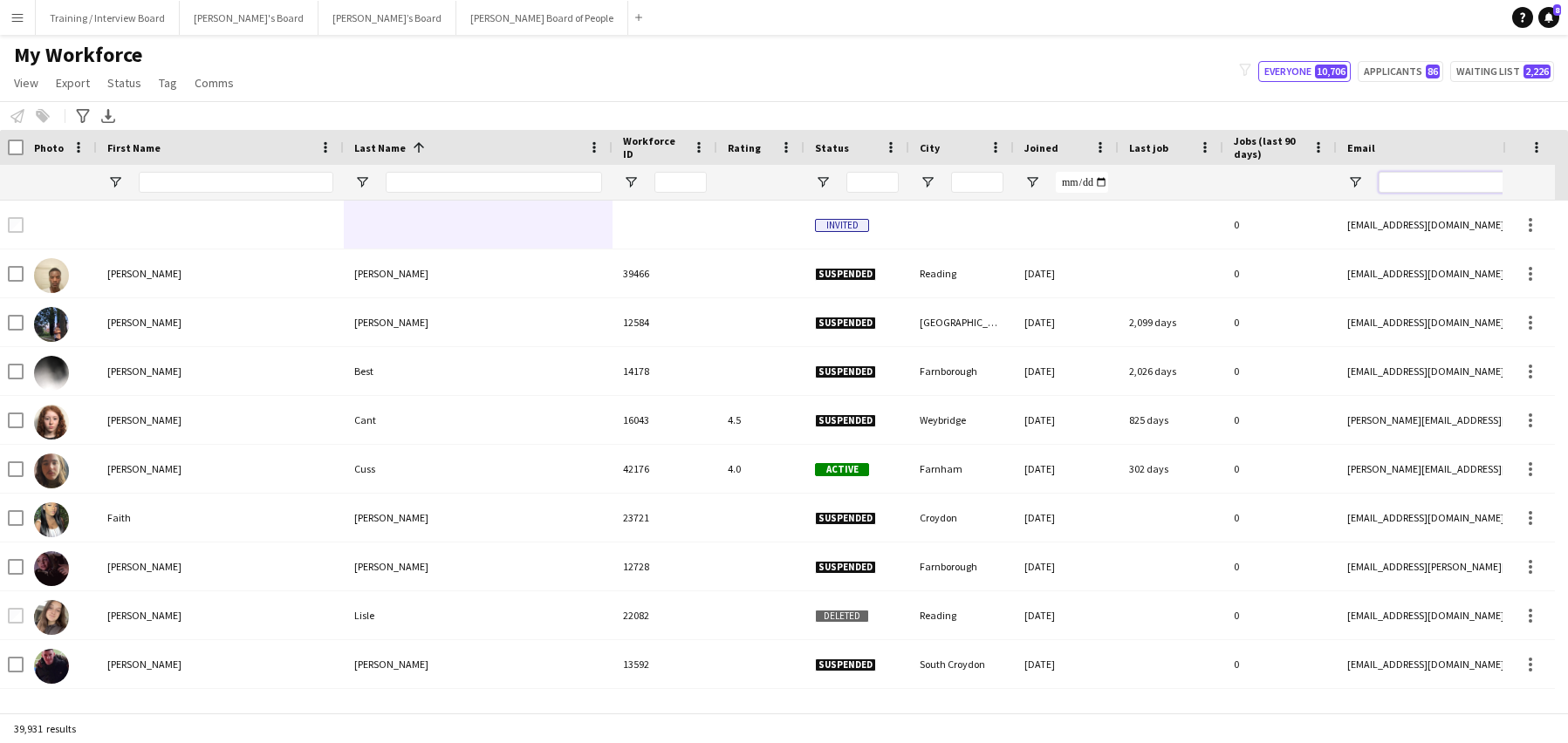
click at [1410, 190] on input "Email Filter Input" at bounding box center [1527, 182] width 297 height 21
drag, startPoint x: 1389, startPoint y: 169, endPoint x: 1412, endPoint y: 180, distance: 25.5
click at [1412, 181] on input "Email Filter Input" at bounding box center [1527, 182] width 297 height 21
click at [1394, 183] on input "Email Filter Input" at bounding box center [1527, 182] width 297 height 21
paste input "**********"
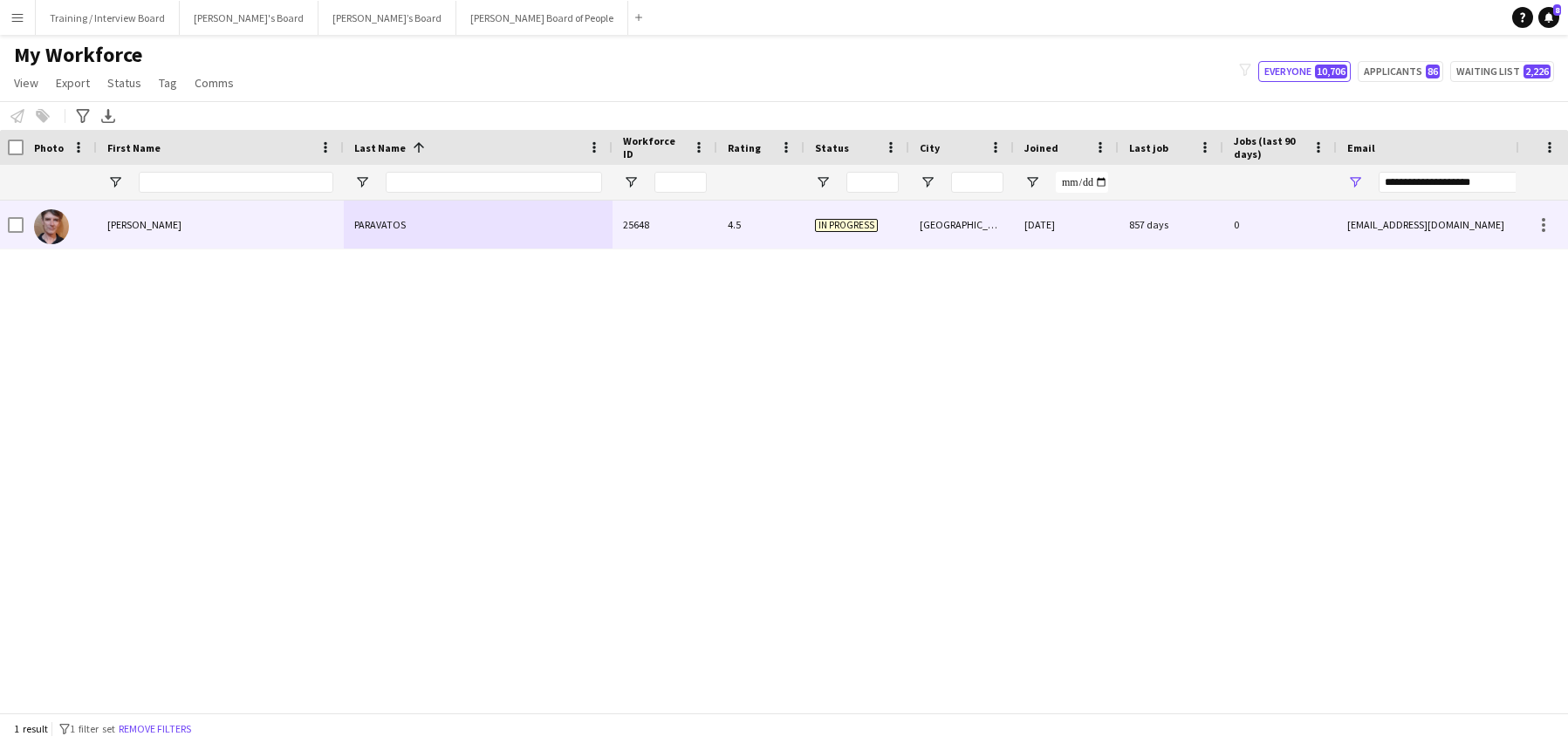
click at [170, 220] on div "NICK" at bounding box center [221, 224] width 247 height 48
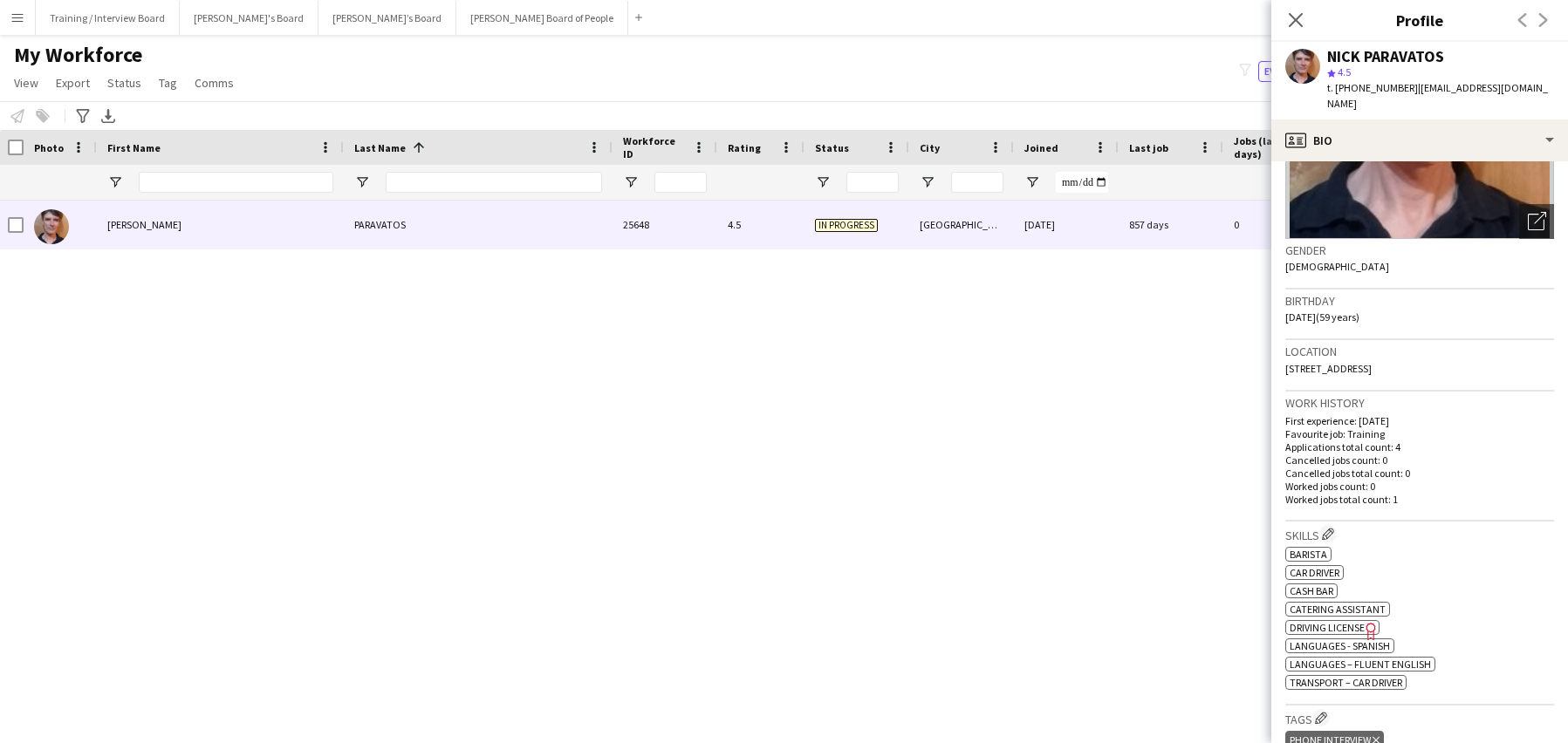
scroll to position [349, 0]
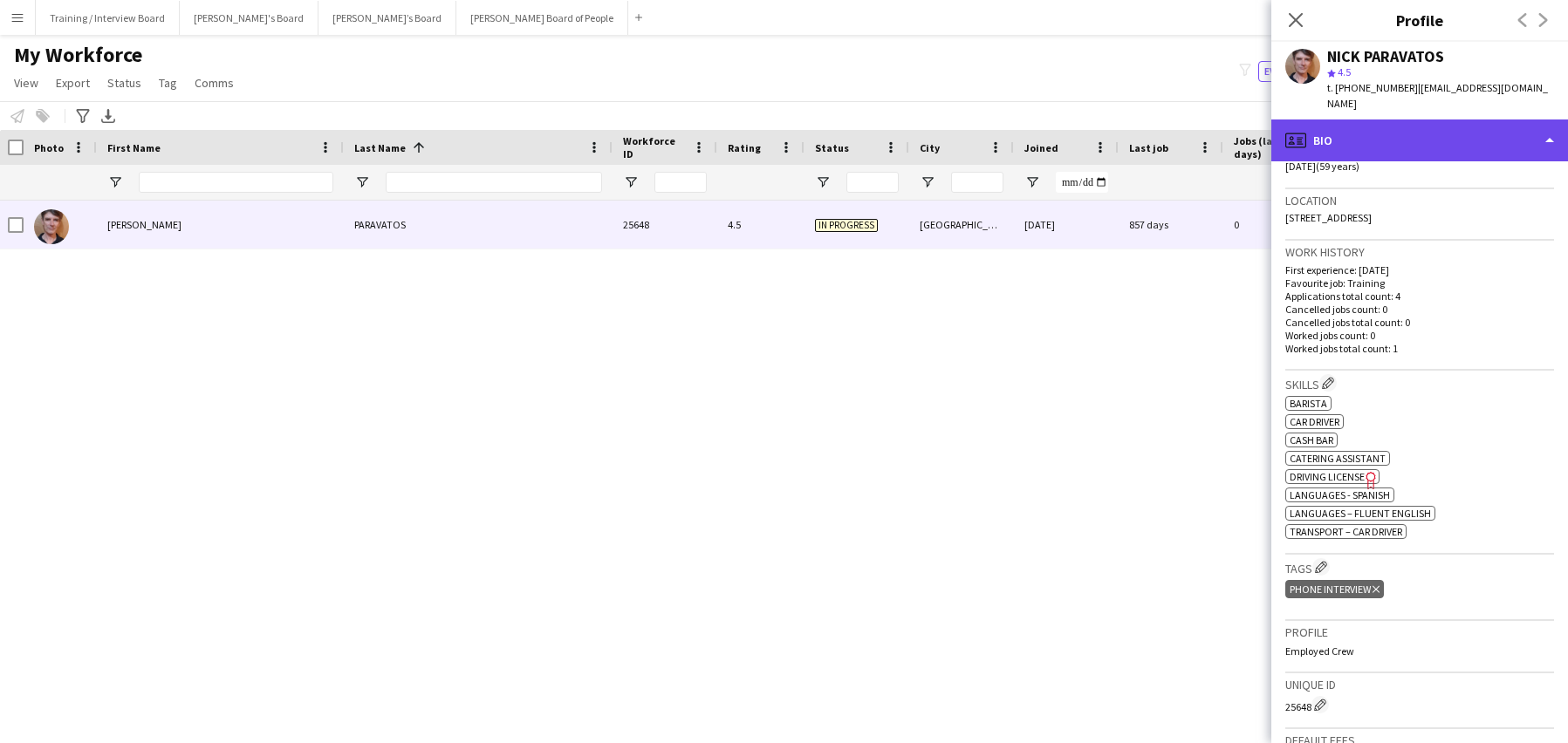
click at [1544, 121] on div "profile Bio" at bounding box center [1420, 141] width 297 height 42
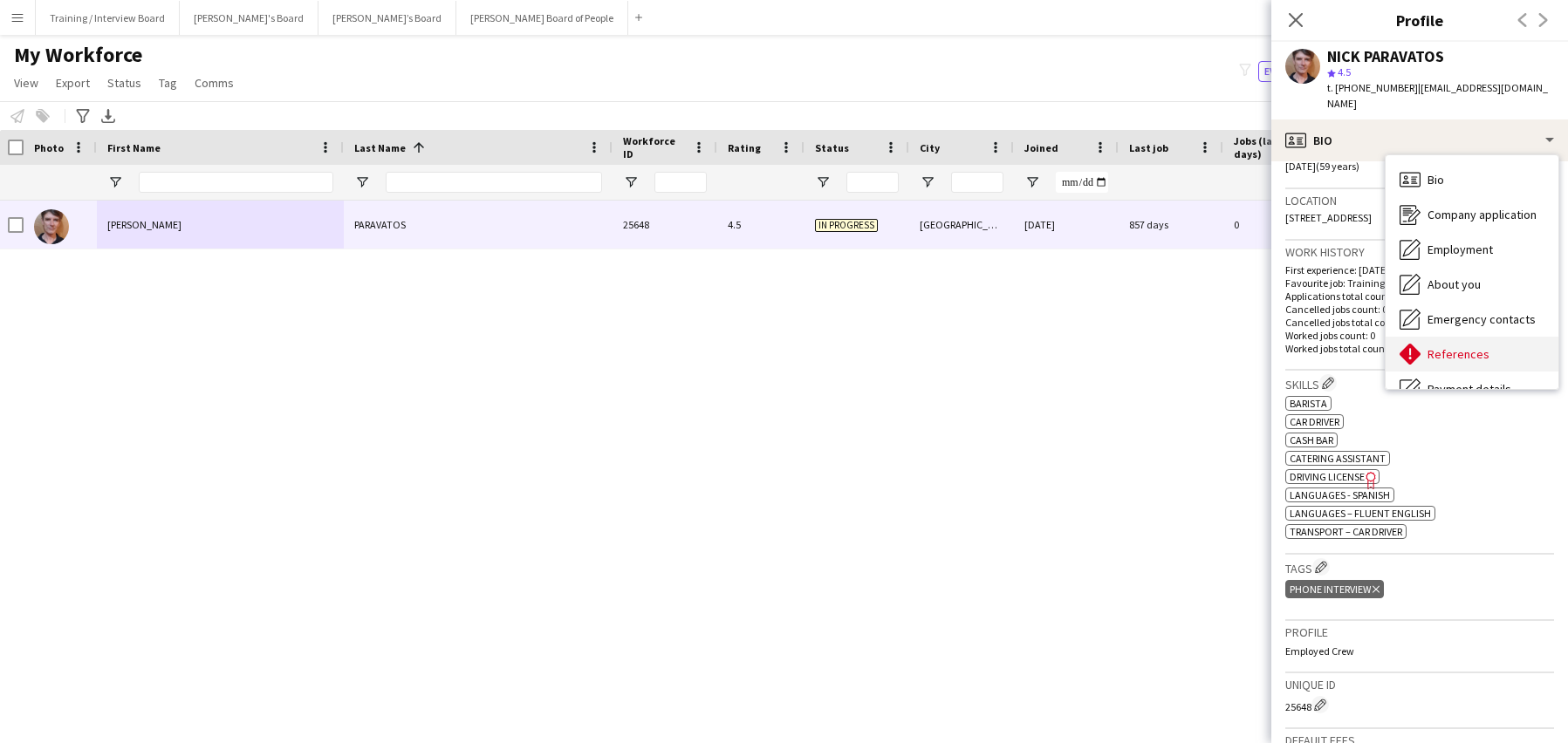
click at [1482, 346] on span "References" at bounding box center [1459, 353] width 62 height 15
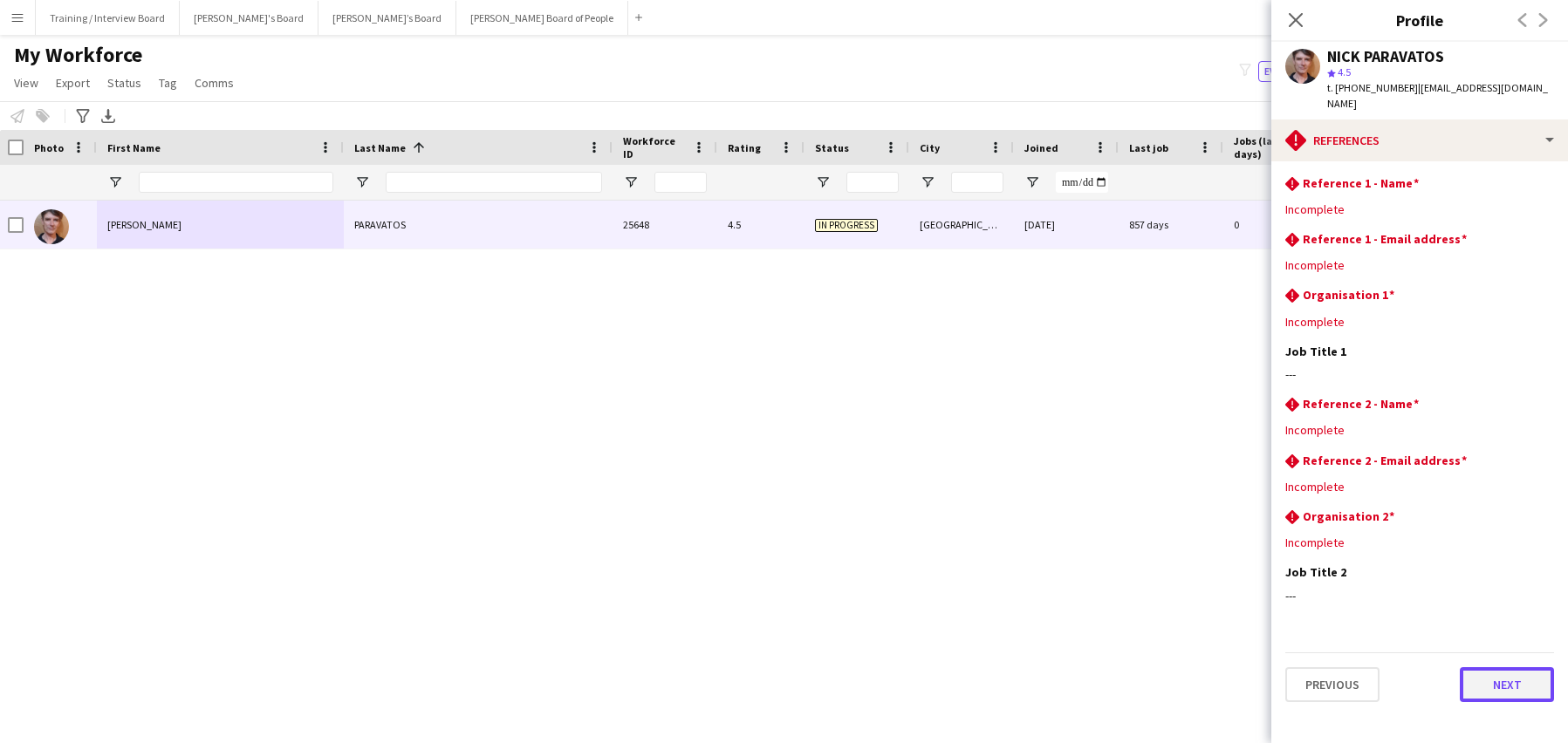
click at [1493, 670] on button "Next" at bounding box center [1507, 685] width 94 height 35
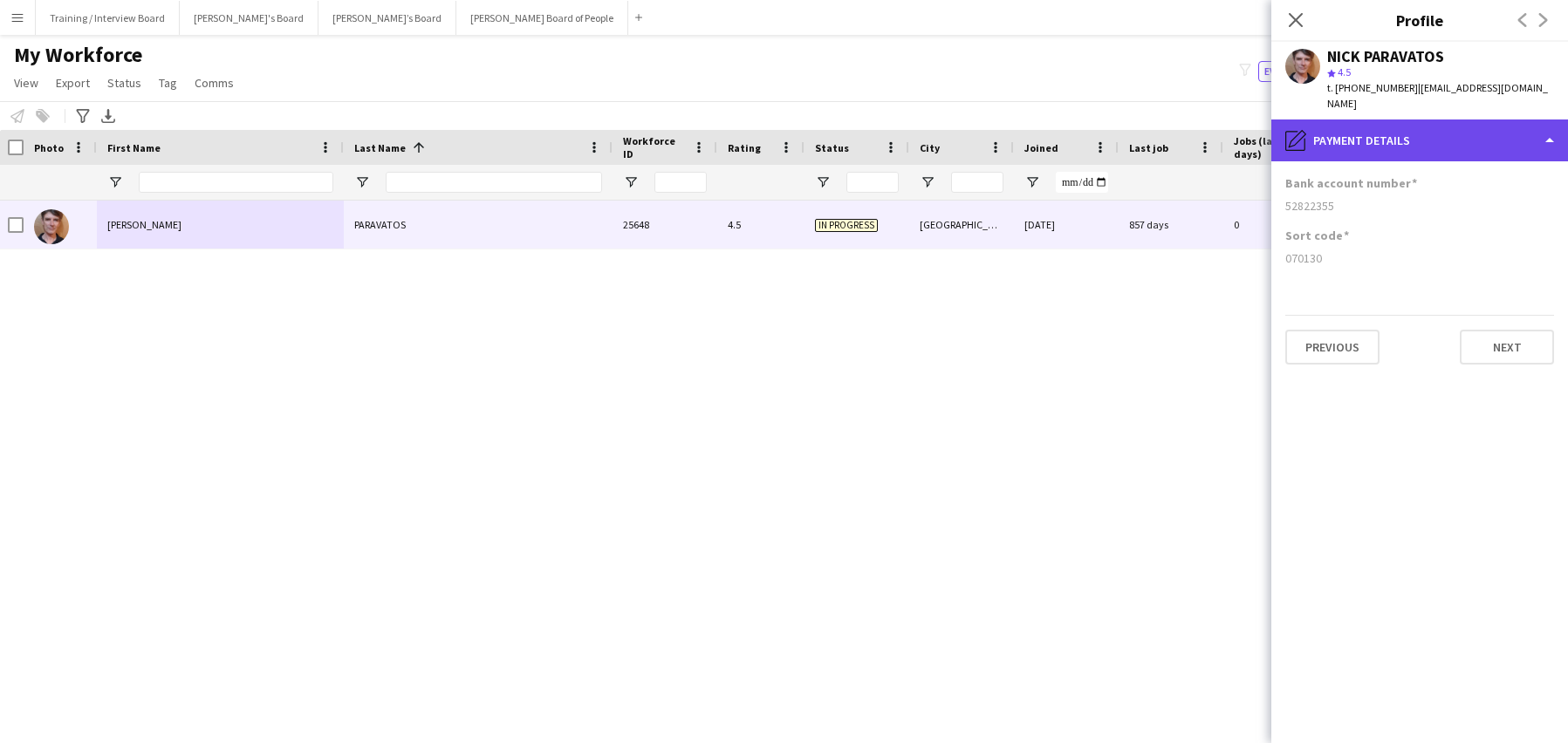
click at [1549, 120] on div "pencil4 Payment details" at bounding box center [1420, 141] width 297 height 42
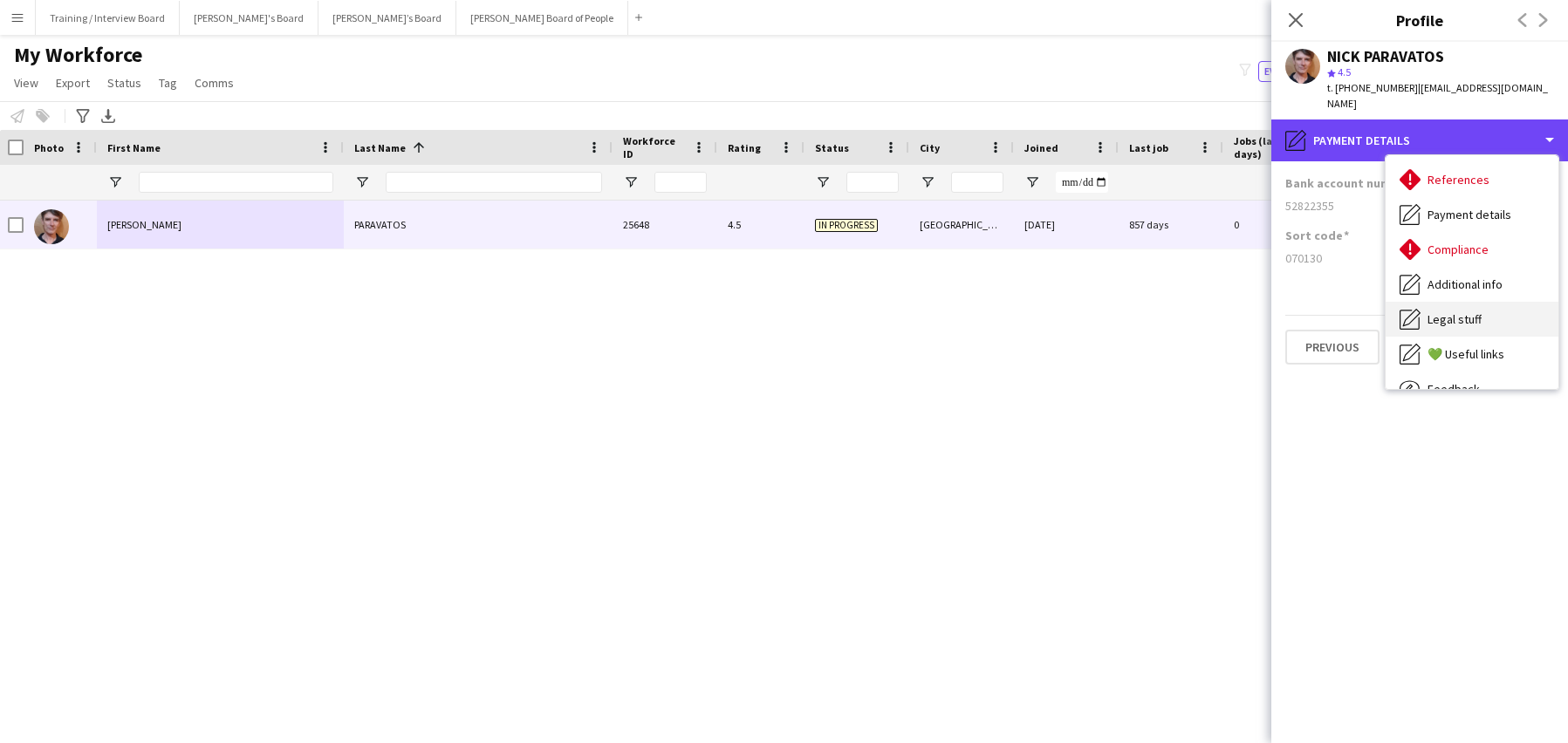
scroll to position [233, 0]
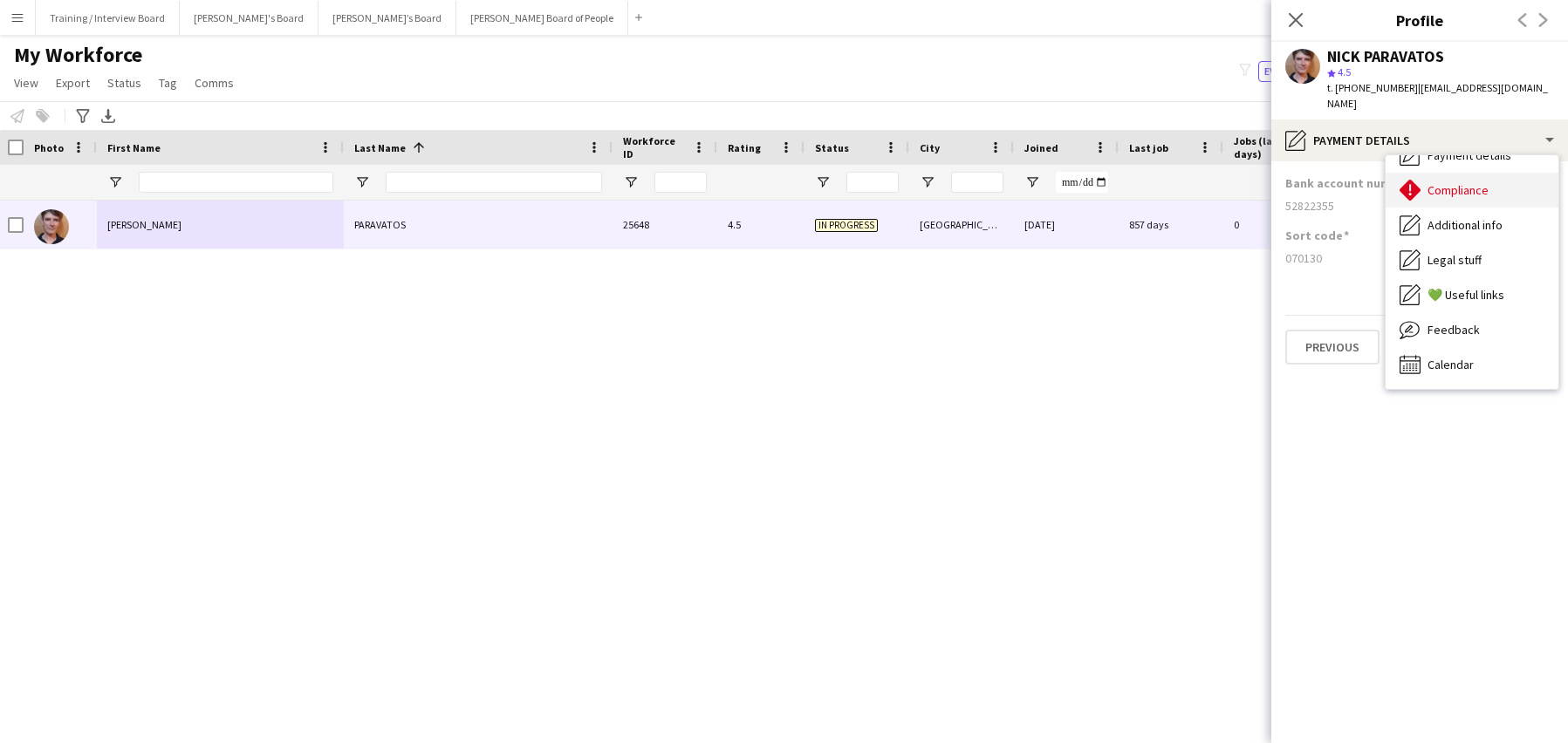
click at [1473, 183] on span "Compliance" at bounding box center [1458, 190] width 61 height 15
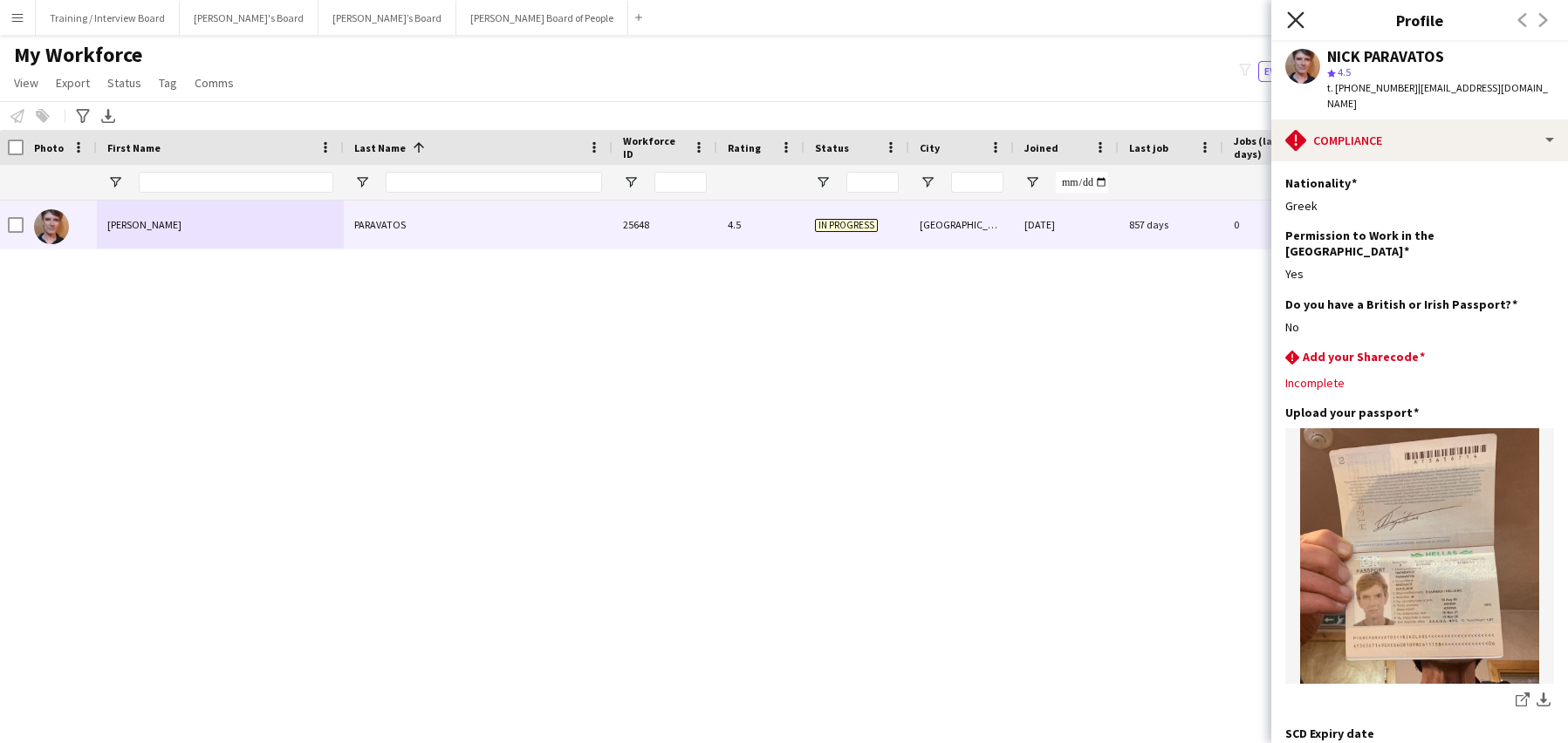
click at [1291, 16] on icon "Close pop-in" at bounding box center [1295, 19] width 16 height 16
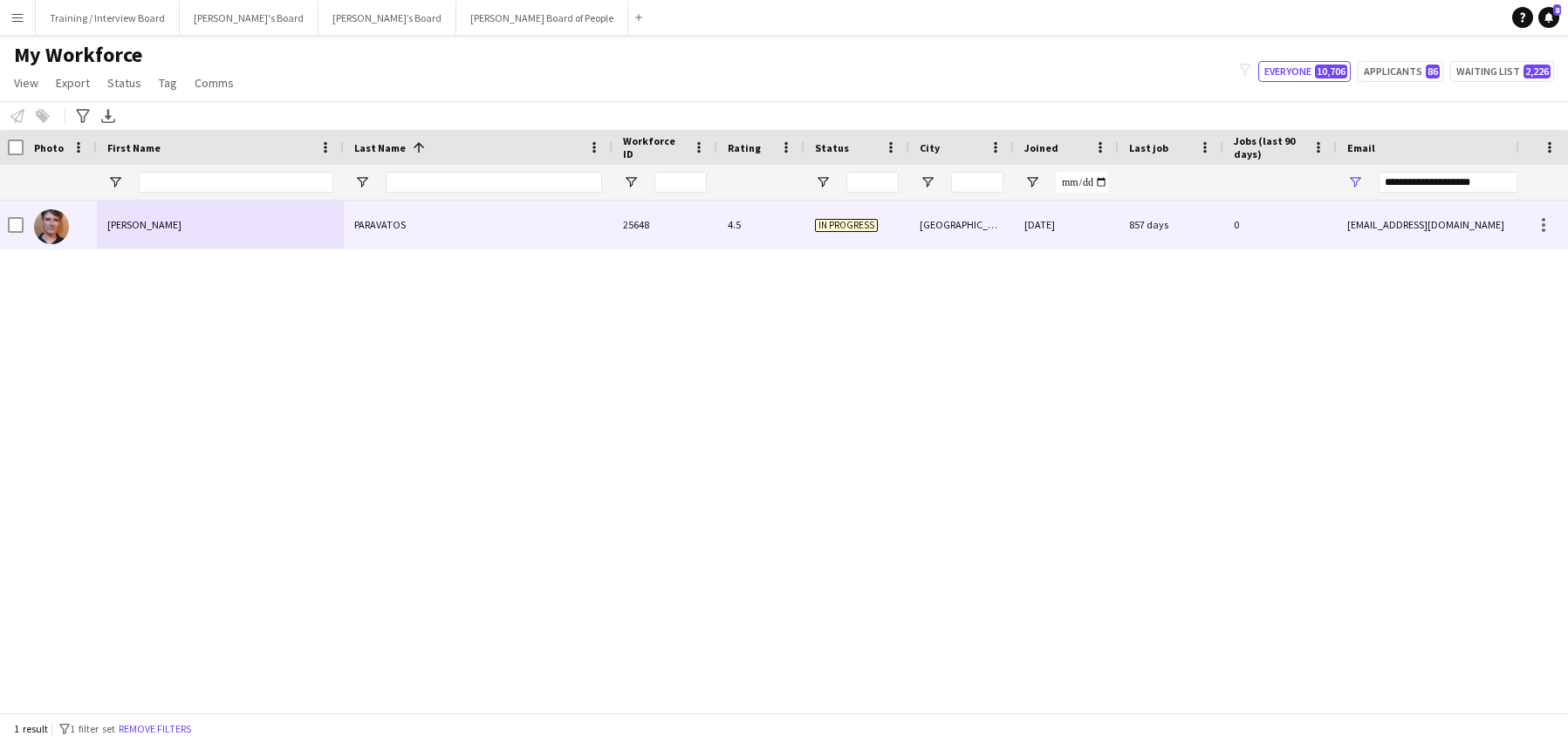
click at [529, 225] on div "PARAVATOS" at bounding box center [478, 224] width 269 height 48
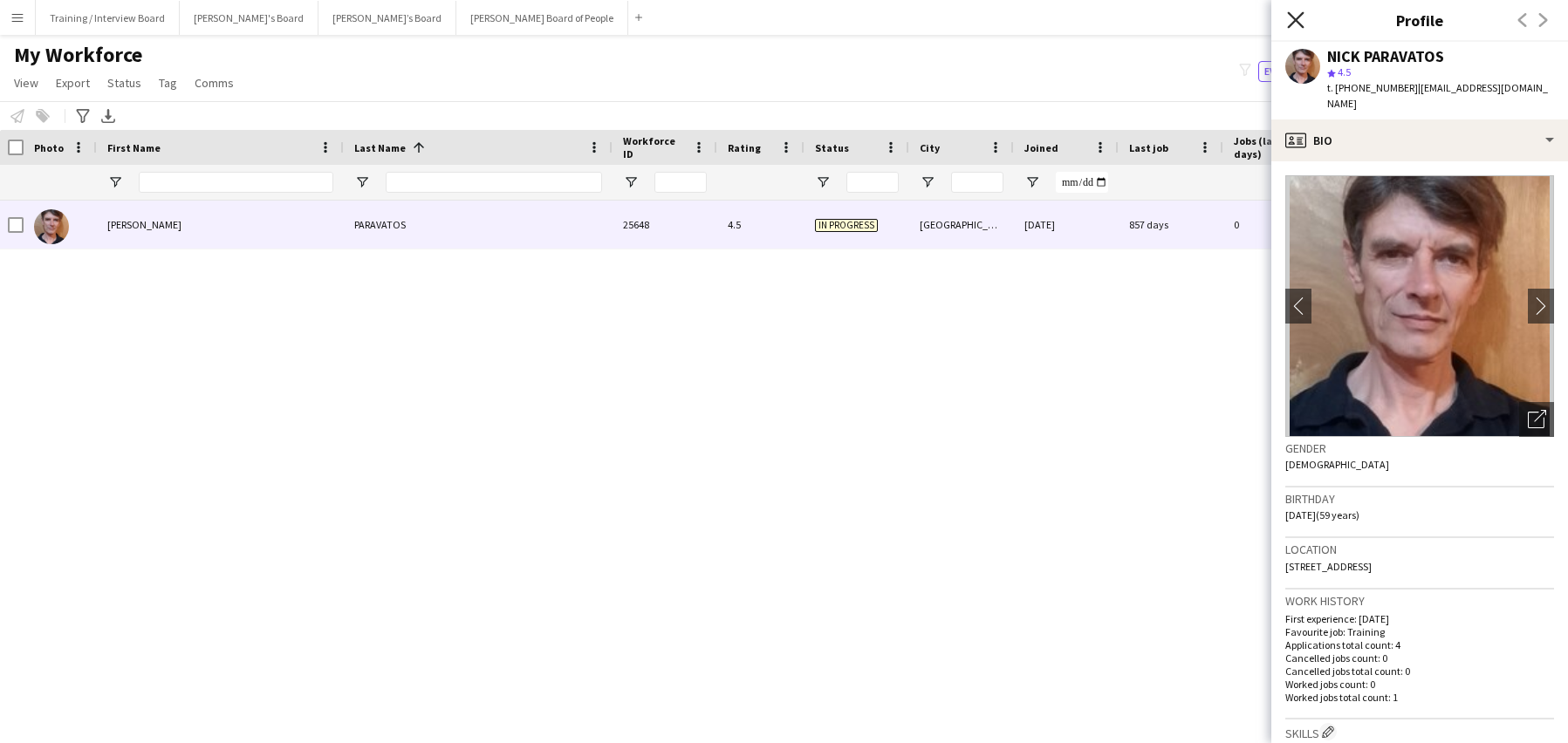
click at [1294, 15] on icon "Close pop-in" at bounding box center [1295, 19] width 16 height 16
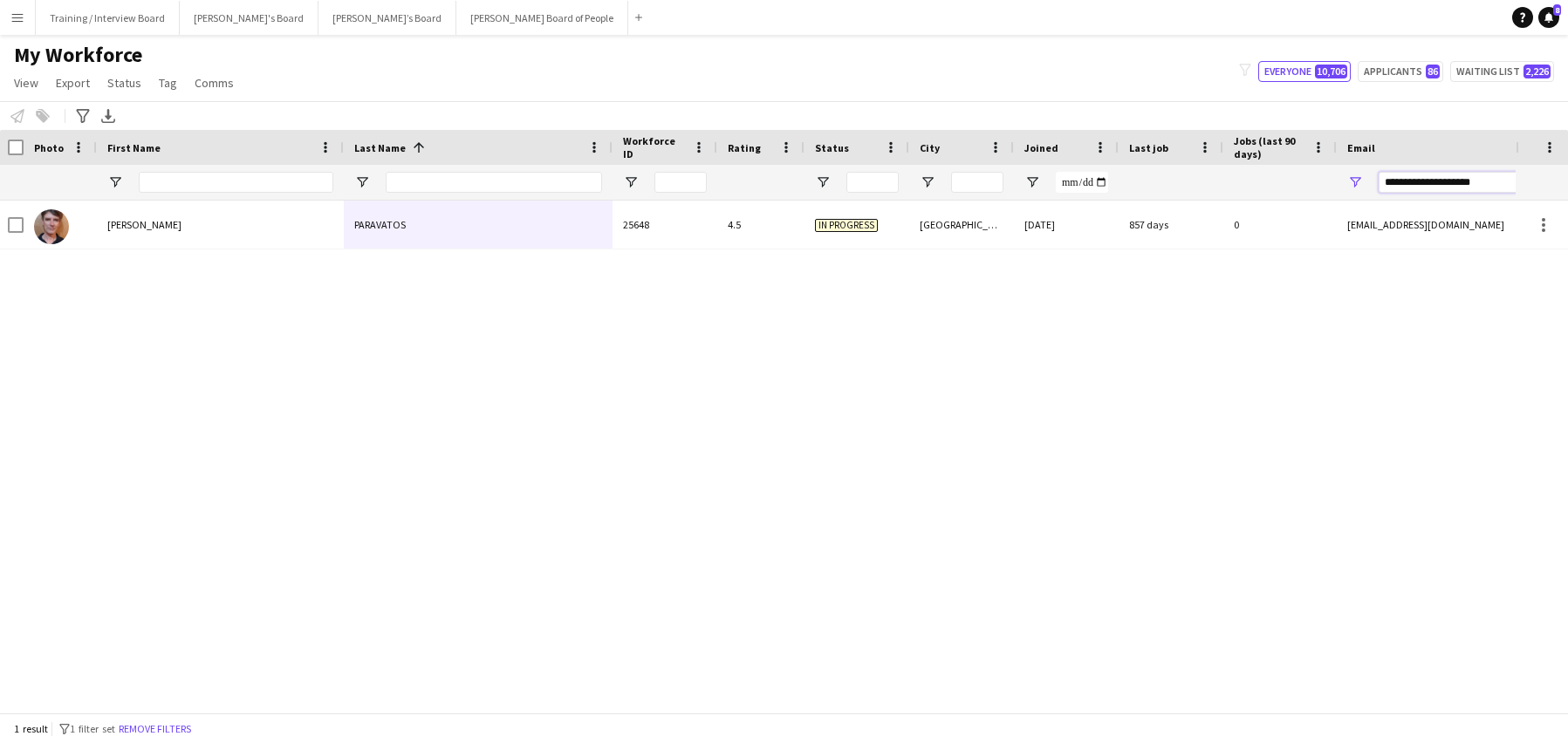
click at [1509, 175] on input "**********" at bounding box center [1527, 182] width 297 height 21
type input "*"
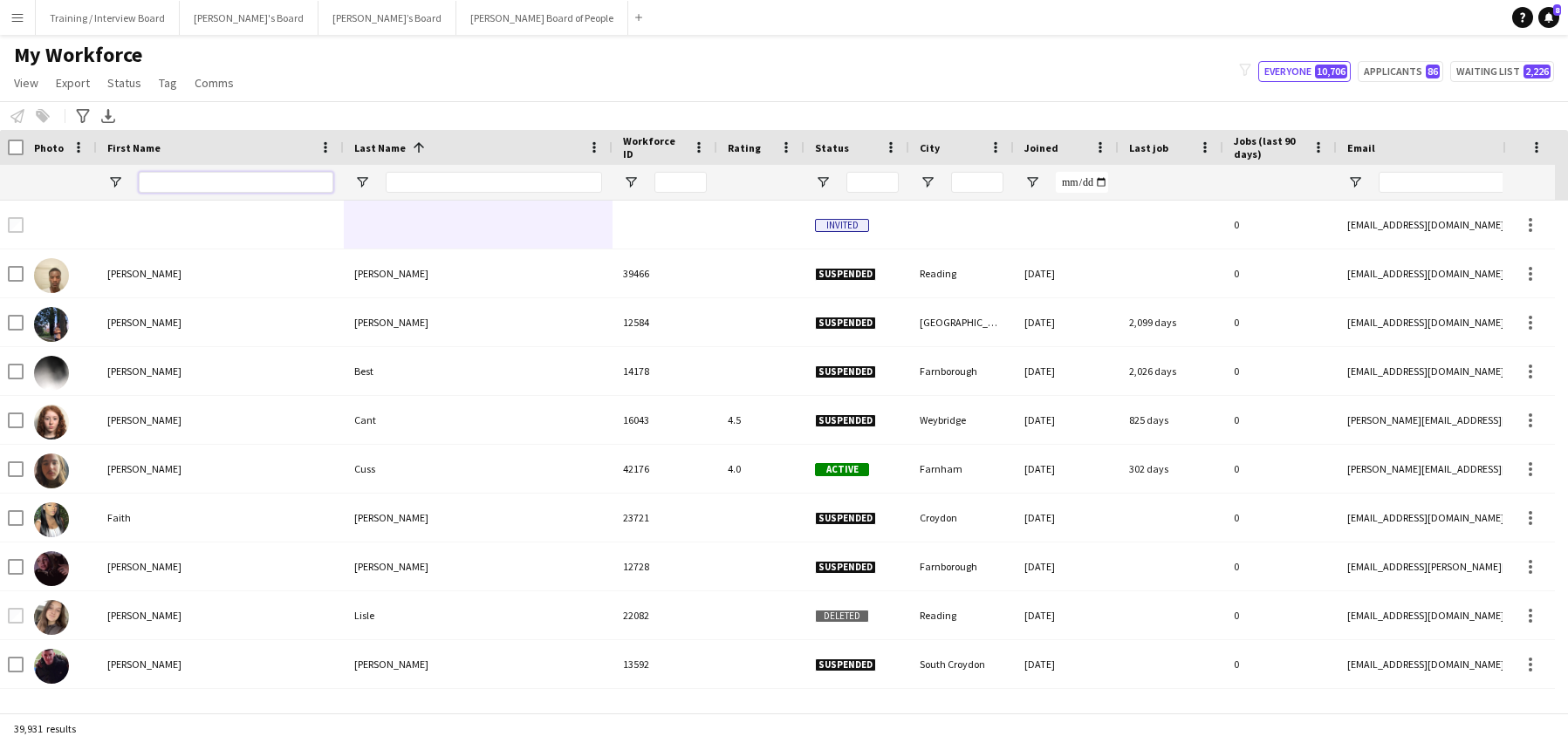
click at [148, 193] on input "First Name Filter Input" at bounding box center [236, 182] width 194 height 21
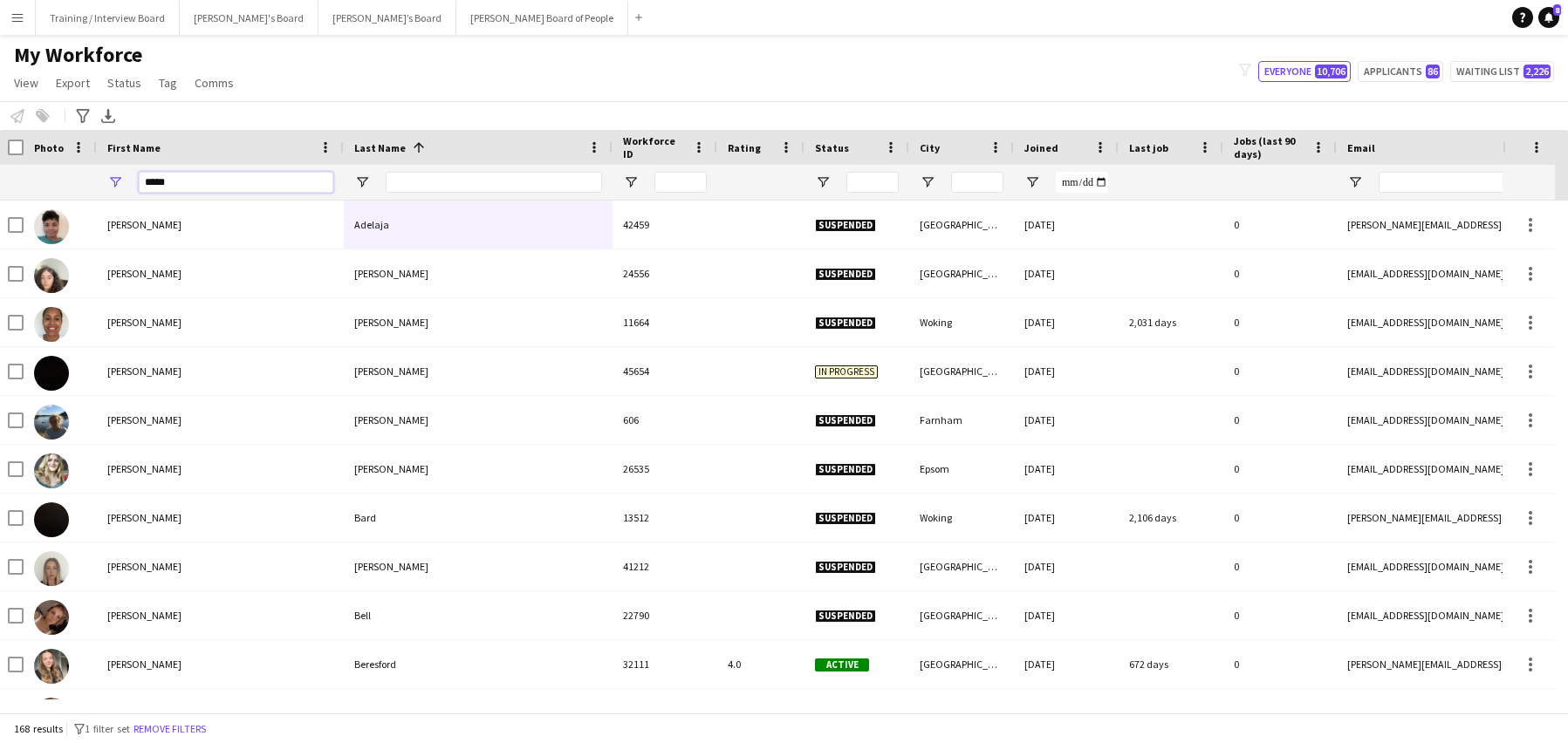
type input "*****"
click at [425, 182] on input "Last Name Filter Input" at bounding box center [494, 182] width 216 height 21
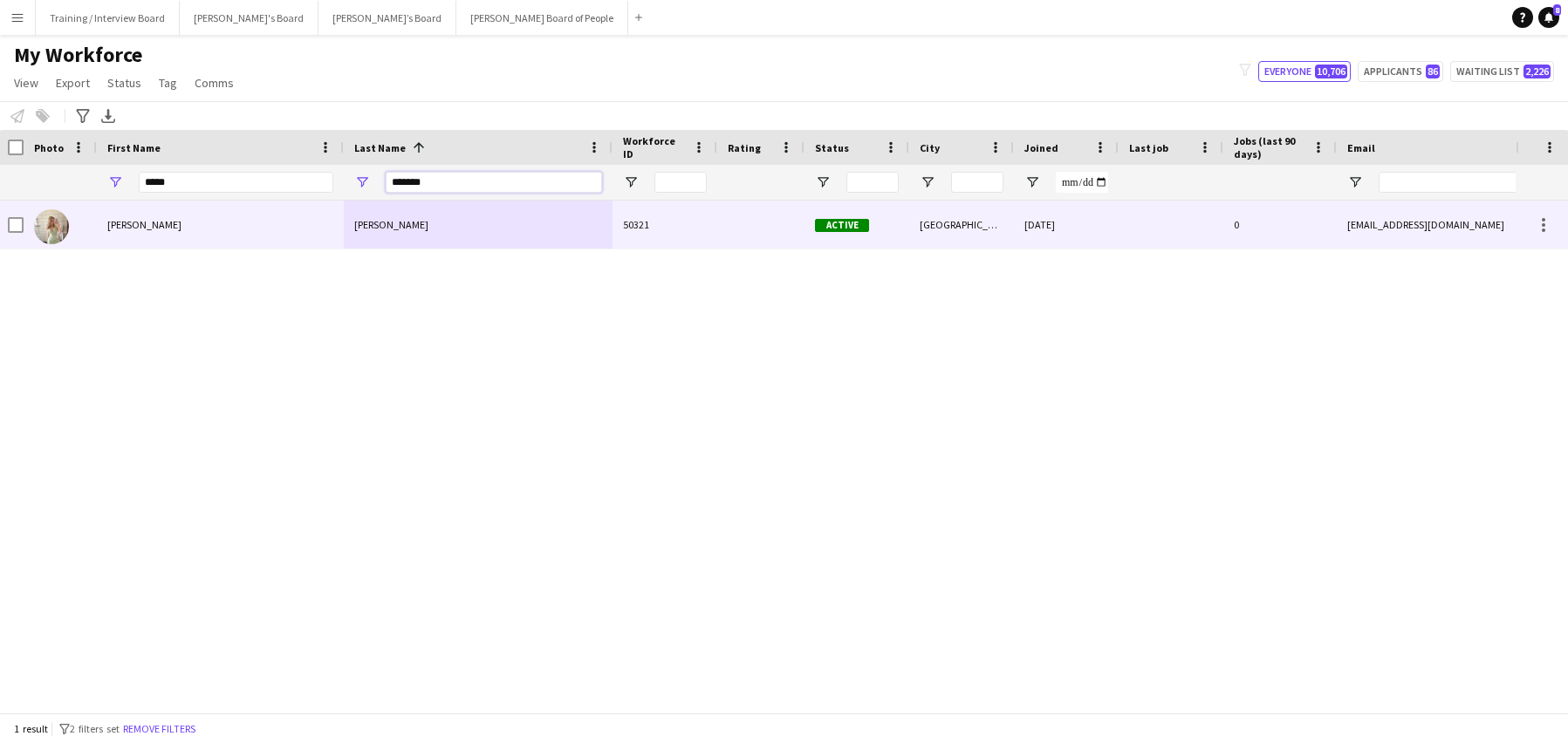
type input "*******"
click at [157, 216] on div "Chloe" at bounding box center [221, 224] width 247 height 48
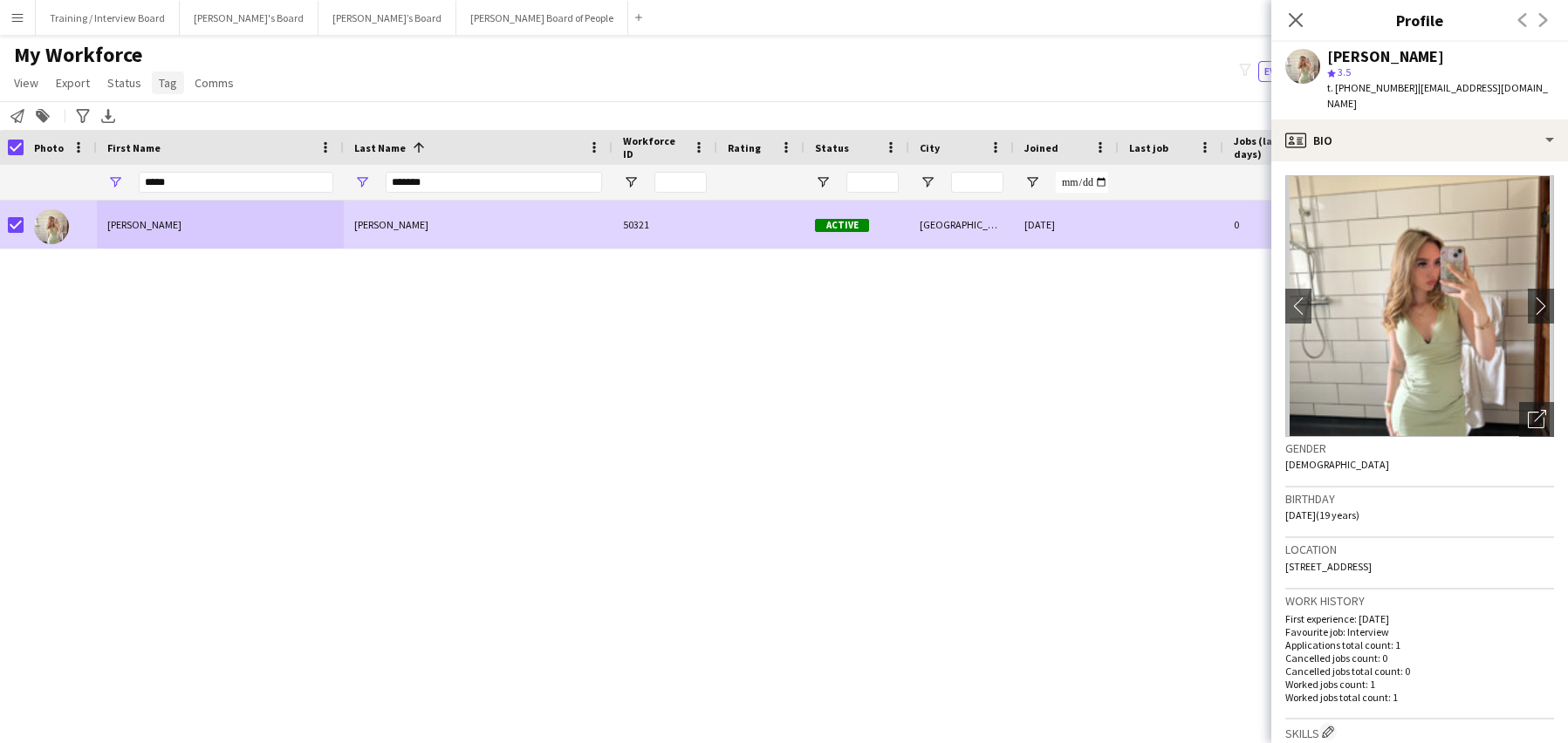
click at [173, 82] on span "Tag" at bounding box center [168, 83] width 18 height 15
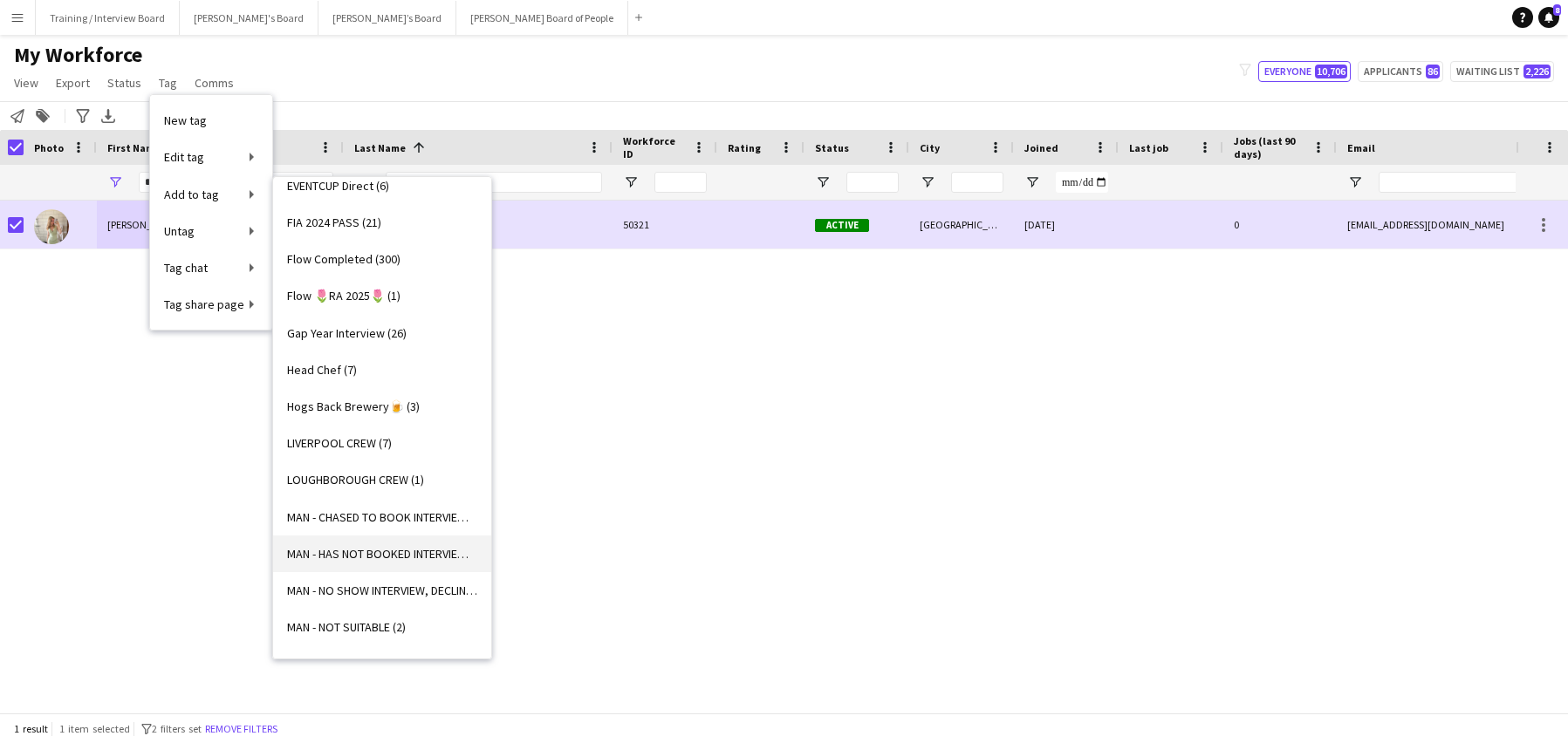
scroll to position [966, 0]
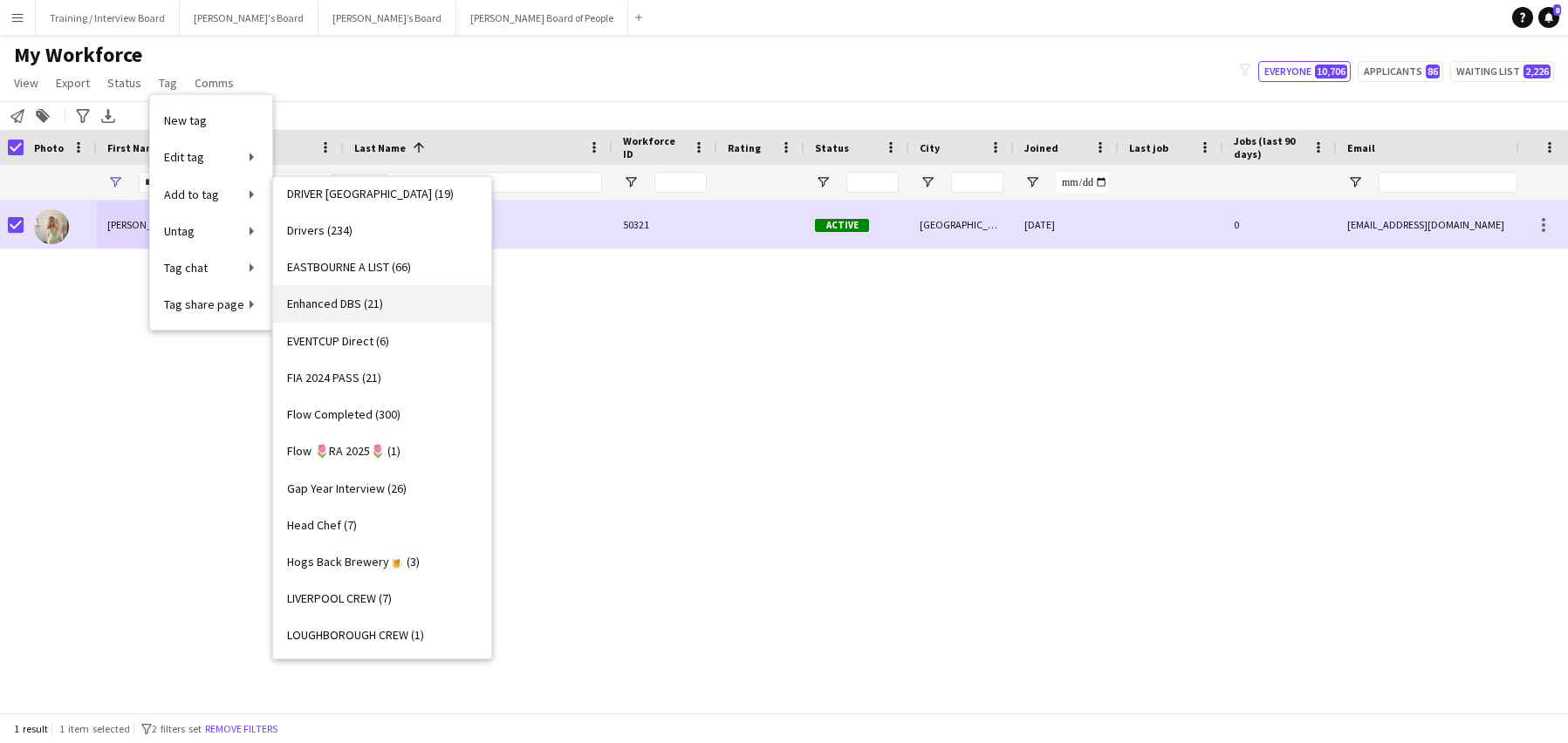
click at [323, 302] on span "Enhanced DBS (21)" at bounding box center [335, 303] width 96 height 15
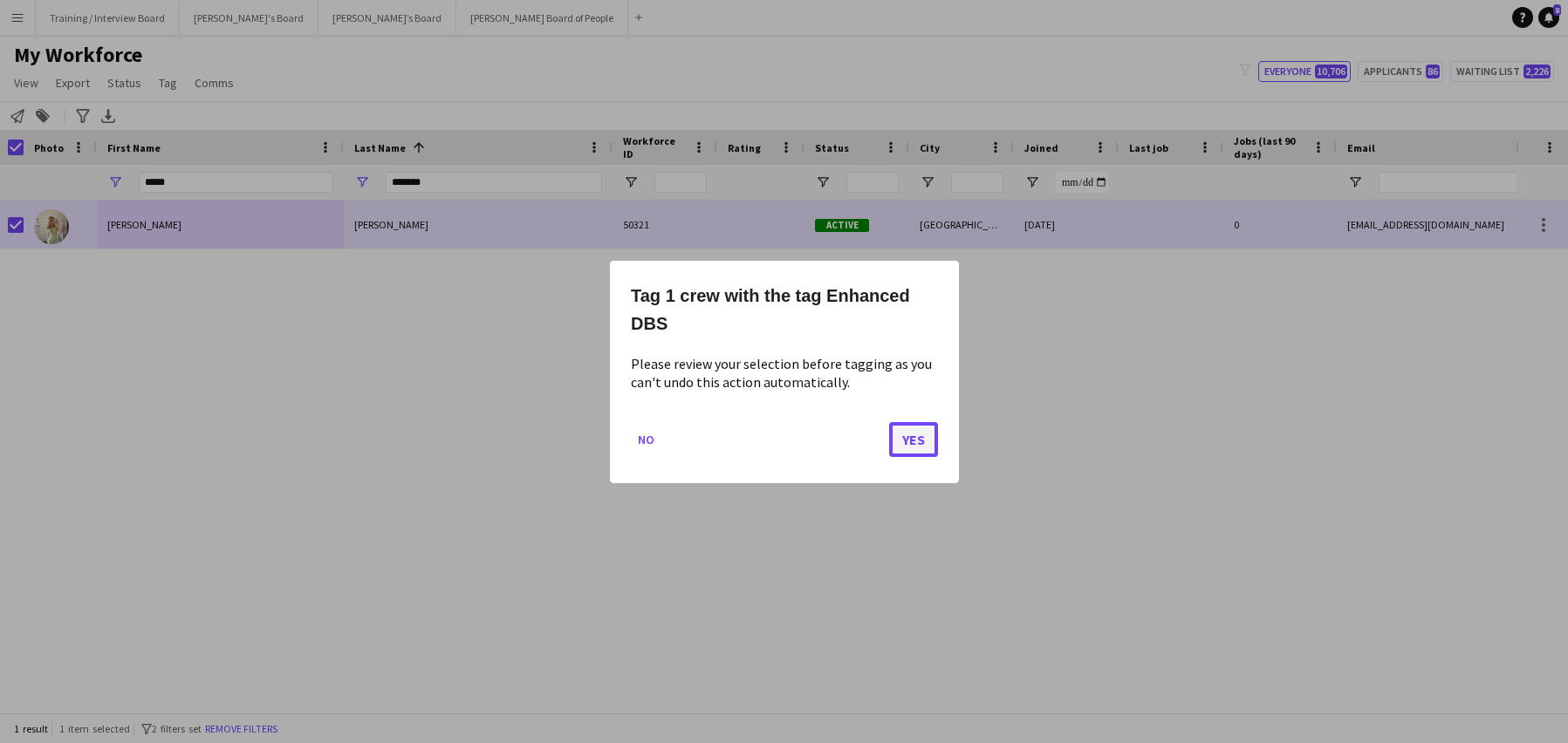
click at [911, 440] on button "Yes" at bounding box center [914, 439] width 49 height 35
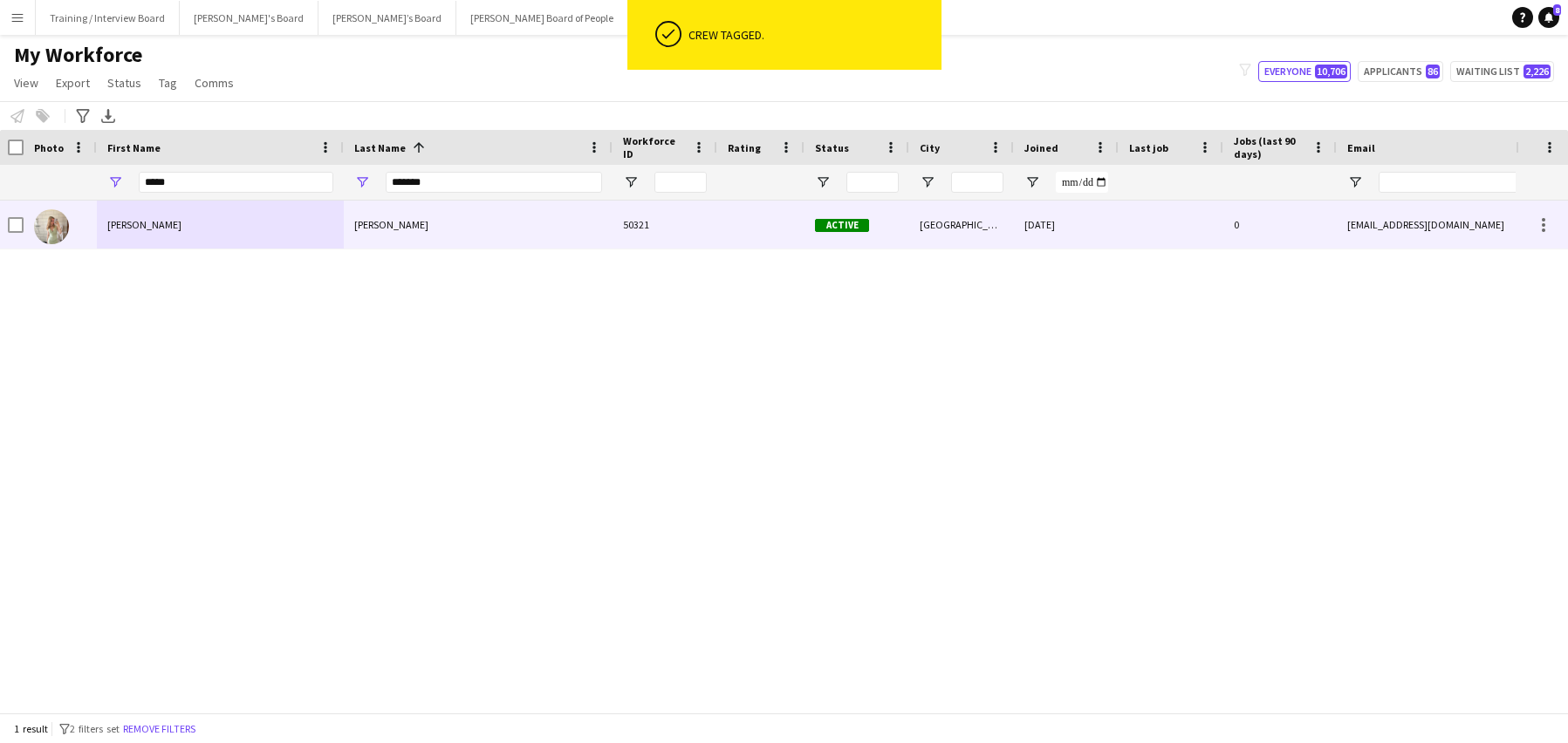
click at [396, 238] on div "Everley" at bounding box center [478, 224] width 269 height 48
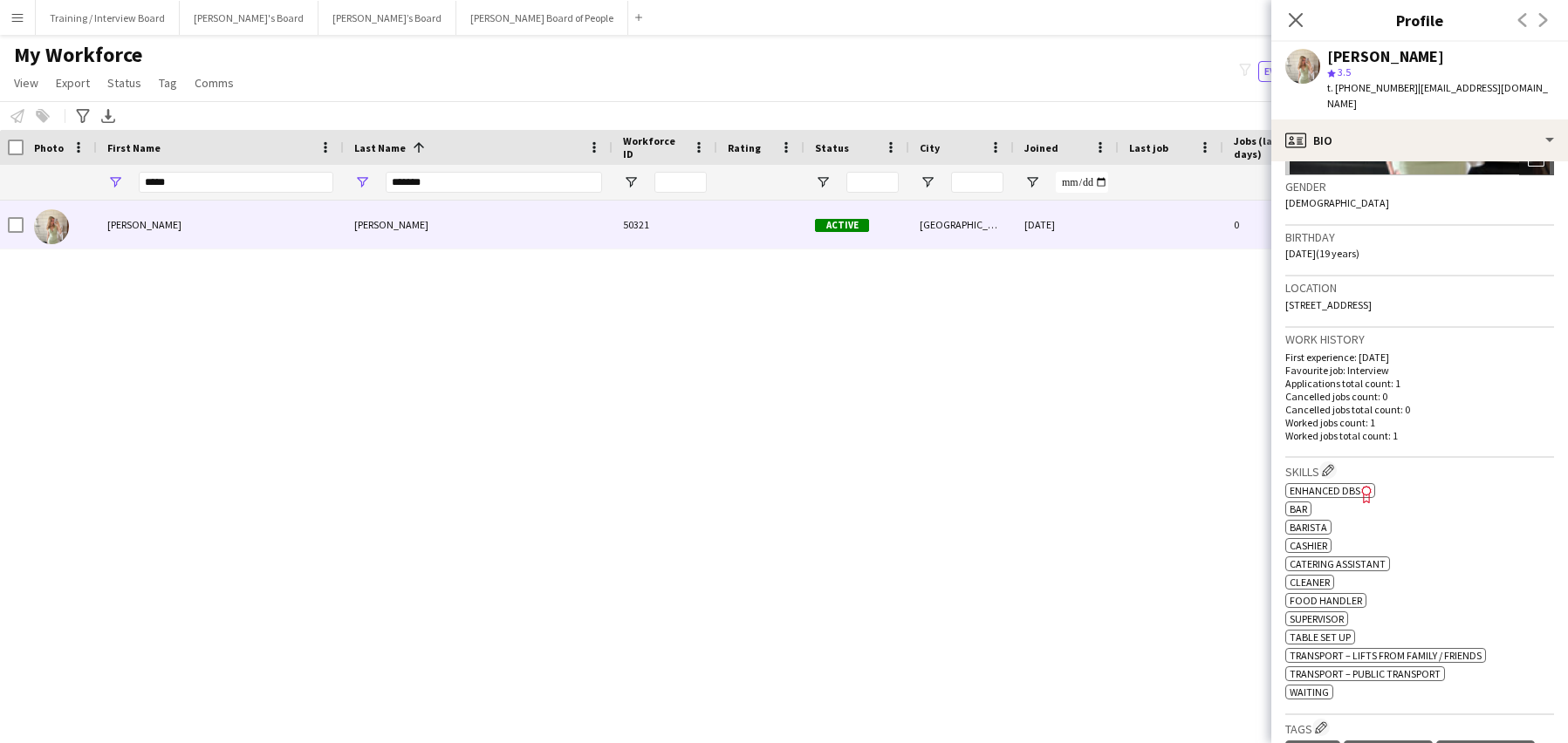
scroll to position [436, 0]
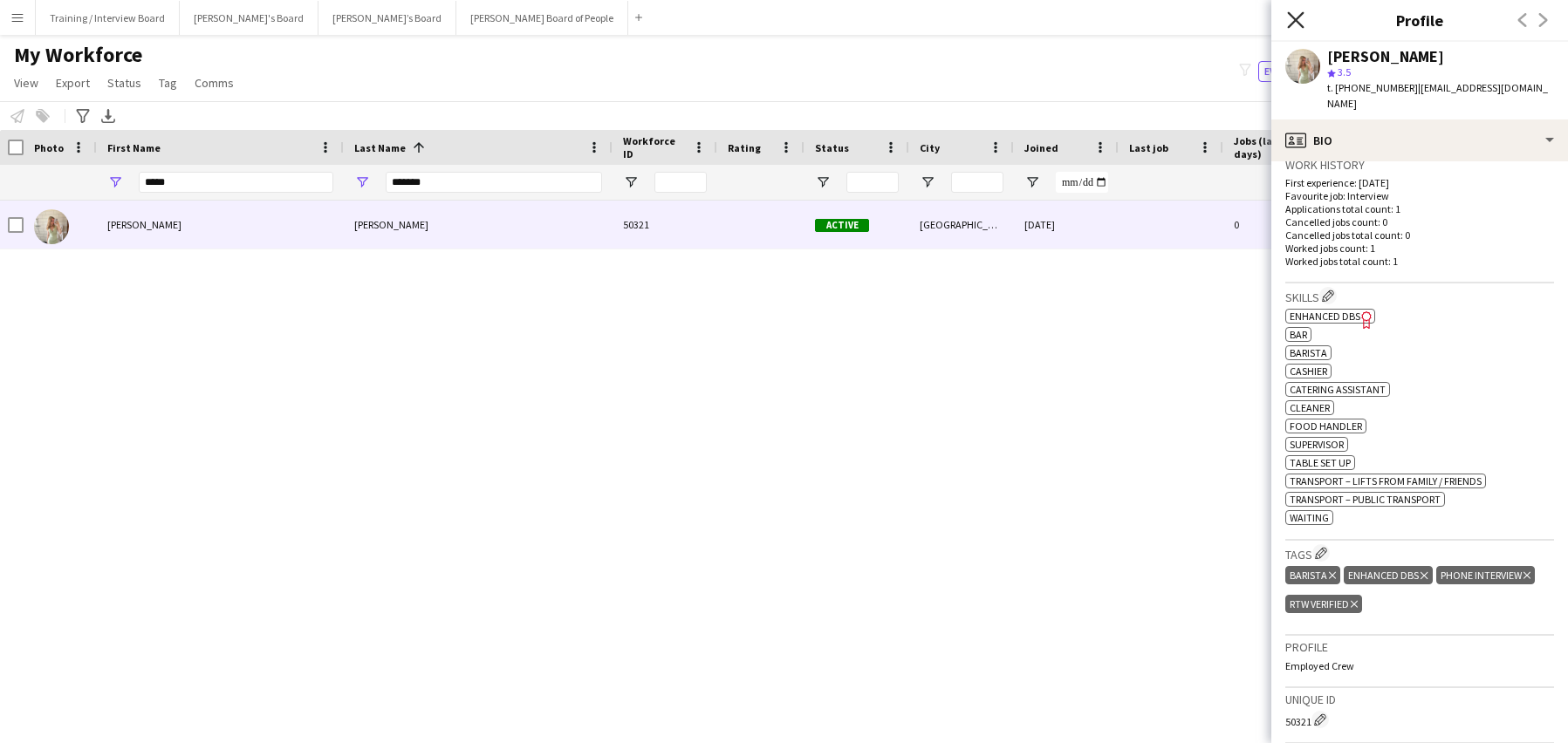
click at [1295, 18] on icon at bounding box center [1295, 19] width 16 height 16
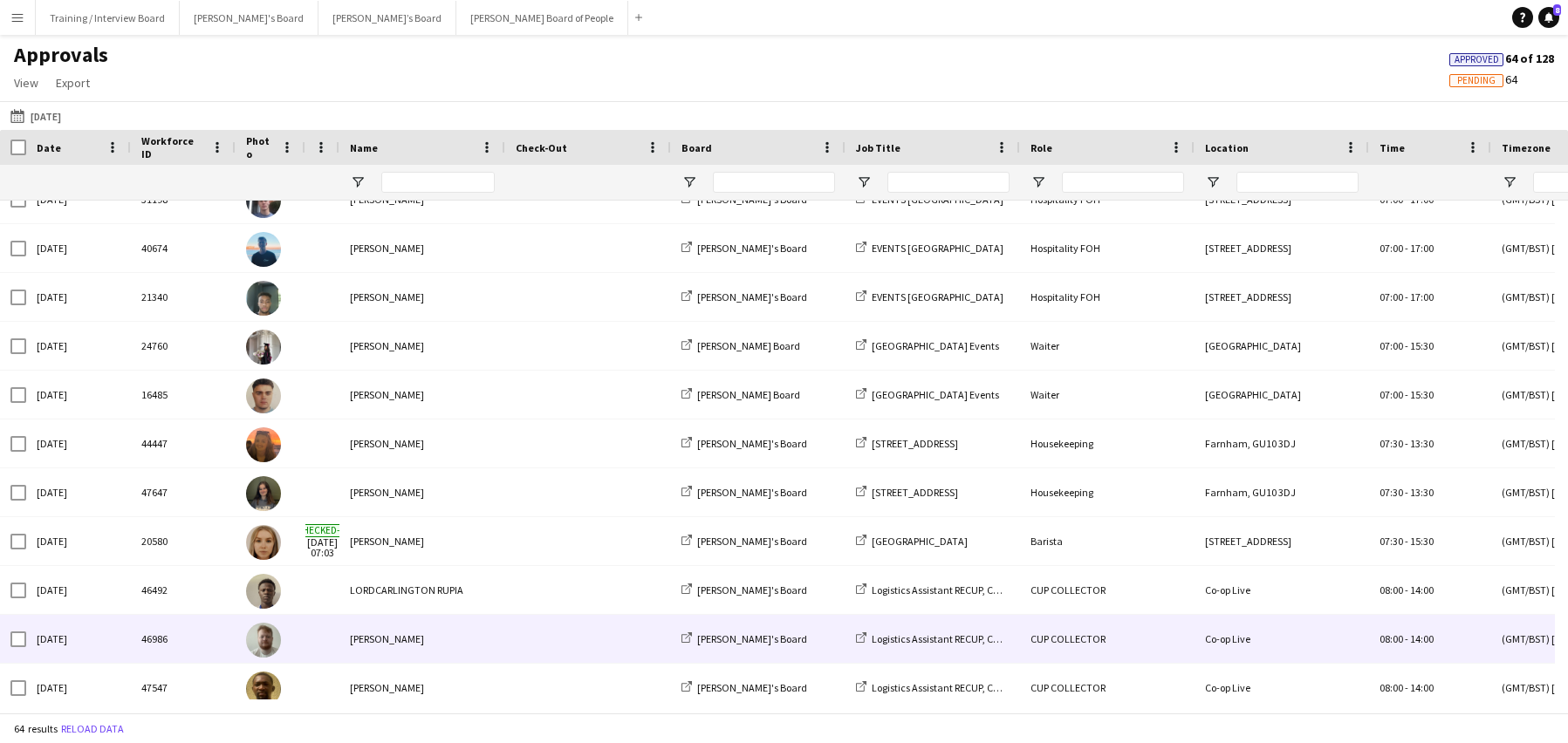
scroll to position [610, 0]
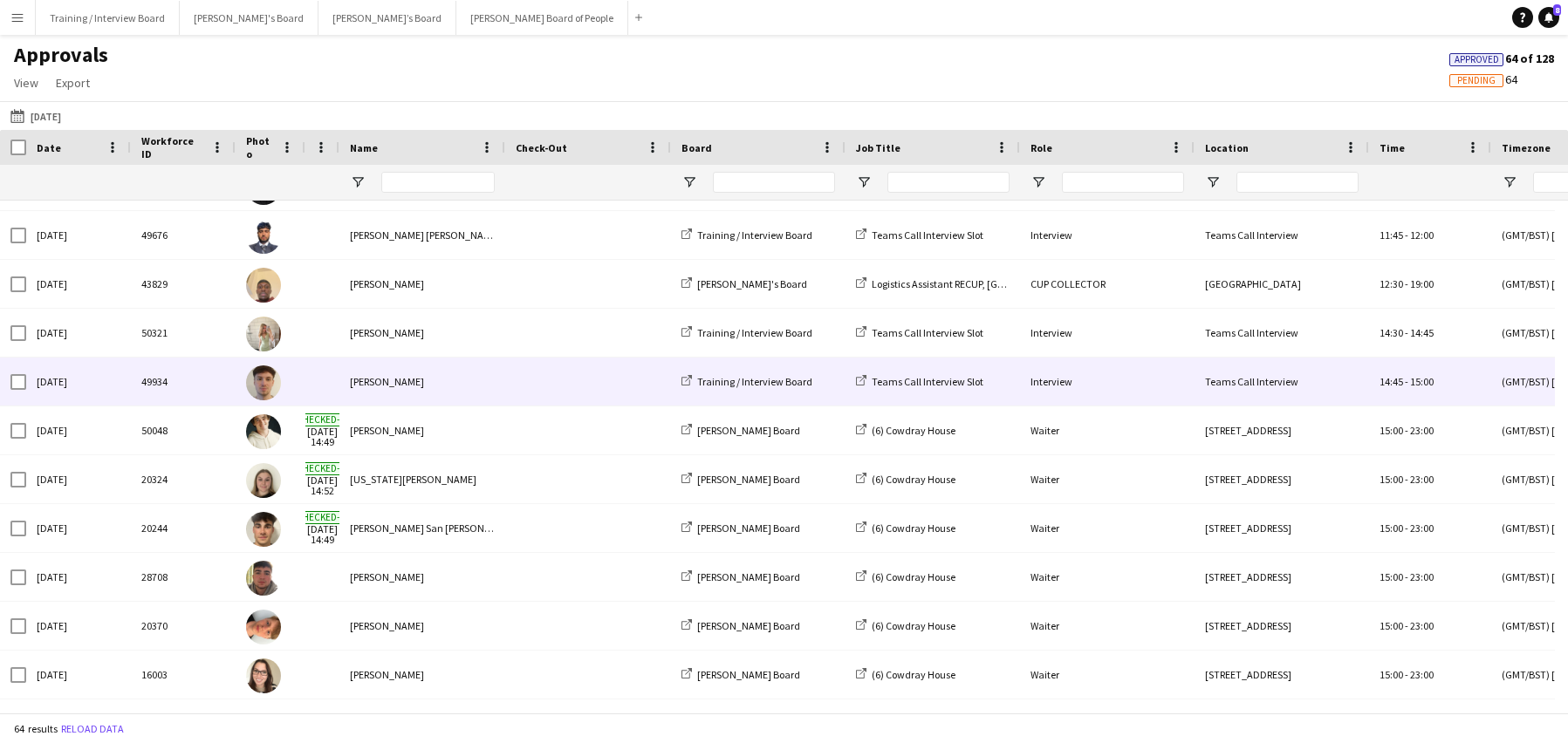
click at [352, 379] on div "[PERSON_NAME]" at bounding box center [422, 381] width 166 height 48
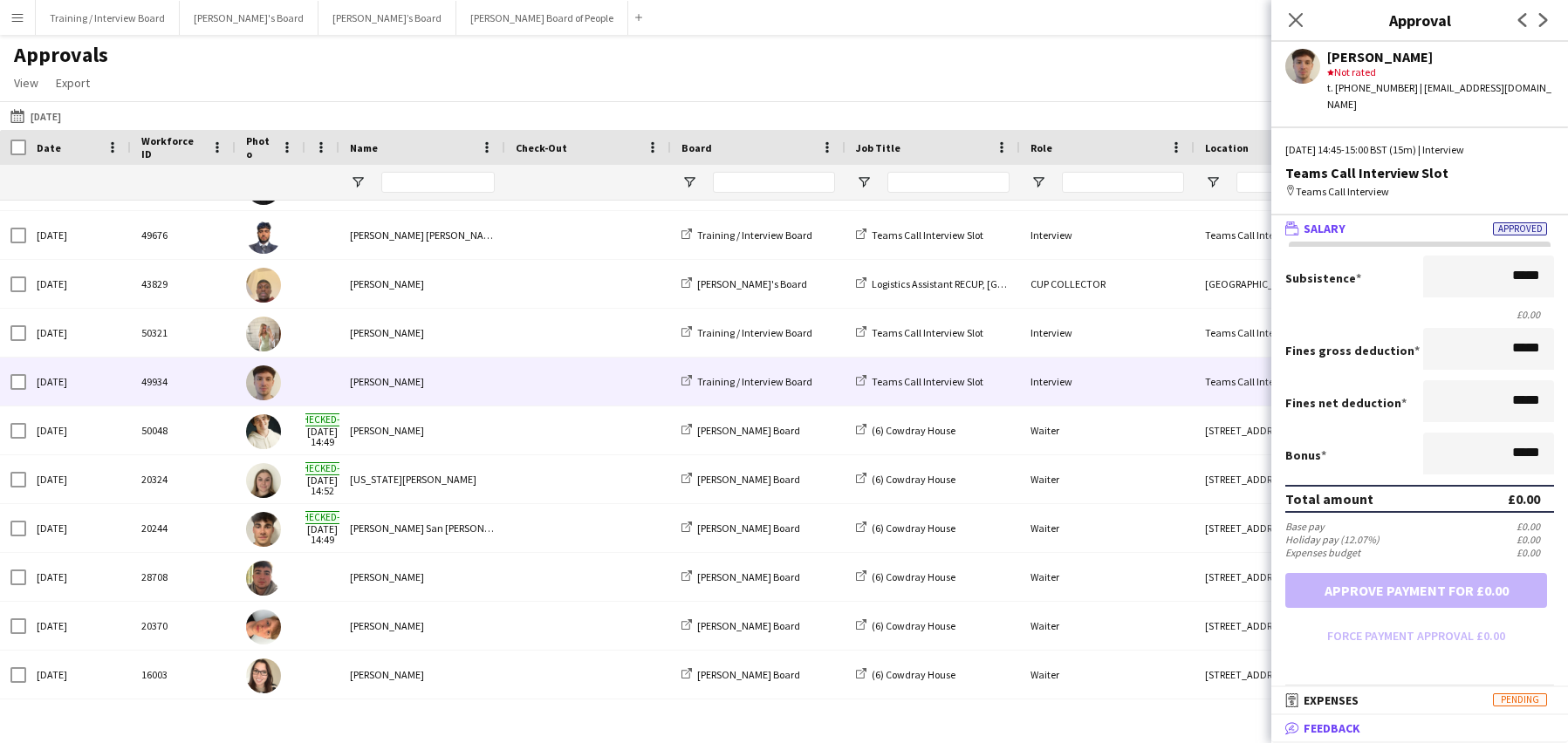
click at [1343, 734] on span "Feedback" at bounding box center [1332, 728] width 56 height 15
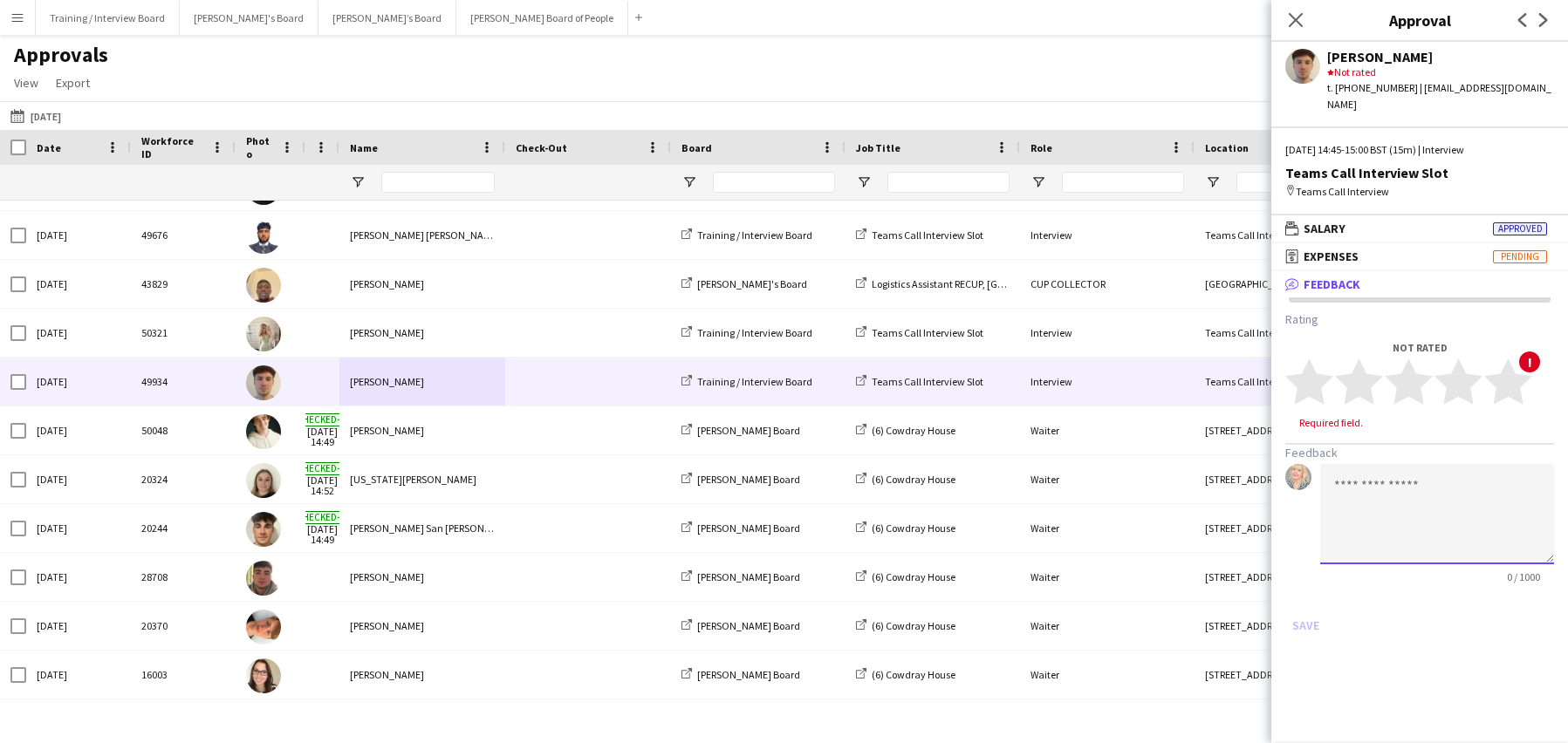
click at [1327, 465] on textarea at bounding box center [1436, 514] width 233 height 100
click at [1460, 468] on textarea "**********" at bounding box center [1436, 514] width 233 height 100
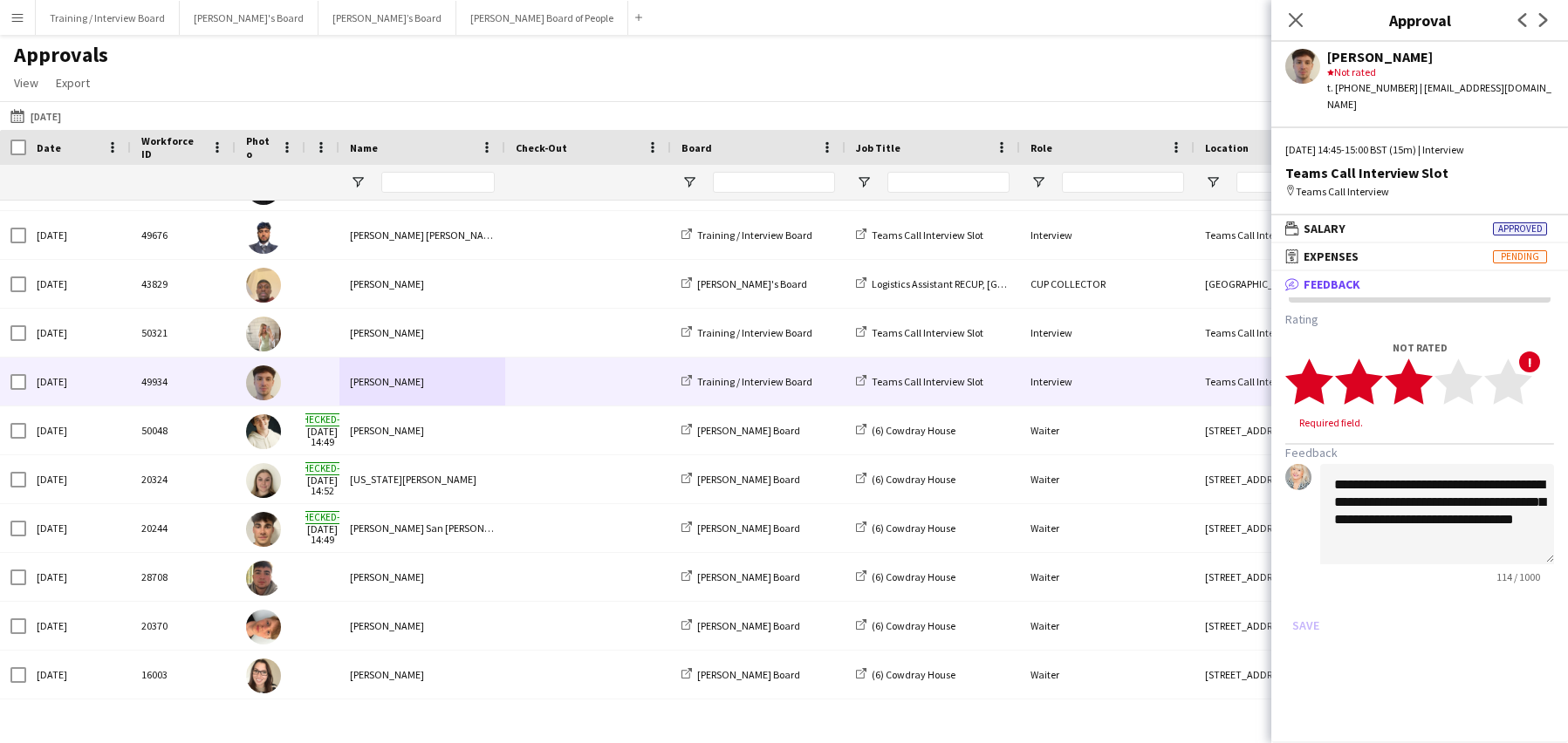
click at [1414, 363] on polygon at bounding box center [1408, 382] width 48 height 45
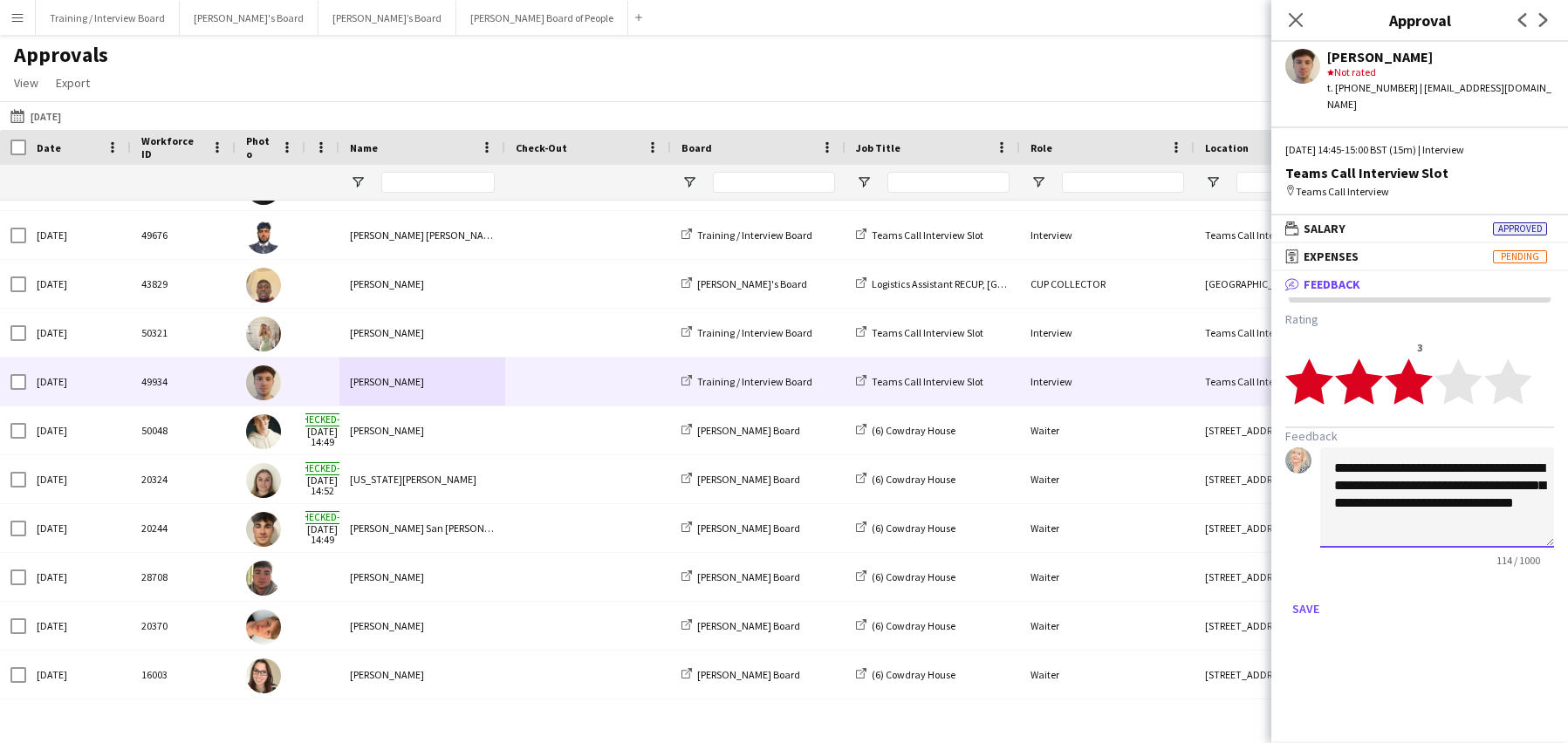
click at [1413, 500] on textarea "**********" at bounding box center [1436, 498] width 233 height 100
click at [1402, 512] on textarea "**********" at bounding box center [1436, 498] width 233 height 100
type textarea "**********"
click at [1303, 599] on button "Save" at bounding box center [1305, 609] width 41 height 28
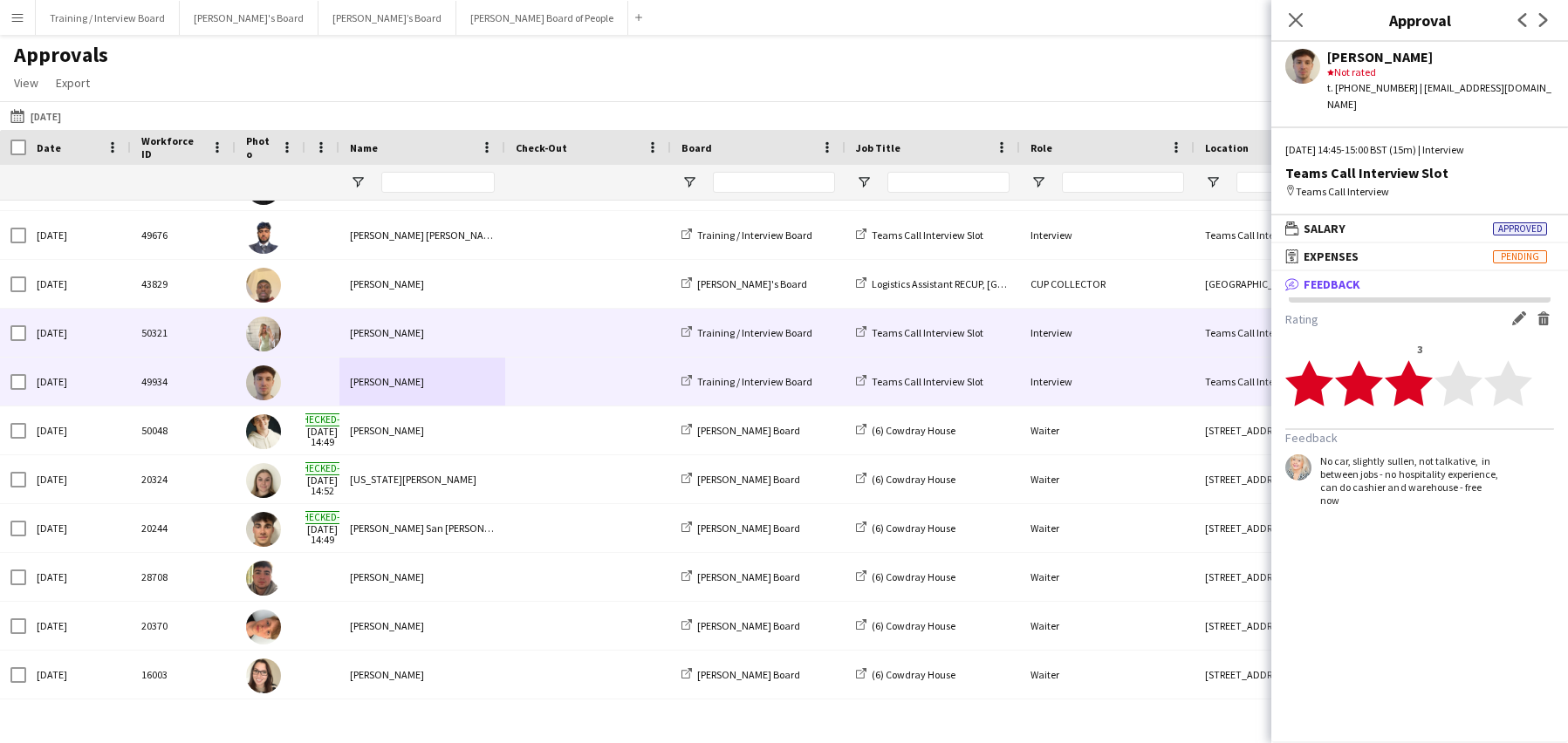
click at [375, 334] on div "[PERSON_NAME]" at bounding box center [422, 332] width 166 height 48
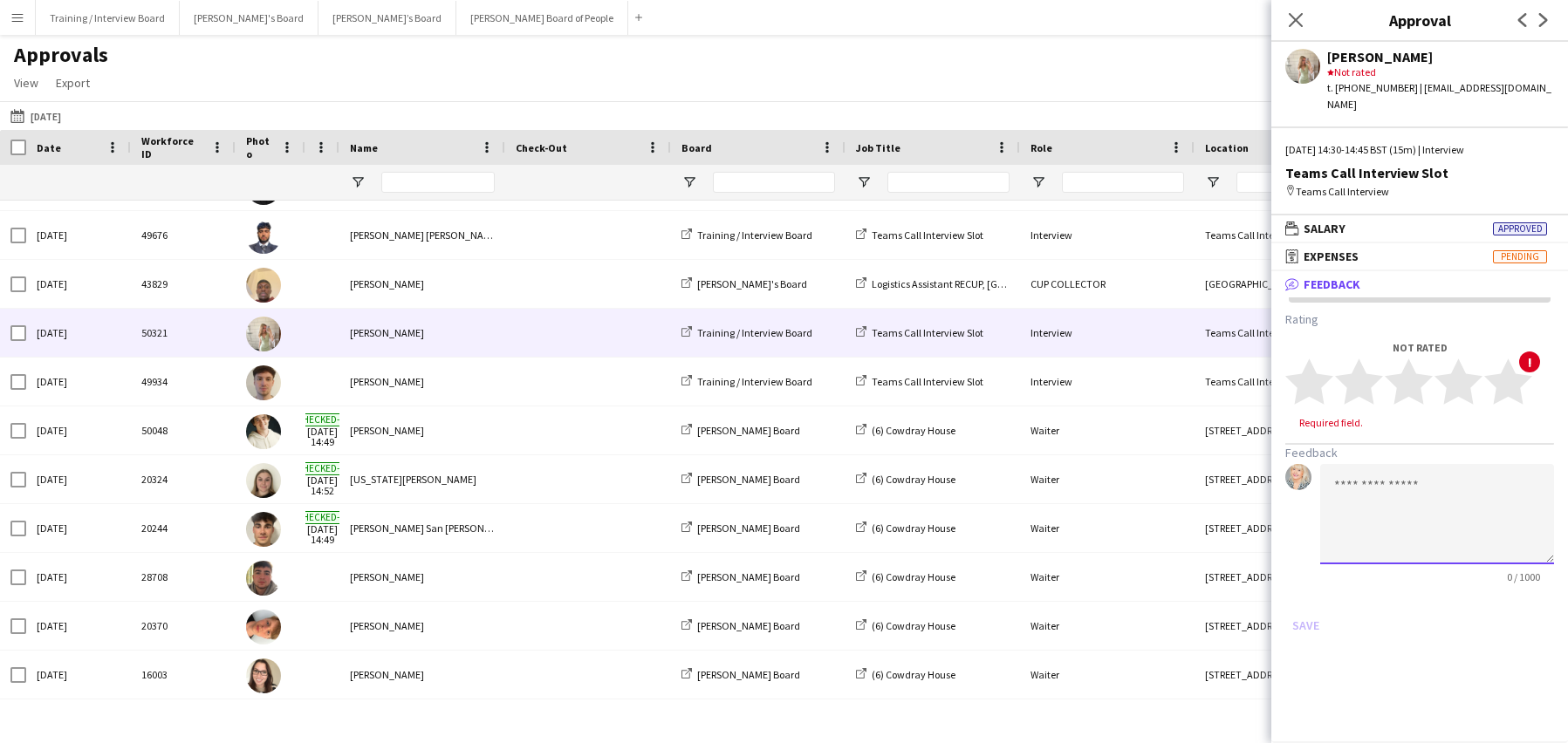
click at [1354, 478] on textarea at bounding box center [1436, 514] width 233 height 100
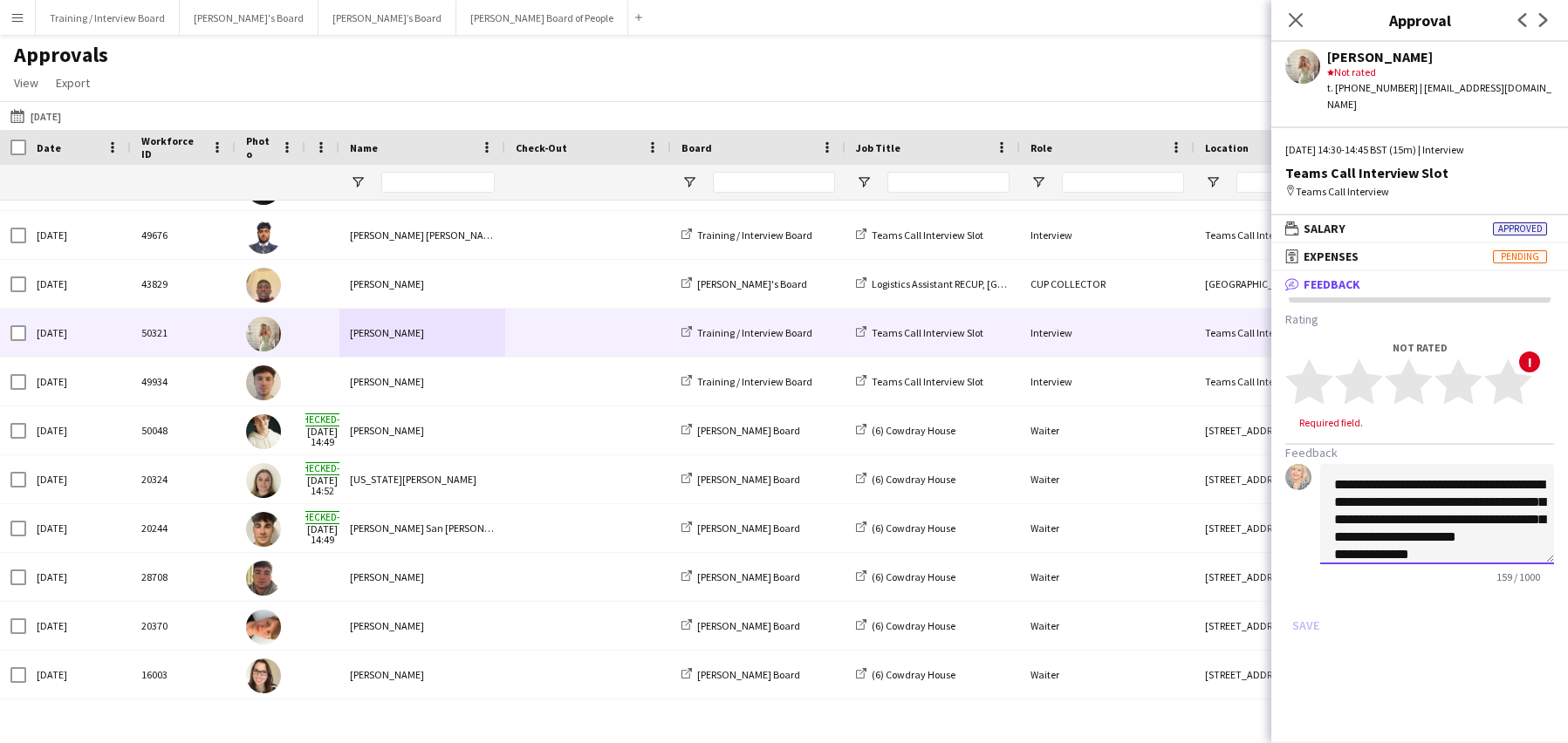
click at [1446, 485] on textarea "**********" at bounding box center [1436, 514] width 233 height 100
click at [1445, 520] on textarea "**********" at bounding box center [1436, 514] width 233 height 100
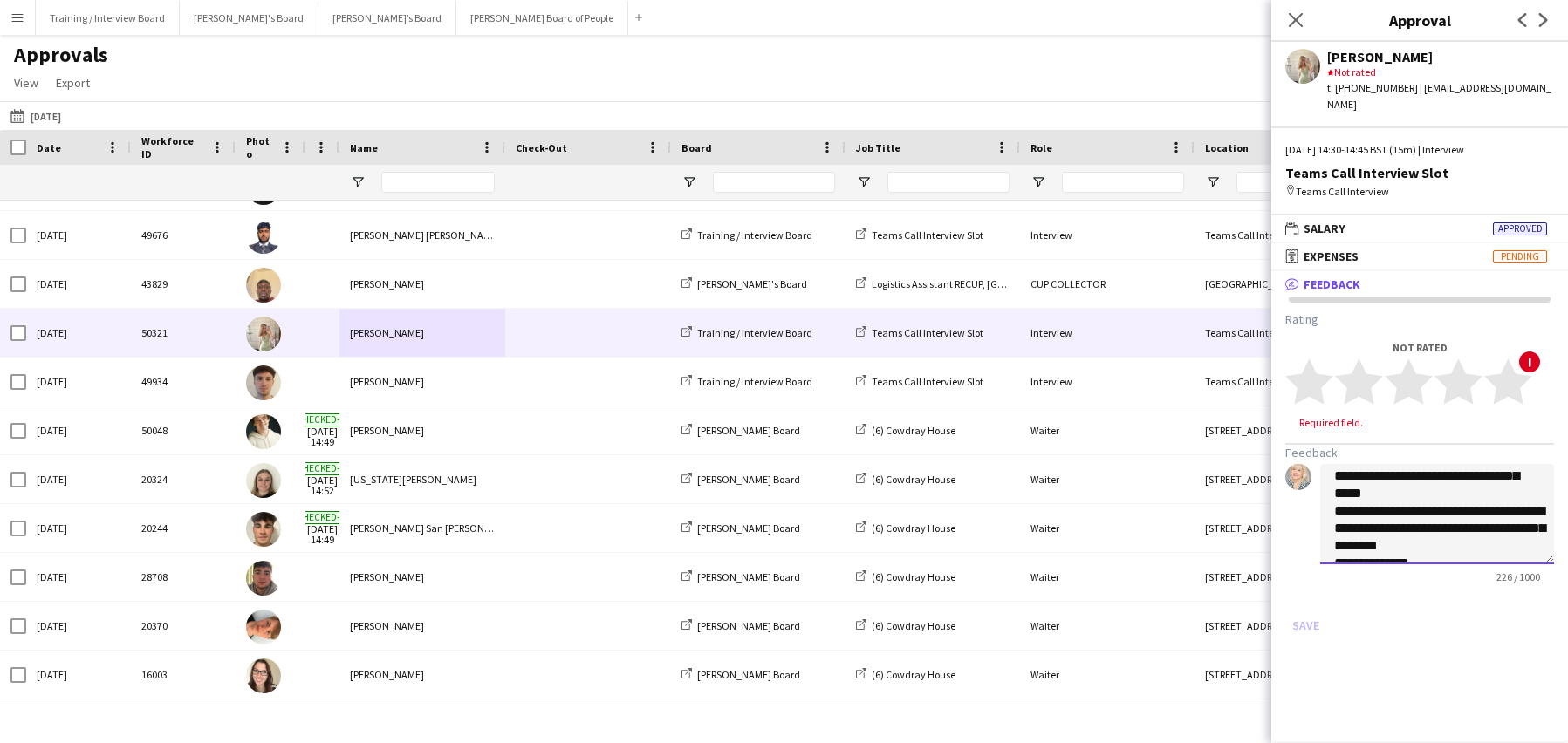
scroll to position [65, 0]
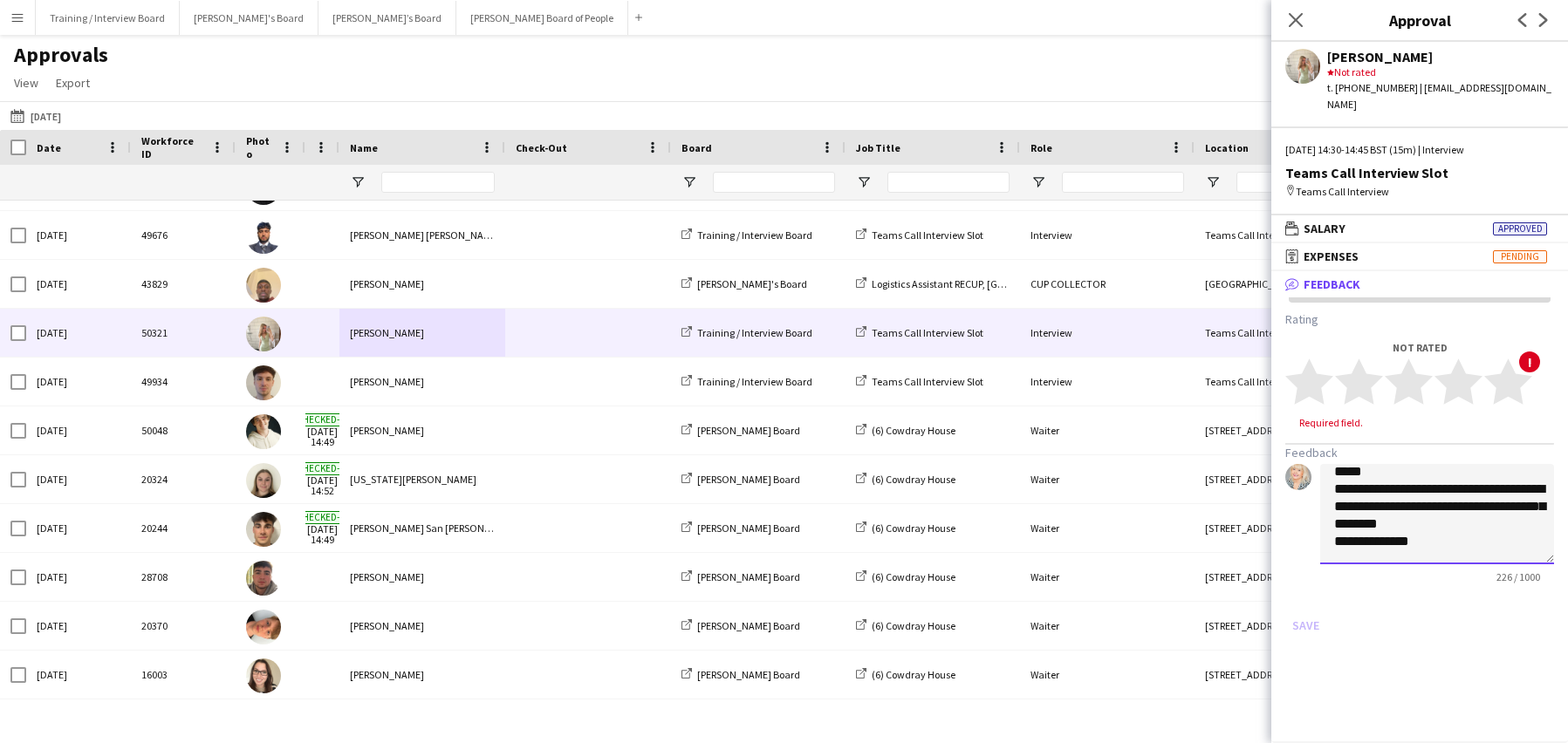
click at [1432, 520] on textarea "**********" at bounding box center [1436, 514] width 233 height 100
type textarea "**********"
click at [1460, 366] on polygon at bounding box center [1458, 382] width 48 height 45
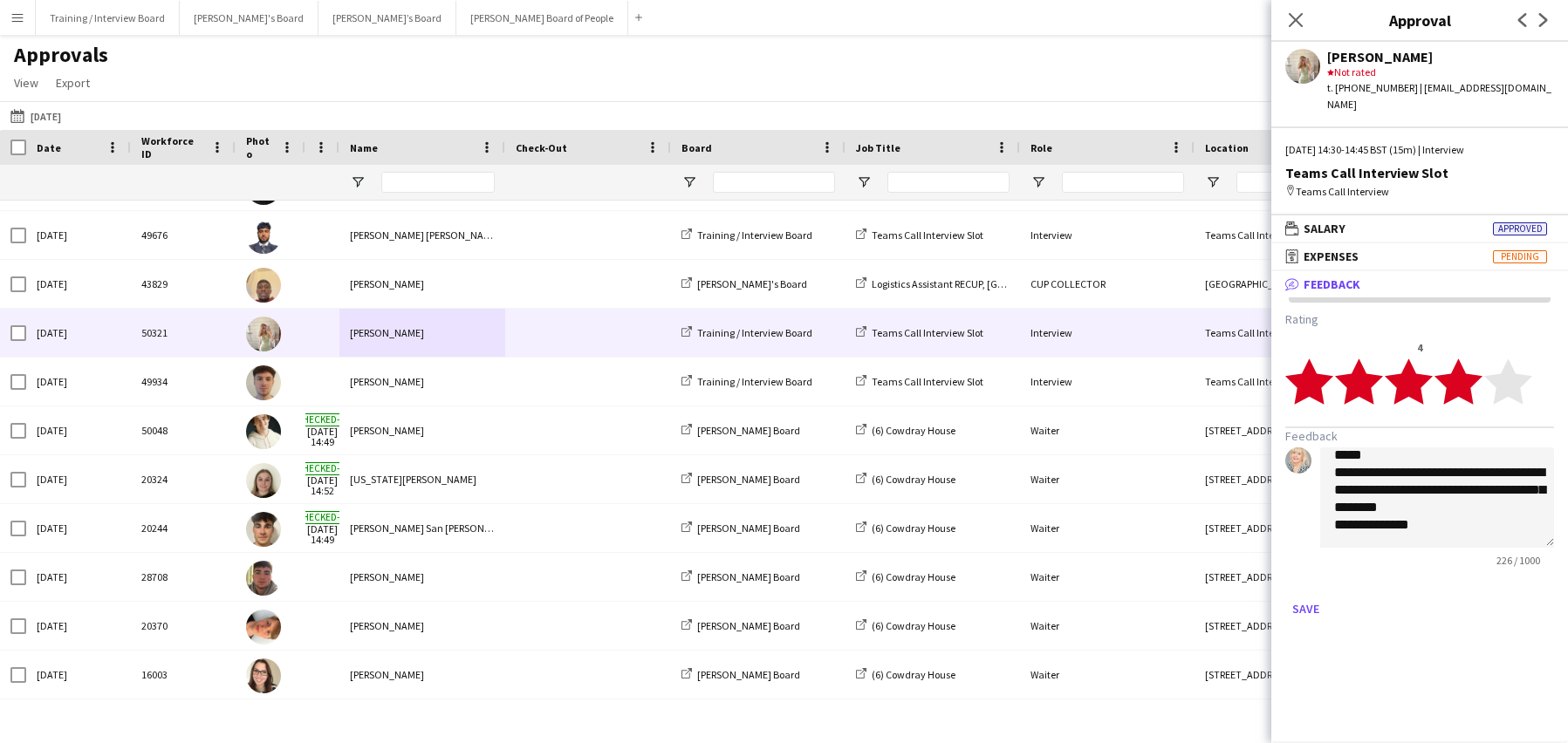
click at [1462, 376] on polygon at bounding box center [1458, 382] width 48 height 45
click at [1453, 364] on polygon at bounding box center [1458, 382] width 48 height 45
click at [1313, 595] on button "Save" at bounding box center [1305, 609] width 41 height 28
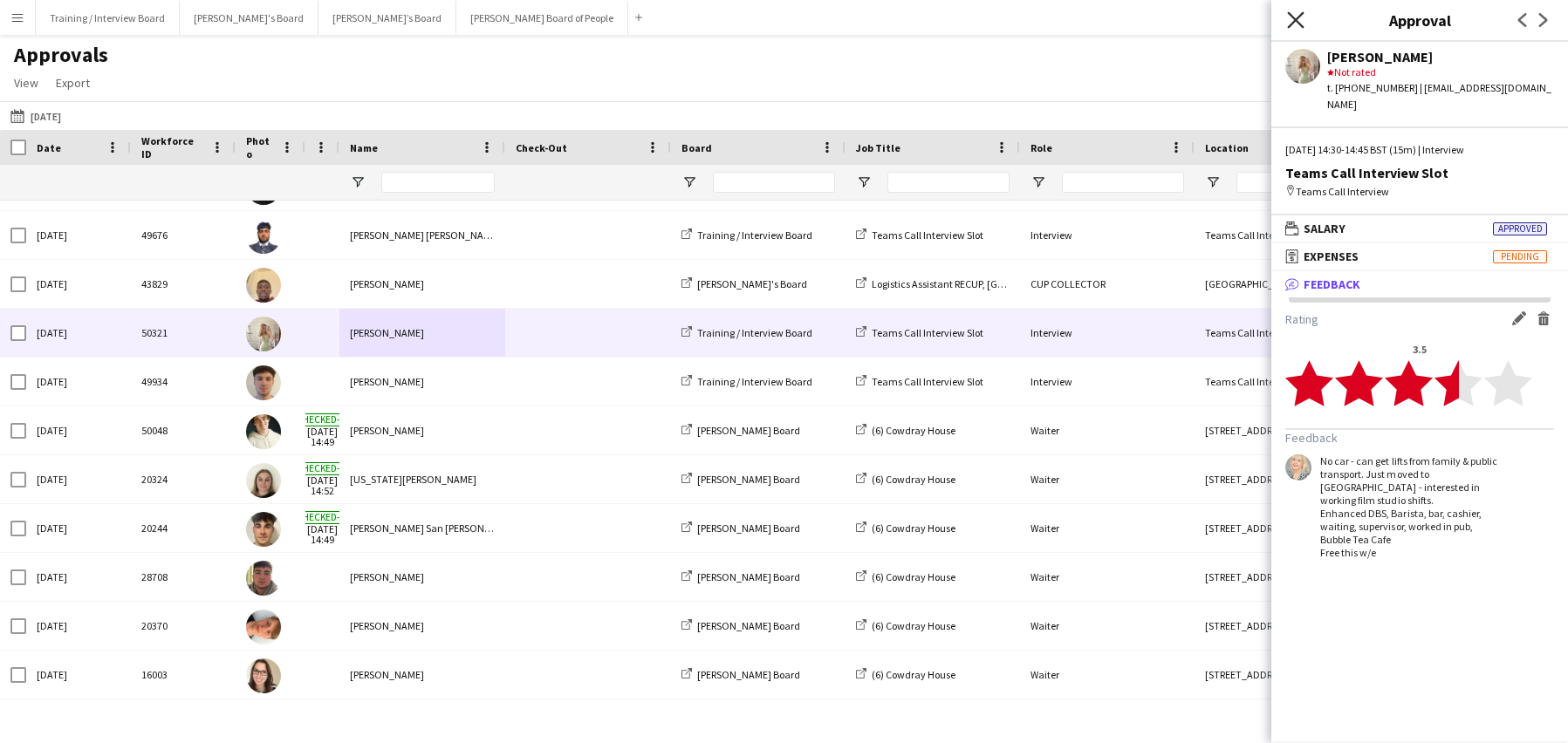
click at [1299, 21] on icon "Close pop-in" at bounding box center [1295, 19] width 16 height 16
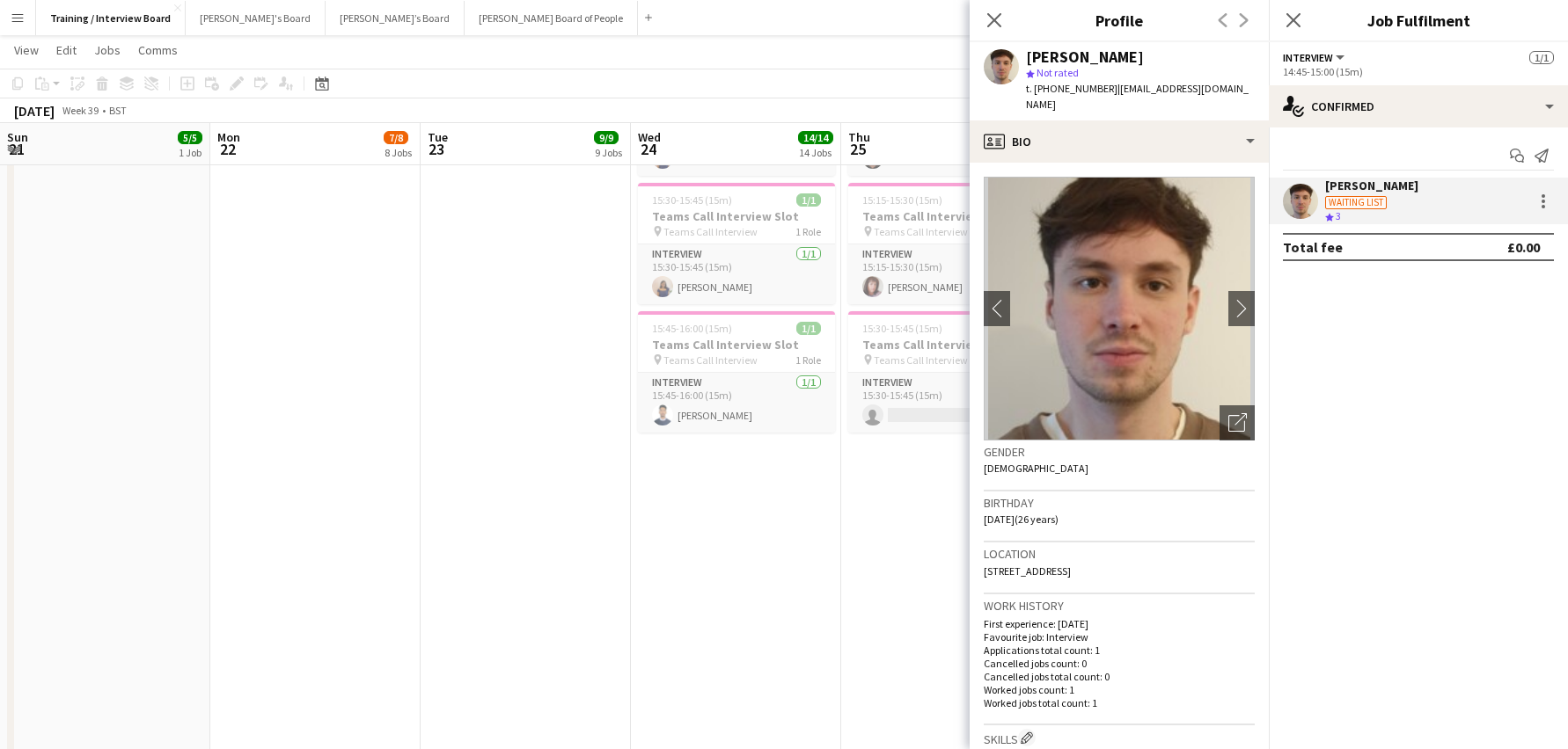
scroll to position [0, 374]
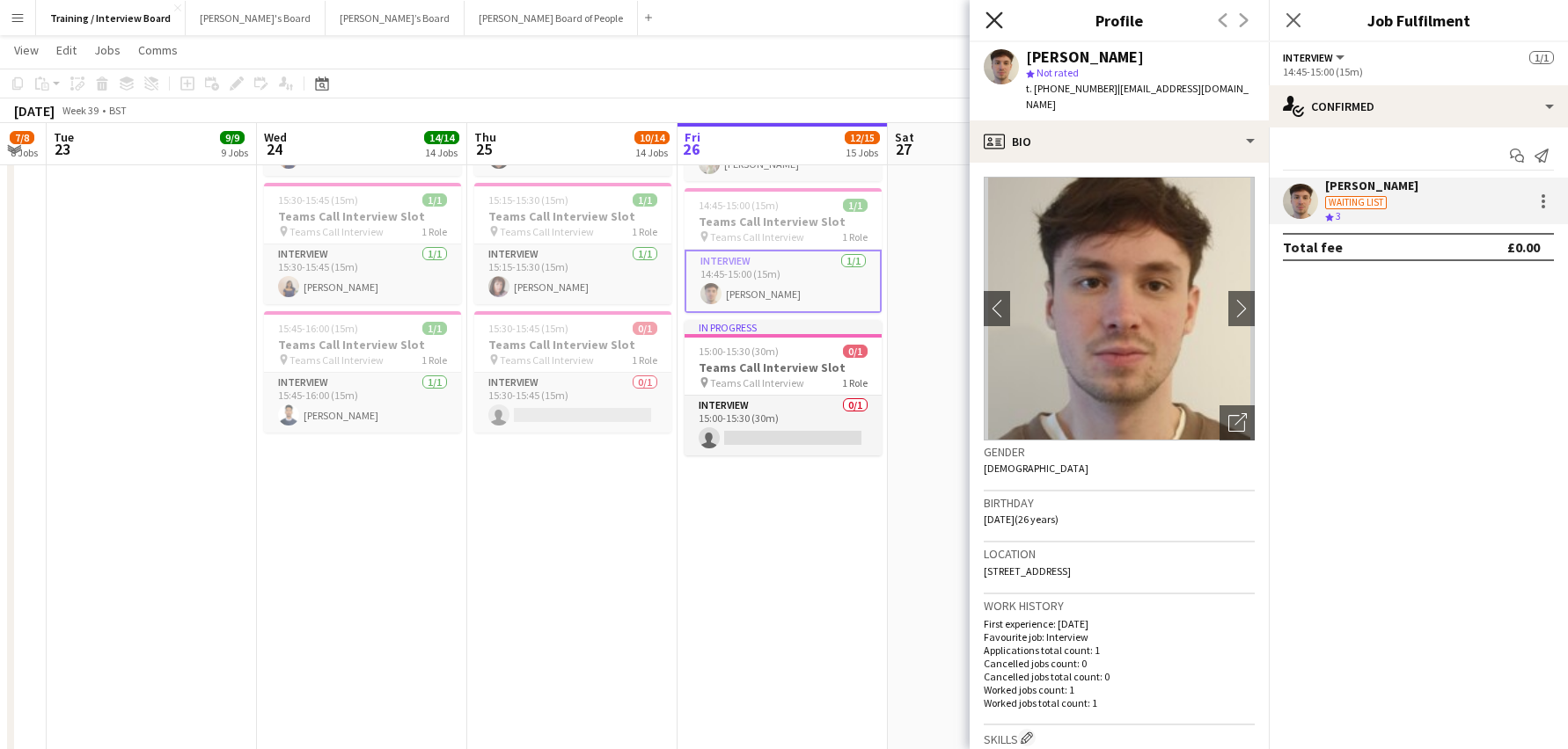
click at [988, 11] on icon "Close pop-in" at bounding box center [994, 19] width 16 height 16
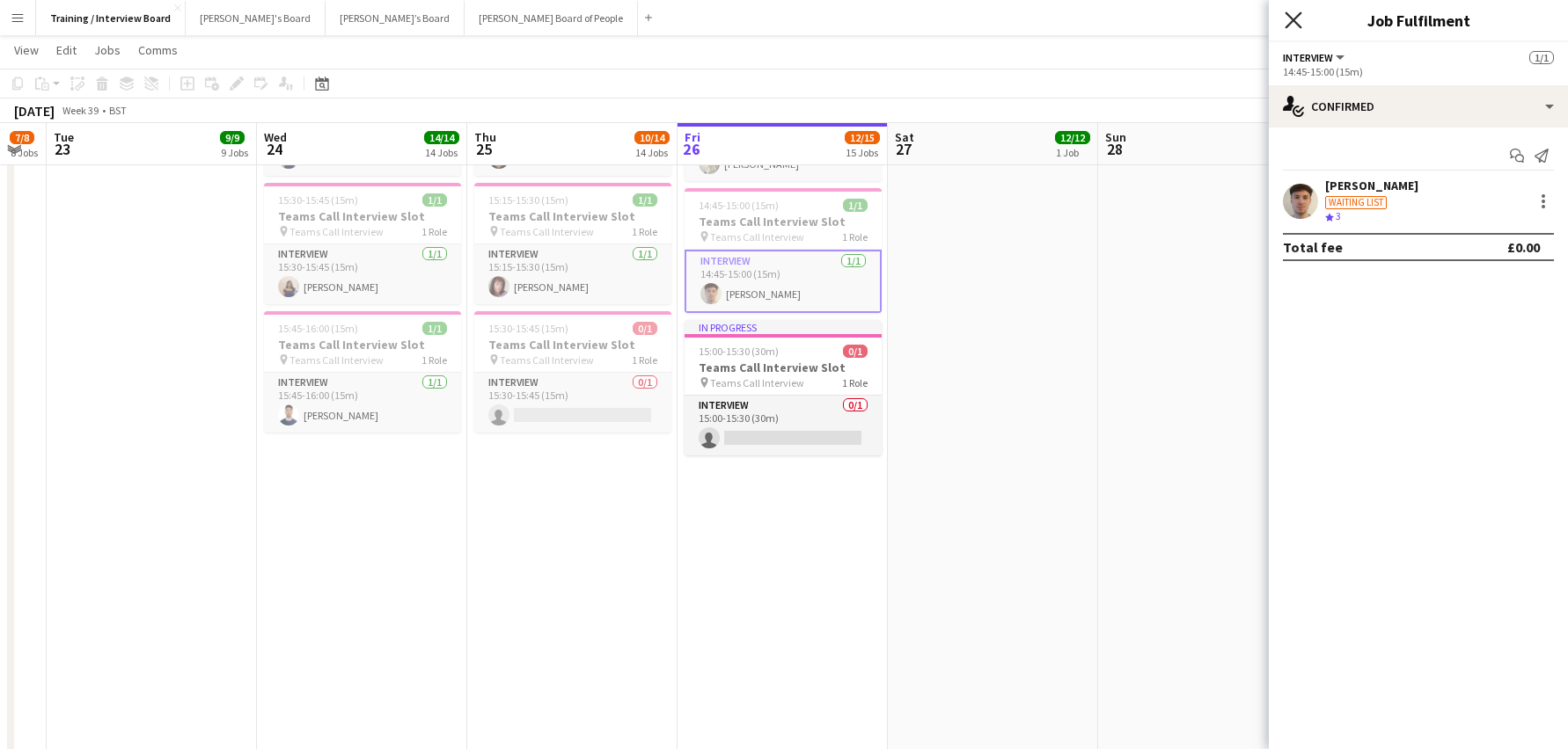
click at [1290, 14] on icon "Close pop-in" at bounding box center [1292, 19] width 16 height 16
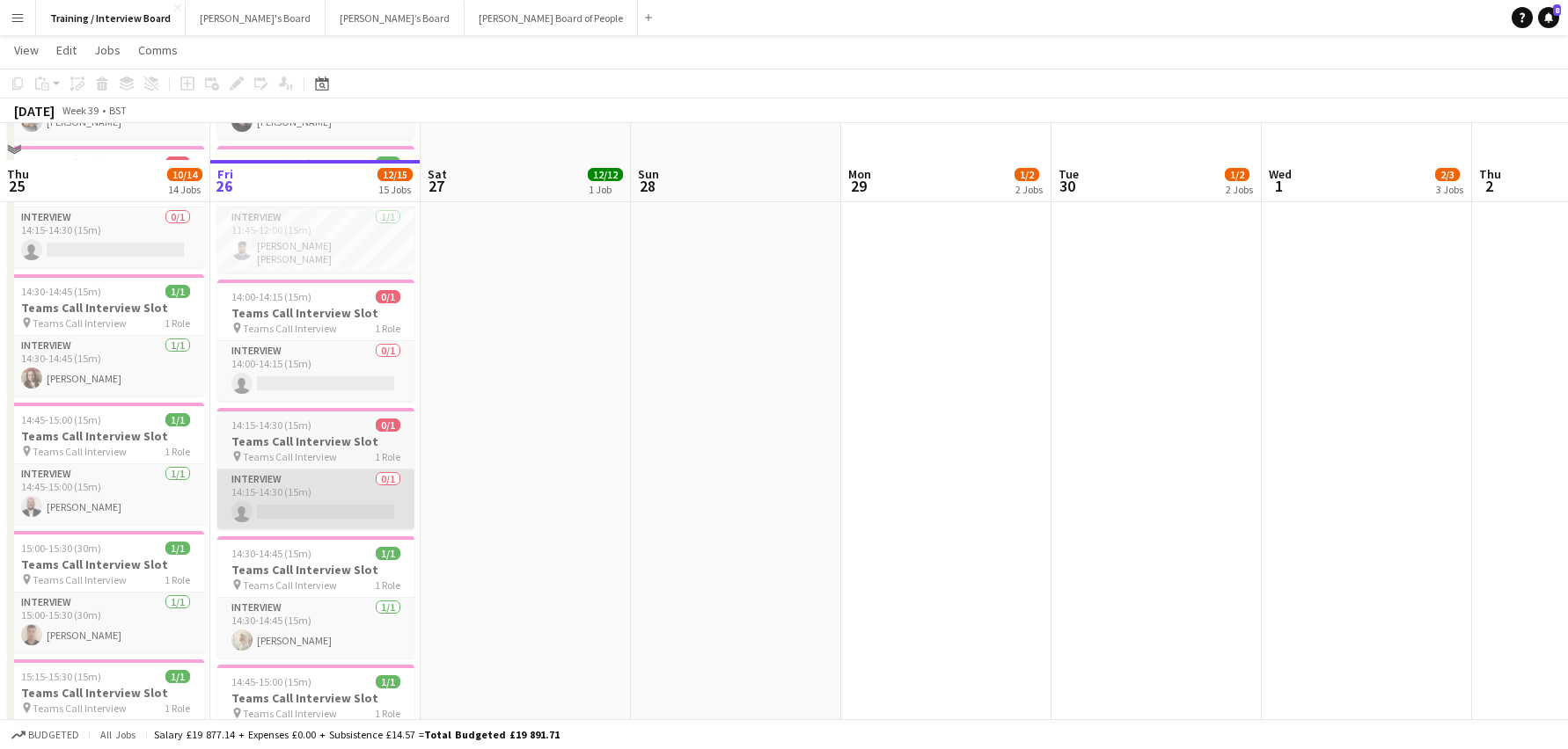
scroll to position [1056, 0]
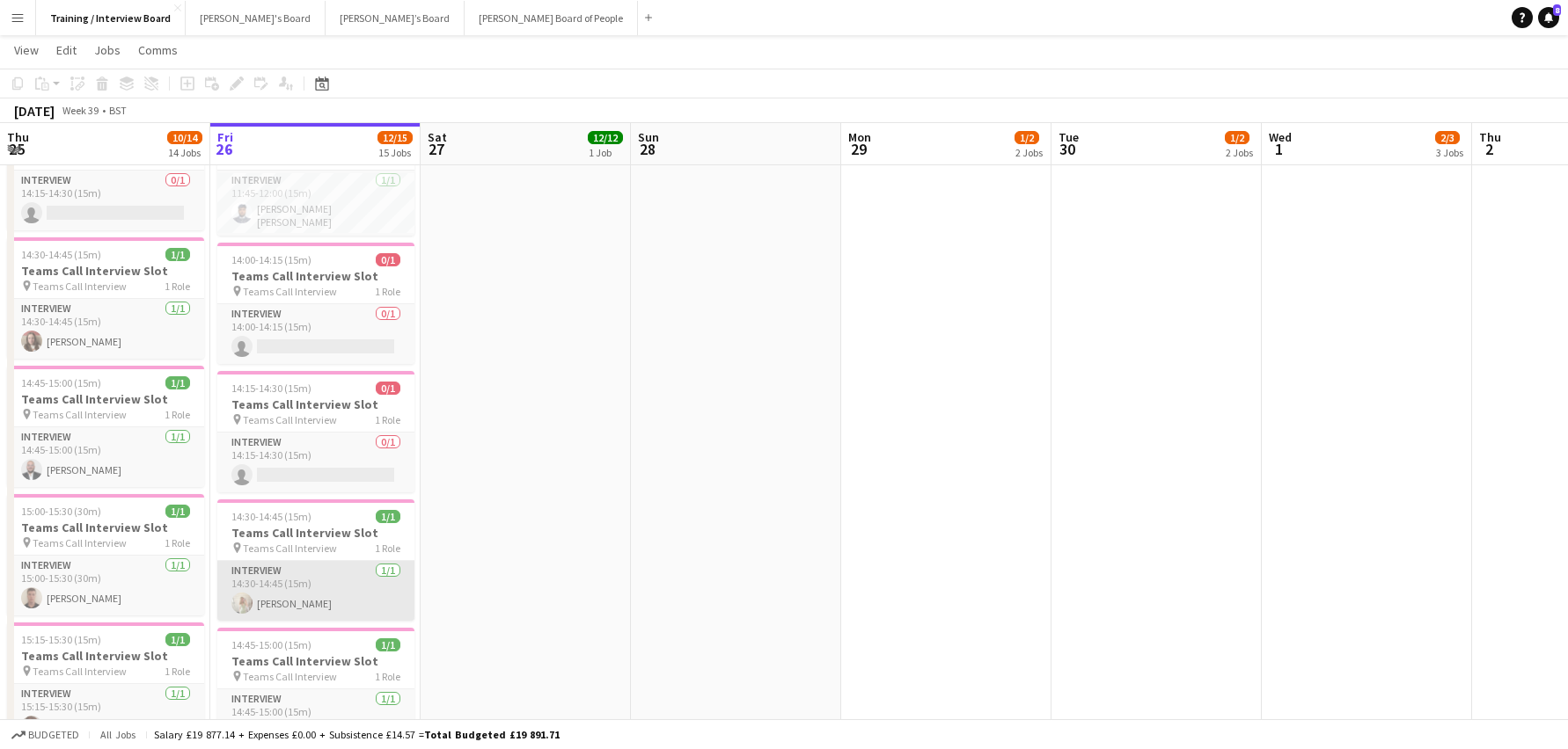
click at [299, 595] on app-card-role "Interview [DATE] 14:30-14:45 (15m) [PERSON_NAME]" at bounding box center [315, 591] width 197 height 60
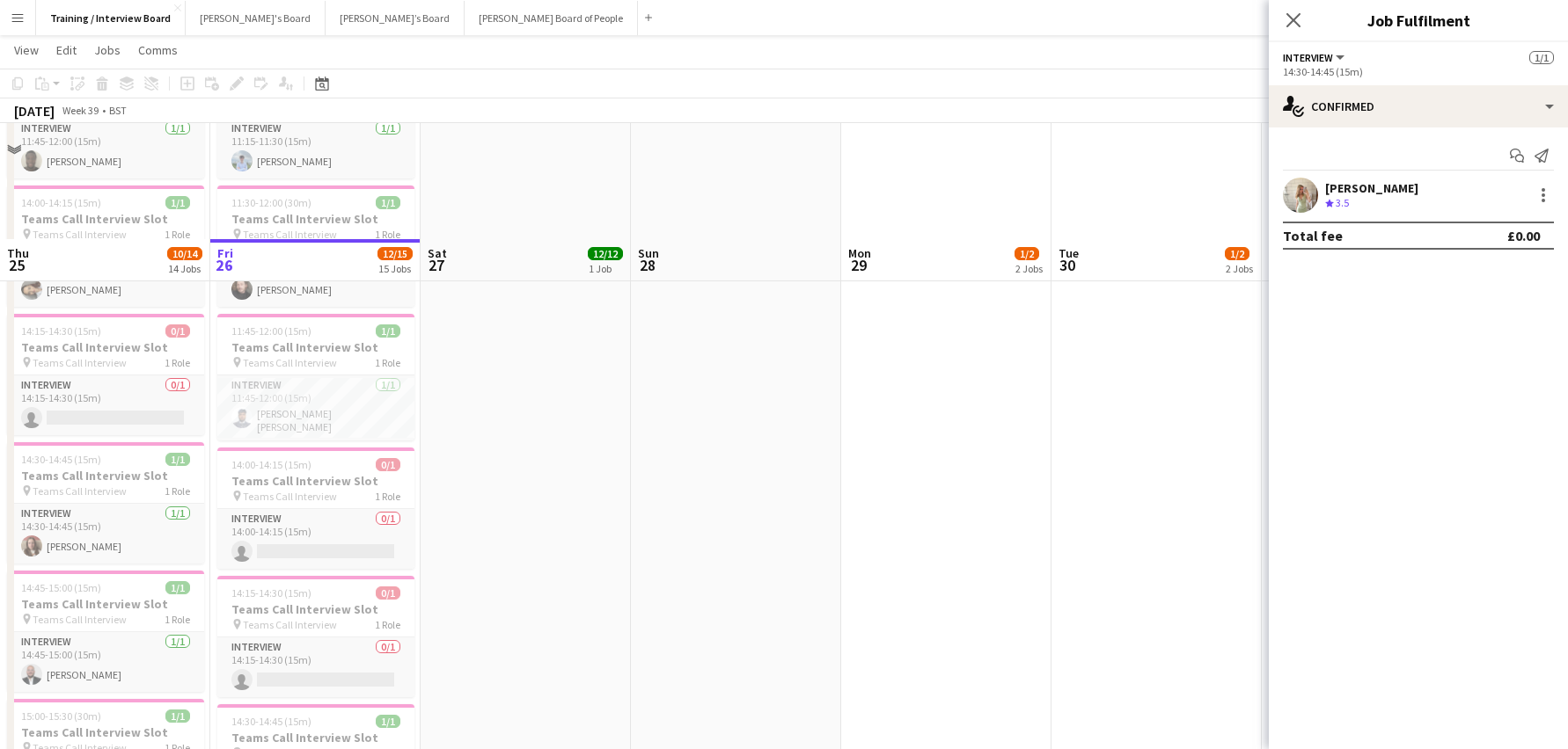
scroll to position [703, 0]
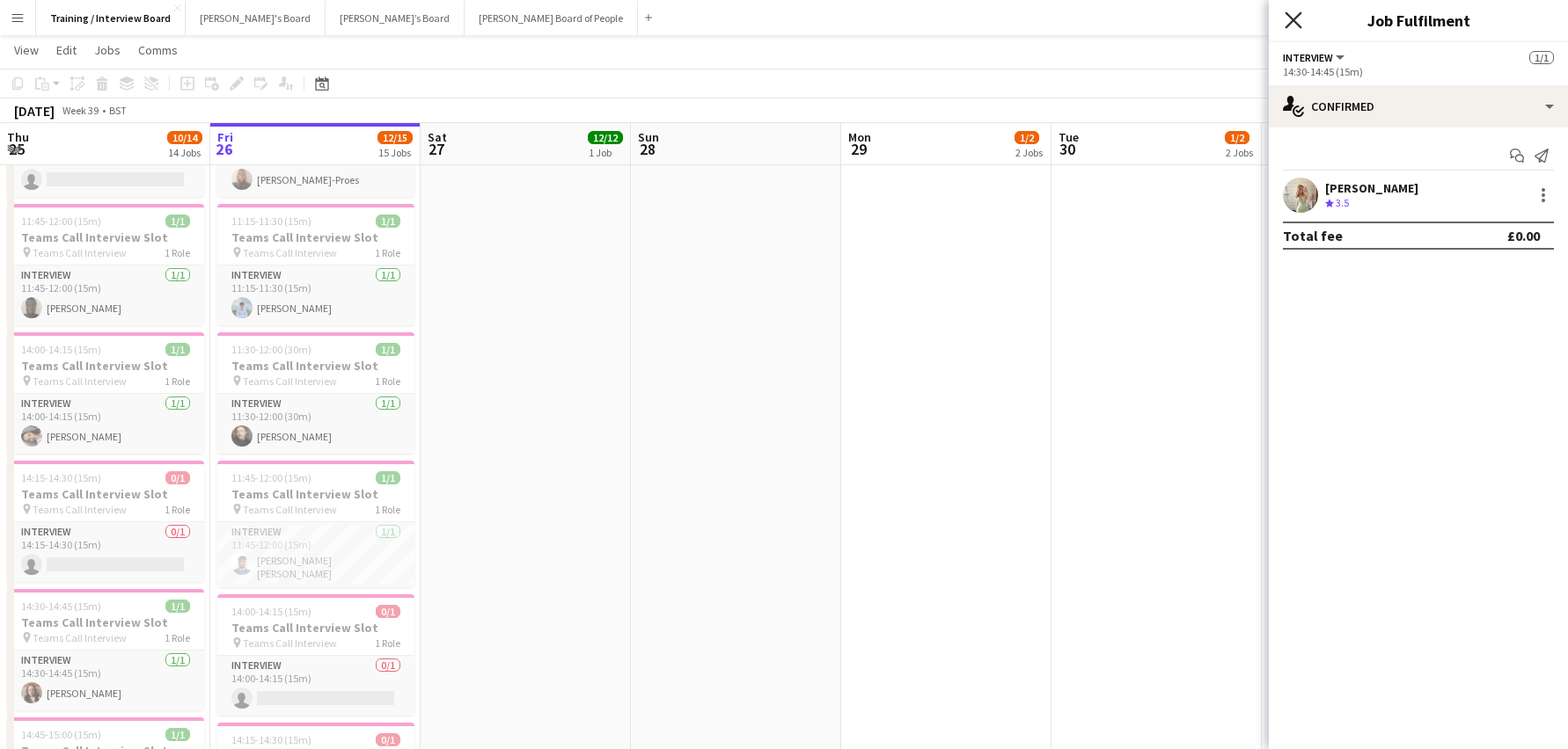
click at [1290, 17] on icon at bounding box center [1292, 19] width 16 height 16
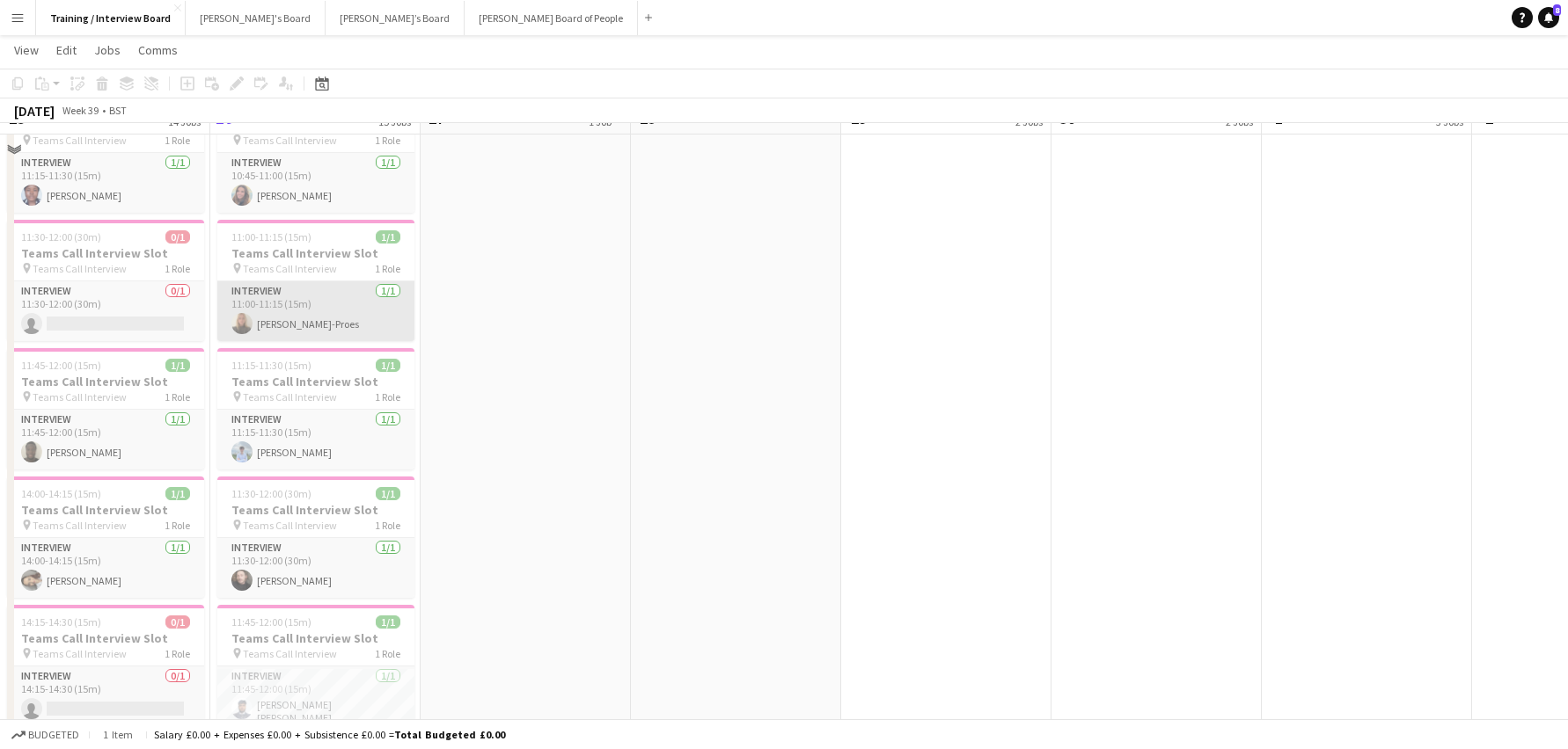
scroll to position [527, 0]
